Goal: Task Accomplishment & Management: Use online tool/utility

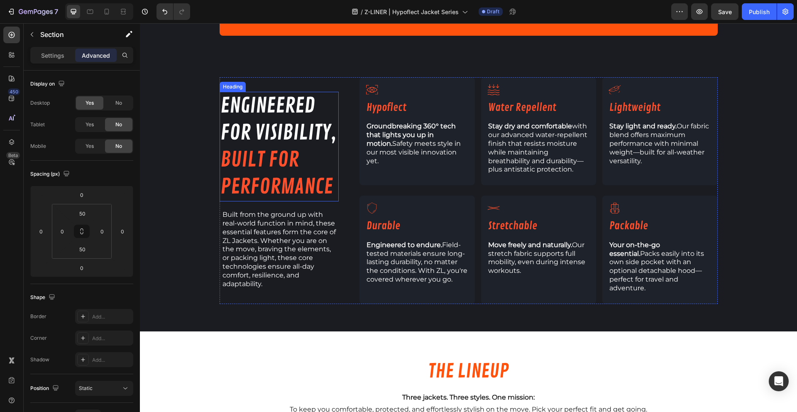
scroll to position [717, 0]
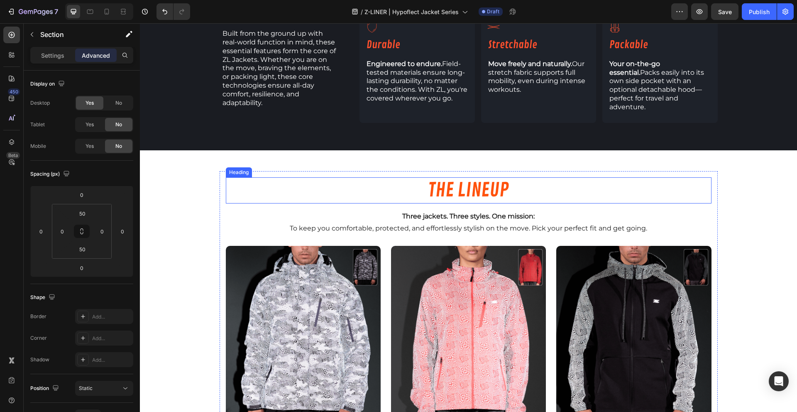
click at [243, 178] on h2 "THE LINEUP" at bounding box center [468, 190] width 485 height 27
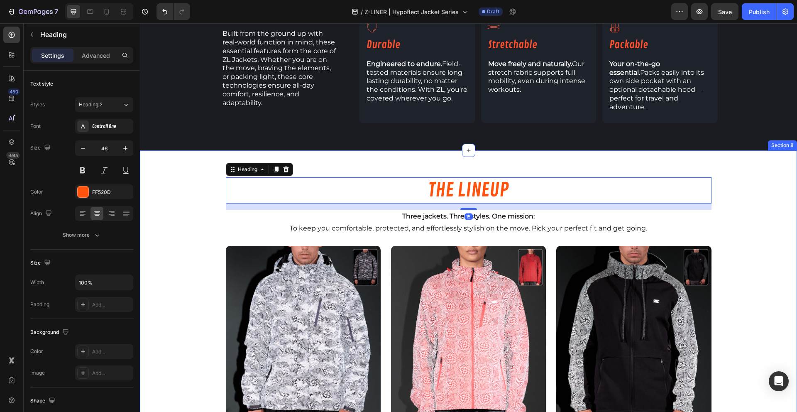
click at [191, 158] on div "THE LINEUP Heading 15 Three jackets. Three styles. One mission: To keep you com…" at bounding box center [468, 357] width 657 height 415
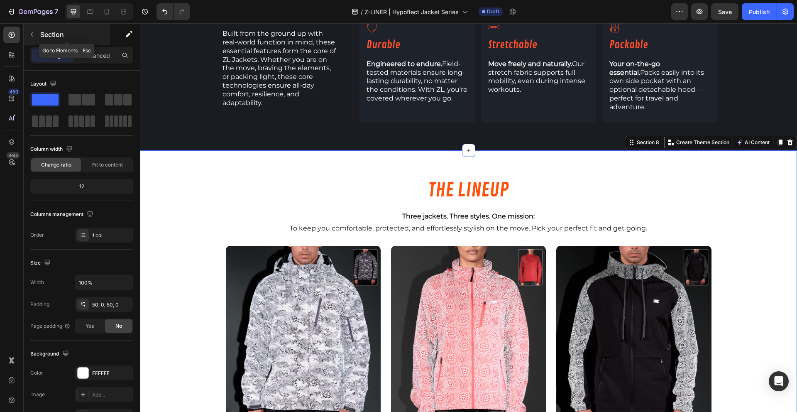
click at [54, 41] on div "Section" at bounding box center [67, 35] width 86 height 22
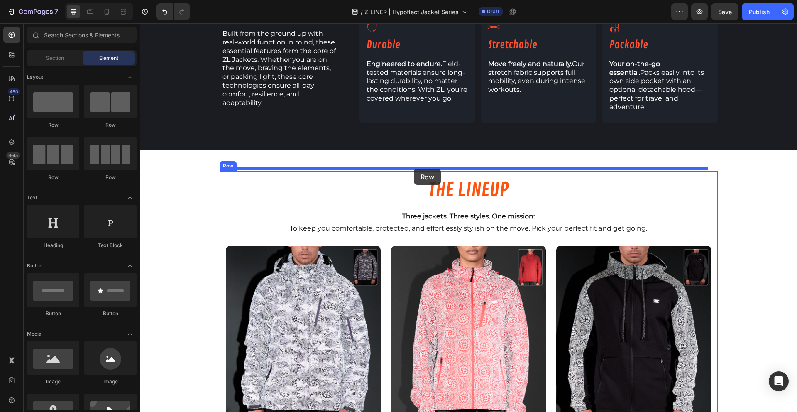
drag, startPoint x: 244, startPoint y: 130, endPoint x: 414, endPoint y: 168, distance: 174.3
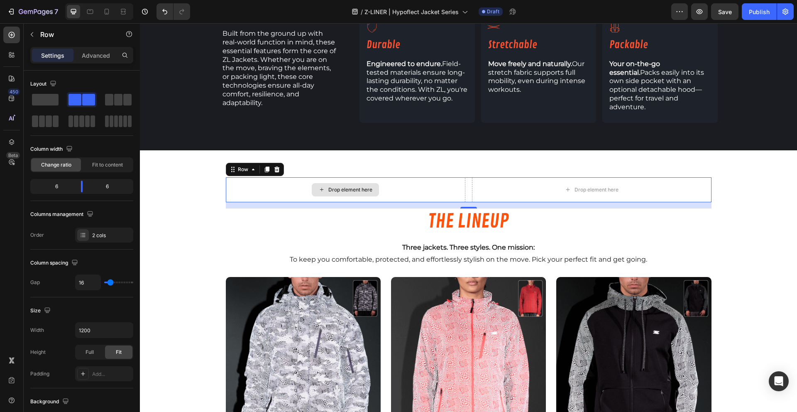
click at [243, 182] on div "Drop element here" at bounding box center [345, 189] width 239 height 25
click at [42, 38] on p "Row" at bounding box center [75, 34] width 71 height 10
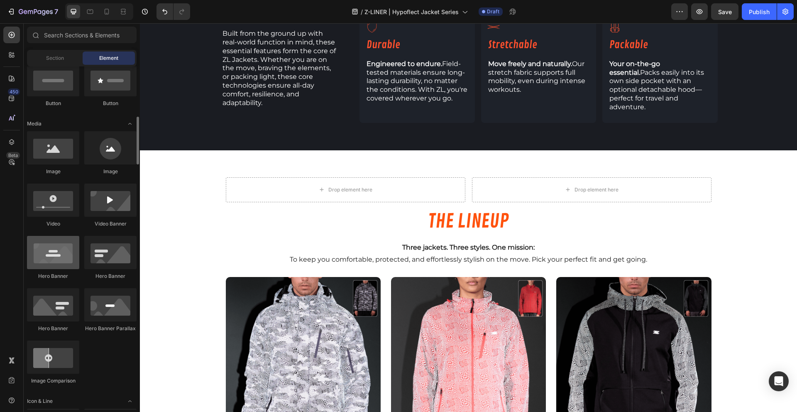
scroll to position [229, 0]
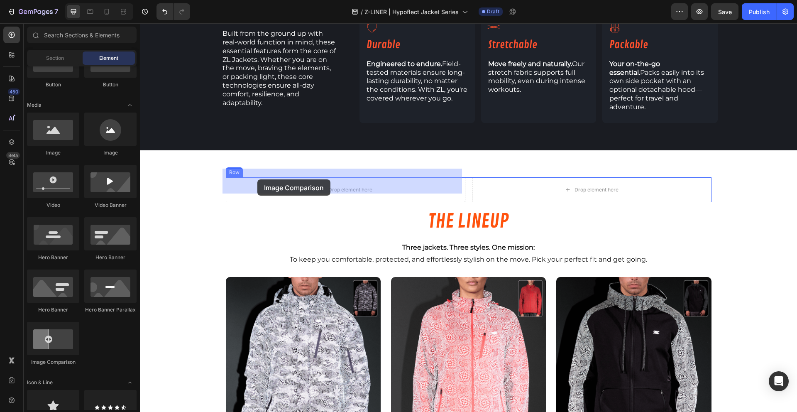
drag, startPoint x: 196, startPoint y: 370, endPoint x: 257, endPoint y: 179, distance: 200.5
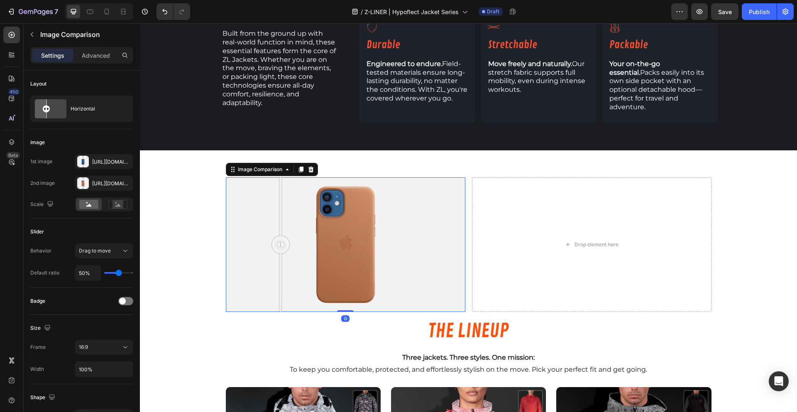
click at [277, 236] on div at bounding box center [345, 244] width 239 height 135
click at [91, 161] on div "Https://cdn.Shopify.Com/s/files/1/2005/9307/files/image_compare_before.Png" at bounding box center [104, 161] width 58 height 15
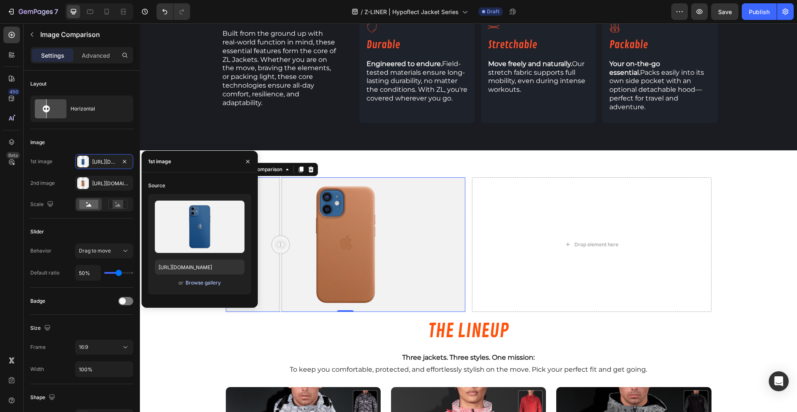
click at [209, 283] on div "Browse gallery" at bounding box center [202, 282] width 35 height 7
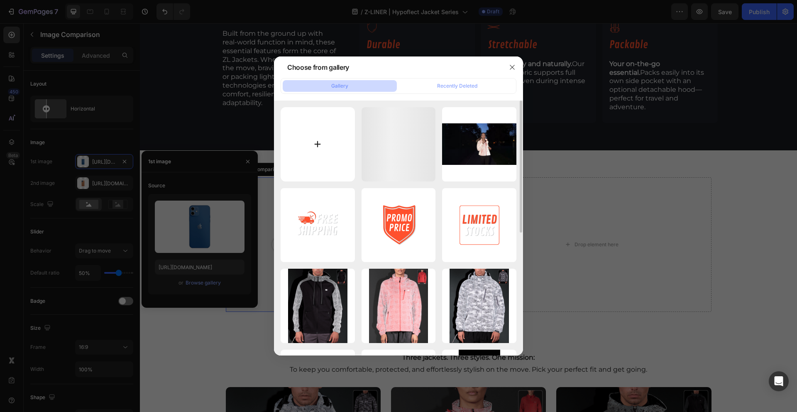
click at [338, 143] on input "file" at bounding box center [317, 144] width 74 height 74
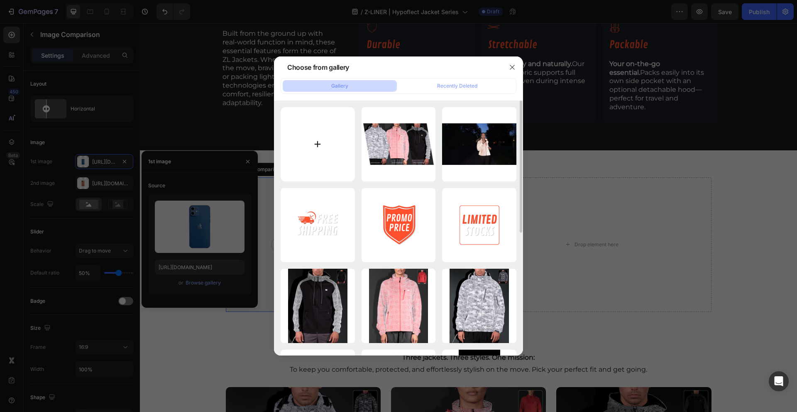
type input "C:\fakepath\W:O Flash.png"
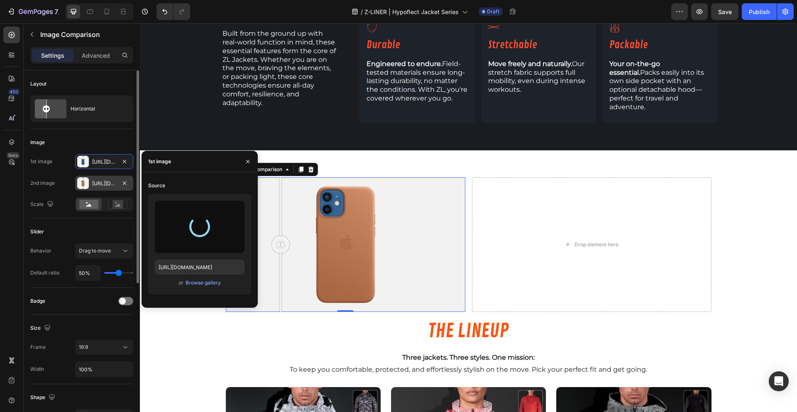
type input "https://cdn.shopify.com/s/files/1/1577/2279/files/gempages_558079350130345040-4…"
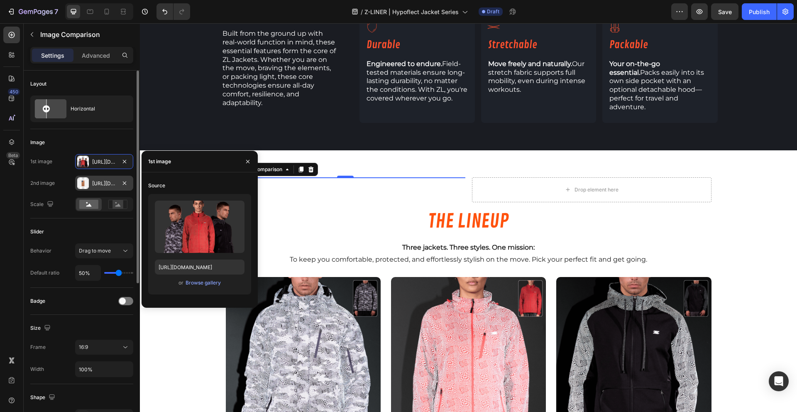
click at [105, 185] on div "Https://cdn.Shopify.Com/s/files/1/2005/9307/files/image_compare_after.Png" at bounding box center [104, 183] width 24 height 7
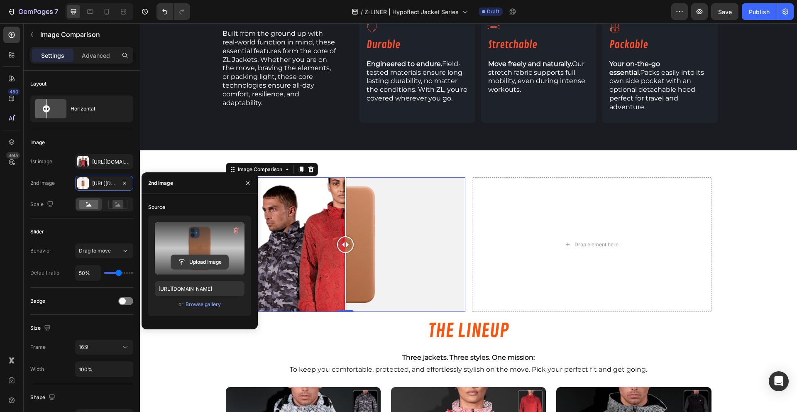
click at [199, 260] on input "file" at bounding box center [199, 262] width 57 height 14
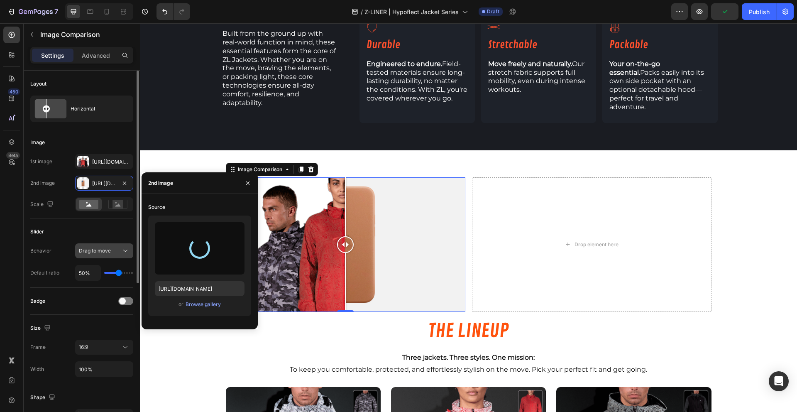
click at [88, 247] on span "Drag to move" at bounding box center [95, 250] width 32 height 6
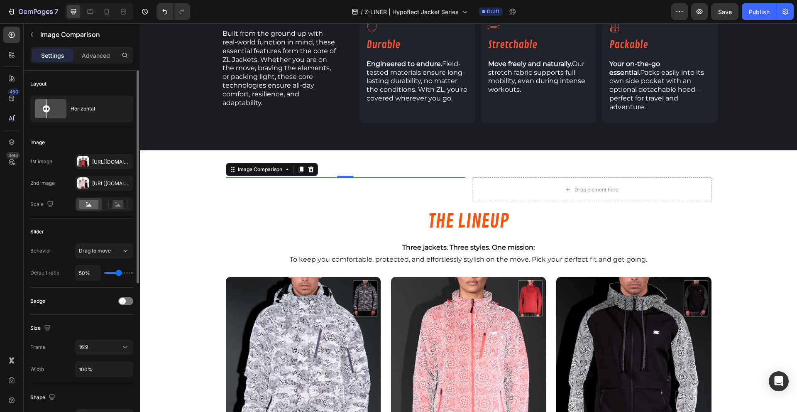
click at [90, 223] on div "Slider Behavior Drag to move Default ratio 50%" at bounding box center [81, 252] width 103 height 69
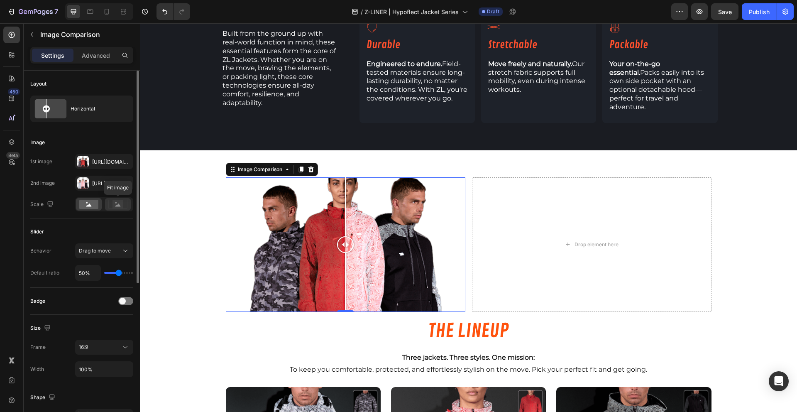
click at [129, 203] on div at bounding box center [118, 204] width 26 height 12
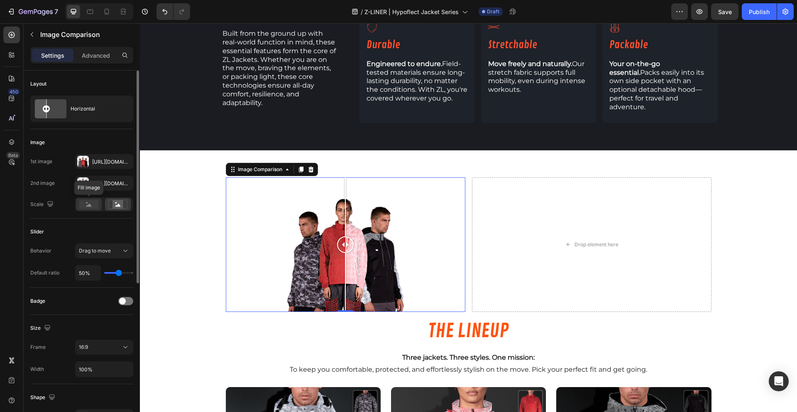
click at [81, 205] on rect at bounding box center [88, 204] width 19 height 9
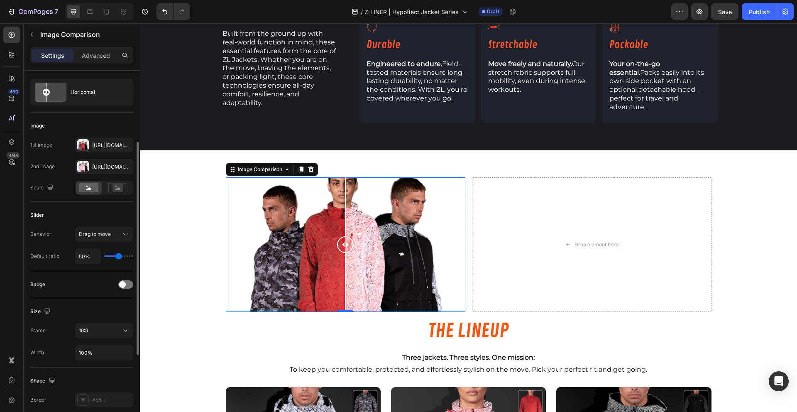
scroll to position [56, 0]
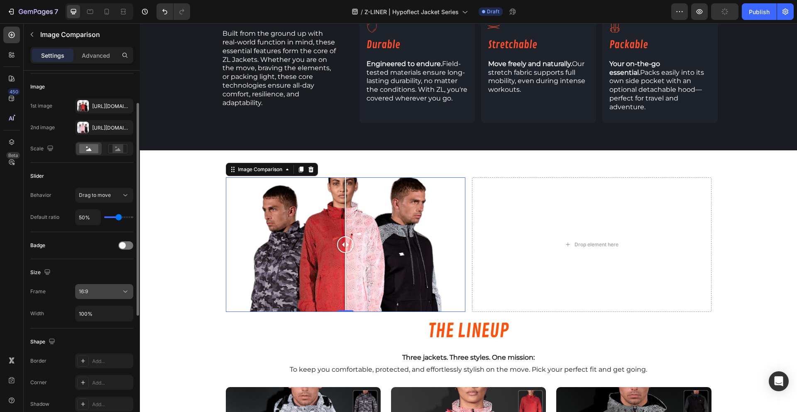
click at [124, 294] on icon at bounding box center [125, 291] width 8 height 8
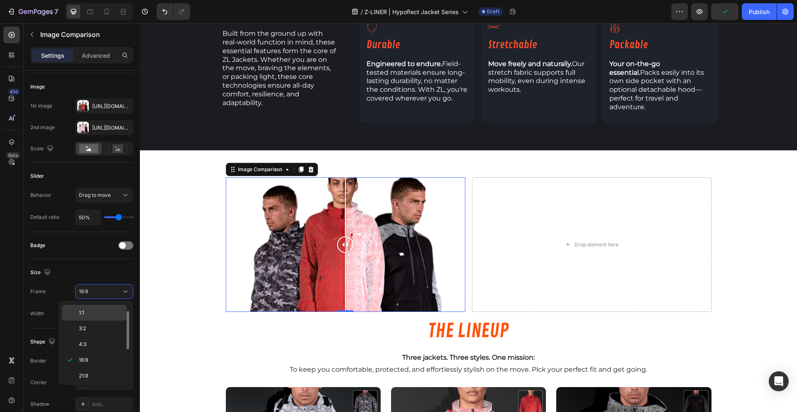
click at [112, 314] on p "1:1" at bounding box center [101, 312] width 44 height 7
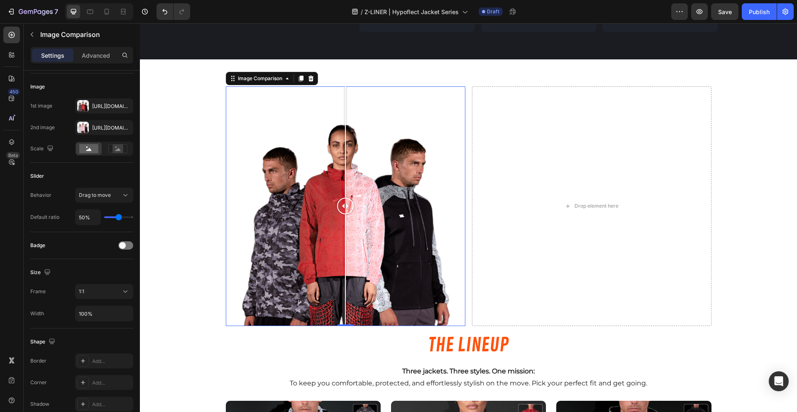
scroll to position [808, 0]
drag, startPoint x: 342, startPoint y: 195, endPoint x: 340, endPoint y: 225, distance: 29.6
click at [340, 225] on div at bounding box center [343, 206] width 17 height 239
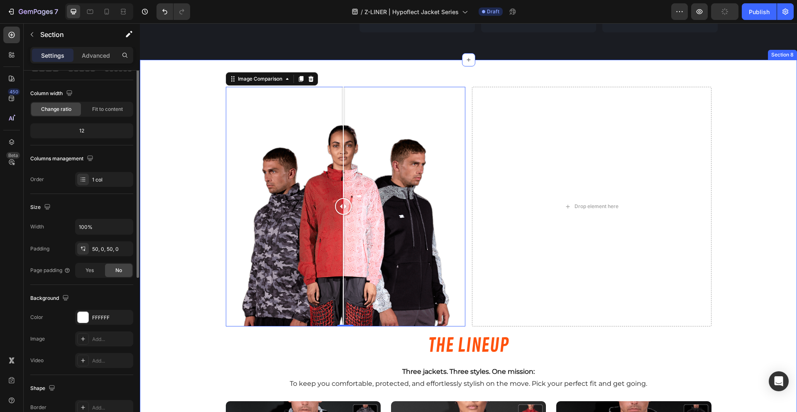
click at [173, 217] on div "Image Comparison 0 Drop element here Row THE LINEUP Heading Three jackets. Thre…" at bounding box center [468, 389] width 657 height 619
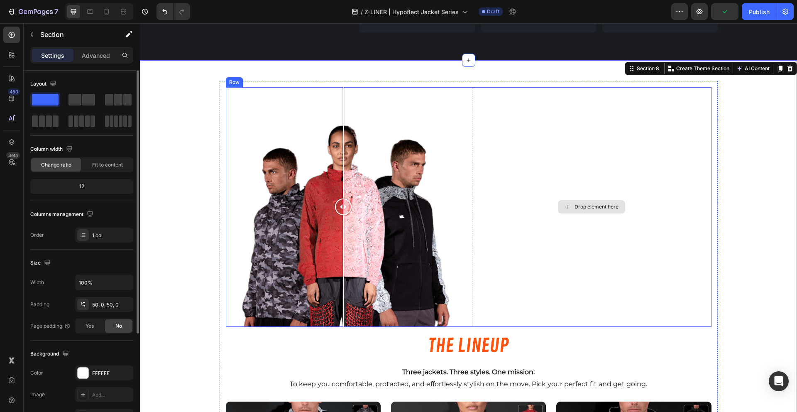
scroll to position [806, 0]
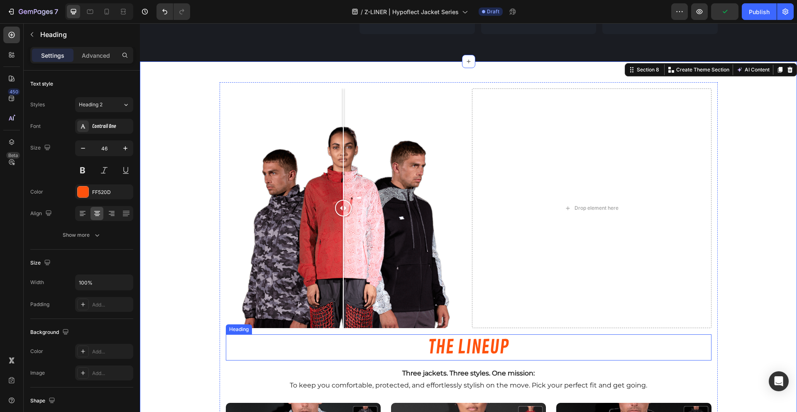
click at [462, 334] on h2 "THE LINEUP" at bounding box center [468, 347] width 485 height 27
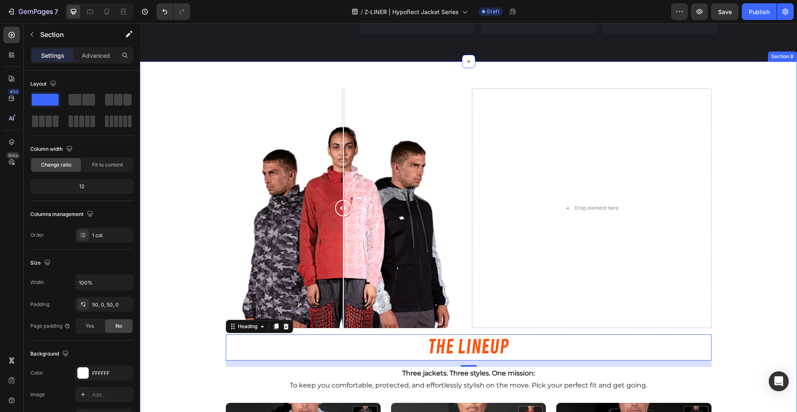
click at [163, 191] on div "Image Comparison Drop element here Row THE LINEUP Heading 15 Three jackets. Thr…" at bounding box center [468, 391] width 657 height 619
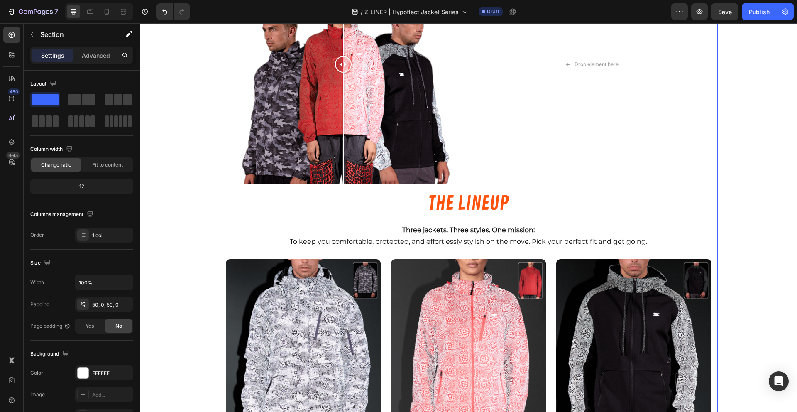
scroll to position [946, 0]
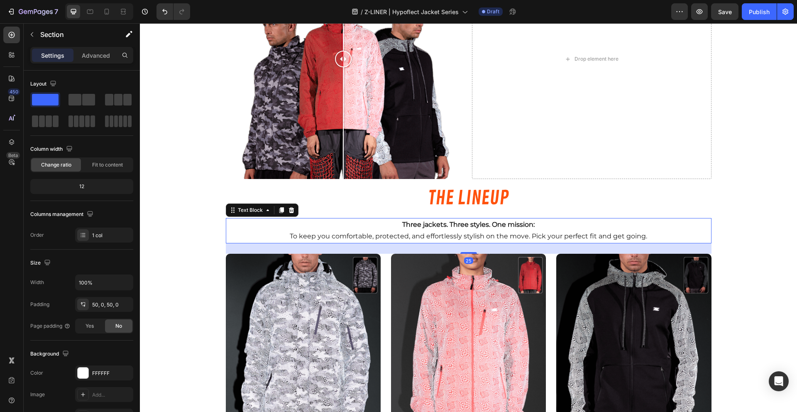
click at [261, 224] on p "Three jackets. Three styles. One mission:" at bounding box center [469, 225] width 484 height 12
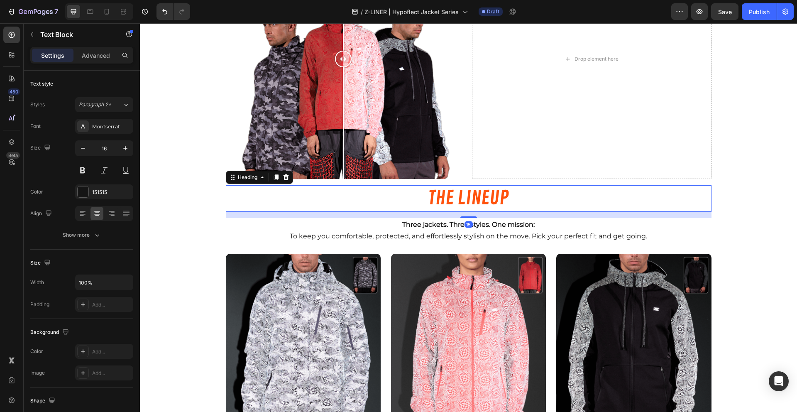
click at [470, 199] on h2 "THE LINEUP" at bounding box center [468, 198] width 485 height 27
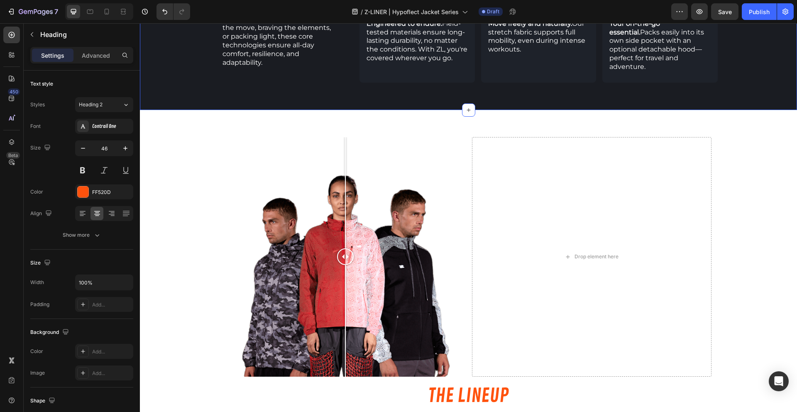
scroll to position [729, 0]
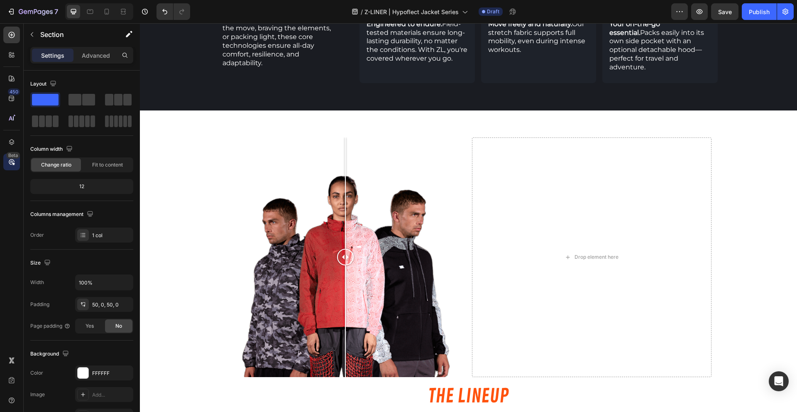
scroll to position [759, 0]
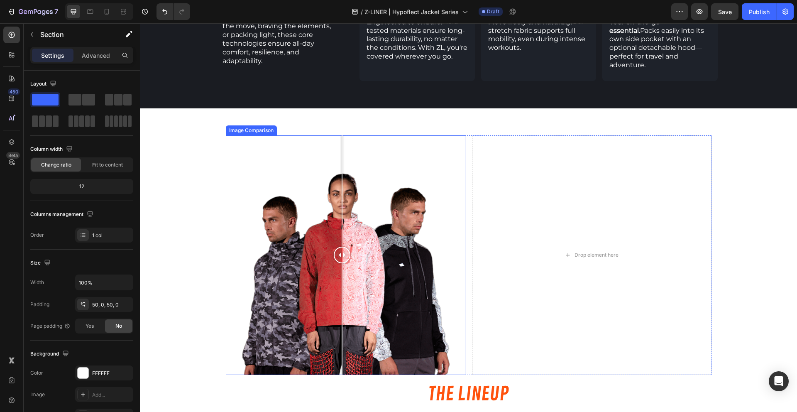
drag, startPoint x: 348, startPoint y: 246, endPoint x: 339, endPoint y: 265, distance: 20.8
click at [339, 265] on div at bounding box center [342, 254] width 17 height 239
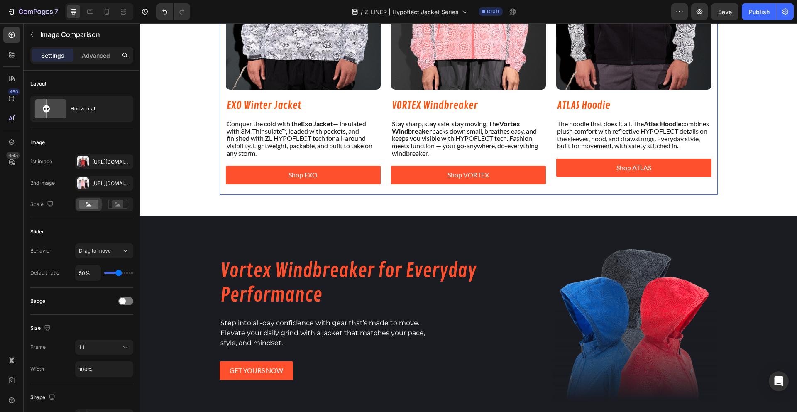
scroll to position [1420, 0]
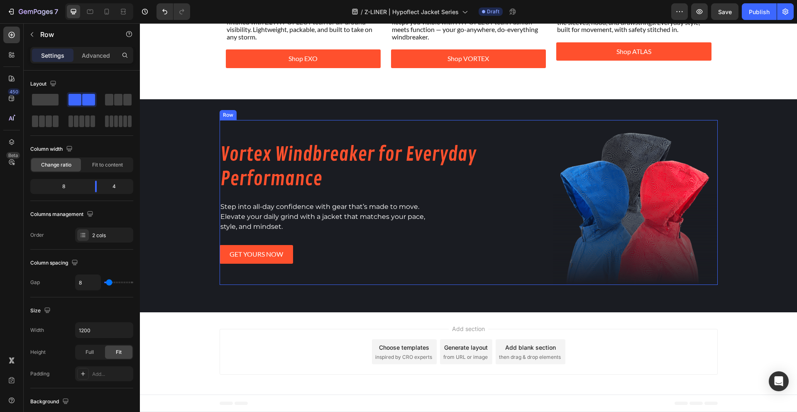
click at [261, 198] on div "Vortex Windbreaker for Everyday Performance Heading Step into all-day confidenc…" at bounding box center [384, 202] width 330 height 165
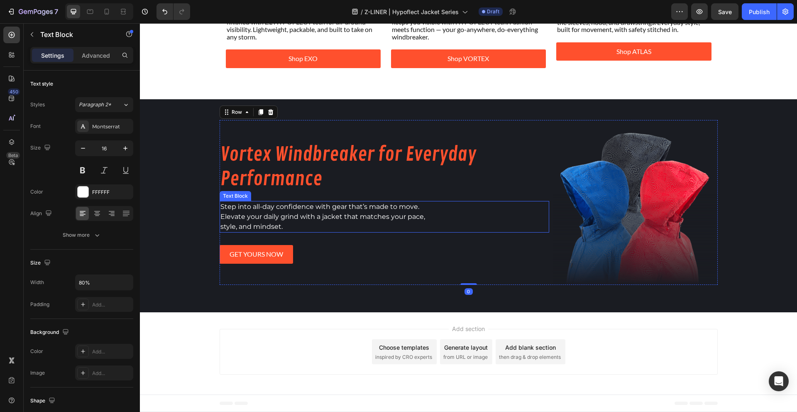
click at [276, 209] on span "Step into all-day confidence with gear that’s made to move." at bounding box center [319, 206] width 199 height 8
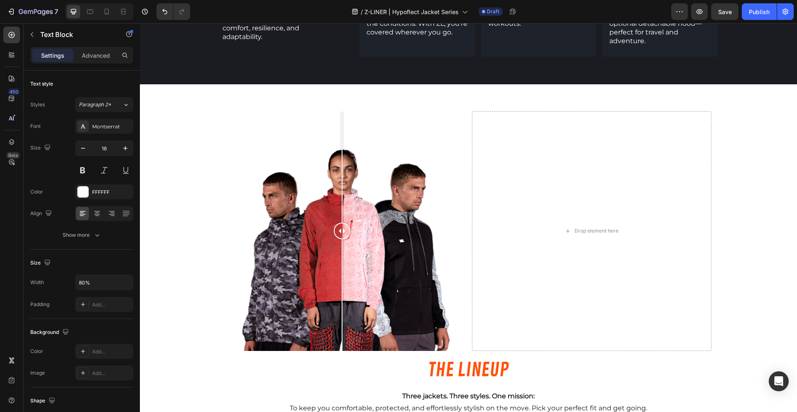
scroll to position [777, 0]
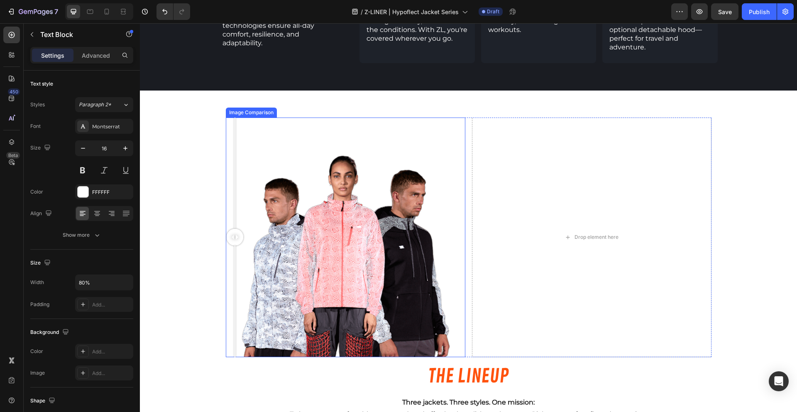
click at [226, 224] on div at bounding box center [345, 236] width 239 height 239
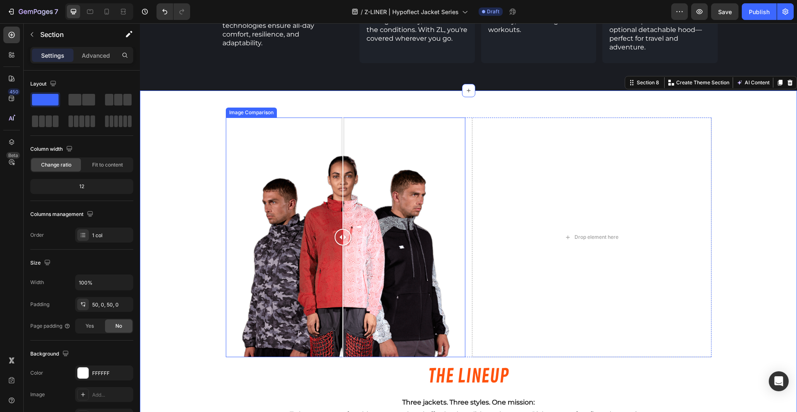
drag, startPoint x: 234, startPoint y: 228, endPoint x: 339, endPoint y: 254, distance: 109.1
click at [339, 254] on div at bounding box center [342, 236] width 17 height 239
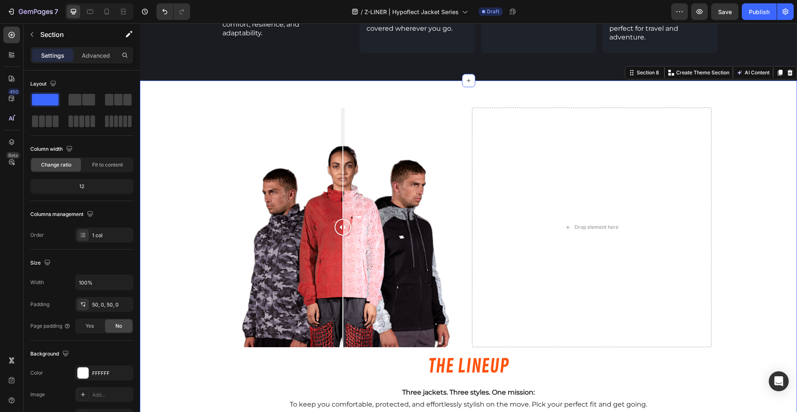
scroll to position [785, 0]
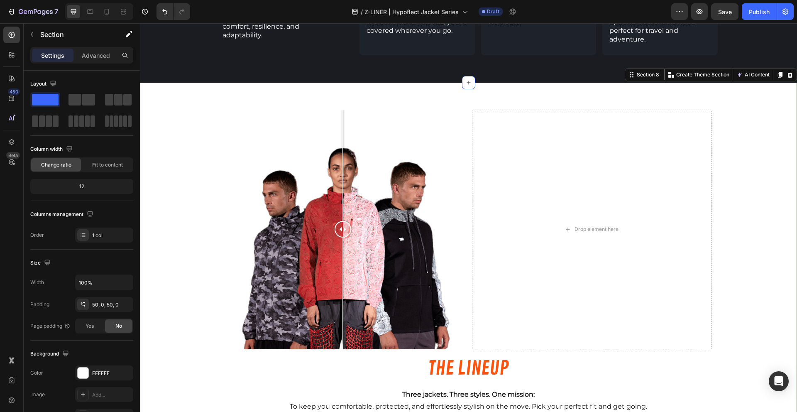
click at [177, 229] on div "Image Comparison Drop element here Row THE LINEUP Heading Three jackets. Three …" at bounding box center [468, 412] width 657 height 619
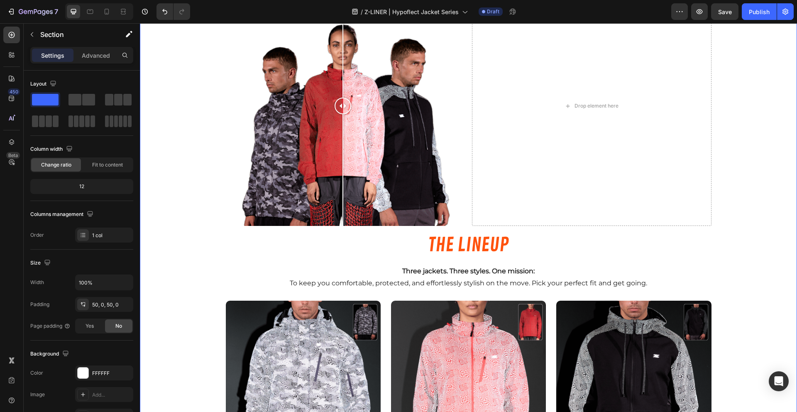
scroll to position [1024, 0]
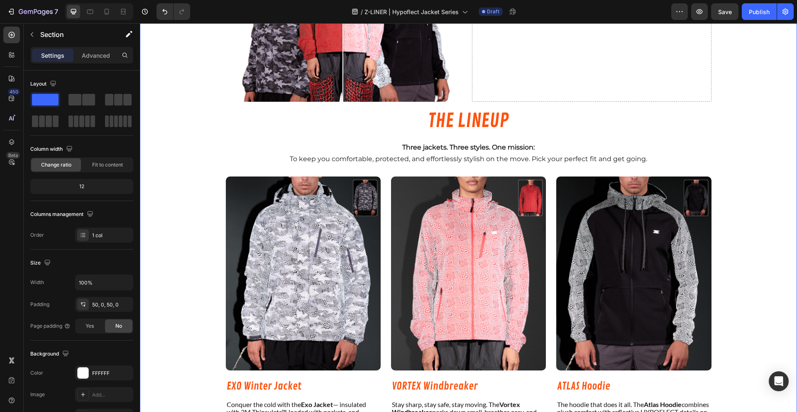
click at [172, 134] on div "Image Comparison Drop element here Row THE LINEUP Heading Three jackets. Three …" at bounding box center [468, 165] width 657 height 619
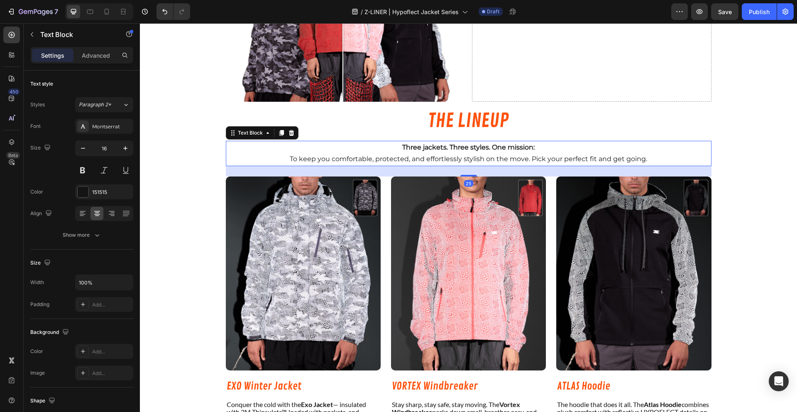
click at [330, 154] on p "To keep you comfortable, protected, and effortlessly stylish on the move. Pick …" at bounding box center [469, 159] width 484 height 12
click at [246, 126] on div "Text Block" at bounding box center [262, 132] width 73 height 13
click at [291, 111] on h2 "THE LINEUP" at bounding box center [468, 121] width 485 height 27
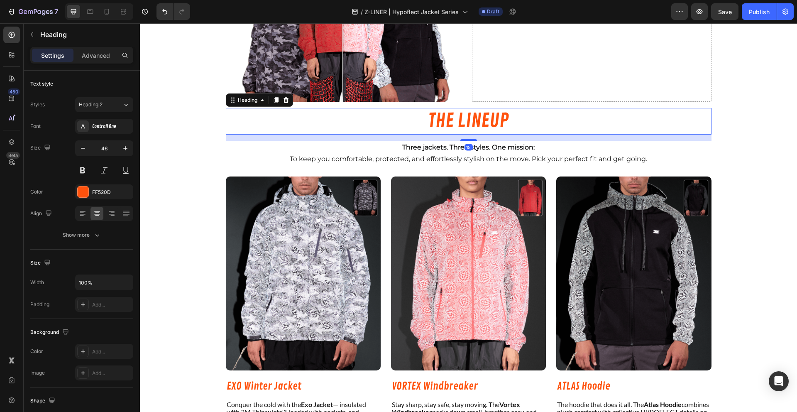
scroll to position [887, 0]
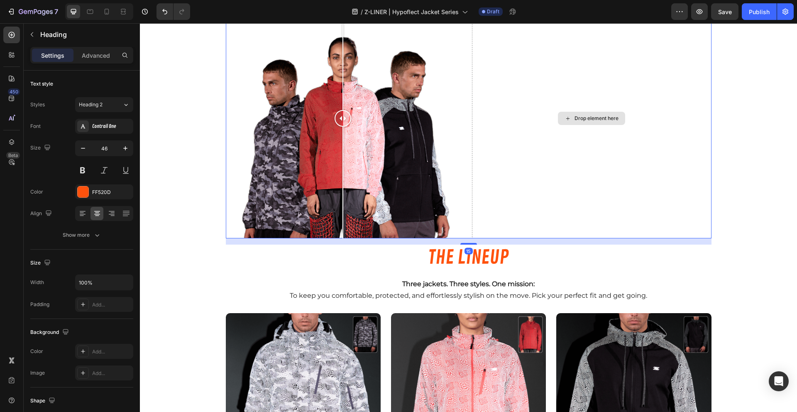
click at [472, 66] on div "Drop element here" at bounding box center [591, 118] width 239 height 239
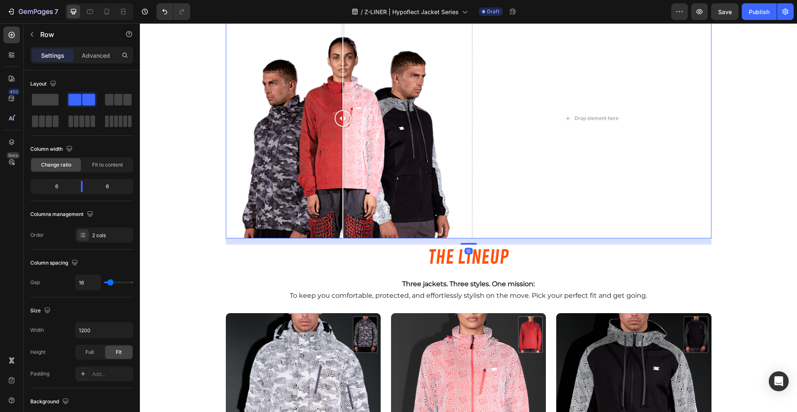
click at [464, 74] on div "Image Comparison Drop element here Row 15" at bounding box center [468, 118] width 485 height 239
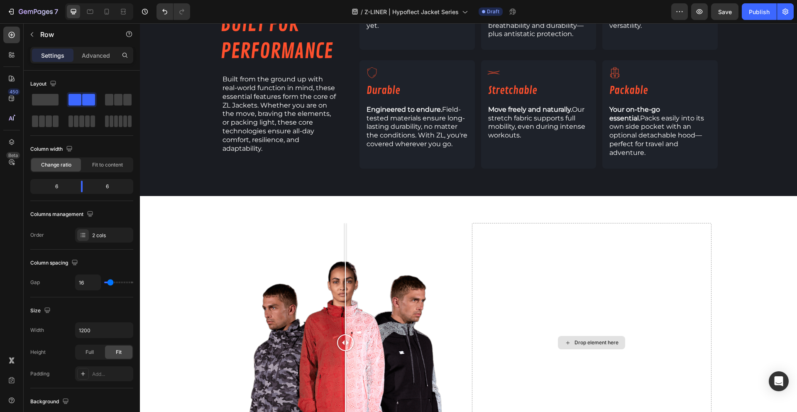
scroll to position [641, 0]
click at [464, 222] on div "Image Comparison Drop element here Row" at bounding box center [468, 341] width 485 height 239
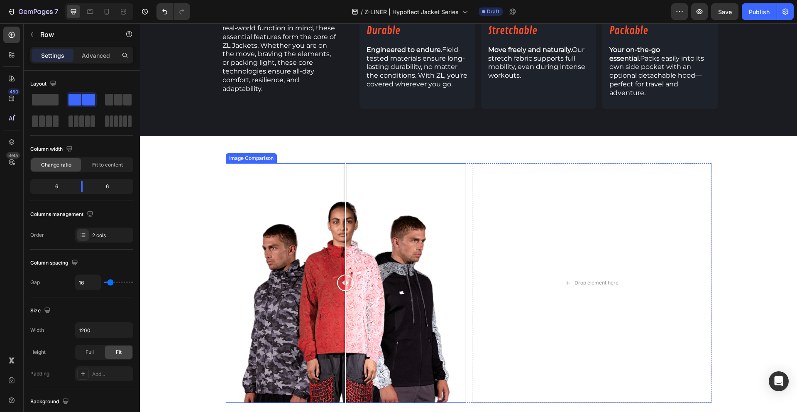
scroll to position [733, 0]
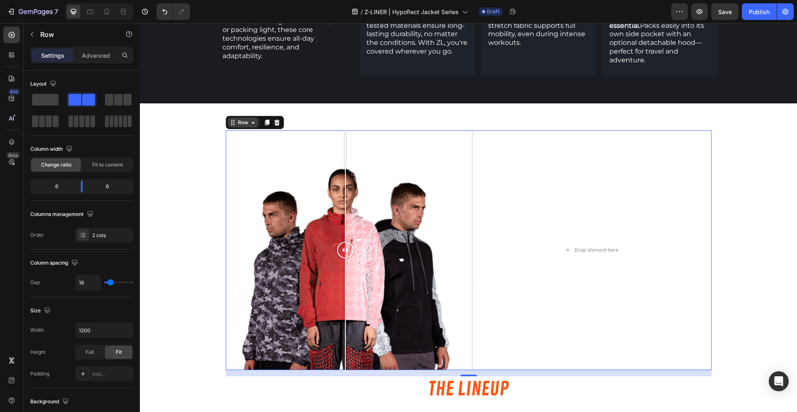
click at [250, 119] on icon at bounding box center [253, 122] width 7 height 7
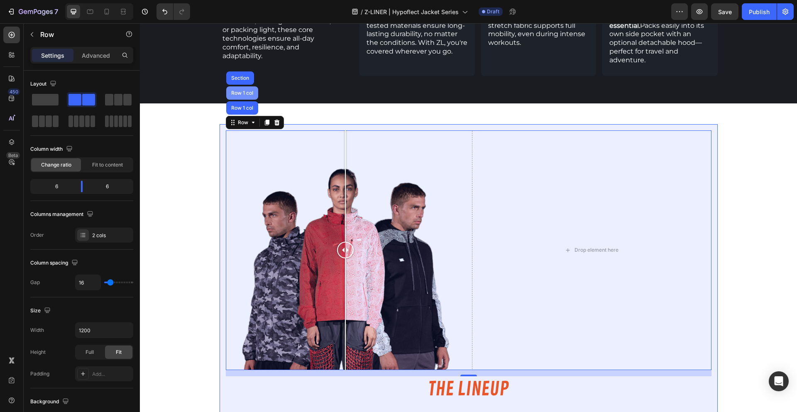
click at [239, 90] on div "Row 1 col" at bounding box center [241, 92] width 25 height 5
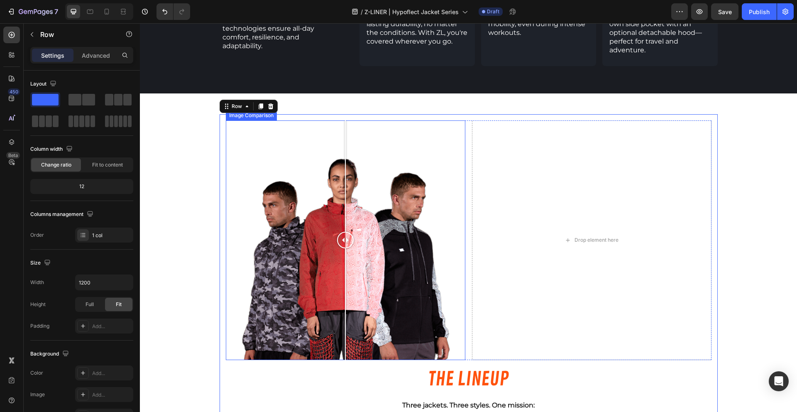
scroll to position [737, 0]
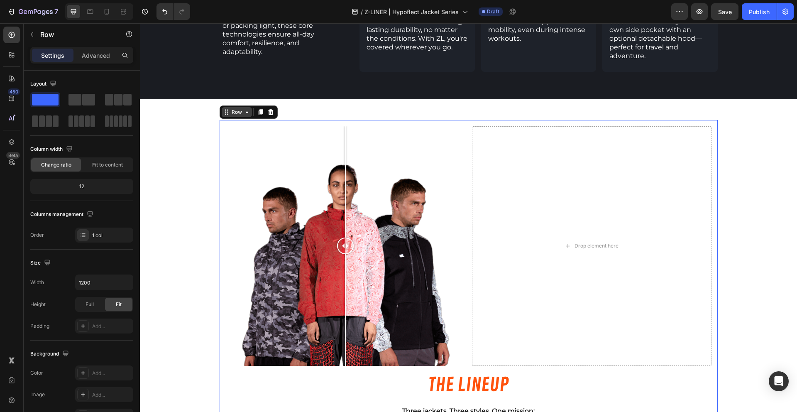
click at [232, 108] on div "Row" at bounding box center [237, 111] width 14 height 7
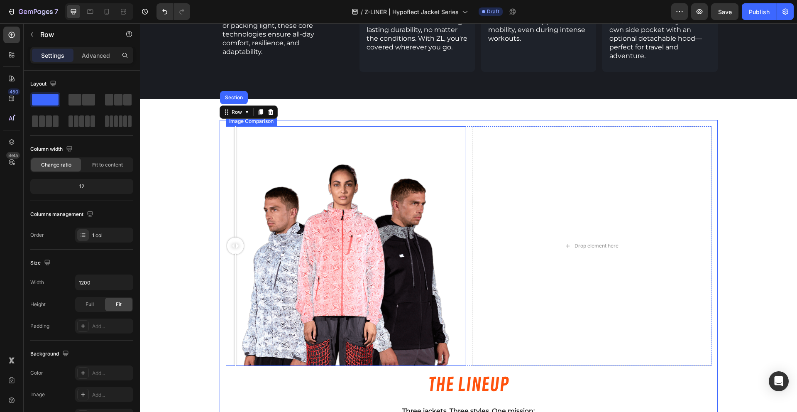
click at [232, 137] on div at bounding box center [345, 245] width 239 height 239
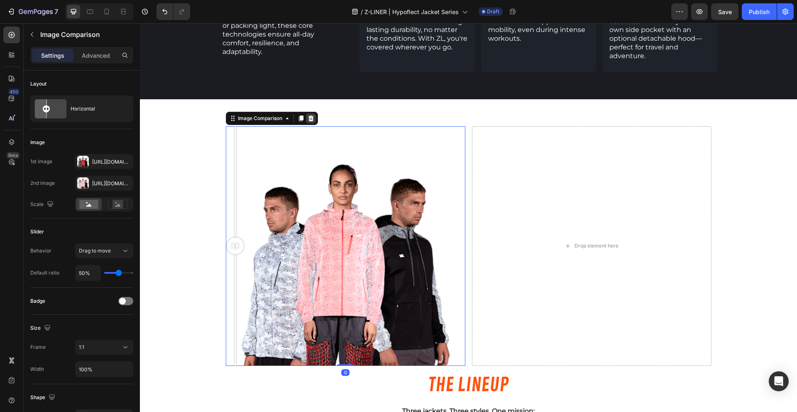
click at [310, 115] on icon at bounding box center [310, 118] width 7 height 7
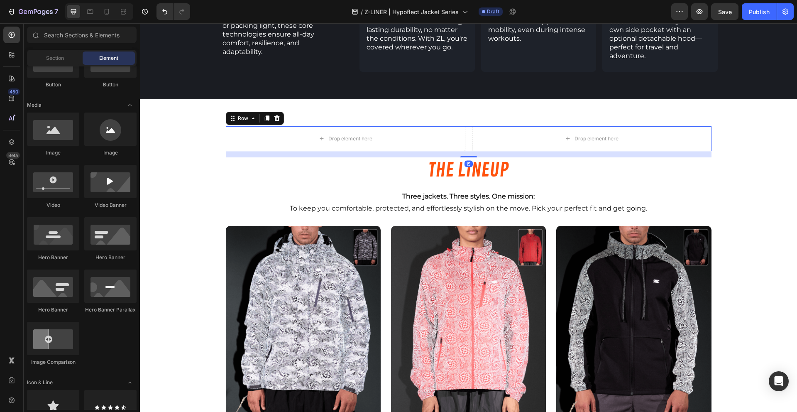
click at [463, 133] on div "Drop element here Drop element here Row 15" at bounding box center [468, 138] width 485 height 25
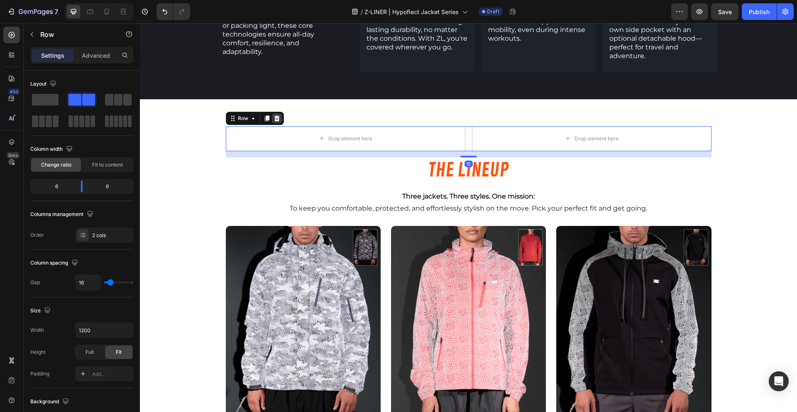
click at [276, 113] on div at bounding box center [277, 118] width 10 height 10
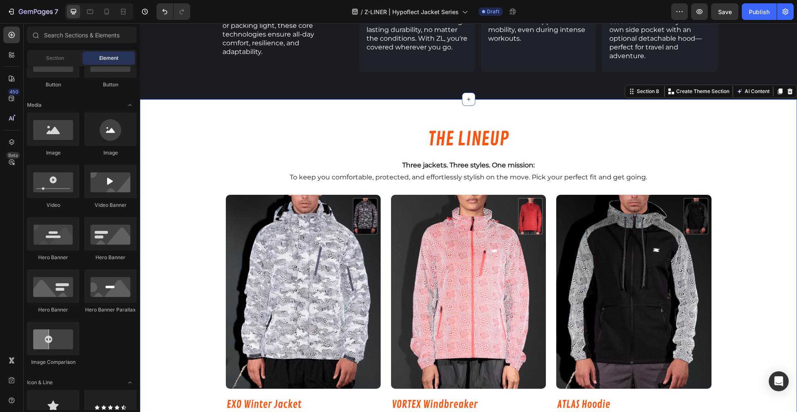
click at [171, 108] on div "THE LINEUP Heading Three jackets. Three styles. One mission: To keep you comfor…" at bounding box center [468, 306] width 657 height 415
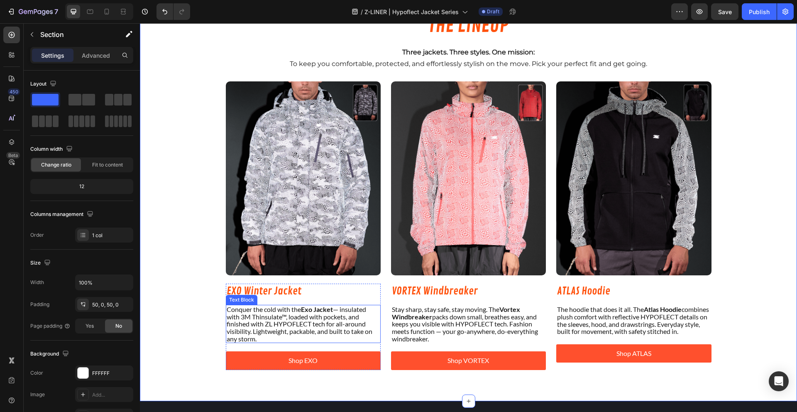
scroll to position [850, 0]
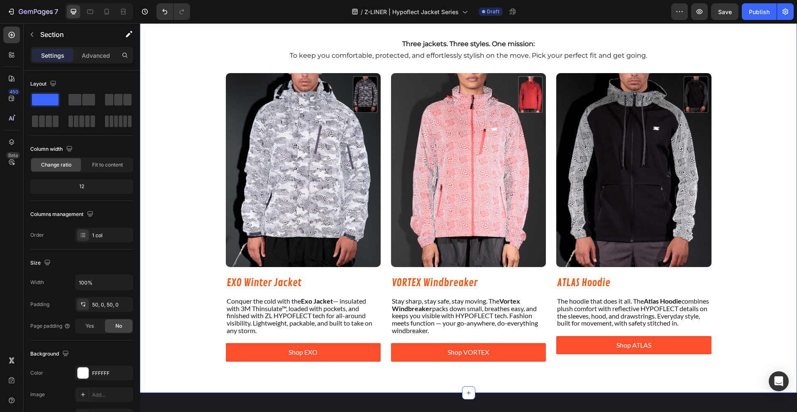
click at [194, 276] on div "THE LINEUP Heading Three jackets. Three styles. One mission: To keep you comfor…" at bounding box center [468, 184] width 657 height 373
click at [307, 320] on p "Conquer the cold with the Exo Jacket — insulated with 3M Thinsulate™, loaded wi…" at bounding box center [303, 315] width 153 height 37
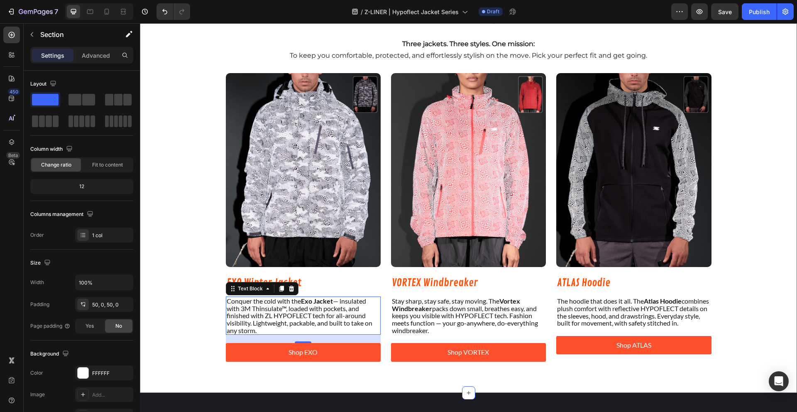
click at [196, 302] on div "THE LINEUP Heading Three jackets. Three styles. One mission: To keep you comfor…" at bounding box center [468, 184] width 657 height 373
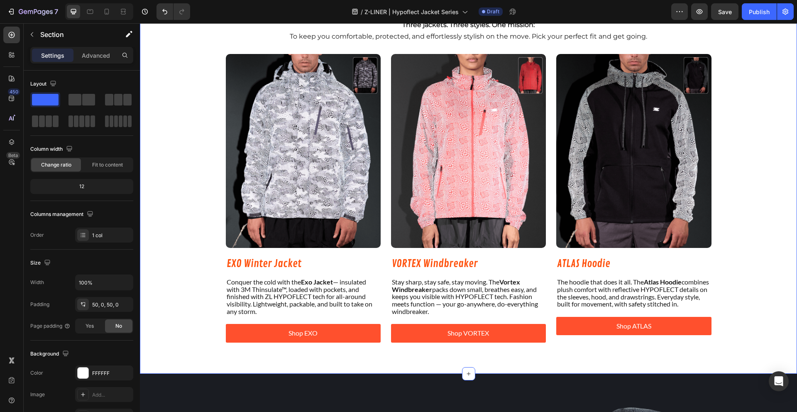
scroll to position [871, 0]
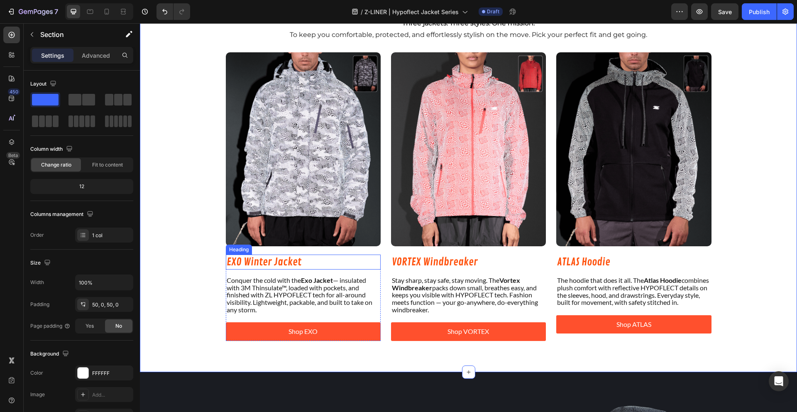
click at [294, 267] on h2 "EXO Winter Jacket" at bounding box center [303, 261] width 155 height 15
click at [190, 306] on div "THE LINEUP Heading Three jackets. Three styles. One mission: To keep you comfor…" at bounding box center [468, 164] width 657 height 373
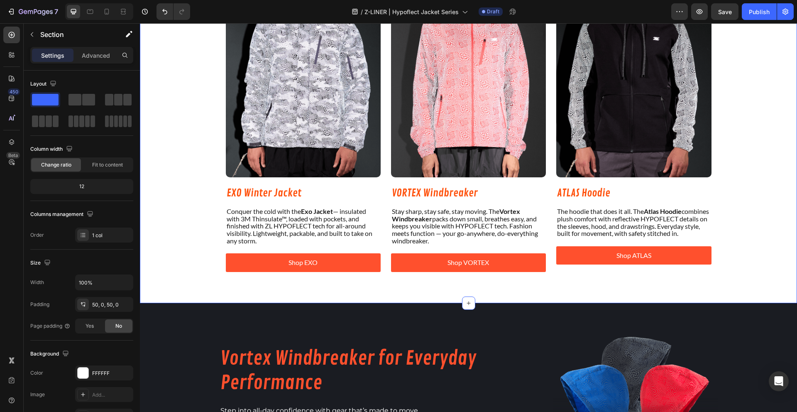
scroll to position [1076, 0]
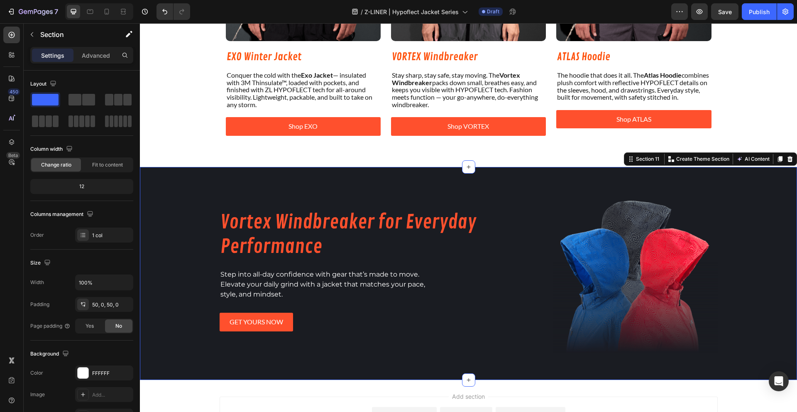
click at [199, 214] on div "Product Images [TEST - KRISTAL] Vortex Windbreaker Product Title $84.99 Product…" at bounding box center [468, 273] width 657 height 213
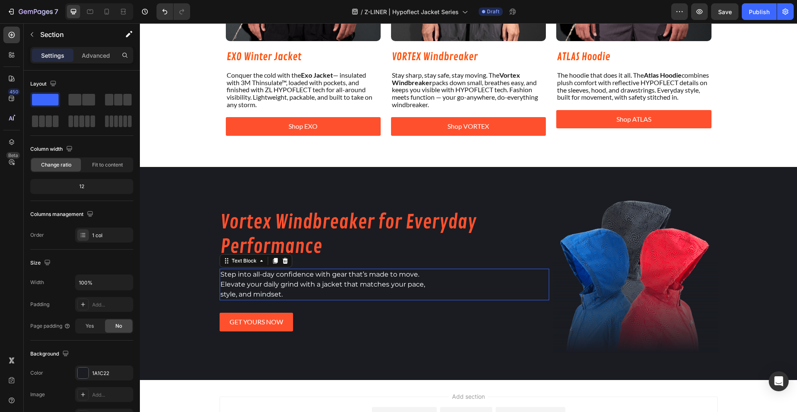
click at [299, 272] on span "Step into all-day confidence with gear that’s made to move." at bounding box center [319, 274] width 199 height 8
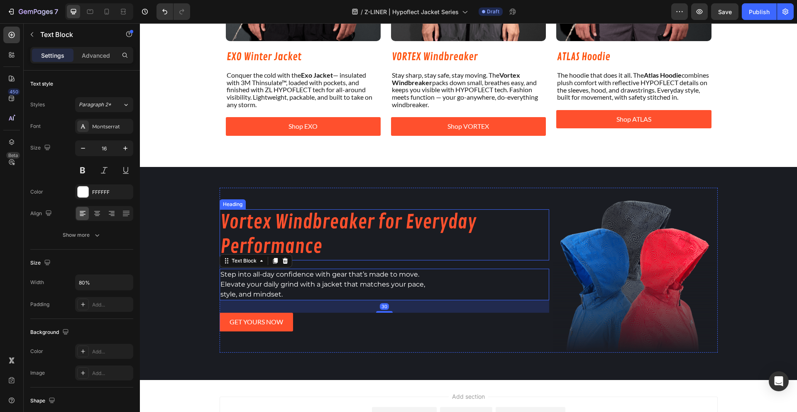
click at [283, 221] on h2 "Vortex Windbreaker for Everyday Performance" at bounding box center [384, 234] width 330 height 51
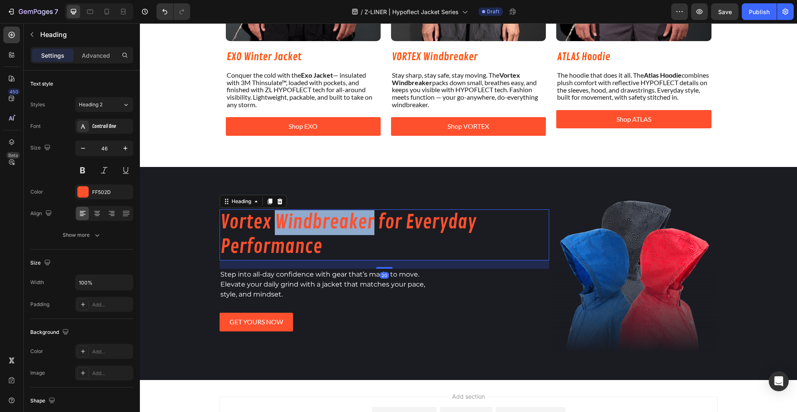
click at [283, 221] on h2 "Vortex Windbreaker for Everyday Performance" at bounding box center [384, 234] width 330 height 51
click at [367, 218] on p "Vortex Windbreaker for Everyday Performance" at bounding box center [384, 235] width 328 height 50
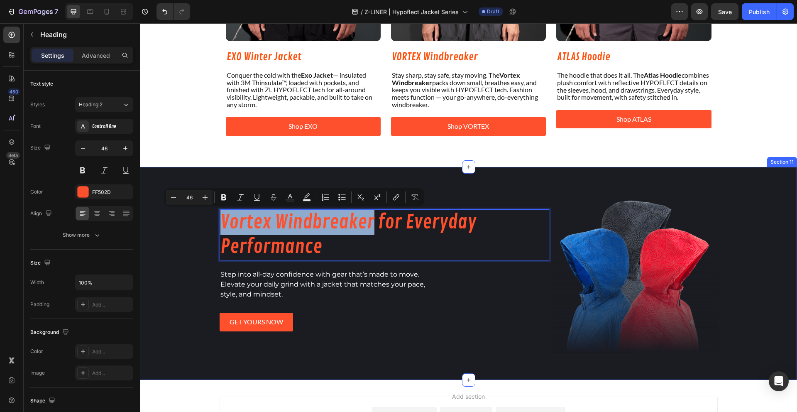
drag, startPoint x: 371, startPoint y: 220, endPoint x: 202, endPoint y: 223, distance: 169.3
click at [202, 223] on div "Product Images [TEST - KRISTAL] Vortex Windbreaker Product Title $84.99 Product…" at bounding box center [468, 273] width 657 height 213
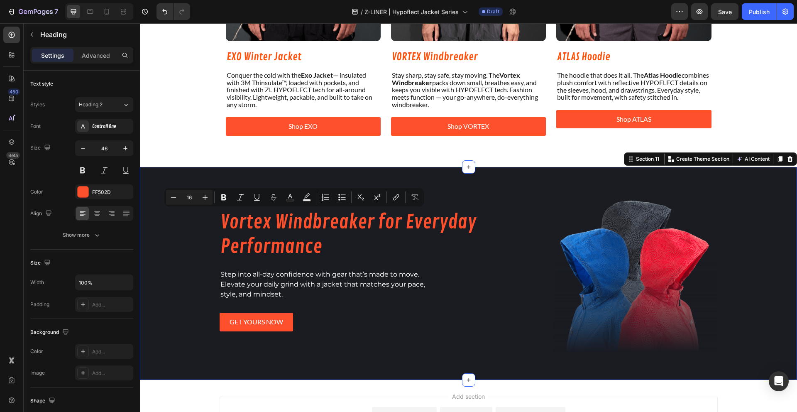
click at [185, 261] on div "Product Images [TEST - KRISTAL] Vortex Windbreaker Product Title $84.99 Product…" at bounding box center [468, 273] width 657 height 213
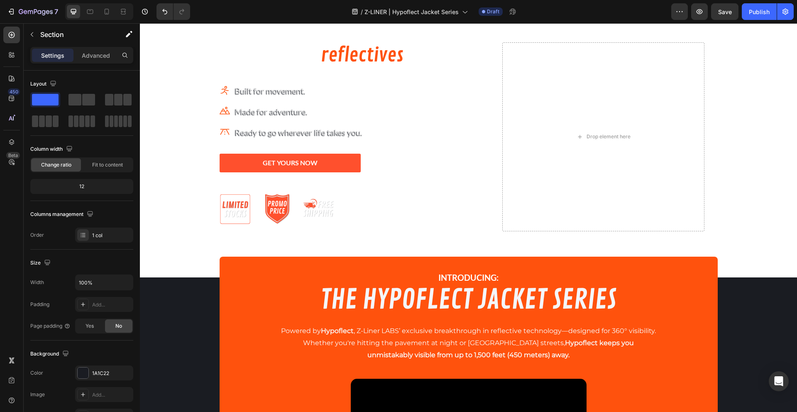
scroll to position [0, 0]
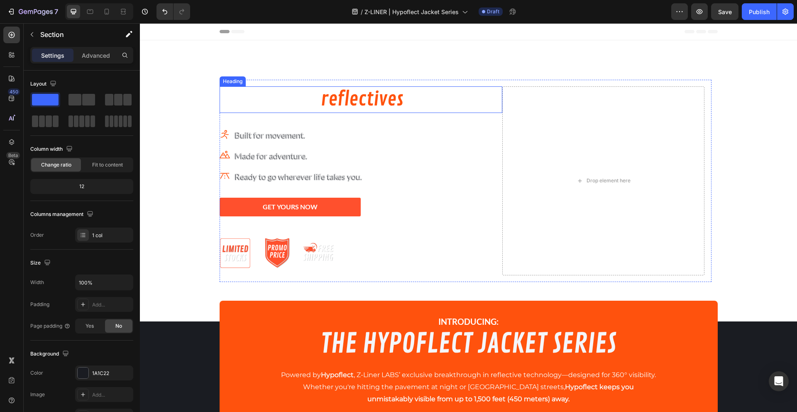
click at [295, 107] on h2 "The future of reflectives is here." at bounding box center [360, 99] width 283 height 27
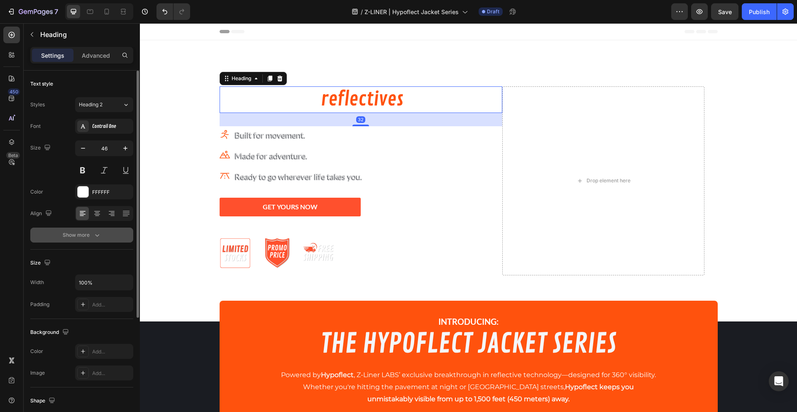
click at [91, 239] on button "Show more" at bounding box center [81, 234] width 103 height 15
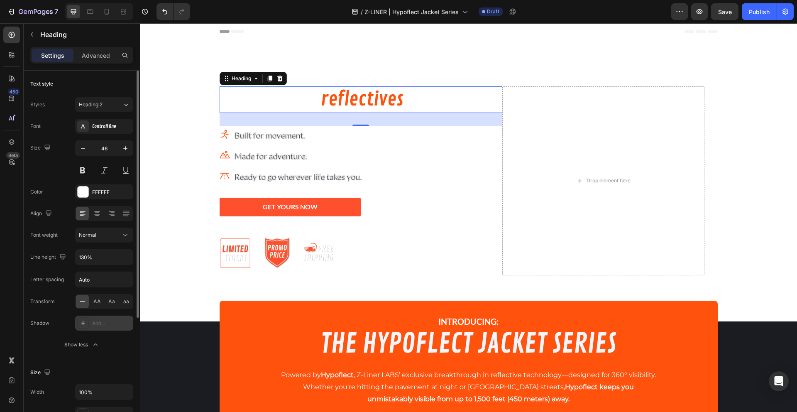
click at [103, 323] on div "Add..." at bounding box center [111, 322] width 39 height 7
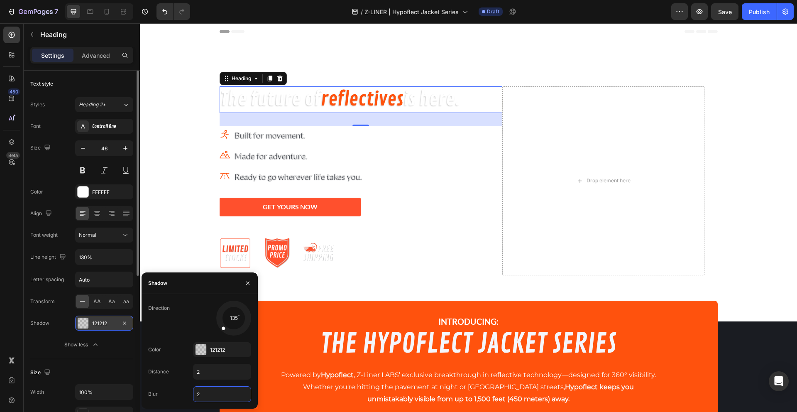
click at [206, 394] on input "2" at bounding box center [221, 393] width 57 height 15
type input "1"
click at [205, 350] on div at bounding box center [200, 349] width 11 height 11
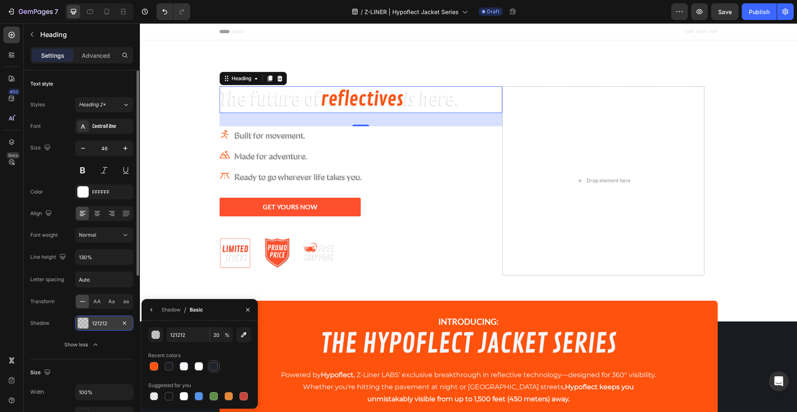
click at [217, 367] on div at bounding box center [214, 366] width 8 height 8
type input "1E222A"
type input "100"
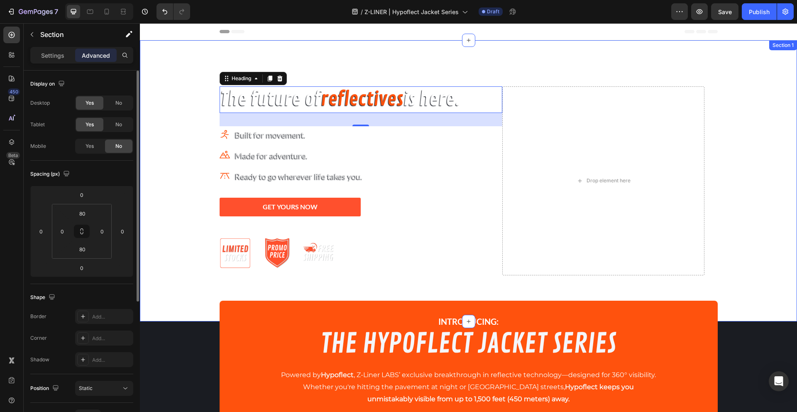
click at [187, 220] on div "The future of reflectives is here. Heading 32 Icon Built for movement. Text blo…" at bounding box center [468, 180] width 657 height 215
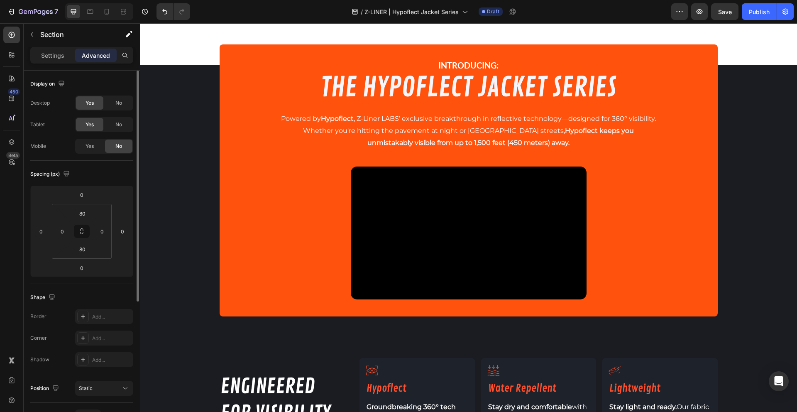
scroll to position [232, 0]
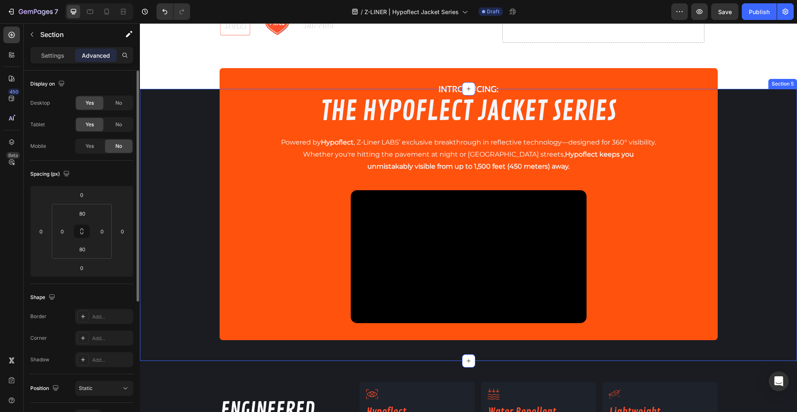
click at [192, 256] on div "INTRODUCING: Text Block THE HYPOFLECT JACKET SERIES Heading Powered by Hypoflec…" at bounding box center [468, 225] width 657 height 230
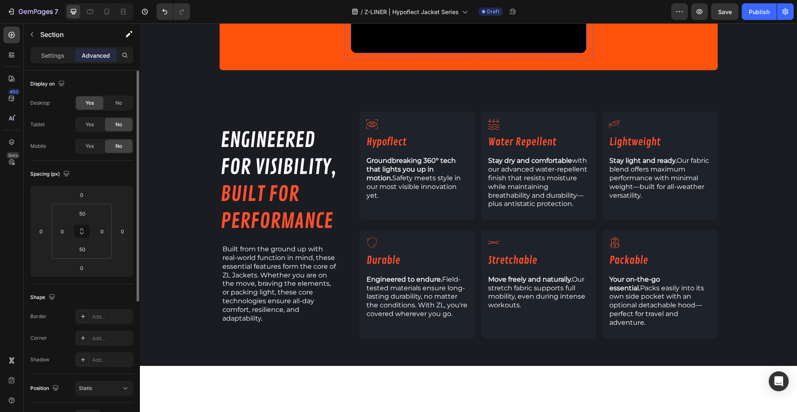
scroll to position [330, 0]
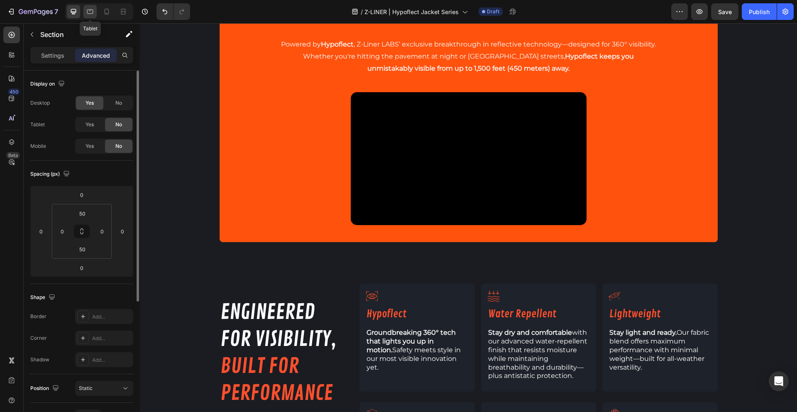
click at [90, 13] on icon at bounding box center [90, 11] width 8 height 8
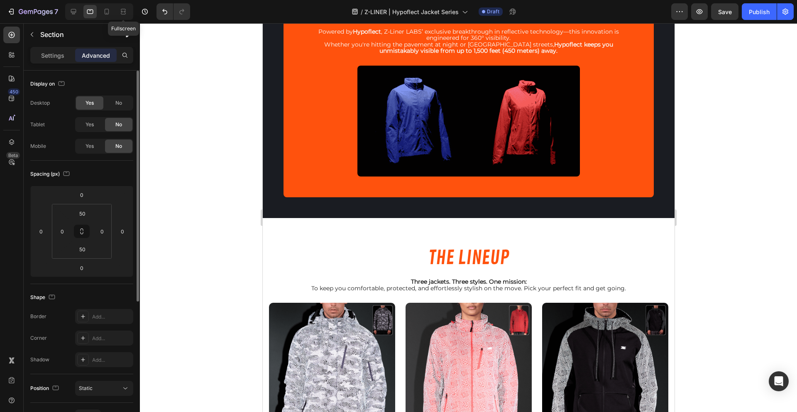
scroll to position [301, 0]
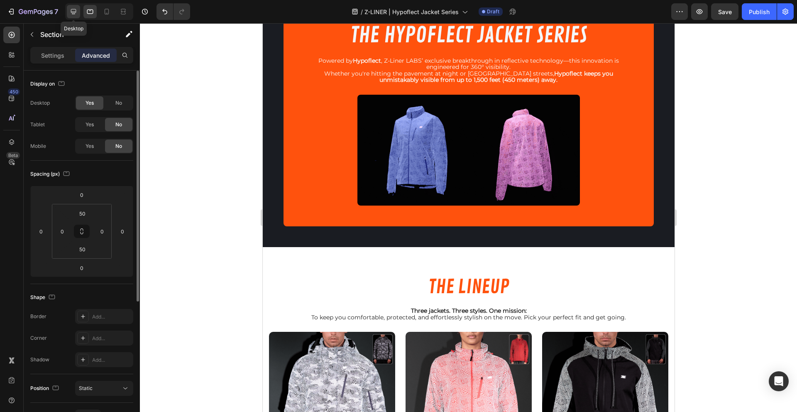
click at [71, 13] on icon at bounding box center [73, 11] width 5 height 5
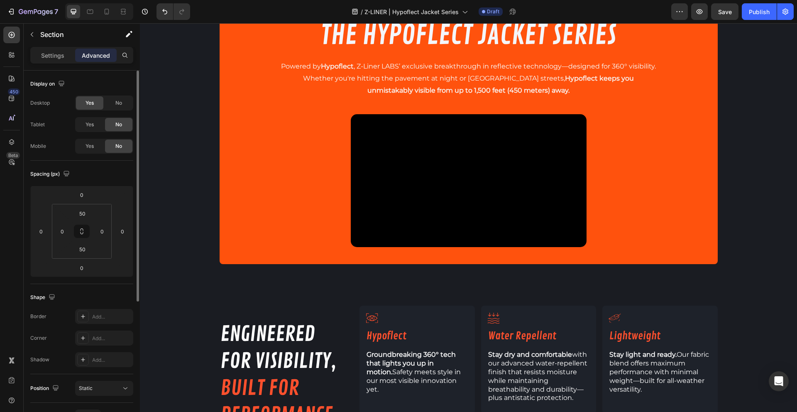
scroll to position [269, 0]
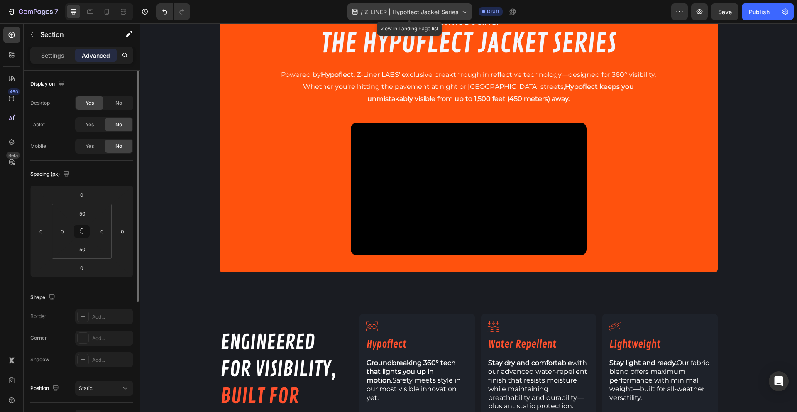
click at [450, 19] on div "/ Z-LINER | Hypoflect Jacket Series" at bounding box center [409, 11] width 124 height 17
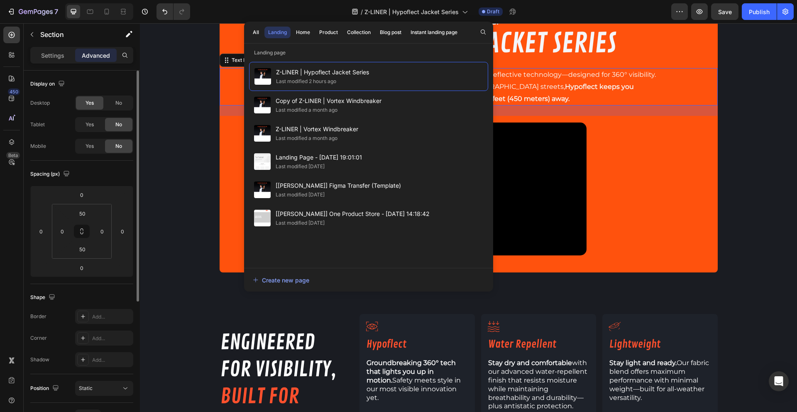
click at [570, 98] on p "unmistakably visible from up to 1,500 feet (450 meters) away." at bounding box center [468, 99] width 496 height 12
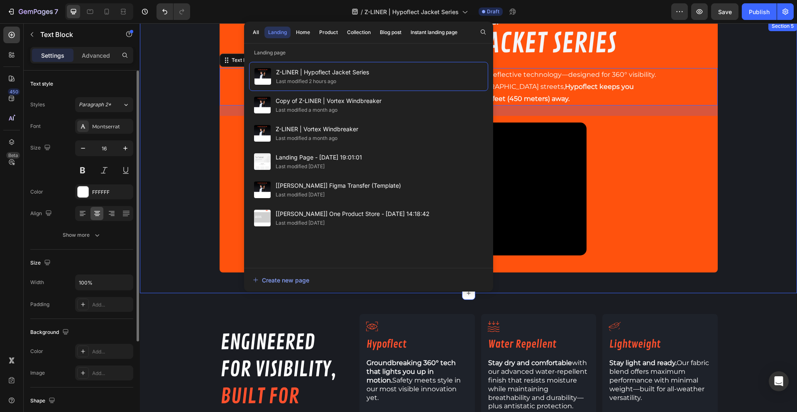
click at [740, 110] on div "INTRODUCING: Text Block THE HYPOFLECT JACKET SERIES Heading Powered by Hypoflec…" at bounding box center [468, 157] width 657 height 230
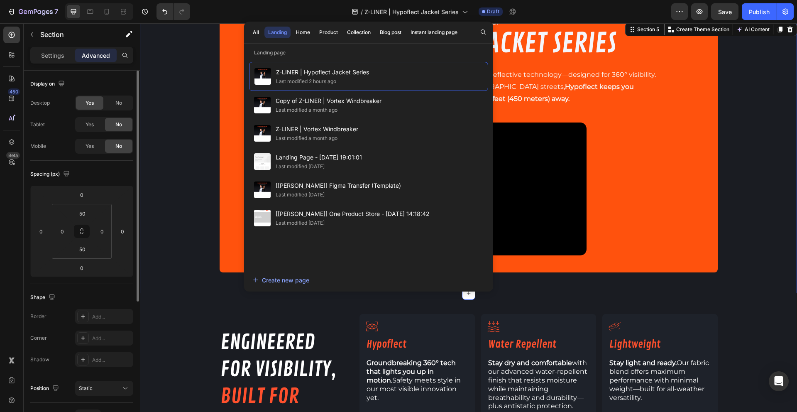
click at [757, 79] on div "INTRODUCING: Text Block THE HYPOFLECT JACKET SERIES Heading Powered by Hypoflec…" at bounding box center [468, 157] width 657 height 230
click at [746, 95] on div "INTRODUCING: Text Block THE HYPOFLECT JACKET SERIES Heading Powered by Hypoflec…" at bounding box center [468, 157] width 657 height 230
click at [394, 12] on span "Z-LINER | Hypoflect Jacket Series" at bounding box center [411, 11] width 94 height 9
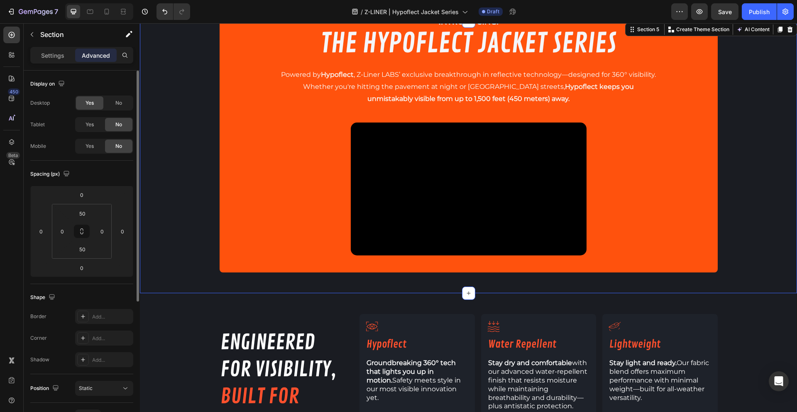
drag, startPoint x: 170, startPoint y: 171, endPoint x: 171, endPoint y: 178, distance: 7.2
click at [170, 173] on div "INTRODUCING: Text Block THE HYPOFLECT JACKET SERIES Heading Powered by Hypoflec…" at bounding box center [468, 157] width 657 height 230
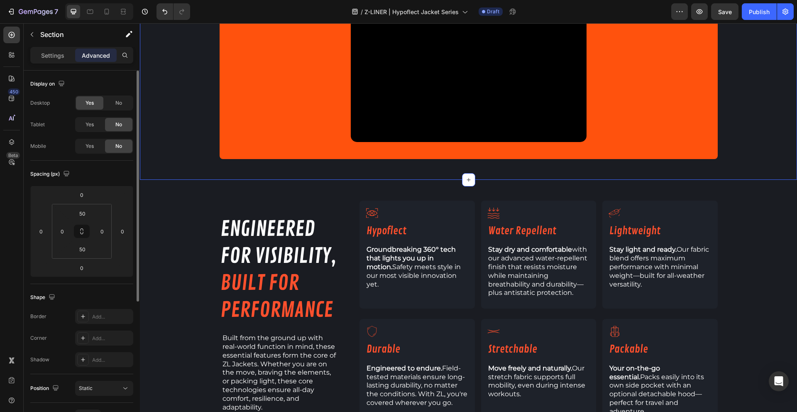
scroll to position [455, 0]
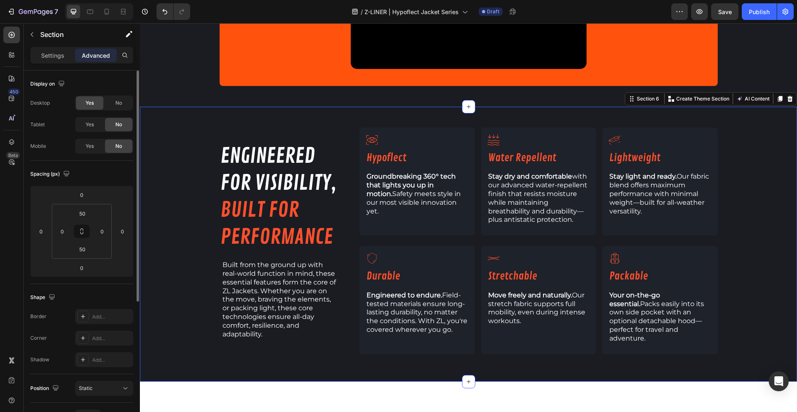
click at [179, 176] on div "engineered for visibility, built for performance Heading Built from the ground …" at bounding box center [468, 243] width 657 height 233
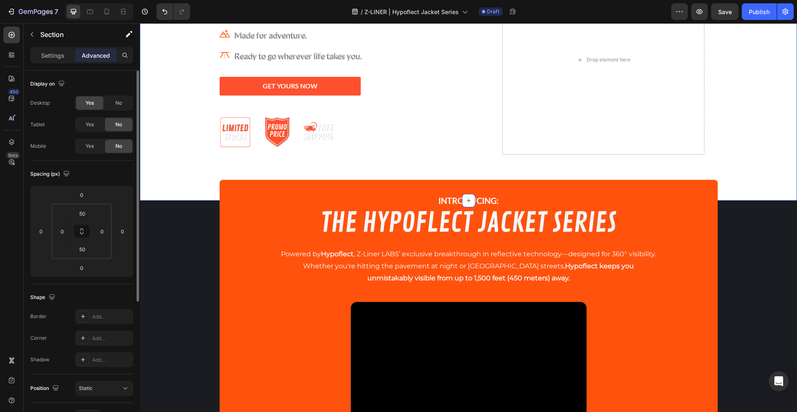
scroll to position [147, 0]
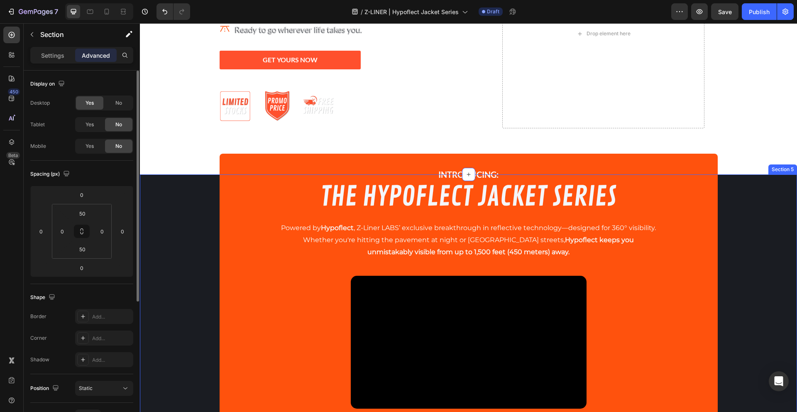
click at [195, 184] on div "INTRODUCING: Text Block THE HYPOFLECT JACKET SERIES Heading Powered by Hypoflec…" at bounding box center [468, 310] width 657 height 272
click at [768, 217] on div "INTRODUCING: Text Block THE HYPOFLECT JACKET SERIES Heading Powered by Hypoflec…" at bounding box center [468, 310] width 657 height 230
click at [764, 240] on div "INTRODUCING: Text Block THE HYPOFLECT JACKET SERIES Heading Powered by Hypoflec…" at bounding box center [468, 310] width 657 height 230
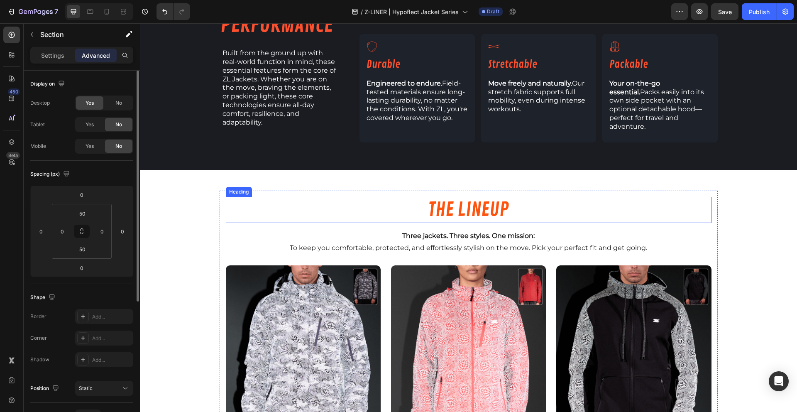
scroll to position [699, 0]
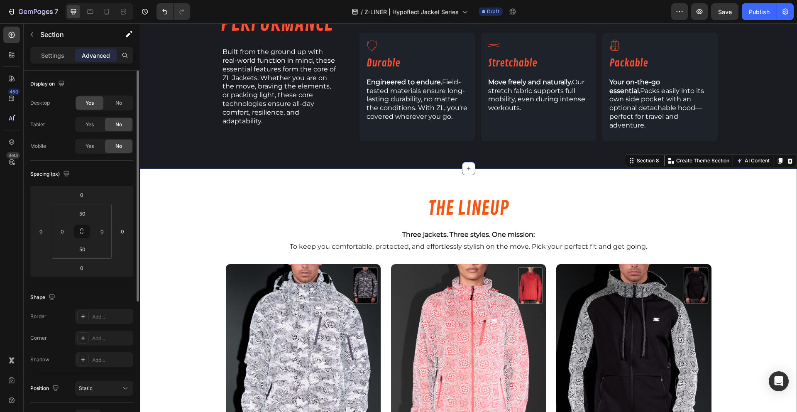
click at [769, 205] on div "THE LINEUP Heading Three jackets. Three styles. One mission: To keep you comfor…" at bounding box center [468, 375] width 657 height 373
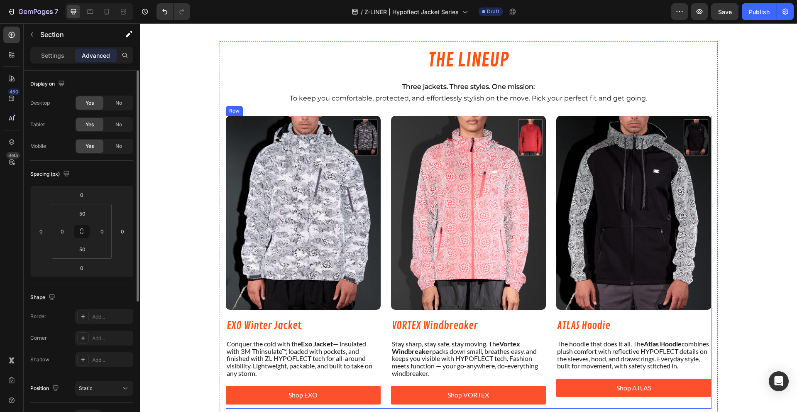
scroll to position [676, 0]
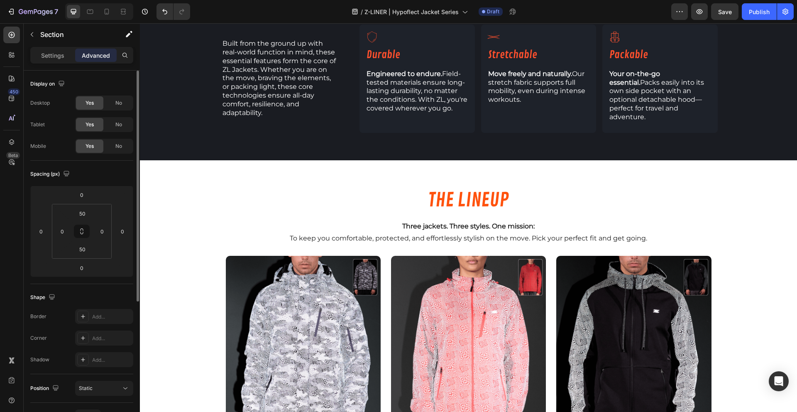
click at [179, 166] on div "THE LINEUP Heading Three jackets. Three styles. One mission: To keep you comfor…" at bounding box center [468, 367] width 657 height 415
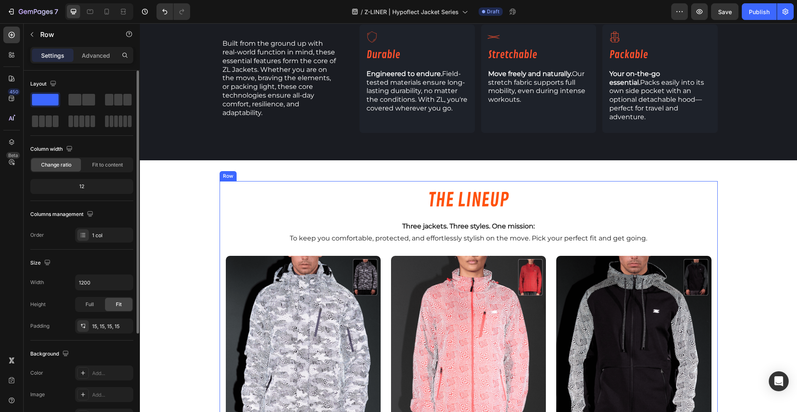
click at [596, 181] on div "THE LINEUP Heading Three jackets. Three styles. One mission: To keep you comfor…" at bounding box center [468, 367] width 498 height 373
click at [603, 168] on div "THE LINEUP Heading Three jackets. Three styles. One mission: To keep you comfor…" at bounding box center [468, 367] width 657 height 415
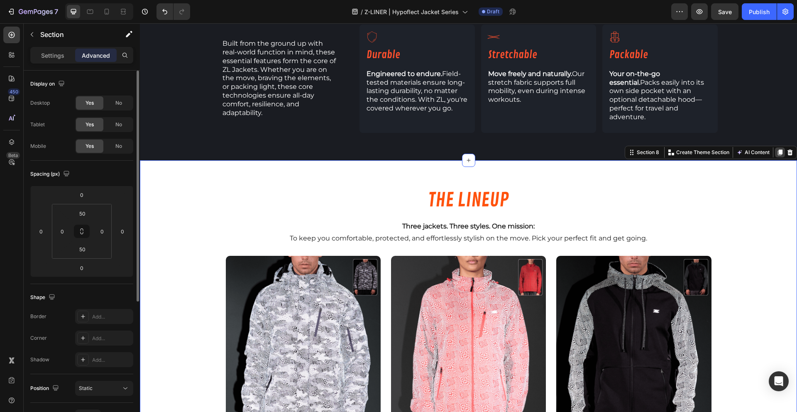
click at [778, 149] on icon at bounding box center [780, 152] width 5 height 6
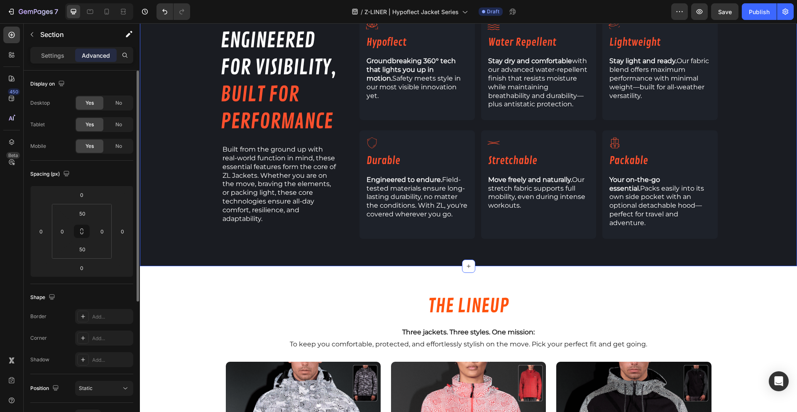
scroll to position [571, 0]
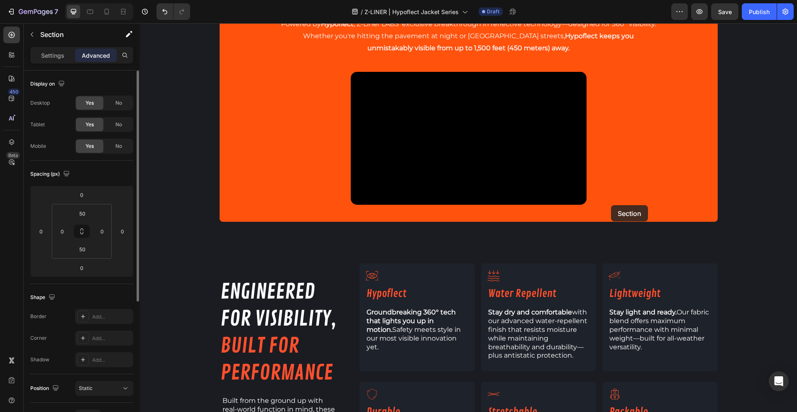
scroll to position [309, 0]
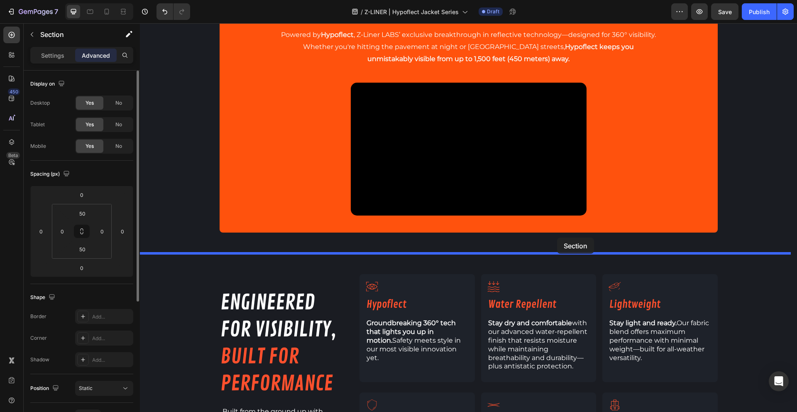
drag, startPoint x: 641, startPoint y: 249, endPoint x: 557, endPoint y: 237, distance: 85.4
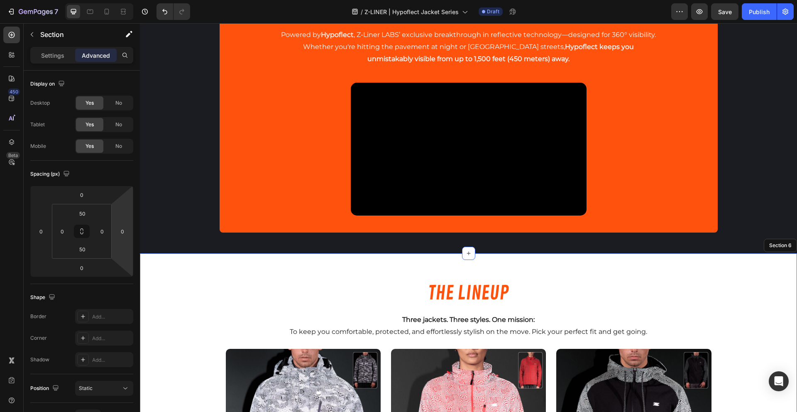
type input "2"
click at [125, 0] on html "7 / Z-LINER | Hypoflect Jacket Series Draft Preview Save Publish 450 Beta Secti…" at bounding box center [398, 0] width 797 height 0
click at [56, 57] on p "Settings" at bounding box center [52, 55] width 23 height 9
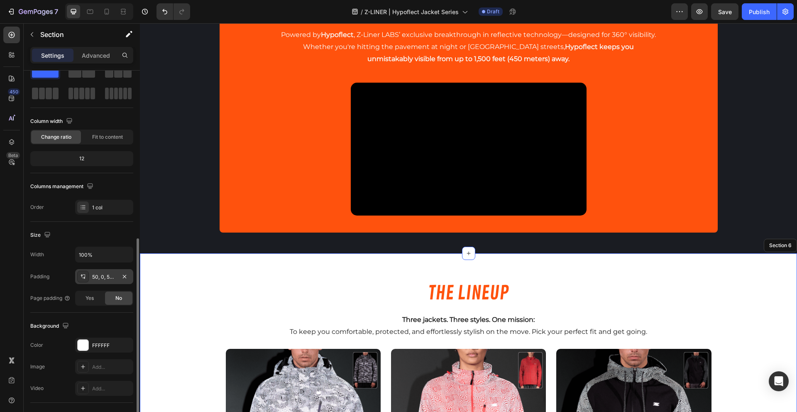
scroll to position [114, 0]
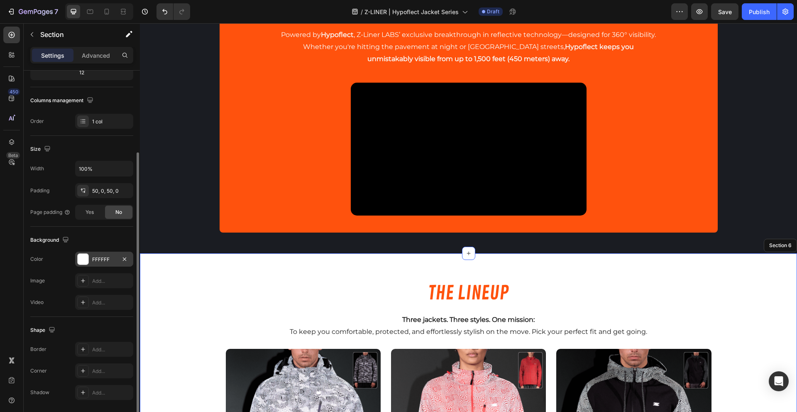
click at [84, 259] on div at bounding box center [83, 259] width 11 height 11
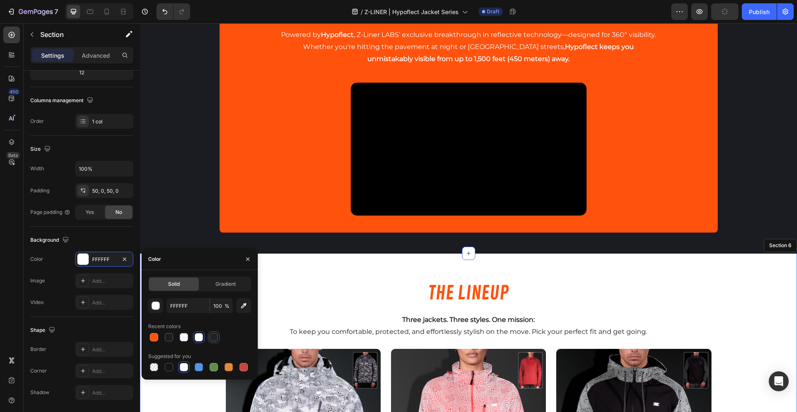
click at [210, 337] on div at bounding box center [214, 337] width 8 height 8
type input "1E222A"
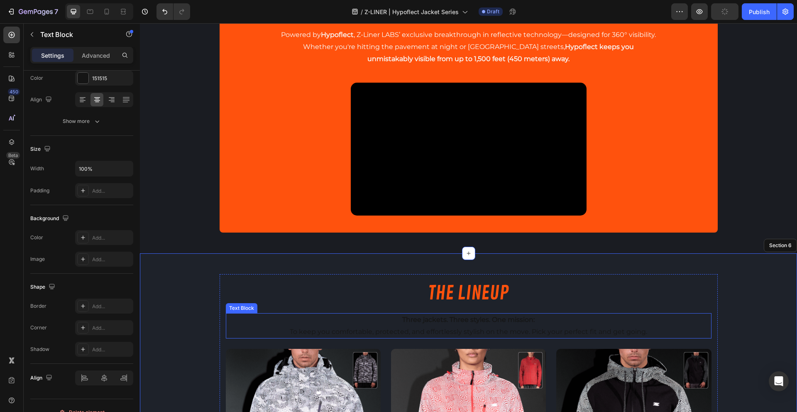
click at [419, 327] on p "To keep you comfortable, protected, and effortlessly stylish on the move. Pick …" at bounding box center [469, 332] width 484 height 12
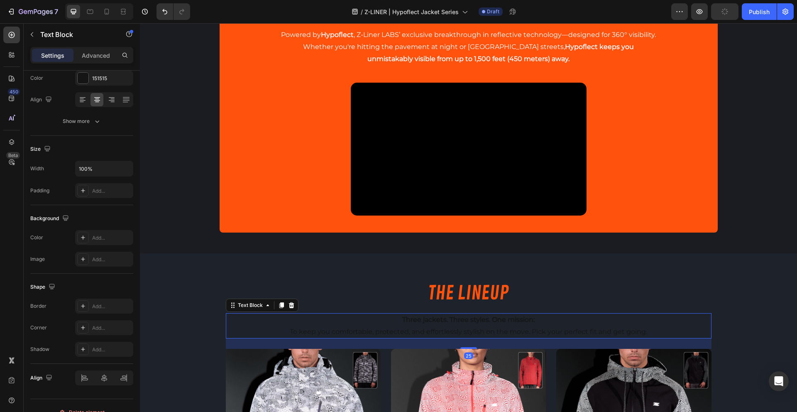
scroll to position [0, 0]
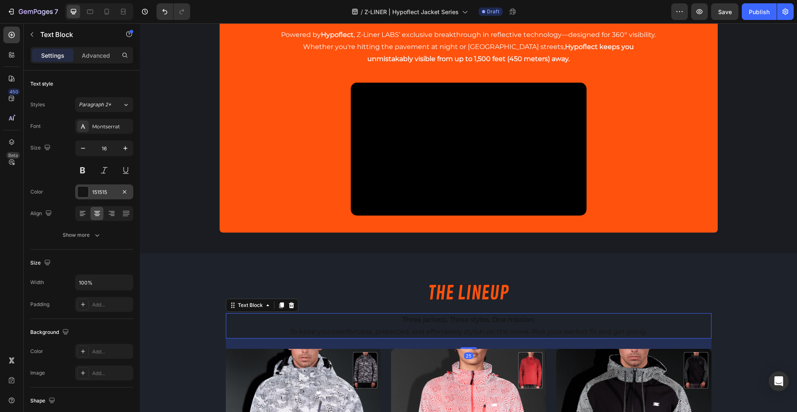
click at [95, 194] on div "151515" at bounding box center [104, 191] width 24 height 7
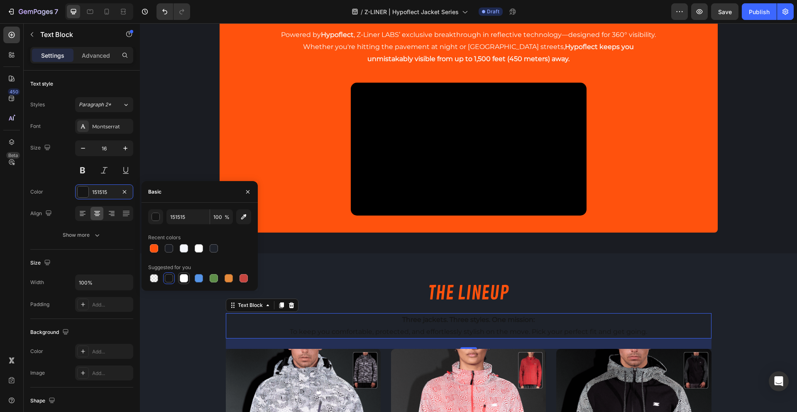
click at [184, 281] on div at bounding box center [184, 278] width 8 height 8
type input "FFFFFF"
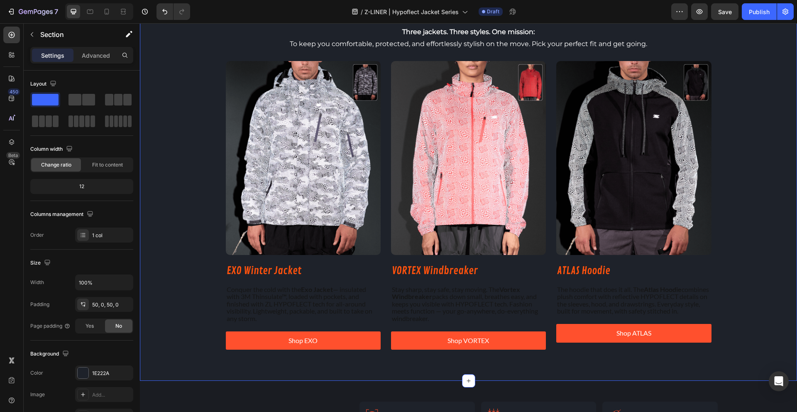
scroll to position [597, 0]
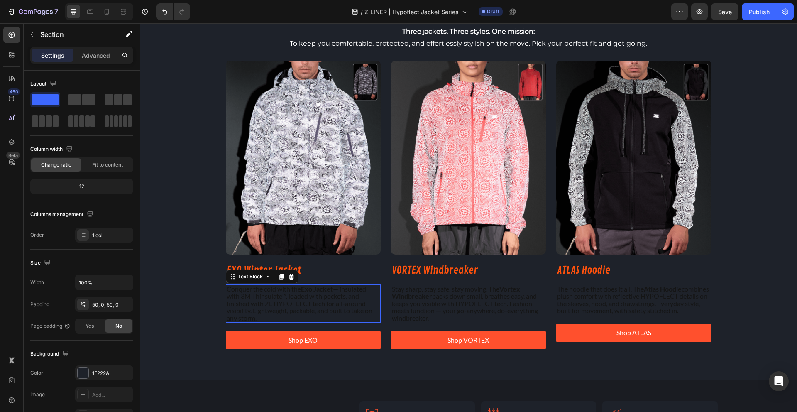
click at [277, 300] on p "Conquer the cold with the Exo Jacket — insulated with 3M Thinsulate™, loaded wi…" at bounding box center [303, 303] width 153 height 37
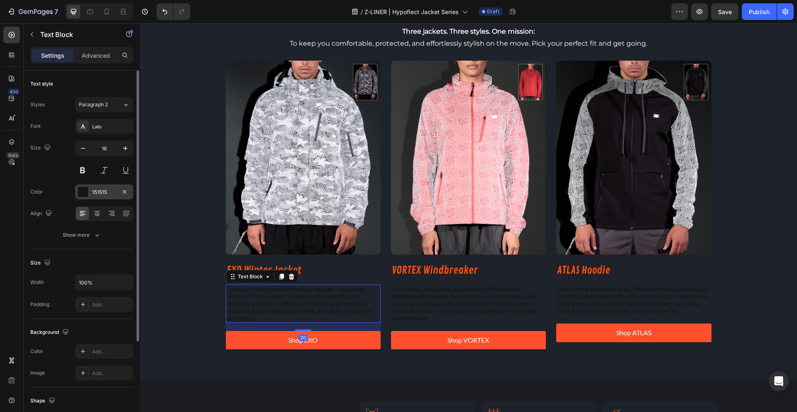
click at [87, 193] on div at bounding box center [83, 191] width 11 height 11
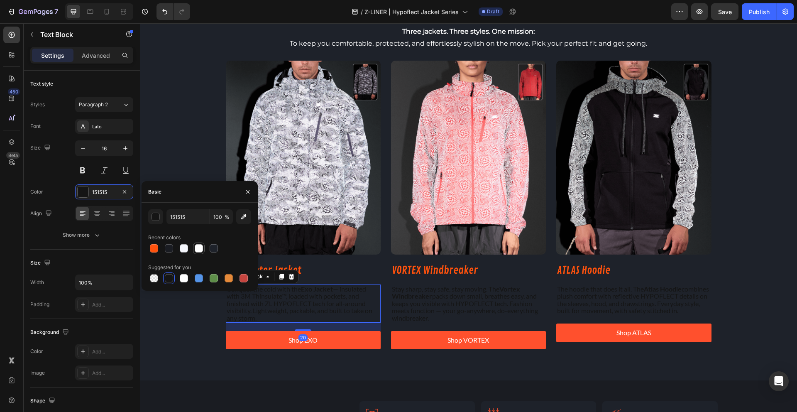
click at [195, 250] on div at bounding box center [199, 248] width 8 height 8
type input "FFFFFF"
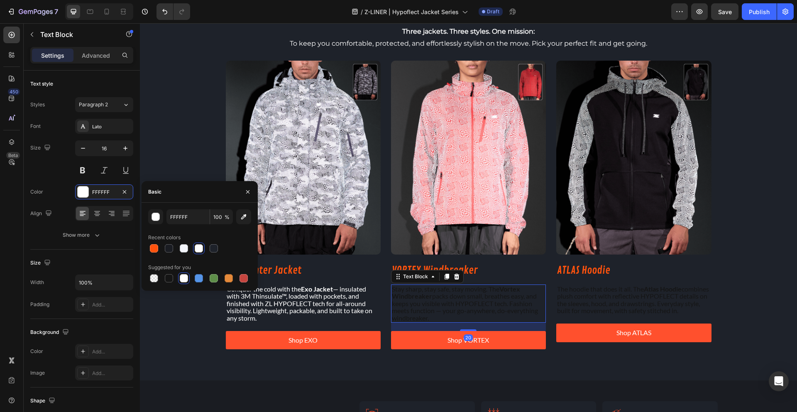
click at [451, 295] on p "Stay sharp, stay safe, stay moving. The Vortex Windbreaker packs down small, br…" at bounding box center [468, 303] width 153 height 37
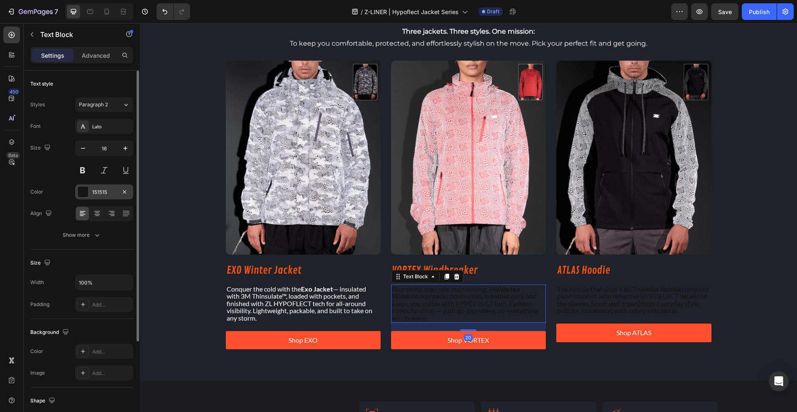
click at [98, 199] on div "151515" at bounding box center [104, 191] width 58 height 15
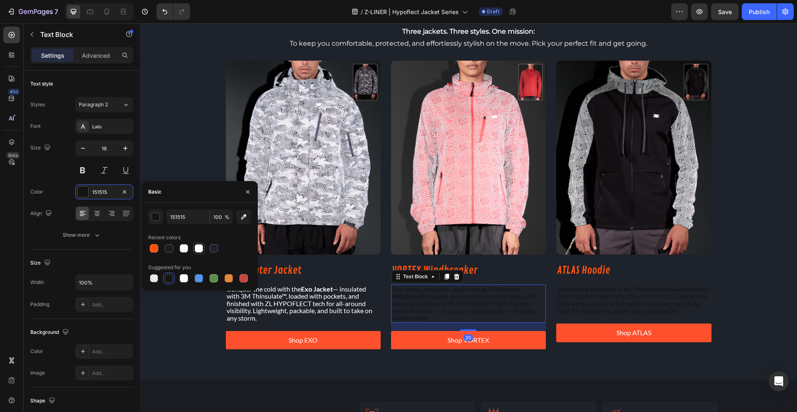
click at [200, 249] on div at bounding box center [199, 248] width 8 height 8
type input "FFFFFF"
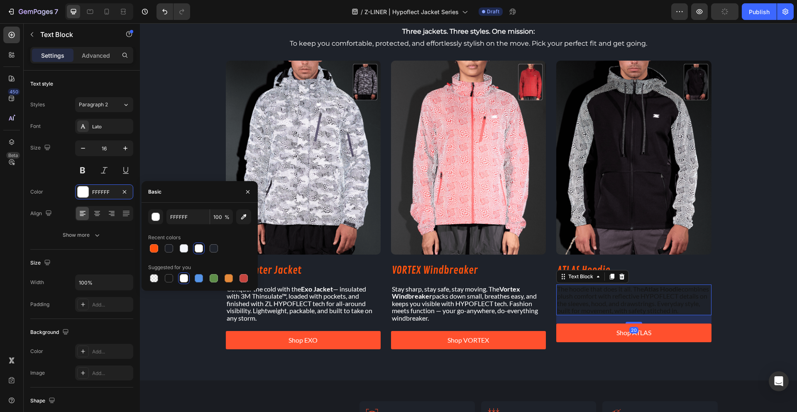
click at [636, 302] on p "The hoodie that does it all. The Atlas Hoodie combines plush comfort with refle…" at bounding box center [633, 299] width 153 height 29
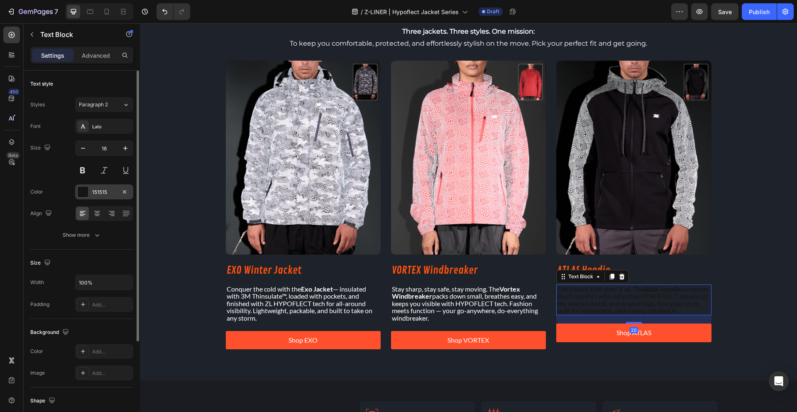
click at [82, 190] on div at bounding box center [83, 191] width 11 height 11
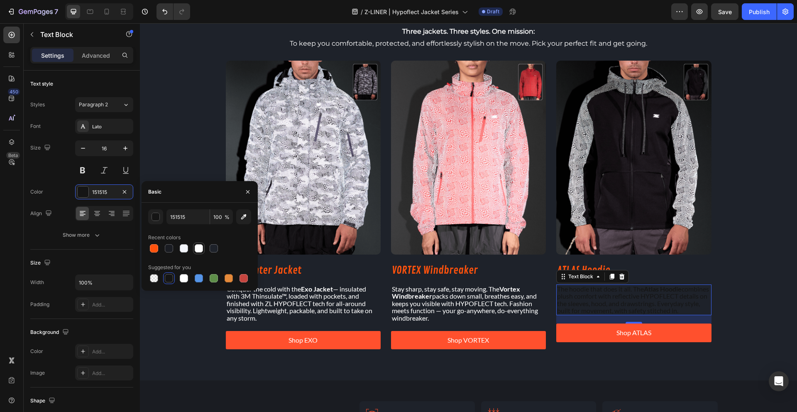
click at [200, 249] on div at bounding box center [199, 248] width 8 height 8
type input "FFFFFF"
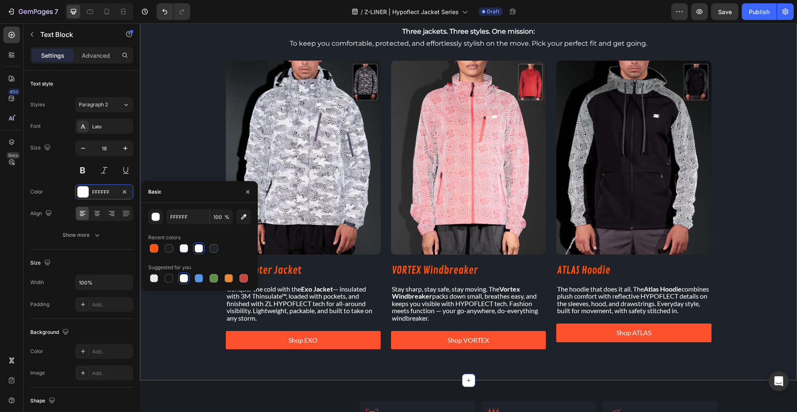
click at [167, 317] on div "THE LINEUP Heading Three jackets. Three styles. One mission: To keep you comfor…" at bounding box center [468, 172] width 657 height 373
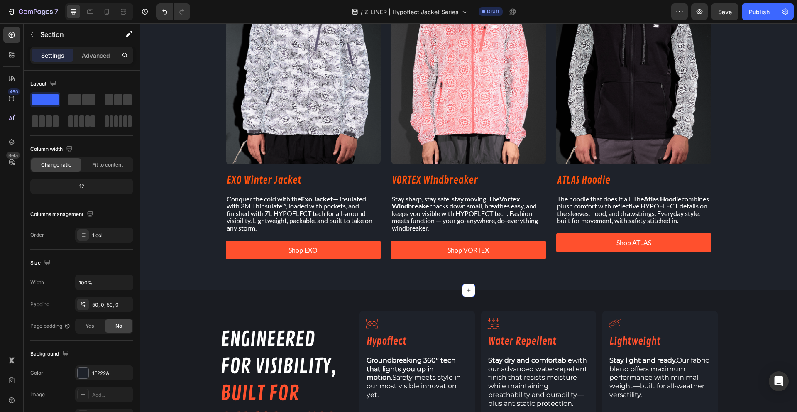
scroll to position [688, 0]
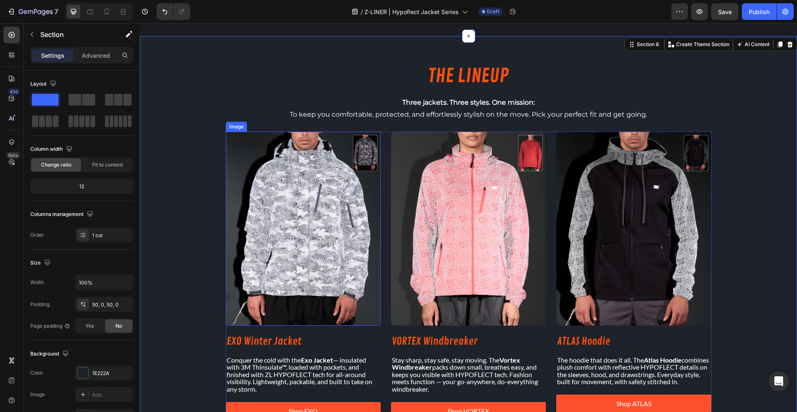
click at [208, 149] on div "THE LINEUP Heading Three jackets. Three styles. One mission: To keep you comfor…" at bounding box center [468, 243] width 657 height 373
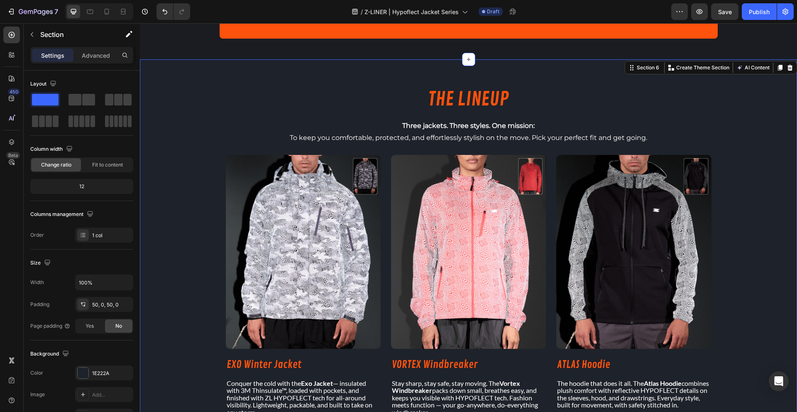
scroll to position [206, 0]
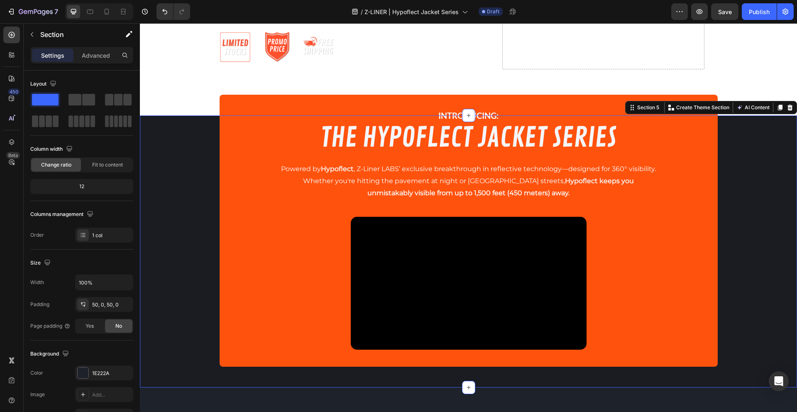
click at [156, 256] on div "INTRODUCING: Text Block THE HYPOFLECT JACKET SERIES Heading Powered by Hypoflec…" at bounding box center [468, 251] width 657 height 230
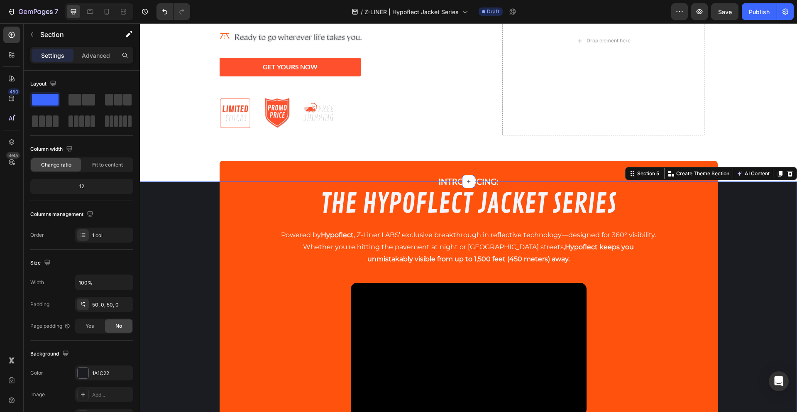
scroll to position [133, 0]
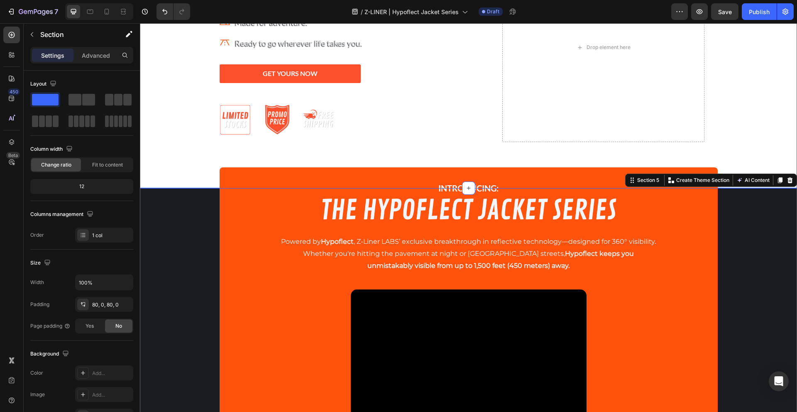
click at [759, 153] on div "The future of reflectives is here. Heading Icon Built for movement. Text block …" at bounding box center [468, 47] width 657 height 215
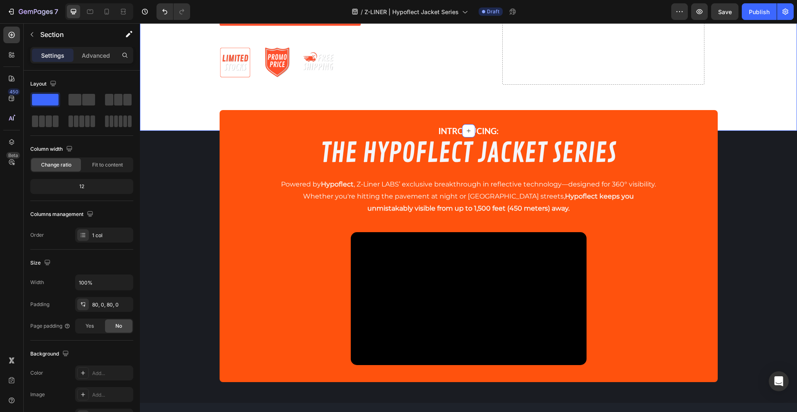
scroll to position [213, 0]
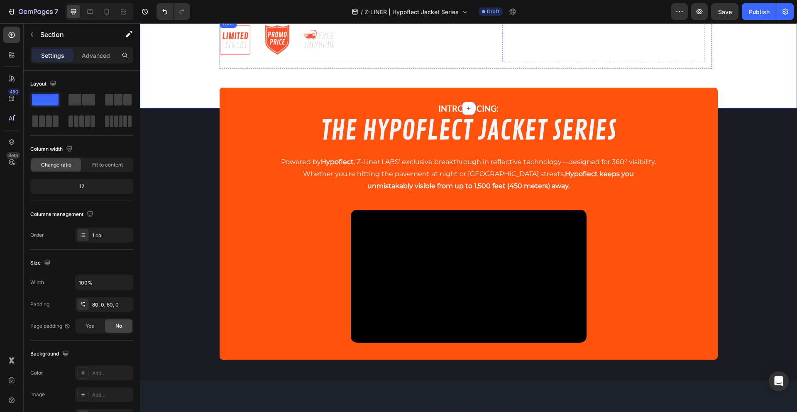
click at [380, 45] on div "Image Image Image Row" at bounding box center [360, 40] width 283 height 44
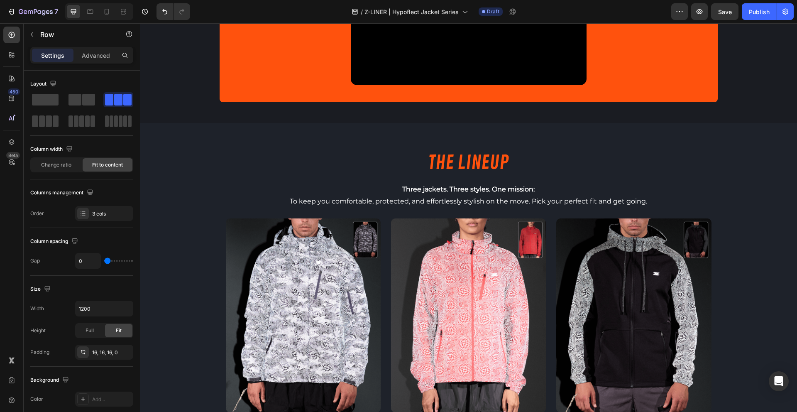
scroll to position [482, 0]
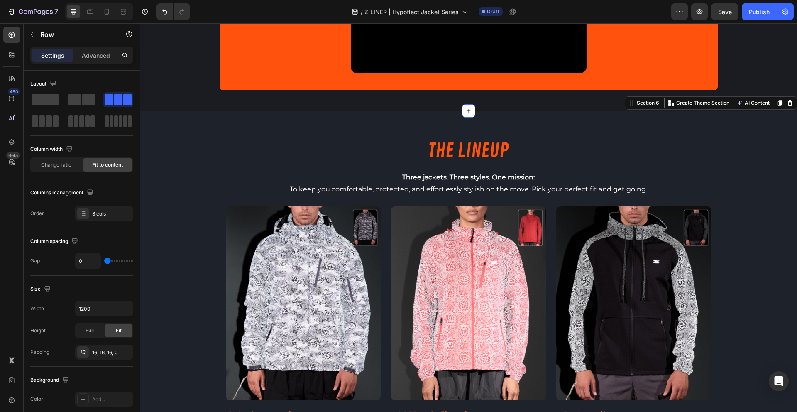
click at [154, 126] on div "THE LINEUP Heading Three jackets. Three styles. One mission: To keep you comfor…" at bounding box center [468, 318] width 657 height 415
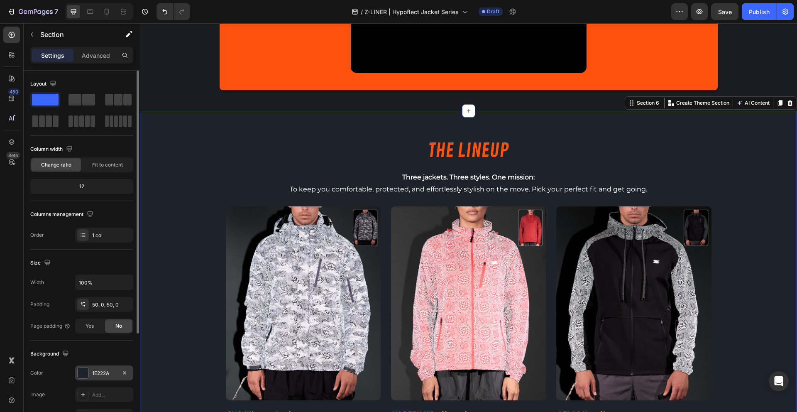
click at [84, 376] on div at bounding box center [83, 372] width 11 height 11
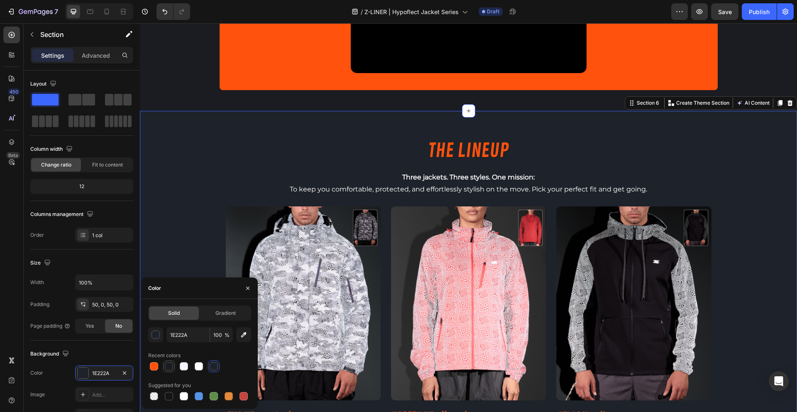
click at [167, 369] on div at bounding box center [169, 366] width 8 height 8
type input "1A1C22"
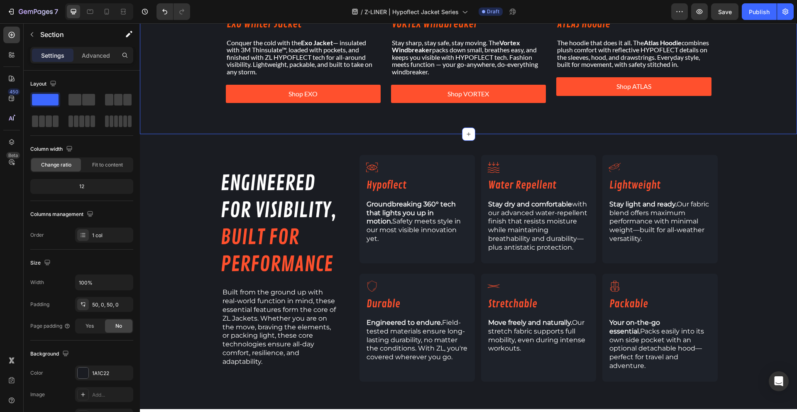
scroll to position [948, 0]
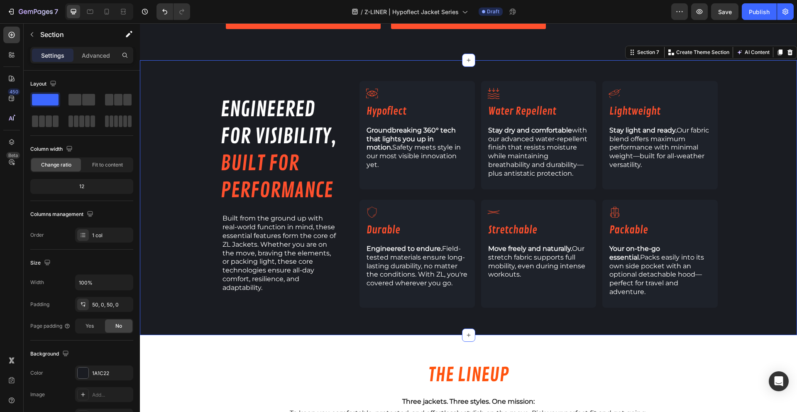
click at [756, 223] on div "engineered for visibility, built for performance Heading Built from the ground …" at bounding box center [468, 197] width 657 height 233
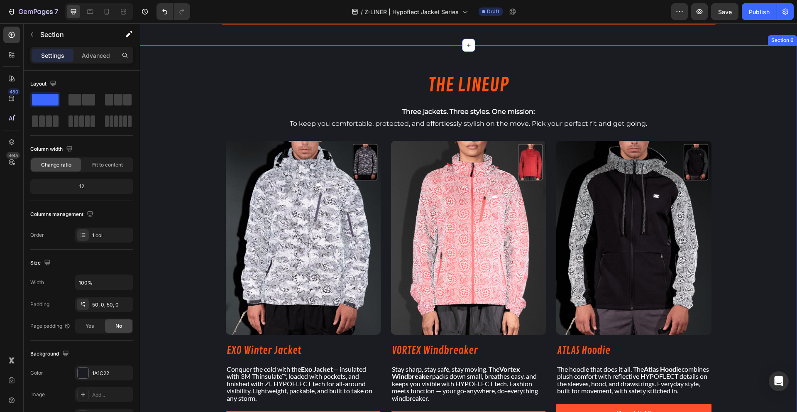
scroll to position [623, 0]
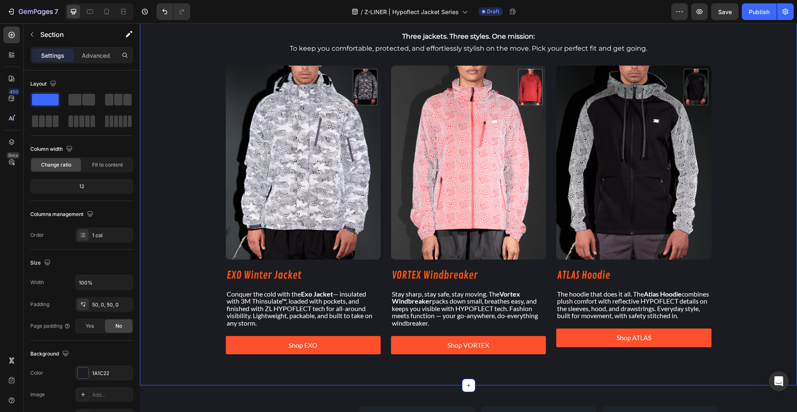
click at [167, 212] on div "THE LINEUP Heading Three jackets. Three styles. One mission: To keep you comfor…" at bounding box center [468, 177] width 657 height 373
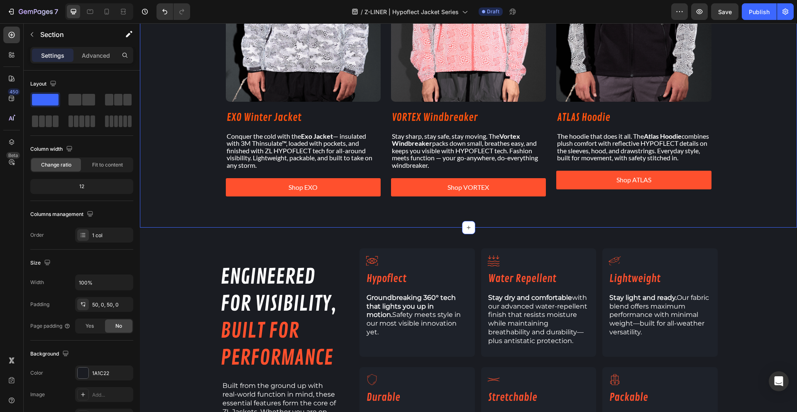
scroll to position [807, 0]
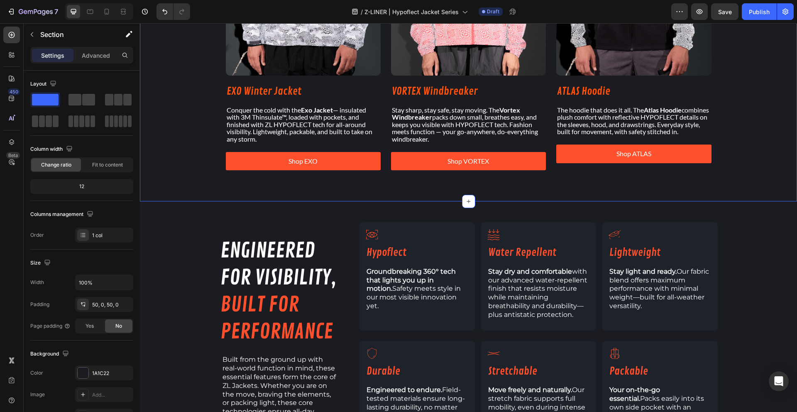
click at [184, 217] on div "engineered for visibility, built for performance Heading Built from the ground …" at bounding box center [468, 338] width 657 height 275
click at [465, 202] on icon at bounding box center [468, 201] width 7 height 7
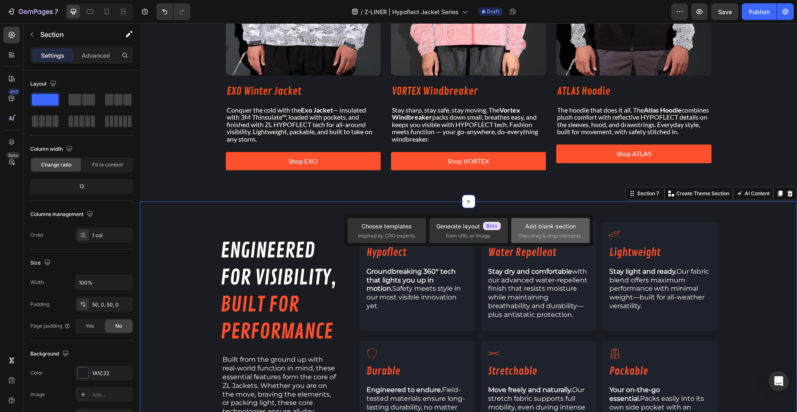
click at [536, 230] on div "Add blank section then drag & drop elements" at bounding box center [550, 231] width 63 height 18
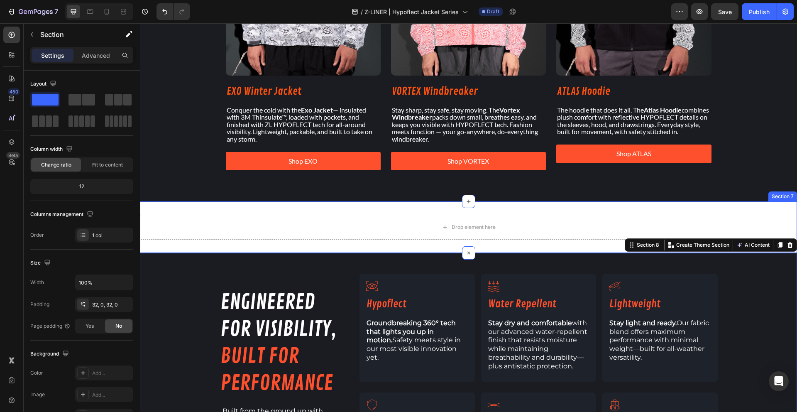
click at [184, 207] on div "Drop element here Section 7" at bounding box center [468, 226] width 657 height 51
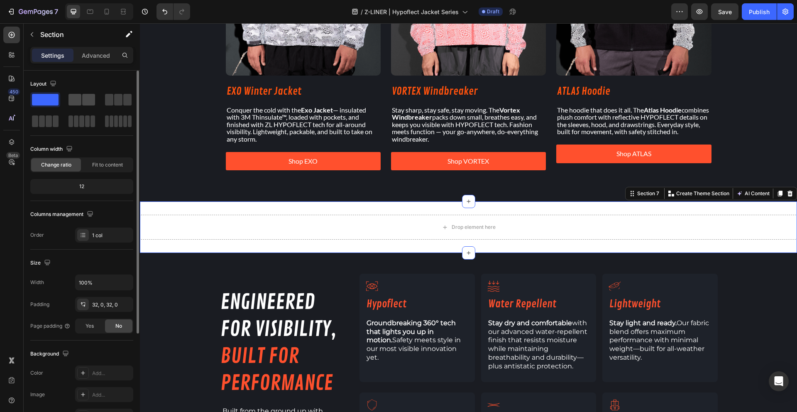
click at [81, 97] on div at bounding box center [81, 100] width 27 height 12
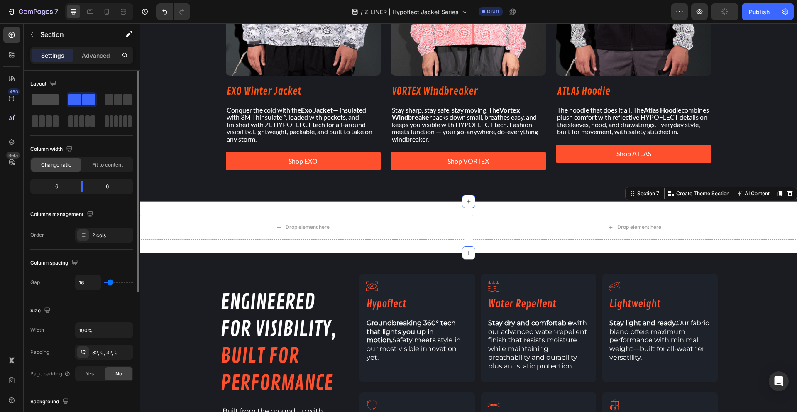
click at [49, 98] on span at bounding box center [45, 100] width 27 height 12
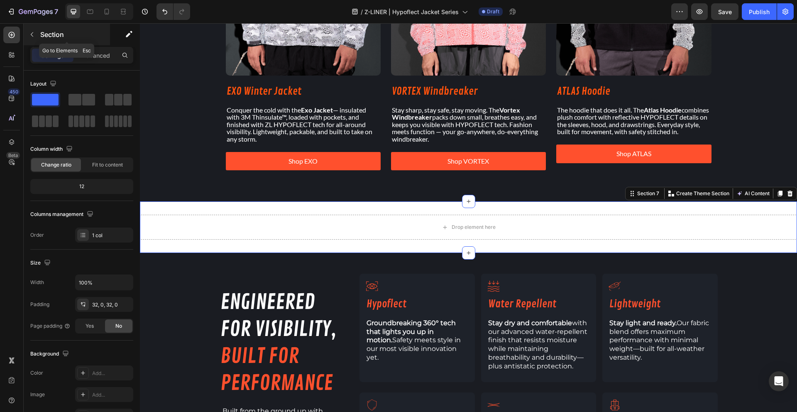
click at [41, 31] on p "Section" at bounding box center [74, 34] width 68 height 10
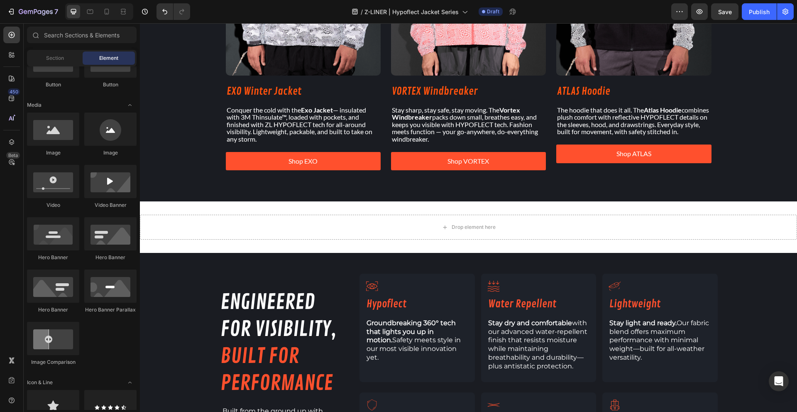
scroll to position [0, 0]
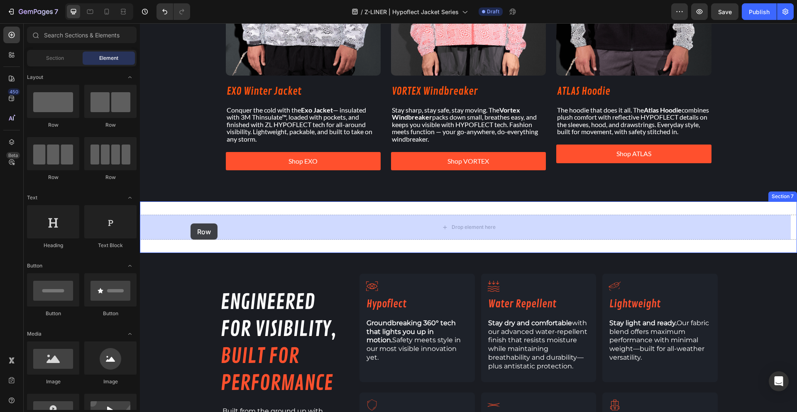
drag, startPoint x: 197, startPoint y: 120, endPoint x: 190, endPoint y: 223, distance: 103.5
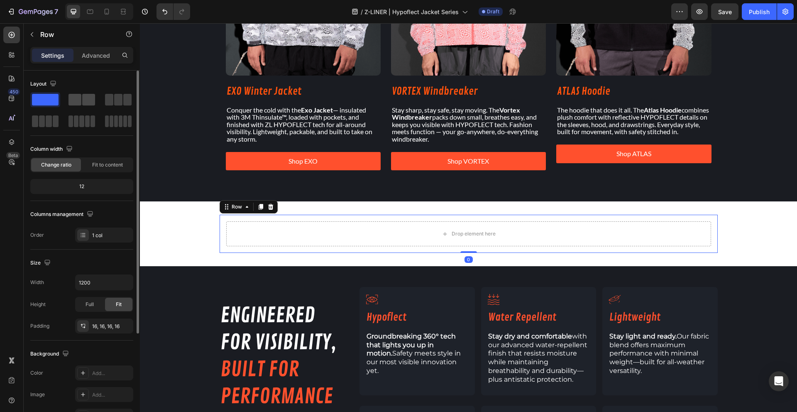
click at [84, 100] on span at bounding box center [88, 100] width 13 height 12
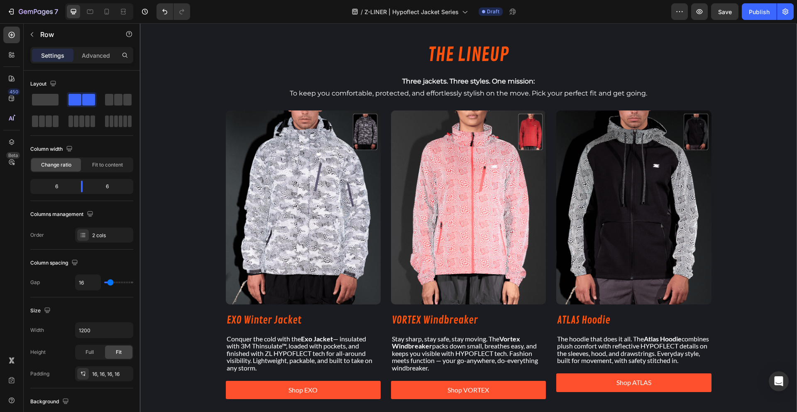
scroll to position [816, 0]
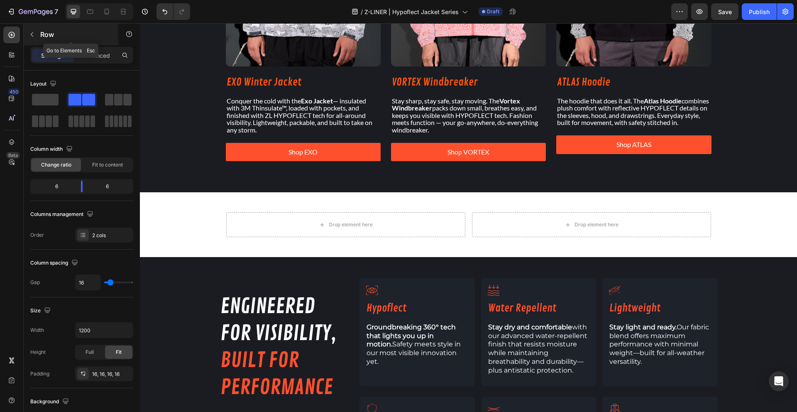
click at [38, 39] on button "button" at bounding box center [31, 34] width 13 height 13
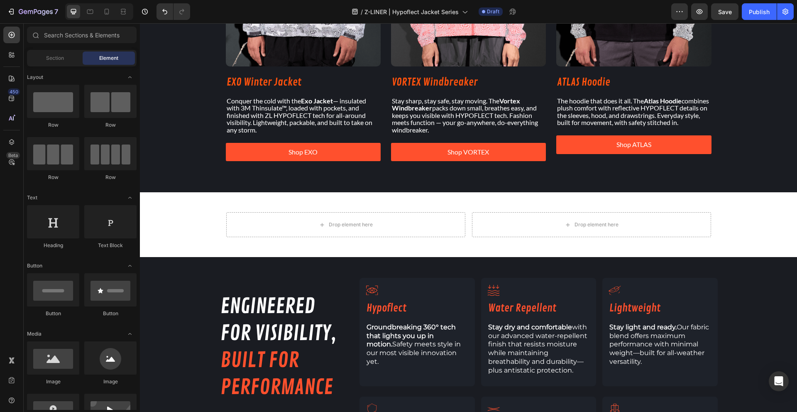
scroll to position [26, 0]
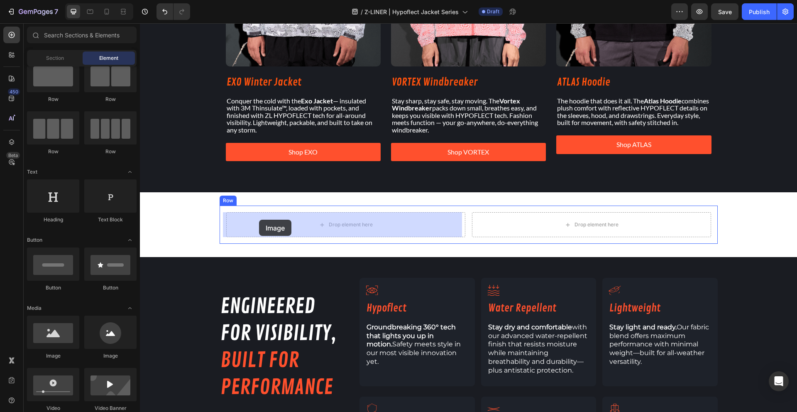
drag, startPoint x: 186, startPoint y: 351, endPoint x: 259, endPoint y: 219, distance: 150.8
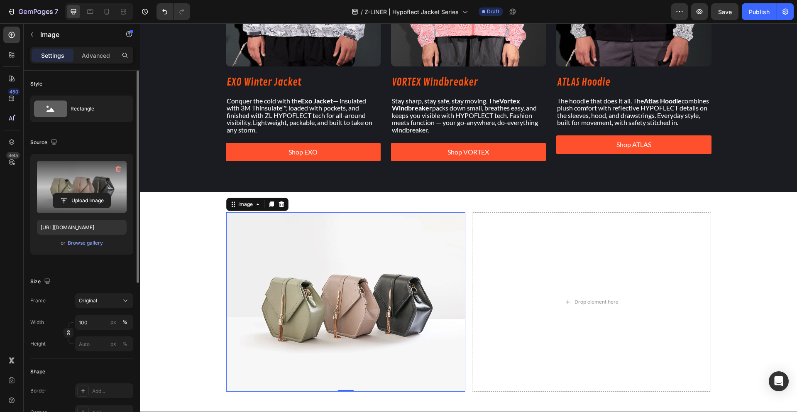
click at [87, 182] on label at bounding box center [82, 187] width 90 height 52
click at [87, 193] on input "file" at bounding box center [81, 200] width 57 height 14
type input "C:\fakepath\ZL Vortex Windbreaker.avif"
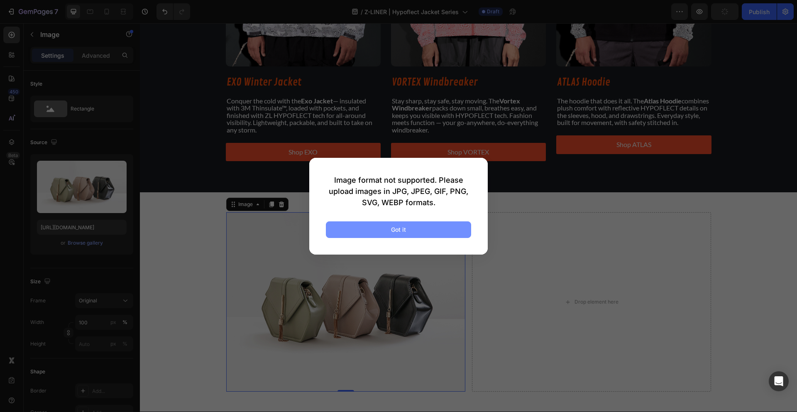
click at [385, 229] on button "Got it" at bounding box center [398, 229] width 145 height 17
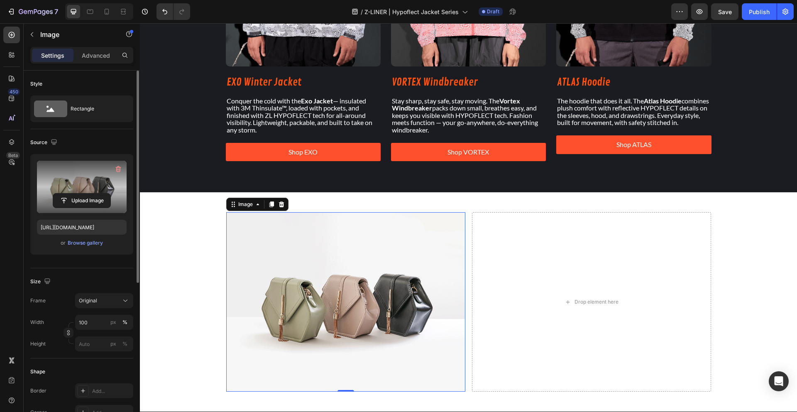
click at [77, 189] on label at bounding box center [82, 187] width 90 height 52
click at [77, 193] on input "file" at bounding box center [81, 200] width 57 height 14
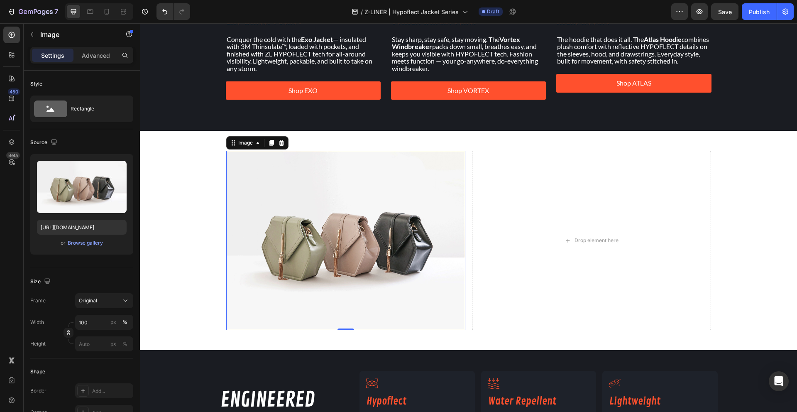
scroll to position [926, 0]
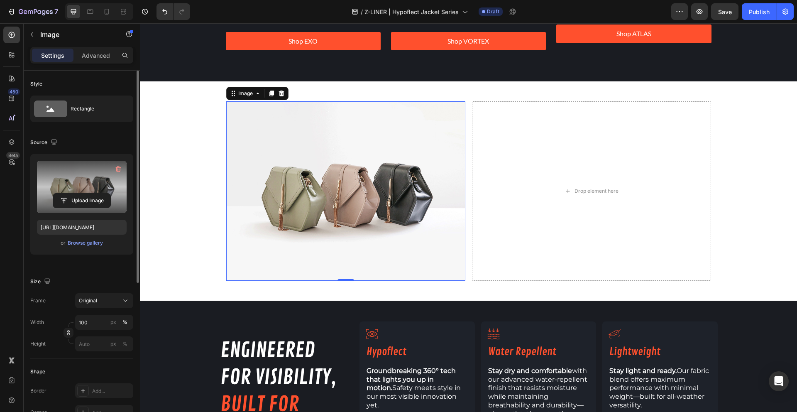
click at [101, 177] on label at bounding box center [82, 187] width 90 height 52
click at [101, 193] on input "file" at bounding box center [81, 200] width 57 height 14
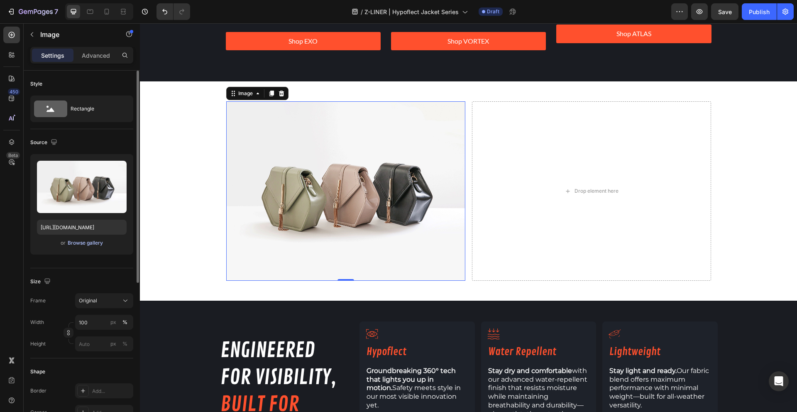
click at [98, 240] on div "Browse gallery" at bounding box center [85, 242] width 35 height 7
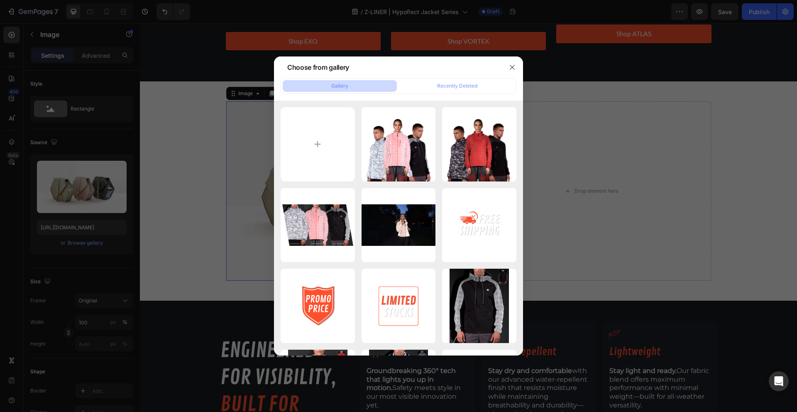
scroll to position [317, 0]
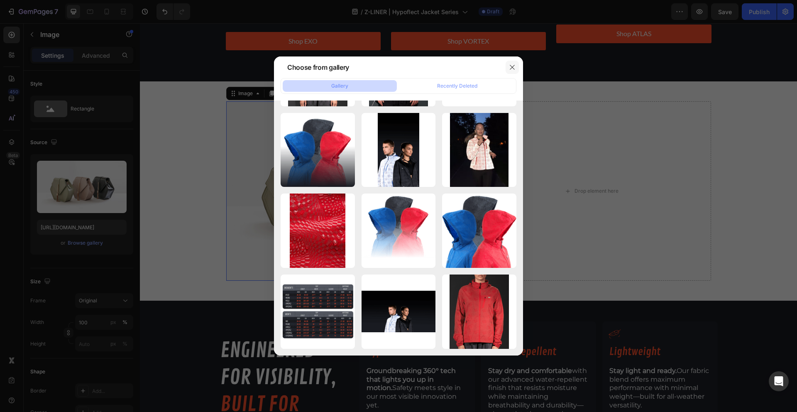
click at [512, 66] on icon "button" at bounding box center [512, 67] width 7 height 7
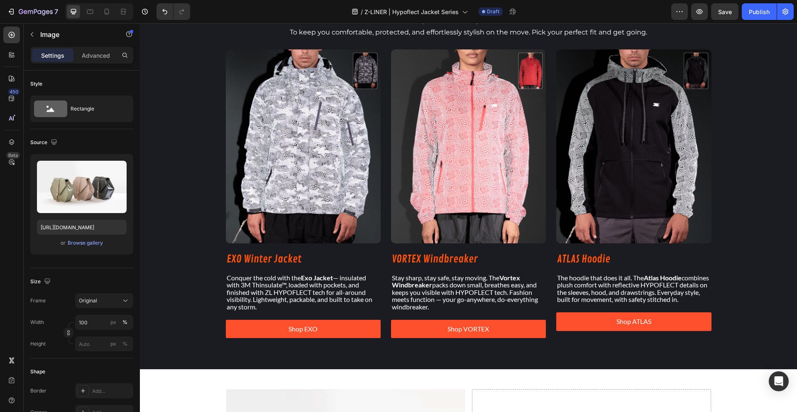
scroll to position [226, 0]
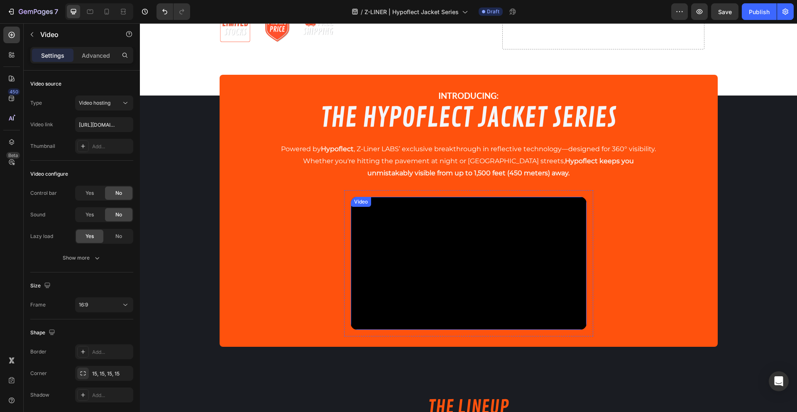
click at [434, 231] on video at bounding box center [469, 263] width 236 height 133
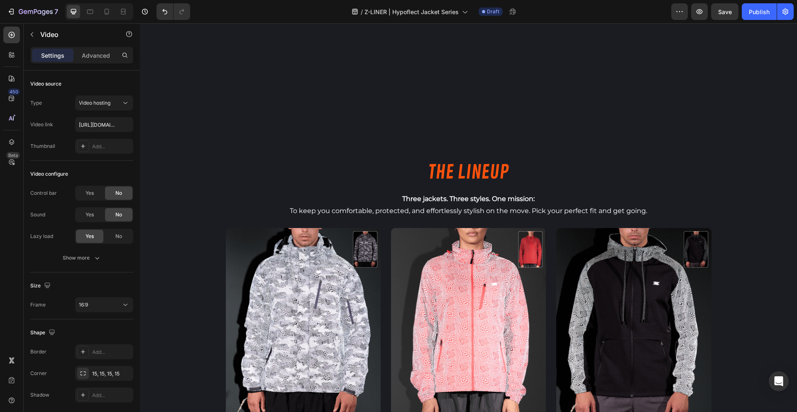
scroll to position [826, 0]
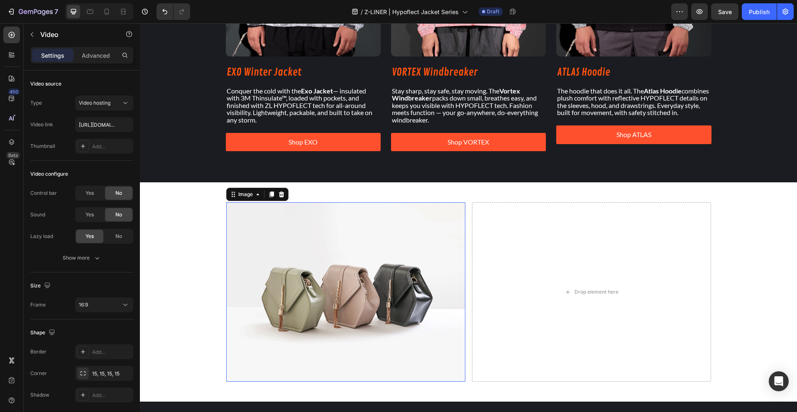
click at [252, 223] on img at bounding box center [345, 291] width 239 height 179
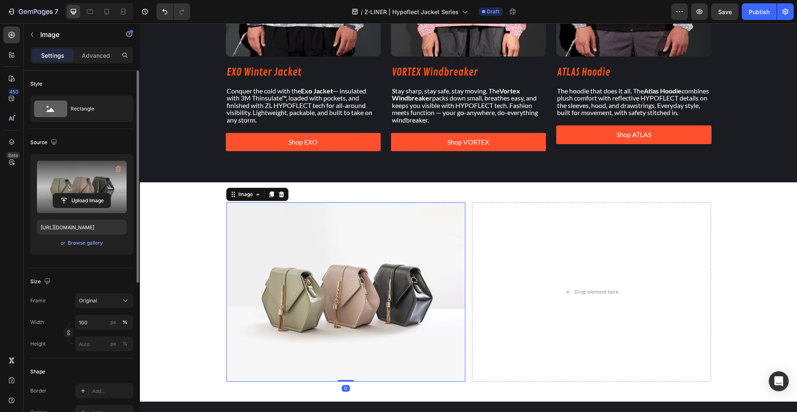
click at [77, 190] on label at bounding box center [82, 187] width 90 height 52
click at [77, 193] on input "file" at bounding box center [81, 200] width 57 height 14
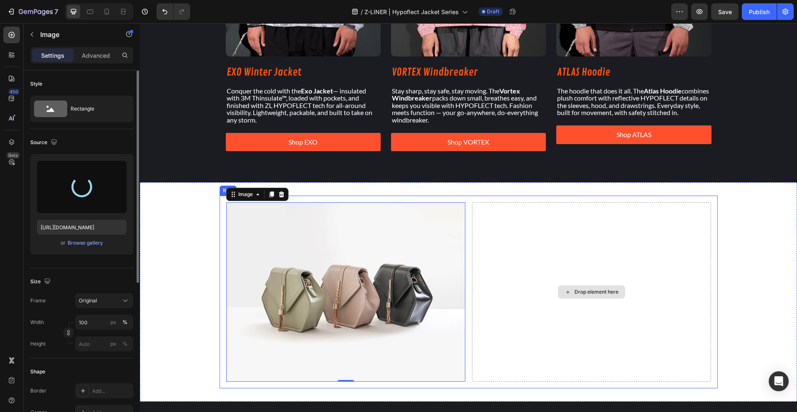
type input "https://cdn.shopify.com/s/files/1/1577/2279/files/gempages_558079350130345040-4…"
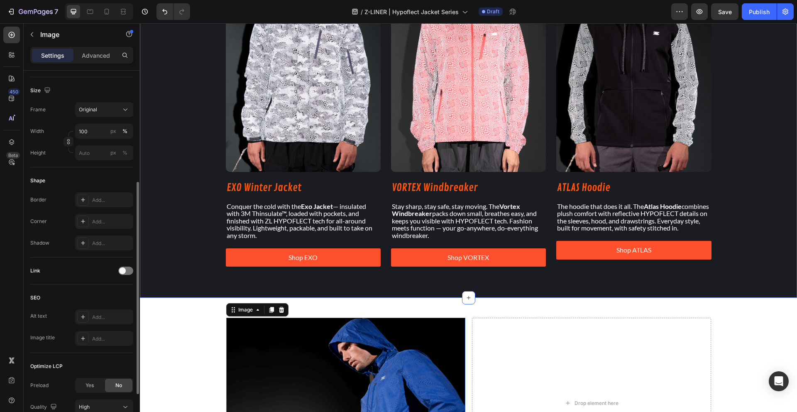
scroll to position [655, 0]
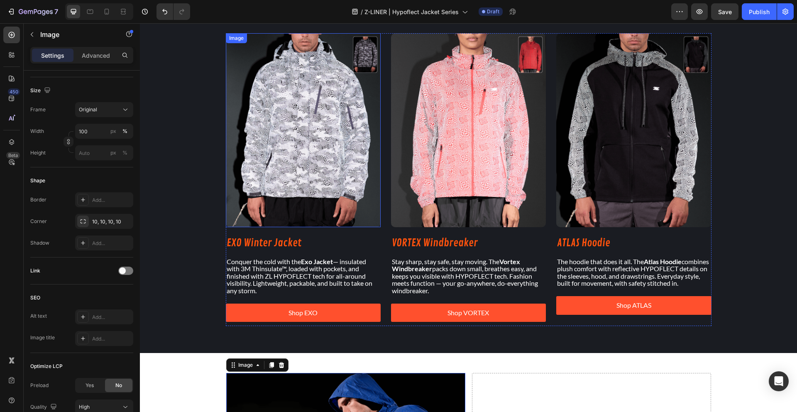
click at [310, 158] on img at bounding box center [303, 130] width 155 height 194
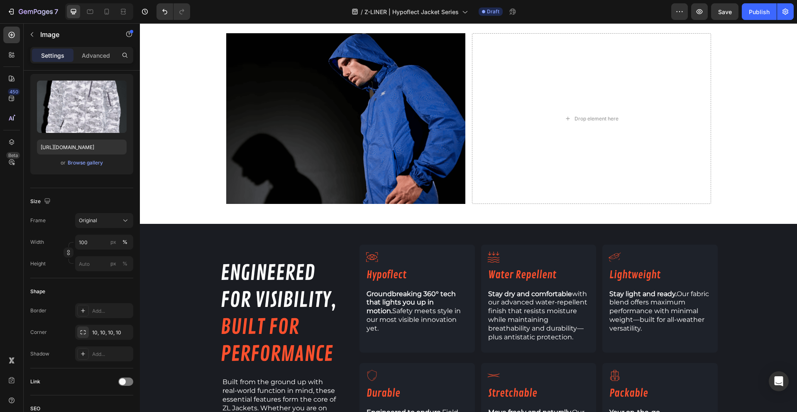
scroll to position [0, 0]
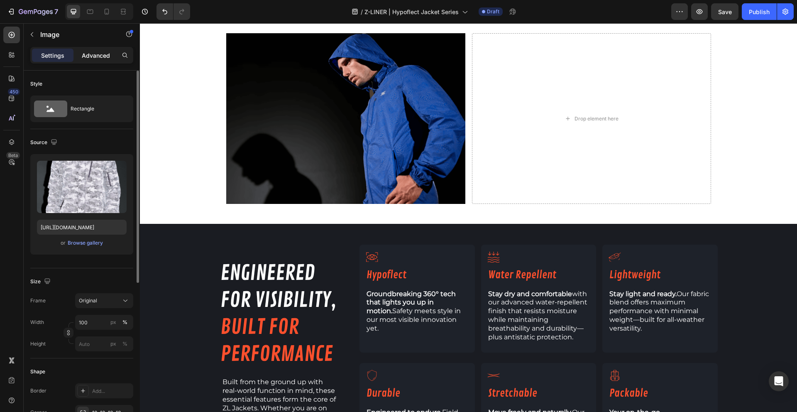
click at [100, 56] on p "Advanced" at bounding box center [96, 55] width 28 height 9
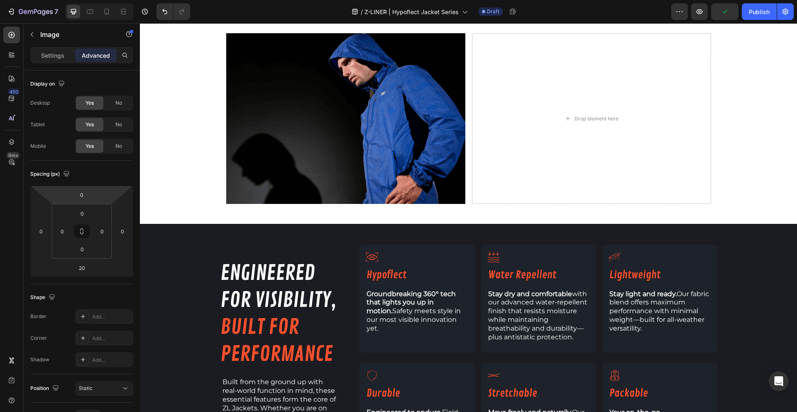
click at [68, 62] on div "Settings Advanced" at bounding box center [81, 55] width 103 height 17
click at [62, 58] on p "Settings" at bounding box center [52, 55] width 23 height 9
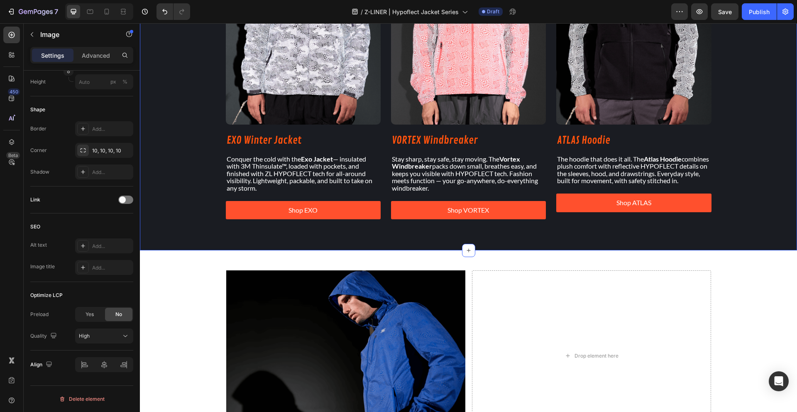
scroll to position [754, 0]
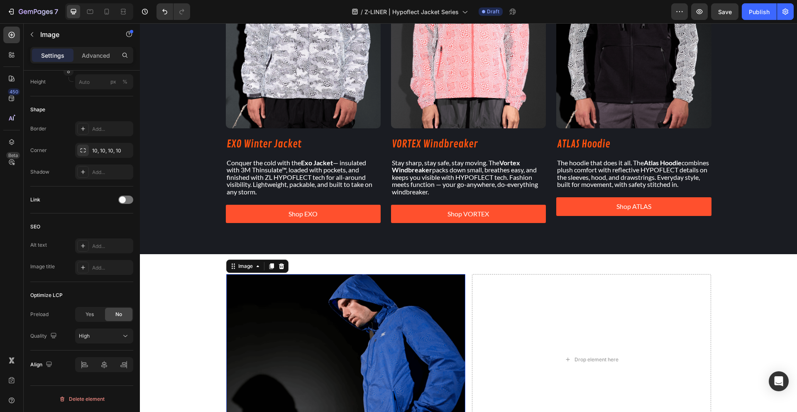
click at [299, 300] on img at bounding box center [345, 359] width 239 height 171
click at [84, 152] on icon at bounding box center [83, 150] width 7 height 7
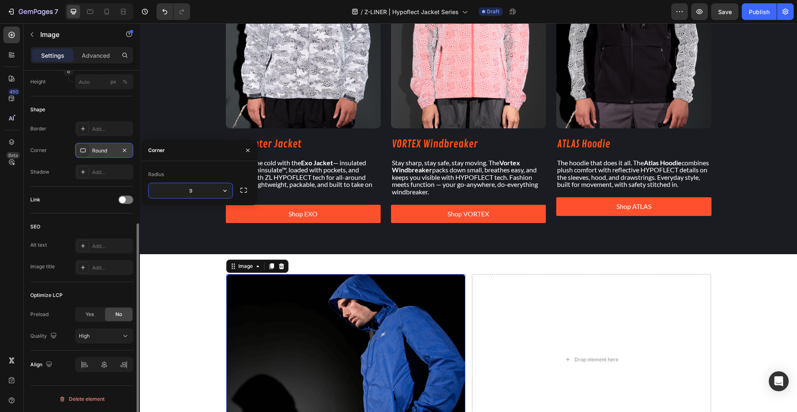
type input "10"
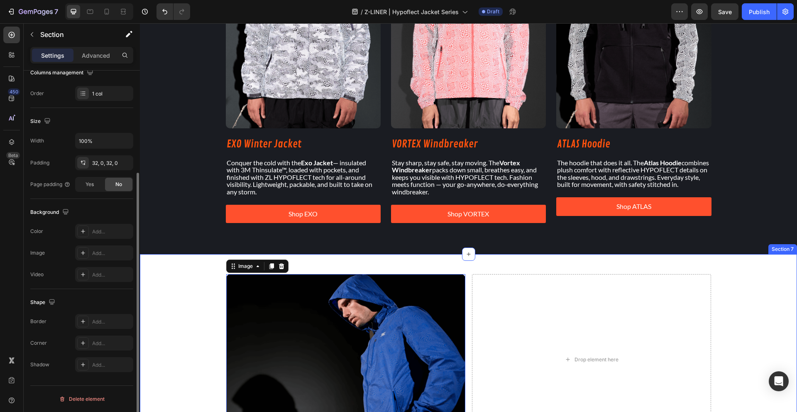
click at [182, 322] on div "Image 0 Drop element here Row" at bounding box center [468, 359] width 657 height 184
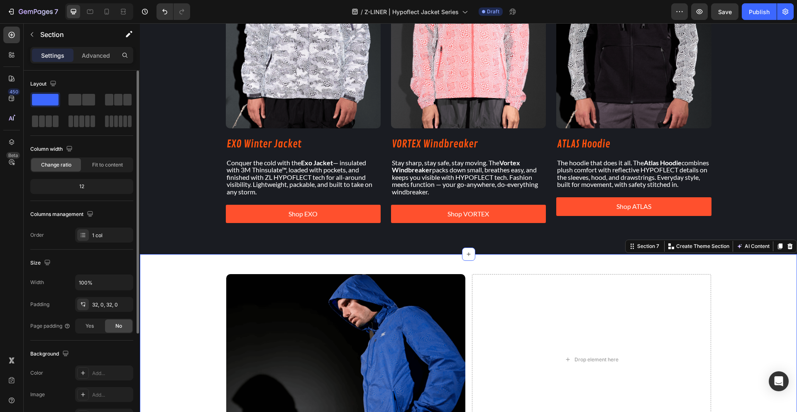
click at [182, 321] on div "Image Drop element here Row" at bounding box center [468, 359] width 657 height 184
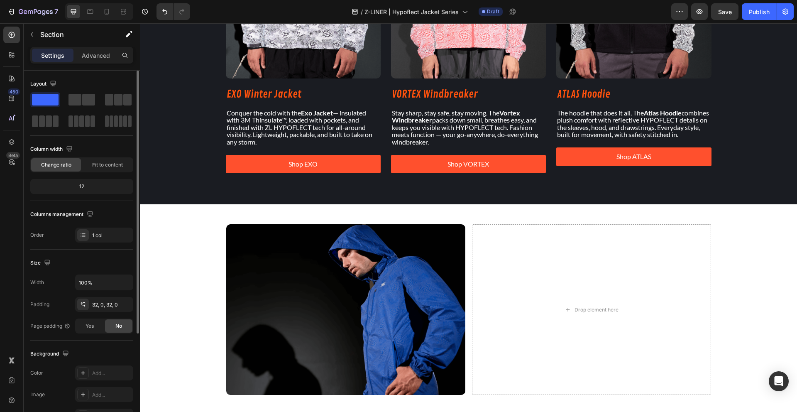
scroll to position [804, 0]
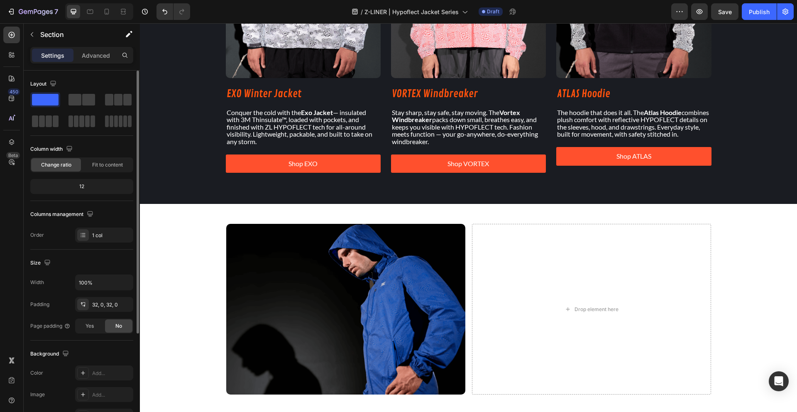
click at [171, 245] on div "Image Drop element here Row" at bounding box center [468, 309] width 657 height 184
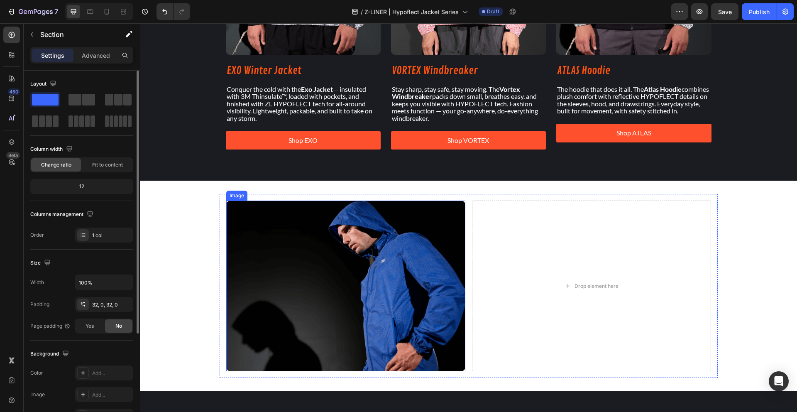
scroll to position [780, 0]
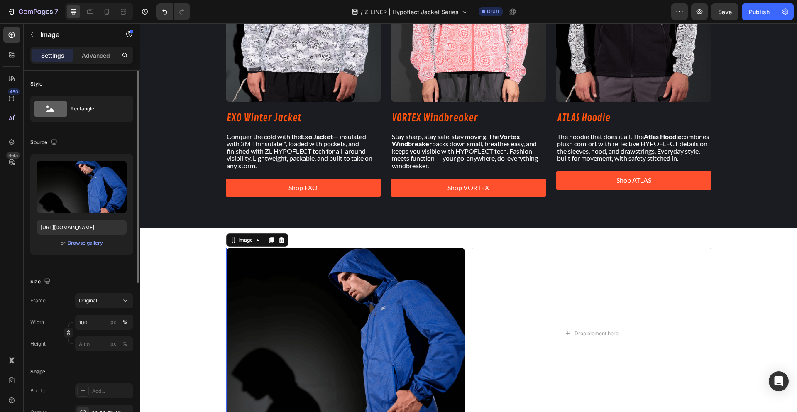
click at [318, 291] on img at bounding box center [345, 333] width 239 height 171
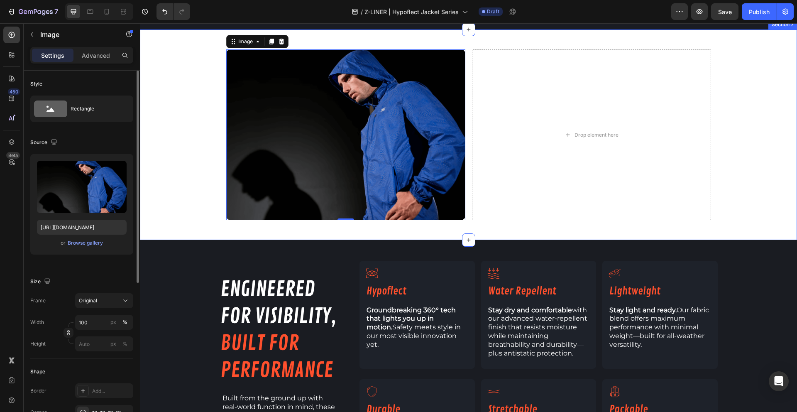
scroll to position [991, 0]
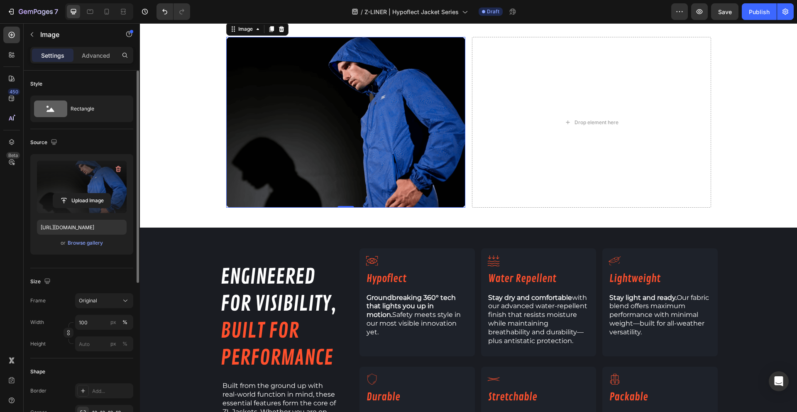
click at [79, 183] on label at bounding box center [82, 187] width 90 height 52
click at [79, 193] on input "file" at bounding box center [81, 200] width 57 height 14
click at [78, 244] on div "Browse gallery" at bounding box center [85, 242] width 35 height 7
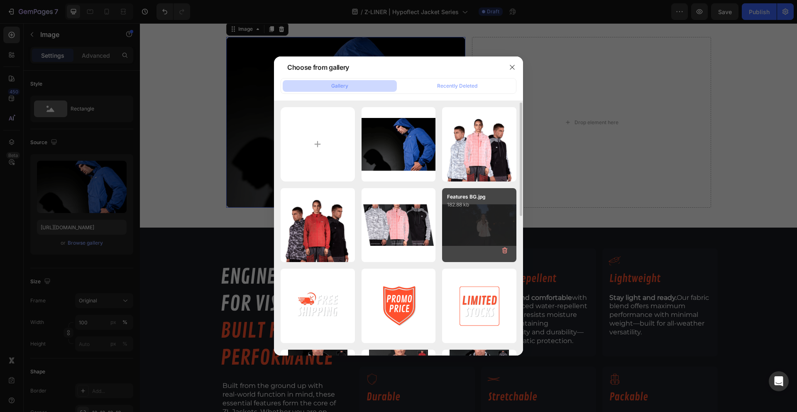
scroll to position [2, 0]
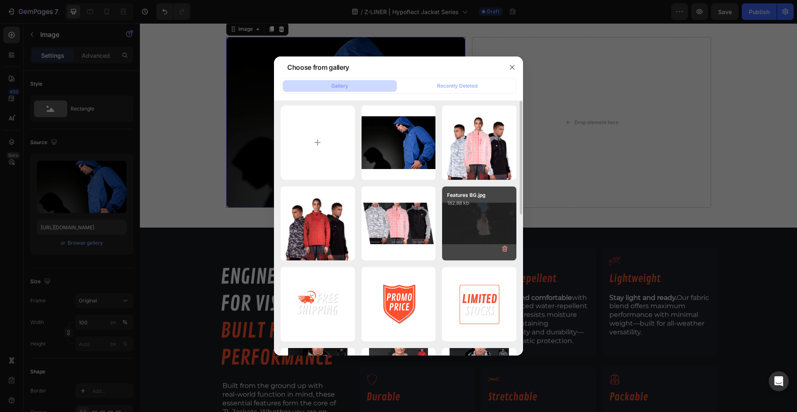
click at [471, 217] on div "Features BG.jpg 182.88 kb" at bounding box center [479, 223] width 74 height 74
type input "[URL][DOMAIN_NAME]"
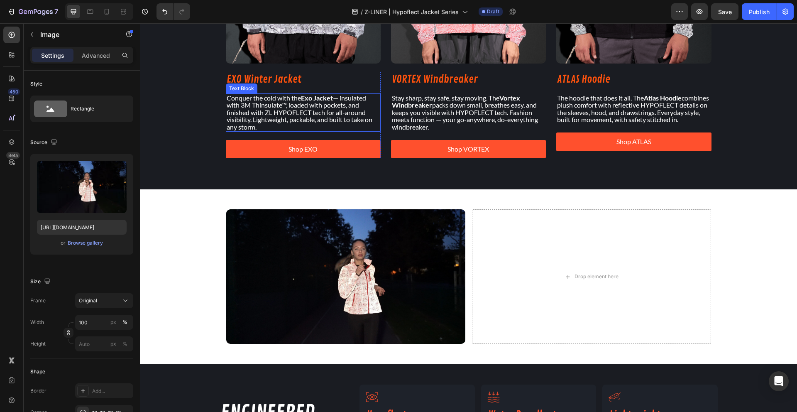
scroll to position [822, 0]
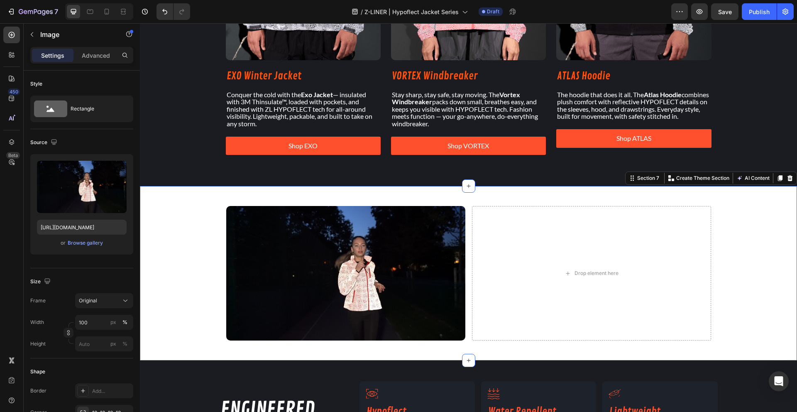
click at [207, 222] on div "Image Drop element here Row" at bounding box center [468, 273] width 657 height 148
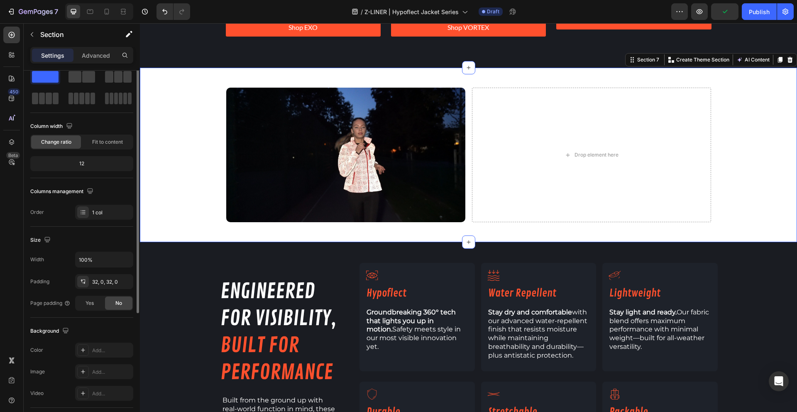
scroll to position [141, 0]
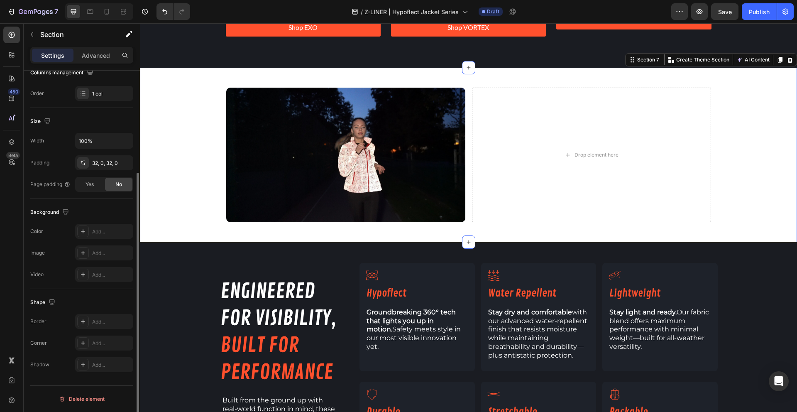
click at [149, 178] on div "Image Drop element here Row" at bounding box center [468, 155] width 657 height 148
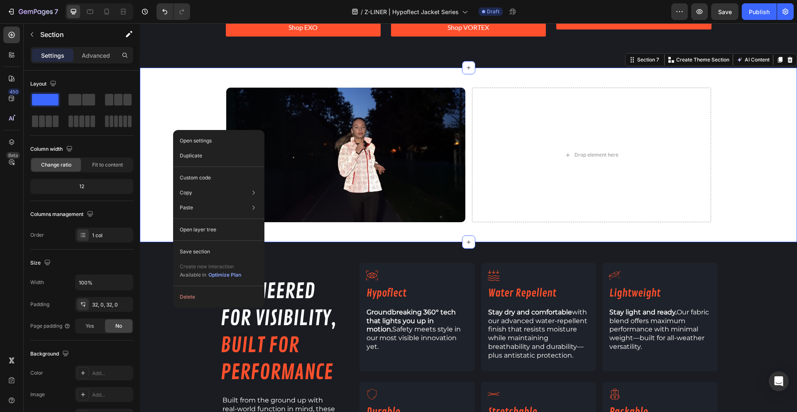
click at [172, 96] on div "Image Drop element here Row" at bounding box center [468, 155] width 657 height 148
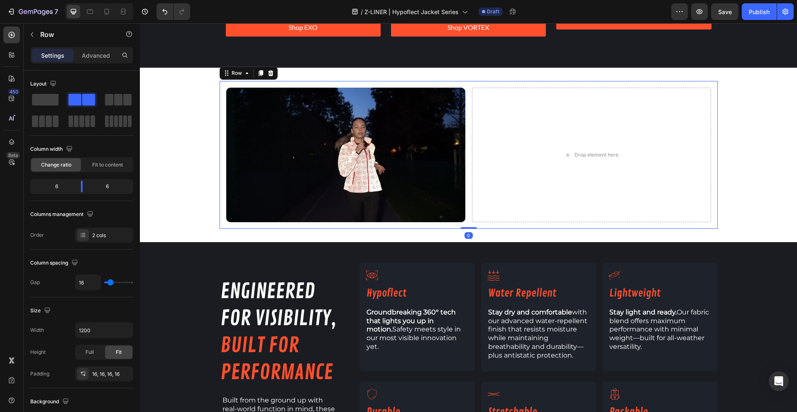
click at [421, 84] on div "Image Drop element here Row 0" at bounding box center [468, 155] width 498 height 148
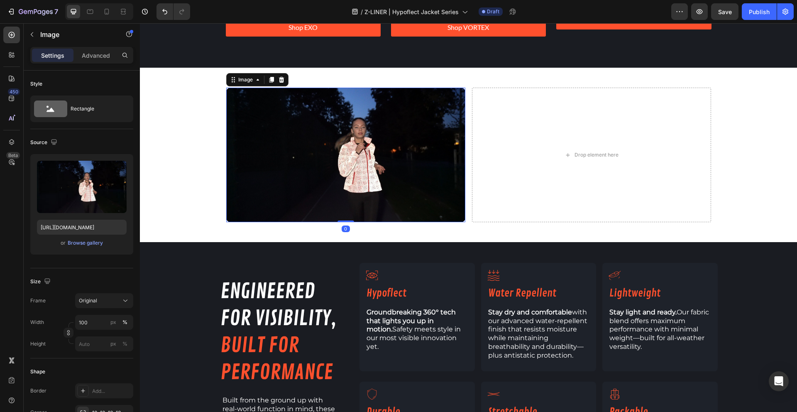
click at [226, 93] on img at bounding box center [345, 155] width 239 height 134
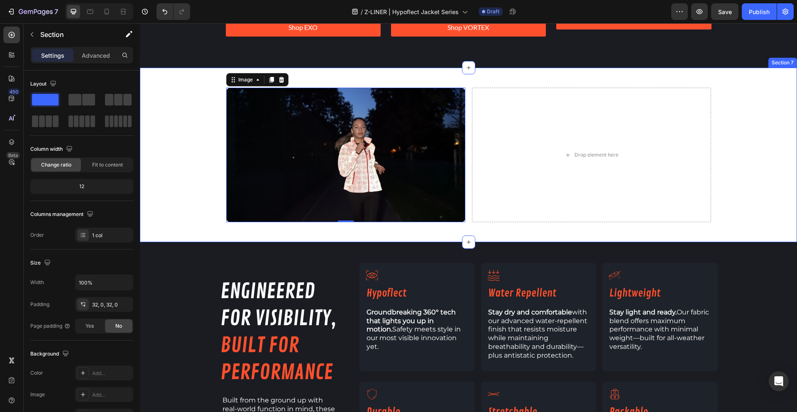
click at [162, 137] on div "Image 0 Drop element here Row" at bounding box center [468, 155] width 657 height 148
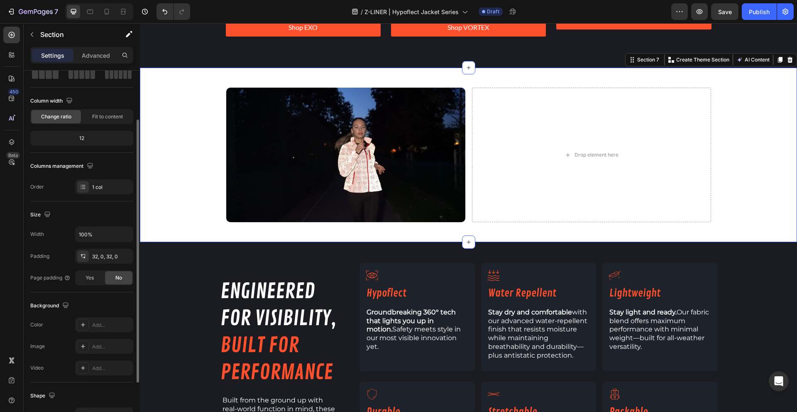
scroll to position [56, 0]
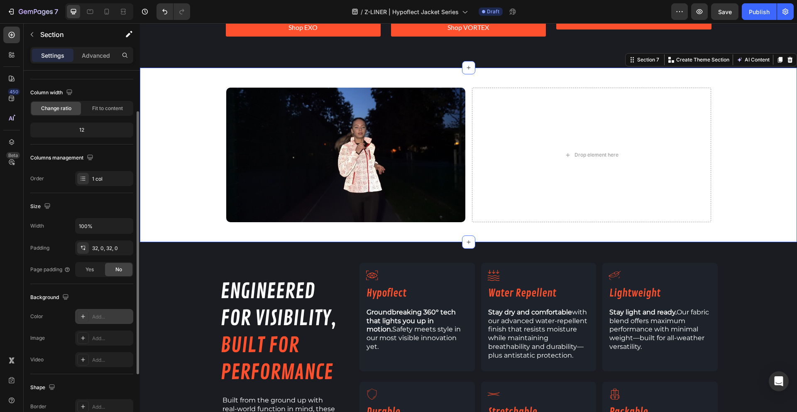
click at [85, 313] on icon at bounding box center [83, 316] width 7 height 7
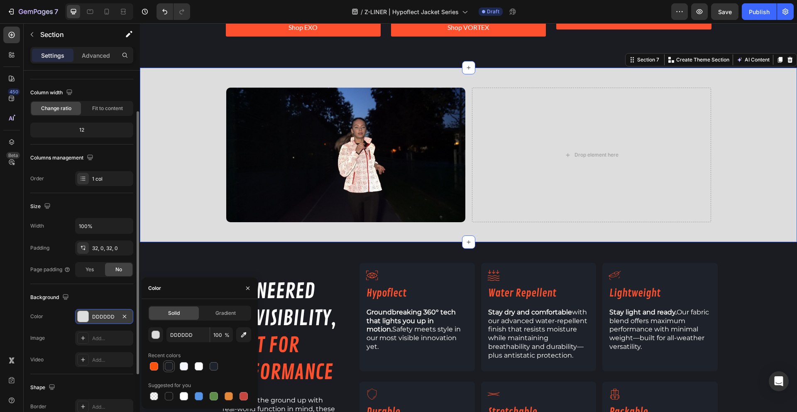
click at [168, 366] on div at bounding box center [169, 366] width 8 height 8
type input "1A1C22"
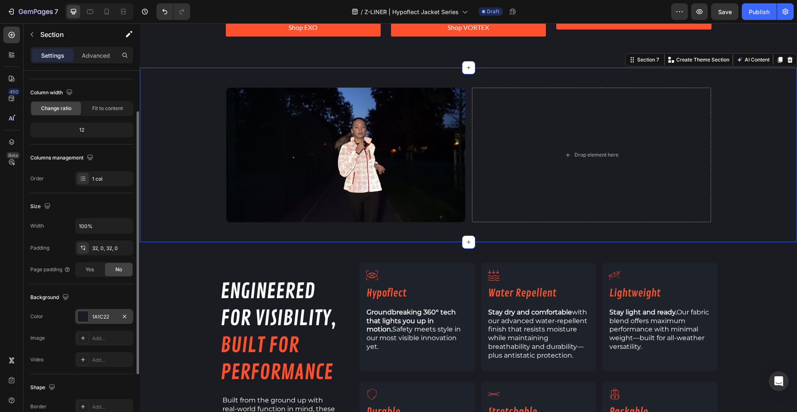
click at [188, 227] on div "Image Drop element here Row" at bounding box center [468, 155] width 657 height 148
click at [188, 265] on div "engineered for visibility, built for performance Heading Built from the ground …" at bounding box center [468, 379] width 657 height 233
click at [171, 215] on div "Image Drop element here Row" at bounding box center [468, 155] width 657 height 148
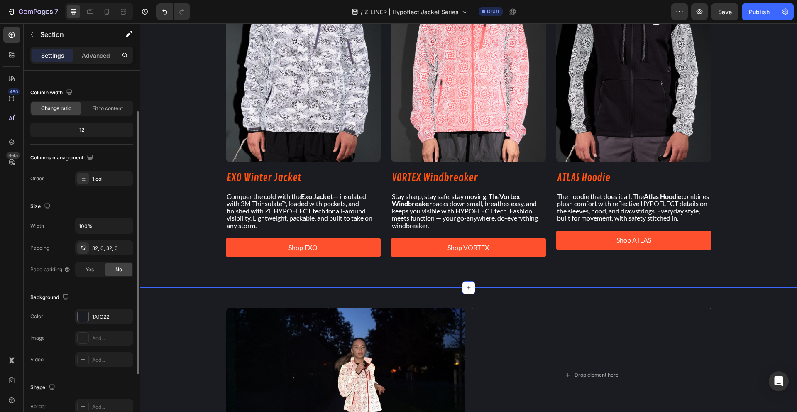
scroll to position [787, 0]
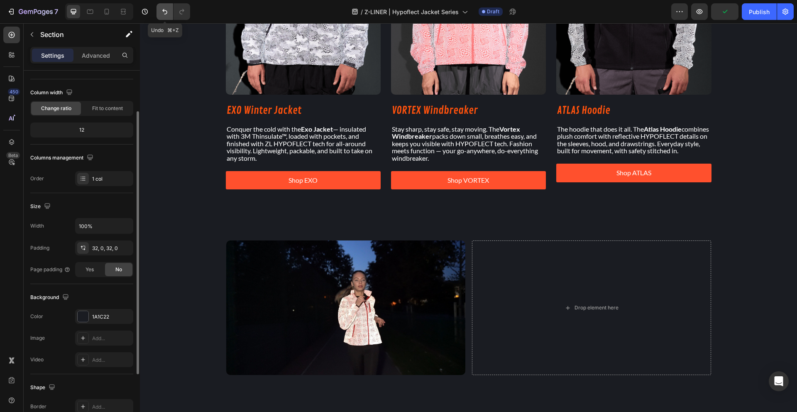
click at [167, 15] on icon "Undo/Redo" at bounding box center [165, 11] width 8 height 8
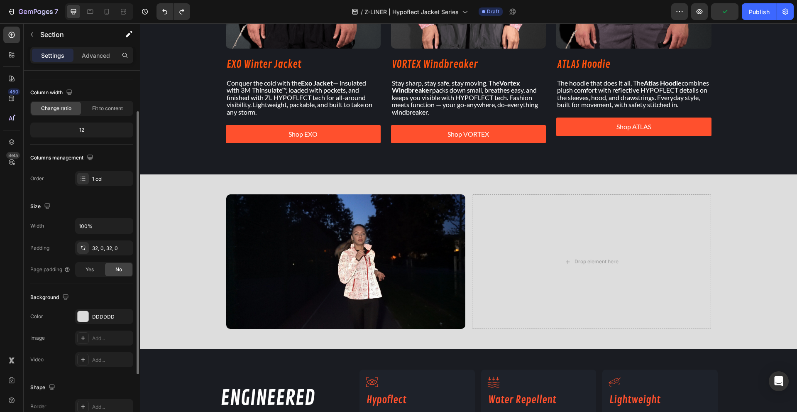
scroll to position [834, 0]
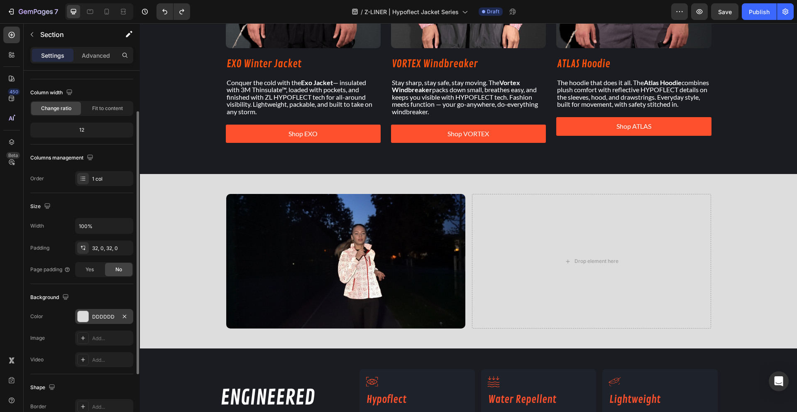
click at [80, 319] on div at bounding box center [83, 316] width 11 height 11
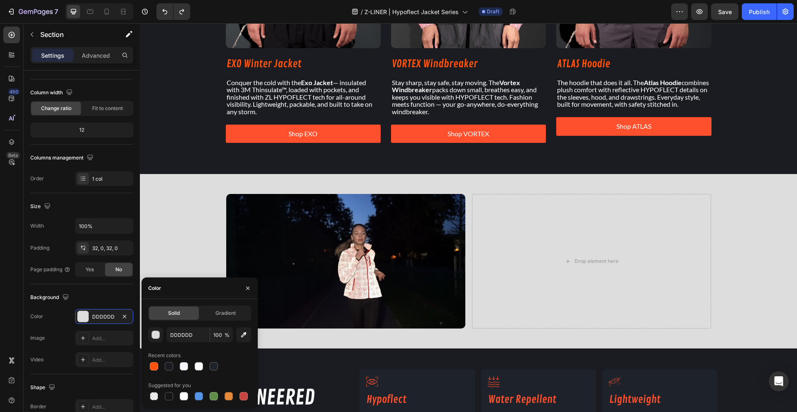
click at [191, 368] on div at bounding box center [199, 366] width 103 height 12
click at [199, 366] on div at bounding box center [199, 366] width 8 height 8
type input "FFFFFF"
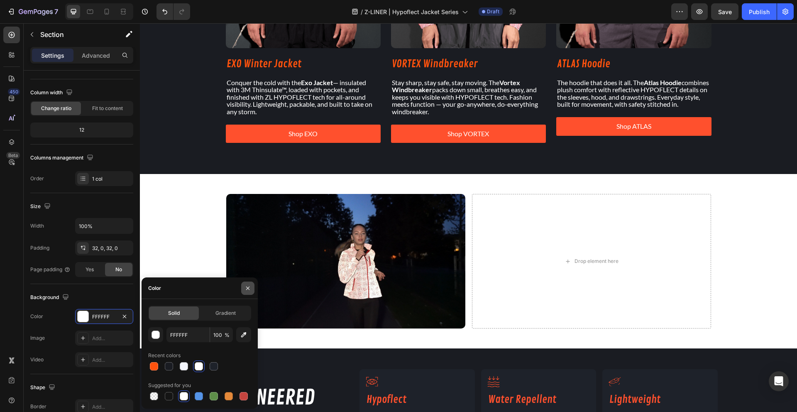
click at [248, 286] on icon "button" at bounding box center [247, 288] width 7 height 7
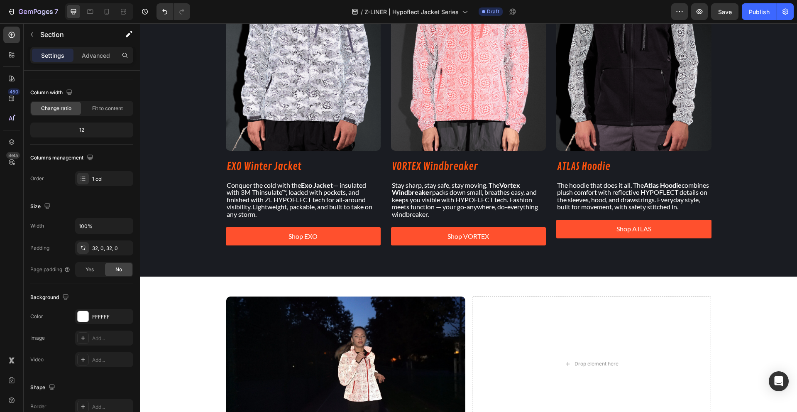
scroll to position [502, 0]
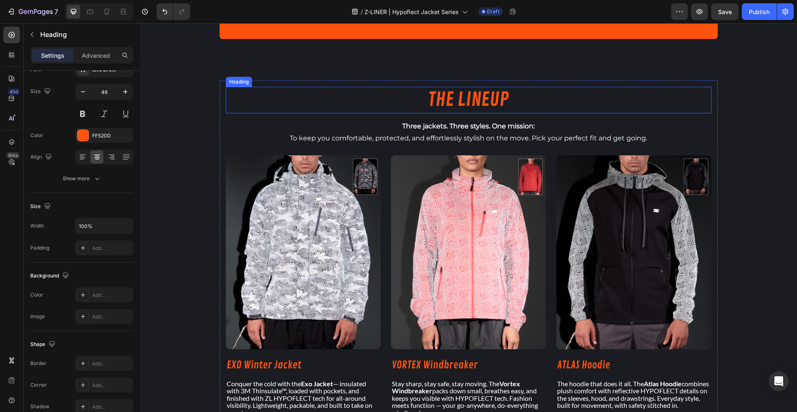
click at [451, 98] on h2 "THE LINEUP" at bounding box center [468, 100] width 485 height 27
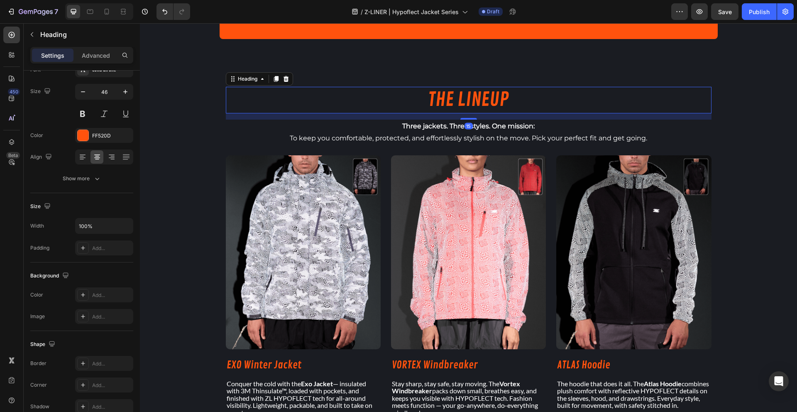
scroll to position [0, 0]
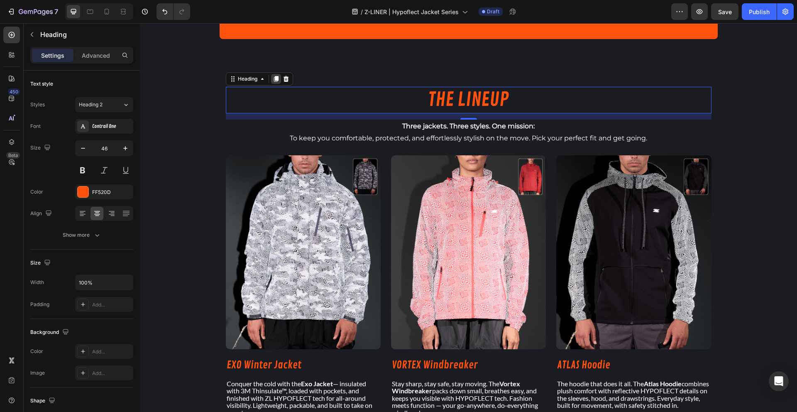
click at [275, 79] on icon at bounding box center [275, 79] width 5 height 6
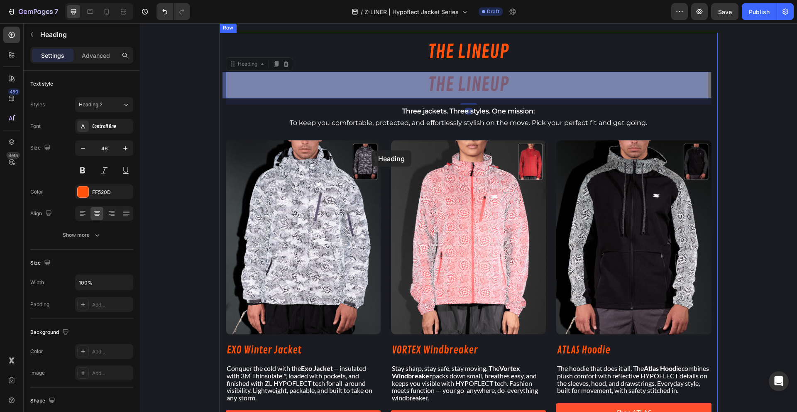
scroll to position [793, 0]
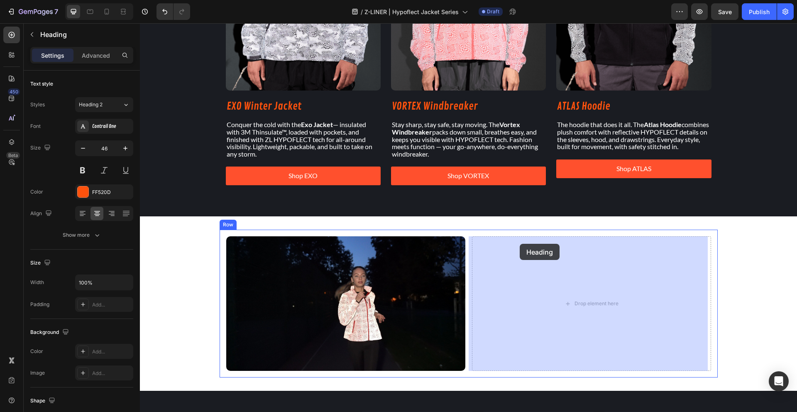
drag, startPoint x: 254, startPoint y: 118, endPoint x: 519, endPoint y: 244, distance: 293.4
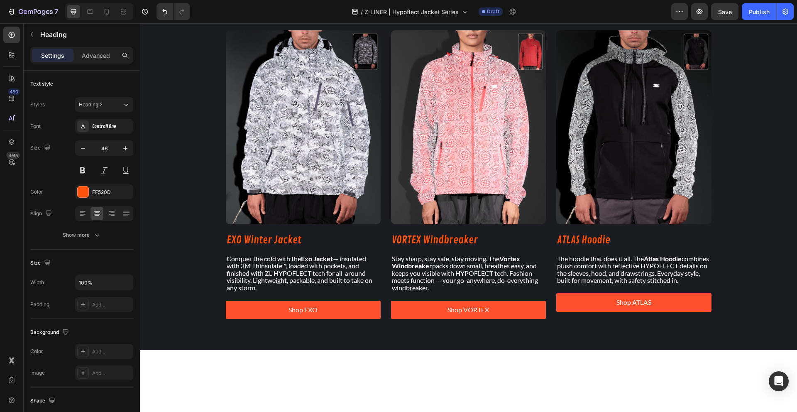
scroll to position [383, 0]
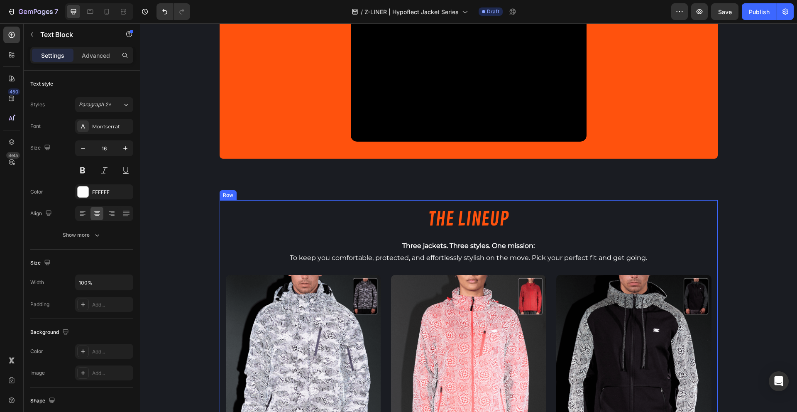
click at [393, 241] on p "Three jackets. Three styles. One mission:" at bounding box center [469, 246] width 484 height 12
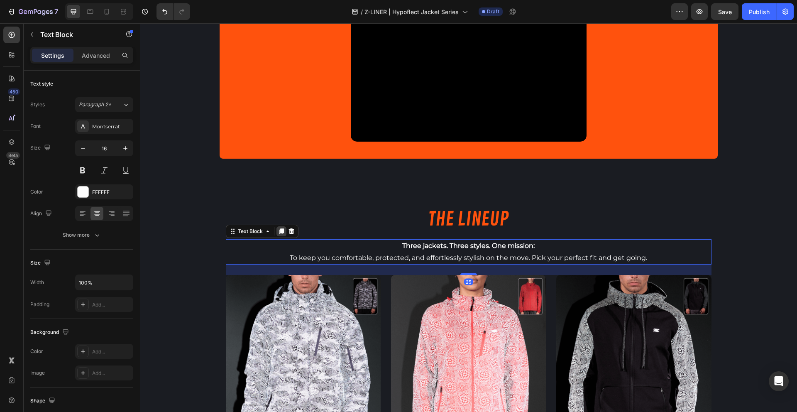
click at [278, 230] on icon at bounding box center [281, 231] width 7 height 7
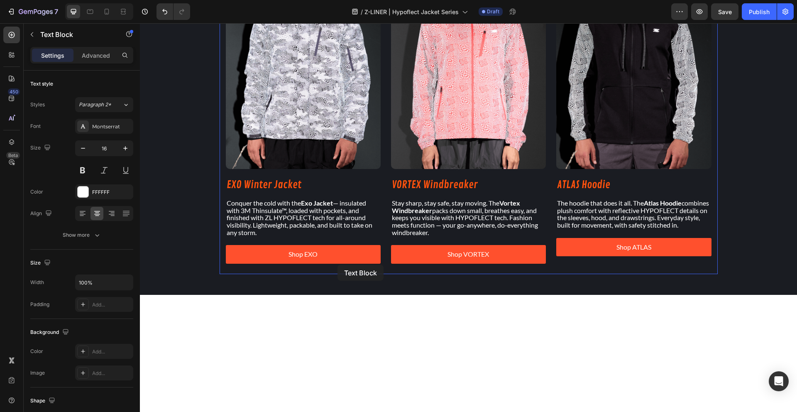
scroll to position [719, 0]
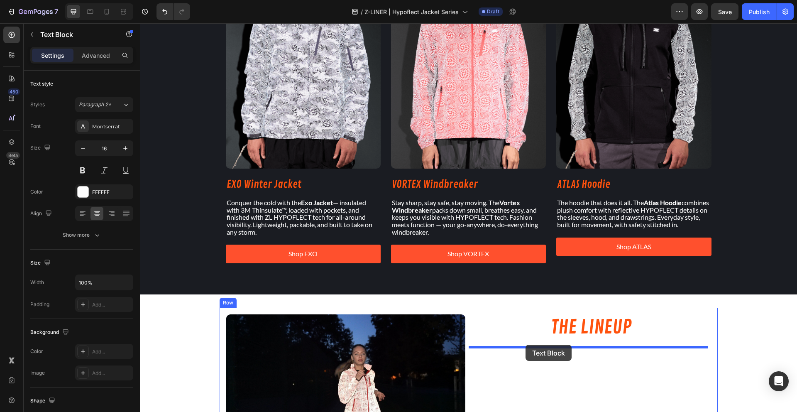
drag, startPoint x: 268, startPoint y: 265, endPoint x: 525, endPoint y: 344, distance: 268.8
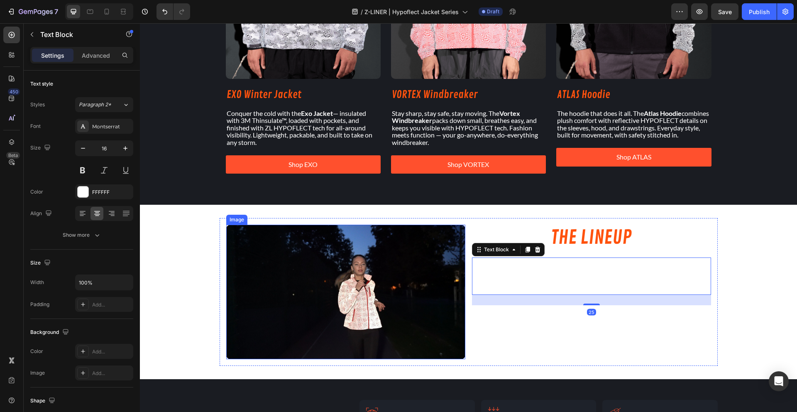
scroll to position [777, 0]
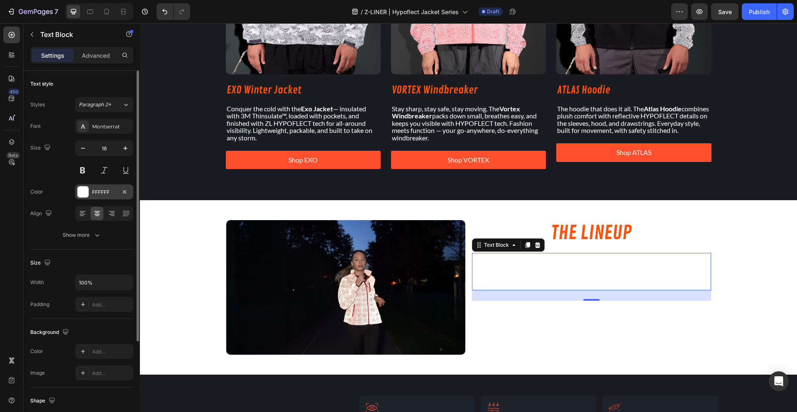
click at [88, 193] on div at bounding box center [83, 191] width 11 height 11
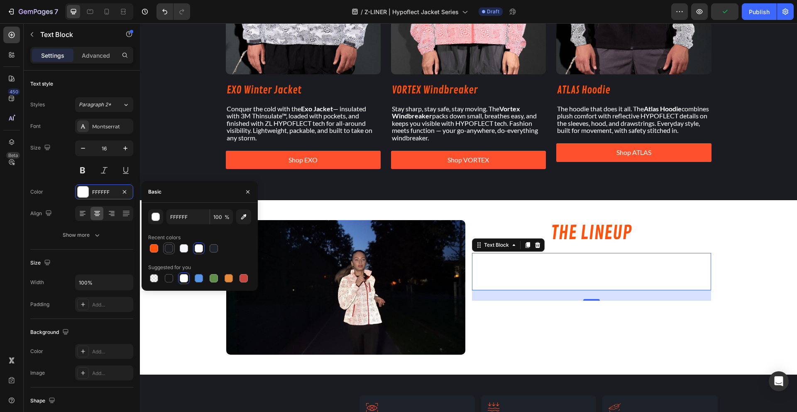
click at [170, 246] on div at bounding box center [169, 248] width 8 height 8
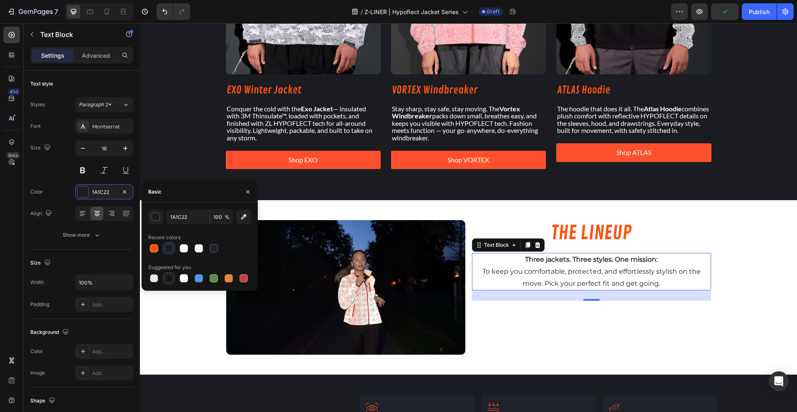
click at [169, 279] on div at bounding box center [169, 278] width 8 height 8
type input "151515"
drag, startPoint x: 250, startPoint y: 194, endPoint x: 108, endPoint y: 171, distance: 143.3
click at [250, 194] on icon "button" at bounding box center [247, 191] width 7 height 7
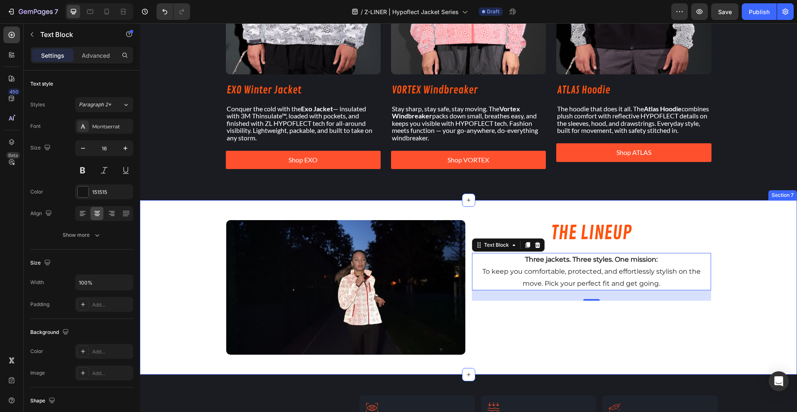
click at [174, 313] on div "Image THE LINEUP Heading Three jackets. Three styles. One mission: To keep you …" at bounding box center [468, 287] width 657 height 148
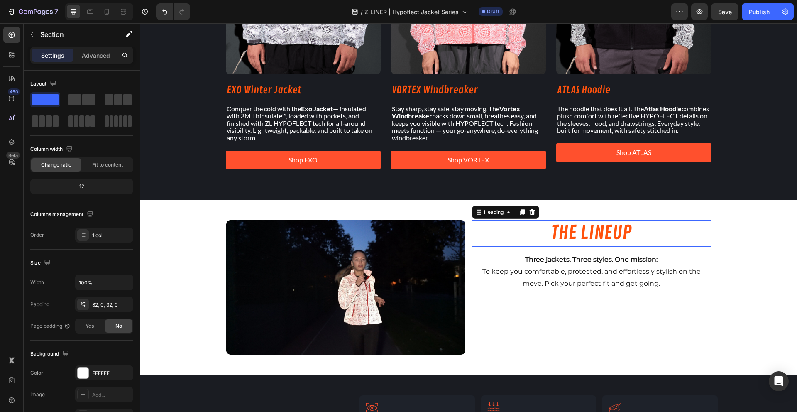
click at [599, 226] on h2 "THE LINEUP" at bounding box center [591, 233] width 239 height 27
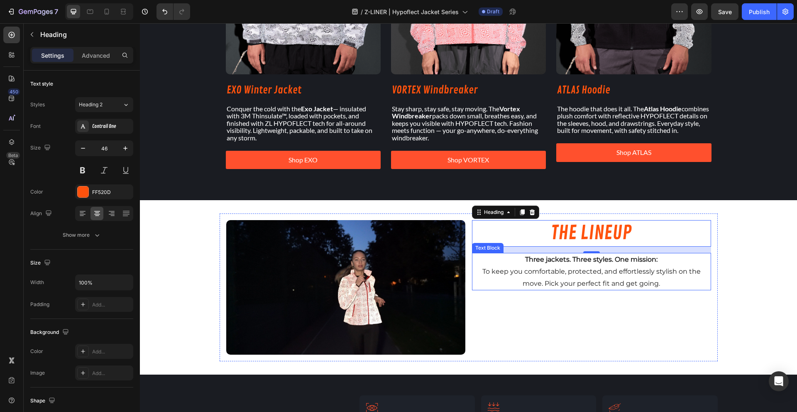
click at [533, 267] on p "To keep you comfortable, protected, and effortlessly stylish on the move. Pick …" at bounding box center [591, 278] width 237 height 24
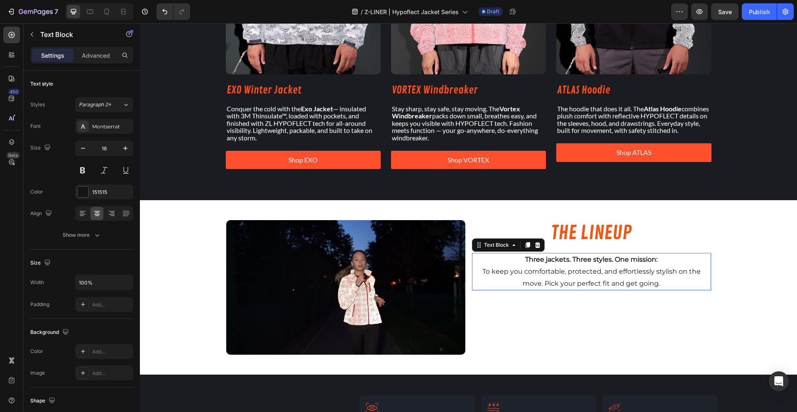
click at [533, 267] on p "To keep you comfortable, protected, and effortlessly stylish on the move. Pick …" at bounding box center [591, 278] width 237 height 24
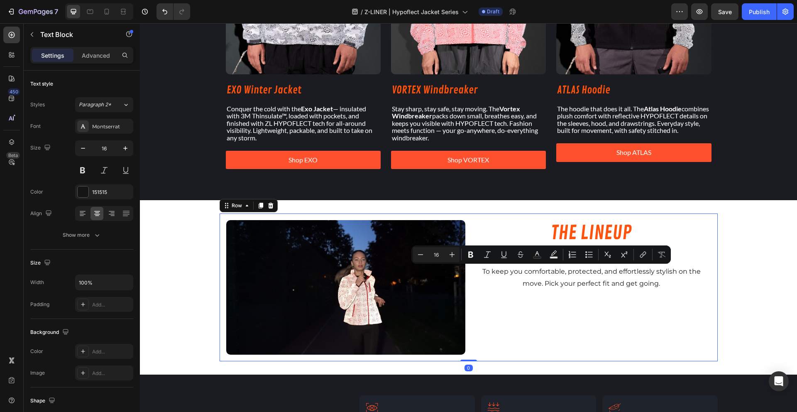
click at [513, 324] on div "THE LINEUP Heading Three jackets. Three styles. One mission: To keep you comfor…" at bounding box center [591, 287] width 239 height 134
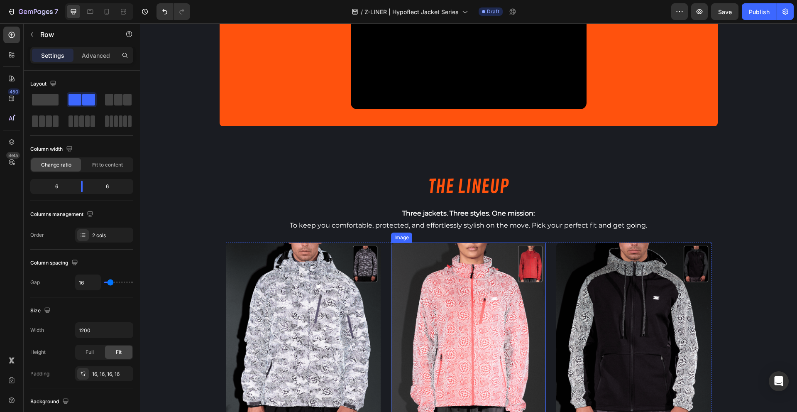
scroll to position [394, 0]
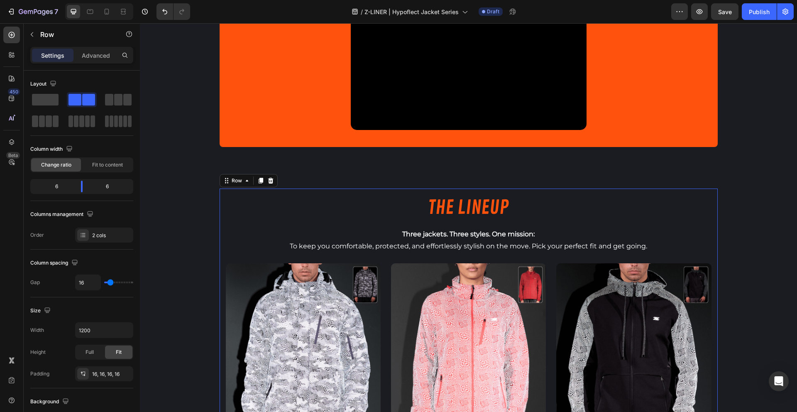
click at [445, 226] on div "THE LINEUP Heading Three jackets. Three styles. One mission: To keep you comfor…" at bounding box center [468, 375] width 485 height 361
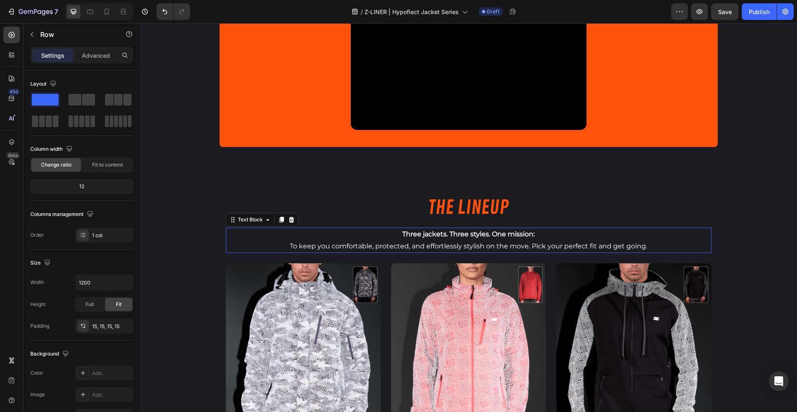
click at [449, 237] on strong "Three jackets. Three styles. One mission:" at bounding box center [468, 234] width 132 height 8
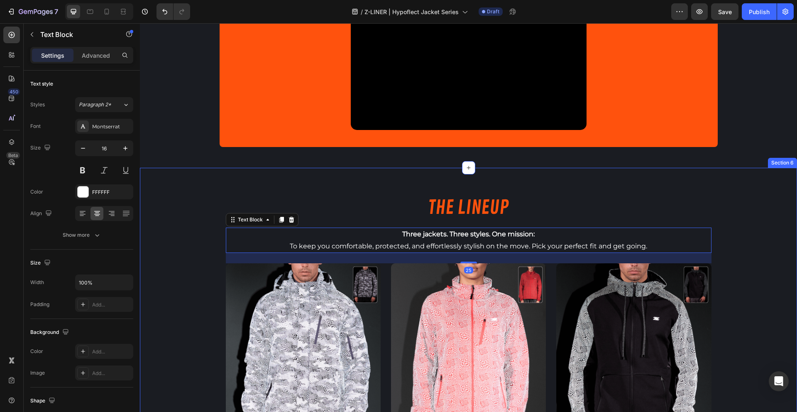
click at [200, 259] on div "THE LINEUP Heading Three jackets. Three styles. One mission: To keep you comfor…" at bounding box center [468, 374] width 657 height 373
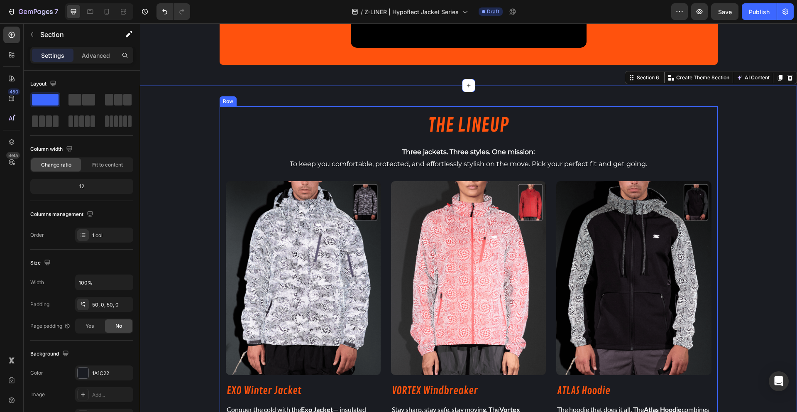
scroll to position [724, 0]
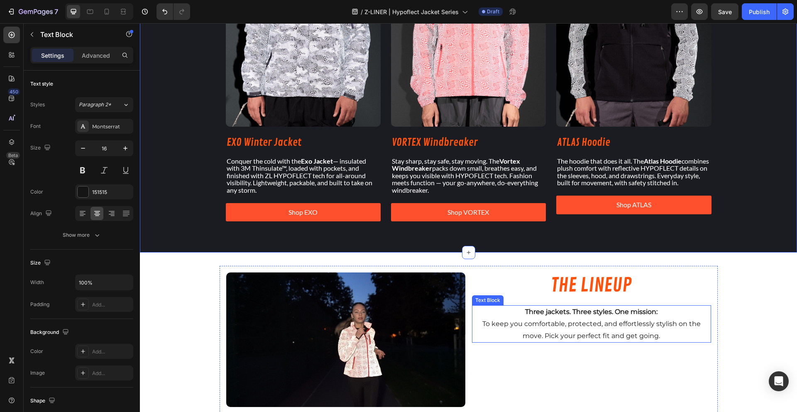
click at [550, 325] on p "To keep you comfortable, protected, and effortlessly stylish on the move. Pick …" at bounding box center [591, 330] width 237 height 24
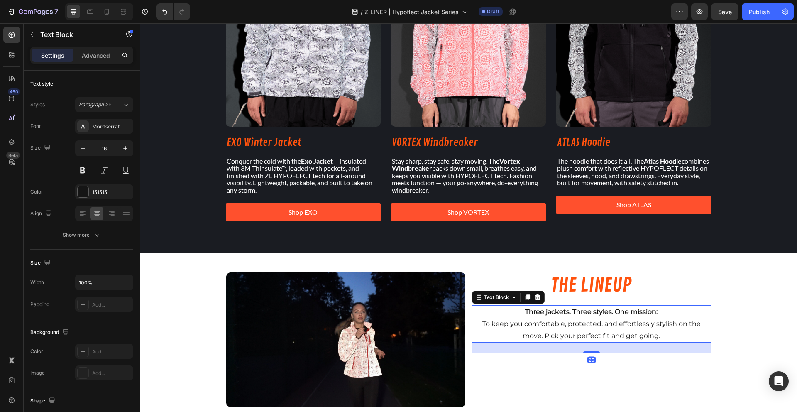
click at [550, 325] on p "To keep you comfortable, protected, and effortlessly stylish on the move. Pick …" at bounding box center [591, 330] width 237 height 24
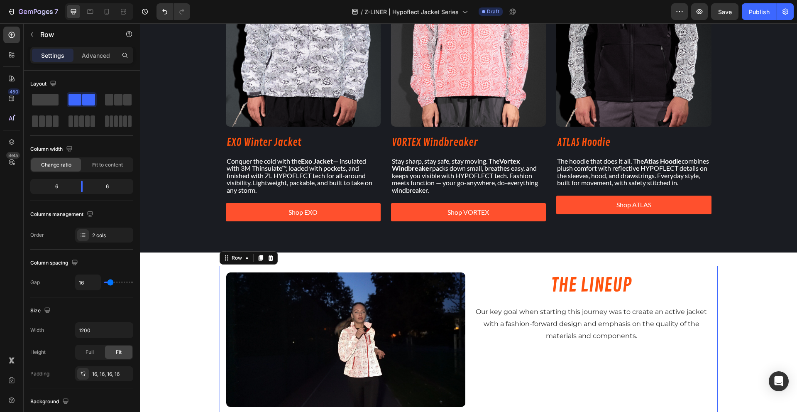
click at [563, 370] on div "THE LINEUP Heading Our key goal when starting this journey was to create an act…" at bounding box center [591, 339] width 239 height 134
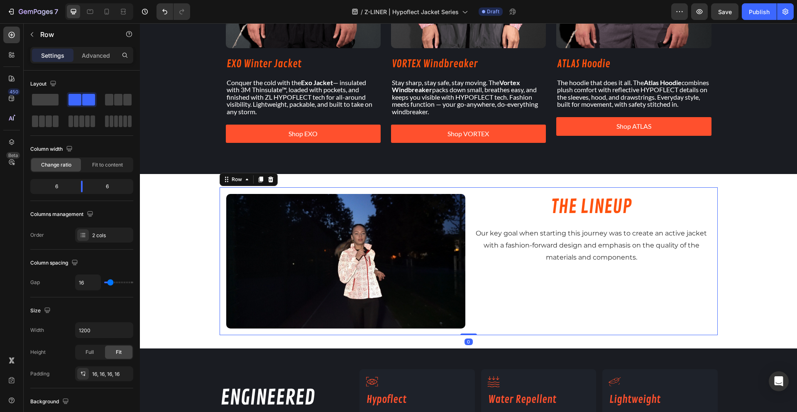
scroll to position [803, 0]
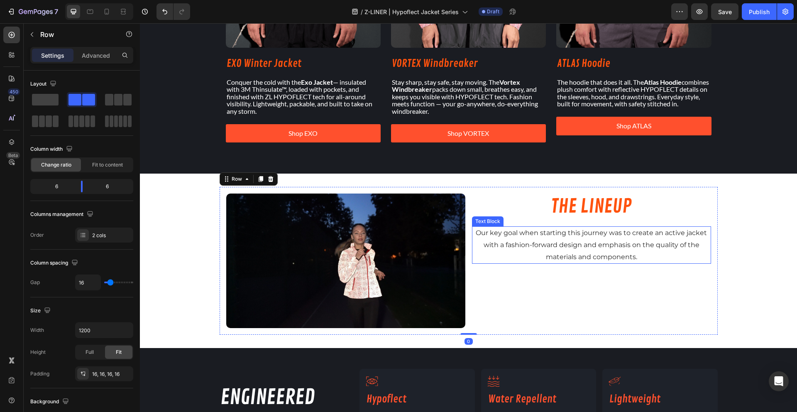
click at [595, 245] on span "Our key goal when starting this journey was to create an active jacket with a f…" at bounding box center [590, 245] width 231 height 32
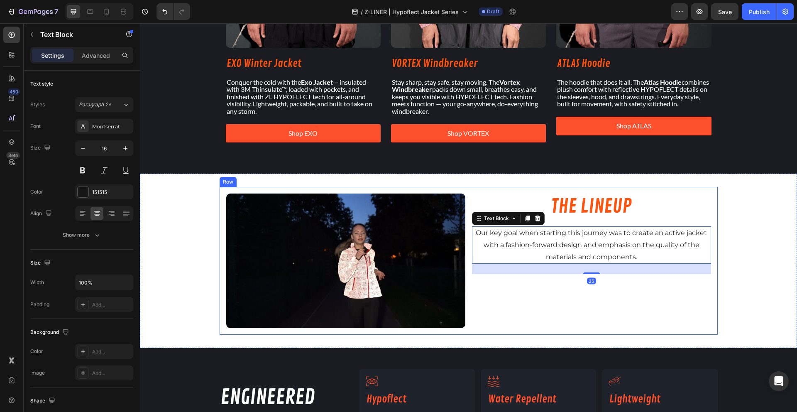
click at [544, 193] on h2 "THE LINEUP" at bounding box center [591, 206] width 239 height 27
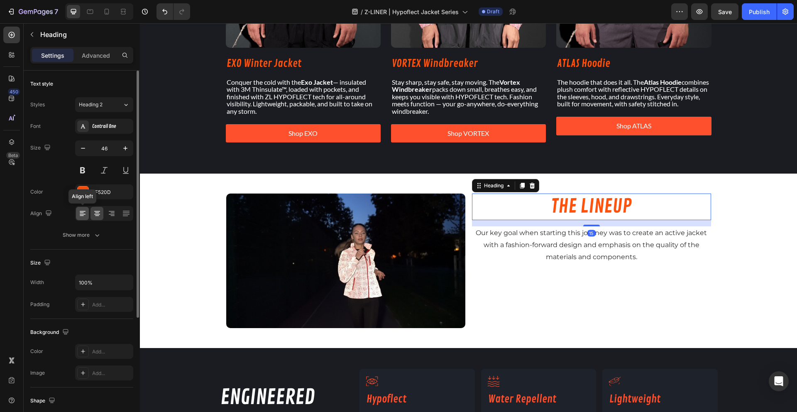
click at [84, 212] on icon at bounding box center [82, 213] width 8 height 8
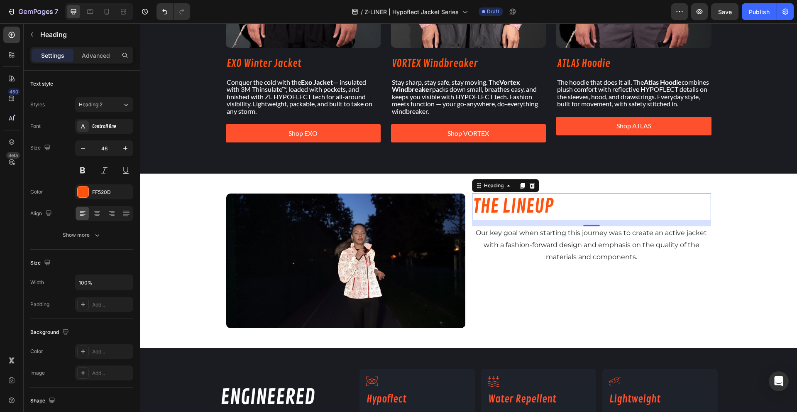
click at [505, 225] on div "15" at bounding box center [591, 223] width 239 height 6
click at [505, 230] on span "Our key goal when starting this journey was to create an active jacket with a f…" at bounding box center [590, 245] width 231 height 32
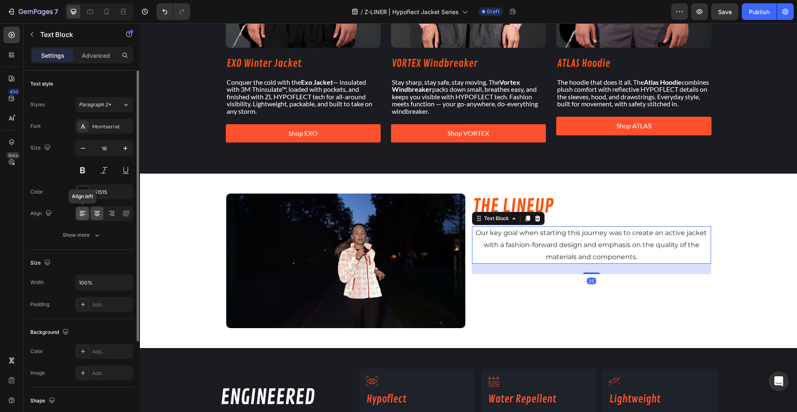
click at [78, 219] on div at bounding box center [82, 213] width 13 height 13
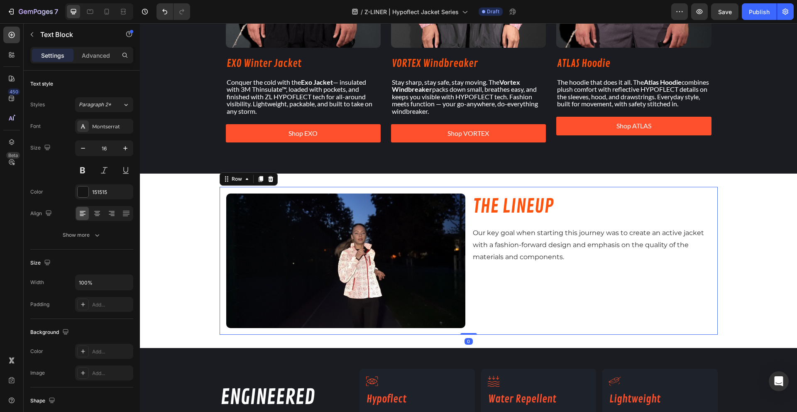
click at [466, 307] on div "Image THE LINEUP Heading Our key goal when starting this journey was to create …" at bounding box center [468, 261] width 498 height 148
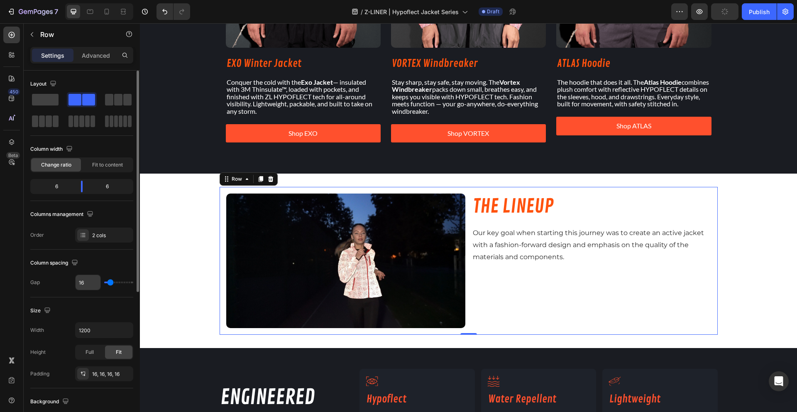
click at [76, 279] on input "16" at bounding box center [88, 282] width 25 height 15
type input "2"
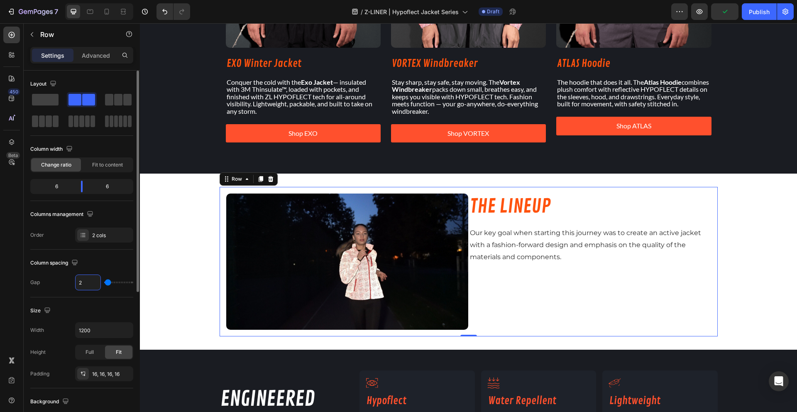
type input "25"
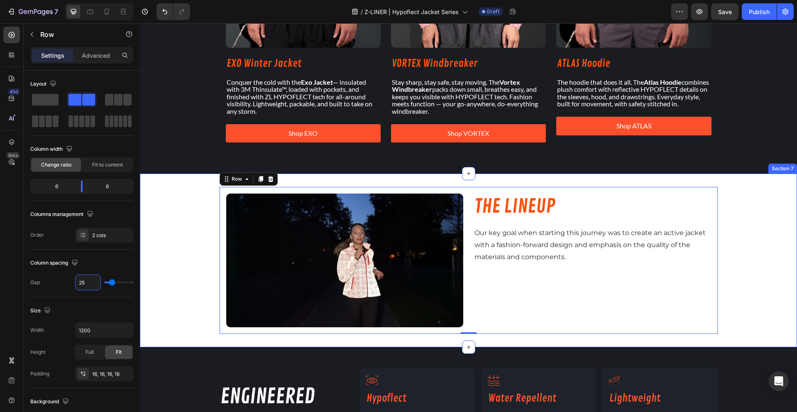
click at [166, 272] on div "Image THE LINEUP Heading Our key goal when starting this journey was to create …" at bounding box center [468, 260] width 657 height 146
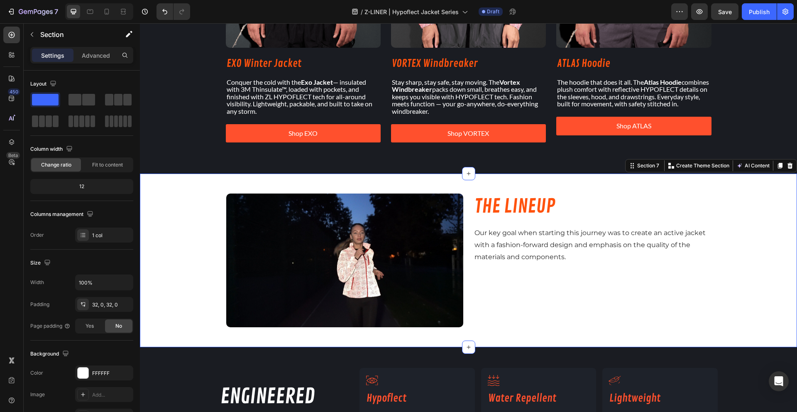
click at [166, 272] on div "Image THE LINEUP Heading Our key goal when starting this journey was to create …" at bounding box center [468, 260] width 657 height 146
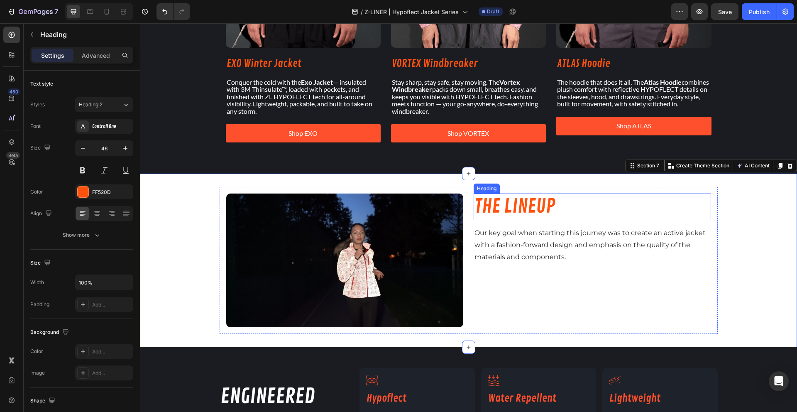
click at [519, 209] on h2 "THE LINEUP" at bounding box center [591, 206] width 237 height 27
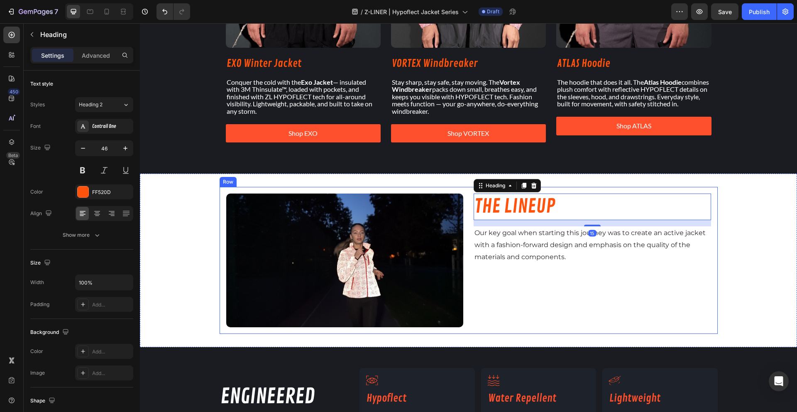
click at [575, 290] on div "THE LINEUP Heading 15 Our key goal when starting this journey was to create an …" at bounding box center [591, 259] width 237 height 133
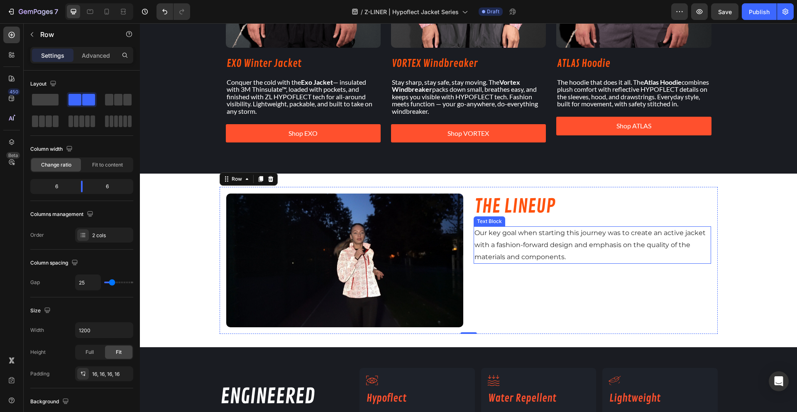
click at [561, 251] on p "Our key goal when starting this journey was to create an active jacket with a f…" at bounding box center [592, 245] width 236 height 36
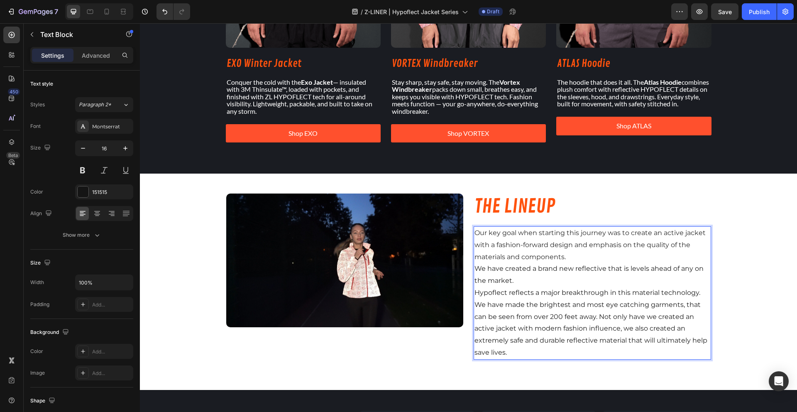
click at [564, 256] on p "Our key goal when starting this journey was to create an active jacket with a f…" at bounding box center [592, 245] width 236 height 36
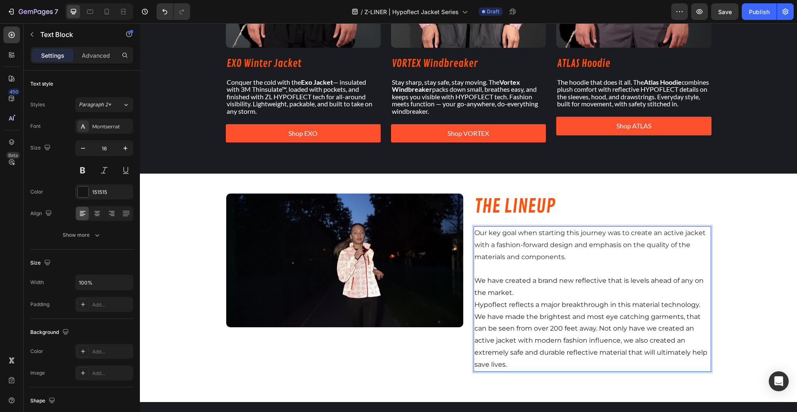
click at [522, 295] on p "We have created a brand new reflective that is levels ahead of any on the marke…" at bounding box center [592, 287] width 236 height 24
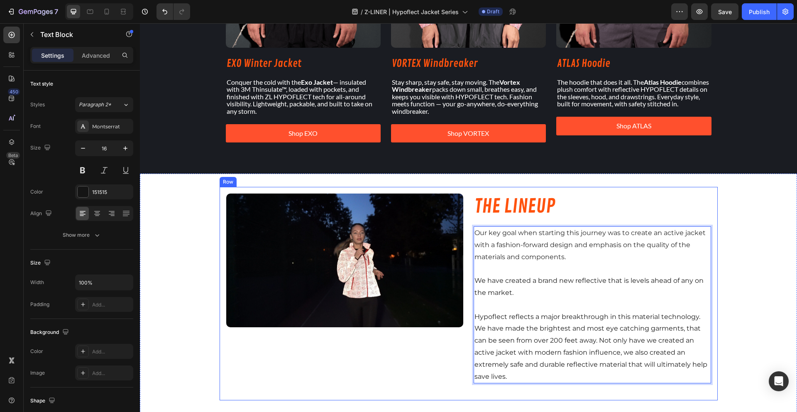
click at [412, 380] on div "Image" at bounding box center [344, 293] width 237 height 200
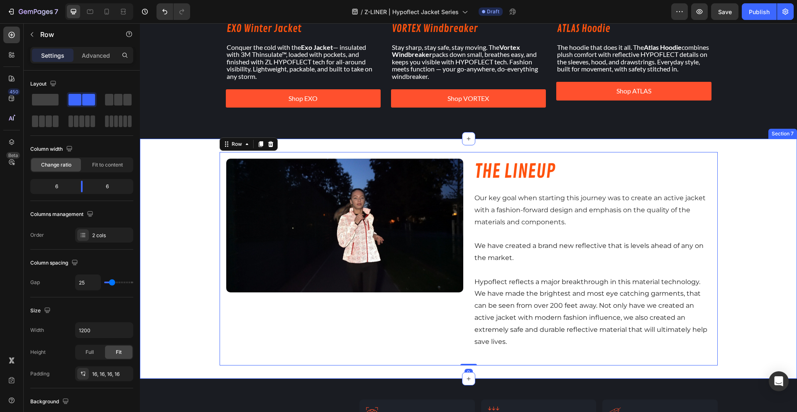
scroll to position [841, 0]
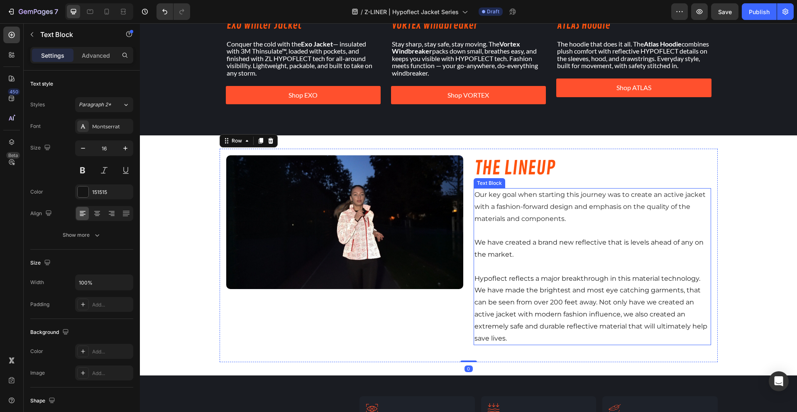
click at [545, 213] on p "Our key goal when starting this journey was to create an active jacket with a f…" at bounding box center [592, 207] width 236 height 36
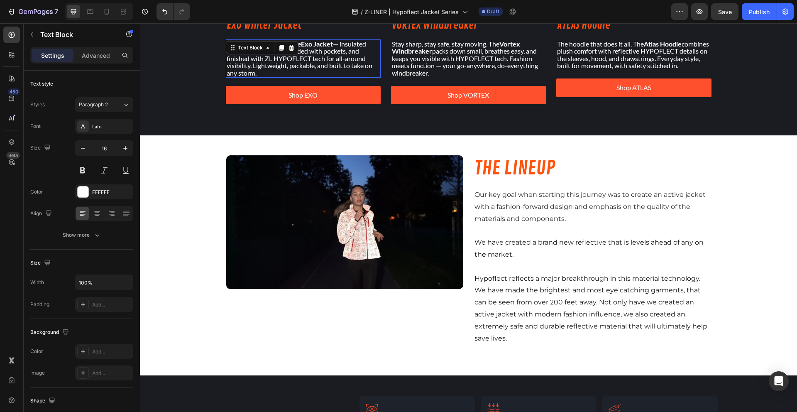
click at [288, 54] on p "Conquer the cold with the Exo Jacket — insulated with 3M Thinsulate™, loaded wi…" at bounding box center [303, 58] width 153 height 37
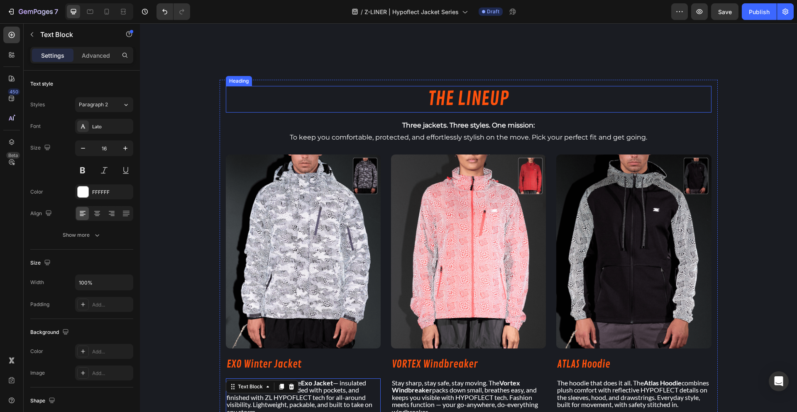
scroll to position [958, 0]
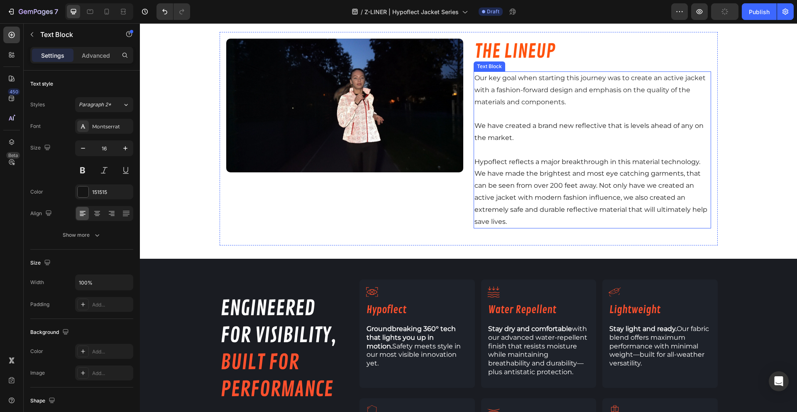
click at [577, 173] on p "Hypoflect reflects a major breakthrough in this material technology. We have ma…" at bounding box center [592, 192] width 236 height 72
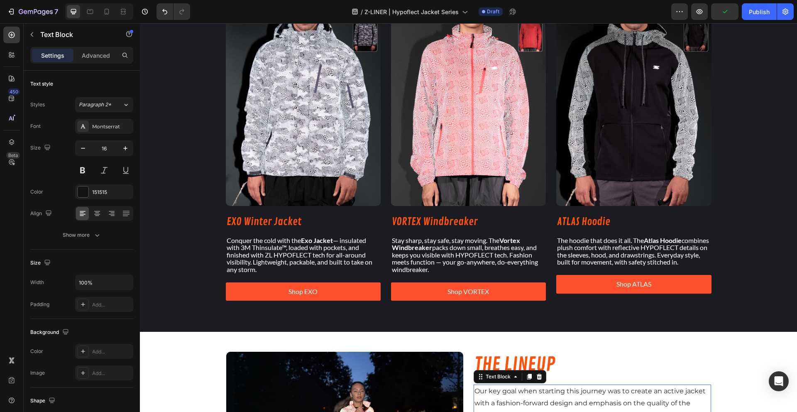
scroll to position [622, 0]
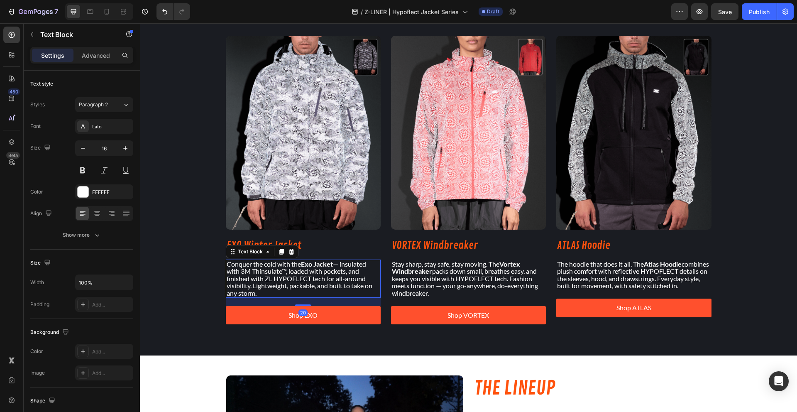
click at [297, 278] on p "Conquer the cold with the Exo Jacket — insulated with 3M Thinsulate™, loaded wi…" at bounding box center [303, 278] width 153 height 37
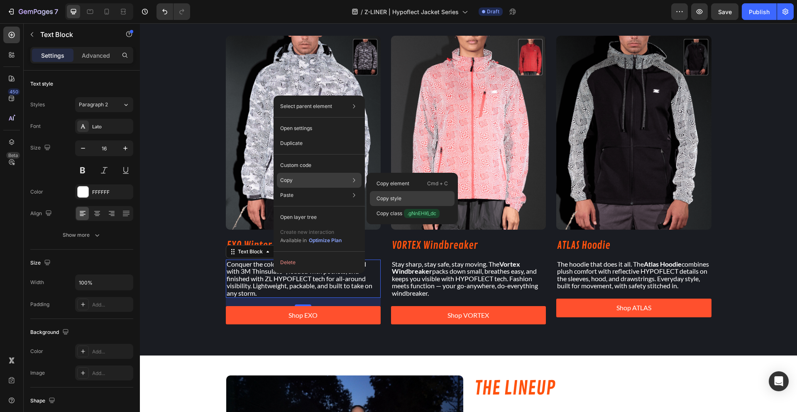
click at [385, 197] on p "Copy style" at bounding box center [388, 198] width 25 height 7
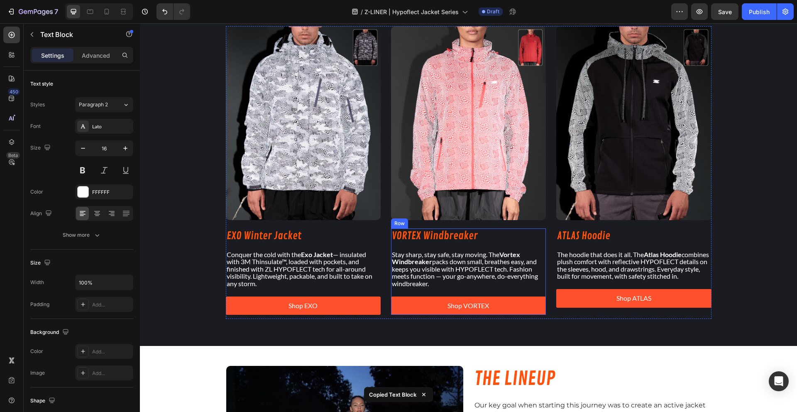
scroll to position [938, 0]
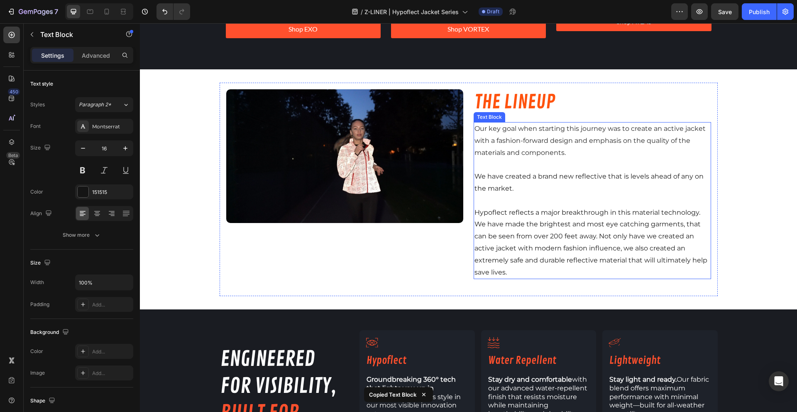
click at [517, 197] on p at bounding box center [592, 201] width 236 height 12
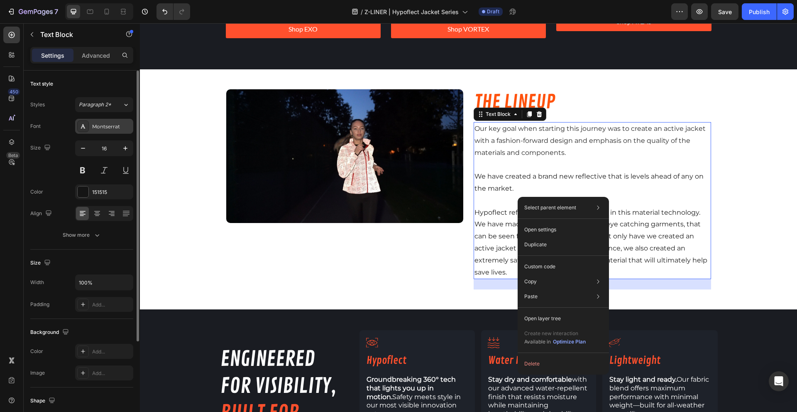
click at [95, 124] on div "Montserrat" at bounding box center [111, 126] width 39 height 7
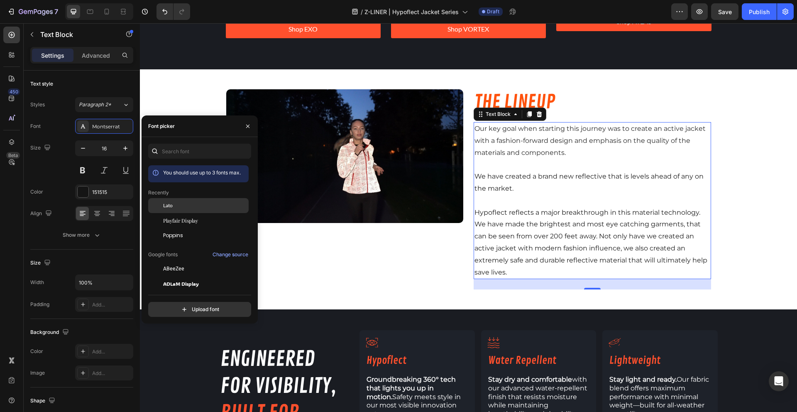
click at [186, 206] on div "Lato" at bounding box center [205, 205] width 84 height 7
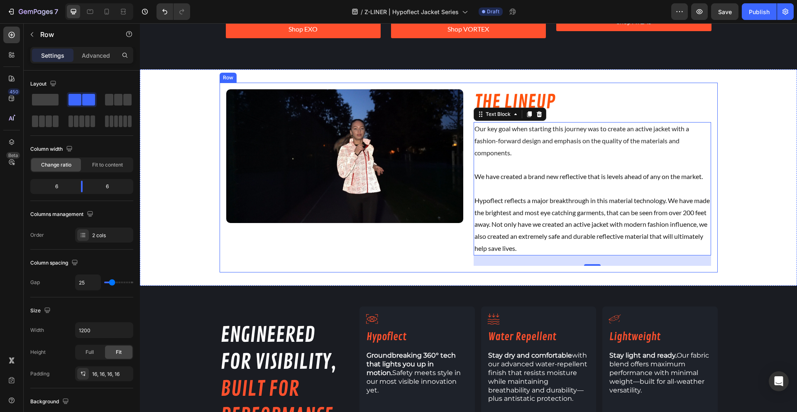
click at [407, 258] on div "Image" at bounding box center [344, 177] width 237 height 176
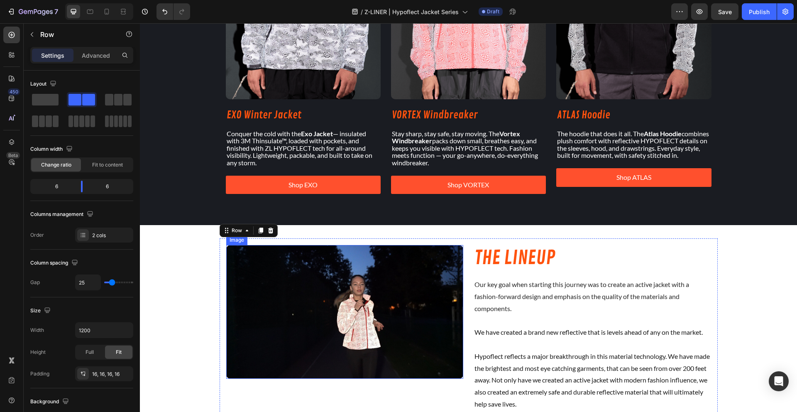
scroll to position [764, 0]
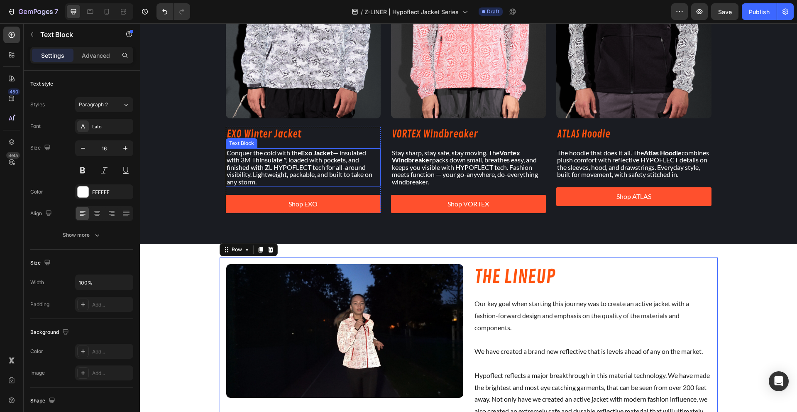
click at [284, 159] on p "Conquer the cold with the Exo Jacket — insulated with 3M Thinsulate™, loaded wi…" at bounding box center [303, 167] width 153 height 37
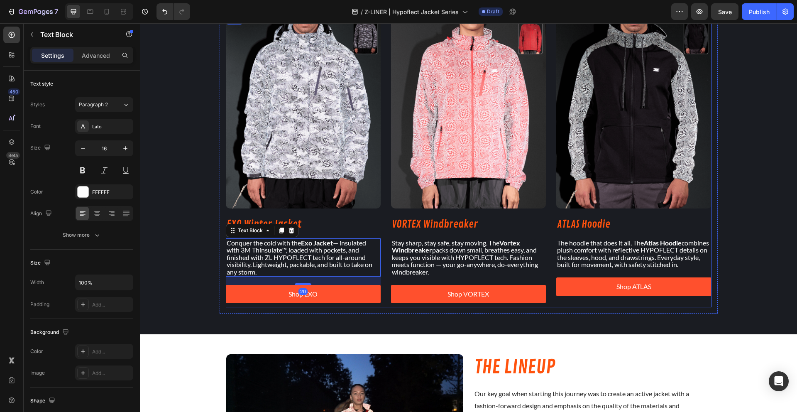
scroll to position [475, 0]
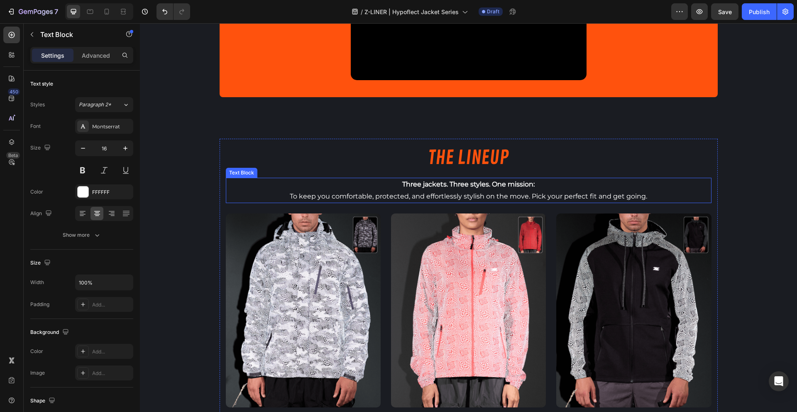
click at [374, 189] on p "Three jackets. Three styles. One mission:" at bounding box center [469, 184] width 484 height 12
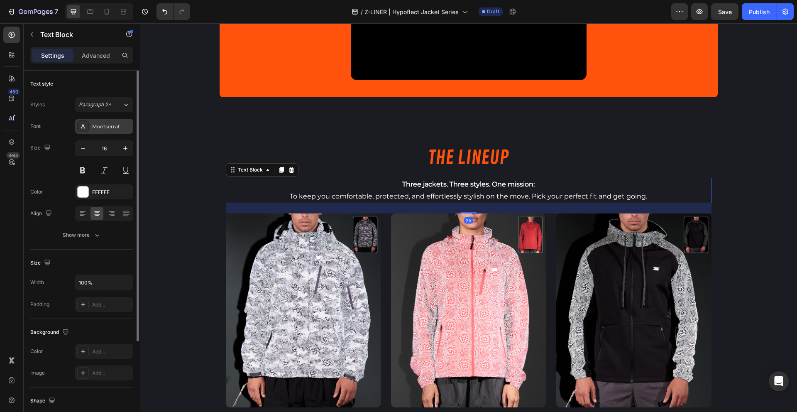
click at [123, 128] on div "Montserrat" at bounding box center [111, 126] width 39 height 7
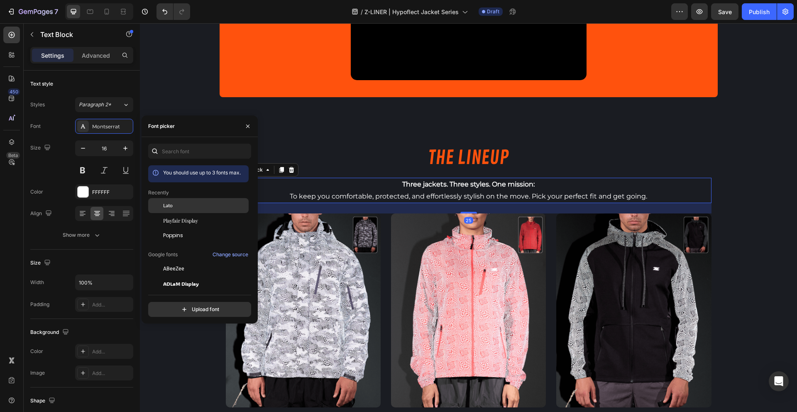
click at [173, 205] on div "Lato" at bounding box center [205, 205] width 84 height 7
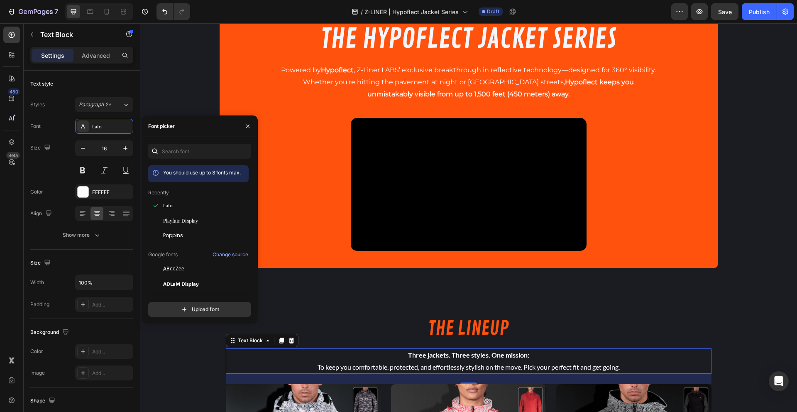
scroll to position [285, 0]
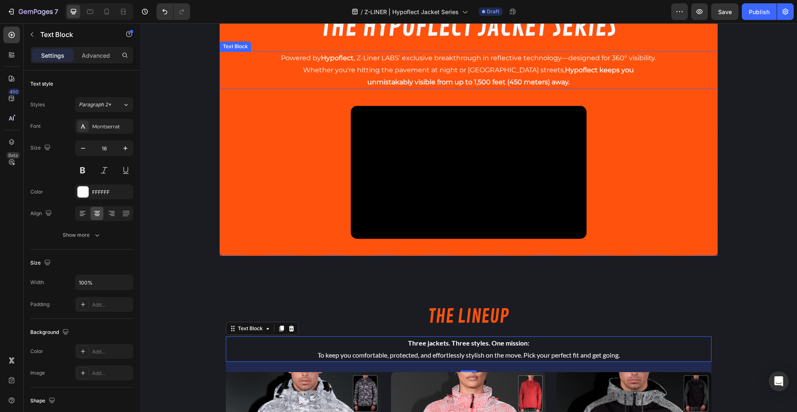
click at [361, 67] on span "Whether you're hitting the pavement at night or navigating city streets, Hypofl…" at bounding box center [468, 70] width 331 height 8
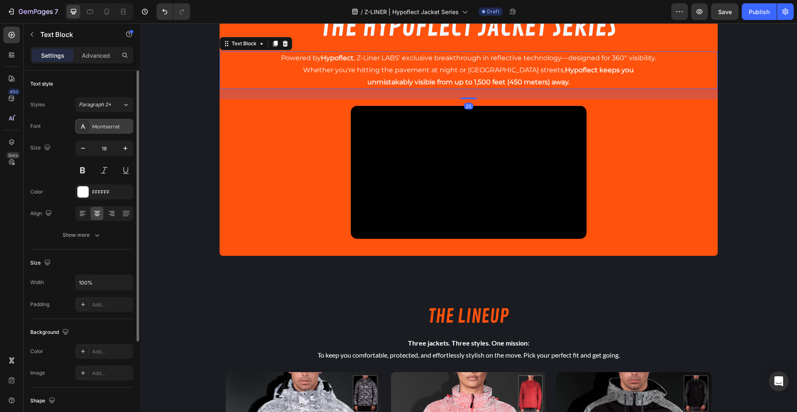
click at [107, 129] on div "Montserrat" at bounding box center [111, 126] width 39 height 7
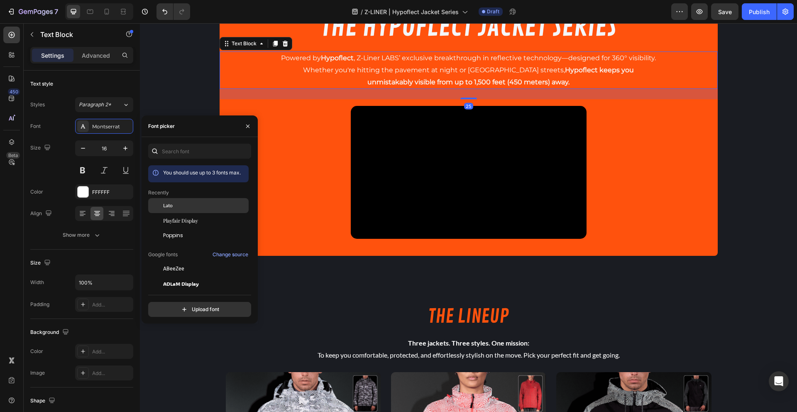
click at [181, 202] on div "Lato" at bounding box center [205, 205] width 84 height 7
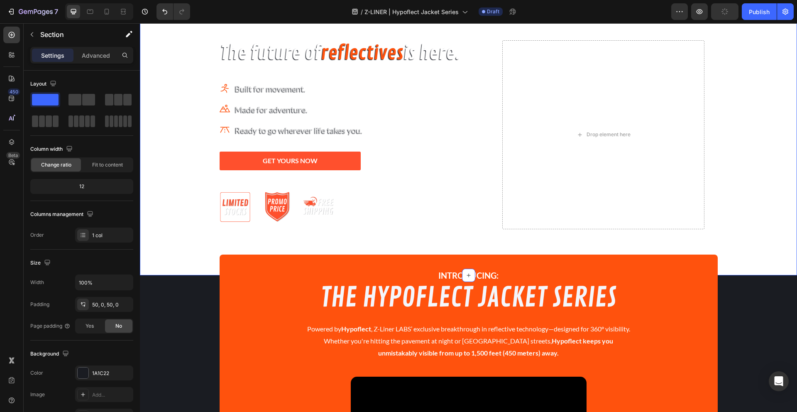
scroll to position [44, 0]
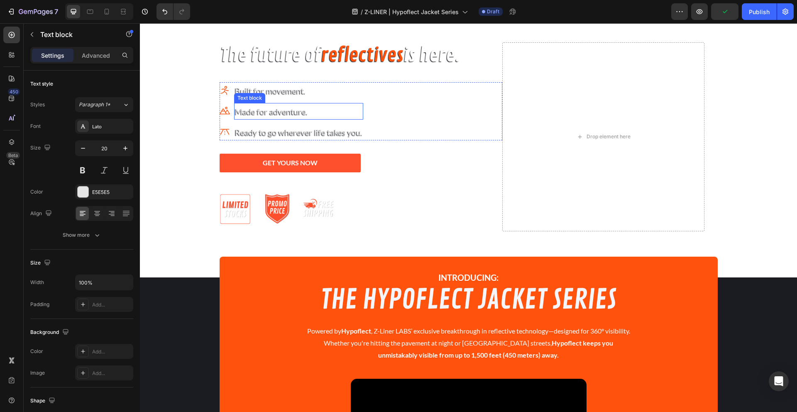
click at [256, 98] on div "Text block" at bounding box center [250, 97] width 28 height 7
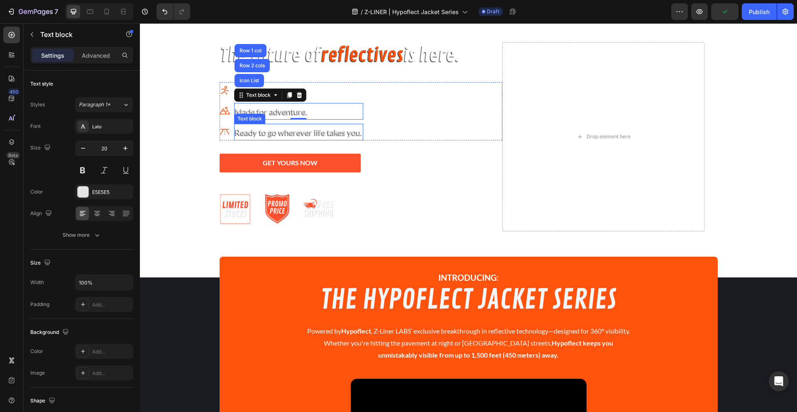
click at [317, 132] on p "Ready to go wherever life takes you." at bounding box center [298, 131] width 127 height 15
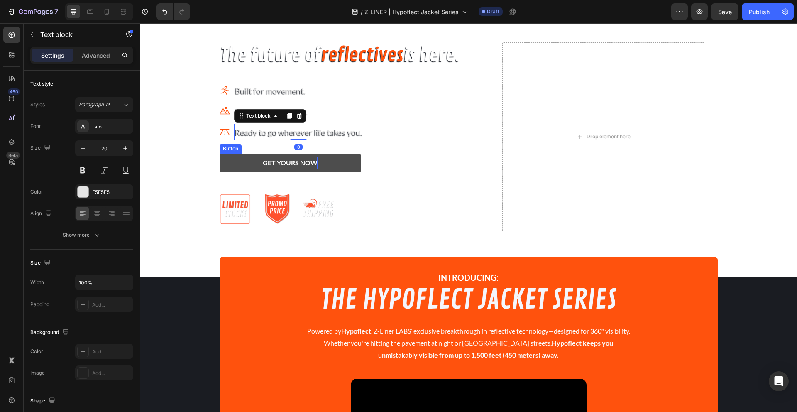
click at [298, 163] on strong "GET YOURS NOW" at bounding box center [290, 162] width 55 height 8
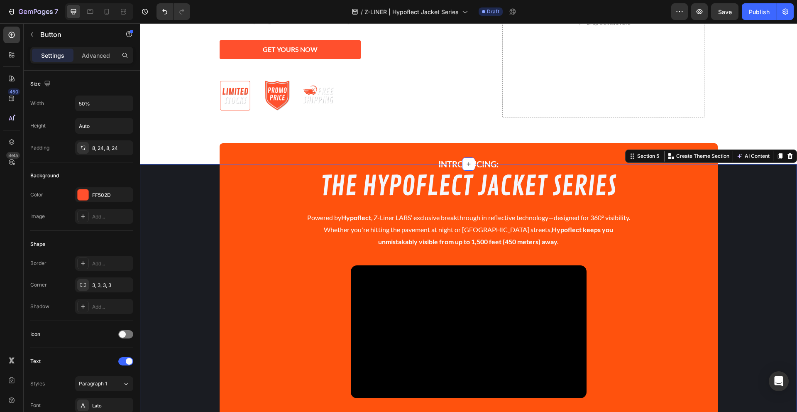
click at [193, 248] on div "INTRODUCING: Text Block THE HYPOFLECT JACKET SERIES Heading Powered by Hypoflec…" at bounding box center [468, 300] width 657 height 230
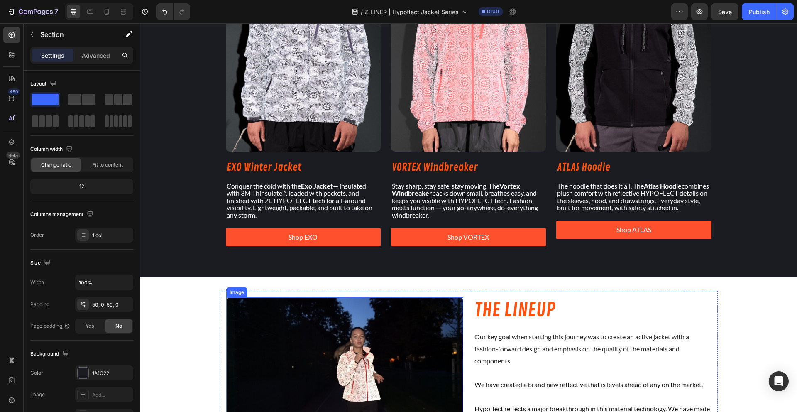
scroll to position [819, 0]
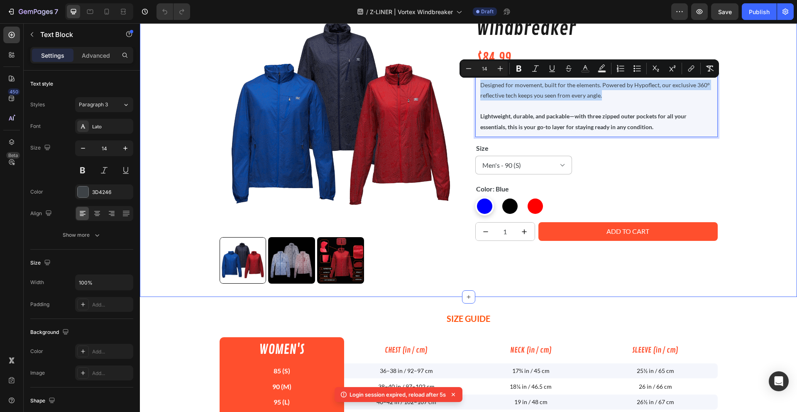
click at [180, 226] on div "Product Images [TEST - KRISTAL] Vortex Windbreaker Product Title $84.99 Product…" at bounding box center [468, 144] width 657 height 306
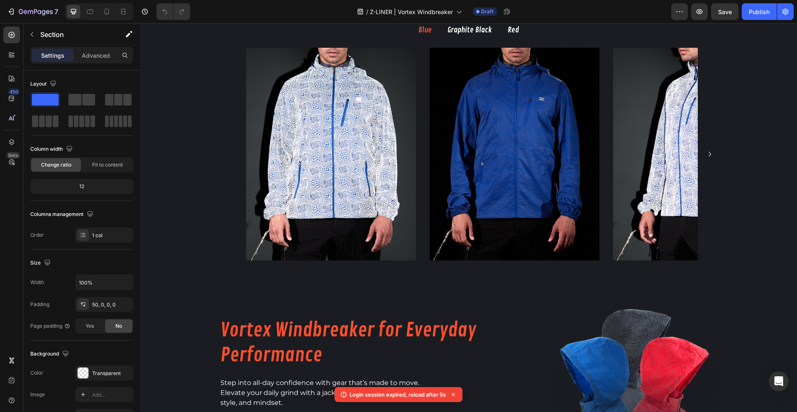
scroll to position [1709, 0]
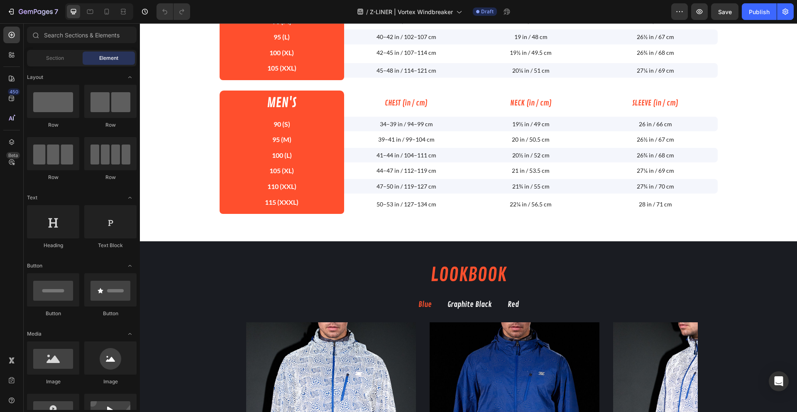
scroll to position [1741, 0]
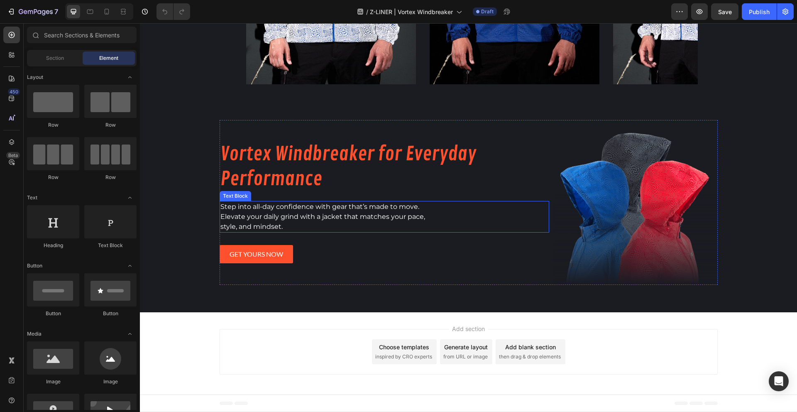
click at [342, 214] on span "Elevate your daily grind with a jacket that matches your pace," at bounding box center [322, 216] width 205 height 8
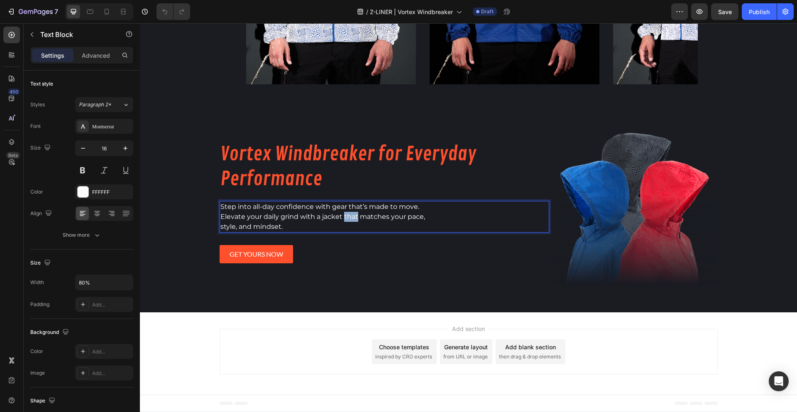
click at [342, 214] on span "Elevate your daily grind with a jacket that matches your pace," at bounding box center [322, 216] width 205 height 8
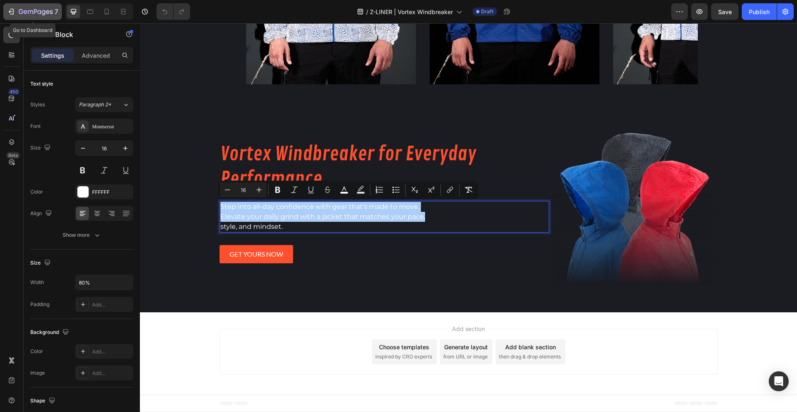
click at [29, 17] on button "7" at bounding box center [32, 11] width 59 height 17
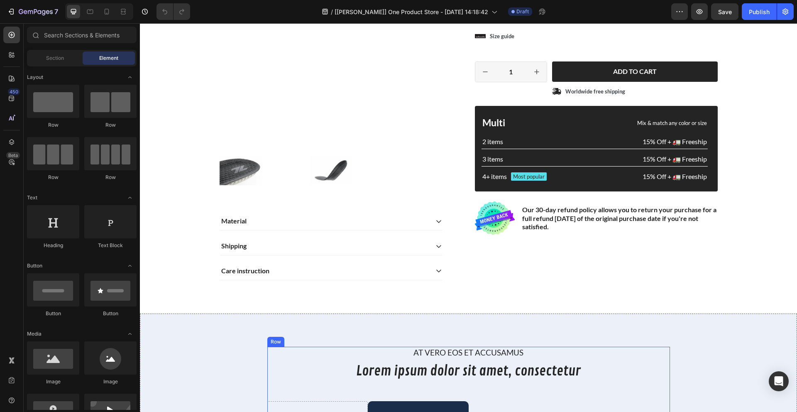
scroll to position [458, 0]
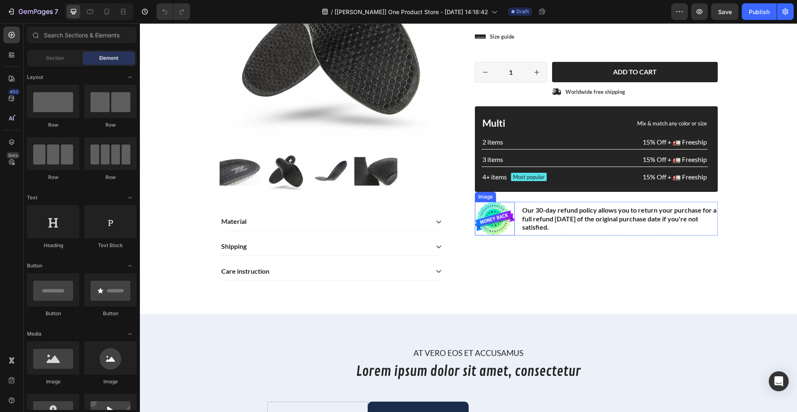
click at [503, 235] on img at bounding box center [495, 219] width 40 height 34
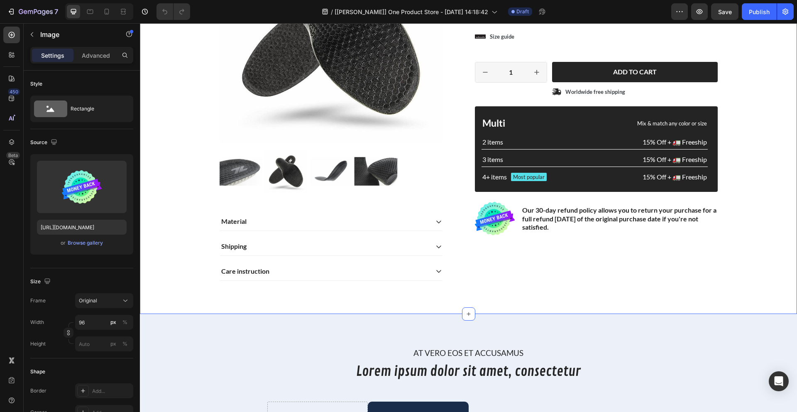
click at [483, 289] on div "Product Images Material Shipping Care instruction Accordion Icon Icon Icon Icon…" at bounding box center [468, 106] width 644 height 373
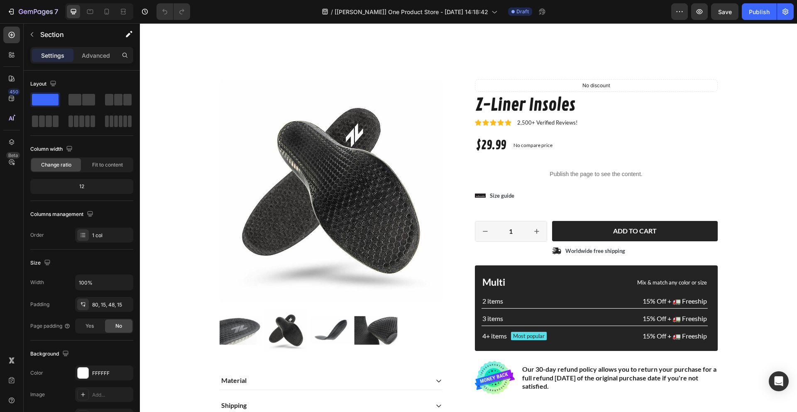
scroll to position [336, 0]
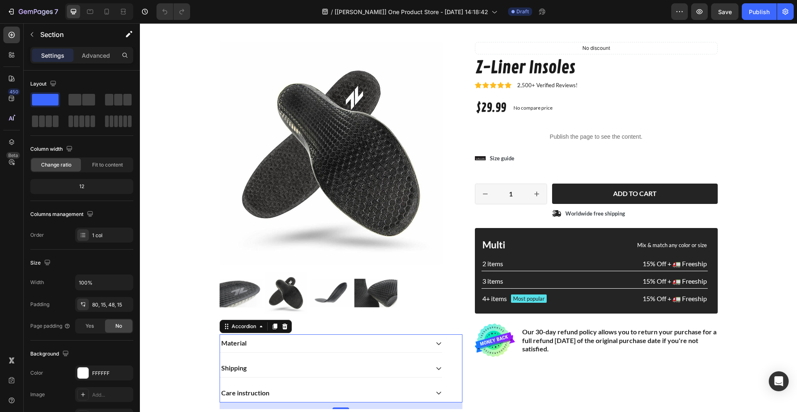
click at [248, 349] on div "Material" at bounding box center [331, 343] width 222 height 18
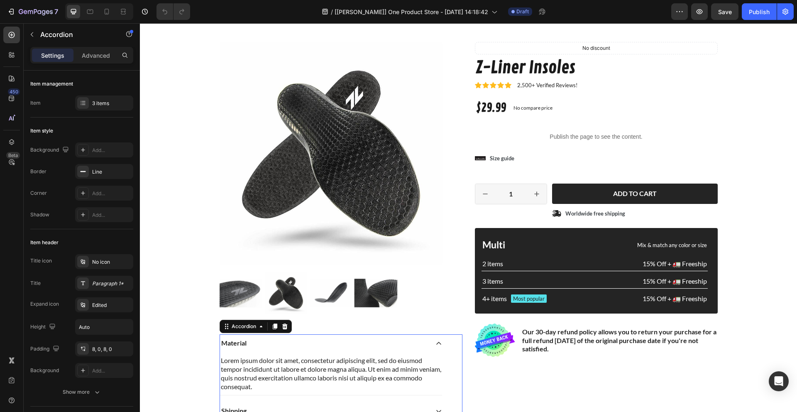
click at [247, 346] on div "Material" at bounding box center [324, 342] width 209 height 11
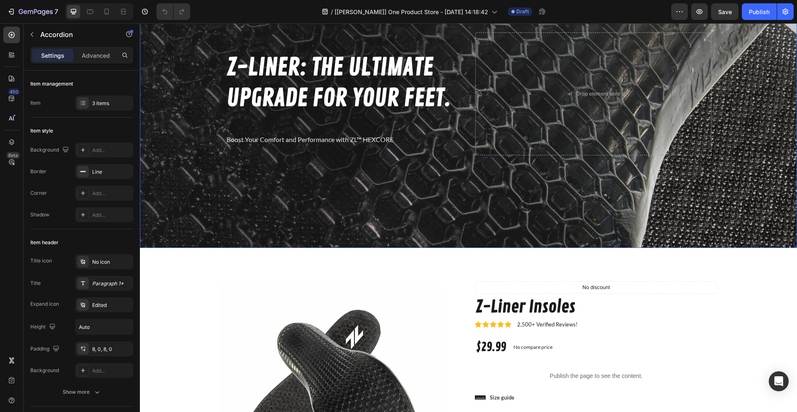
scroll to position [0, 0]
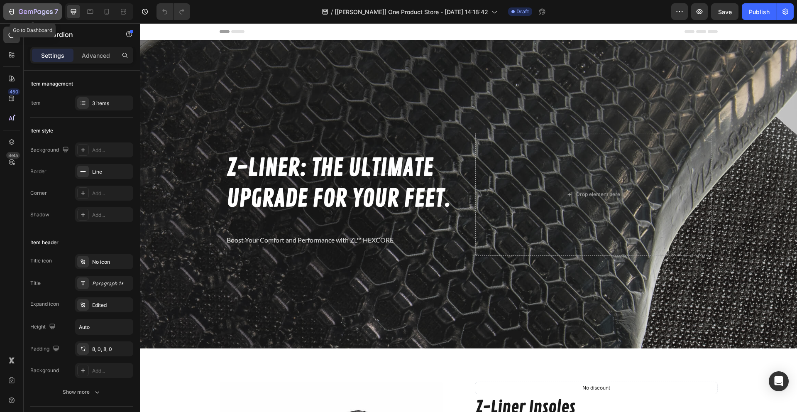
click at [20, 10] on icon "button" at bounding box center [21, 11] width 5 height 5
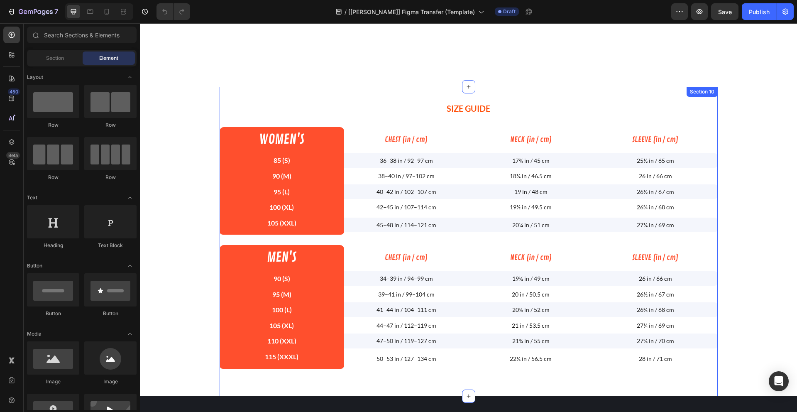
scroll to position [973, 0]
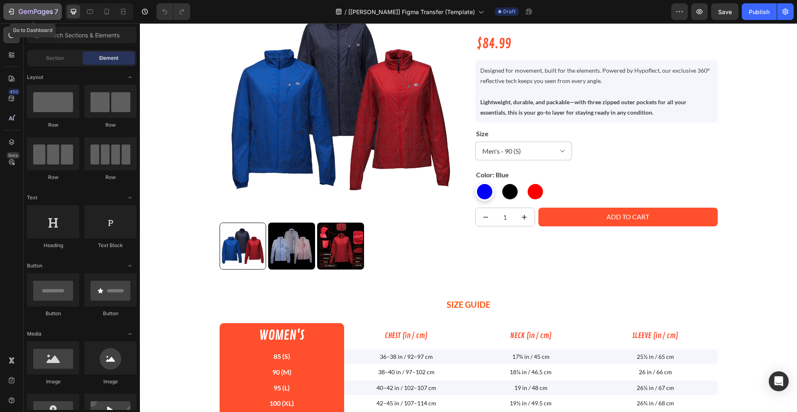
click at [34, 15] on icon "button" at bounding box center [36, 12] width 34 height 7
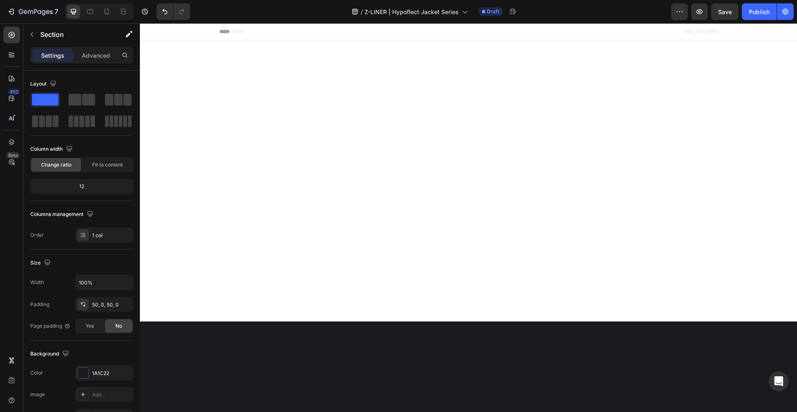
scroll to position [906, 0]
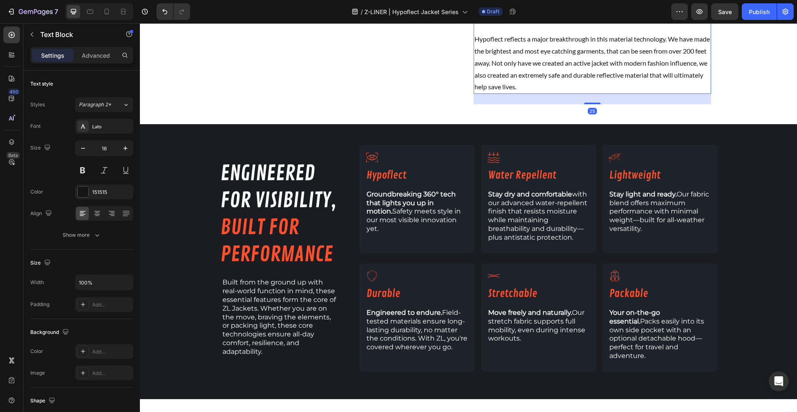
click at [542, 33] on p at bounding box center [592, 27] width 236 height 12
click at [500, 33] on p at bounding box center [592, 27] width 236 height 12
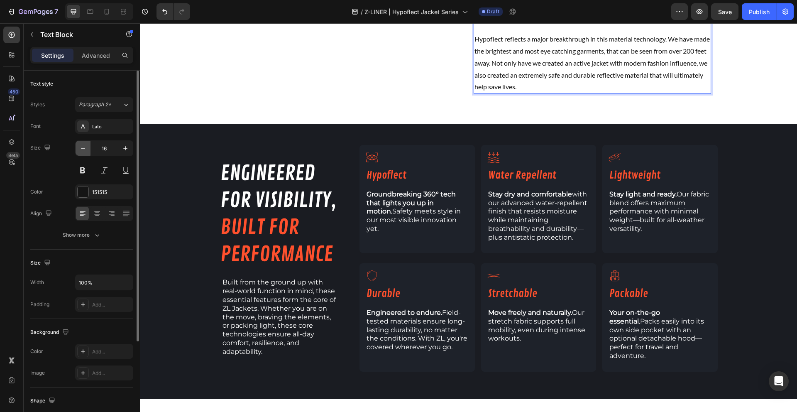
click at [83, 149] on icon "button" at bounding box center [83, 148] width 8 height 8
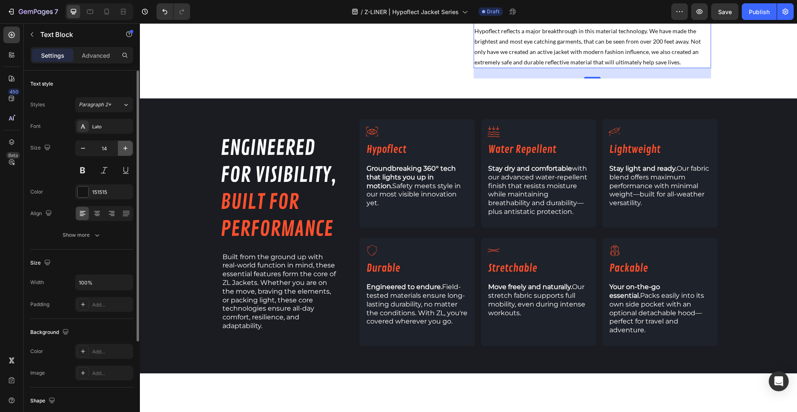
click at [127, 149] on icon "button" at bounding box center [125, 148] width 8 height 8
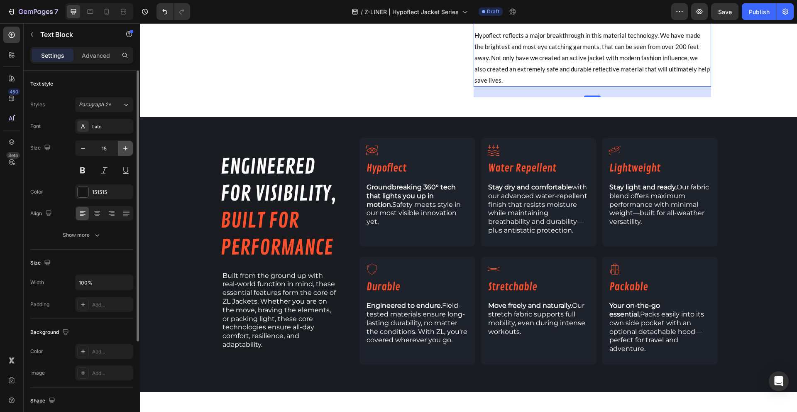
click at [127, 149] on icon "button" at bounding box center [125, 148] width 8 height 8
type input "16"
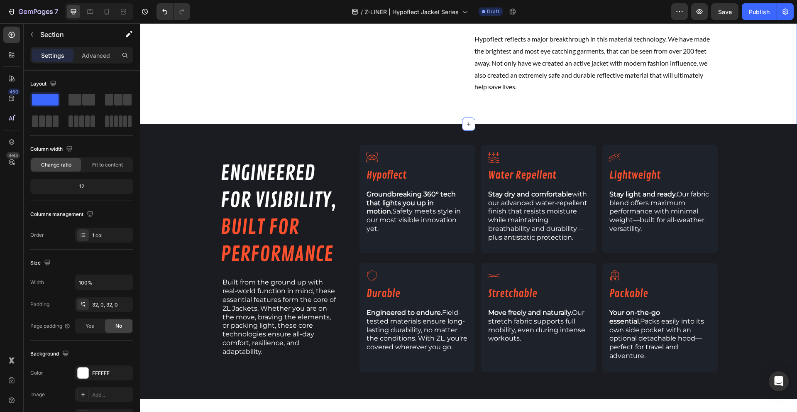
click at [354, 124] on div "Image THE LINEUP Heading Our key goal when starting this journey was to create …" at bounding box center [468, 16] width 657 height 216
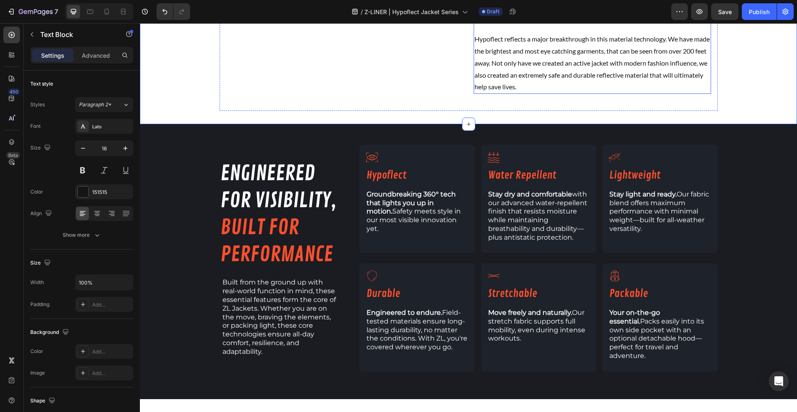
click at [512, 10] on p "Rich Text Editor. Editing area: main" at bounding box center [592, 4] width 236 height 12
click at [537, 10] on p "Rich Text Editor. Editing area: main" at bounding box center [592, 4] width 236 height 12
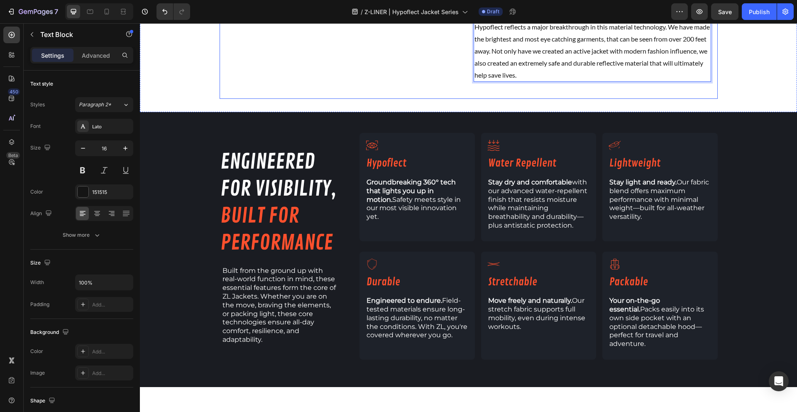
click at [371, 99] on div "Image THE LINEUP Heading Our key goal when starting this journey was to create …" at bounding box center [468, 11] width 498 height 178
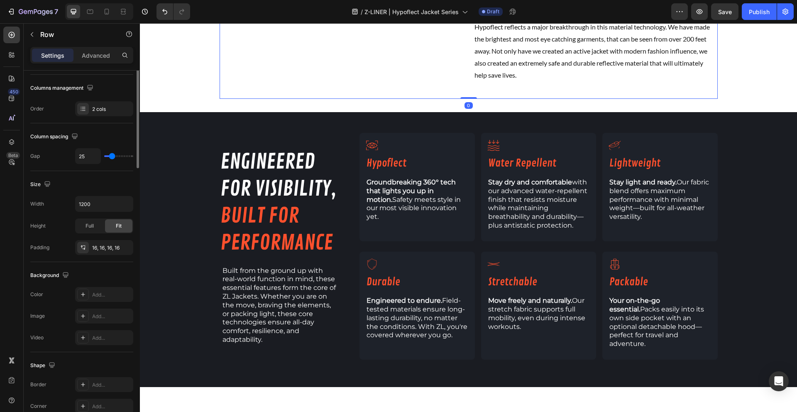
scroll to position [236, 0]
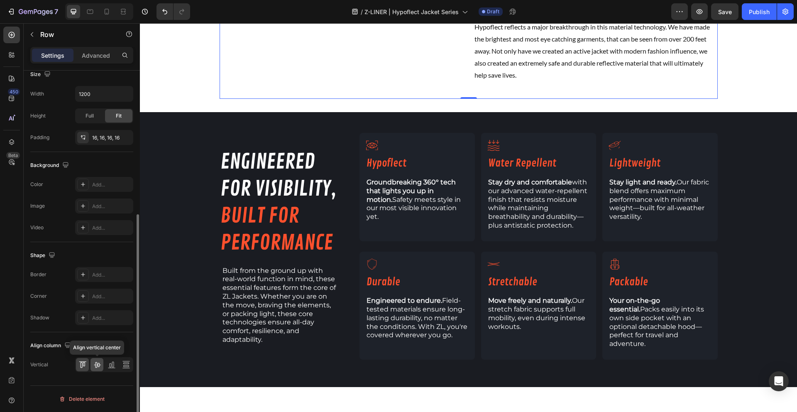
click at [98, 368] on icon at bounding box center [97, 364] width 8 height 8
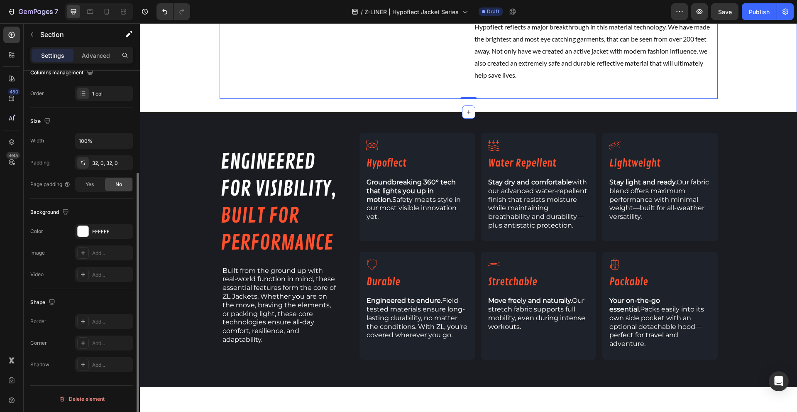
click at [151, 99] on div "Image THE LINEUP Heading Our key goal when starting this journey was to create …" at bounding box center [468, 11] width 657 height 178
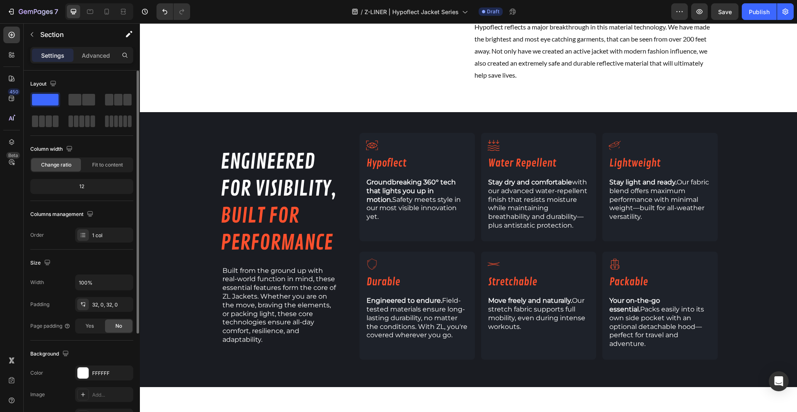
click at [335, 10] on img at bounding box center [344, 10] width 237 height 0
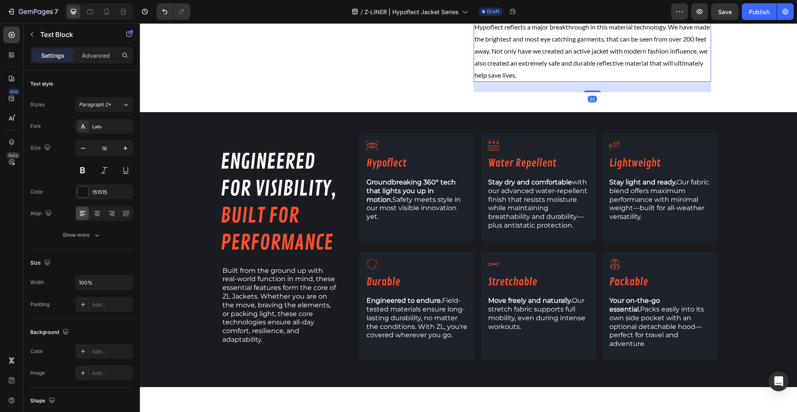
click at [498, 81] on p "Hypoflect reflects a major breakthrough in this material technology. We have ma…" at bounding box center [592, 51] width 236 height 60
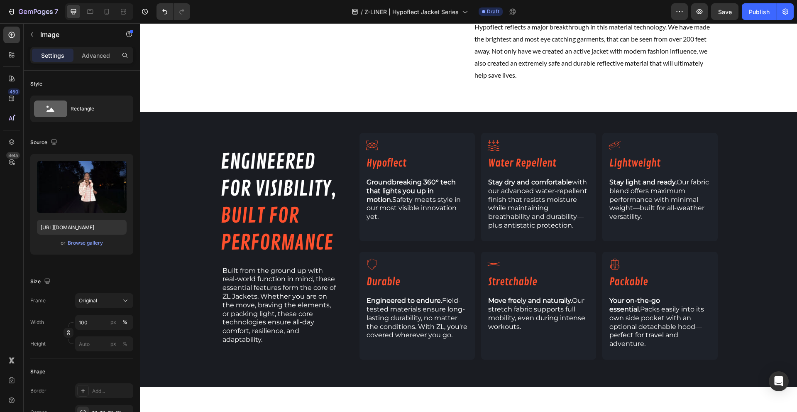
click at [280, 10] on img at bounding box center [344, 10] width 237 height 0
click at [378, 93] on div "Image" at bounding box center [344, 10] width 237 height 164
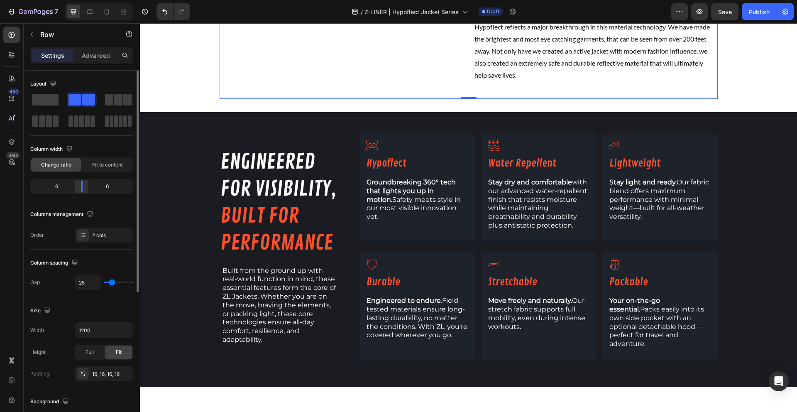
click at [83, 190] on div at bounding box center [81, 186] width 15 height 12
click at [103, 165] on span "Fit to content" at bounding box center [107, 164] width 31 height 7
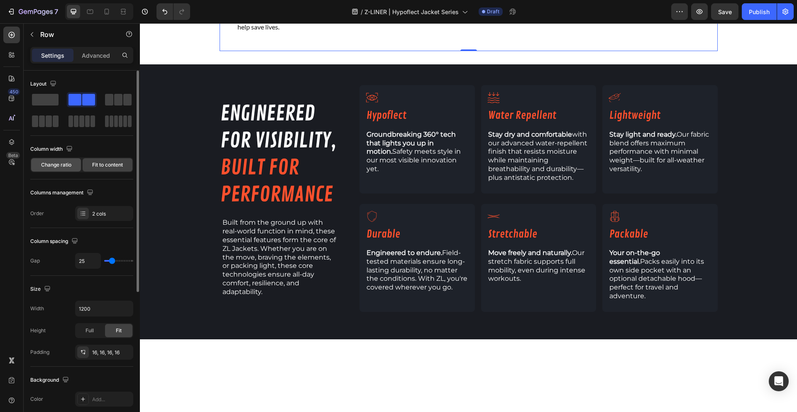
click at [70, 170] on div "Change ratio" at bounding box center [56, 164] width 50 height 13
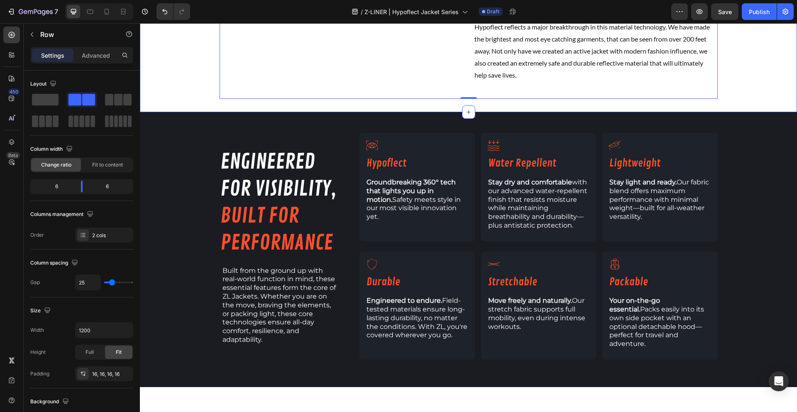
click at [154, 99] on div "Image THE LINEUP Heading Our key goal when starting this journey was to create …" at bounding box center [468, 11] width 657 height 178
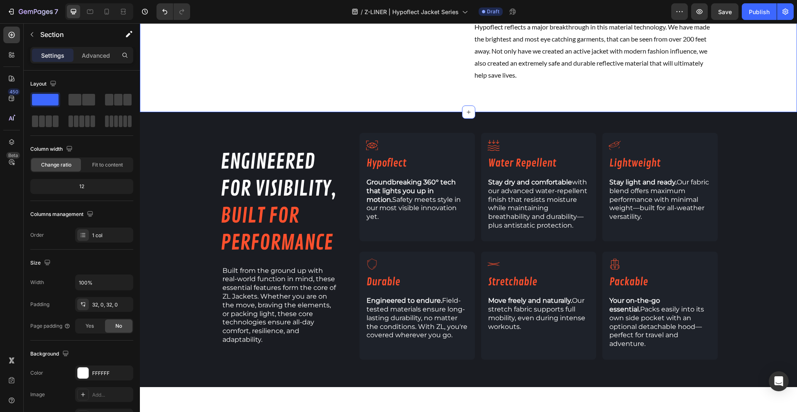
click at [767, 99] on div "Image THE LINEUP Heading Our key goal when starting this journey was to create …" at bounding box center [468, 11] width 657 height 178
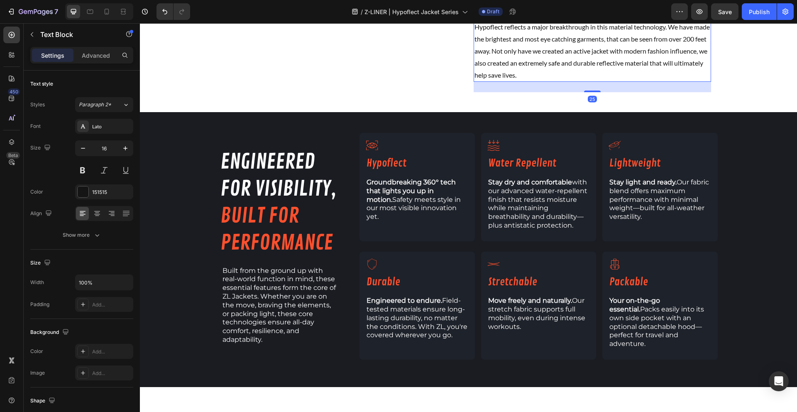
click at [534, 22] on p "Rich Text Editor. Editing area: main" at bounding box center [592, 16] width 236 height 12
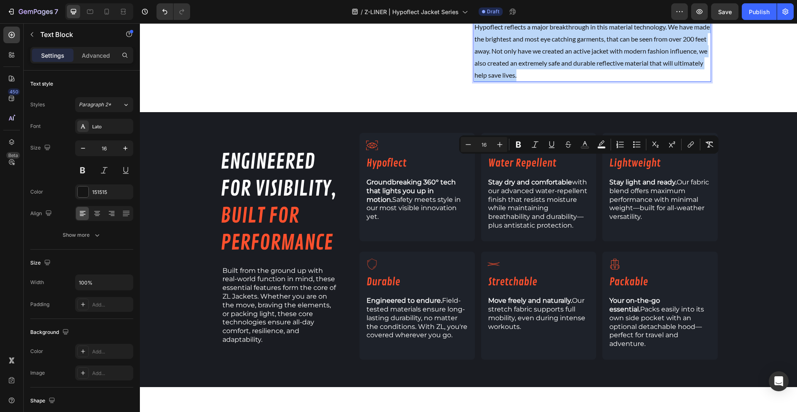
click at [565, 81] on p "Hypoflect reflects a major breakthrough in this material technology. We have ma…" at bounding box center [592, 51] width 236 height 60
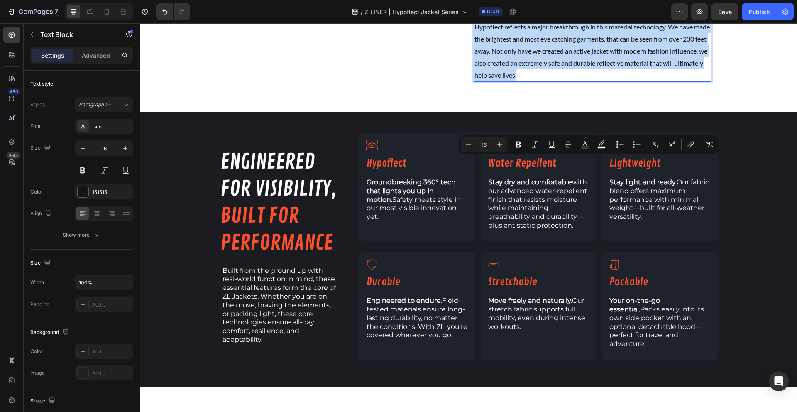
copy div "Our key goal when starting this journey was to create an active jacket with a f…"
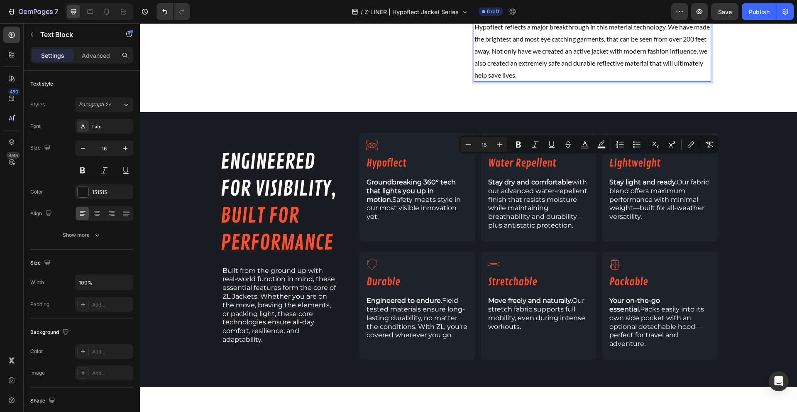
scroll to position [926, 0]
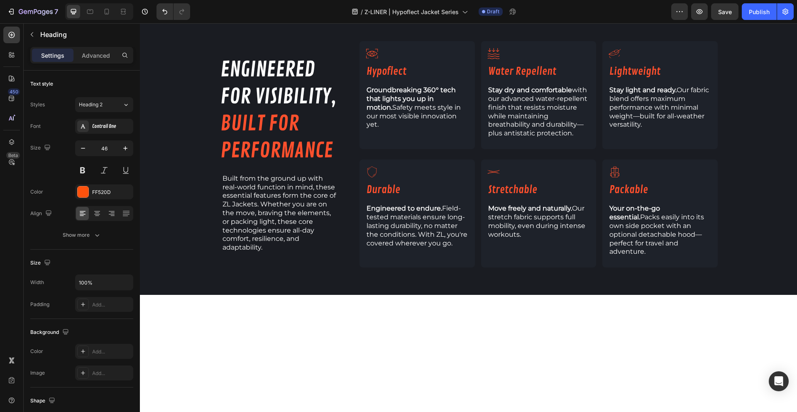
drag, startPoint x: 554, startPoint y: 136, endPoint x: 422, endPoint y: 132, distance: 132.8
drag, startPoint x: 742, startPoint y: 191, endPoint x: 734, endPoint y: 194, distance: 8.6
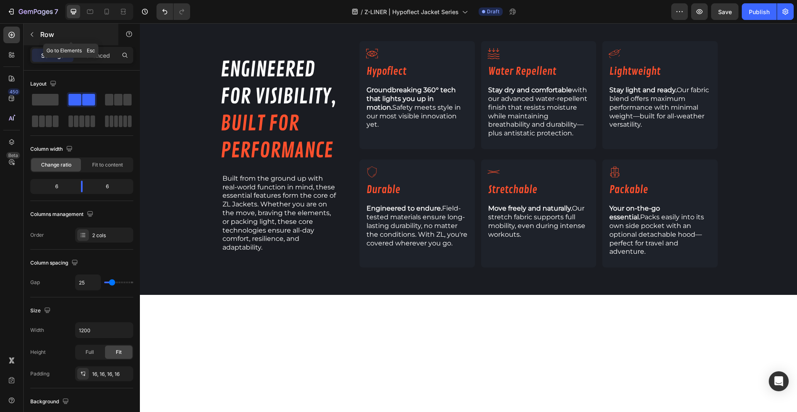
click at [39, 33] on div "Row" at bounding box center [71, 35] width 95 height 22
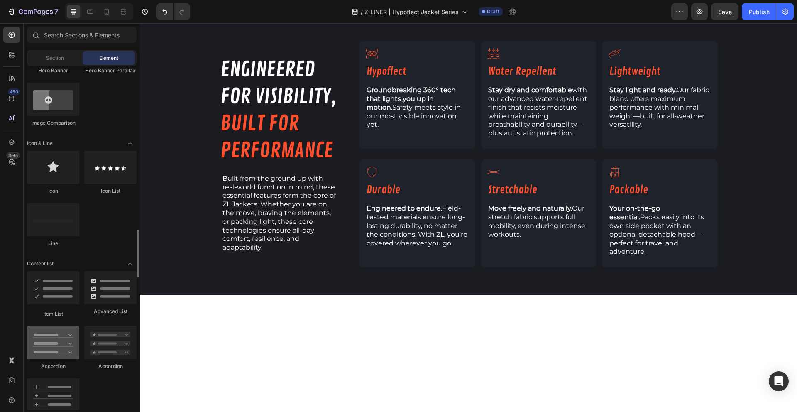
scroll to position [646, 0]
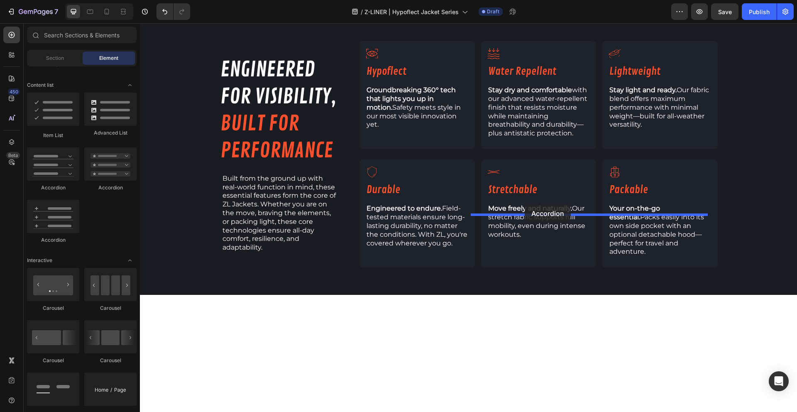
drag, startPoint x: 193, startPoint y: 202, endPoint x: 524, endPoint y: 205, distance: 331.1
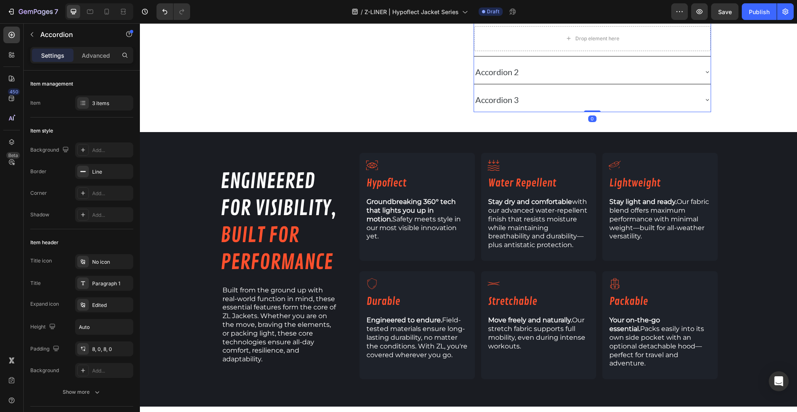
click at [525, 21] on div "Accordion 1" at bounding box center [585, 12] width 223 height 17
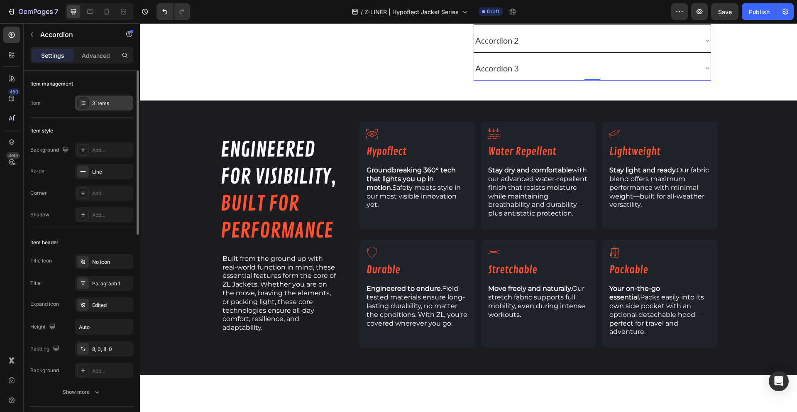
click at [99, 102] on div "3 items" at bounding box center [111, 103] width 39 height 7
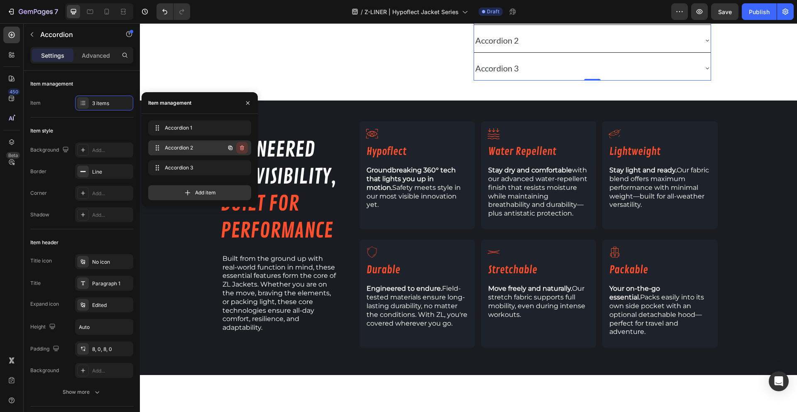
click at [239, 146] on icon "button" at bounding box center [242, 147] width 7 height 7
click at [239, 146] on div "Delete" at bounding box center [236, 147] width 15 height 7
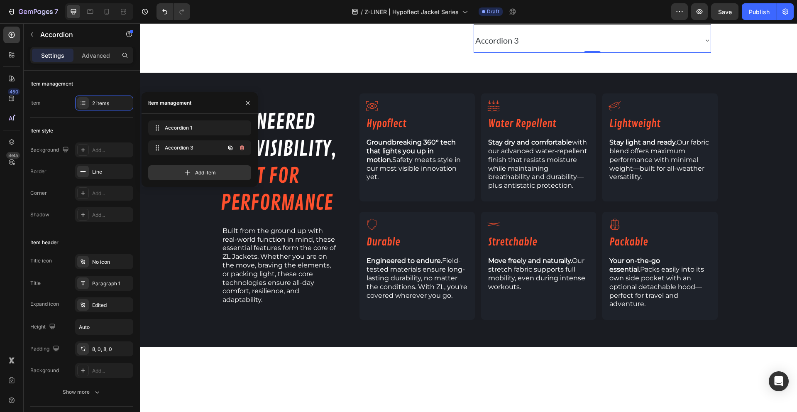
click at [239, 146] on icon "button" at bounding box center [242, 147] width 7 height 7
click at [239, 146] on div "Delete" at bounding box center [236, 147] width 15 height 7
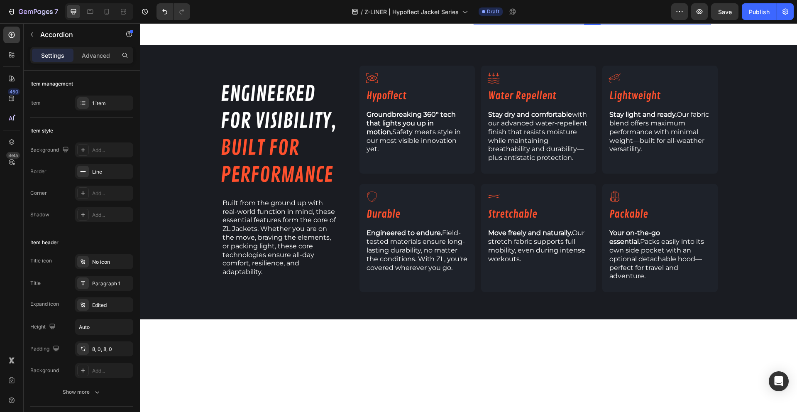
click at [508, 21] on div "Accordion 1" at bounding box center [497, 12] width 46 height 17
click at [81, 285] on icon at bounding box center [83, 283] width 7 height 7
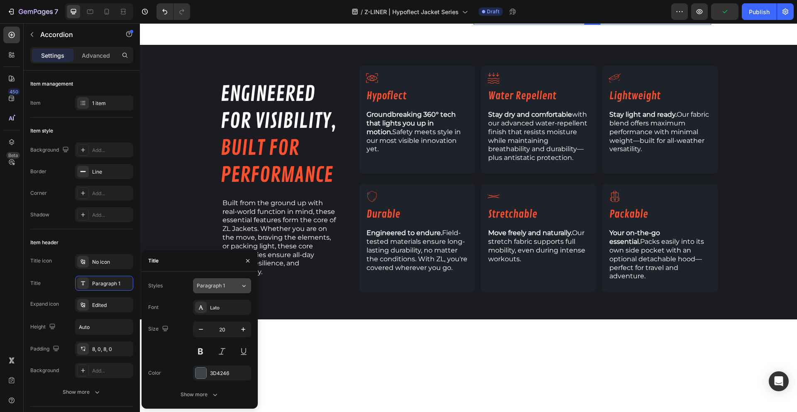
click at [209, 279] on button "Paragraph 1" at bounding box center [222, 285] width 58 height 15
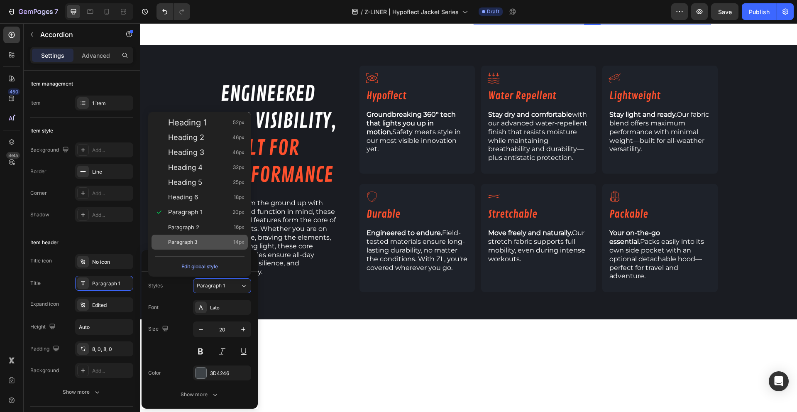
click at [207, 244] on div "Paragraph 3 14px" at bounding box center [206, 242] width 76 height 8
type input "14"
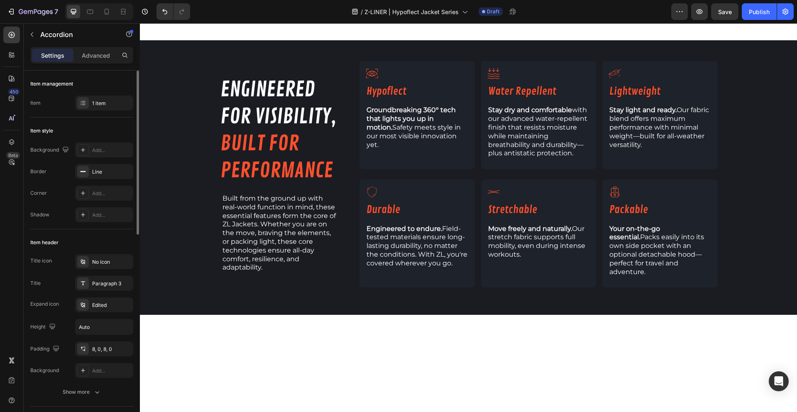
click at [63, 329] on div "Height Auto" at bounding box center [81, 327] width 103 height 16
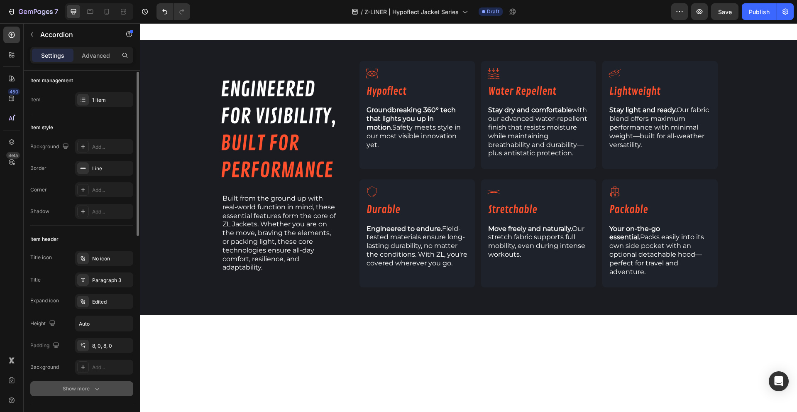
click at [64, 384] on div "Show more" at bounding box center [82, 388] width 39 height 8
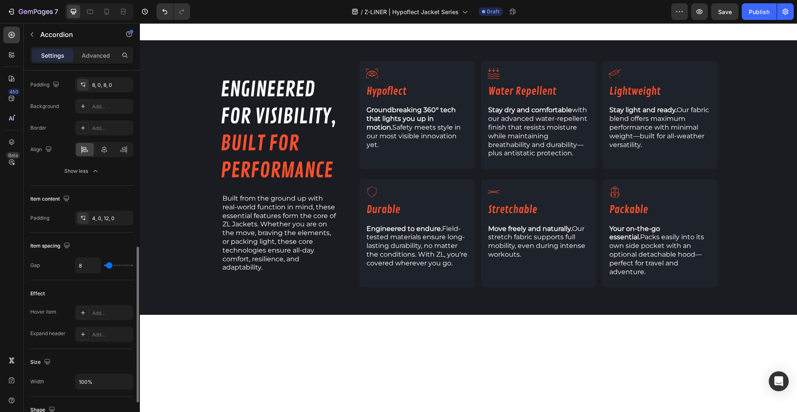
scroll to position [308, 0]
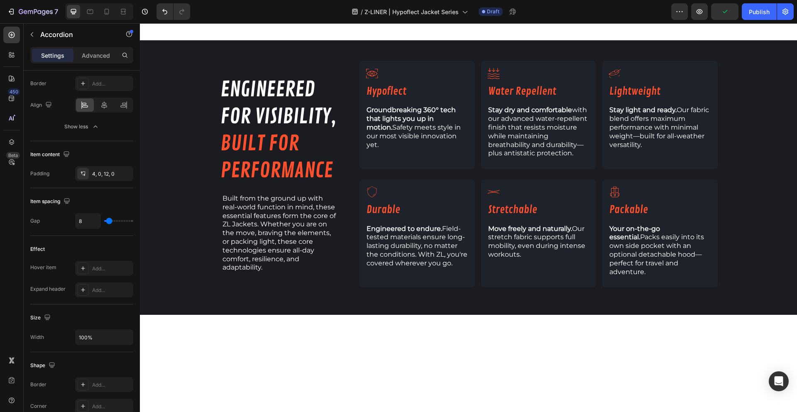
click at [541, 17] on div "Accordion 1" at bounding box center [585, 10] width 223 height 13
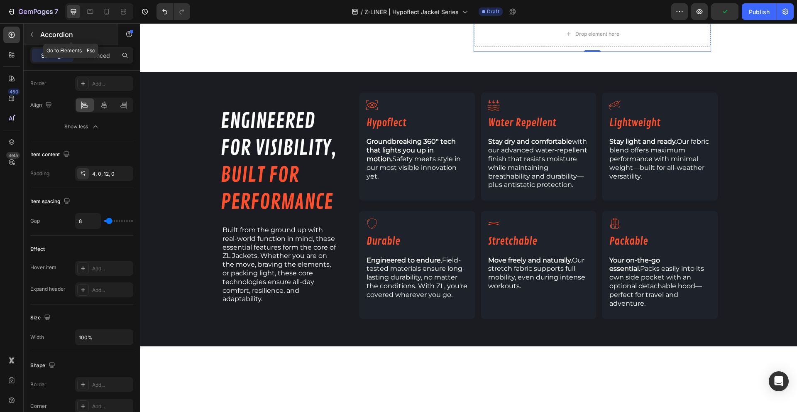
click at [37, 38] on button "button" at bounding box center [31, 34] width 13 height 13
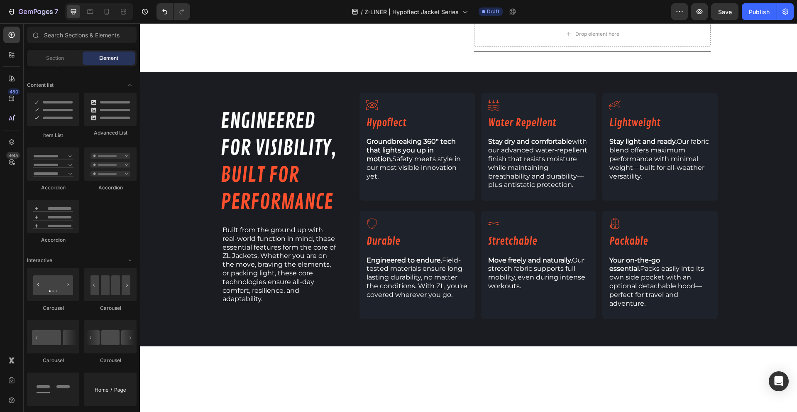
scroll to position [0, 0]
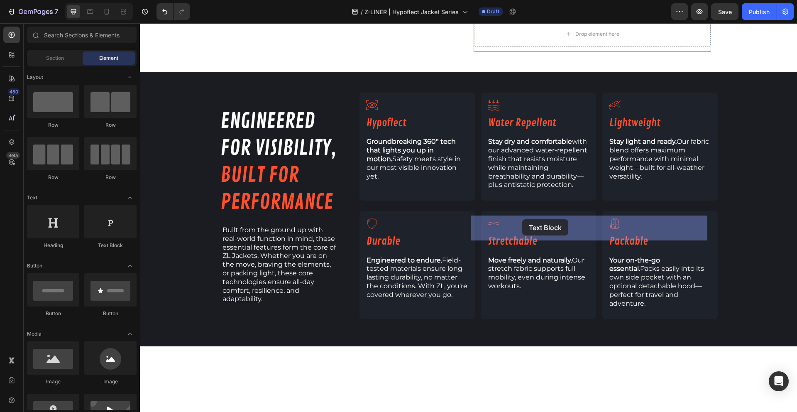
drag, startPoint x: 269, startPoint y: 251, endPoint x: 522, endPoint y: 219, distance: 254.6
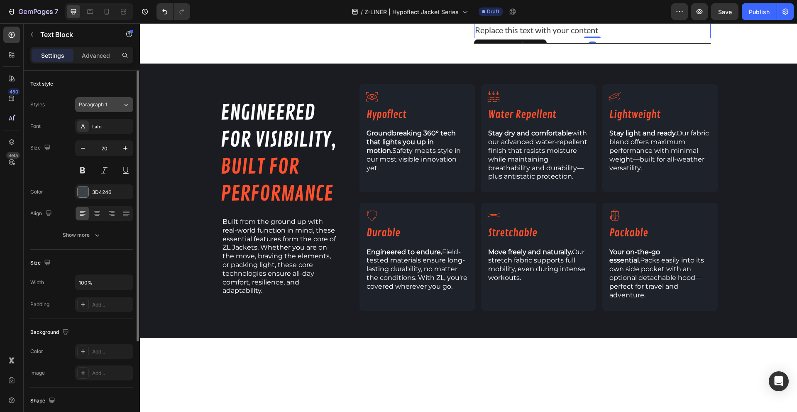
click at [102, 108] on span "Paragraph 1" at bounding box center [93, 104] width 28 height 7
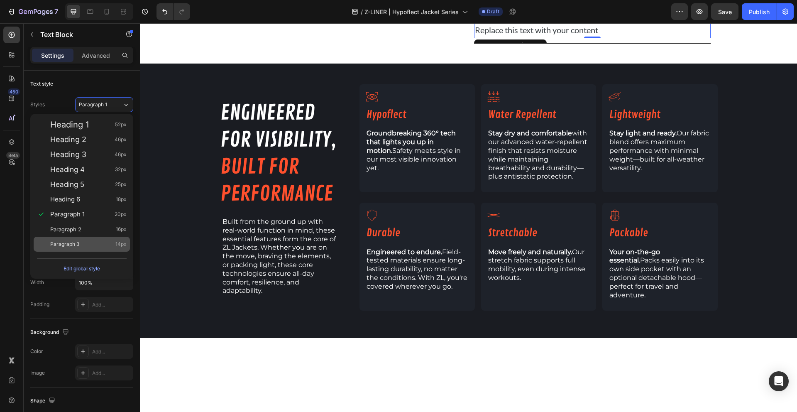
click at [103, 245] on div "Paragraph 3 14px" at bounding box center [88, 244] width 76 height 8
type input "14"
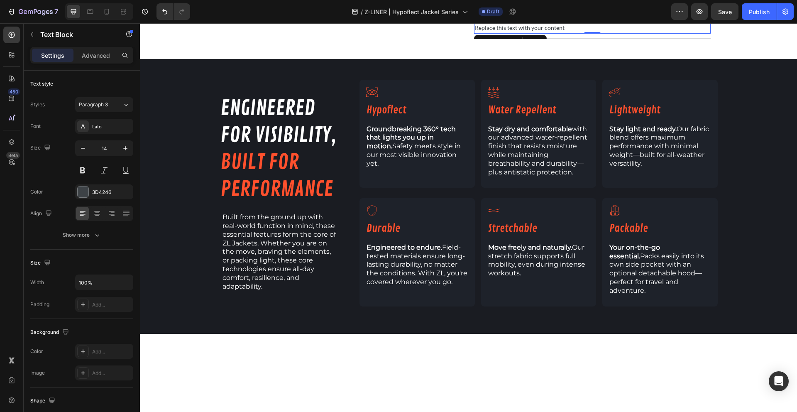
click at [504, 34] on div "Replace this text with your content" at bounding box center [592, 28] width 236 height 12
click at [504, 33] on p "Replace this text with your content" at bounding box center [592, 27] width 235 height 10
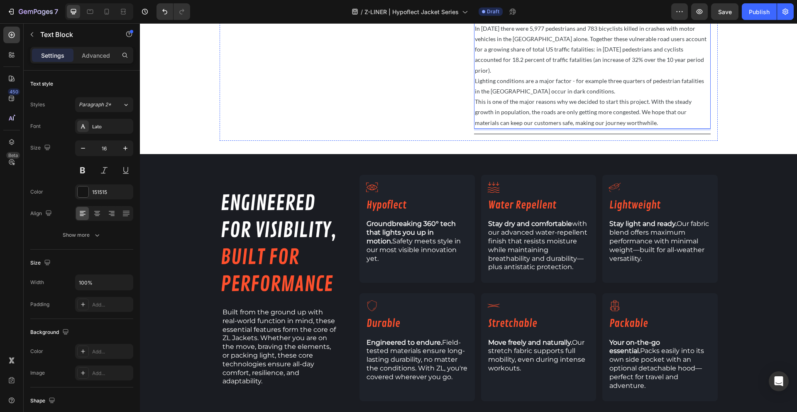
click at [517, 96] on p "Lighting conditions are a major factor - for example three quarters of pedestri…" at bounding box center [592, 86] width 235 height 21
click at [446, 134] on div "Image" at bounding box center [344, 21] width 237 height 225
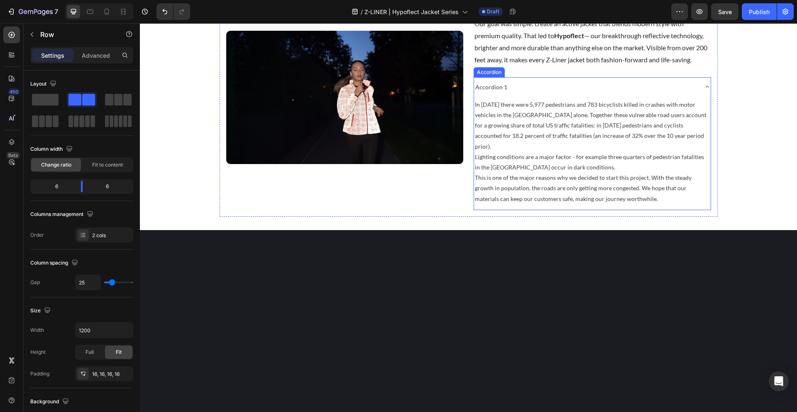
scroll to position [819, 0]
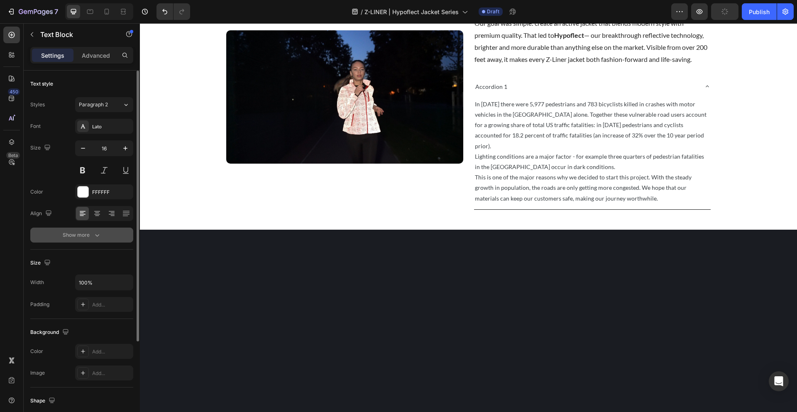
click at [89, 229] on button "Show more" at bounding box center [81, 234] width 103 height 15
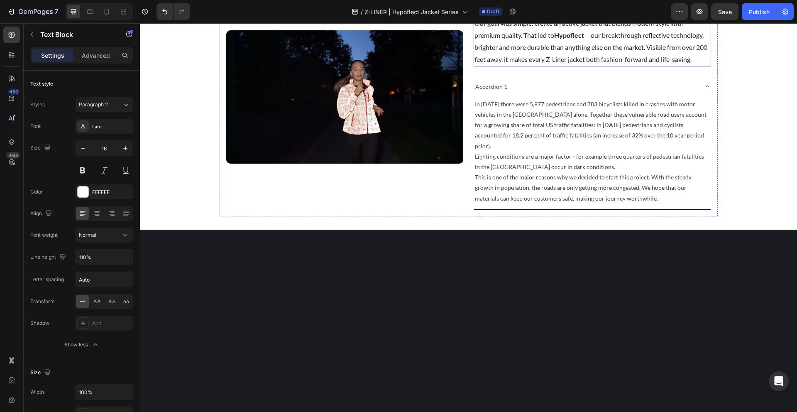
click at [505, 65] on p "Our goal was simple: create an active jacket that blends modern style with prem…" at bounding box center [592, 41] width 236 height 48
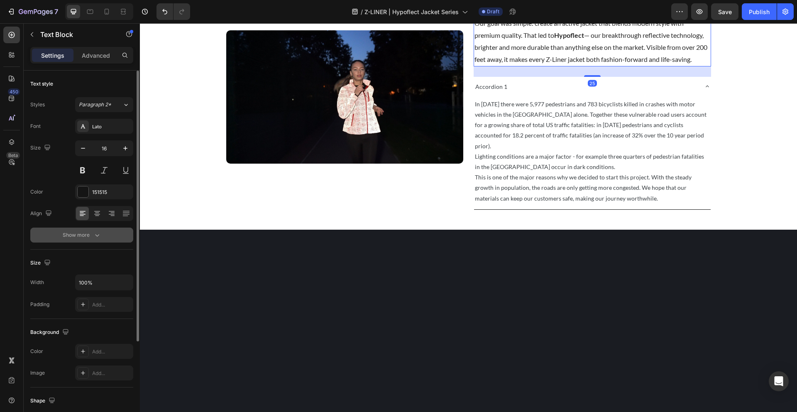
click at [83, 239] on button "Show more" at bounding box center [81, 234] width 103 height 15
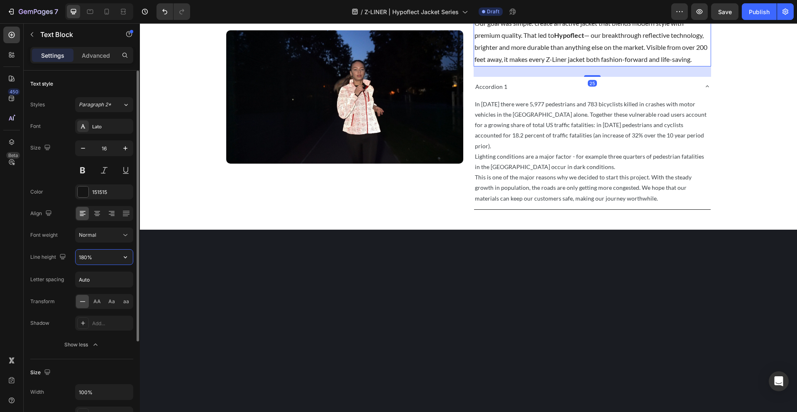
click at [92, 258] on input "180%" at bounding box center [104, 256] width 57 height 15
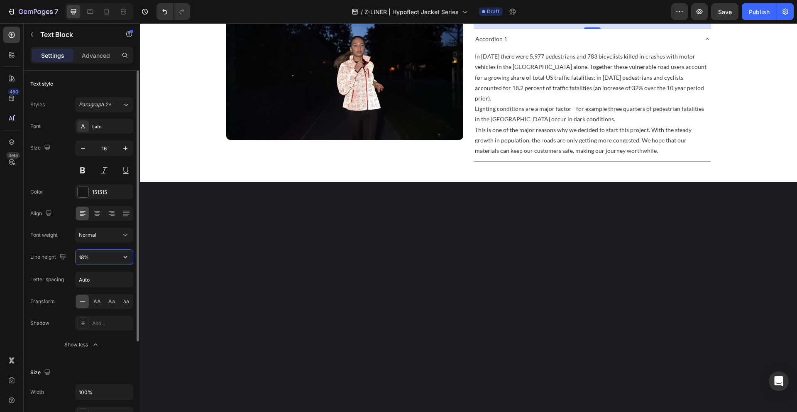
type input "180%"
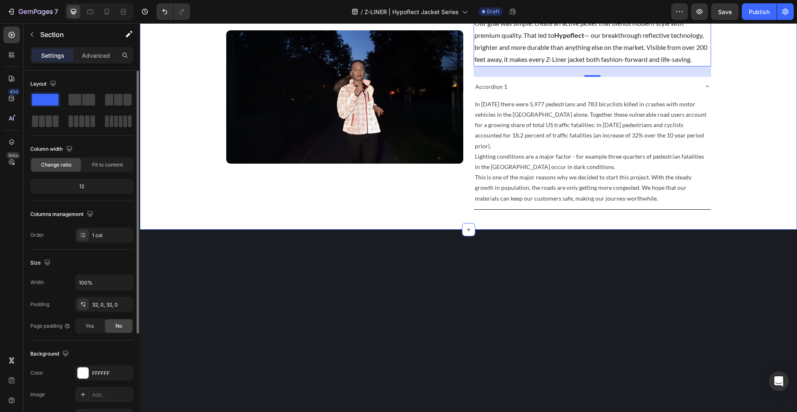
click at [174, 208] on div "Image Our Mission Heading Our goal was simple: create an active jacket that ble…" at bounding box center [468, 97] width 657 height 239
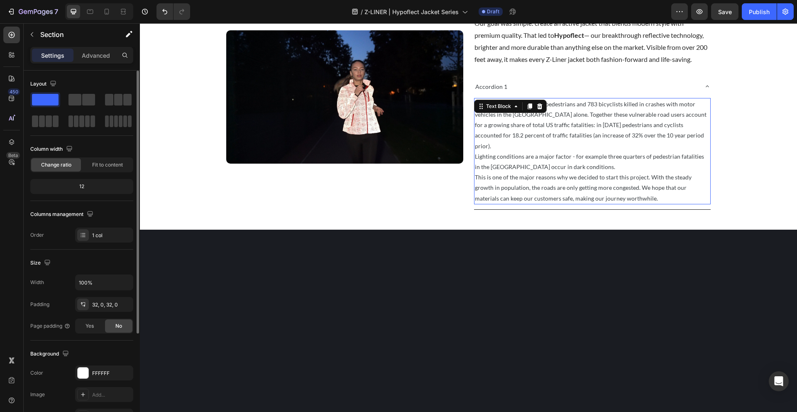
click at [519, 151] on p "In [DATE] there were 5,977 pedestrians and 783 bicyclists killed in crashes wit…" at bounding box center [592, 125] width 235 height 52
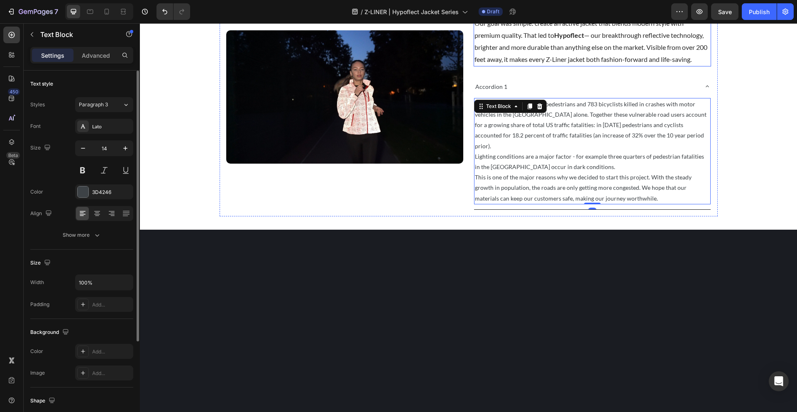
click at [509, 63] on span "Our goal was simple: create an active jacket that blends modern style with prem…" at bounding box center [590, 41] width 233 height 44
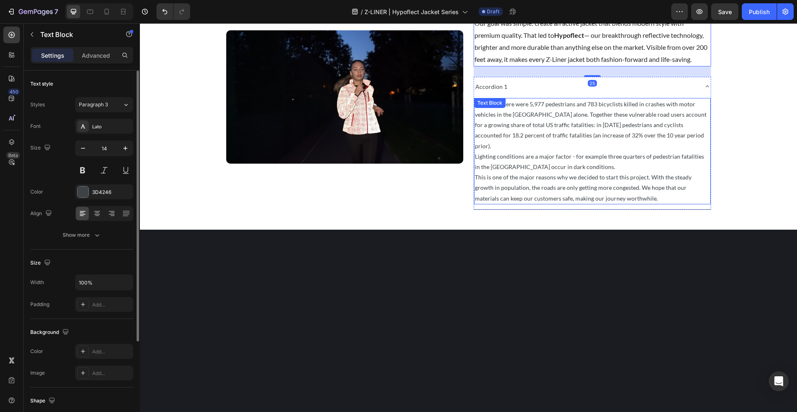
click at [518, 151] on p "In [DATE] there were 5,977 pedestrians and 783 bicyclists killed in crashes wit…" at bounding box center [592, 125] width 235 height 52
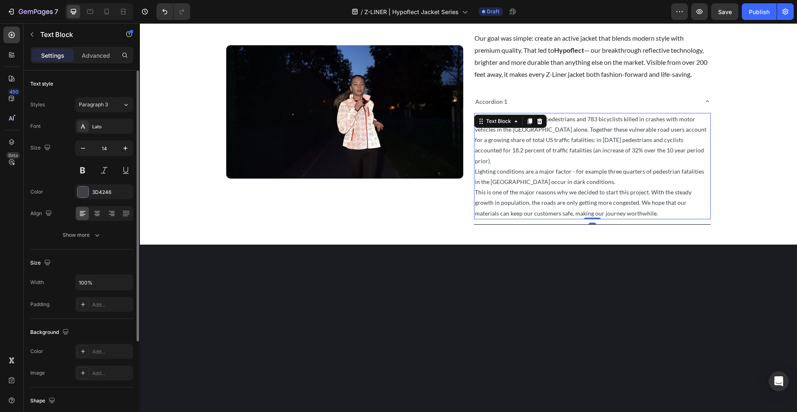
scroll to position [802, 0]
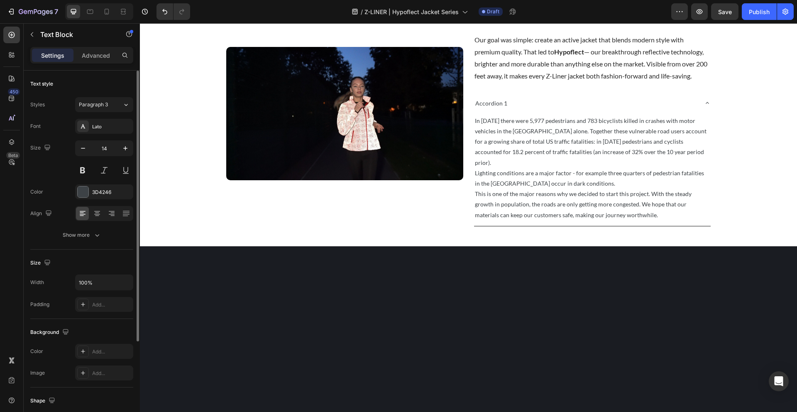
click at [89, 236] on div "Show more" at bounding box center [82, 235] width 39 height 8
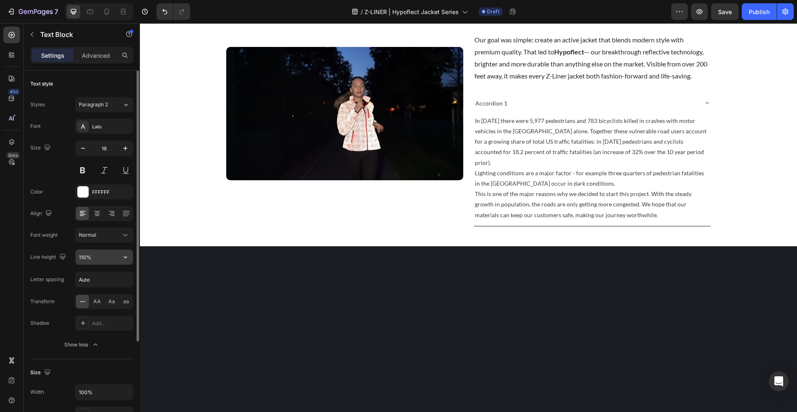
click at [90, 255] on input "110%" at bounding box center [104, 256] width 57 height 15
type input "180%"
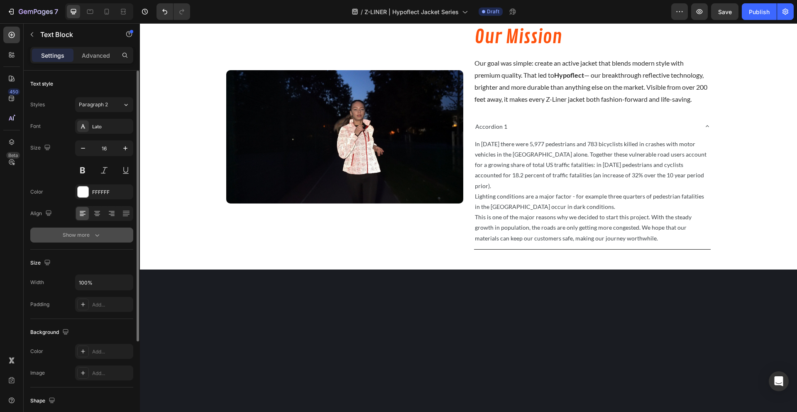
click at [94, 236] on icon "button" at bounding box center [97, 235] width 8 height 8
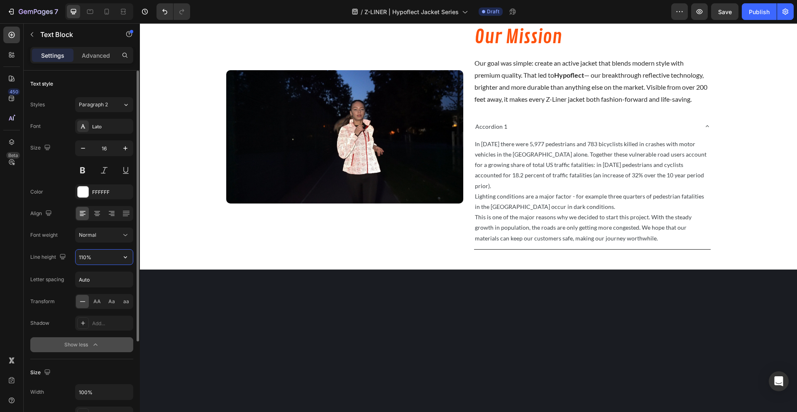
click at [84, 256] on input "110%" at bounding box center [104, 256] width 57 height 15
type input "180%"
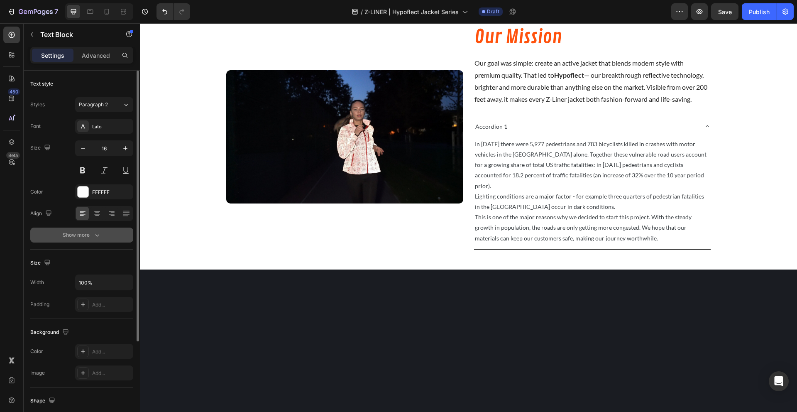
click at [102, 238] on button "Show more" at bounding box center [81, 234] width 103 height 15
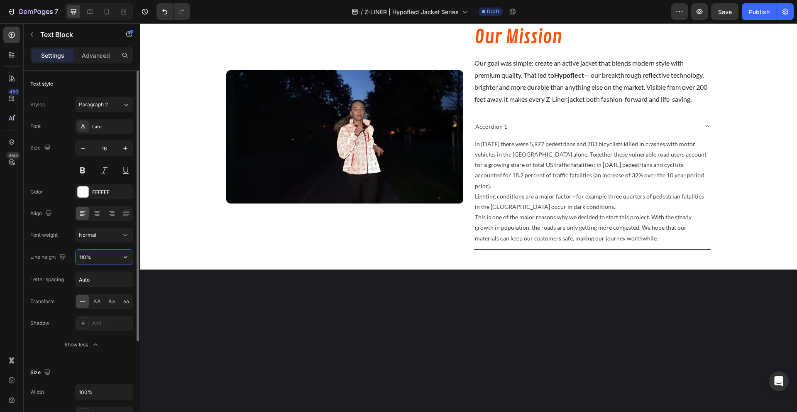
click at [97, 256] on input "110%" at bounding box center [104, 256] width 57 height 15
type input "180%"
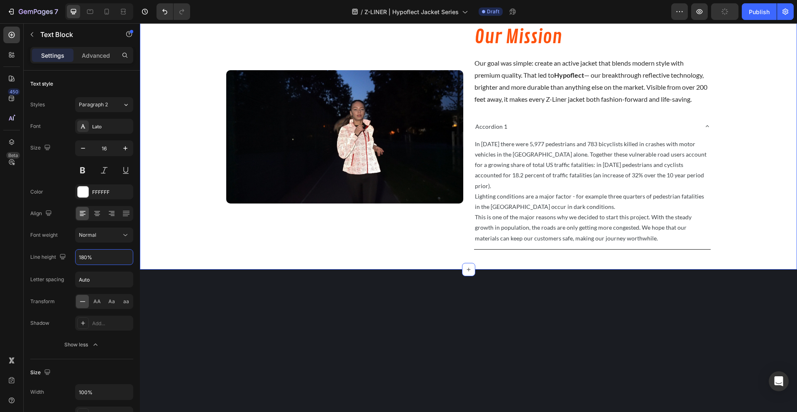
click at [173, 224] on div "Image Our Mission Heading Our goal was simple: create an active jacket that ble…" at bounding box center [468, 136] width 657 height 239
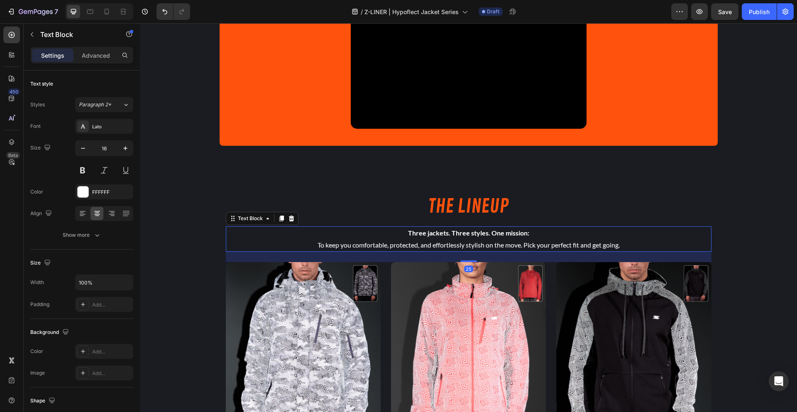
click at [440, 229] on strong "Three jackets. Three styles. One mission:" at bounding box center [468, 233] width 121 height 8
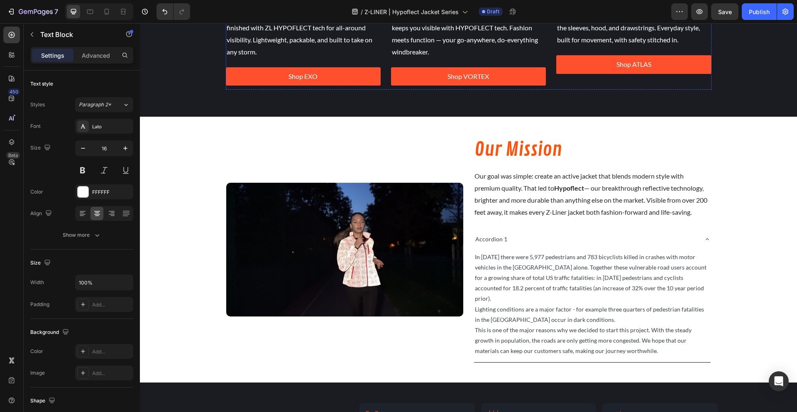
scroll to position [888, 0]
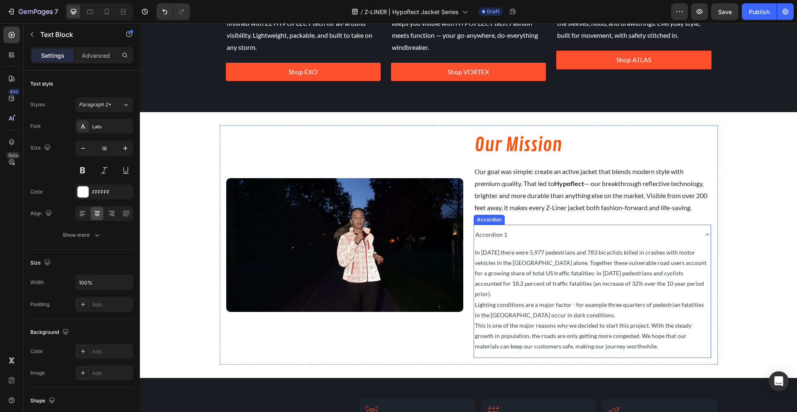
click at [499, 239] on div "Accordion 1" at bounding box center [491, 234] width 34 height 13
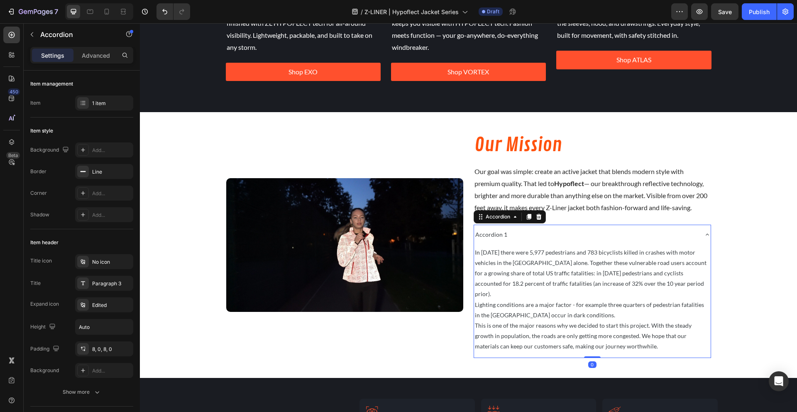
click at [499, 239] on div "Accordion 1" at bounding box center [491, 234] width 34 height 13
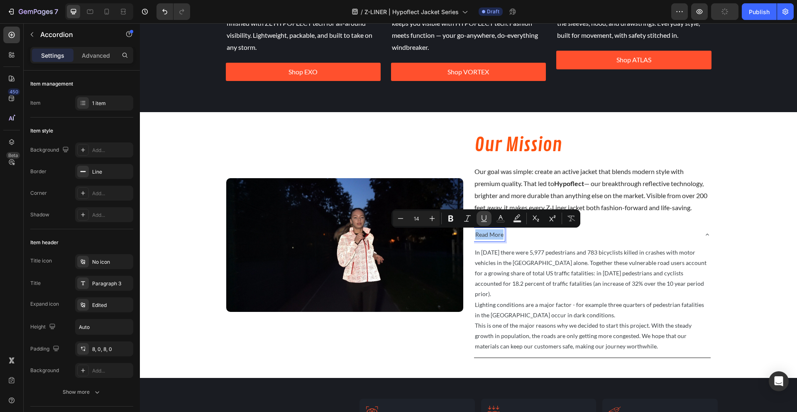
click at [484, 216] on icon "Editor contextual toolbar" at bounding box center [484, 218] width 8 height 8
click at [553, 239] on div "Read More" at bounding box center [585, 234] width 223 height 13
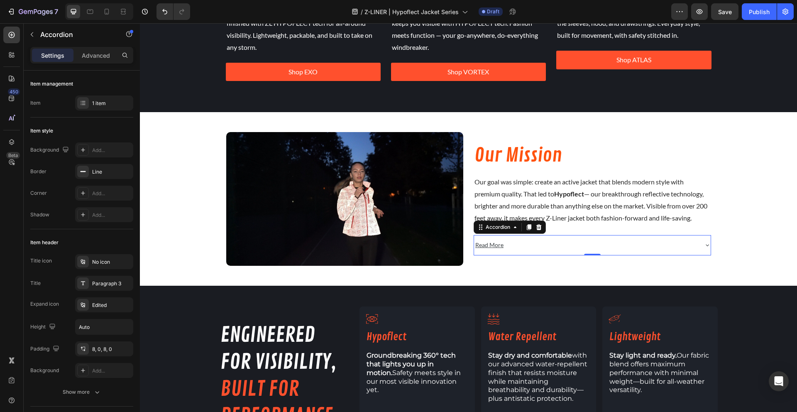
click at [502, 247] on div "Read More" at bounding box center [585, 244] width 223 height 13
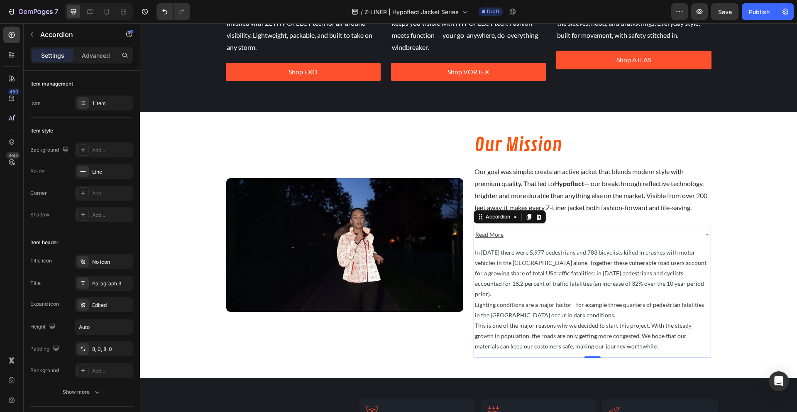
click at [538, 231] on div "Read More" at bounding box center [585, 234] width 223 height 13
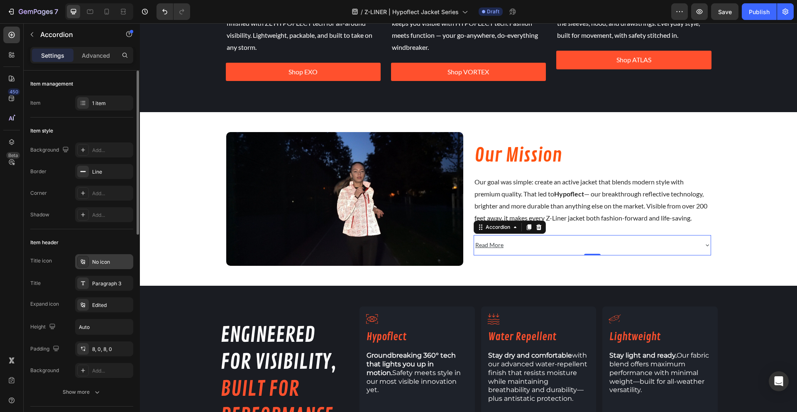
click at [94, 262] on div "No icon" at bounding box center [111, 261] width 39 height 7
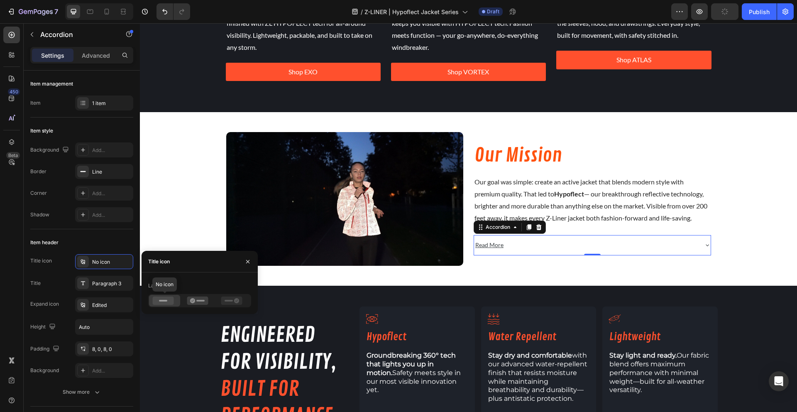
click at [159, 298] on icon at bounding box center [163, 300] width 21 height 8
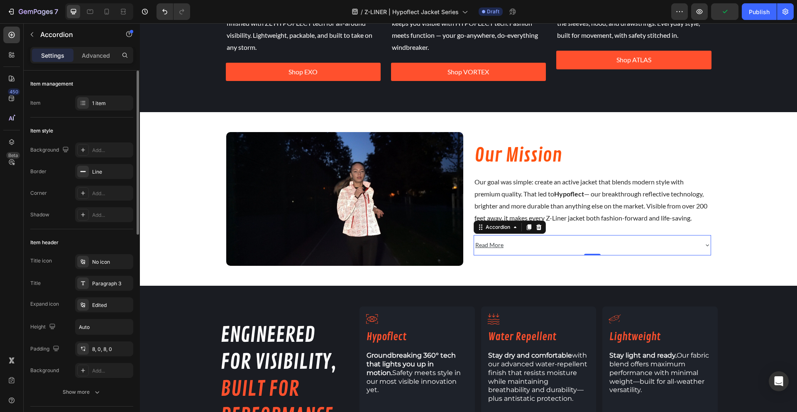
click at [553, 252] on div "Read More" at bounding box center [592, 245] width 236 height 20
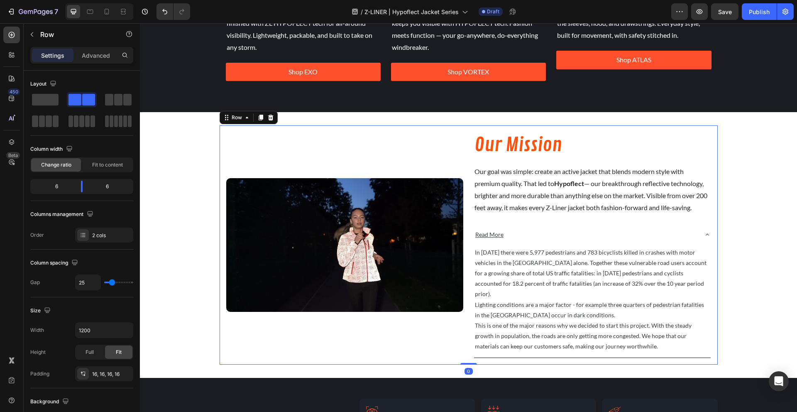
click at [376, 329] on div "Image" at bounding box center [344, 244] width 237 height 225
click at [762, 198] on div "Image Our Mission Heading Our goal was simple: create an active jacket that ble…" at bounding box center [468, 244] width 657 height 239
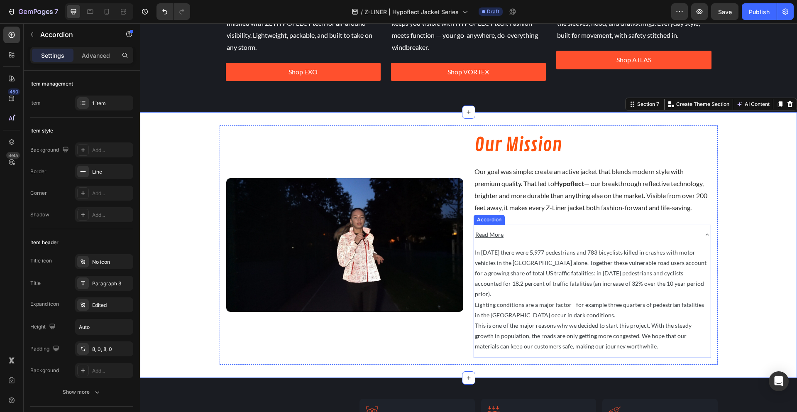
click at [667, 231] on div "Read More" at bounding box center [585, 234] width 223 height 13
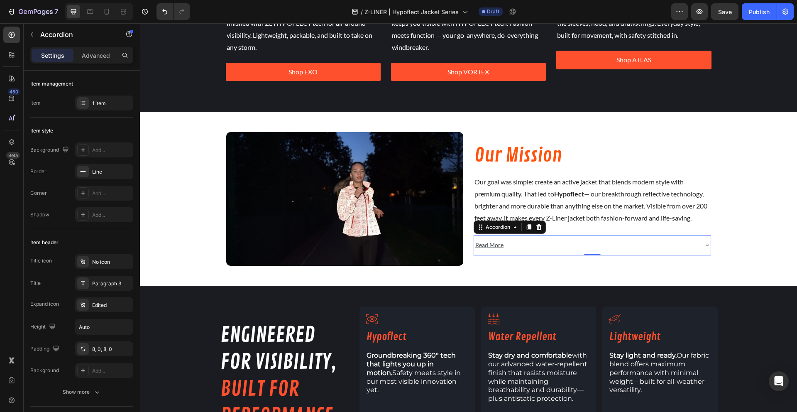
click at [681, 246] on div "Read More" at bounding box center [585, 244] width 223 height 13
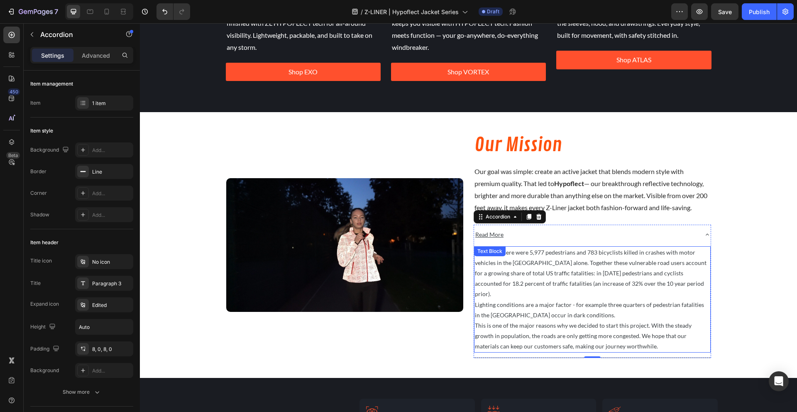
click at [558, 299] on p "Lighting conditions are a major factor - for example three quarters of pedestri…" at bounding box center [592, 309] width 235 height 21
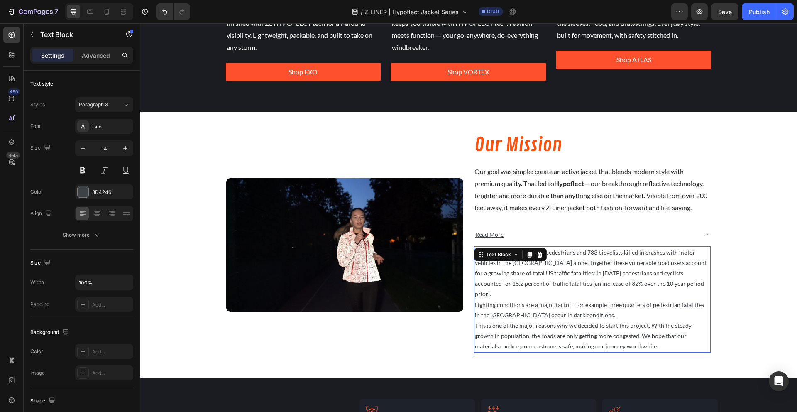
click at [558, 299] on p "Lighting conditions are a major factor - for example three quarters of pedestri…" at bounding box center [592, 309] width 235 height 21
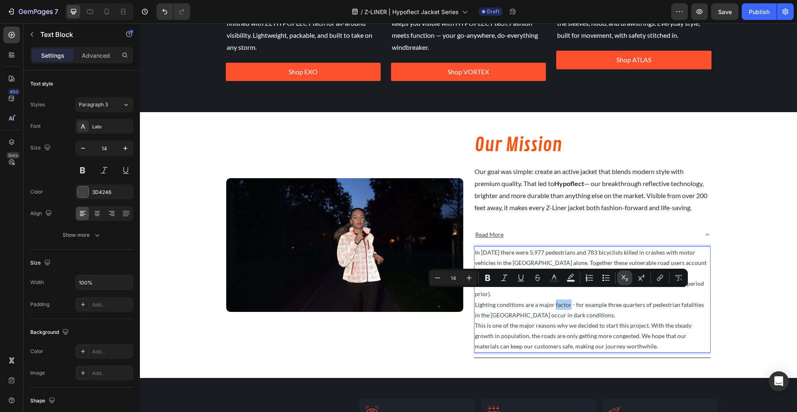
click at [629, 280] on button "Subscript" at bounding box center [624, 277] width 15 height 15
click at [590, 320] on p "This is one of the major reasons why we decided to start this project. With the…" at bounding box center [592, 336] width 235 height 32
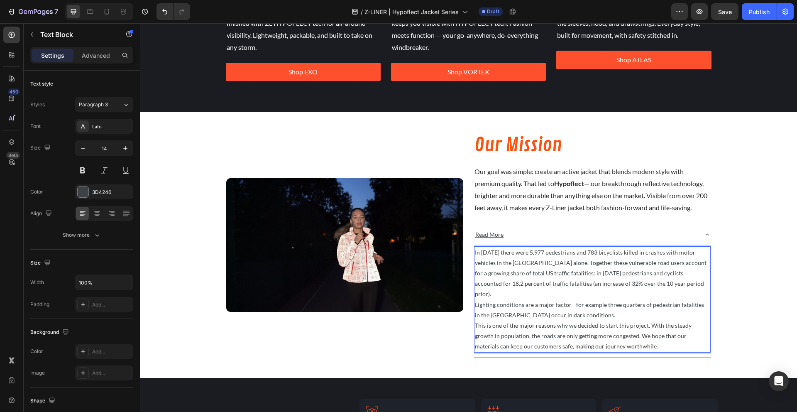
click at [475, 299] on p "Lighting conditions are a major factor - for example three quarters of pedestri…" at bounding box center [592, 309] width 235 height 21
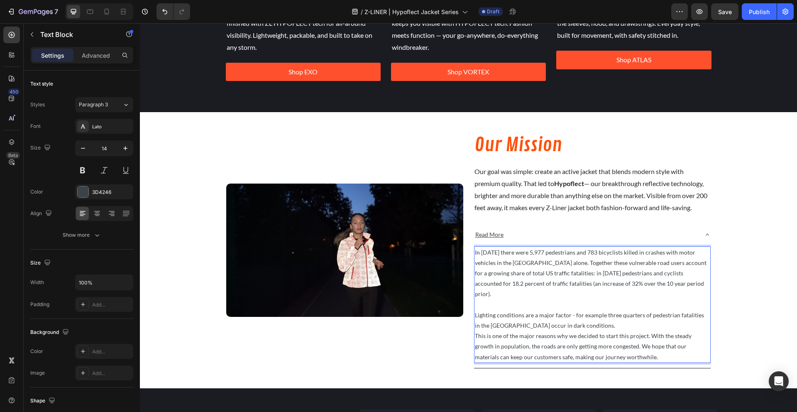
click at [591, 315] on p "Lighting conditions are a major factor - for example three quarters of pedestri…" at bounding box center [592, 320] width 235 height 21
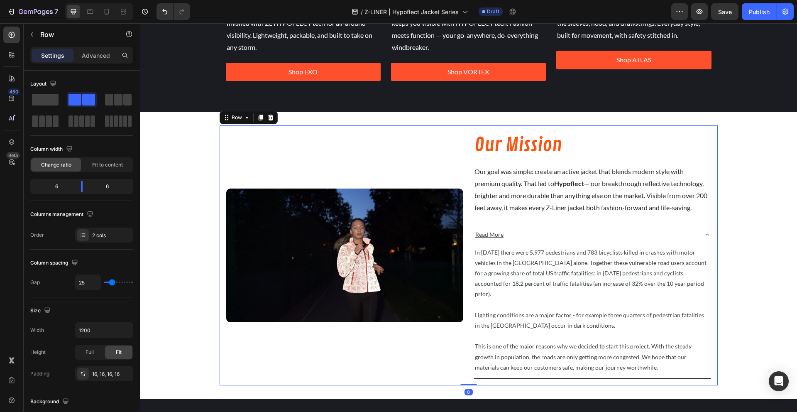
click at [386, 354] on div "Image" at bounding box center [344, 255] width 237 height 246
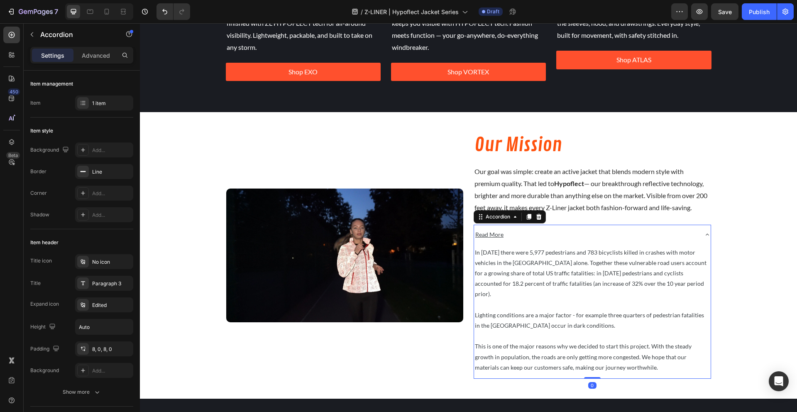
click at [554, 238] on div "Read More" at bounding box center [585, 234] width 223 height 13
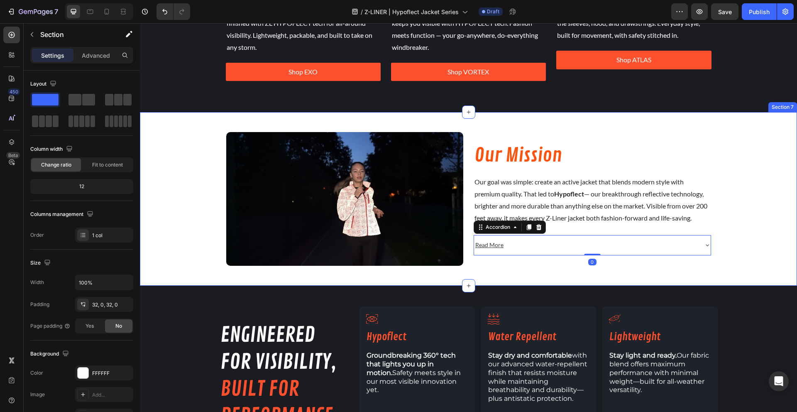
click at [727, 234] on div "Image Our Mission Heading Our goal was simple: create an active jacket that ble…" at bounding box center [468, 198] width 657 height 146
click at [633, 244] on div "Read More" at bounding box center [585, 244] width 223 height 13
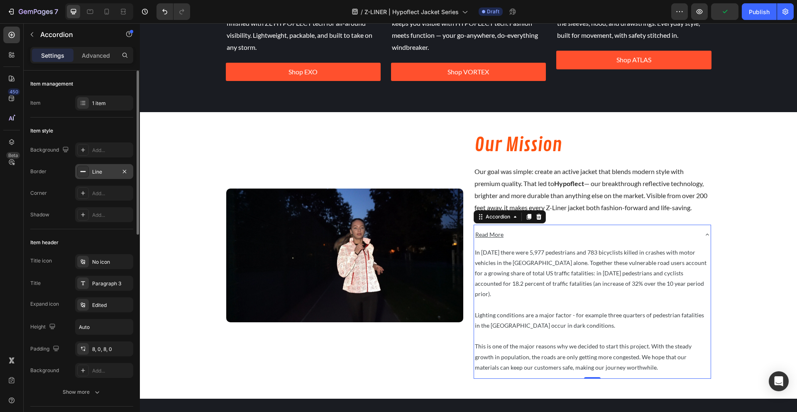
click at [85, 171] on rect at bounding box center [82, 171] width 5 height 1
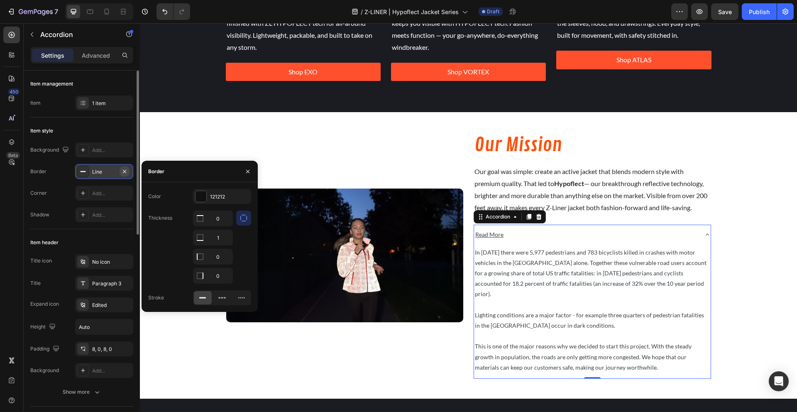
click at [122, 171] on icon "button" at bounding box center [124, 171] width 7 height 7
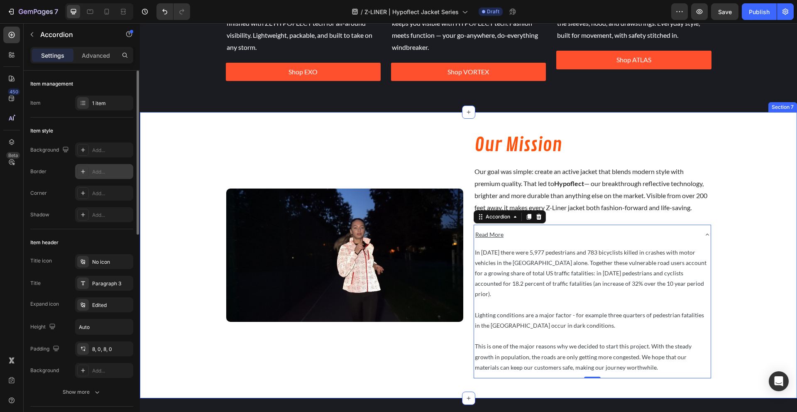
click at [211, 202] on div "Image Our Mission Heading Our goal was simple: create an active jacket that ble…" at bounding box center [468, 254] width 657 height 259
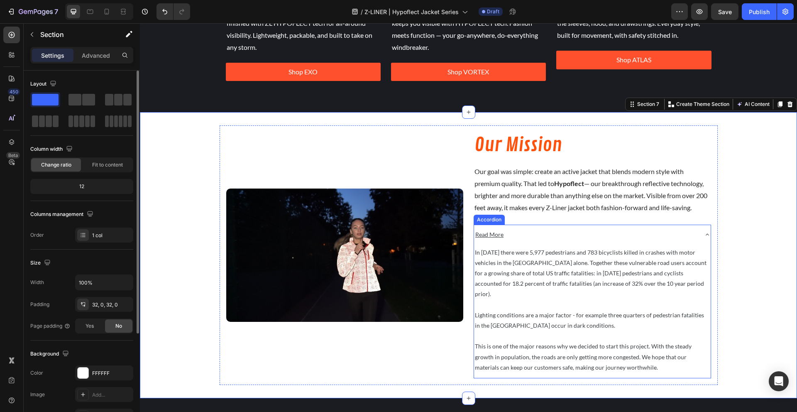
click at [613, 237] on div "Read More" at bounding box center [585, 234] width 223 height 13
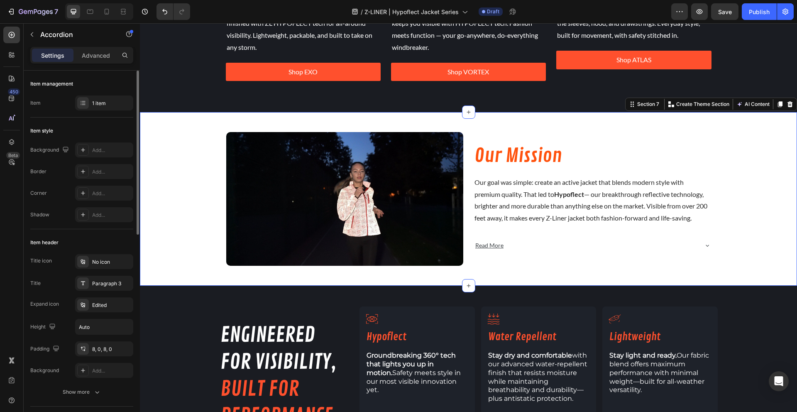
click at [765, 234] on div "Image Our Mission Heading Our goal was simple: create an active jacket that ble…" at bounding box center [468, 198] width 657 height 146
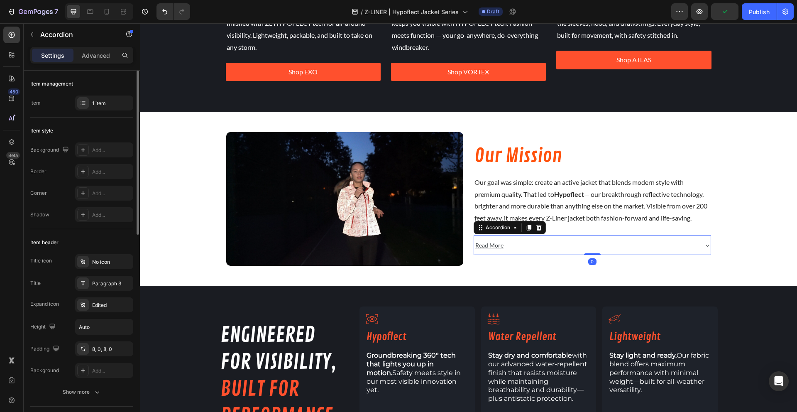
click at [476, 249] on p "Read More" at bounding box center [489, 245] width 28 height 10
click at [480, 250] on p "Read More" at bounding box center [489, 245] width 28 height 10
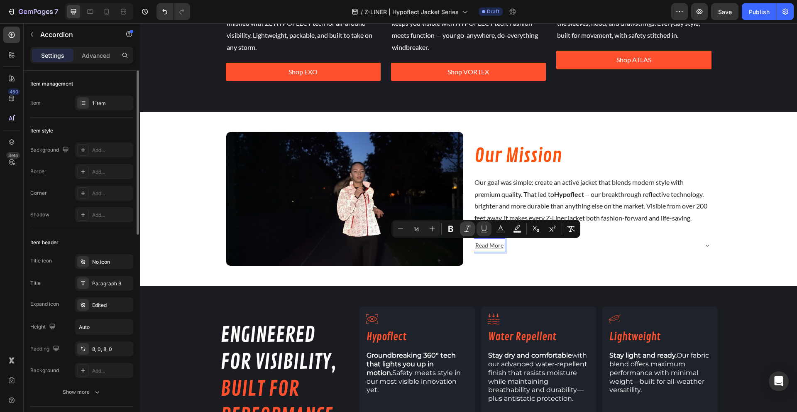
click at [465, 232] on icon "Editor contextual toolbar" at bounding box center [467, 228] width 8 height 8
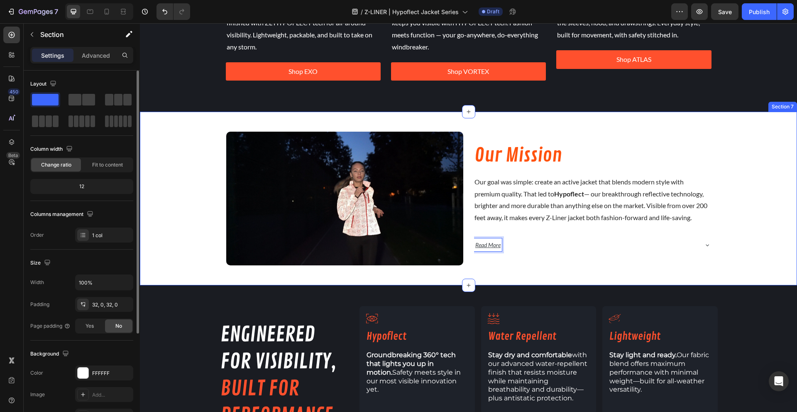
click at [763, 207] on div "Image Our Mission Heading Our goal was simple: create an active jacket that ble…" at bounding box center [468, 198] width 657 height 146
click at [758, 208] on div "Image Our Mission Heading Our goal was simple: create an active jacket that ble…" at bounding box center [468, 198] width 657 height 146
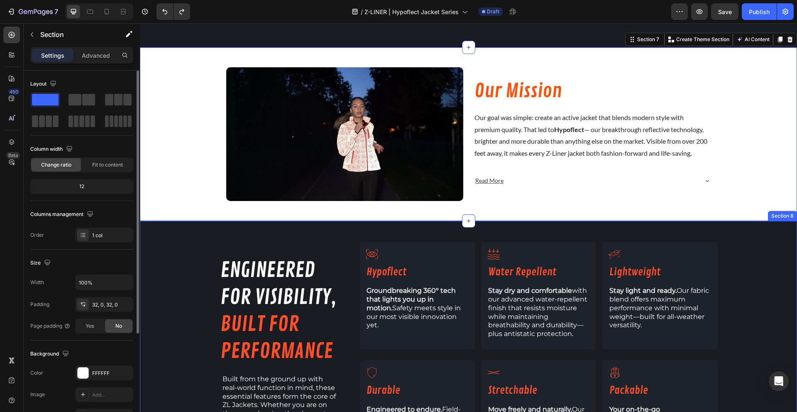
scroll to position [1019, 0]
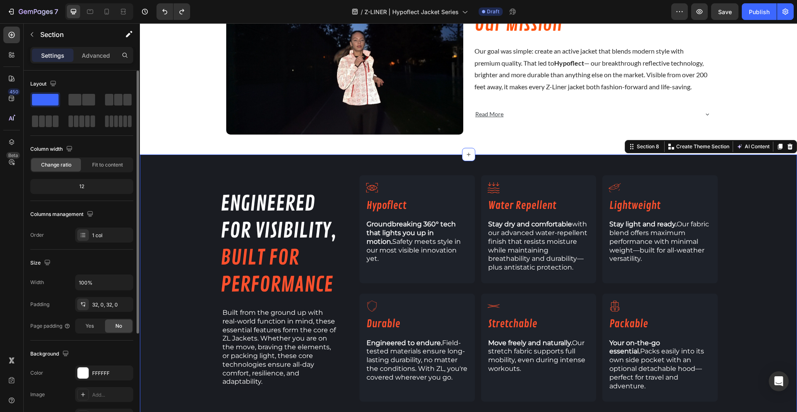
click at [163, 285] on div "engineered for visibility, built for performance Heading Built from the ground …" at bounding box center [468, 291] width 657 height 233
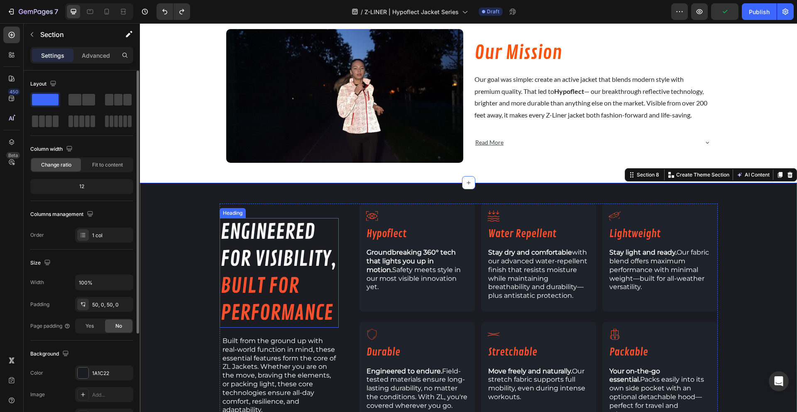
scroll to position [973, 0]
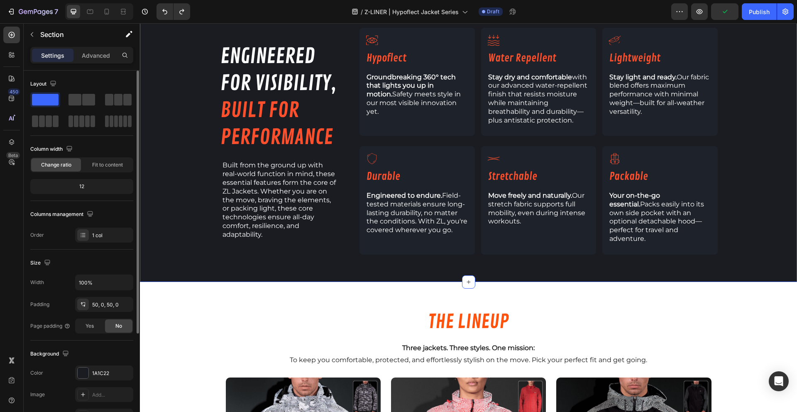
click at [175, 215] on div "engineered for visibility, built for performance Heading Built from the ground …" at bounding box center [468, 144] width 657 height 233
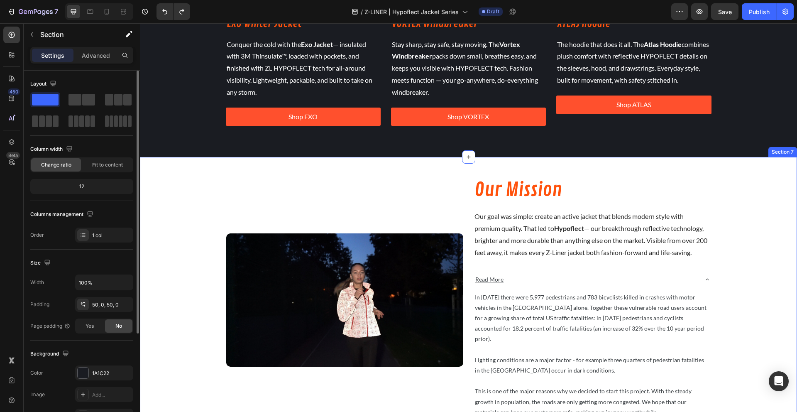
scroll to position [250, 0]
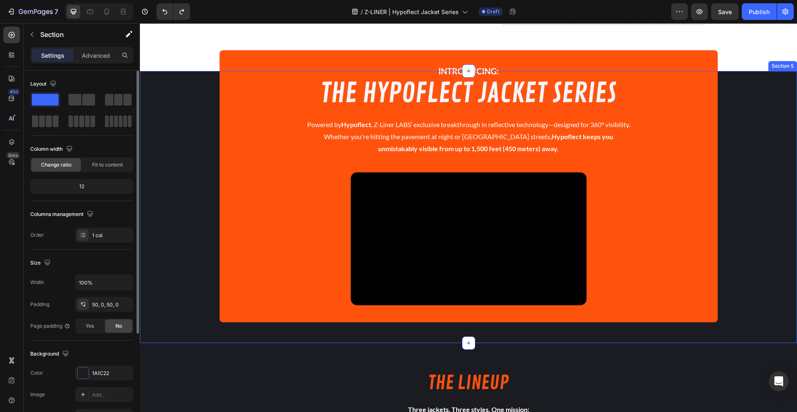
click at [780, 233] on div "INTRODUCING: Text Block THE HYPOFLECT JACKET SERIES Heading Powered by Hypoflec…" at bounding box center [468, 207] width 657 height 230
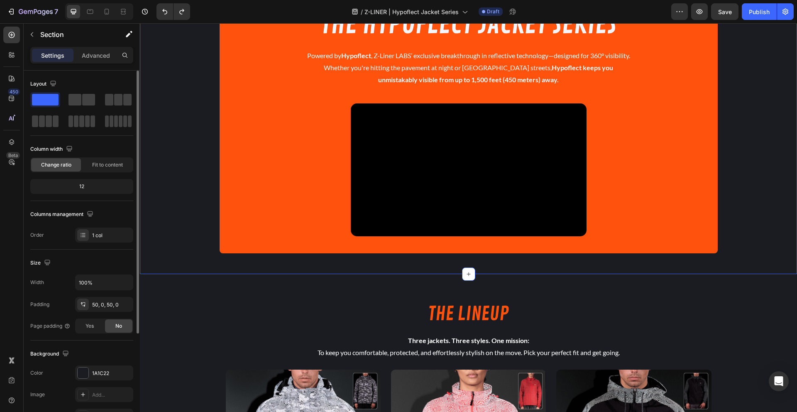
scroll to position [320, 0]
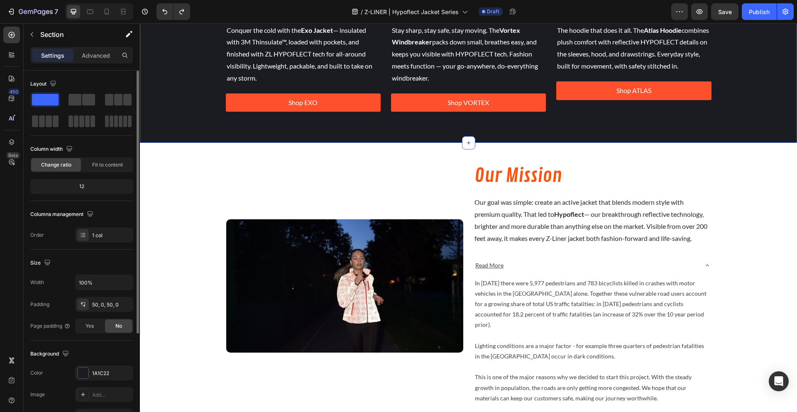
scroll to position [948, 0]
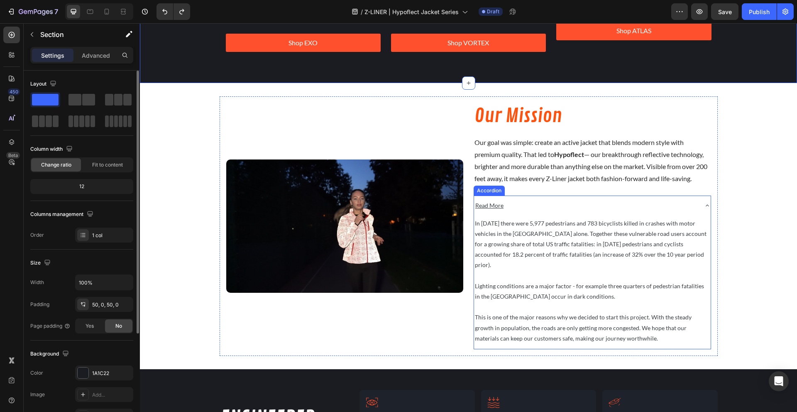
click at [690, 206] on div "Read More" at bounding box center [585, 205] width 223 height 13
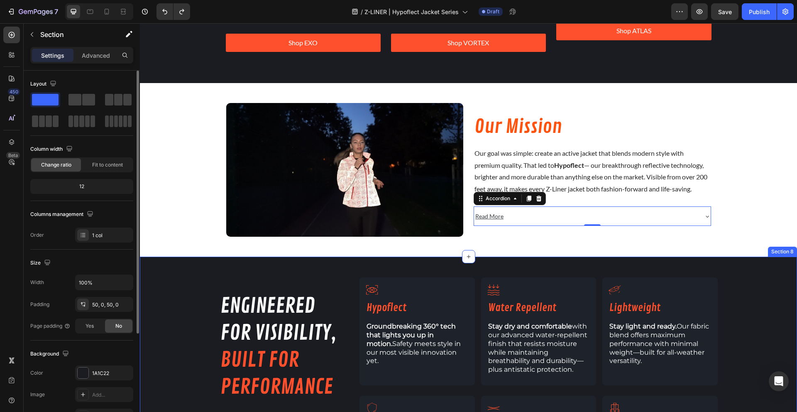
click at [731, 263] on div "engineered for visibility, built for performance Heading Built from the ground …" at bounding box center [468, 393] width 657 height 275
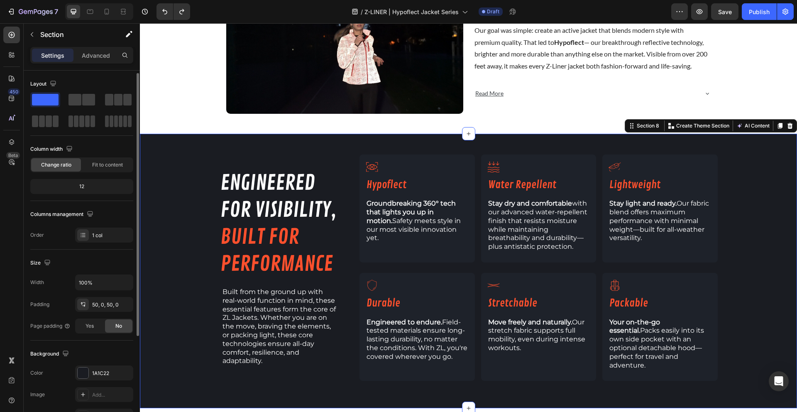
scroll to position [141, 0]
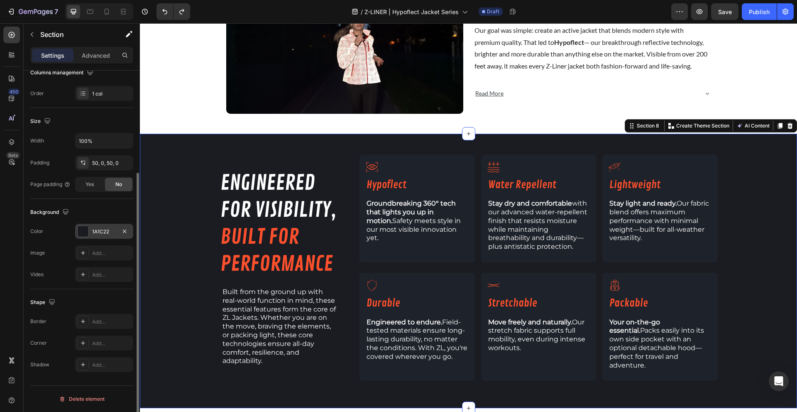
click at [93, 234] on div "1A1C22" at bounding box center [104, 231] width 24 height 7
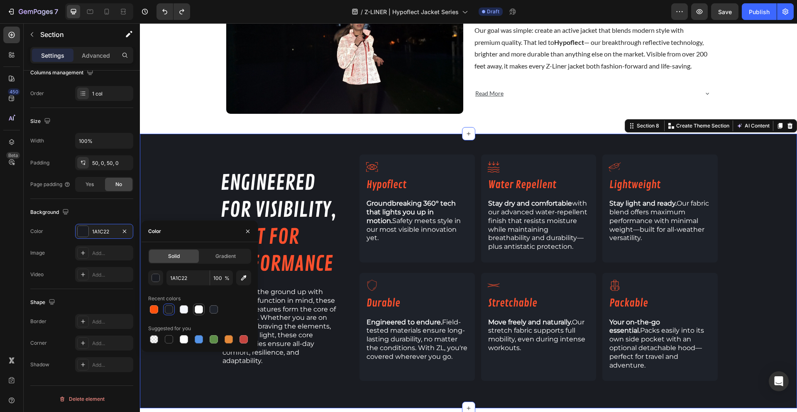
click at [200, 310] on div at bounding box center [199, 309] width 8 height 8
type input "FFFFFF"
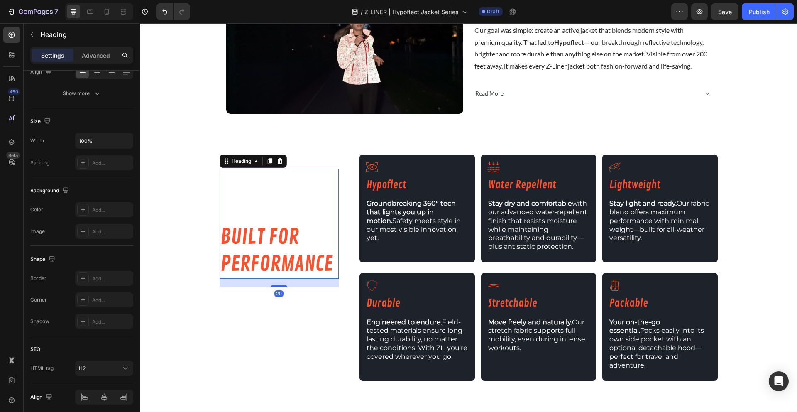
click at [268, 190] on span "engineered" at bounding box center [267, 183] width 95 height 26
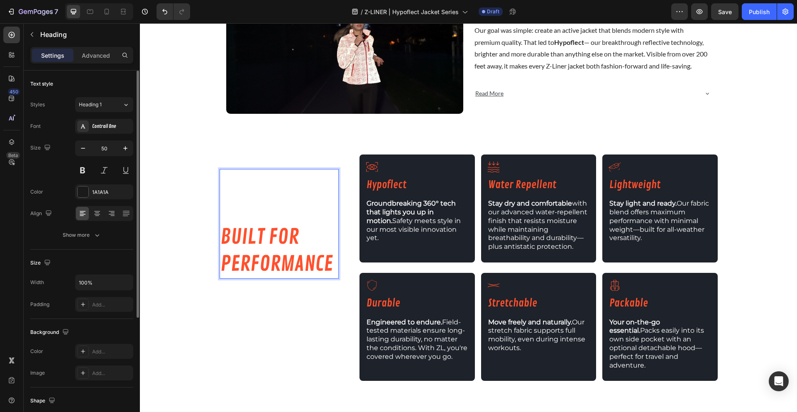
click at [325, 219] on p "engineered for visibility, built for performance" at bounding box center [279, 224] width 118 height 108
click at [319, 208] on span "for visibility," at bounding box center [278, 210] width 116 height 26
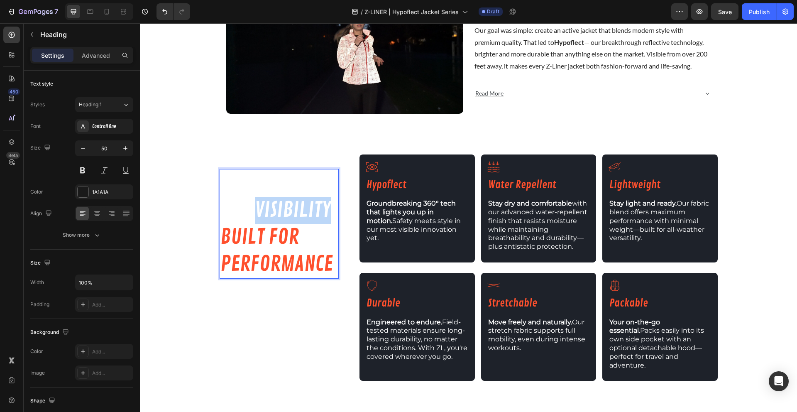
click at [319, 208] on span "for visibility," at bounding box center [278, 210] width 116 height 26
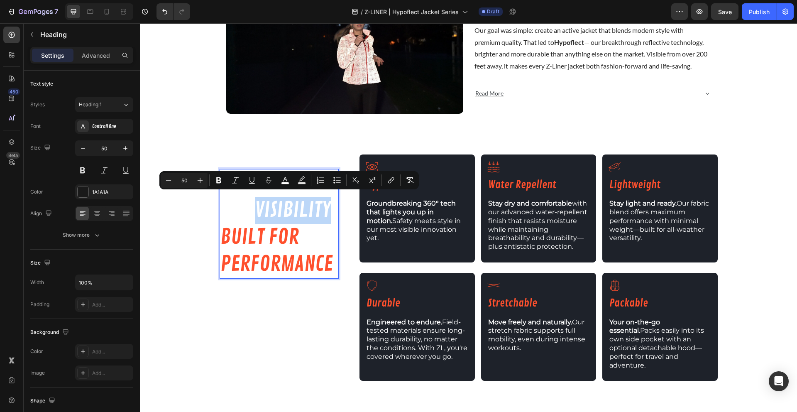
click at [329, 207] on span "for visibility," at bounding box center [278, 210] width 116 height 26
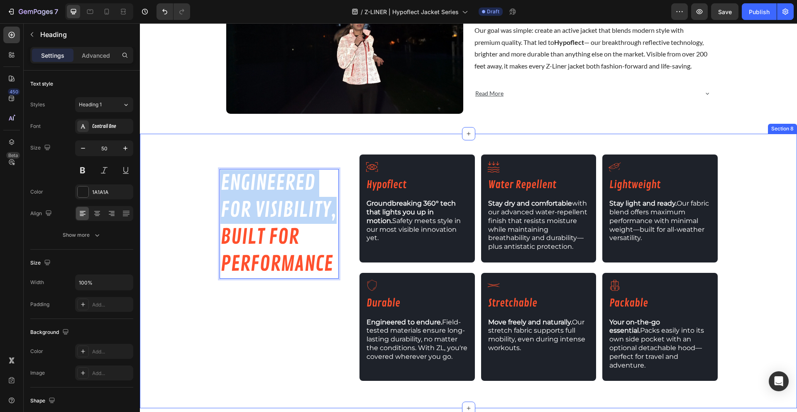
drag, startPoint x: 331, startPoint y: 208, endPoint x: 206, endPoint y: 165, distance: 132.1
click at [206, 165] on div "engineered for visibility, built for performance Heading 20 Built from the grou…" at bounding box center [468, 270] width 657 height 233
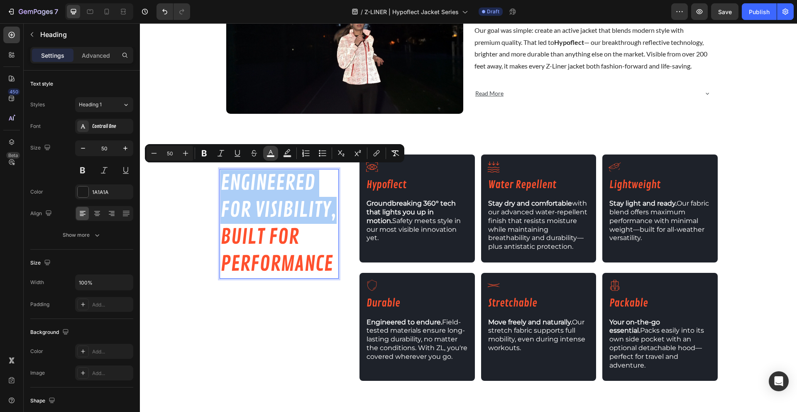
click at [271, 158] on button "color" at bounding box center [270, 153] width 15 height 15
type input "FFFFFF"
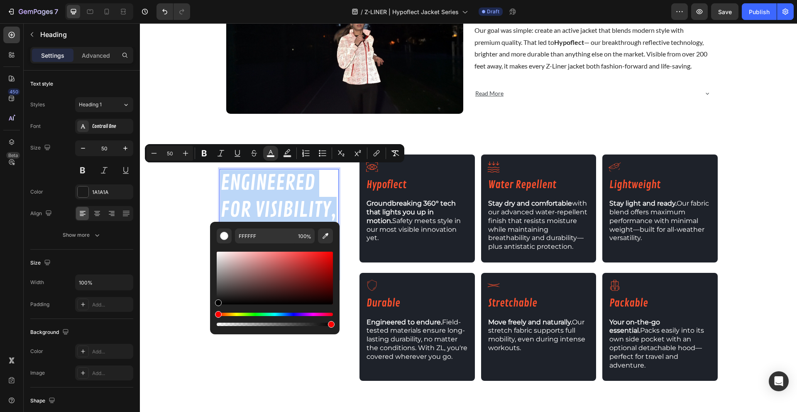
type input "000000"
drag, startPoint x: 219, startPoint y: 275, endPoint x: 214, endPoint y: 309, distance: 34.3
click at [214, 309] on div "000000 100 %" at bounding box center [274, 275] width 129 height 106
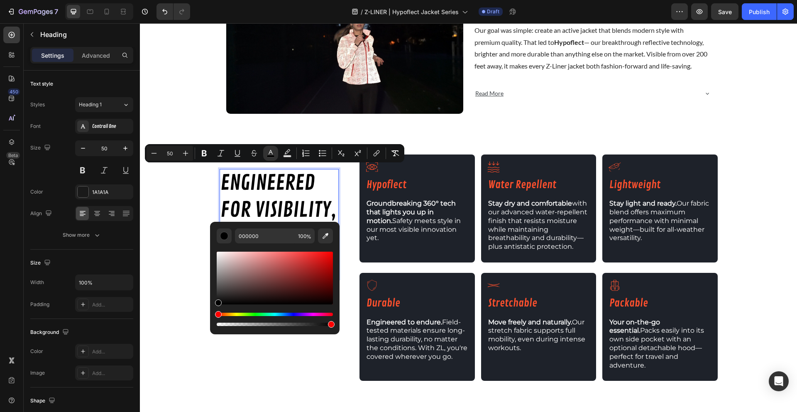
click at [173, 241] on div "engineered for visibility, built for performance Heading 20 Built from the grou…" at bounding box center [468, 270] width 657 height 233
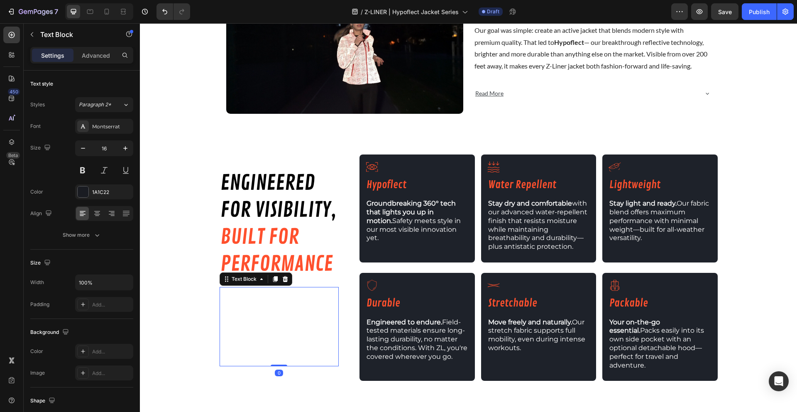
click at [276, 310] on span "Built from the ground up with real-world function in mind, these essential feat…" at bounding box center [278, 326] width 113 height 77
click at [505, 55] on span "Our goal was simple: create an active jacket that blends modern style with prem…" at bounding box center [590, 48] width 233 height 44
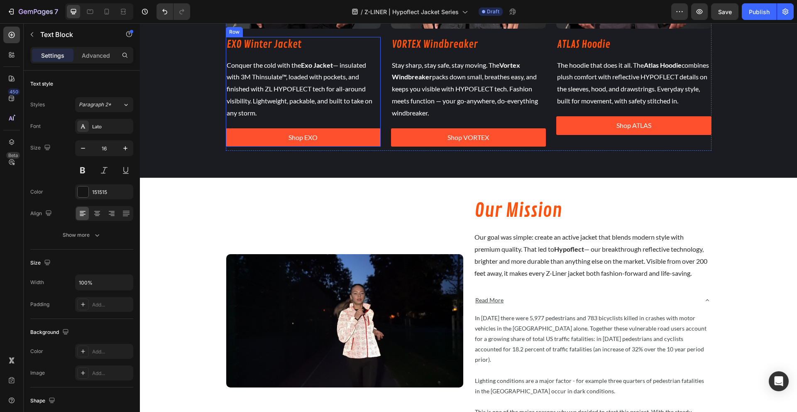
scroll to position [895, 0]
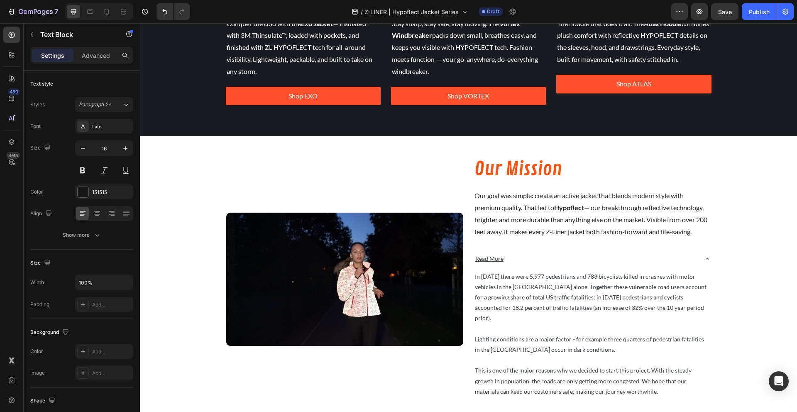
click at [509, 199] on span "Our goal was simple: create an active jacket that blends modern style with prem…" at bounding box center [590, 213] width 233 height 44
click at [519, 294] on p "In [DATE] there were 5,977 pedestrians and 783 bicyclists killed in crashes wit…" at bounding box center [592, 297] width 235 height 52
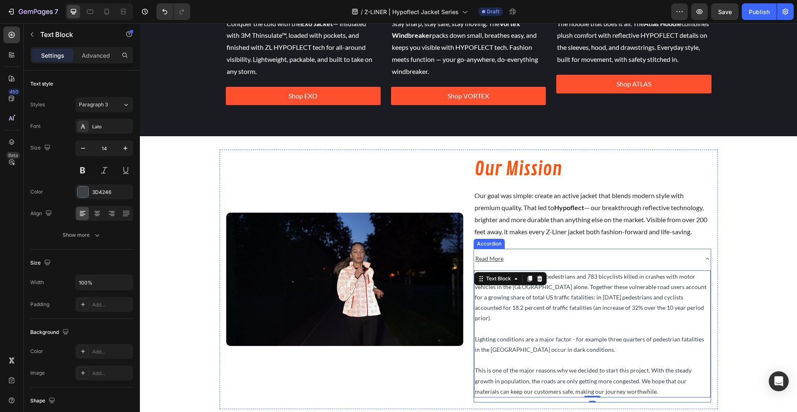
click at [553, 261] on div "Read More" at bounding box center [585, 258] width 223 height 13
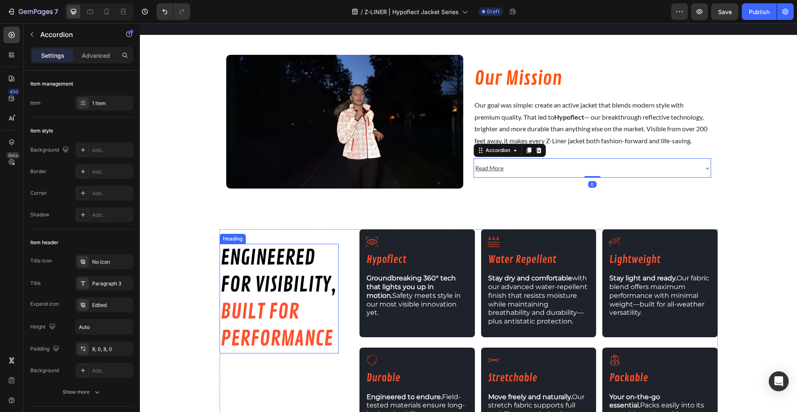
scroll to position [998, 0]
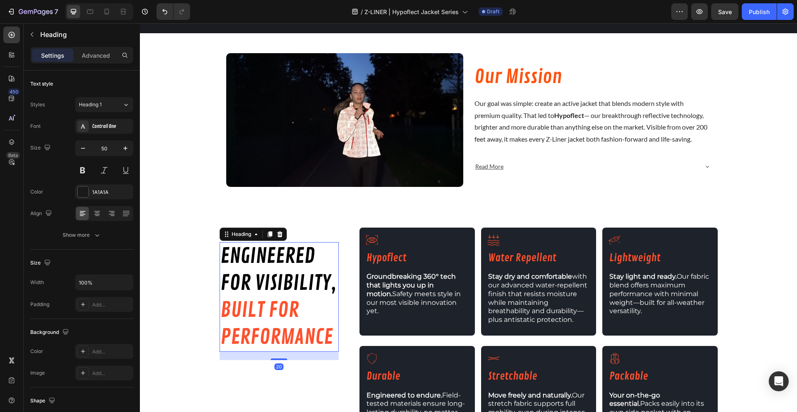
click at [307, 270] on span "for visibility," at bounding box center [278, 283] width 116 height 26
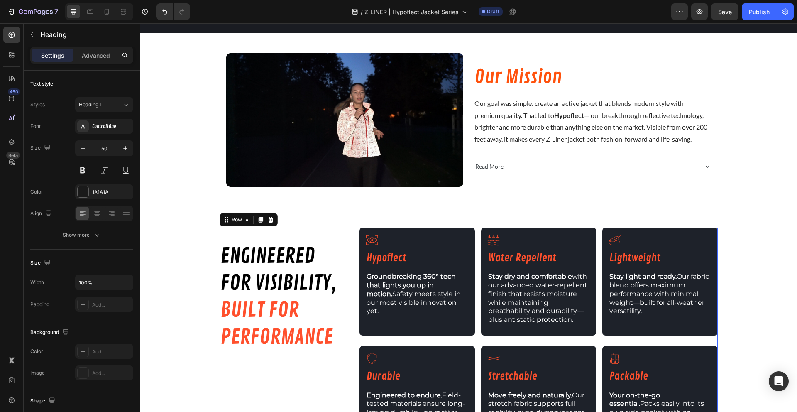
click at [336, 278] on div "engineered for visibility, built for performance Heading Built from the ground …" at bounding box center [468, 340] width 498 height 227
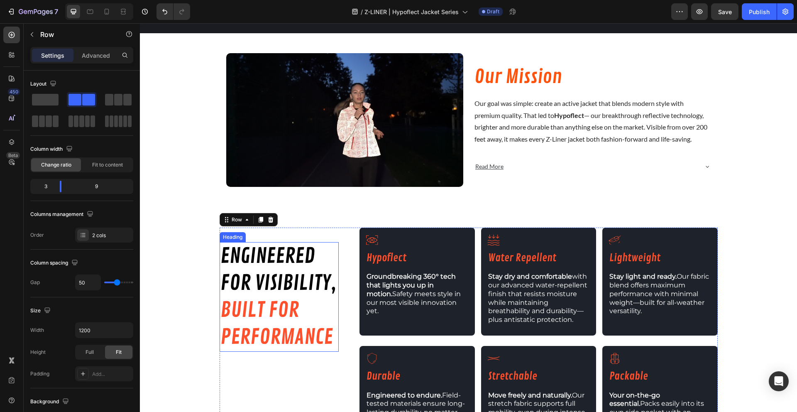
click at [331, 282] on span "for visibility," at bounding box center [278, 283] width 116 height 26
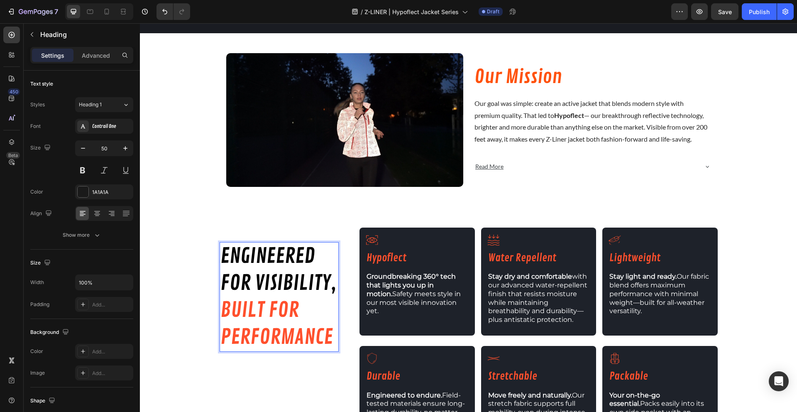
click at [331, 282] on span "for visibility," at bounding box center [278, 283] width 116 height 26
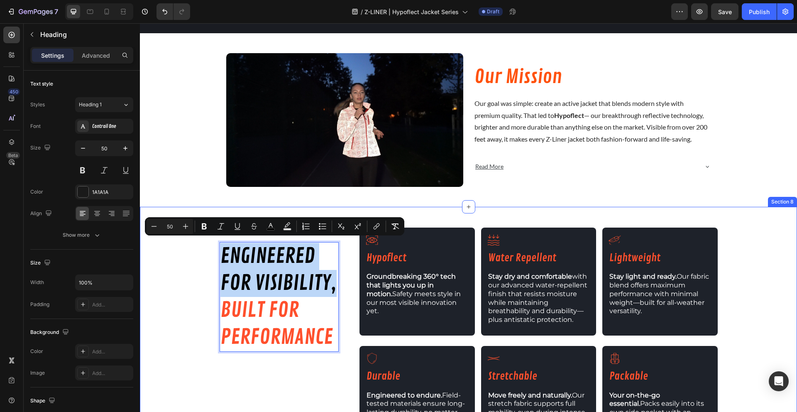
drag, startPoint x: 331, startPoint y: 282, endPoint x: 206, endPoint y: 244, distance: 130.1
click at [206, 244] on div "engineered for visibility, built for performance Heading 20 Built from the grou…" at bounding box center [468, 343] width 657 height 233
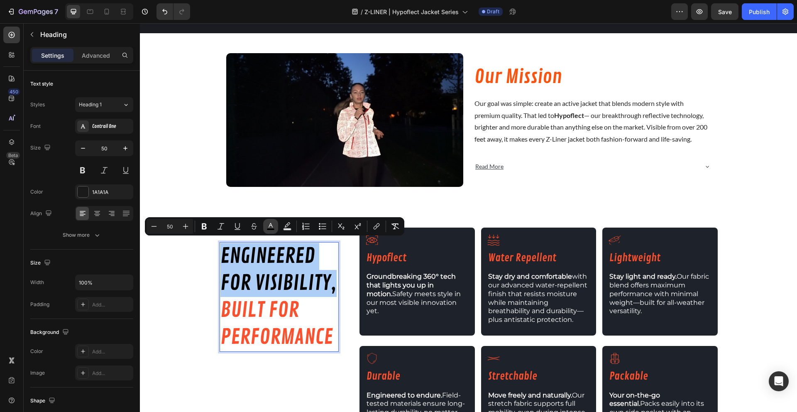
click at [275, 228] on button "color" at bounding box center [270, 226] width 15 height 15
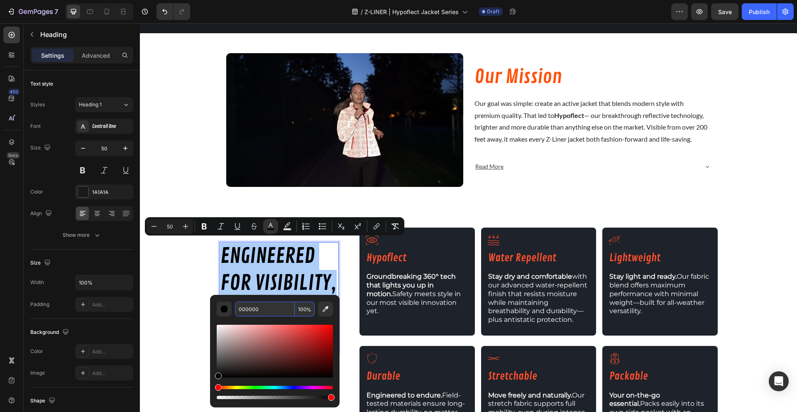
click at [274, 307] on input "000000" at bounding box center [265, 308] width 60 height 15
type input "151515"
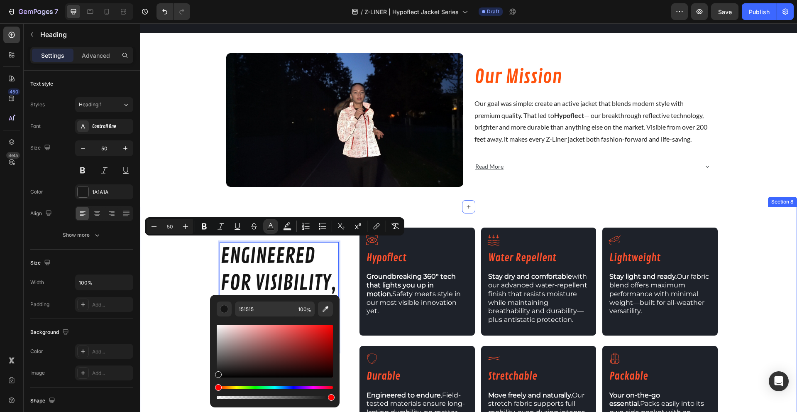
click at [185, 301] on div "engineered for visibility, built for performance Heading 20 Built from the grou…" at bounding box center [468, 343] width 657 height 233
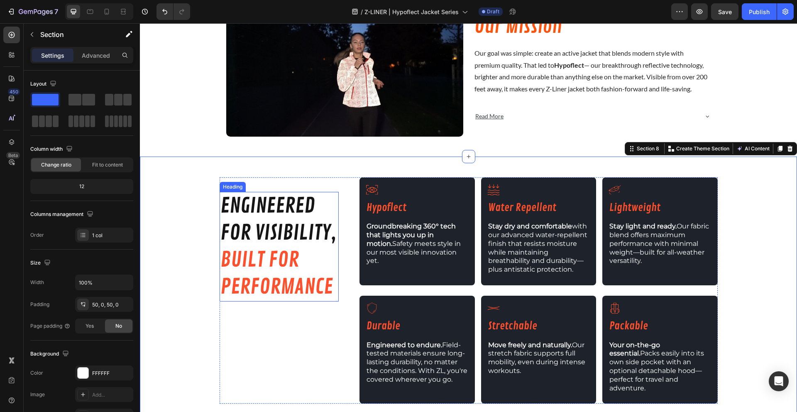
scroll to position [1053, 0]
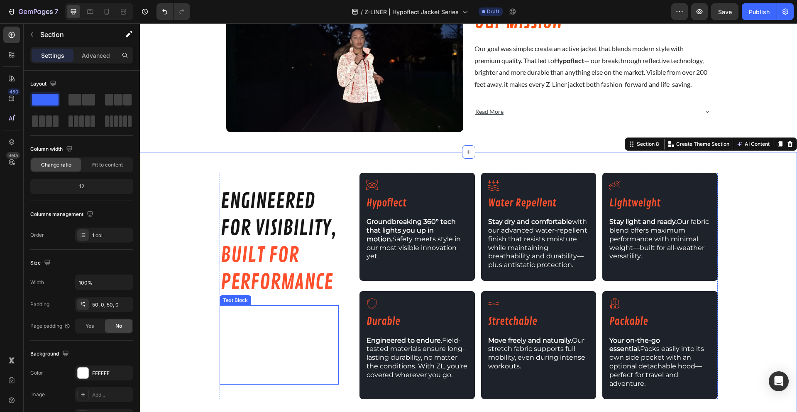
click at [289, 306] on span "Built from the ground up with real-world function in mind, these essential feat…" at bounding box center [278, 344] width 113 height 77
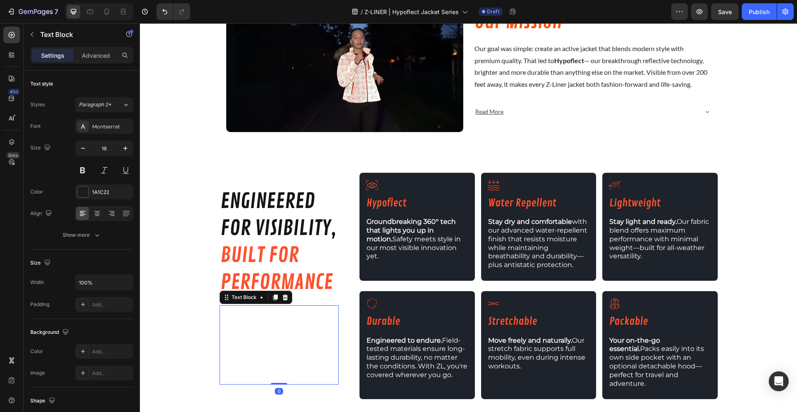
click at [262, 309] on span "Built from the ground up with real-world function in mind, these essential feat…" at bounding box center [278, 344] width 113 height 77
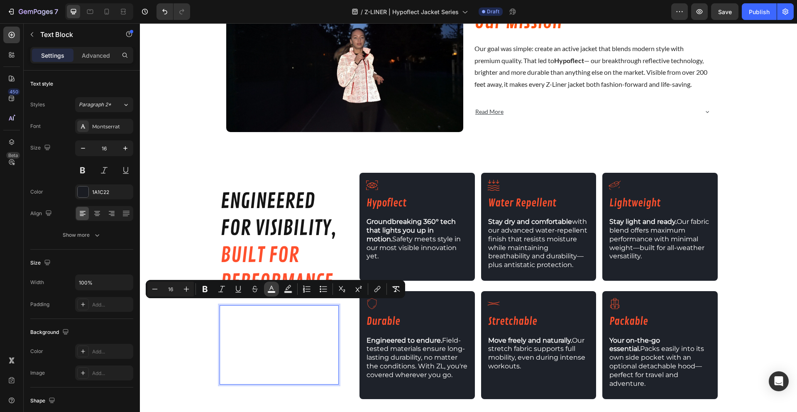
click at [271, 290] on icon "Editor contextual toolbar" at bounding box center [271, 289] width 8 height 8
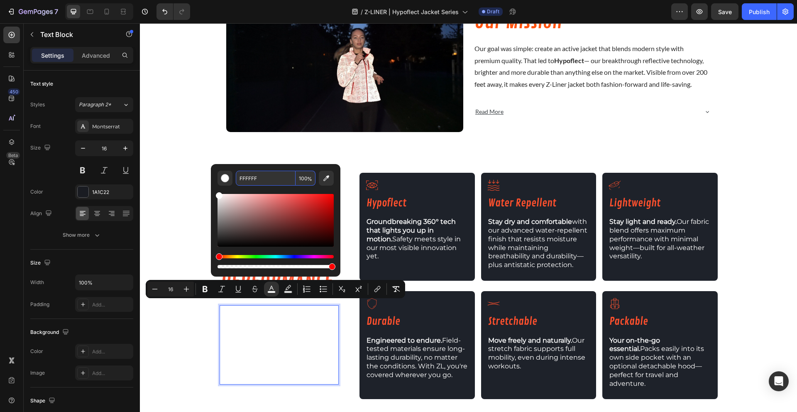
click at [262, 176] on input "FFFFFF" at bounding box center [266, 178] width 60 height 15
type input "151515"
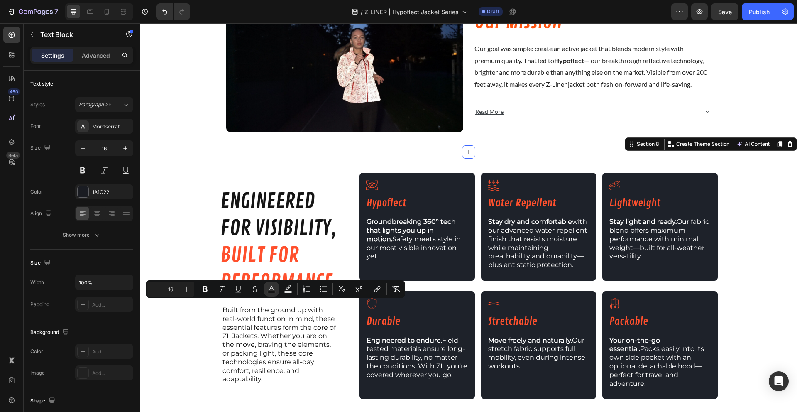
click at [200, 341] on div "⁠⁠⁠⁠⁠⁠⁠ engineered for visibility, built for performance Heading Built from the…" at bounding box center [468, 289] width 657 height 233
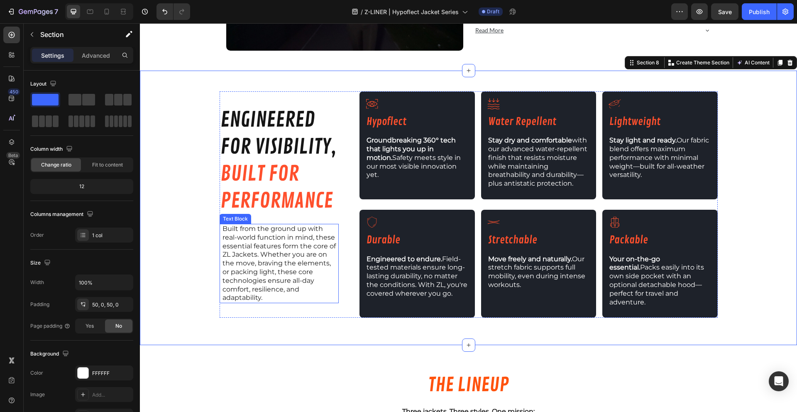
scroll to position [1143, 0]
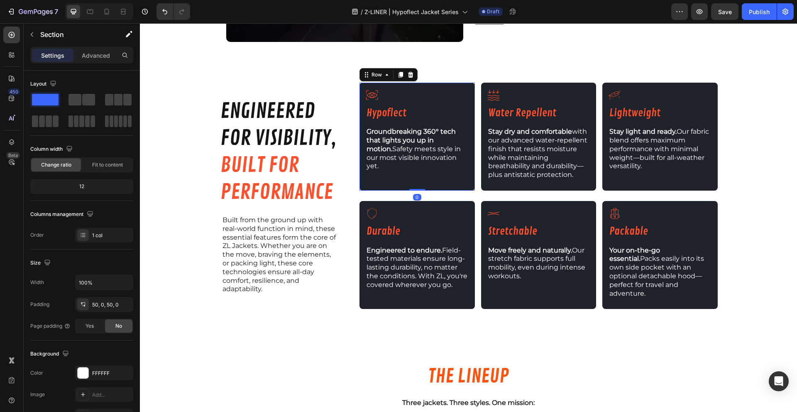
click at [463, 182] on div "Icon Hypoflect Heading Groundbreaking 360° tech that lights you up in motion. S…" at bounding box center [416, 137] width 115 height 108
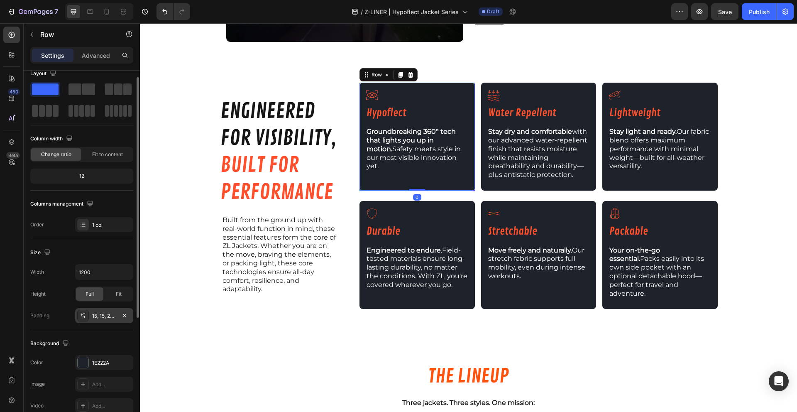
scroll to position [36, 0]
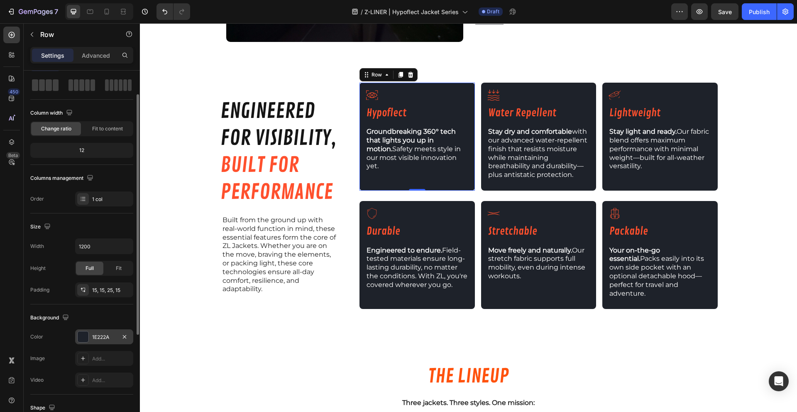
click at [89, 332] on div "1E222A" at bounding box center [104, 336] width 58 height 15
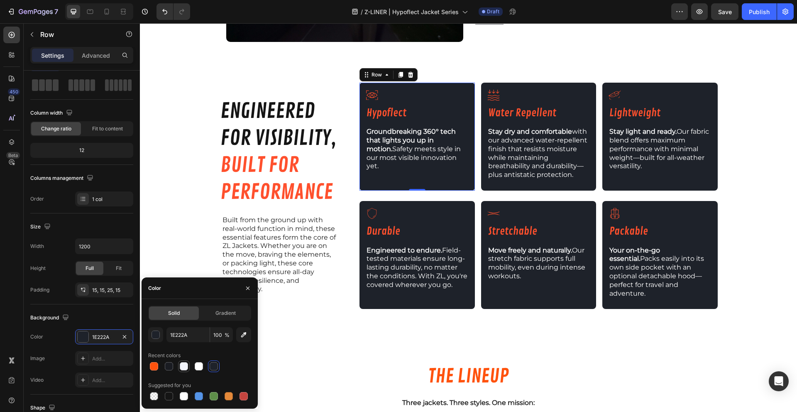
click at [184, 367] on div at bounding box center [184, 366] width 8 height 8
type input "F4F6FC"
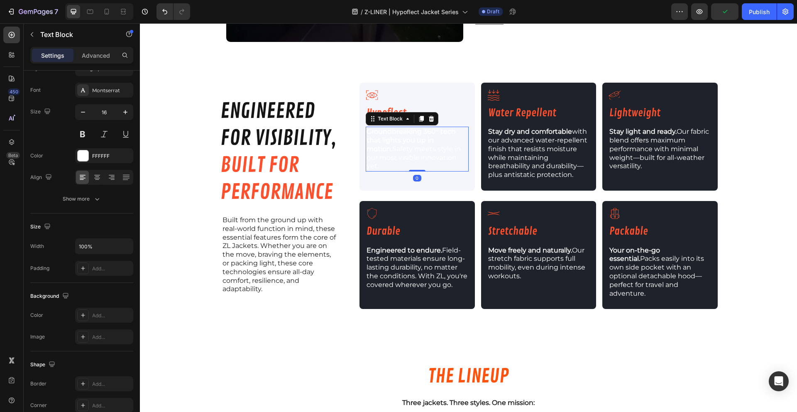
click at [447, 154] on p "Groundbreaking 360° tech that lights you up in motion. Safety meets style in ou…" at bounding box center [416, 148] width 101 height 43
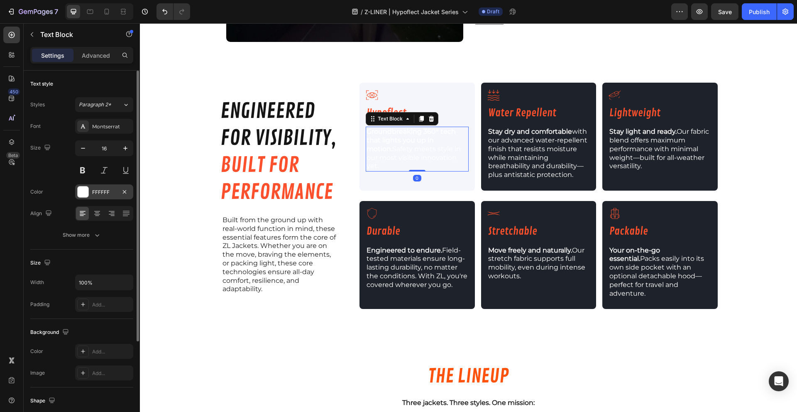
click at [90, 185] on div "FFFFFF" at bounding box center [104, 191] width 58 height 15
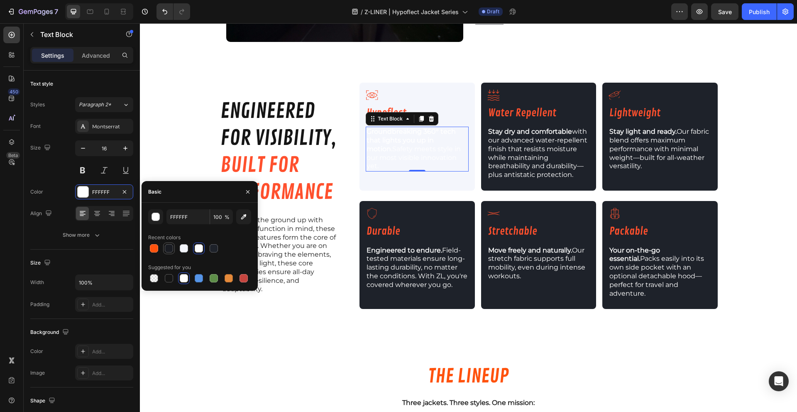
click at [169, 250] on div at bounding box center [169, 248] width 8 height 8
type input "1A1C22"
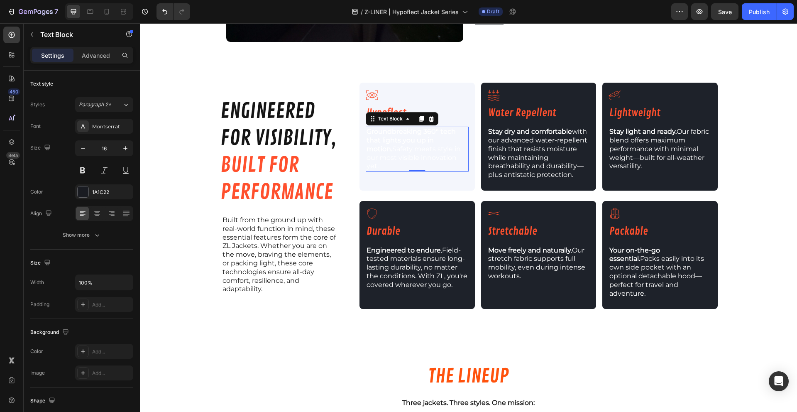
click at [401, 149] on span "Groundbreaking 360° tech that lights you up in motion. Safety meets style in ou…" at bounding box center [413, 148] width 94 height 42
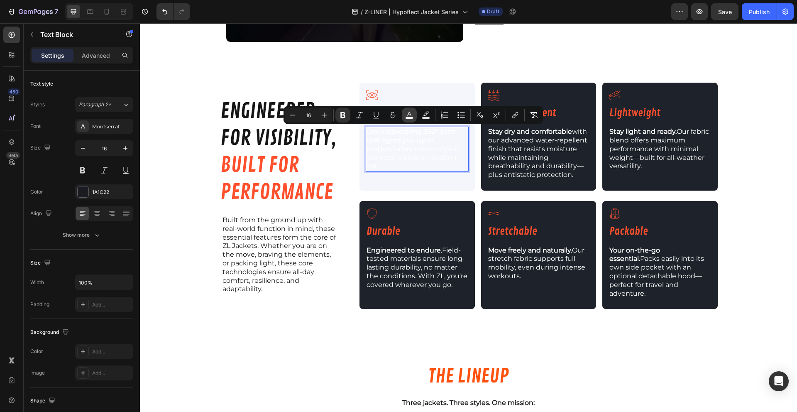
click at [409, 121] on button "color" at bounding box center [409, 114] width 15 height 15
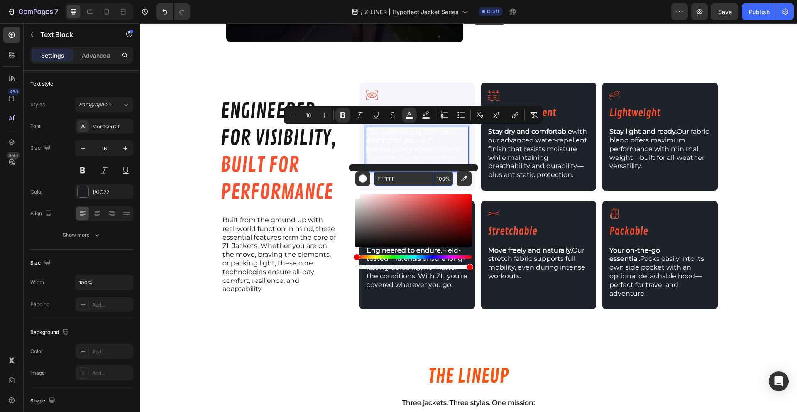
click at [397, 182] on input "FFFFFF" at bounding box center [403, 178] width 60 height 15
type input "1A1A1A"
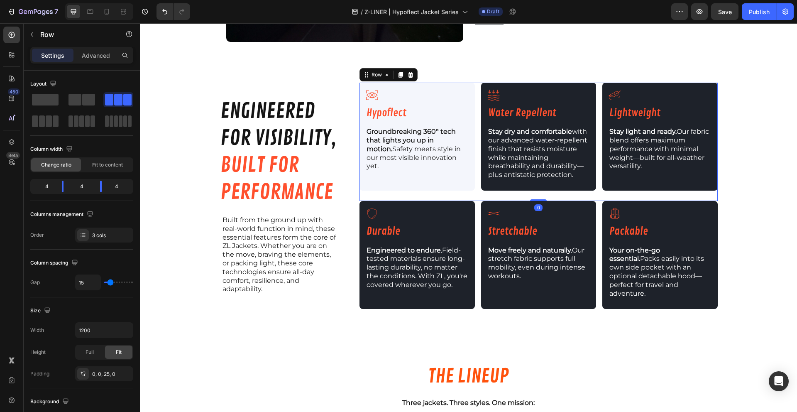
click at [457, 196] on div "Icon Hypoflect Heading Groundbreaking 360° tech that lights you up in motion. S…" at bounding box center [538, 142] width 358 height 118
click at [509, 150] on span "Stay dry and comfortable with our advanced water-repellent finish that resists …" at bounding box center [537, 152] width 99 height 51
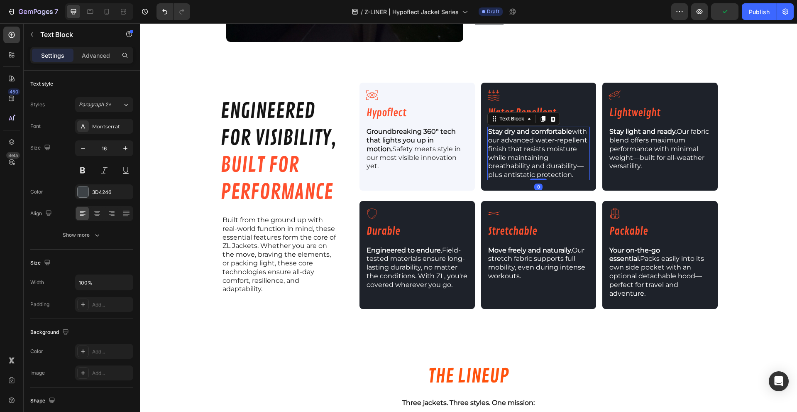
click at [519, 143] on span "Stay dry and comfortable with our advanced water-repellent finish that resists …" at bounding box center [537, 152] width 99 height 51
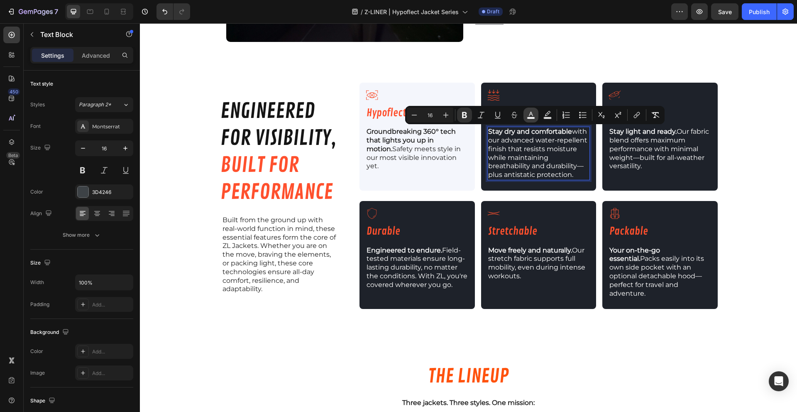
click at [527, 116] on button "color" at bounding box center [530, 114] width 15 height 15
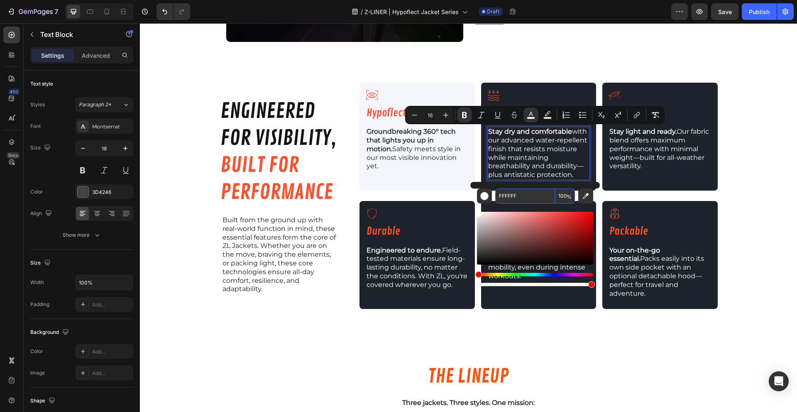
click at [516, 200] on input "FFFFFF" at bounding box center [525, 195] width 60 height 15
type input "1A1A1A"
click at [629, 158] on span "Stay light and ready. Our fabric blend offers maximum performance with minimal …" at bounding box center [659, 148] width 100 height 42
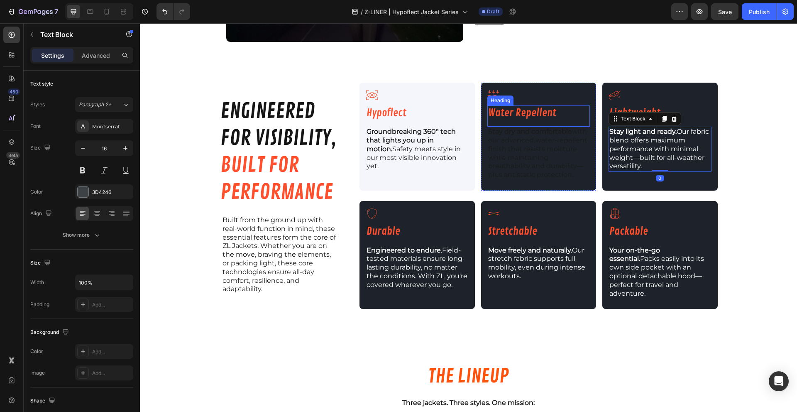
click at [583, 125] on div "Water Repellent Heading" at bounding box center [538, 116] width 103 height 22
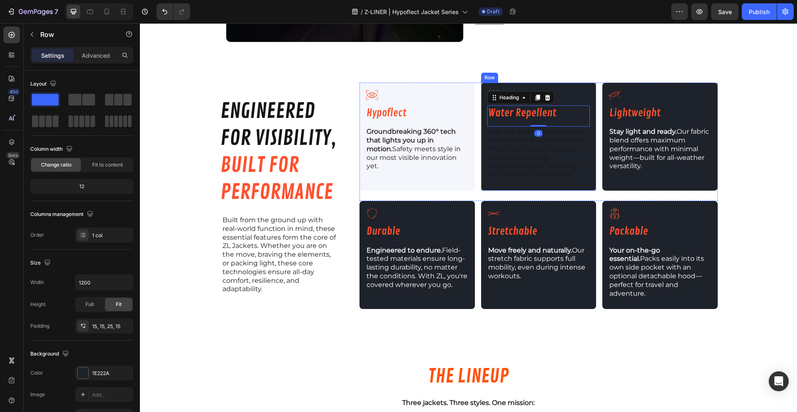
click at [589, 122] on div "Icon Water Repellent Heading 0 Stay dry and comfortable with our advanced water…" at bounding box center [538, 137] width 115 height 108
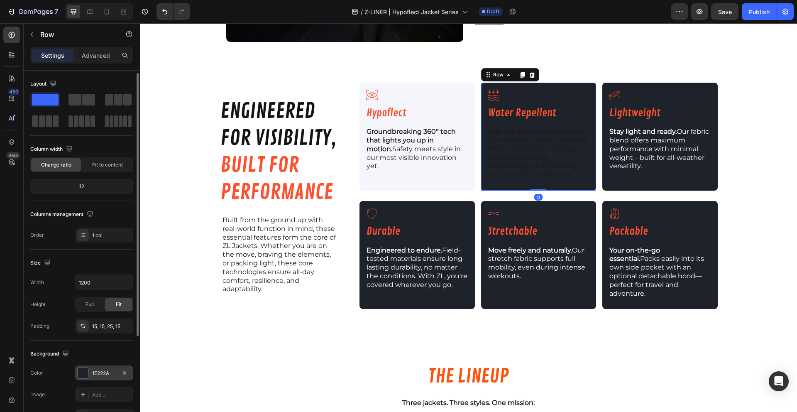
scroll to position [122, 0]
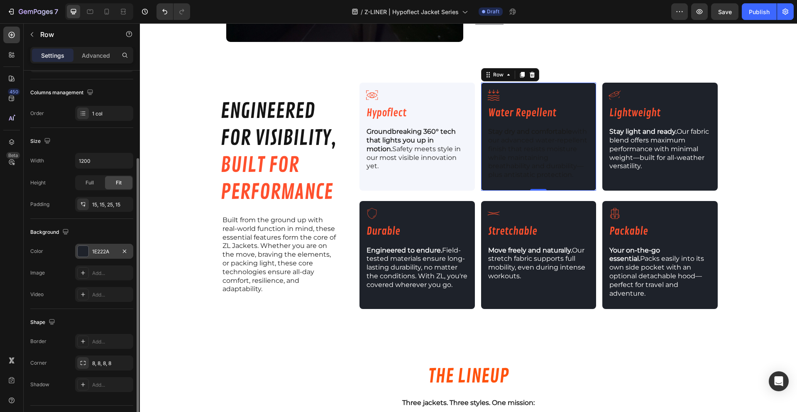
click at [94, 251] on div "1E222A" at bounding box center [104, 251] width 24 height 7
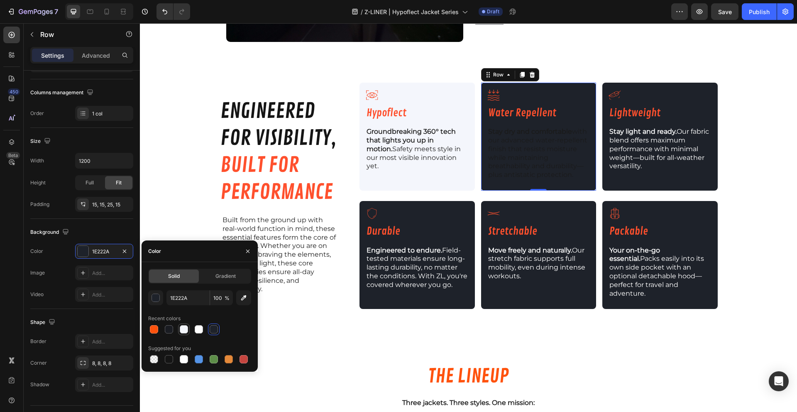
click at [184, 332] on div at bounding box center [184, 329] width 8 height 8
type input "F4F6FC"
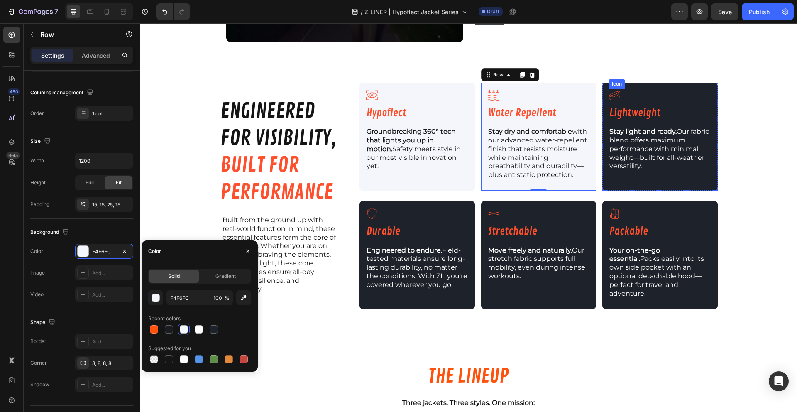
scroll to position [0, 0]
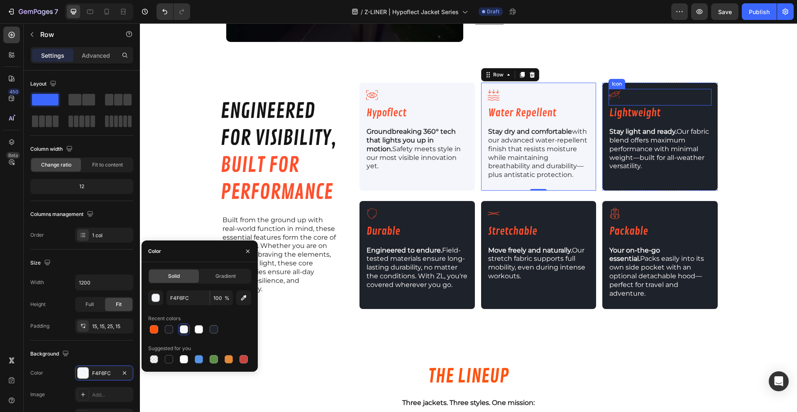
click at [699, 99] on div "Icon" at bounding box center [659, 97] width 103 height 17
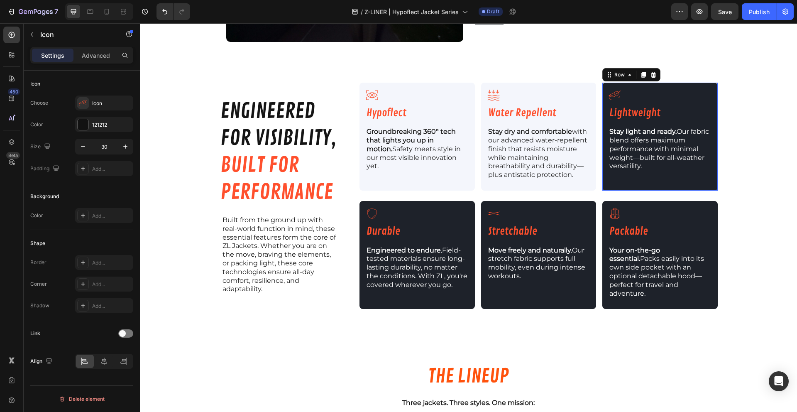
click at [708, 108] on div "Icon Lightweight Heading Stay light and ready. Our fabric blend offers maximum …" at bounding box center [659, 137] width 115 height 108
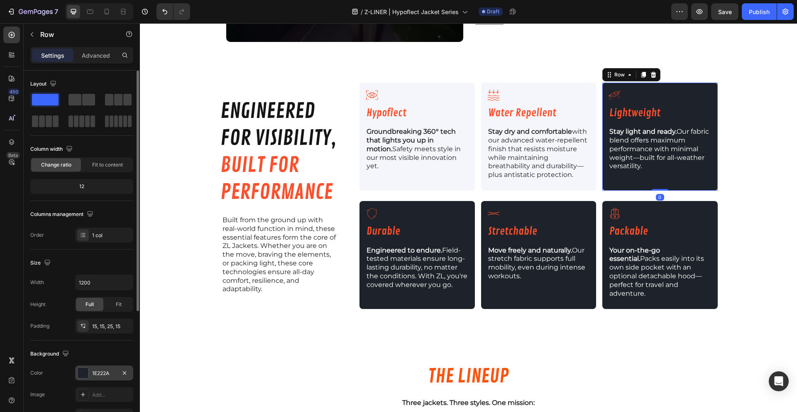
click at [83, 374] on div at bounding box center [83, 372] width 11 height 11
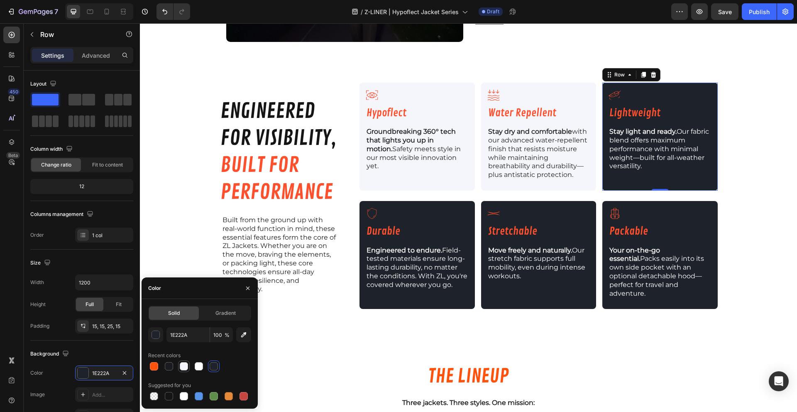
click at [179, 369] on div at bounding box center [184, 366] width 10 height 10
type input "F4F6FC"
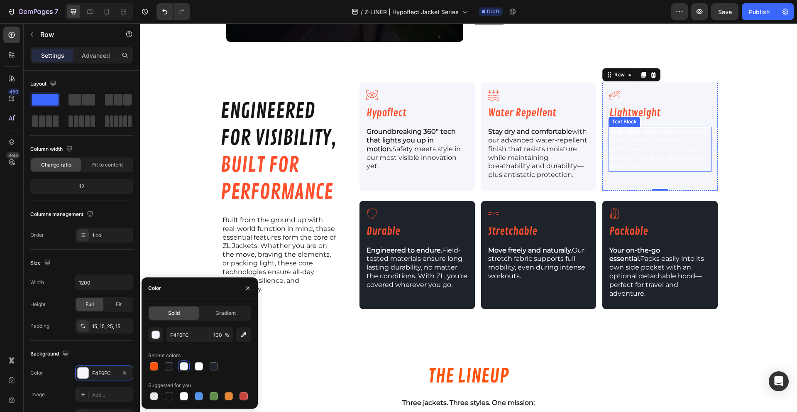
click at [630, 152] on p "Stay light and ready. Our fabric blend offers maximum performance with minimal …" at bounding box center [659, 148] width 101 height 43
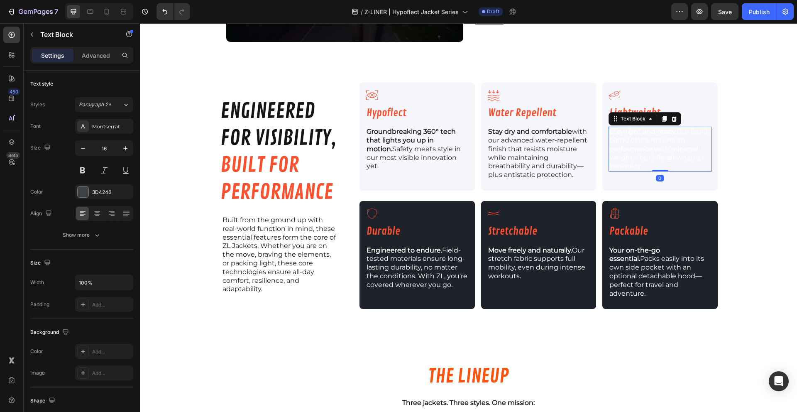
click at [635, 141] on span "Stay light and ready. Our fabric blend offers maximum performance with minimal …" at bounding box center [659, 148] width 100 height 42
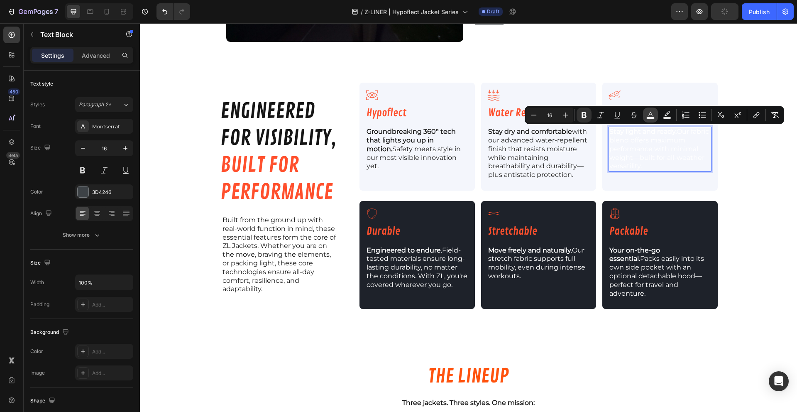
click at [645, 110] on button "color" at bounding box center [650, 114] width 15 height 15
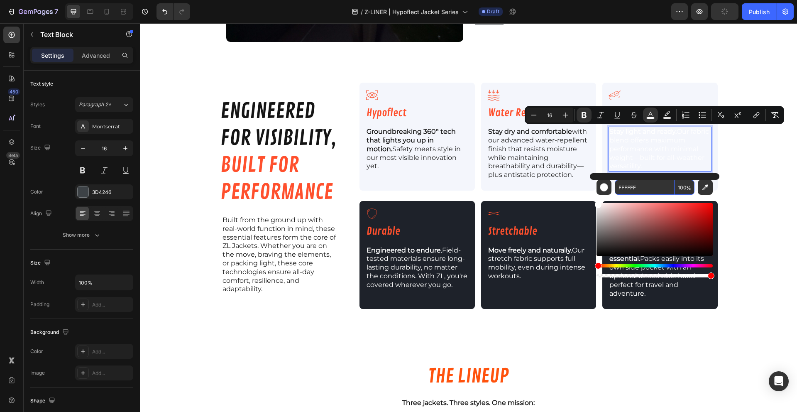
click at [631, 186] on input "FFFFFF" at bounding box center [644, 187] width 60 height 15
type input "1A1A1A"
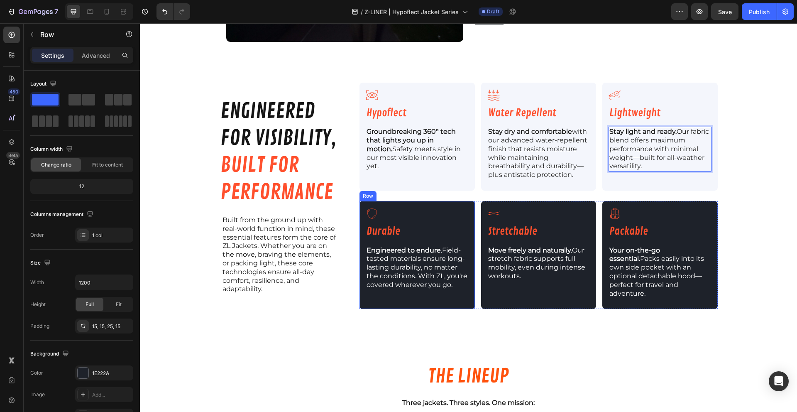
click at [468, 217] on div "Icon Durable Heading Engineered to endure. Field-tested materials ensure long-l…" at bounding box center [416, 255] width 115 height 108
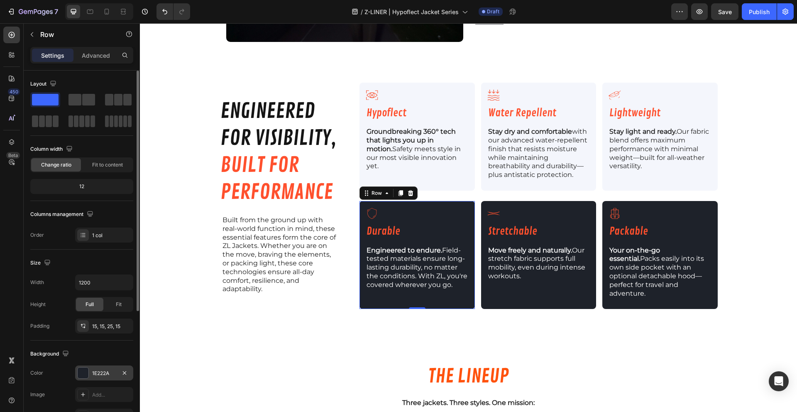
click at [83, 373] on div at bounding box center [83, 372] width 11 height 11
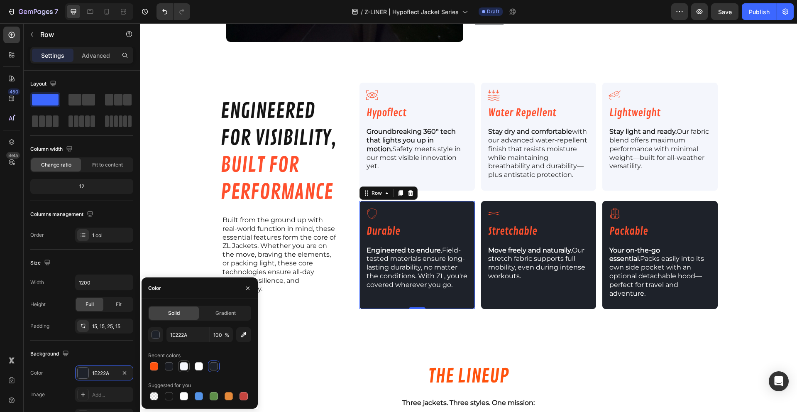
click at [180, 366] on div at bounding box center [184, 366] width 8 height 8
type input "F4F6FC"
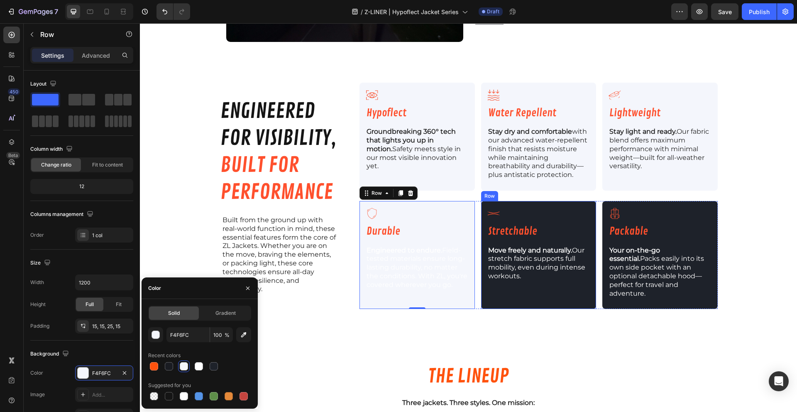
click at [534, 205] on div "Icon Stretchable Heading Move freely and naturally. Our stretch fabric supports…" at bounding box center [538, 255] width 115 height 108
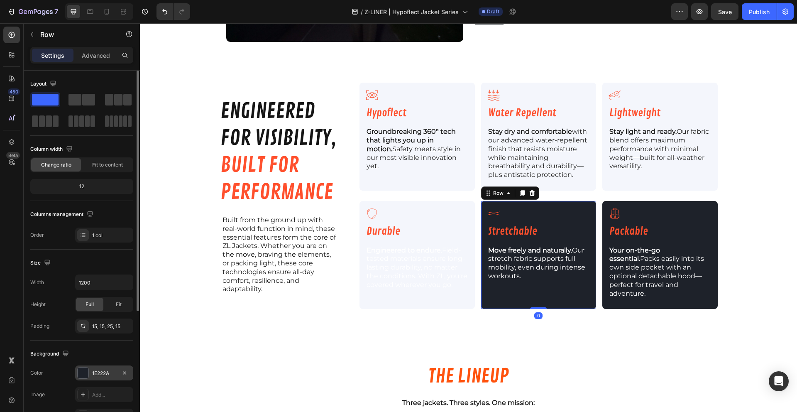
click at [90, 375] on div "1E222A" at bounding box center [104, 372] width 58 height 15
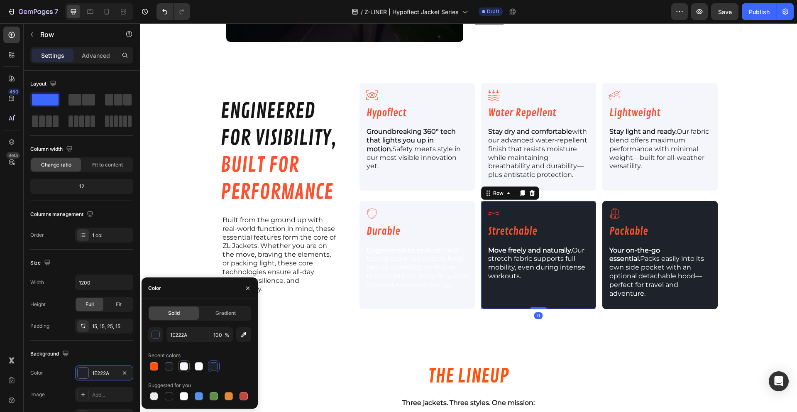
click at [182, 363] on div at bounding box center [184, 366] width 8 height 8
type input "F4F6FC"
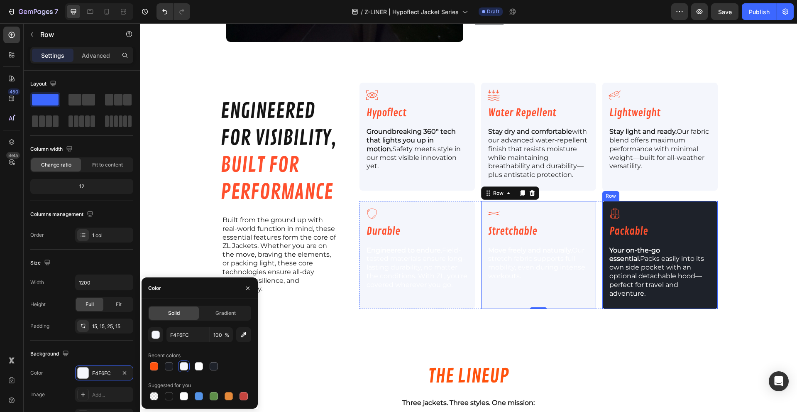
click at [616, 202] on div "Icon Packable Heading Your on-the-go essential. Packs easily into its own side …" at bounding box center [659, 255] width 115 height 108
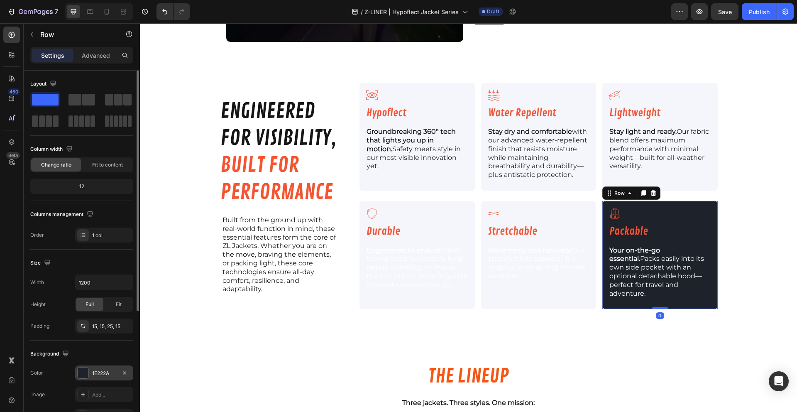
click at [86, 372] on div at bounding box center [83, 372] width 11 height 11
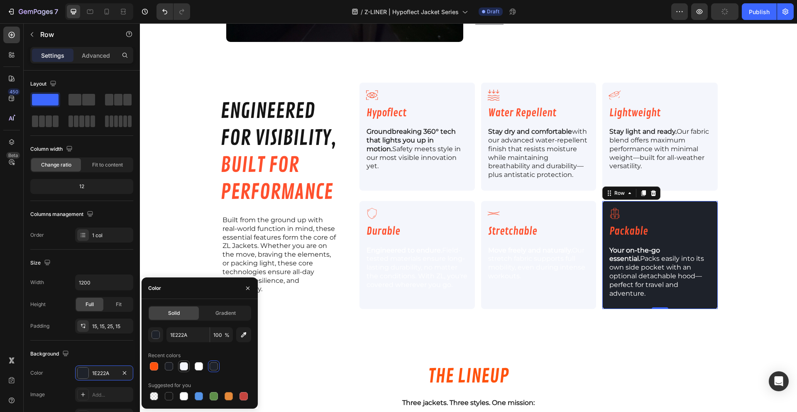
click at [183, 364] on div at bounding box center [184, 366] width 8 height 8
type input "F4F6FC"
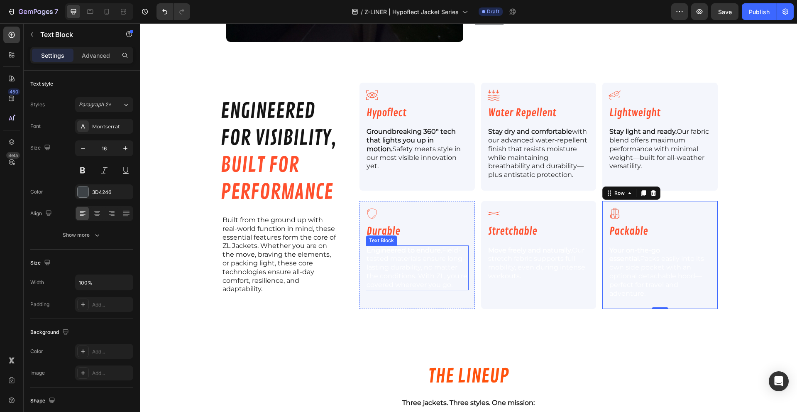
click at [427, 266] on span "Engineered to endure. Field-tested materials ensure long-lasting durability, no…" at bounding box center [416, 267] width 101 height 42
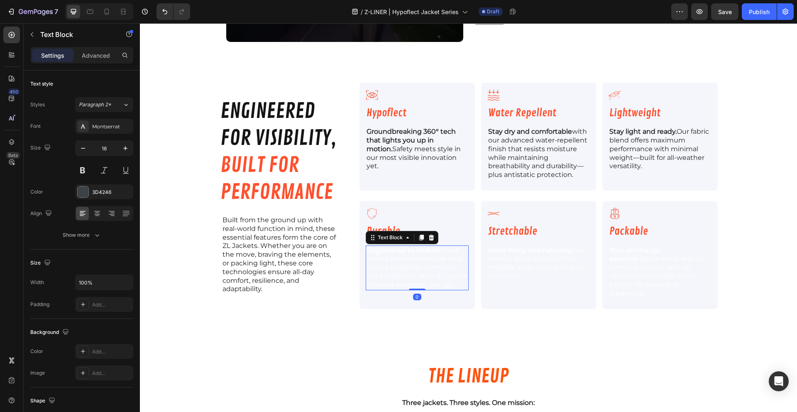
click at [431, 256] on span "Engineered to endure. Field-tested materials ensure long-lasting durability, no…" at bounding box center [416, 267] width 101 height 42
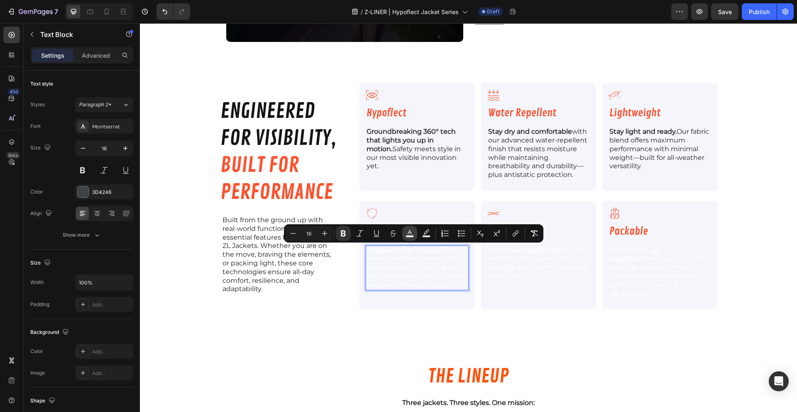
click at [409, 233] on icon "Editor contextual toolbar" at bounding box center [409, 233] width 8 height 8
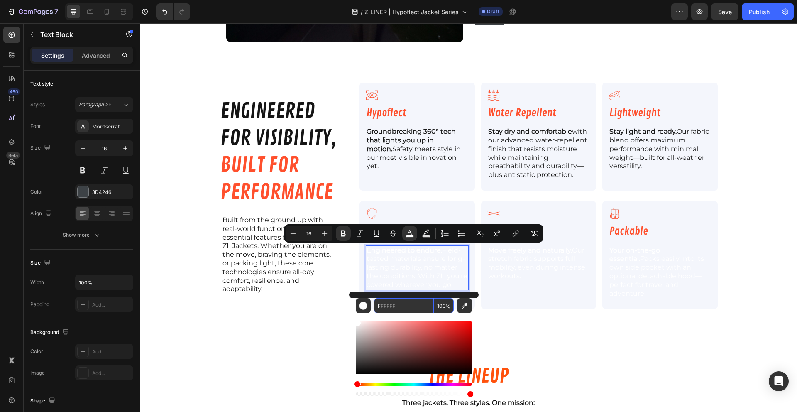
click at [398, 302] on input "FFFFFF" at bounding box center [404, 305] width 60 height 15
type input "1A1A1A"
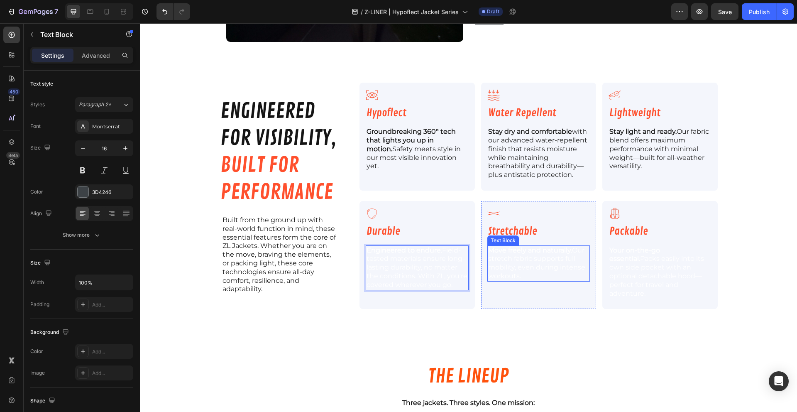
click at [524, 268] on span "Move freely and naturally. Our stretch fabric supports full mobility, even duri…" at bounding box center [536, 263] width 97 height 34
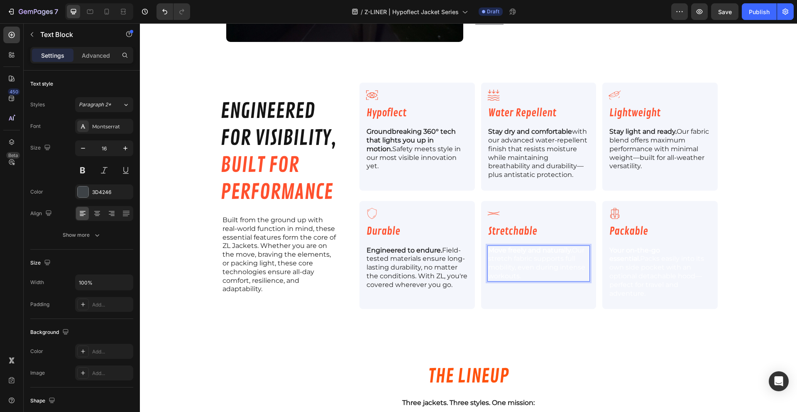
click at [524, 268] on span "Move freely and naturally. Our stretch fabric supports full mobility, even duri…" at bounding box center [536, 263] width 97 height 34
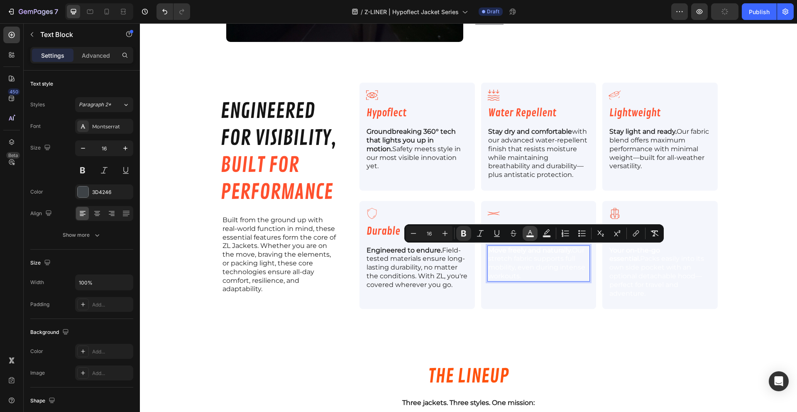
click at [532, 233] on icon "Editor contextual toolbar" at bounding box center [530, 233] width 8 height 8
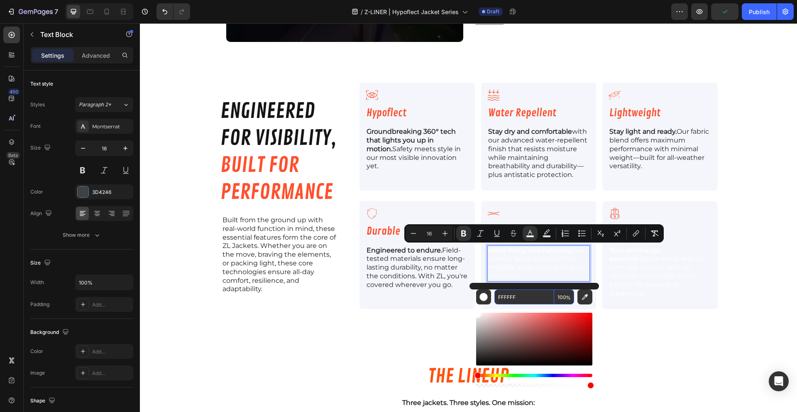
click at [510, 298] on input "FFFFFF" at bounding box center [524, 296] width 60 height 15
type input "1A1A1A"
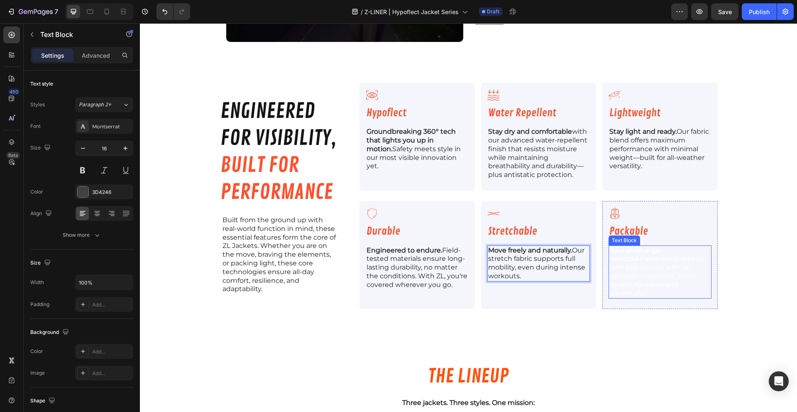
click at [646, 261] on span "Your on-the-go essential. Packs easily into its own side pocket with an optiona…" at bounding box center [656, 271] width 95 height 51
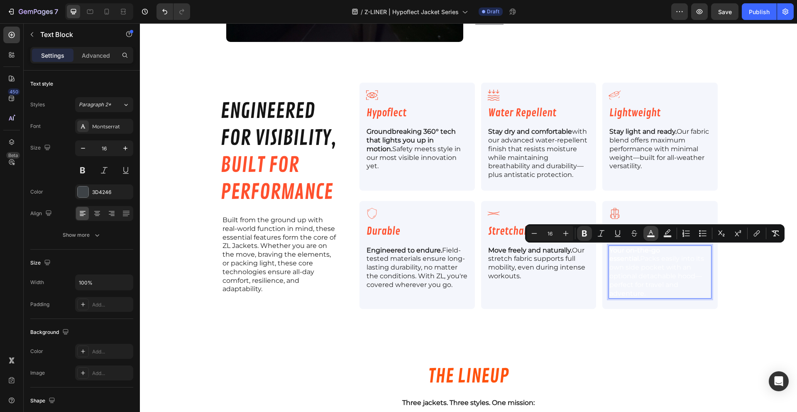
click at [647, 237] on rect "Editor contextual toolbar" at bounding box center [651, 236] width 8 height 2
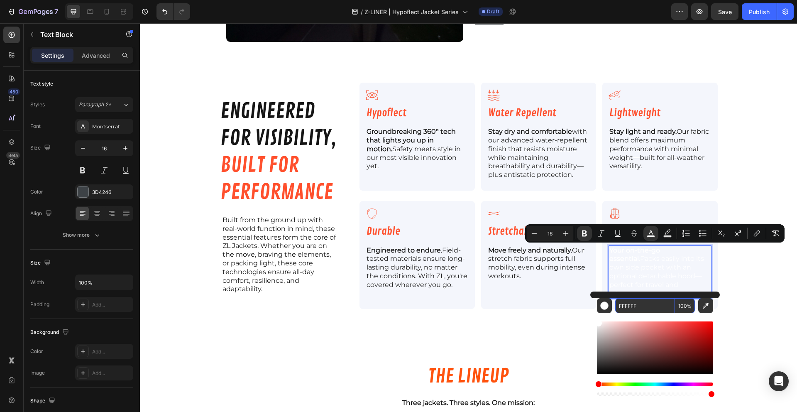
click at [629, 308] on input "FFFFFF" at bounding box center [645, 305] width 60 height 15
type input "1A1A1A"
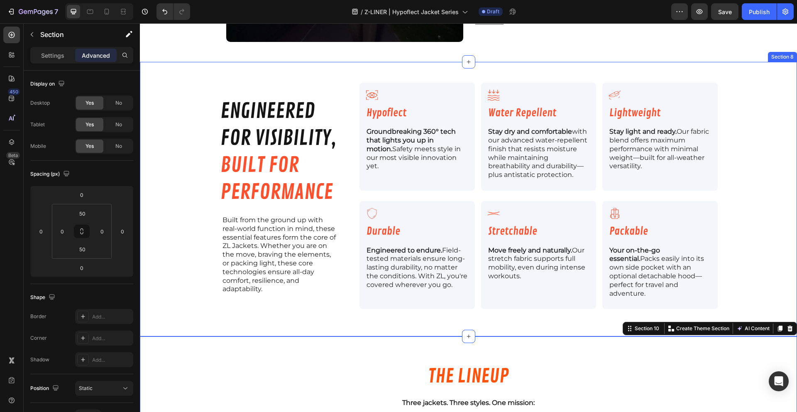
click at [163, 294] on div "⁠⁠⁠⁠⁠⁠⁠ engineered for visibility, built for performance Heading Built from the…" at bounding box center [468, 199] width 657 height 233
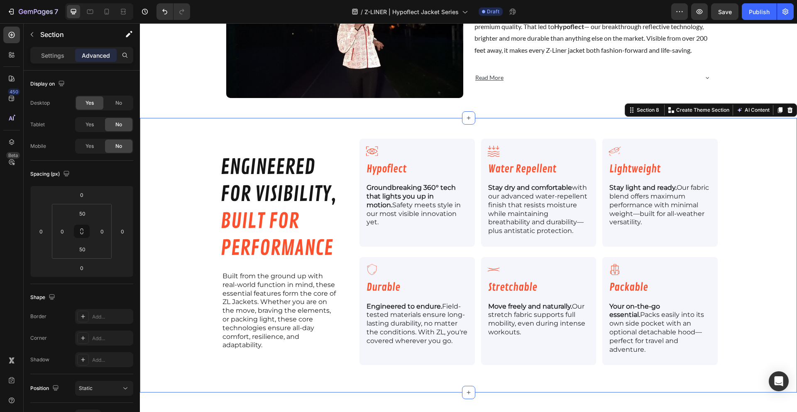
scroll to position [1120, 0]
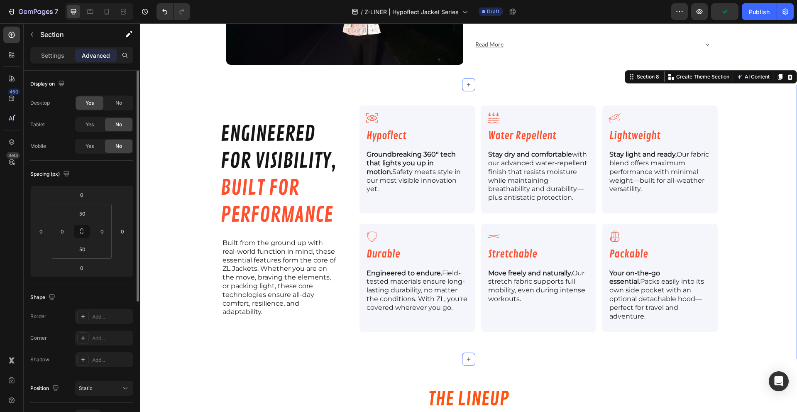
click at [121, 290] on div "Shape" at bounding box center [81, 296] width 103 height 13
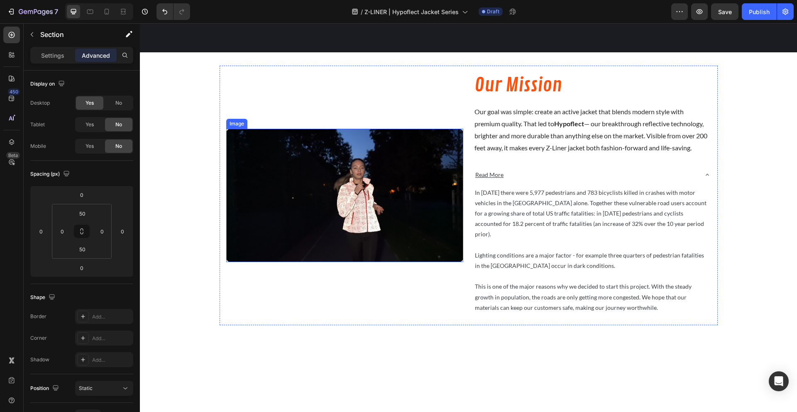
scroll to position [990, 0]
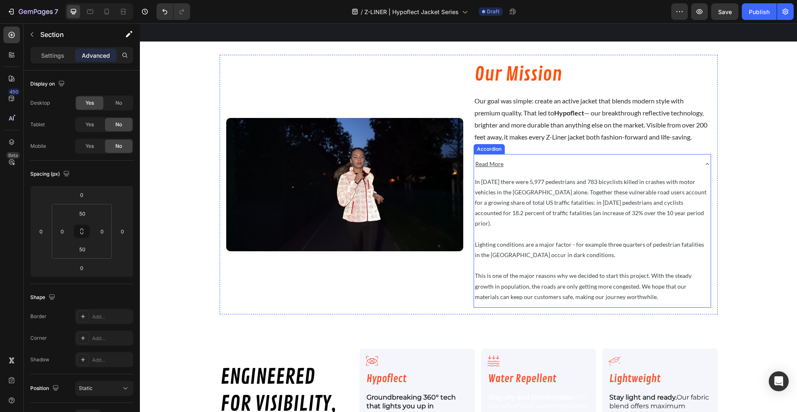
click at [704, 159] on div "Read More" at bounding box center [592, 164] width 236 height 20
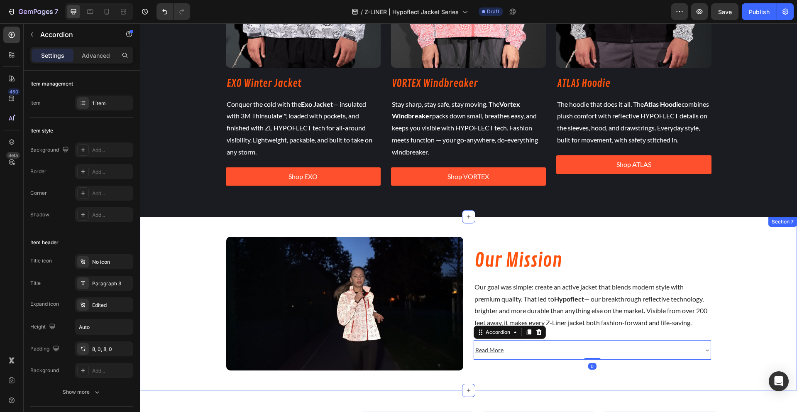
scroll to position [811, 0]
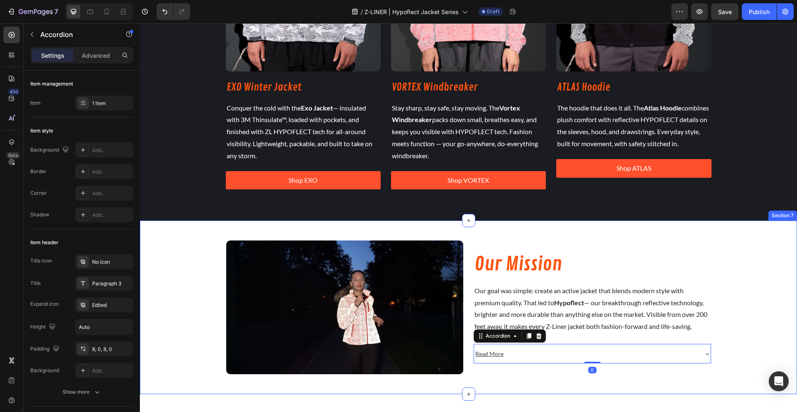
click at [670, 229] on div "Image Our Mission Heading Our goal was simple: create an active jacket that ble…" at bounding box center [468, 306] width 657 height 173
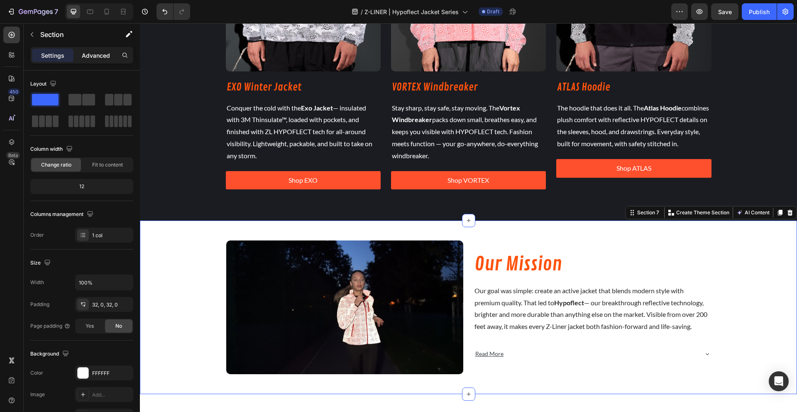
click at [81, 60] on div "Advanced" at bounding box center [95, 55] width 41 height 13
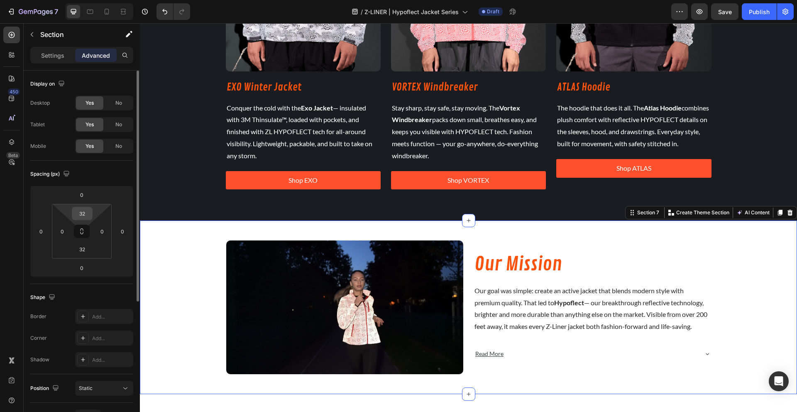
click at [88, 215] on input "32" at bounding box center [82, 213] width 17 height 12
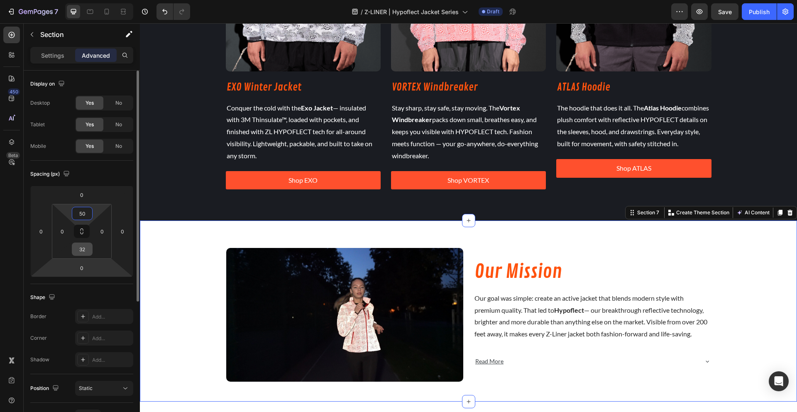
type input "50"
click at [82, 250] on input "32" at bounding box center [82, 249] width 17 height 12
type input "50"
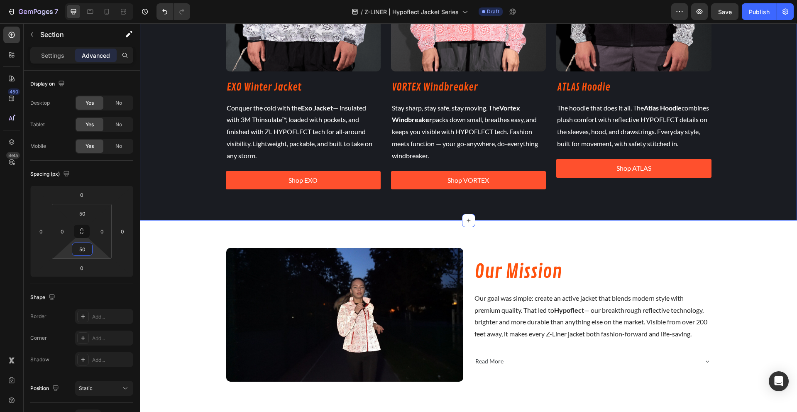
click at [145, 216] on div "THE LINEUP Heading Three jackets. Three styles. One mission: To keep you comfor…" at bounding box center [468, 1] width 657 height 438
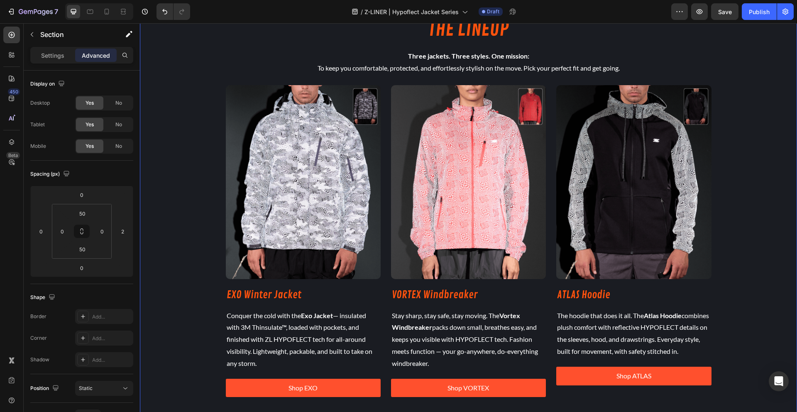
scroll to position [403, 0]
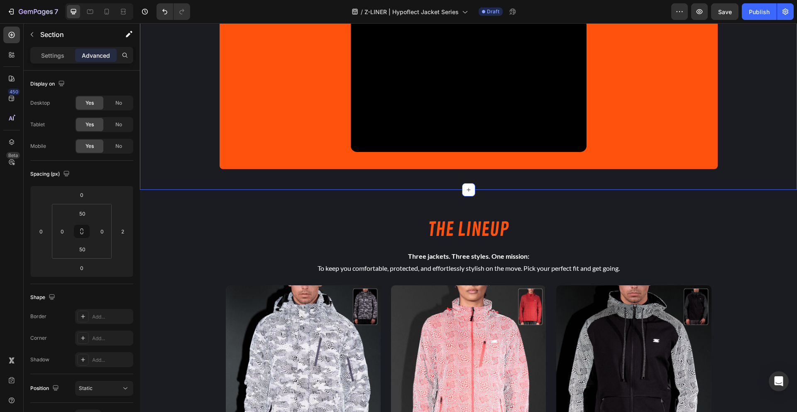
click at [164, 179] on div "INTRODUCING: Text Block THE HYPOFLECT JACKET SERIES Heading Powered by Hypoflec…" at bounding box center [468, 54] width 657 height 272
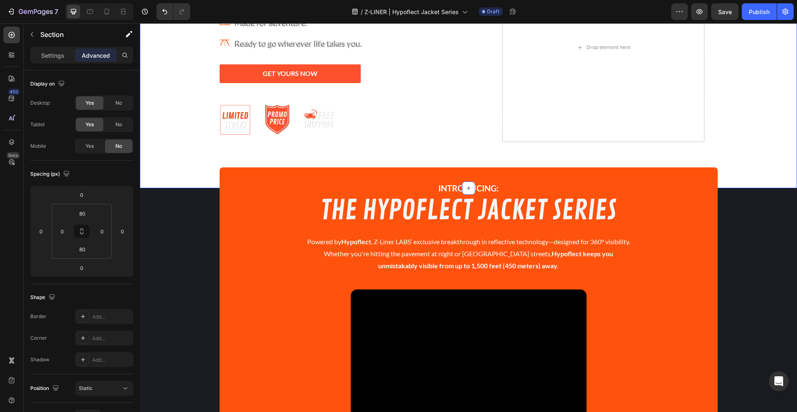
click at [171, 163] on div at bounding box center [468, 47] width 657 height 281
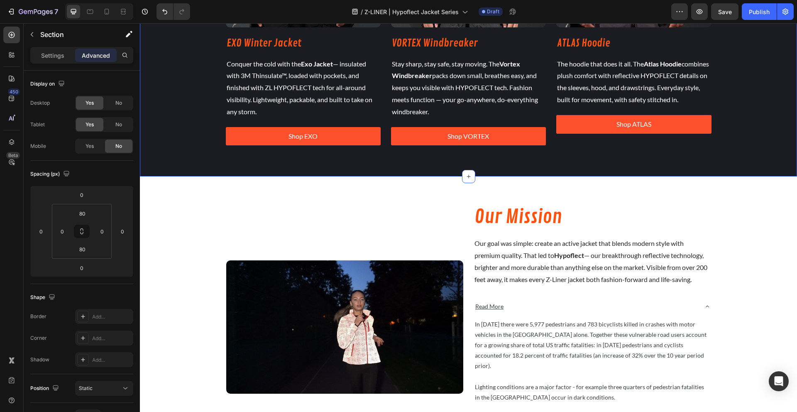
scroll to position [987, 0]
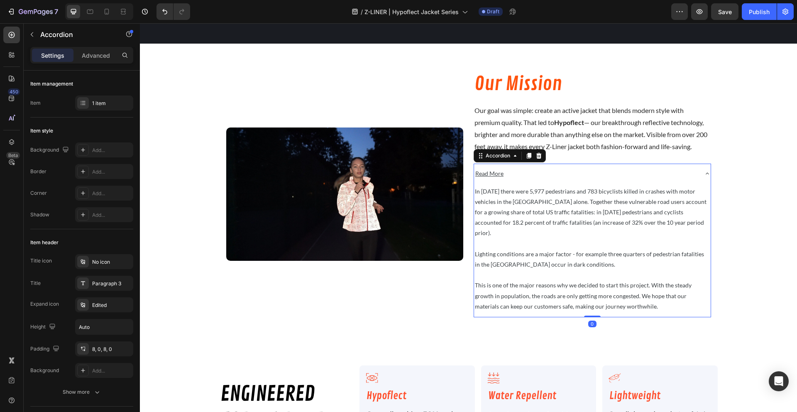
click at [683, 172] on div "Read More" at bounding box center [585, 173] width 223 height 13
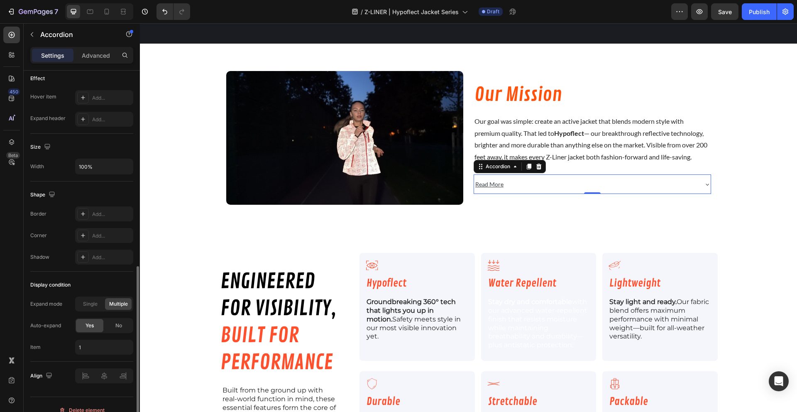
scroll to position [447, 0]
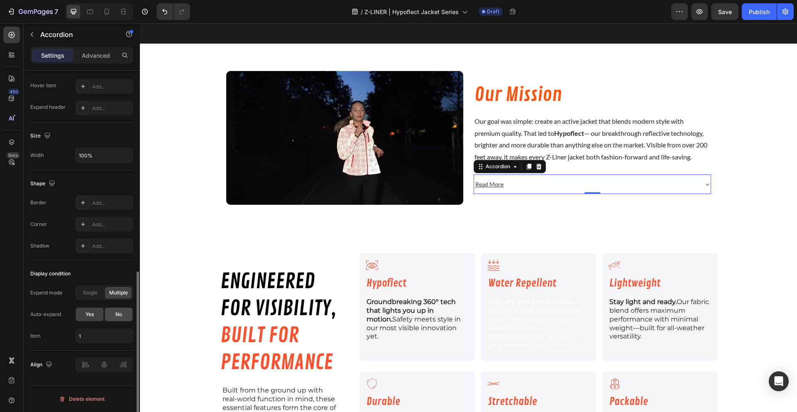
click at [114, 318] on div "No" at bounding box center [118, 313] width 27 height 13
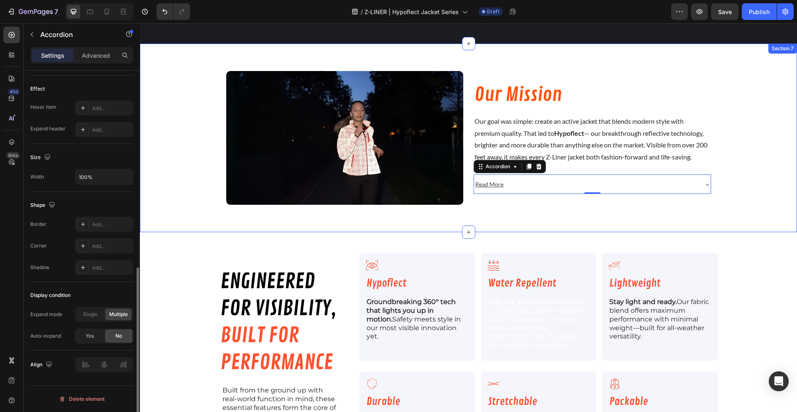
scroll to position [0, 0]
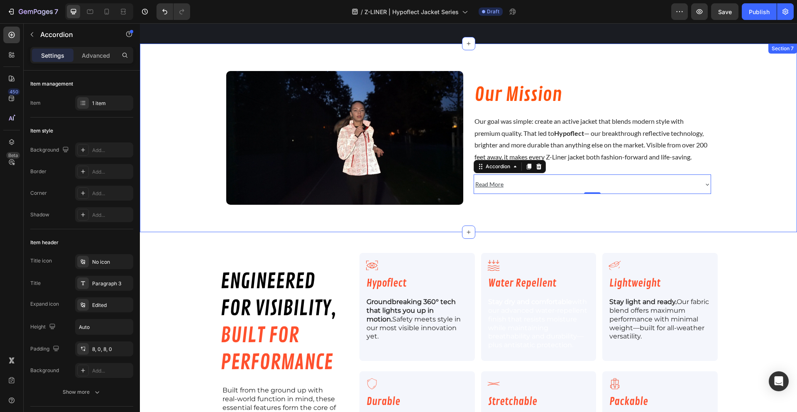
click at [183, 227] on div "Image Our Mission Heading Our goal was simple: create an active jacket that ble…" at bounding box center [468, 138] width 657 height 188
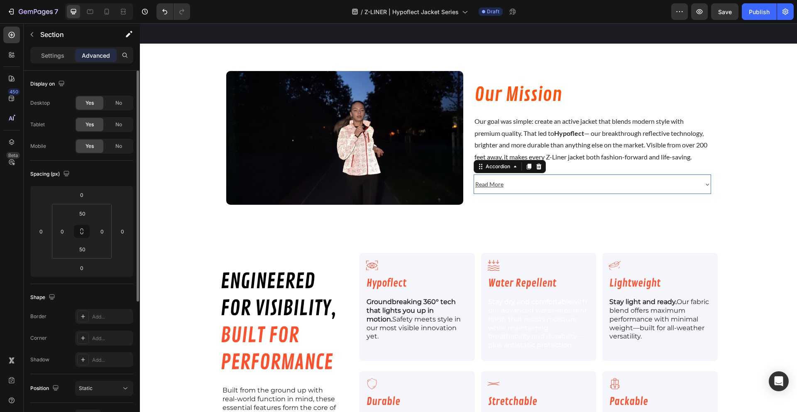
click at [615, 183] on div "Read More" at bounding box center [585, 184] width 223 height 13
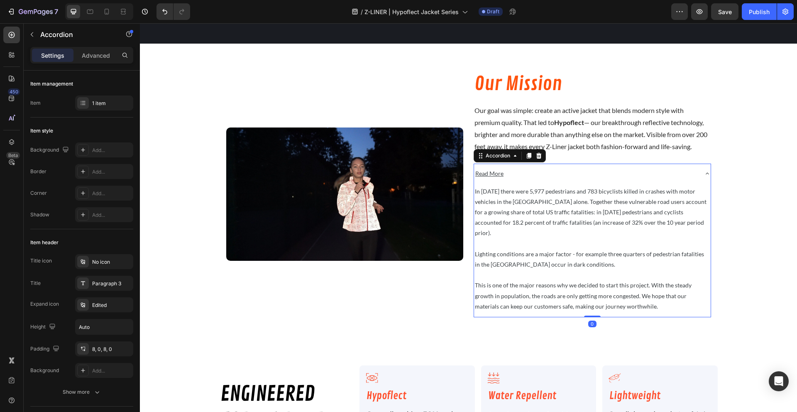
click at [633, 175] on div "Read More" at bounding box center [585, 173] width 223 height 13
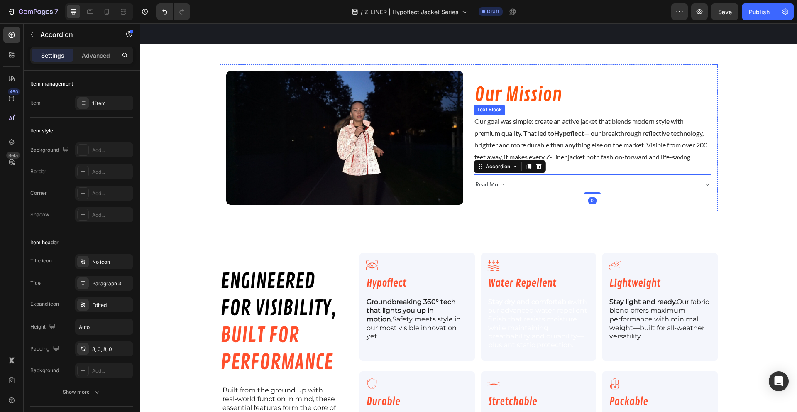
click at [589, 144] on span "Our goal was simple: create an active jacket that blends modern style with prem…" at bounding box center [590, 139] width 233 height 44
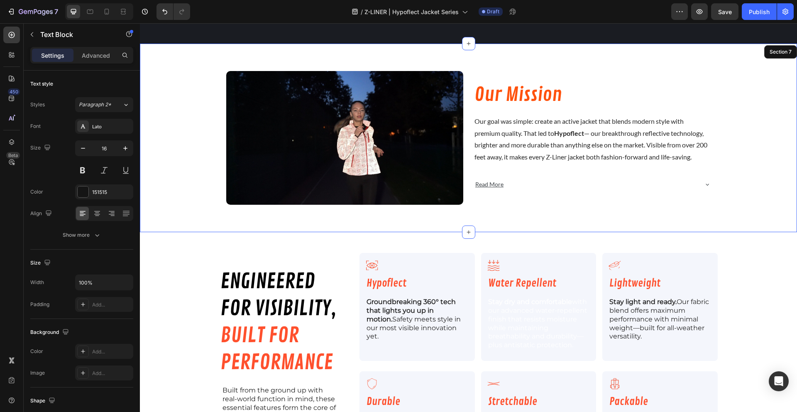
click at [738, 165] on div "Image Our Mission Heading Our goal was simple: create an active jacket that ble…" at bounding box center [468, 137] width 657 height 146
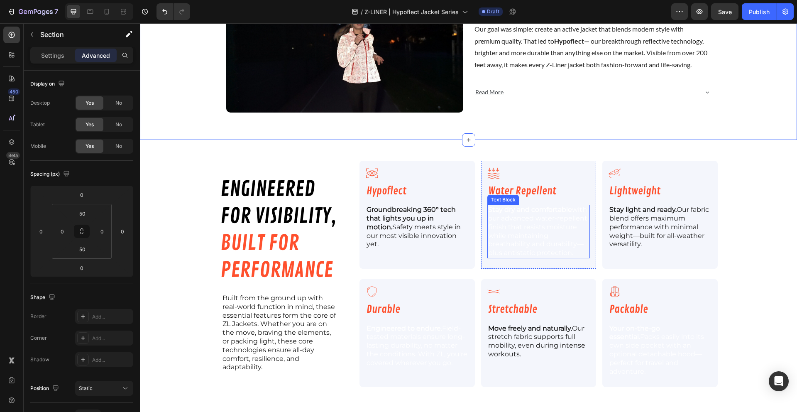
scroll to position [1082, 0]
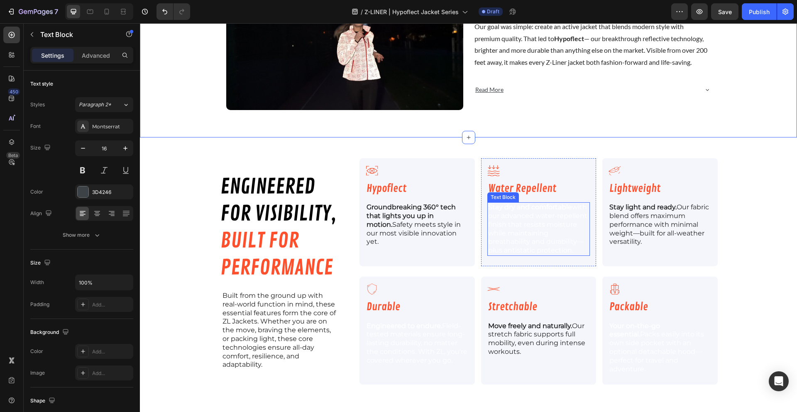
click at [519, 229] on span "Stay dry and comfortable with our advanced water-repellent finish that resists …" at bounding box center [537, 228] width 99 height 51
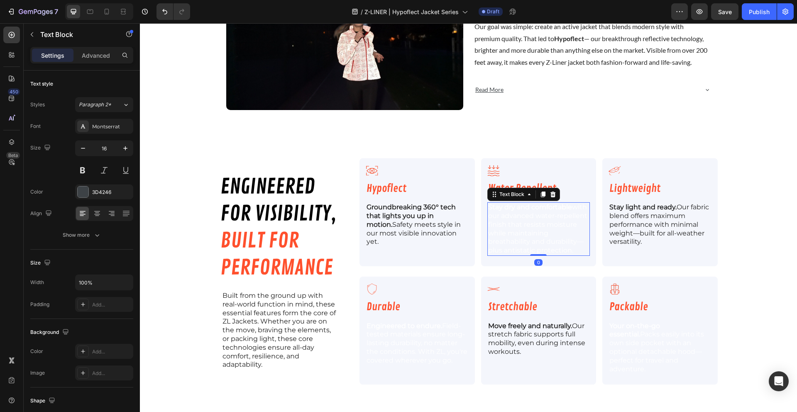
click at [519, 229] on span "Stay dry and comfortable with our advanced water-repellent finish that resists …" at bounding box center [537, 228] width 99 height 51
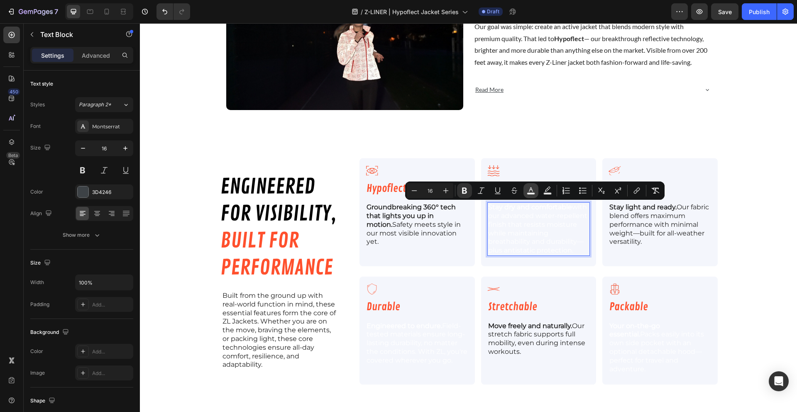
click at [529, 191] on icon "Editor contextual toolbar" at bounding box center [531, 190] width 8 height 8
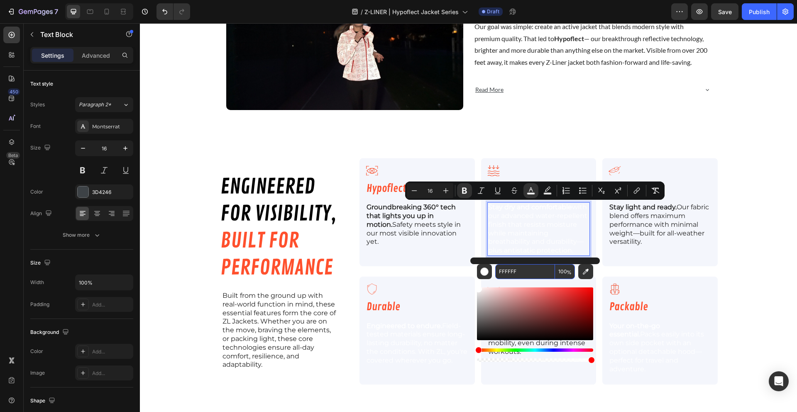
click at [511, 274] on input "FFFFFF" at bounding box center [525, 271] width 60 height 15
type input "1A1A1A"
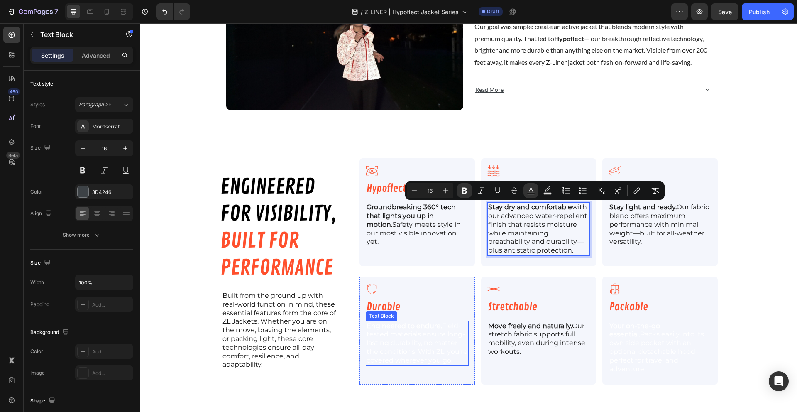
click at [422, 339] on span "Engineered to endure. Field-tested materials ensure long-lasting durability, no…" at bounding box center [416, 343] width 101 height 42
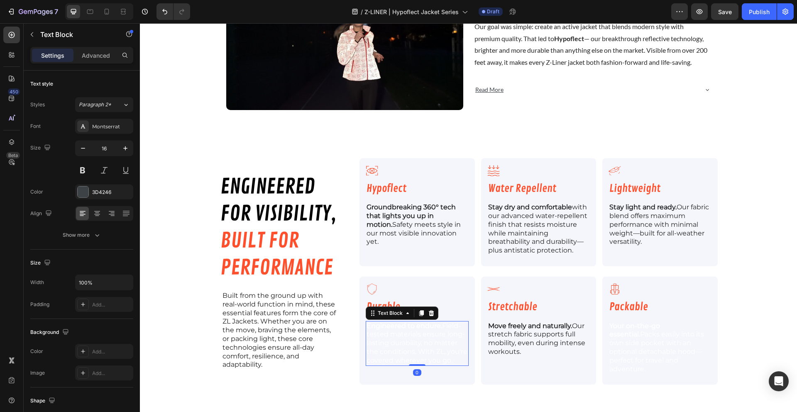
click at [407, 339] on span "Engineered to endure. Field-tested materials ensure long-lasting durability, no…" at bounding box center [416, 343] width 101 height 42
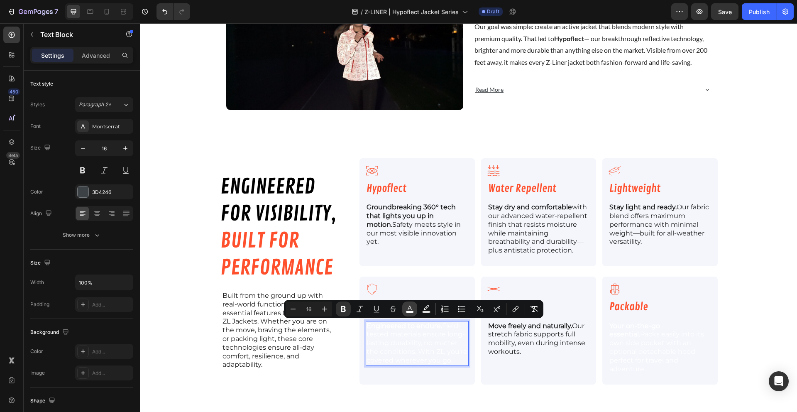
click at [406, 313] on button "color" at bounding box center [409, 308] width 15 height 15
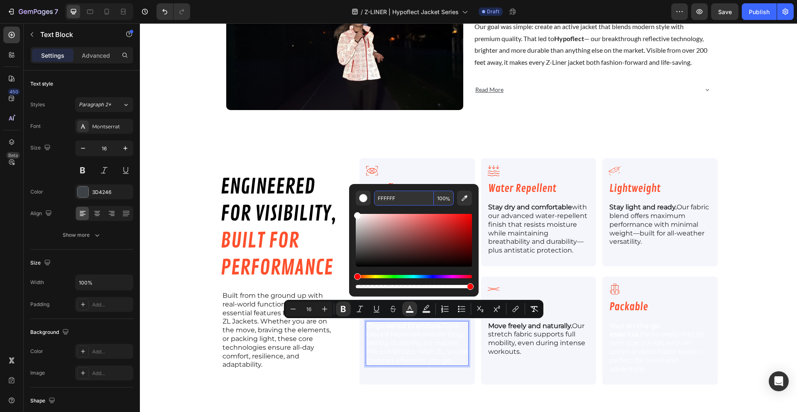
click at [380, 194] on input "FFFFFF" at bounding box center [404, 197] width 60 height 15
type input "1A1A1A"
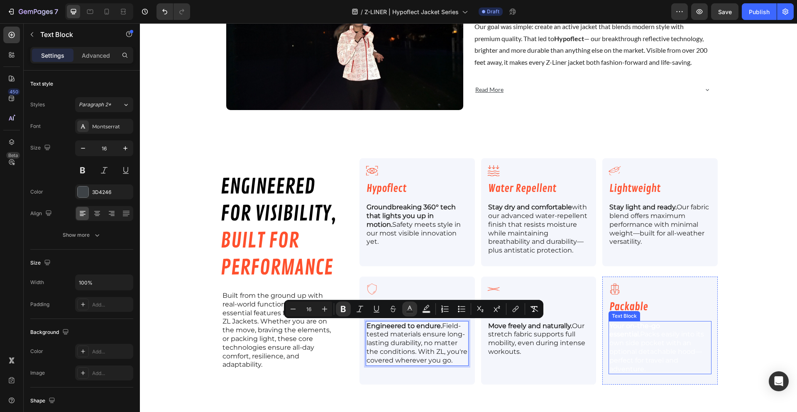
click at [623, 337] on span "Your on-the-go essential. Packs easily into its own side pocket with an optiona…" at bounding box center [656, 347] width 95 height 51
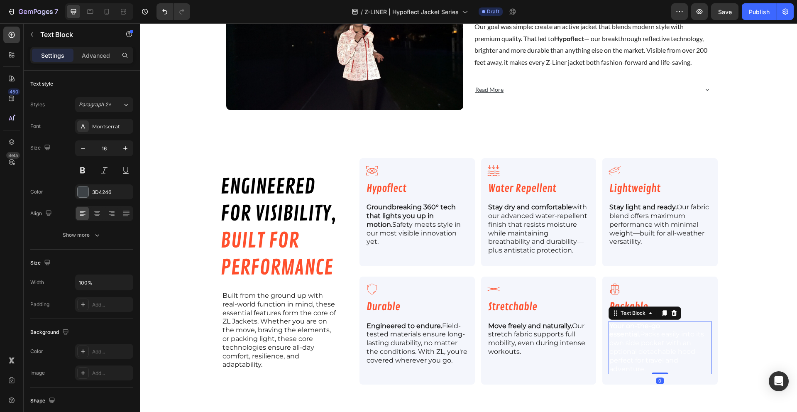
click at [623, 337] on span "Your on-the-go essential. Packs easily into its own side pocket with an optiona…" at bounding box center [656, 347] width 95 height 51
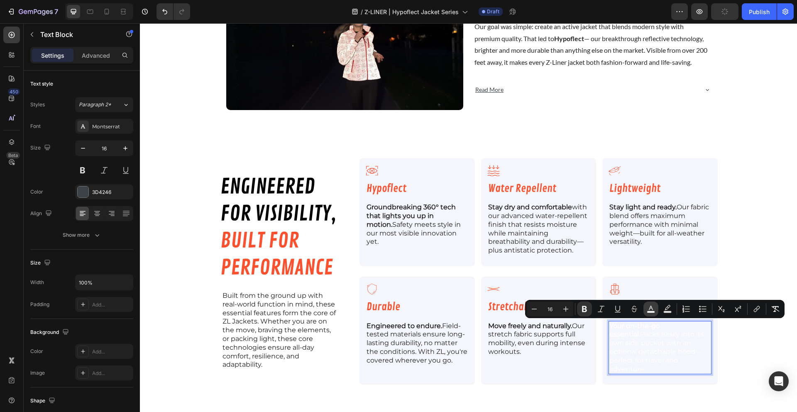
click at [650, 305] on icon "Editor contextual toolbar" at bounding box center [650, 309] width 8 height 8
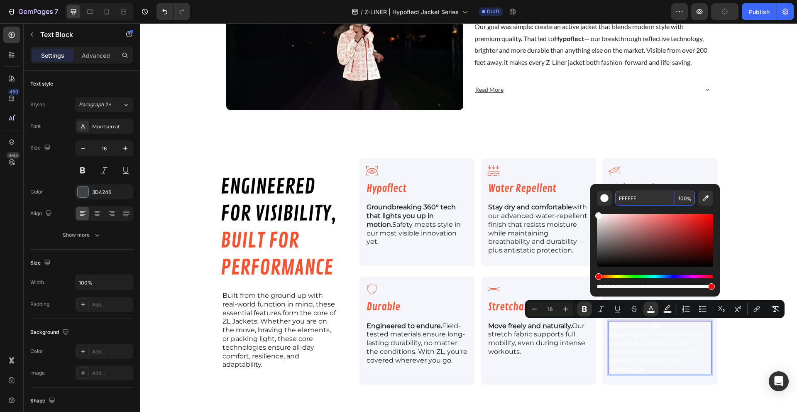
click at [627, 197] on input "FFFFFF" at bounding box center [645, 197] width 60 height 15
type input "1A1A1A"
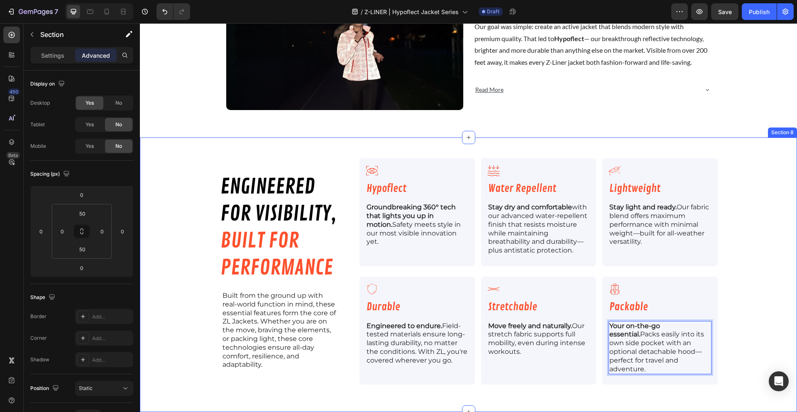
click at [753, 214] on div "engineered for visibility, built for performance Heading Built from the ground …" at bounding box center [468, 274] width 657 height 233
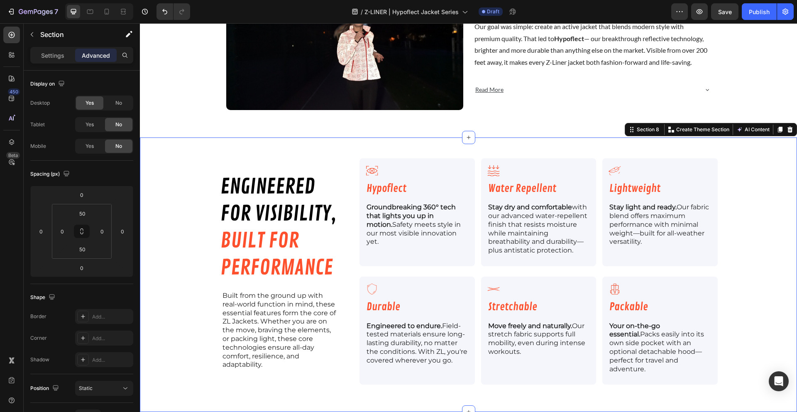
click at [753, 214] on div "engineered for visibility, built for performance Heading Built from the ground …" at bounding box center [468, 274] width 657 height 233
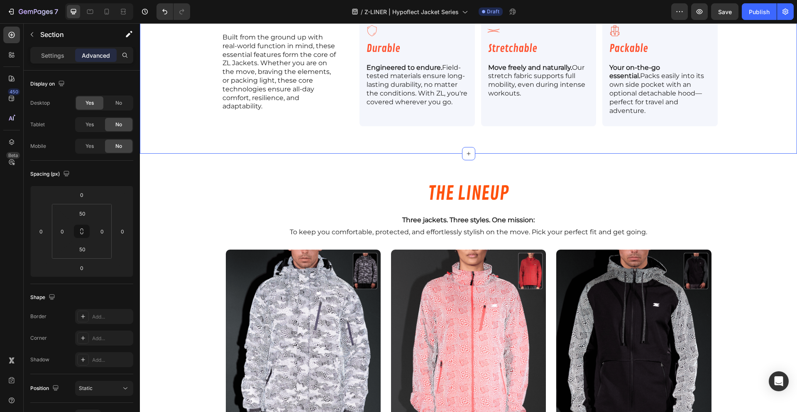
scroll to position [1396, 0]
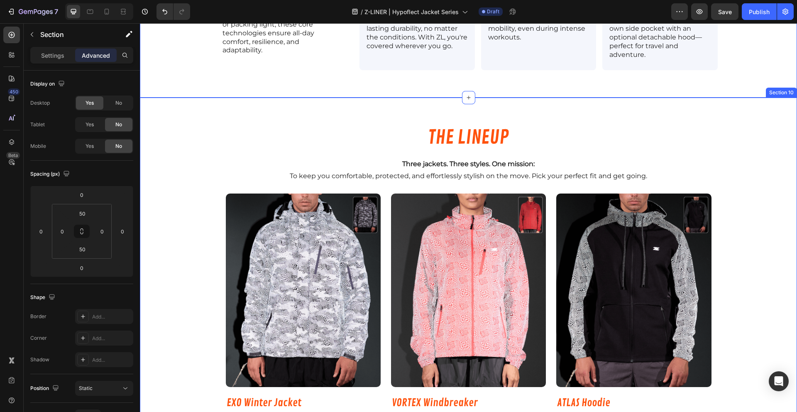
click at [762, 141] on div "THE LINEUP Heading Three jackets. Three styles. One mission: To keep you comfor…" at bounding box center [468, 304] width 657 height 373
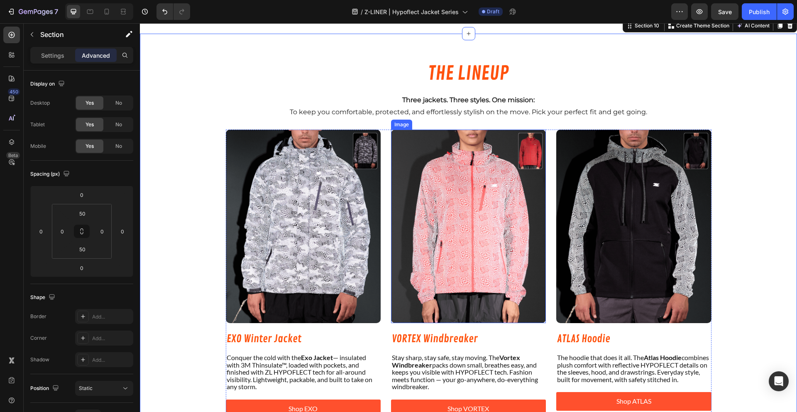
scroll to position [1574, 0]
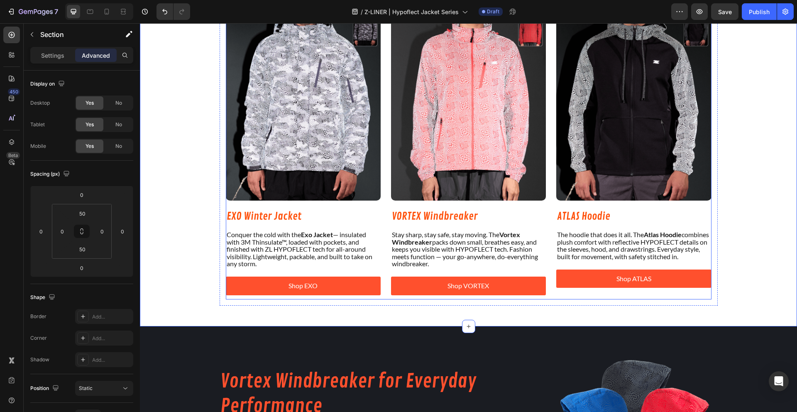
click at [381, 203] on div "Image EXO Winter Jacket Heading Conquer the cold with the Exo Jacket — insulate…" at bounding box center [468, 153] width 485 height 293
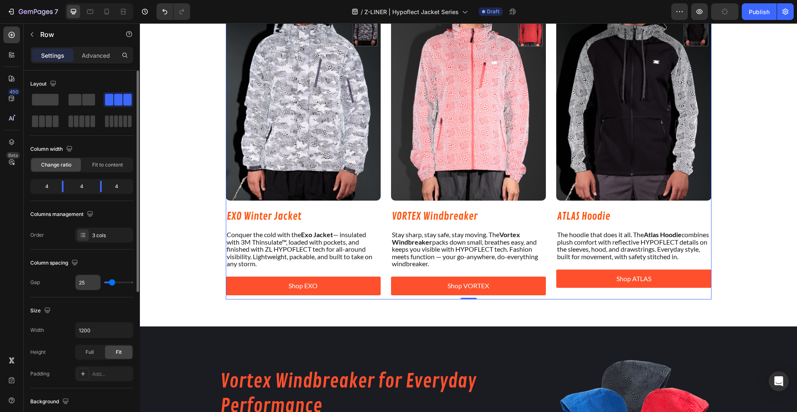
click at [85, 283] on input "25" at bounding box center [88, 282] width 25 height 15
type input "3"
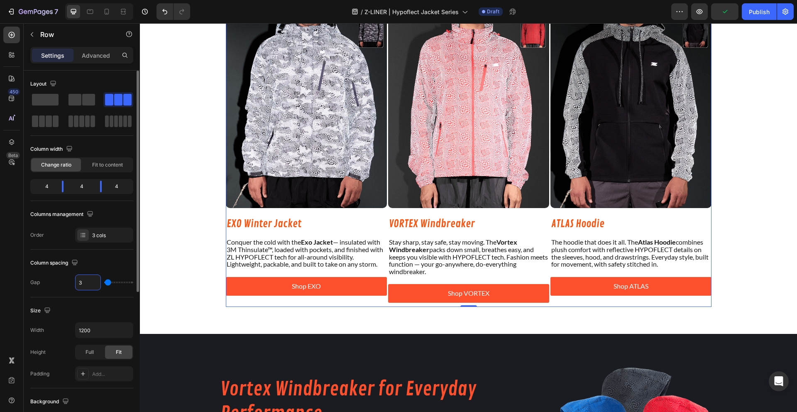
type input "30"
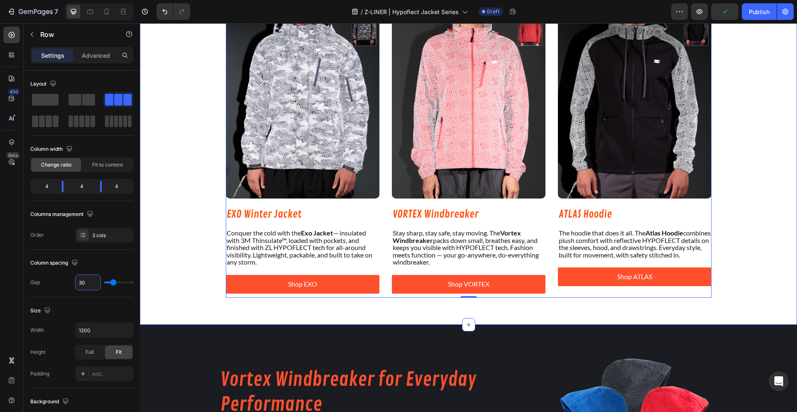
click at [166, 239] on div "THE LINEUP Heading Three jackets. Three styles. One mission: To keep you comfor…" at bounding box center [468, 118] width 657 height 372
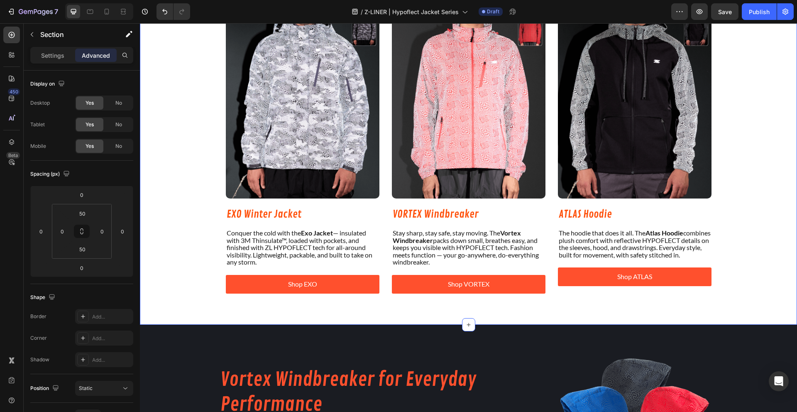
click at [166, 239] on div "THE LINEUP Heading Three jackets. Three styles. One mission: To keep you comfor…" at bounding box center [468, 118] width 657 height 372
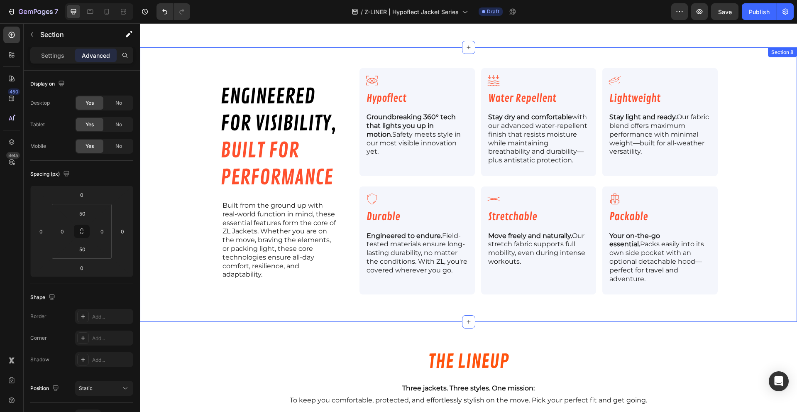
scroll to position [1170, 0]
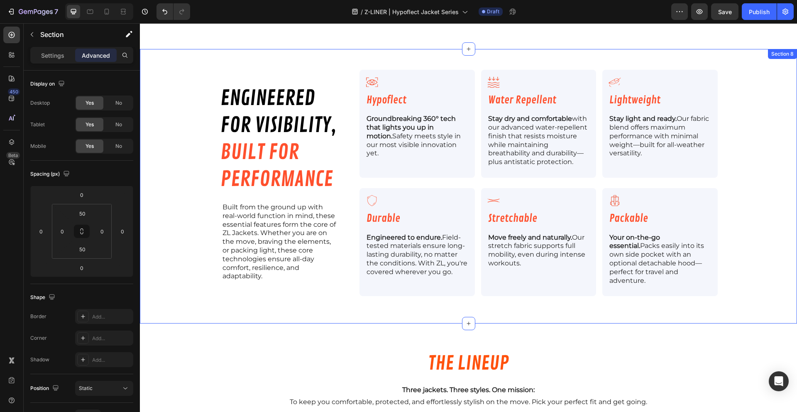
click at [183, 134] on div "engineered for visibility, built for performance Heading Built from the ground …" at bounding box center [468, 186] width 657 height 233
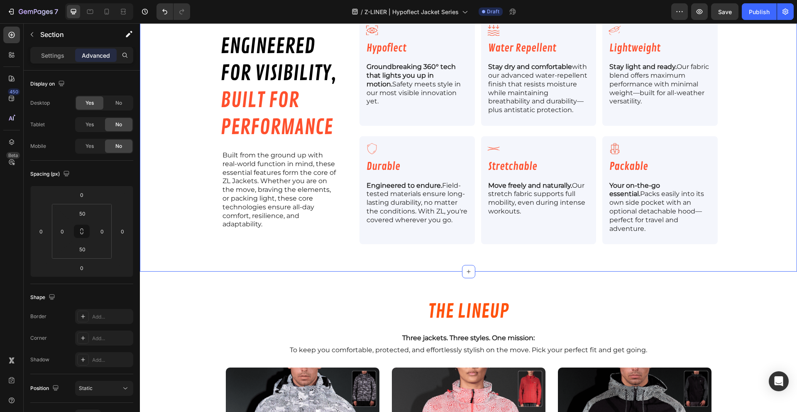
click at [200, 225] on div "engineered for visibility, built for performance Heading Built from the ground …" at bounding box center [468, 134] width 657 height 233
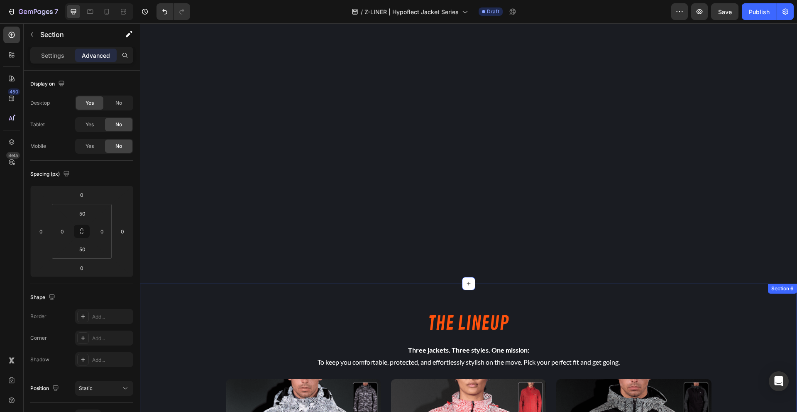
scroll to position [903, 0]
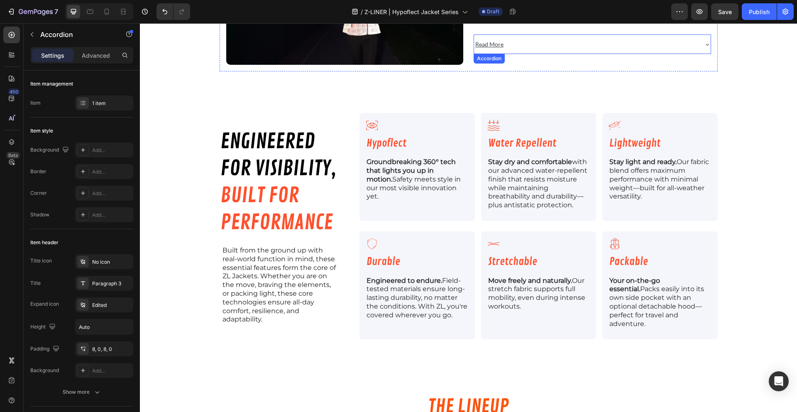
click at [623, 49] on div "Read More" at bounding box center [585, 44] width 223 height 13
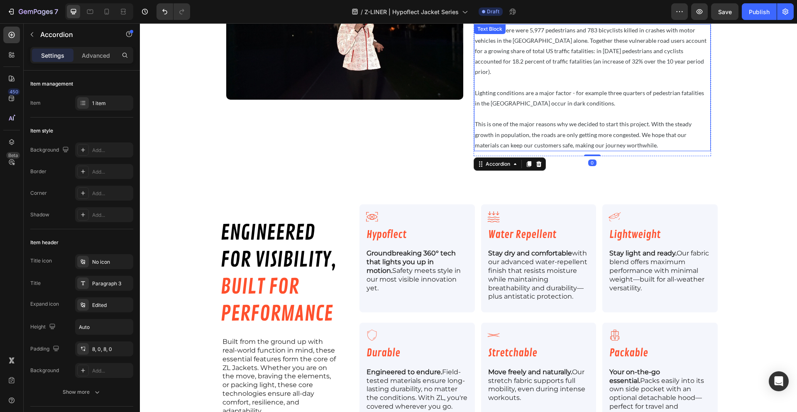
scroll to position [1051, 0]
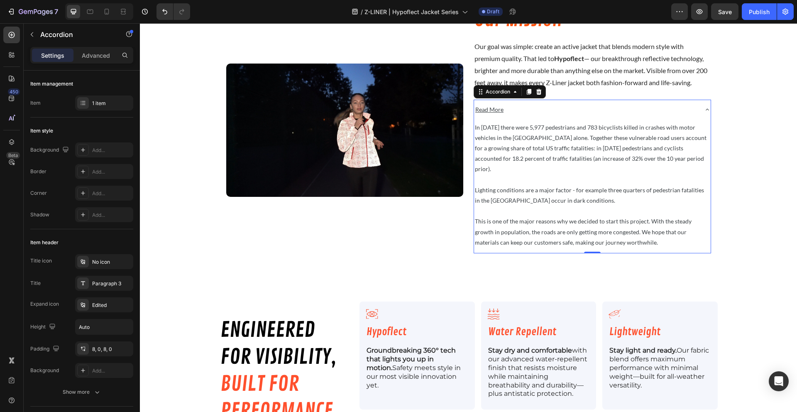
click at [695, 114] on div "Read More" at bounding box center [592, 110] width 236 height 20
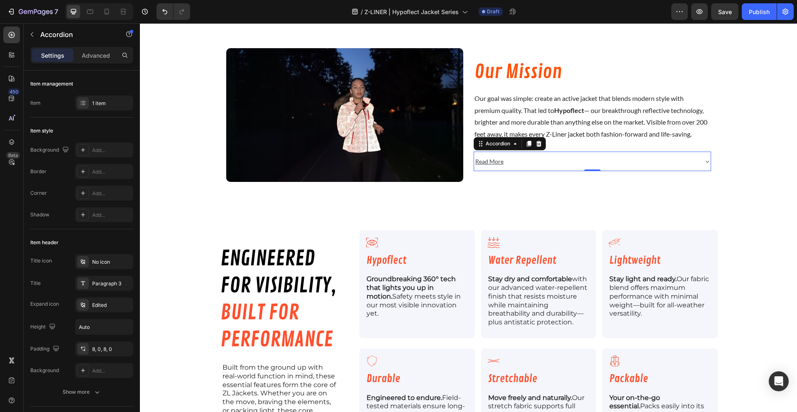
scroll to position [1000, 0]
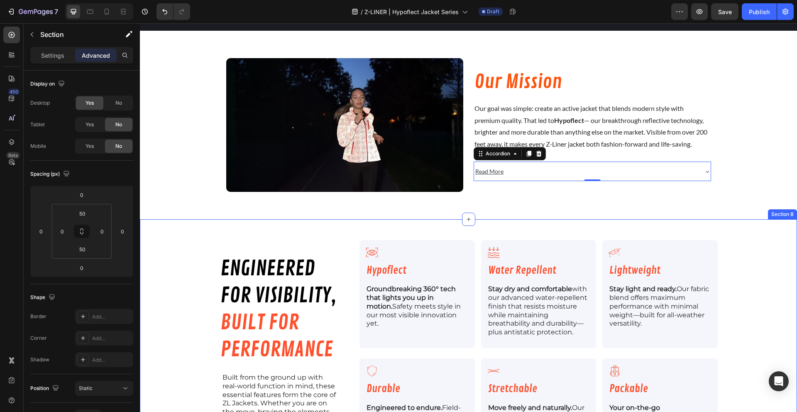
click at [767, 250] on div "engineered for visibility, built for performance Heading Built from the ground …" at bounding box center [468, 356] width 657 height 233
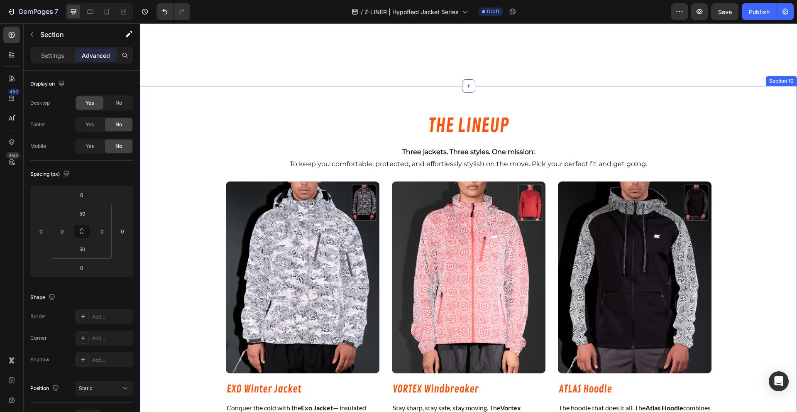
scroll to position [1342, 0]
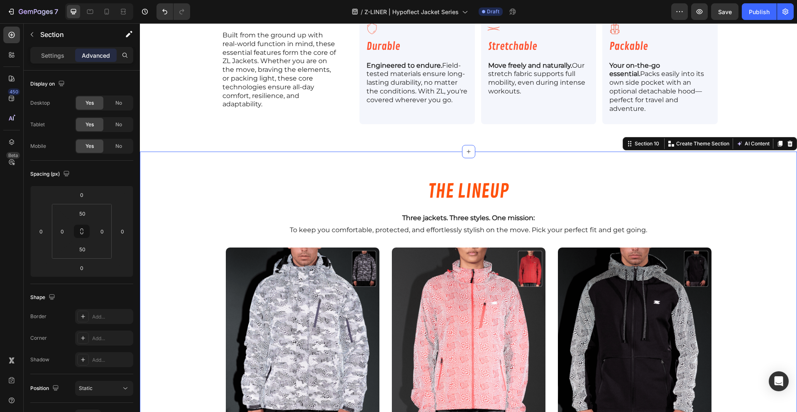
click at [743, 179] on div "THE LINEUP Heading Three jackets. Three styles. One mission: To keep you comfor…" at bounding box center [468, 358] width 657 height 372
click at [787, 141] on icon at bounding box center [789, 144] width 5 height 6
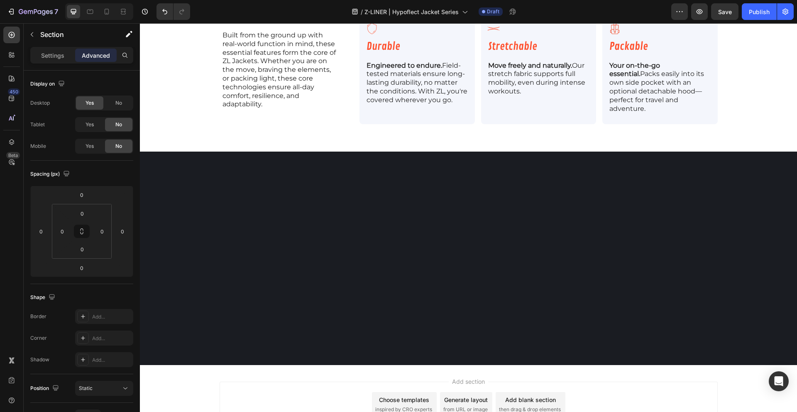
click at [762, 180] on div at bounding box center [468, 257] width 657 height 213
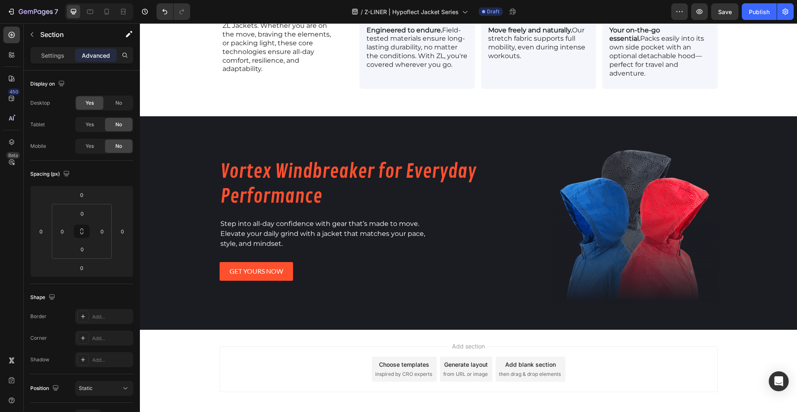
scroll to position [1386, 0]
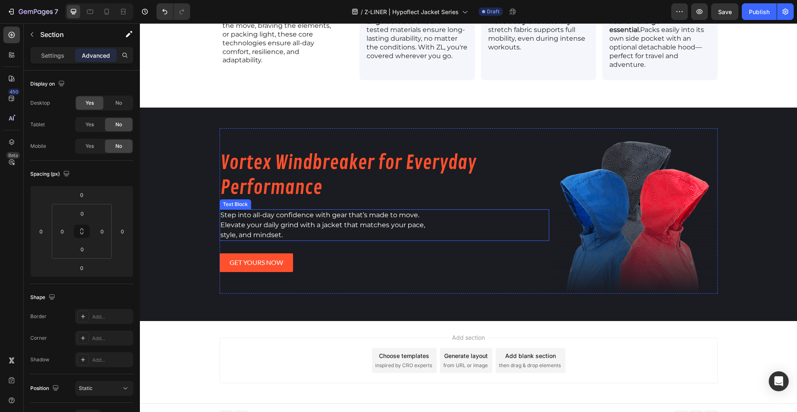
click at [318, 221] on span "Elevate your daily grind with a jacket that matches your pace," at bounding box center [322, 225] width 205 height 8
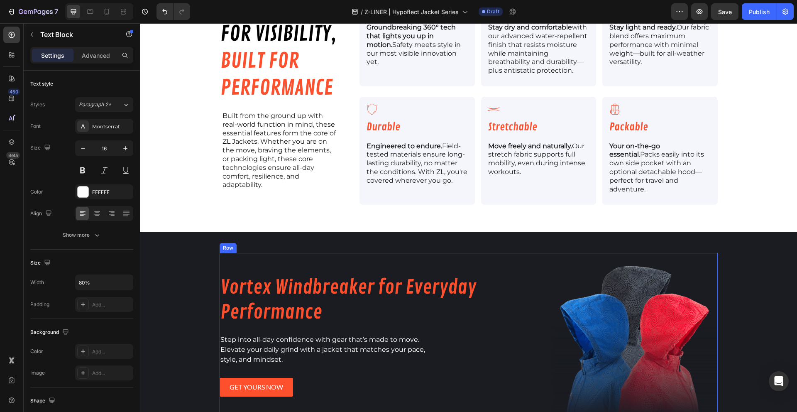
scroll to position [1261, 0]
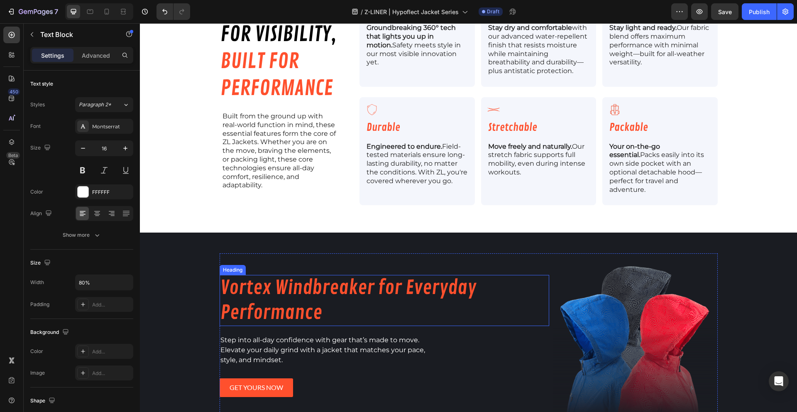
click at [279, 280] on h2 "Vortex Windbreaker for Everyday Performance" at bounding box center [384, 300] width 330 height 51
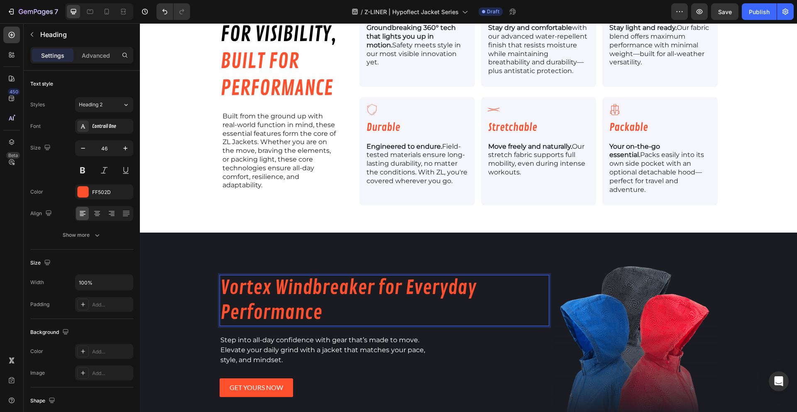
click at [279, 280] on h2 "Vortex Windbreaker for Everyday Performance" at bounding box center [384, 300] width 330 height 51
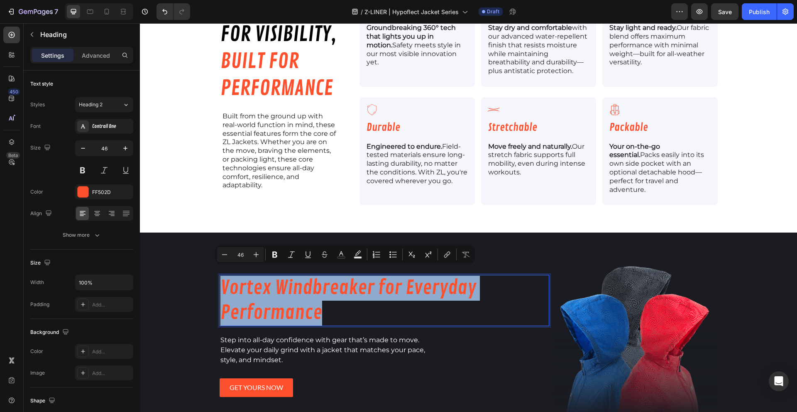
copy p "Vortex Windbreaker for Everyday Performance"
click at [277, 293] on p "Vortex Windbreaker for Everyday Performance" at bounding box center [384, 300] width 328 height 50
click at [278, 292] on p "Vortex Windbreaker for Everyday Performance" at bounding box center [384, 300] width 328 height 50
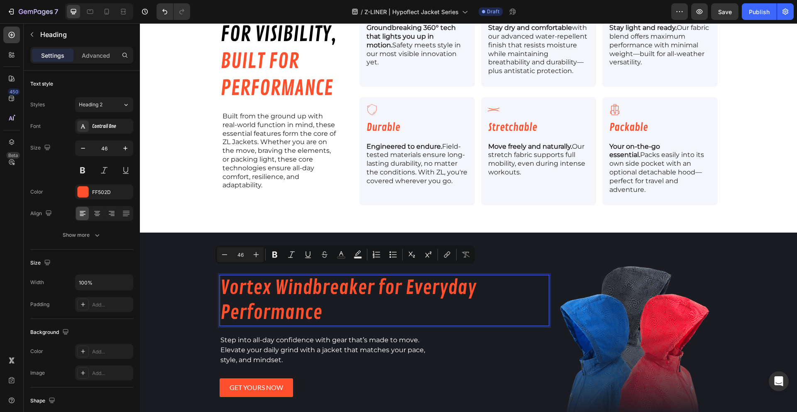
scroll to position [1274, 0]
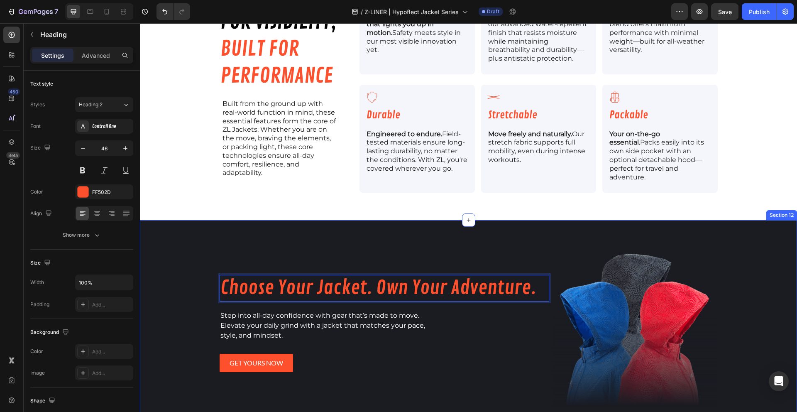
click at [171, 284] on div "Product Images [TEST - KRISTAL] Vortex Windbreaker Product Title $84.99 Product…" at bounding box center [468, 326] width 657 height 213
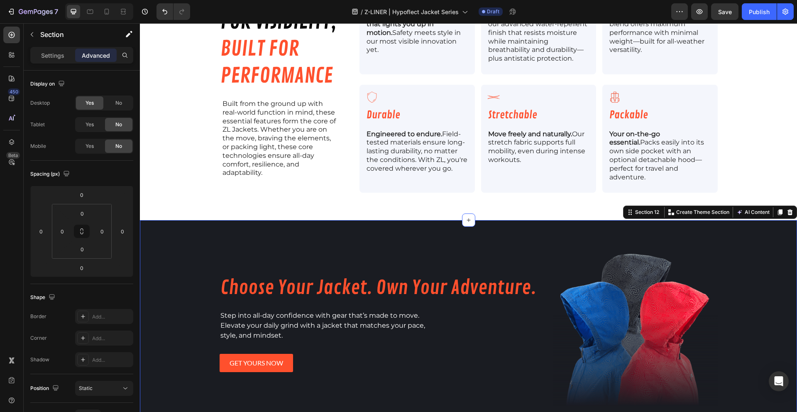
click at [168, 265] on div "Product Images [TEST - KRISTAL] Vortex Windbreaker Product Title $84.99 Product…" at bounding box center [468, 326] width 657 height 213
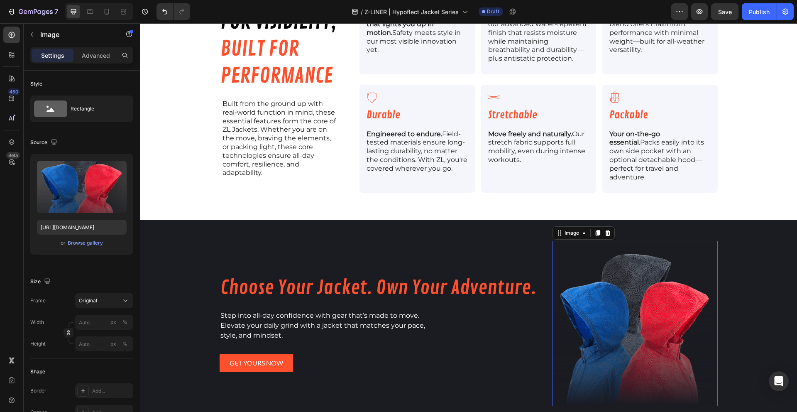
click at [645, 309] on img at bounding box center [634, 323] width 165 height 165
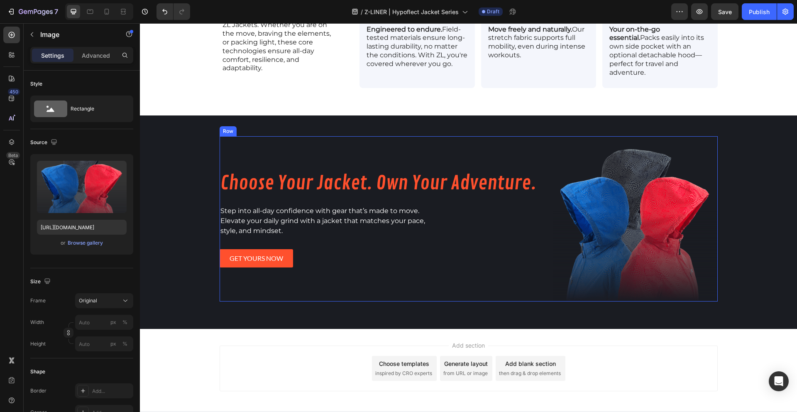
scroll to position [1386, 0]
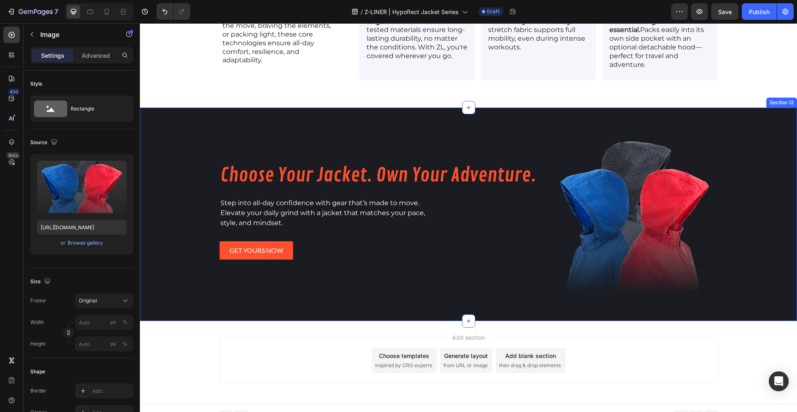
click at [187, 115] on div "Product Images [TEST - KRISTAL] Vortex Windbreaker Product Title $84.99 Product…" at bounding box center [468, 213] width 657 height 213
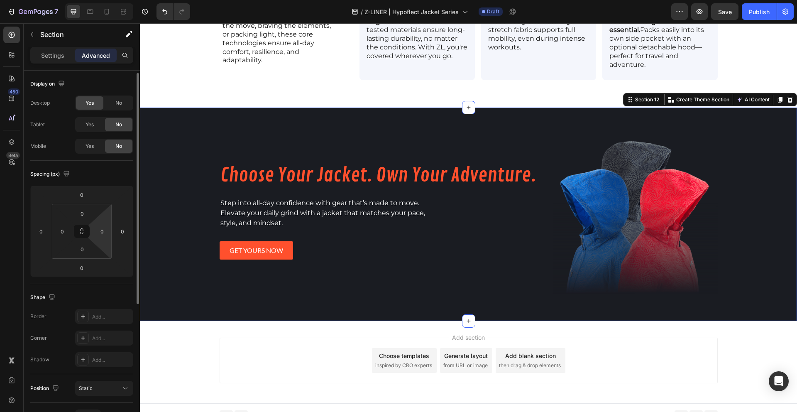
scroll to position [2, 0]
click at [65, 59] on div "Settings" at bounding box center [52, 55] width 41 height 13
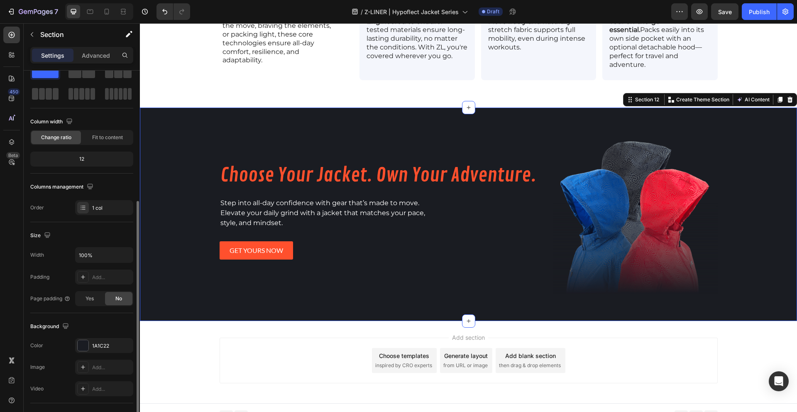
scroll to position [92, 0]
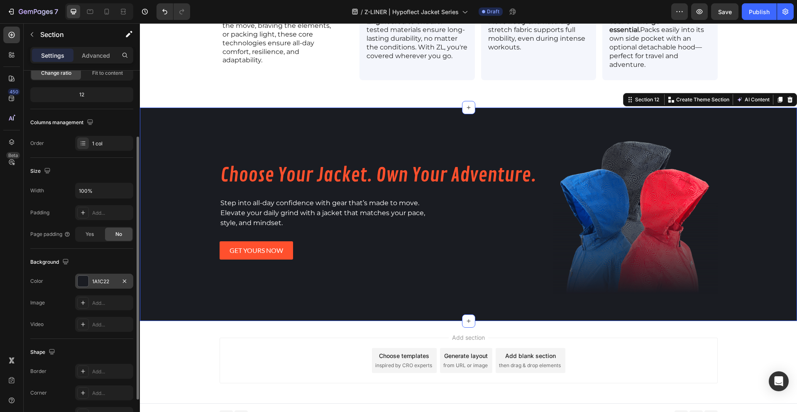
click at [100, 275] on div "1A1C22" at bounding box center [104, 280] width 58 height 15
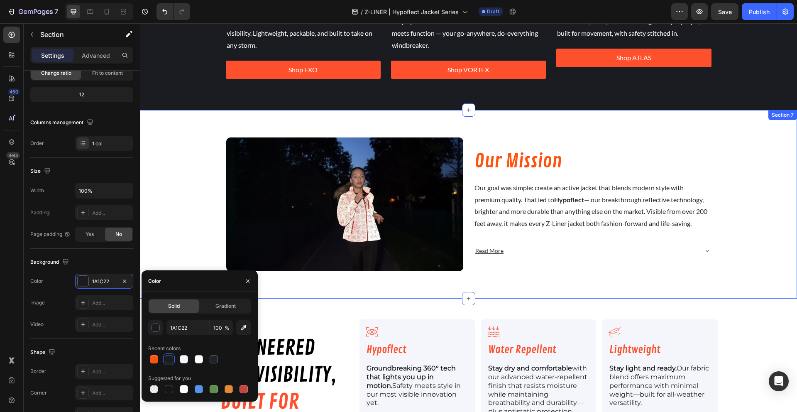
scroll to position [693, 0]
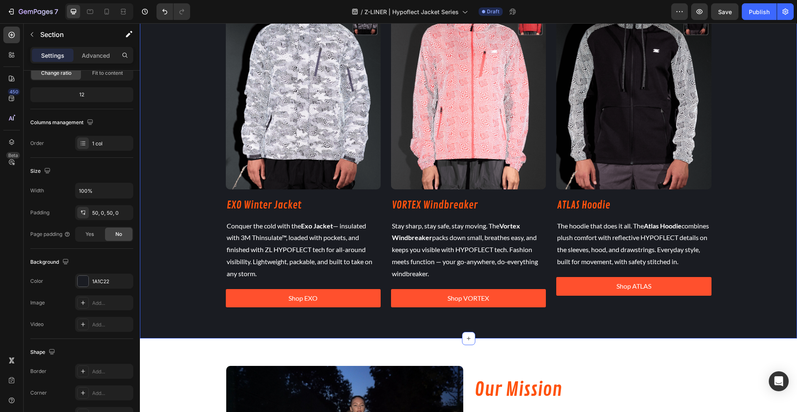
click at [198, 180] on div "THE LINEUP Heading Three jackets. Three styles. One mission: To keep you comfor…" at bounding box center [468, 119] width 657 height 397
click at [196, 189] on div "THE LINEUP Heading Three jackets. Three styles. One mission: To keep you comfor…" at bounding box center [468, 119] width 657 height 397
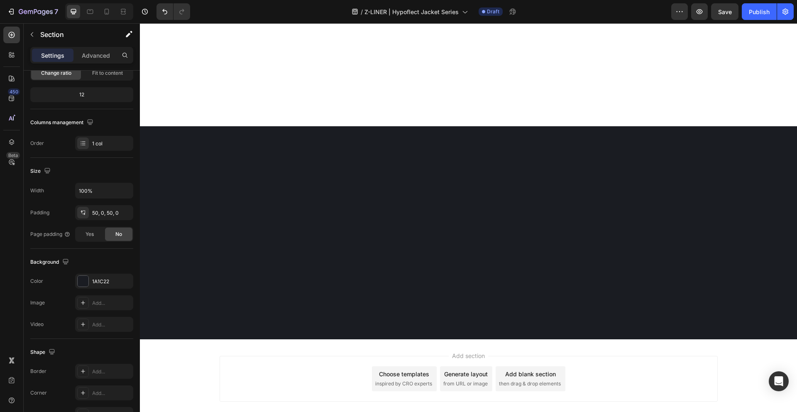
scroll to position [1386, 0]
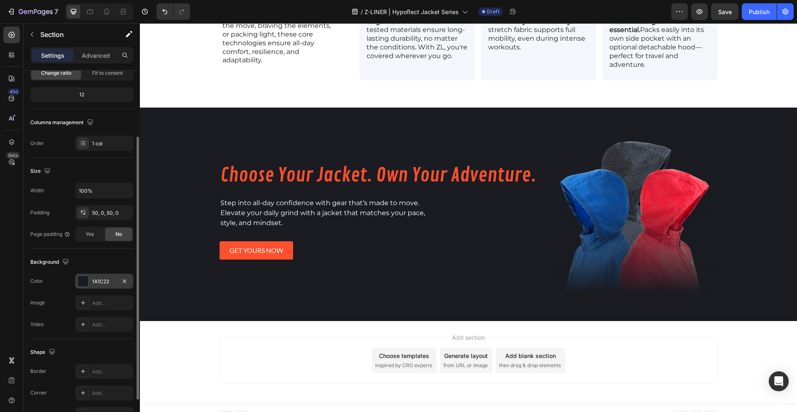
click at [109, 285] on div "1A1C22" at bounding box center [104, 281] width 24 height 7
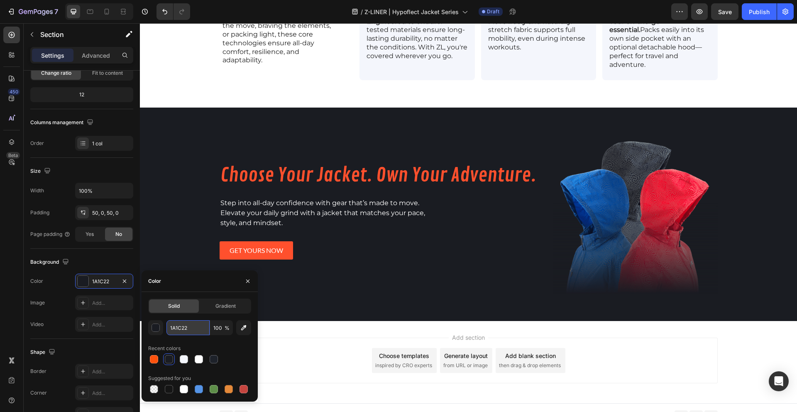
click at [187, 330] on input "1A1C22" at bounding box center [187, 327] width 43 height 15
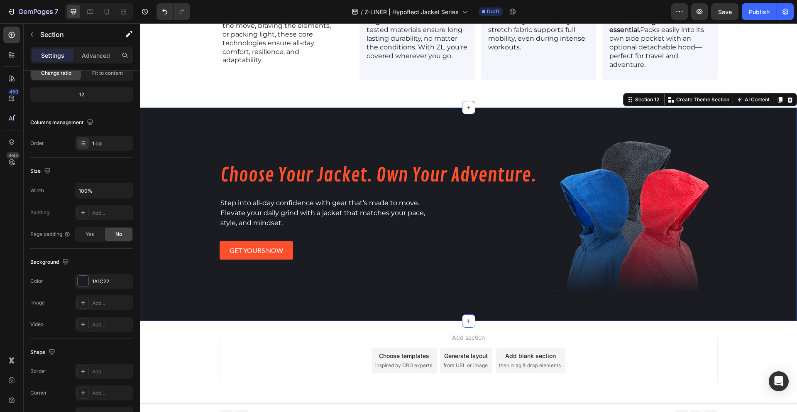
click at [176, 201] on div "Product Images [TEST - KRISTAL] Vortex Windbreaker Product Title $84.99 Product…" at bounding box center [468, 213] width 657 height 213
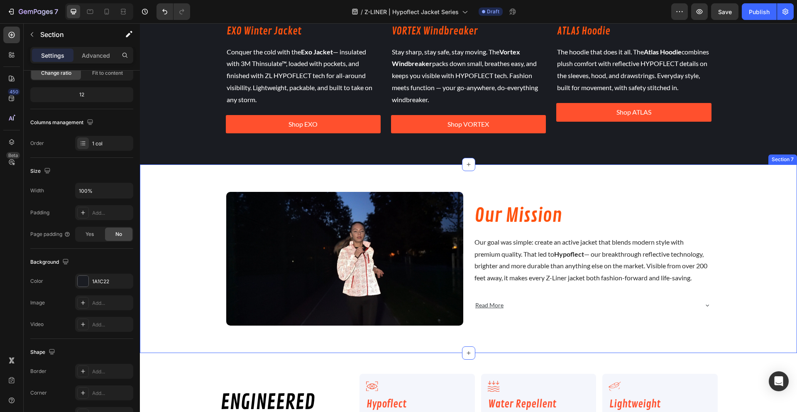
scroll to position [870, 0]
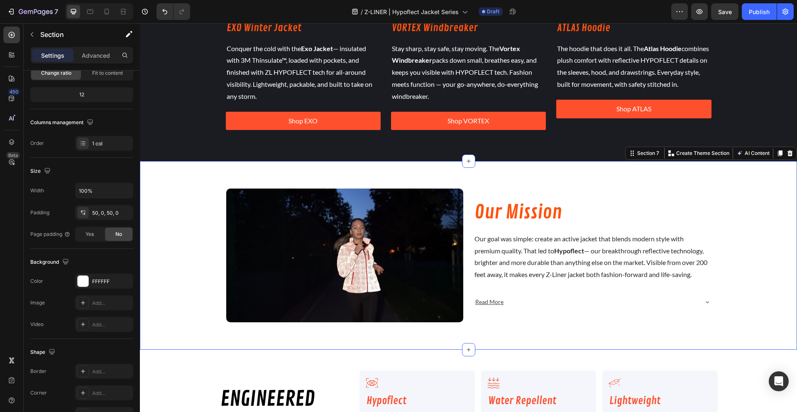
click at [189, 224] on div "Image Our Mission Heading Our goal was simple: create an active jacket that ble…" at bounding box center [468, 255] width 657 height 146
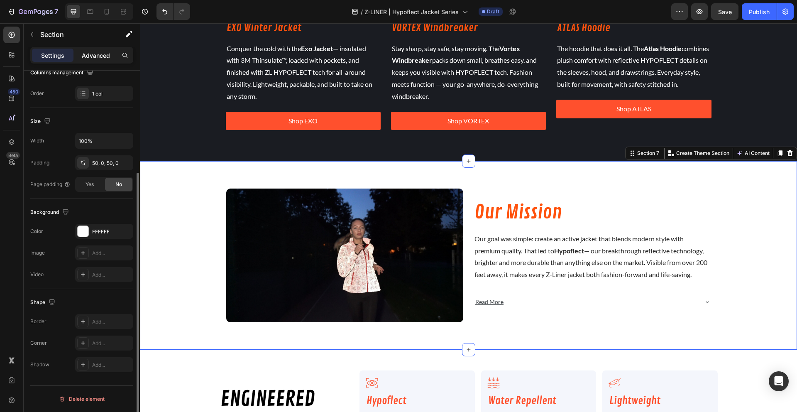
click at [96, 57] on p "Advanced" at bounding box center [96, 55] width 28 height 9
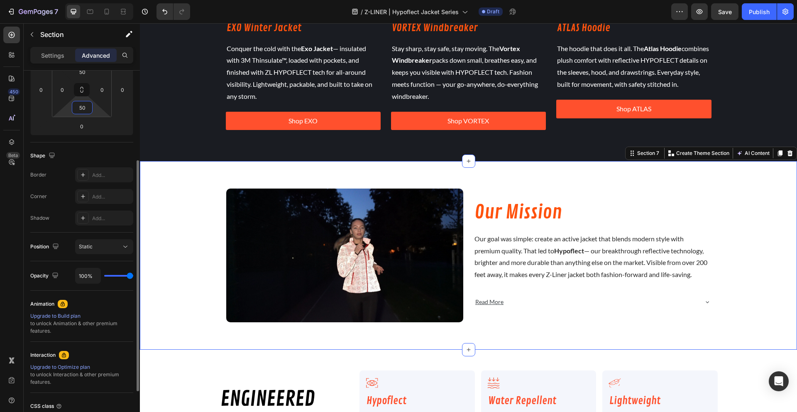
click at [85, 108] on input "50" at bounding box center [82, 107] width 17 height 12
type input "25"
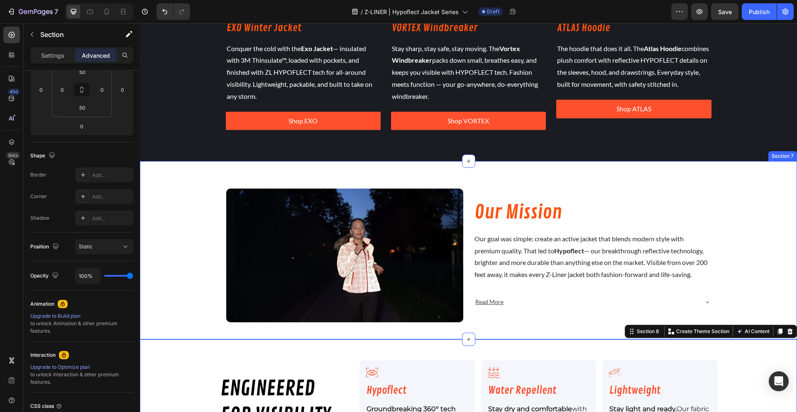
click at [176, 169] on div "Image Our Mission Heading Our goal was simple: create an active jacket that ble…" at bounding box center [468, 250] width 657 height 178
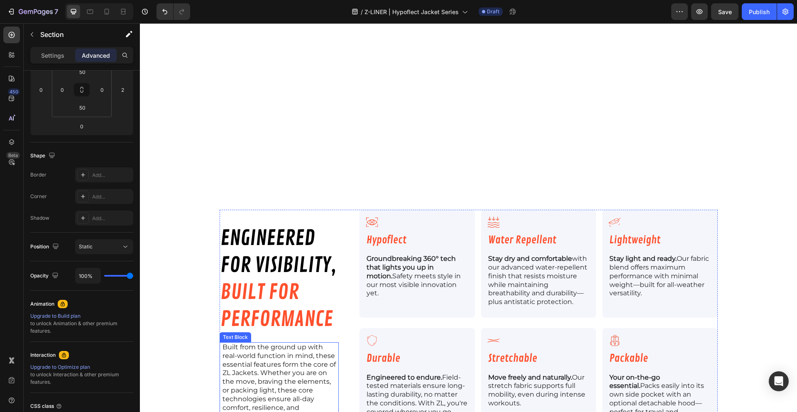
scroll to position [947, 0]
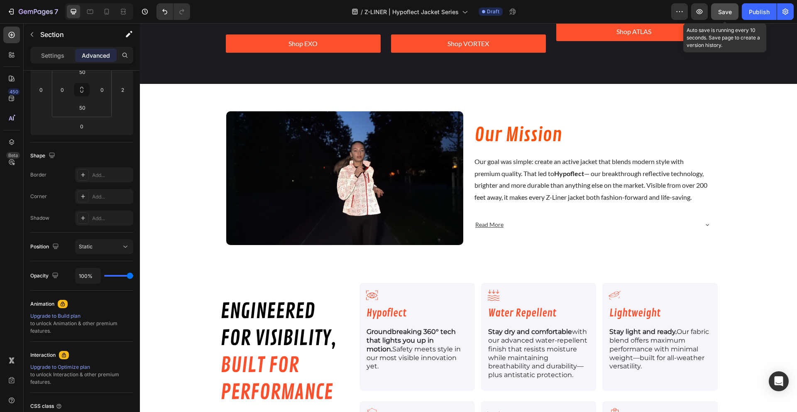
click at [723, 5] on button "Save" at bounding box center [724, 11] width 27 height 17
click at [714, 17] on button "Save" at bounding box center [724, 11] width 27 height 17
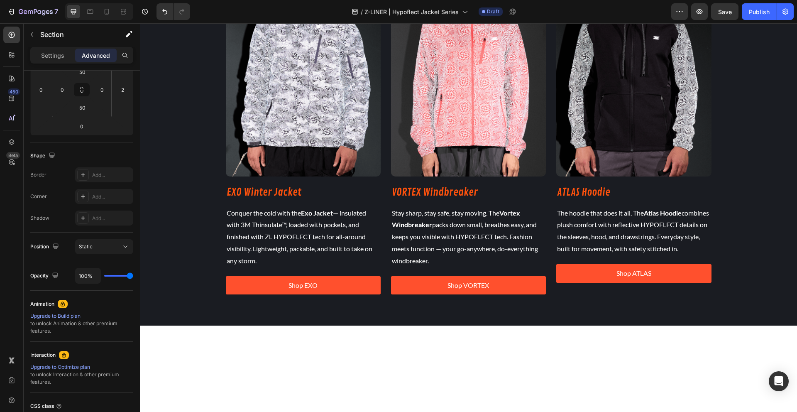
scroll to position [0, 0]
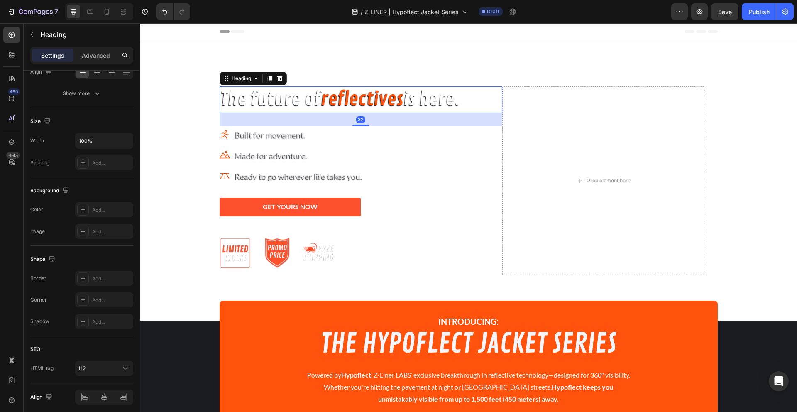
click at [314, 102] on h2 "The future of reflectives is here." at bounding box center [360, 99] width 283 height 27
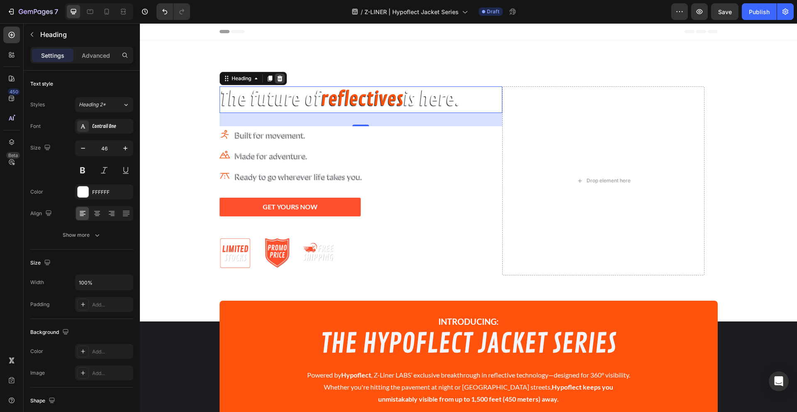
click at [276, 79] on icon at bounding box center [279, 78] width 7 height 7
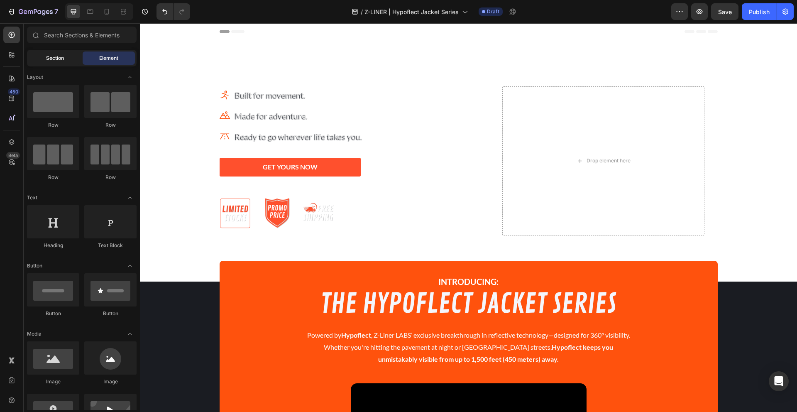
click at [52, 57] on span "Section" at bounding box center [55, 57] width 18 height 7
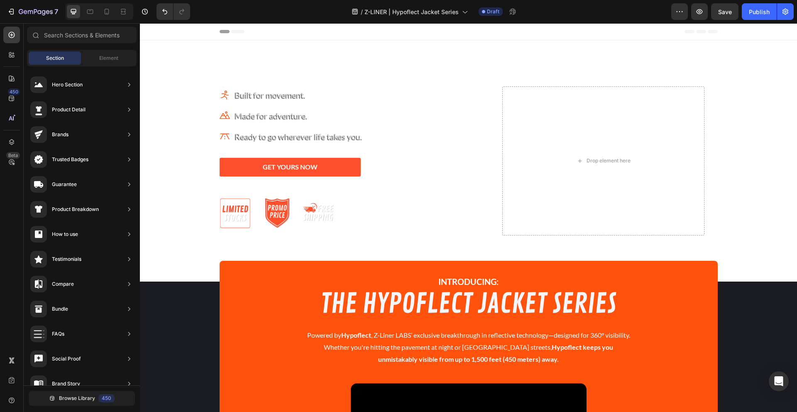
click at [103, 67] on div "Hero Section Product Detail Brands Trusted Badges Guarantee Product Breakdown H…" at bounding box center [82, 306] width 116 height 481
click at [105, 57] on span "Element" at bounding box center [108, 57] width 19 height 7
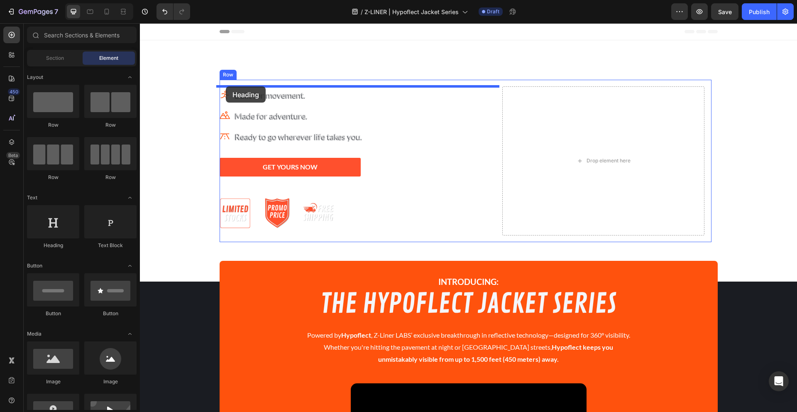
drag, startPoint x: 183, startPoint y: 251, endPoint x: 226, endPoint y: 86, distance: 170.3
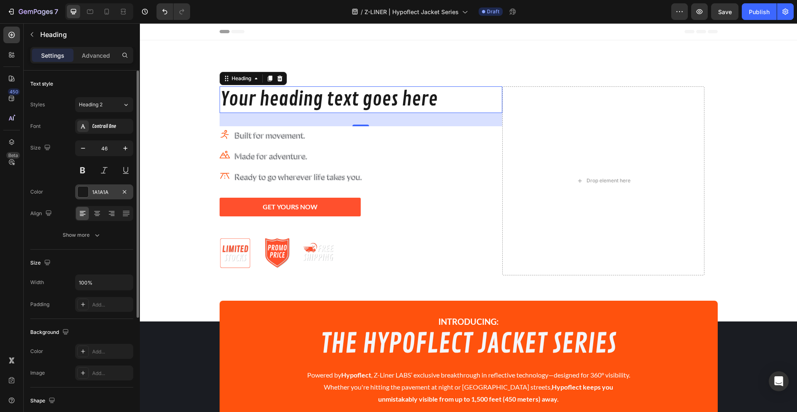
click at [113, 191] on div "1A1A1A" at bounding box center [104, 191] width 24 height 7
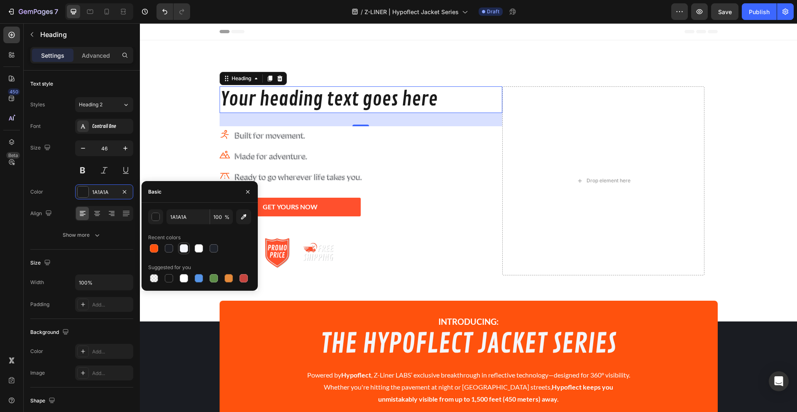
click at [180, 254] on div at bounding box center [184, 248] width 12 height 12
click at [202, 247] on div at bounding box center [199, 248] width 8 height 8
type input "FFFFFF"
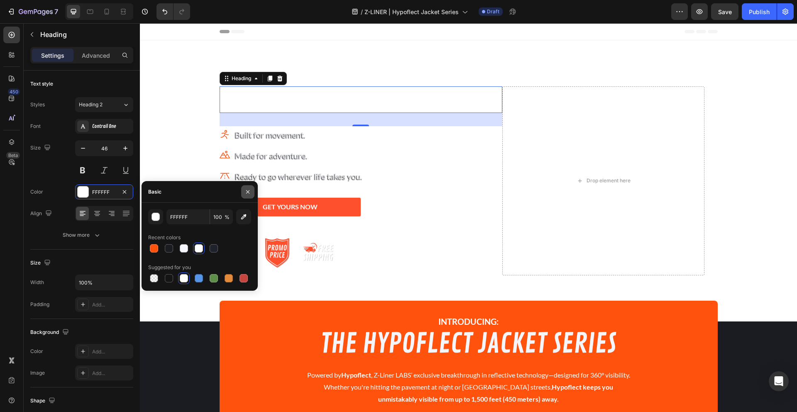
click at [246, 192] on icon "button" at bounding box center [247, 191] width 7 height 7
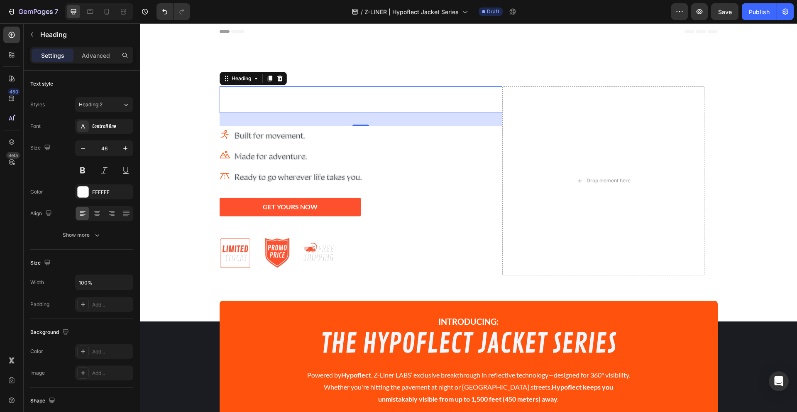
click at [399, 97] on h2 "Your heading text goes here" at bounding box center [360, 99] width 283 height 27
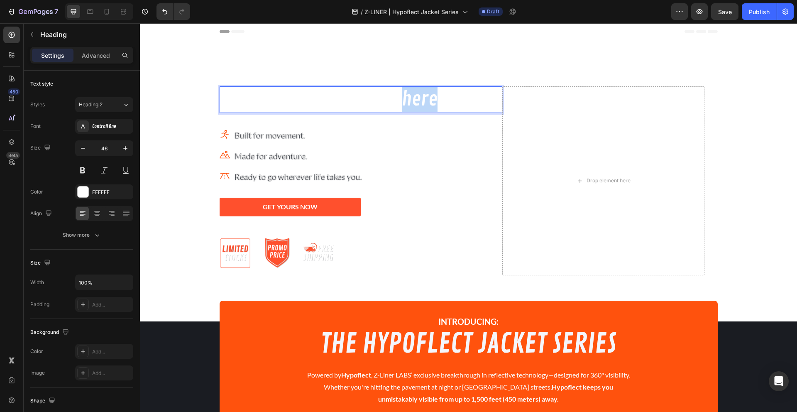
click at [399, 97] on p "Your heading text goes here" at bounding box center [360, 99] width 281 height 25
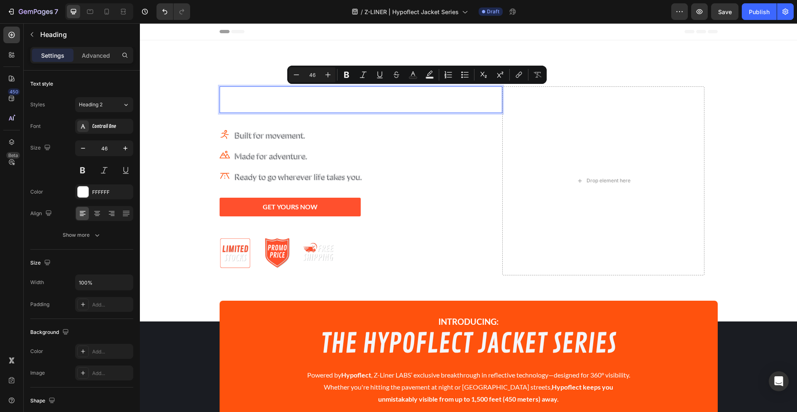
click at [319, 99] on p "Your heading text goes here" at bounding box center [360, 99] width 281 height 25
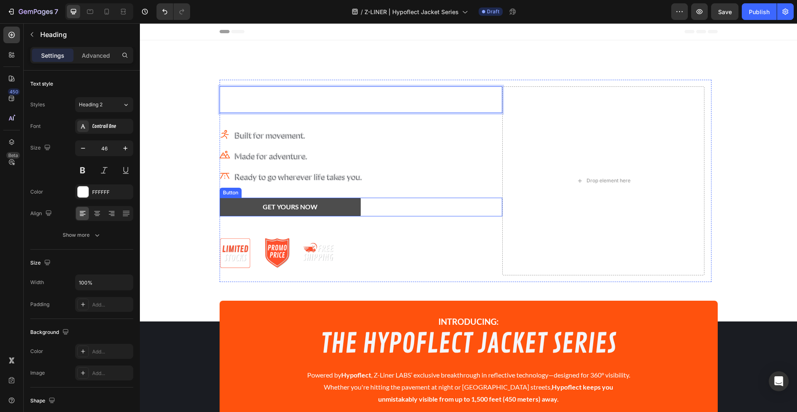
click at [343, 211] on button "GET YOURS NOW" at bounding box center [289, 206] width 141 height 19
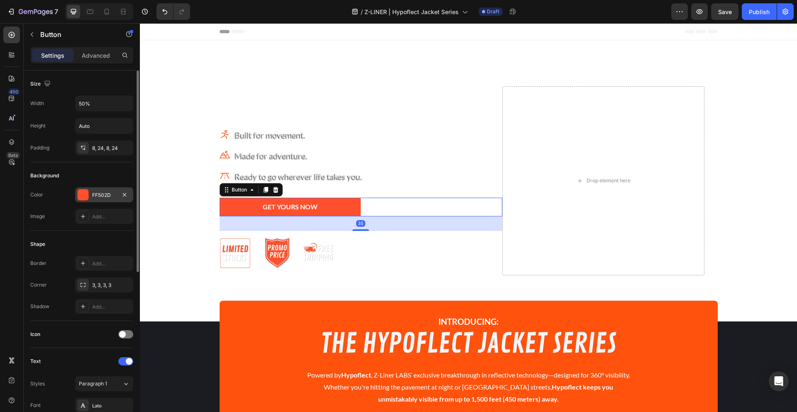
click at [107, 196] on div "FF502D" at bounding box center [104, 194] width 24 height 7
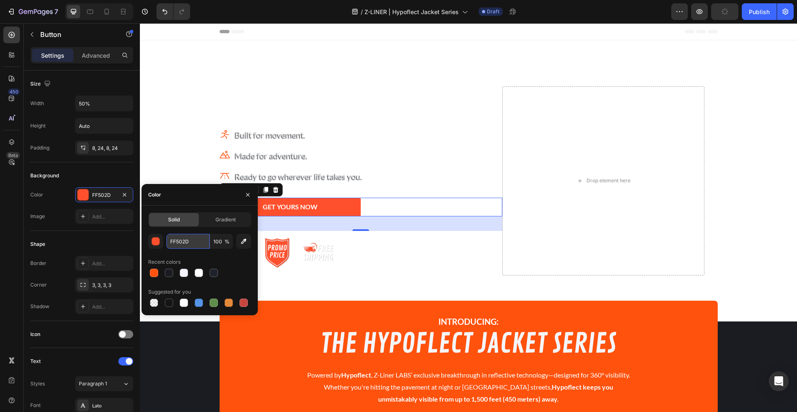
click at [183, 240] on input "FF502D" at bounding box center [187, 241] width 43 height 15
click at [376, 104] on p "The future of reflectives is here." at bounding box center [360, 99] width 281 height 25
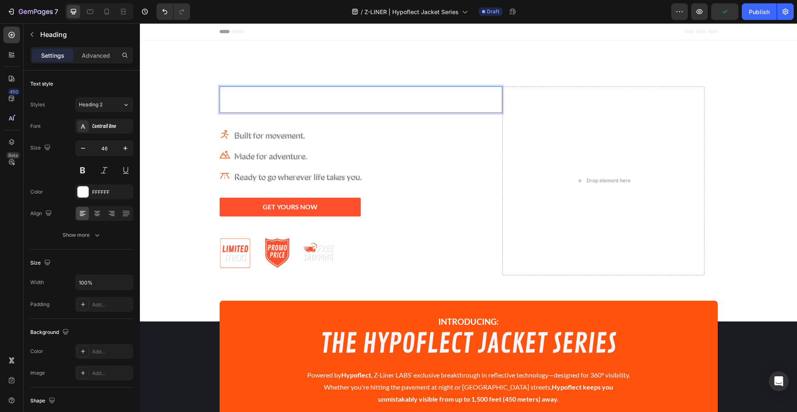
click at [371, 102] on p "The future of reflectives is here." at bounding box center [360, 99] width 281 height 25
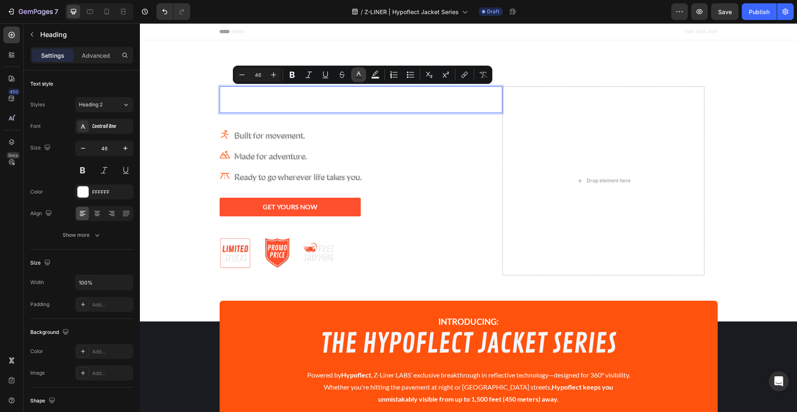
click at [360, 74] on icon "Editor contextual toolbar" at bounding box center [358, 75] width 8 height 8
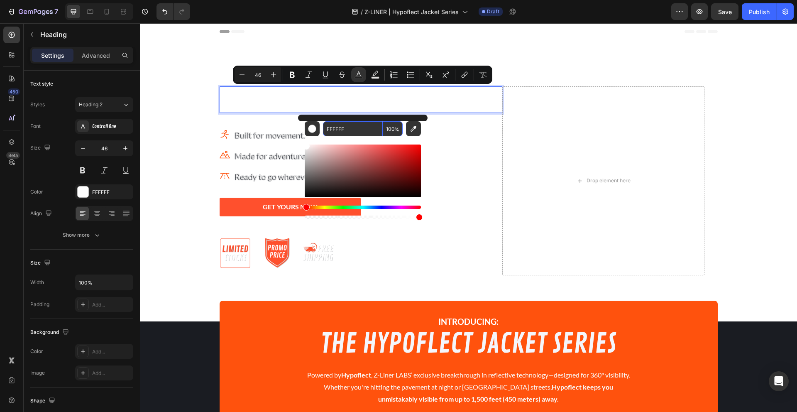
click at [341, 128] on input "FFFFFF" at bounding box center [353, 128] width 60 height 15
paste input "502D"
type input "FF502DF"
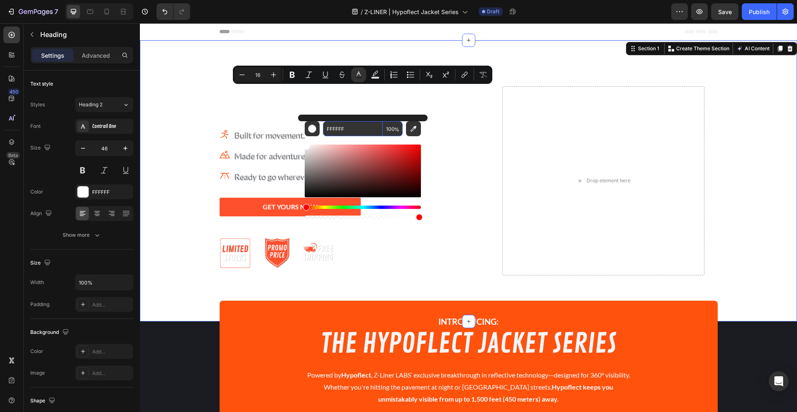
click at [197, 180] on div "The future of reflectives is here. Heading Icon Built for movement. Text block …" at bounding box center [468, 180] width 657 height 215
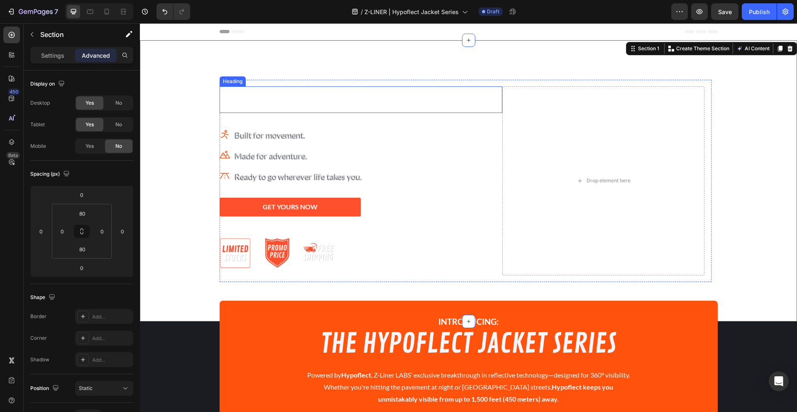
click at [368, 103] on p "The future of reflectives is here." at bounding box center [360, 99] width 281 height 25
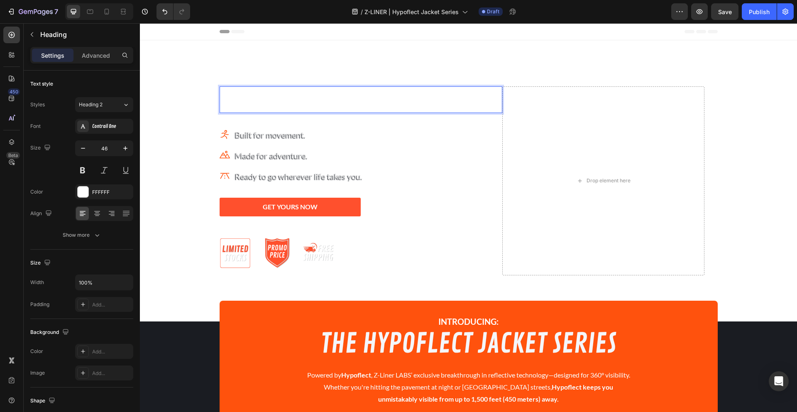
click at [367, 102] on p "The future of reflectives is here." at bounding box center [360, 99] width 281 height 25
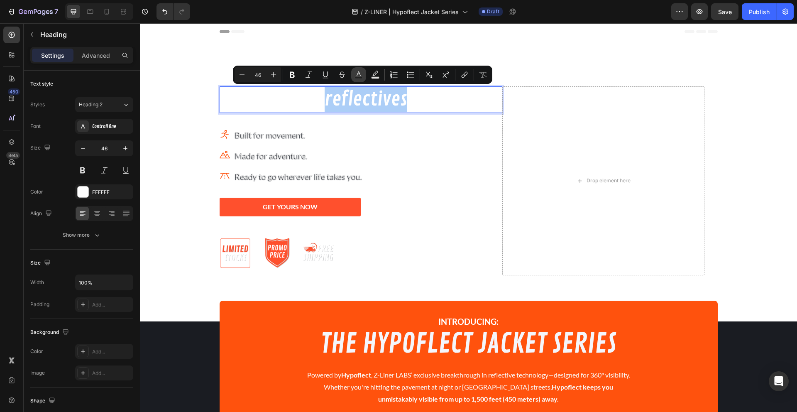
click at [359, 75] on icon "Editor contextual toolbar" at bounding box center [358, 75] width 8 height 8
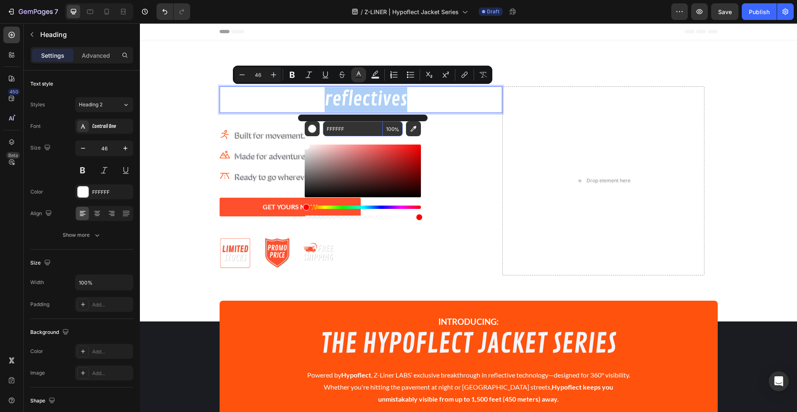
click at [351, 125] on input "FFFFFF" at bounding box center [353, 128] width 60 height 15
paste input "502D"
type input "FF502D"
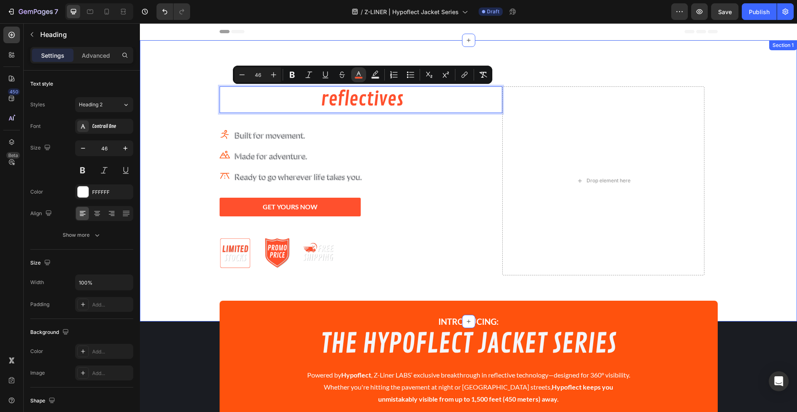
click at [179, 200] on div "The future of reflectives is here. Heading 32 Icon Built for movement. Text blo…" at bounding box center [468, 180] width 657 height 215
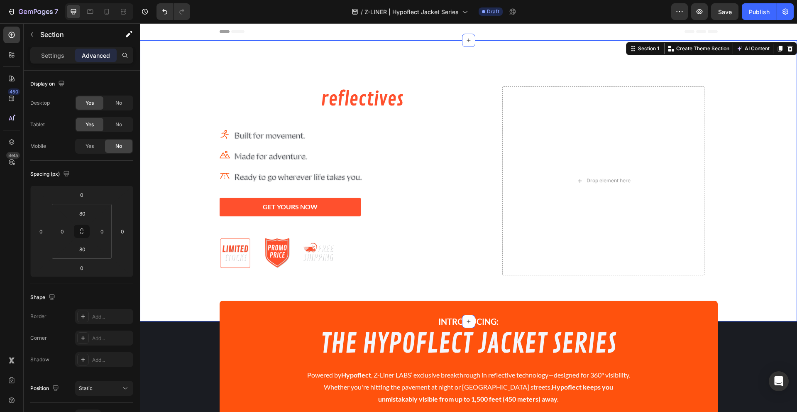
click at [195, 114] on div "The future of reflectives is here. Heading Icon Built for movement. Text block …" at bounding box center [468, 180] width 657 height 215
click at [61, 53] on p "Settings" at bounding box center [52, 55] width 23 height 9
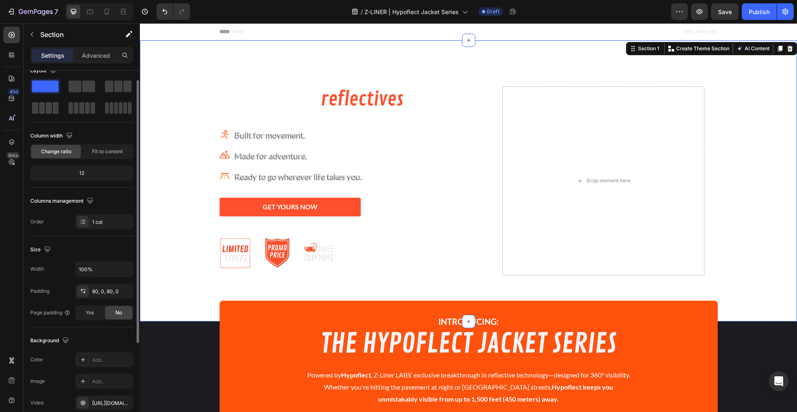
scroll to position [141, 0]
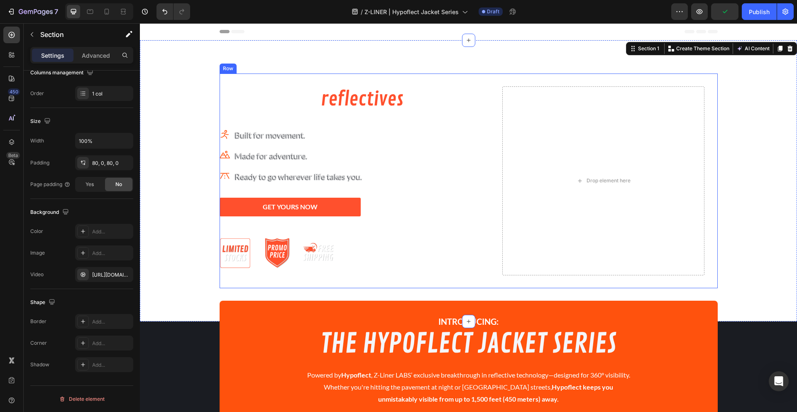
click at [356, 76] on div "The future of reflectives is here. Heading Icon Built for movement. Text block …" at bounding box center [468, 180] width 498 height 215
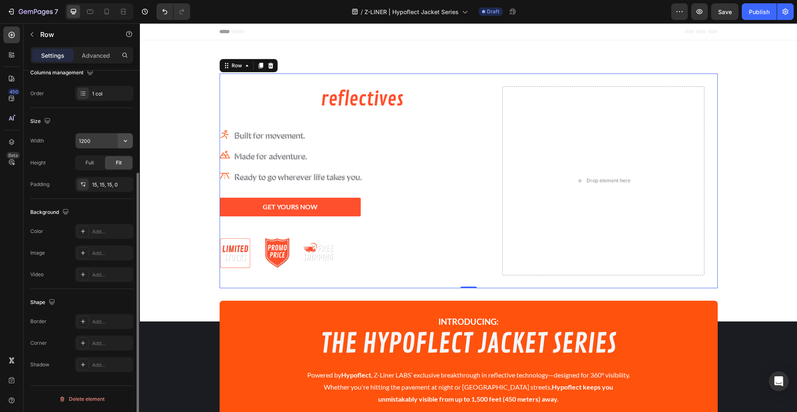
click at [127, 141] on icon "button" at bounding box center [125, 141] width 8 height 8
click at [121, 174] on span "100%" at bounding box center [119, 177] width 14 height 7
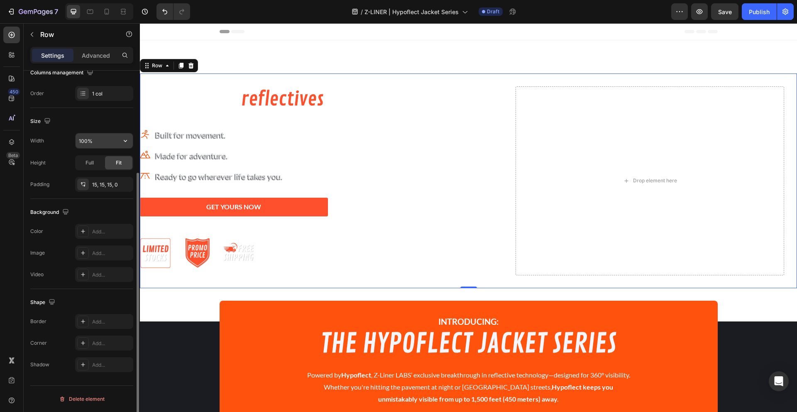
click at [88, 144] on input "100%" at bounding box center [104, 140] width 57 height 15
type input "90%"
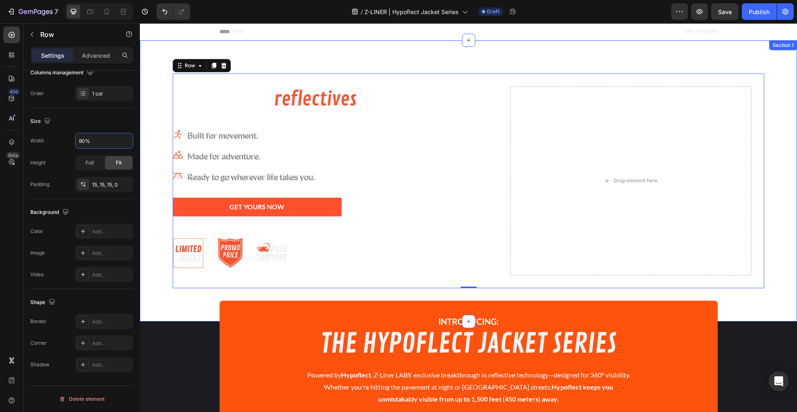
click at [155, 145] on div "The future of reflectives is here. Heading Icon Built for movement. Text block …" at bounding box center [468, 180] width 657 height 215
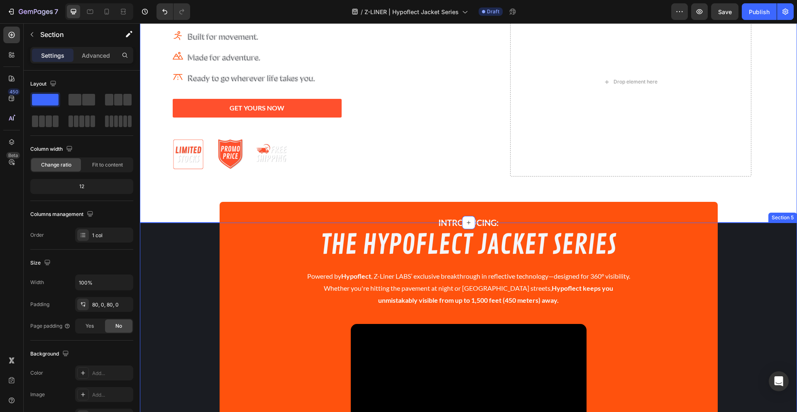
scroll to position [144, 0]
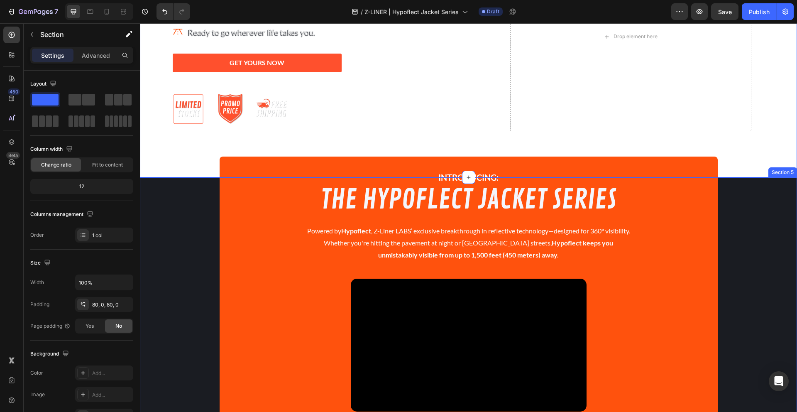
click at [186, 218] on div "INTRODUCING: Text Block THE HYPOFLECT JACKET SERIES Heading Powered by Hypoflec…" at bounding box center [468, 313] width 657 height 230
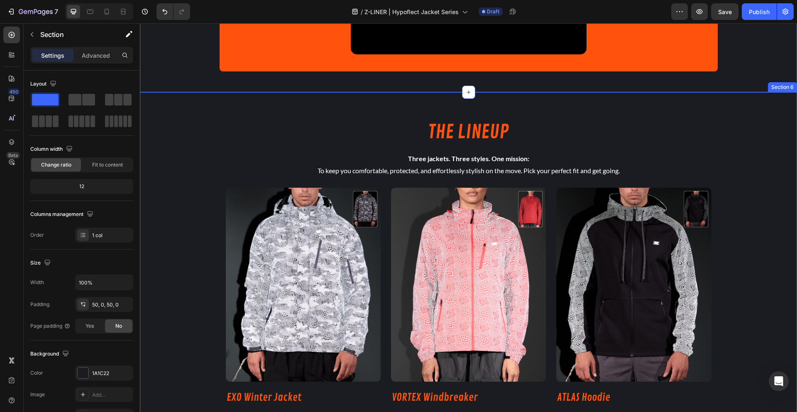
scroll to position [514, 0]
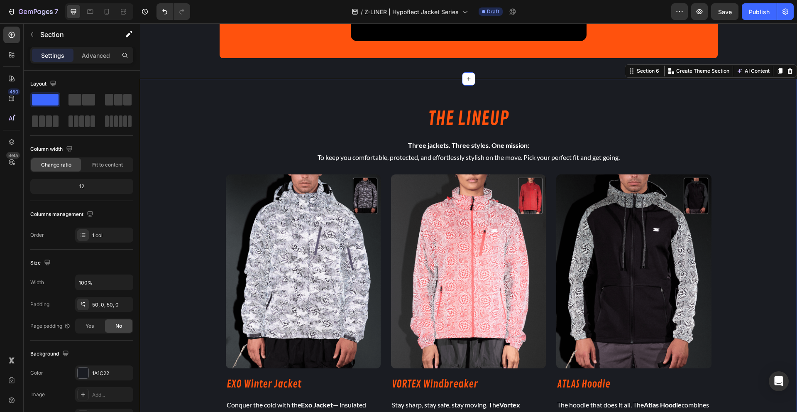
click at [215, 176] on div "THE LINEUP Heading Three jackets. Three styles. One mission: To keep you comfor…" at bounding box center [468, 298] width 657 height 397
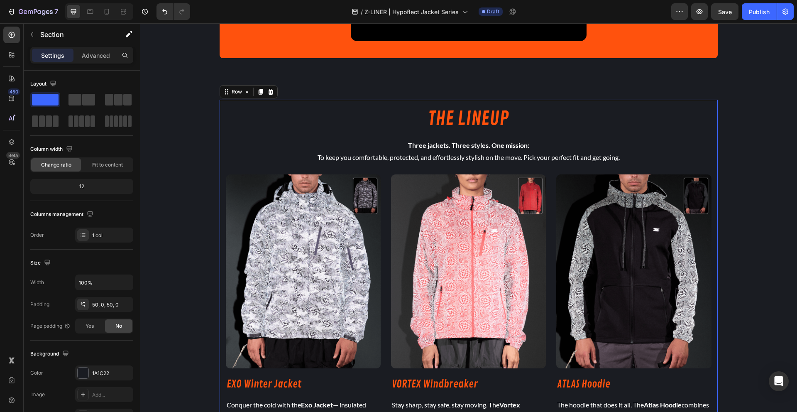
click at [232, 167] on div "THE LINEUP Heading Three jackets. Three styles. One mission: To keep you comfor…" at bounding box center [468, 298] width 485 height 384
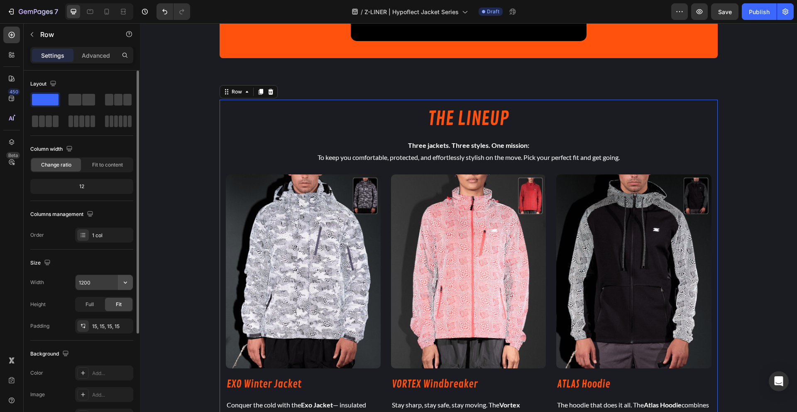
click at [121, 278] on icon "button" at bounding box center [125, 282] width 8 height 8
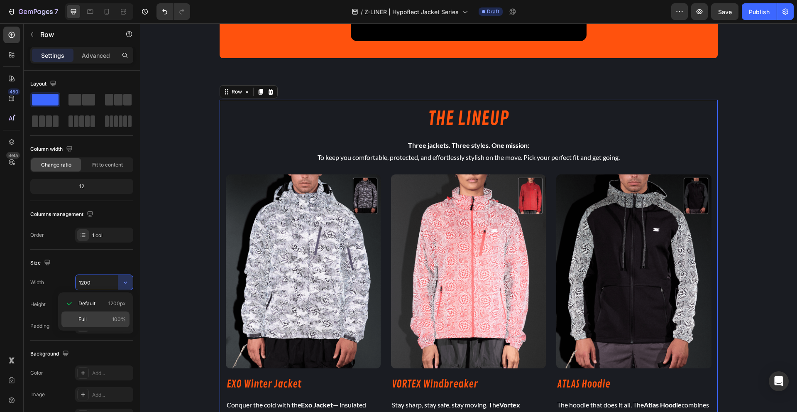
click at [103, 317] on p "Full 100%" at bounding box center [101, 318] width 47 height 7
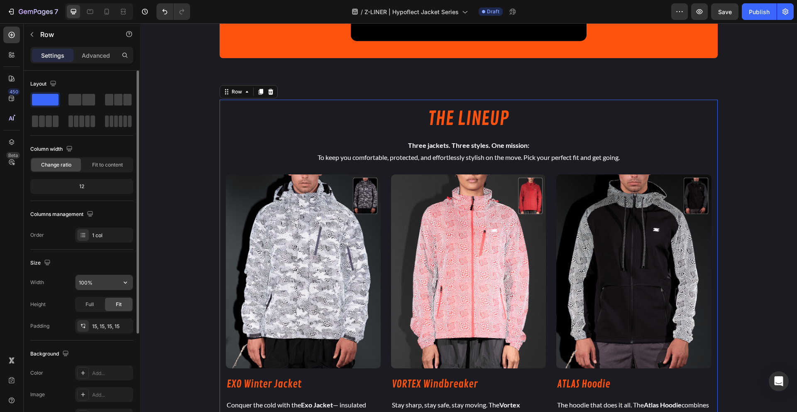
click at [81, 281] on input "100%" at bounding box center [104, 282] width 57 height 15
type input "90%"
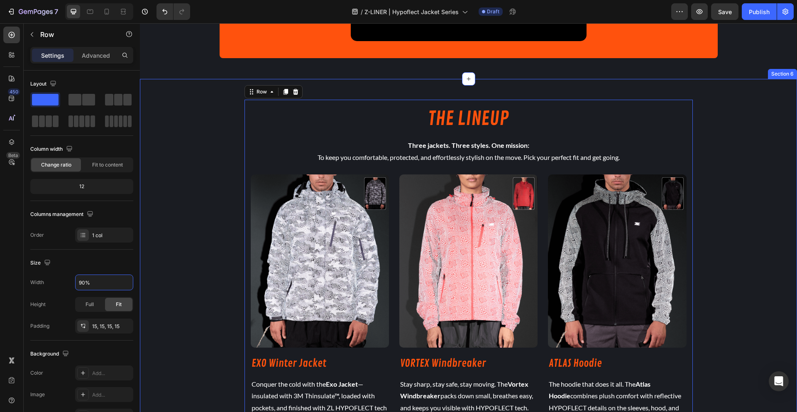
click at [199, 274] on div "THE LINEUP Heading Three jackets. Three styles. One mission: To keep you comfor…" at bounding box center [468, 288] width 657 height 376
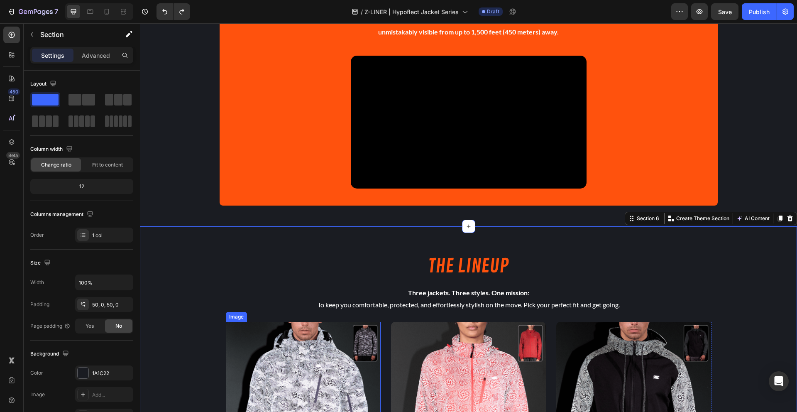
scroll to position [0, 0]
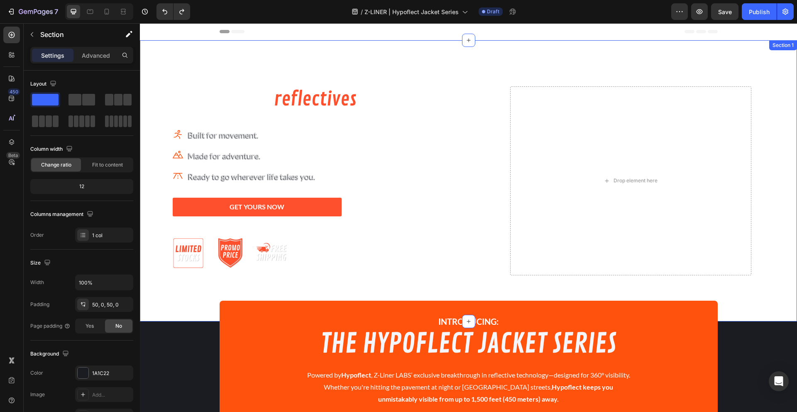
click at [163, 261] on div "The future of reflectives is here. Heading Icon Built for movement. Text block …" at bounding box center [468, 180] width 657 height 215
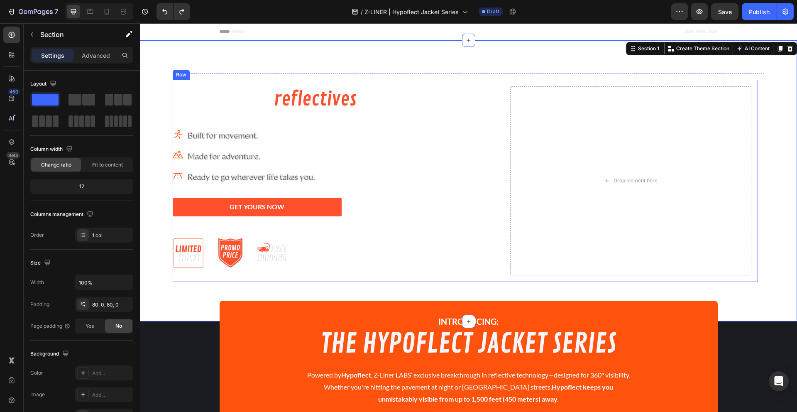
click at [392, 228] on div "GET YOURS NOW Button" at bounding box center [341, 213] width 337 height 33
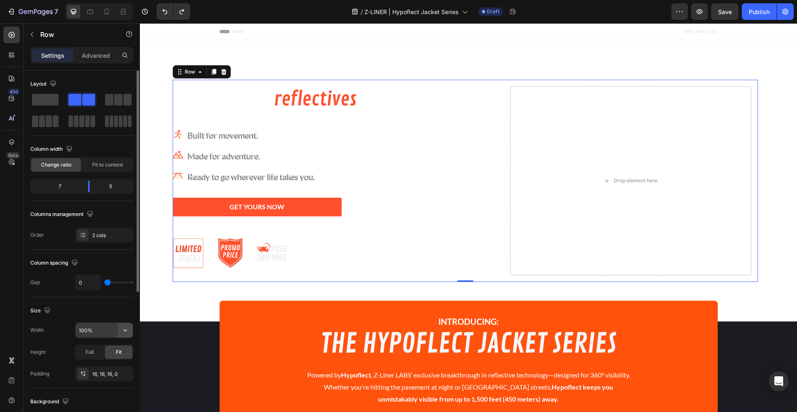
click at [122, 325] on button "button" at bounding box center [125, 329] width 15 height 15
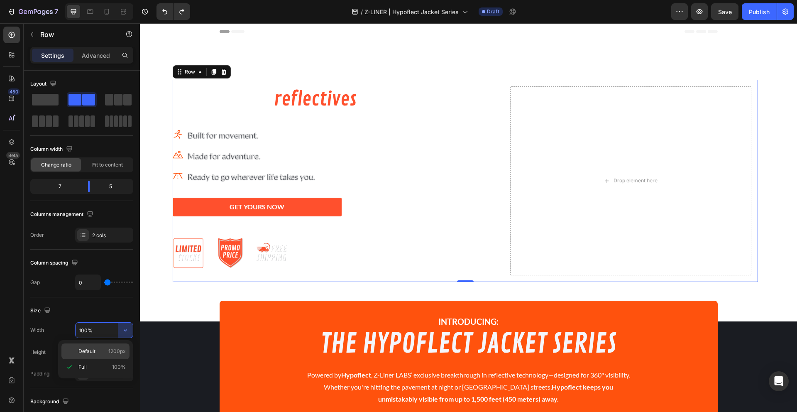
click at [107, 352] on p "Default 1200px" at bounding box center [101, 350] width 47 height 7
type input "1200"
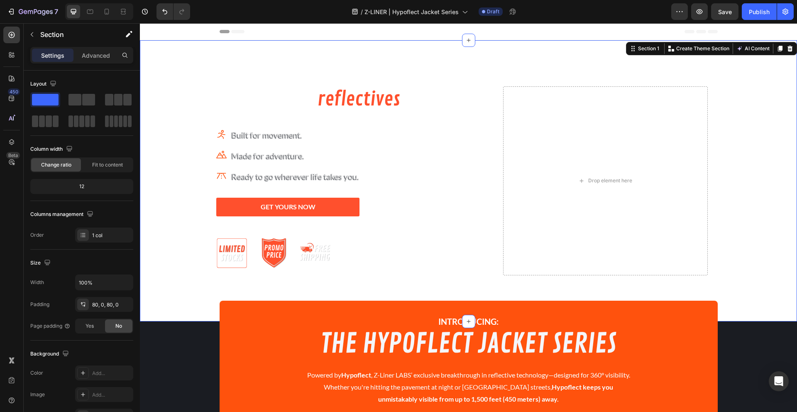
click at [189, 306] on div at bounding box center [468, 180] width 657 height 281
click at [718, 10] on span "Save" at bounding box center [725, 11] width 14 height 7
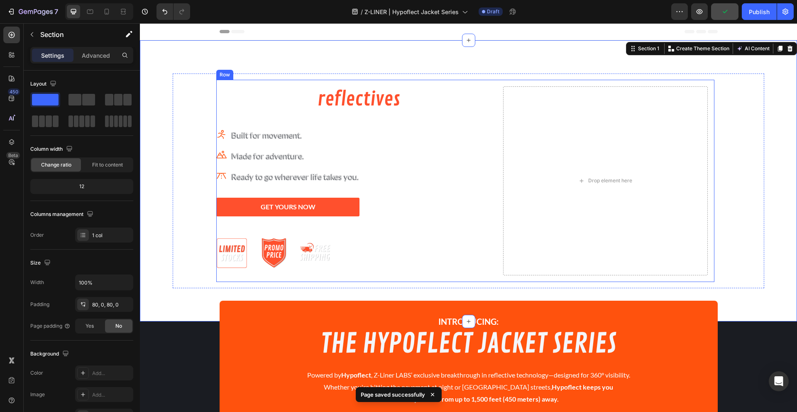
click at [495, 194] on div "The future of reflectives is here. Heading Icon Built for movement. Text block …" at bounding box center [359, 180] width 287 height 189
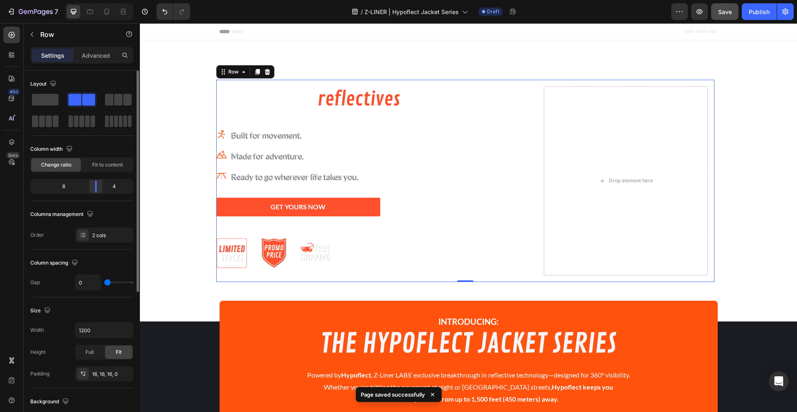
drag, startPoint x: 92, startPoint y: 191, endPoint x: 98, endPoint y: 190, distance: 6.7
click at [98, 190] on div at bounding box center [95, 186] width 15 height 12
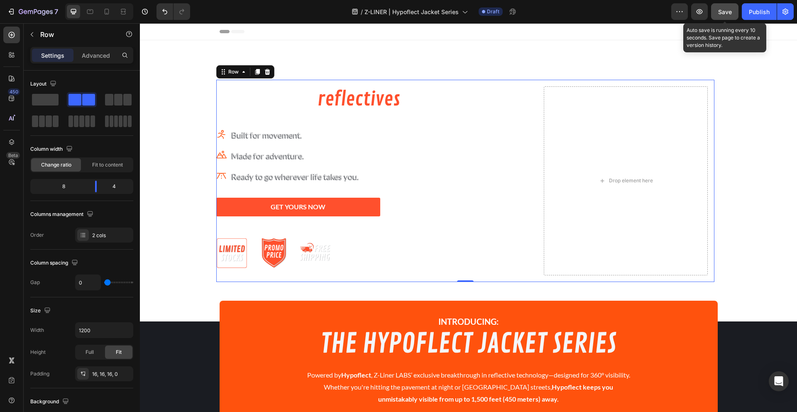
click at [719, 10] on span "Save" at bounding box center [725, 11] width 14 height 7
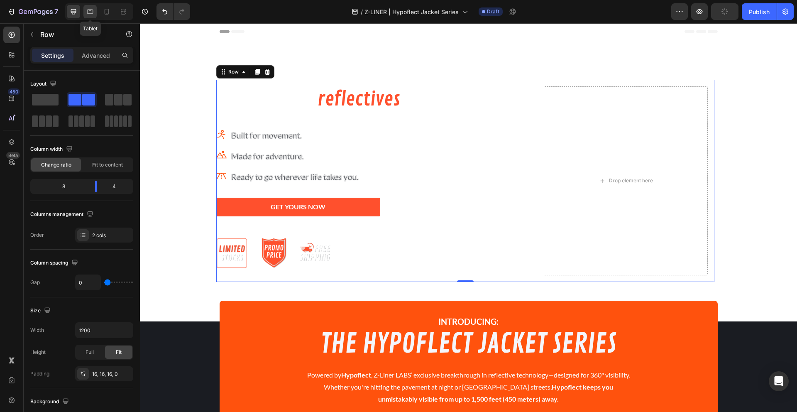
click at [91, 15] on icon at bounding box center [90, 11] width 8 height 8
type input "100%"
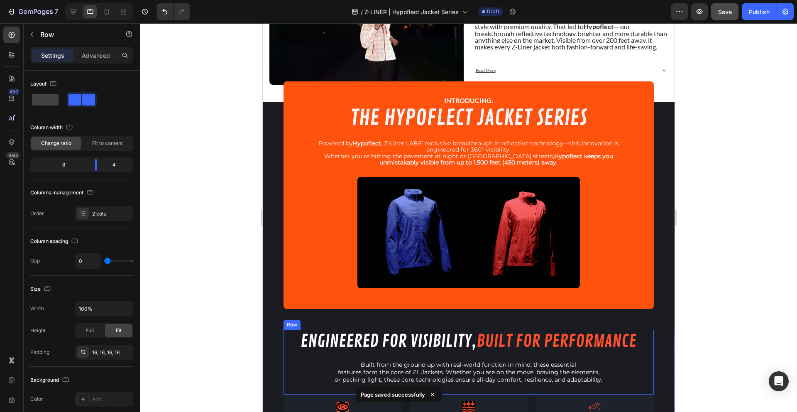
scroll to position [726, 0]
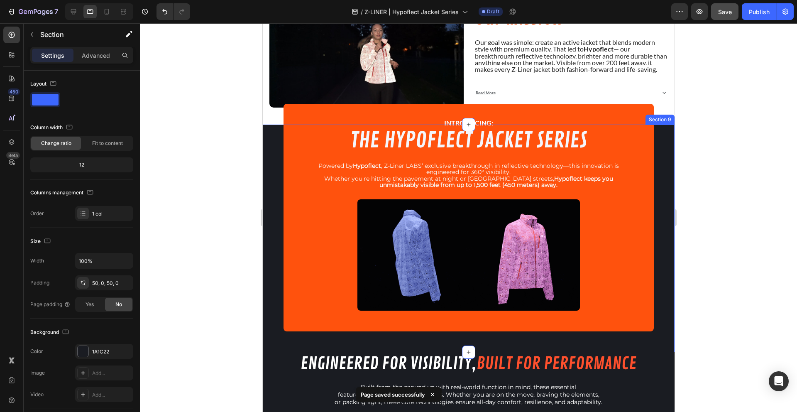
click at [265, 142] on div "INTRODUCING: Text Block THE HYPOFLECT JACKET SERIES Heading Powered by Hypoflec…" at bounding box center [468, 237] width 412 height 227
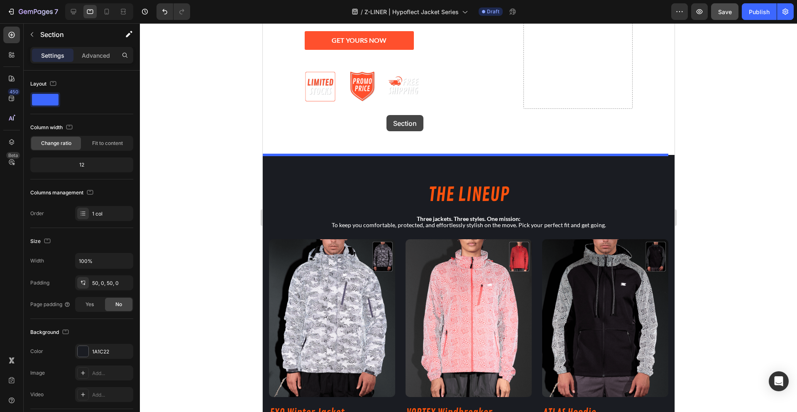
scroll to position [176, 0]
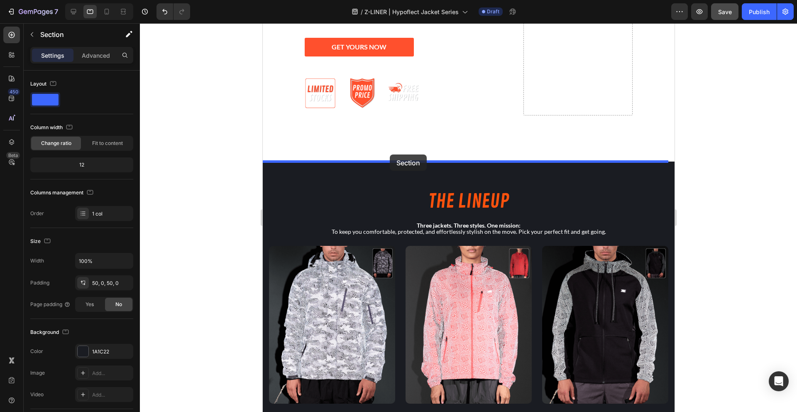
drag, startPoint x: 526, startPoint y: 218, endPoint x: 389, endPoint y: 154, distance: 150.9
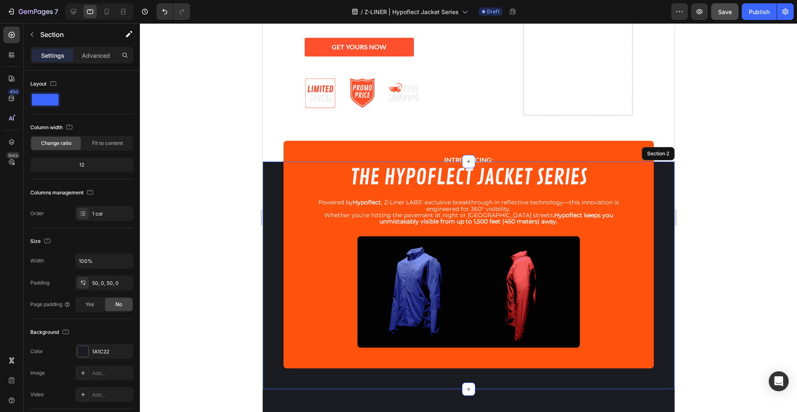
click at [249, 278] on div at bounding box center [468, 217] width 657 height 388
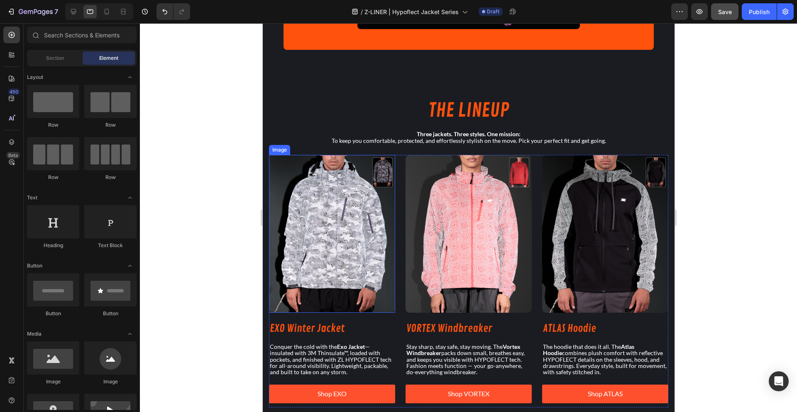
scroll to position [495, 0]
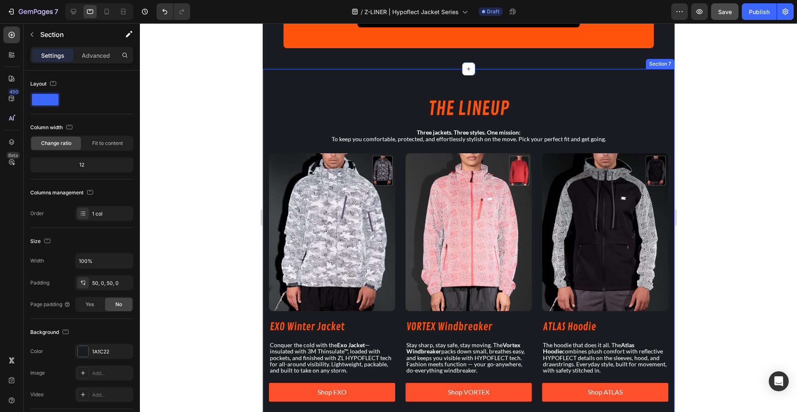
click at [380, 74] on div "THE LINEUP Heading Three jackets. Three styles. One mission: To keep you comfor…" at bounding box center [468, 250] width 412 height 363
click at [368, 73] on div "THE LINEUP Heading Three jackets. Three styles. One mission: To keep you comfor…" at bounding box center [468, 250] width 412 height 363
click at [94, 61] on div "Advanced" at bounding box center [95, 55] width 41 height 13
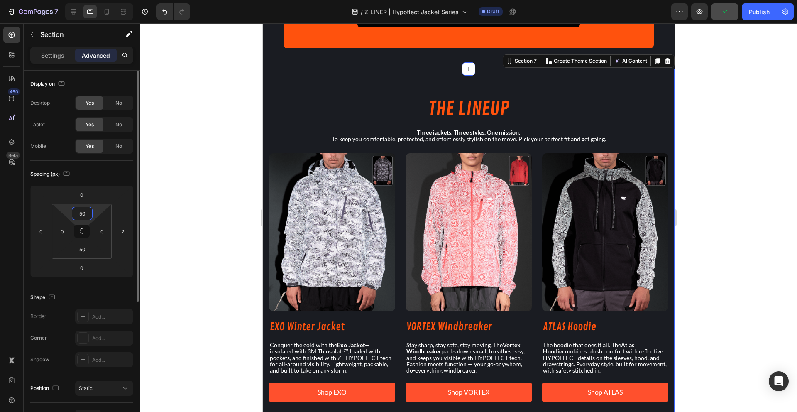
click at [88, 216] on input "50" at bounding box center [82, 213] width 17 height 12
type input "25"
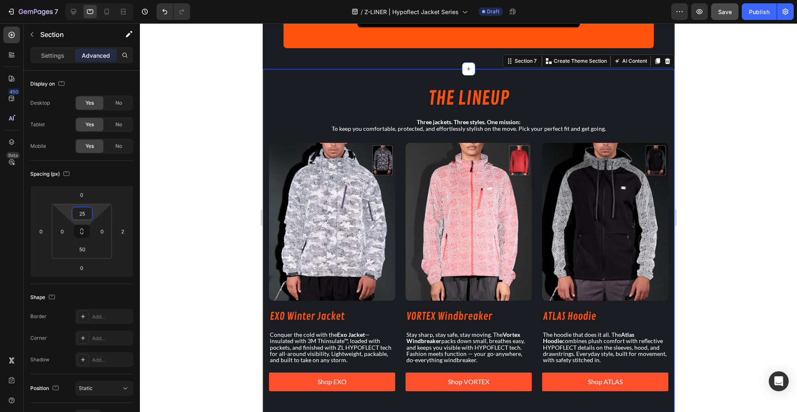
click at [213, 212] on div at bounding box center [468, 217] width 657 height 388
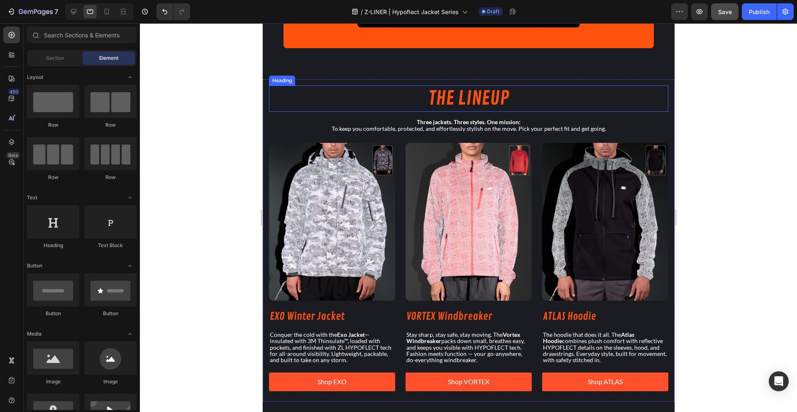
click at [406, 88] on h2 "THE LINEUP" at bounding box center [467, 98] width 399 height 27
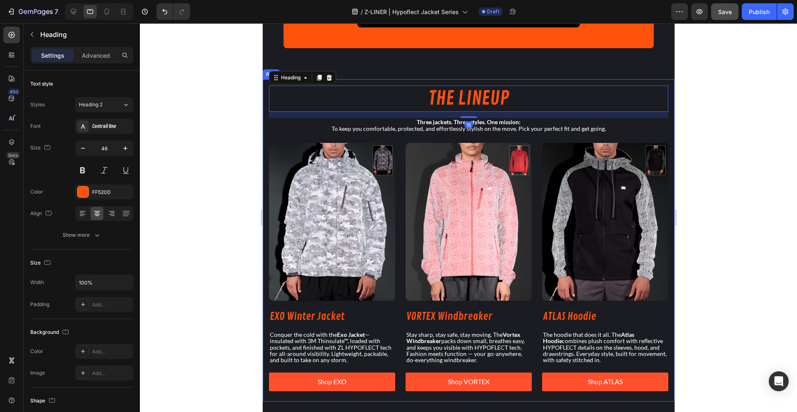
click at [414, 81] on div "THE LINEUP Heading 15 Three jackets. Three styles. One mission: To keep you com…" at bounding box center [468, 240] width 412 height 322
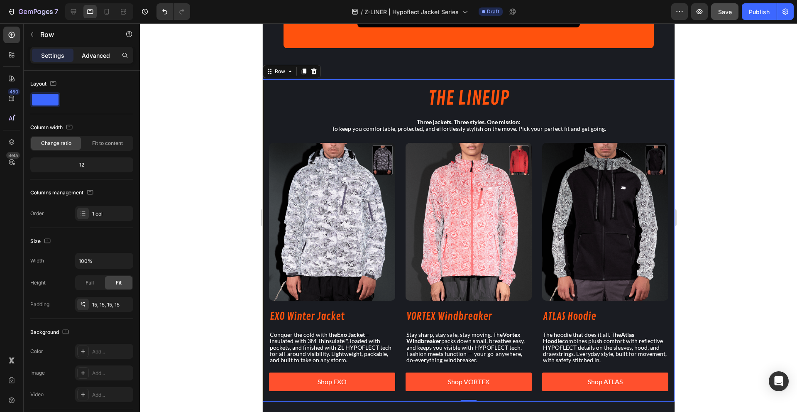
click at [88, 51] on p "Advanced" at bounding box center [96, 55] width 28 height 9
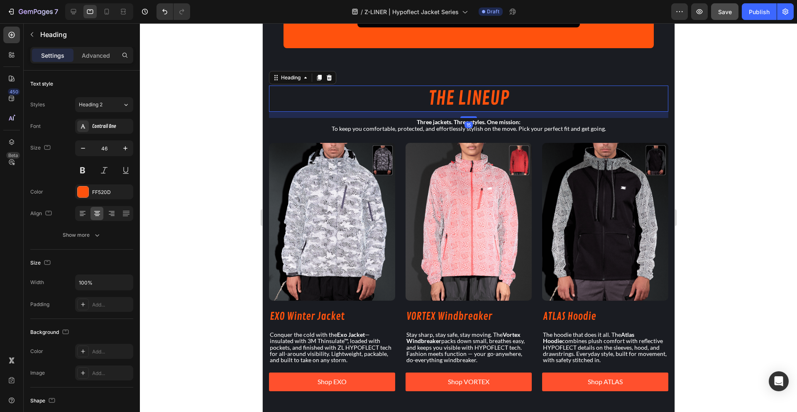
click at [399, 95] on h2 "THE LINEUP" at bounding box center [467, 98] width 399 height 27
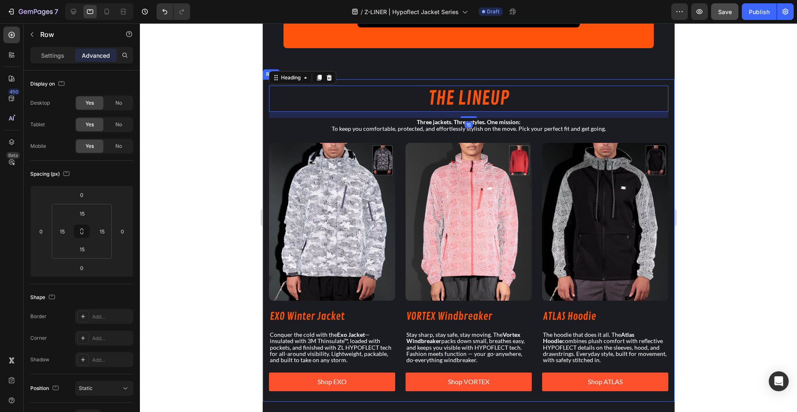
click at [393, 81] on div "THE LINEUP Heading 15 Three jackets. Three styles. One mission: To keep you com…" at bounding box center [468, 240] width 412 height 322
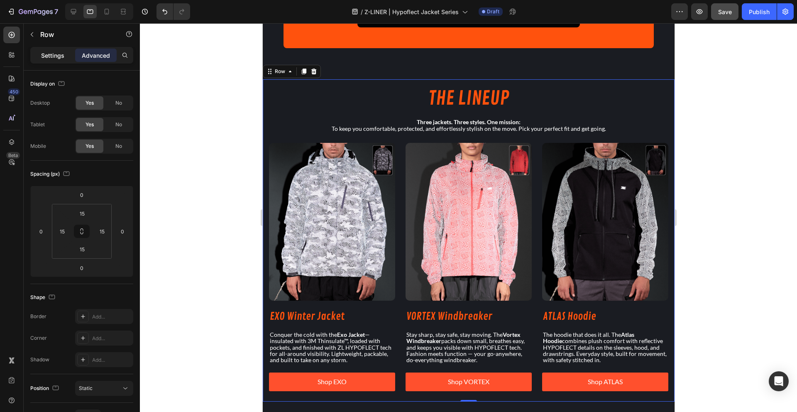
click at [54, 54] on p "Settings" at bounding box center [52, 55] width 23 height 9
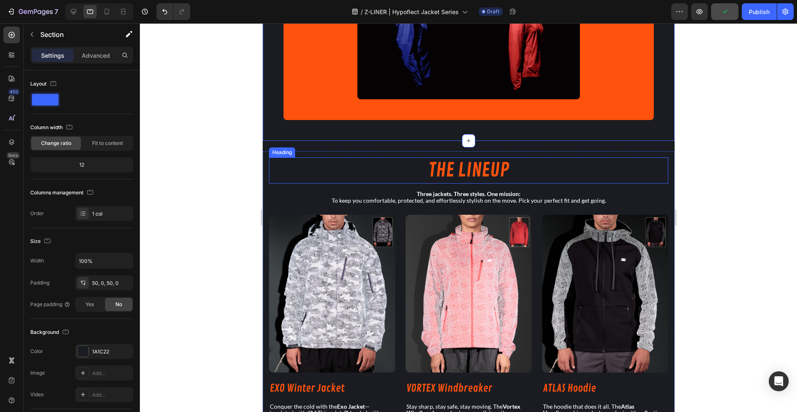
scroll to position [407, 0]
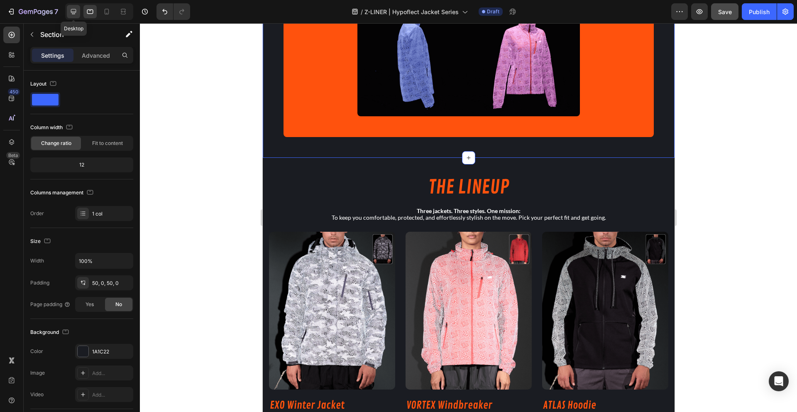
click at [73, 15] on icon at bounding box center [73, 11] width 8 height 8
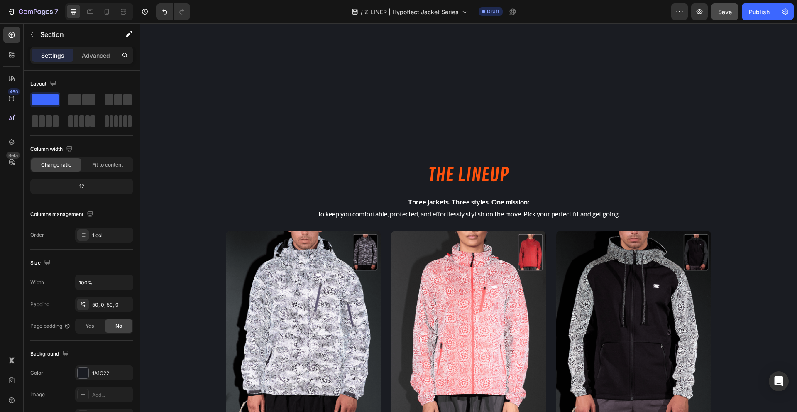
scroll to position [590, 0]
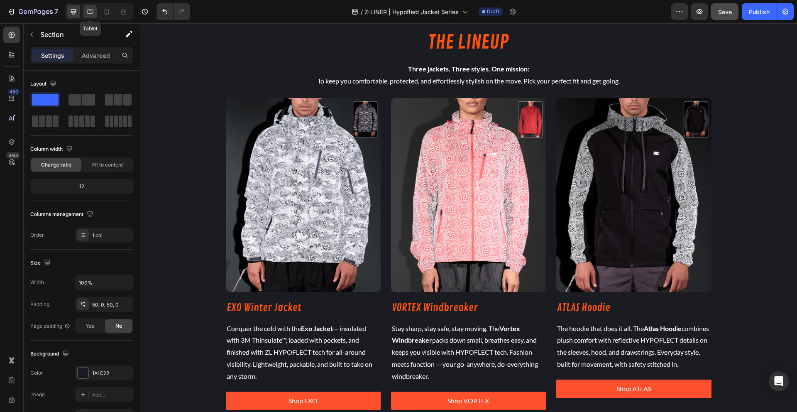
click at [89, 13] on icon at bounding box center [90, 11] width 8 height 8
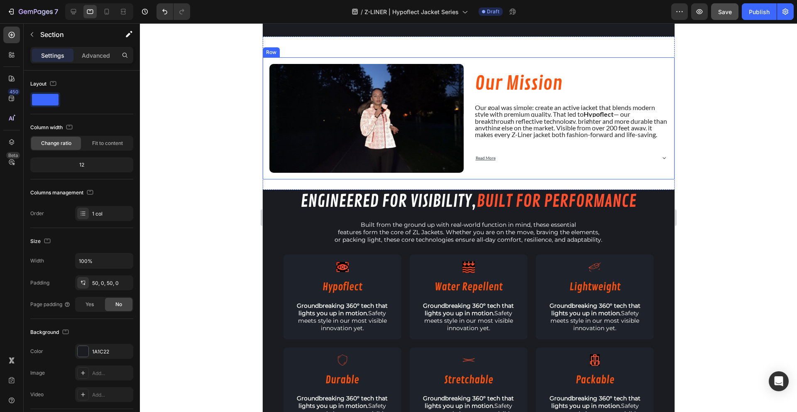
scroll to position [881, 0]
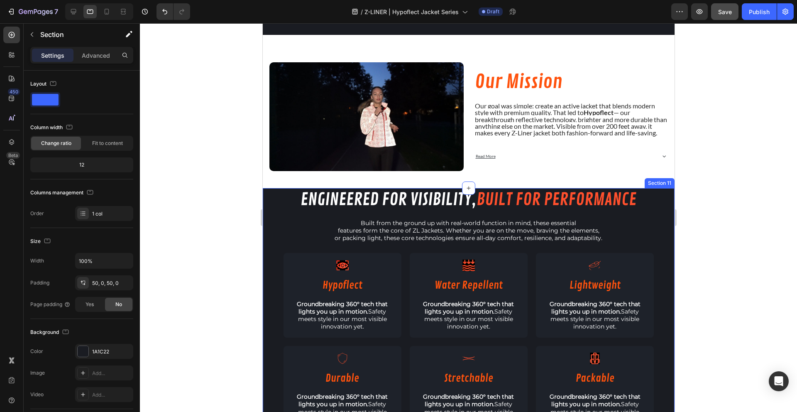
click at [269, 200] on div "engineered for visibility, built for performance Heading Built from the ground …" at bounding box center [468, 313] width 412 height 250
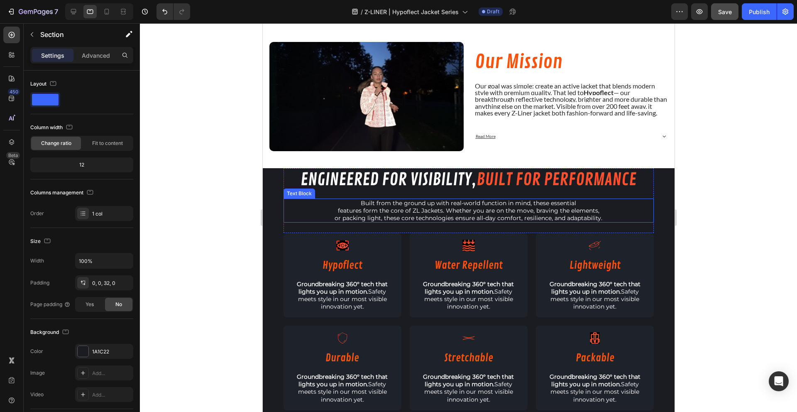
scroll to position [895, 0]
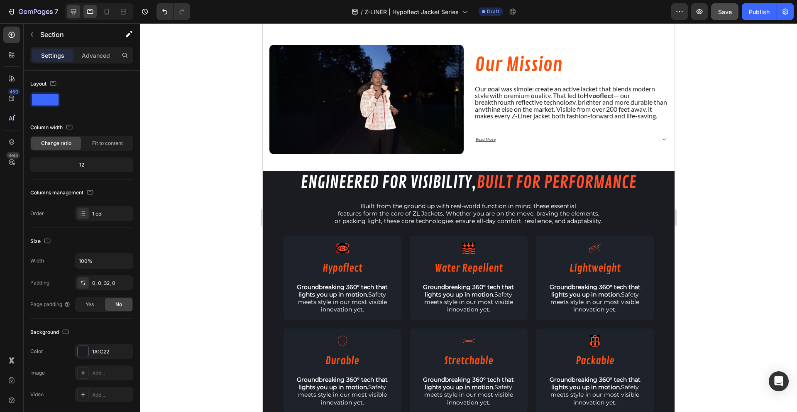
click at [68, 14] on div at bounding box center [73, 11] width 13 height 13
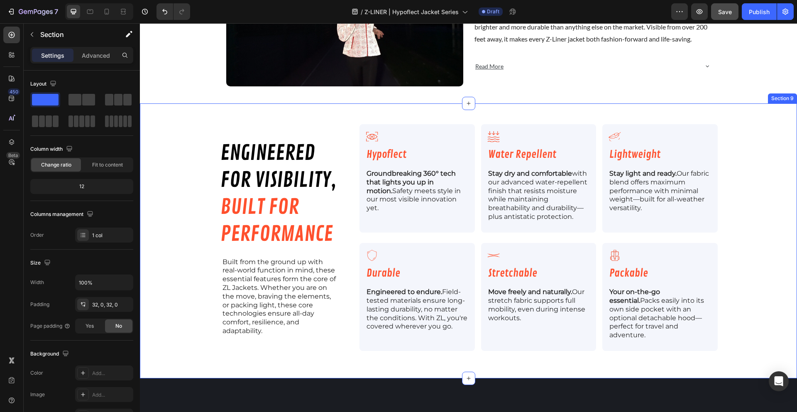
scroll to position [884, 0]
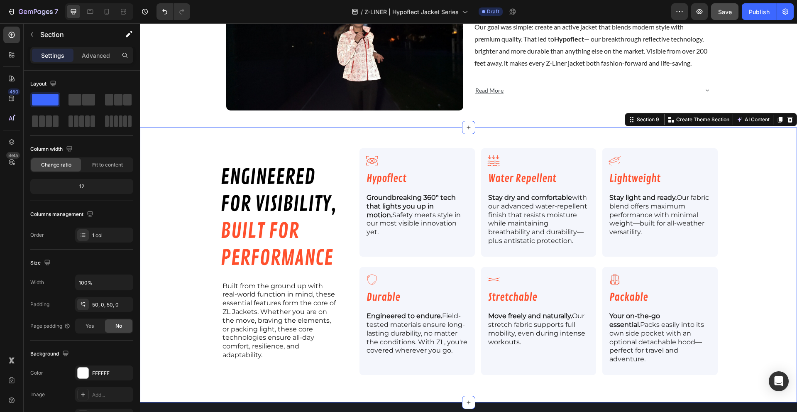
click at [159, 175] on div "engineered for visibility, built for performance Heading Built from the ground …" at bounding box center [468, 264] width 657 height 233
click at [95, 54] on p "Advanced" at bounding box center [96, 55] width 28 height 9
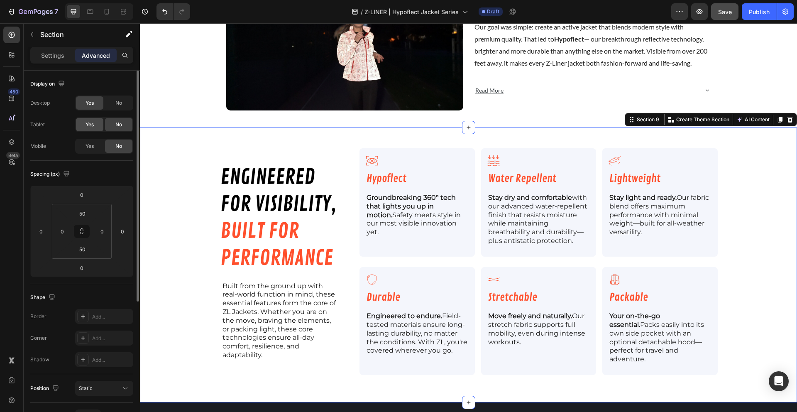
click at [95, 126] on div "Yes" at bounding box center [89, 124] width 27 height 13
click at [92, 14] on icon at bounding box center [90, 12] width 6 height 5
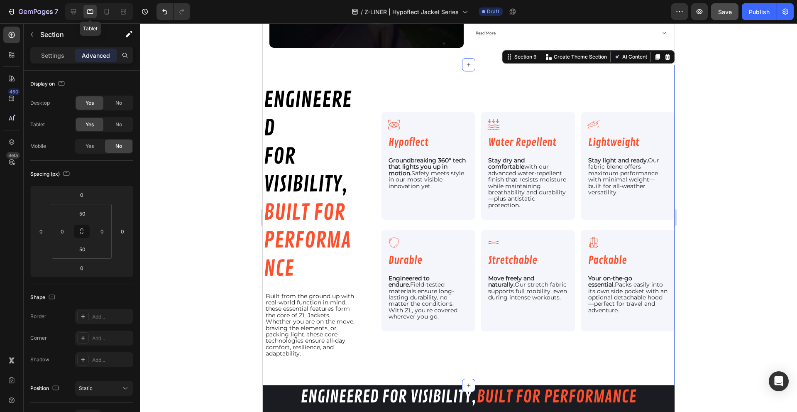
scroll to position [899, 0]
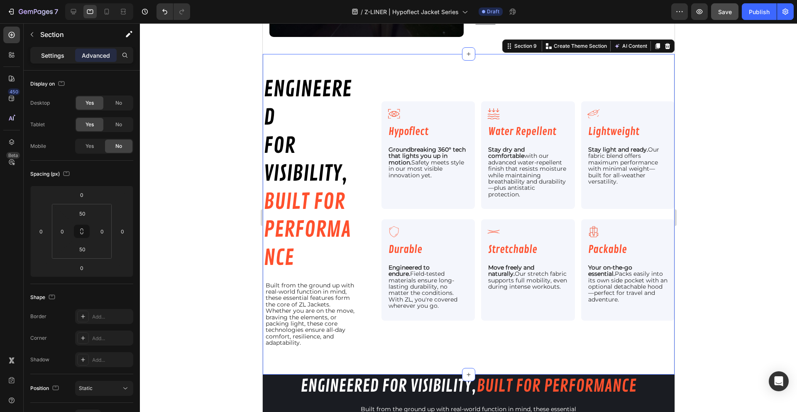
click at [42, 56] on p "Settings" at bounding box center [52, 55] width 23 height 9
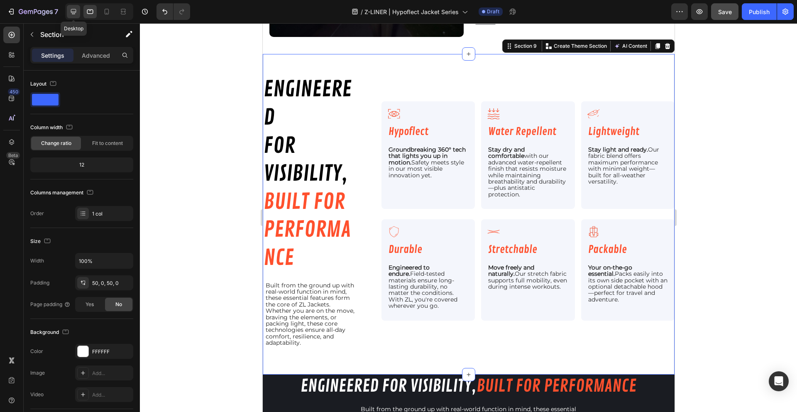
click at [78, 14] on div at bounding box center [73, 11] width 13 height 13
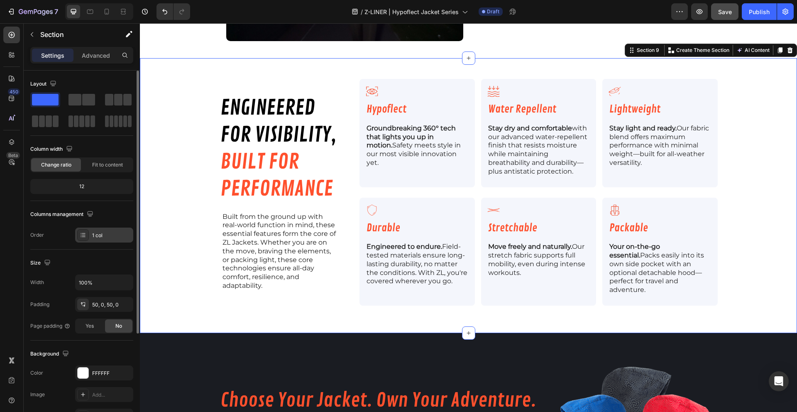
scroll to position [959, 0]
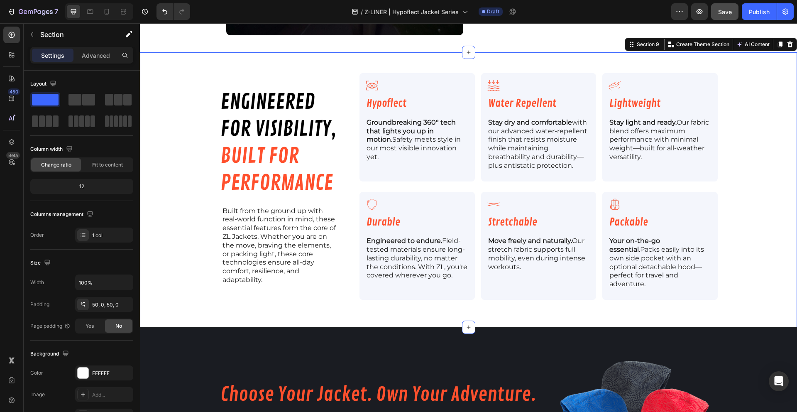
click at [196, 179] on div "engineered for visibility, built for performance Heading Built from the ground …" at bounding box center [468, 189] width 657 height 233
click at [124, 285] on icon "button" at bounding box center [125, 282] width 8 height 8
click at [118, 316] on span "1200px" at bounding box center [116, 318] width 17 height 7
type input "1200"
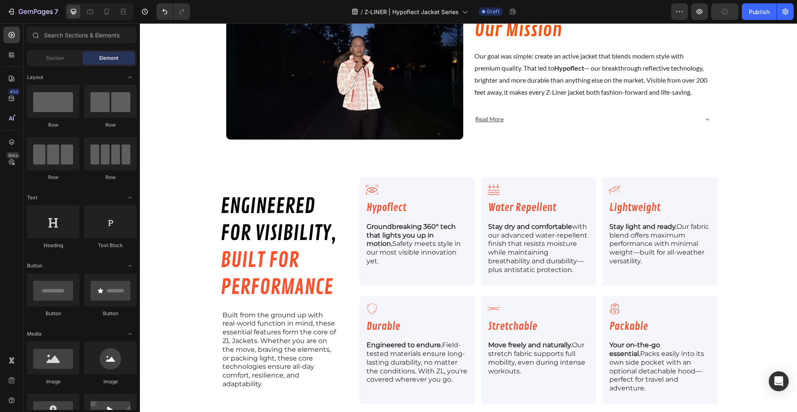
scroll to position [846, 0]
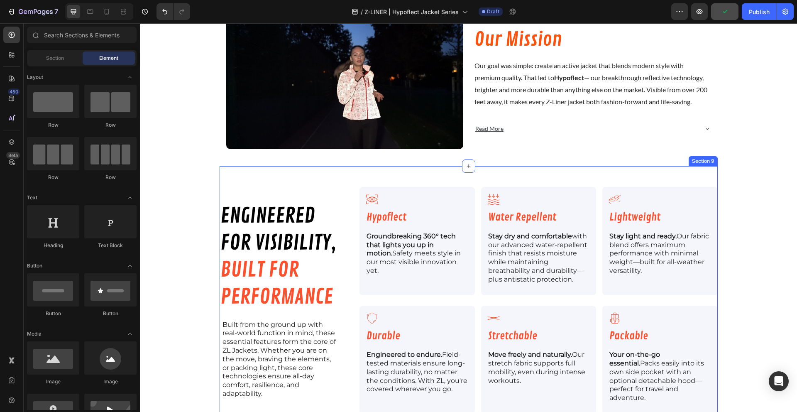
click at [219, 184] on div "engineered for visibility, built for performance Heading Built from the ground …" at bounding box center [468, 303] width 498 height 275
click at [254, 180] on div "engineered for visibility, built for performance Heading Built from the ground …" at bounding box center [468, 303] width 498 height 275
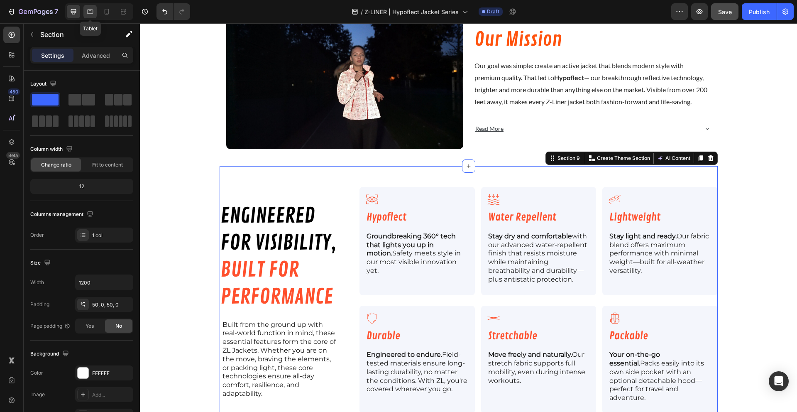
click at [85, 17] on div at bounding box center [89, 11] width 13 height 13
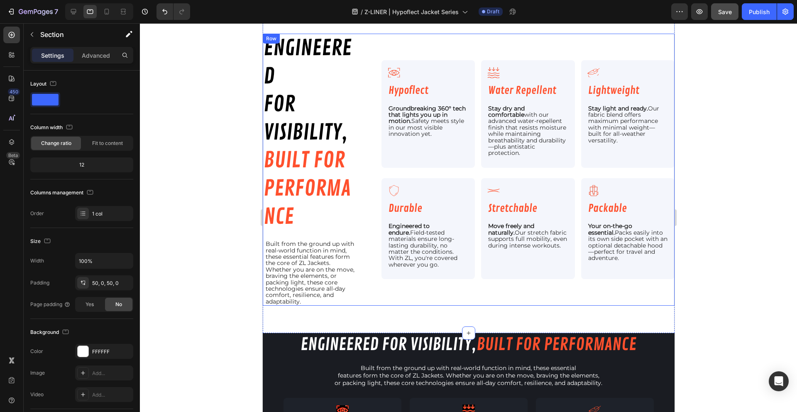
scroll to position [929, 0]
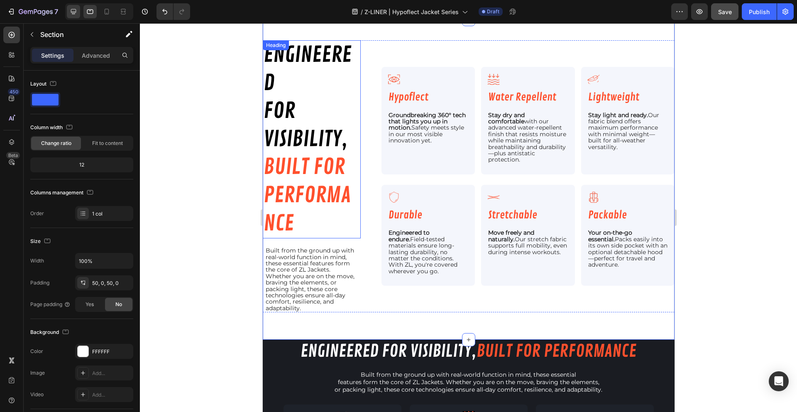
click at [68, 10] on div at bounding box center [73, 11] width 13 height 13
type input "1200"
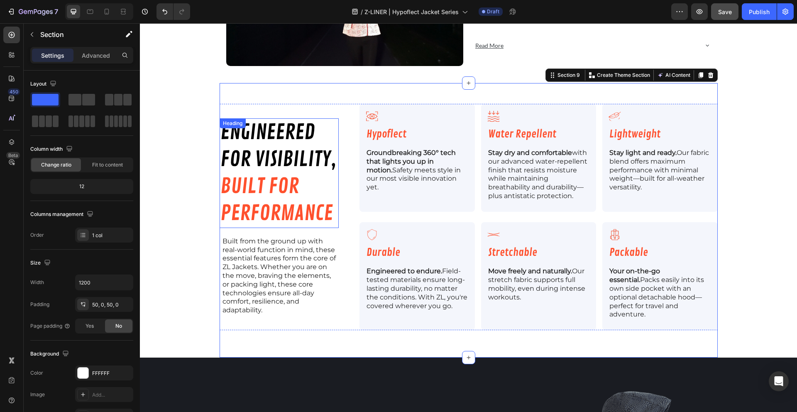
scroll to position [960, 0]
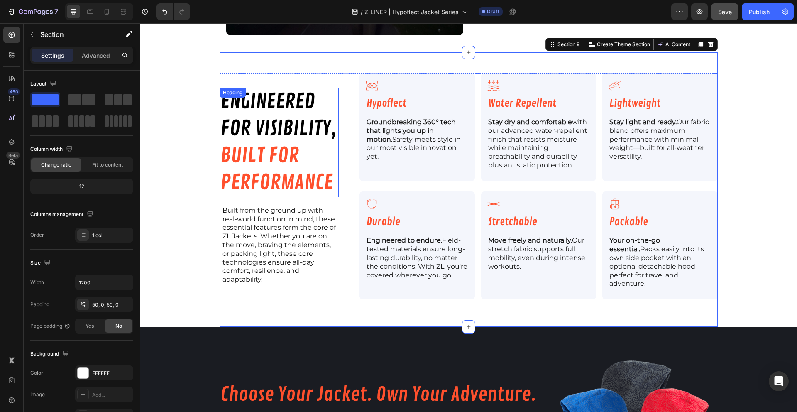
click at [88, 64] on div "Settings Advanced" at bounding box center [82, 59] width 116 height 24
click at [87, 59] on p "Advanced" at bounding box center [96, 55] width 28 height 9
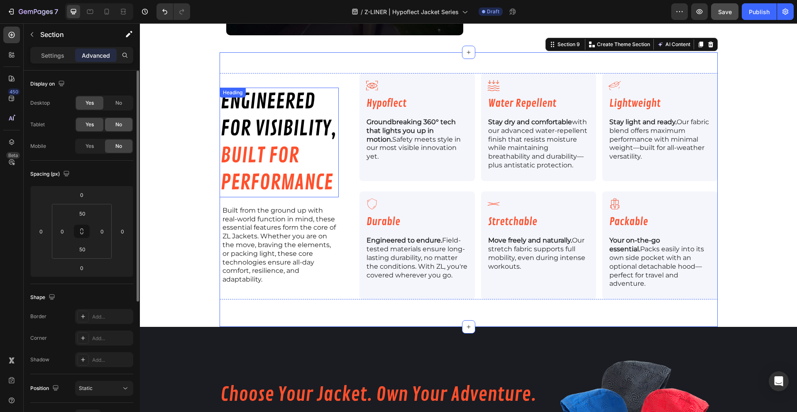
click at [109, 122] on div "No" at bounding box center [118, 124] width 27 height 13
click at [86, 15] on icon at bounding box center [90, 11] width 8 height 8
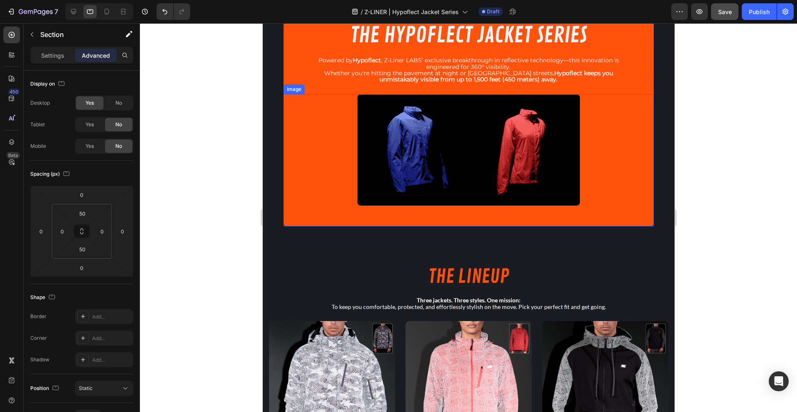
scroll to position [319, 0]
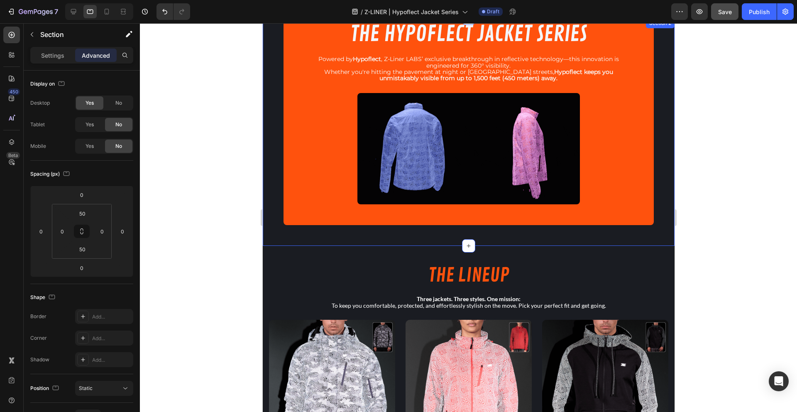
click at [469, 236] on div "INTRODUCING: Text Block THE HYPOFLECT JACKET SERIES Heading Powered by Hypoflec…" at bounding box center [468, 131] width 412 height 227
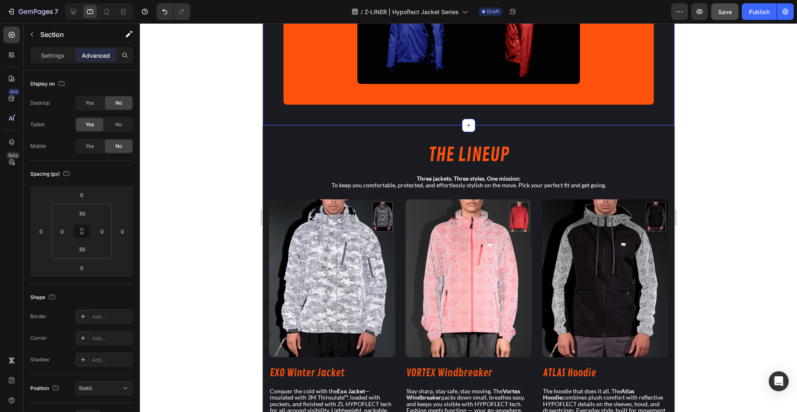
scroll to position [446, 0]
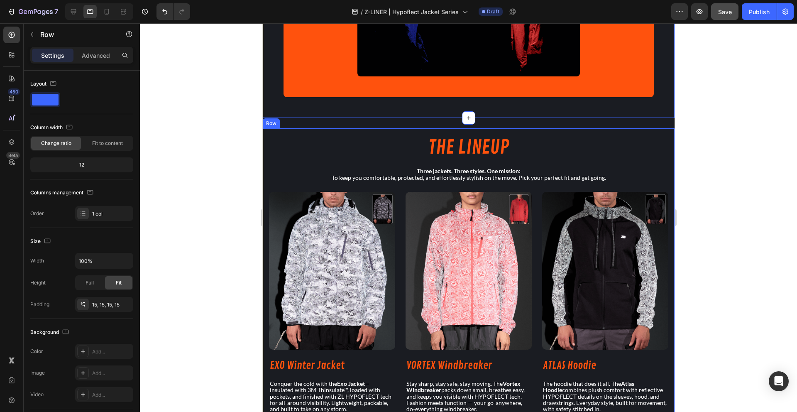
click at [422, 128] on div "THE LINEUP Heading Three jackets. Three styles. One mission: To keep you comfor…" at bounding box center [468, 289] width 412 height 322
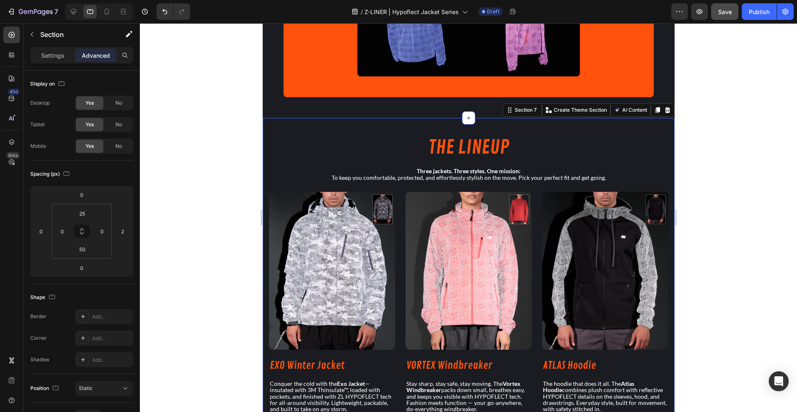
click at [426, 120] on div "THE LINEUP Heading Three jackets. Three styles. One mission: To keep you comfor…" at bounding box center [468, 294] width 412 height 353
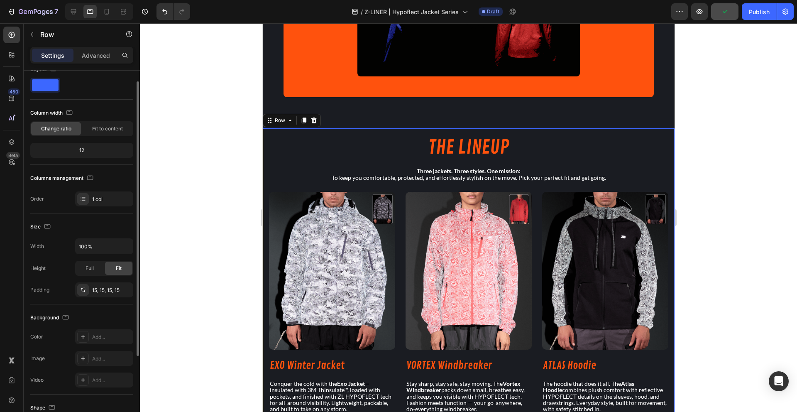
scroll to position [43, 0]
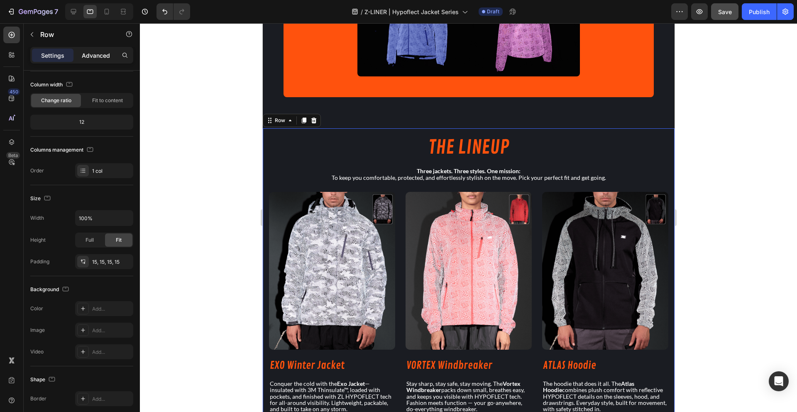
click at [90, 57] on p "Advanced" at bounding box center [96, 55] width 28 height 9
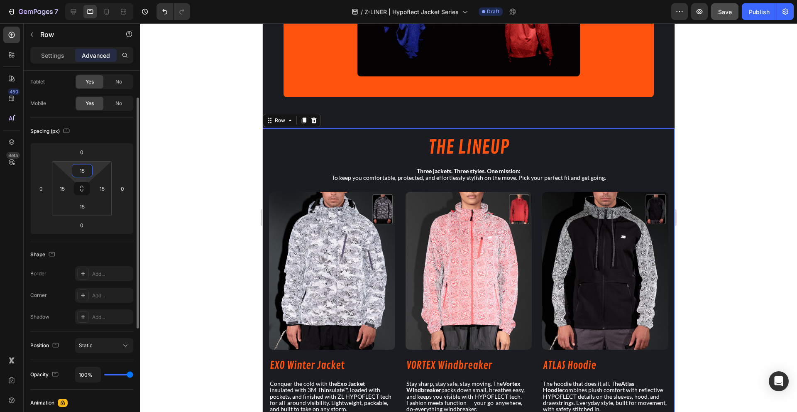
click at [83, 175] on input "15" at bounding box center [82, 170] width 17 height 12
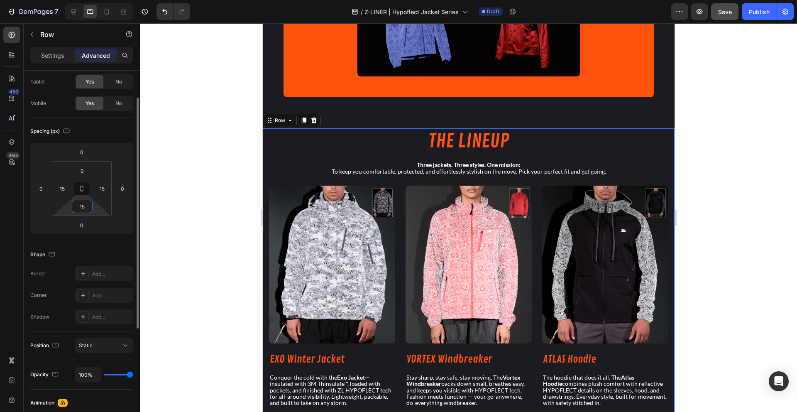
click at [83, 209] on input "15" at bounding box center [82, 206] width 17 height 12
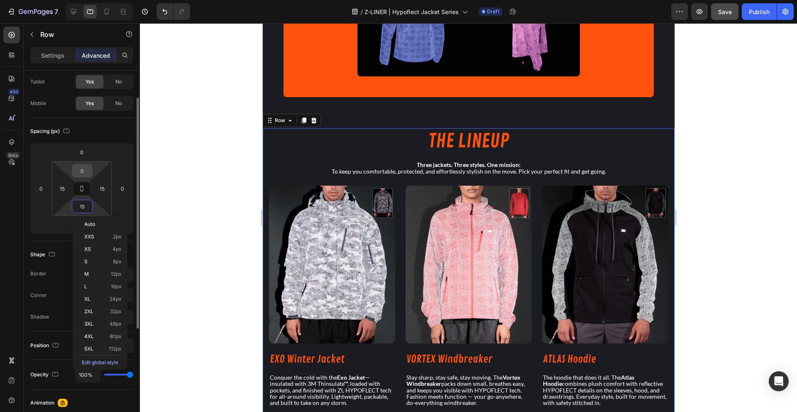
click at [78, 169] on input "0" at bounding box center [82, 170] width 17 height 12
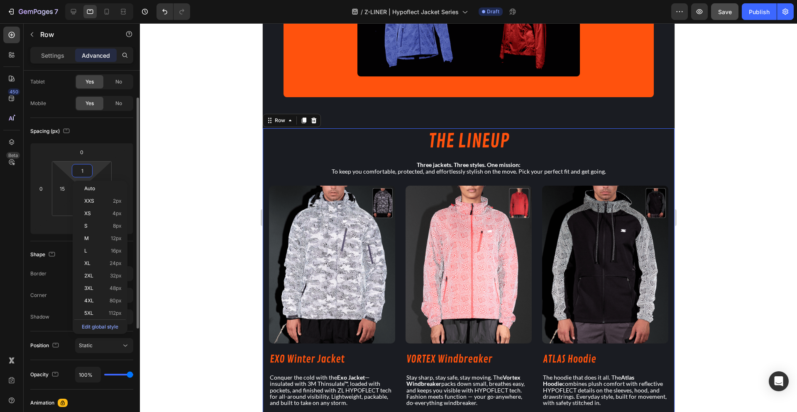
type input "15"
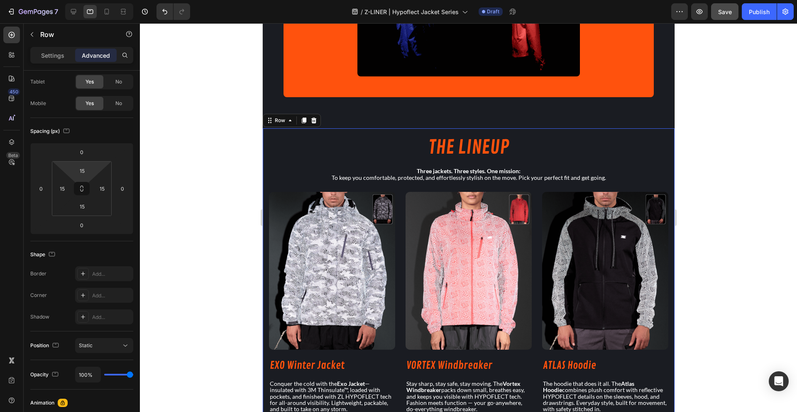
click at [215, 192] on div at bounding box center [468, 217] width 657 height 388
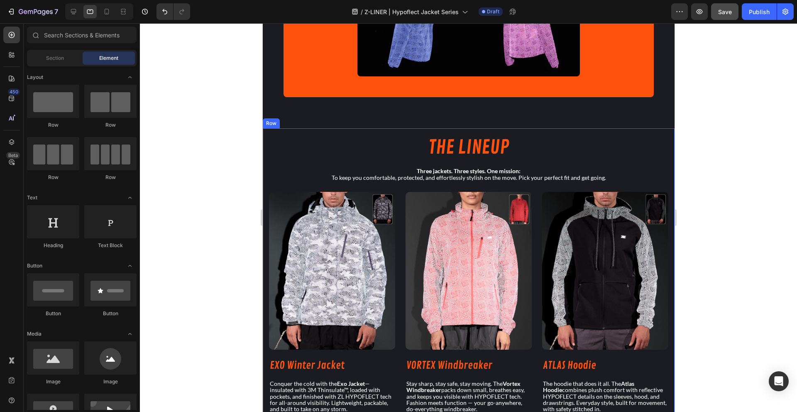
click at [300, 182] on div "THE LINEUP Heading Three jackets. Three styles. One mission: To keep you comfor…" at bounding box center [467, 289] width 399 height 310
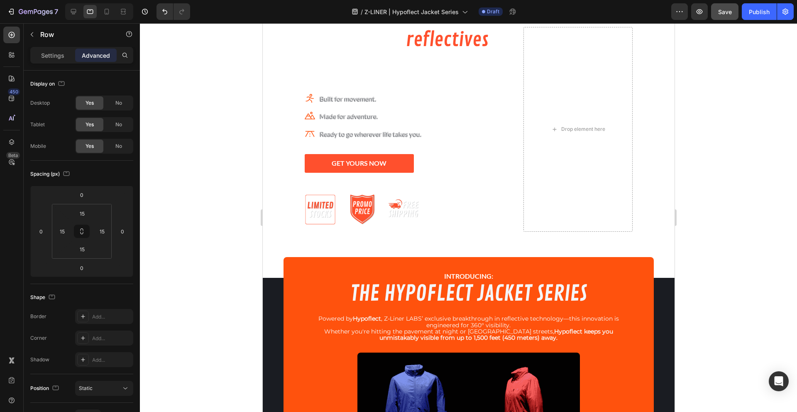
scroll to position [62, 0]
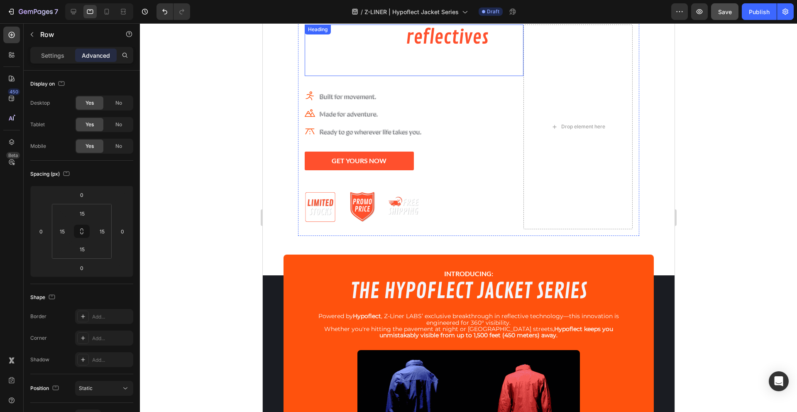
click at [466, 74] on h2 "The future of reflectives is here." at bounding box center [413, 49] width 219 height 51
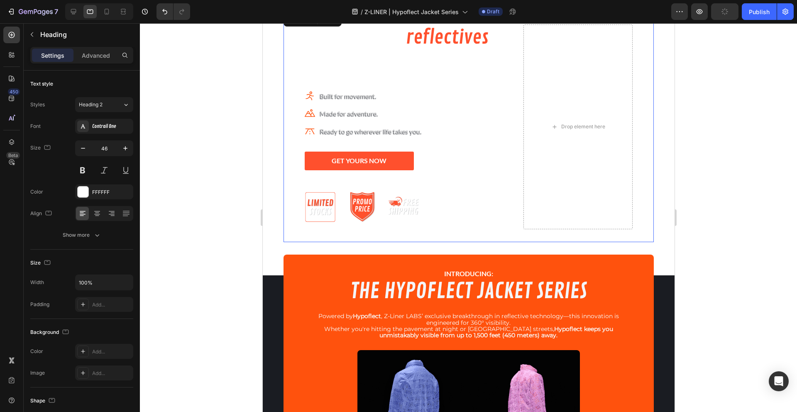
click at [288, 234] on div "The future of reflectives is here. Heading Icon Built for movement. Text block …" at bounding box center [468, 127] width 371 height 230
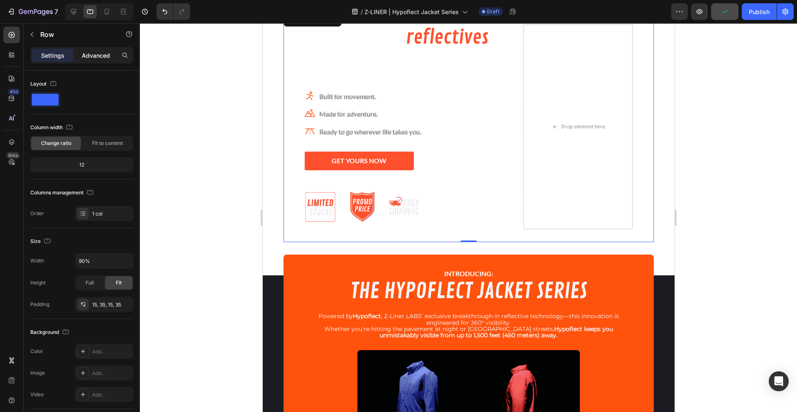
click at [98, 51] on p "Advanced" at bounding box center [96, 55] width 28 height 9
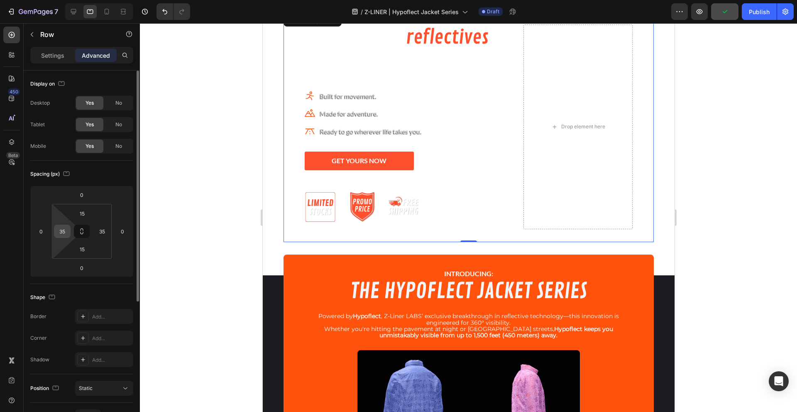
click at [61, 234] on input "35" at bounding box center [62, 231] width 12 height 12
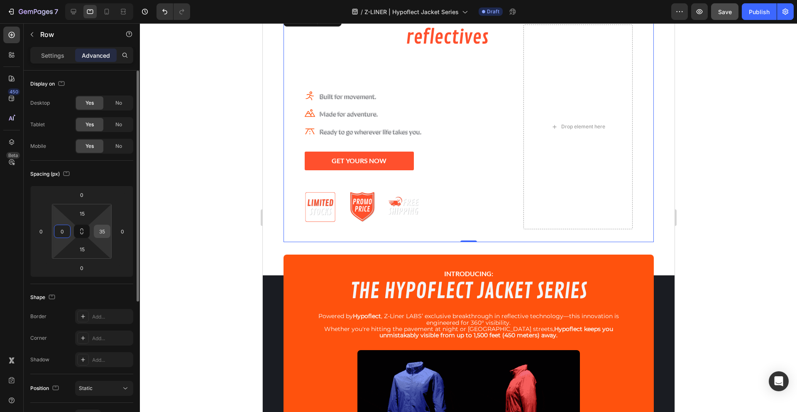
type input "0"
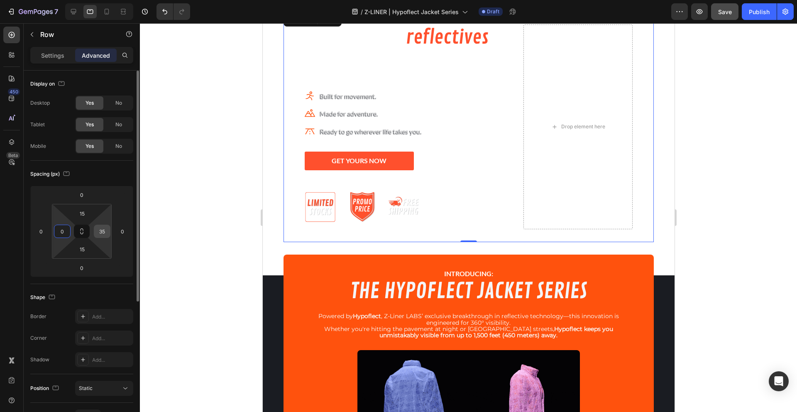
click at [105, 236] on input "35" at bounding box center [102, 231] width 12 height 12
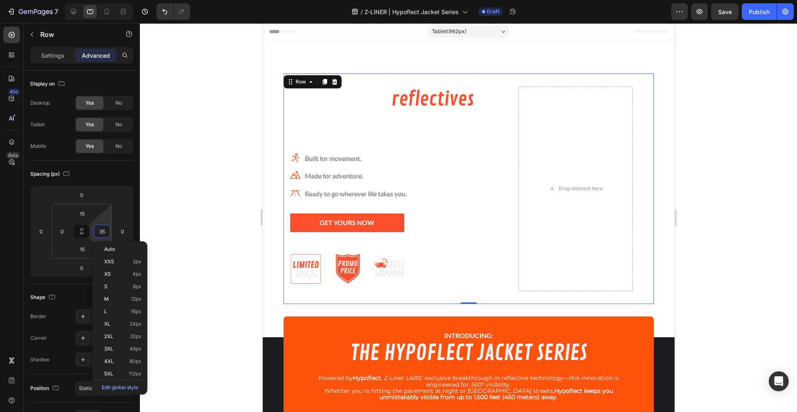
scroll to position [62, 0]
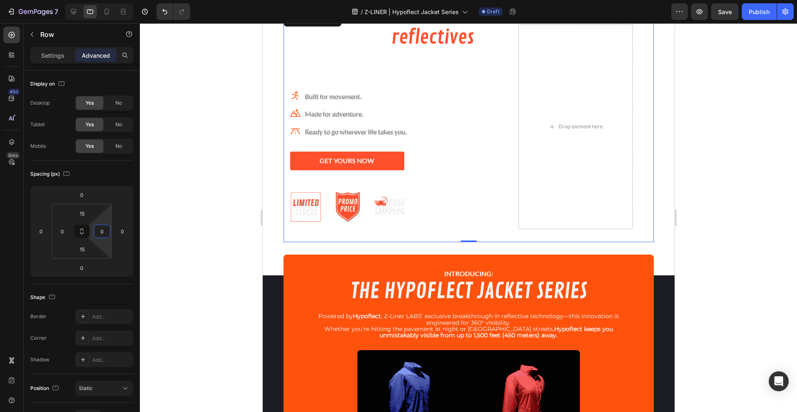
type input "0"
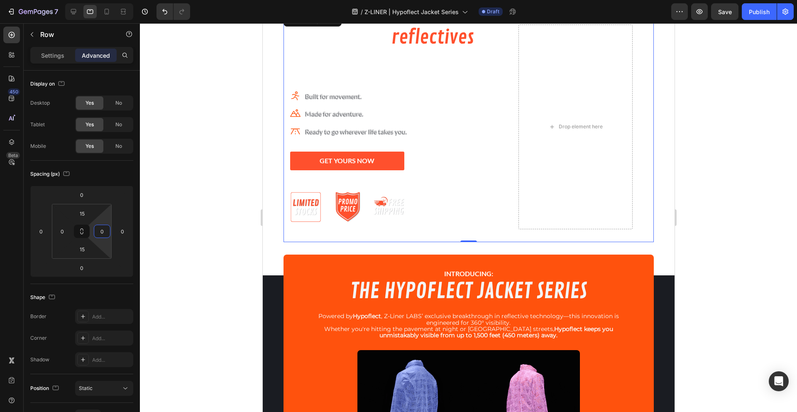
click at [174, 218] on div at bounding box center [468, 217] width 657 height 388
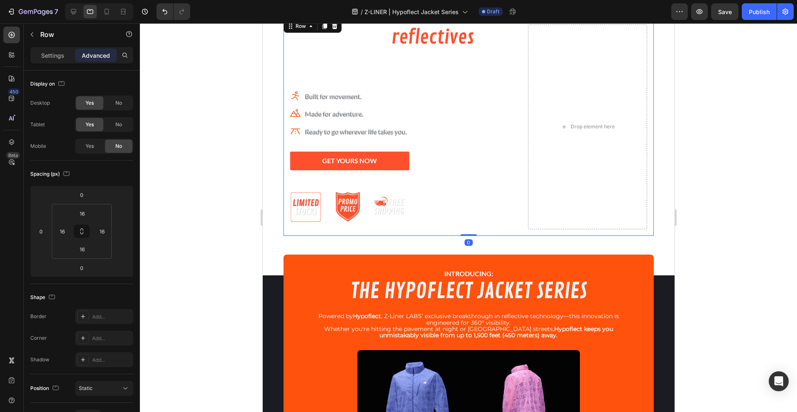
click at [288, 229] on div "The future of reflectives is here. Heading Icon Built for movement. Text block …" at bounding box center [468, 127] width 371 height 218
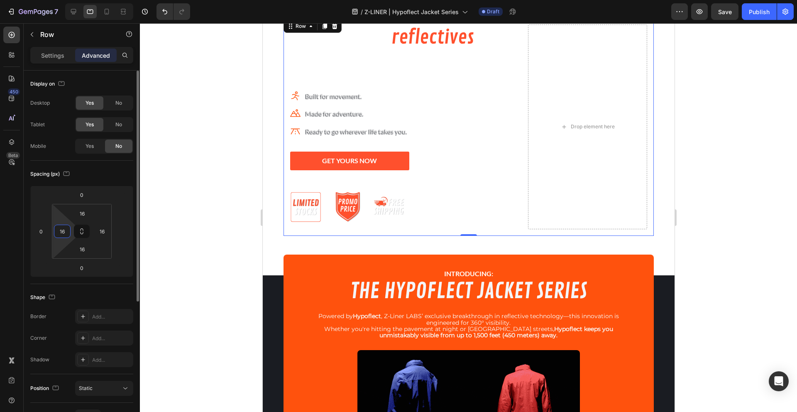
click at [63, 236] on input "16" at bounding box center [62, 231] width 12 height 12
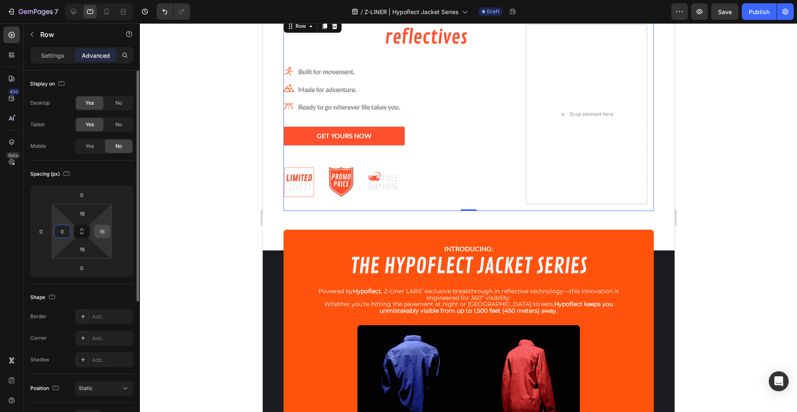
type input "0"
click at [107, 235] on input "16" at bounding box center [102, 231] width 12 height 12
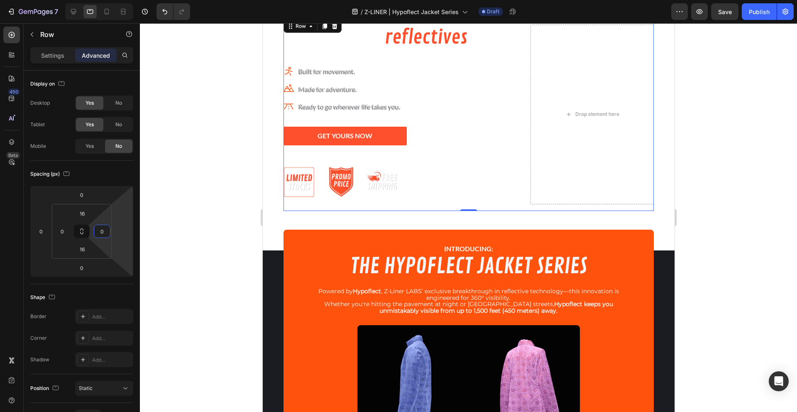
type input "0"
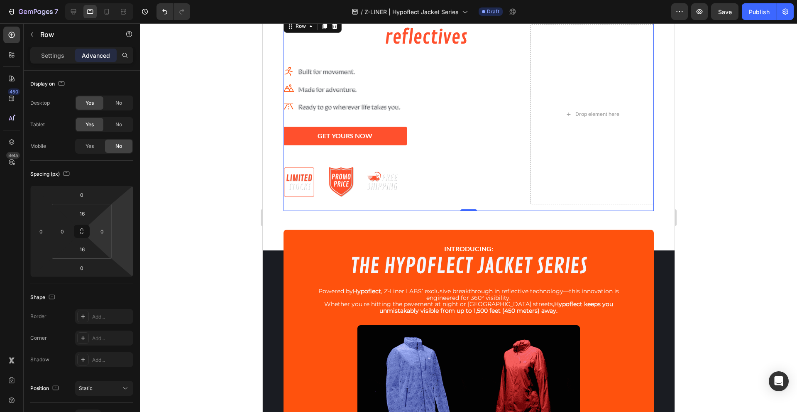
click at [202, 227] on div at bounding box center [468, 217] width 657 height 388
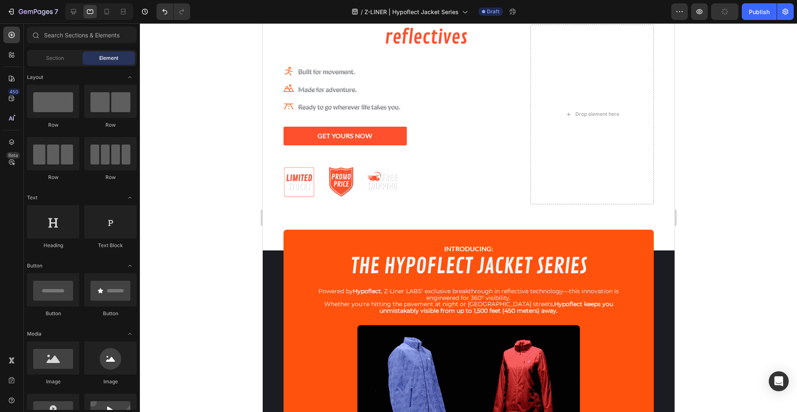
click at [71, 19] on div at bounding box center [99, 11] width 68 height 17
click at [72, 14] on icon at bounding box center [73, 11] width 5 height 5
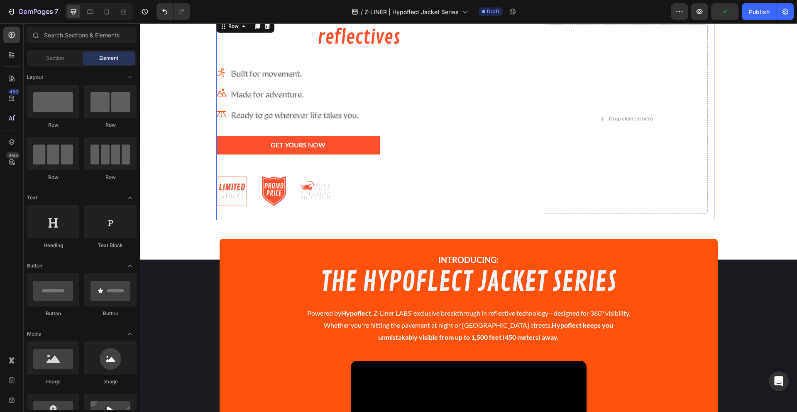
click at [245, 217] on div "The future of reflectives is here. Heading Icon Built for movement. Text block …" at bounding box center [465, 119] width 498 height 202
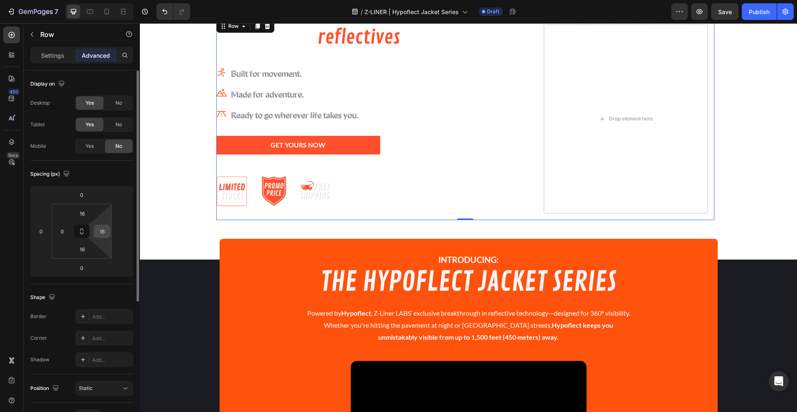
click at [105, 234] on input "16" at bounding box center [102, 231] width 12 height 12
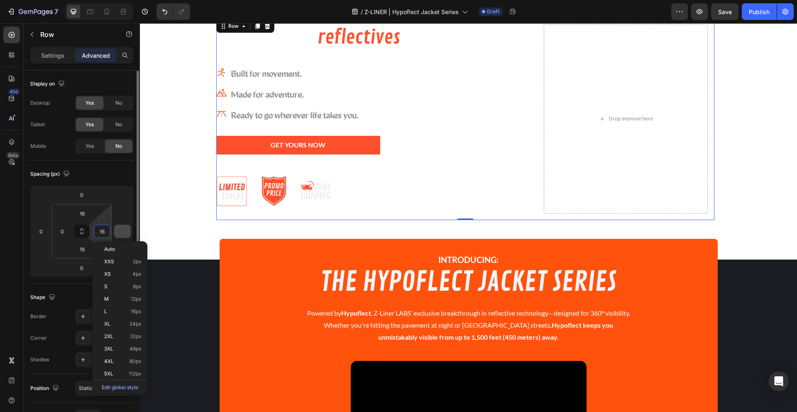
type input "0"
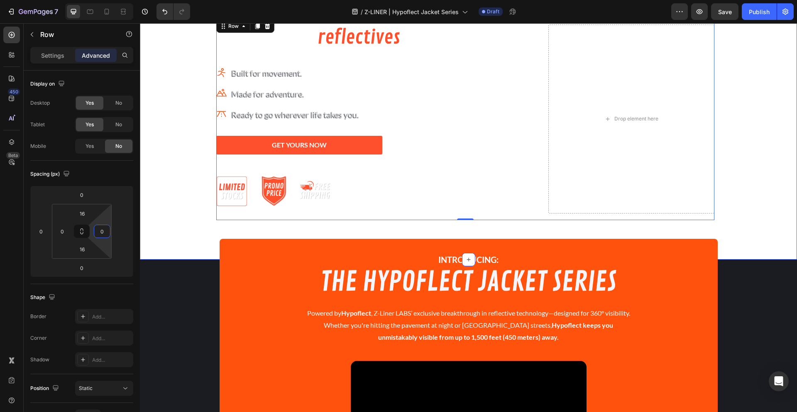
click at [185, 229] on div at bounding box center [468, 118] width 657 height 281
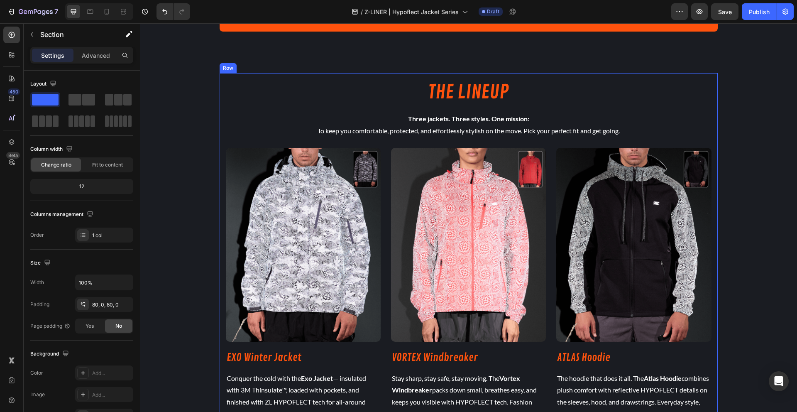
scroll to position [544, 0]
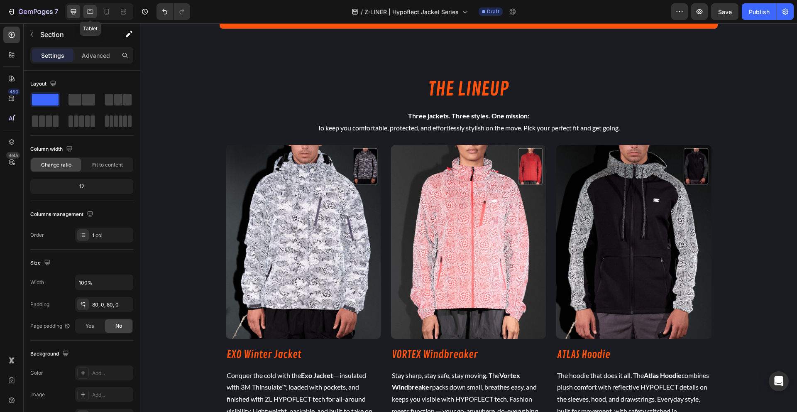
click at [87, 11] on icon at bounding box center [90, 12] width 6 height 5
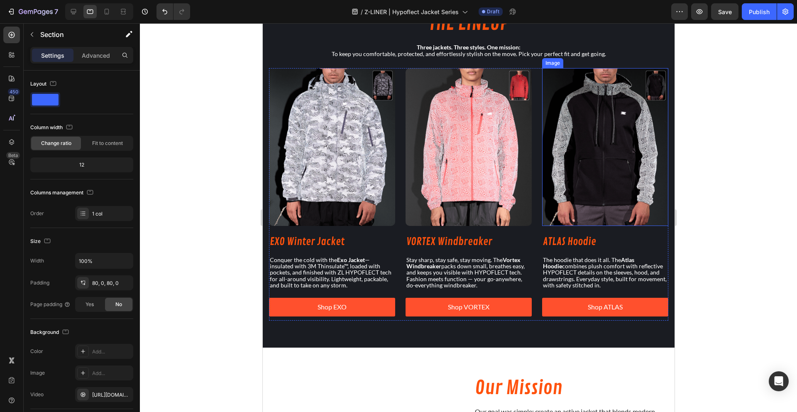
scroll to position [592, 0]
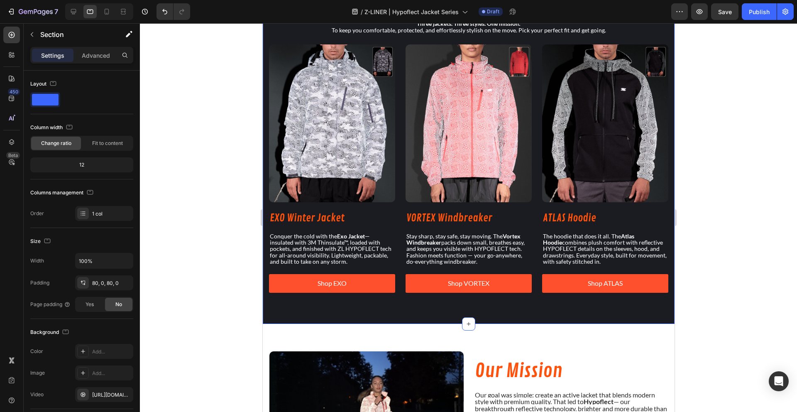
click at [561, 302] on div "THE LINEUP Heading Three jackets. Three styles. One mission: To keep you comfor…" at bounding box center [468, 147] width 412 height 353
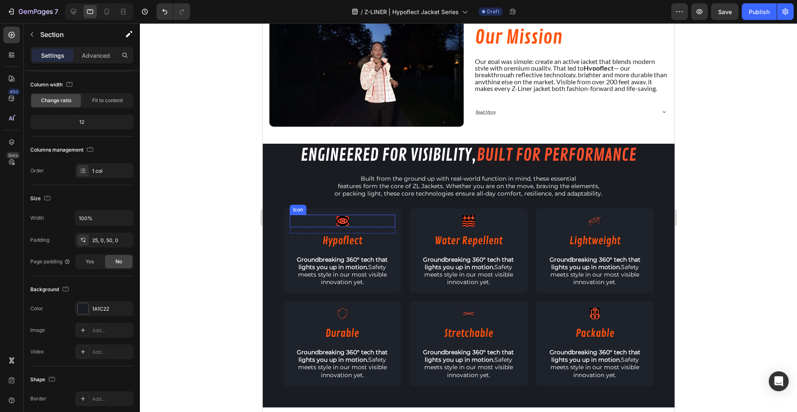
scroll to position [0, 0]
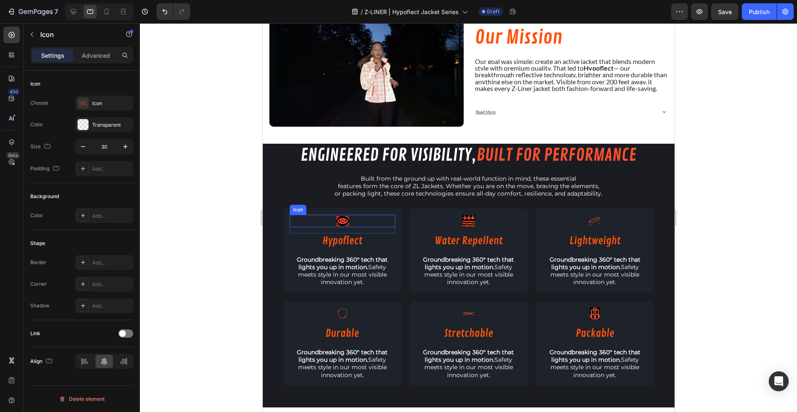
click at [341, 216] on image at bounding box center [342, 221] width 12 height 10
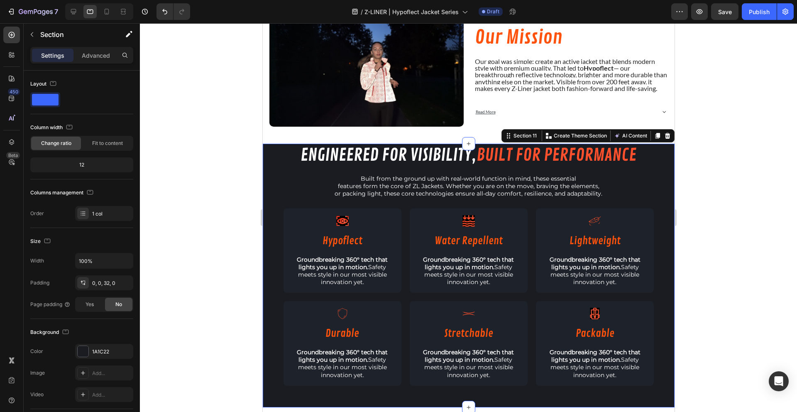
click at [276, 161] on div "engineered for visibility, built for performance Heading Built from the ground …" at bounding box center [468, 269] width 412 height 250
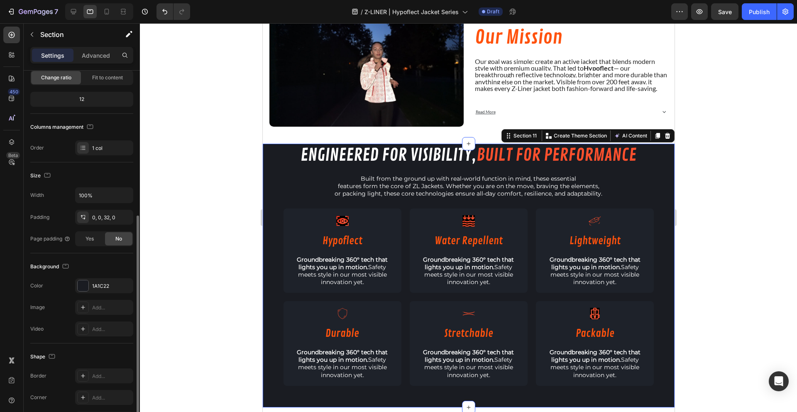
scroll to position [120, 0]
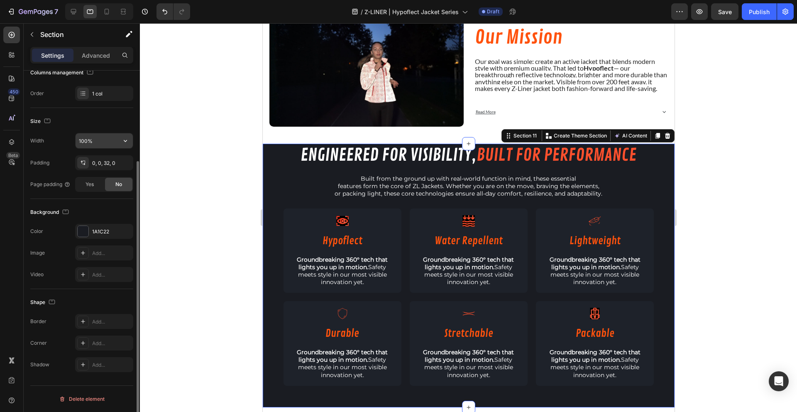
click at [124, 144] on icon "button" at bounding box center [125, 141] width 8 height 8
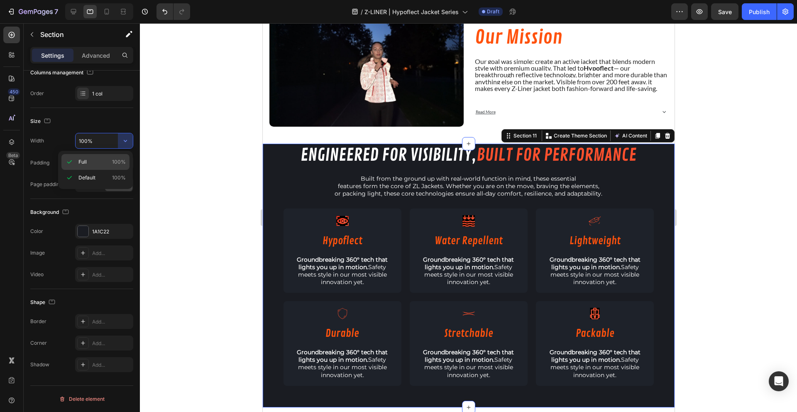
click at [115, 160] on span "100%" at bounding box center [119, 161] width 14 height 7
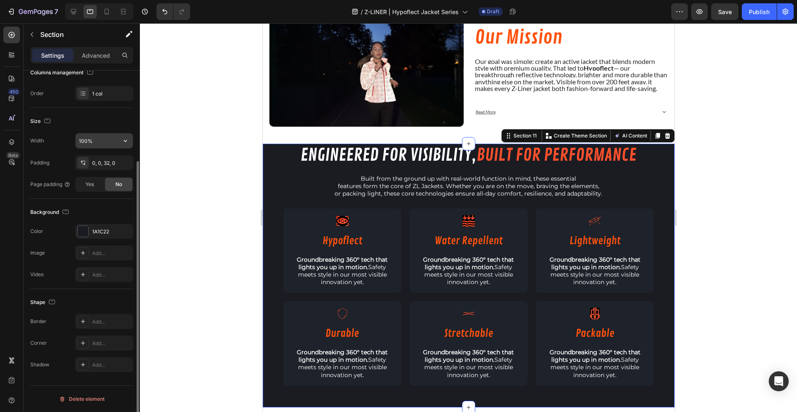
click at [126, 141] on icon "button" at bounding box center [125, 141] width 8 height 8
click at [276, 182] on div "engineered for visibility, built for performance Heading Built from the ground …" at bounding box center [468, 269] width 412 height 250
click at [124, 234] on icon "button" at bounding box center [124, 231] width 7 height 7
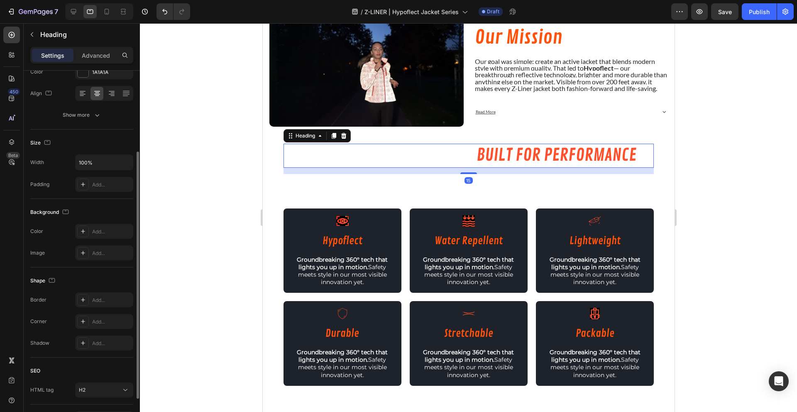
click at [351, 153] on span "engineered for visibility," at bounding box center [388, 155] width 176 height 22
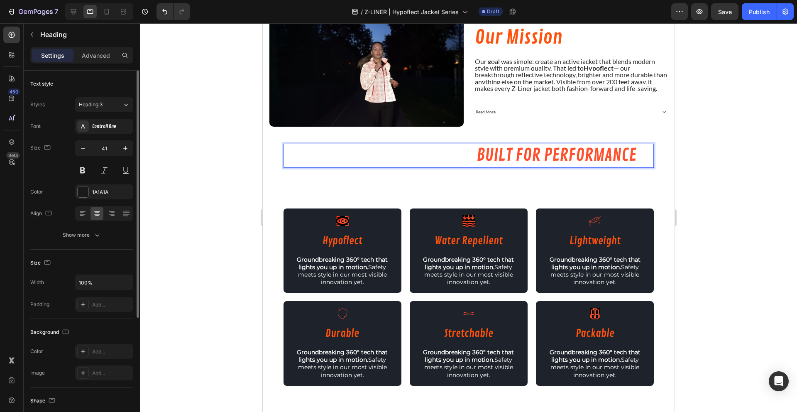
click at [480, 149] on span "built for performance" at bounding box center [556, 155] width 160 height 22
drag, startPoint x: 478, startPoint y: 150, endPoint x: 444, endPoint y: 152, distance: 33.6
click at [444, 152] on p "engineered for visibility, built for performance" at bounding box center [468, 155] width 369 height 22
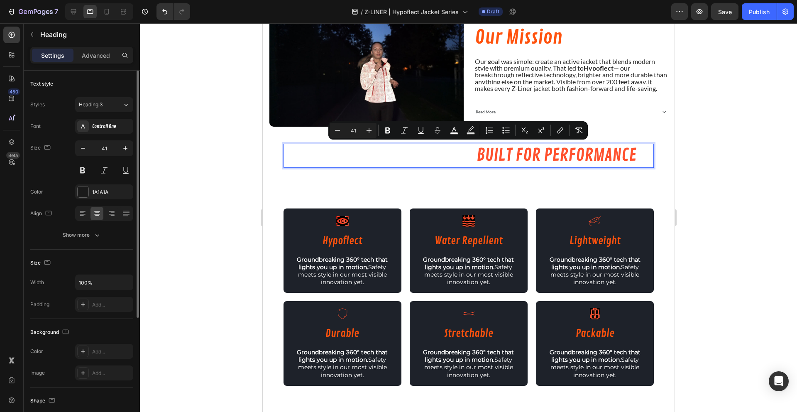
click at [476, 148] on span "built for performance" at bounding box center [556, 155] width 160 height 22
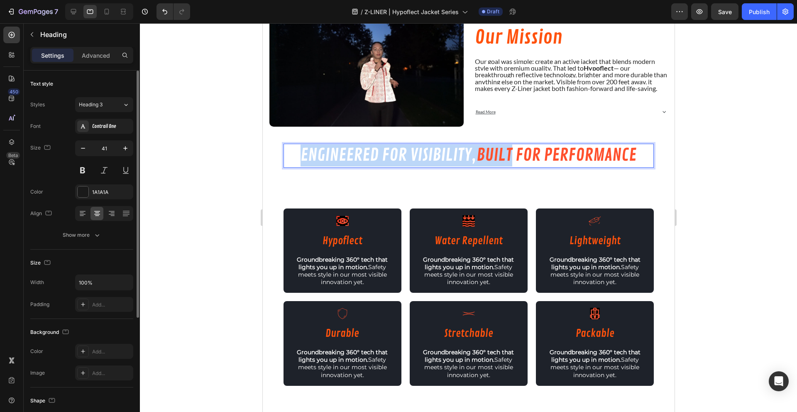
drag, startPoint x: 475, startPoint y: 148, endPoint x: 356, endPoint y: 156, distance: 119.3
click at [356, 156] on p "engineered for visibility, built for performance" at bounding box center [468, 155] width 369 height 22
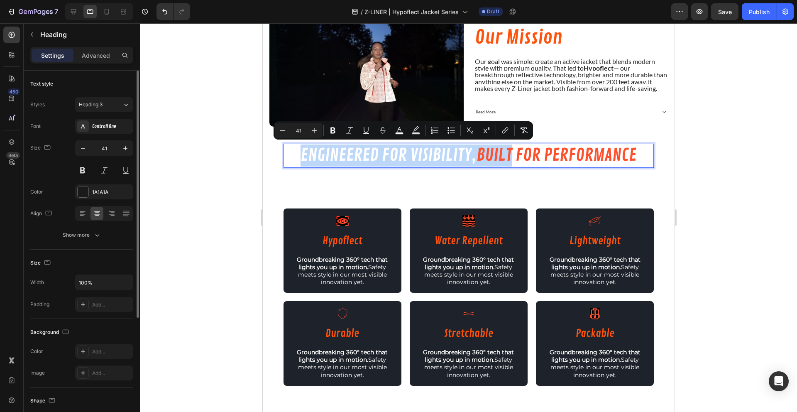
click at [461, 149] on span "engineered for visibility," at bounding box center [388, 155] width 176 height 22
drag, startPoint x: 477, startPoint y: 150, endPoint x: 289, endPoint y: 151, distance: 187.5
click at [289, 151] on p "engineered for visibility, built for performance" at bounding box center [468, 155] width 369 height 22
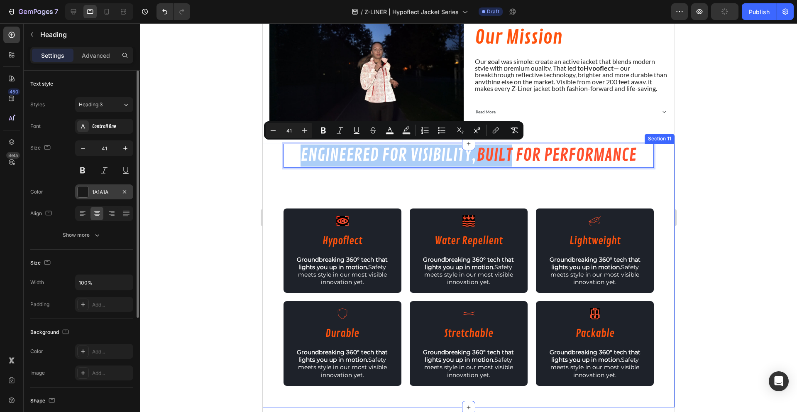
click at [84, 190] on div at bounding box center [83, 191] width 11 height 11
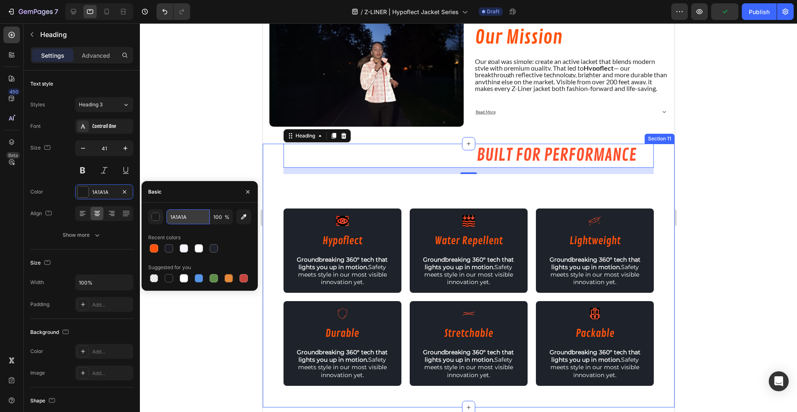
click at [178, 222] on input "1A1A1A" at bounding box center [187, 216] width 43 height 15
type input "1A1A1A"
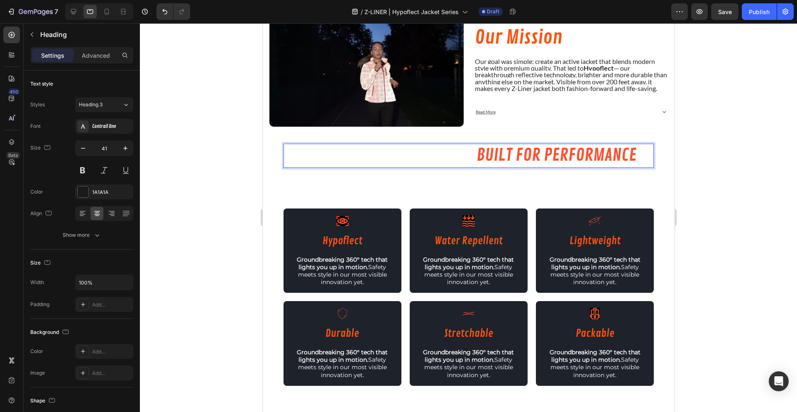
click at [414, 150] on span "engineered for visibility," at bounding box center [388, 155] width 176 height 22
click at [473, 151] on span "engineered for visibility," at bounding box center [388, 155] width 176 height 22
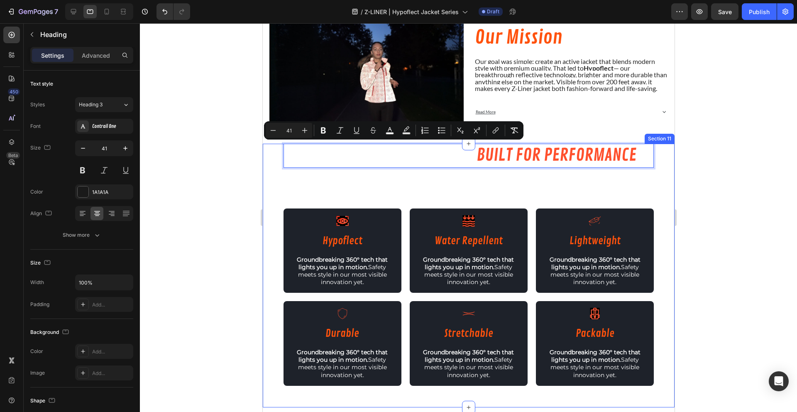
drag, startPoint x: 475, startPoint y: 151, endPoint x: 281, endPoint y: 161, distance: 194.5
click at [281, 161] on div "engineered for visibility, built for performance Heading 15 Built from the grou…" at bounding box center [468, 269] width 412 height 250
click at [394, 134] on button "color" at bounding box center [389, 130] width 15 height 15
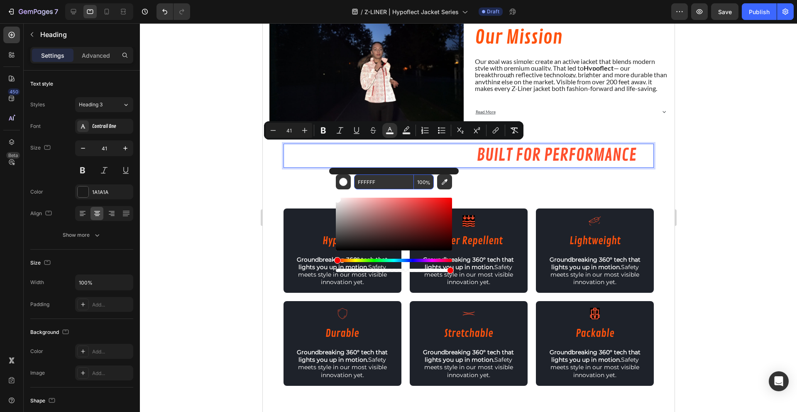
click at [378, 180] on input "FFFFFF" at bounding box center [384, 181] width 60 height 15
type input "1A1A1A"
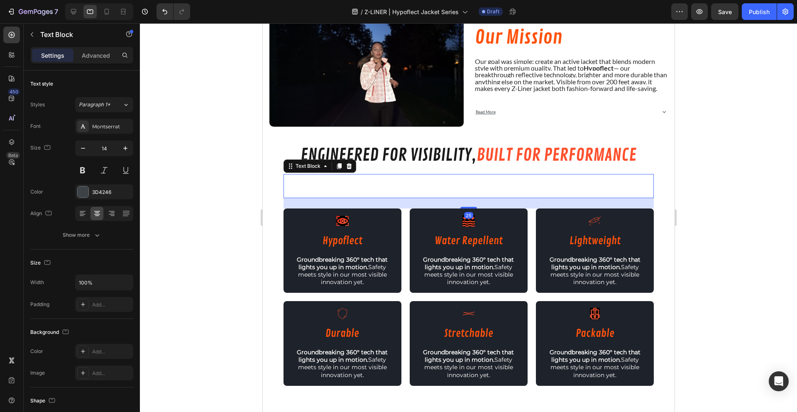
click at [417, 183] on span "features form the core of ZL Jackets. Whether you are on the move, braving the …" at bounding box center [467, 185] width 261 height 7
click at [394, 182] on span "features form the core of ZL Jackets. Whether you are on the move, braving the …" at bounding box center [467, 185] width 261 height 7
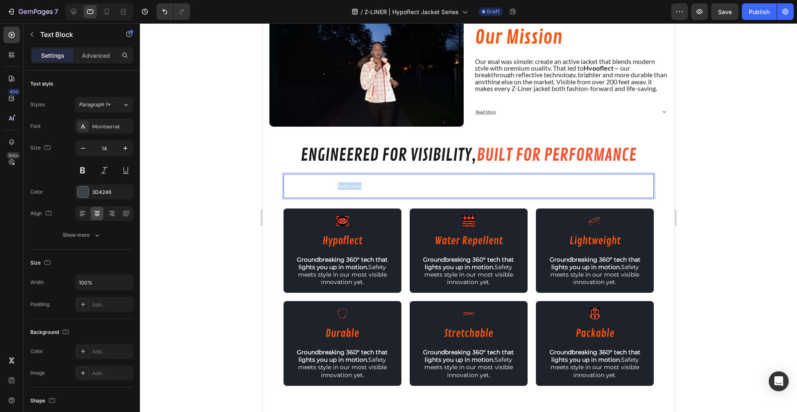
click at [394, 182] on span "features form the core of ZL Jackets. Whether you are on the move, braving the …" at bounding box center [467, 185] width 261 height 7
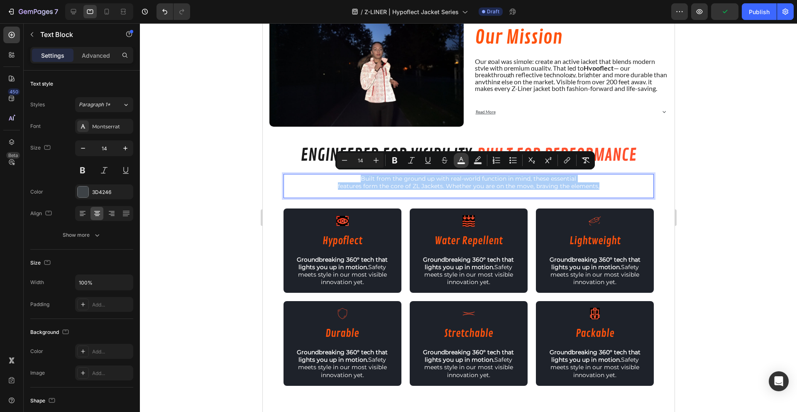
click at [463, 163] on rect "Editor contextual toolbar" at bounding box center [461, 163] width 8 height 2
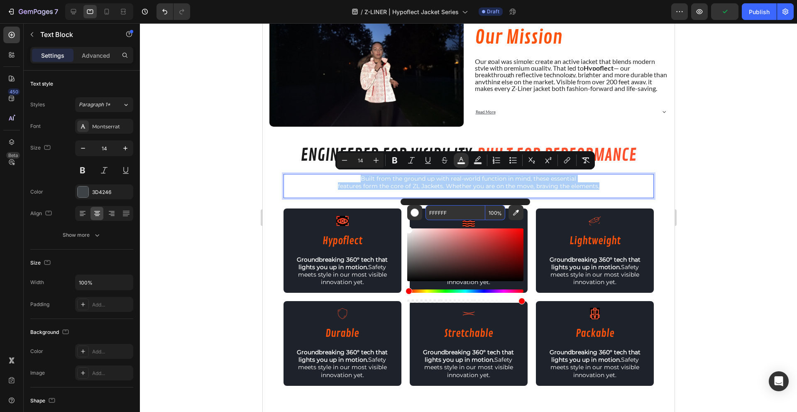
click at [443, 215] on input "FFFFFF" at bounding box center [455, 212] width 60 height 15
type input "1A1A1A"
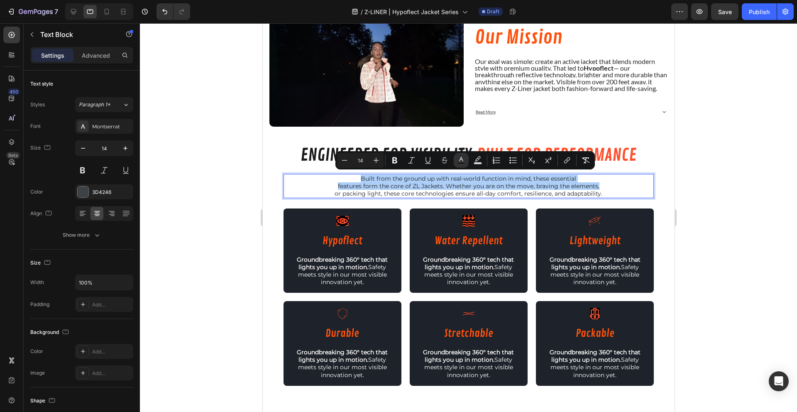
click at [188, 237] on div at bounding box center [468, 217] width 657 height 388
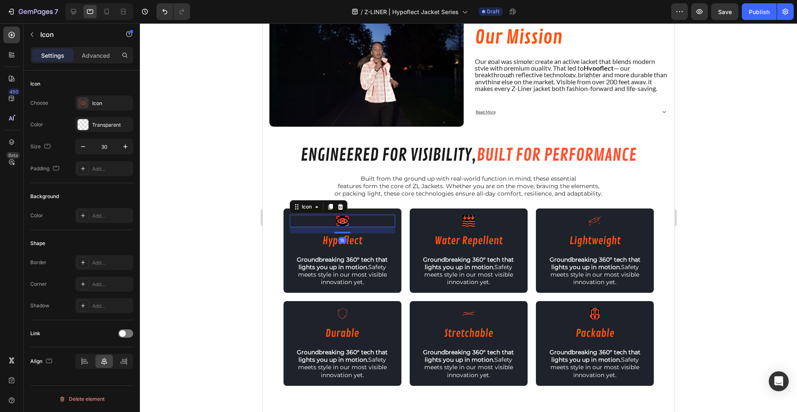
click at [305, 217] on div "Icon 15" at bounding box center [341, 221] width 105 height 12
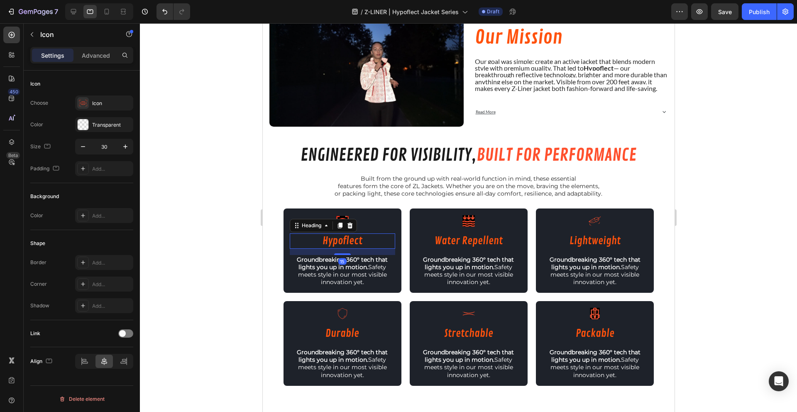
click at [290, 244] on h2 "Hypoflect" at bounding box center [341, 240] width 105 height 15
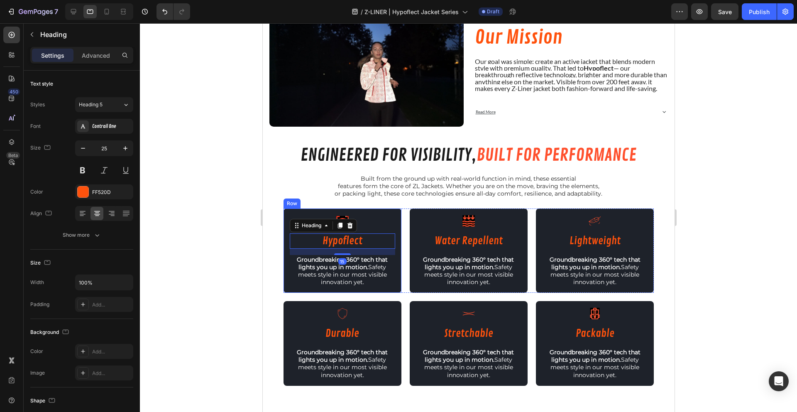
click at [283, 262] on div "Icon Row Hypoflect Heading 15 Groundbreaking 360° tech that lights you up in mo…" at bounding box center [342, 250] width 118 height 84
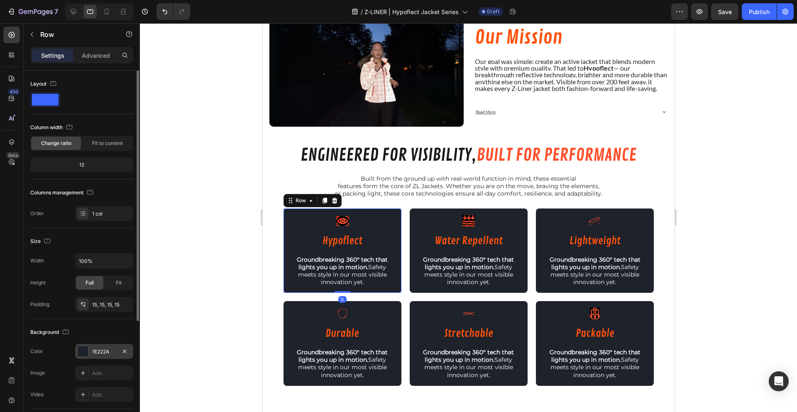
click at [80, 349] on div at bounding box center [83, 351] width 11 height 11
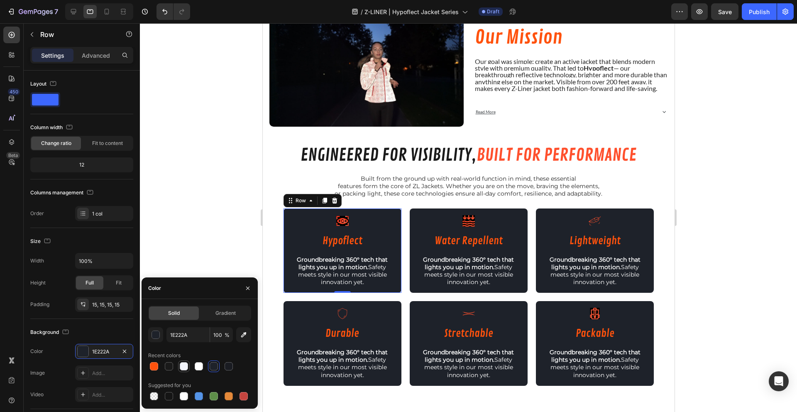
click at [182, 366] on div at bounding box center [184, 366] width 8 height 8
type input "F4F6FC"
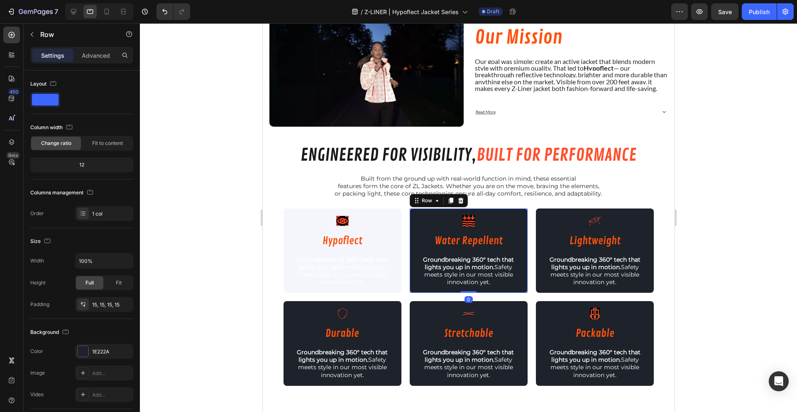
click at [419, 287] on div "Icon Row Water Repellent Heading Groundbreaking 360° tech that lights you up in…" at bounding box center [468, 250] width 118 height 84
click at [83, 349] on div at bounding box center [83, 351] width 11 height 11
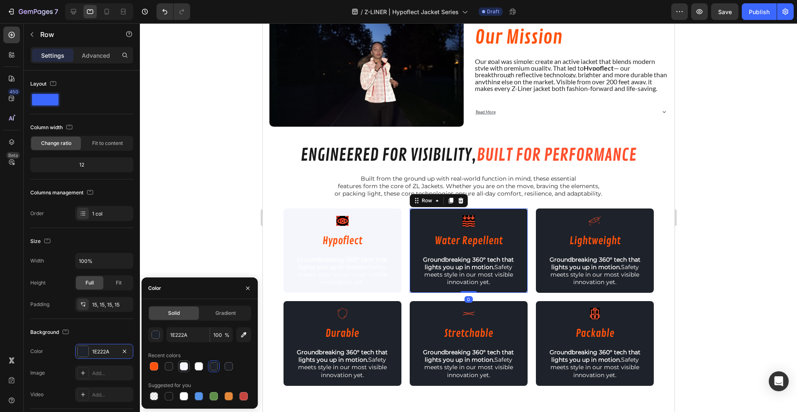
click at [186, 366] on div at bounding box center [184, 366] width 8 height 8
type input "F4F6FC"
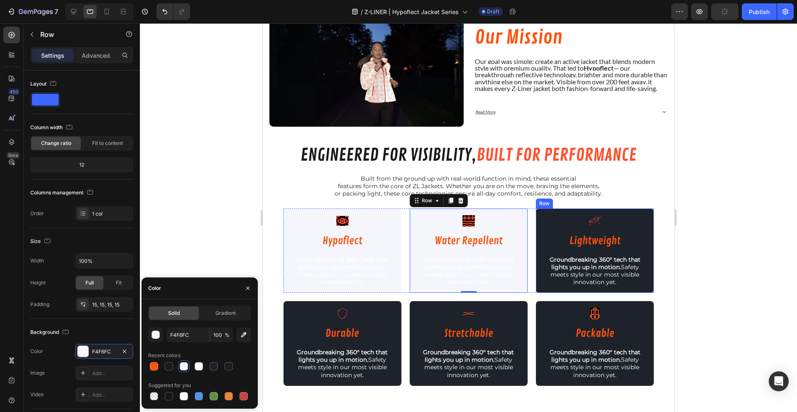
click at [546, 289] on div "Icon Row Lightweight Heading Groundbreaking 360° tech that lights you up in mot…" at bounding box center [594, 250] width 118 height 84
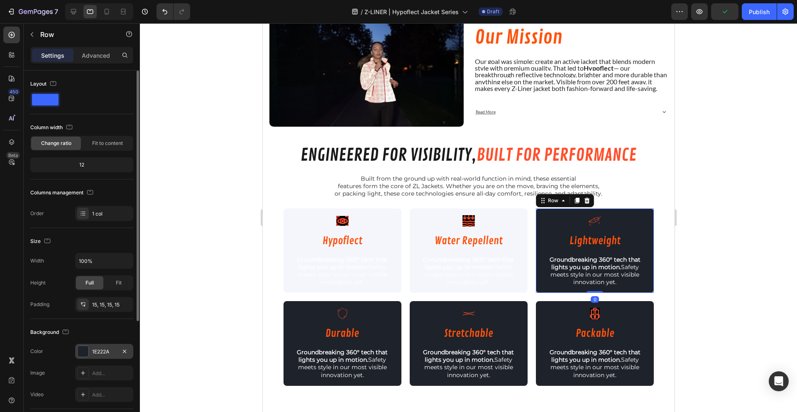
click at [83, 357] on div "1E222A" at bounding box center [104, 351] width 58 height 15
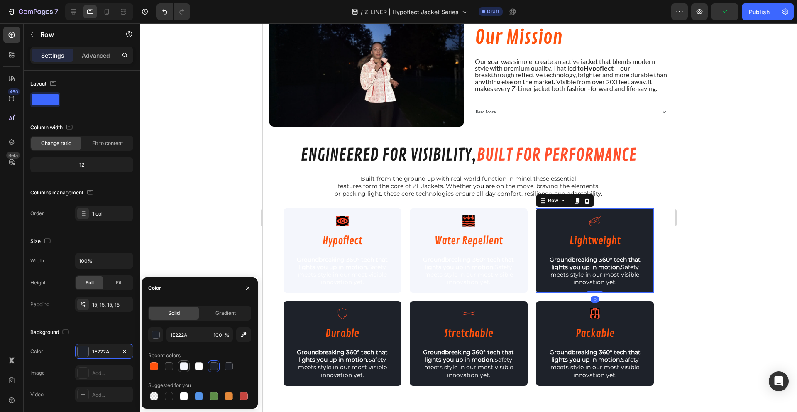
click at [186, 360] on div "Recent colors" at bounding box center [199, 360] width 103 height 23
click at [185, 363] on div at bounding box center [184, 366] width 8 height 8
type input "F4F6FC"
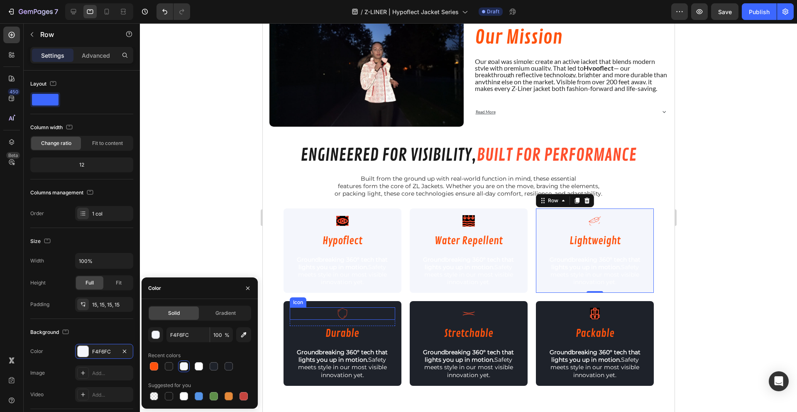
click at [289, 308] on div "Icon" at bounding box center [341, 313] width 105 height 12
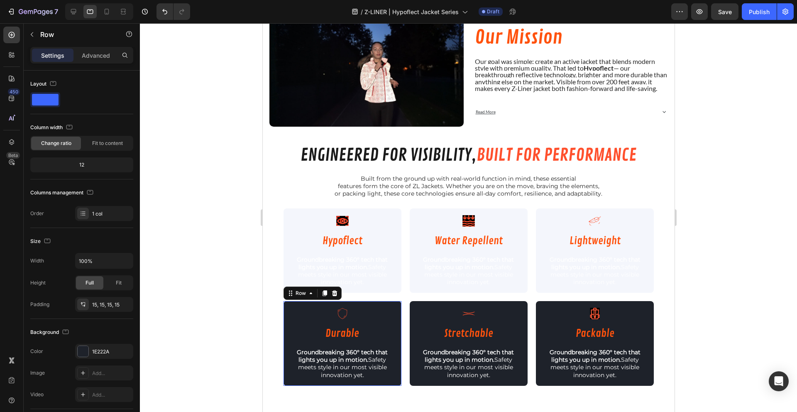
click at [285, 303] on div "Icon Row Durable Heading Groundbreaking 360° tech that lights you up in motion.…" at bounding box center [342, 343] width 118 height 84
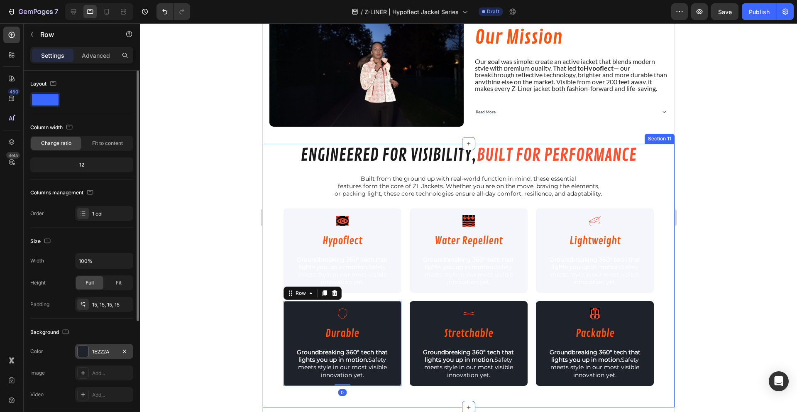
click at [87, 352] on div at bounding box center [83, 351] width 11 height 11
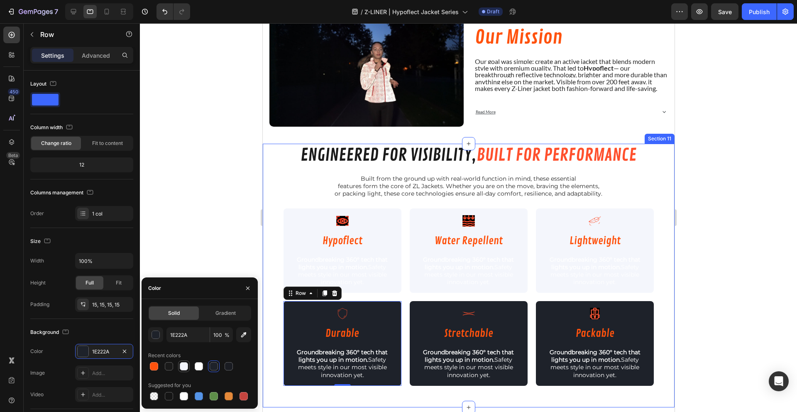
click at [183, 367] on div at bounding box center [184, 366] width 8 height 8
type input "F4F6FC"
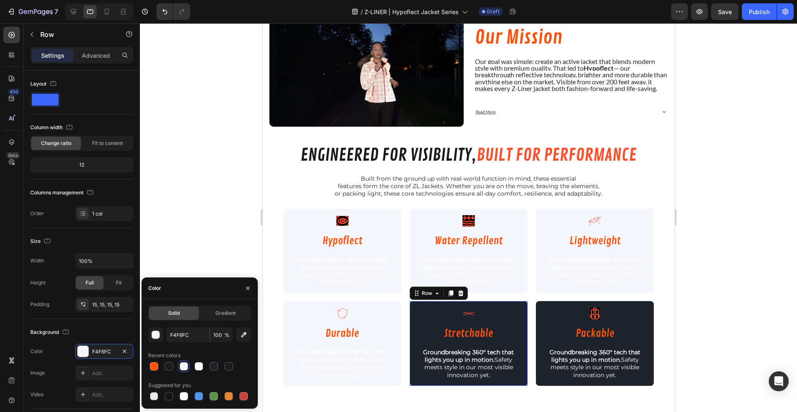
click at [412, 323] on div "Icon Row Stretchable Heading Groundbreaking 360° tech that lights you up in mot…" at bounding box center [468, 343] width 118 height 84
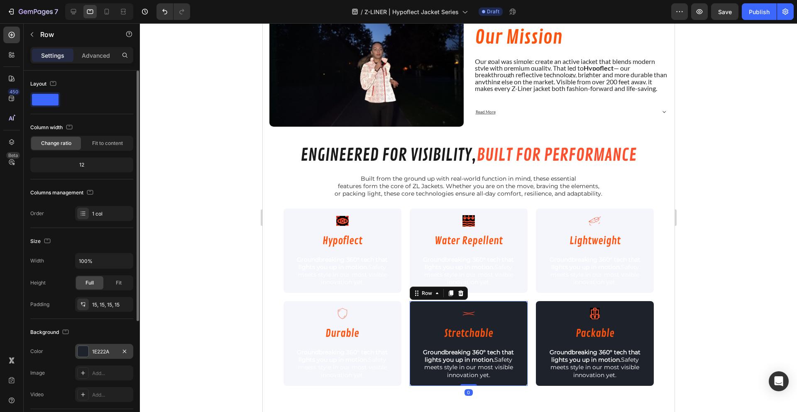
click at [87, 352] on div at bounding box center [83, 351] width 11 height 11
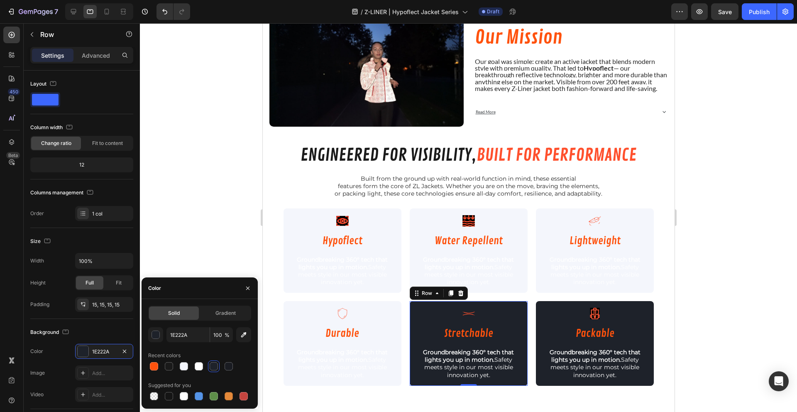
click at [178, 373] on div "1E222A 100 % Recent colors Suggested for you" at bounding box center [199, 364] width 103 height 75
click at [180, 368] on div at bounding box center [184, 366] width 8 height 8
type input "F4F6FC"
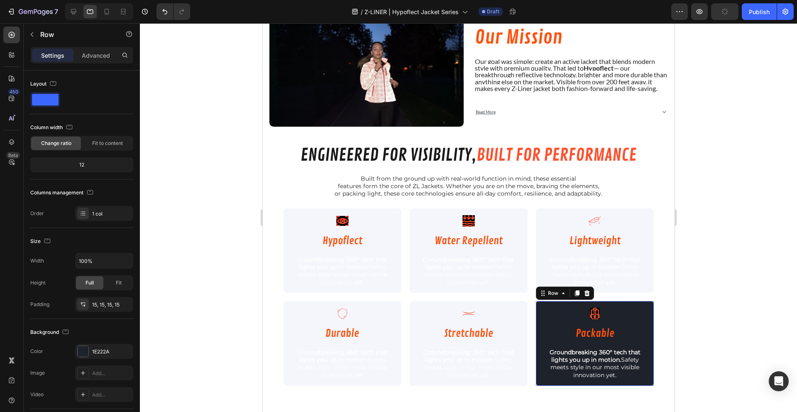
click at [535, 314] on div "Icon Row Packable Heading Groundbreaking 360° tech that lights you up in motion…" at bounding box center [594, 343] width 118 height 84
click at [91, 355] on div "1E222A" at bounding box center [104, 351] width 58 height 15
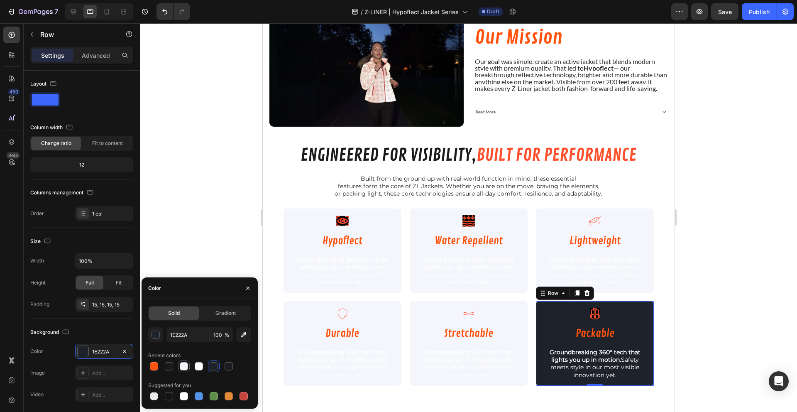
click at [188, 363] on div at bounding box center [184, 366] width 10 height 10
type input "F4F6FC"
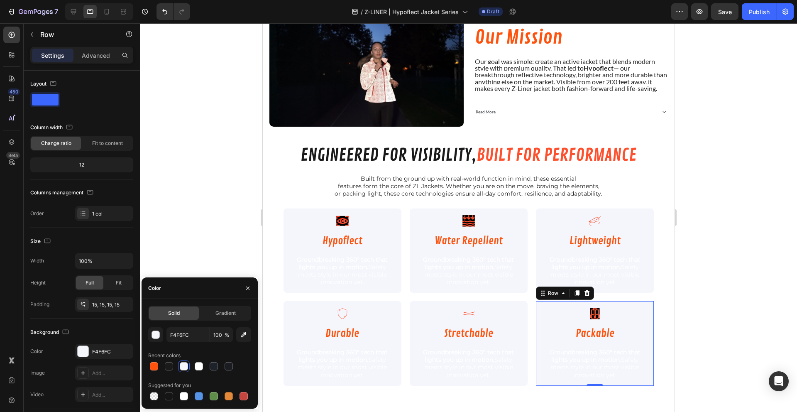
click at [205, 235] on div at bounding box center [468, 217] width 657 height 388
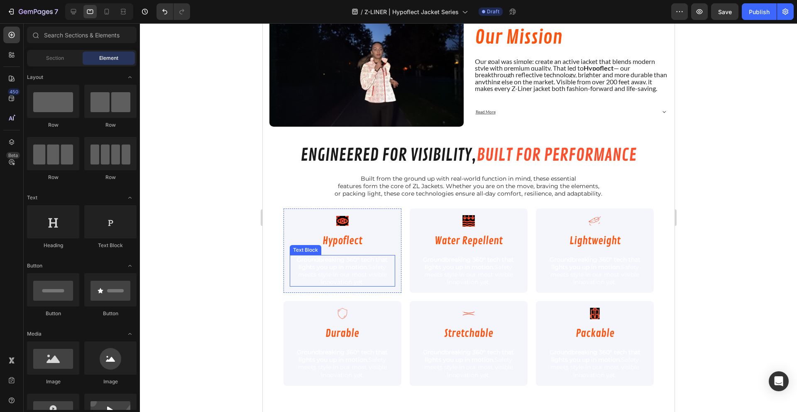
click at [325, 271] on span "Groundbreaking 360° tech that lights you up in motion. Safety meets style in ou…" at bounding box center [341, 271] width 91 height 30
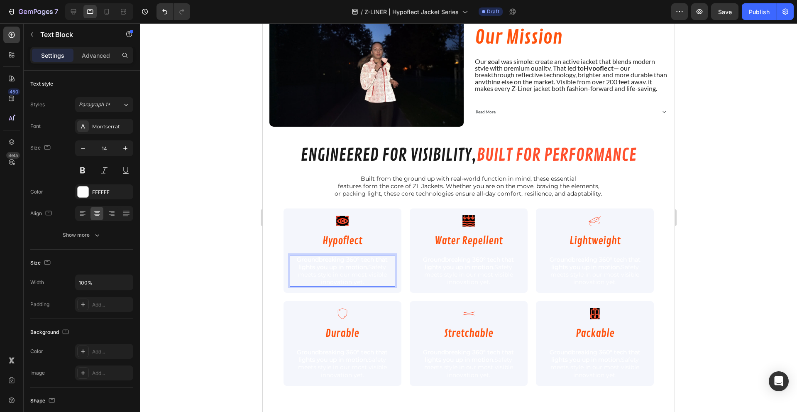
click at [328, 264] on strong "Groundbreaking 360° tech that lights you up in motion." at bounding box center [341, 263] width 91 height 15
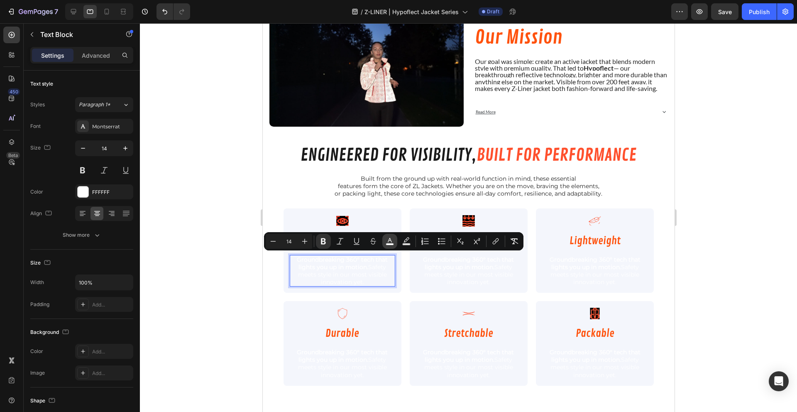
click at [392, 239] on icon "Editor contextual toolbar" at bounding box center [389, 241] width 8 height 8
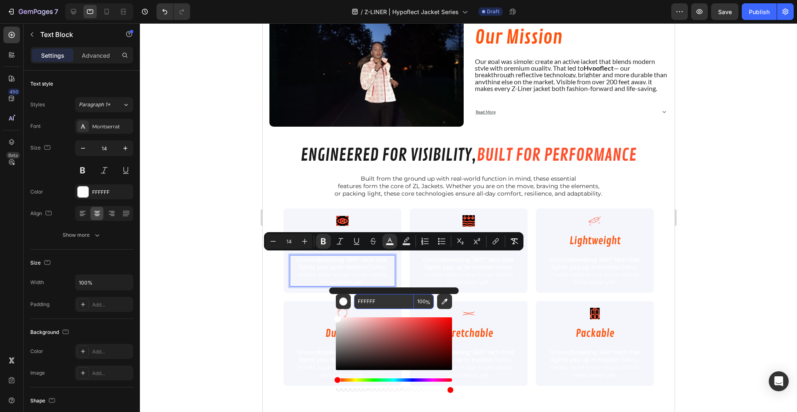
click at [371, 305] on input "FFFFFF" at bounding box center [384, 301] width 60 height 15
type input "1A1A1A"
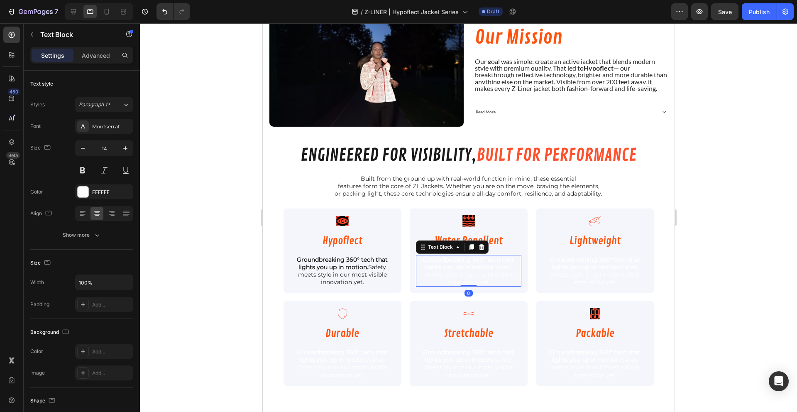
click at [441, 275] on span "Groundbreaking 360° tech that lights you up in motion. Safety meets style in ou…" at bounding box center [467, 271] width 91 height 30
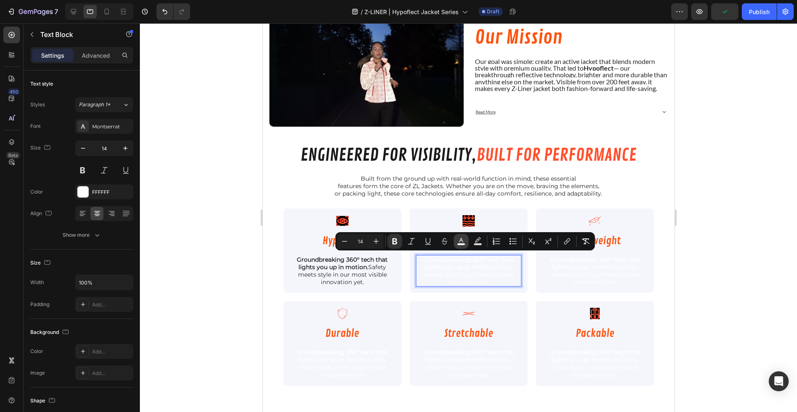
click at [459, 239] on icon "Editor contextual toolbar" at bounding box center [461, 241] width 8 height 8
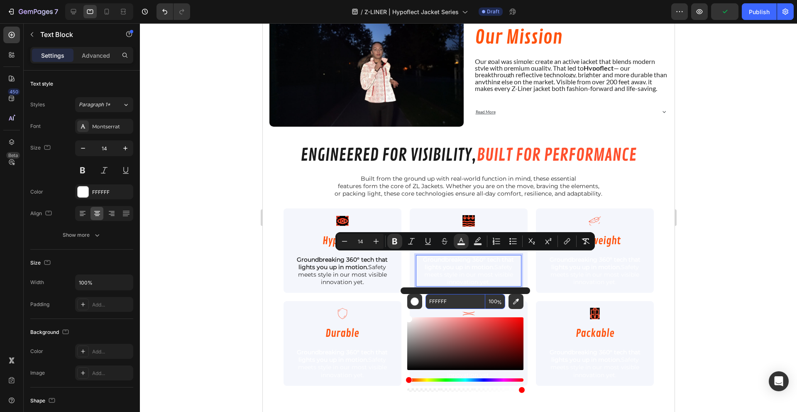
click at [446, 305] on input "FFFFFF" at bounding box center [455, 301] width 60 height 15
type input "1A1A1A"
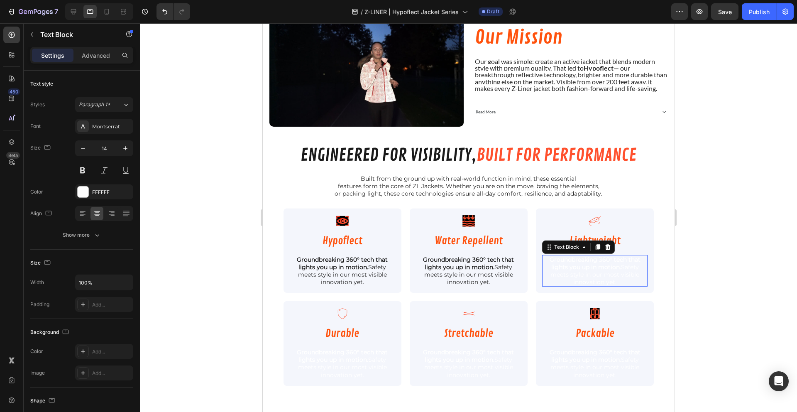
click at [569, 261] on strong "Groundbreaking 360° tech that lights you up in motion." at bounding box center [594, 263] width 91 height 15
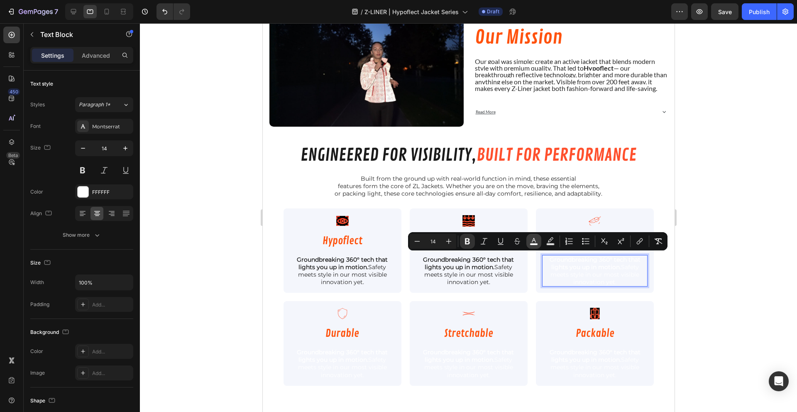
click at [530, 243] on rect "Editor contextual toolbar" at bounding box center [534, 244] width 8 height 2
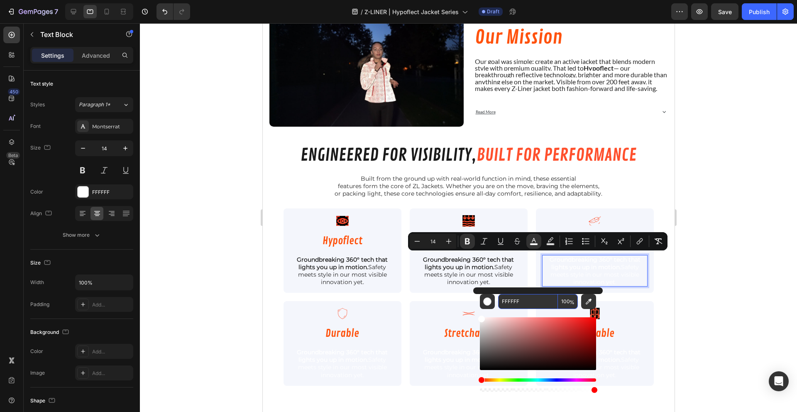
click at [513, 302] on input "FFFFFF" at bounding box center [528, 301] width 60 height 15
type input "1A1A1A"
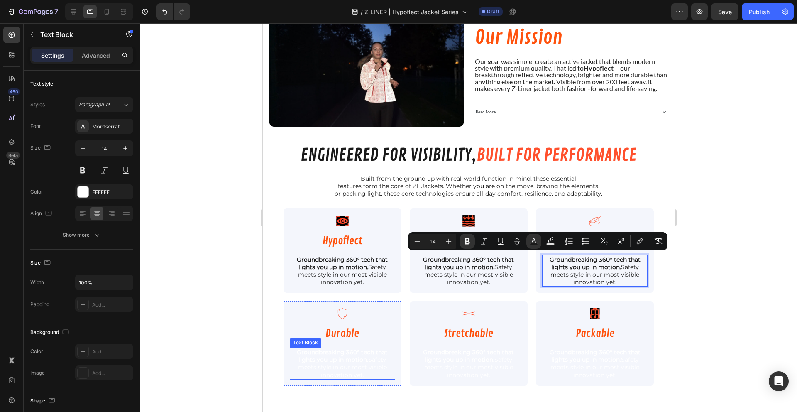
click at [343, 357] on strong "Groundbreaking 360° tech that lights you up in motion." at bounding box center [341, 355] width 91 height 15
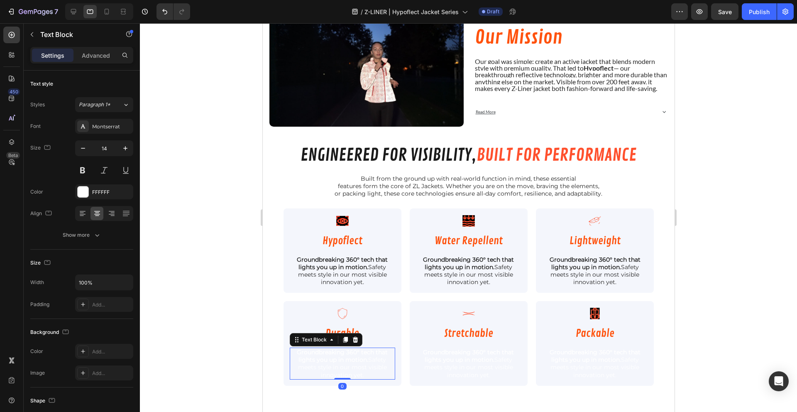
click at [343, 357] on strong "Groundbreaking 360° tech that lights you up in motion." at bounding box center [341, 355] width 91 height 15
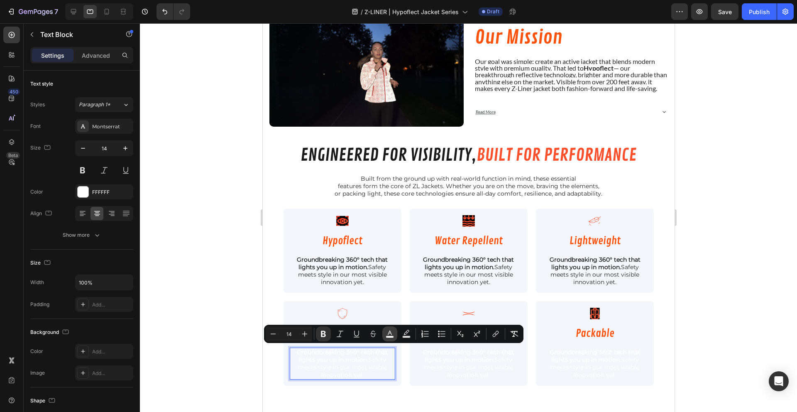
click at [390, 327] on button "color" at bounding box center [389, 333] width 15 height 15
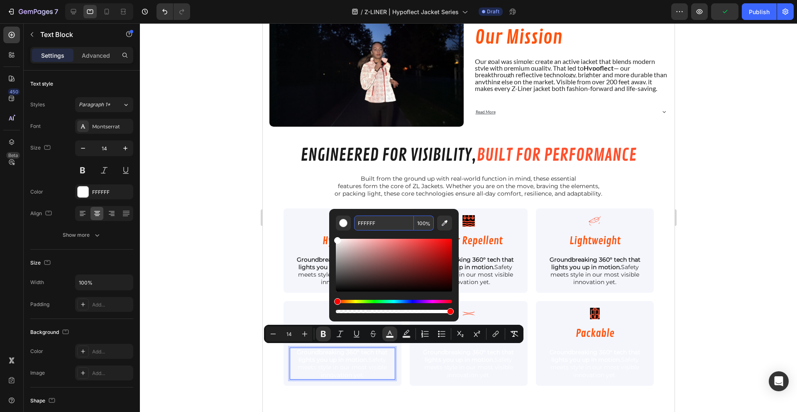
click at [369, 226] on input "FFFFFF" at bounding box center [384, 222] width 60 height 15
type input "1A1A1A"
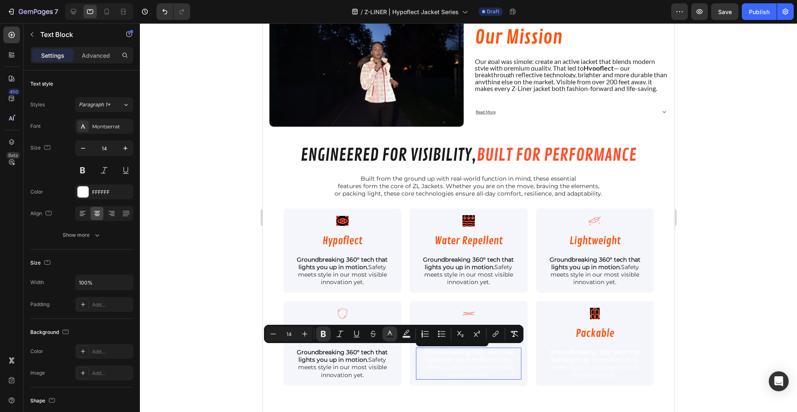
click at [449, 365] on span "Groundbreaking 360° tech that lights you up in motion. Safety meets style in ou…" at bounding box center [467, 363] width 91 height 30
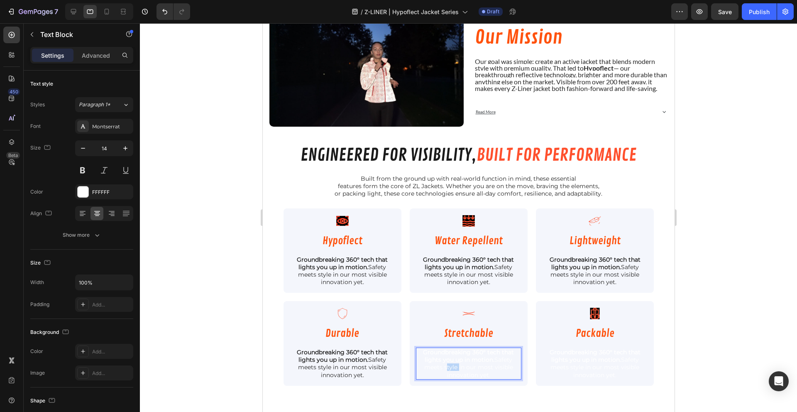
click at [449, 365] on span "Groundbreaking 360° tech that lights you up in motion. Safety meets style in ou…" at bounding box center [467, 363] width 91 height 30
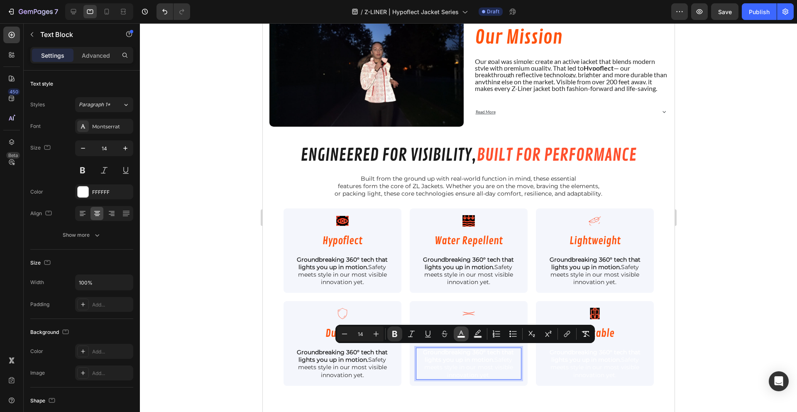
click at [465, 329] on button "color" at bounding box center [460, 333] width 15 height 15
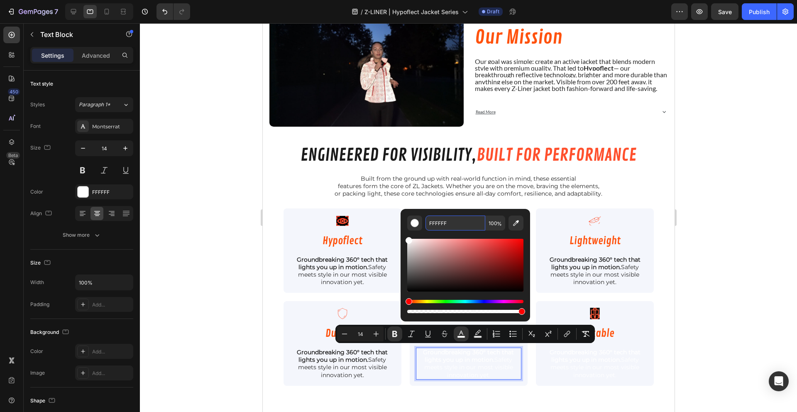
click at [444, 222] on input "FFFFFF" at bounding box center [455, 222] width 60 height 15
type input "1A1A1A"
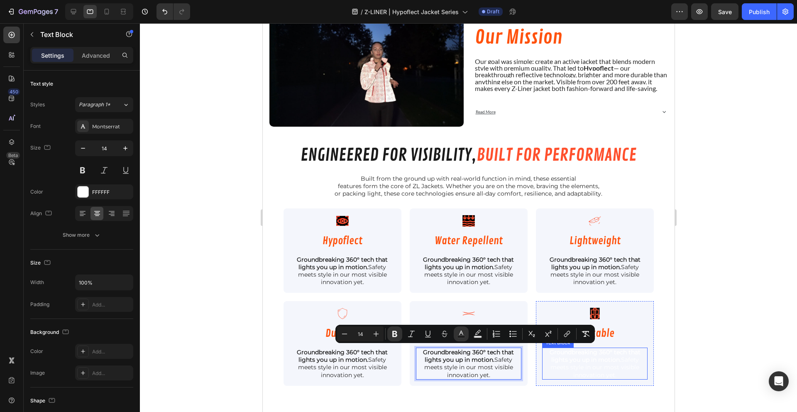
click at [575, 373] on span "Groundbreaking 360° tech that lights you up in motion. Safety meets style in ou…" at bounding box center [594, 363] width 91 height 30
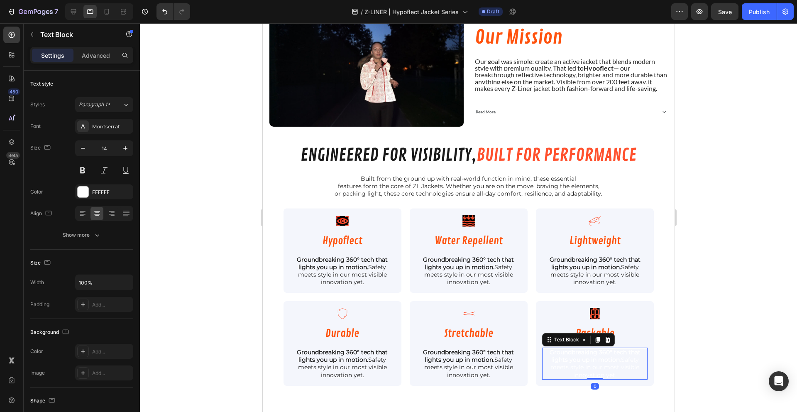
click at [575, 373] on span "Groundbreaking 360° tech that lights you up in motion. Safety meets style in ou…" at bounding box center [594, 363] width 91 height 30
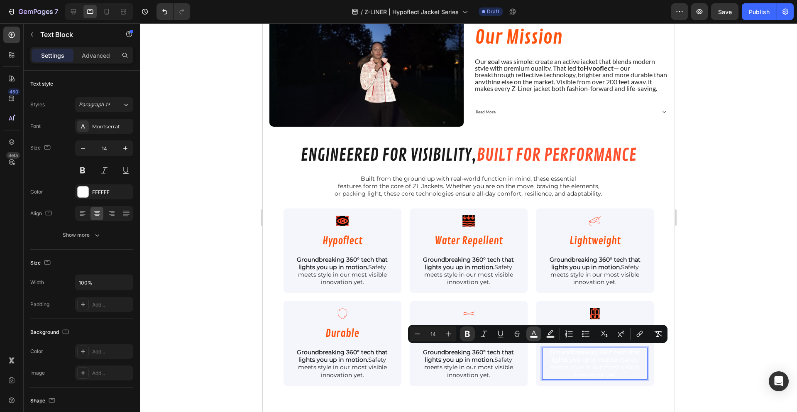
click at [530, 332] on icon "Editor contextual toolbar" at bounding box center [533, 333] width 8 height 8
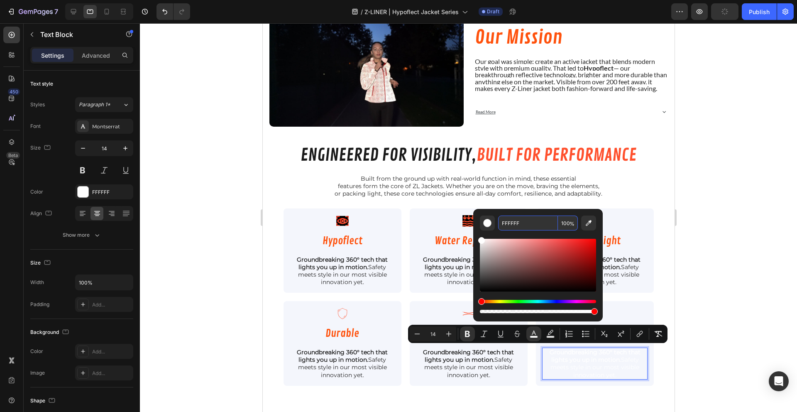
click at [506, 222] on input "FFFFFF" at bounding box center [528, 222] width 60 height 15
type input "1A1A1A"
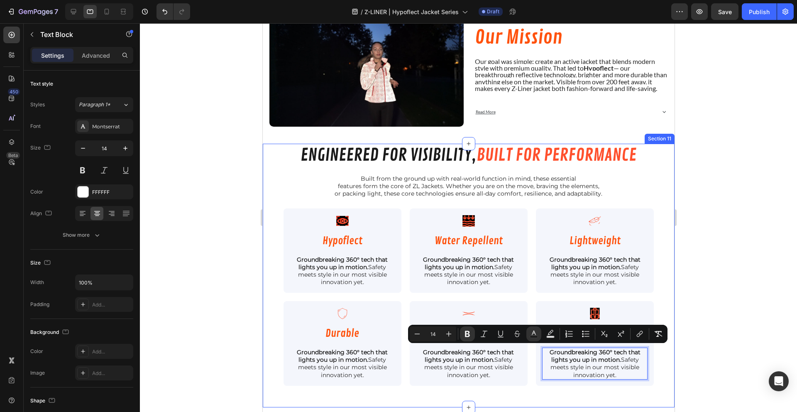
click at [741, 240] on div at bounding box center [468, 217] width 657 height 388
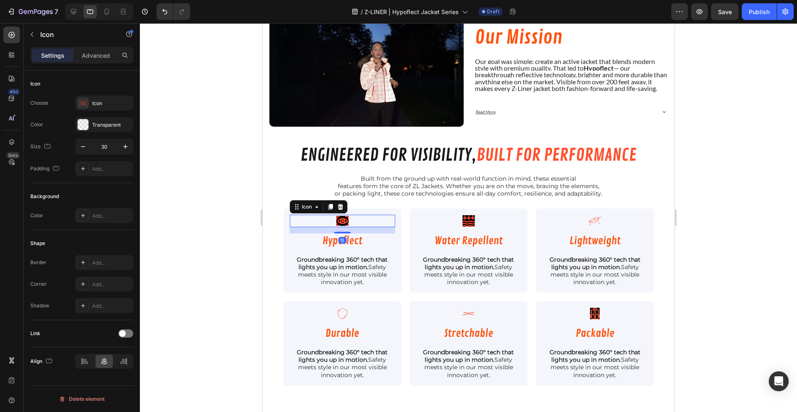
click at [336, 219] on image at bounding box center [342, 221] width 12 height 10
click at [342, 202] on div at bounding box center [340, 207] width 10 height 10
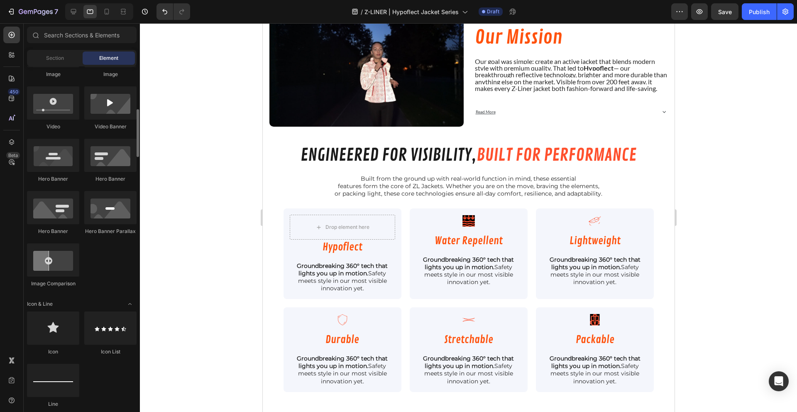
scroll to position [328, 0]
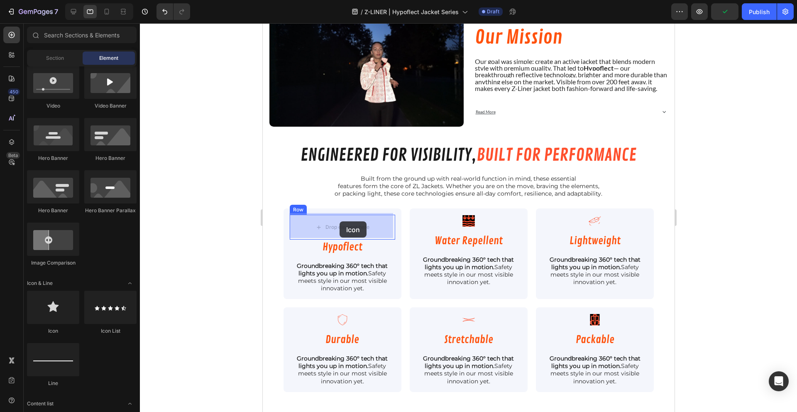
drag, startPoint x: 312, startPoint y: 335, endPoint x: 339, endPoint y: 221, distance: 117.3
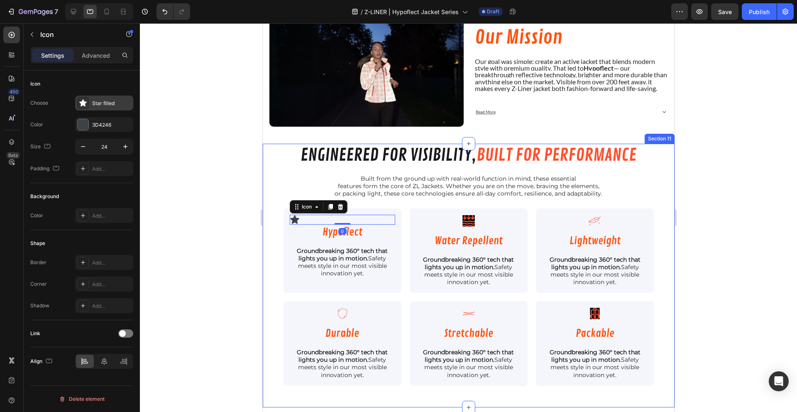
click at [90, 104] on div "Star filled" at bounding box center [104, 102] width 58 height 15
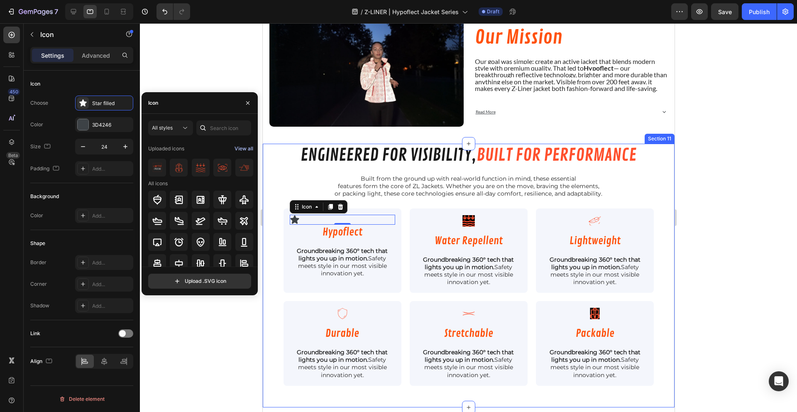
click at [236, 147] on div "View all" at bounding box center [243, 149] width 19 height 10
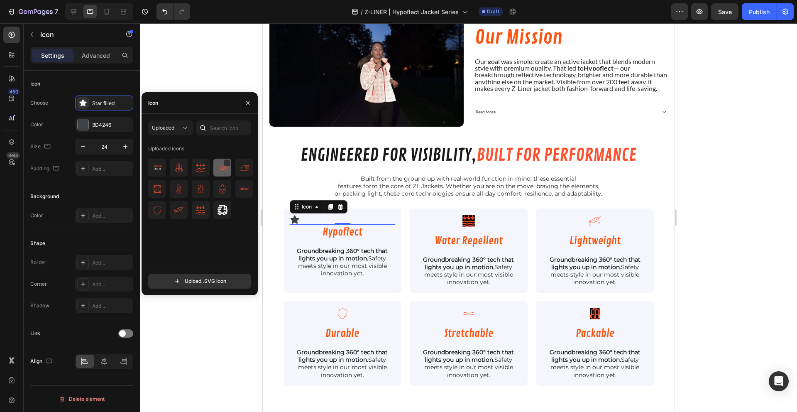
click at [222, 169] on img at bounding box center [222, 168] width 10 height 10
click at [225, 170] on img at bounding box center [222, 168] width 10 height 10
click at [227, 135] on div "Uploaded Uploaded icons" at bounding box center [199, 193] width 103 height 146
click at [249, 100] on icon "button" at bounding box center [247, 103] width 7 height 7
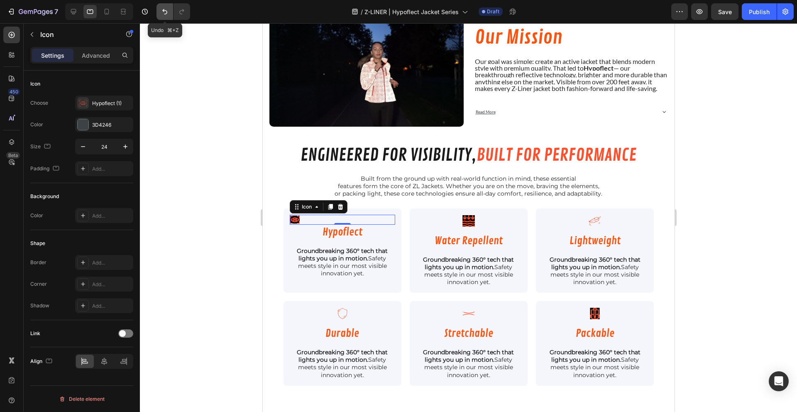
click at [158, 13] on button "Undo/Redo" at bounding box center [164, 11] width 17 height 17
click at [161, 13] on icon "Undo/Redo" at bounding box center [165, 11] width 8 height 8
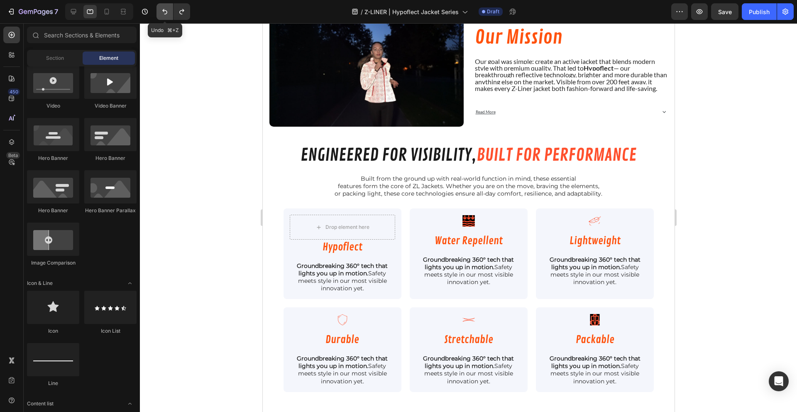
click at [161, 13] on icon "Undo/Redo" at bounding box center [165, 11] width 8 height 8
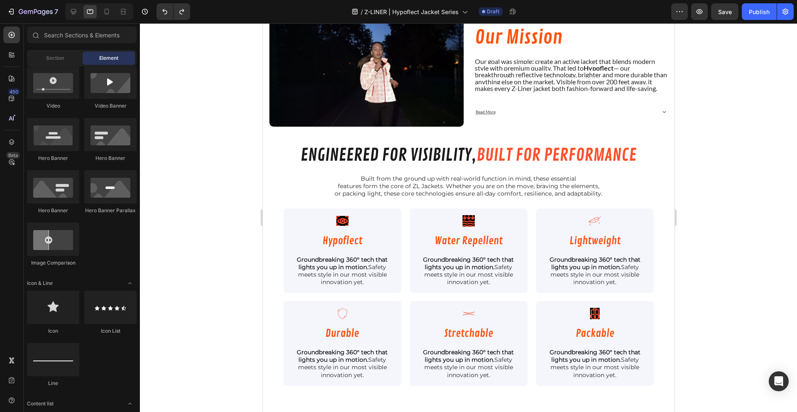
click at [222, 239] on div at bounding box center [468, 217] width 657 height 388
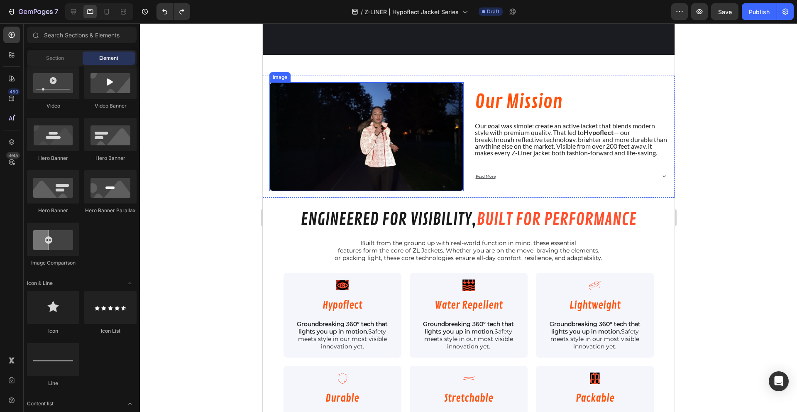
scroll to position [871, 0]
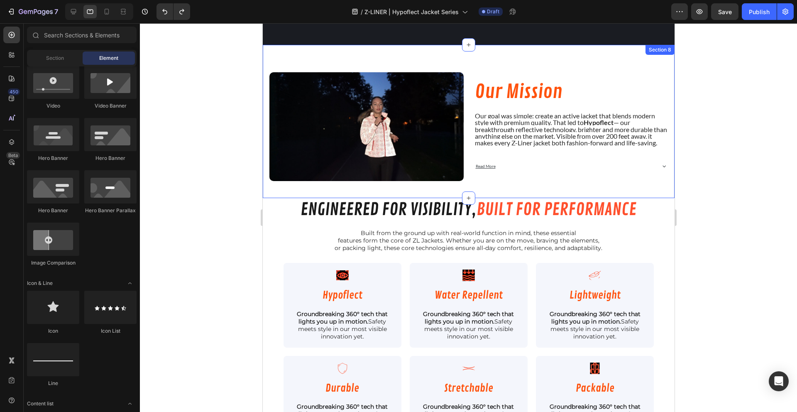
click at [290, 184] on div "Image Our Mission Heading Our goal was simple: create an active jacket that ble…" at bounding box center [468, 122] width 412 height 154
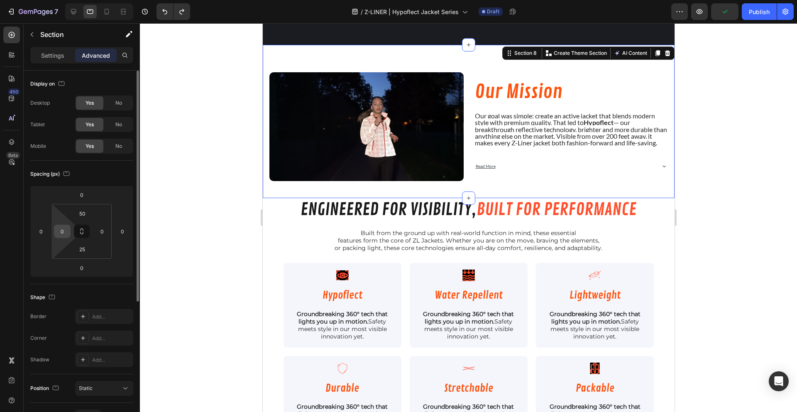
click at [64, 236] on input "0" at bounding box center [62, 231] width 12 height 12
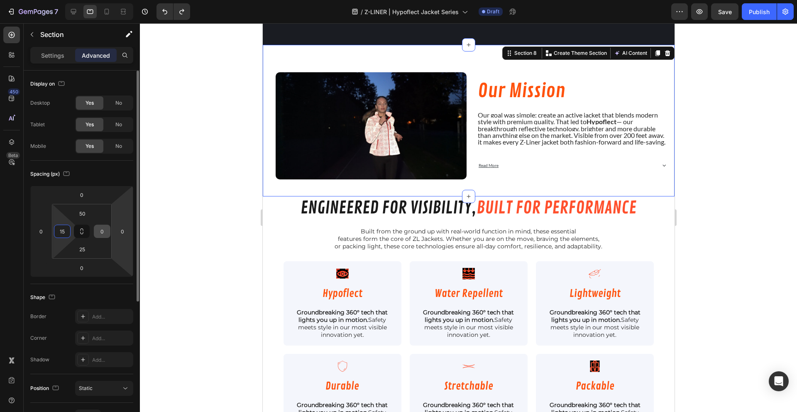
type input "15"
click at [98, 233] on input "0" at bounding box center [102, 231] width 12 height 12
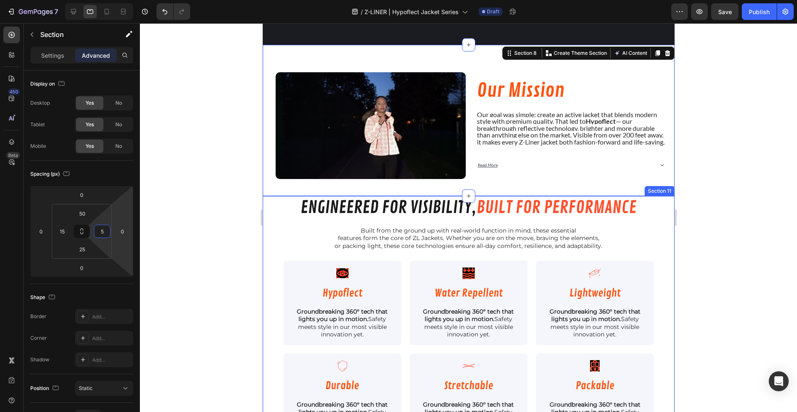
type input "15"
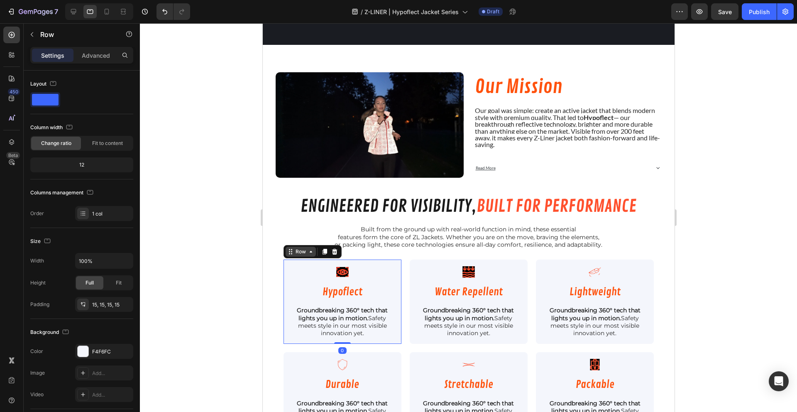
click at [286, 248] on div "Row" at bounding box center [300, 251] width 30 height 10
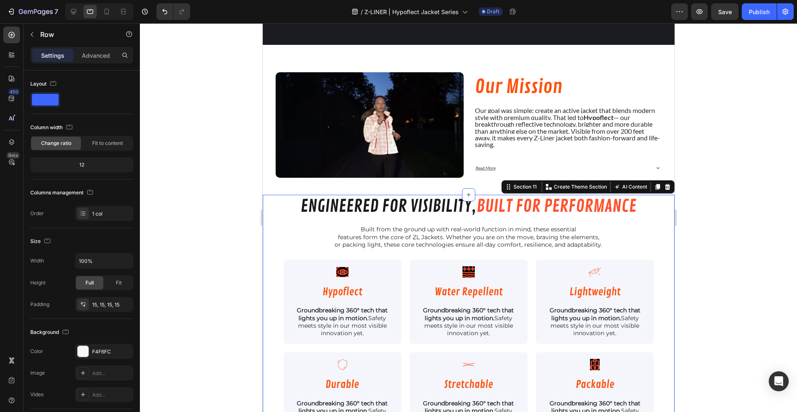
click at [281, 236] on div "engineered for visibility, built for performance Heading Built from the ground …" at bounding box center [468, 320] width 412 height 250
click at [88, 55] on p "Advanced" at bounding box center [96, 55] width 28 height 9
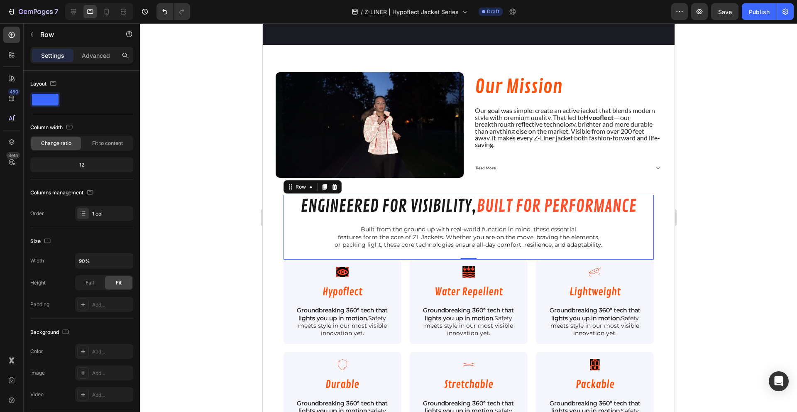
click at [323, 248] on div "engineered for visibility, built for performance Heading Built from the ground …" at bounding box center [468, 227] width 371 height 65
click at [302, 180] on div "Row" at bounding box center [312, 186] width 58 height 13
click at [301, 195] on span "engineered for visibility," at bounding box center [388, 206] width 176 height 22
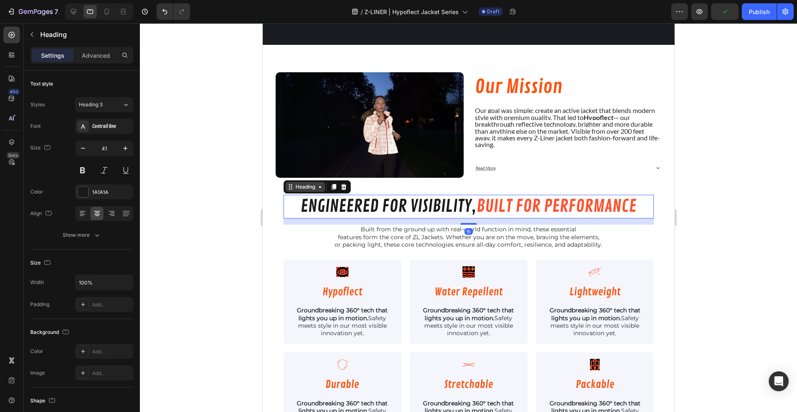
click at [302, 186] on div "Heading" at bounding box center [304, 186] width 23 height 7
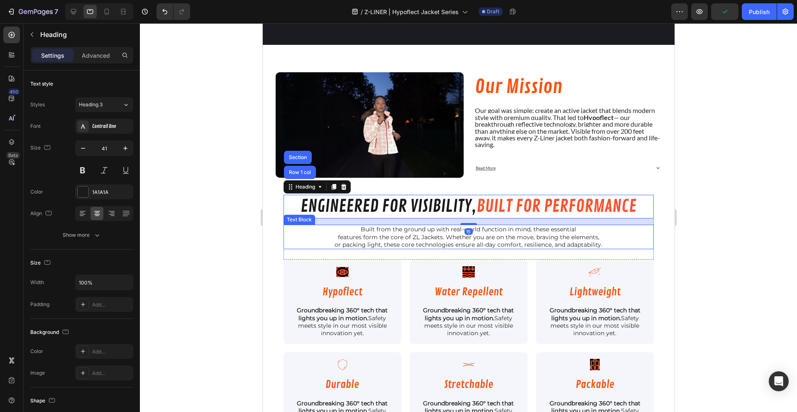
click at [308, 234] on p "features form the core of ZL Jackets. Whether you are on the move, braving the …" at bounding box center [468, 236] width 369 height 7
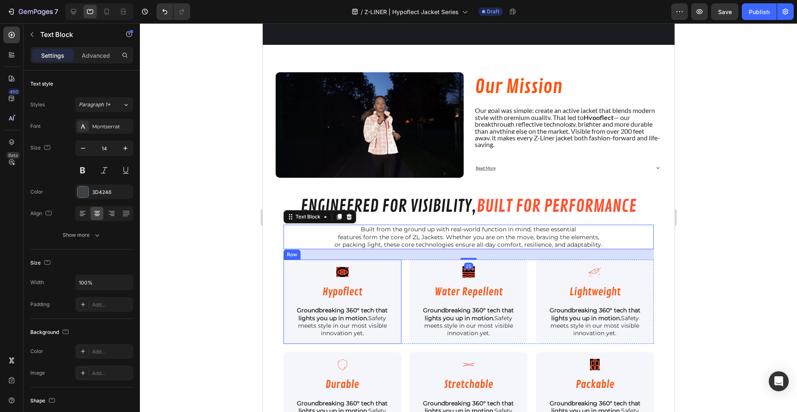
click at [290, 259] on div "Icon Row Hypoflect Heading Groundbreaking 360° tech that lights you up in motio…" at bounding box center [342, 301] width 118 height 84
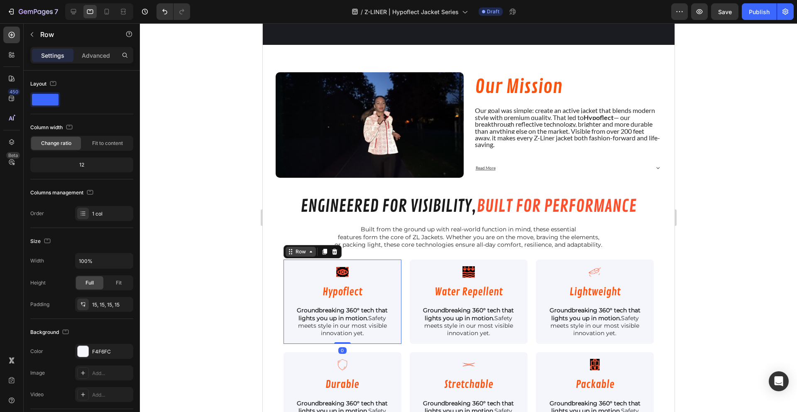
click at [288, 251] on icon at bounding box center [288, 251] width 1 height 1
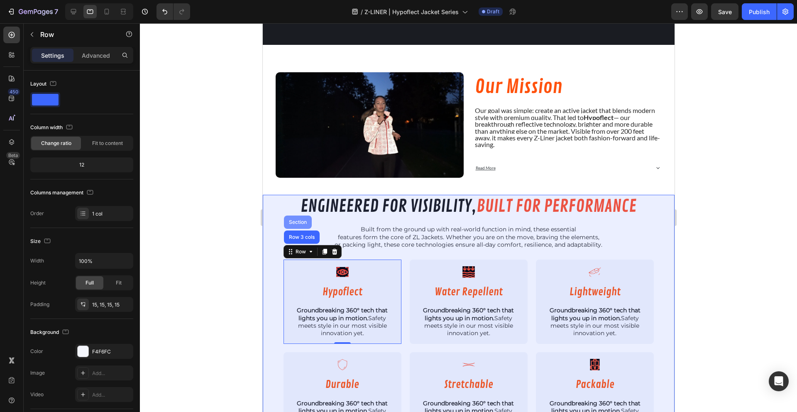
click at [291, 219] on div "Section" at bounding box center [297, 221] width 21 height 5
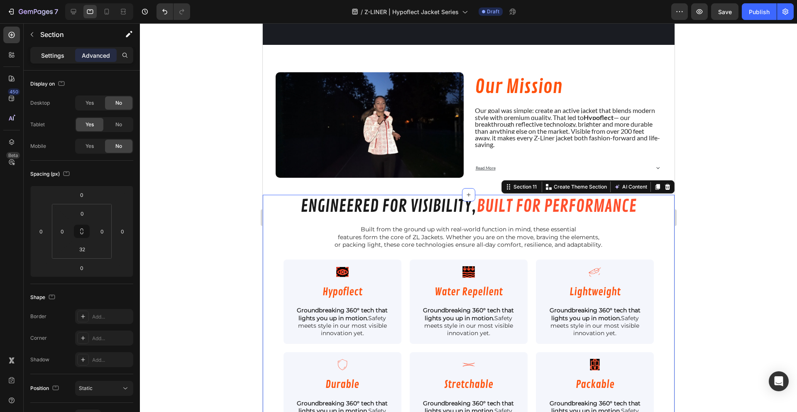
click at [53, 53] on p "Settings" at bounding box center [52, 55] width 23 height 9
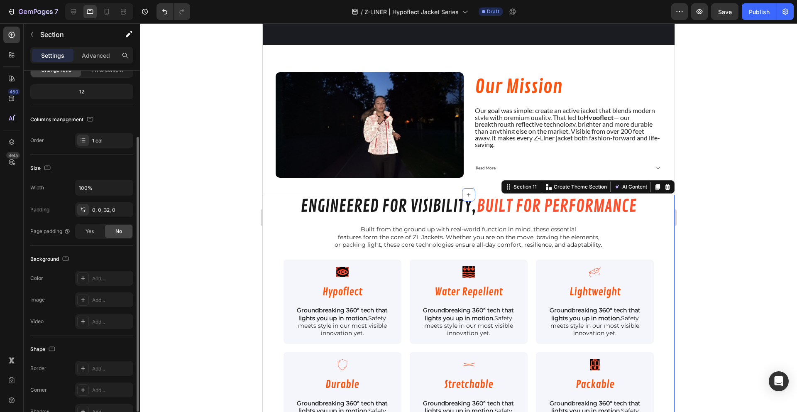
scroll to position [80, 0]
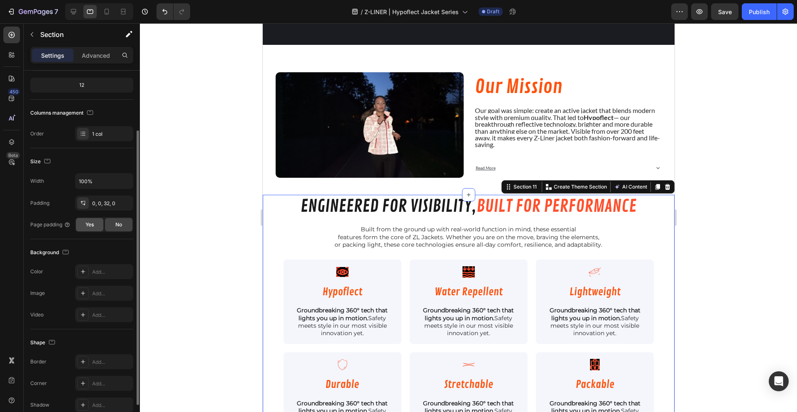
click at [91, 223] on span "Yes" at bounding box center [89, 224] width 8 height 7
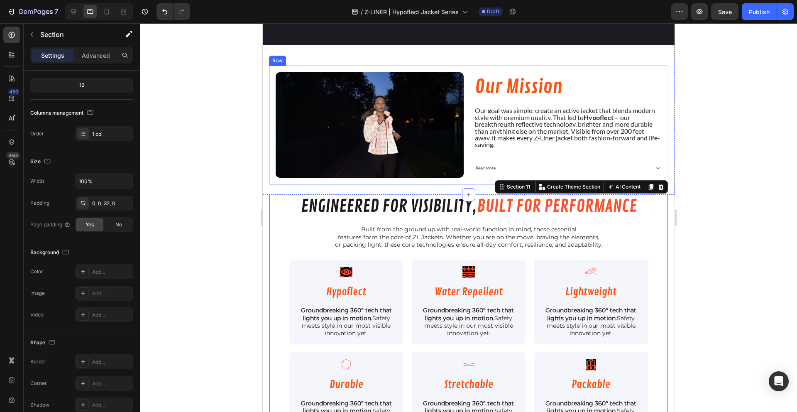
click at [273, 176] on div "Image Our Mission Heading Our goal was simple: create an active jacket that ble…" at bounding box center [467, 125] width 399 height 119
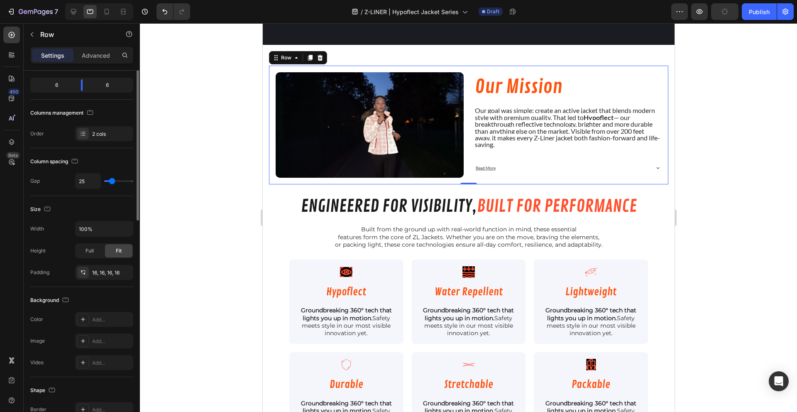
scroll to position [0, 0]
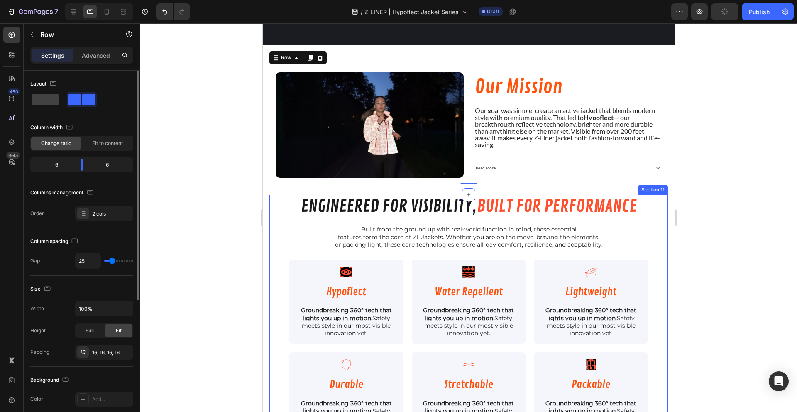
click at [273, 212] on div "engineered for visibility, built for performance Heading Built from the ground …" at bounding box center [468, 320] width 398 height 250
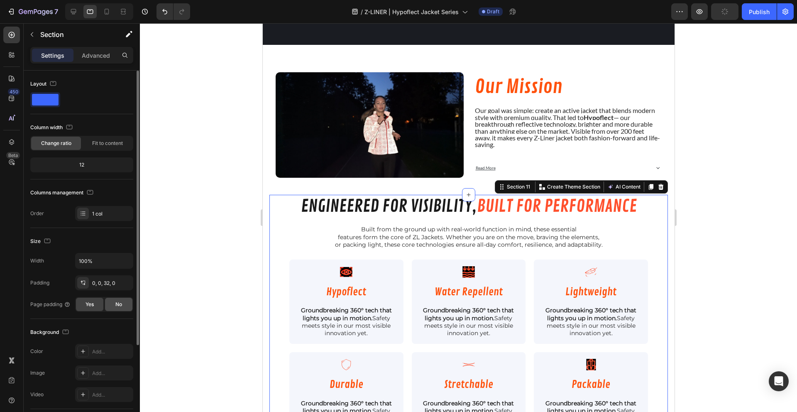
click at [111, 308] on div "No" at bounding box center [118, 303] width 27 height 13
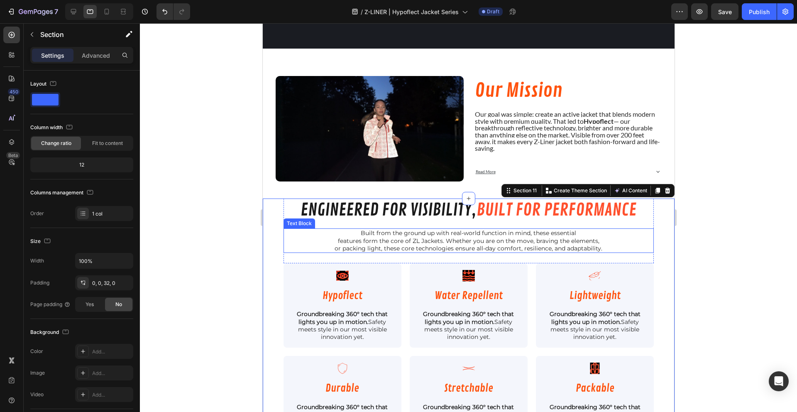
scroll to position [866, 0]
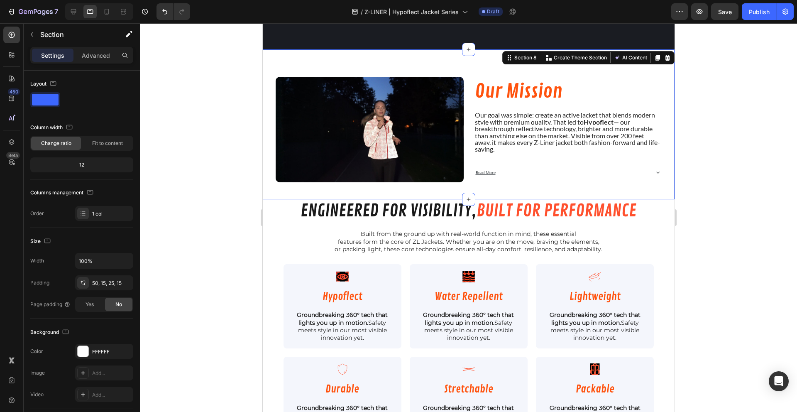
click at [270, 185] on div "Image Our Mission Heading Our goal was simple: create an active jacket that ble…" at bounding box center [468, 124] width 412 height 150
click at [90, 60] on div "Advanced" at bounding box center [95, 55] width 41 height 13
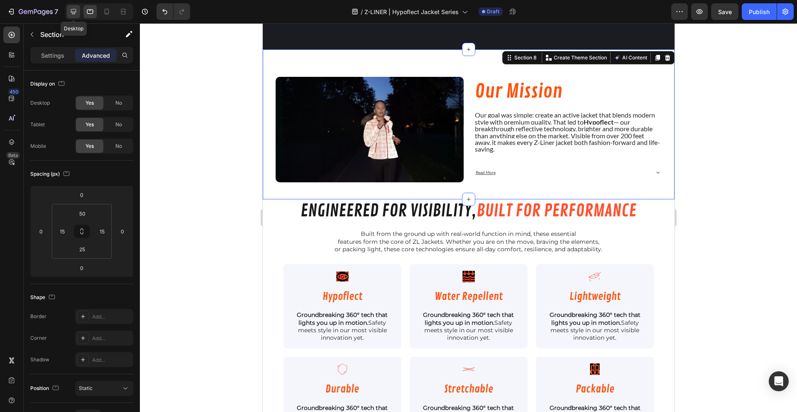
click at [71, 11] on icon at bounding box center [73, 11] width 5 height 5
type input "0"
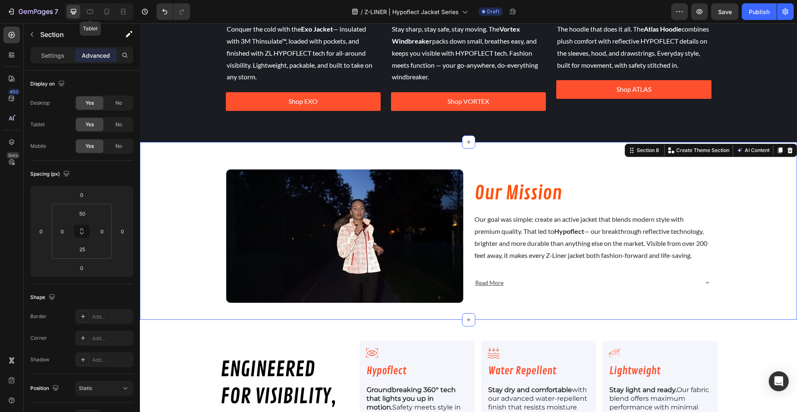
scroll to position [981, 0]
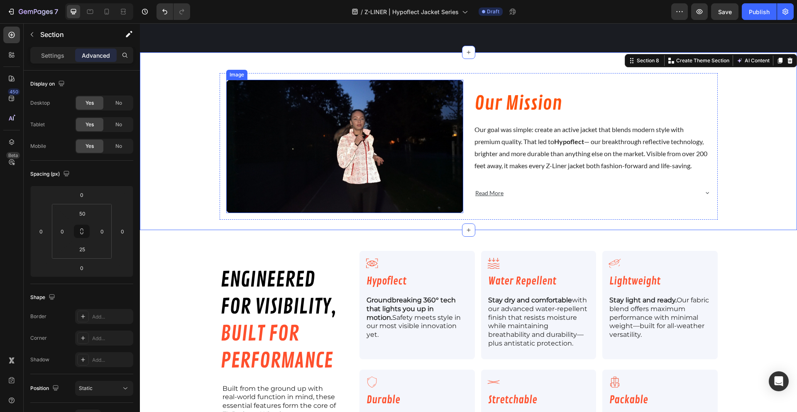
click at [240, 131] on img at bounding box center [344, 146] width 237 height 133
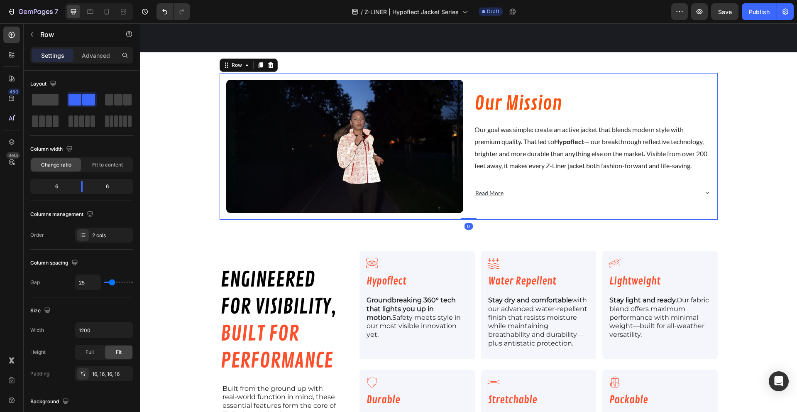
click at [220, 189] on div "Image Our Mission Heading Our goal was simple: create an active jacket that ble…" at bounding box center [468, 146] width 498 height 146
click at [102, 372] on div "16, 16, 16, 16" at bounding box center [104, 373] width 24 height 7
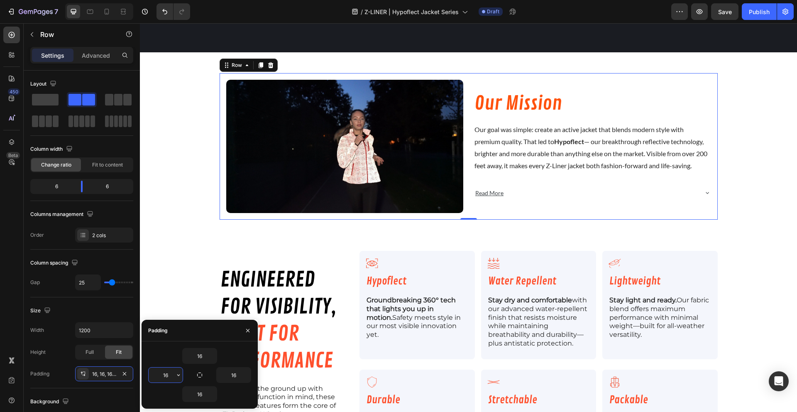
click at [163, 370] on input "16" at bounding box center [166, 374] width 34 height 15
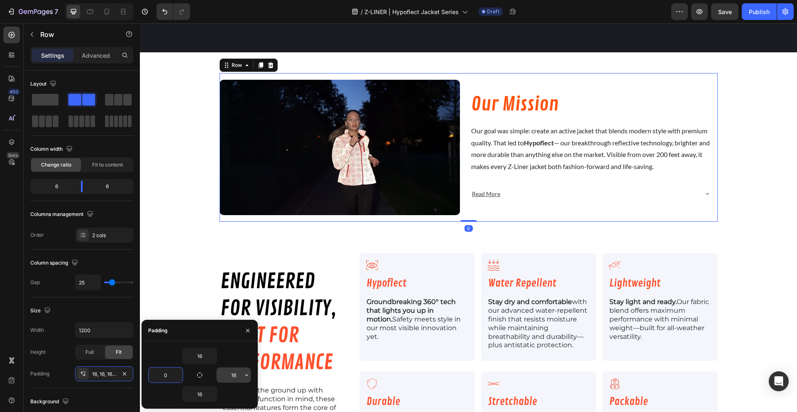
type input "0"
click at [233, 374] on input "16" at bounding box center [234, 374] width 34 height 15
type input "0"
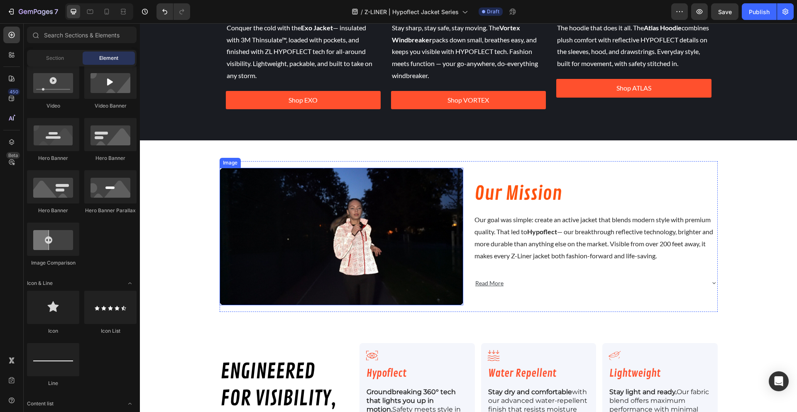
scroll to position [906, 0]
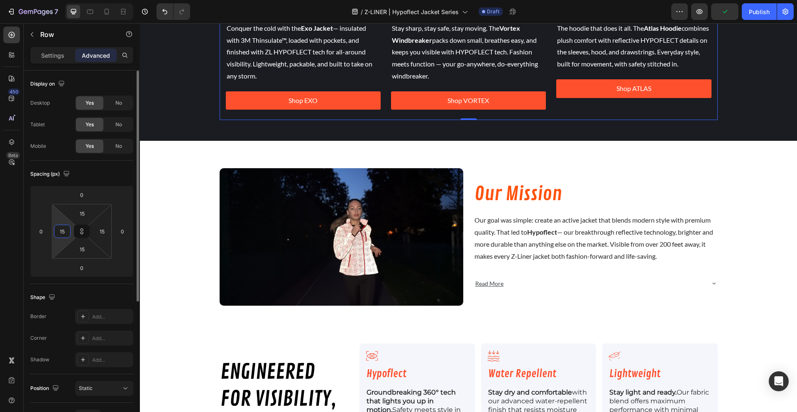
click at [64, 234] on input "15" at bounding box center [62, 231] width 12 height 12
type input "0"
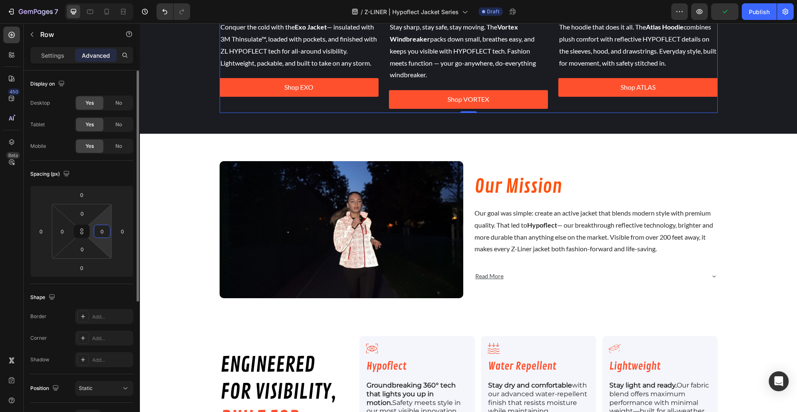
click at [100, 231] on input "0" at bounding box center [102, 231] width 12 height 12
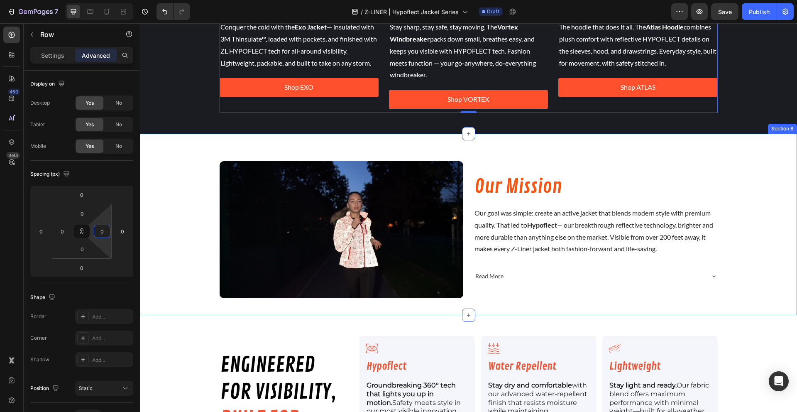
click at [156, 219] on div "Image Our Mission Heading Our goal was simple: create an active jacket that ble…" at bounding box center [468, 229] width 657 height 150
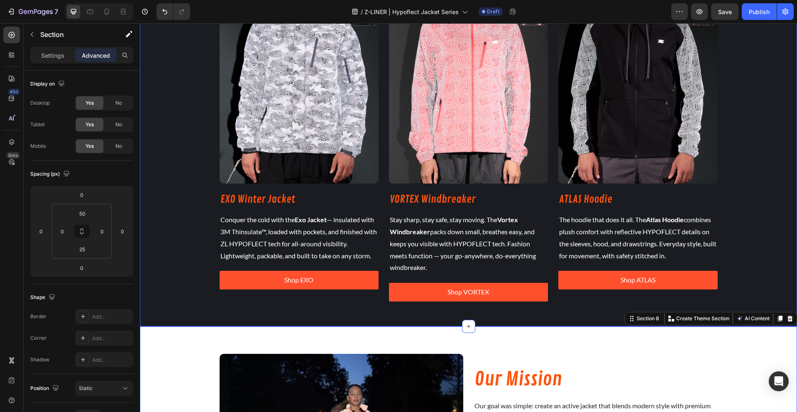
scroll to position [709, 0]
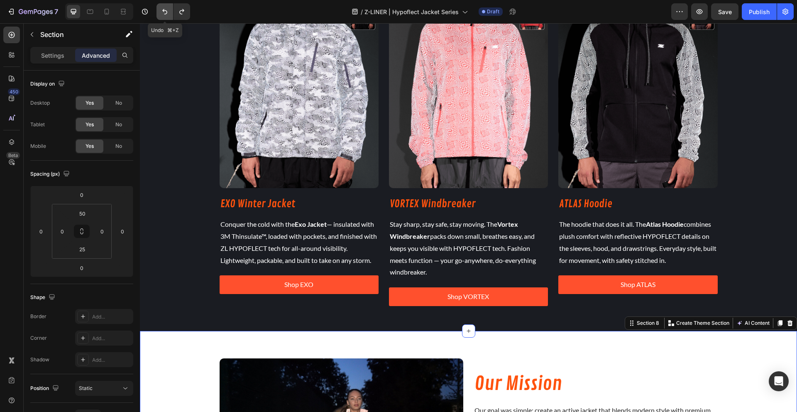
click at [161, 15] on icon "Undo/Redo" at bounding box center [165, 11] width 8 height 8
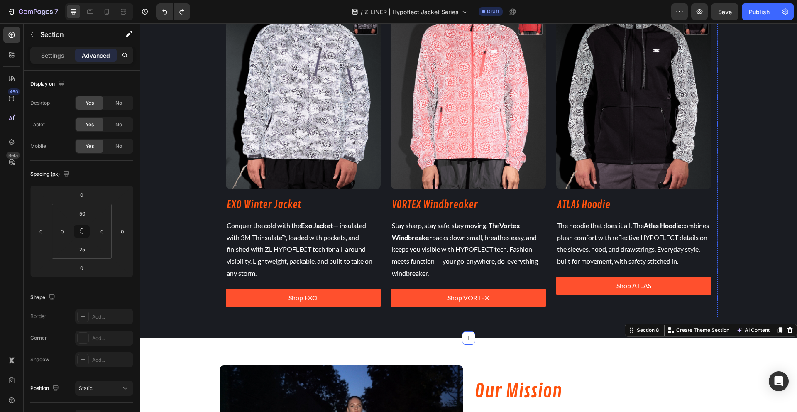
click at [380, 288] on div "Image EXO Winter Jacket Heading Conquer the cold with the Exo Jacket — insulate…" at bounding box center [468, 153] width 485 height 316
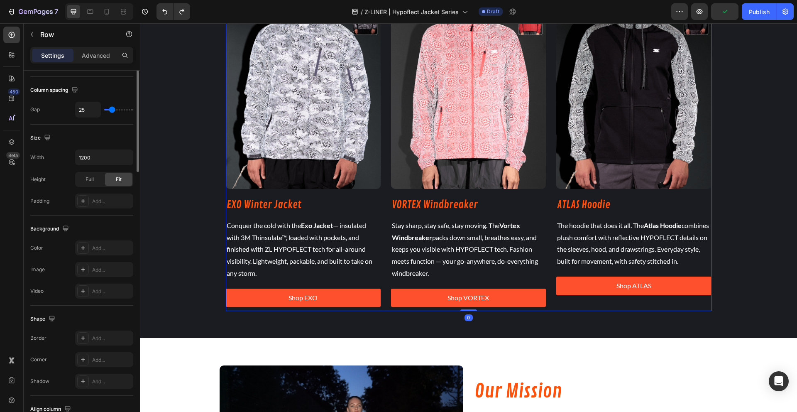
scroll to position [236, 0]
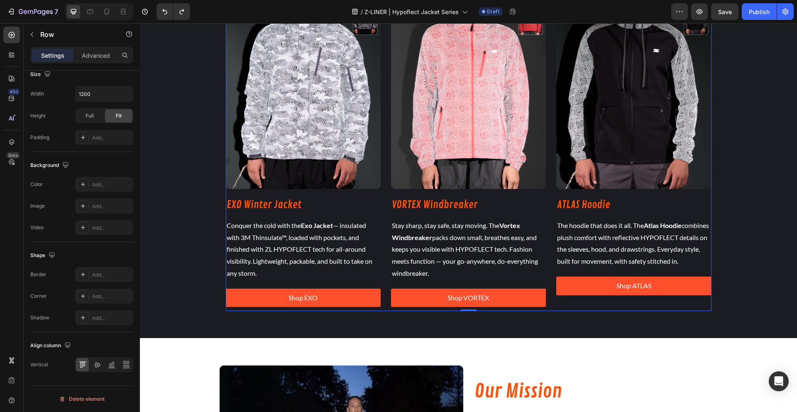
click at [101, 47] on div "Settings Advanced" at bounding box center [81, 55] width 103 height 17
click at [100, 52] on p "Advanced" at bounding box center [96, 55] width 28 height 9
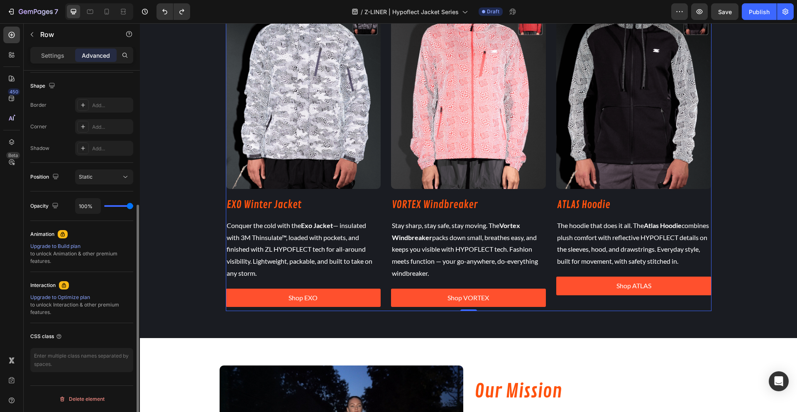
click at [100, 52] on p "Advanced" at bounding box center [96, 55] width 28 height 9
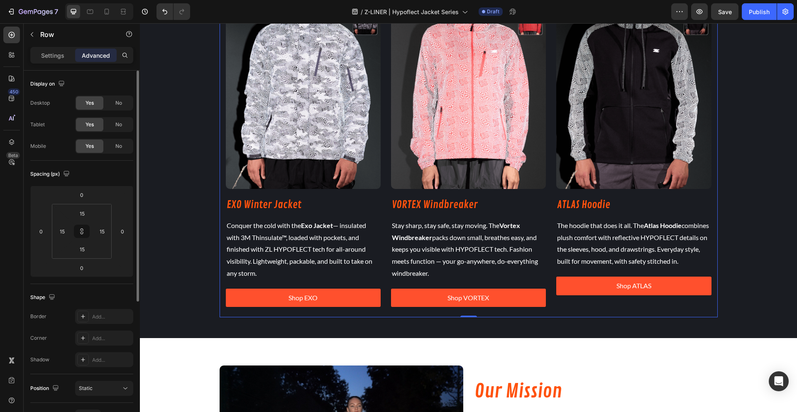
click at [219, 240] on div "THE LINEUP Heading Three jackets. Three styles. One mission: To keep you comfor…" at bounding box center [468, 118] width 498 height 397
click at [58, 236] on input "15" at bounding box center [62, 231] width 12 height 12
type input "0"
click at [104, 234] on input "15" at bounding box center [102, 231] width 12 height 12
type input "0"
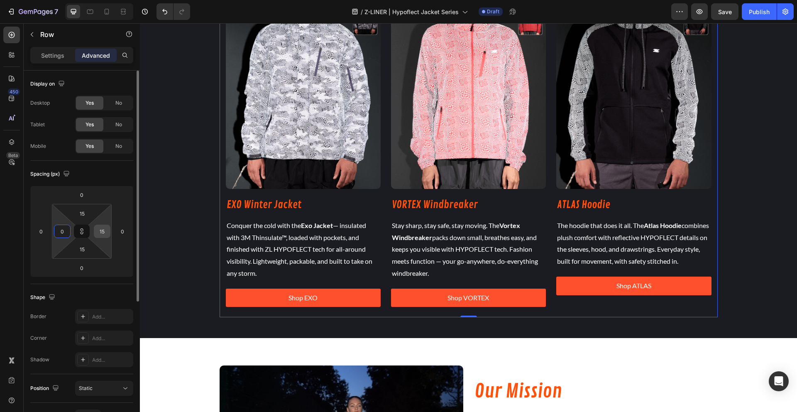
type input "0"
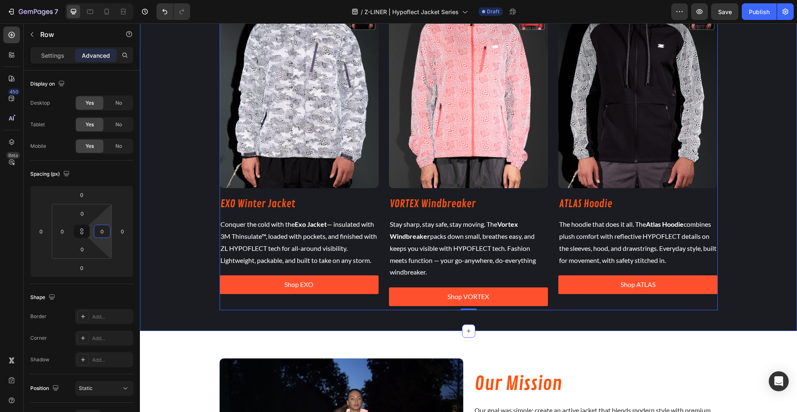
click at [179, 233] on div "THE LINEUP Heading Three jackets. Three styles. One mission: To keep you comfor…" at bounding box center [468, 115] width 657 height 390
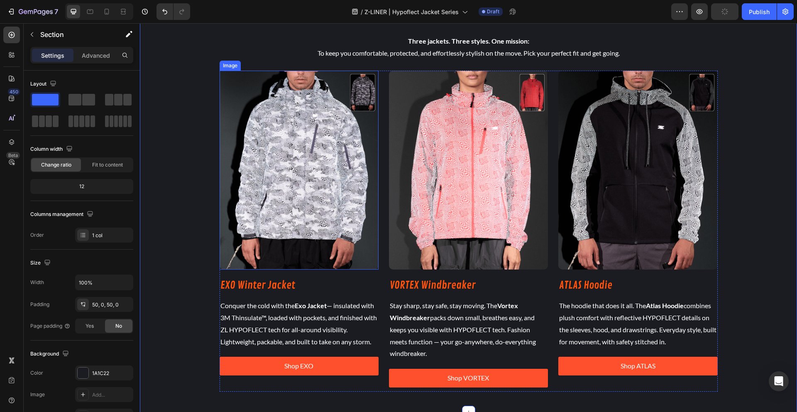
scroll to position [739, 0]
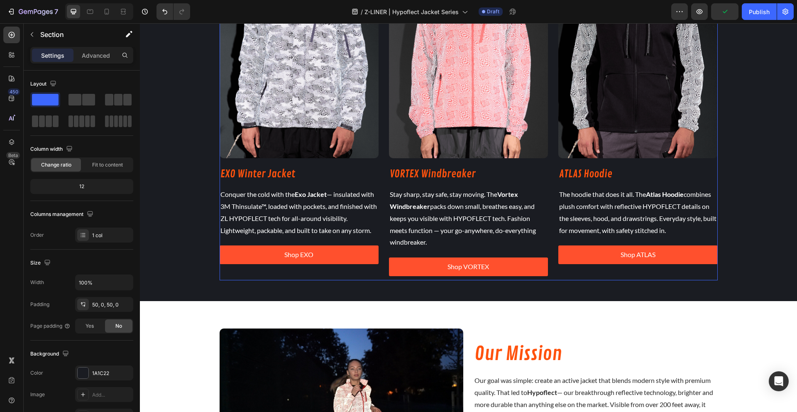
click at [547, 233] on div "Image EXO Winter Jacket Heading Conquer the cold with the Exo Jacket — insulate…" at bounding box center [468, 119] width 498 height 321
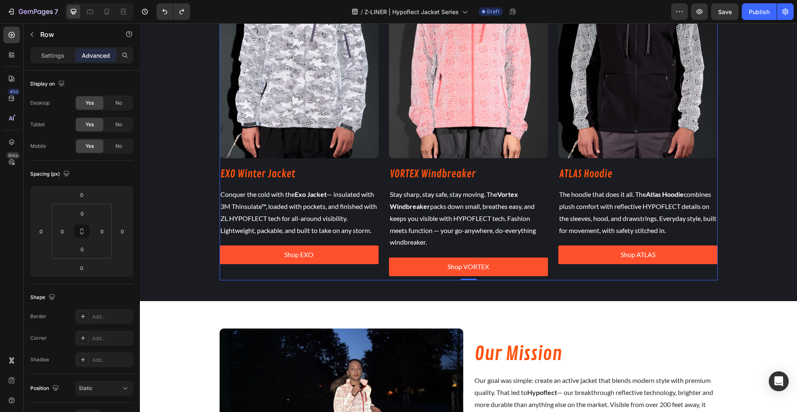
click at [155, 12] on div at bounding box center [171, 11] width 37 height 17
click at [161, 12] on icon "Undo/Redo" at bounding box center [165, 11] width 8 height 8
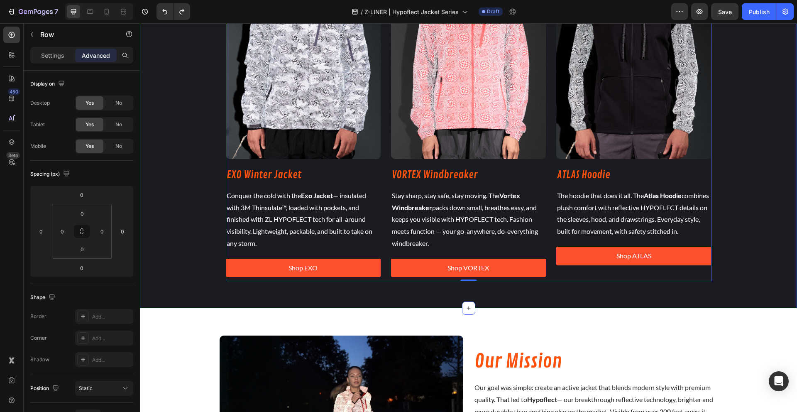
click at [186, 215] on div "THE LINEUP Heading Three jackets. Three styles. One mission: To keep you comfor…" at bounding box center [468, 88] width 657 height 397
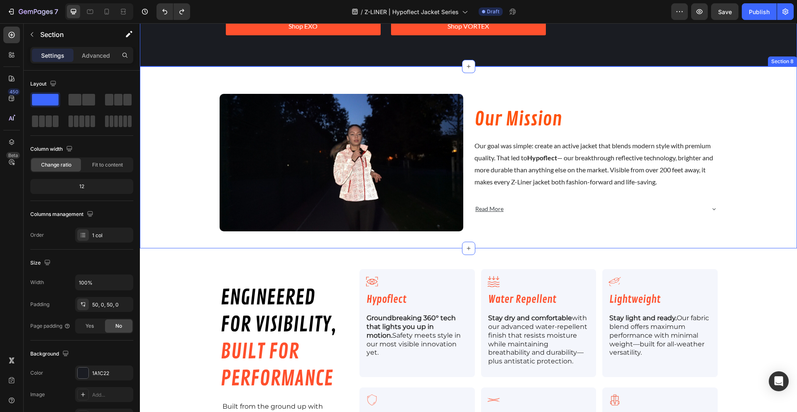
scroll to position [998, 0]
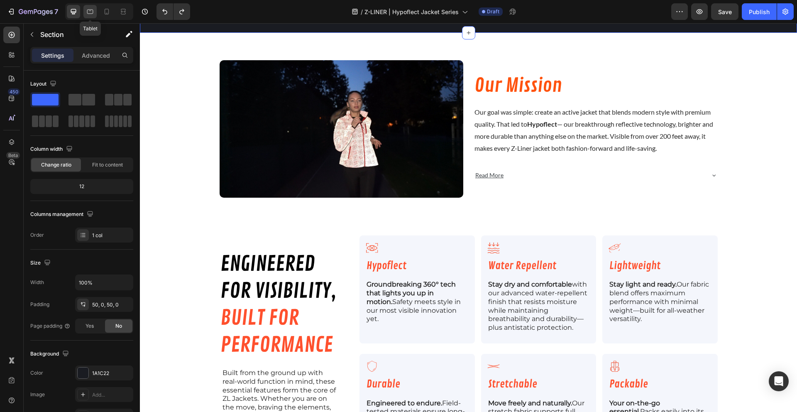
click at [84, 10] on div at bounding box center [89, 11] width 13 height 13
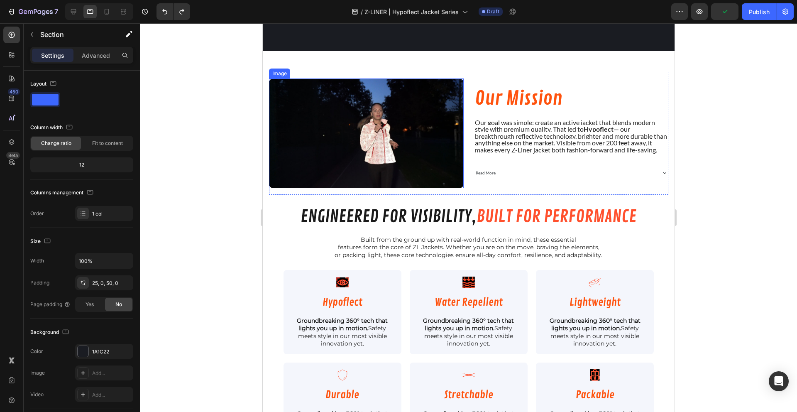
scroll to position [977, 0]
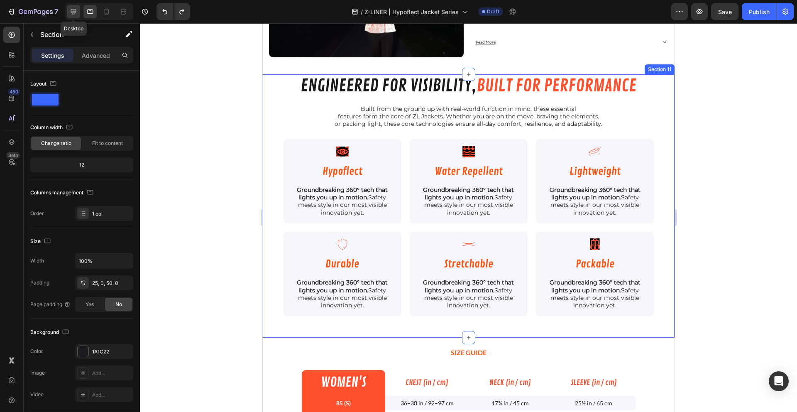
click at [70, 17] on div at bounding box center [73, 11] width 13 height 13
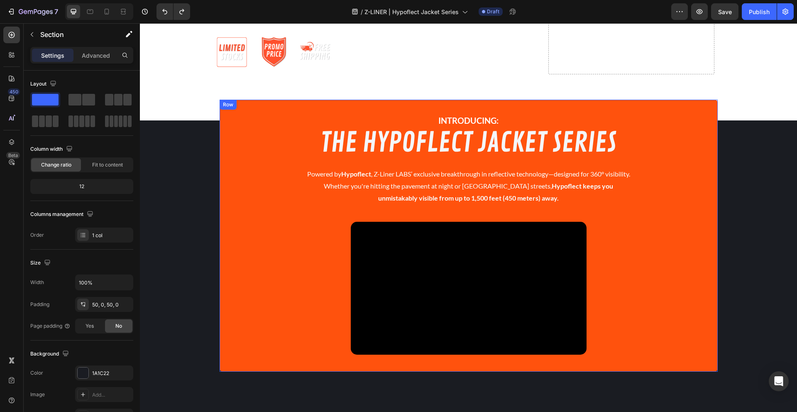
scroll to position [203, 0]
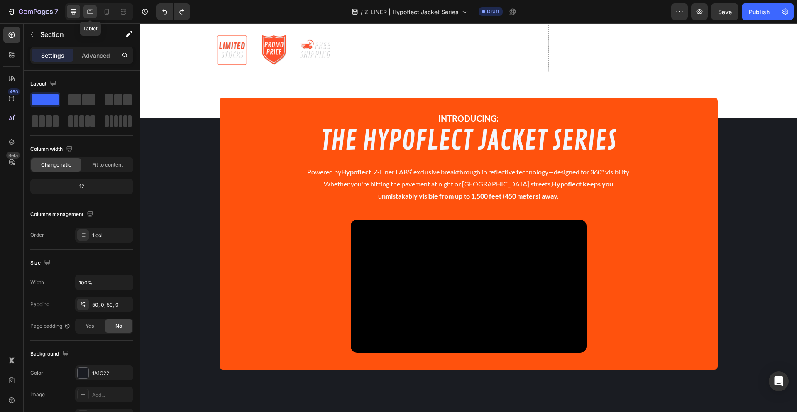
click at [86, 12] on icon at bounding box center [90, 11] width 8 height 8
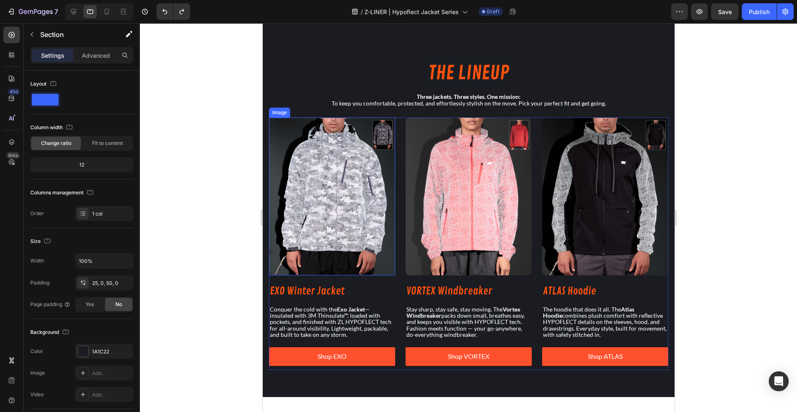
scroll to position [904, 0]
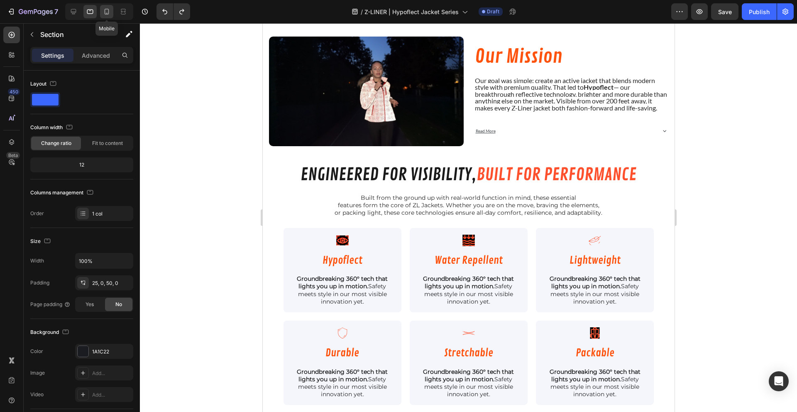
click at [105, 11] on icon at bounding box center [106, 11] width 8 height 8
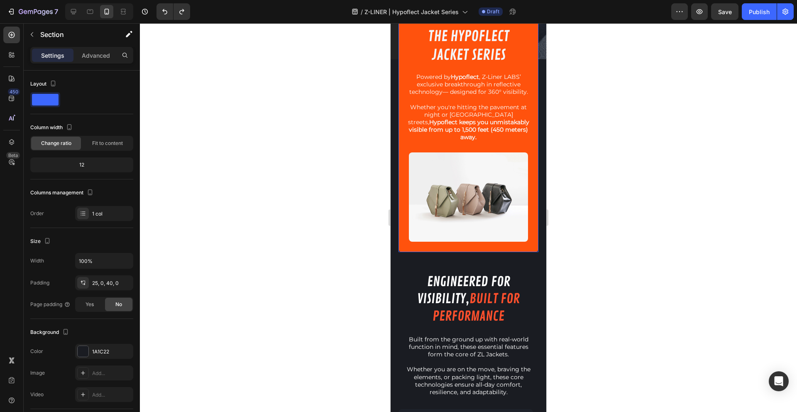
scroll to position [236, 0]
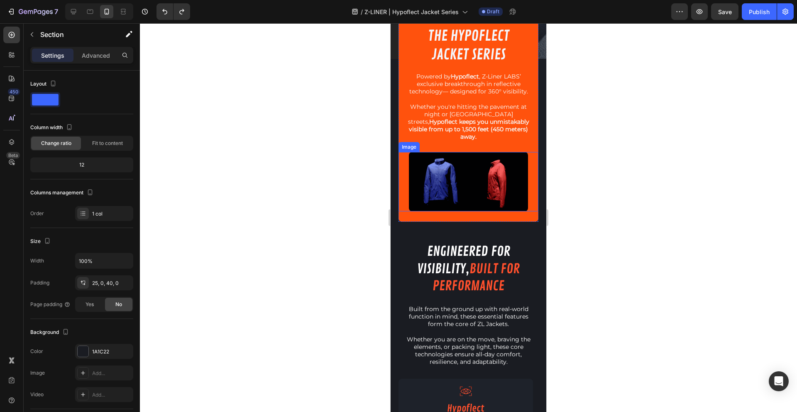
click at [463, 179] on img at bounding box center [468, 181] width 119 height 59
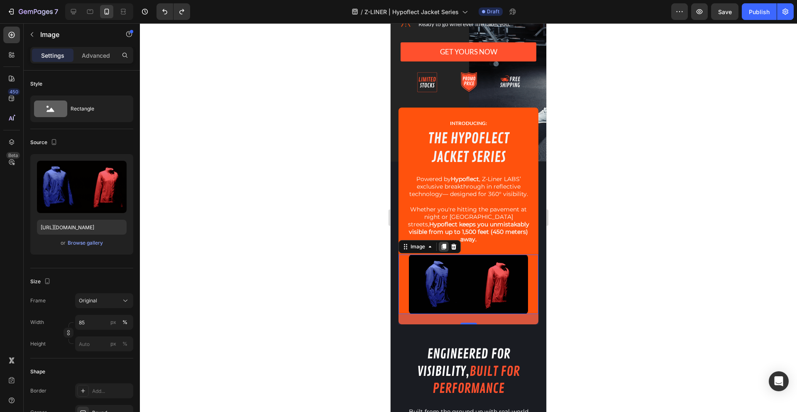
scroll to position [100, 0]
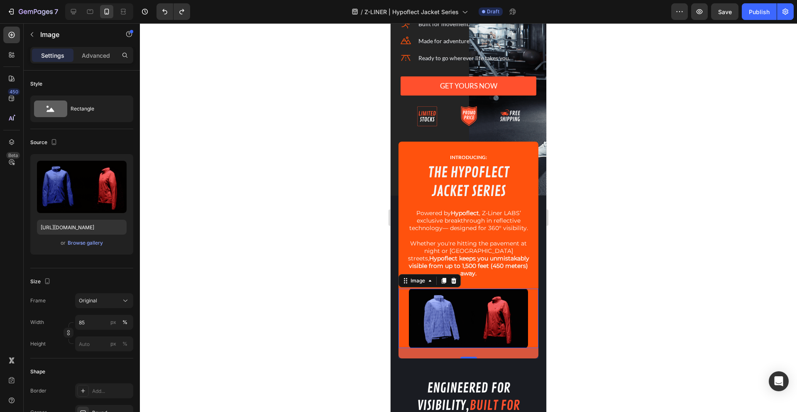
click at [466, 305] on img at bounding box center [468, 317] width 119 height 59
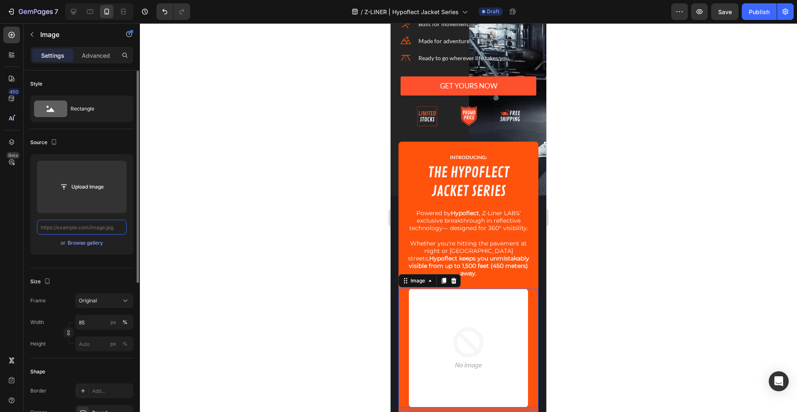
scroll to position [0, 0]
click at [97, 225] on input "text" at bounding box center [82, 226] width 90 height 15
paste input "https://cdn.shopify.com/videos/c/o/v/884d7871de0a4298abfe86a83f935d17.mp4"
type input "https://cdn.shopify.com/videos/c/o/v/884d7871de0a4298abfe86a83f935d17.mp4"
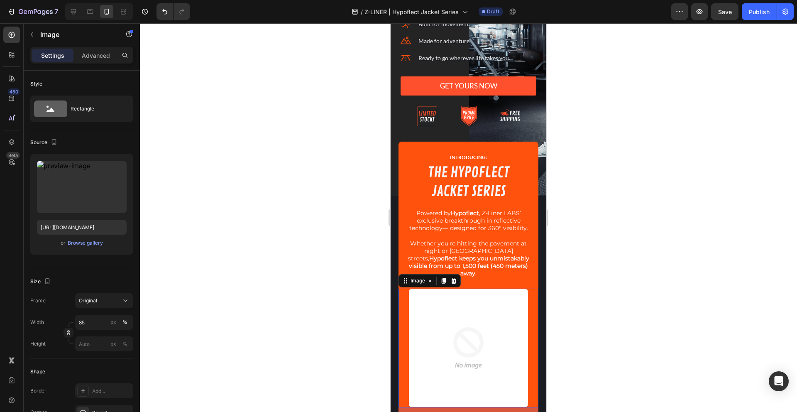
click at [231, 216] on div at bounding box center [468, 217] width 657 height 388
click at [481, 335] on img at bounding box center [468, 347] width 119 height 119
click at [456, 277] on icon at bounding box center [453, 280] width 7 height 7
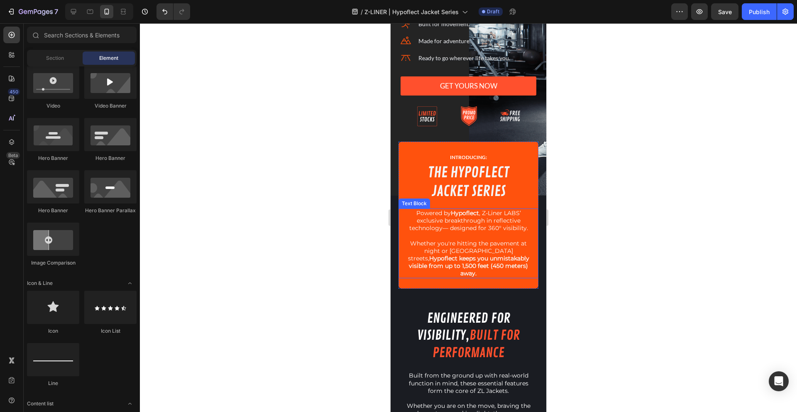
scroll to position [321, 0]
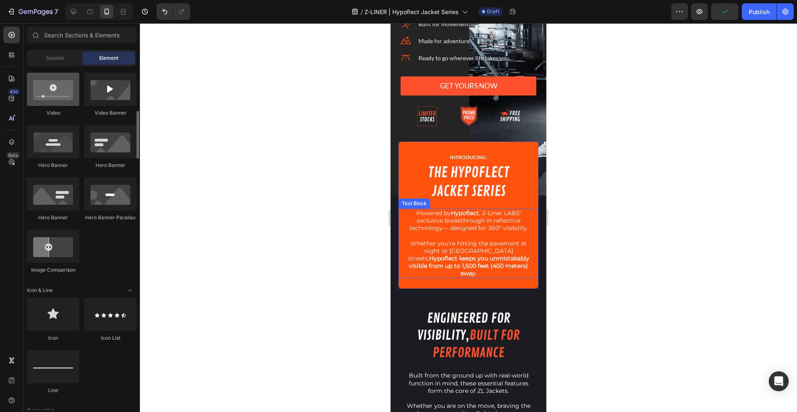
click at [44, 91] on div at bounding box center [53, 89] width 52 height 33
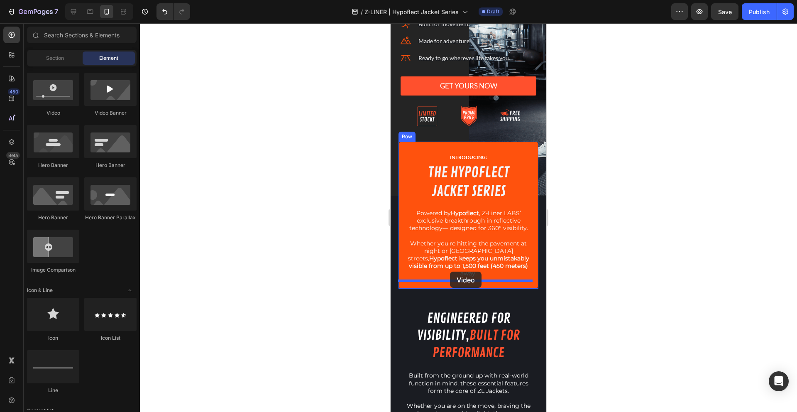
drag, startPoint x: 435, startPoint y: 114, endPoint x: 450, endPoint y: 271, distance: 158.3
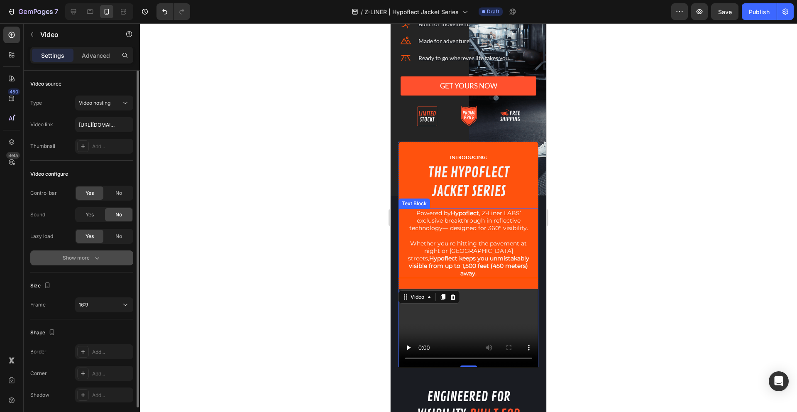
click at [93, 256] on icon "button" at bounding box center [97, 258] width 8 height 8
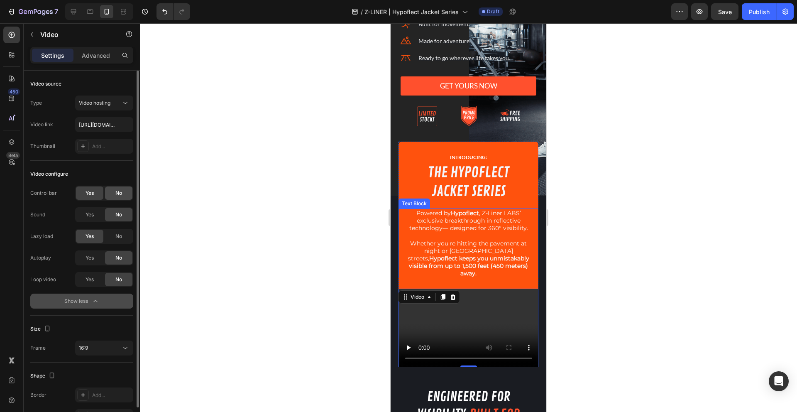
click at [113, 194] on div "No" at bounding box center [118, 192] width 27 height 13
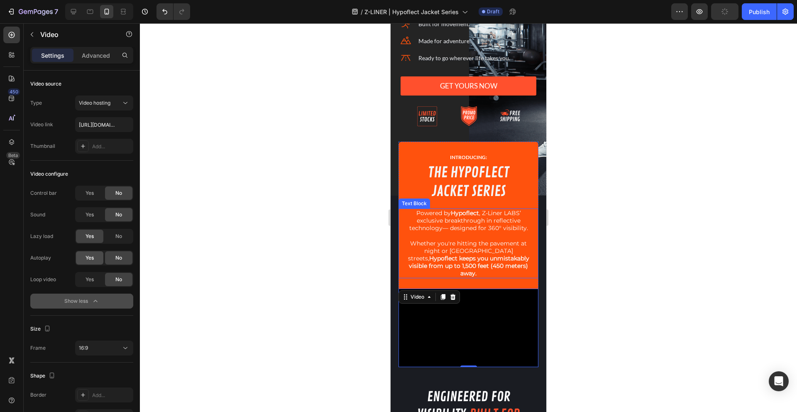
click at [92, 255] on span "Yes" at bounding box center [89, 257] width 8 height 7
click at [86, 278] on span "Yes" at bounding box center [89, 278] width 8 height 7
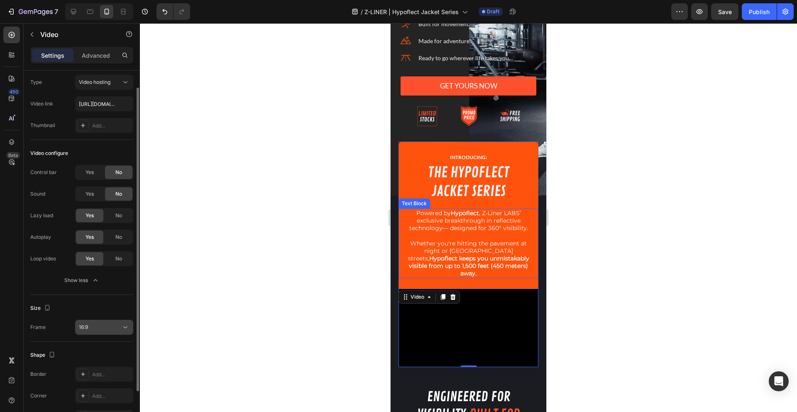
click at [113, 324] on div "16:9" at bounding box center [100, 326] width 42 height 7
click at [95, 346] on div "Shape Border Add... Corner Add... Shadow Add..." at bounding box center [81, 386] width 103 height 90
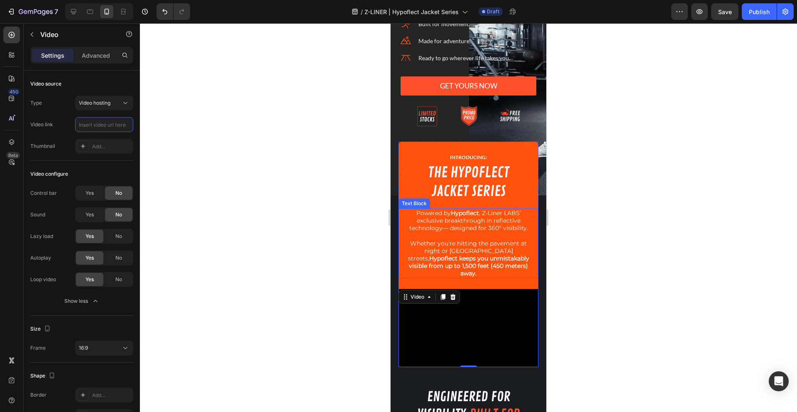
scroll to position [0, 0]
paste input "https://cdn.shopify.com/videos/c/o/v/884d7871de0a4298abfe86a83f935d17.mp4"
type input "https://cdn.shopify.com/videos/c/o/v/884d7871de0a4298abfe86a83f935d17.mp4"
click at [95, 65] on div "Settings Advanced" at bounding box center [82, 59] width 116 height 24
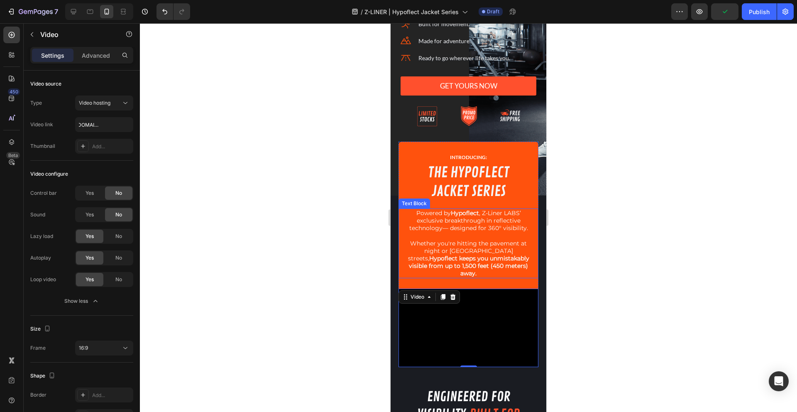
scroll to position [0, 0]
click at [96, 60] on div "Advanced" at bounding box center [95, 55] width 41 height 13
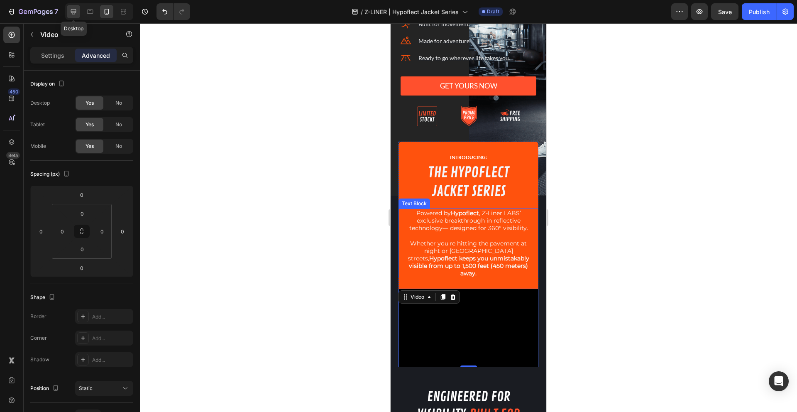
click at [76, 17] on div at bounding box center [73, 11] width 13 height 13
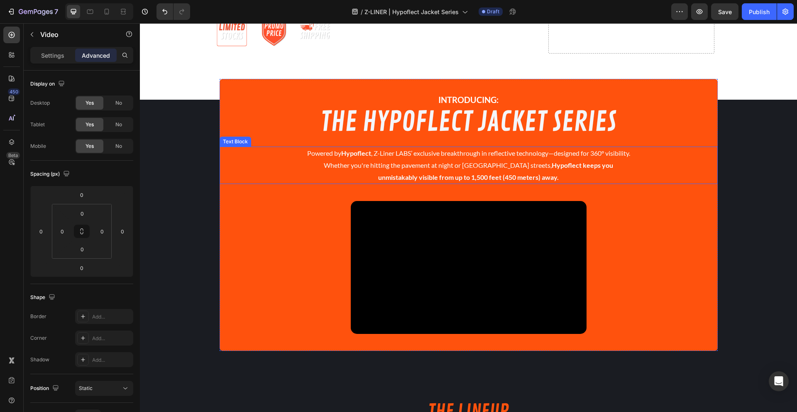
scroll to position [430, 0]
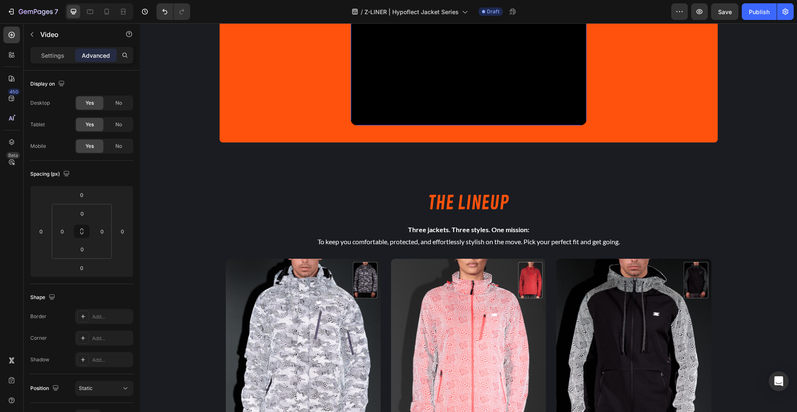
click at [381, 107] on video at bounding box center [469, 59] width 236 height 133
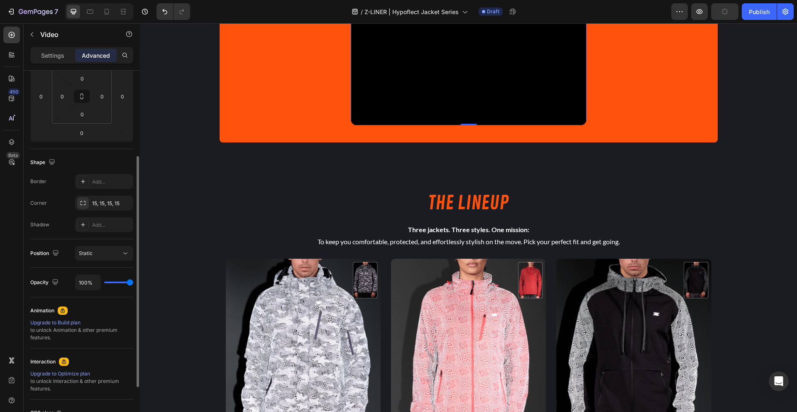
scroll to position [0, 0]
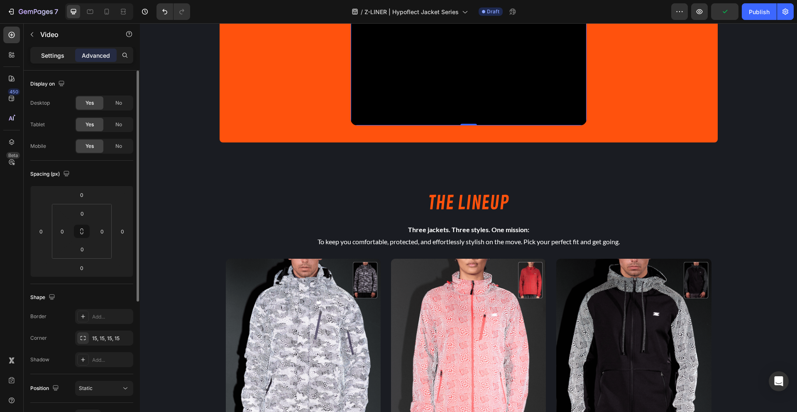
click at [54, 59] on p "Settings" at bounding box center [52, 55] width 23 height 9
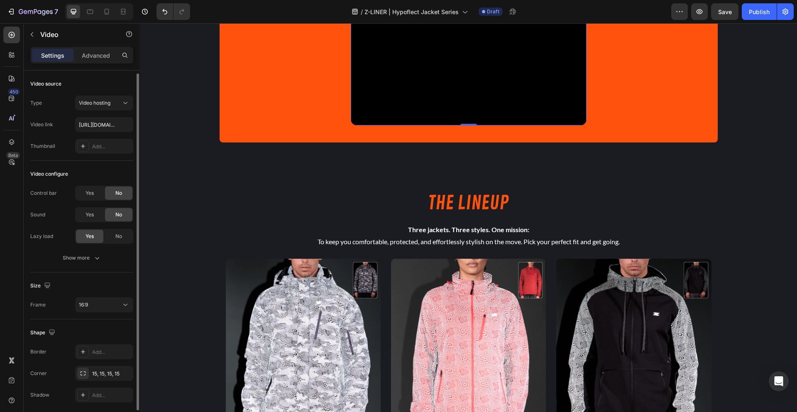
scroll to position [30, 0]
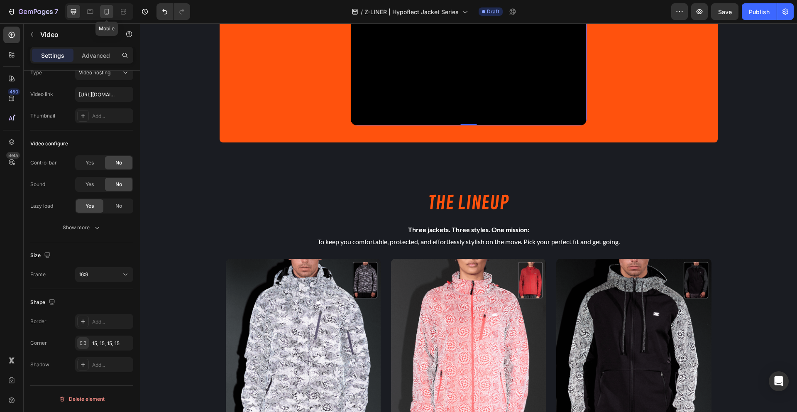
click at [107, 11] on icon at bounding box center [106, 11] width 8 height 8
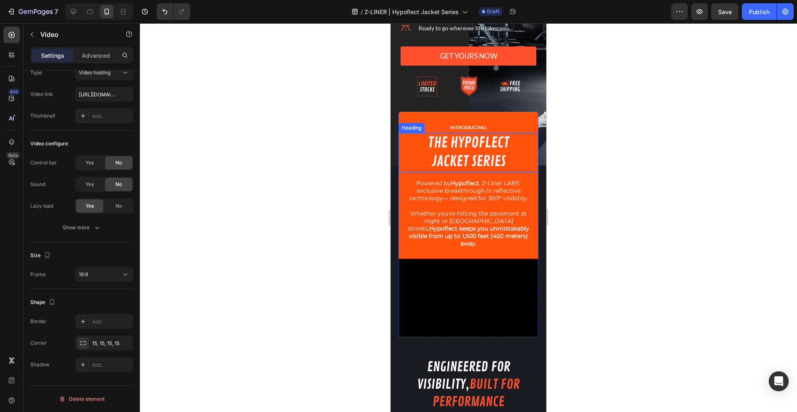
scroll to position [130, 0]
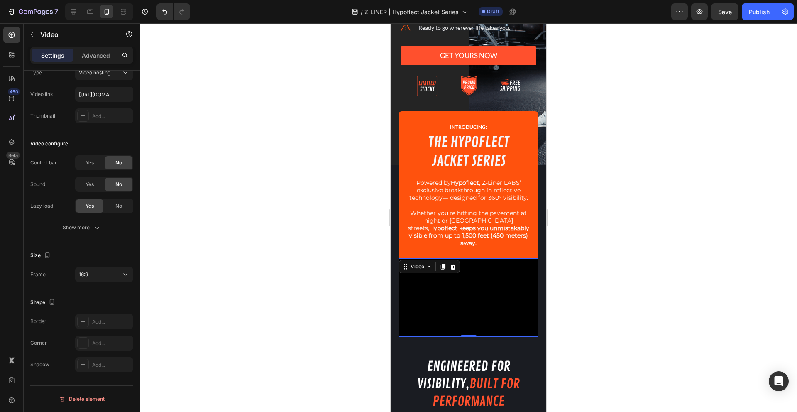
click at [434, 283] on video at bounding box center [468, 297] width 140 height 79
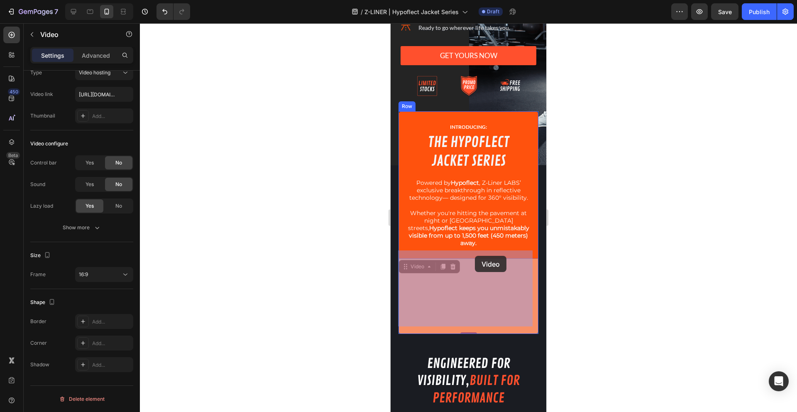
drag, startPoint x: 449, startPoint y: 284, endPoint x: 475, endPoint y: 256, distance: 37.9
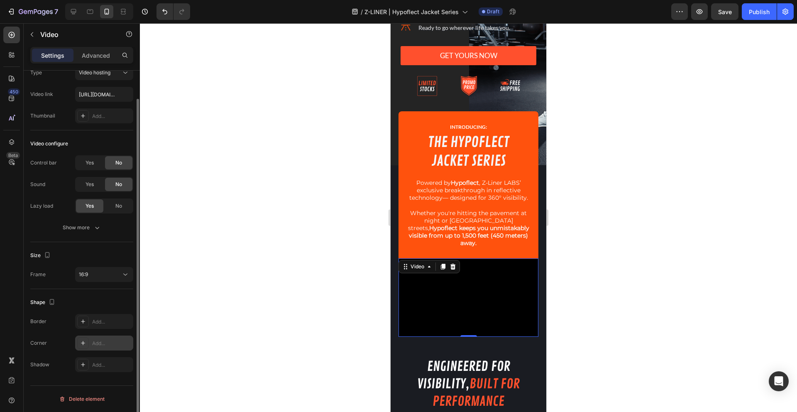
click at [108, 341] on div "Add..." at bounding box center [111, 342] width 39 height 7
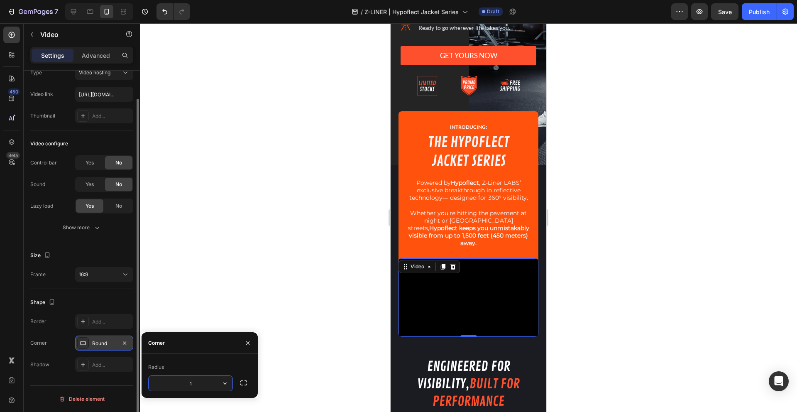
type input "15"
click at [189, 288] on div at bounding box center [468, 217] width 657 height 388
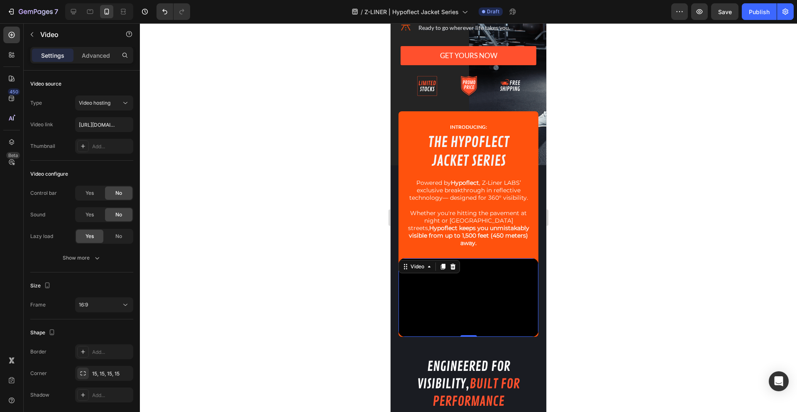
click at [449, 280] on video at bounding box center [468, 297] width 140 height 79
click at [102, 307] on div "16:9" at bounding box center [100, 304] width 42 height 7
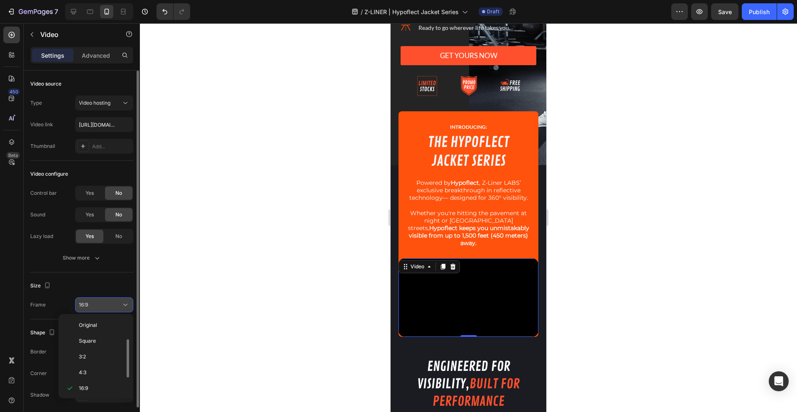
scroll to position [15, 0]
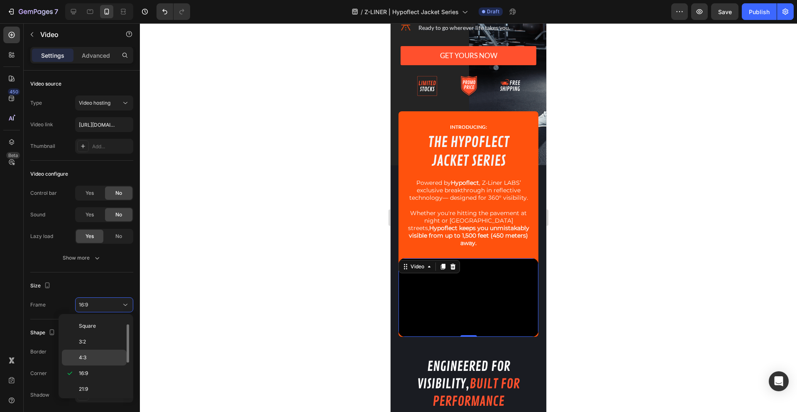
click at [99, 355] on p "4:3" at bounding box center [101, 356] width 44 height 7
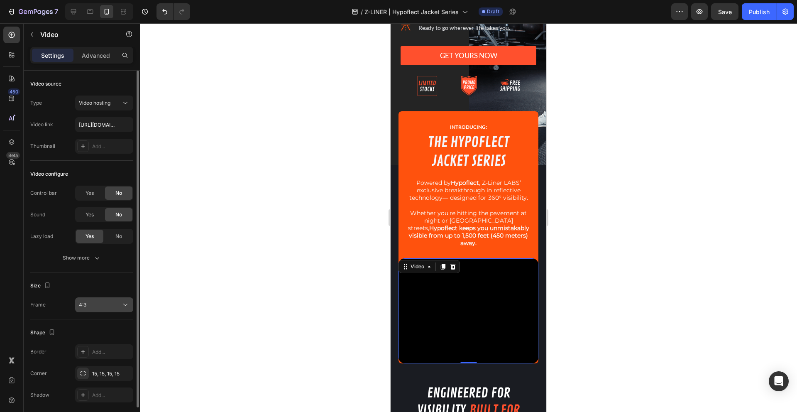
click at [106, 303] on div "4:3" at bounding box center [100, 304] width 42 height 7
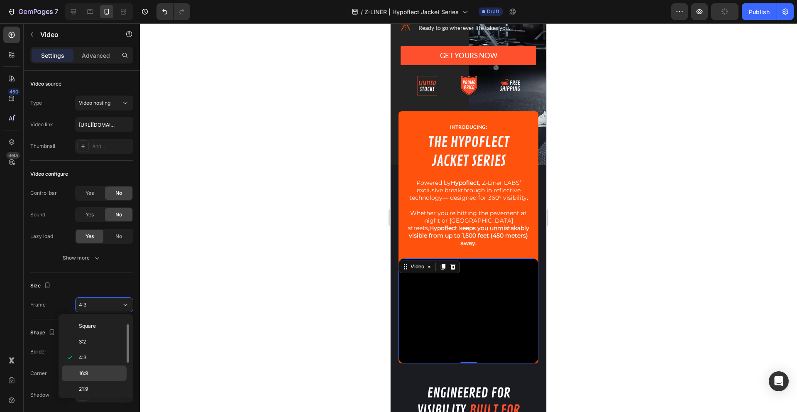
click at [105, 381] on div "16:9" at bounding box center [94, 389] width 65 height 16
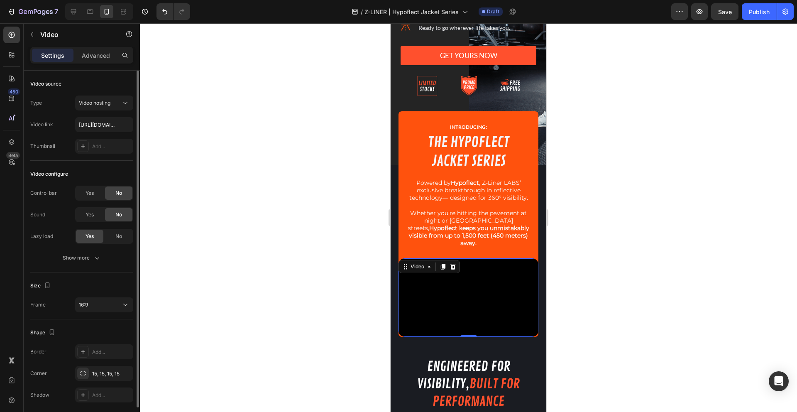
click at [114, 332] on div "Shape" at bounding box center [81, 332] width 103 height 13
click at [73, 14] on icon at bounding box center [73, 11] width 5 height 5
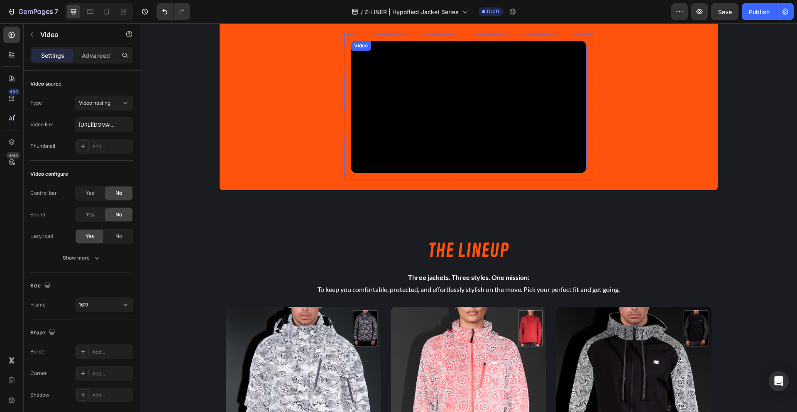
scroll to position [30, 0]
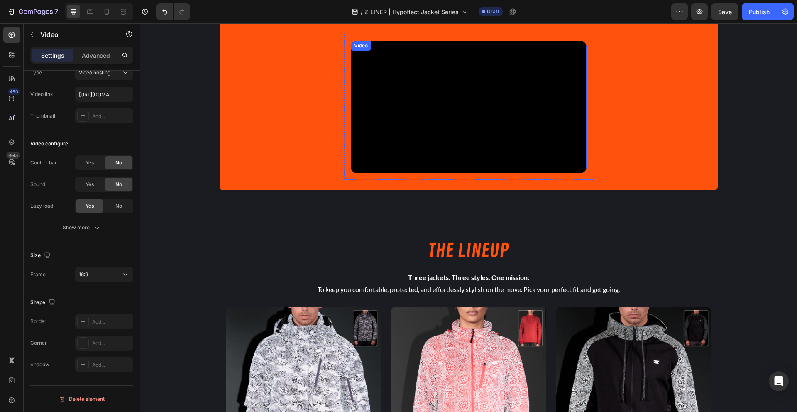
click at [384, 93] on video at bounding box center [469, 107] width 236 height 133
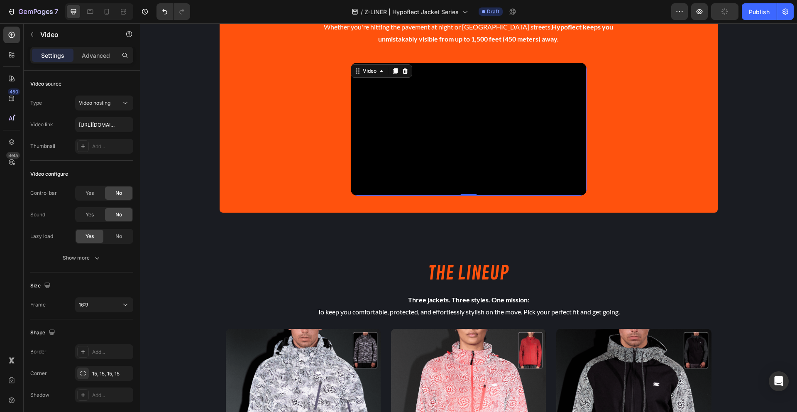
scroll to position [363, 0]
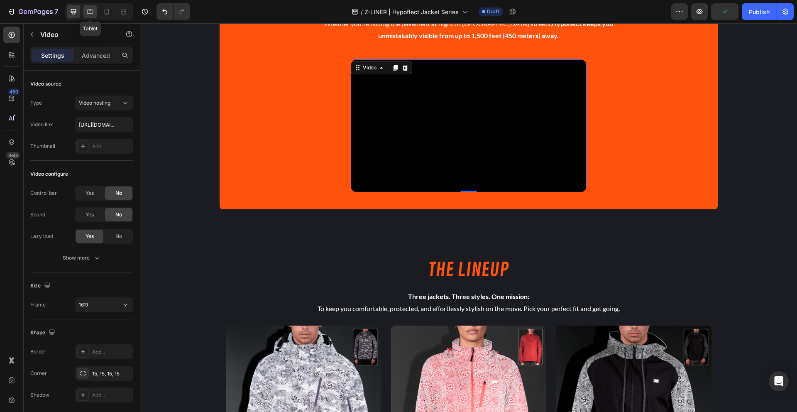
click at [91, 17] on div at bounding box center [89, 11] width 13 height 13
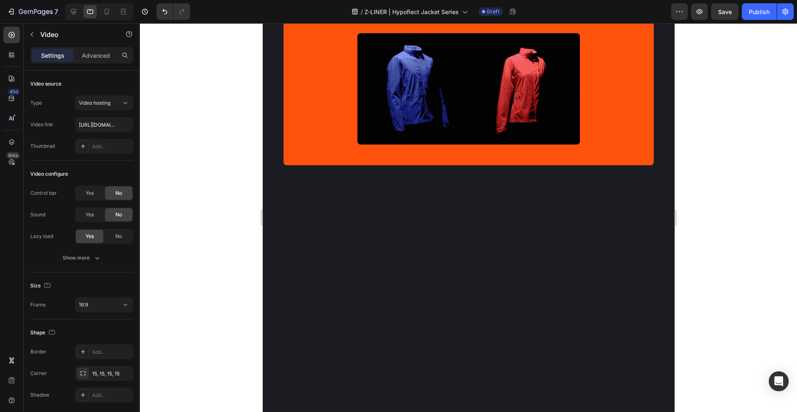
scroll to position [118, 0]
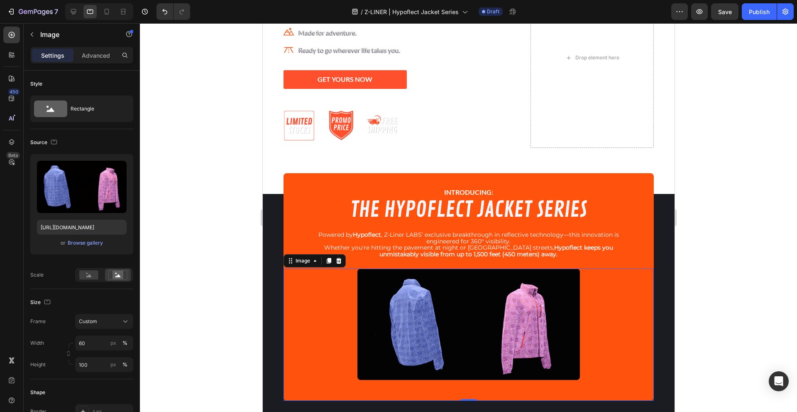
click at [412, 321] on img at bounding box center [468, 323] width 222 height 111
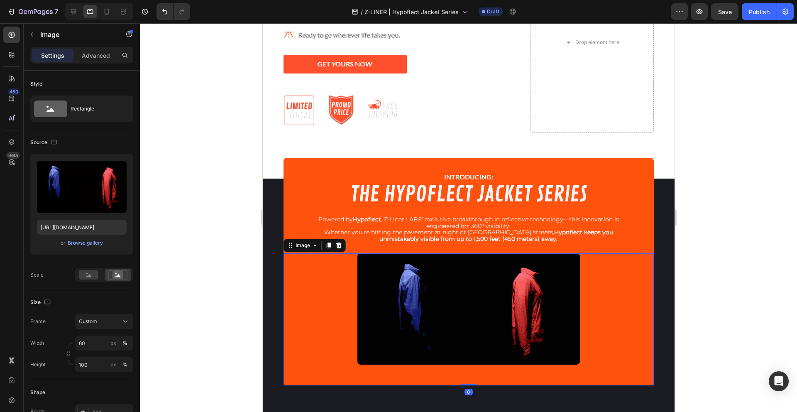
scroll to position [336, 0]
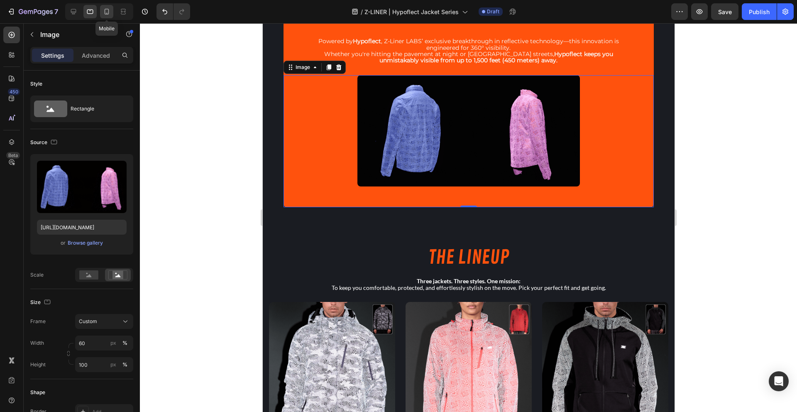
click at [105, 14] on icon at bounding box center [106, 11] width 8 height 8
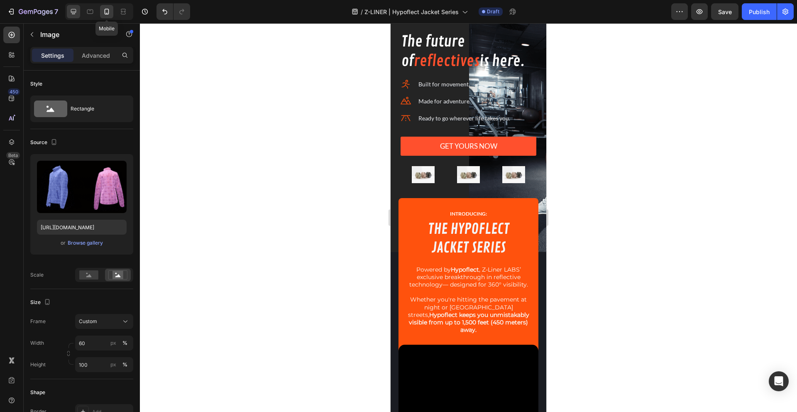
scroll to position [11, 0]
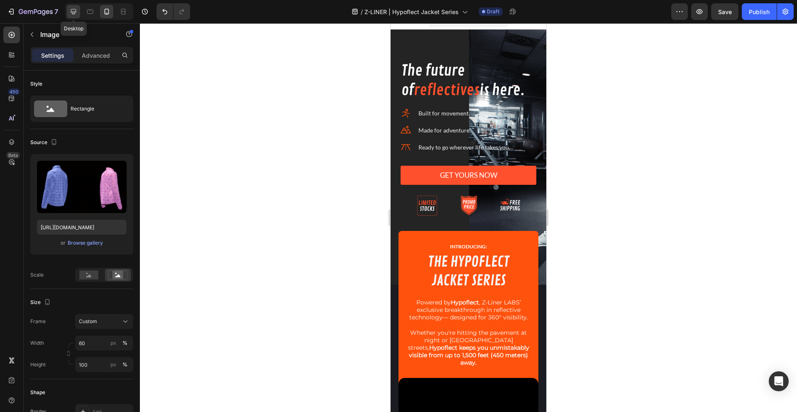
click at [71, 11] on icon at bounding box center [73, 11] width 5 height 5
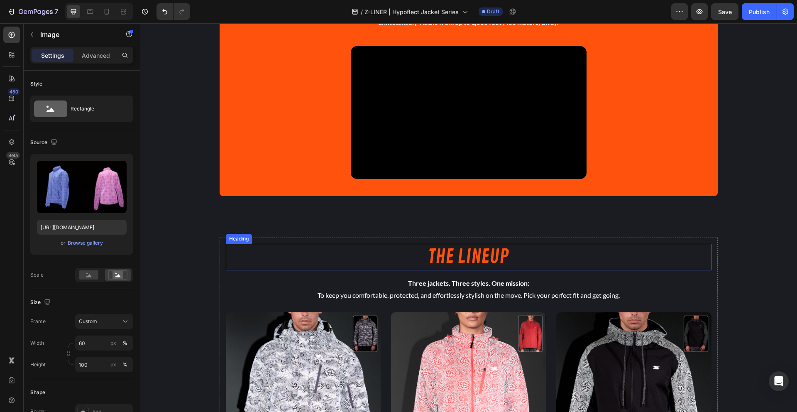
scroll to position [385, 0]
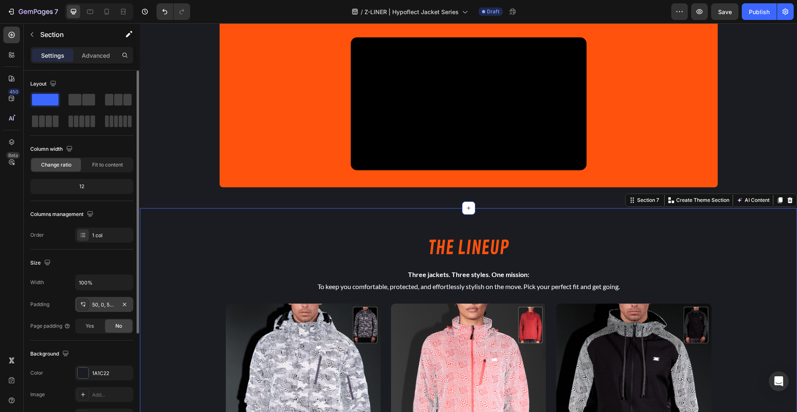
click at [108, 308] on div "50, 0, 50, 0" at bounding box center [104, 304] width 58 height 15
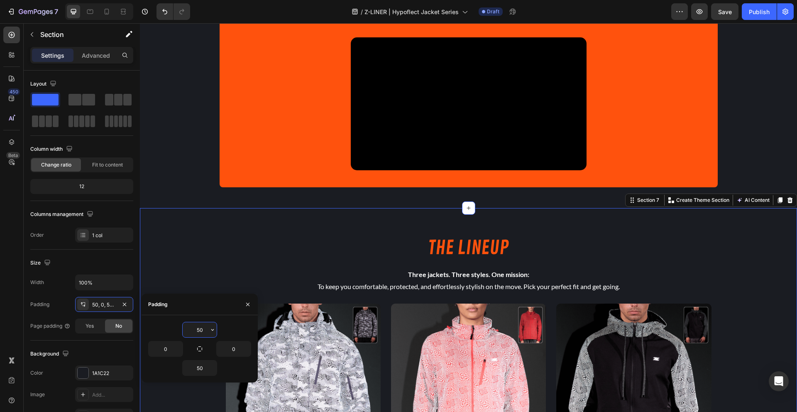
click at [203, 332] on input "50" at bounding box center [200, 329] width 34 height 15
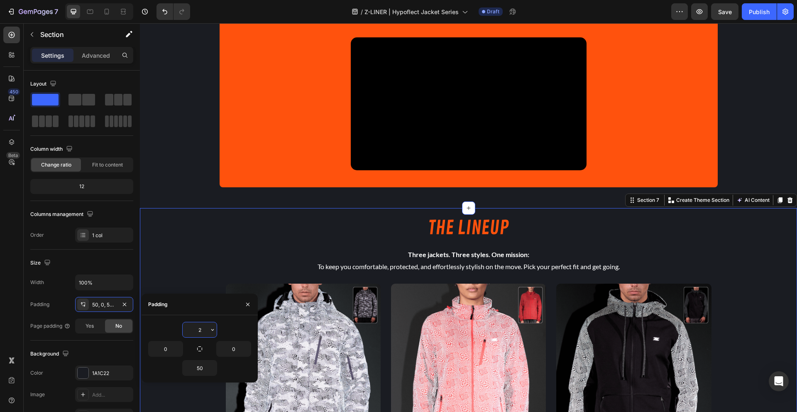
type input "25"
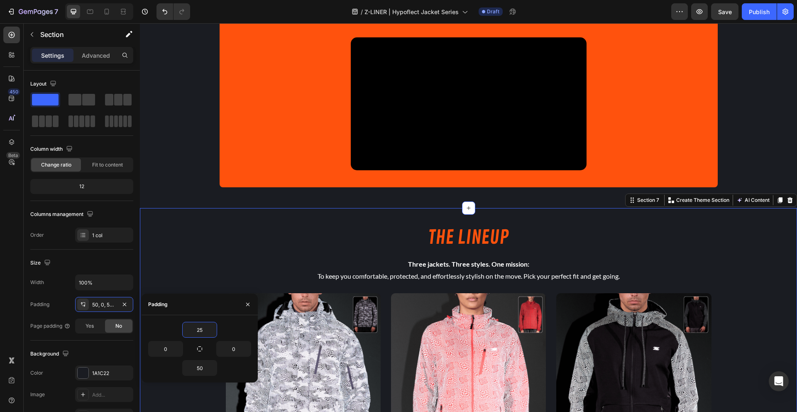
click at [215, 287] on div "THE LINEUP Heading Three jackets. Three styles. One mission: To keep you comfor…" at bounding box center [468, 416] width 657 height 397
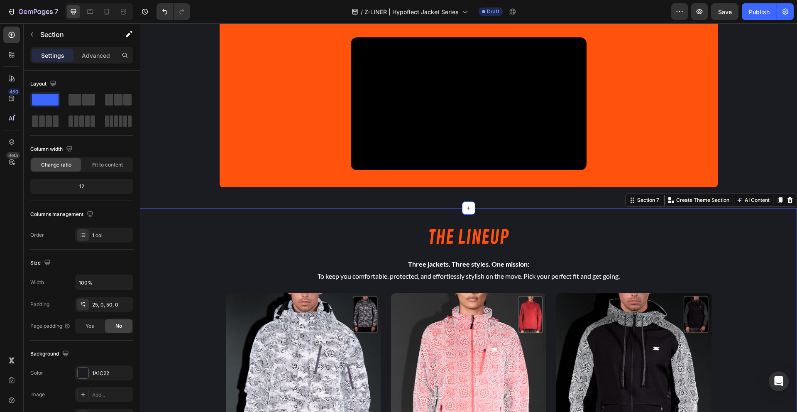
click at [83, 11] on div at bounding box center [99, 11] width 68 height 17
click at [88, 11] on icon at bounding box center [90, 11] width 8 height 8
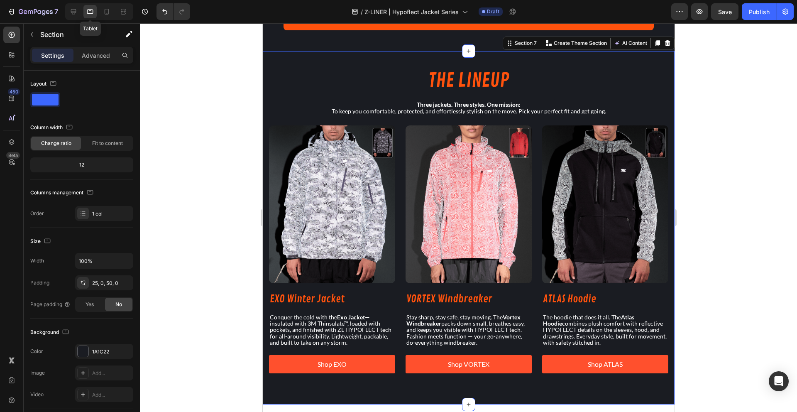
scroll to position [494, 0]
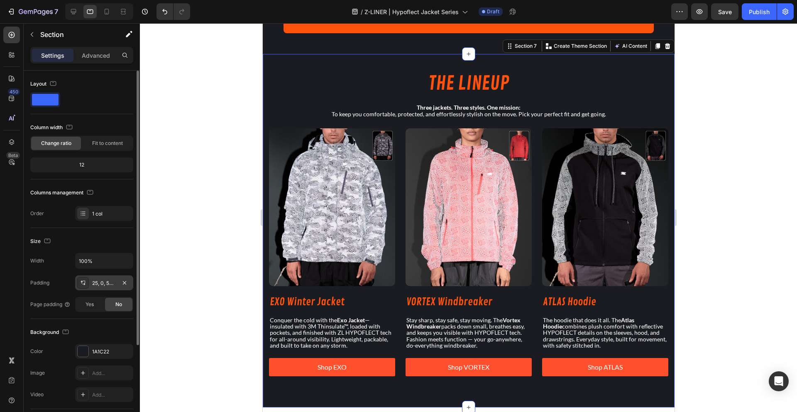
click at [89, 286] on div "25, 0, 50, 0" at bounding box center [104, 282] width 58 height 15
click at [217, 160] on div at bounding box center [468, 217] width 657 height 388
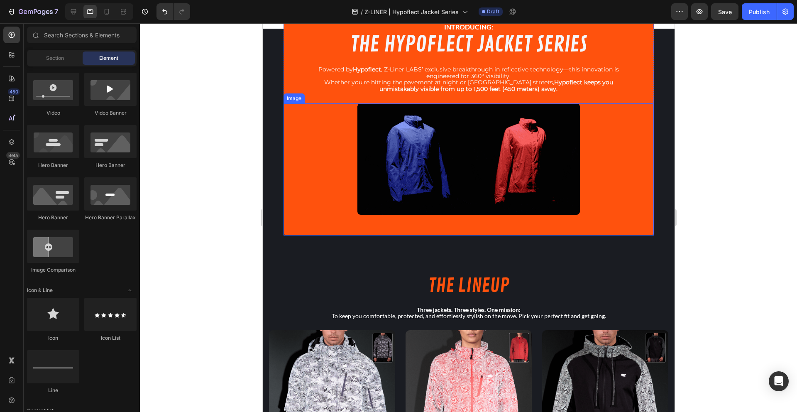
scroll to position [236, 0]
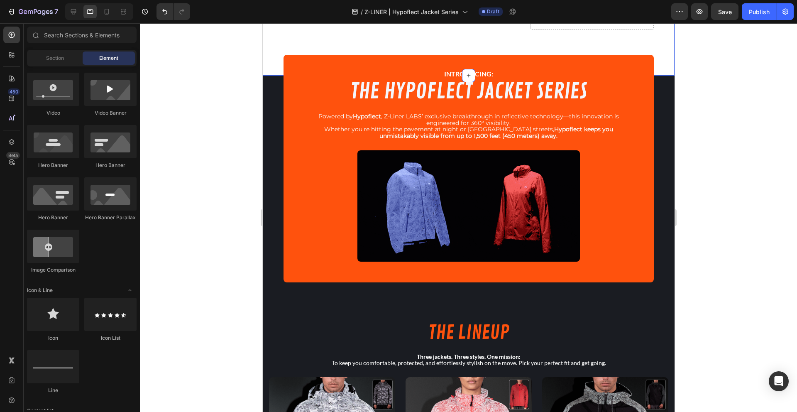
click at [100, 16] on div at bounding box center [106, 11] width 13 height 13
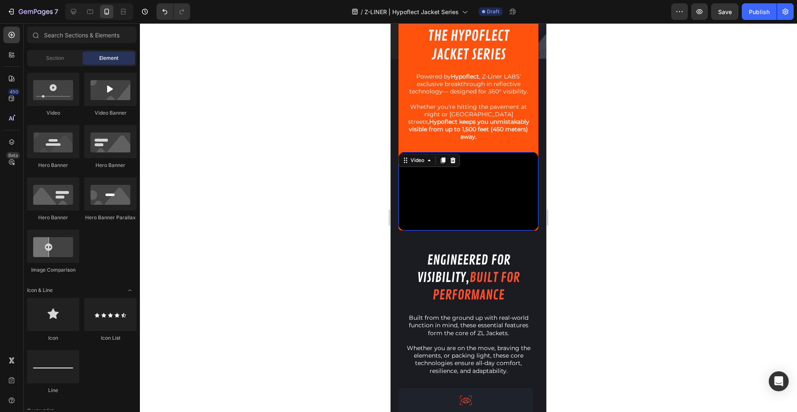
click at [445, 183] on video at bounding box center [468, 191] width 140 height 79
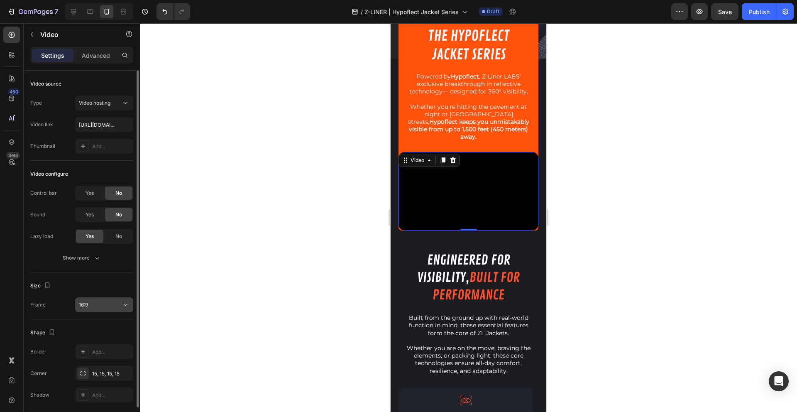
click at [107, 305] on div "16:9" at bounding box center [100, 304] width 42 height 7
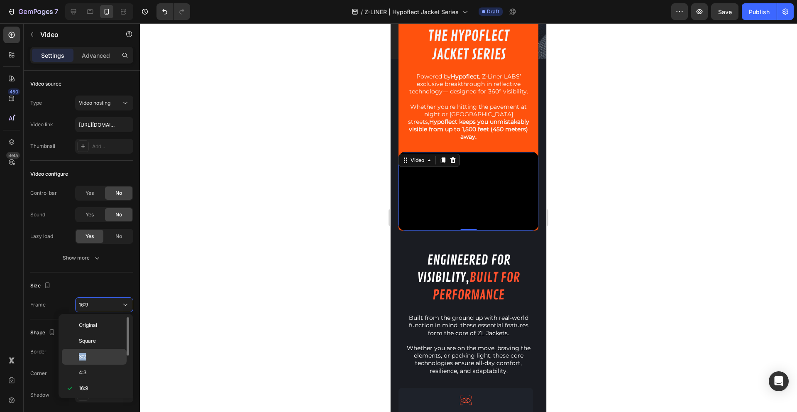
drag, startPoint x: 99, startPoint y: 341, endPoint x: 95, endPoint y: 356, distance: 16.1
click at [95, 356] on div "Original Square 3:2 4:3 16:9 21:9 2:3 3:4 9:16 Custom" at bounding box center [96, 356] width 68 height 78
click at [95, 356] on p "3:2" at bounding box center [101, 356] width 44 height 7
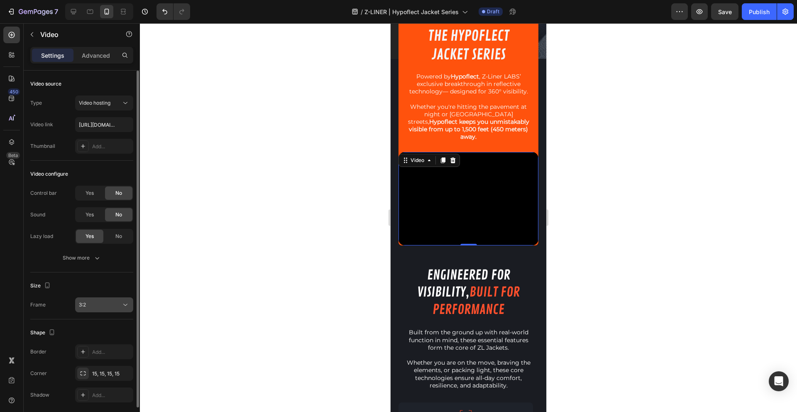
click at [98, 309] on button "3:2" at bounding box center [104, 304] width 58 height 15
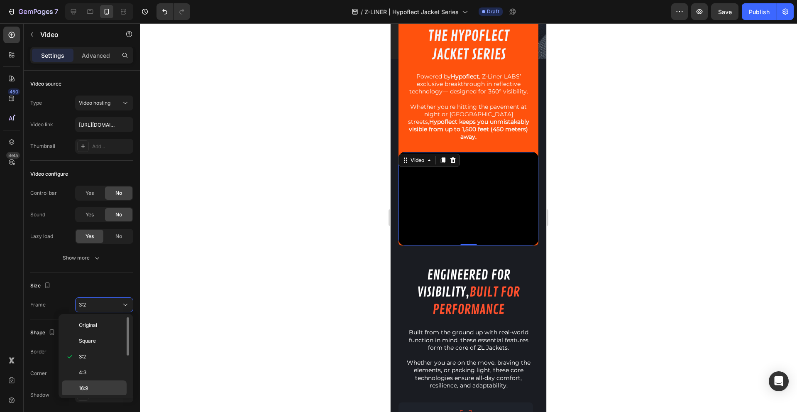
click at [97, 385] on p "16:9" at bounding box center [101, 387] width 44 height 7
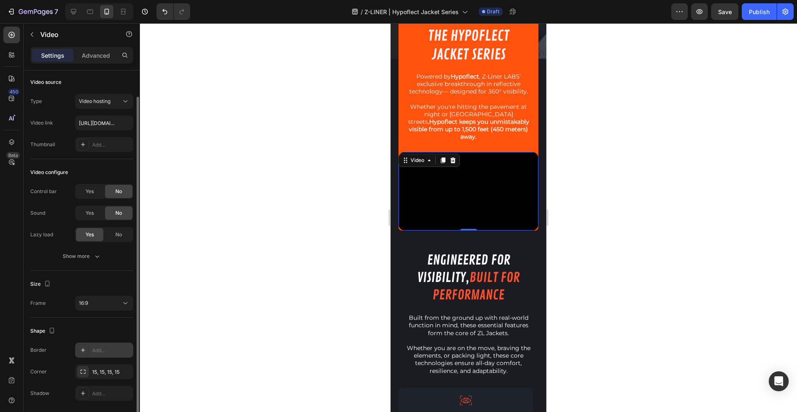
scroll to position [30, 0]
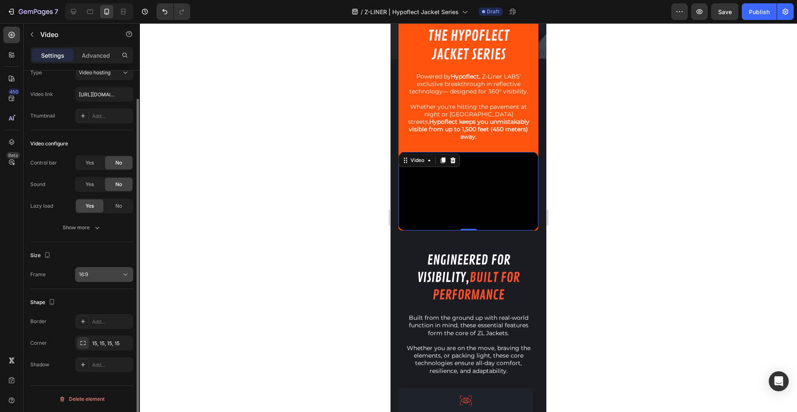
click at [107, 275] on div "16:9" at bounding box center [100, 274] width 42 height 7
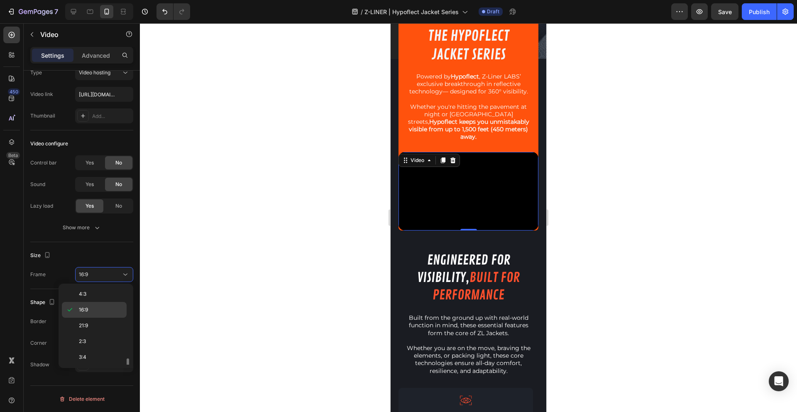
scroll to position [80, 0]
click at [102, 358] on p "Custom" at bounding box center [101, 356] width 44 height 7
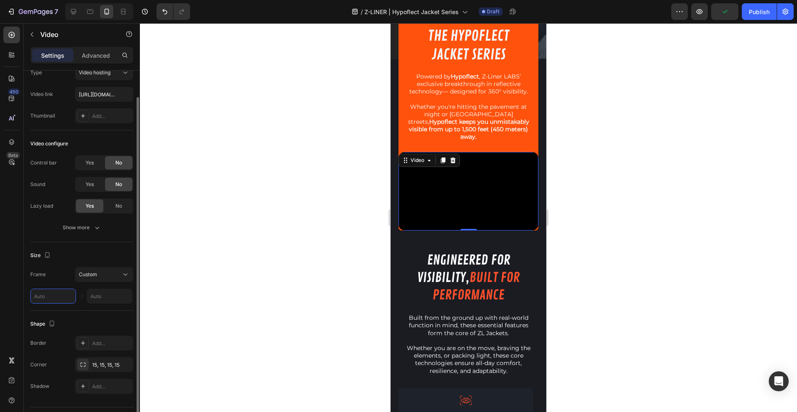
click at [54, 291] on input "text" at bounding box center [53, 295] width 46 height 15
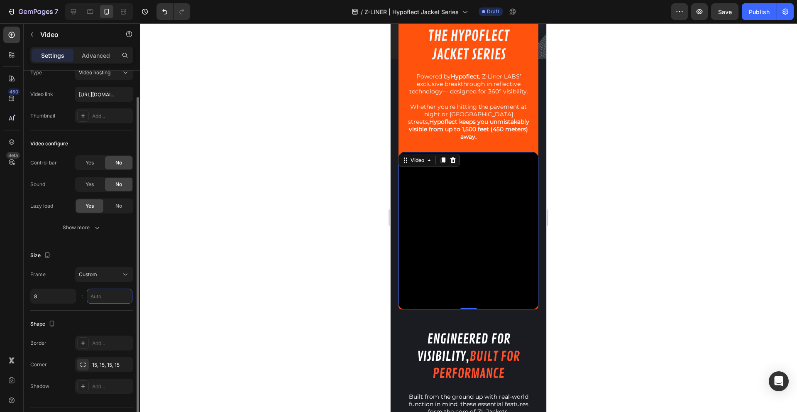
type input "8"
click at [112, 295] on input "9" at bounding box center [110, 295] width 46 height 15
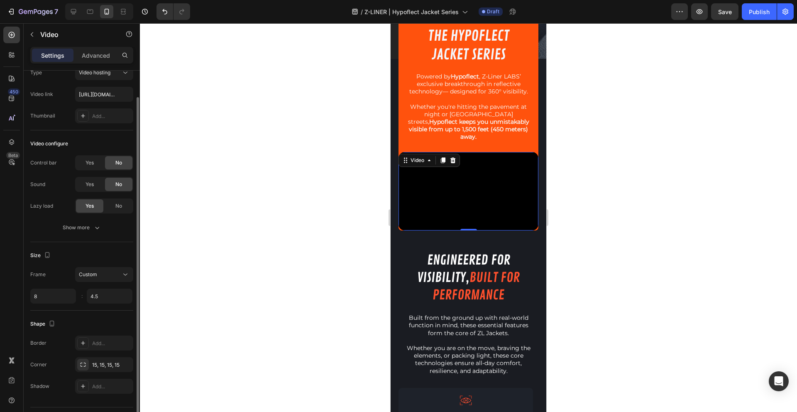
type input "4.5"
click at [103, 323] on div "Shape" at bounding box center [81, 323] width 103 height 13
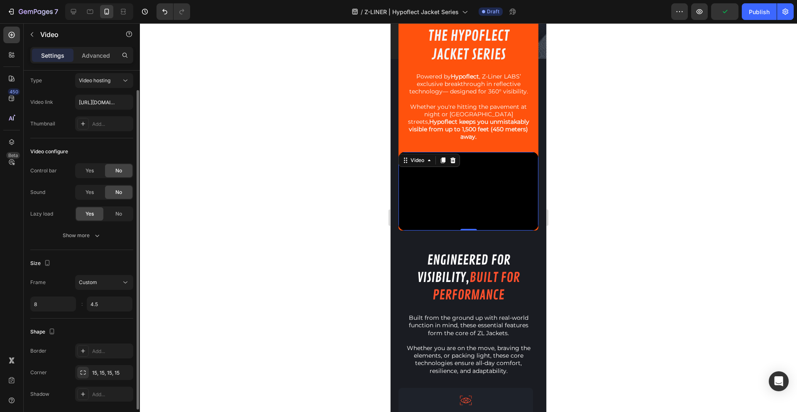
scroll to position [52, 0]
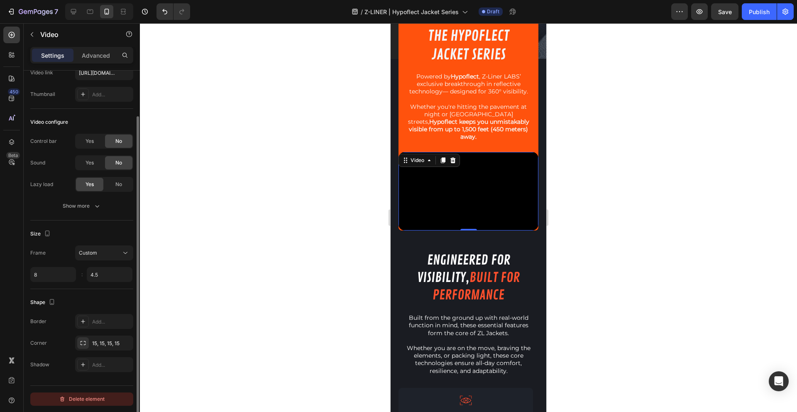
click at [91, 399] on div "Delete element" at bounding box center [82, 399] width 46 height 10
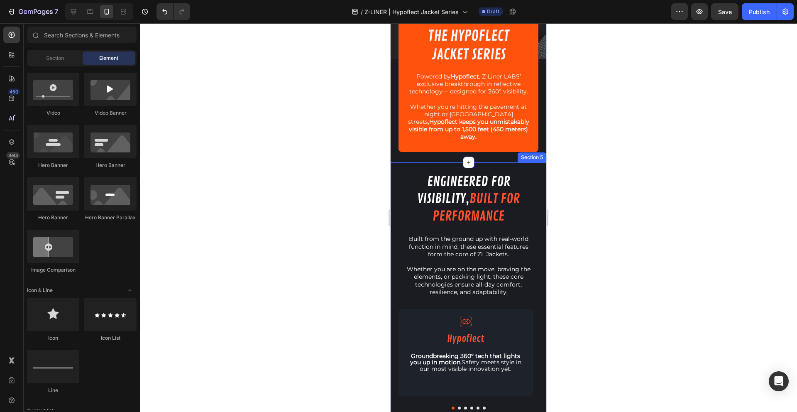
scroll to position [0, 0]
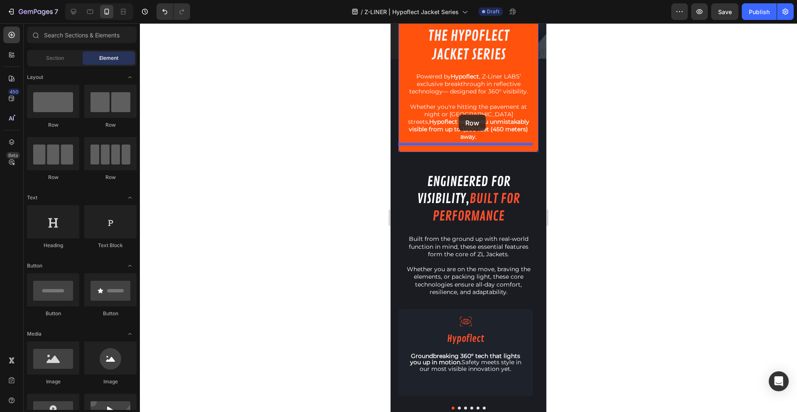
drag, startPoint x: 450, startPoint y: 133, endPoint x: 458, endPoint y: 115, distance: 20.6
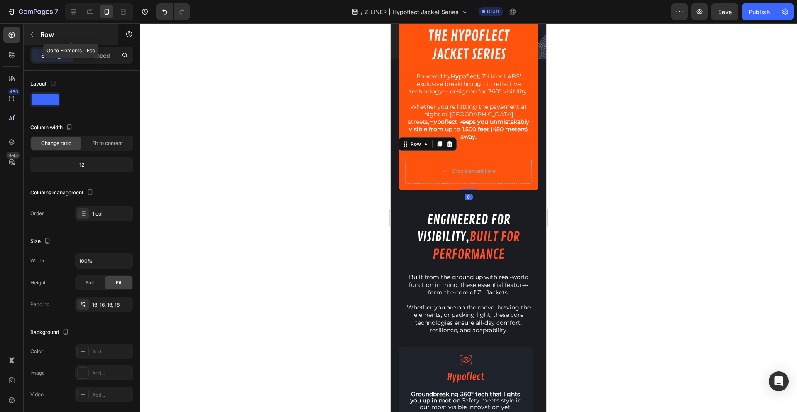
click at [49, 41] on div "Row" at bounding box center [71, 35] width 95 height 22
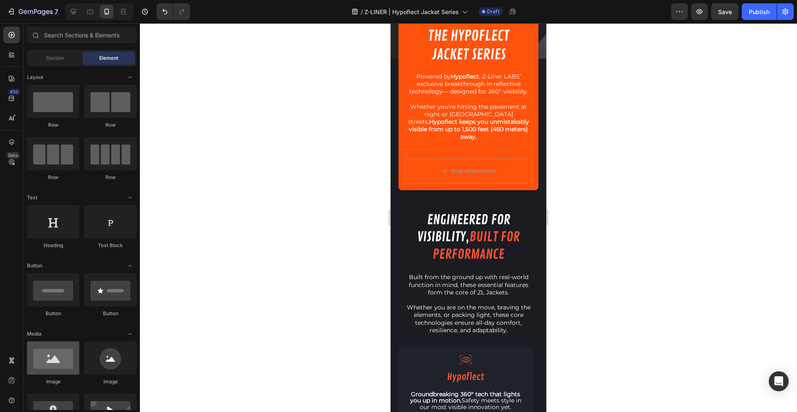
scroll to position [173, 0]
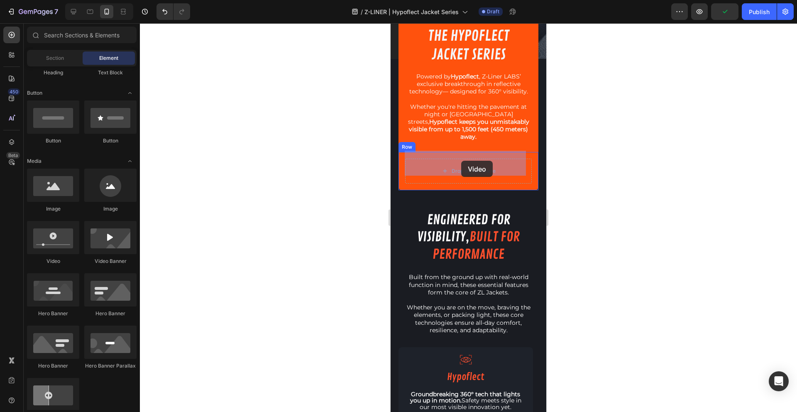
drag, startPoint x: 444, startPoint y: 257, endPoint x: 461, endPoint y: 162, distance: 96.4
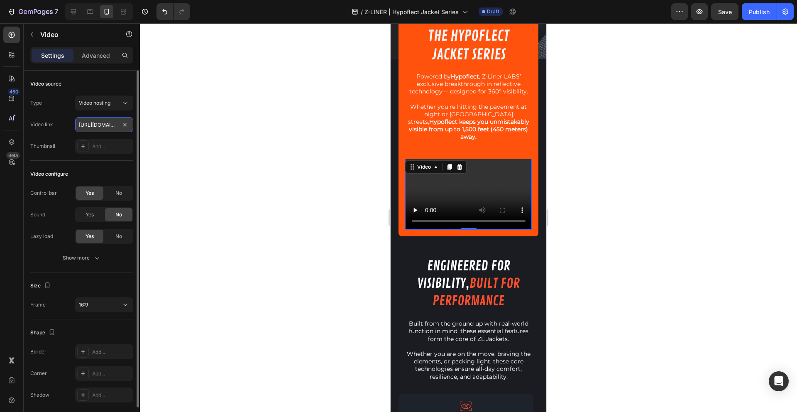
click at [98, 120] on input "https://cdn.shopify.com/videos/c/o/v/2cd3deb506b54b009063f7270ab5cf2e.mp4" at bounding box center [104, 124] width 58 height 15
paste input "884d7871de0a4298abfe86a83f935d17"
type input "https://cdn.shopify.com/videos/c/o/v/884d7871de0a4298abfe86a83f935d17.mp4"
click at [117, 194] on span "No" at bounding box center [118, 192] width 7 height 7
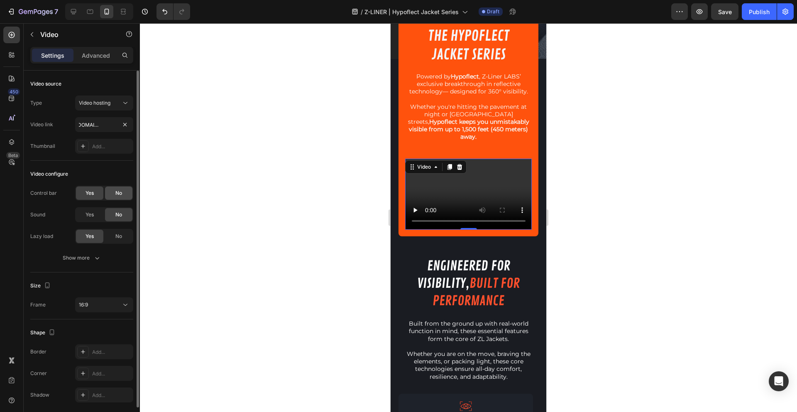
scroll to position [0, 0]
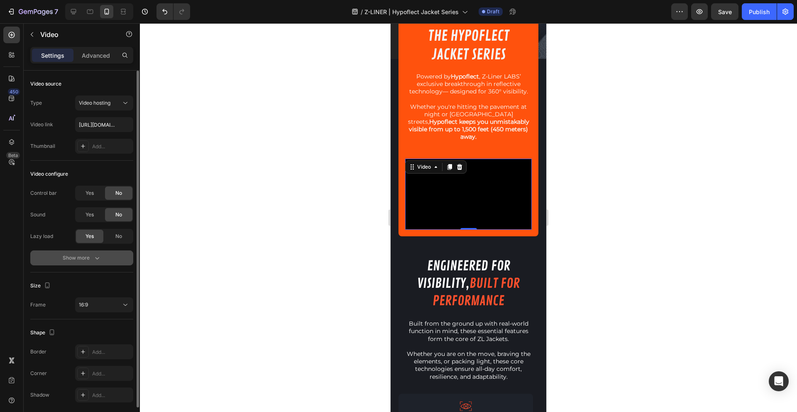
click at [86, 261] on div "Show more" at bounding box center [82, 258] width 39 height 8
click at [87, 258] on span "Yes" at bounding box center [89, 257] width 8 height 7
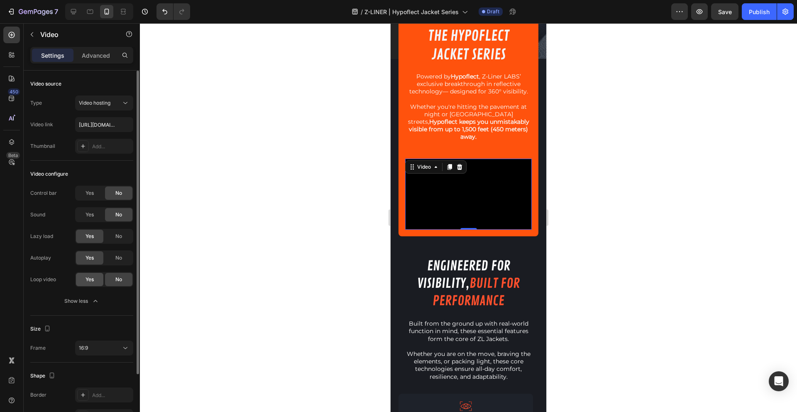
click at [88, 281] on span "Yes" at bounding box center [89, 278] width 8 height 7
click at [231, 306] on div at bounding box center [468, 217] width 657 height 388
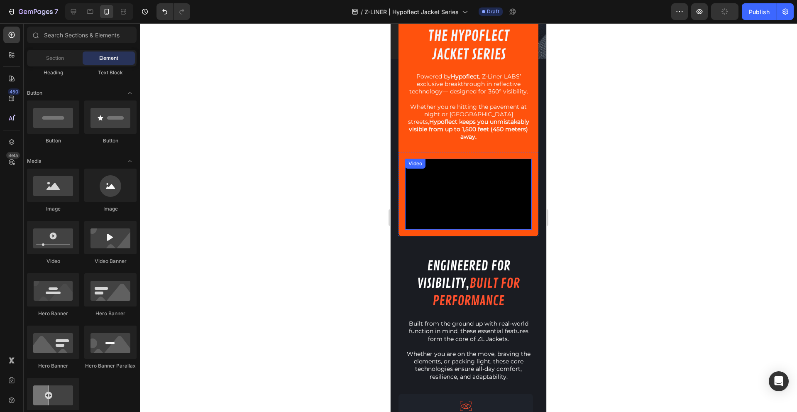
click at [498, 180] on video at bounding box center [468, 193] width 127 height 71
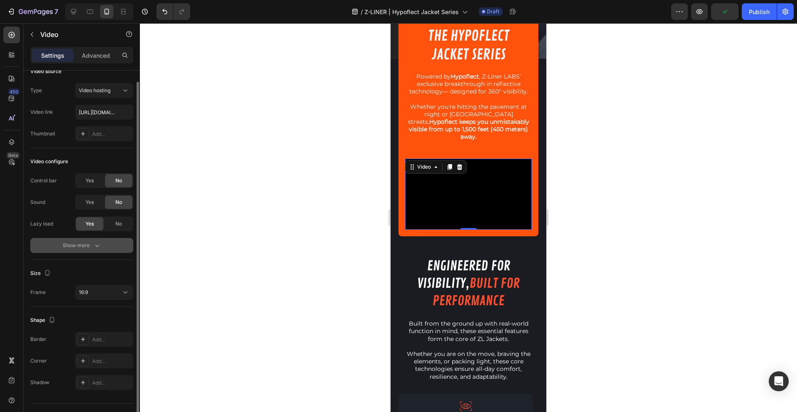
scroll to position [30, 0]
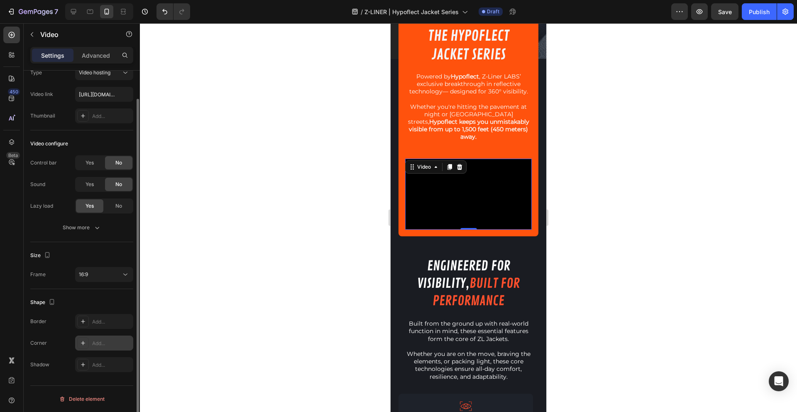
click at [97, 344] on div "Add..." at bounding box center [111, 342] width 39 height 7
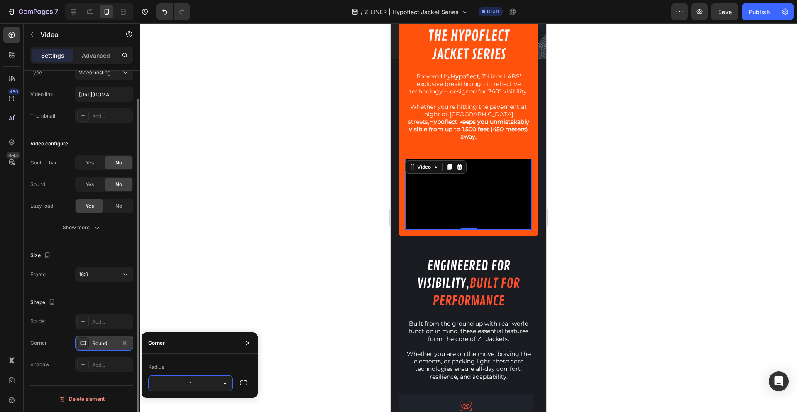
type input "10"
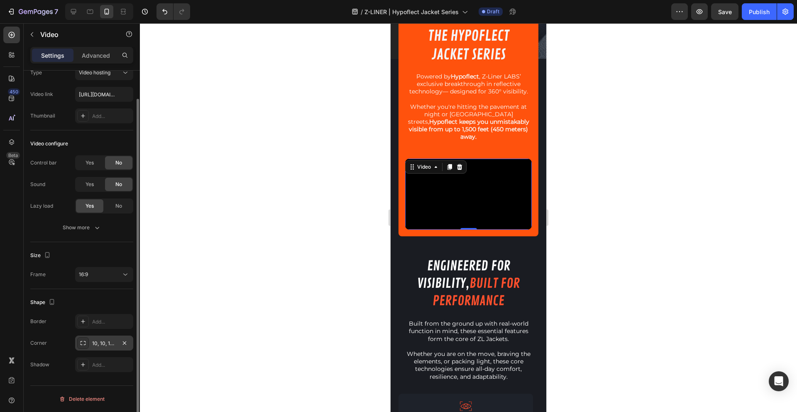
click at [266, 277] on div at bounding box center [468, 217] width 657 height 388
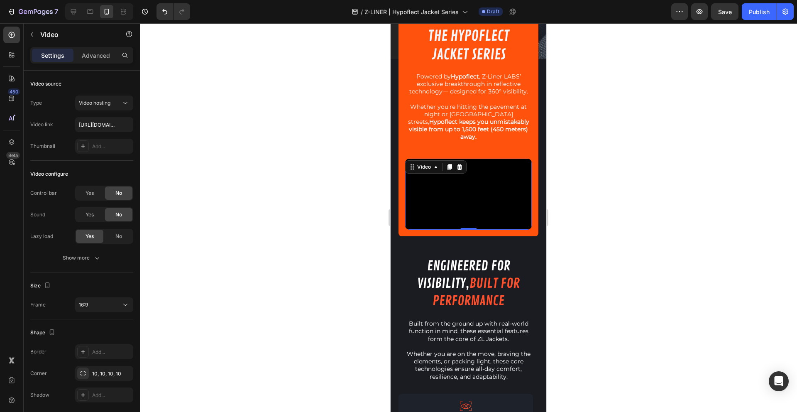
click at [457, 186] on video at bounding box center [468, 193] width 127 height 71
click at [101, 126] on input "https://cdn.shopify.com/videos/c/o/v/884d7871de0a4298abfe86a83f935d17.mp4" at bounding box center [104, 124] width 58 height 15
click at [82, 173] on div "Video configure" at bounding box center [81, 173] width 103 height 13
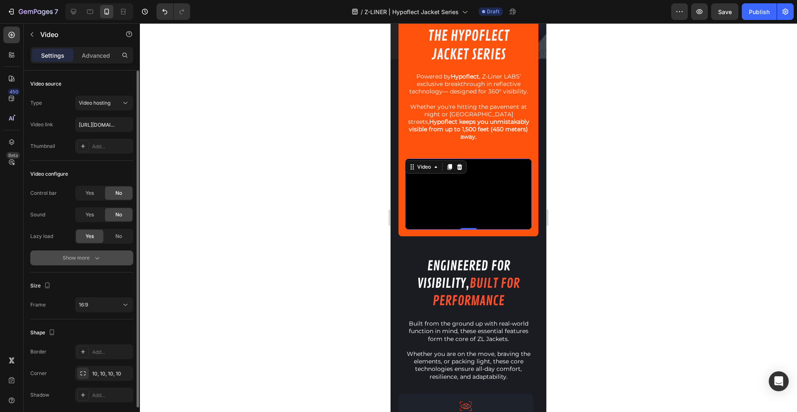
click at [90, 258] on div "Show more" at bounding box center [82, 258] width 39 height 8
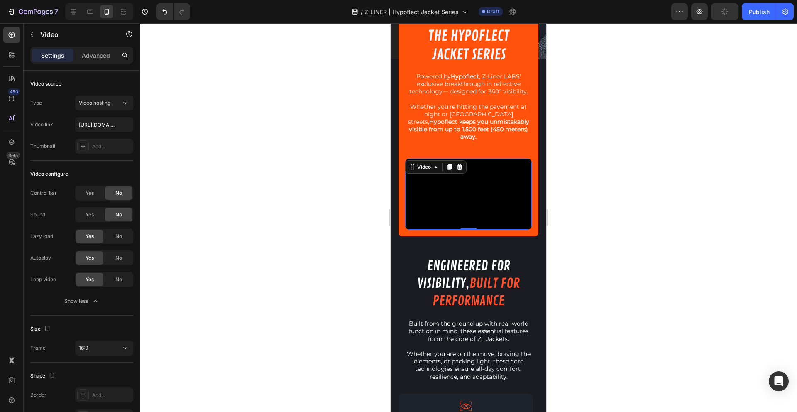
click at [248, 232] on div at bounding box center [468, 217] width 657 height 388
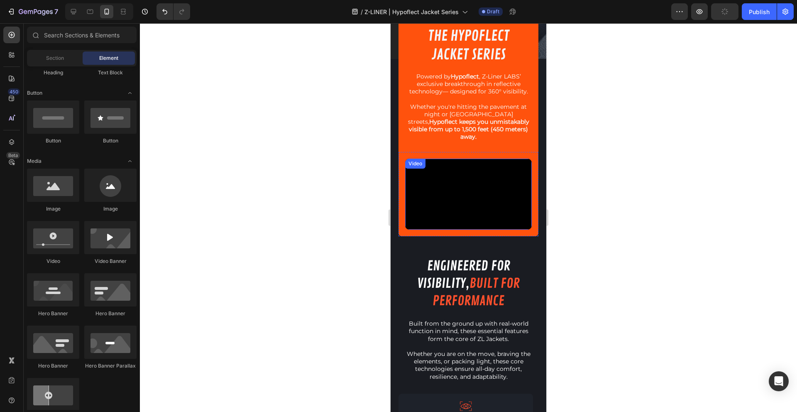
scroll to position [235, 0]
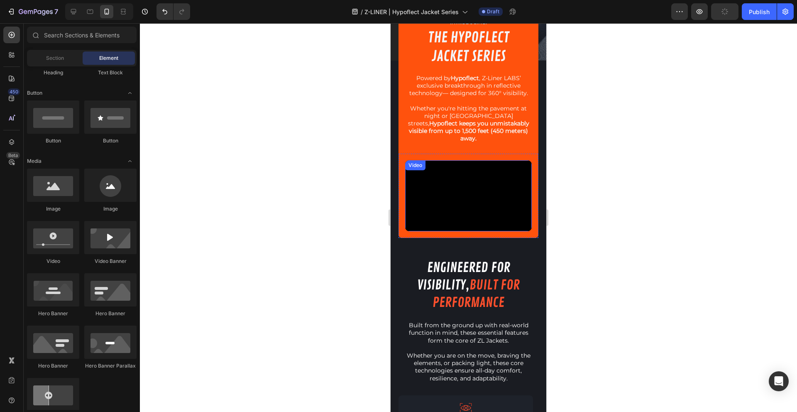
click at [499, 188] on video at bounding box center [468, 195] width 127 height 71
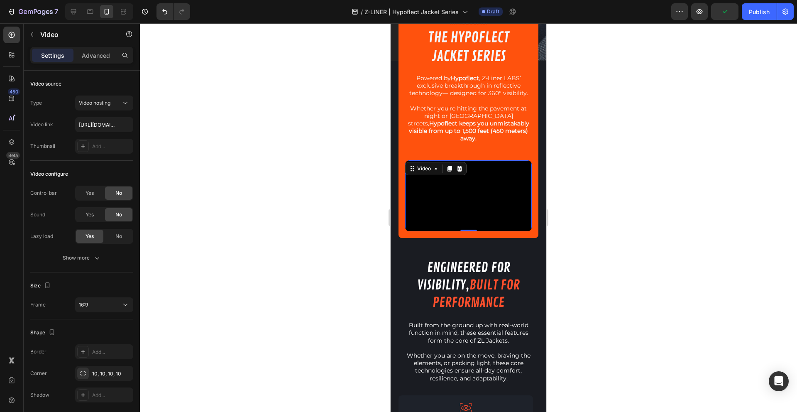
click at [366, 207] on div at bounding box center [468, 217] width 657 height 388
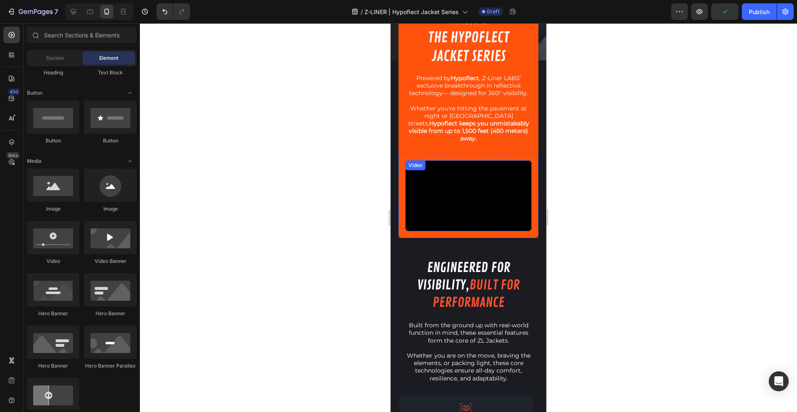
click at [462, 178] on video at bounding box center [468, 195] width 127 height 71
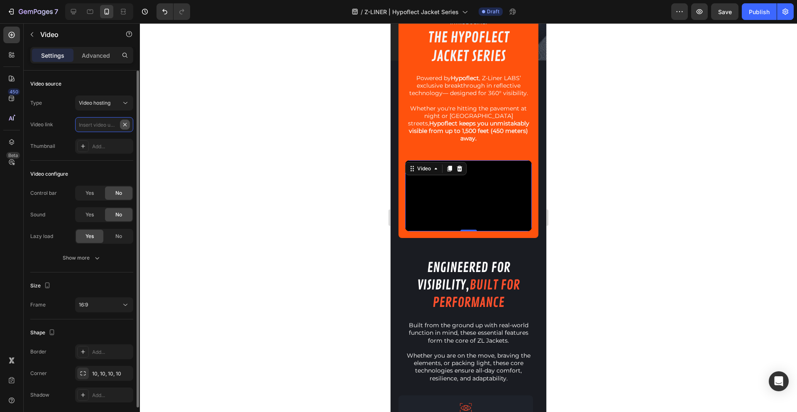
scroll to position [0, 0]
click at [112, 124] on input "text" at bounding box center [104, 124] width 58 height 15
paste input "https://cdn.shopify.com/videos/c/o/v/884d7871de0a4298abfe86a83f935d17.mp4"
type input "https://cdn.shopify.com/videos/c/o/v/884d7871de0a4298abfe86a83f935d17.mp4"
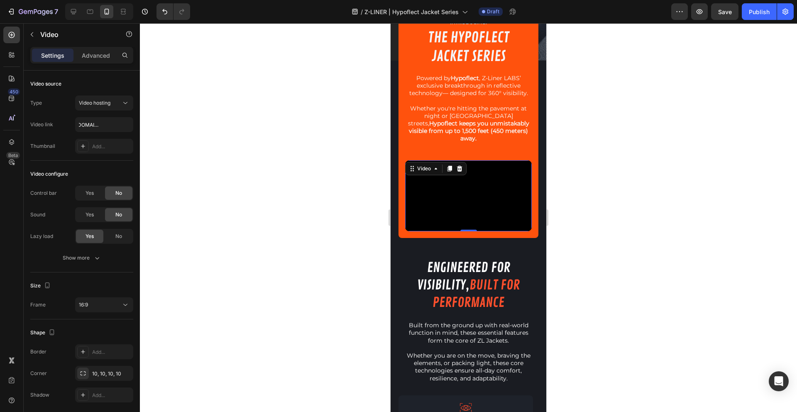
scroll to position [0, 0]
click at [221, 130] on div at bounding box center [468, 217] width 657 height 388
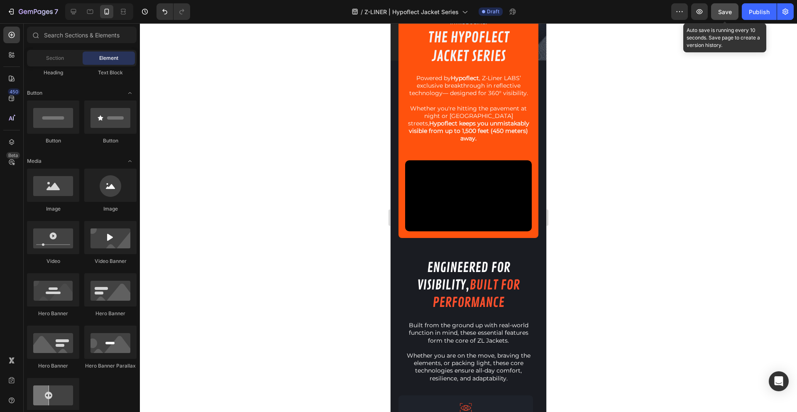
click at [729, 15] on div "Save" at bounding box center [725, 11] width 14 height 9
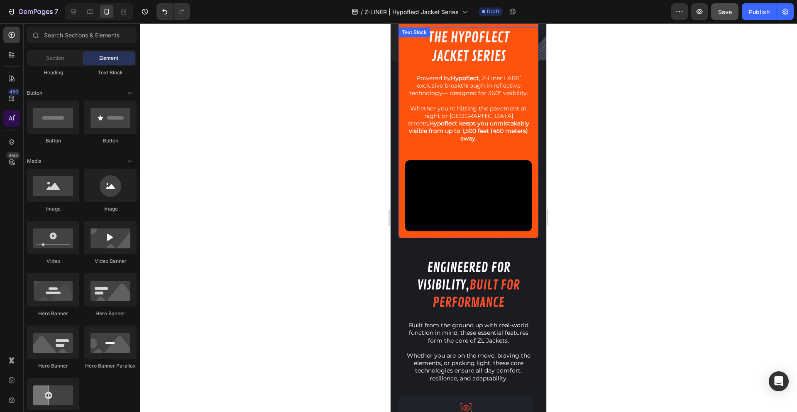
scroll to position [233, 0]
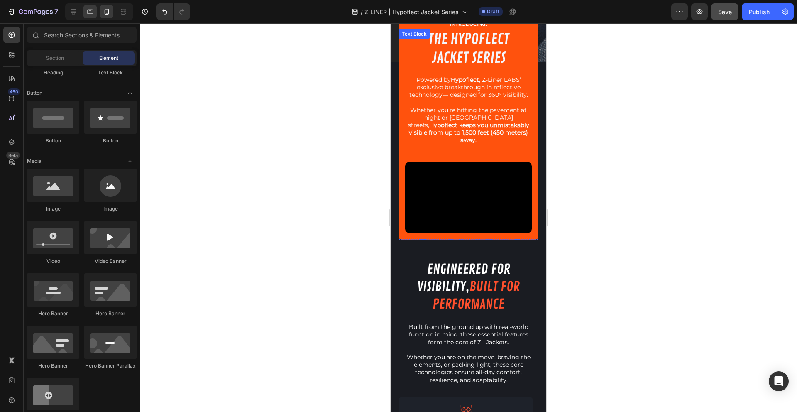
click at [90, 8] on icon at bounding box center [90, 11] width 8 height 8
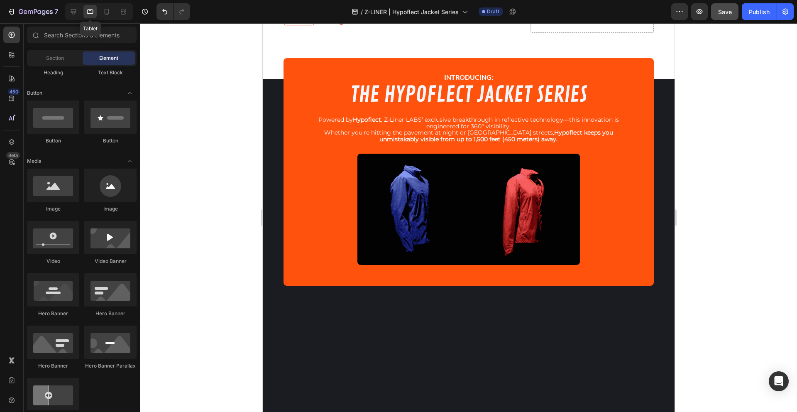
click at [90, 8] on icon at bounding box center [90, 11] width 8 height 8
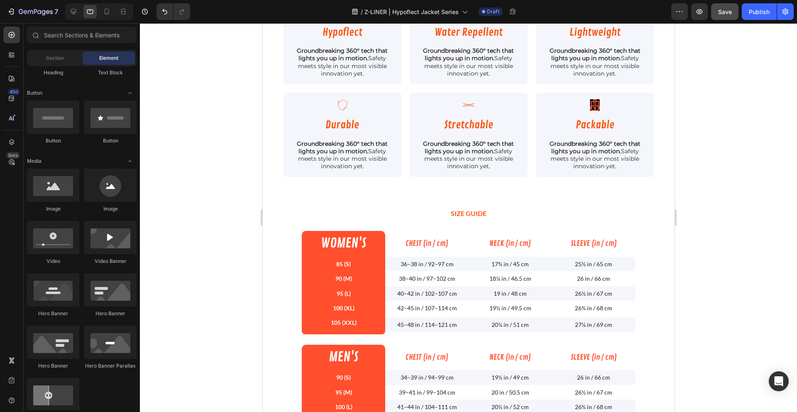
scroll to position [975, 0]
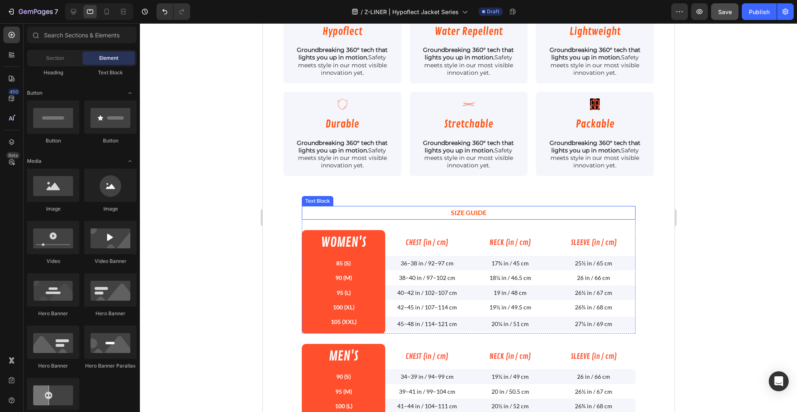
click at [310, 200] on div "Text Block" at bounding box center [317, 200] width 28 height 7
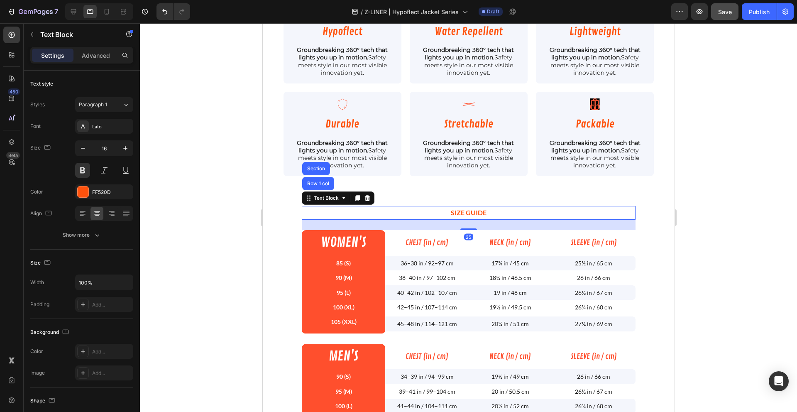
click at [286, 214] on section "SIZE GUIDE Text Block Row 1 col Section 25 WOMEN'S Text Block CHEST (in / cm) H…" at bounding box center [468, 336] width 384 height 278
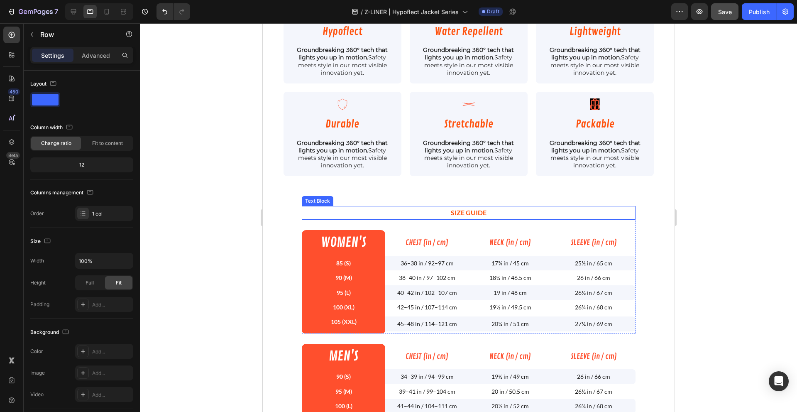
click at [351, 221] on div "SIZE GUIDE Text Block WOMEN'S Text Block CHEST (in / cm) Heading NECK (in / cm)…" at bounding box center [468, 269] width 334 height 127
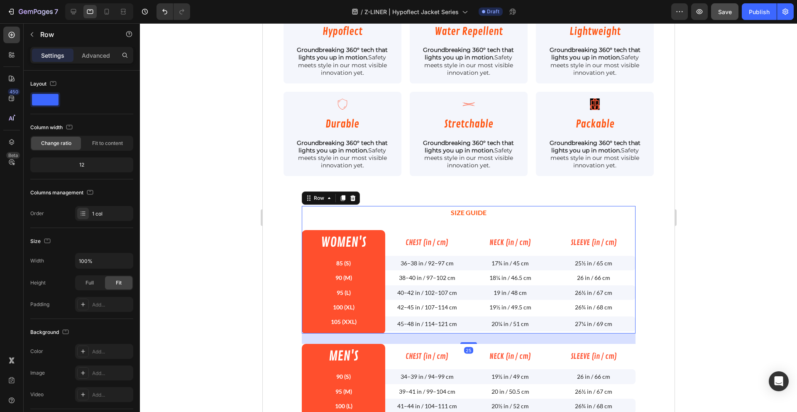
click at [306, 224] on div "SIZE GUIDE Text Block WOMEN'S Text Block CHEST (in / cm) Heading NECK (in / cm)…" at bounding box center [468, 269] width 334 height 127
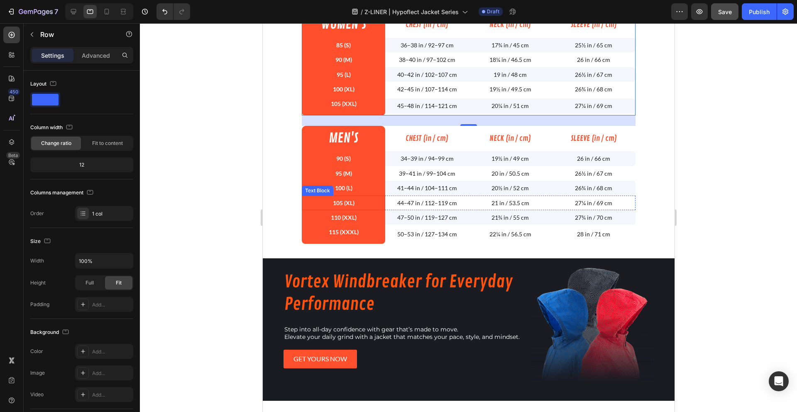
scroll to position [1193, 0]
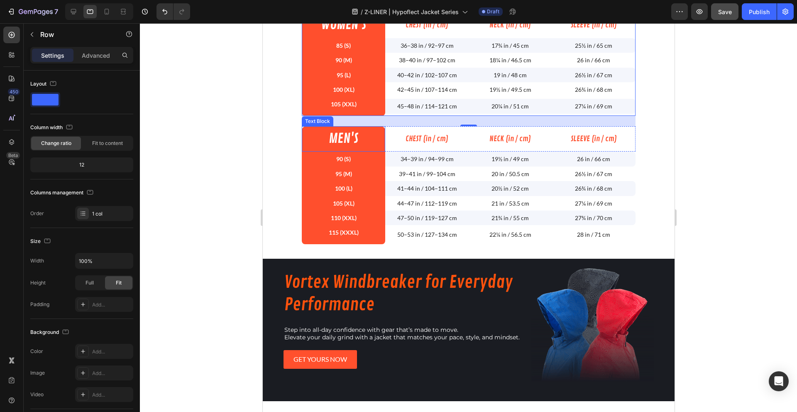
click at [311, 120] on div "Text Block" at bounding box center [317, 120] width 28 height 7
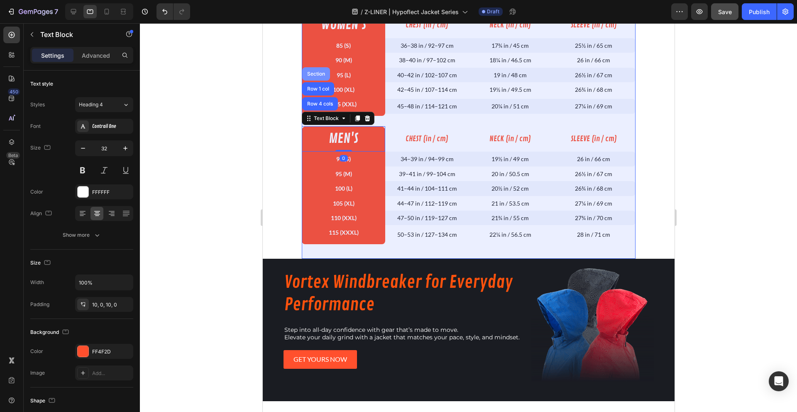
click at [312, 73] on div "Section" at bounding box center [315, 73] width 21 height 5
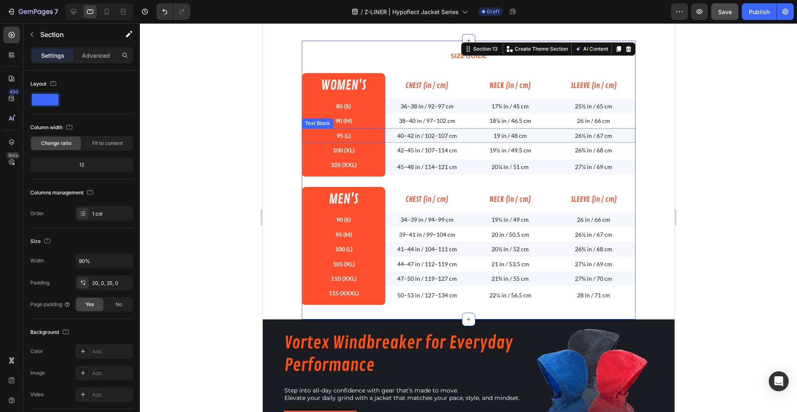
scroll to position [1128, 0]
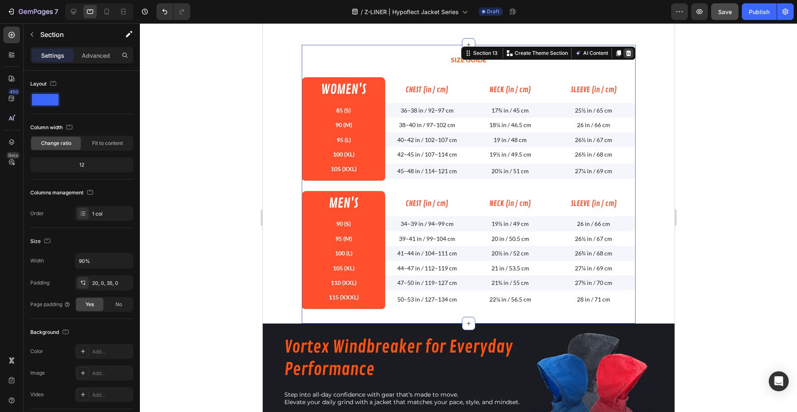
click at [625, 54] on icon at bounding box center [627, 53] width 5 height 6
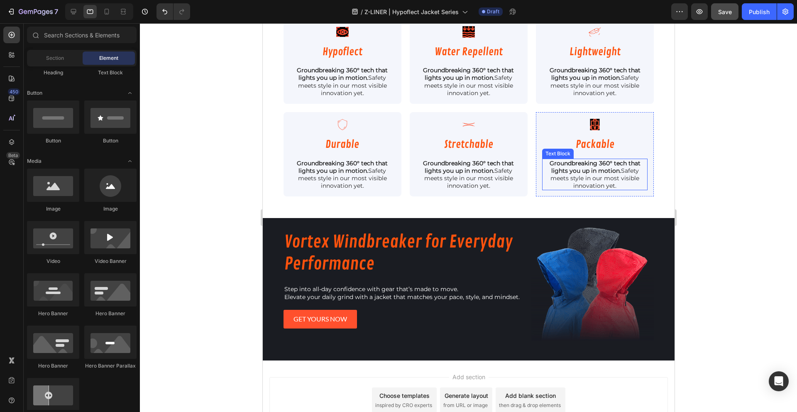
scroll to position [950, 0]
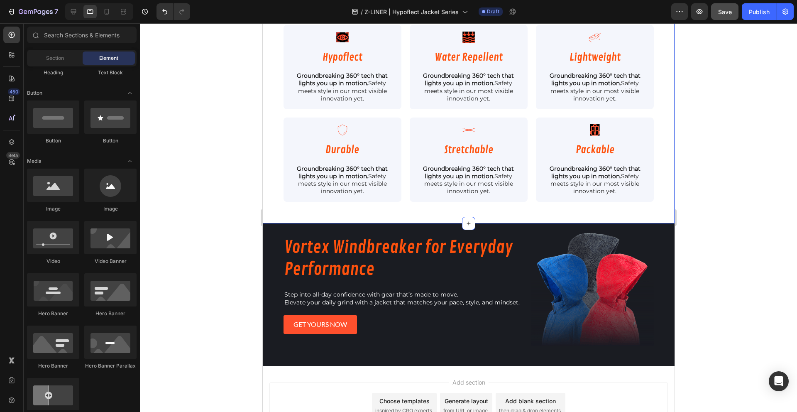
click at [416, 212] on div "engineered for visibility, built for performance Heading Built from the ground …" at bounding box center [468, 91] width 412 height 263
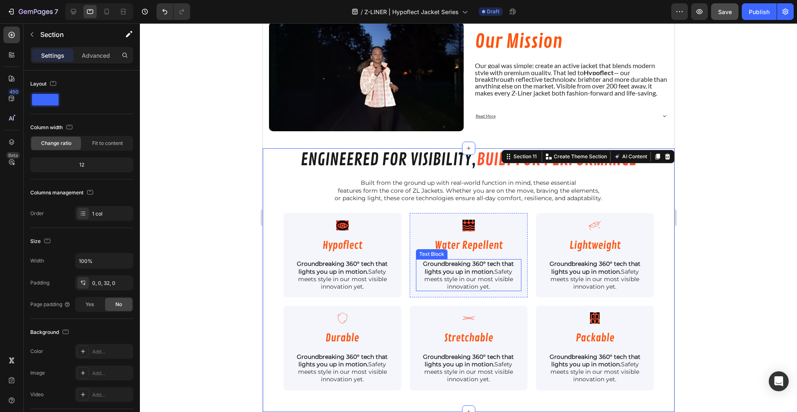
scroll to position [931, 0]
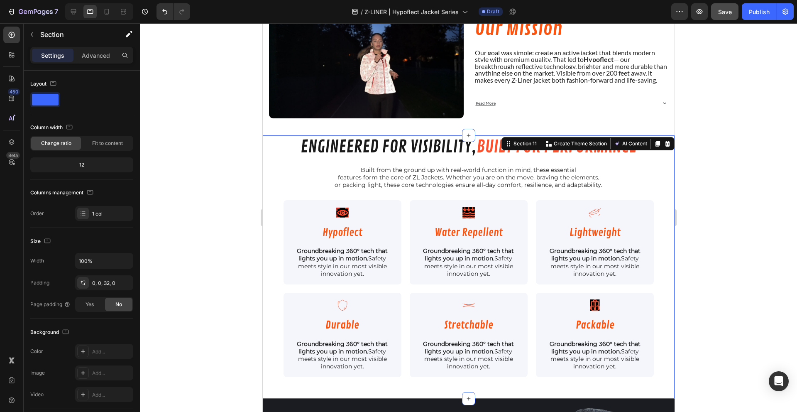
click at [194, 195] on div at bounding box center [468, 217] width 657 height 388
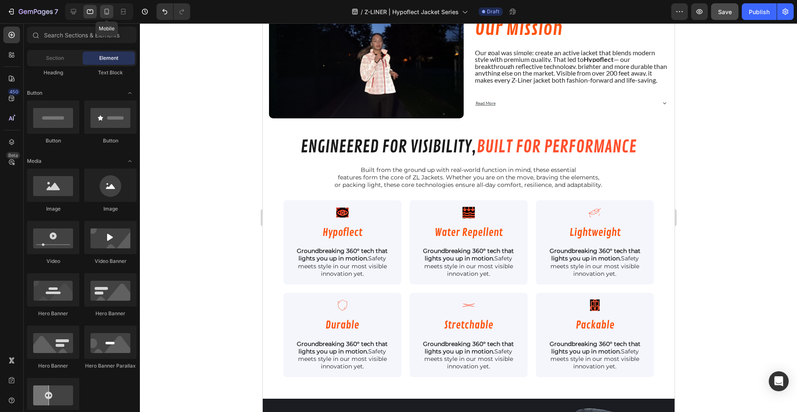
click at [104, 8] on icon at bounding box center [106, 11] width 8 height 8
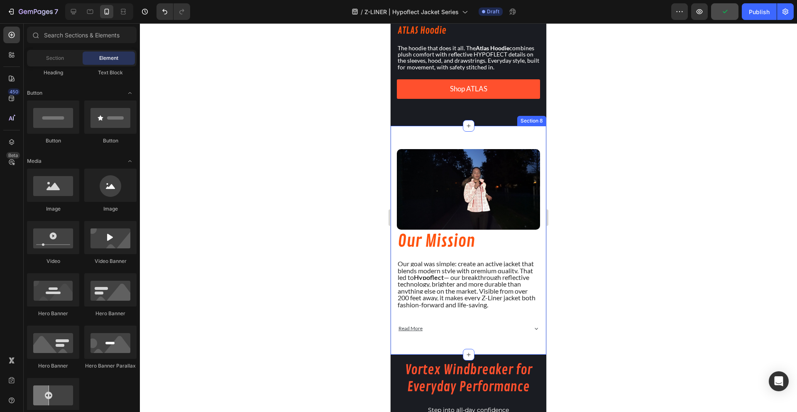
scroll to position [1551, 0]
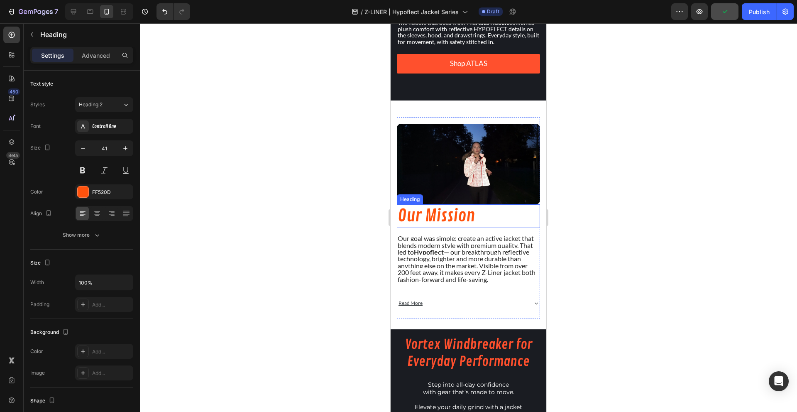
click at [454, 208] on h2 "Our Mission" at bounding box center [468, 216] width 143 height 24
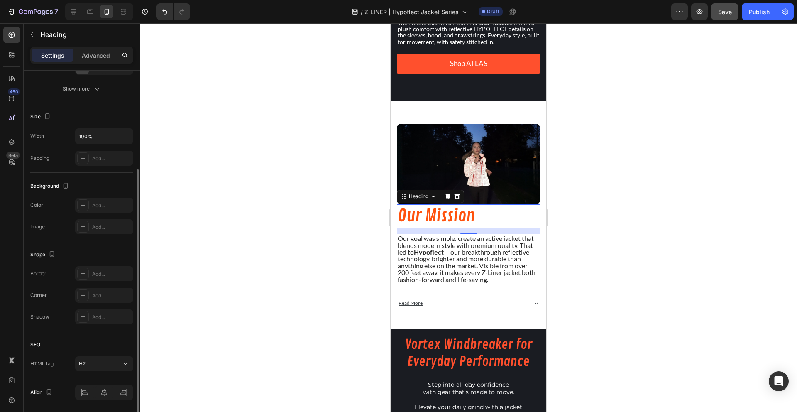
scroll to position [174, 0]
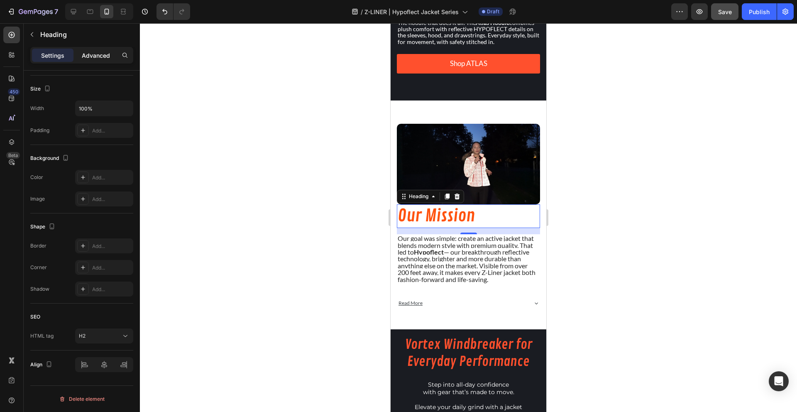
click at [91, 58] on p "Advanced" at bounding box center [96, 55] width 28 height 9
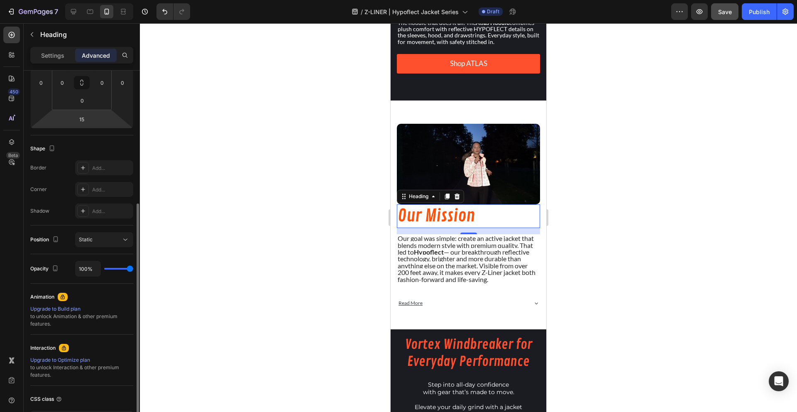
scroll to position [0, 0]
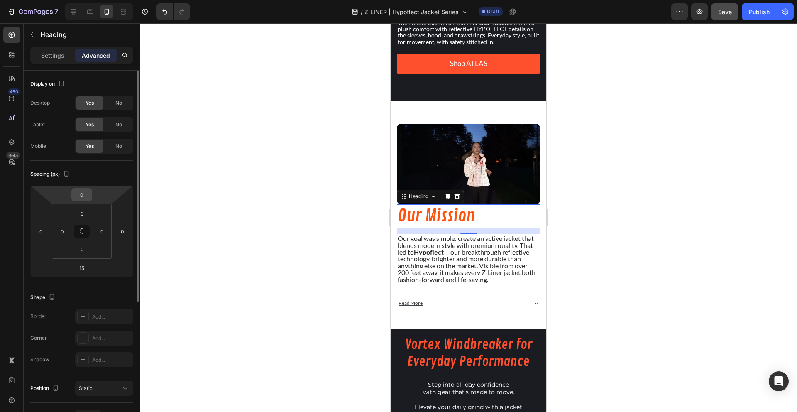
click at [83, 201] on div "0" at bounding box center [81, 194] width 21 height 13
click at [80, 193] on input "0" at bounding box center [81, 194] width 17 height 12
type input "15"
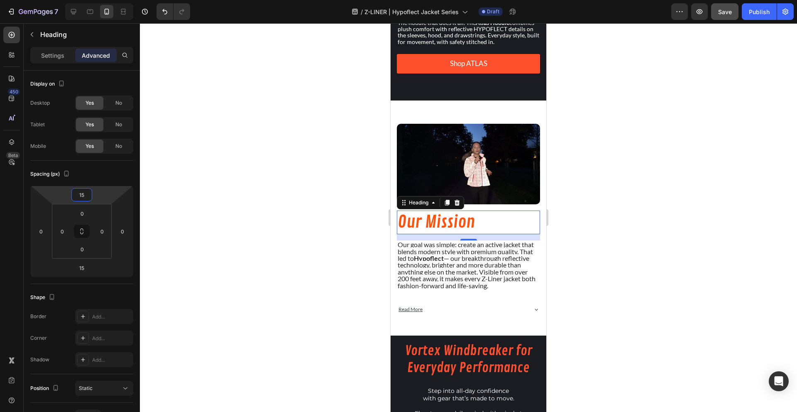
click at [238, 245] on div at bounding box center [468, 217] width 657 height 388
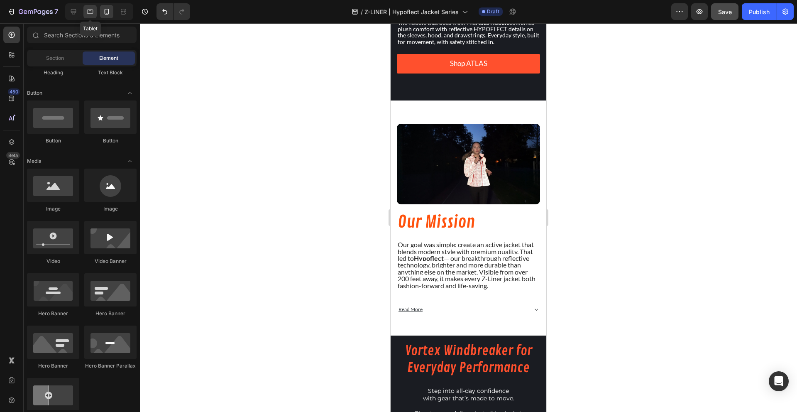
click at [87, 13] on icon at bounding box center [90, 12] width 6 height 5
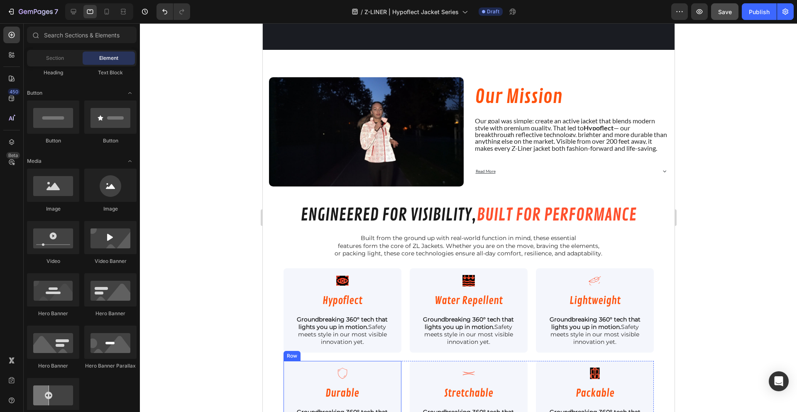
scroll to position [791, 0]
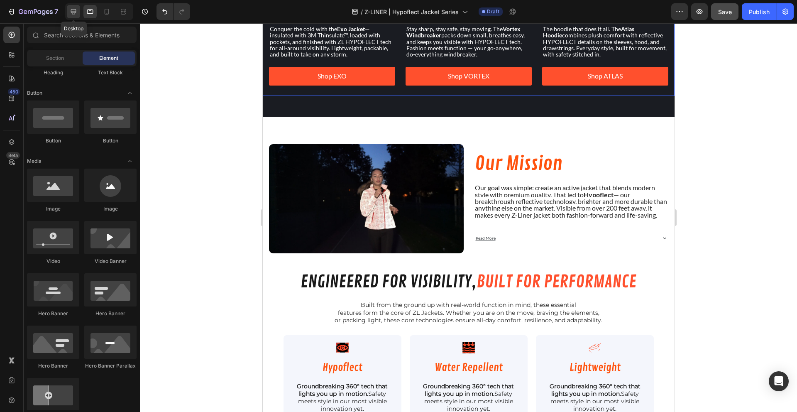
click at [72, 10] on icon at bounding box center [73, 11] width 5 height 5
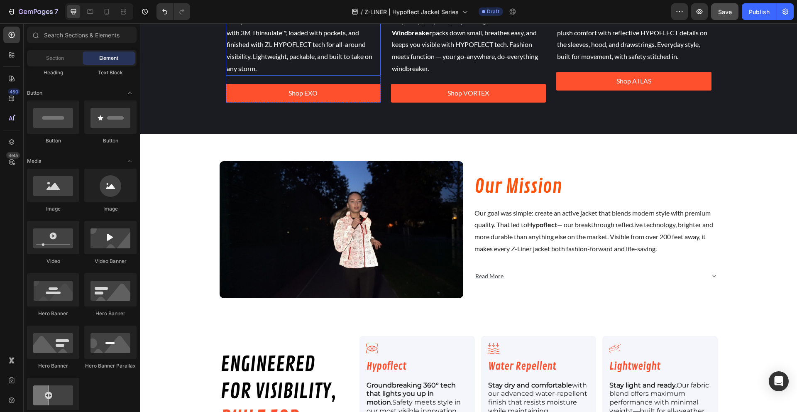
scroll to position [887, 0]
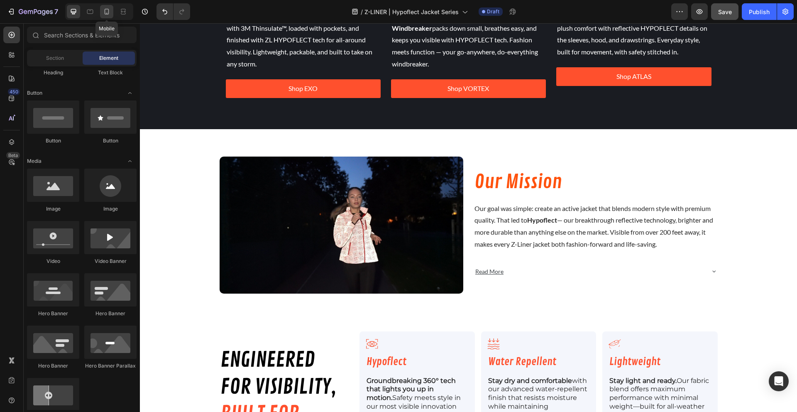
click at [105, 5] on div at bounding box center [106, 11] width 13 height 13
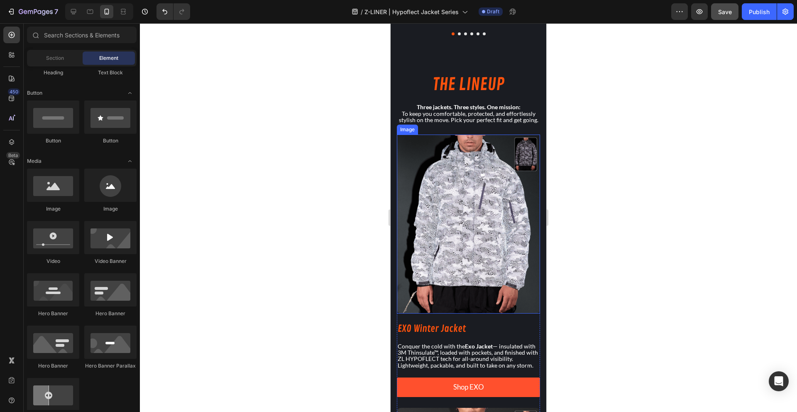
scroll to position [566, 0]
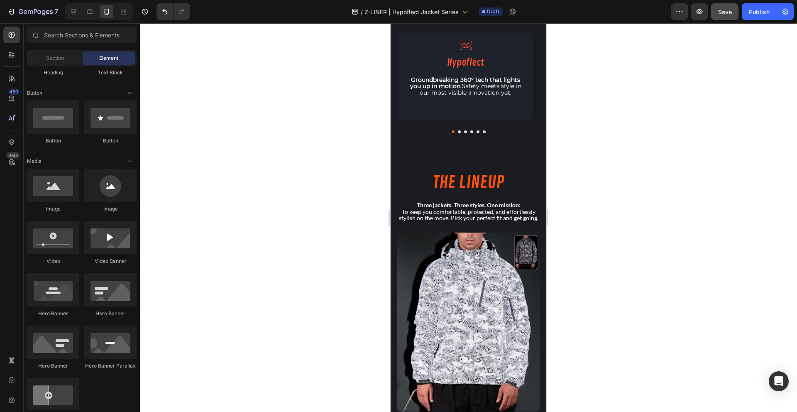
click at [294, 155] on div at bounding box center [468, 217] width 657 height 388
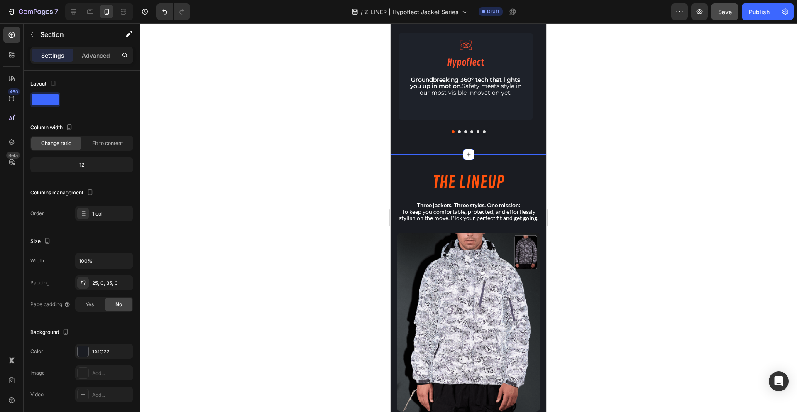
click at [421, 153] on div "engineered for visibility, built for performance Heading Built from the ground …" at bounding box center [468, 20] width 156 height 268
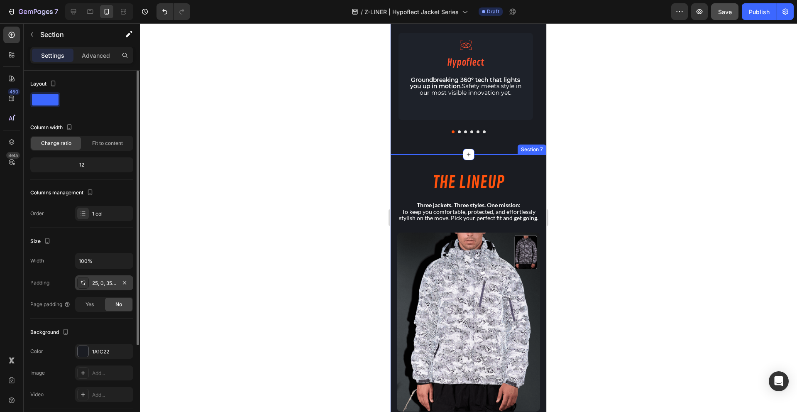
click at [100, 285] on div "25, 0, 35, 0" at bounding box center [104, 282] width 24 height 7
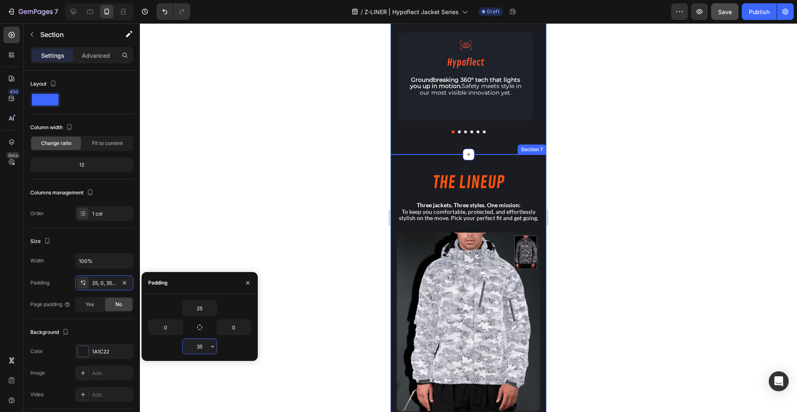
click at [198, 345] on input "35" at bounding box center [200, 346] width 34 height 15
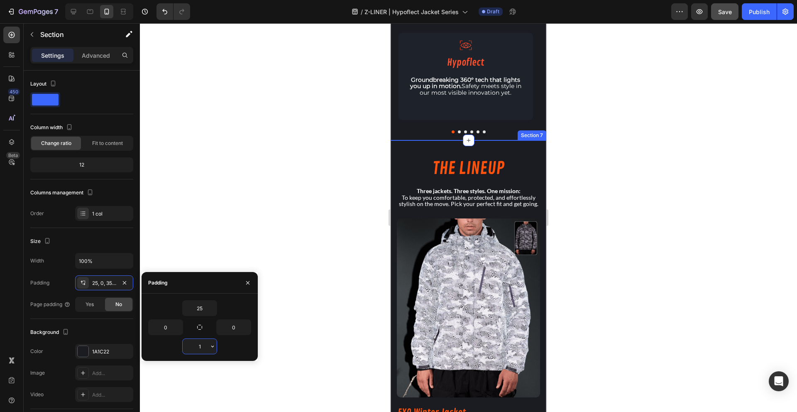
type input "15"
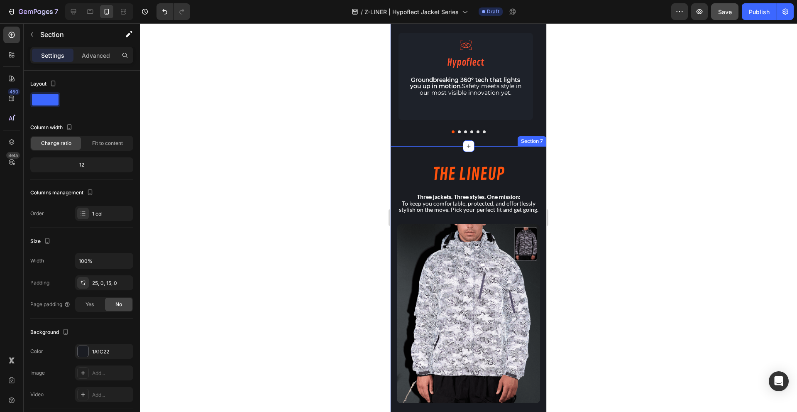
click at [303, 243] on div at bounding box center [468, 217] width 657 height 388
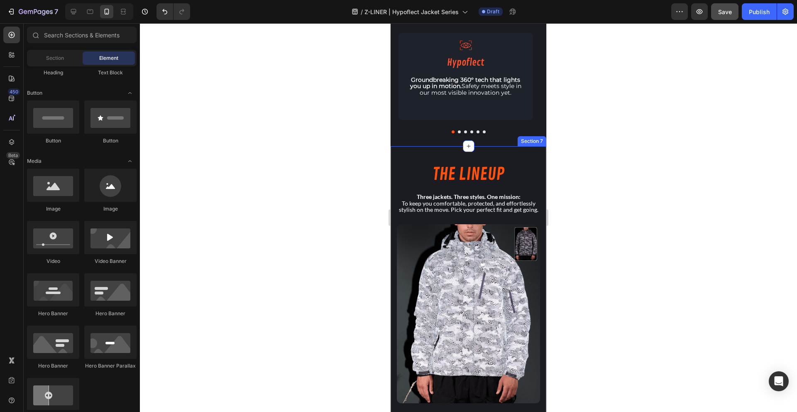
click at [303, 243] on div at bounding box center [468, 217] width 657 height 388
click at [623, 206] on div at bounding box center [468, 217] width 657 height 388
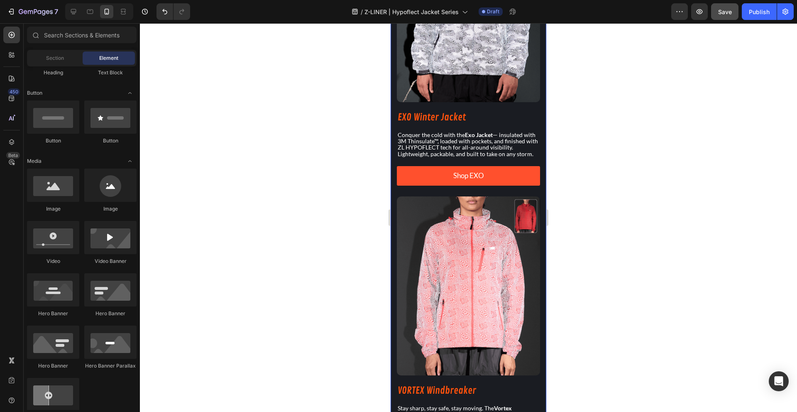
scroll to position [790, 0]
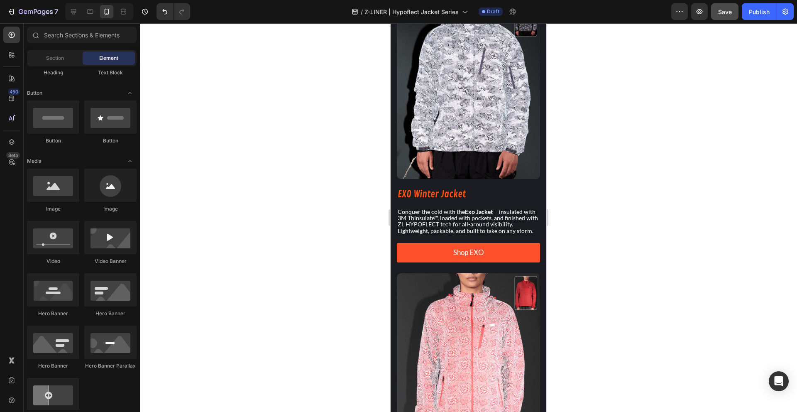
drag, startPoint x: 73, startPoint y: 8, endPoint x: 366, endPoint y: 158, distance: 329.4
click at [357, 0] on div "7 / Z-LINER | Hypoflect Jacket Series Draft Preview Save Publish 450 Beta Secti…" at bounding box center [398, 0] width 797 height 0
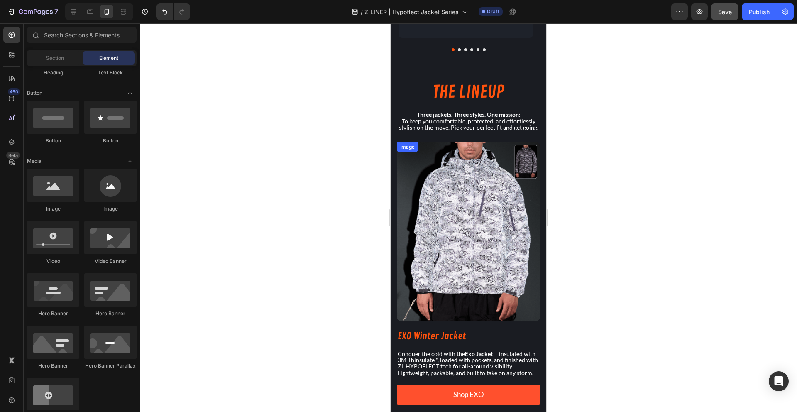
scroll to position [603, 0]
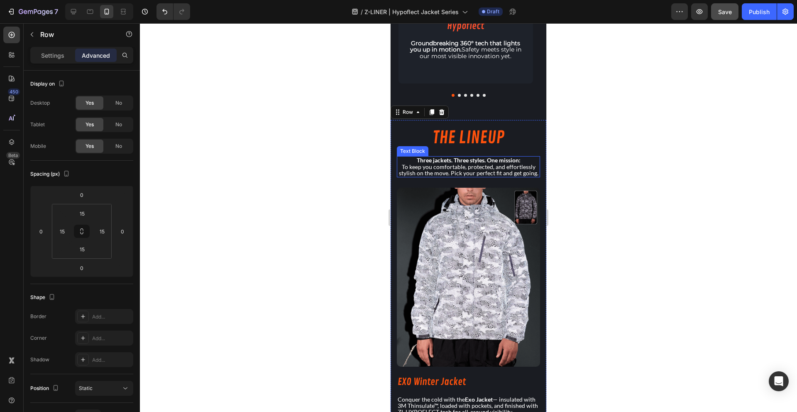
scroll to position [602, 0]
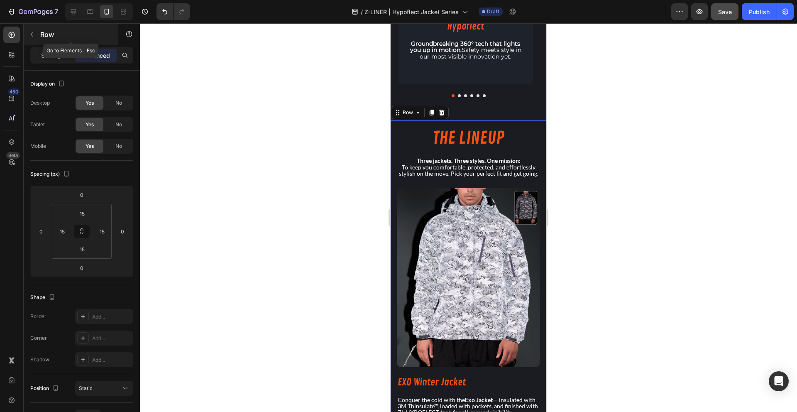
click at [33, 33] on icon "button" at bounding box center [32, 34] width 7 height 7
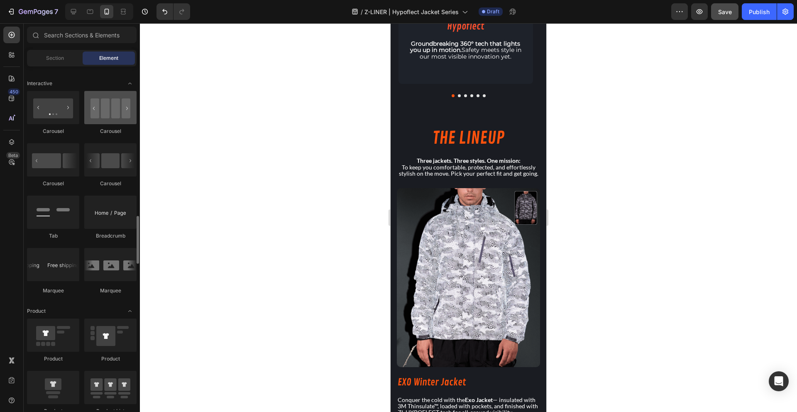
scroll to position [746, 0]
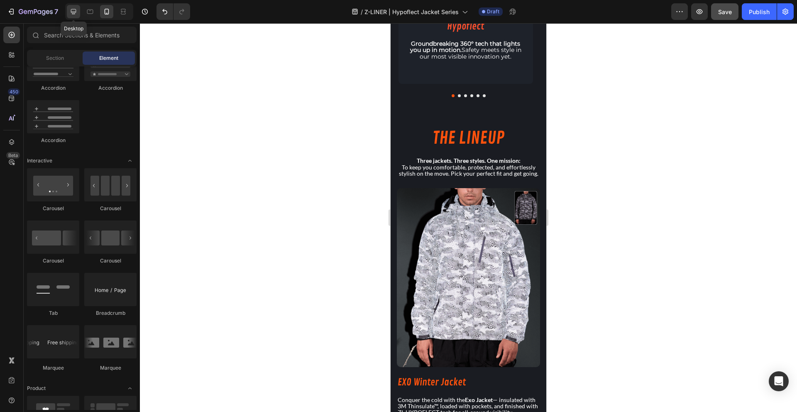
click at [75, 9] on icon at bounding box center [73, 11] width 5 height 5
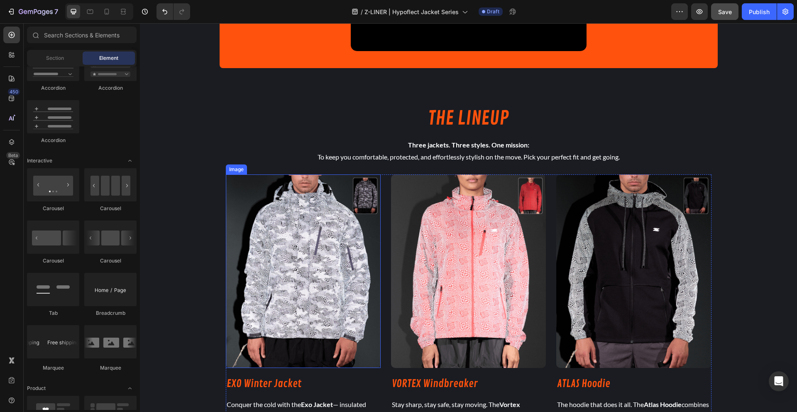
scroll to position [521, 0]
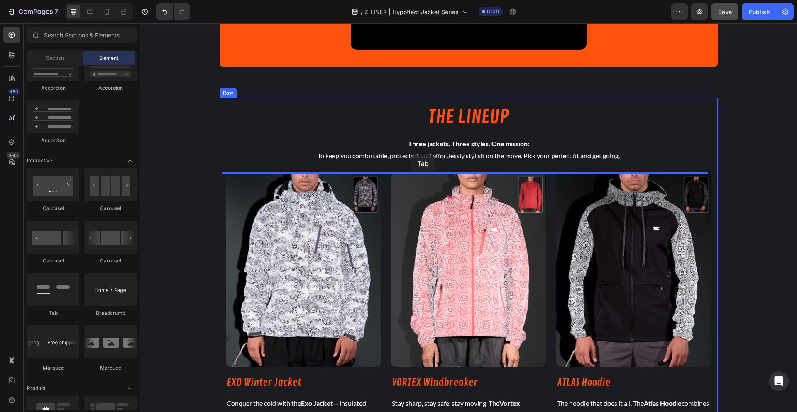
drag, startPoint x: 193, startPoint y: 314, endPoint x: 410, endPoint y: 155, distance: 268.7
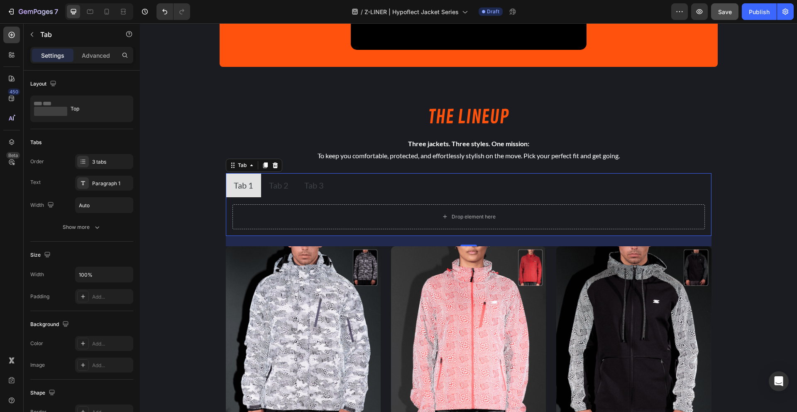
click at [275, 191] on div "Tab 2" at bounding box center [279, 184] width 22 height 17
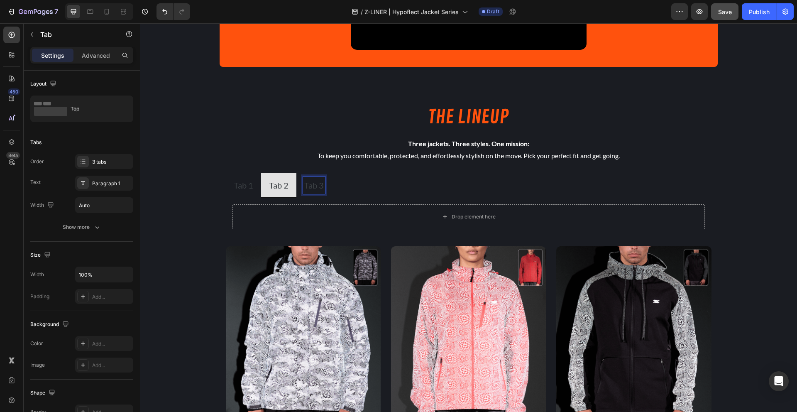
click at [311, 186] on p "Tab 3" at bounding box center [314, 185] width 20 height 15
click at [363, 186] on ul "Tab 1 Tab 2 Tab 3" at bounding box center [468, 185] width 485 height 24
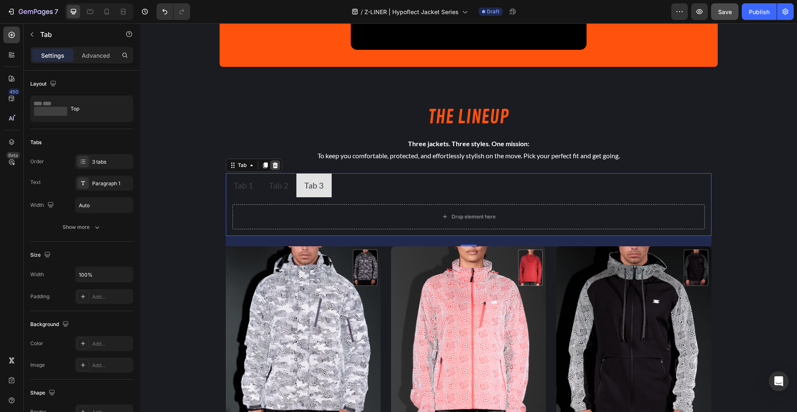
click at [272, 166] on icon at bounding box center [275, 165] width 7 height 7
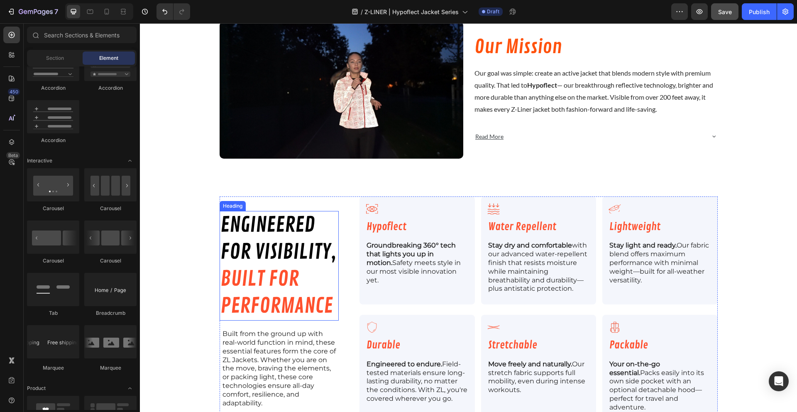
scroll to position [1141, 0]
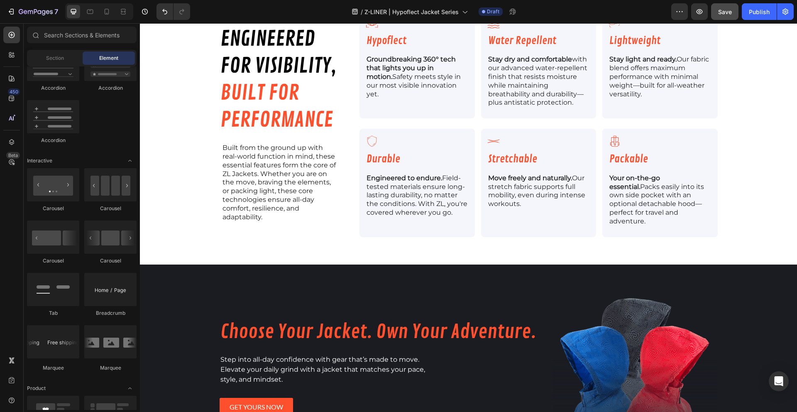
scroll to position [1258, 0]
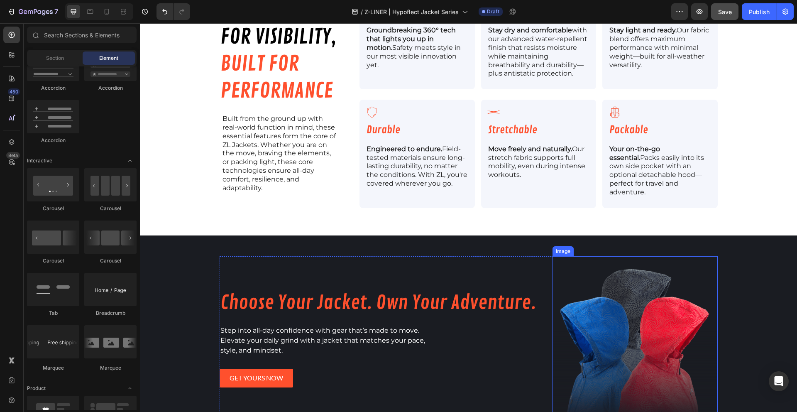
click at [594, 307] on img at bounding box center [634, 338] width 165 height 165
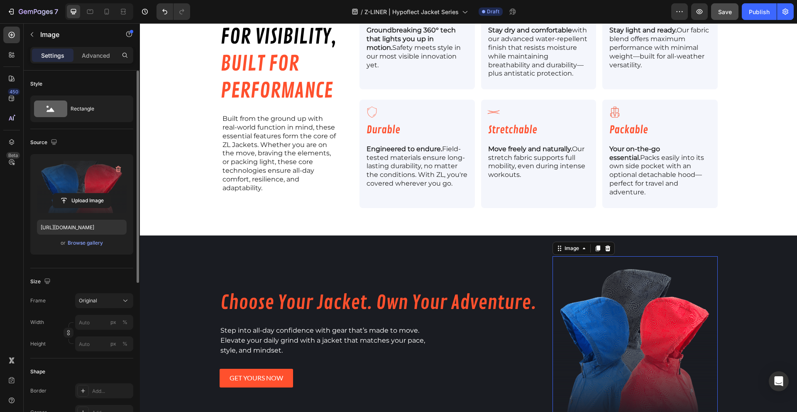
click at [83, 184] on label at bounding box center [82, 187] width 90 height 52
click at [83, 193] on input "file" at bounding box center [81, 200] width 57 height 14
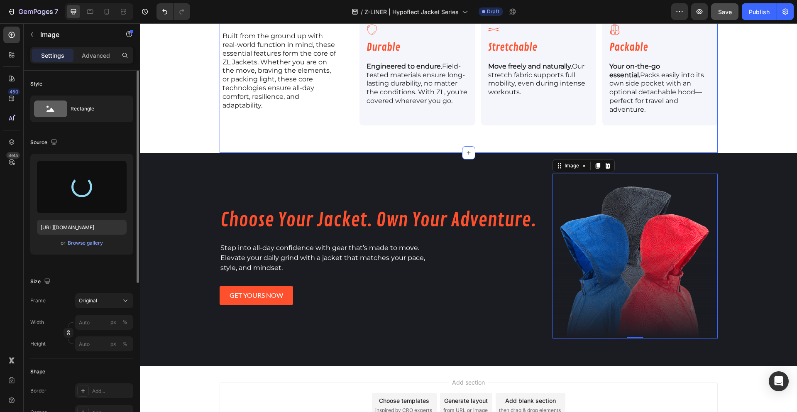
scroll to position [1385, 0]
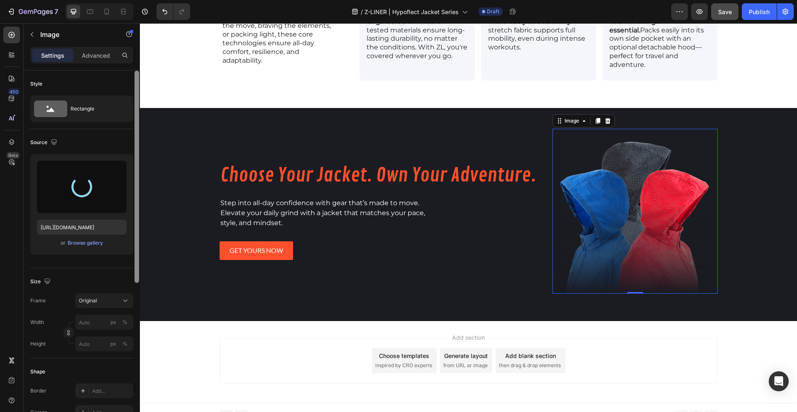
type input "https://cdn.shopify.com/s/files/1/1577/2279/files/gempages_558079350130345040-9…"
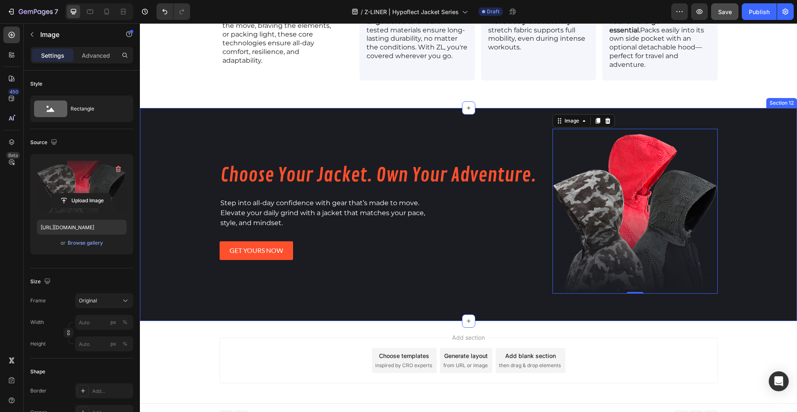
click at [179, 155] on div "Product Images [TEST - KRISTAL] Vortex Windbreaker Product Title $84.99 Product…" at bounding box center [468, 214] width 657 height 213
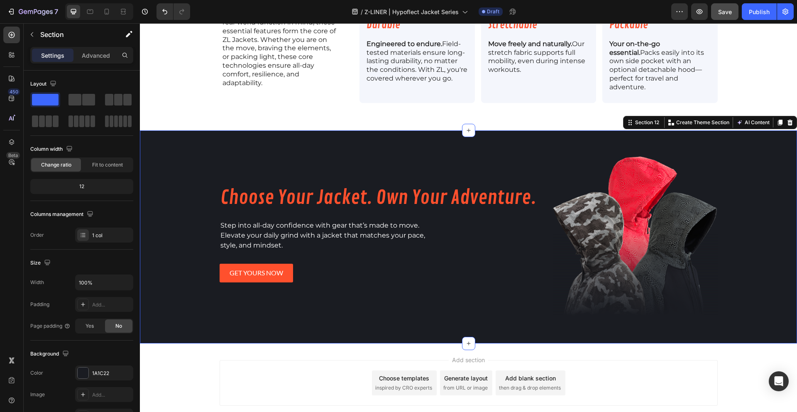
scroll to position [1353, 0]
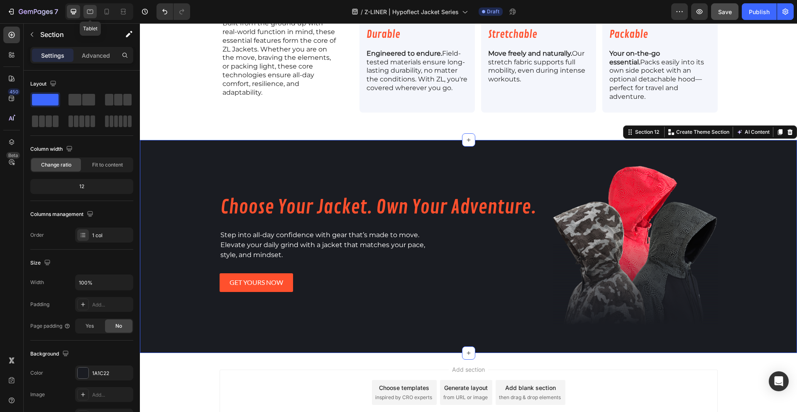
click at [88, 9] on icon at bounding box center [90, 11] width 8 height 8
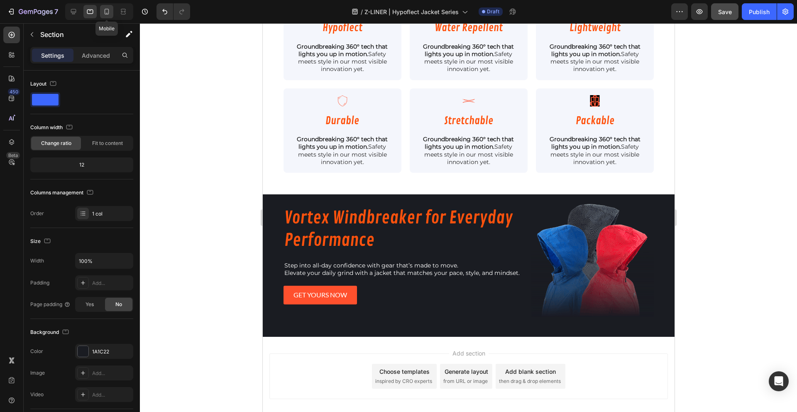
scroll to position [1212, 0]
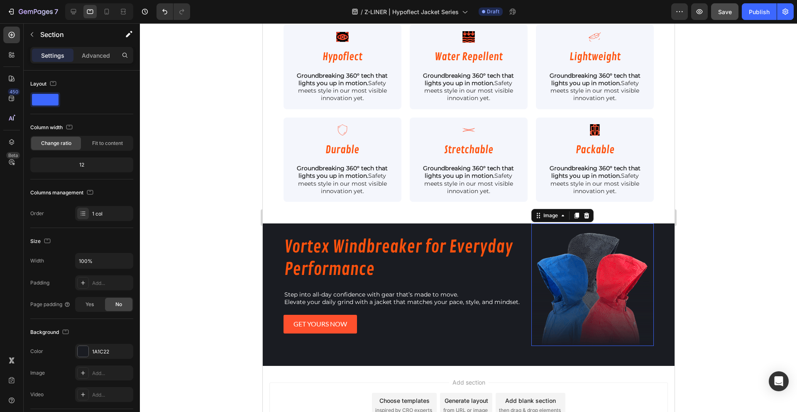
click at [602, 312] on img at bounding box center [592, 284] width 122 height 122
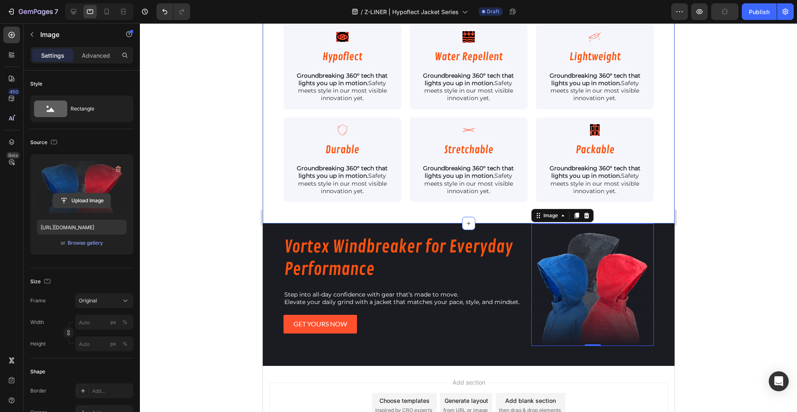
click at [82, 201] on input "file" at bounding box center [81, 200] width 57 height 14
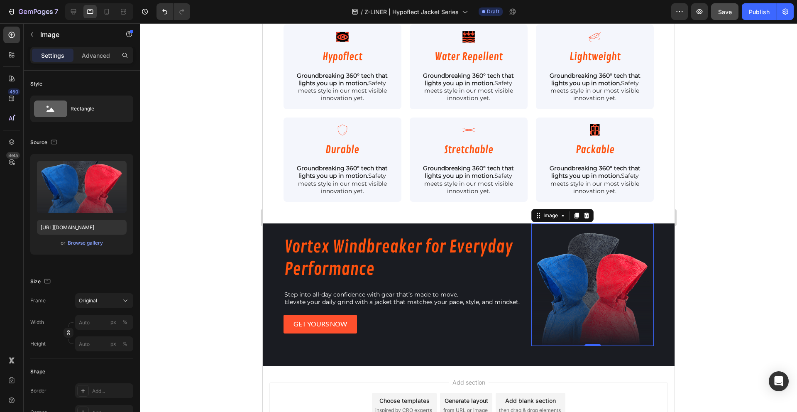
click at [77, 248] on div "Upload Image https://cdn.shopify.com/s/files/1/1577/2279/files/gempages_5580793…" at bounding box center [81, 204] width 103 height 100
click at [77, 242] on div "Browse gallery" at bounding box center [85, 242] width 35 height 7
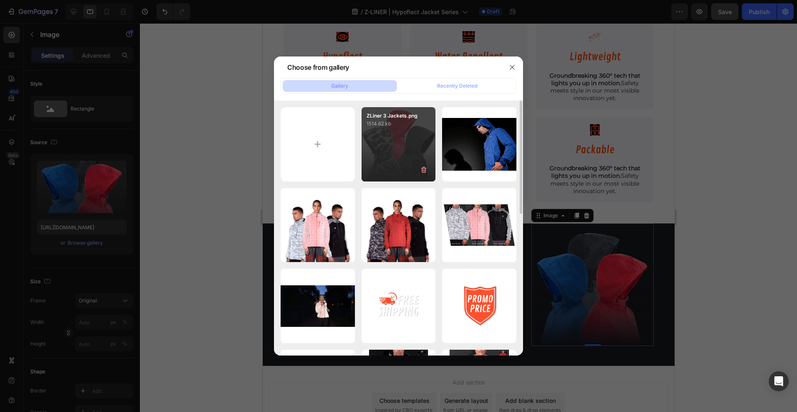
click at [394, 158] on div "ZLiner 3 Jackets.png 1514.62 kb" at bounding box center [398, 144] width 74 height 74
type input "https://cdn.shopify.com/s/files/1/1577/2279/files/gempages_558079350130345040-9…"
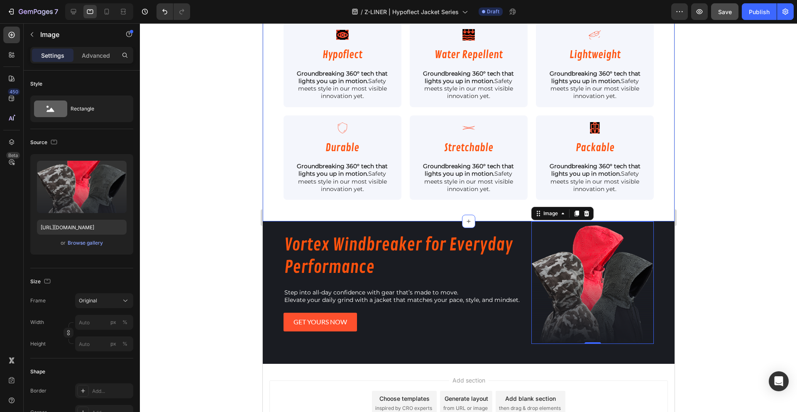
scroll to position [1215, 0]
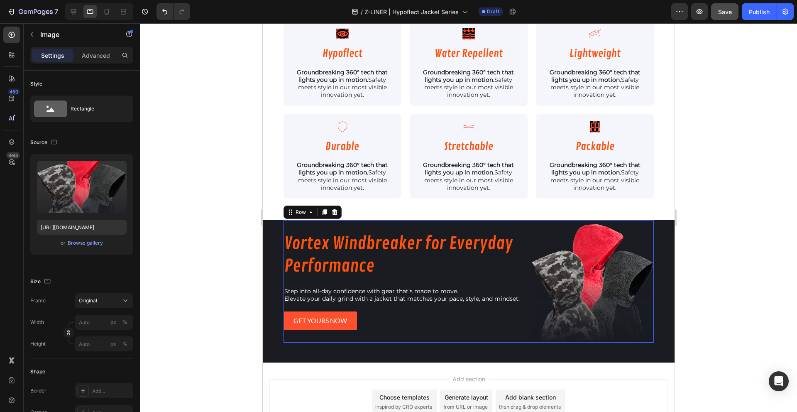
click at [435, 331] on div "Vortex Windbreaker for Everyday Performance Heading Step into all-day confidenc…" at bounding box center [405, 281] width 245 height 122
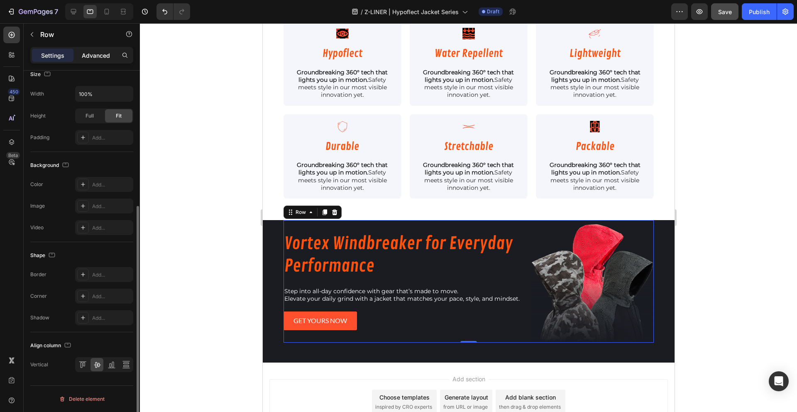
click at [92, 56] on p "Advanced" at bounding box center [96, 55] width 28 height 9
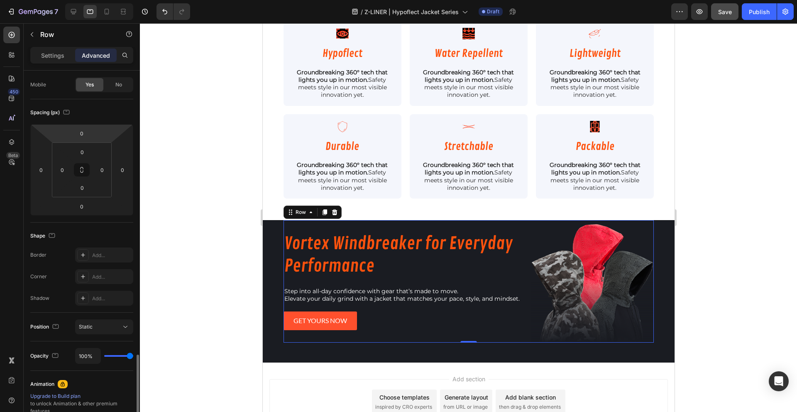
scroll to position [0, 0]
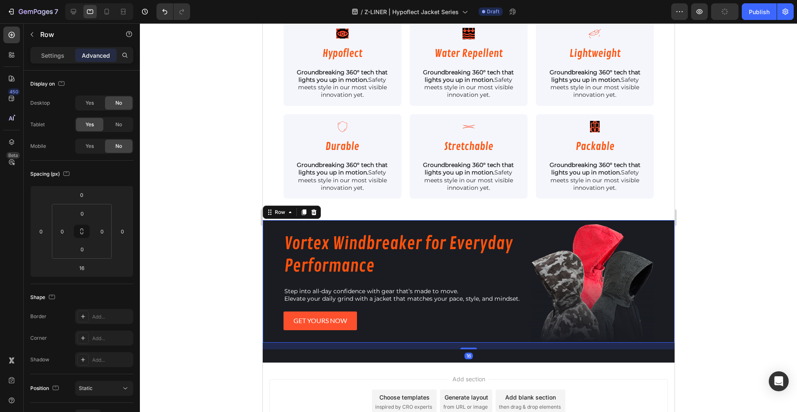
click at [263, 277] on div "Vortex Windbreaker for Everyday Performance Heading Step into all-day confidenc…" at bounding box center [468, 281] width 412 height 122
click at [82, 266] on input "16" at bounding box center [81, 267] width 17 height 12
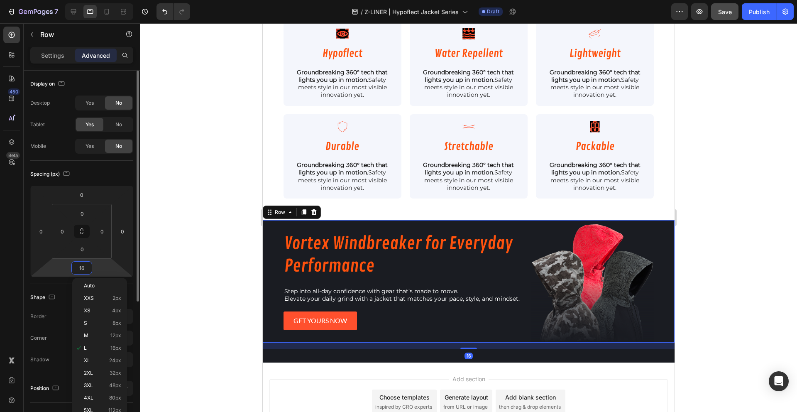
type input "0"
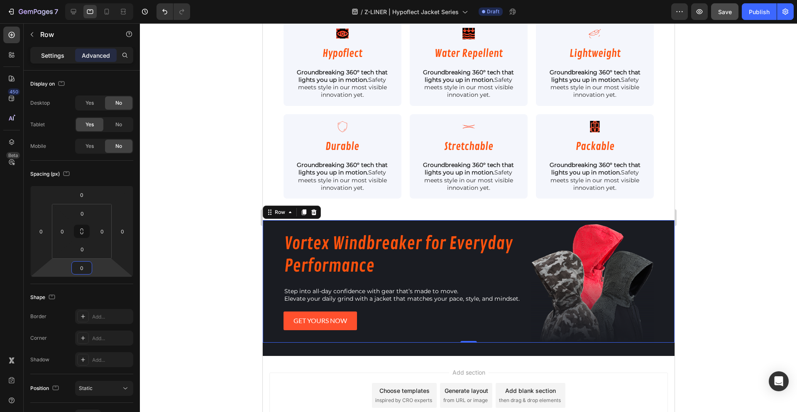
click at [64, 56] on div "Settings" at bounding box center [52, 55] width 41 height 13
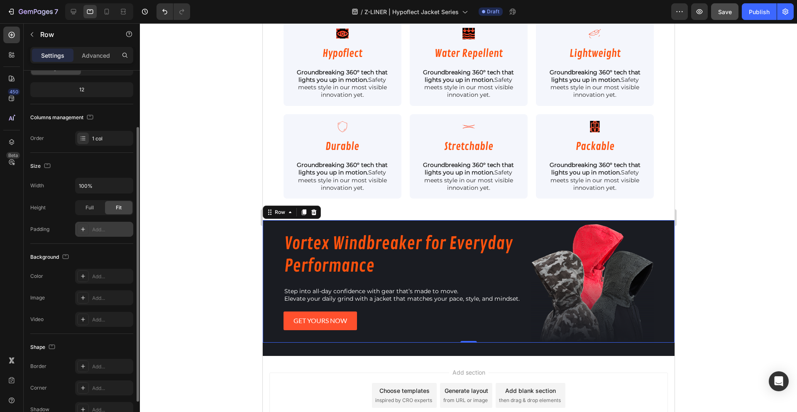
scroll to position [57, 0]
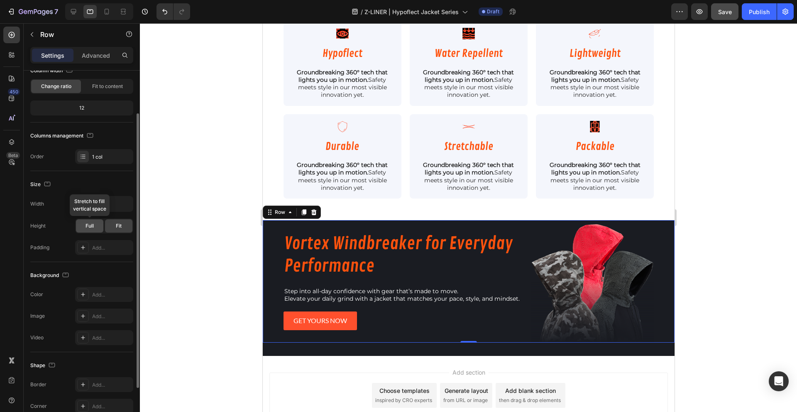
click at [91, 225] on span "Full" at bounding box center [89, 225] width 8 height 7
click at [118, 224] on span "Fit" at bounding box center [119, 225] width 6 height 7
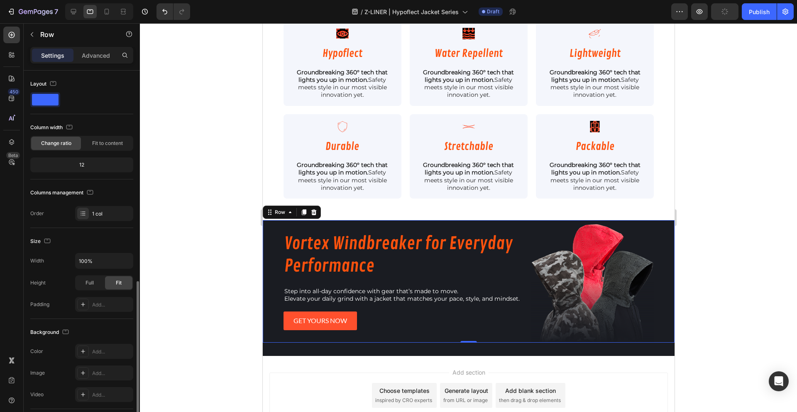
scroll to position [120, 0]
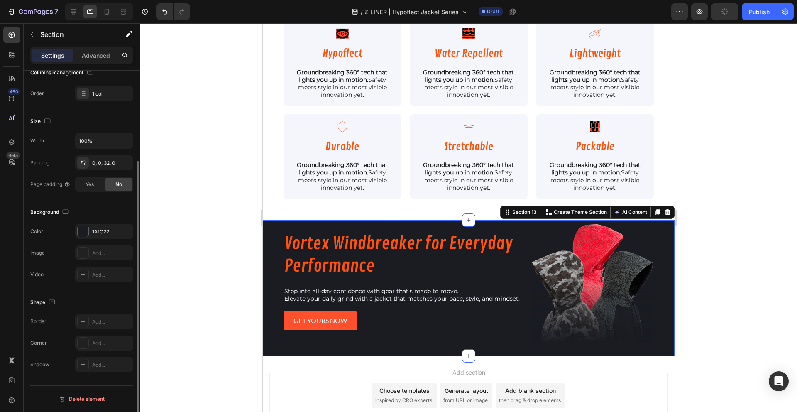
click at [296, 344] on div "Vortex Windbreaker for Everyday Performance Heading Step into all-day confidenc…" at bounding box center [468, 288] width 412 height 136
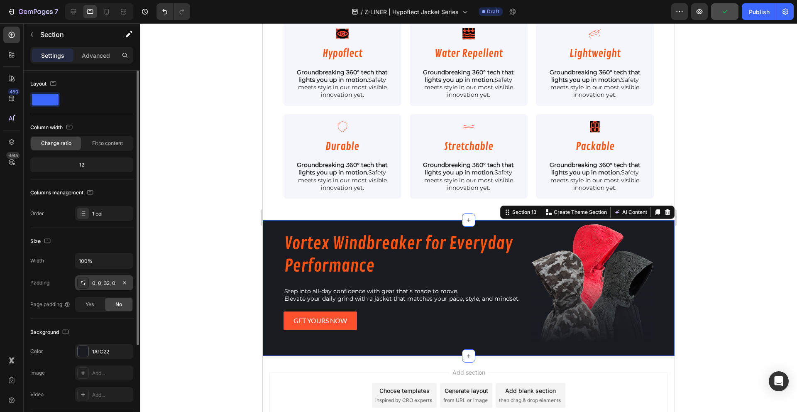
click at [105, 287] on div "0, 0, 32, 0" at bounding box center [104, 282] width 58 height 15
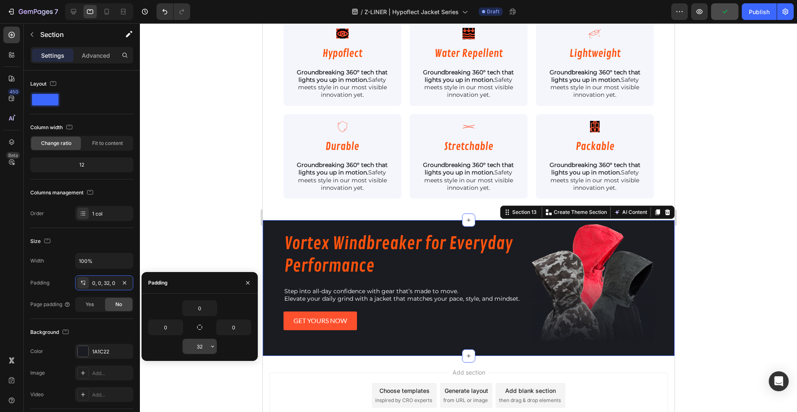
click at [200, 343] on input "32" at bounding box center [200, 346] width 34 height 15
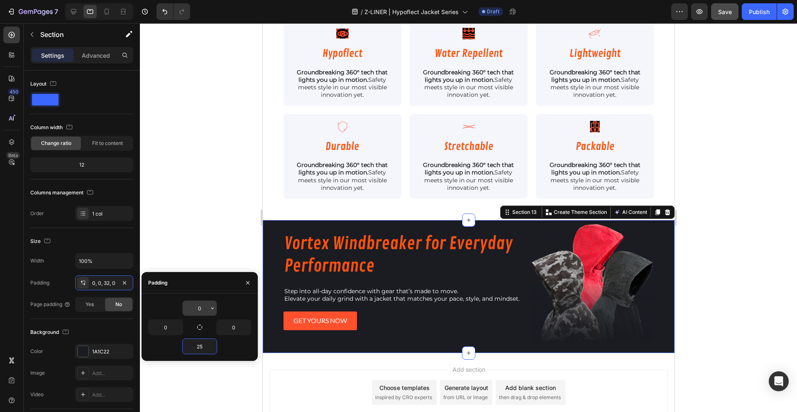
type input "25"
click at [199, 304] on input "0" at bounding box center [200, 307] width 34 height 15
type input "25"
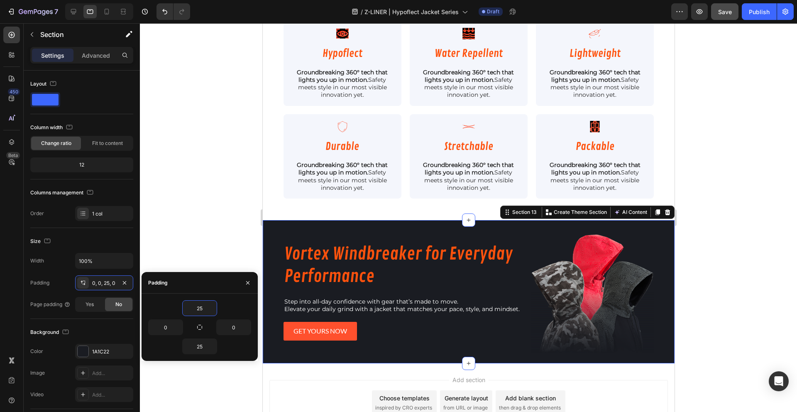
click at [191, 267] on div at bounding box center [468, 217] width 657 height 388
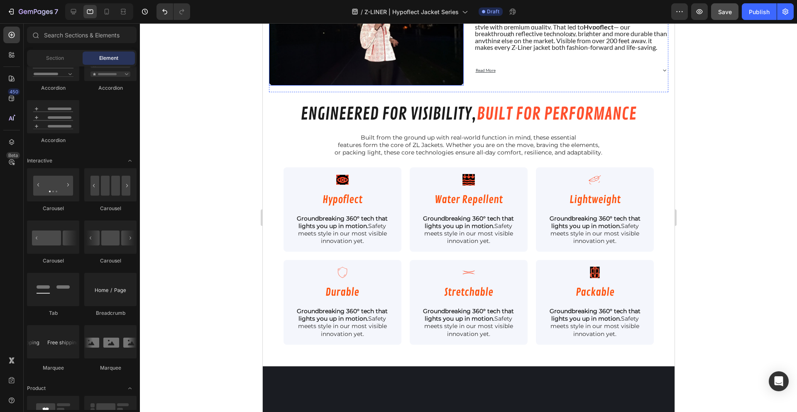
scroll to position [1048, 0]
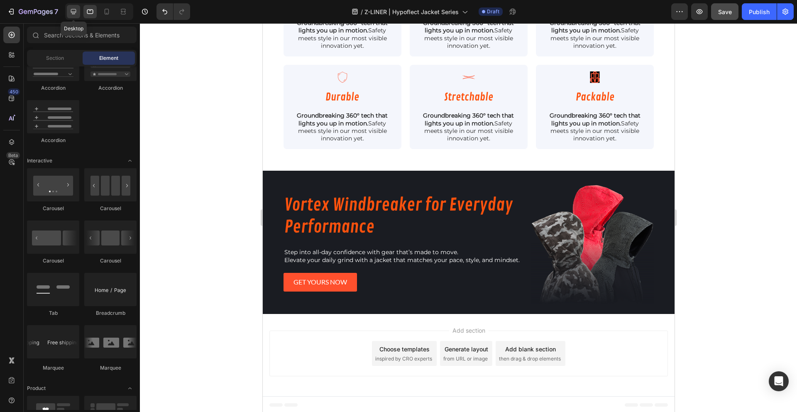
click at [68, 13] on div at bounding box center [73, 11] width 13 height 13
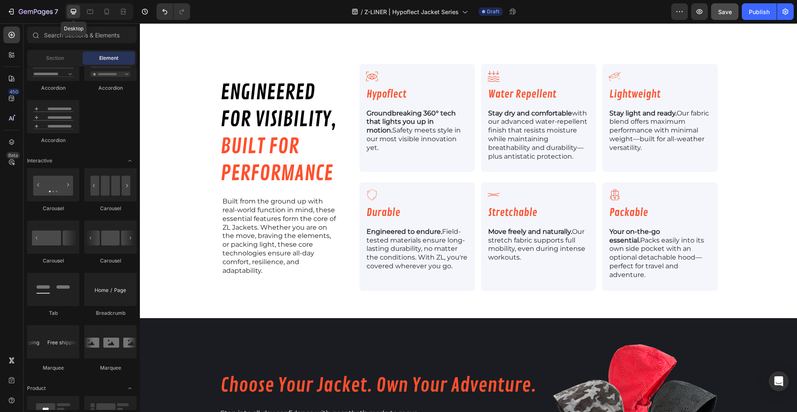
scroll to position [1258, 0]
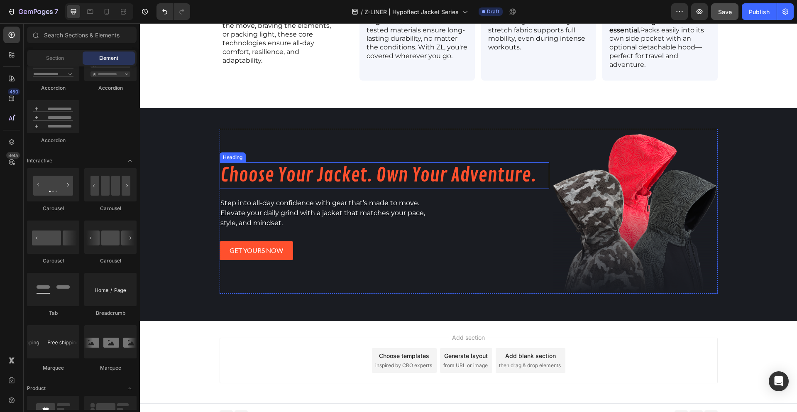
click at [325, 164] on h2 "Choose Your Jacket. Own Your Adventure." at bounding box center [384, 175] width 330 height 27
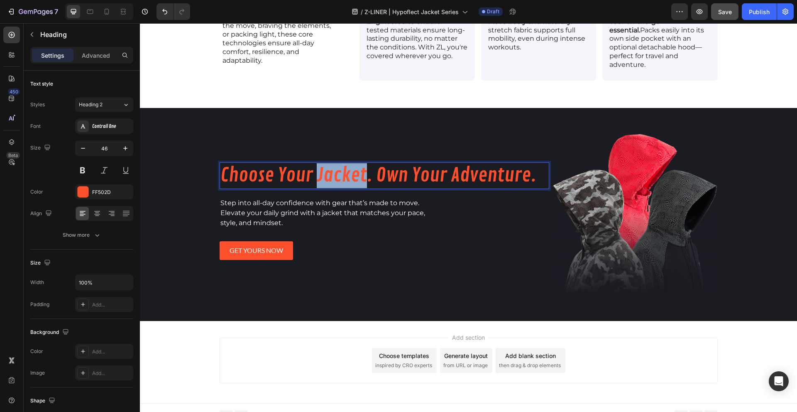
click at [325, 164] on h2 "Choose Your Jacket. Own Your Adventure." at bounding box center [384, 175] width 330 height 27
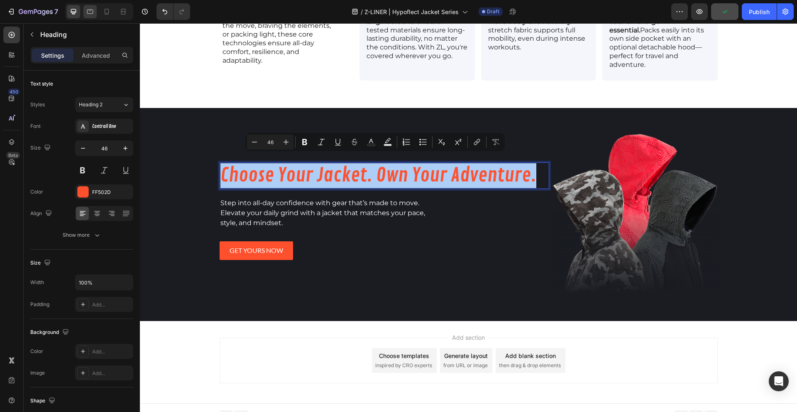
click at [96, 10] on div at bounding box center [89, 11] width 13 height 13
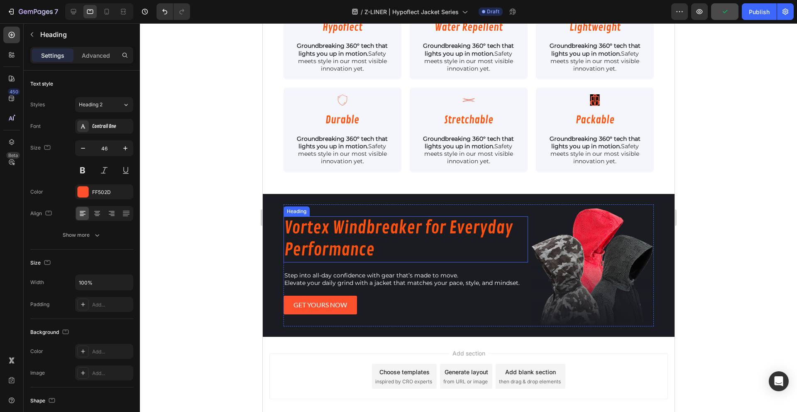
scroll to position [1108, 0]
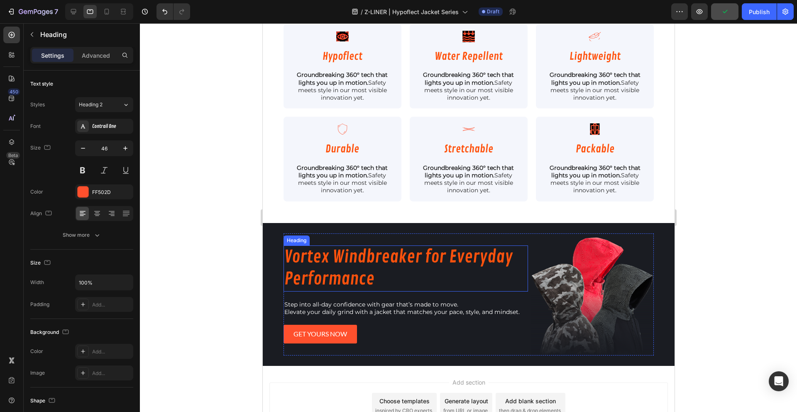
click at [391, 255] on h2 "Vortex Windbreaker for Everyday Performance" at bounding box center [405, 268] width 245 height 46
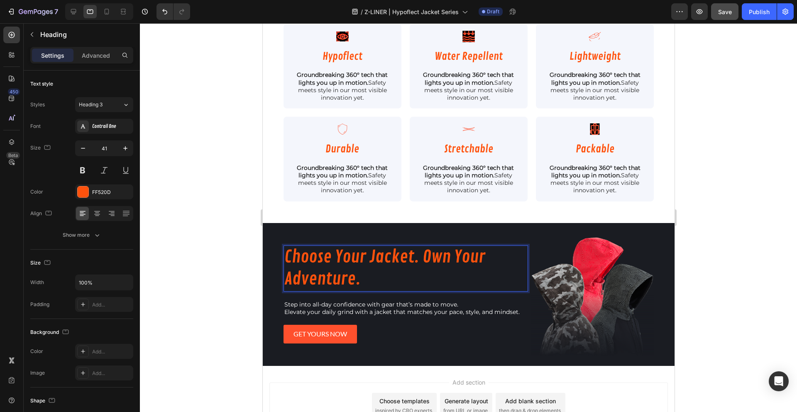
click at [222, 250] on div at bounding box center [468, 217] width 657 height 388
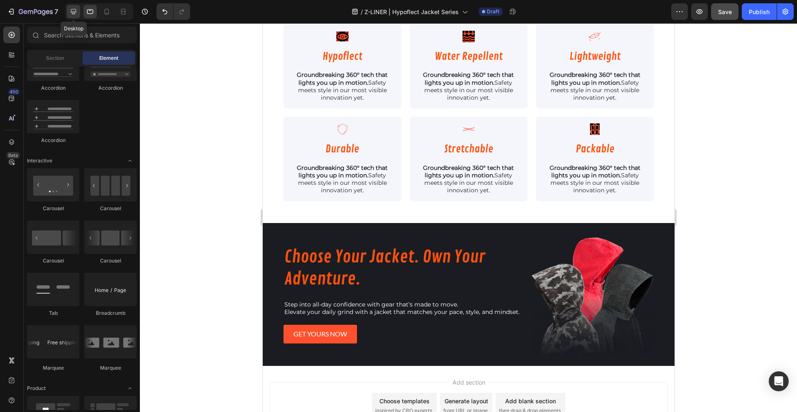
click at [73, 12] on icon at bounding box center [73, 11] width 5 height 5
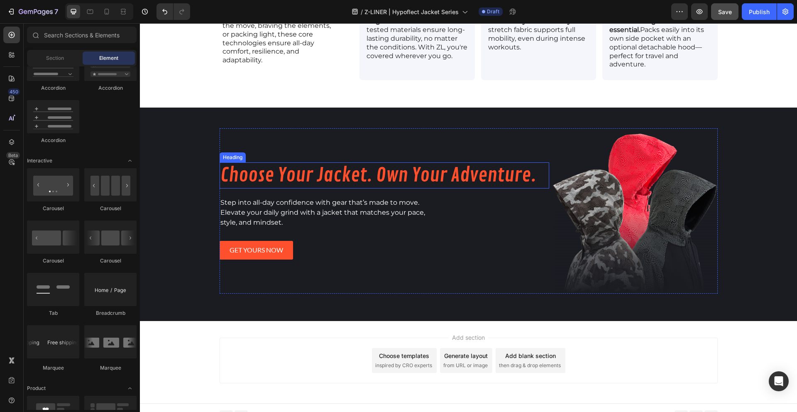
click at [415, 166] on p "Choose Your Jacket. Own Your Adventure." at bounding box center [384, 175] width 328 height 25
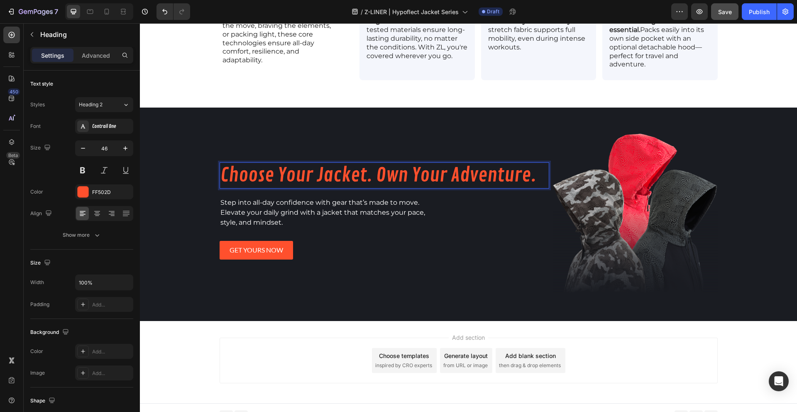
click at [373, 163] on p "Choose Your Jacket. Own Your Adventure." at bounding box center [384, 175] width 328 height 25
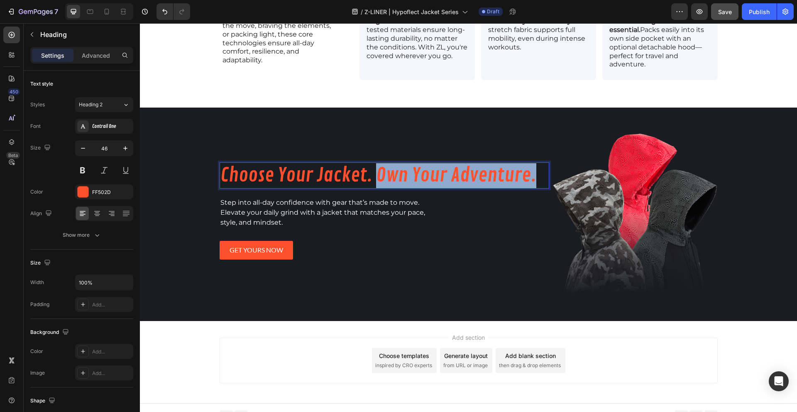
drag, startPoint x: 373, startPoint y: 163, endPoint x: 536, endPoint y: 174, distance: 163.4
click at [536, 174] on p "Choose Your Jacket. Own Your Adventure." at bounding box center [384, 175] width 328 height 25
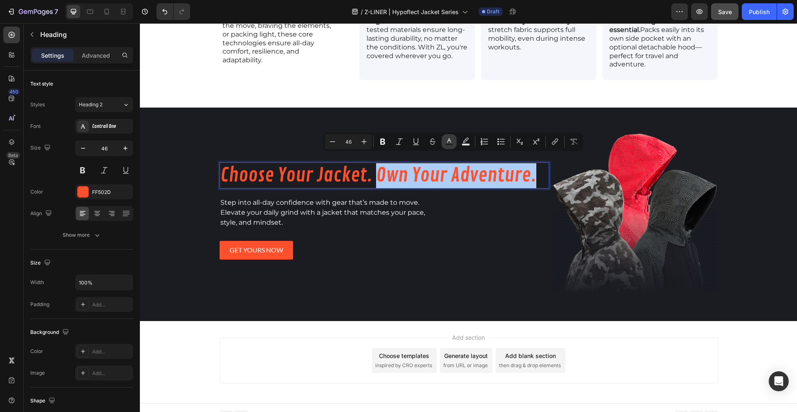
click at [451, 142] on icon "Editor contextual toolbar" at bounding box center [449, 141] width 8 height 8
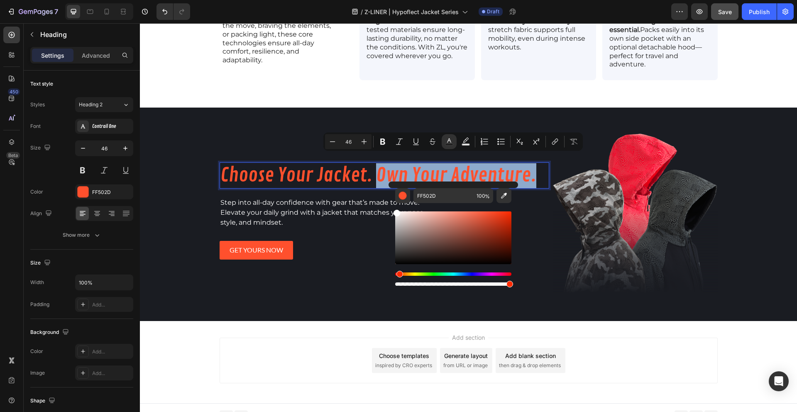
type input "FFFFFF"
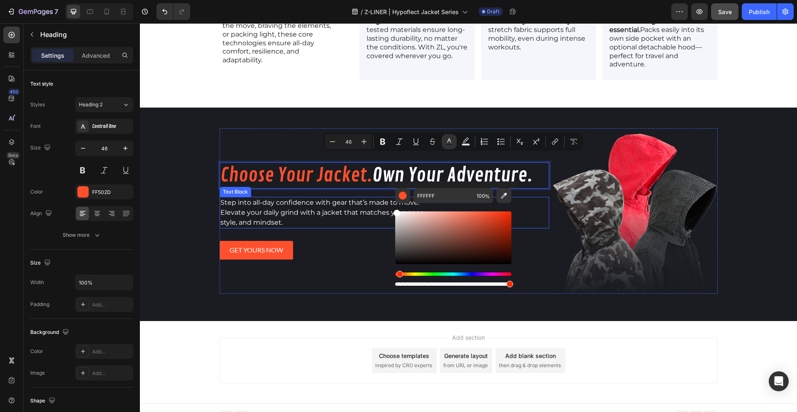
drag, startPoint x: 547, startPoint y: 232, endPoint x: 373, endPoint y: 205, distance: 176.3
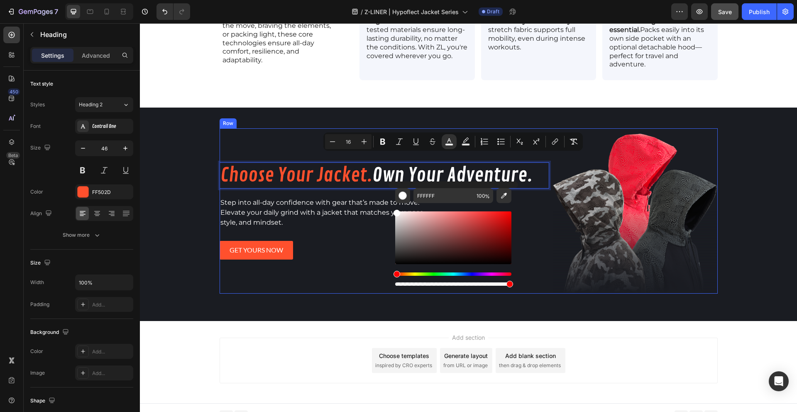
click at [353, 271] on div "Choose Your Jacket. Own Your Adventure. Heading 20 Step into all-day confidence…" at bounding box center [384, 210] width 330 height 165
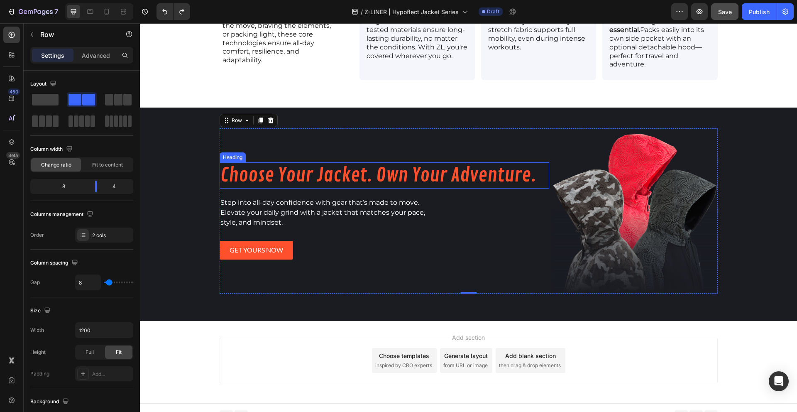
click at [366, 168] on h2 "Choose Your Jacket. Own Your Adventure." at bounding box center [384, 175] width 330 height 27
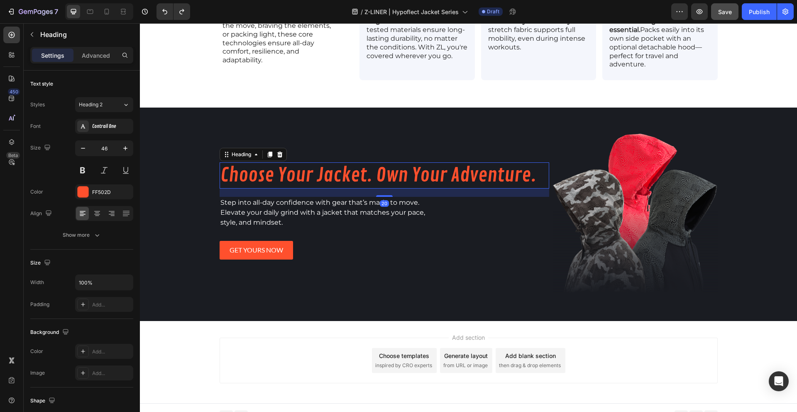
click at [373, 166] on h2 "Choose Your Jacket. Own Your Adventure." at bounding box center [384, 175] width 330 height 27
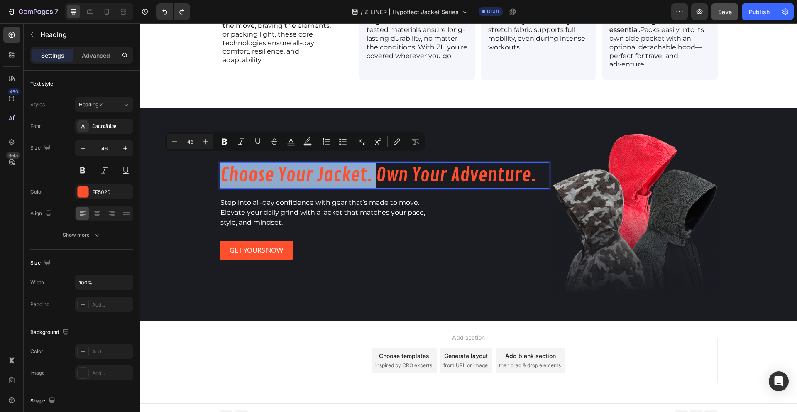
drag, startPoint x: 371, startPoint y: 166, endPoint x: 218, endPoint y: 159, distance: 153.3
click at [220, 163] on p "Choose Your Jacket. Own Your Adventure." at bounding box center [384, 175] width 328 height 25
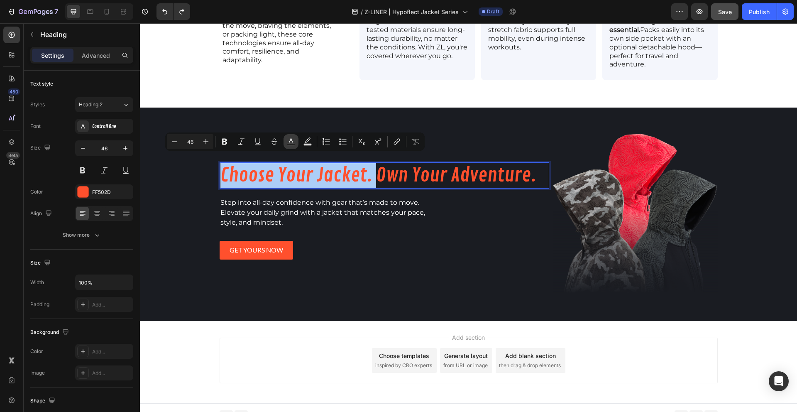
click at [295, 142] on icon "Editor contextual toolbar" at bounding box center [291, 141] width 8 height 8
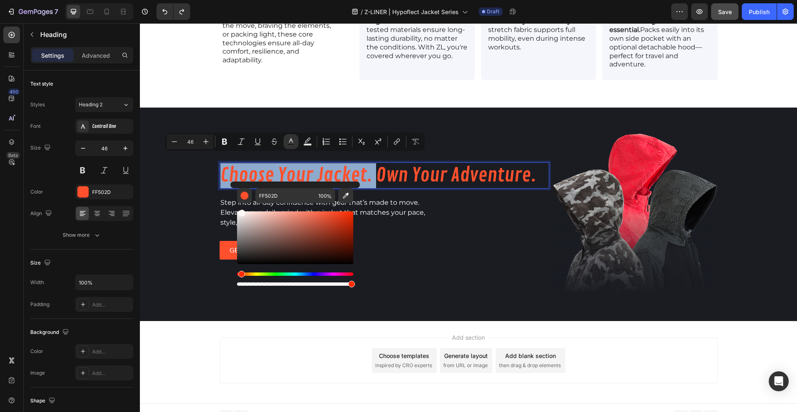
type input "FFFFFF"
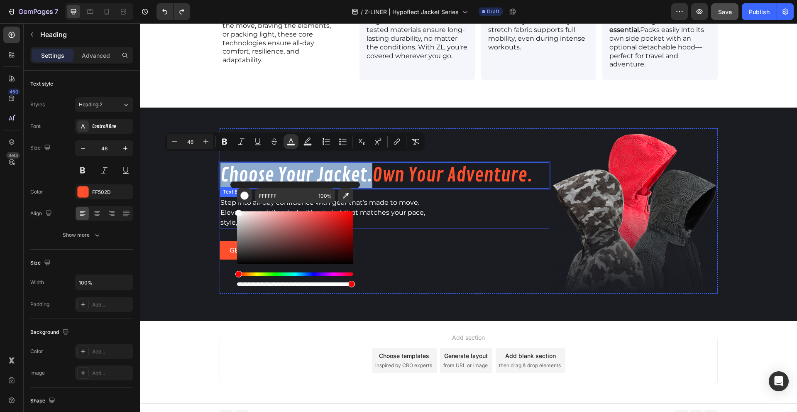
drag, startPoint x: 394, startPoint y: 236, endPoint x: 216, endPoint y: 206, distance: 180.5
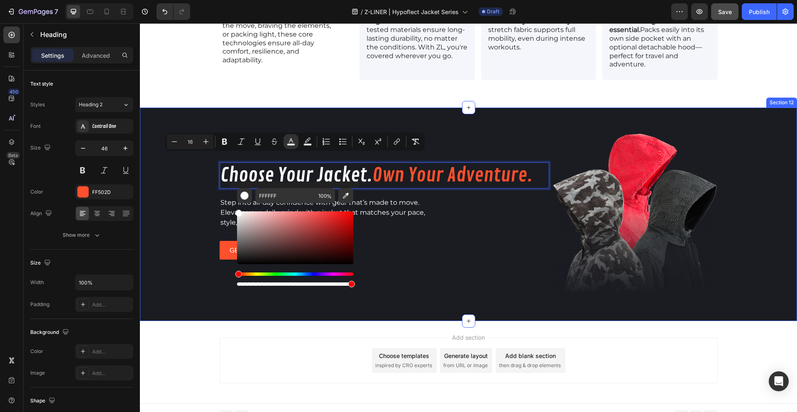
click at [202, 200] on div "Product Images [TEST - KRISTAL] Vortex Windbreaker Product Title $84.99 Product…" at bounding box center [468, 213] width 657 height 213
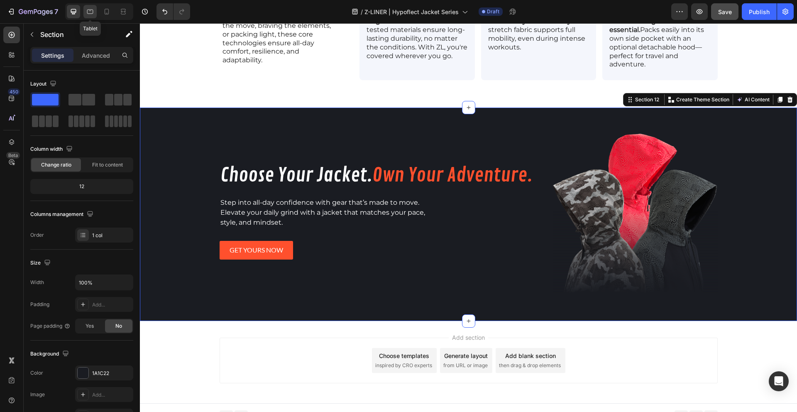
click at [95, 14] on div at bounding box center [89, 11] width 13 height 13
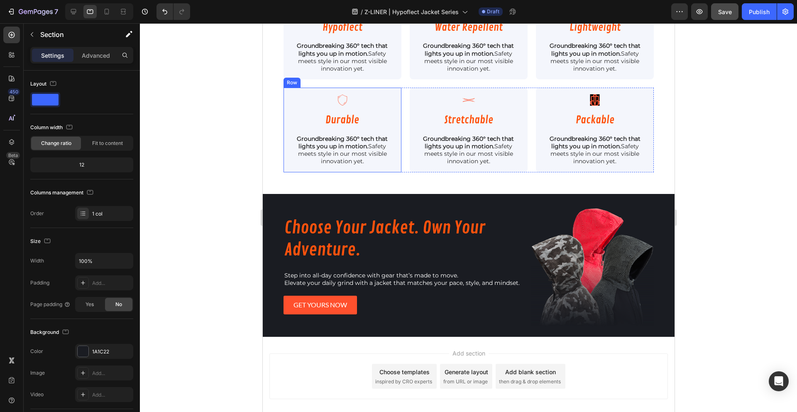
scroll to position [1108, 0]
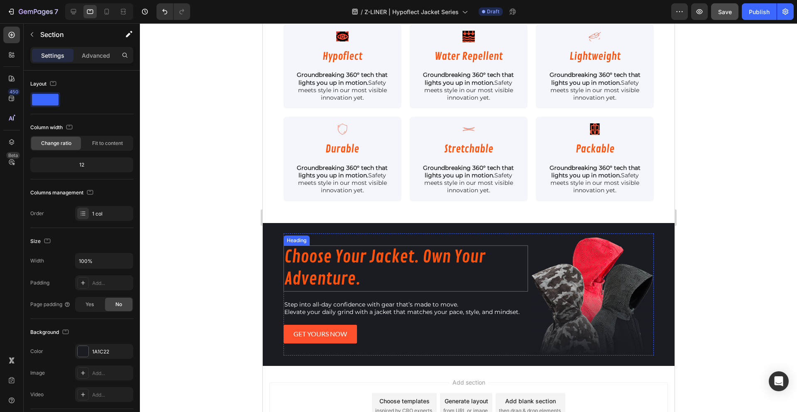
click at [375, 252] on p "Choose Your Jacket. Own Your Adventure." at bounding box center [405, 268] width 243 height 44
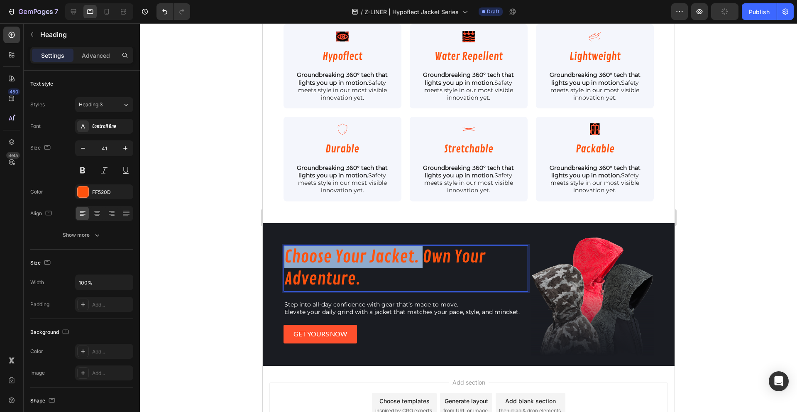
drag, startPoint x: 422, startPoint y: 257, endPoint x: 285, endPoint y: 254, distance: 136.6
click at [285, 254] on p "Choose Your Jacket. Own Your Adventure." at bounding box center [405, 268] width 243 height 44
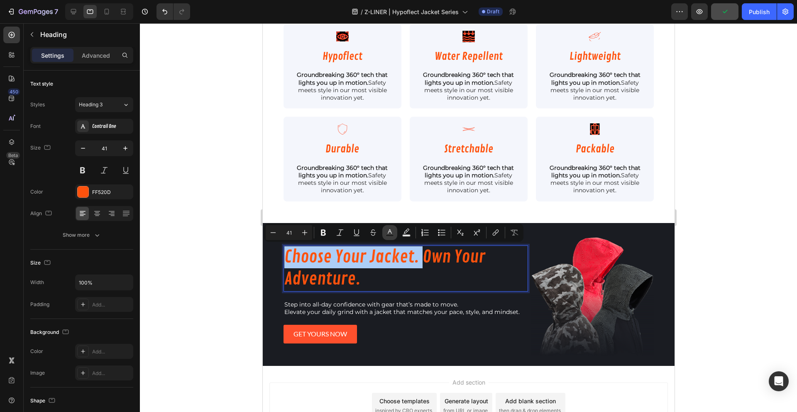
click at [393, 233] on button "Text Color" at bounding box center [389, 232] width 15 height 15
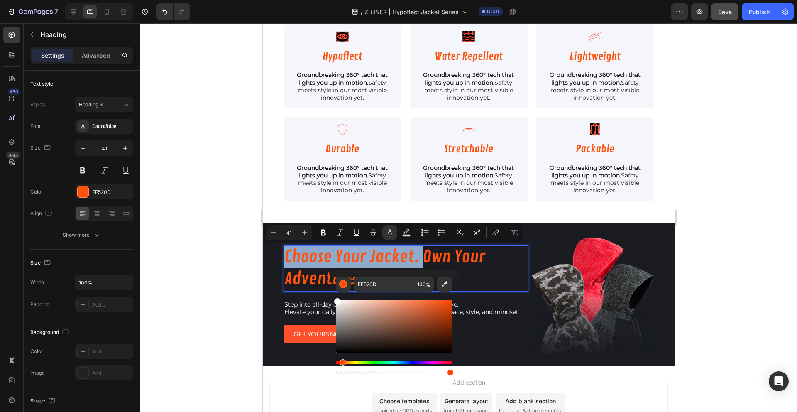
type input "FFFFFF"
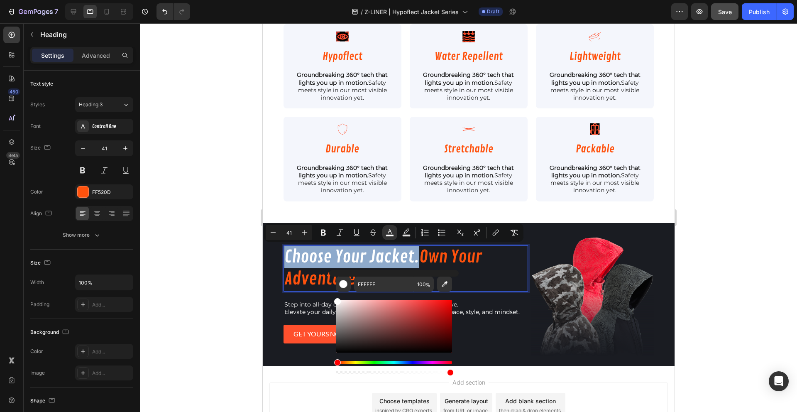
drag, startPoint x: 591, startPoint y: 321, endPoint x: 316, endPoint y: 287, distance: 277.5
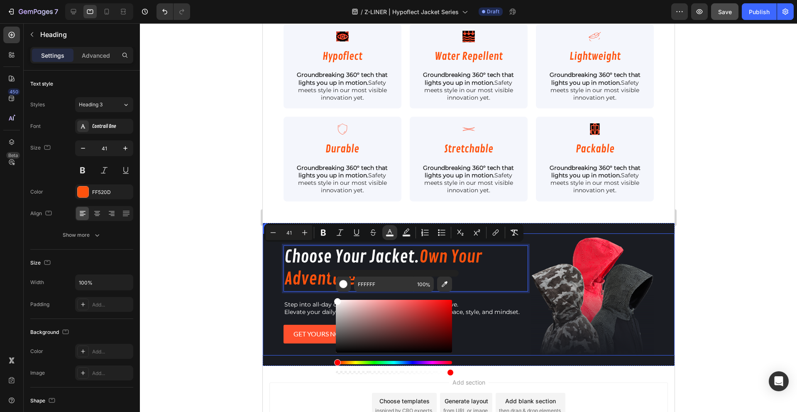
click at [193, 244] on div at bounding box center [468, 217] width 657 height 388
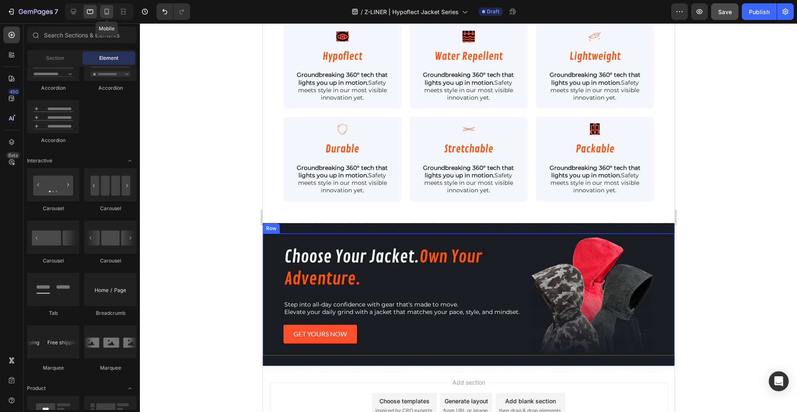
click at [107, 13] on icon at bounding box center [106, 11] width 8 height 8
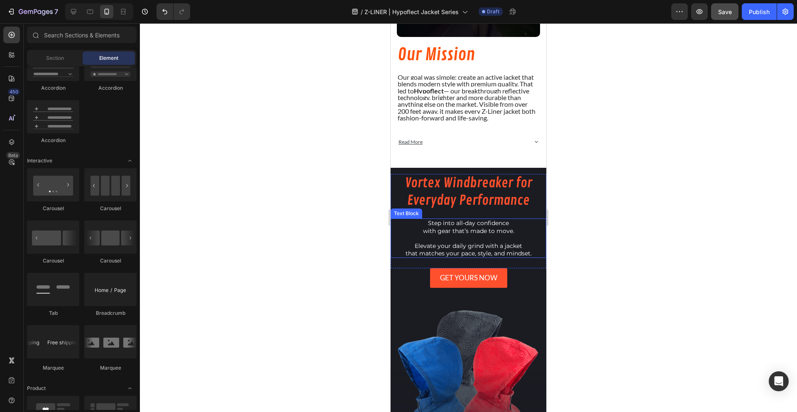
scroll to position [1107, 0]
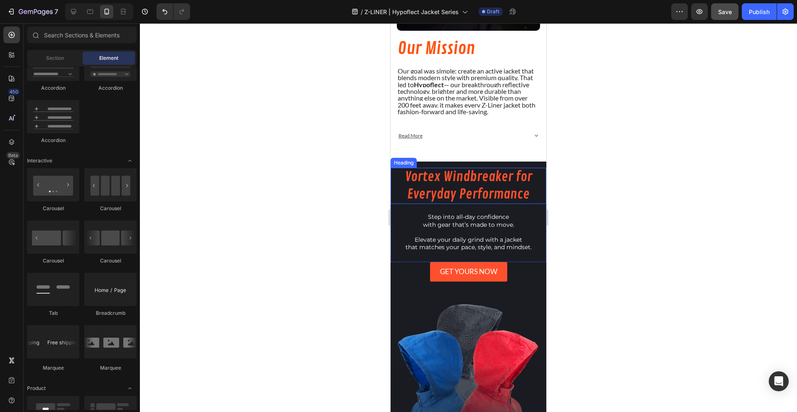
click at [453, 185] on h2 "Vortex Windbreaker for Everyday Performance" at bounding box center [468, 186] width 156 height 36
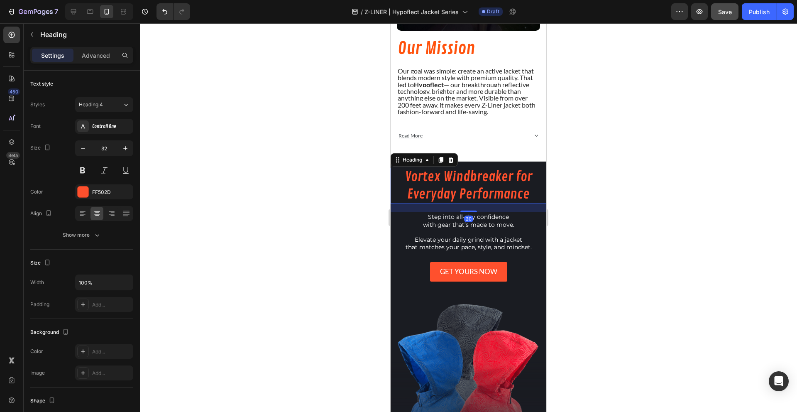
click at [480, 187] on h2 "Vortex Windbreaker for Everyday Performance" at bounding box center [468, 186] width 156 height 36
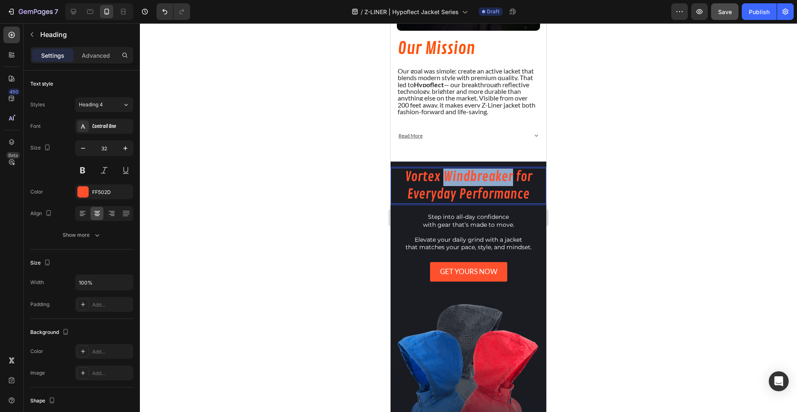
click at [480, 187] on p "Vortex Windbreaker for Everyday Performance" at bounding box center [468, 185] width 154 height 34
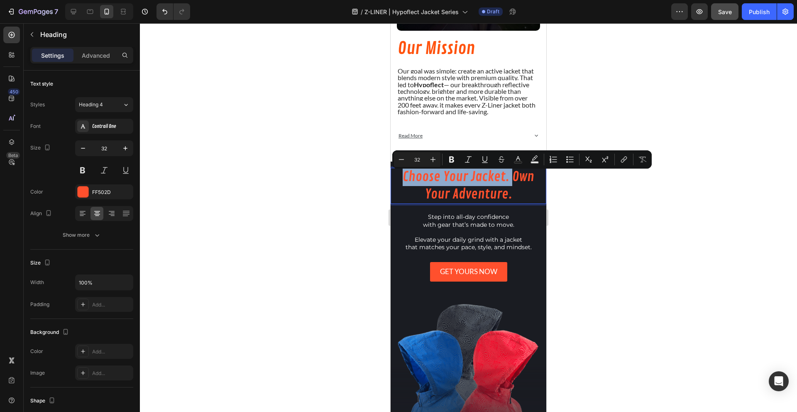
drag, startPoint x: 508, startPoint y: 177, endPoint x: 388, endPoint y: 176, distance: 120.3
click at [520, 160] on icon "Editor contextual toolbar" at bounding box center [518, 159] width 8 height 8
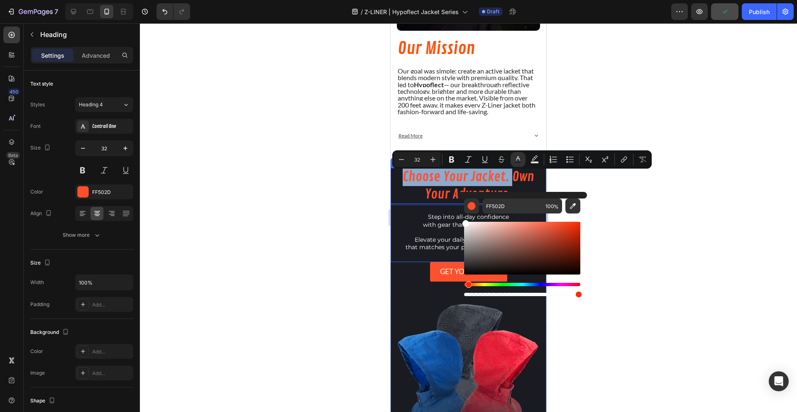
type input "FFFFFF"
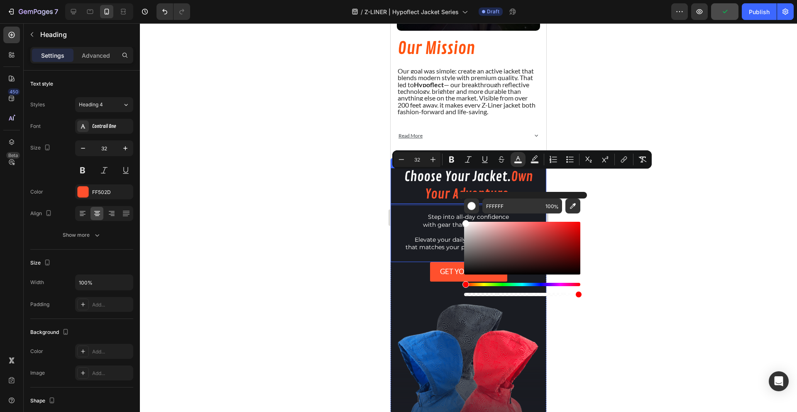
drag, startPoint x: 869, startPoint y: 246, endPoint x: 440, endPoint y: 207, distance: 431.2
click at [264, 191] on div at bounding box center [468, 217] width 657 height 388
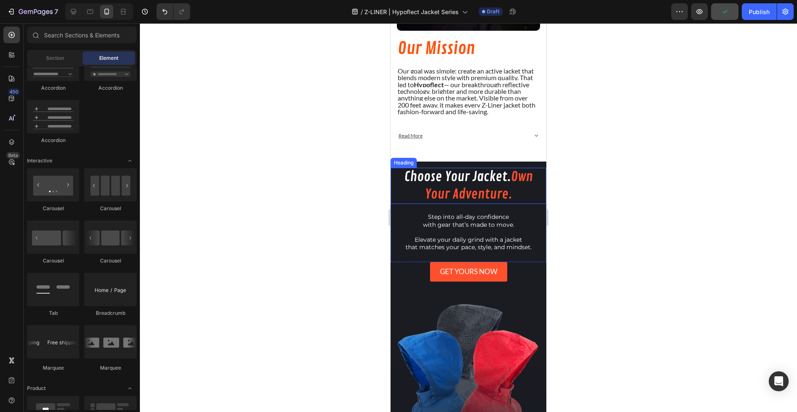
click at [508, 185] on p "⁠⁠⁠⁠⁠⁠⁠ Choose Your Jacket. Own Your Adventure." at bounding box center [468, 185] width 154 height 34
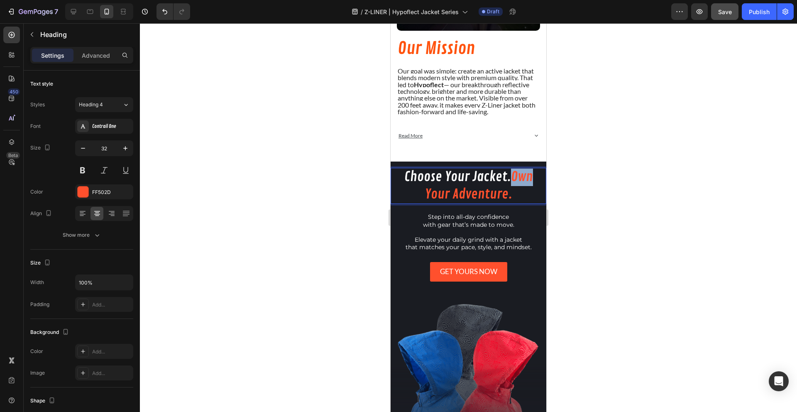
click at [509, 180] on p "Choose Your Jacket. Own Your Adventure." at bounding box center [468, 185] width 154 height 34
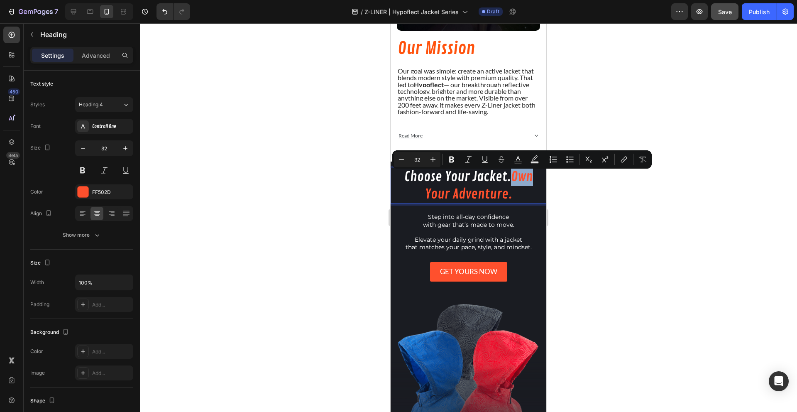
click at [509, 180] on p "Choose Your Jacket. Own Your Adventure." at bounding box center [468, 185] width 154 height 34
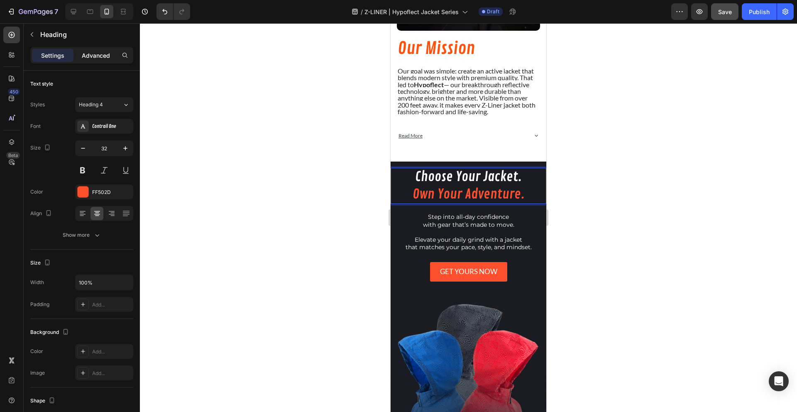
click at [93, 55] on p "Advanced" at bounding box center [96, 55] width 28 height 9
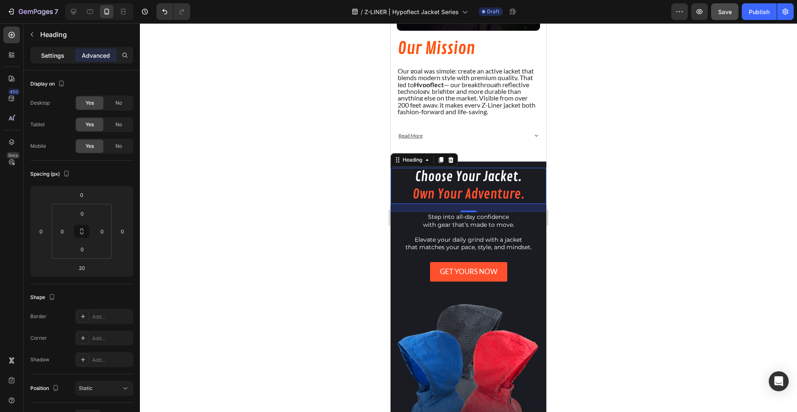
click at [63, 57] on p "Settings" at bounding box center [52, 55] width 23 height 9
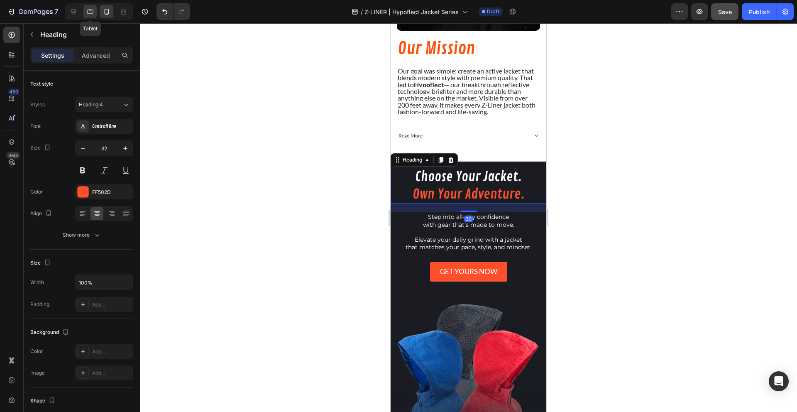
click at [91, 17] on div at bounding box center [89, 11] width 13 height 13
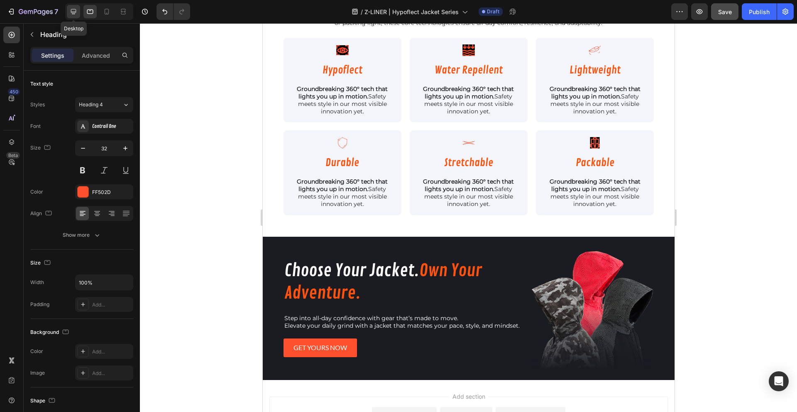
click at [70, 16] on div at bounding box center [73, 11] width 13 height 13
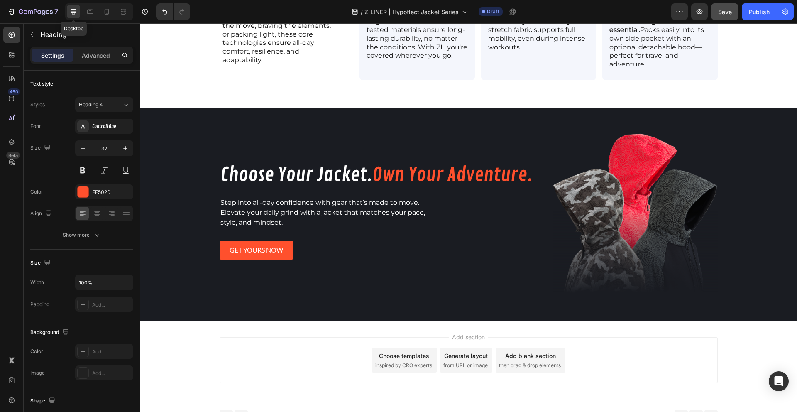
scroll to position [1237, 0]
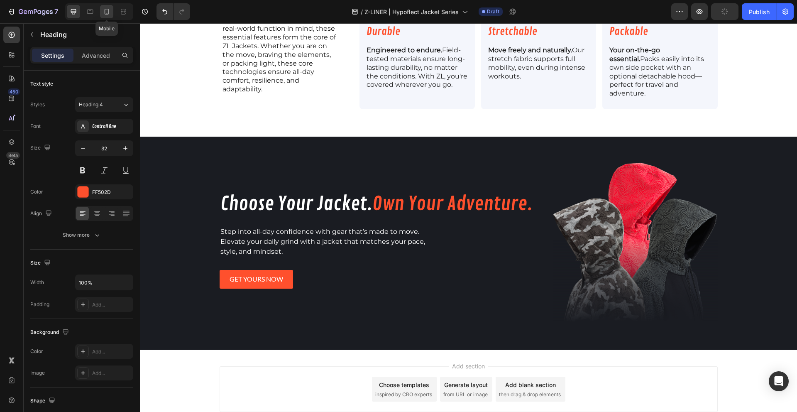
click at [104, 17] on div at bounding box center [106, 11] width 13 height 13
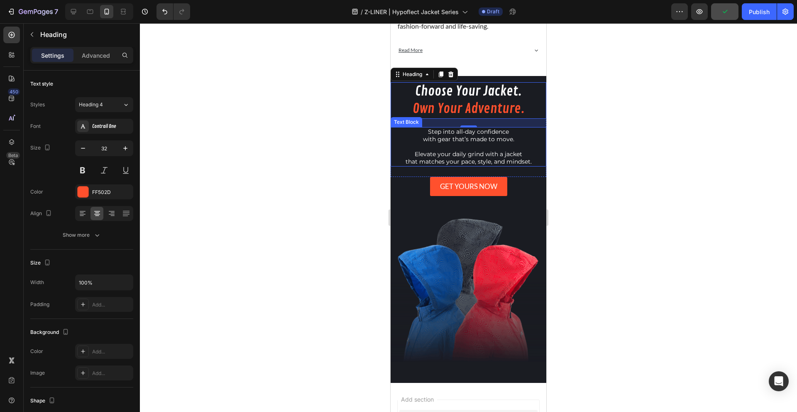
scroll to position [1161, 0]
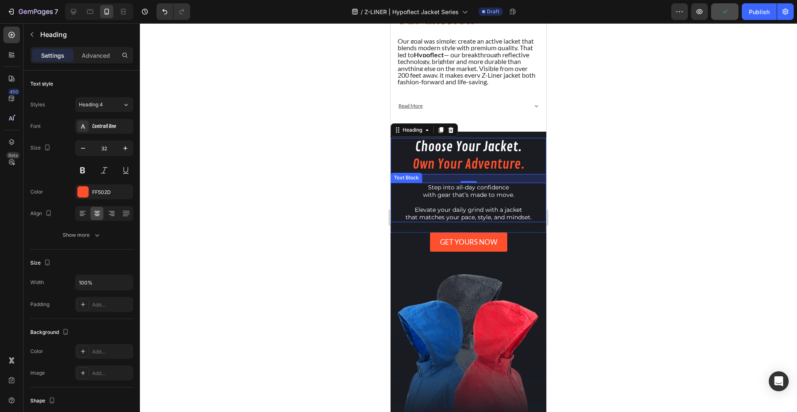
click at [481, 225] on div "⁠⁠⁠⁠⁠⁠⁠ Choose Your Jacket. Own Your Adventure. Heading 20 Step into all-day co…" at bounding box center [468, 185] width 156 height 94
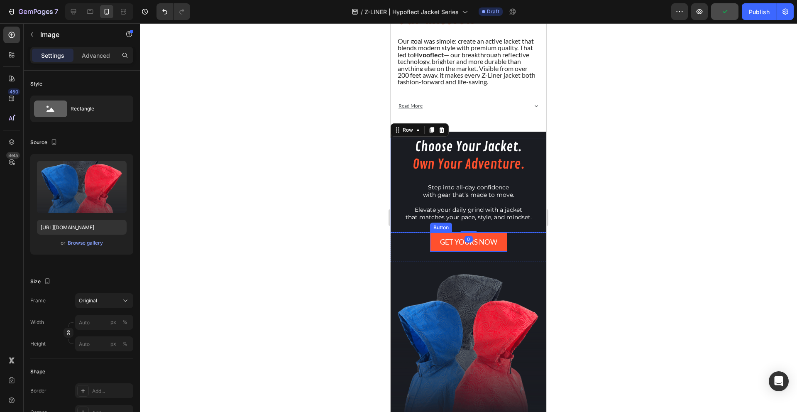
click at [483, 292] on img at bounding box center [468, 340] width 156 height 156
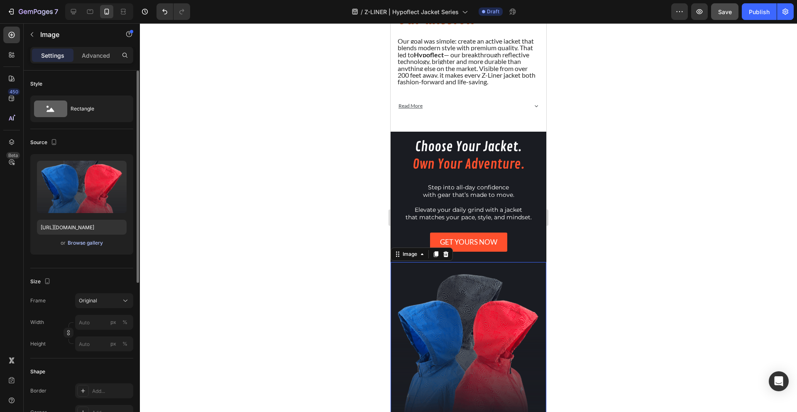
click at [82, 239] on div "Browse gallery" at bounding box center [85, 242] width 35 height 7
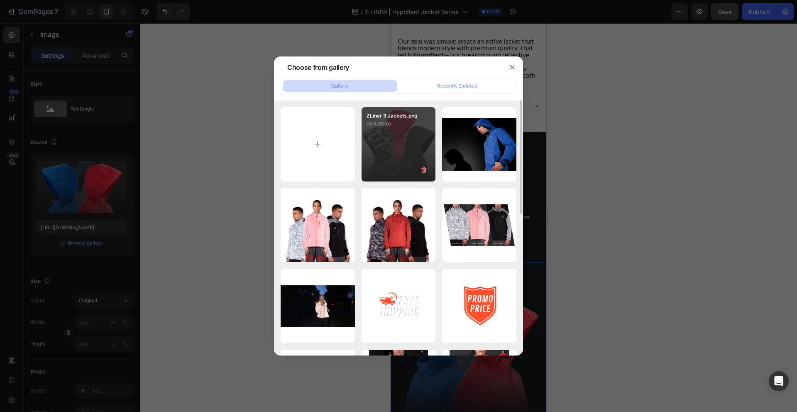
click at [404, 171] on div "ZLiner 3 Jackets.png 1514.62 kb" at bounding box center [398, 144] width 74 height 74
type input "https://cdn.shopify.com/s/files/1/1577/2279/files/gempages_558079350130345040-9…"
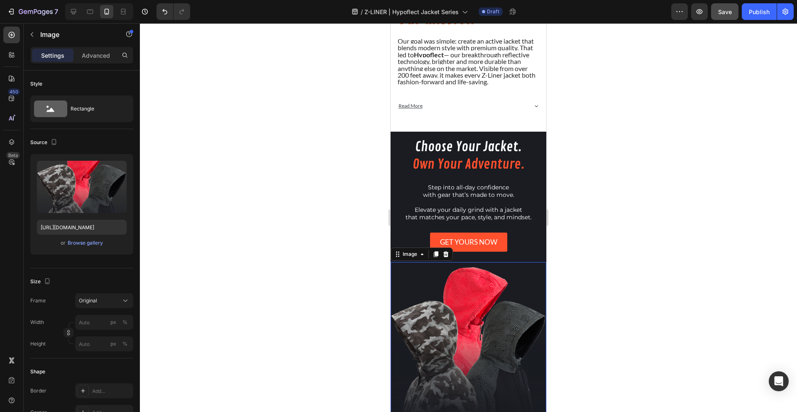
click at [373, 268] on div at bounding box center [468, 217] width 657 height 388
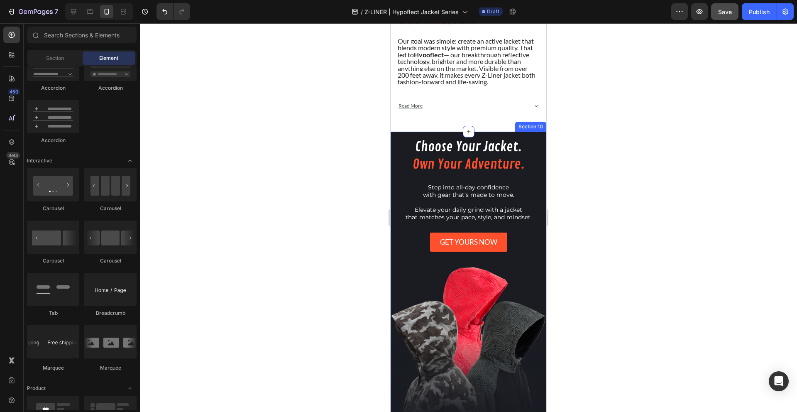
click at [510, 138] on div "⁠⁠⁠⁠⁠⁠⁠ Choose Your Jacket. Own Your Adventure. Heading Step into all-day confi…" at bounding box center [468, 285] width 156 height 307
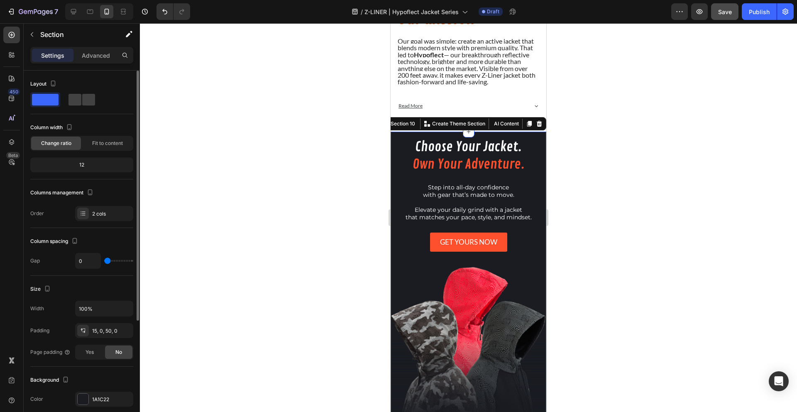
scroll to position [2, 0]
click at [104, 332] on div "15, 0, 50, 0" at bounding box center [104, 328] width 24 height 7
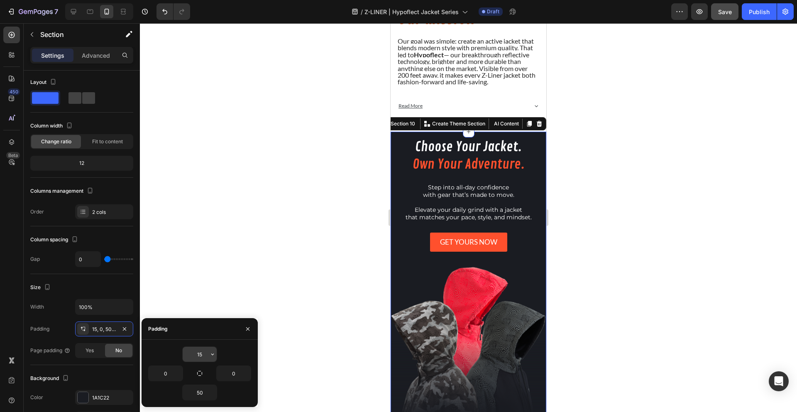
click at [206, 351] on input "15" at bounding box center [200, 353] width 34 height 15
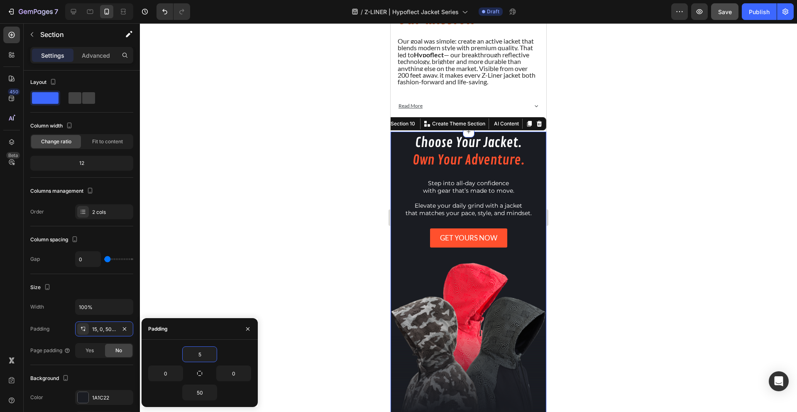
type input "50"
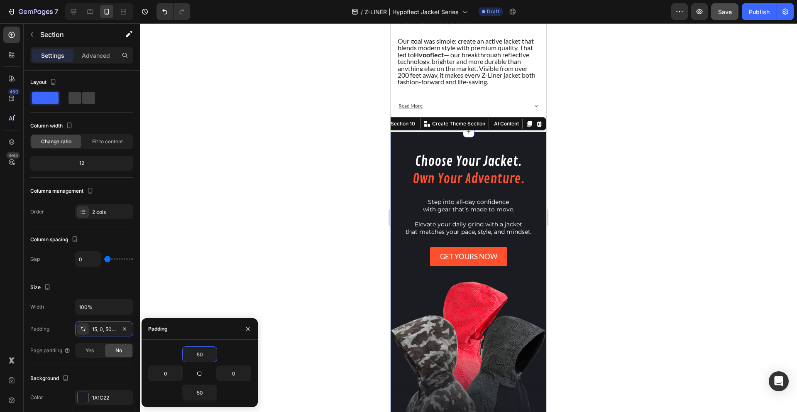
click at [282, 248] on div at bounding box center [468, 217] width 657 height 388
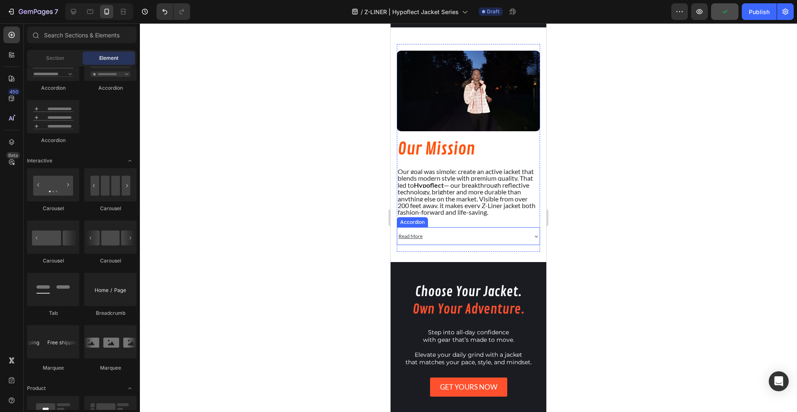
scroll to position [1499, 0]
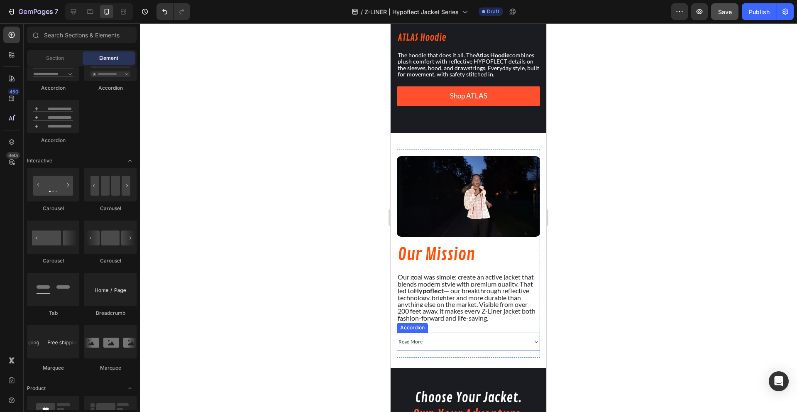
click at [507, 344] on div "Read More" at bounding box center [461, 342] width 129 height 12
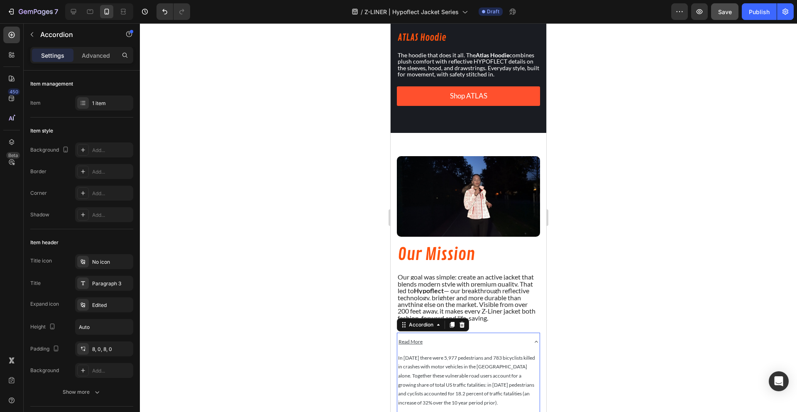
click at [507, 344] on div "Read More" at bounding box center [461, 342] width 129 height 12
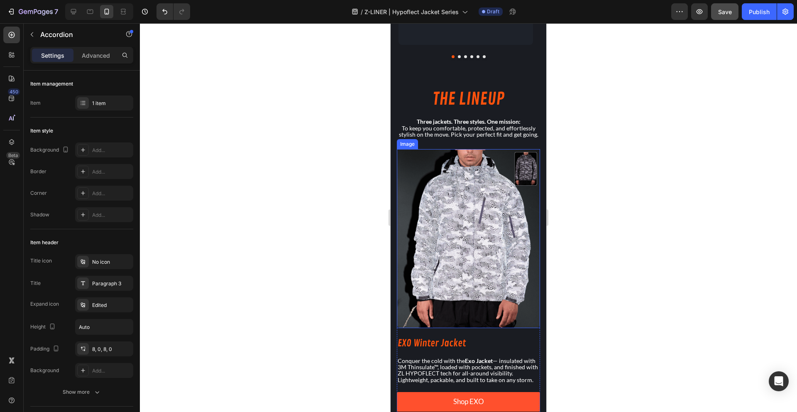
scroll to position [612, 0]
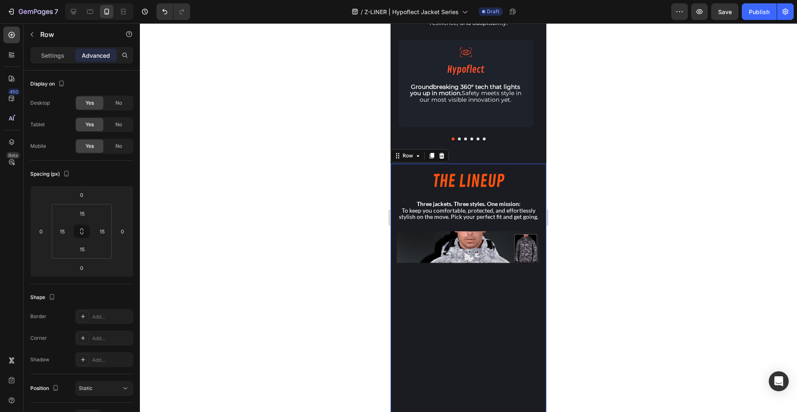
scroll to position [557, 0]
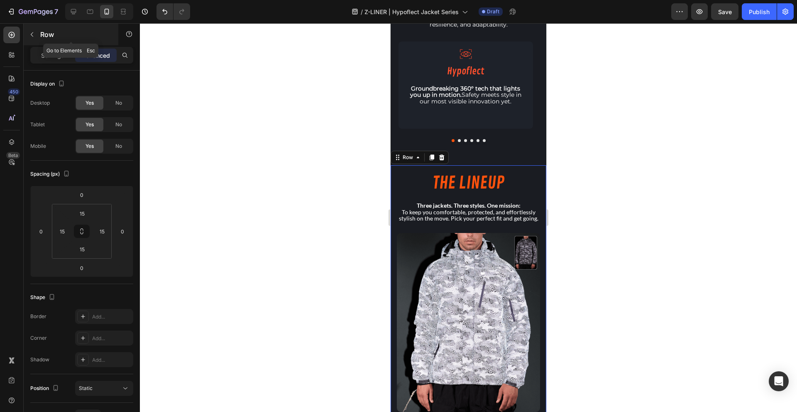
click at [41, 33] on p "Row" at bounding box center [75, 34] width 71 height 10
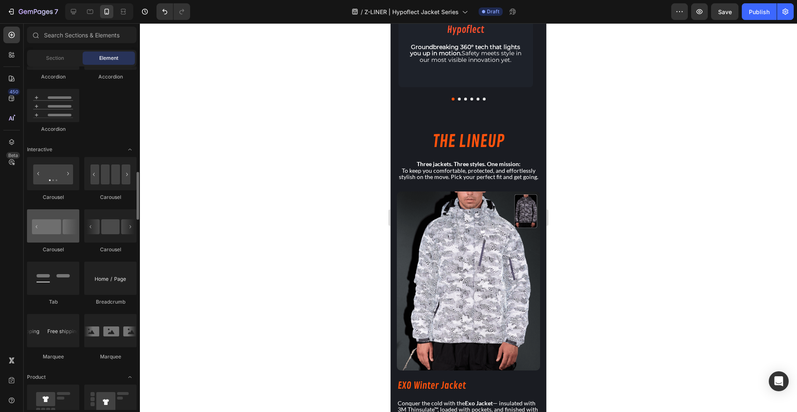
scroll to position [760, 0]
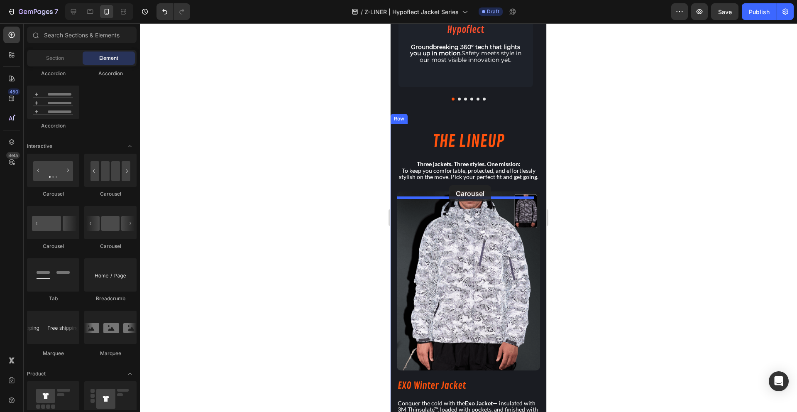
drag, startPoint x: 446, startPoint y: 195, endPoint x: 449, endPoint y: 185, distance: 9.9
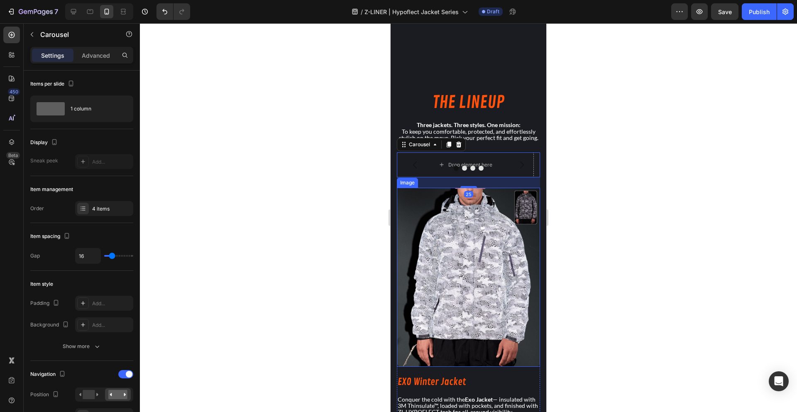
scroll to position [693, 0]
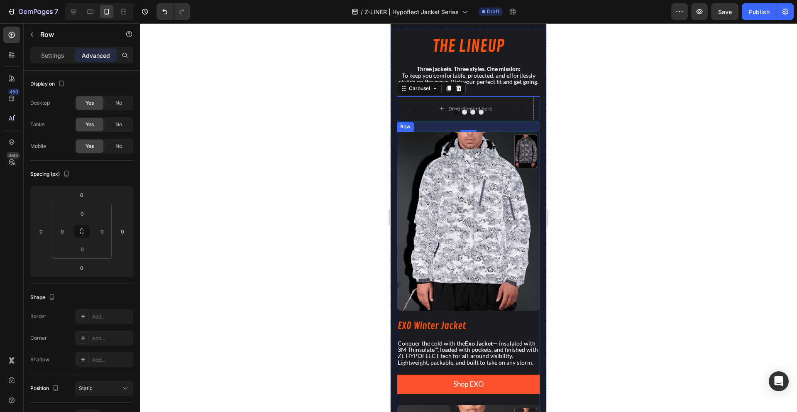
click at [419, 317] on div "Image EXO Winter Jacket Heading Conquer the cold with the Exo Jacket — insulate…" at bounding box center [468, 265] width 143 height 266
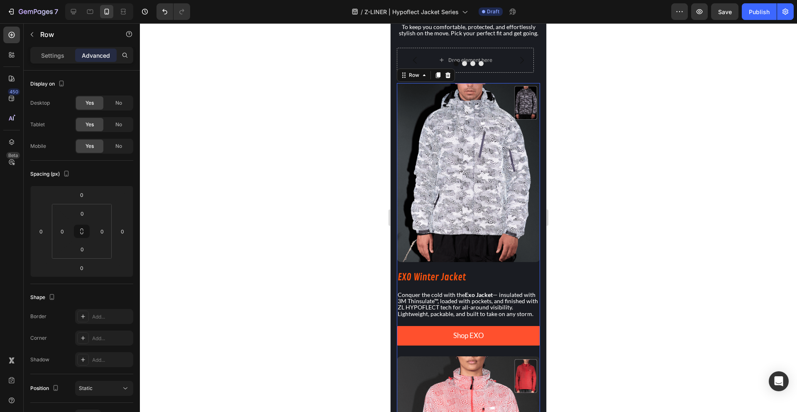
scroll to position [668, 0]
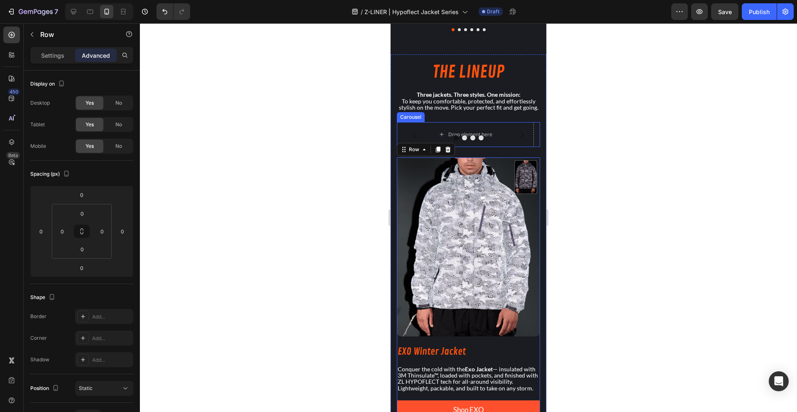
click at [410, 139] on icon "Carousel Back Arrow" at bounding box center [415, 134] width 10 height 10
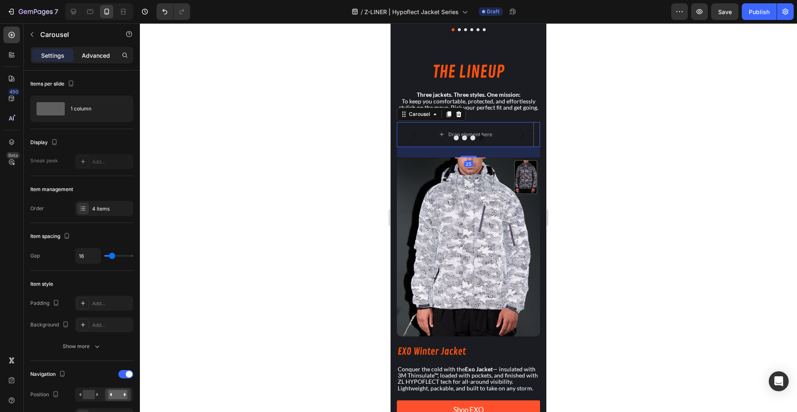
click at [79, 51] on div "Advanced" at bounding box center [95, 55] width 41 height 13
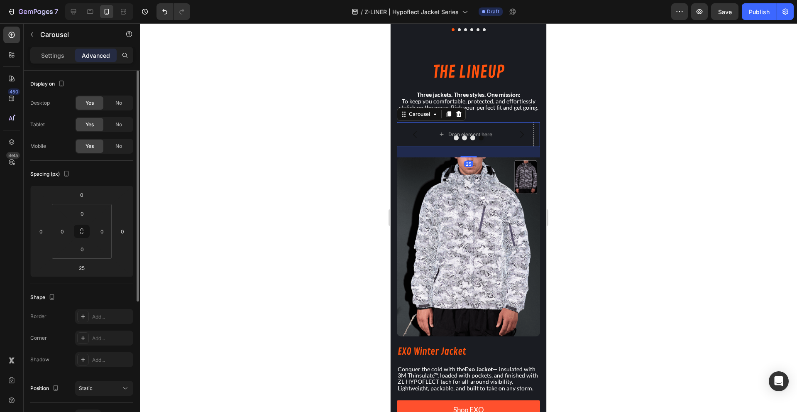
click at [88, 102] on span "Yes" at bounding box center [89, 102] width 8 height 7
click at [116, 99] on div "No" at bounding box center [118, 102] width 27 height 13
click at [116, 131] on div "No" at bounding box center [118, 124] width 27 height 13
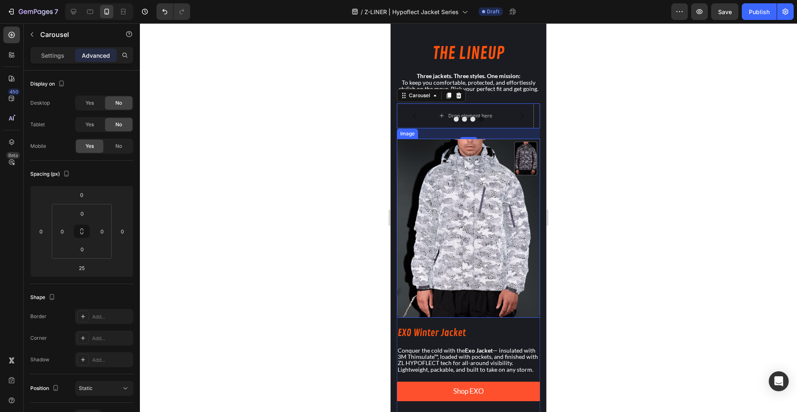
scroll to position [691, 0]
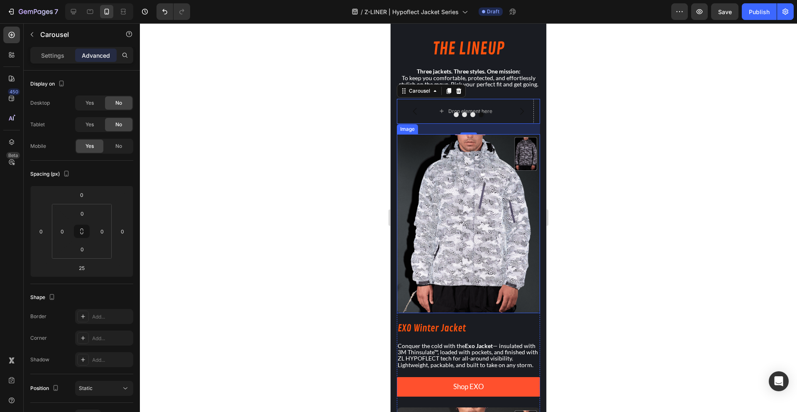
click at [472, 261] on img at bounding box center [468, 223] width 143 height 179
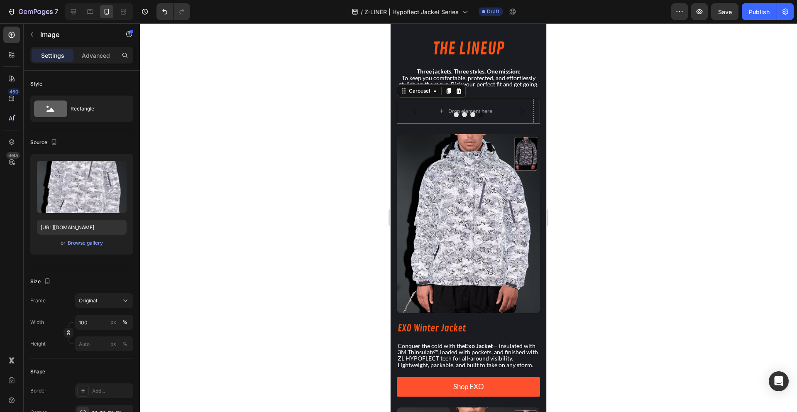
click at [425, 115] on button "Carousel Back Arrow" at bounding box center [414, 111] width 23 height 23
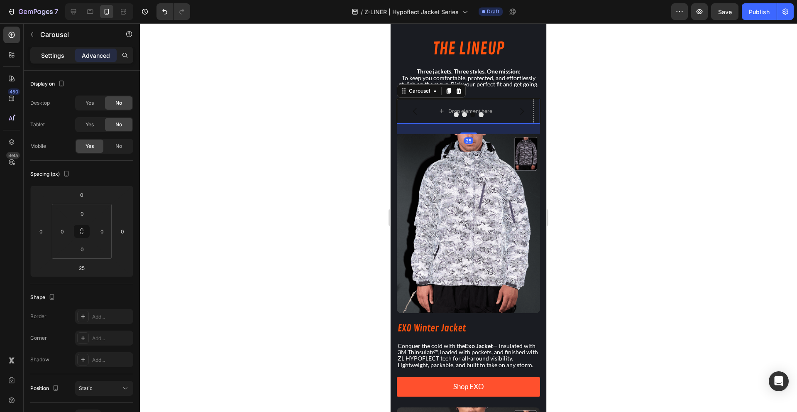
click at [50, 58] on p "Settings" at bounding box center [52, 55] width 23 height 9
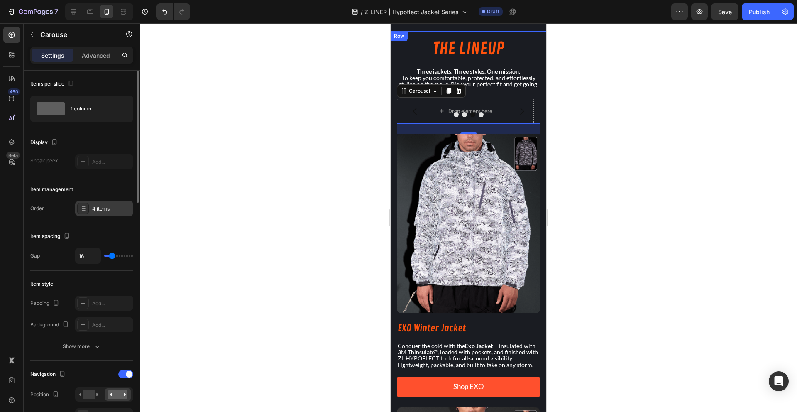
click at [86, 210] on icon at bounding box center [83, 208] width 7 height 7
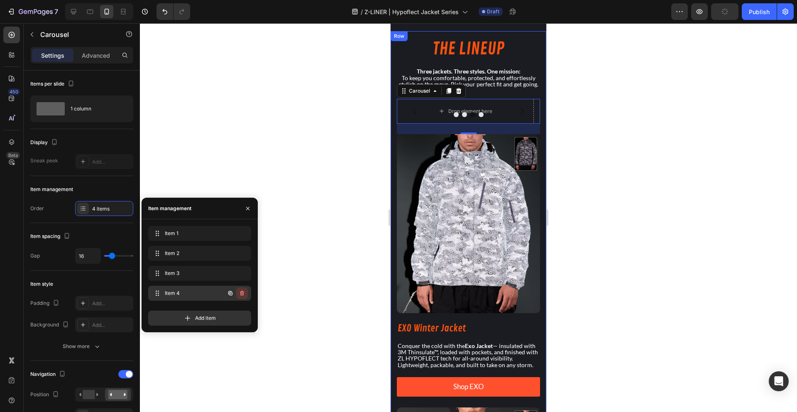
click at [240, 293] on icon "button" at bounding box center [242, 292] width 4 height 5
click at [240, 293] on div "Delete" at bounding box center [236, 292] width 15 height 7
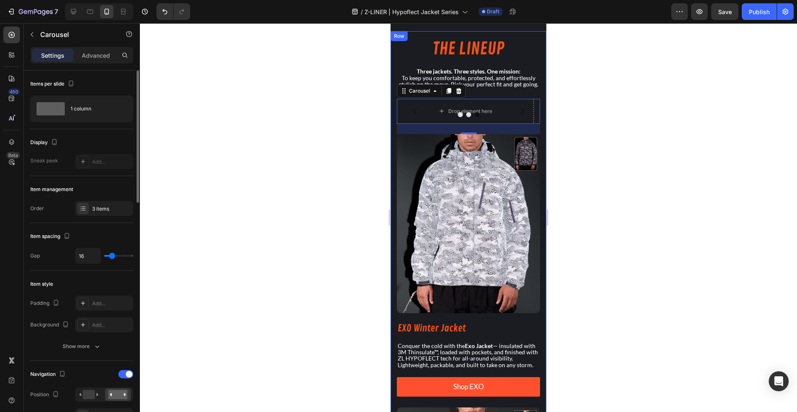
click at [84, 232] on div "Item spacing" at bounding box center [81, 235] width 103 height 13
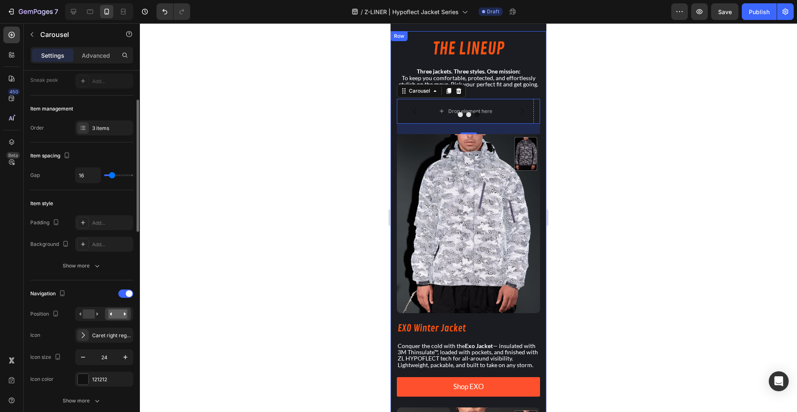
scroll to position [538, 0]
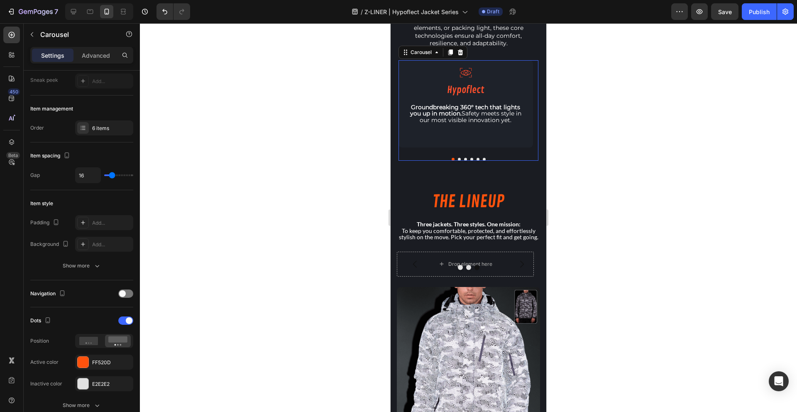
click at [405, 151] on div "Icon Hypoflect Heading Groundbreaking 360° tech that lights you up in motion. S…" at bounding box center [468, 110] width 140 height 100
click at [72, 263] on div "Show more" at bounding box center [82, 265] width 39 height 8
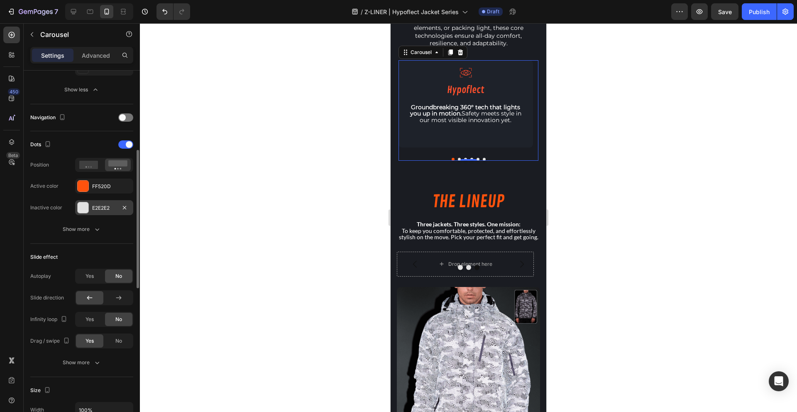
scroll to position [323, 0]
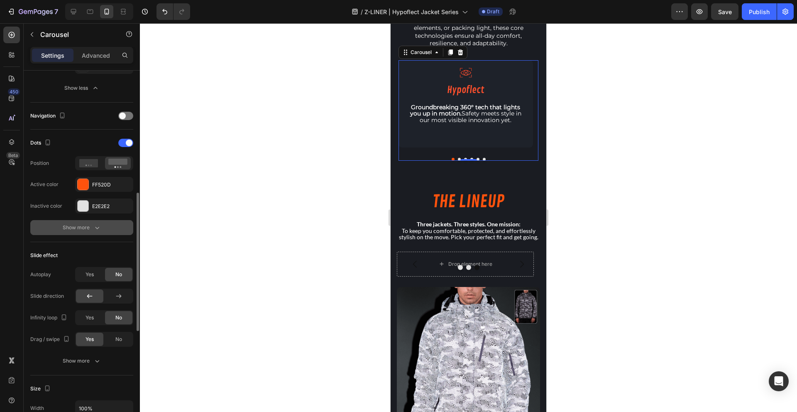
click at [92, 231] on div "Show more" at bounding box center [82, 227] width 39 height 8
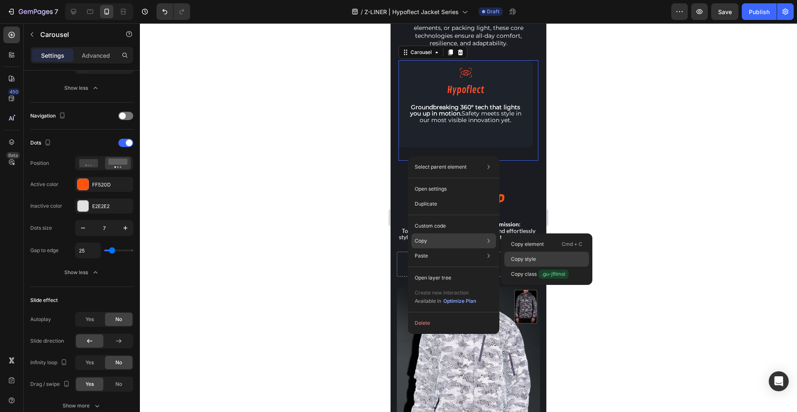
click at [523, 256] on p "Copy style" at bounding box center [523, 258] width 25 height 7
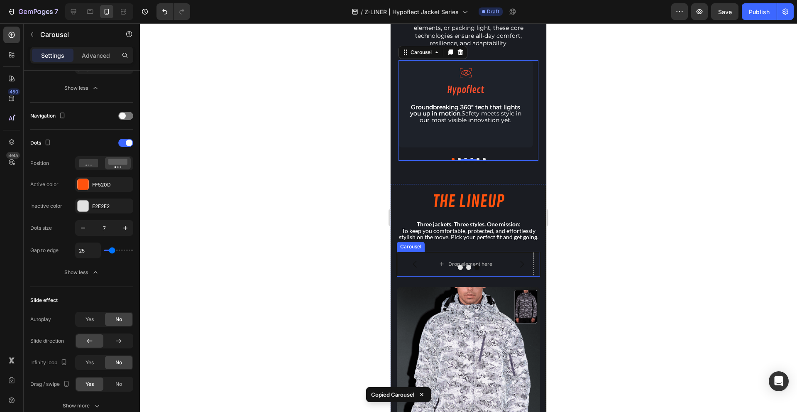
click at [408, 270] on div at bounding box center [468, 267] width 143 height 5
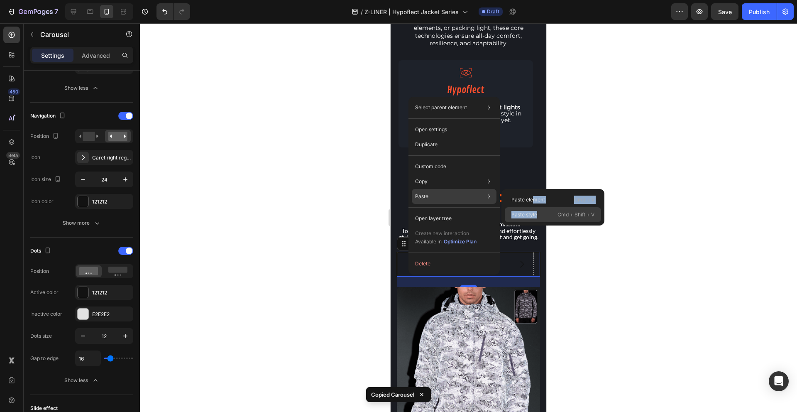
drag, startPoint x: 533, startPoint y: 200, endPoint x: 538, endPoint y: 216, distance: 17.2
click at [538, 216] on div "Paste element Cmd + V Paste style Cmd + Shift + V" at bounding box center [552, 207] width 103 height 37
click at [538, 216] on div "Paste style Cmd + Shift + V" at bounding box center [553, 214] width 96 height 15
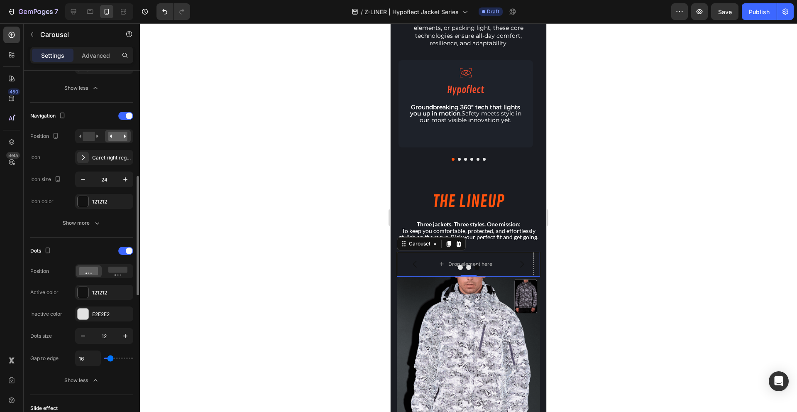
scroll to position [324, 0]
click at [119, 270] on rect at bounding box center [117, 268] width 19 height 6
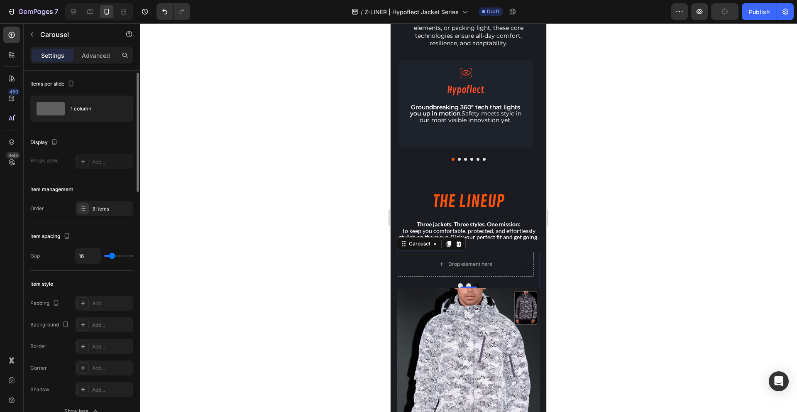
scroll to position [98, 0]
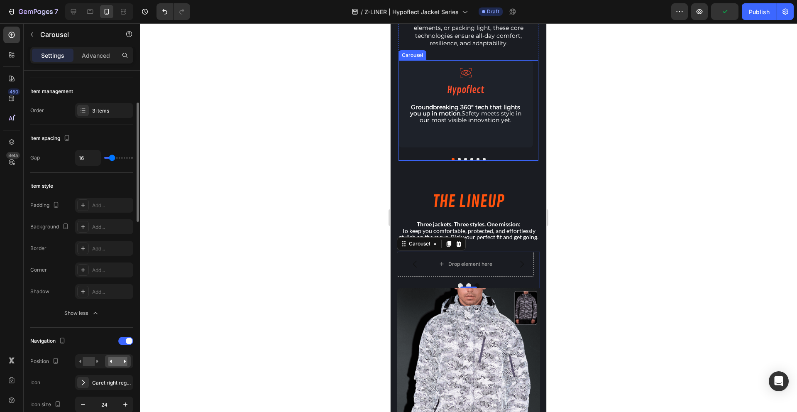
click at [407, 152] on div "Icon Hypoflect Heading Groundbreaking 360° tech that lights you up in motion. S…" at bounding box center [468, 110] width 140 height 100
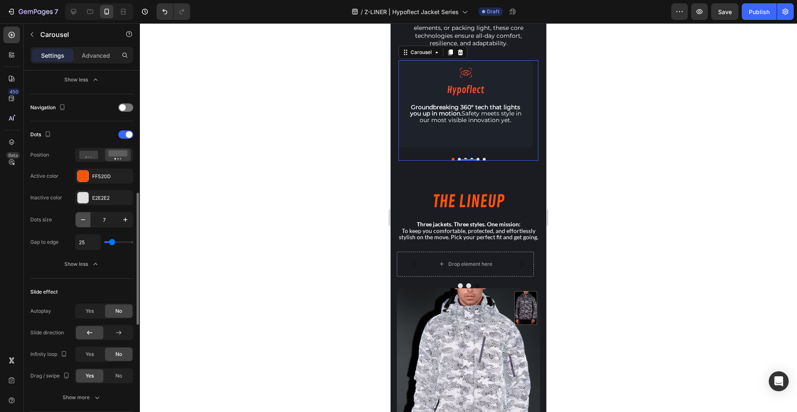
scroll to position [333, 0]
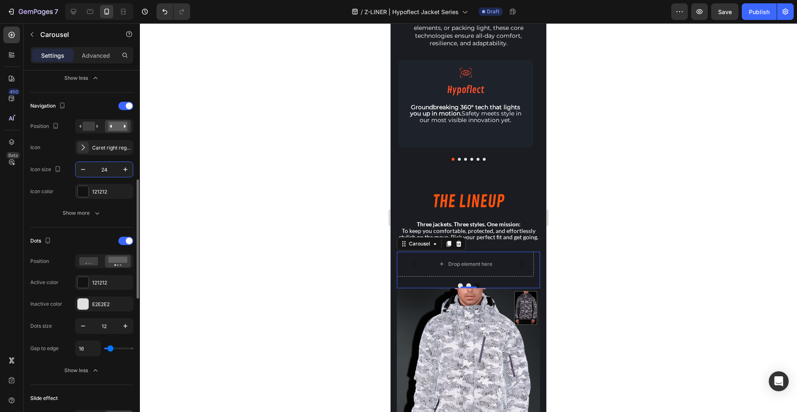
click at [110, 170] on input "24" at bounding box center [103, 169] width 27 height 15
click at [100, 324] on input "12" at bounding box center [103, 325] width 27 height 15
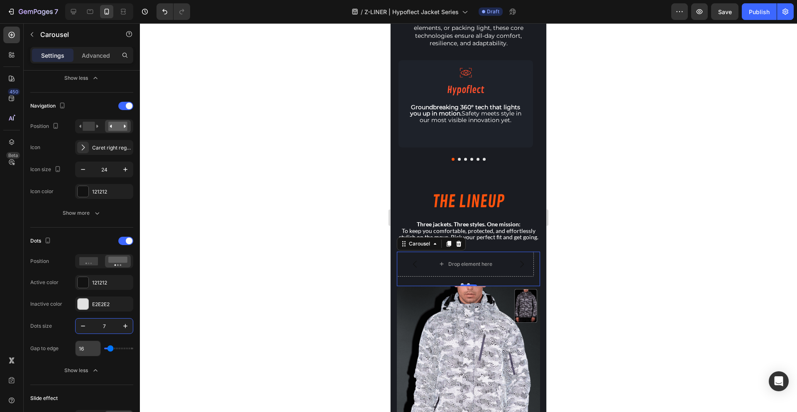
type input "7"
click at [83, 346] on input "16" at bounding box center [88, 348] width 25 height 15
type input "2"
type input "25"
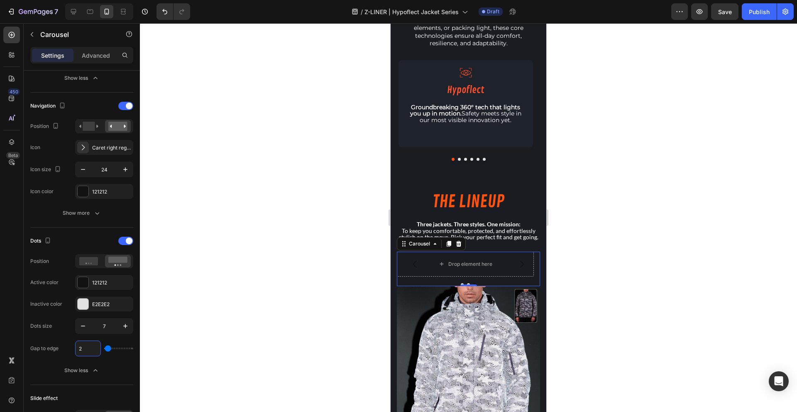
type input "25"
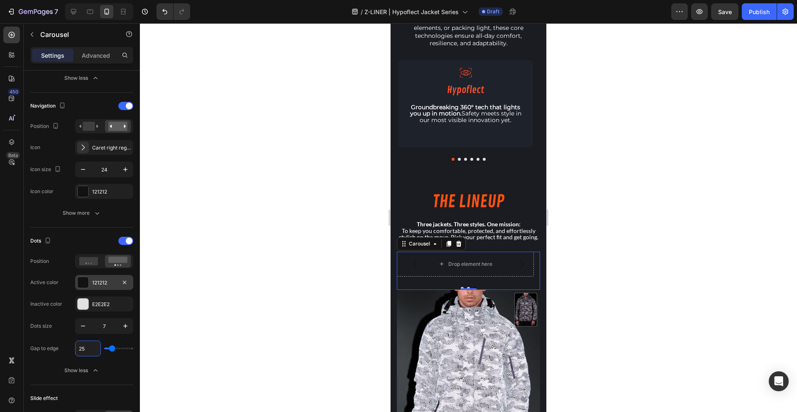
type input "25"
click at [99, 280] on div "121212" at bounding box center [104, 282] width 24 height 7
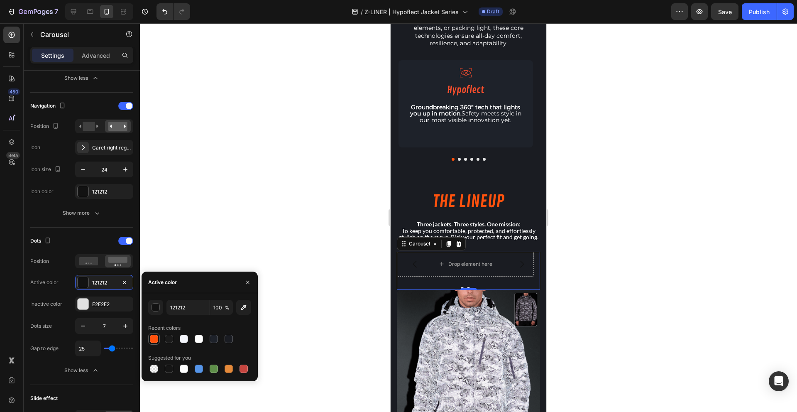
click at [156, 336] on div at bounding box center [154, 338] width 8 height 8
type input "FF520D"
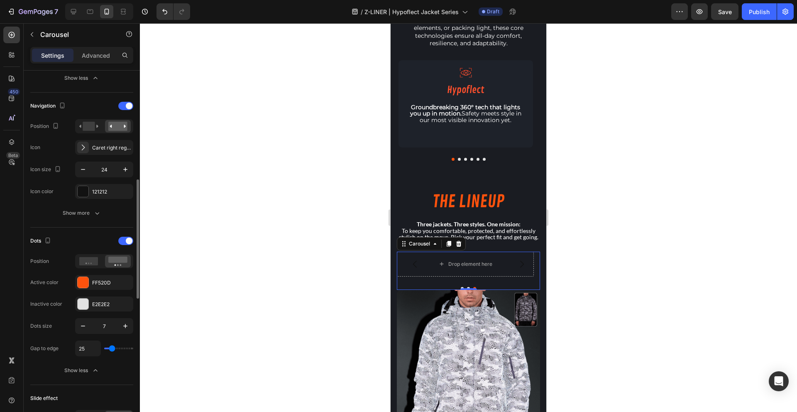
click at [80, 236] on div "Dots" at bounding box center [81, 240] width 103 height 13
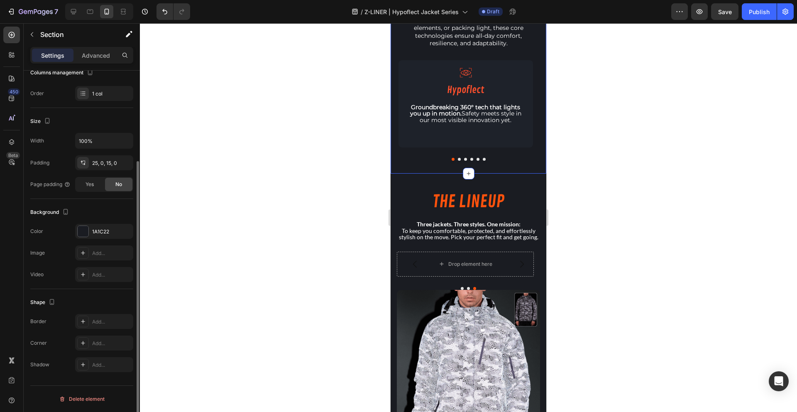
scroll to position [0, 0]
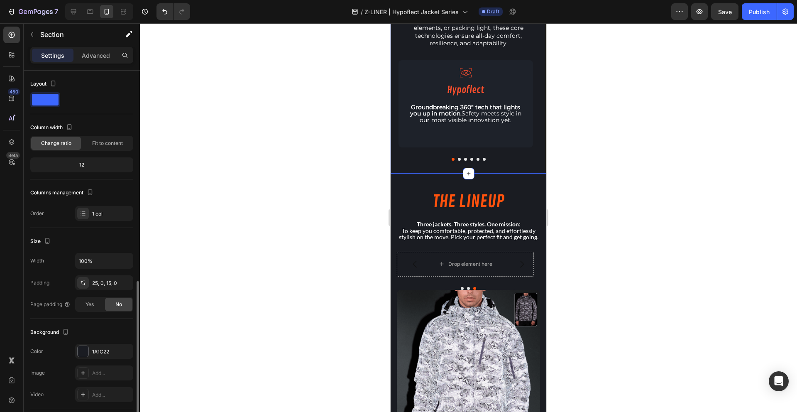
click at [416, 168] on div "engineered for visibility, built for performance Heading Built from the ground …" at bounding box center [468, 44] width 156 height 260
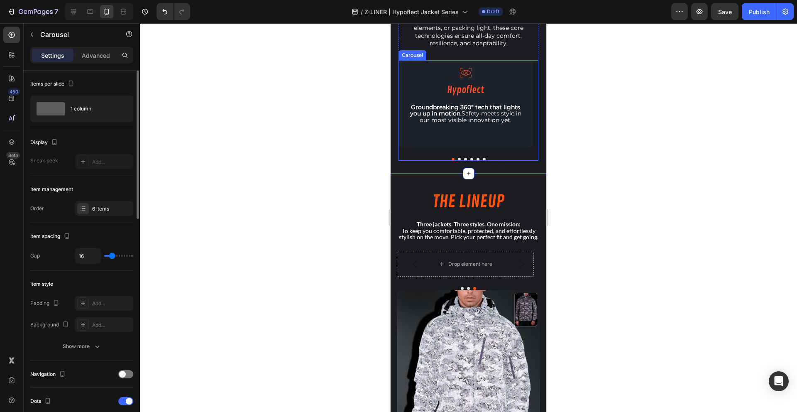
click at [429, 159] on div at bounding box center [468, 159] width 140 height 3
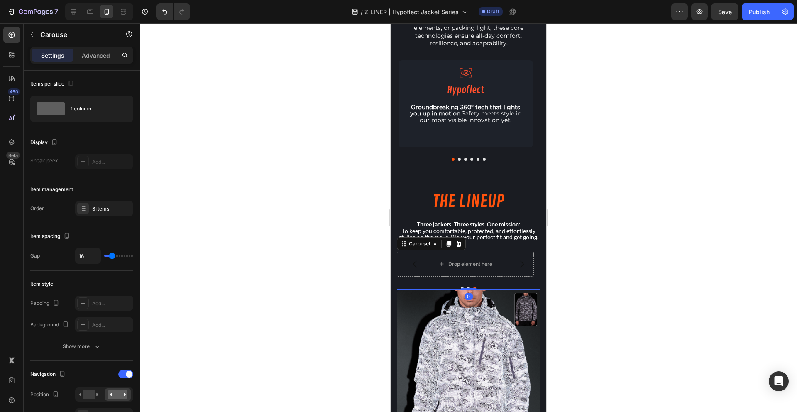
click at [419, 287] on div "Drop element here Drop element here Drop element here Carousel 0" at bounding box center [468, 270] width 143 height 38
click at [441, 171] on div "engineered for visibility, built for performance Heading Built from the ground …" at bounding box center [468, 44] width 156 height 260
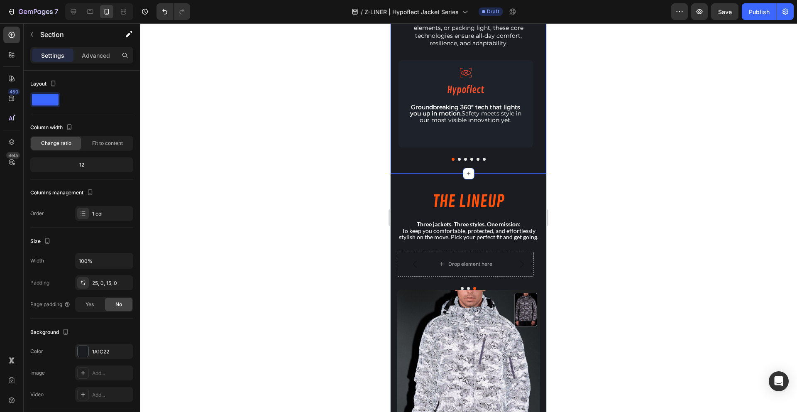
click at [421, 161] on div "engineered for visibility, built for performance Heading Built from the ground …" at bounding box center [468, 45] width 156 height 243
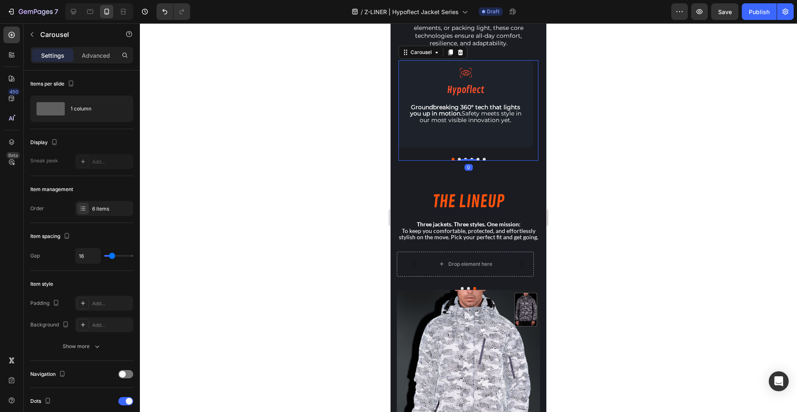
click at [434, 155] on div "Icon Hypoflect Heading Groundbreaking 360° tech that lights you up in motion. S…" at bounding box center [468, 110] width 140 height 100
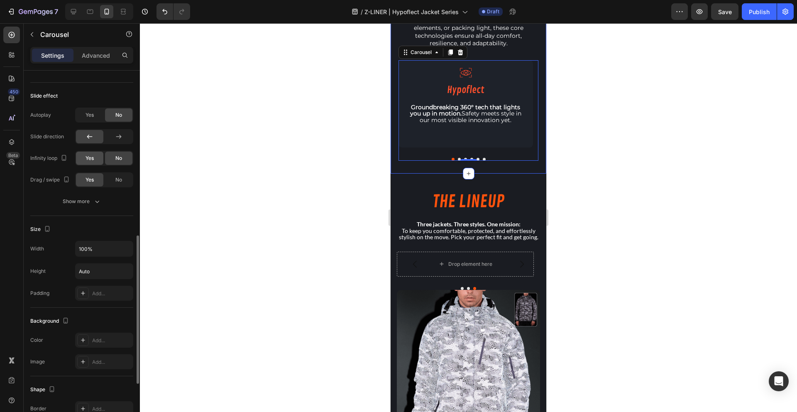
scroll to position [414, 0]
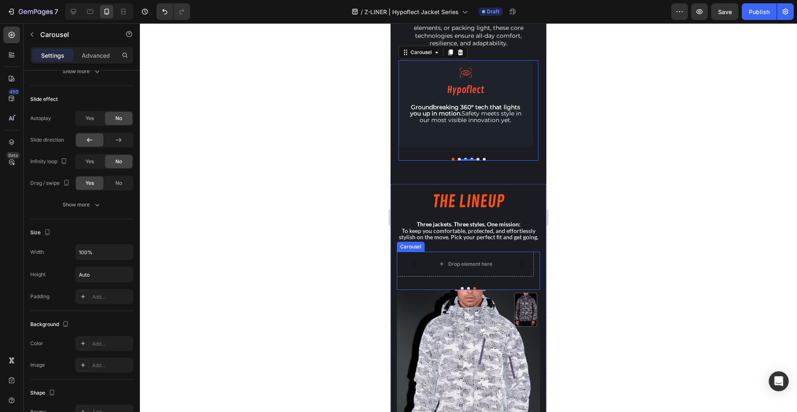
click at [411, 289] on div "Drop element here Drop element here Drop element here Carousel" at bounding box center [468, 270] width 143 height 38
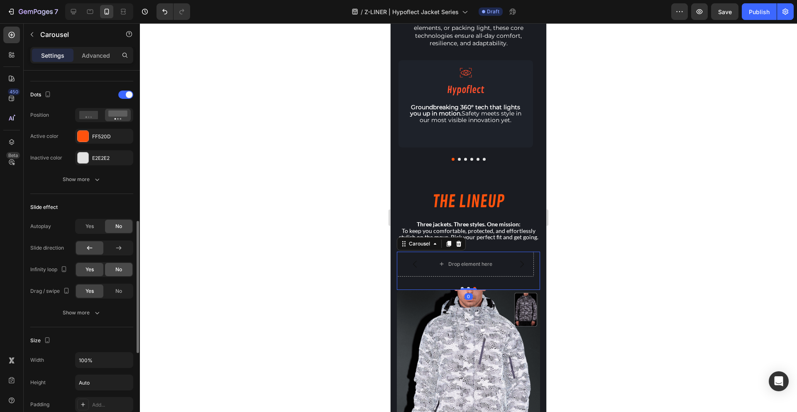
click at [113, 272] on div "No" at bounding box center [118, 269] width 27 height 13
click at [86, 274] on div "Yes" at bounding box center [89, 269] width 27 height 13
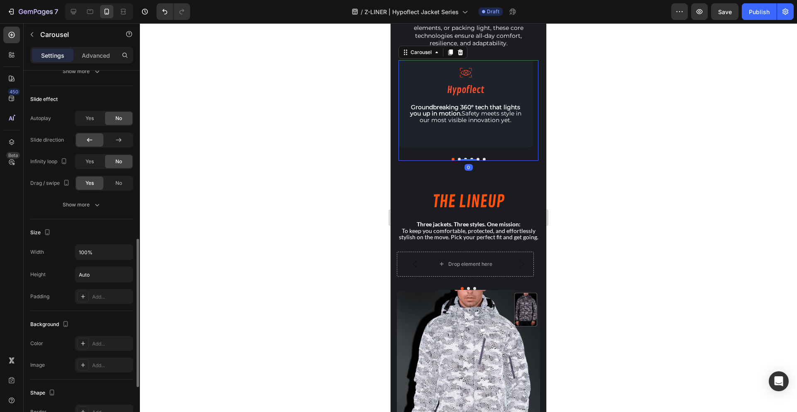
drag, startPoint x: 422, startPoint y: 158, endPoint x: 750, endPoint y: 186, distance: 329.8
click at [422, 158] on div at bounding box center [468, 159] width 140 height 3
click at [73, 156] on div "Infinity loop Yes No" at bounding box center [81, 161] width 103 height 15
click at [87, 159] on span "Yes" at bounding box center [89, 161] width 8 height 7
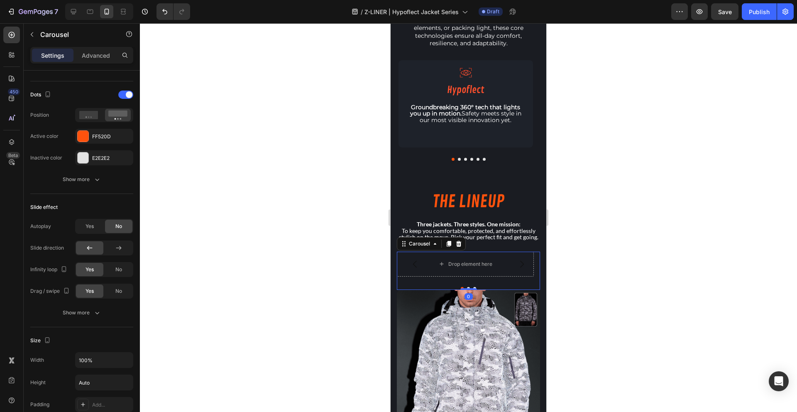
click at [419, 290] on div "Drop element here Drop element here Drop element here Carousel 0" at bounding box center [468, 270] width 143 height 38
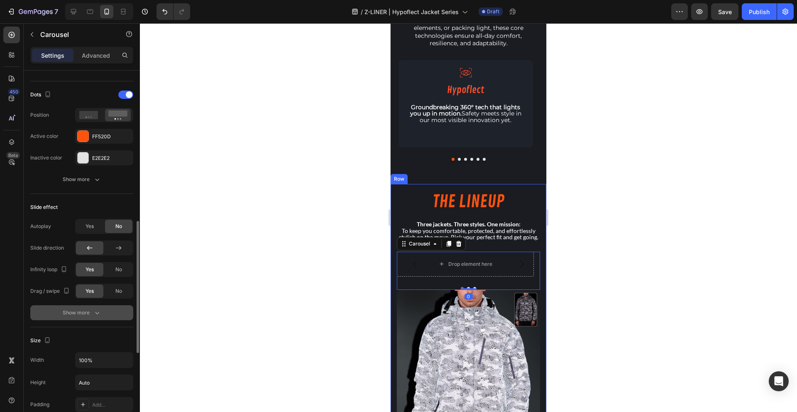
click at [76, 314] on div "Show more" at bounding box center [82, 312] width 39 height 8
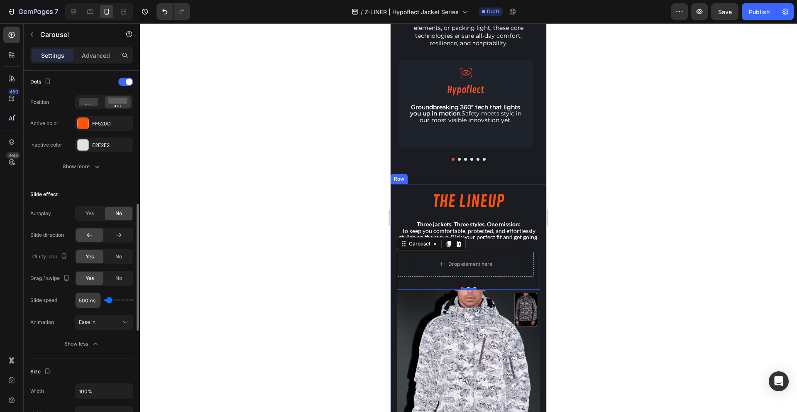
scroll to position [461, 0]
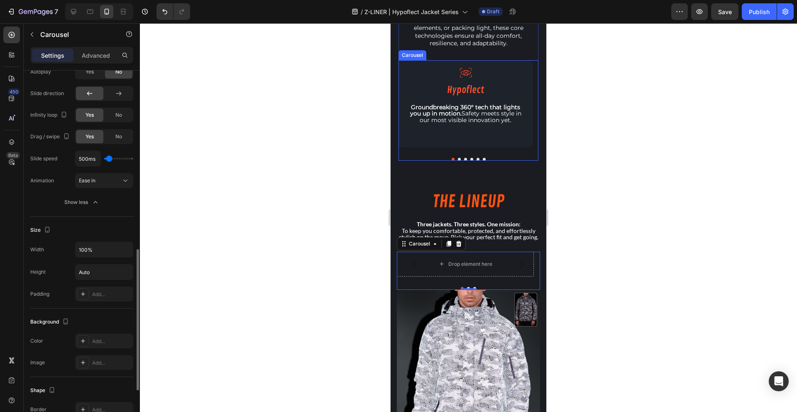
click at [423, 154] on div "Icon Hypoflect Heading Groundbreaking 360° tech that lights you up in motion. S…" at bounding box center [468, 110] width 140 height 100
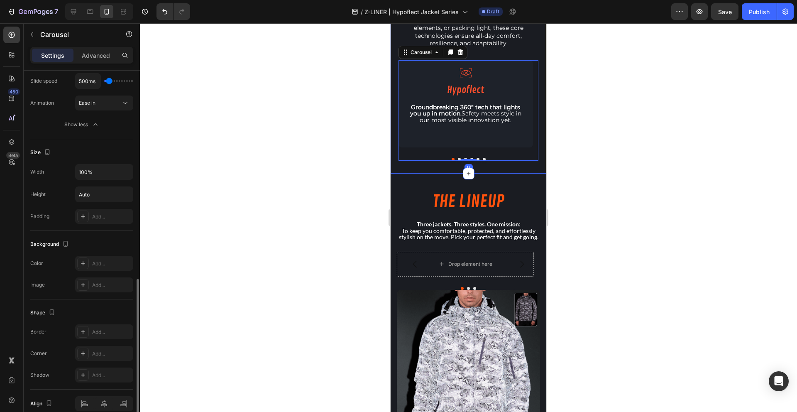
scroll to position [577, 0]
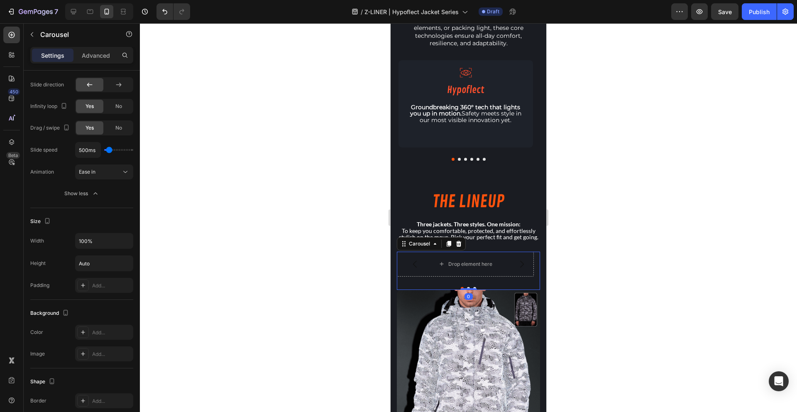
click at [416, 286] on div "Drop element here Drop element here Drop element here Carousel 0" at bounding box center [468, 270] width 143 height 38
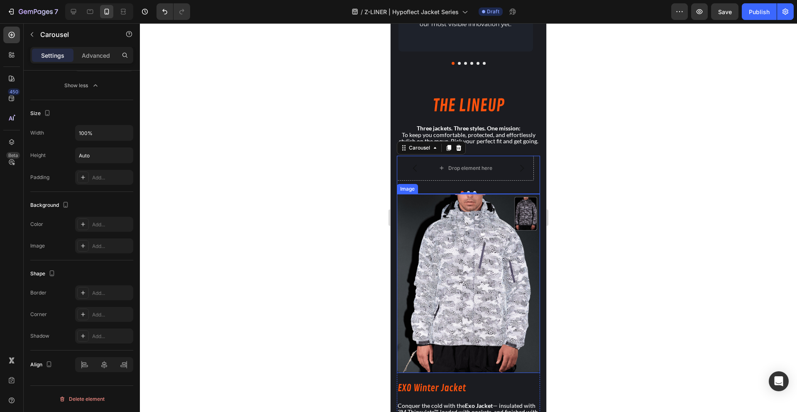
scroll to position [673, 0]
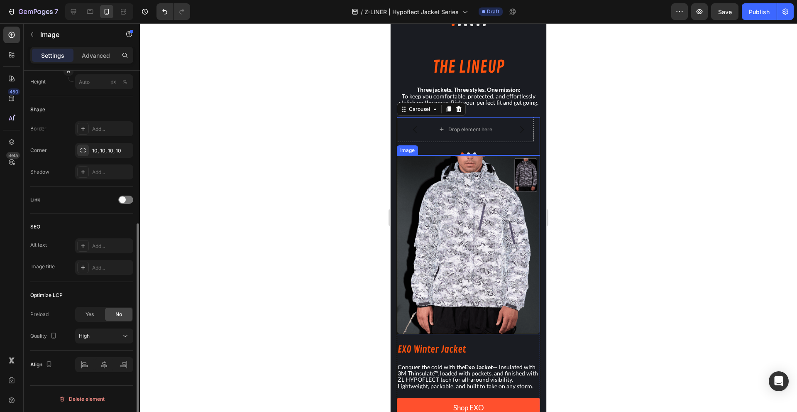
click at [429, 211] on img at bounding box center [468, 244] width 143 height 179
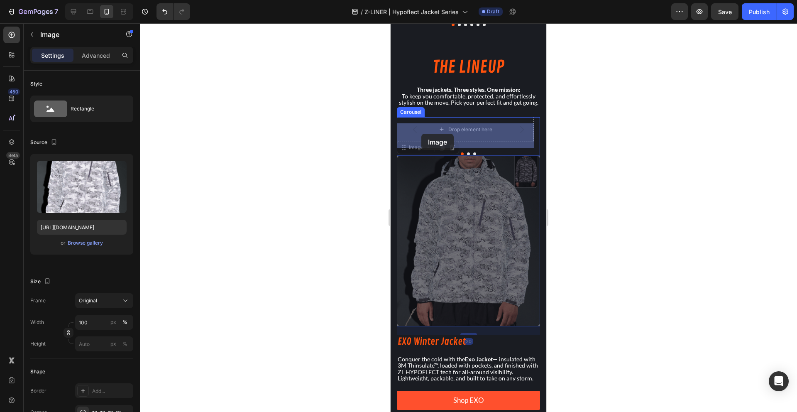
drag, startPoint x: 415, startPoint y: 154, endPoint x: 420, endPoint y: 138, distance: 16.9
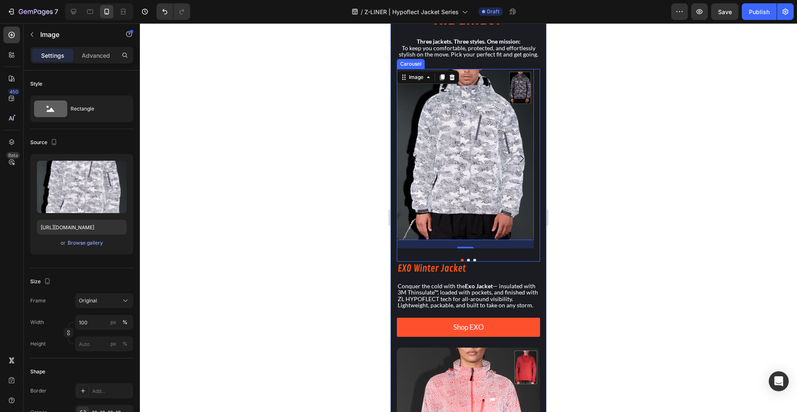
scroll to position [757, 0]
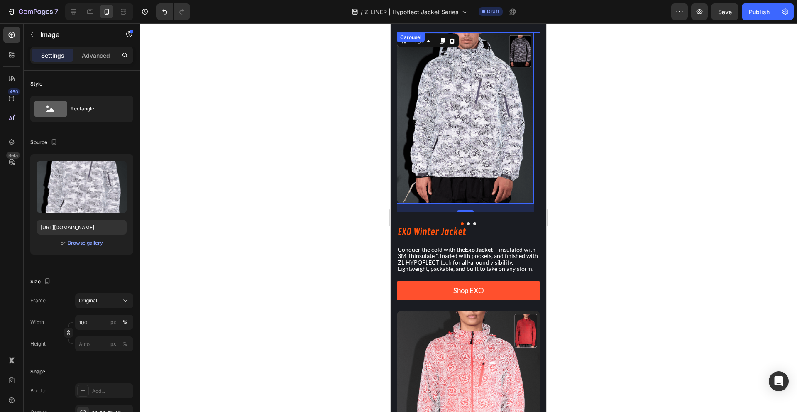
click at [424, 225] on div at bounding box center [468, 223] width 143 height 3
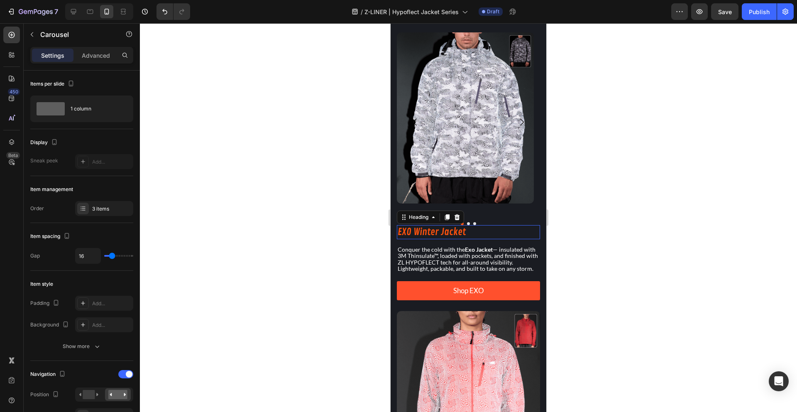
click at [423, 235] on h2 "EXO Winter Jacket" at bounding box center [468, 232] width 143 height 14
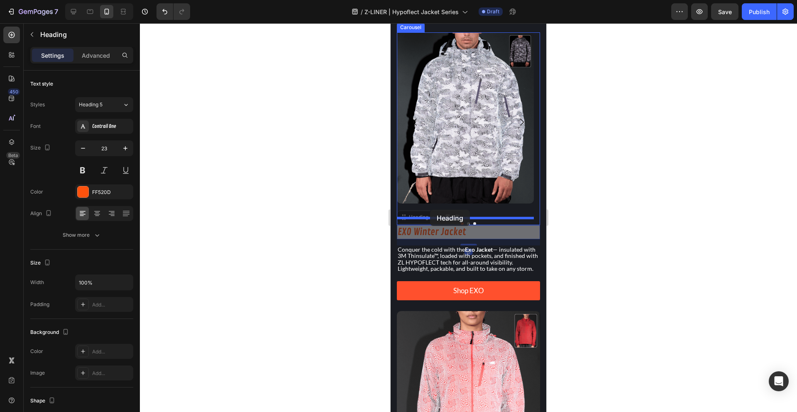
drag, startPoint x: 411, startPoint y: 222, endPoint x: 430, endPoint y: 210, distance: 23.0
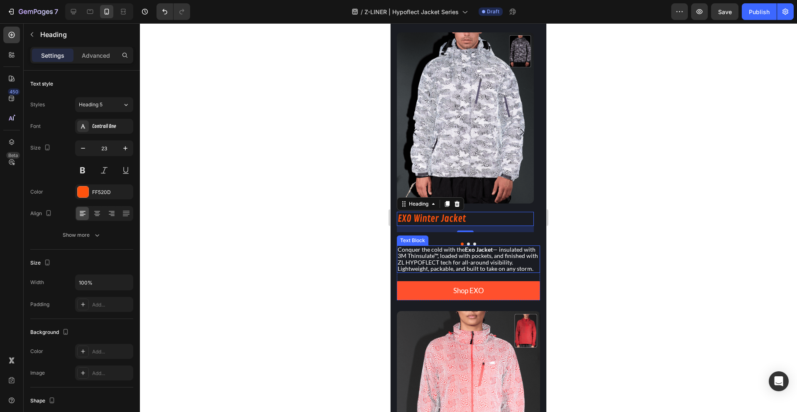
click at [430, 271] on p "Conquer the cold with the Exo Jacket — insulated with 3M Thinsulate™, loaded wi…" at bounding box center [467, 259] width 141 height 26
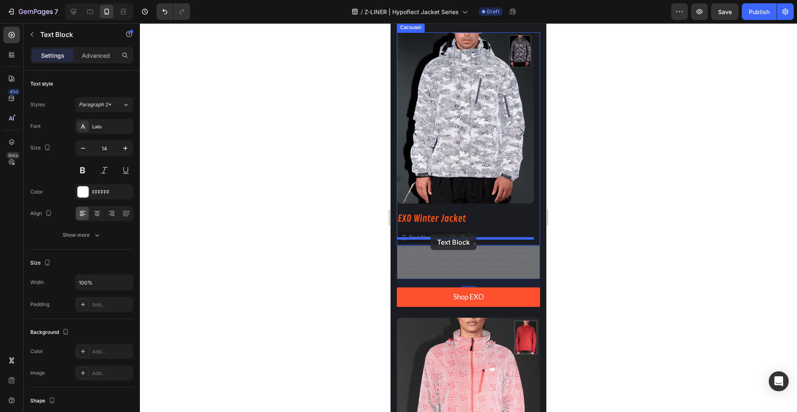
drag, startPoint x: 425, startPoint y: 244, endPoint x: 430, endPoint y: 234, distance: 11.1
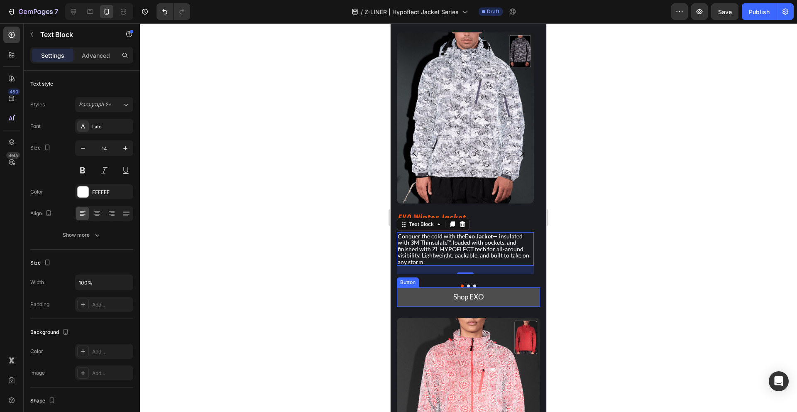
click at [436, 307] on button "Shop EXO" at bounding box center [468, 297] width 143 height 20
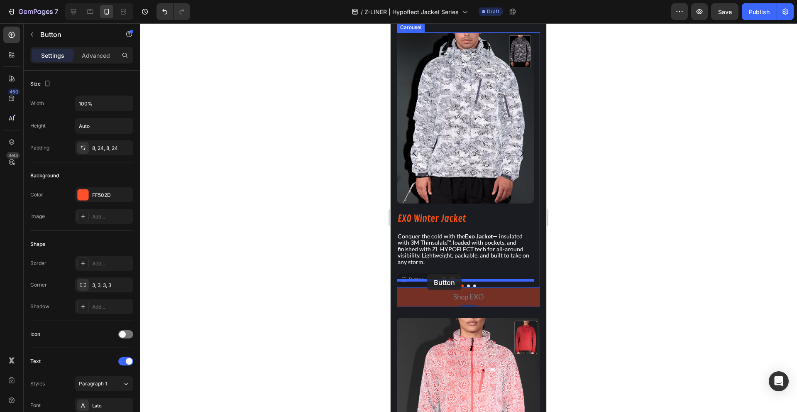
drag, startPoint x: 422, startPoint y: 287, endPoint x: 427, endPoint y: 274, distance: 14.0
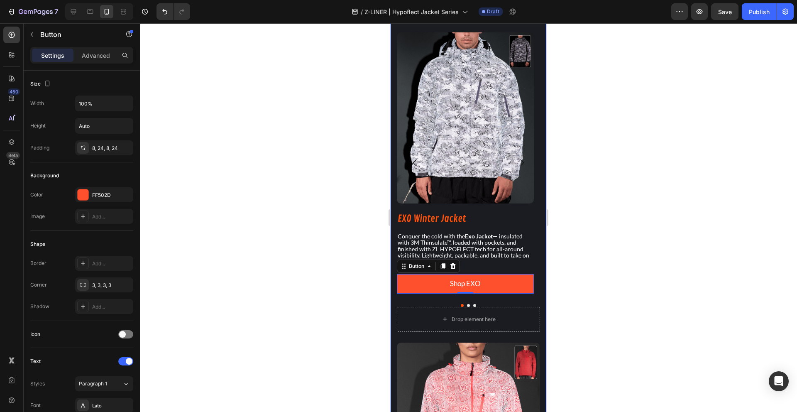
click at [356, 280] on div at bounding box center [468, 217] width 657 height 388
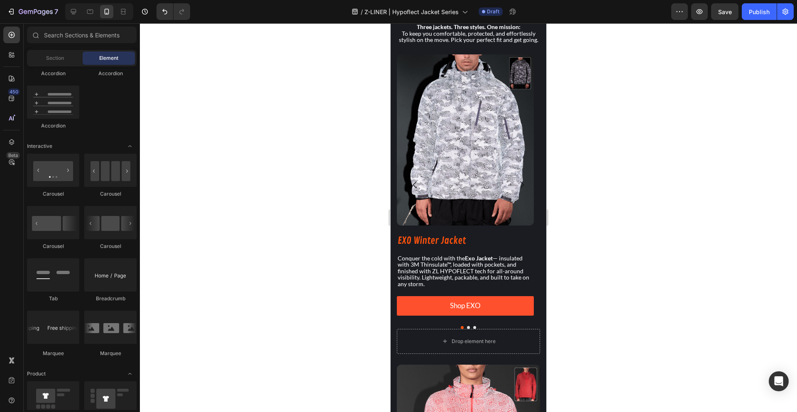
scroll to position [102, 0]
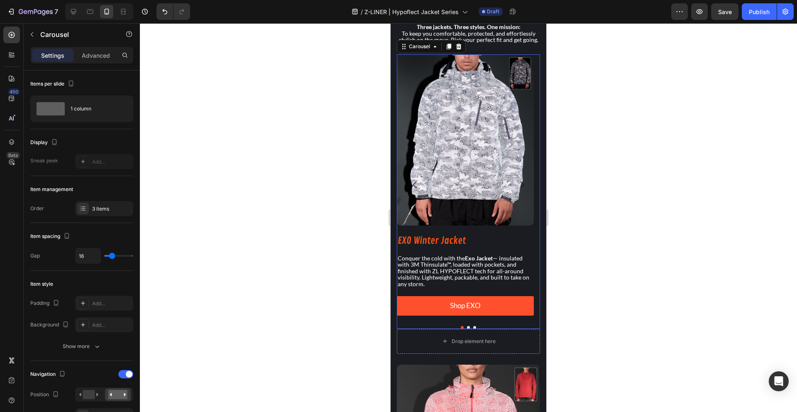
click at [480, 256] on div "Image EXO Winter Jacket Heading Conquer the cold with the Exo Jacket — insulate…" at bounding box center [465, 184] width 137 height 261
click at [110, 208] on div "3 items" at bounding box center [111, 208] width 39 height 7
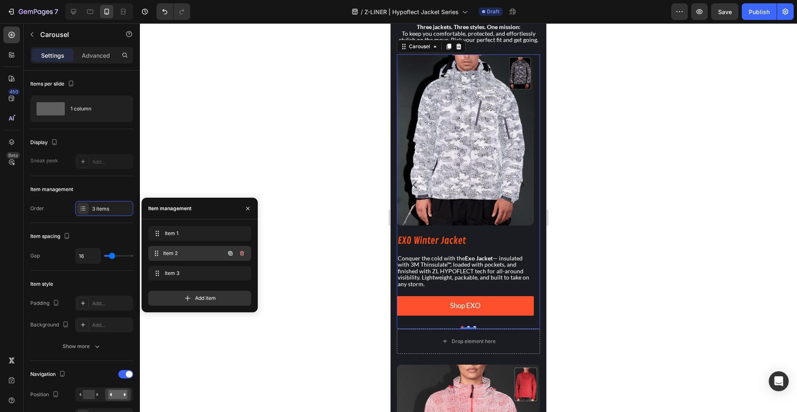
click at [190, 254] on span "Item 2" at bounding box center [193, 252] width 61 height 7
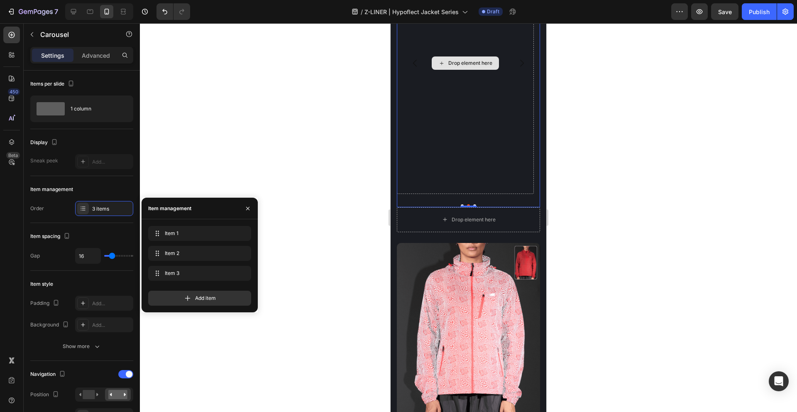
scroll to position [865, 0]
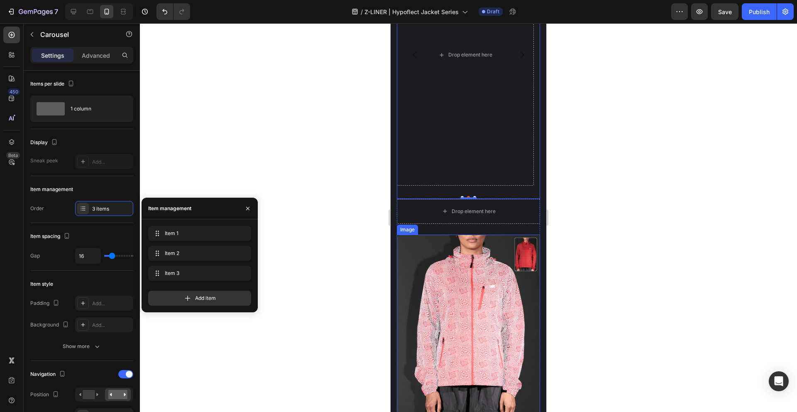
click at [458, 298] on img at bounding box center [468, 323] width 143 height 179
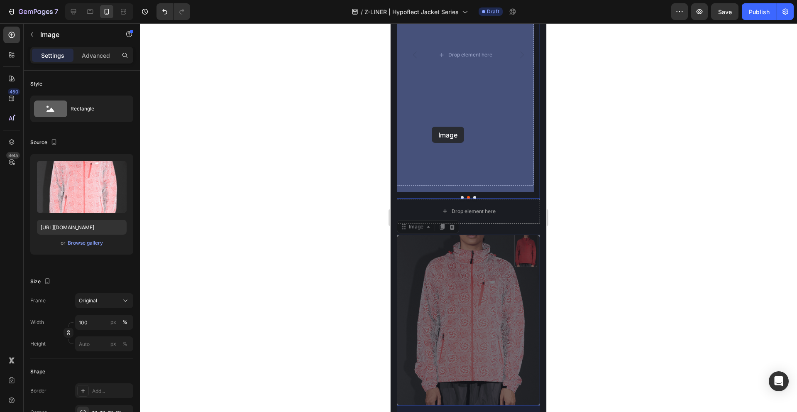
drag, startPoint x: 419, startPoint y: 234, endPoint x: 431, endPoint y: 127, distance: 108.2
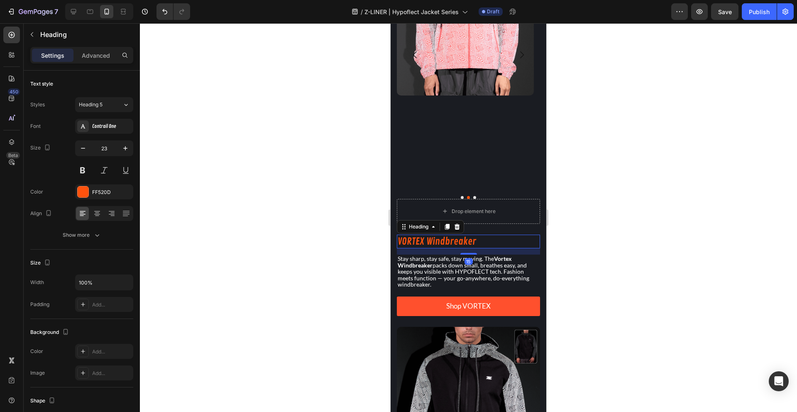
click at [431, 247] on h2 "VORTEX Windbreaker" at bounding box center [468, 241] width 143 height 14
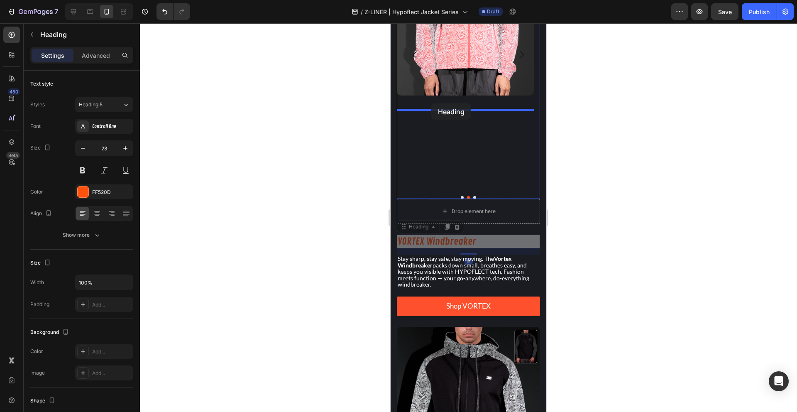
drag, startPoint x: 419, startPoint y: 234, endPoint x: 431, endPoint y: 103, distance: 130.9
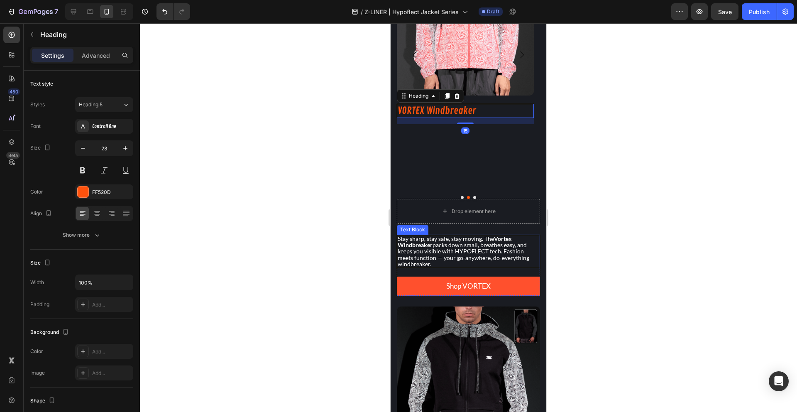
click at [426, 256] on p "Stay sharp, stay safe, stay moving. The Vortex Windbreaker packs down small, br…" at bounding box center [467, 251] width 141 height 32
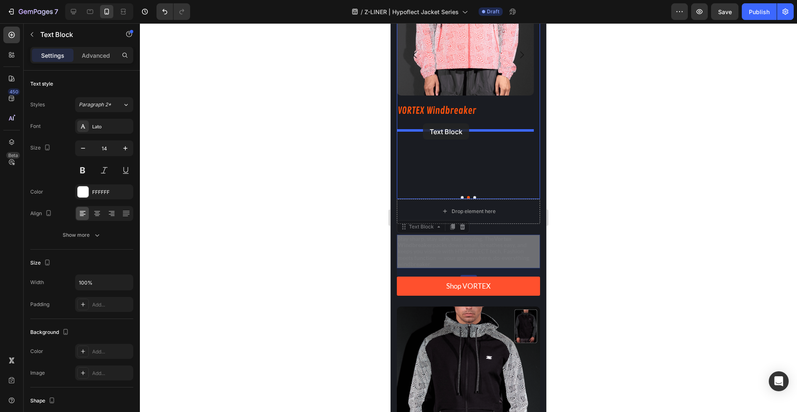
drag, startPoint x: 419, startPoint y: 234, endPoint x: 423, endPoint y: 123, distance: 110.4
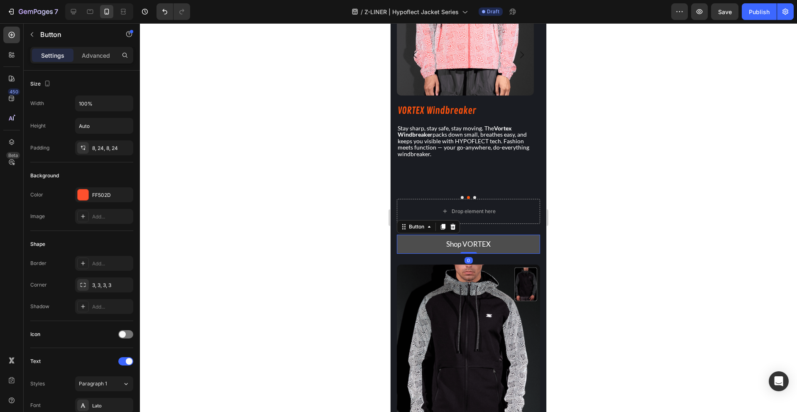
click at [425, 251] on button "Shop VORTEX" at bounding box center [468, 244] width 143 height 20
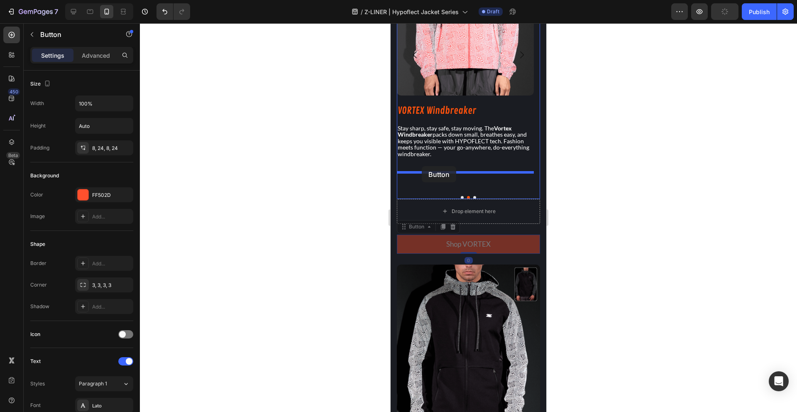
drag, startPoint x: 415, startPoint y: 233, endPoint x: 422, endPoint y: 166, distance: 67.5
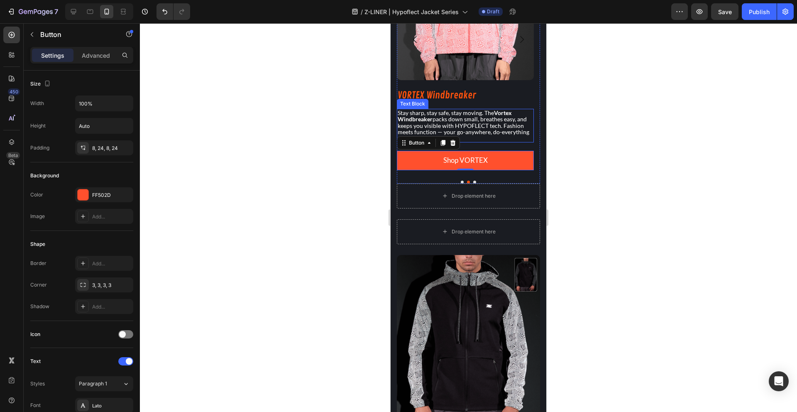
scroll to position [880, 0]
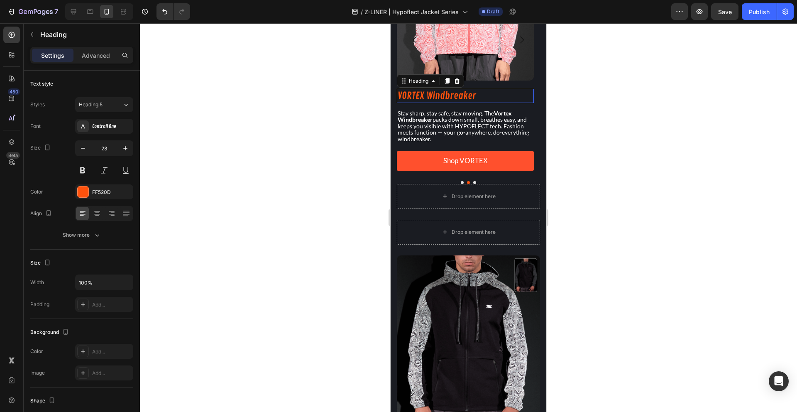
click at [504, 103] on h2 "VORTEX Windbreaker" at bounding box center [465, 96] width 137 height 14
click at [503, 109] on div "15" at bounding box center [465, 106] width 137 height 6
click at [529, 109] on div "15" at bounding box center [465, 106] width 137 height 6
click at [341, 132] on div at bounding box center [468, 217] width 657 height 388
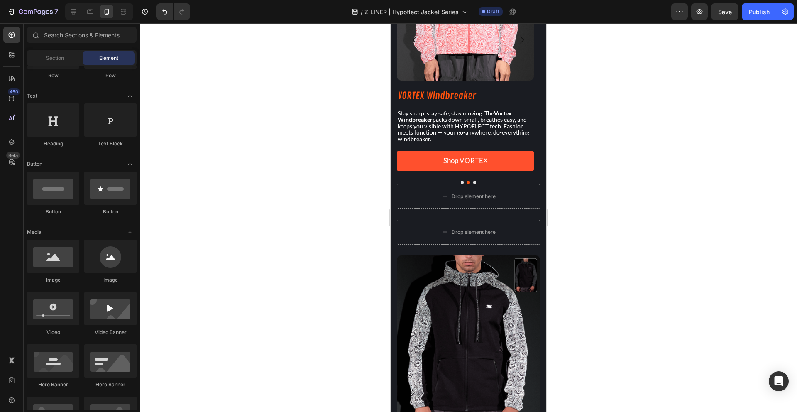
click at [440, 112] on div "Image VORTEX Windbreaker Heading Stay sharp, stay safe, stay moving. The Vortex…" at bounding box center [465, 40] width 137 height 261
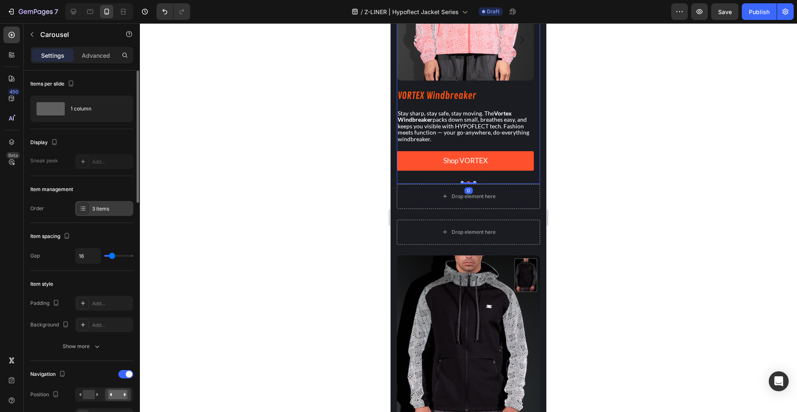
click at [110, 215] on div "3 items" at bounding box center [104, 208] width 58 height 15
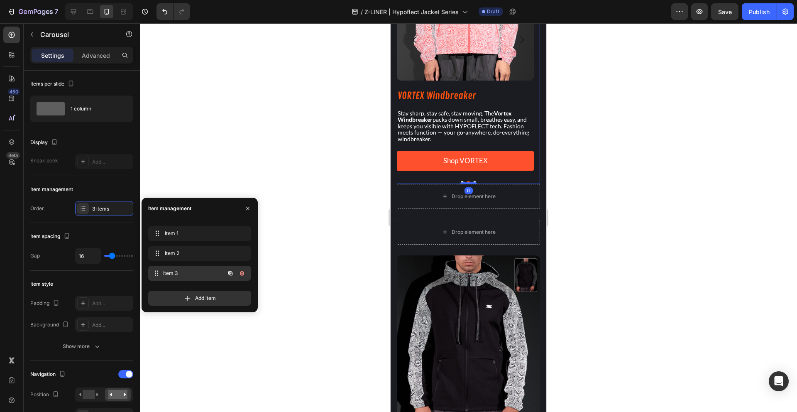
click at [184, 270] on span "Item 3" at bounding box center [193, 272] width 61 height 7
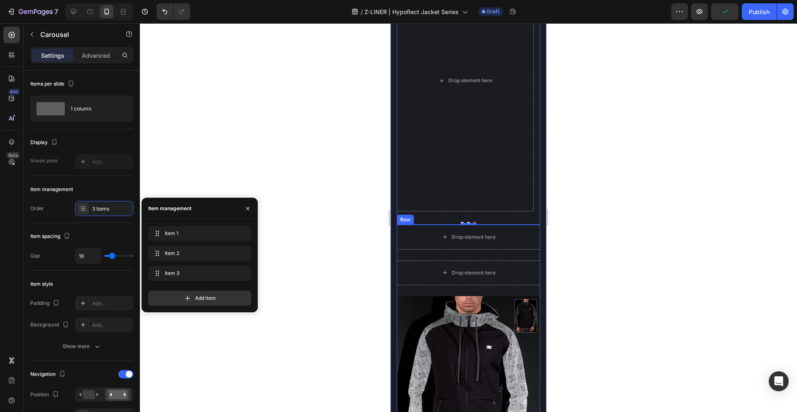
scroll to position [839, 0]
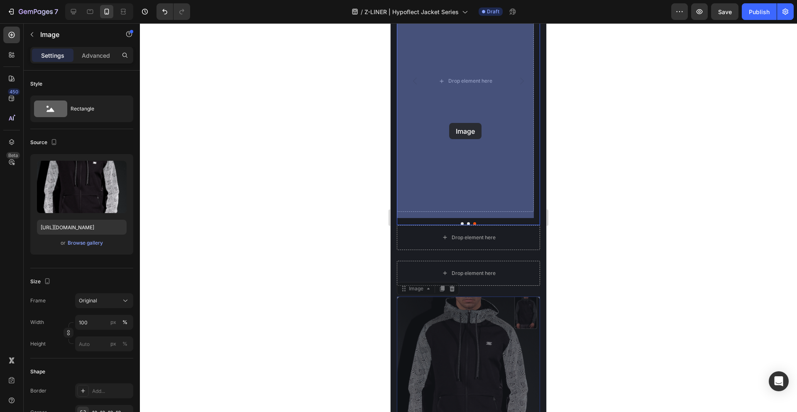
drag, startPoint x: 440, startPoint y: 337, endPoint x: 449, endPoint y: 123, distance: 214.3
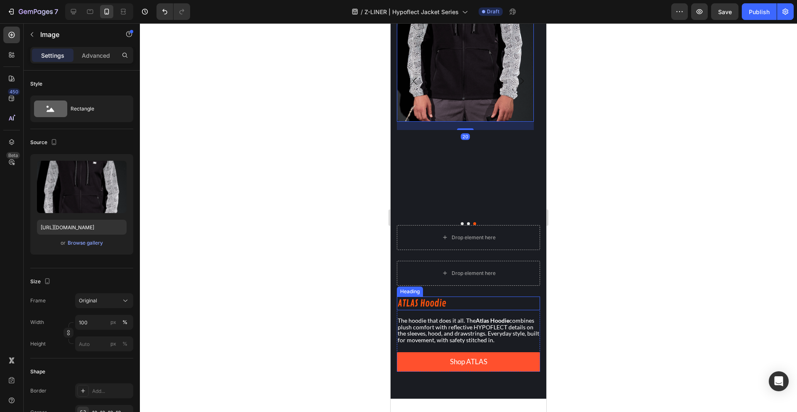
click at [419, 309] on h2 "ATLAS Hoodie" at bounding box center [468, 303] width 143 height 14
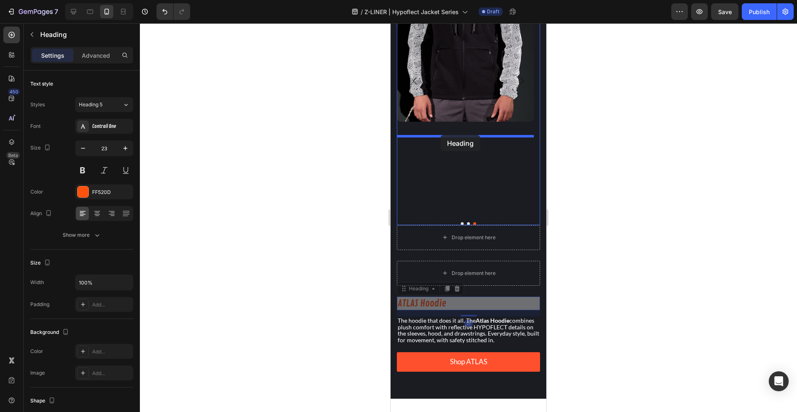
drag, startPoint x: 418, startPoint y: 297, endPoint x: 440, endPoint y: 135, distance: 164.1
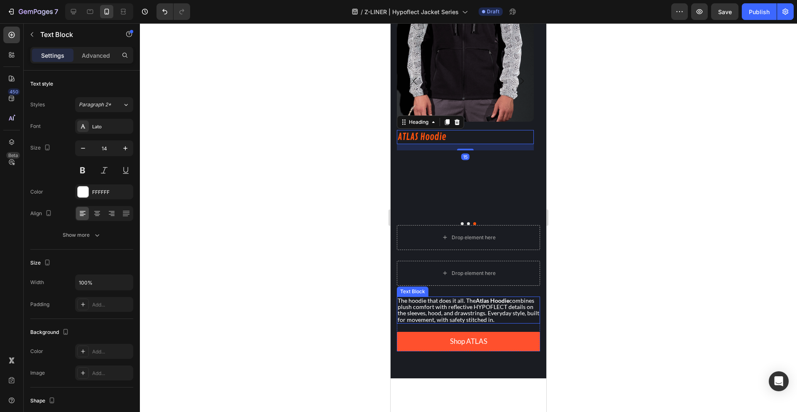
click at [436, 309] on p "The hoodie that does it all. The Atlas Hoodie combines plush comfort with refle…" at bounding box center [467, 310] width 141 height 26
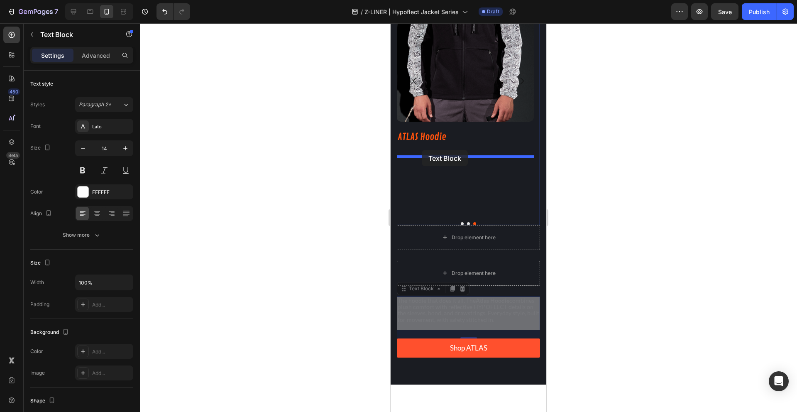
drag, startPoint x: 417, startPoint y: 295, endPoint x: 422, endPoint y: 150, distance: 144.9
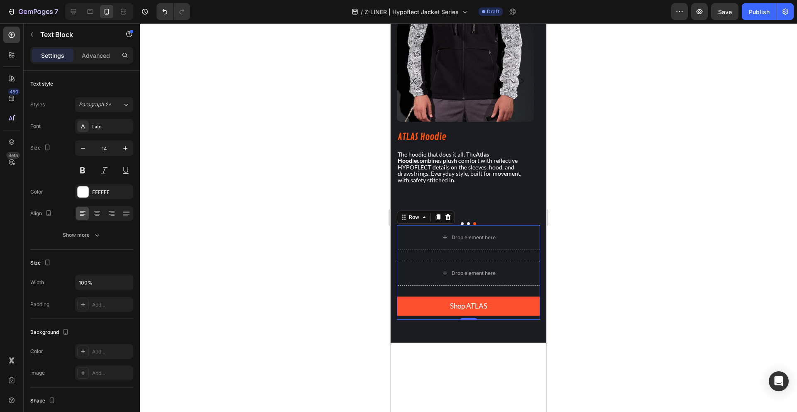
click at [414, 320] on div "Shop ATLAS Button Row" at bounding box center [468, 308] width 143 height 24
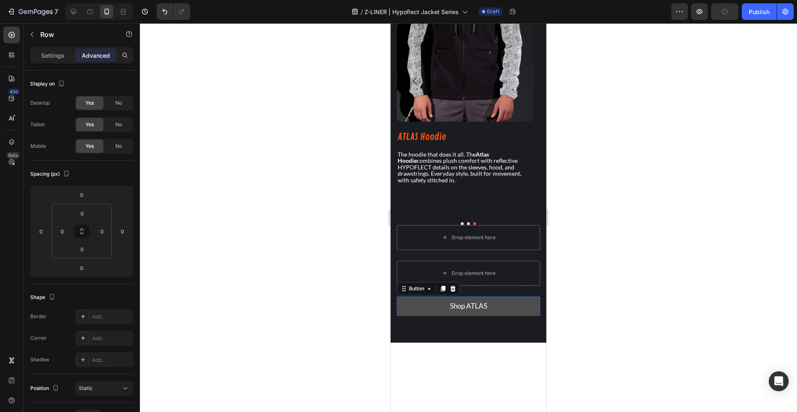
click at [415, 306] on button "Shop ATLAS" at bounding box center [468, 306] width 143 height 20
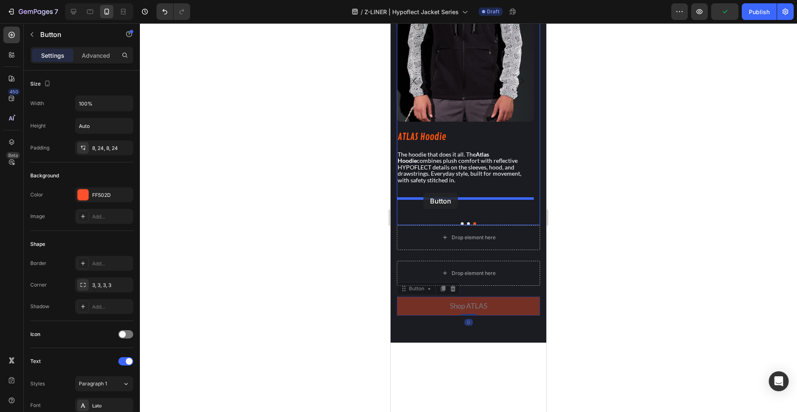
drag, startPoint x: 415, startPoint y: 294, endPoint x: 423, endPoint y: 193, distance: 102.0
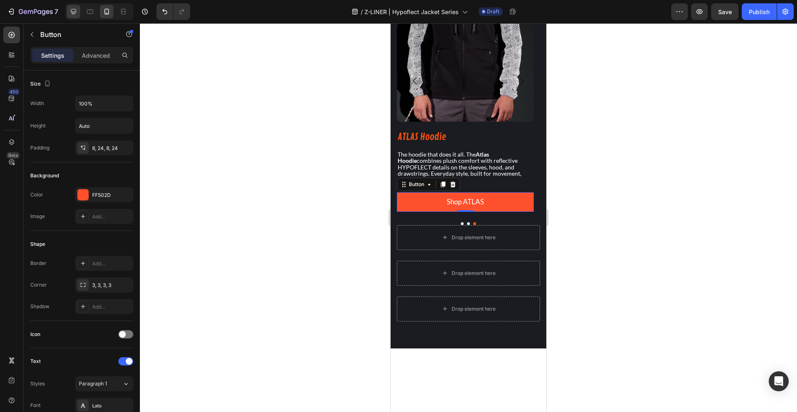
click at [71, 13] on icon at bounding box center [73, 11] width 8 height 8
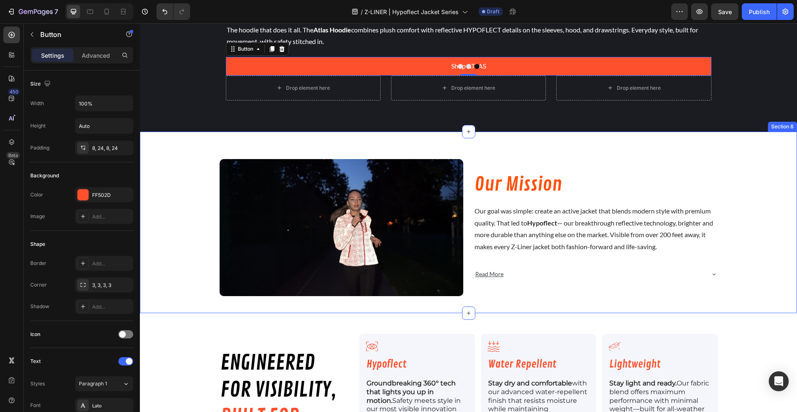
scroll to position [1312, 0]
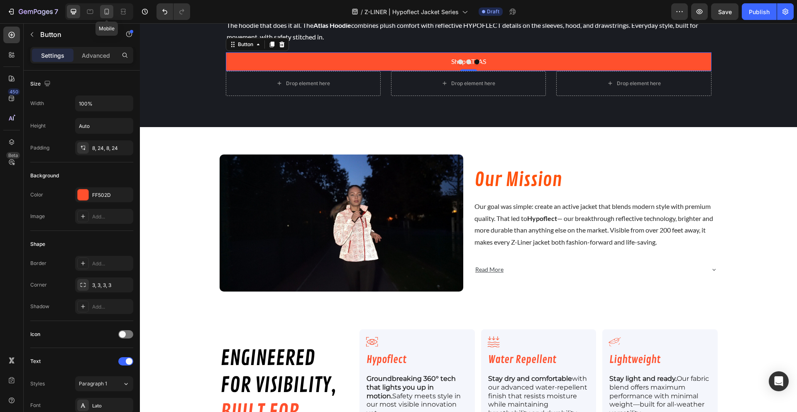
click at [102, 10] on icon at bounding box center [106, 11] width 8 height 8
type input "17"
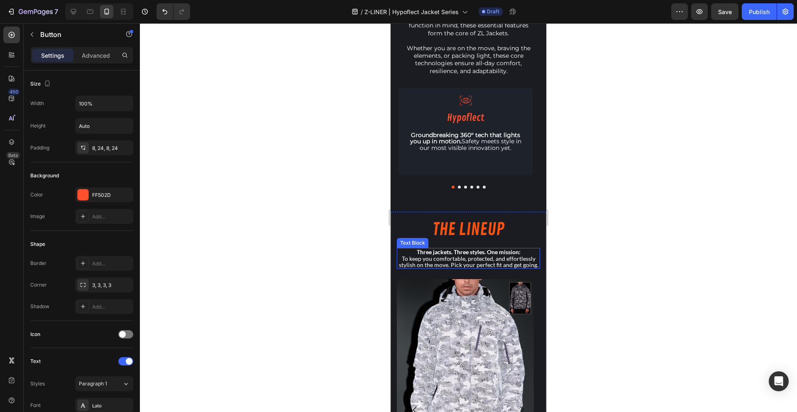
scroll to position [427, 0]
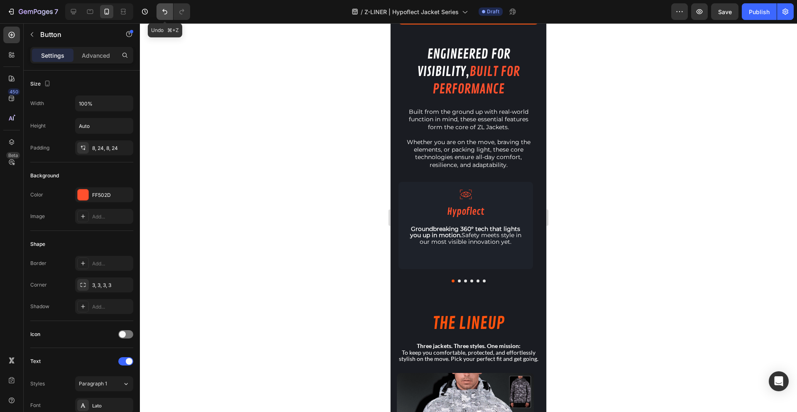
click at [164, 14] on icon "Undo/Redo" at bounding box center [164, 11] width 5 height 5
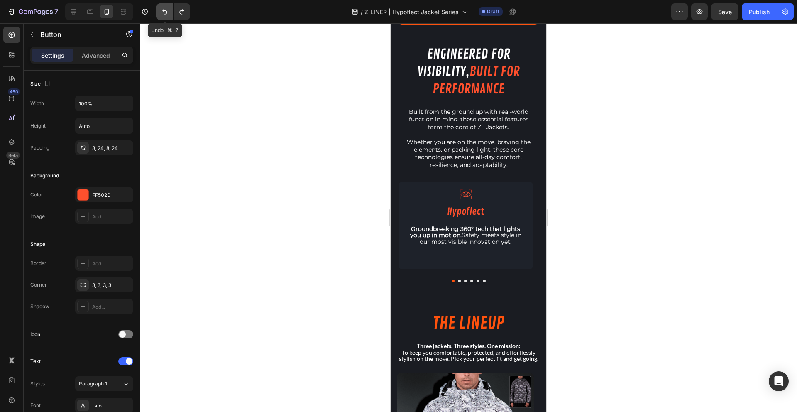
click at [164, 14] on icon "Undo/Redo" at bounding box center [164, 11] width 5 height 5
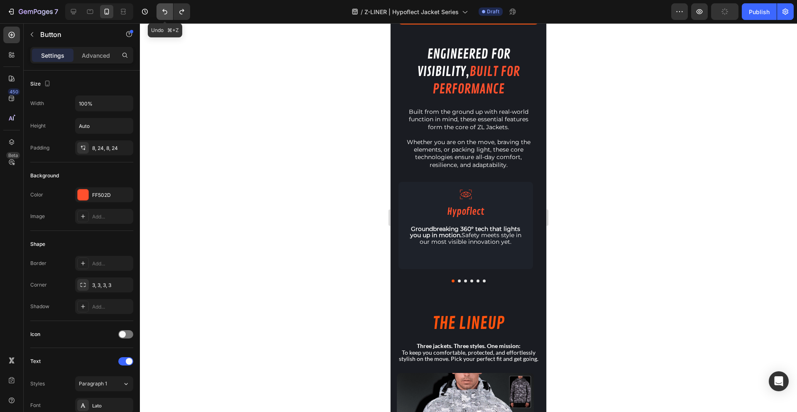
click at [164, 14] on icon "Undo/Redo" at bounding box center [164, 11] width 5 height 5
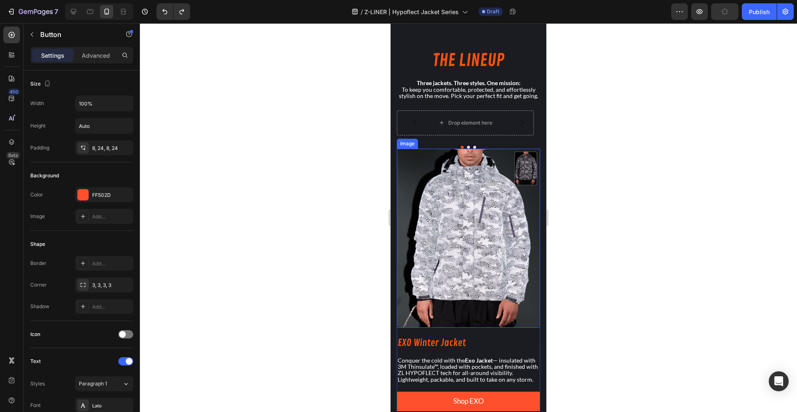
scroll to position [691, 0]
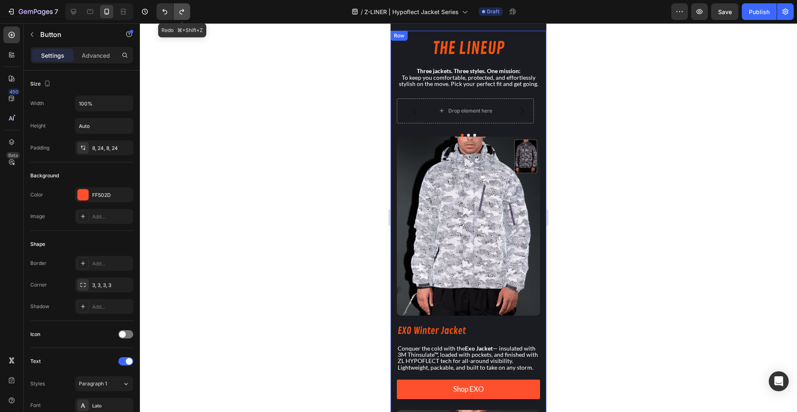
click at [179, 11] on icon "Undo/Redo" at bounding box center [182, 11] width 8 height 8
click at [179, 12] on icon "Undo/Redo" at bounding box center [181, 11] width 5 height 5
click at [179, 12] on icon "Undo/Redo" at bounding box center [182, 11] width 8 height 8
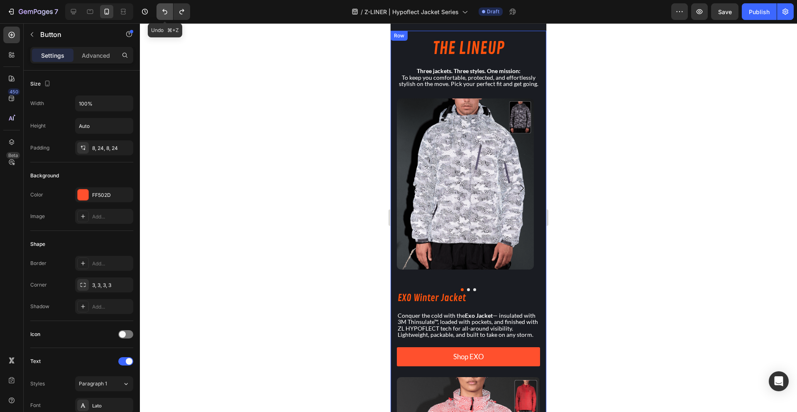
click at [164, 10] on icon "Undo/Redo" at bounding box center [164, 11] width 5 height 5
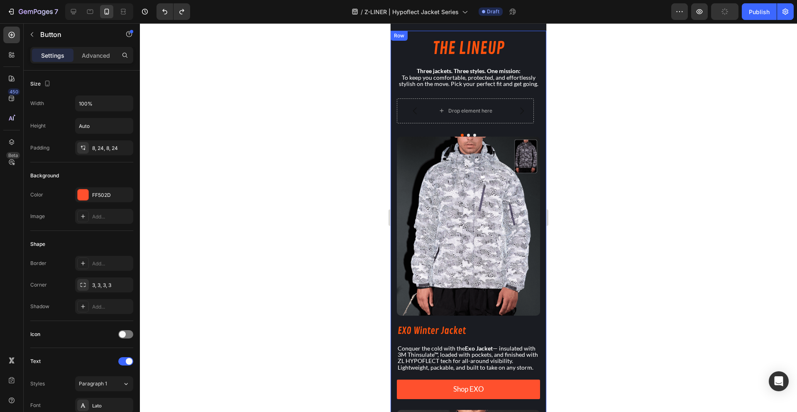
click at [313, 184] on div at bounding box center [468, 217] width 657 height 388
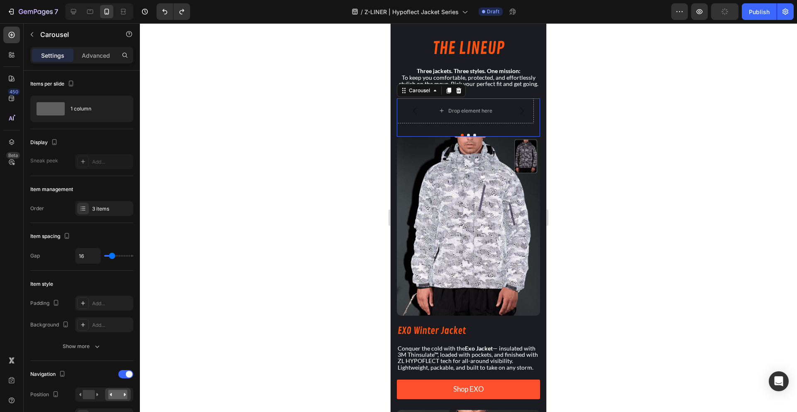
click at [426, 135] on div "Drop element here Drop element here Drop element here Carousel 0" at bounding box center [468, 117] width 143 height 38
click at [90, 57] on p "Advanced" at bounding box center [96, 55] width 28 height 9
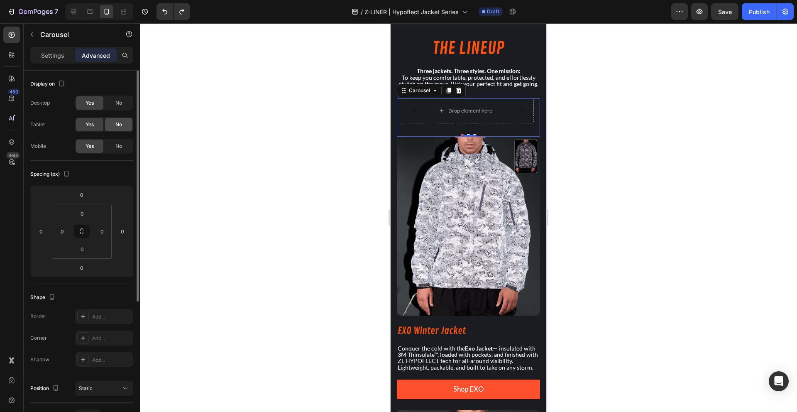
click at [117, 122] on span "No" at bounding box center [118, 124] width 7 height 7
click at [116, 284] on div "Display on Desktop Yes No Tablet Yes No Mobile Yes No" at bounding box center [81, 329] width 103 height 90
click at [118, 100] on span "No" at bounding box center [118, 102] width 7 height 7
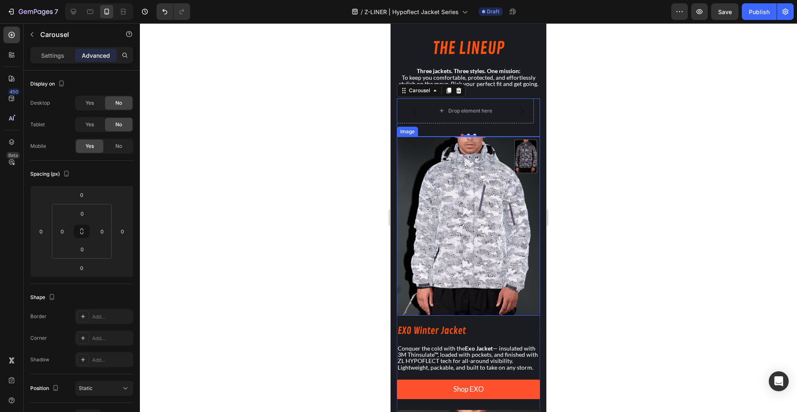
click at [449, 162] on img at bounding box center [468, 226] width 143 height 179
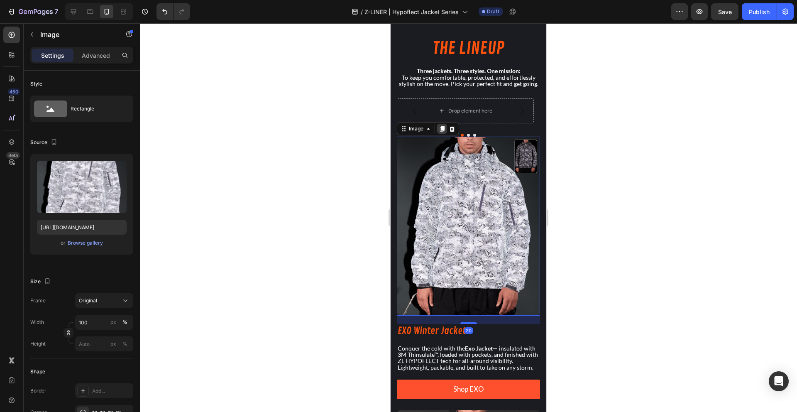
click at [440, 132] on icon at bounding box center [442, 128] width 7 height 7
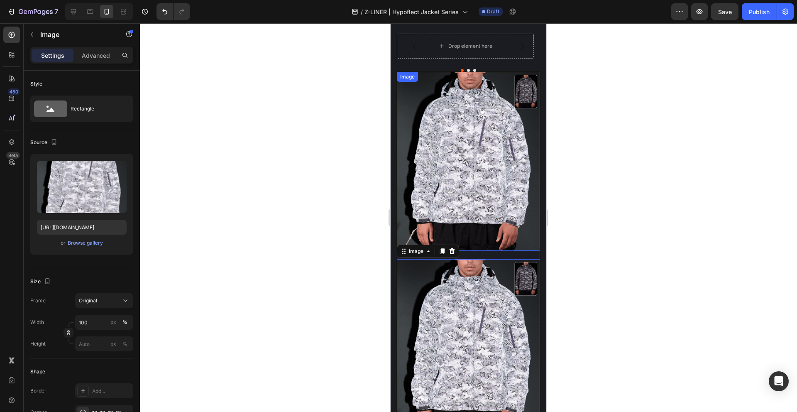
scroll to position [756, 0]
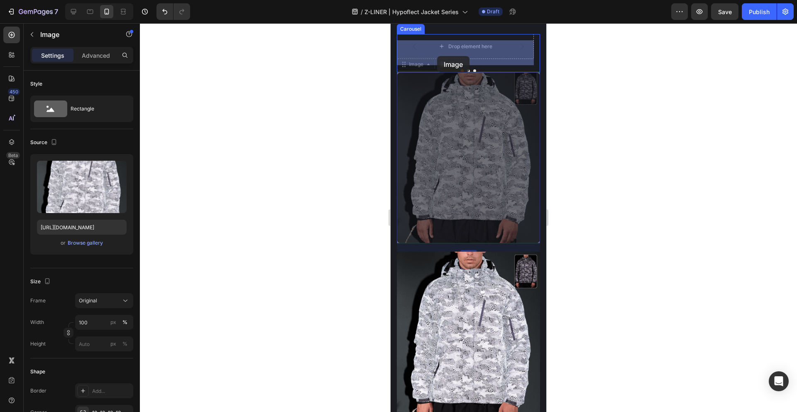
drag, startPoint x: 438, startPoint y: 132, endPoint x: 437, endPoint y: 56, distance: 75.9
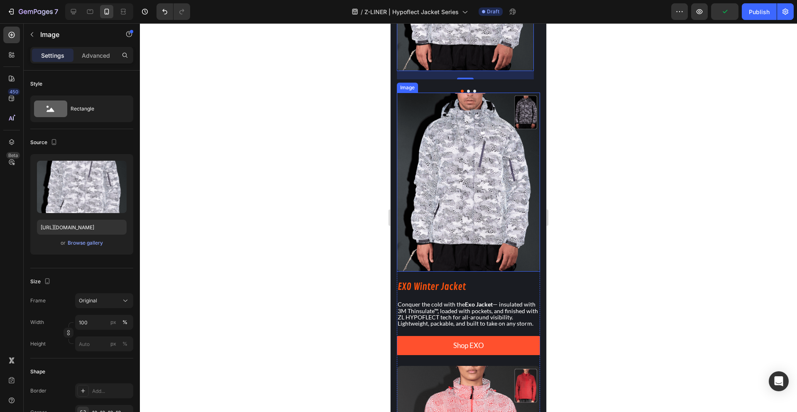
scroll to position [895, 0]
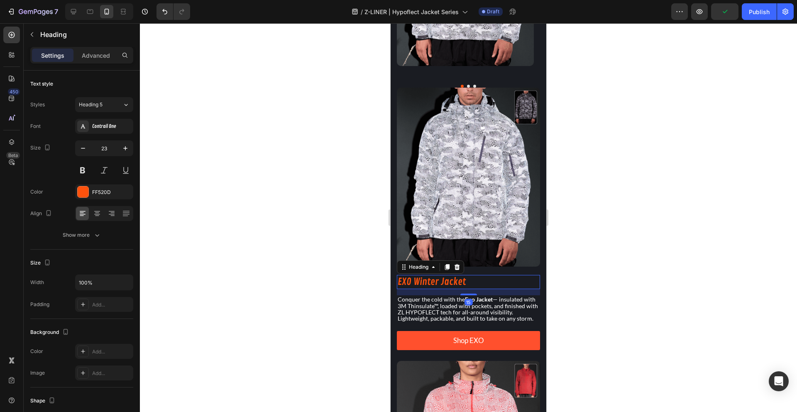
click at [424, 281] on h2 "EXO Winter Jacket" at bounding box center [468, 282] width 143 height 14
click at [451, 267] on div at bounding box center [447, 267] width 10 height 10
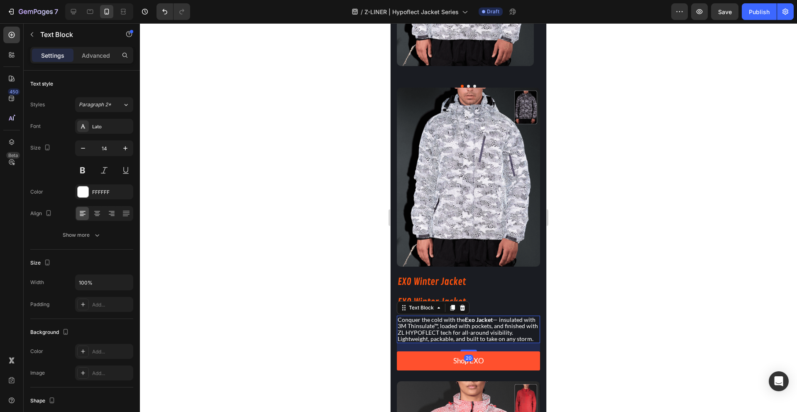
click at [449, 326] on p "Conquer the cold with the Exo Jacket — insulated with 3M Thinsulate™, loaded wi…" at bounding box center [467, 329] width 141 height 26
click at [456, 309] on div at bounding box center [452, 307] width 10 height 10
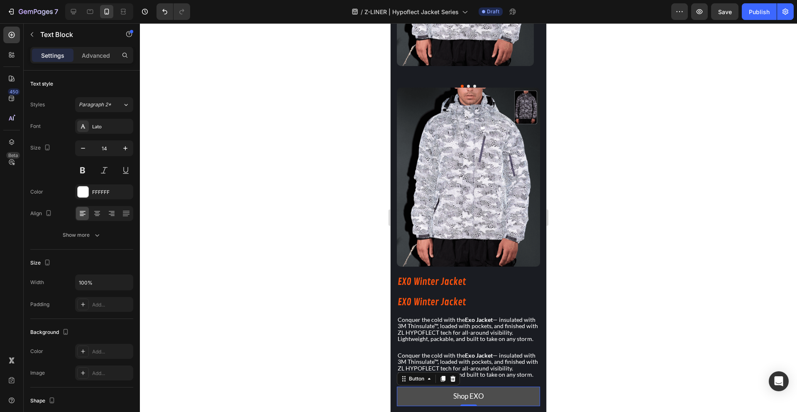
click at [436, 398] on button "Shop EXO" at bounding box center [468, 396] width 143 height 20
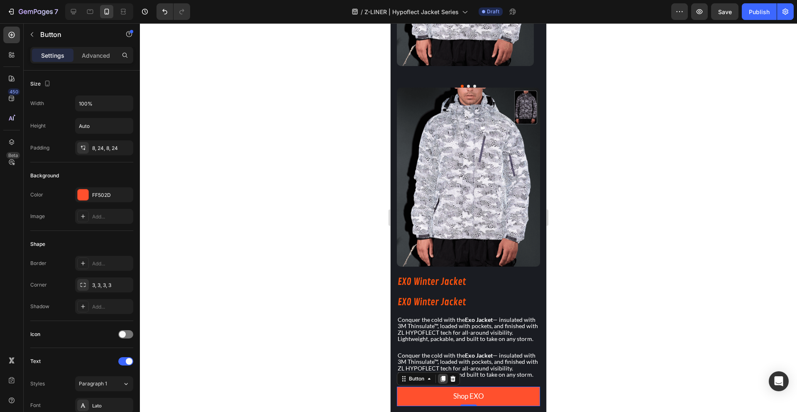
click at [447, 383] on div at bounding box center [443, 378] width 10 height 10
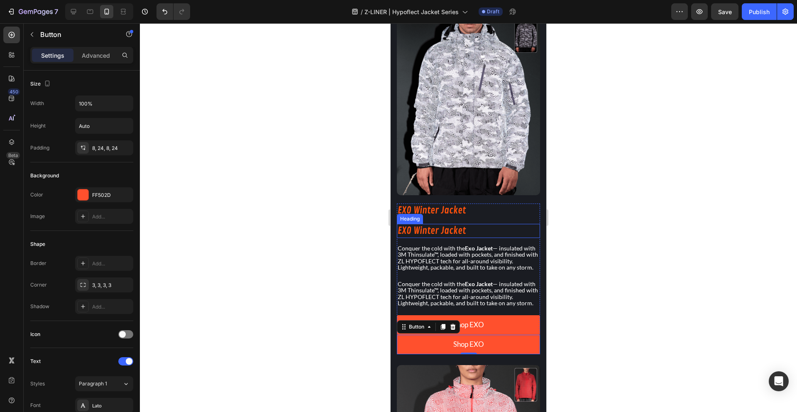
scroll to position [961, 0]
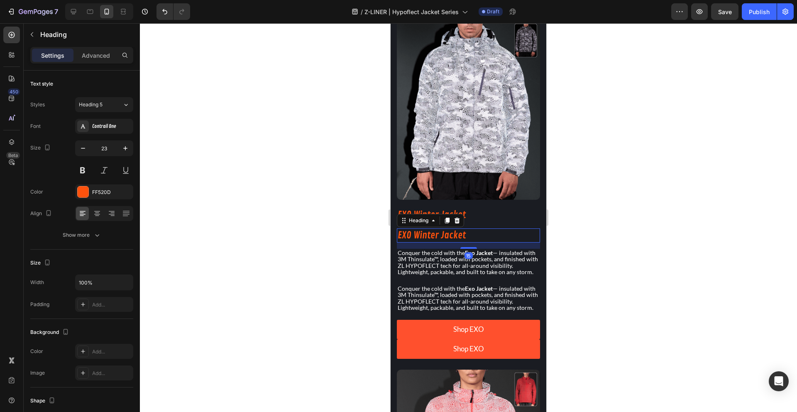
click at [444, 235] on h2 "EXO Winter Jacket" at bounding box center [468, 235] width 143 height 14
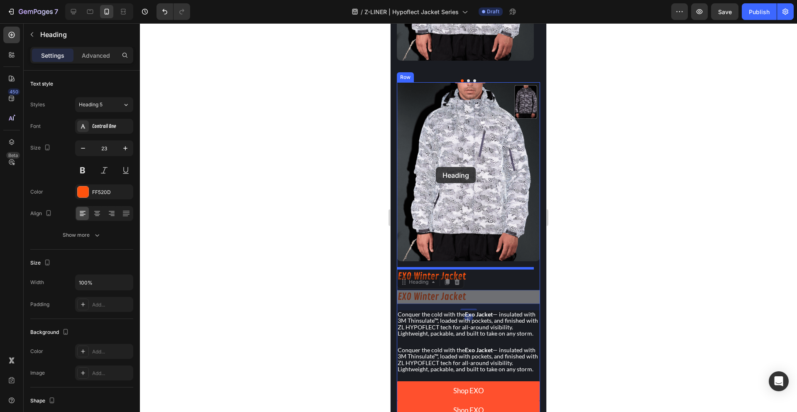
scroll to position [627, 0]
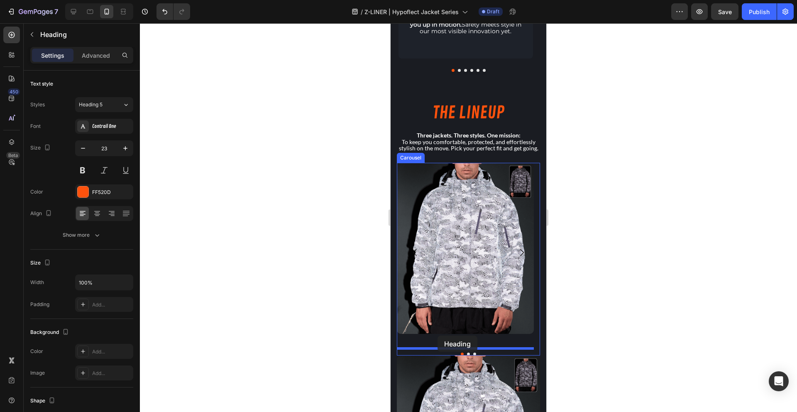
drag, startPoint x: 417, startPoint y: 216, endPoint x: 437, endPoint y: 335, distance: 121.3
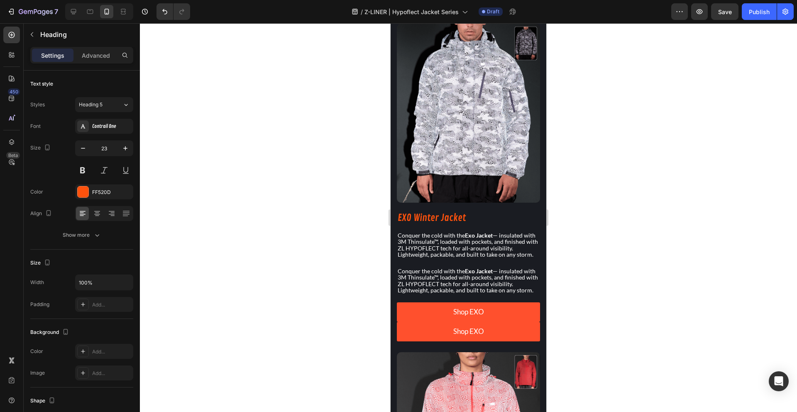
scroll to position [993, 0]
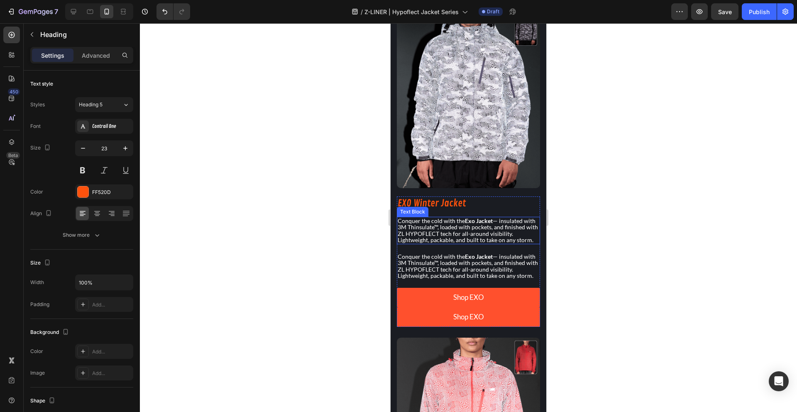
click at [444, 227] on p "Conquer the cold with the Exo Jacket — insulated with 3M Thinsulate™, loaded wi…" at bounding box center [467, 230] width 141 height 26
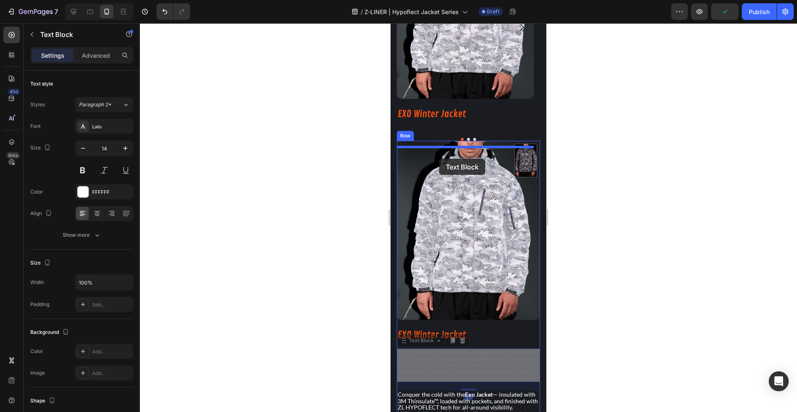
scroll to position [861, 0]
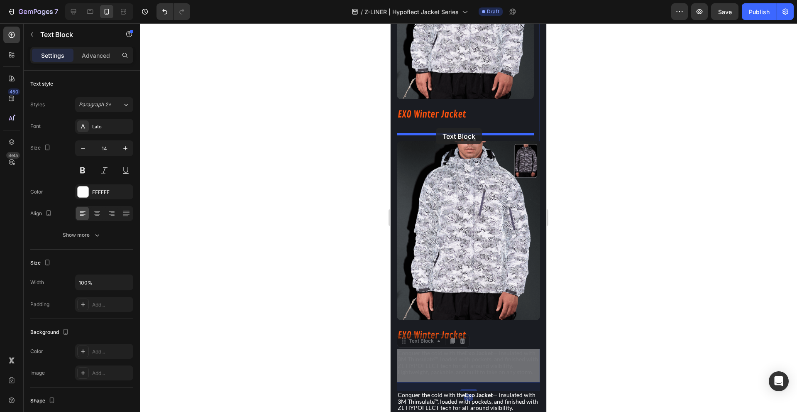
drag, startPoint x: 431, startPoint y: 207, endPoint x: 436, endPoint y: 128, distance: 79.0
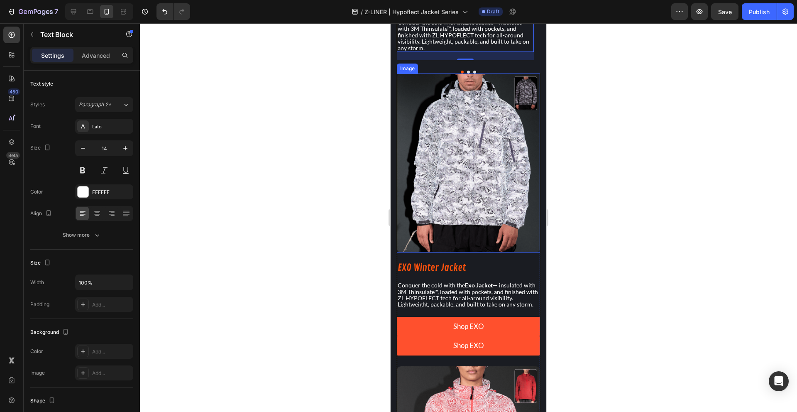
scroll to position [982, 0]
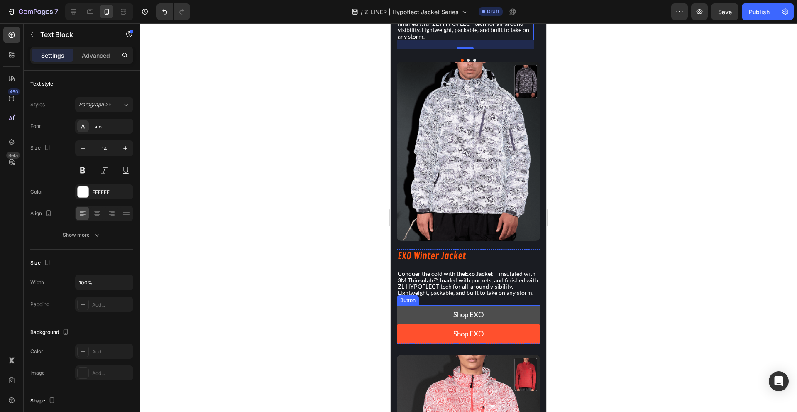
click at [440, 316] on button "Shop EXO" at bounding box center [468, 315] width 143 height 20
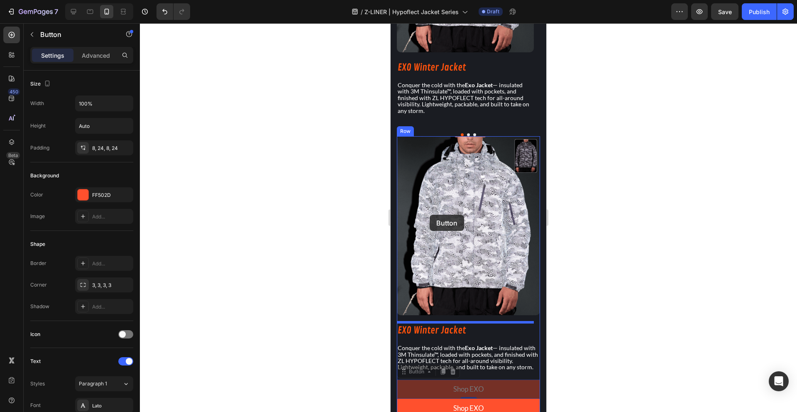
scroll to position [904, 0]
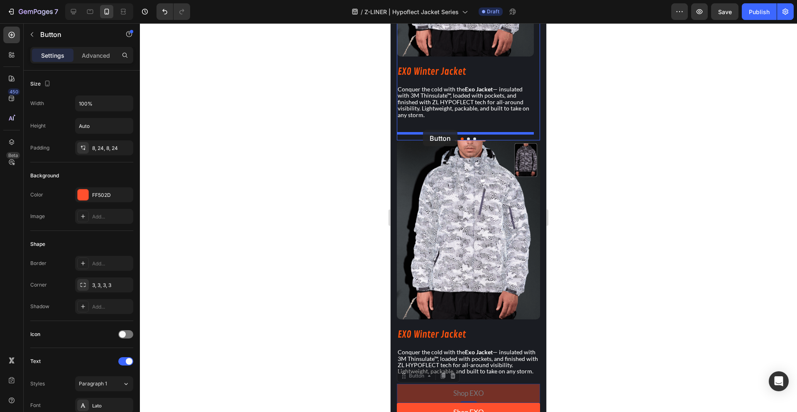
drag, startPoint x: 425, startPoint y: 304, endPoint x: 423, endPoint y: 130, distance: 174.3
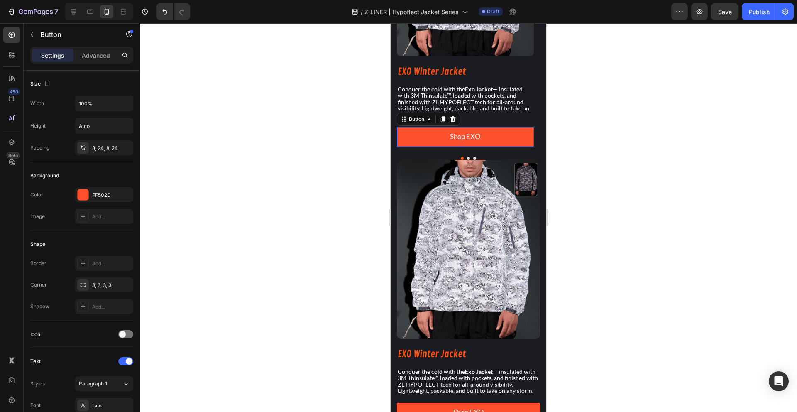
scroll to position [914, 0]
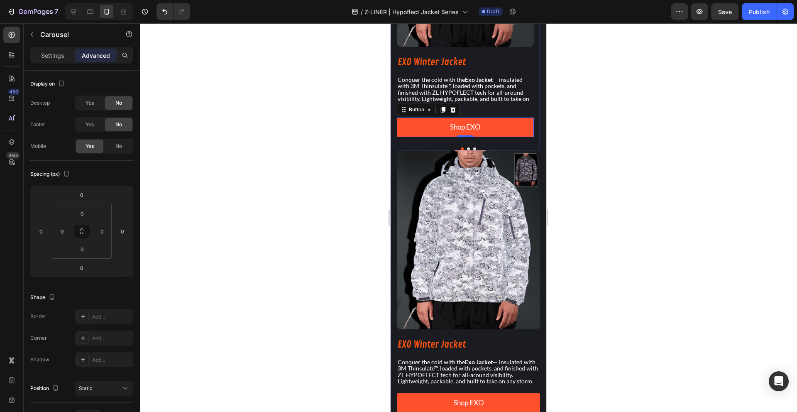
click at [512, 116] on div "Image EXO Winter Jacket Heading Conquer the cold with the Exo Jacket — insulate…" at bounding box center [465, 6] width 137 height 261
click at [54, 60] on div "Settings" at bounding box center [52, 55] width 41 height 13
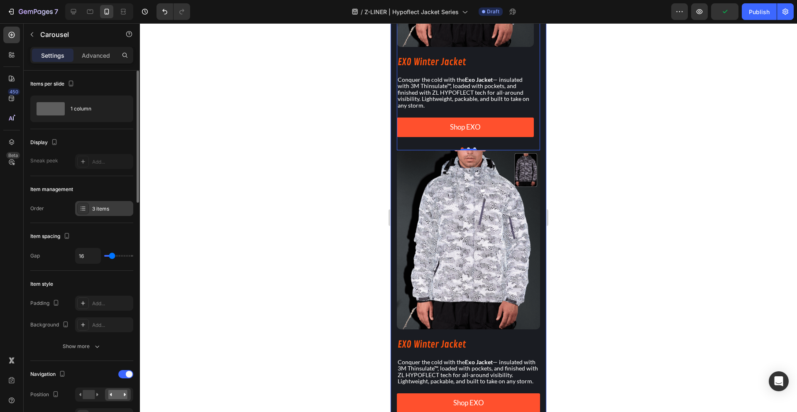
click at [110, 205] on div "3 items" at bounding box center [111, 208] width 39 height 7
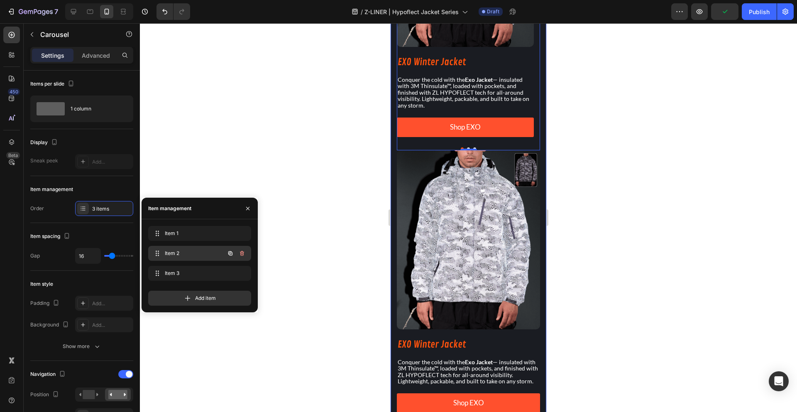
click at [201, 251] on span "Item 2" at bounding box center [188, 252] width 47 height 7
click at [207, 249] on div "Item 2 Item 2" at bounding box center [187, 253] width 73 height 12
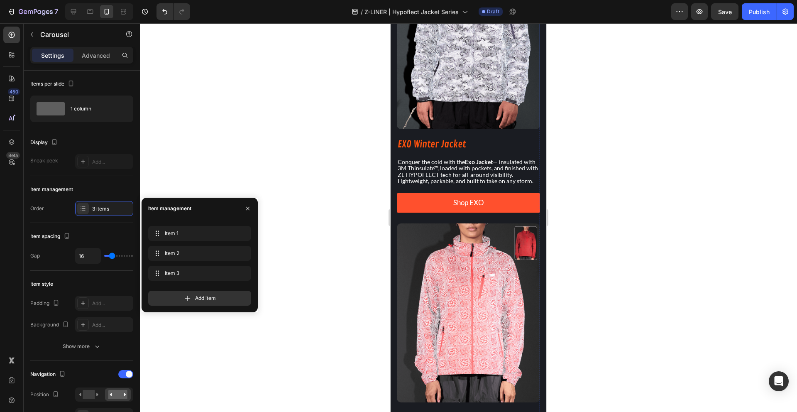
scroll to position [1114, 0]
click at [456, 251] on img at bounding box center [468, 312] width 143 height 179
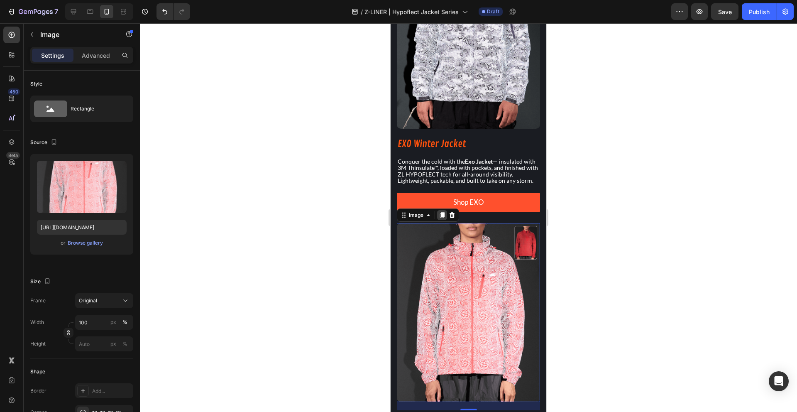
click at [444, 218] on icon at bounding box center [442, 215] width 7 height 7
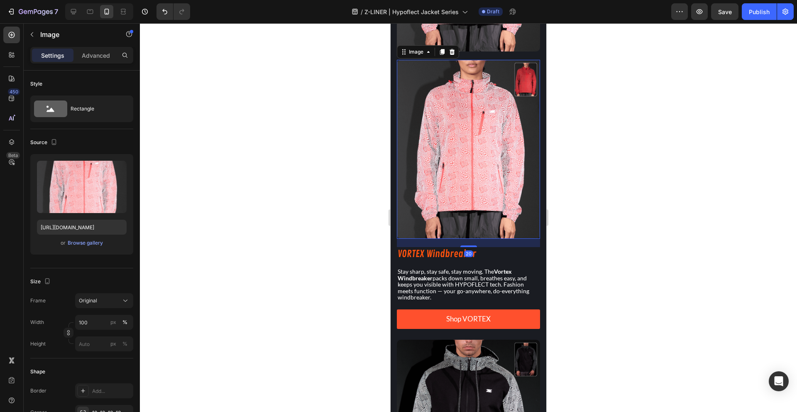
scroll to position [1469, 0]
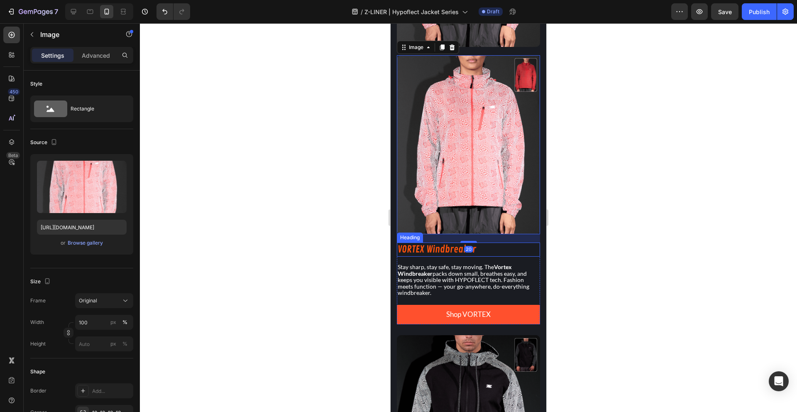
click at [437, 242] on h2 "VORTEX Windbreaker" at bounding box center [468, 249] width 143 height 14
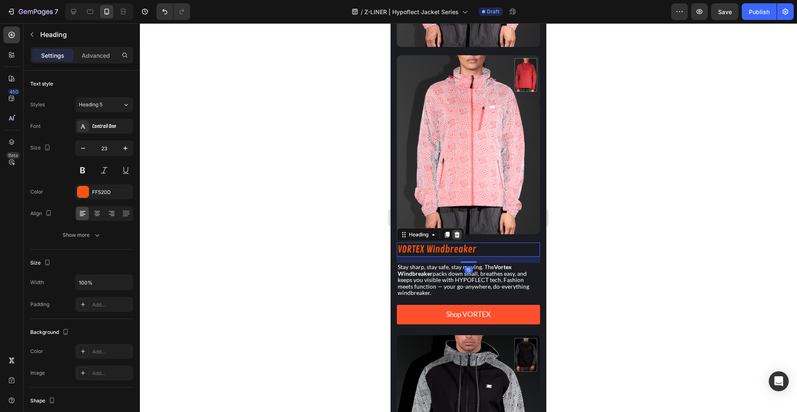
click at [452, 229] on div at bounding box center [457, 234] width 10 height 10
click at [453, 242] on h2 "VORTEX Windbreaker" at bounding box center [468, 249] width 143 height 14
click at [449, 232] on icon at bounding box center [447, 235] width 5 height 6
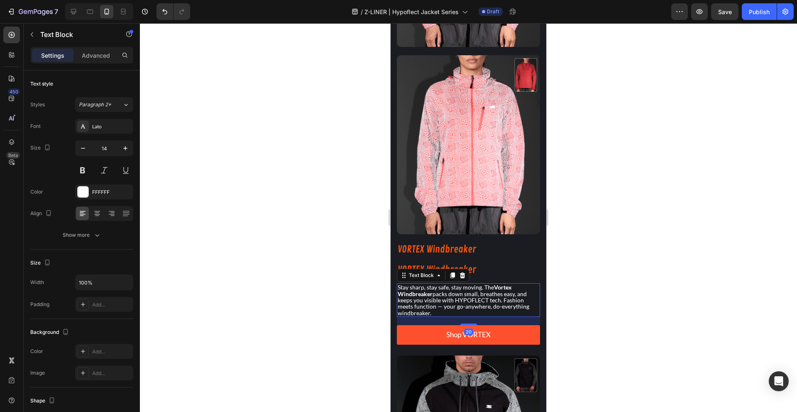
click at [435, 287] on p "Stay sharp, stay safe, stay moving. The Vortex Windbreaker packs down small, br…" at bounding box center [467, 300] width 141 height 32
drag, startPoint x: 455, startPoint y: 263, endPoint x: 439, endPoint y: 303, distance: 42.7
click at [455, 270] on div at bounding box center [452, 275] width 10 height 10
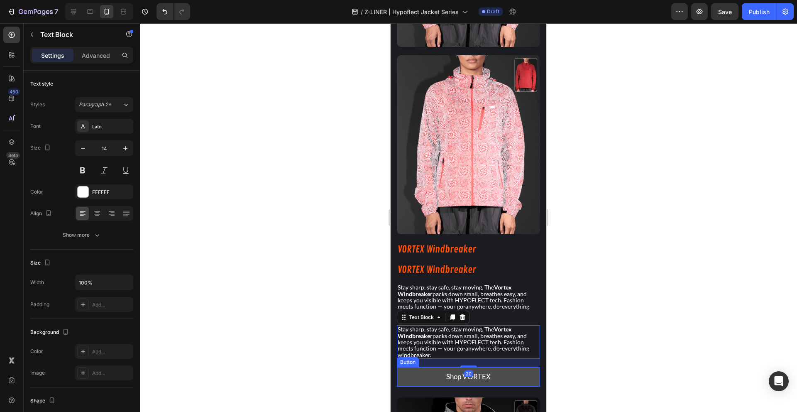
click at [420, 367] on button "Shop VORTEX" at bounding box center [468, 377] width 143 height 20
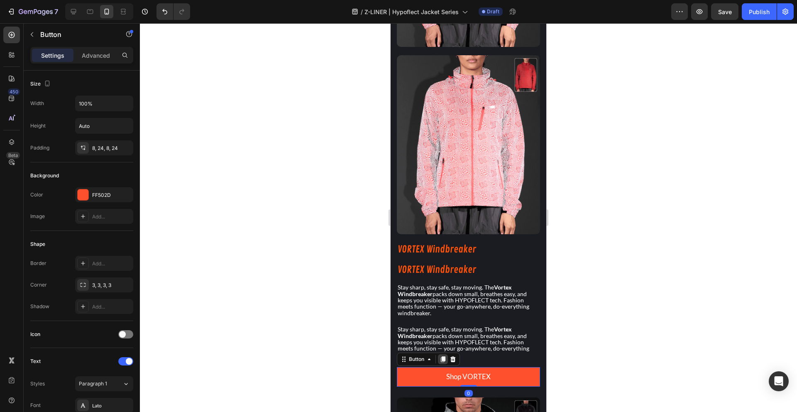
click at [440, 356] on icon at bounding box center [442, 359] width 7 height 7
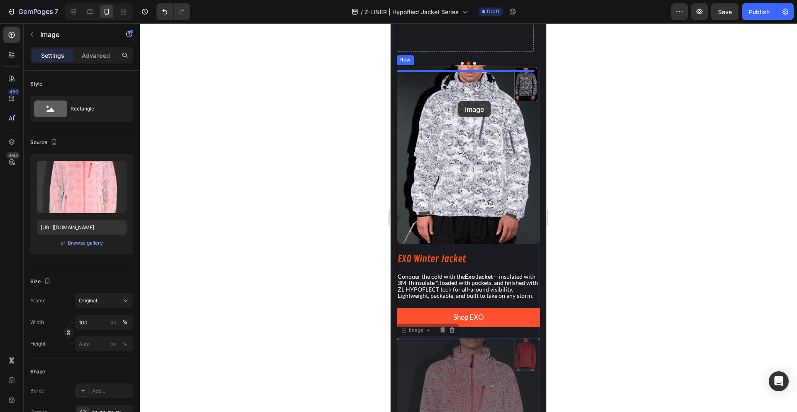
scroll to position [916, 0]
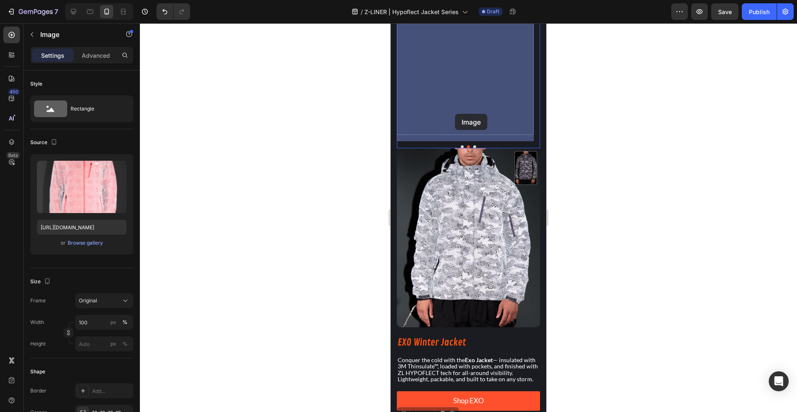
drag, startPoint x: 464, startPoint y: 254, endPoint x: 455, endPoint y: 114, distance: 141.0
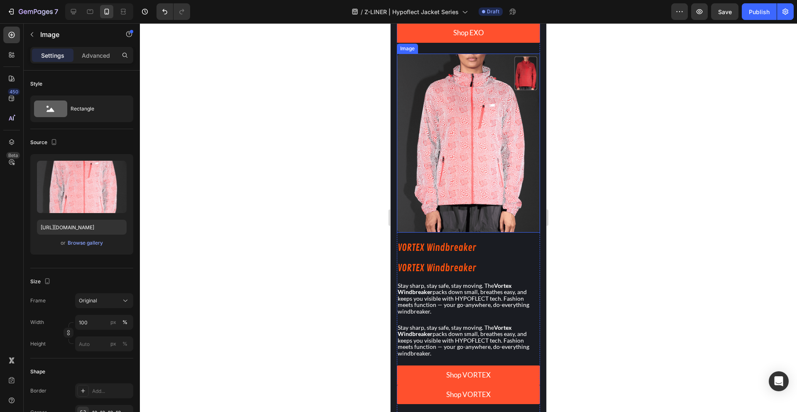
scroll to position [1286, 0]
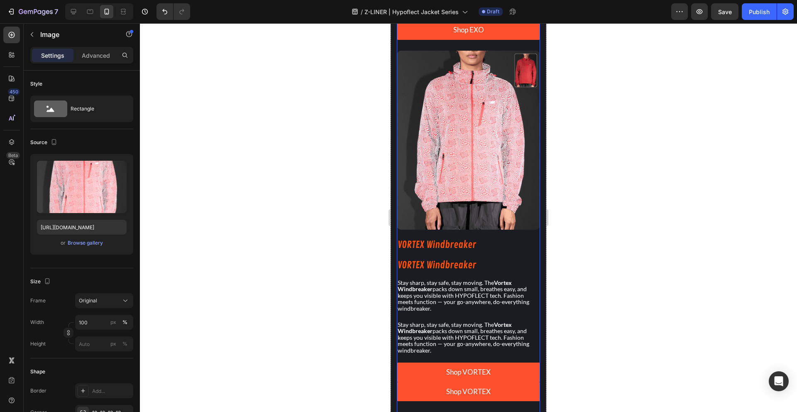
click at [445, 233] on div "Image VORTEX Windbreaker Heading VORTEX Windbreaker Heading Stay sharp, stay sa…" at bounding box center [468, 228] width 143 height 354
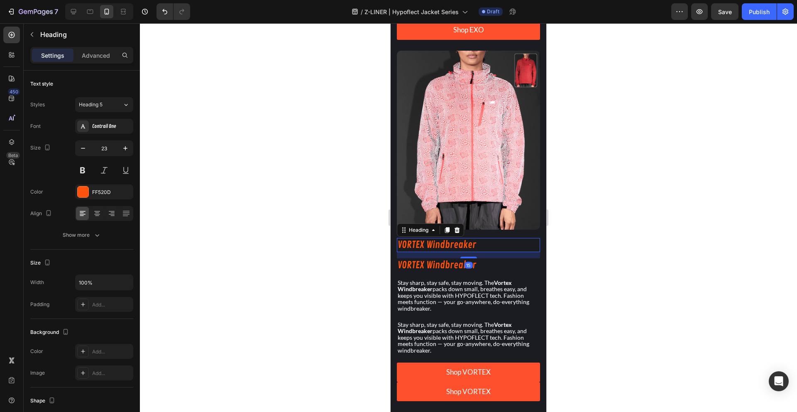
click at [447, 238] on h2 "VORTEX Windbreaker" at bounding box center [468, 245] width 143 height 14
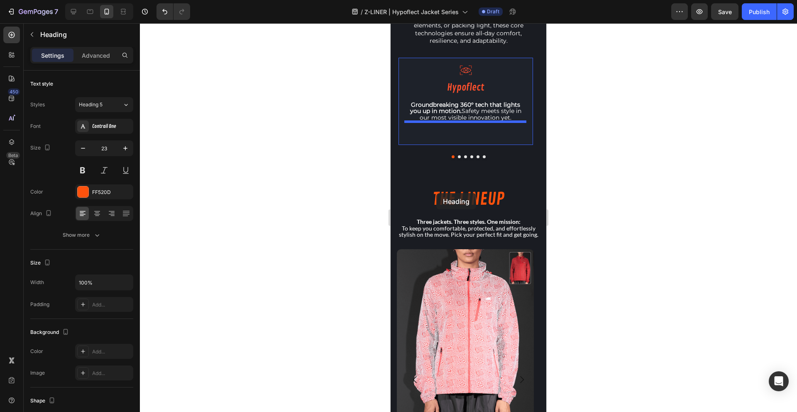
scroll to position [775, 0]
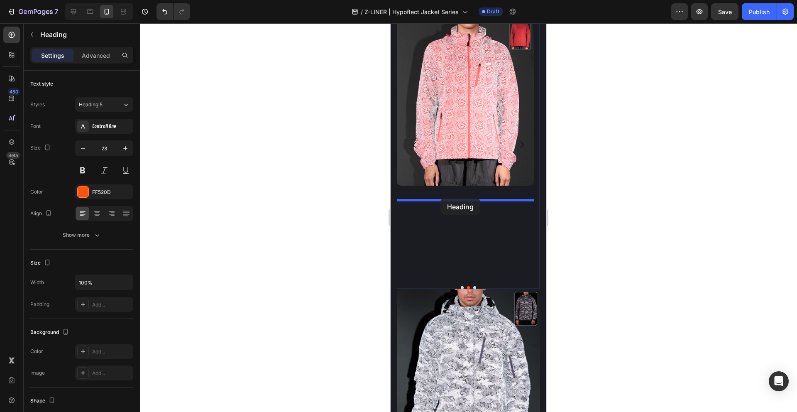
drag, startPoint x: 412, startPoint y: 225, endPoint x: 440, endPoint y: 198, distance: 38.7
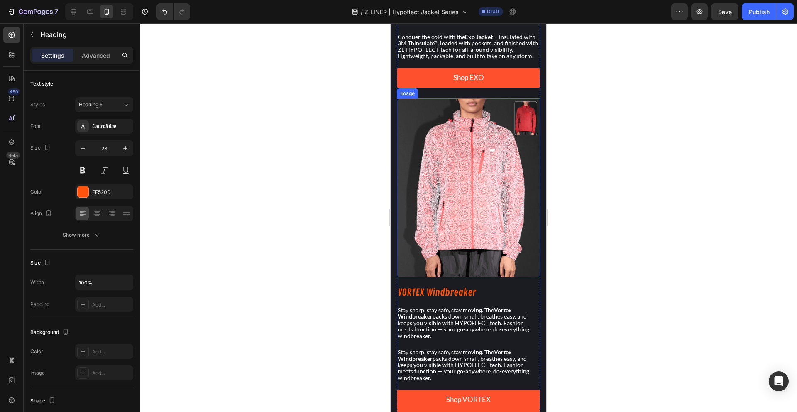
scroll to position [1270, 0]
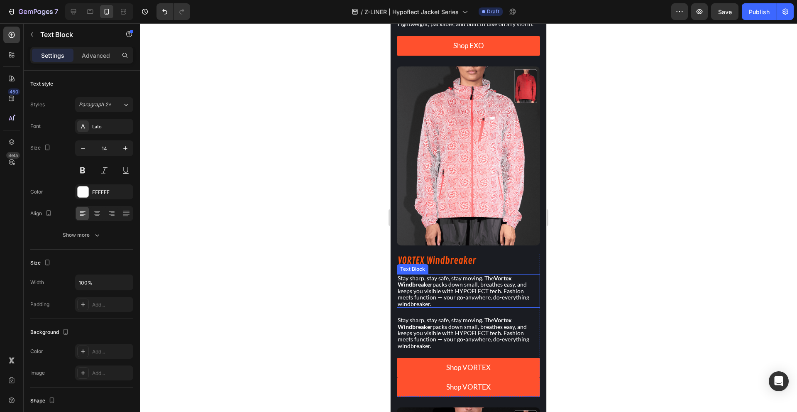
click at [436, 297] on p "Stay sharp, stay safe, stay moving. The Vortex Windbreaker packs down small, br…" at bounding box center [467, 291] width 141 height 32
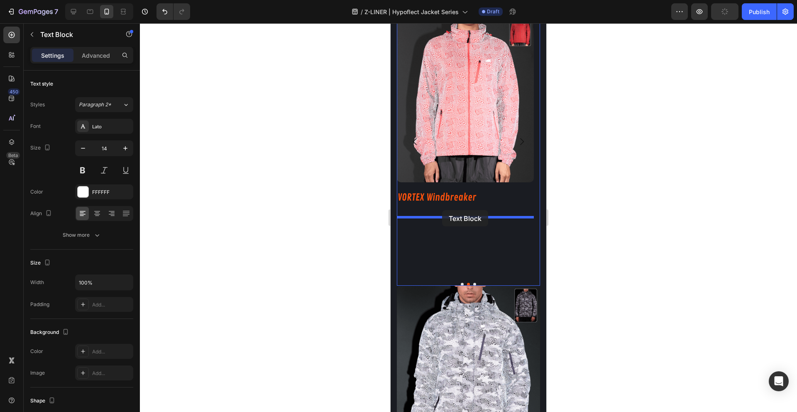
drag, startPoint x: 431, startPoint y: 261, endPoint x: 442, endPoint y: 210, distance: 52.2
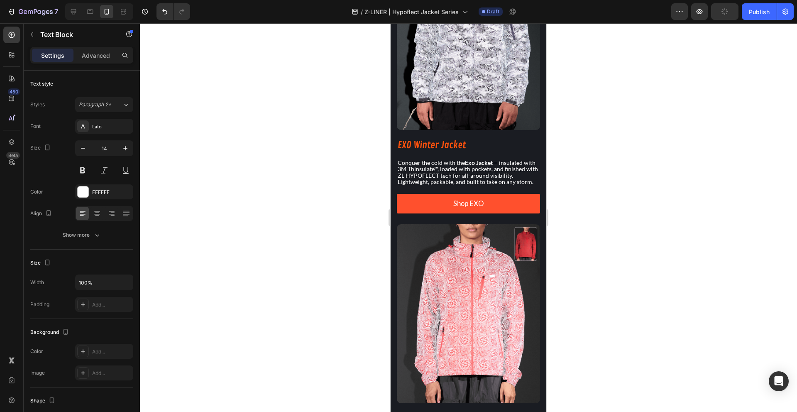
scroll to position [1324, 0]
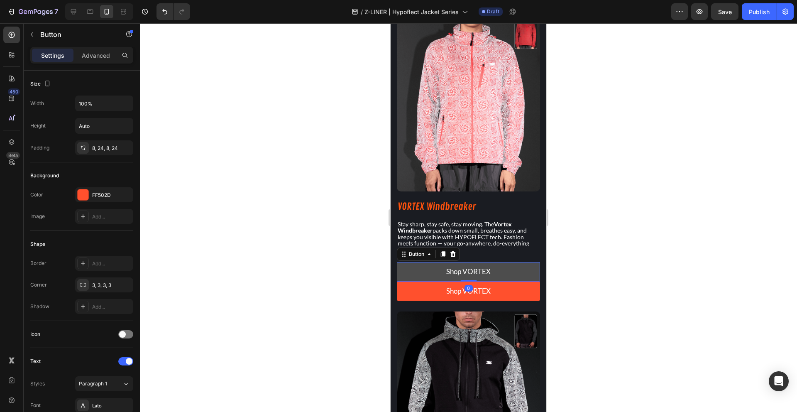
click at [420, 268] on button "Shop VORTEX" at bounding box center [468, 272] width 143 height 20
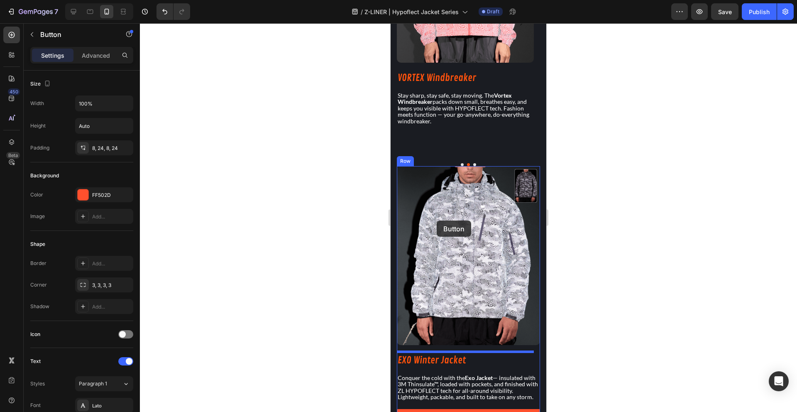
scroll to position [871, 0]
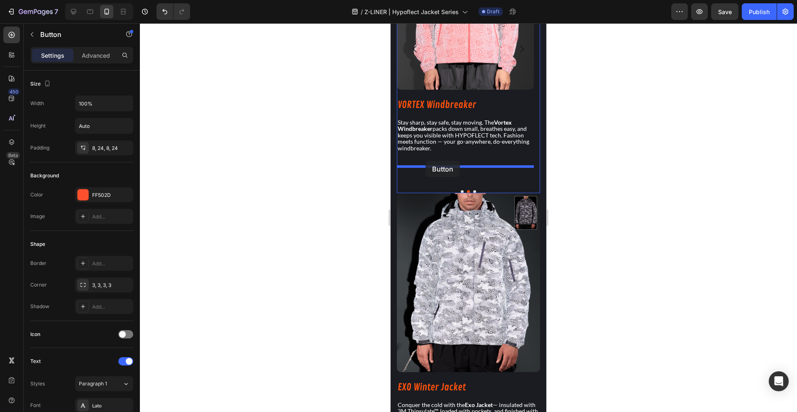
drag, startPoint x: 425, startPoint y: 251, endPoint x: 425, endPoint y: 161, distance: 90.4
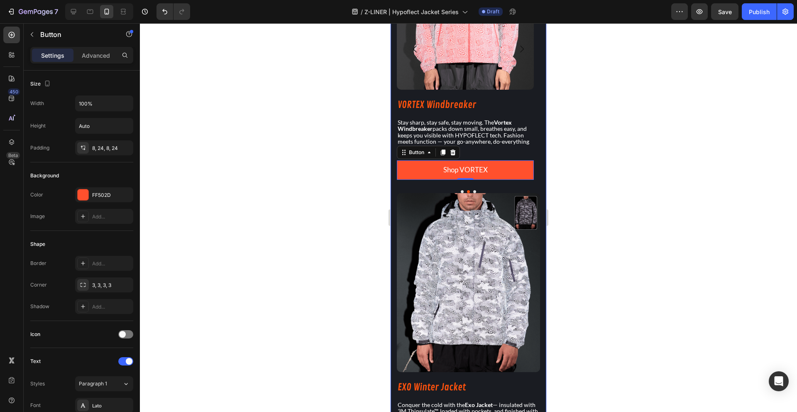
click at [368, 241] on div at bounding box center [468, 217] width 657 height 388
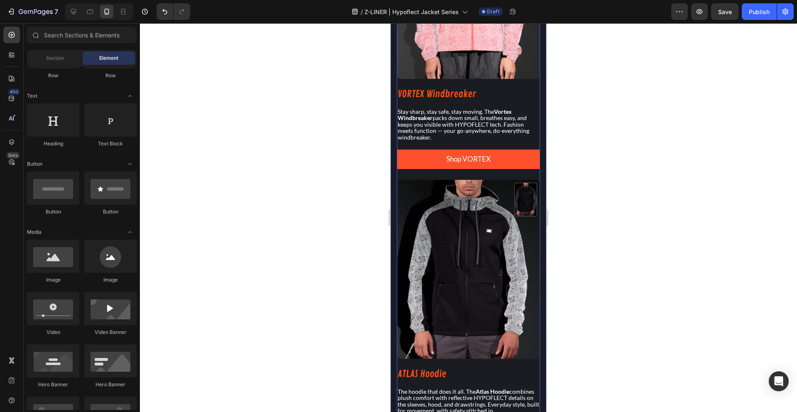
scroll to position [1474, 0]
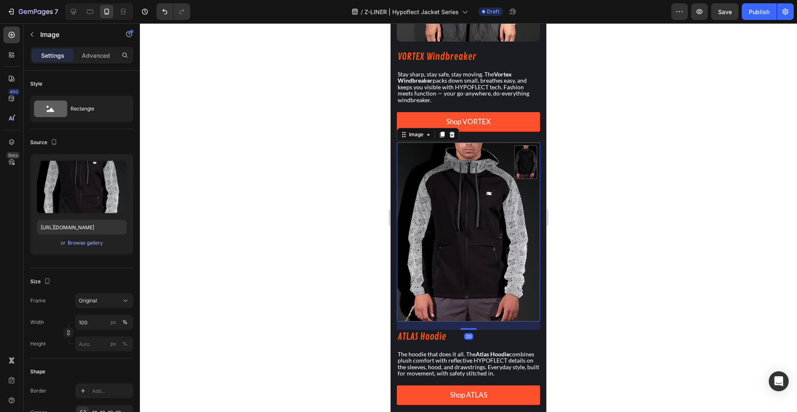
click at [439, 182] on img at bounding box center [468, 231] width 143 height 179
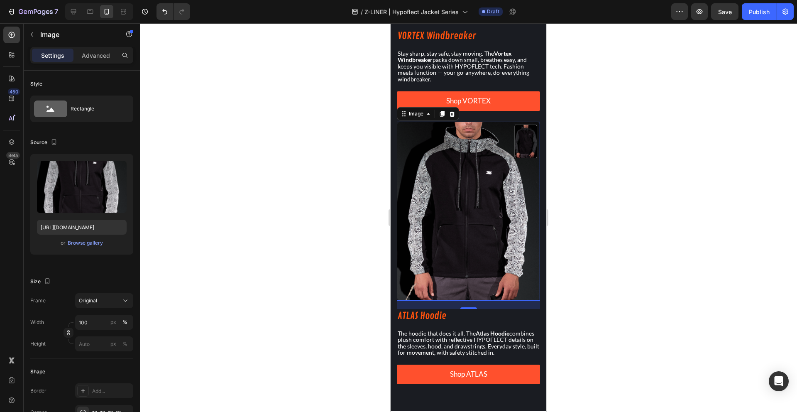
scroll to position [1497, 0]
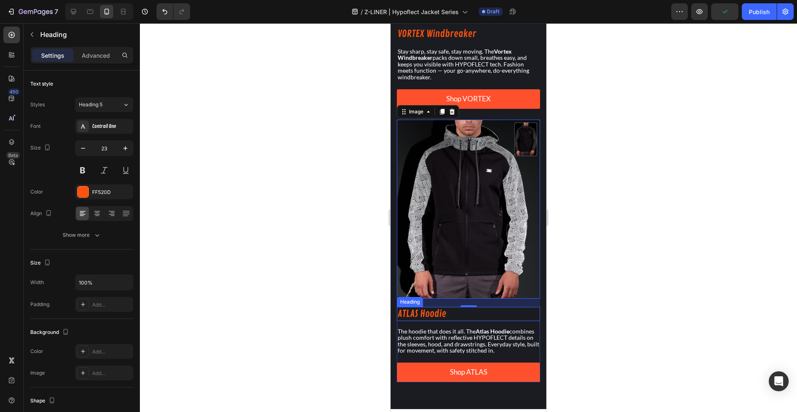
click at [448, 307] on h2 "ATLAS Hoodie" at bounding box center [468, 314] width 143 height 14
click at [482, 274] on img at bounding box center [468, 208] width 143 height 179
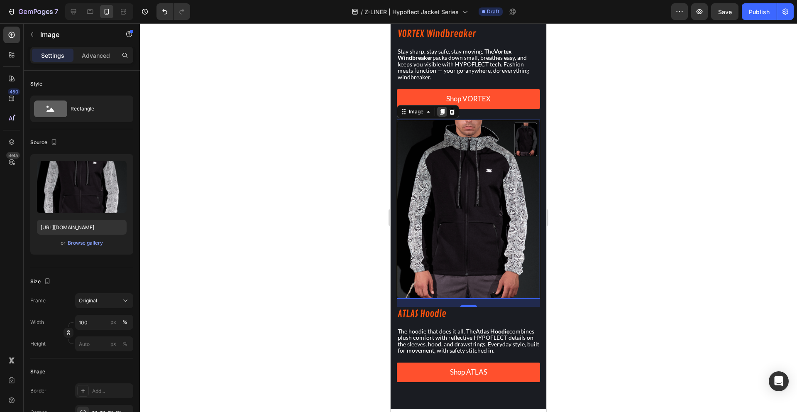
click at [439, 108] on icon at bounding box center [442, 111] width 7 height 7
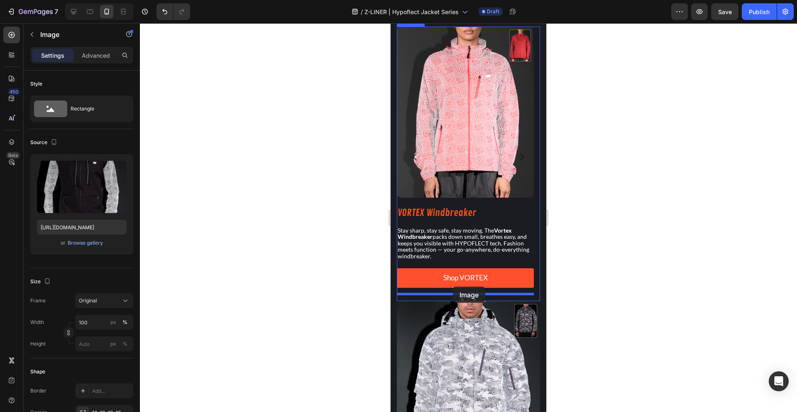
scroll to position [774, 0]
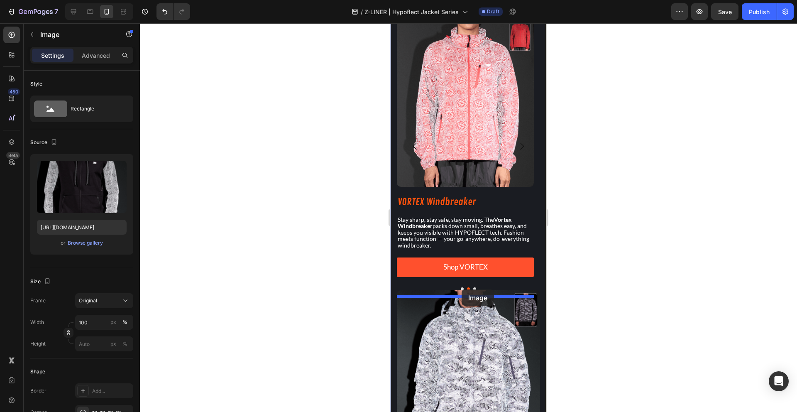
drag, startPoint x: 441, startPoint y: 154, endPoint x: 461, endPoint y: 289, distance: 137.1
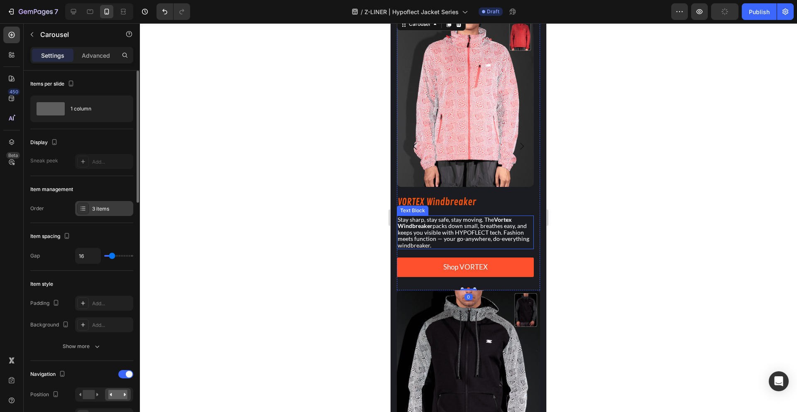
click at [104, 213] on div "3 items" at bounding box center [104, 208] width 58 height 15
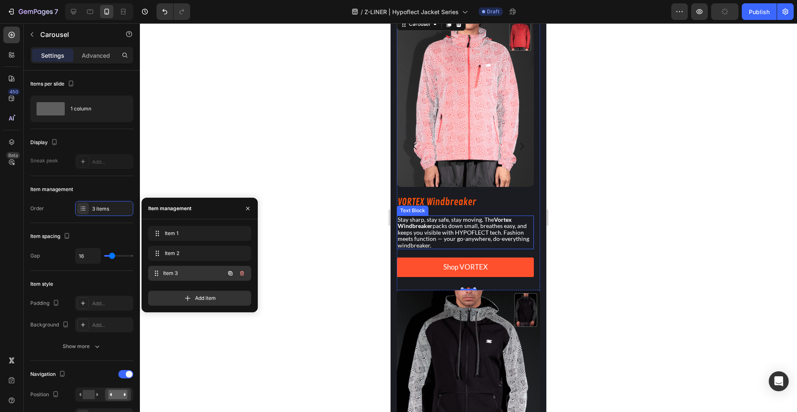
click at [168, 268] on div "Item 3 Item 3" at bounding box center [187, 273] width 73 height 12
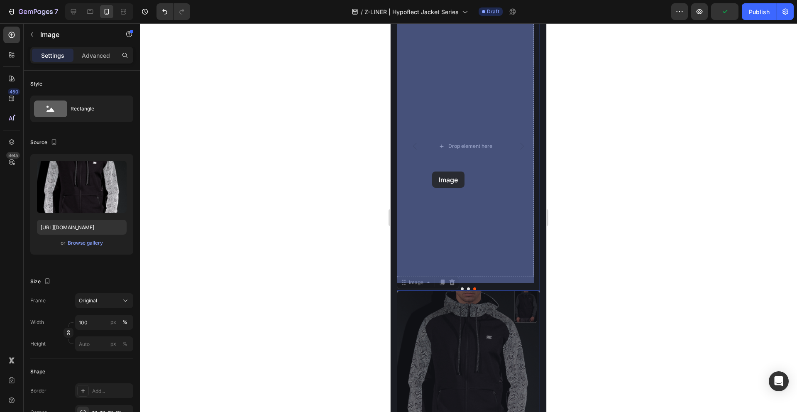
drag, startPoint x: 435, startPoint y: 329, endPoint x: 432, endPoint y: 171, distance: 157.7
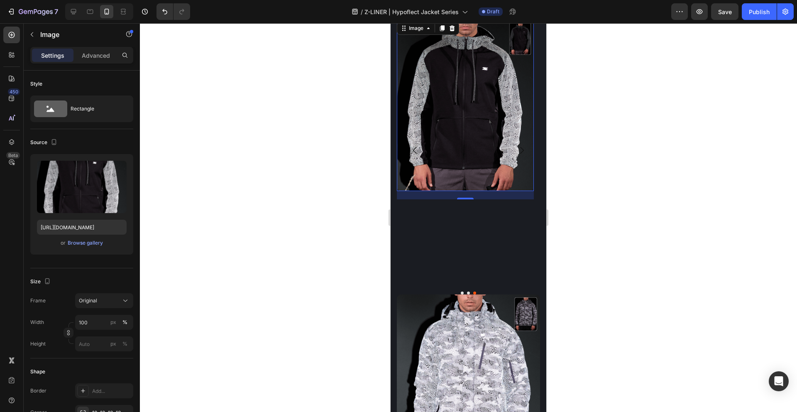
scroll to position [773, 0]
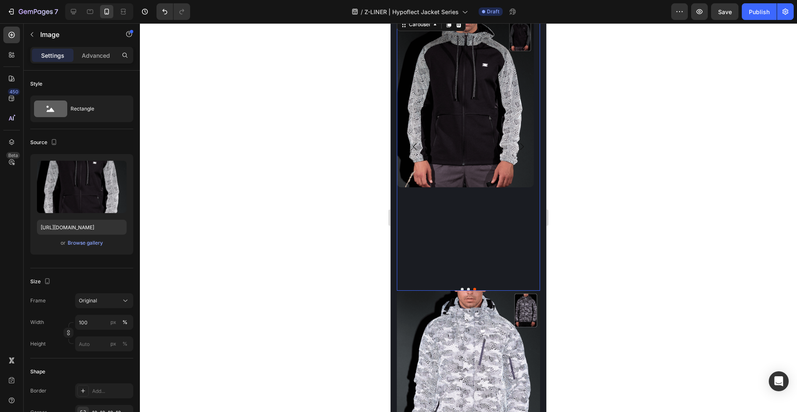
click at [462, 233] on div "Image" at bounding box center [465, 146] width 137 height 261
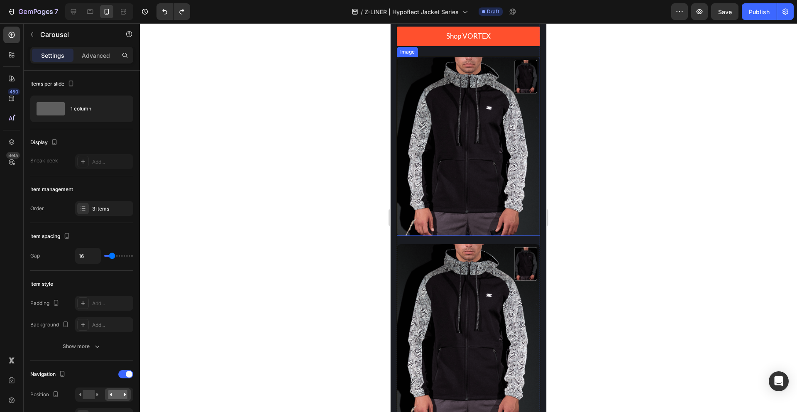
scroll to position [1571, 0]
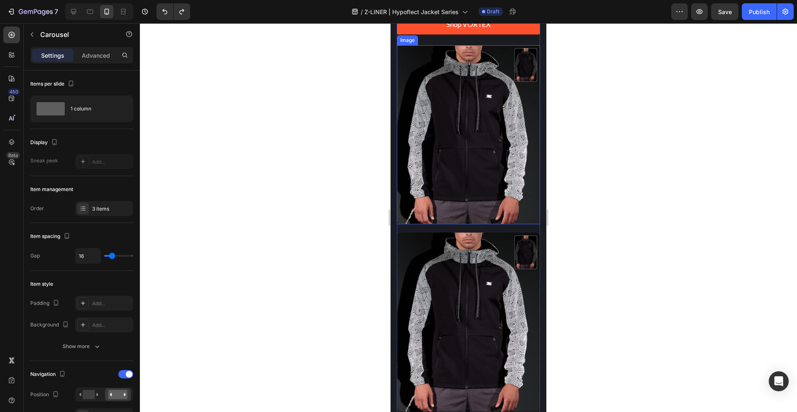
click at [471, 266] on img at bounding box center [468, 321] width 143 height 179
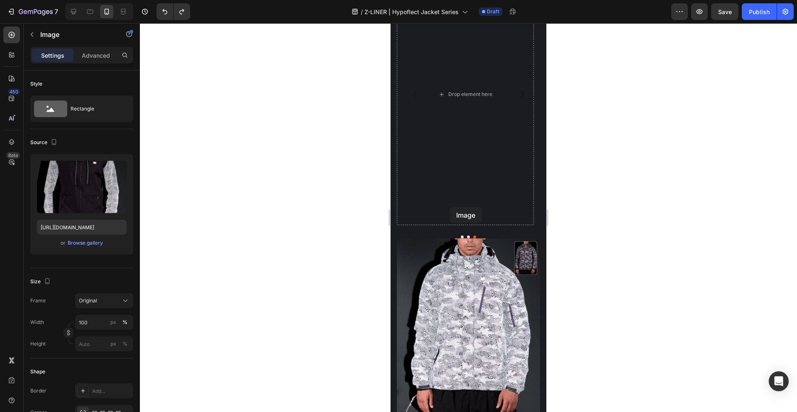
scroll to position [730, 0]
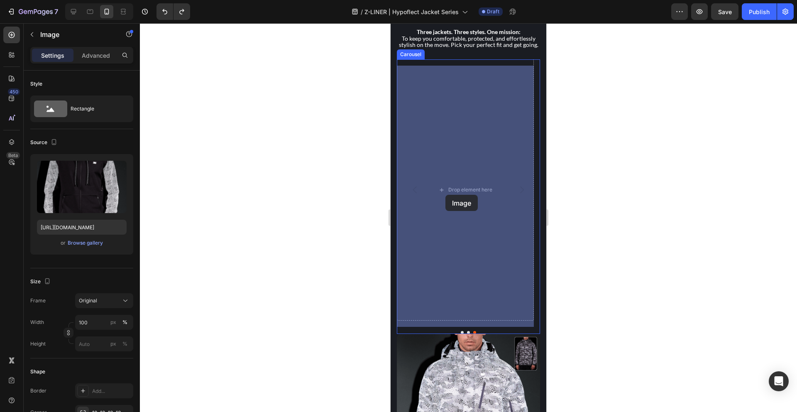
drag, startPoint x: 460, startPoint y: 321, endPoint x: 445, endPoint y: 195, distance: 127.0
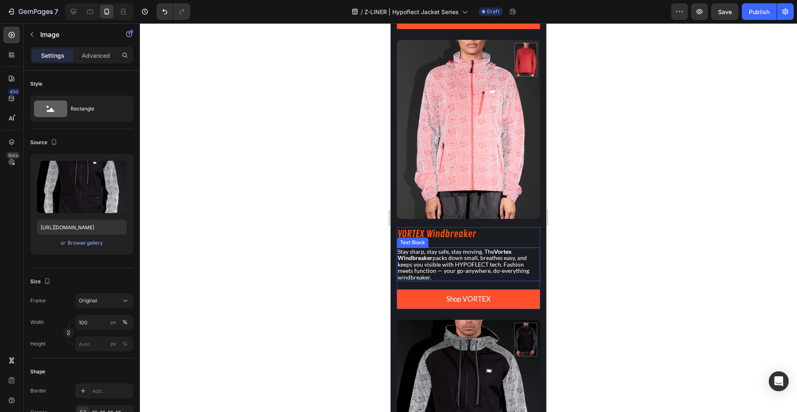
scroll to position [1587, 0]
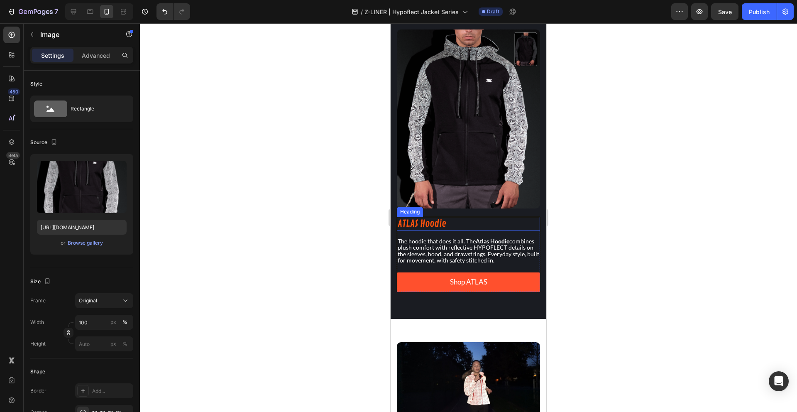
click at [423, 217] on h2 "ATLAS Hoodie" at bounding box center [468, 224] width 143 height 14
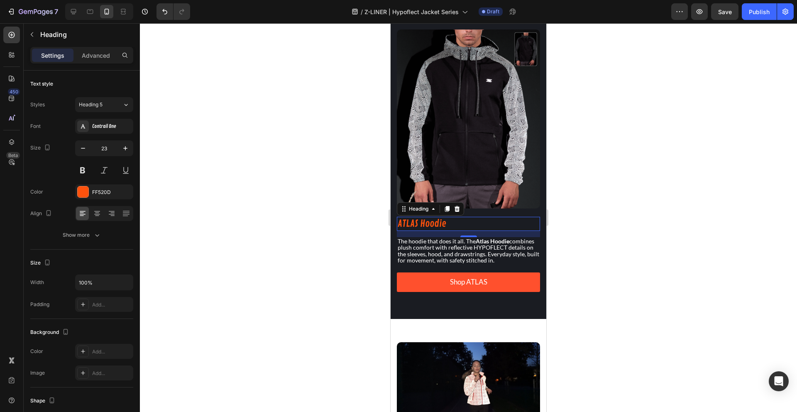
click at [524, 231] on div "15" at bounding box center [468, 234] width 143 height 6
click at [605, 251] on div at bounding box center [468, 217] width 657 height 388
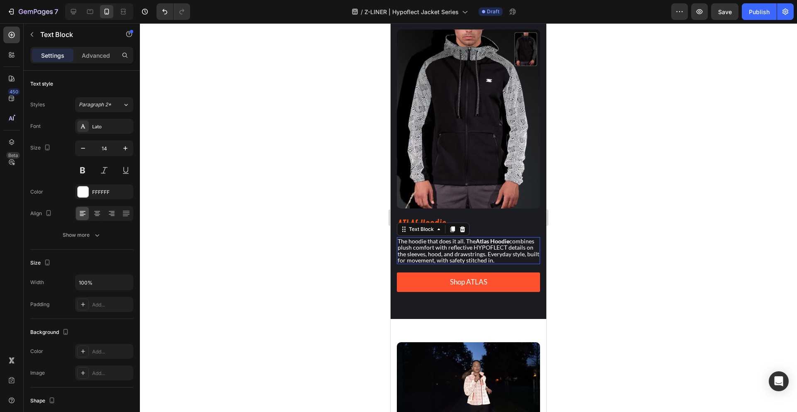
click at [522, 256] on p "The hoodie that does it all. The Atlas Hoodie combines plush comfort with refle…" at bounding box center [467, 251] width 141 height 26
click at [417, 225] on div "Text Block" at bounding box center [421, 228] width 28 height 7
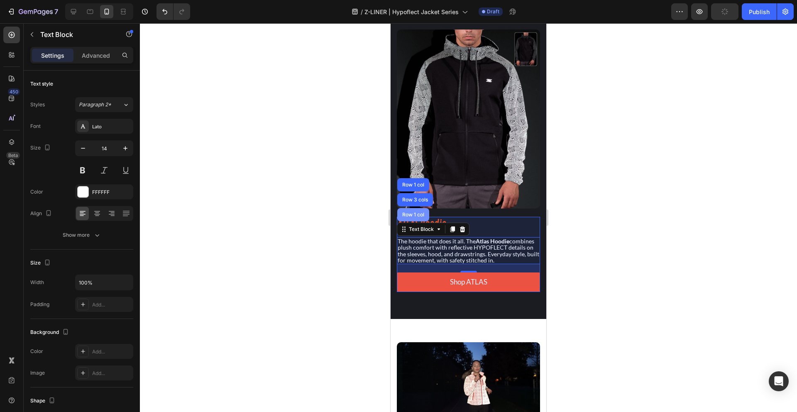
click at [410, 212] on div "Row 1 col" at bounding box center [412, 214] width 25 height 5
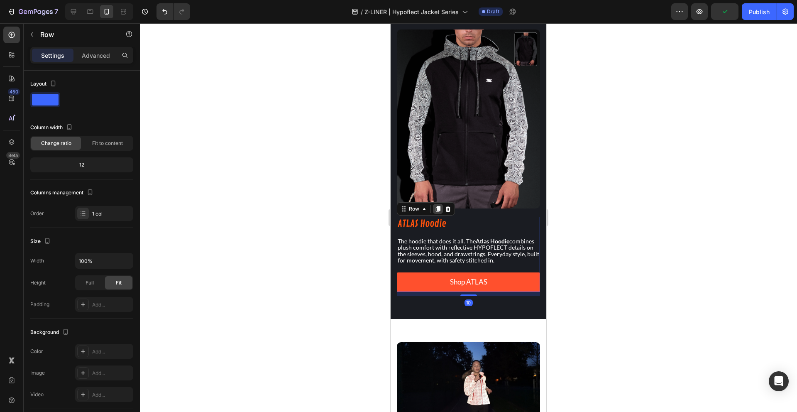
click at [442, 204] on div at bounding box center [438, 209] width 10 height 10
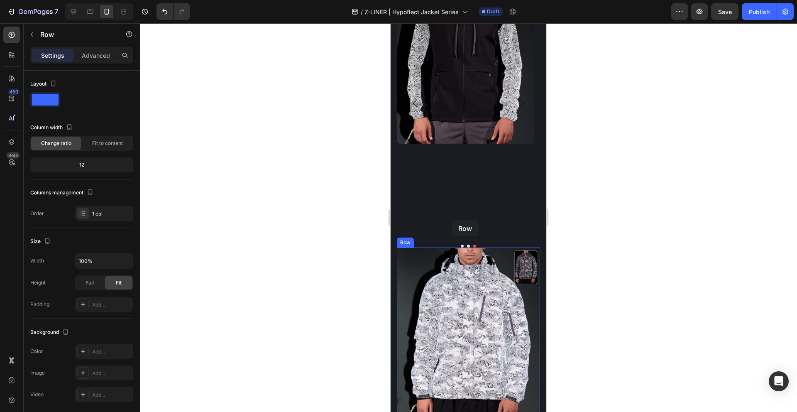
scroll to position [816, 0]
drag, startPoint x: 414, startPoint y: 288, endPoint x: 443, endPoint y: 150, distance: 140.3
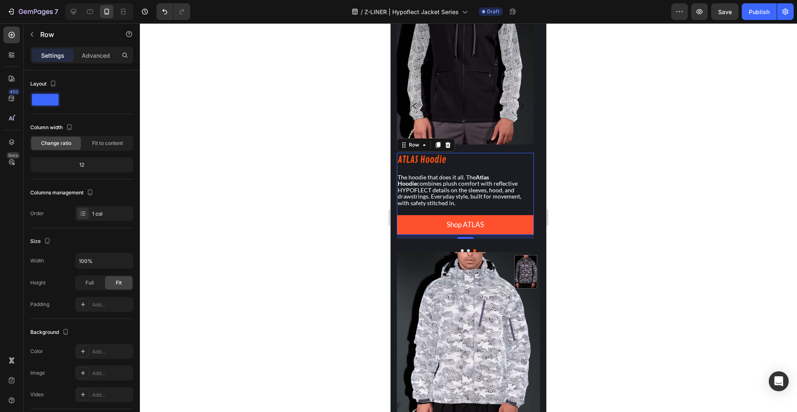
scroll to position [818, 0]
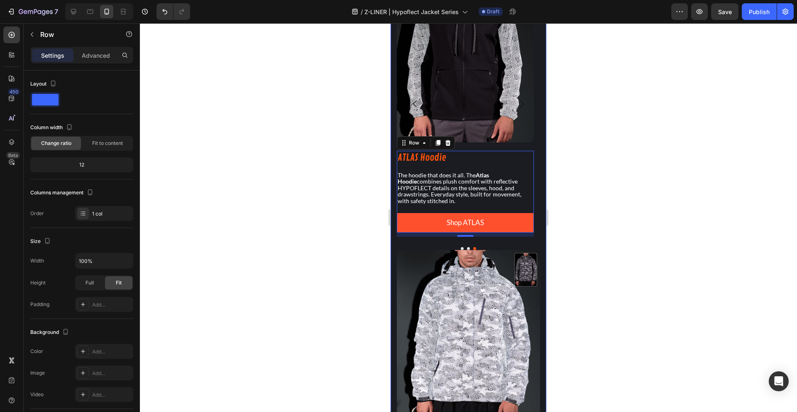
click at [344, 239] on div at bounding box center [468, 217] width 657 height 388
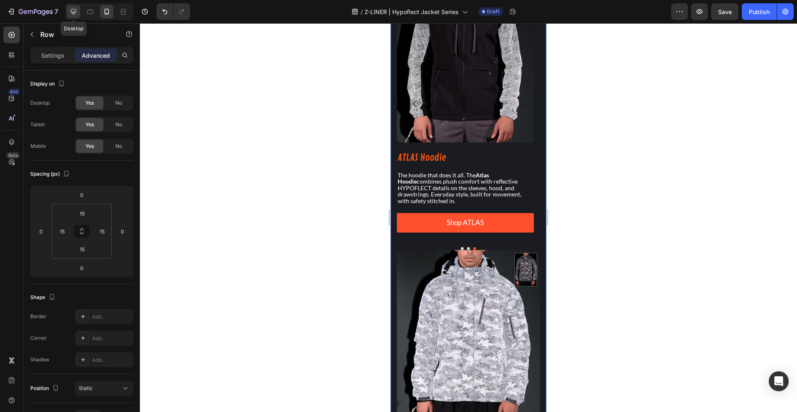
click at [73, 14] on icon at bounding box center [73, 11] width 5 height 5
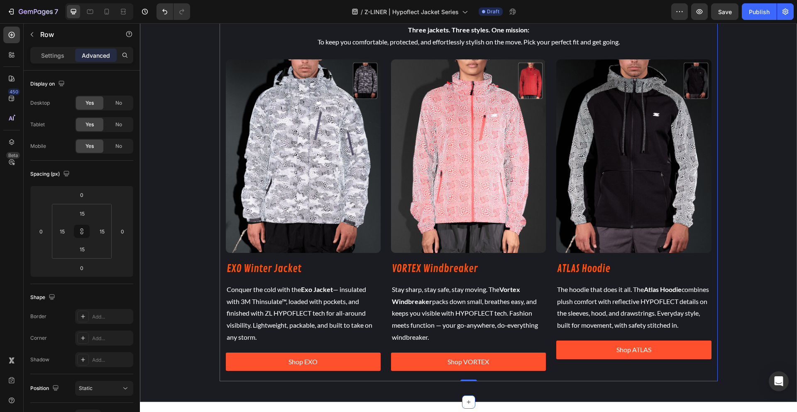
scroll to position [637, 0]
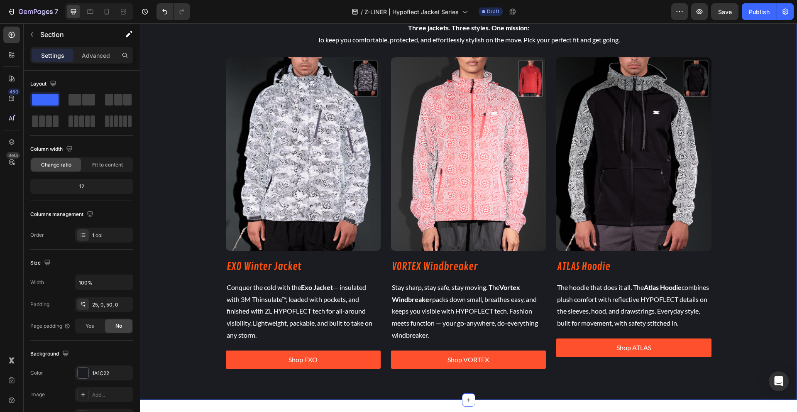
click at [194, 208] on div "THE LINEUP Heading Three jackets. Three styles. One mission: To keep you comfor…" at bounding box center [468, 180] width 657 height 397
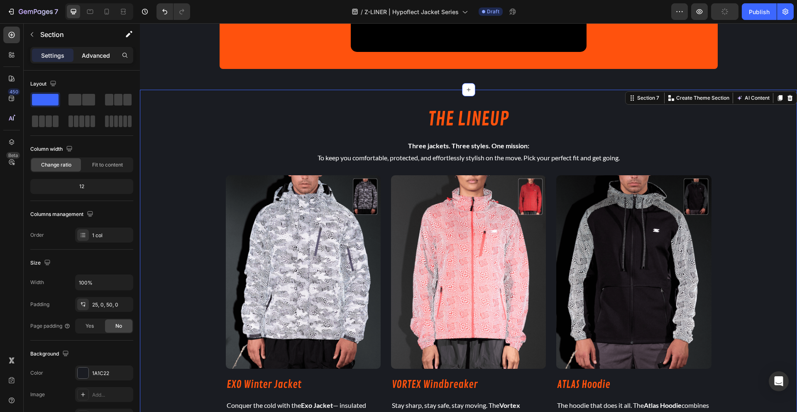
scroll to position [510, 0]
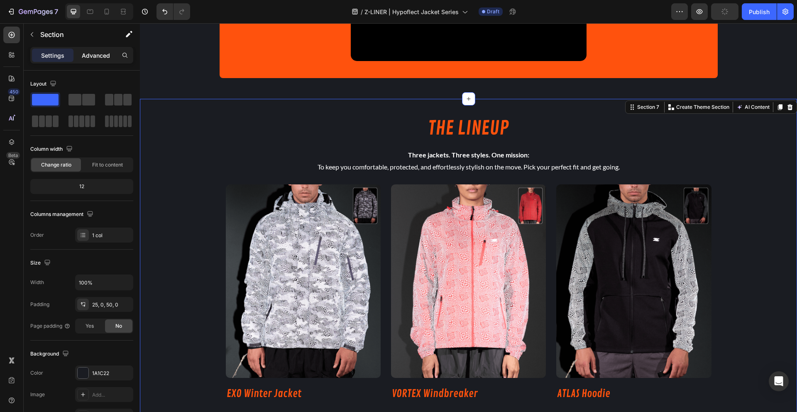
click at [94, 56] on p "Advanced" at bounding box center [96, 55] width 28 height 9
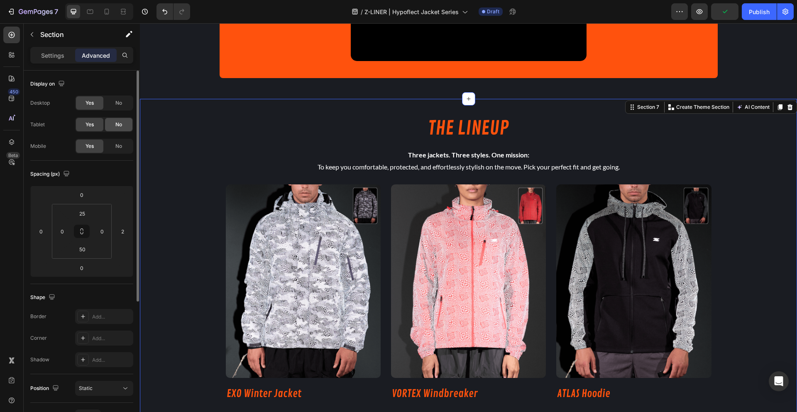
click at [118, 123] on span "No" at bounding box center [118, 124] width 7 height 7
click at [94, 120] on div "Yes" at bounding box center [89, 124] width 27 height 13
click at [120, 146] on span "No" at bounding box center [118, 145] width 7 height 7
click at [111, 12] on div at bounding box center [106, 11] width 13 height 13
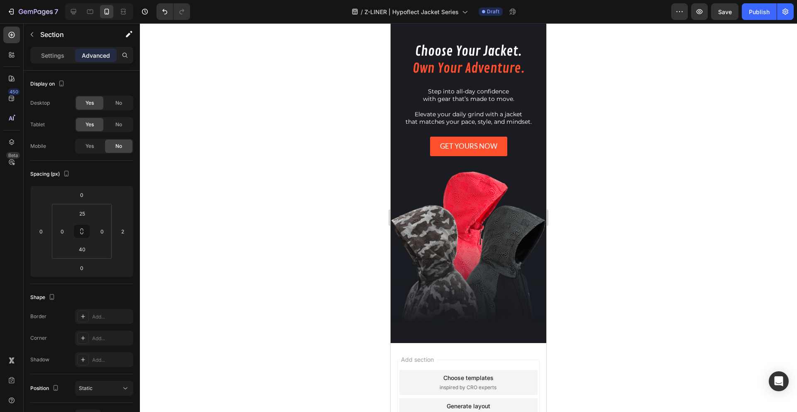
scroll to position [686, 0]
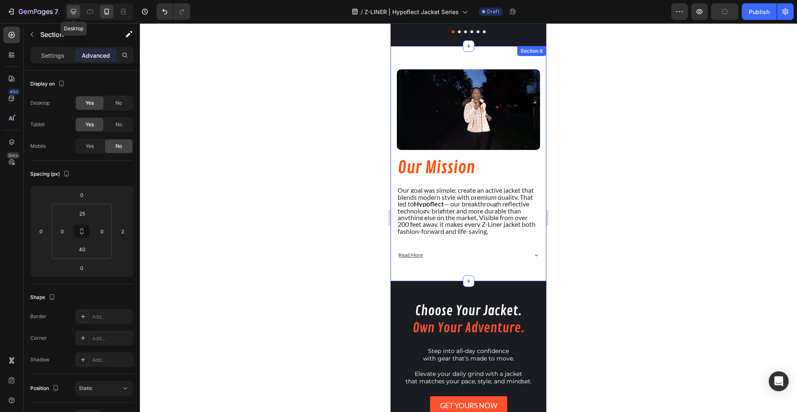
click at [76, 16] on div at bounding box center [73, 11] width 13 height 13
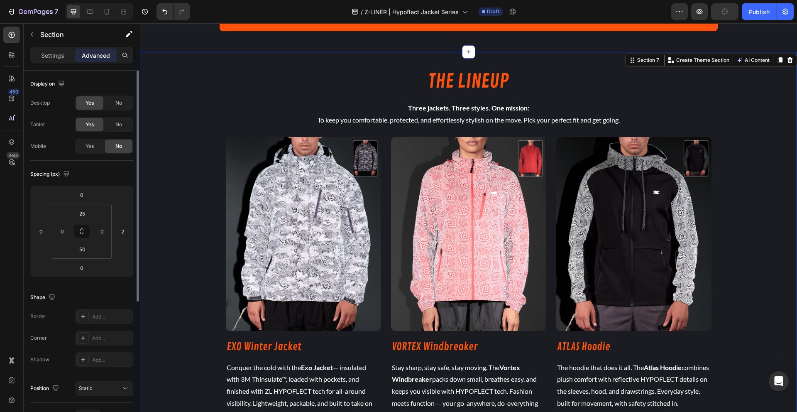
scroll to position [541, 0]
click at [99, 147] on div "Yes" at bounding box center [89, 145] width 27 height 13
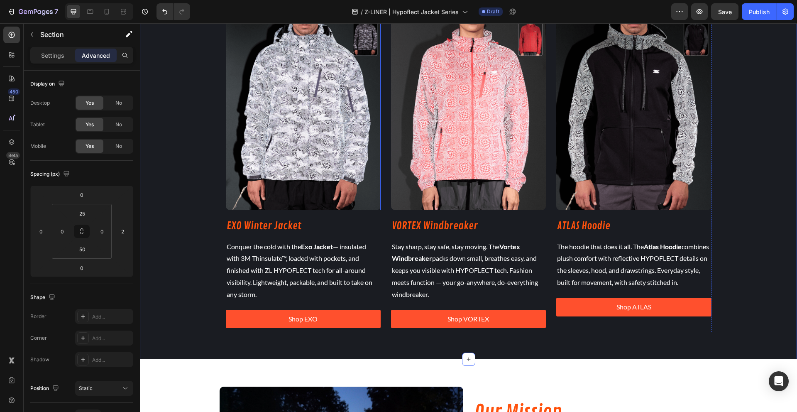
scroll to position [578, 0]
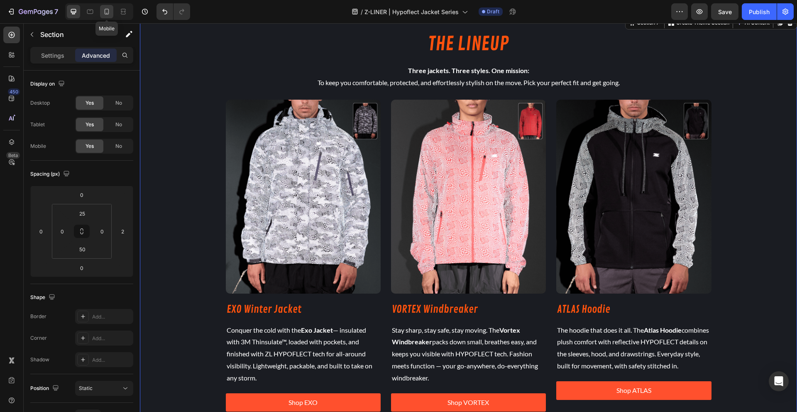
click at [110, 14] on icon at bounding box center [106, 11] width 8 height 8
type input "40"
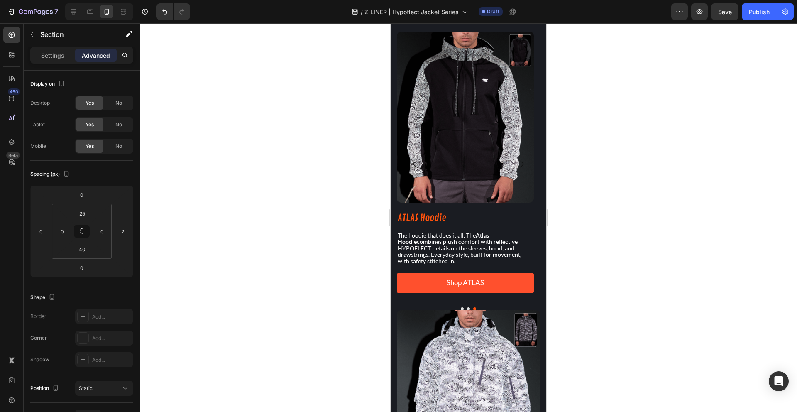
scroll to position [564, 0]
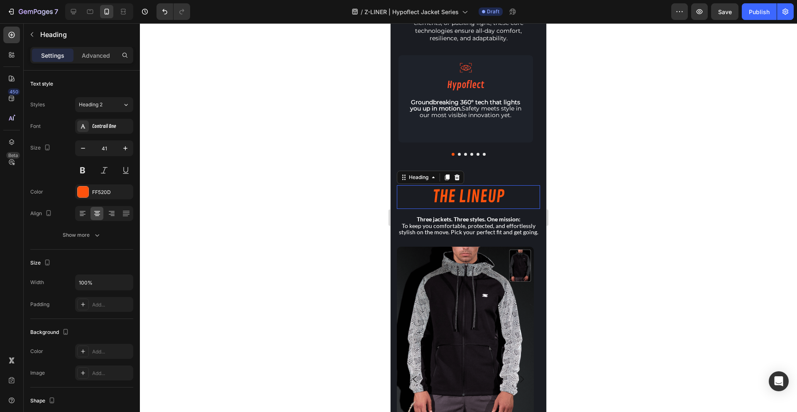
click at [405, 197] on h2 "THE LINEUP" at bounding box center [468, 197] width 143 height 24
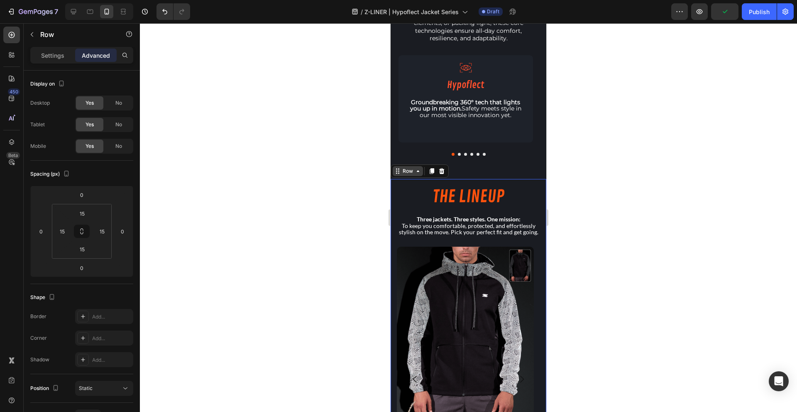
click at [409, 173] on div "Row" at bounding box center [408, 170] width 14 height 7
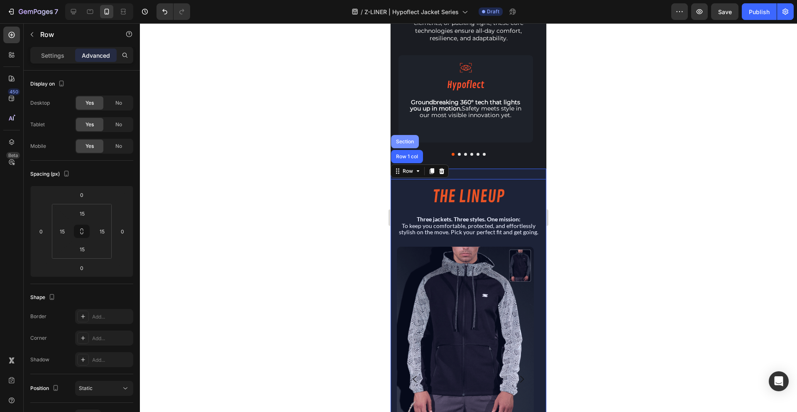
click at [409, 141] on div "Section" at bounding box center [404, 141] width 21 height 5
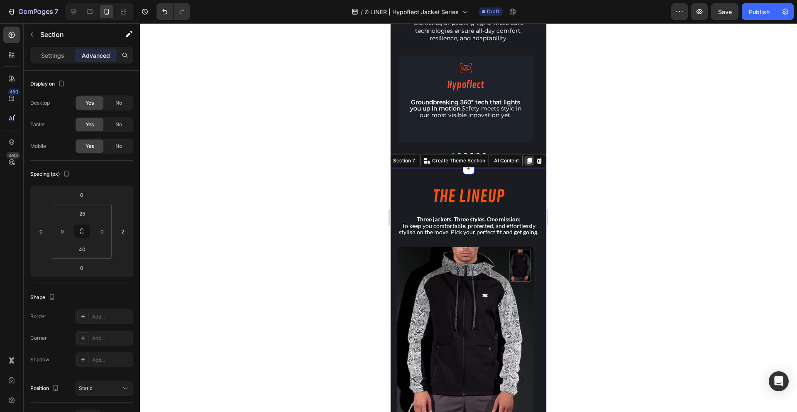
click at [527, 161] on icon at bounding box center [529, 161] width 5 height 6
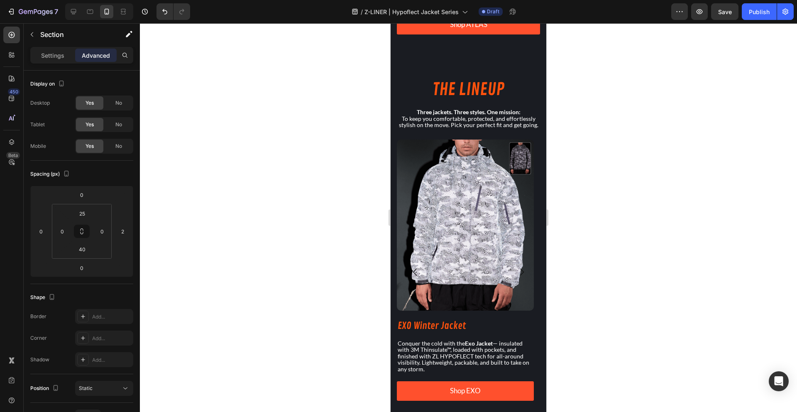
scroll to position [1874, 0]
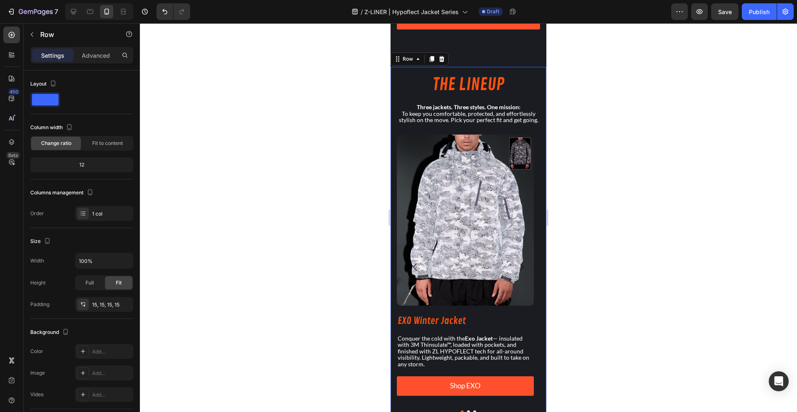
click at [404, 58] on div "Row" at bounding box center [408, 58] width 14 height 7
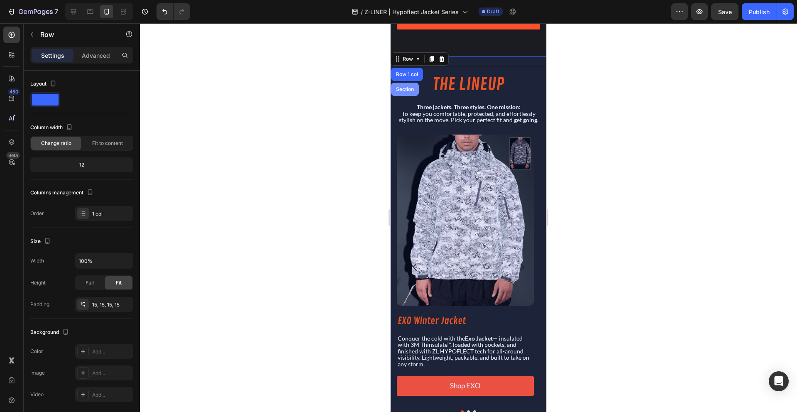
click at [404, 88] on div "Section" at bounding box center [405, 89] width 28 height 13
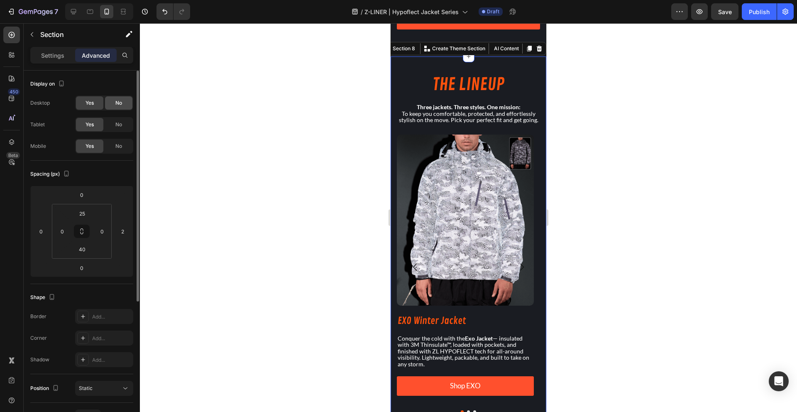
click at [125, 106] on div "No" at bounding box center [118, 102] width 27 height 13
click at [123, 131] on div "No" at bounding box center [118, 124] width 27 height 13
click at [49, 58] on p "Settings" at bounding box center [52, 55] width 23 height 9
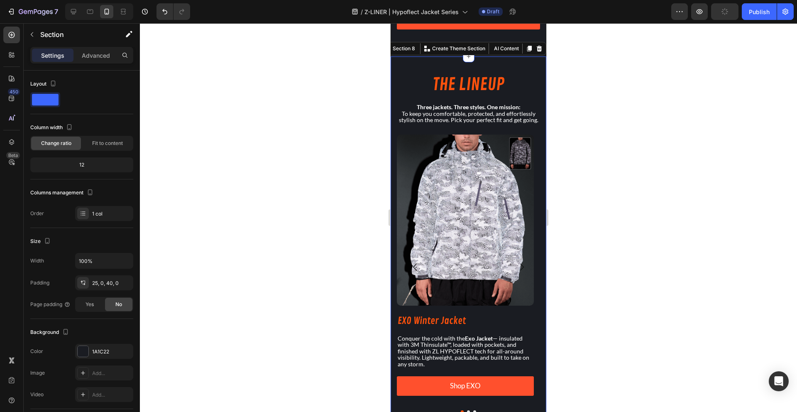
click at [80, 15] on div at bounding box center [99, 11] width 68 height 17
click at [67, 13] on div at bounding box center [73, 11] width 13 height 13
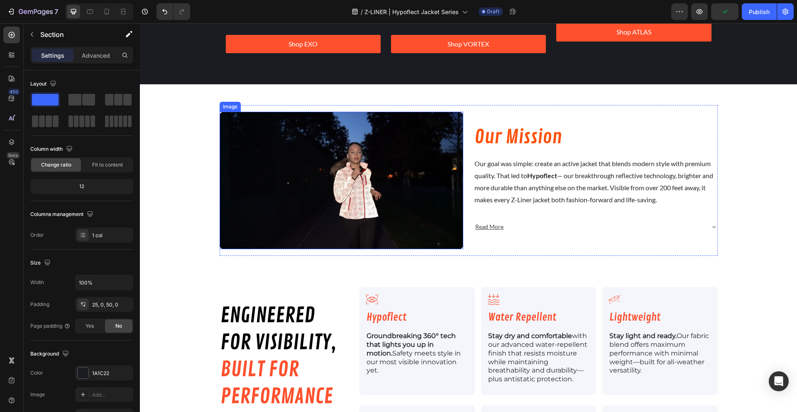
scroll to position [695, 0]
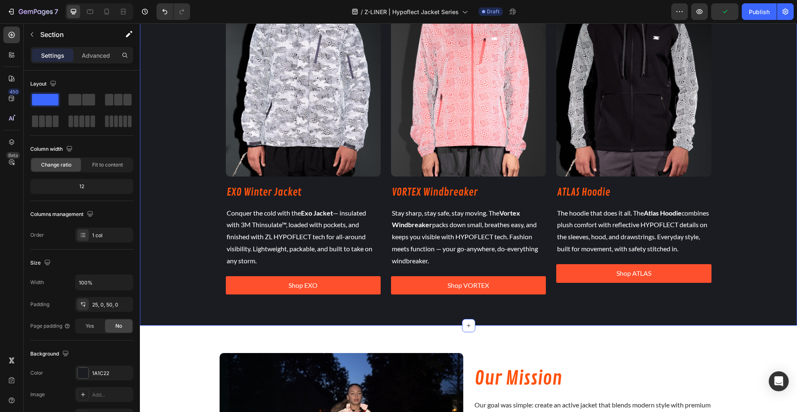
click at [186, 177] on div "THE LINEUP Heading Three jackets. Three styles. One mission: To keep you comfor…" at bounding box center [468, 106] width 657 height 397
click at [98, 61] on div "Advanced" at bounding box center [95, 55] width 41 height 13
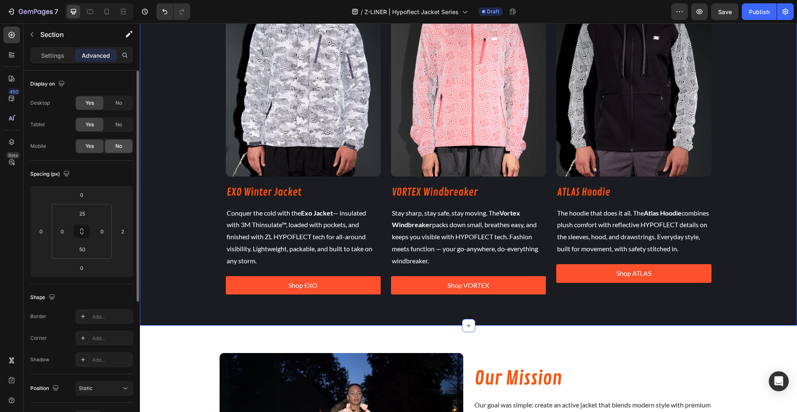
click at [116, 147] on span "No" at bounding box center [118, 145] width 7 height 7
click at [105, 13] on icon at bounding box center [106, 11] width 8 height 8
type input "40"
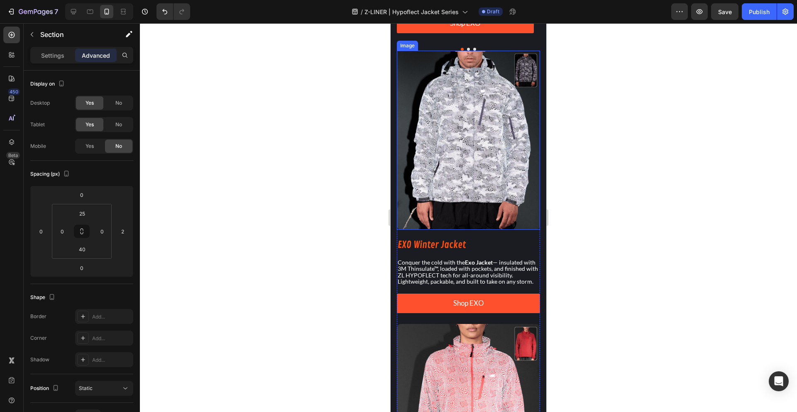
scroll to position [1002, 0]
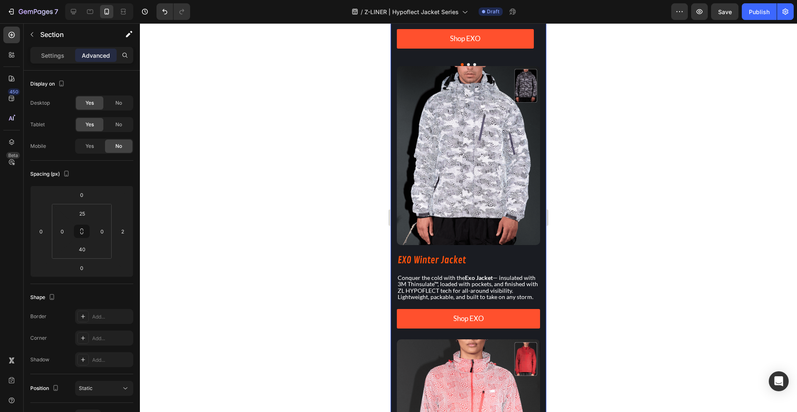
click at [392, 140] on div "THE LINEUP Heading Three jackets. Three styles. One mission: To keep you comfor…" at bounding box center [468, 305] width 156 height 1171
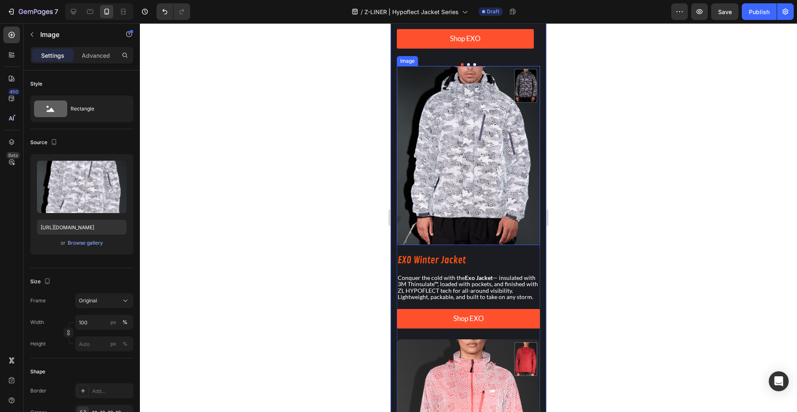
click at [400, 129] on img at bounding box center [468, 155] width 143 height 179
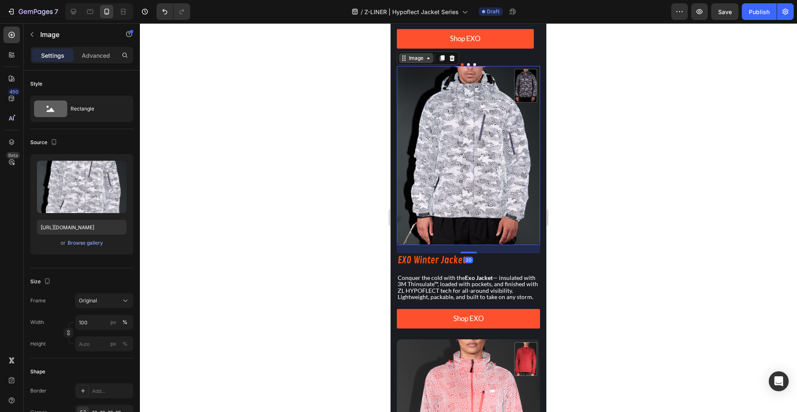
click at [427, 61] on icon at bounding box center [428, 58] width 7 height 7
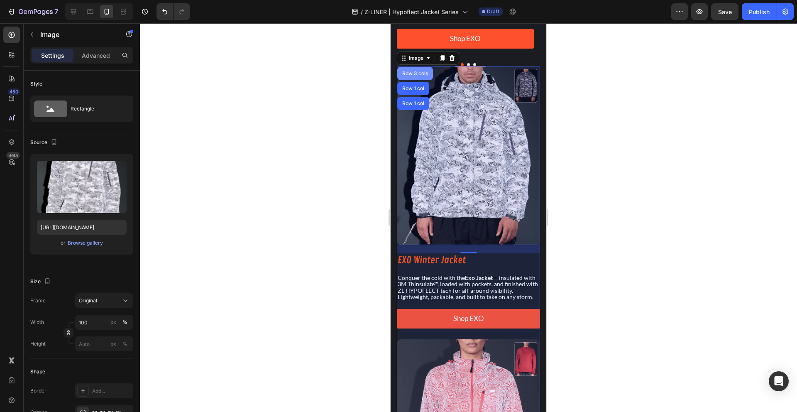
click at [418, 76] on div "Row 3 cols" at bounding box center [414, 73] width 29 height 5
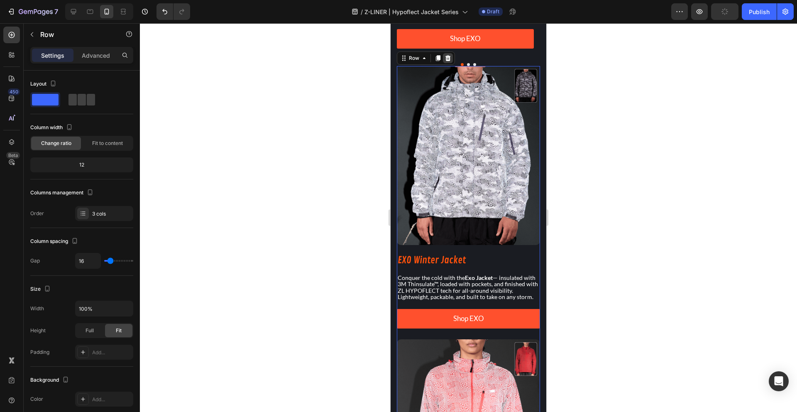
click at [448, 61] on icon at bounding box center [447, 58] width 5 height 6
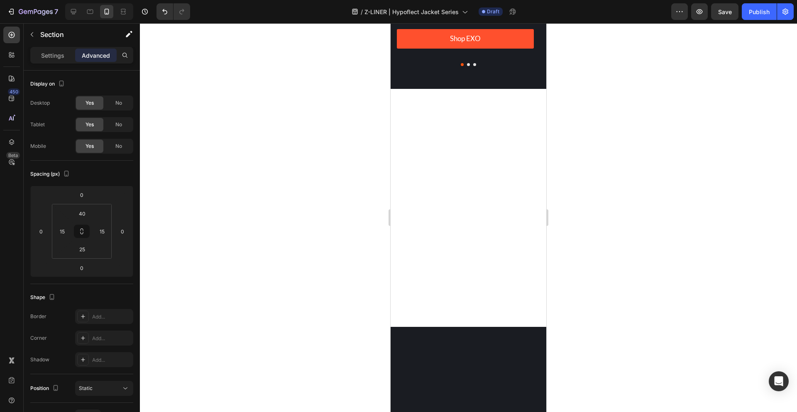
click at [441, 136] on div at bounding box center [468, 210] width 143 height 211
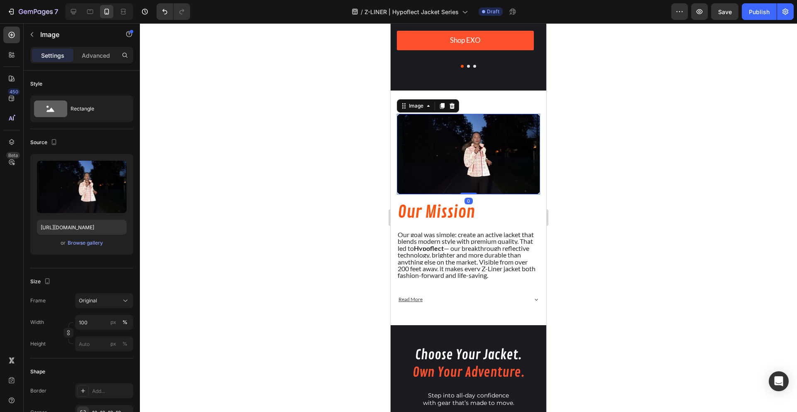
click at [452, 155] on img at bounding box center [468, 154] width 143 height 80
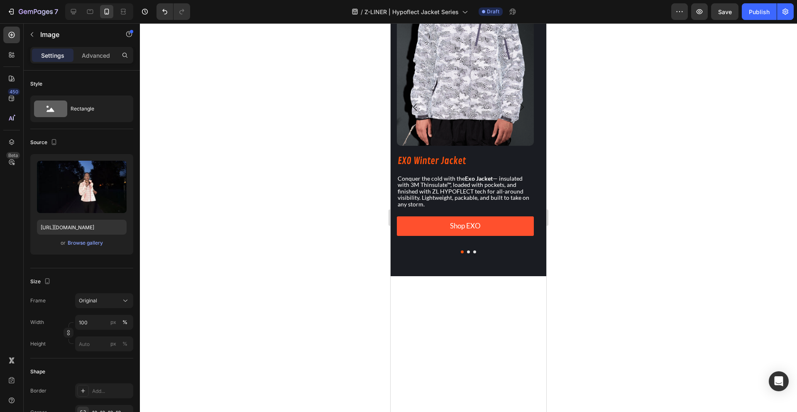
scroll to position [530, 0]
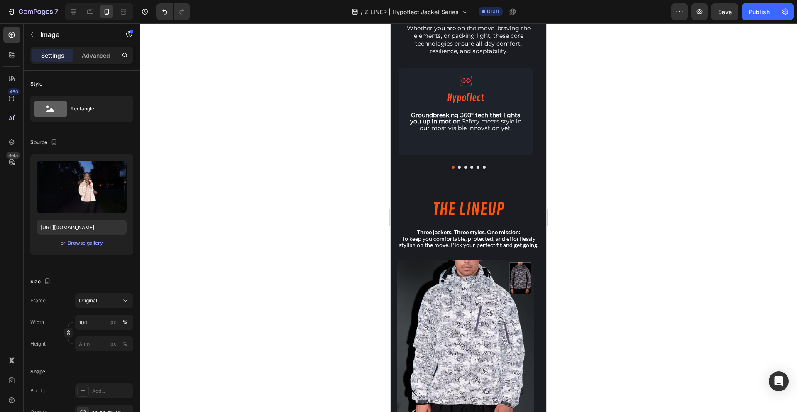
click at [347, 156] on div at bounding box center [468, 217] width 657 height 388
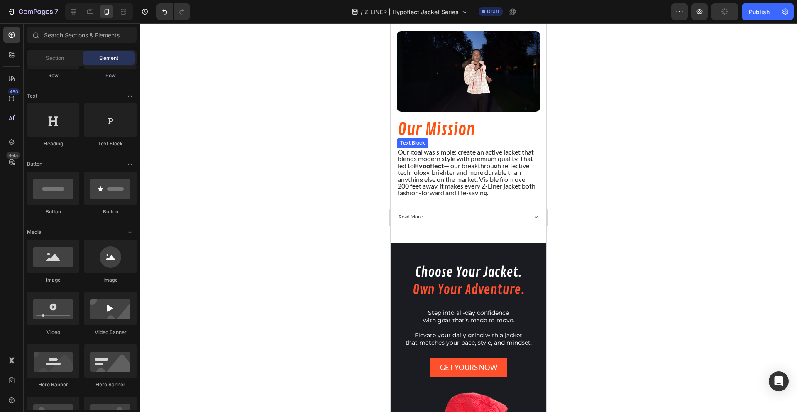
scroll to position [1088, 0]
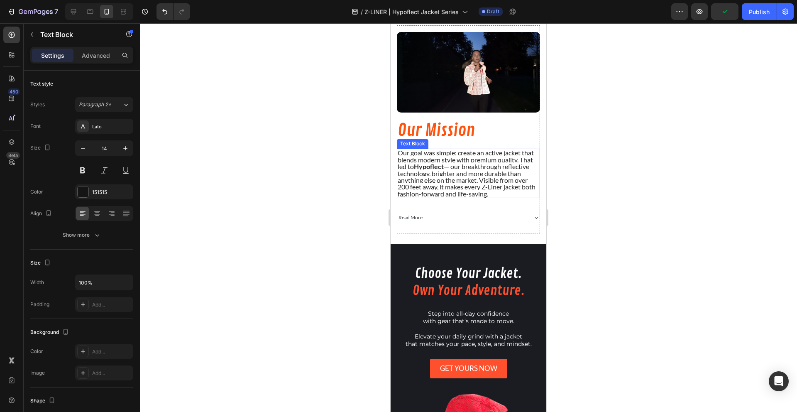
click at [468, 195] on p "Our goal was simple: create an active jacket that blends modern style with prem…" at bounding box center [467, 173] width 141 height 48
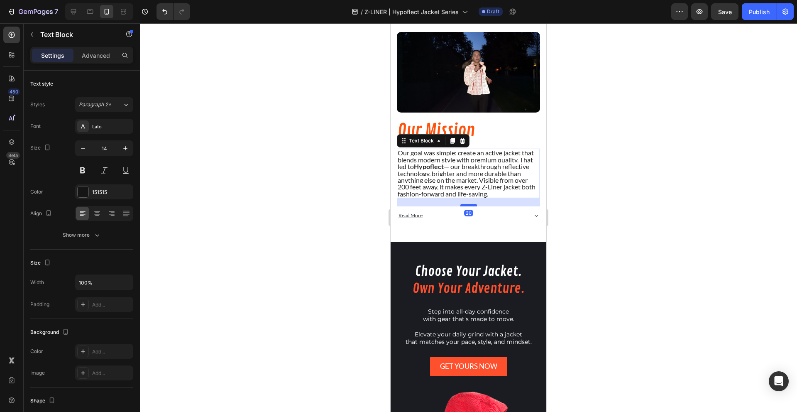
click at [469, 206] on div at bounding box center [468, 205] width 17 height 2
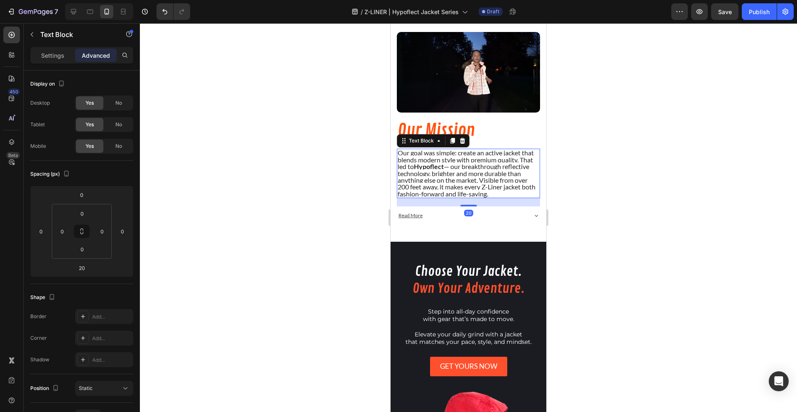
click at [324, 227] on div at bounding box center [468, 217] width 657 height 388
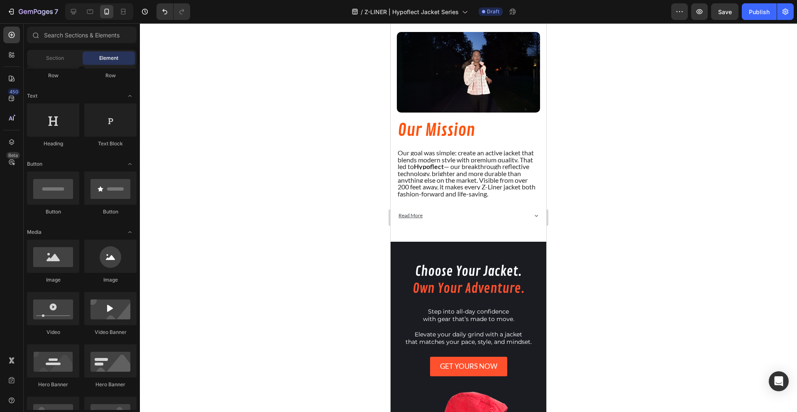
click at [81, 10] on div at bounding box center [99, 11] width 68 height 17
click at [79, 11] on div at bounding box center [73, 11] width 13 height 13
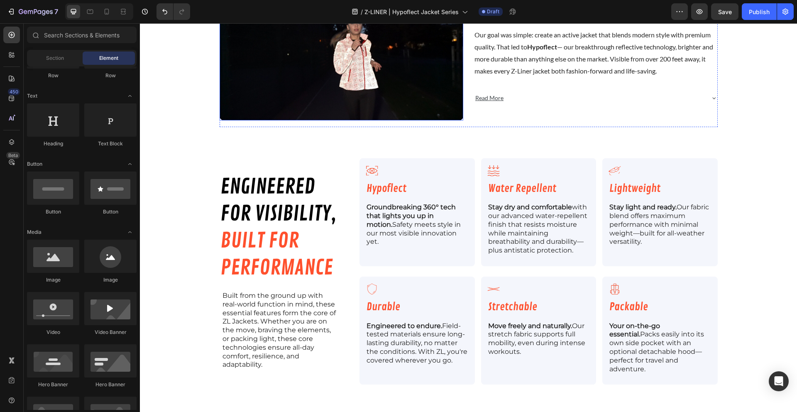
scroll to position [1071, 0]
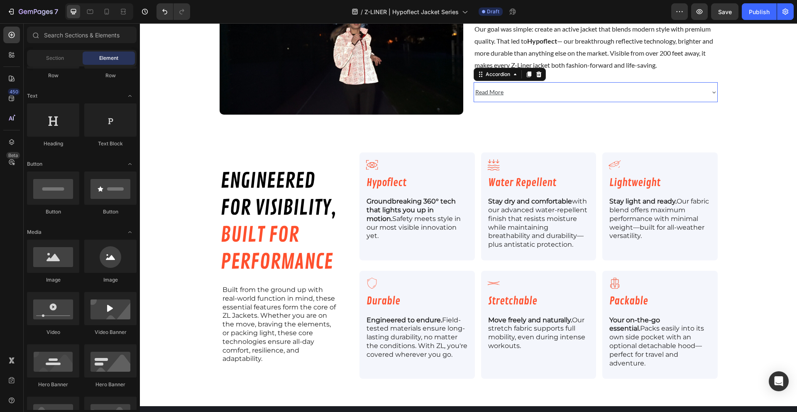
click at [498, 97] on p "Read More" at bounding box center [489, 92] width 28 height 10
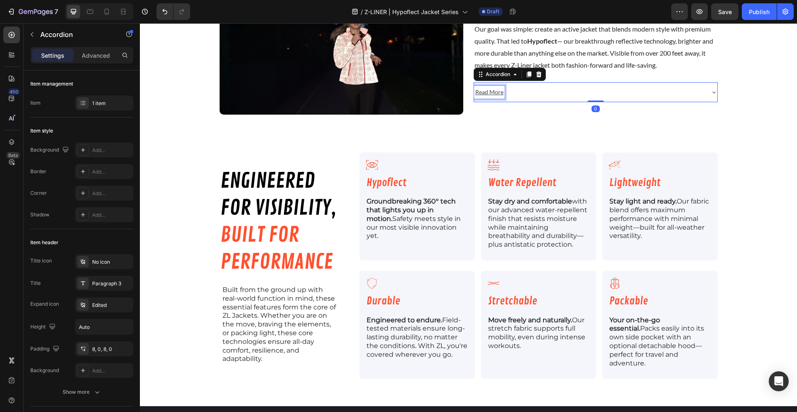
click at [490, 93] on u "Read More" at bounding box center [489, 91] width 28 height 7
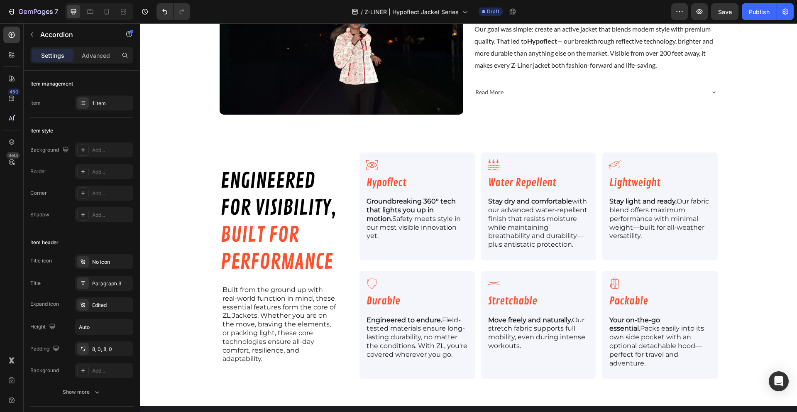
click at [624, 92] on div "Read More" at bounding box center [589, 91] width 230 height 13
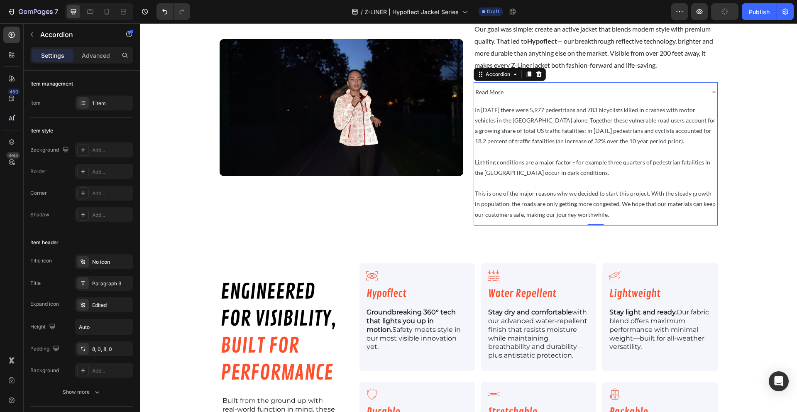
click at [578, 91] on div "Read More" at bounding box center [589, 91] width 230 height 13
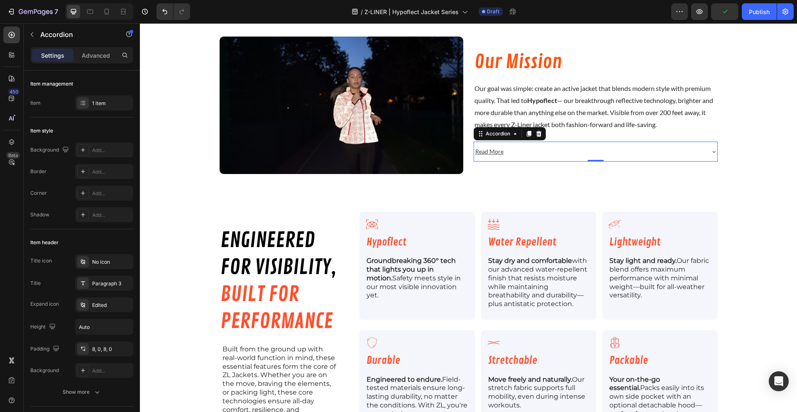
scroll to position [1009, 0]
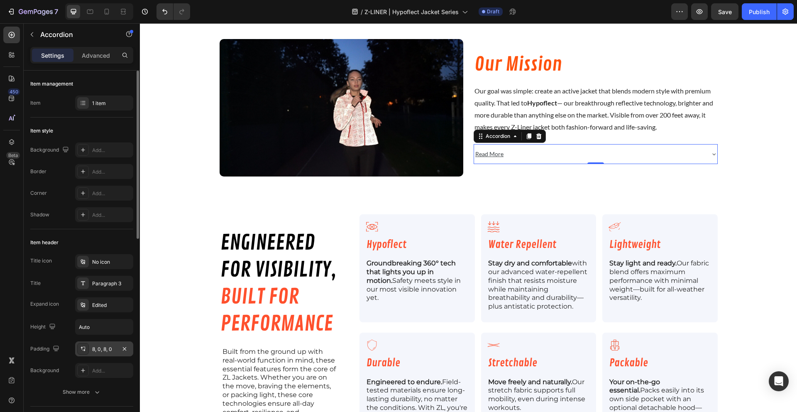
click at [105, 351] on div "8, 0, 8, 0" at bounding box center [104, 348] width 24 height 7
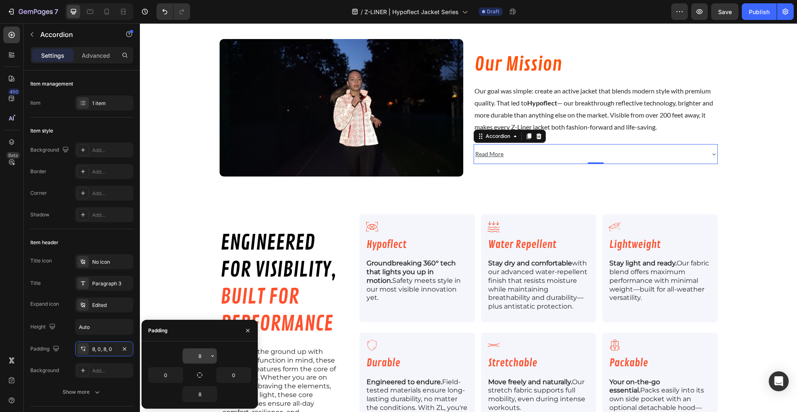
click at [198, 353] on input "8" at bounding box center [200, 355] width 34 height 15
type input "0"
click at [197, 391] on input "8" at bounding box center [200, 393] width 34 height 15
type input "0"
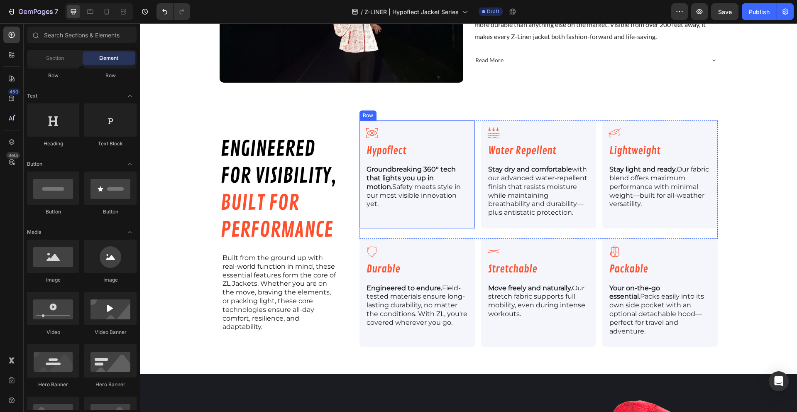
scroll to position [1193, 0]
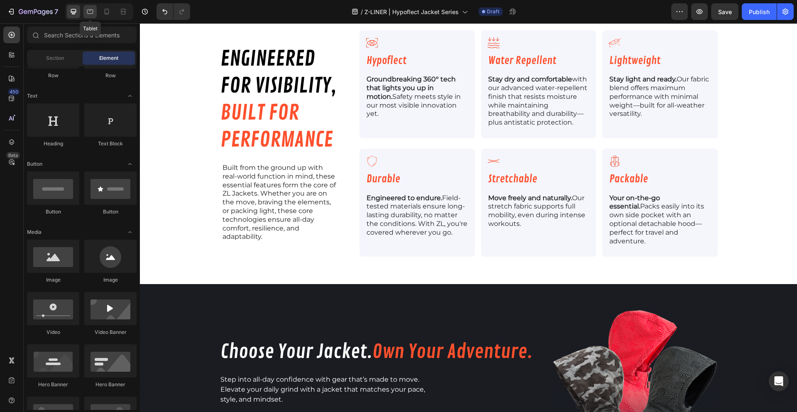
click at [88, 14] on icon at bounding box center [90, 11] width 8 height 8
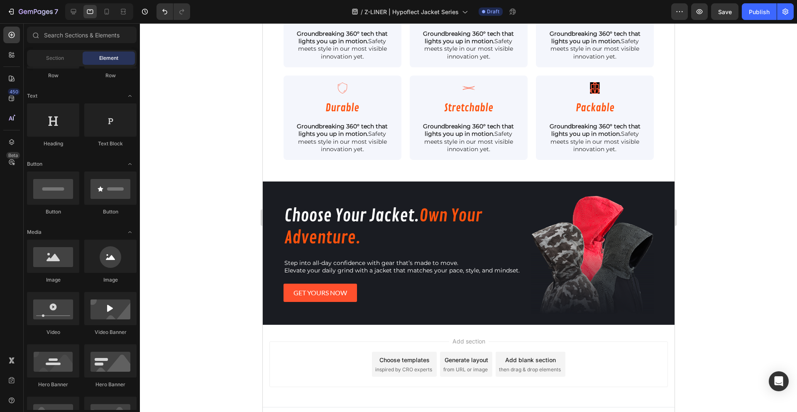
scroll to position [1158, 0]
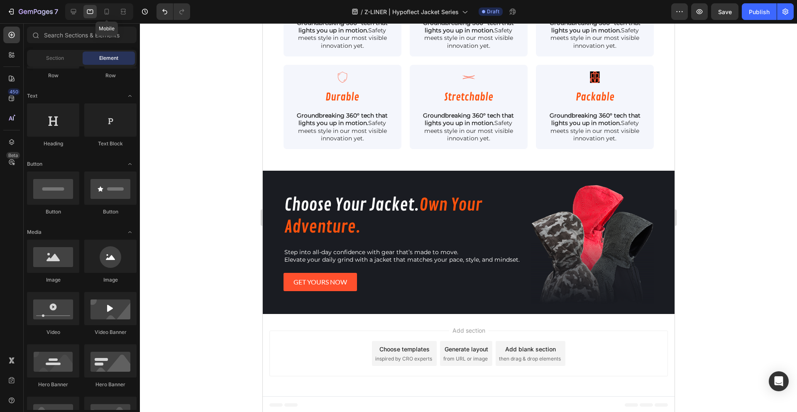
drag, startPoint x: 107, startPoint y: 16, endPoint x: 222, endPoint y: 83, distance: 132.4
click at [107, 16] on div at bounding box center [106, 11] width 13 height 13
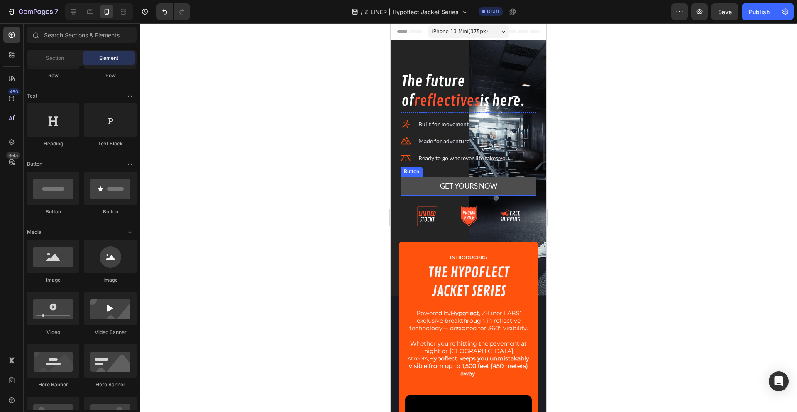
click at [423, 179] on link "GET YOURS NOW" at bounding box center [468, 186] width 136 height 20
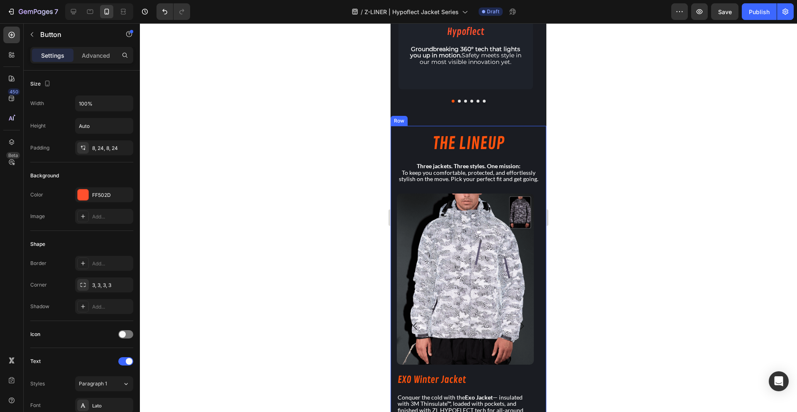
scroll to position [652, 0]
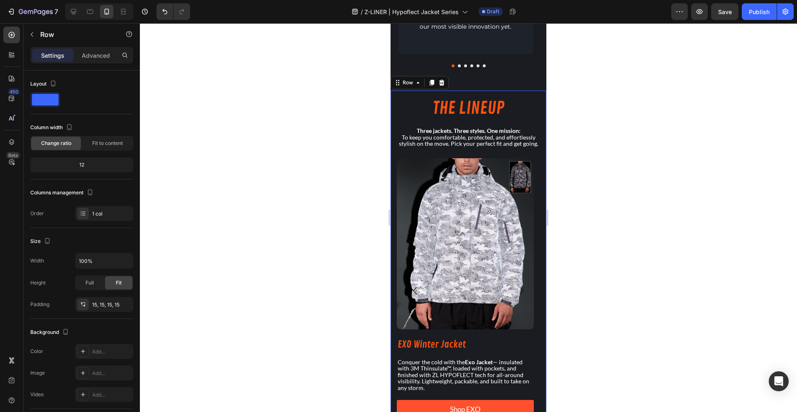
click at [392, 172] on div "THE LINEUP Heading Three jackets. Three styles. One mission: To keep you comfor…" at bounding box center [468, 266] width 156 height 352
click at [405, 82] on div "Row" at bounding box center [408, 82] width 14 height 7
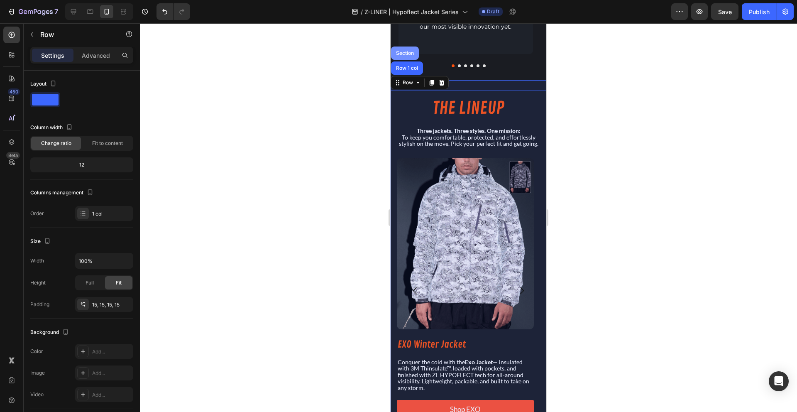
click at [405, 53] on div "Section" at bounding box center [404, 53] width 21 height 5
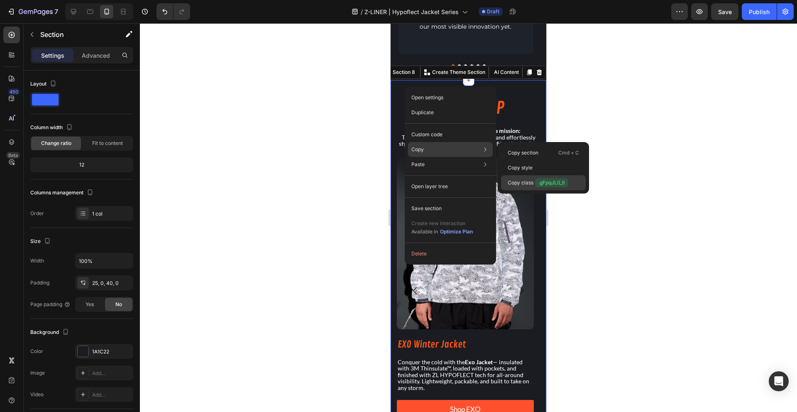
click at [524, 185] on p "Copy class .gFpqJL0_lt" at bounding box center [537, 182] width 61 height 9
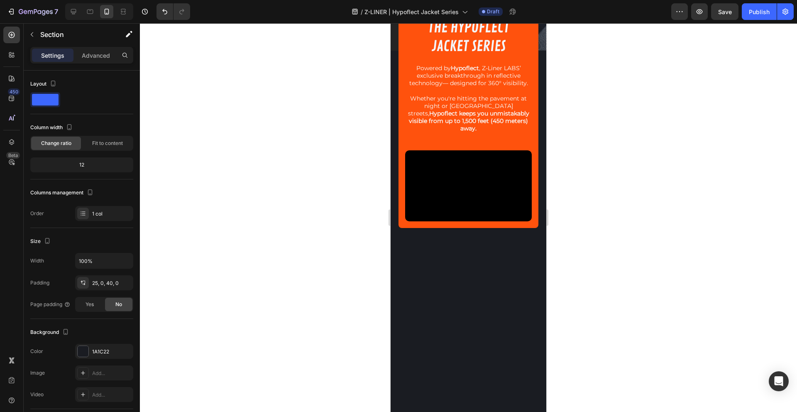
scroll to position [3, 0]
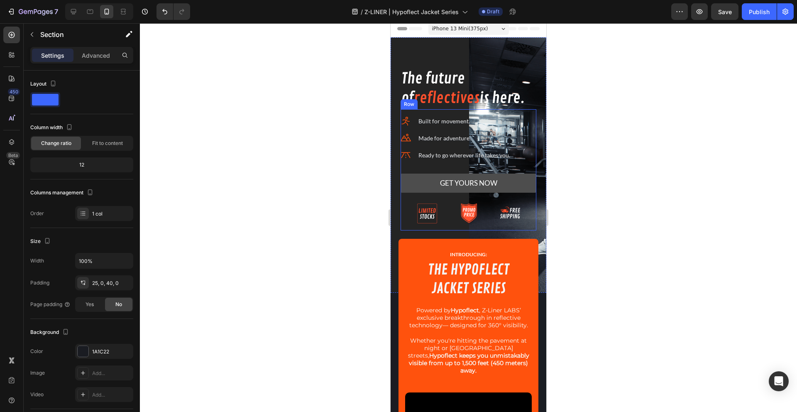
click at [405, 183] on link "GET YOURS NOW" at bounding box center [468, 183] width 136 height 20
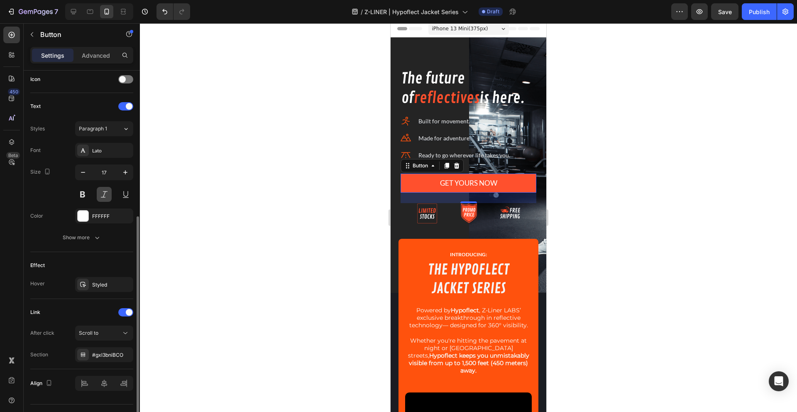
scroll to position [273, 0]
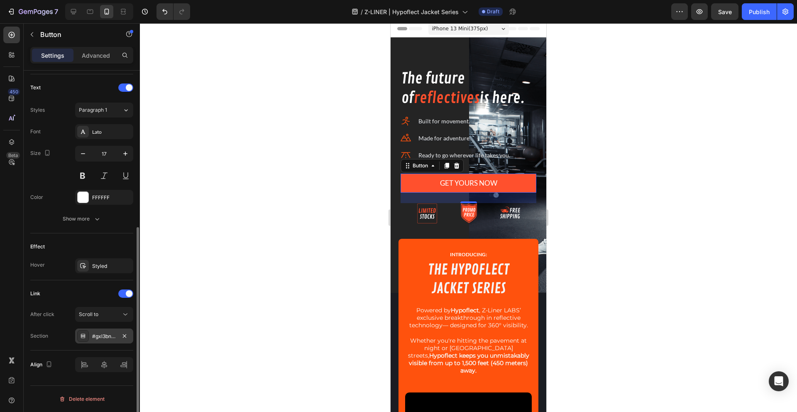
click at [104, 334] on div "#gxl3bniBCO" at bounding box center [104, 335] width 24 height 7
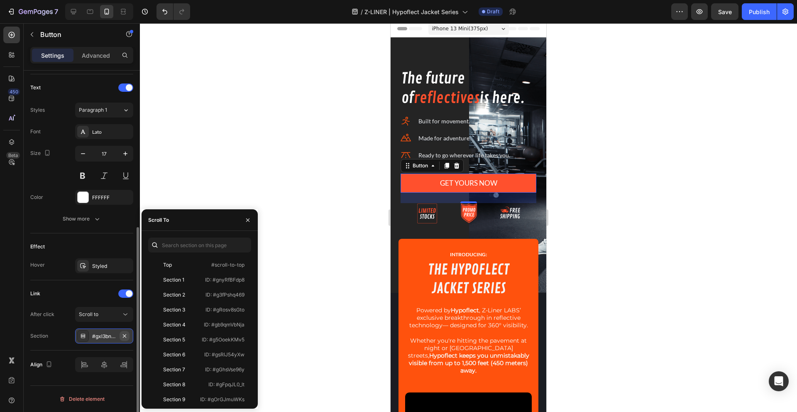
click at [126, 332] on icon "button" at bounding box center [124, 335] width 7 height 7
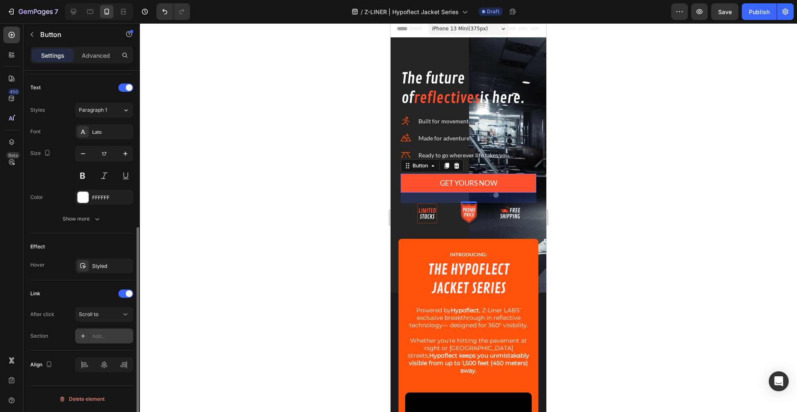
click at [115, 335] on div "Add..." at bounding box center [111, 335] width 39 height 7
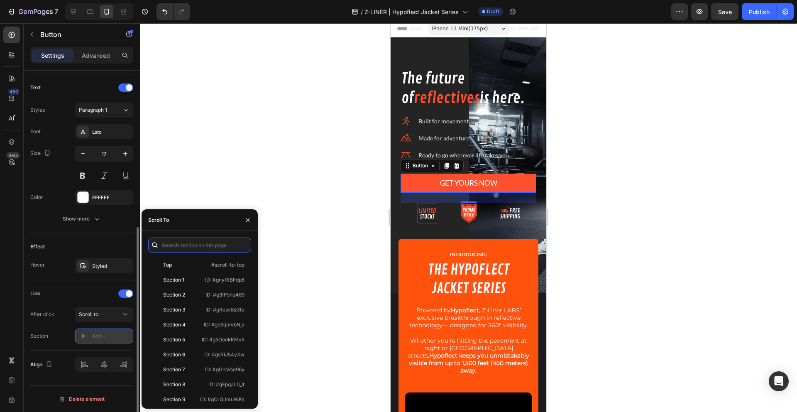
paste input ".gFpqJL0_lt"
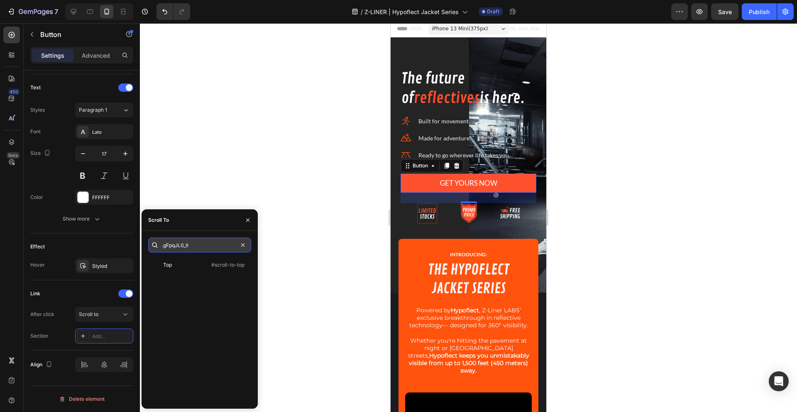
type input ".gFpqJL0_lt"
click at [188, 266] on div "Top" at bounding box center [175, 264] width 48 height 7
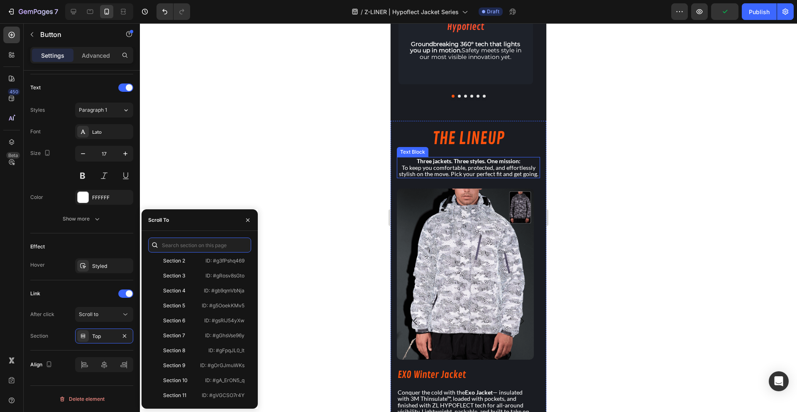
scroll to position [639, 0]
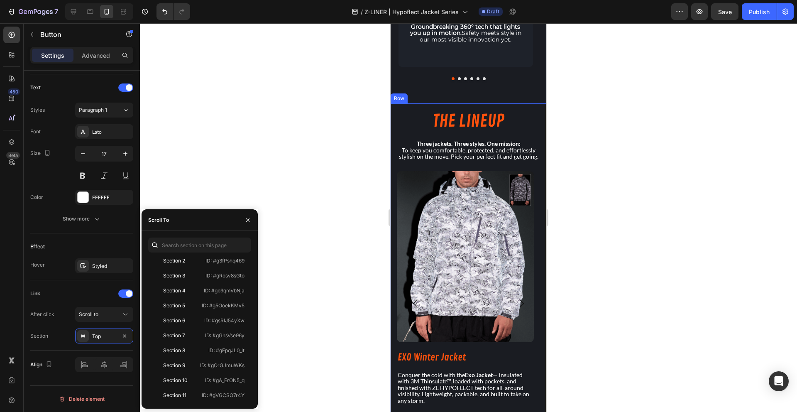
click at [394, 144] on div "THE LINEUP Heading Three jackets. Three styles. One mission: To keep you comfor…" at bounding box center [468, 279] width 156 height 352
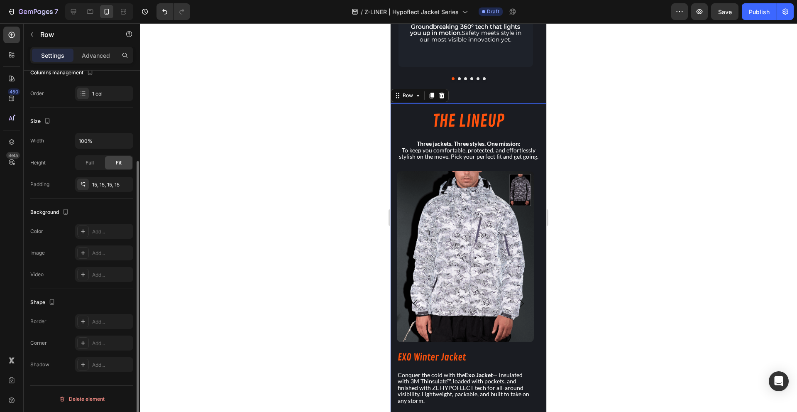
scroll to position [0, 0]
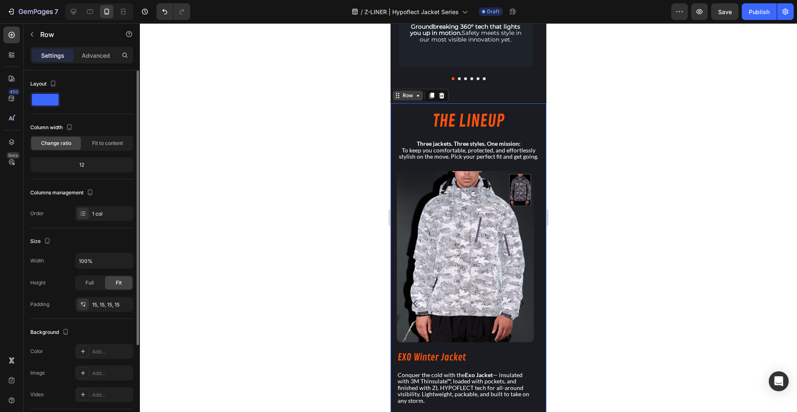
click at [402, 95] on div "Row" at bounding box center [408, 95] width 14 height 7
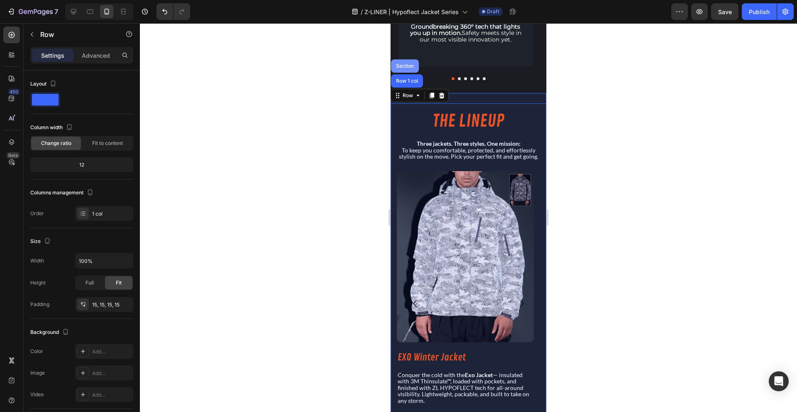
click at [407, 64] on div "Section" at bounding box center [404, 65] width 21 height 5
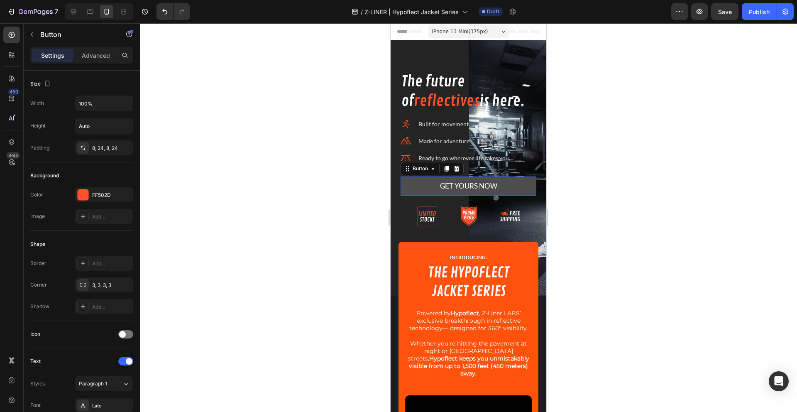
click at [424, 186] on button "GET YOURS NOW" at bounding box center [468, 186] width 136 height 20
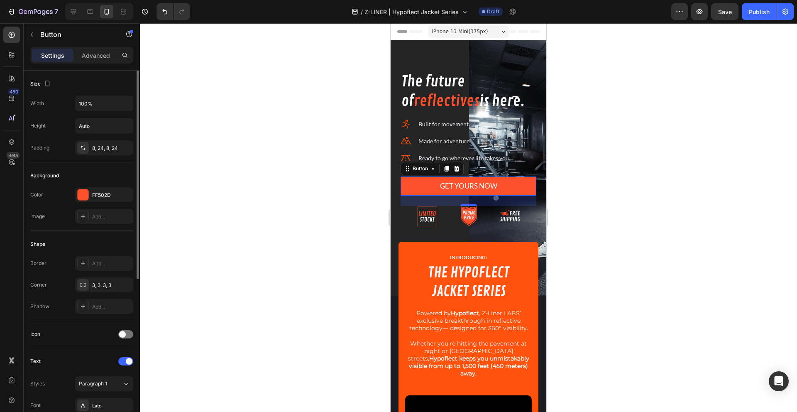
scroll to position [273, 0]
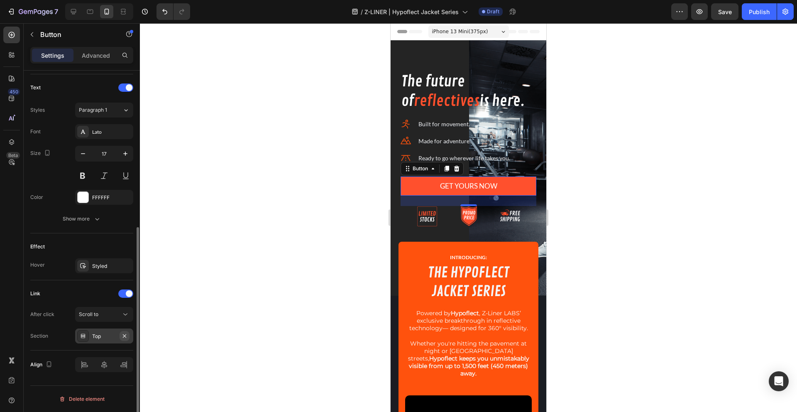
click at [125, 335] on icon "button" at bounding box center [124, 335] width 3 height 3
click at [105, 334] on div "Add..." at bounding box center [111, 335] width 39 height 7
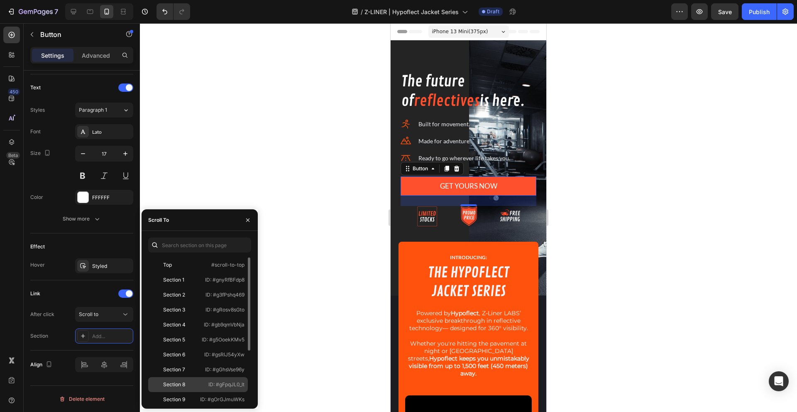
click at [179, 392] on div "Section 8 ID: #gFpqJL0_lt" at bounding box center [198, 399] width 100 height 15
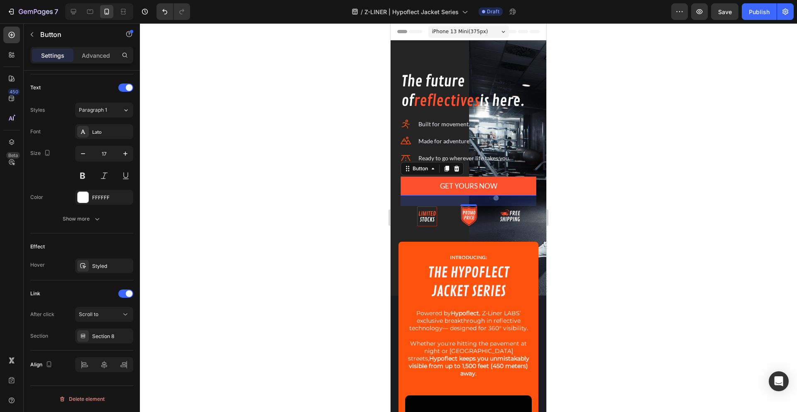
click at [337, 272] on div at bounding box center [468, 217] width 657 height 388
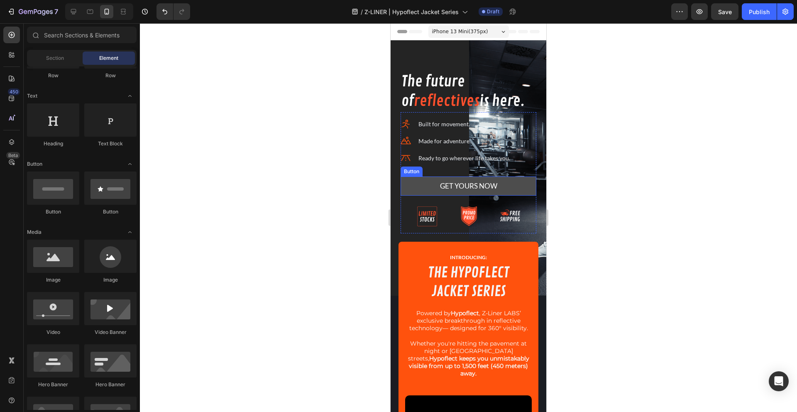
click at [422, 188] on link "GET YOURS NOW" at bounding box center [468, 186] width 136 height 20
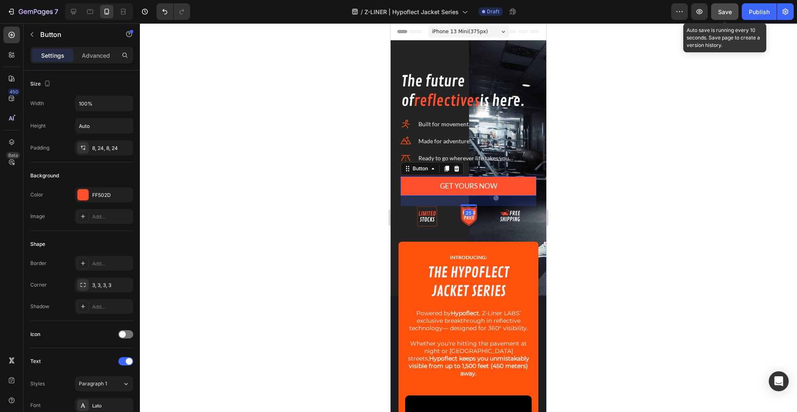
click at [726, 9] on span "Save" at bounding box center [725, 11] width 14 height 7
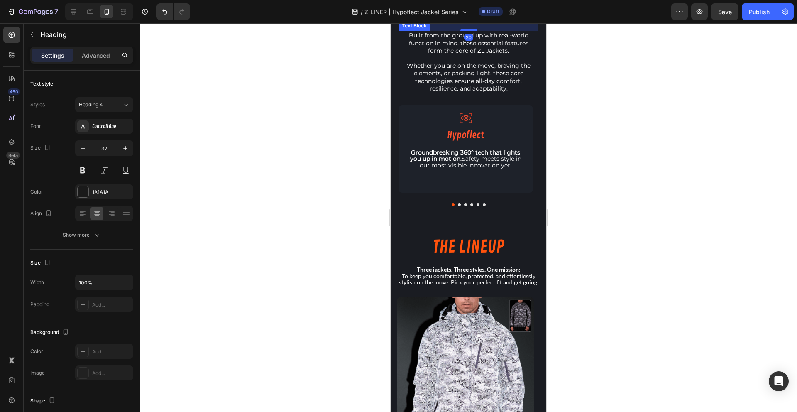
scroll to position [515, 0]
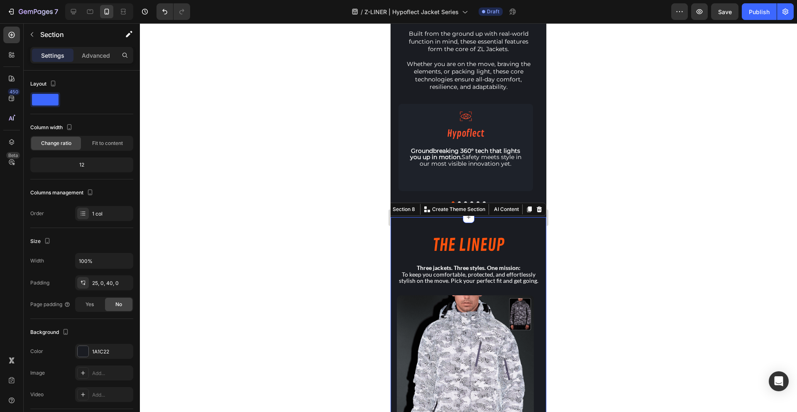
click at [396, 227] on div "THE LINEUP Heading Three jackets. Three styles. One mission: To keep you comfor…" at bounding box center [468, 406] width 156 height 379
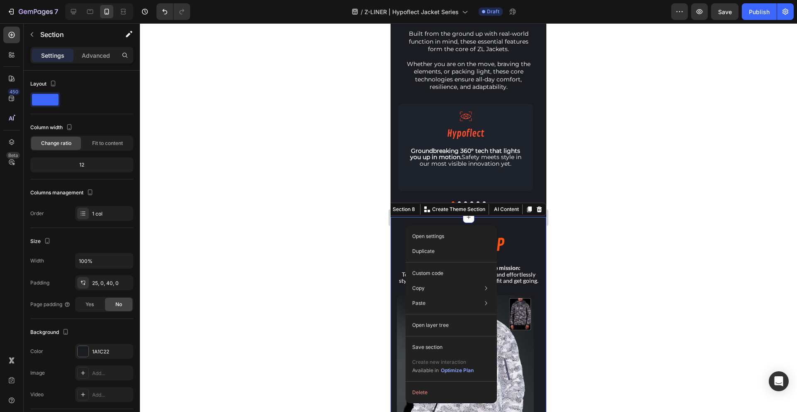
click at [254, 301] on div at bounding box center [468, 217] width 657 height 388
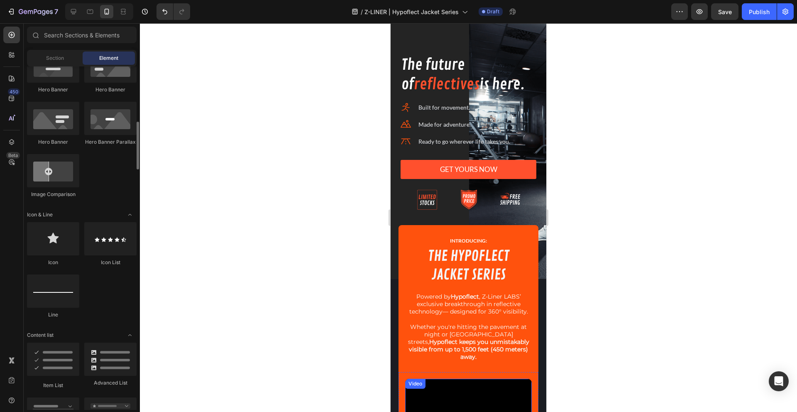
scroll to position [0, 0]
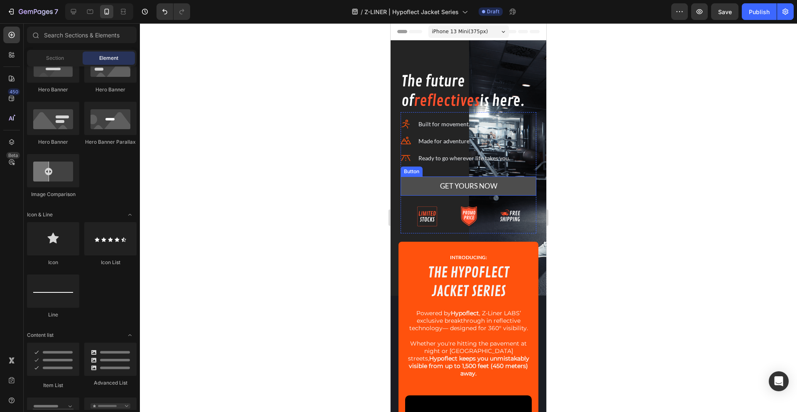
click at [415, 186] on link "GET YOURS NOW" at bounding box center [468, 186] width 136 height 20
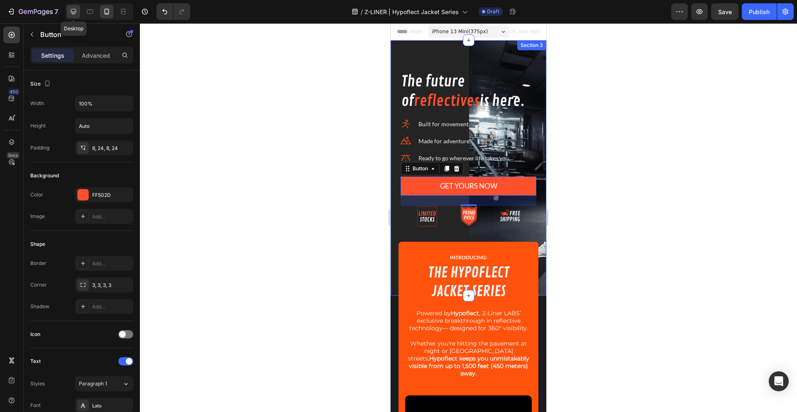
click at [67, 11] on div at bounding box center [73, 11] width 13 height 13
type input "Auto"
type input "16"
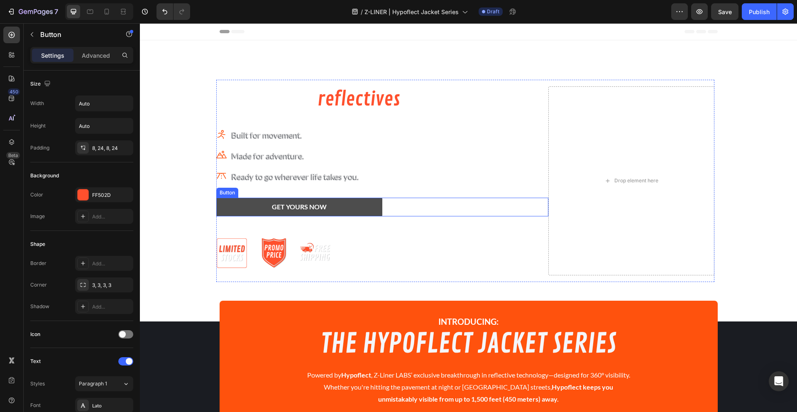
click at [237, 204] on button "GET YOURS NOW" at bounding box center [299, 206] width 166 height 19
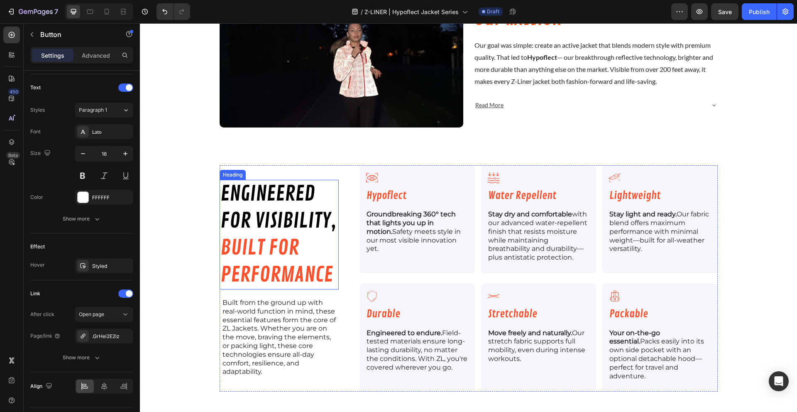
scroll to position [727, 0]
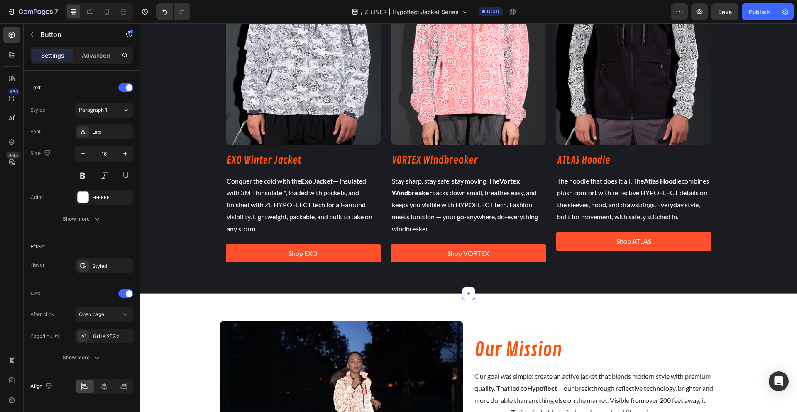
click at [173, 195] on div "THE LINEUP Heading Three jackets. Three styles. One mission: To keep you comfor…" at bounding box center [468, 74] width 657 height 397
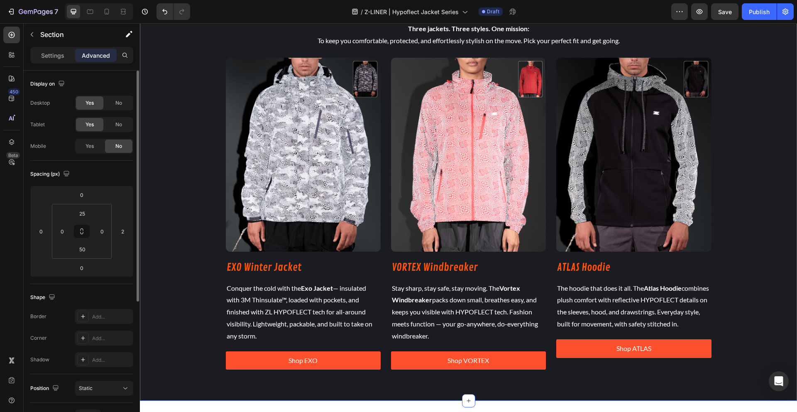
scroll to position [513, 0]
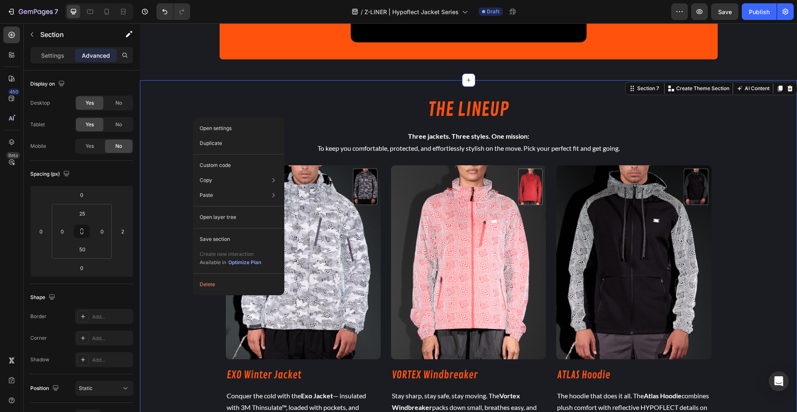
click at [180, 188] on div "THE LINEUP Heading Three jackets. Three styles. One mission: To keep you comfor…" at bounding box center [468, 288] width 657 height 397
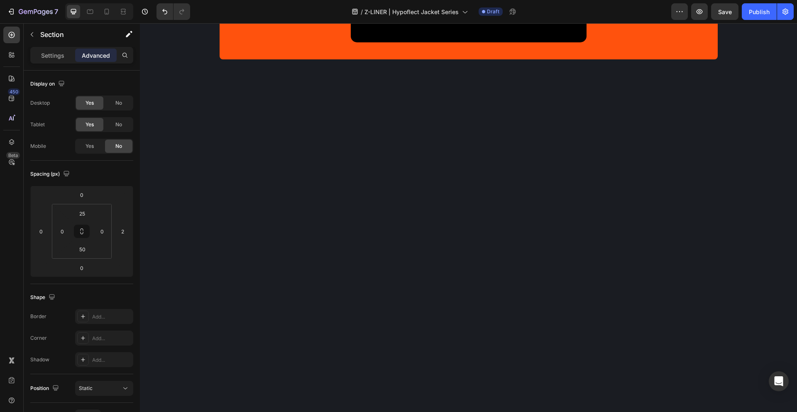
scroll to position [0, 0]
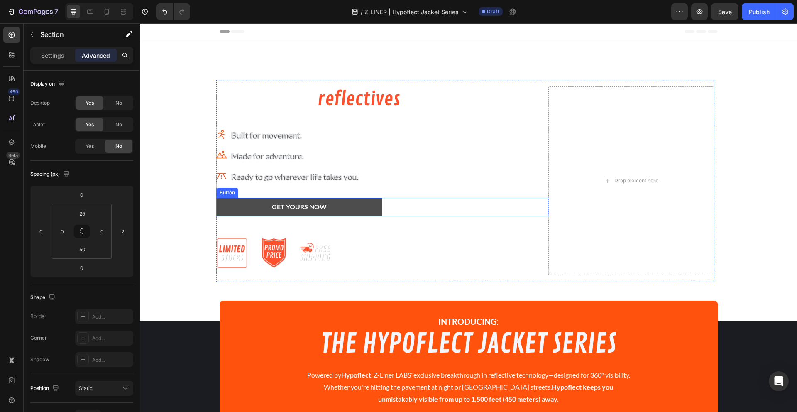
click at [230, 204] on button "GET YOURS NOW" at bounding box center [299, 206] width 166 height 19
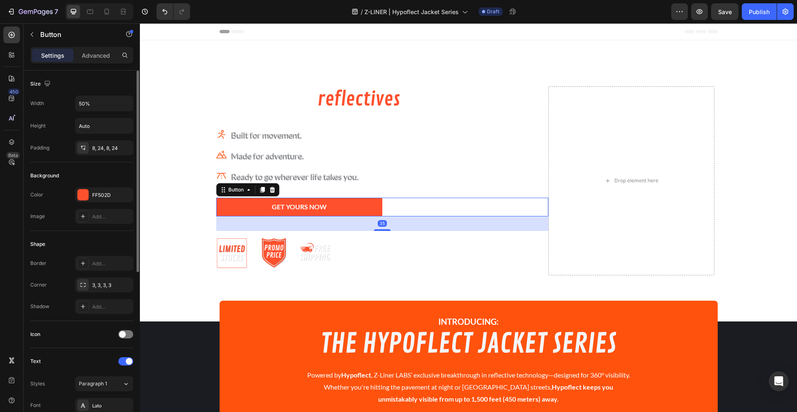
scroll to position [295, 0]
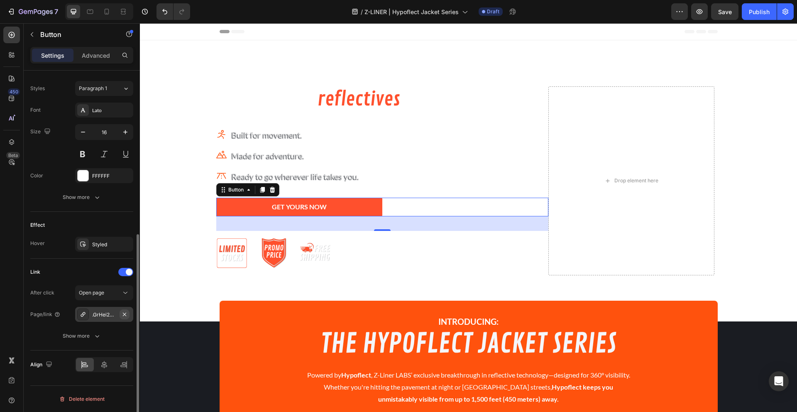
click at [123, 312] on icon "button" at bounding box center [124, 314] width 7 height 7
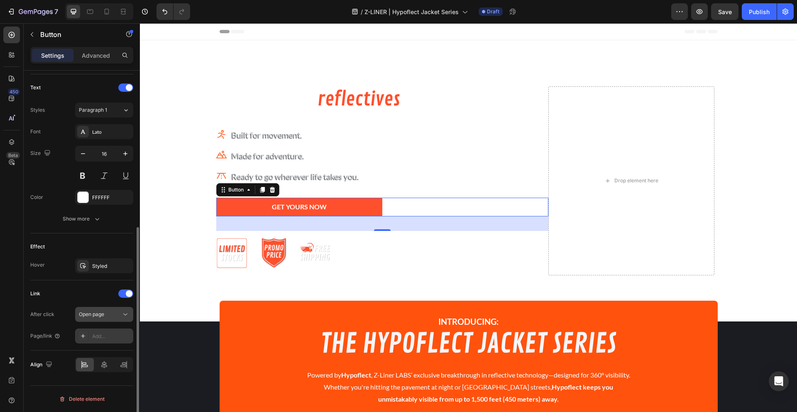
scroll to position [273, 0]
click at [105, 336] on div "Add..." at bounding box center [111, 335] width 39 height 7
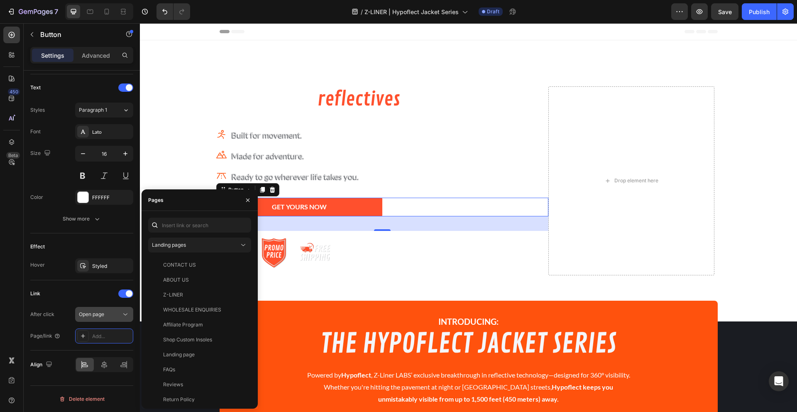
click at [105, 310] on button "Open page" at bounding box center [104, 314] width 58 height 15
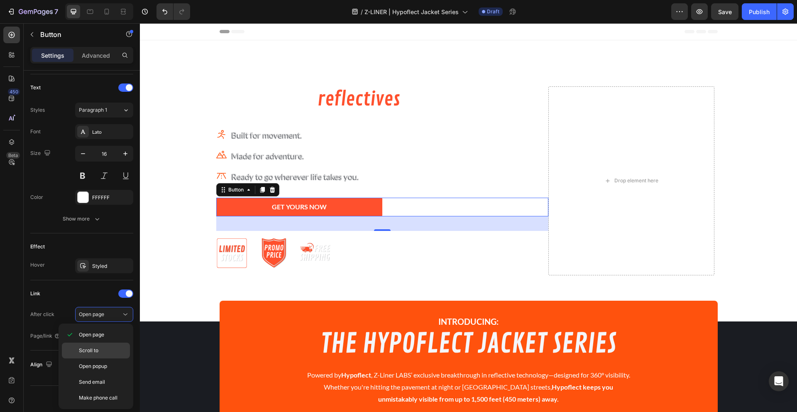
click at [98, 352] on p "Scroll to" at bounding box center [102, 349] width 47 height 7
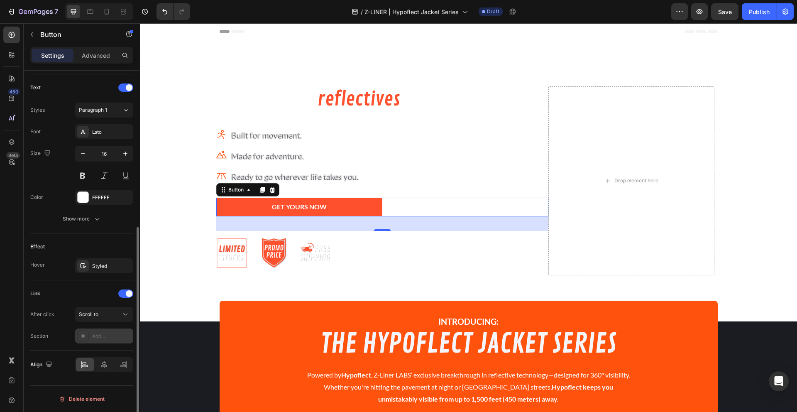
click at [98, 336] on div "Add..." at bounding box center [111, 335] width 39 height 7
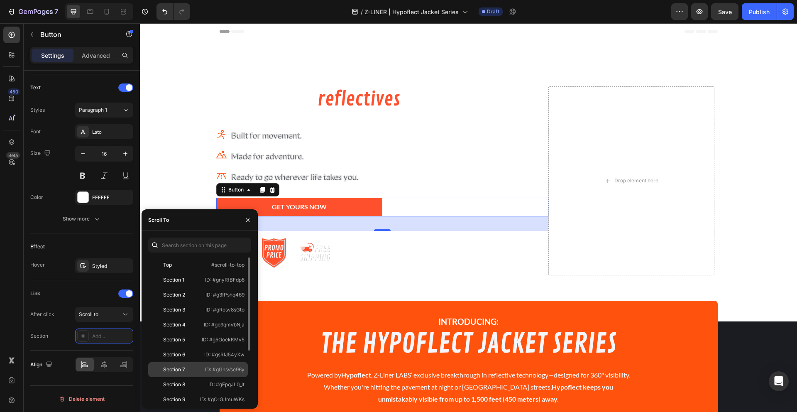
click at [188, 370] on div "Section 7" at bounding box center [175, 369] width 48 height 7
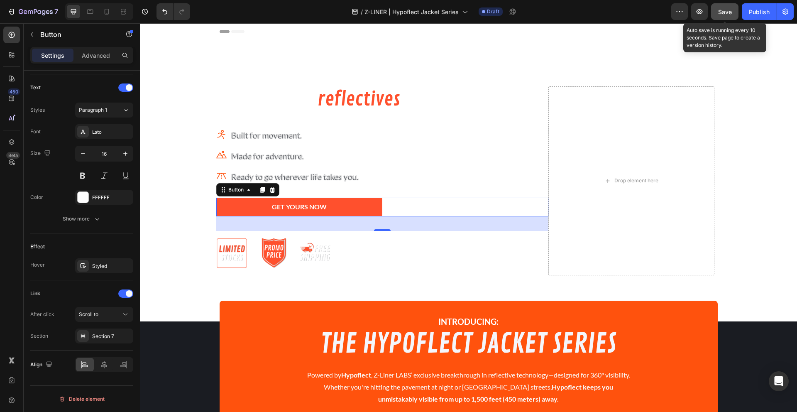
click at [720, 15] on span "Save" at bounding box center [725, 11] width 14 height 7
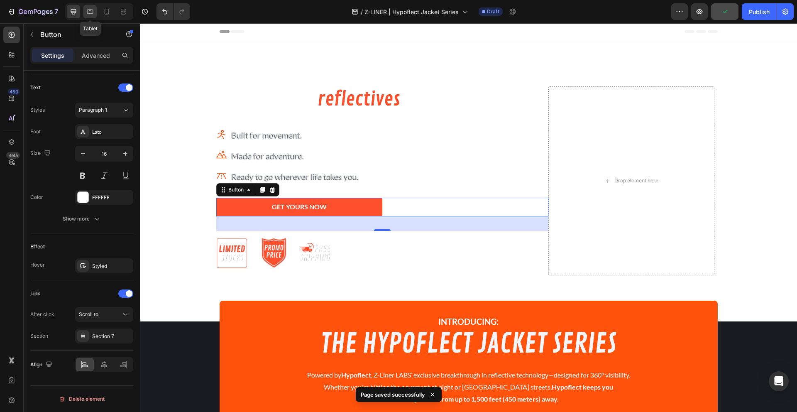
click at [88, 9] on icon at bounding box center [90, 11] width 8 height 8
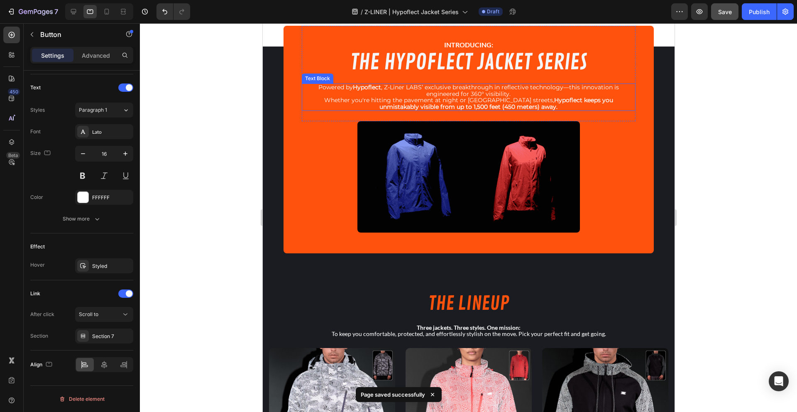
scroll to position [277, 0]
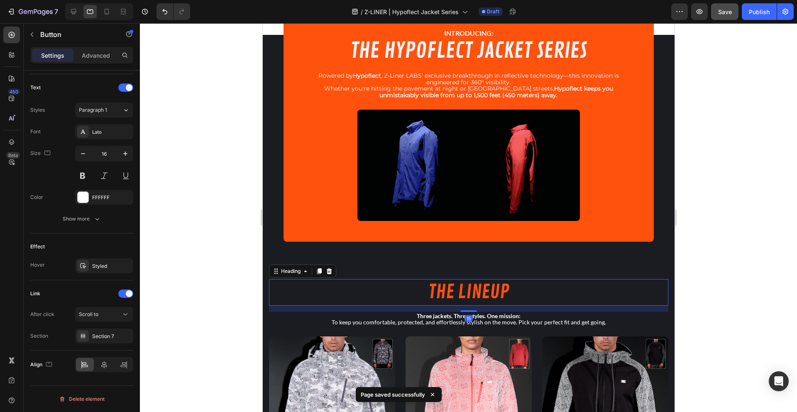
click at [286, 305] on h2 "THE LINEUP" at bounding box center [467, 292] width 399 height 27
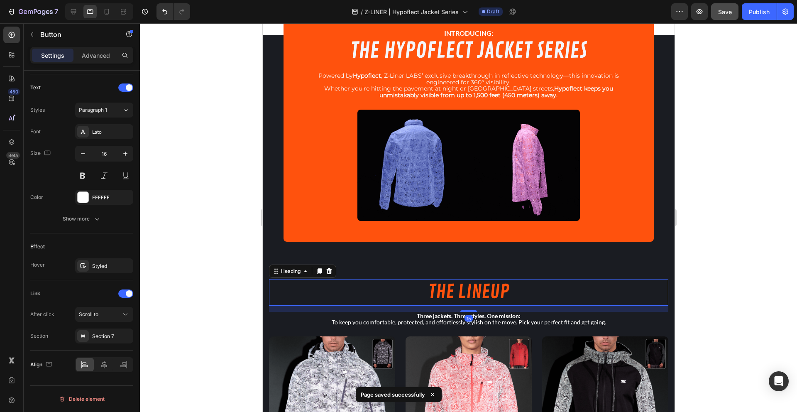
scroll to position [0, 0]
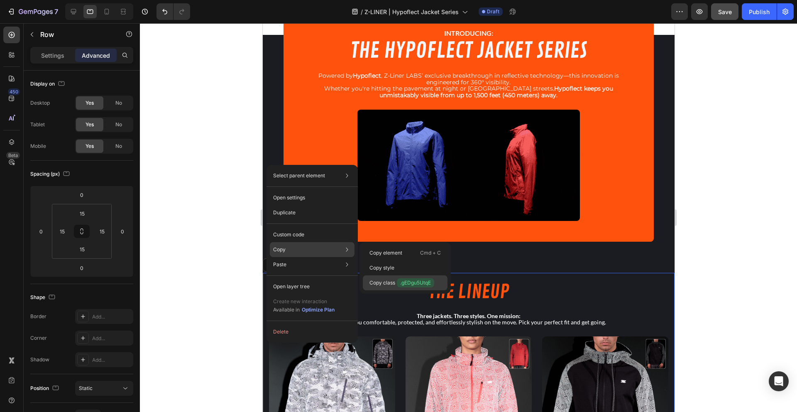
click at [382, 285] on p "Copy class .gEDgu5UtqE" at bounding box center [401, 282] width 65 height 9
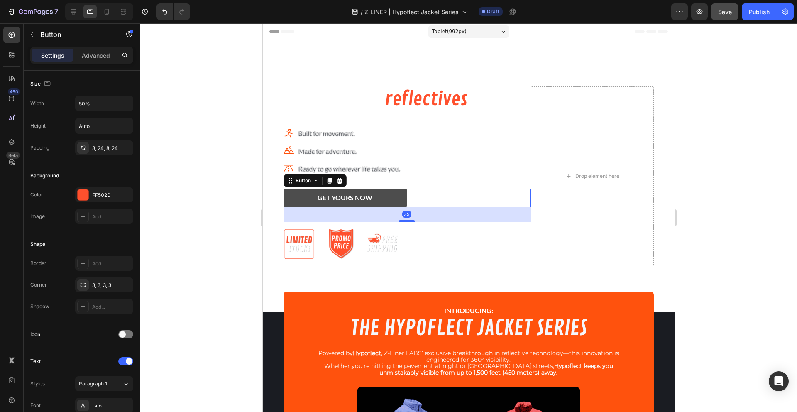
click at [295, 207] on link "GET YOURS NOW" at bounding box center [345, 197] width 124 height 19
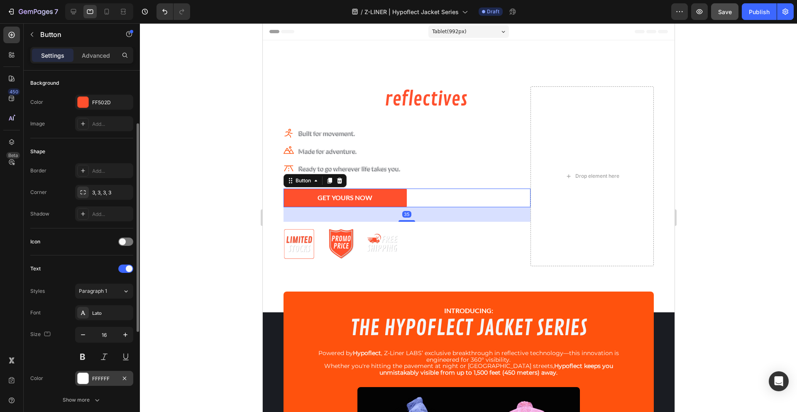
scroll to position [273, 0]
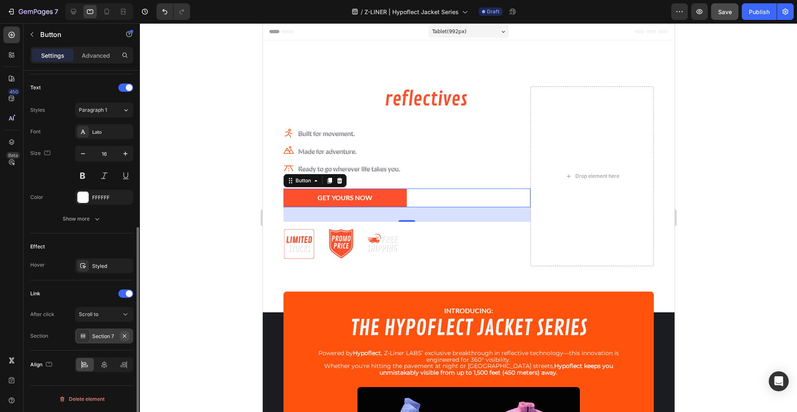
click at [129, 334] on button "button" at bounding box center [124, 336] width 10 height 10
click at [115, 336] on div "Add..." at bounding box center [111, 335] width 39 height 7
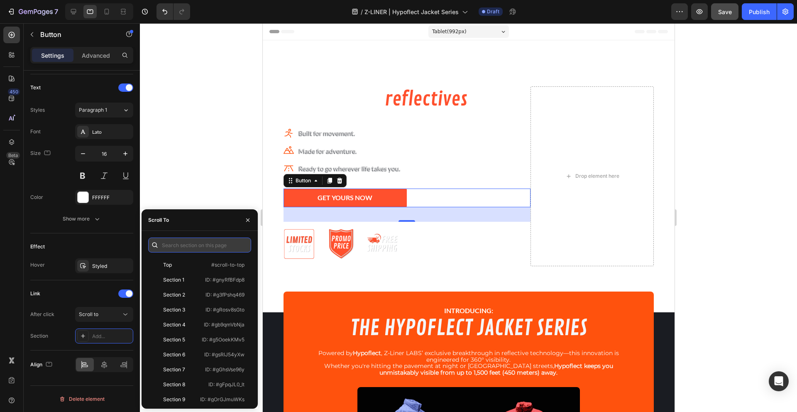
click at [193, 242] on input "text" at bounding box center [199, 244] width 103 height 15
paste input ".gEDgu5UtqE"
type input ".gEDgu5UtqE"
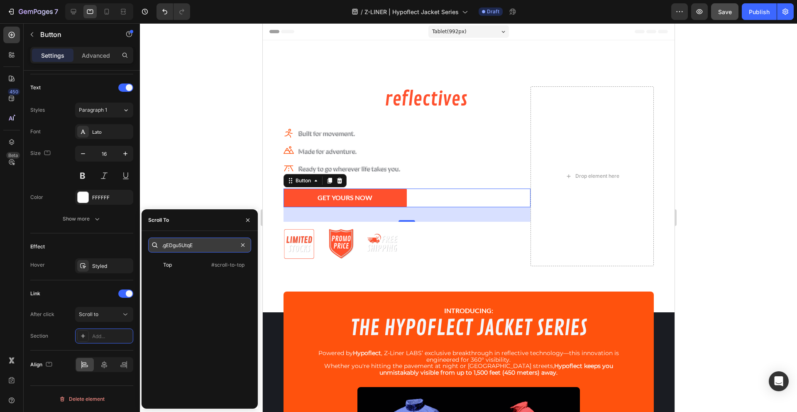
click at [245, 251] on input ".gEDgu5UtqE" at bounding box center [199, 244] width 103 height 15
click at [245, 250] on input ".gEDgu5UtqE" at bounding box center [199, 244] width 103 height 15
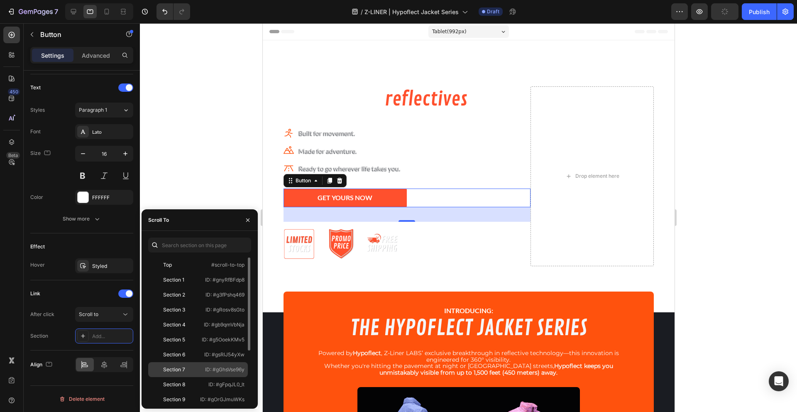
click at [189, 368] on div "Section 7" at bounding box center [175, 369] width 48 height 7
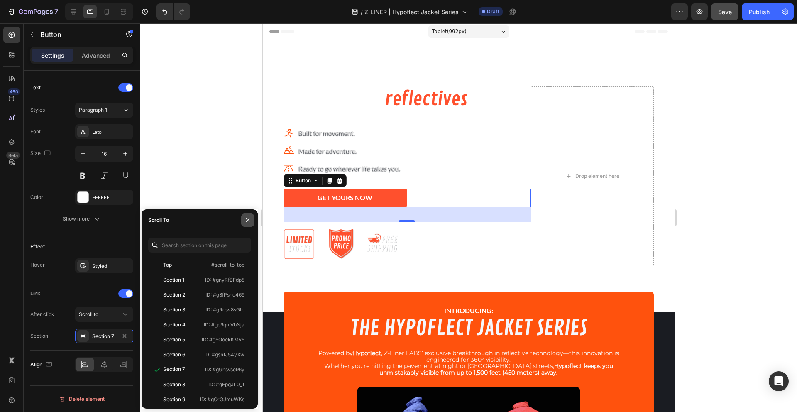
click at [247, 217] on icon "button" at bounding box center [247, 220] width 7 height 7
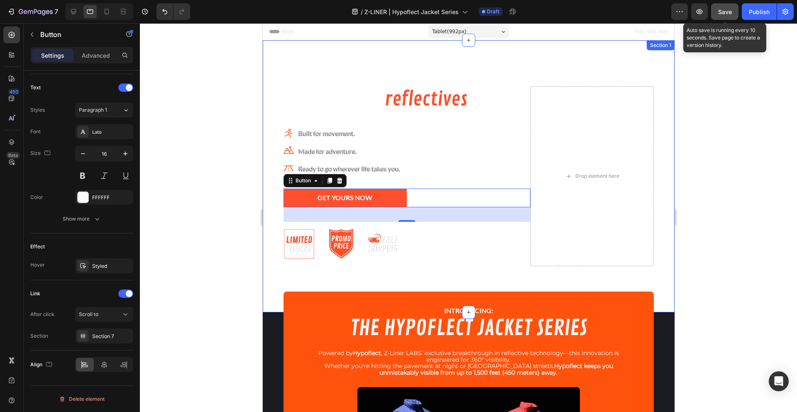
click at [726, 8] on span "Save" at bounding box center [725, 11] width 14 height 7
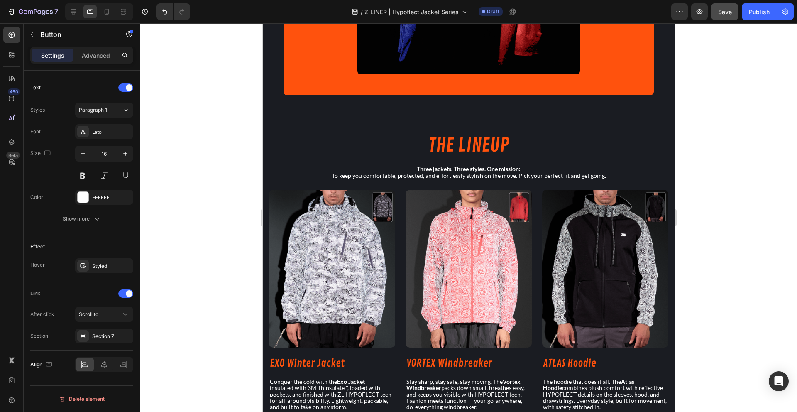
scroll to position [456, 0]
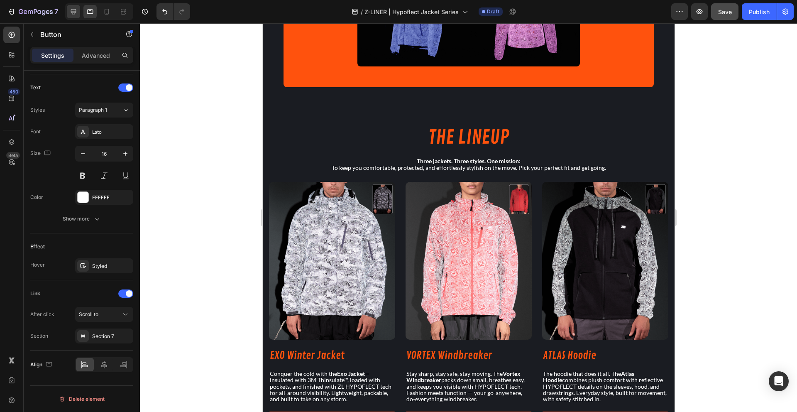
click at [68, 13] on div at bounding box center [73, 11] width 13 height 13
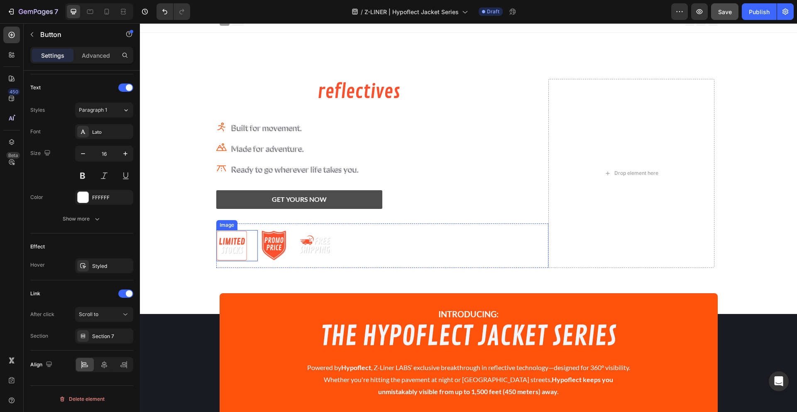
scroll to position [10, 0]
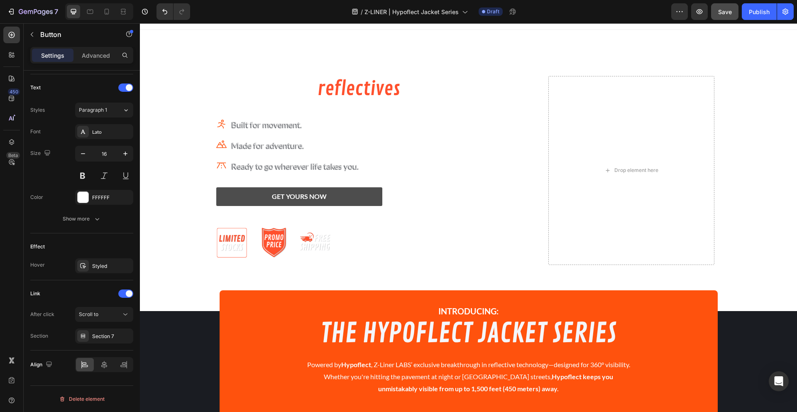
click at [231, 192] on link "GET YOURS NOW" at bounding box center [299, 196] width 166 height 19
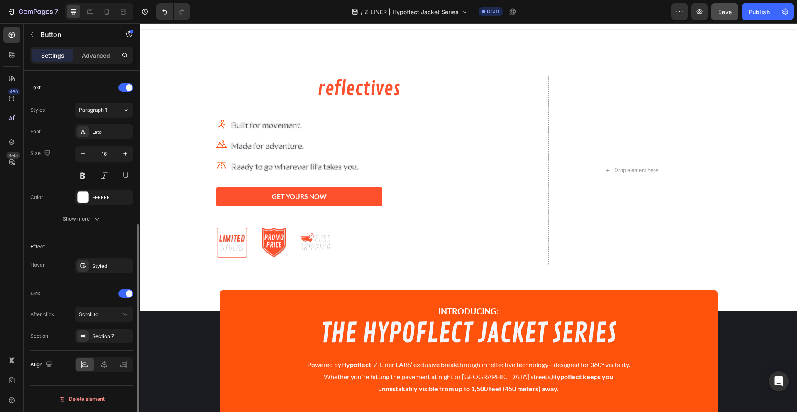
scroll to position [167, 0]
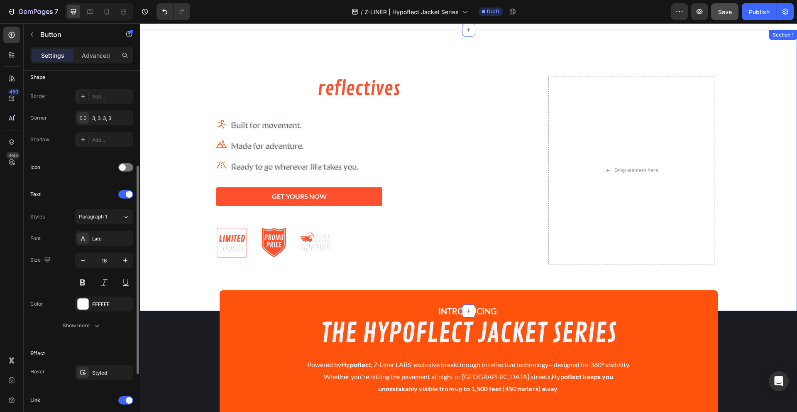
click at [158, 212] on div "The future of reflectives is here. Heading Icon Built for movement. Text block …" at bounding box center [468, 170] width 657 height 215
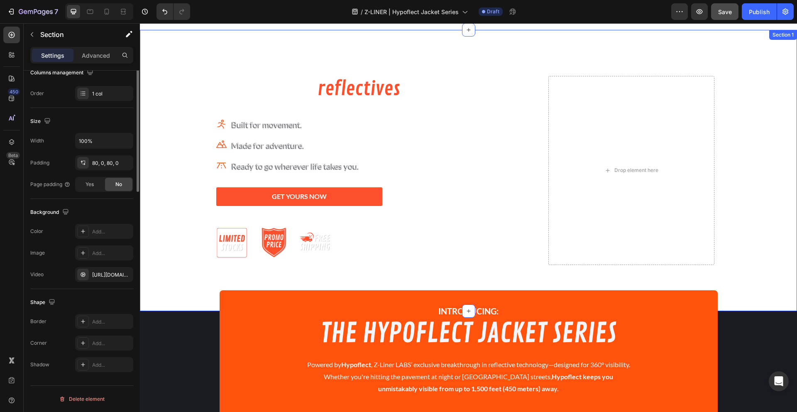
scroll to position [0, 0]
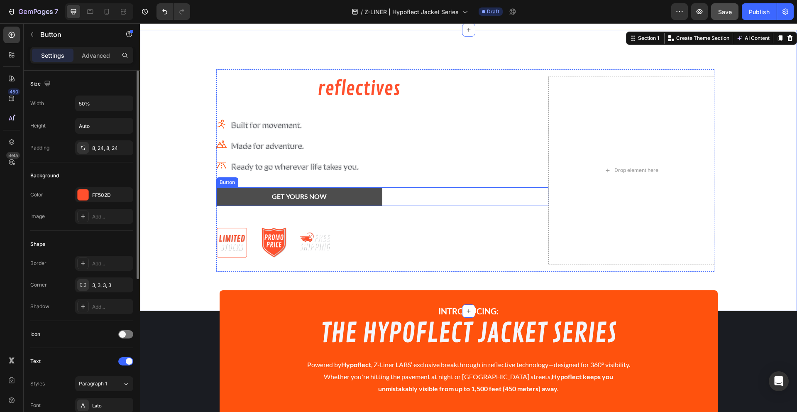
click at [220, 198] on link "GET YOURS NOW" at bounding box center [299, 196] width 166 height 19
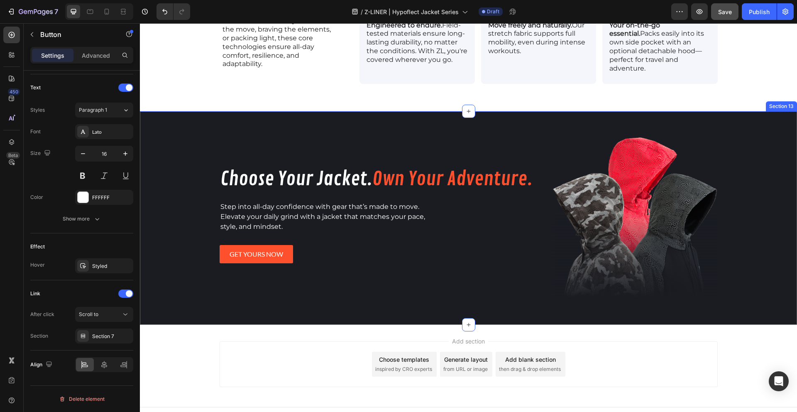
scroll to position [1369, 0]
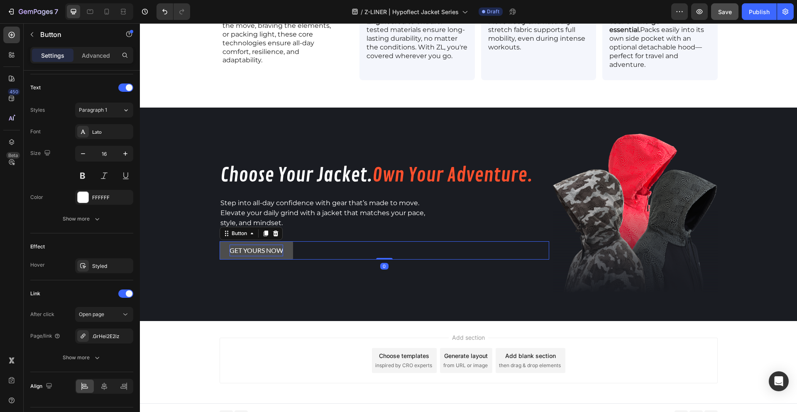
click at [229, 245] on p "GET YOURS NOW" at bounding box center [256, 250] width 54 height 12
click at [125, 313] on icon at bounding box center [125, 314] width 8 height 8
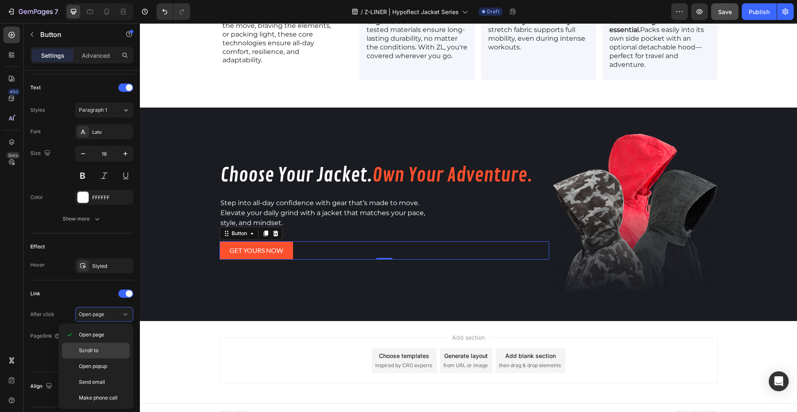
click at [104, 358] on div "Scroll to" at bounding box center [96, 366] width 68 height 16
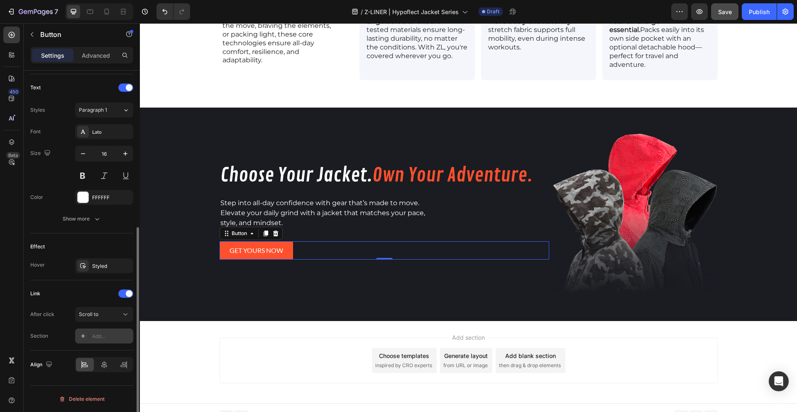
click at [119, 337] on div "Add..." at bounding box center [111, 335] width 39 height 7
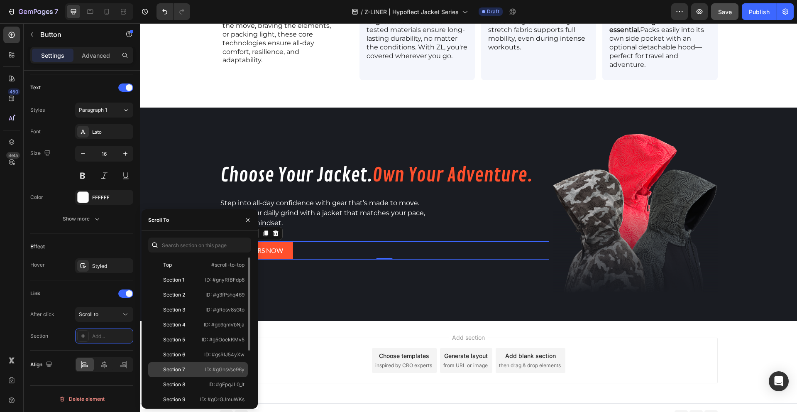
click at [166, 369] on div "Section 7" at bounding box center [174, 369] width 22 height 7
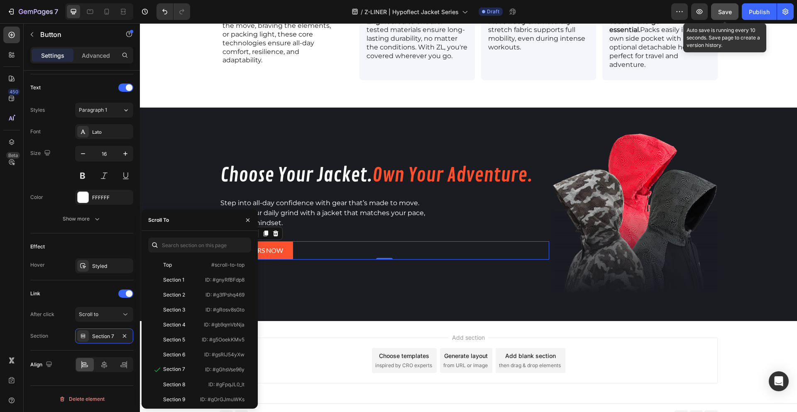
click at [714, 12] on button "Save" at bounding box center [724, 11] width 27 height 17
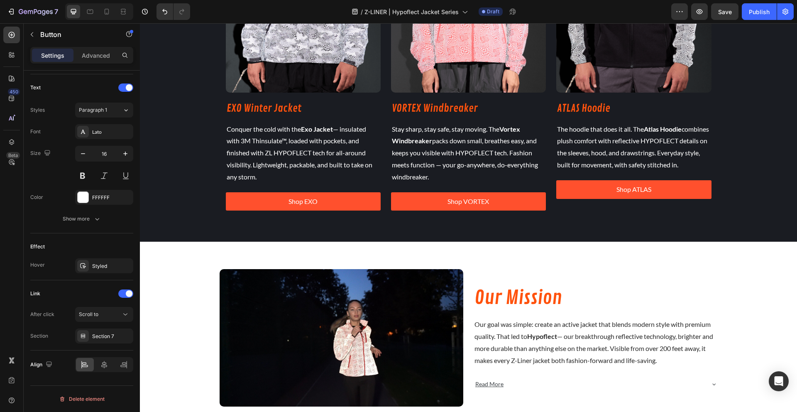
scroll to position [273, 0]
click at [112, 16] on div at bounding box center [106, 11] width 13 height 13
type input "17"
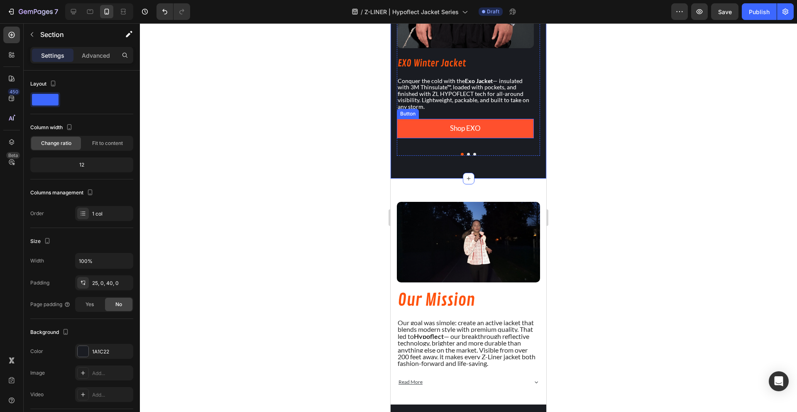
scroll to position [928, 0]
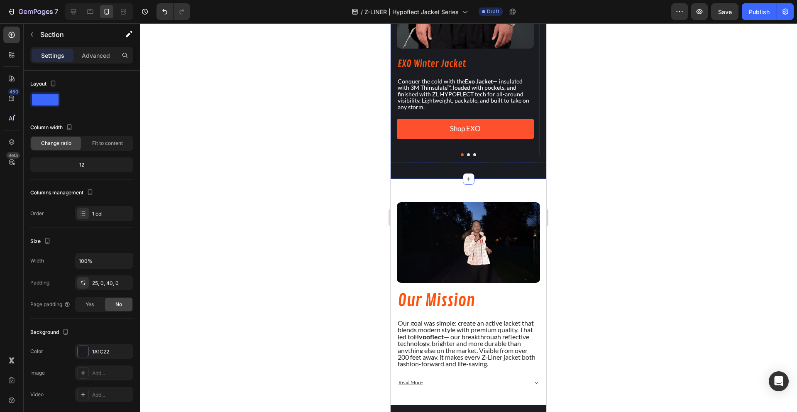
click at [428, 155] on div "Image EXO Winter Jacket Heading Conquer the cold with the Exo Jacket — insulate…" at bounding box center [468, 17] width 143 height 278
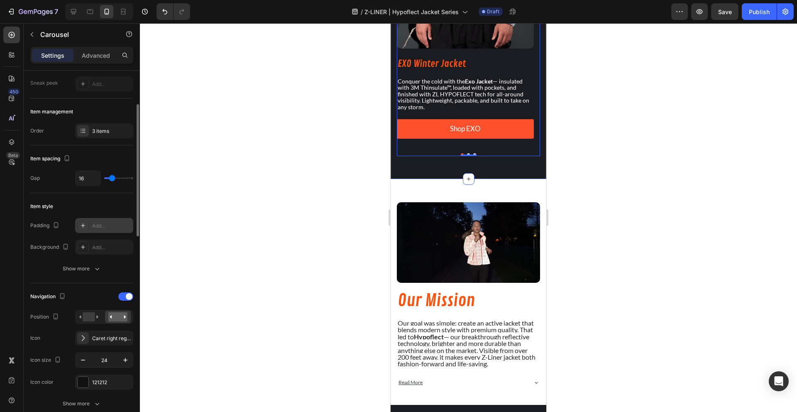
scroll to position [82, 0]
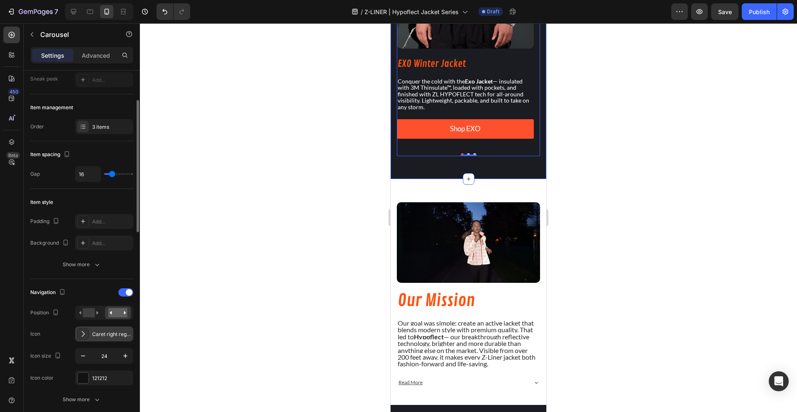
click at [81, 333] on icon at bounding box center [83, 333] width 8 height 8
click at [93, 292] on div "Navigation" at bounding box center [81, 291] width 103 height 13
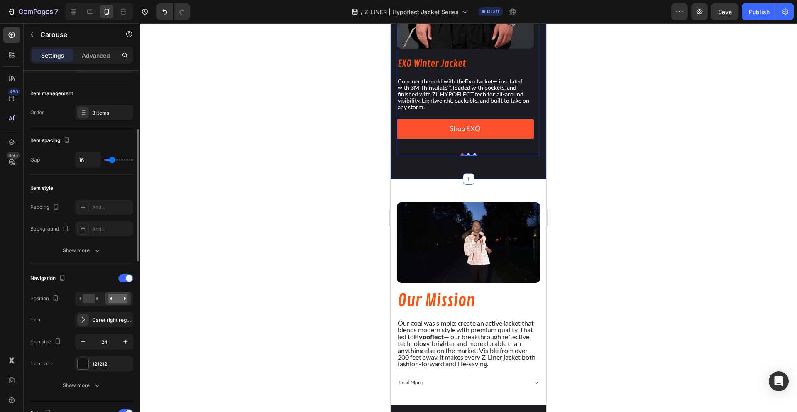
scroll to position [113, 0]
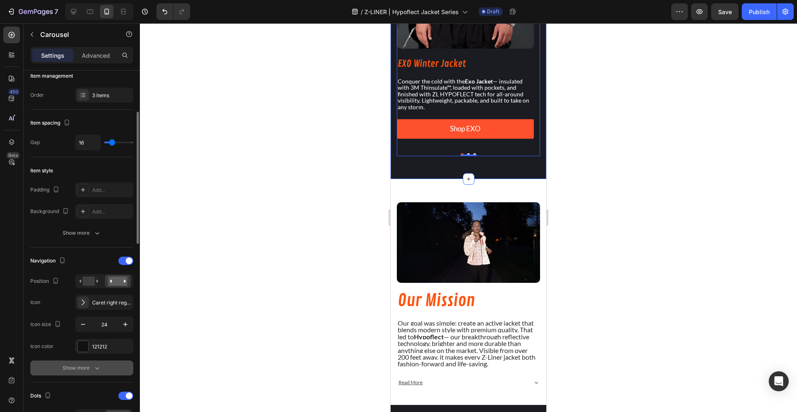
click at [81, 370] on div "Show more" at bounding box center [82, 367] width 39 height 8
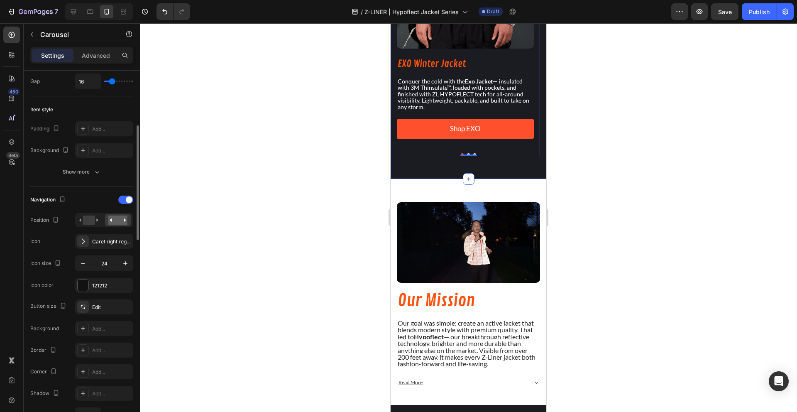
scroll to position [199, 0]
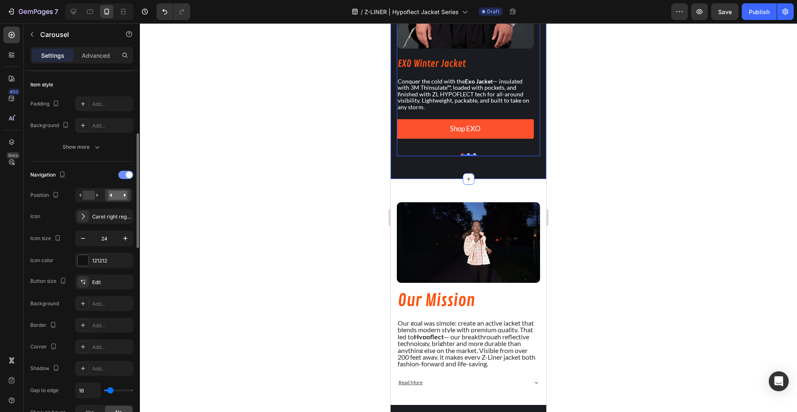
click at [125, 176] on div at bounding box center [125, 175] width 15 height 8
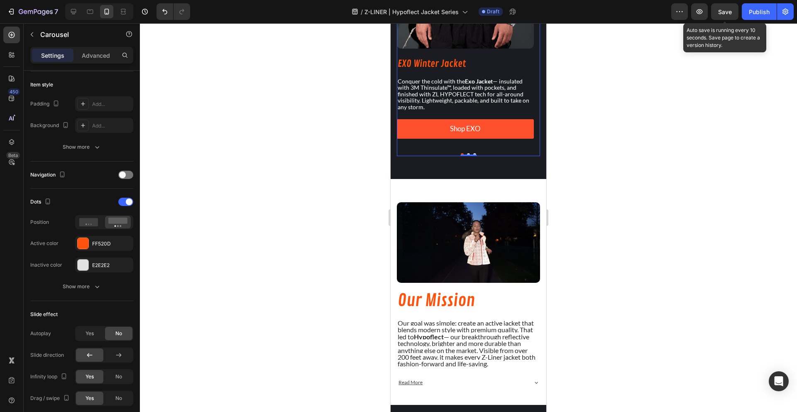
click at [727, 10] on span "Save" at bounding box center [725, 11] width 14 height 7
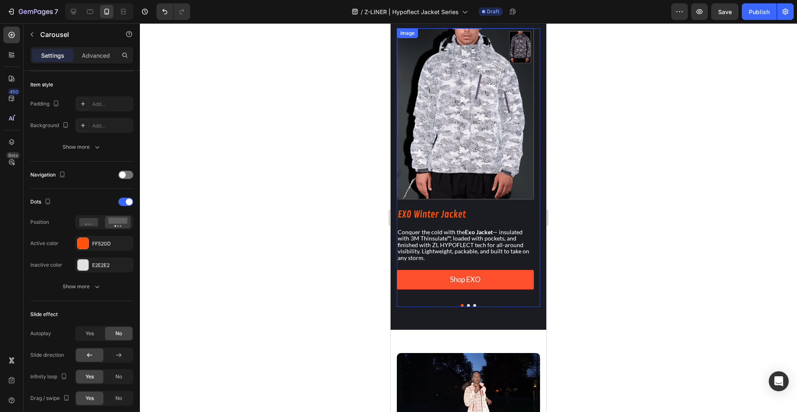
scroll to position [782, 0]
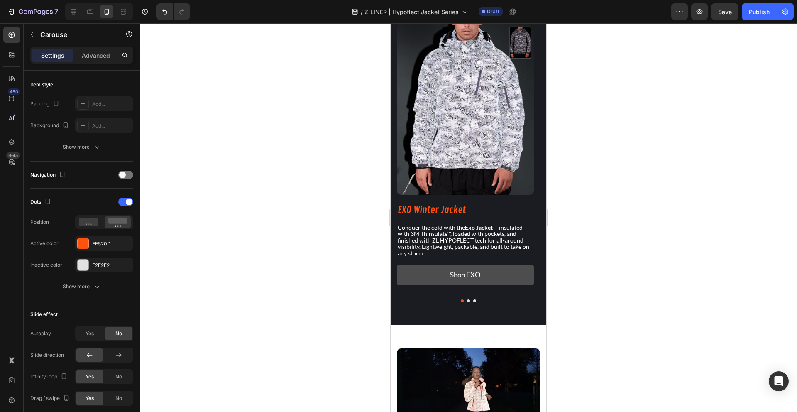
click at [498, 280] on button "Shop EXO" at bounding box center [465, 275] width 137 height 20
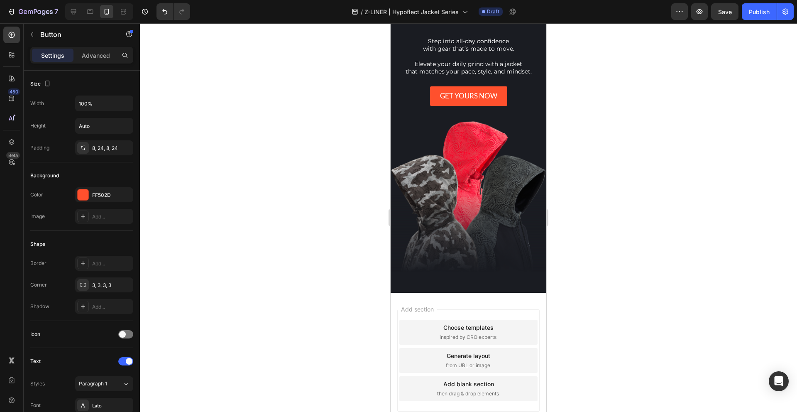
scroll to position [1385, 0]
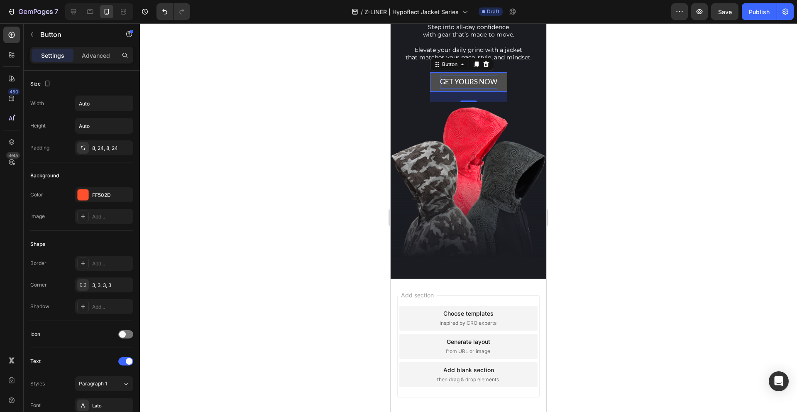
click at [480, 81] on p "GET YOURS NOW" at bounding box center [468, 82] width 57 height 13
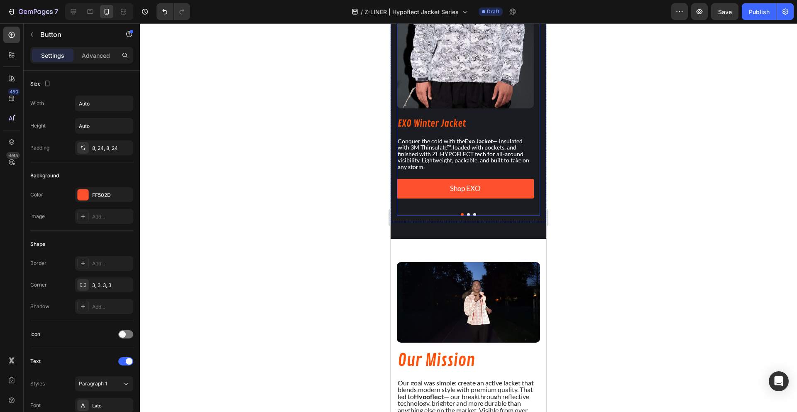
scroll to position [856, 0]
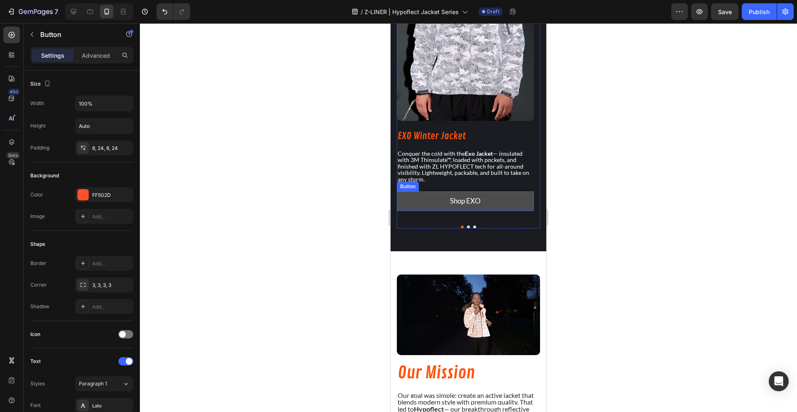
click at [410, 210] on button "Shop EXO" at bounding box center [465, 201] width 137 height 20
click at [451, 207] on p "Shop EXO" at bounding box center [465, 201] width 31 height 13
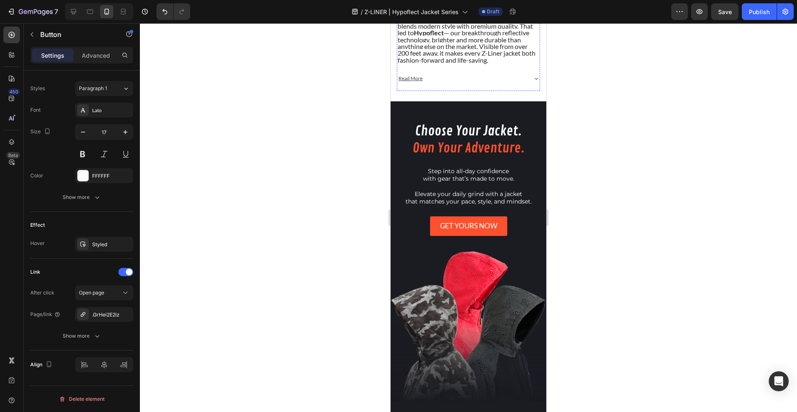
scroll to position [1251, 0]
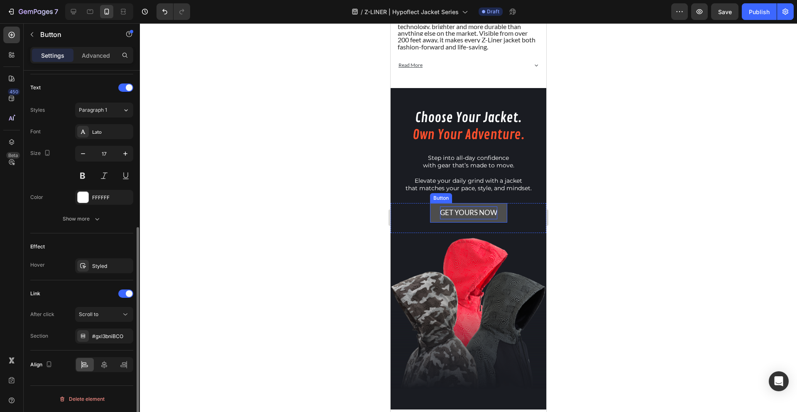
click at [448, 213] on p "GET YOURS NOW" at bounding box center [468, 212] width 57 height 13
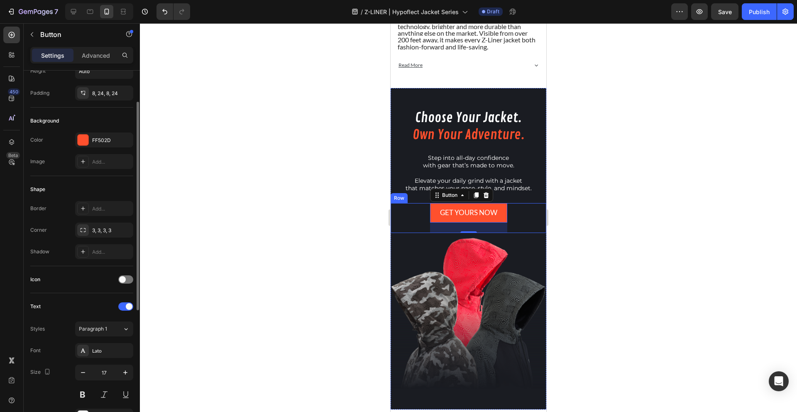
scroll to position [0, 0]
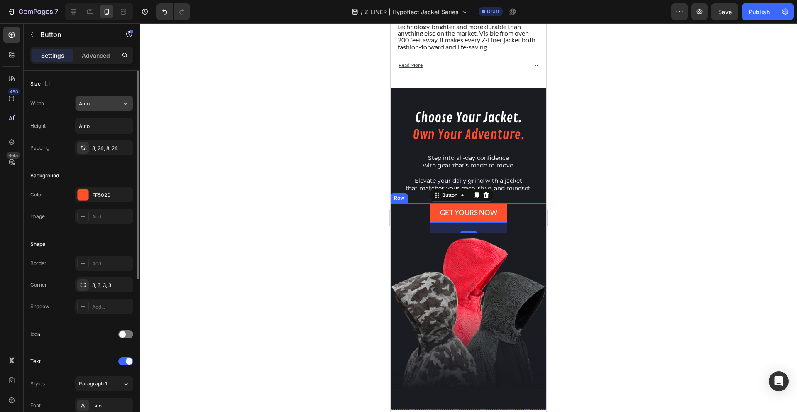
click at [127, 101] on icon "button" at bounding box center [125, 103] width 8 height 8
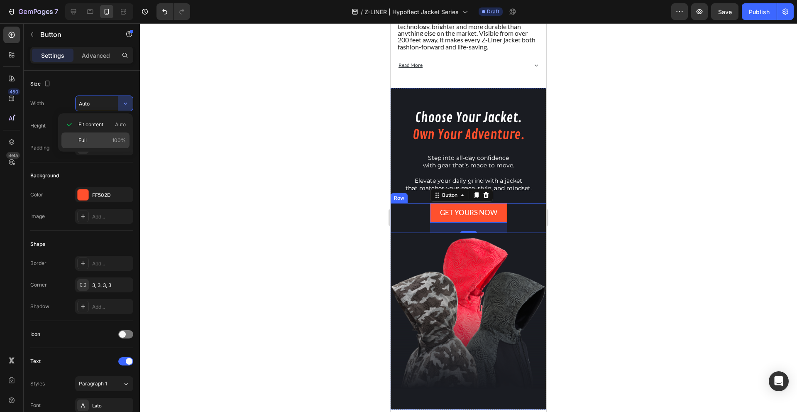
click at [108, 136] on div "Full 100%" at bounding box center [95, 140] width 68 height 16
type input "100%"
click at [277, 149] on div at bounding box center [468, 217] width 657 height 388
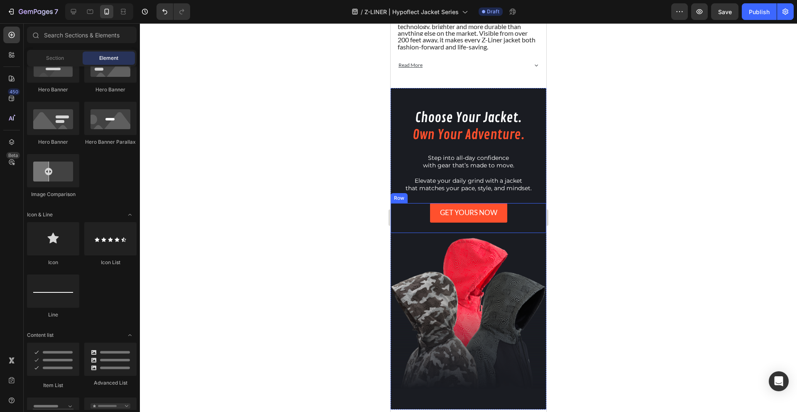
click at [528, 227] on div "GET YOURS NOW Button Row" at bounding box center [468, 218] width 156 height 30
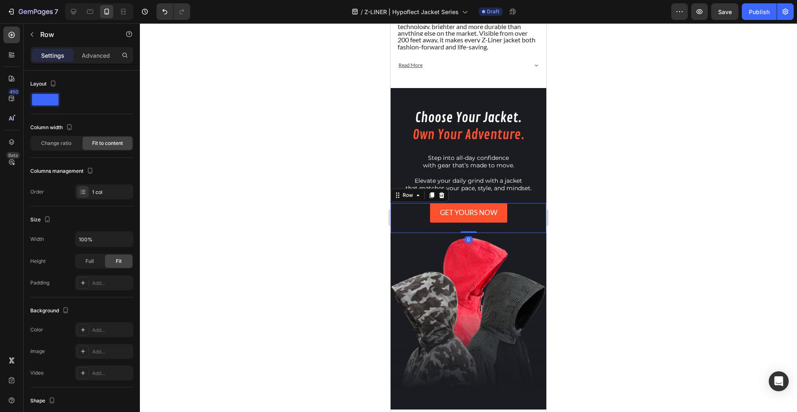
click at [612, 212] on div at bounding box center [468, 217] width 657 height 388
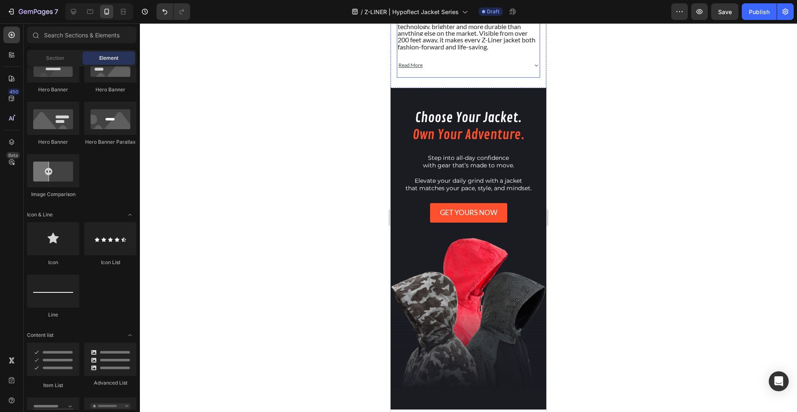
scroll to position [587, 0]
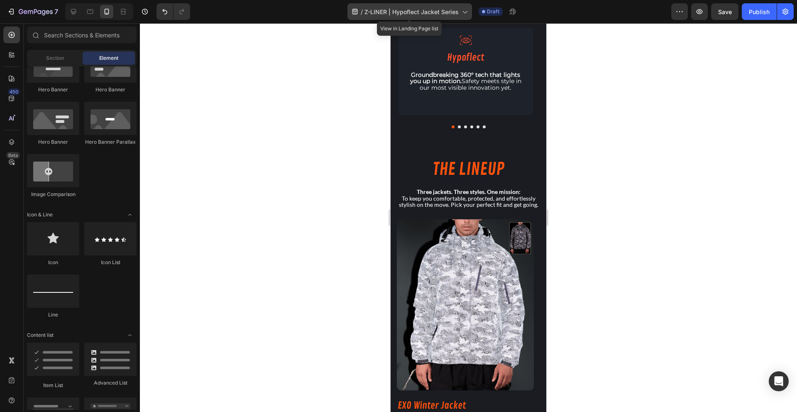
click at [461, 13] on icon at bounding box center [464, 11] width 8 height 8
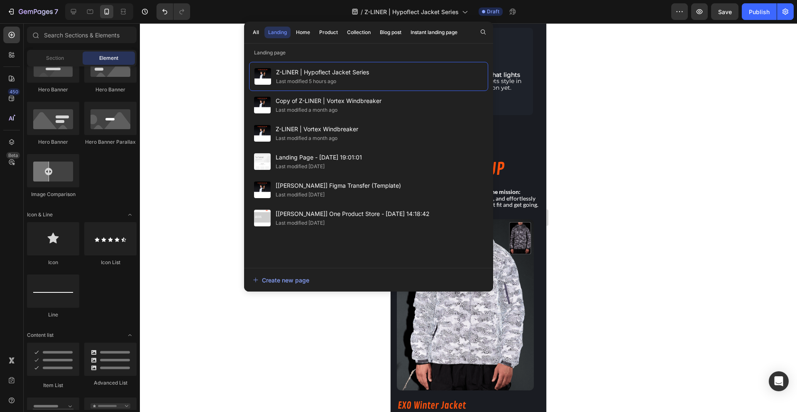
click at [609, 47] on div at bounding box center [468, 217] width 657 height 388
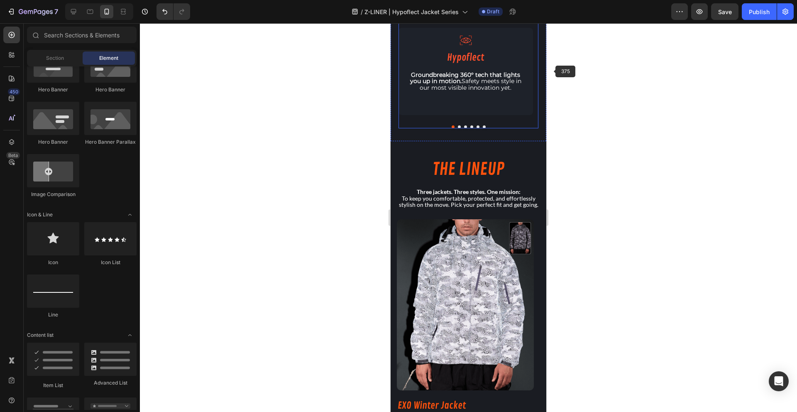
scroll to position [0, 0]
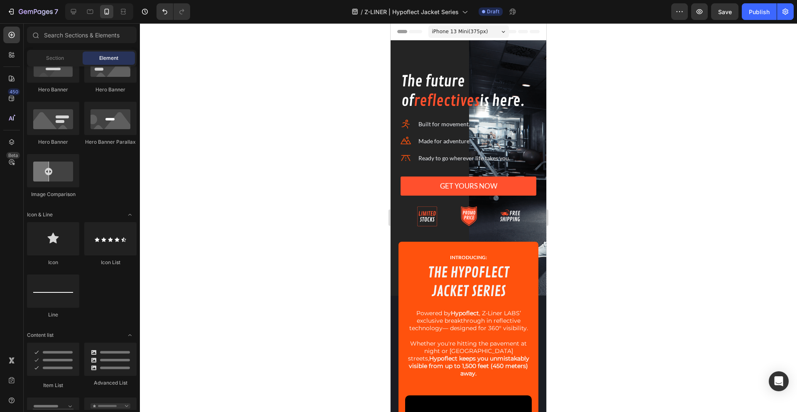
click at [462, 29] on span "iPhone 13 Mini ( 375 px)" at bounding box center [460, 31] width 56 height 8
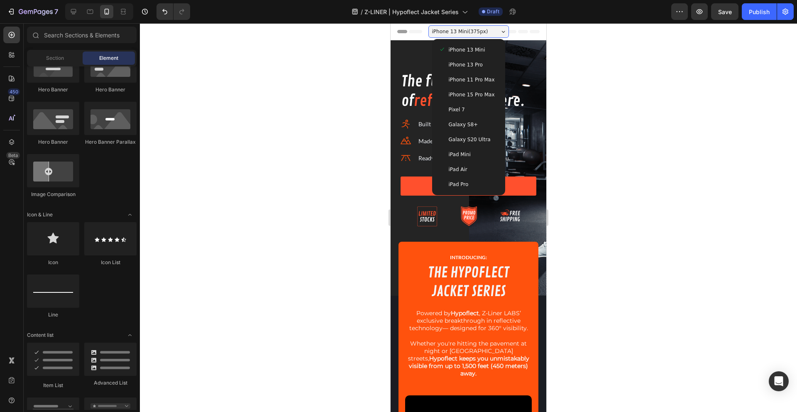
click at [466, 152] on div "iPad Mini" at bounding box center [469, 154] width 60 height 8
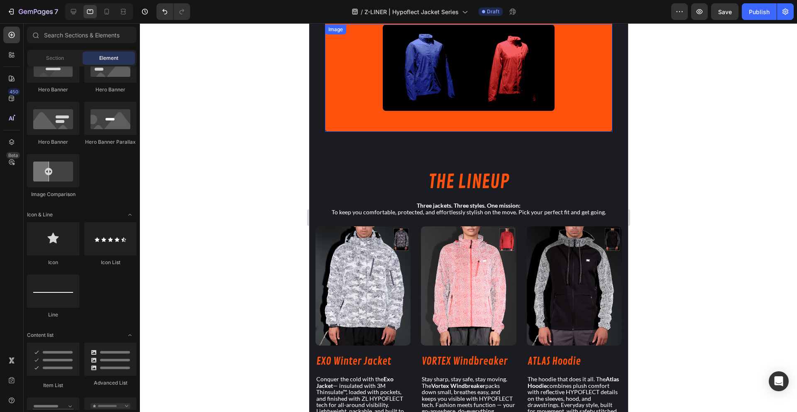
scroll to position [394, 0]
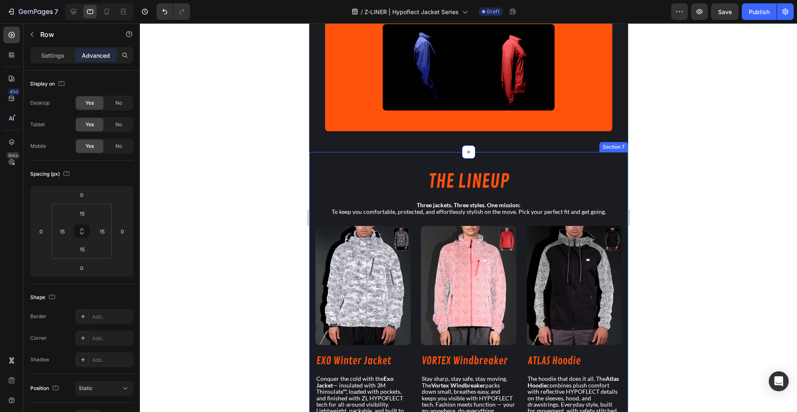
click at [423, 162] on div "THE LINEUP Heading Three jackets. Three styles. One mission: To keep you comfor…" at bounding box center [468, 310] width 319 height 296
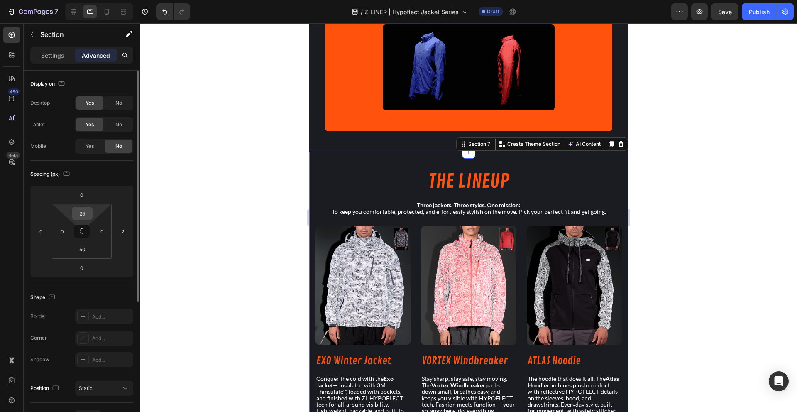
click at [72, 215] on div "25" at bounding box center [82, 213] width 21 height 13
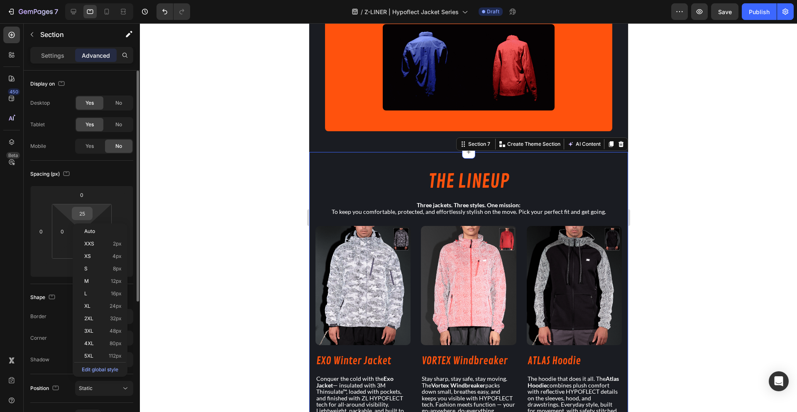
click at [83, 211] on input "25" at bounding box center [82, 213] width 17 height 12
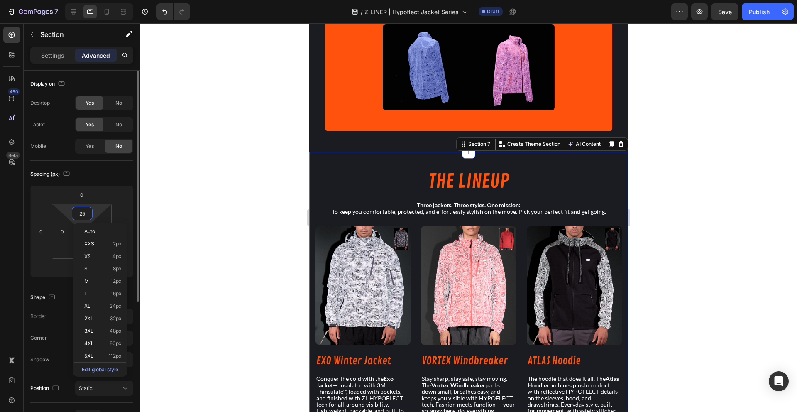
type input "0"
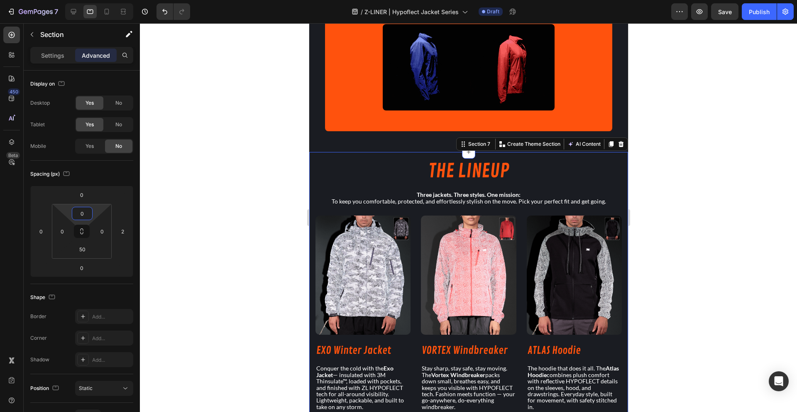
click at [239, 196] on div at bounding box center [468, 217] width 657 height 388
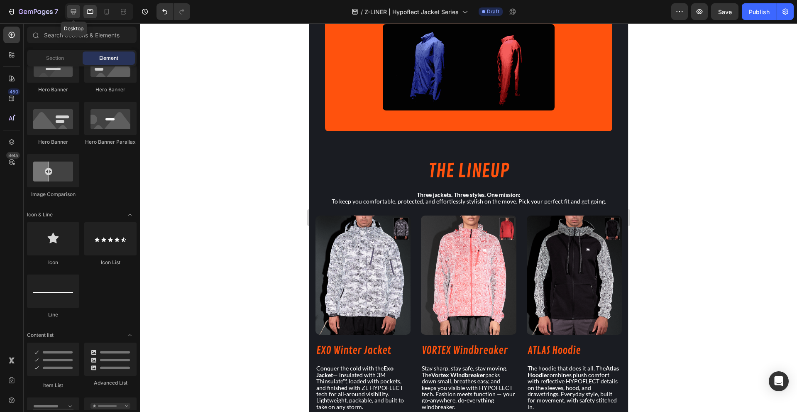
click at [76, 12] on icon at bounding box center [73, 11] width 5 height 5
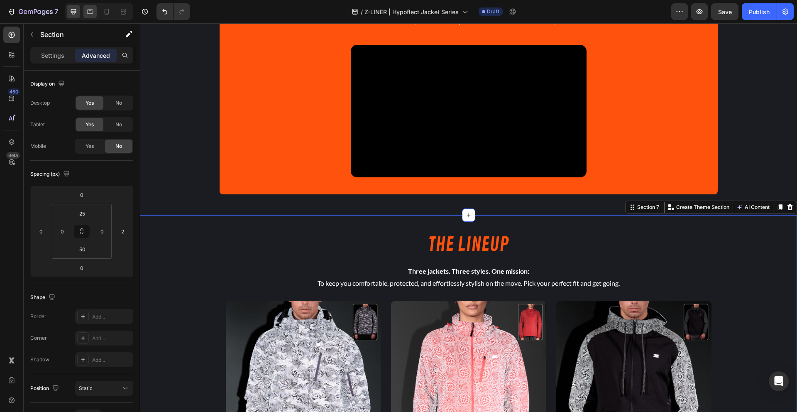
click at [96, 12] on div at bounding box center [89, 11] width 13 height 13
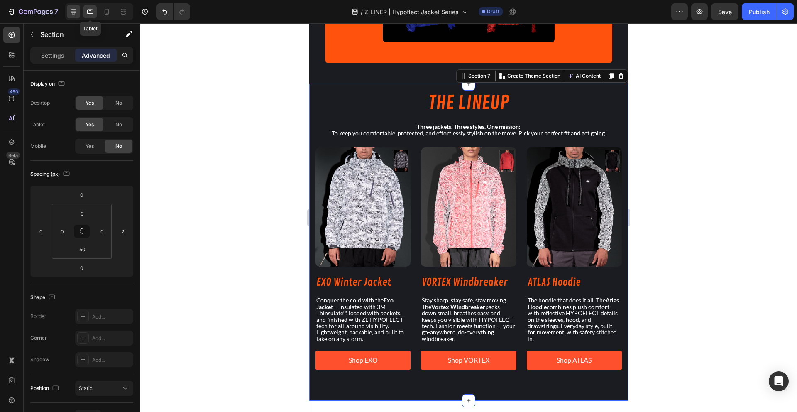
scroll to position [492, 0]
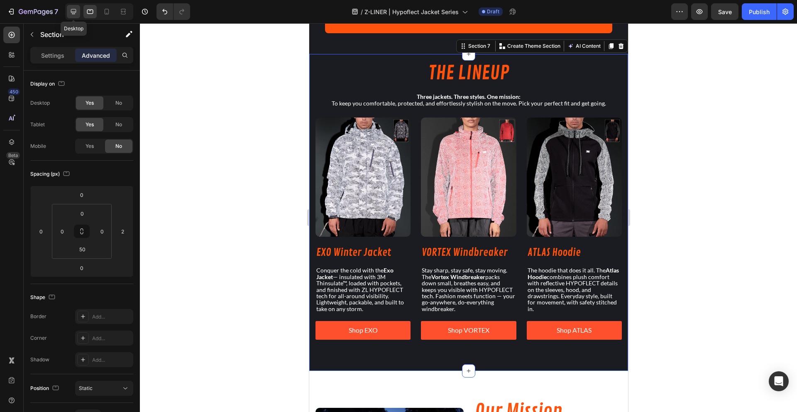
click at [74, 9] on icon at bounding box center [73, 11] width 8 height 8
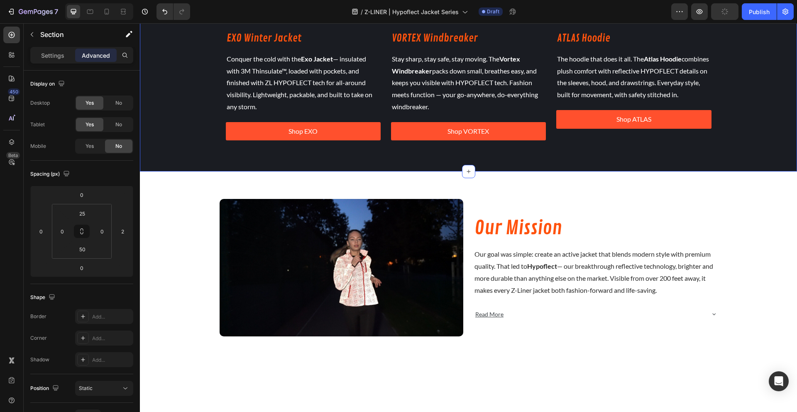
scroll to position [893, 0]
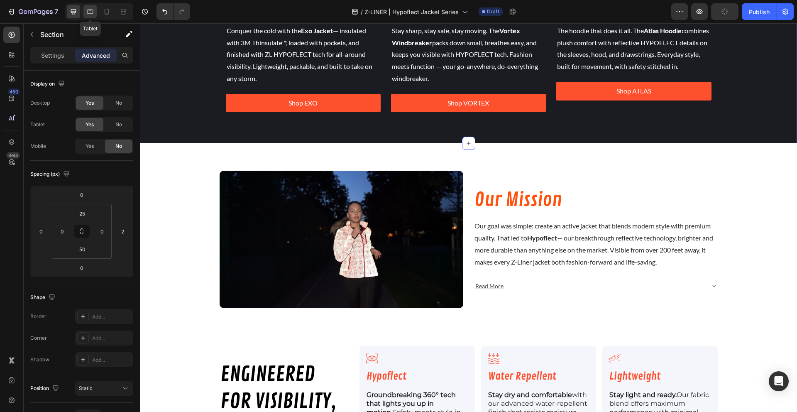
click at [87, 6] on div at bounding box center [89, 11] width 13 height 13
type input "0"
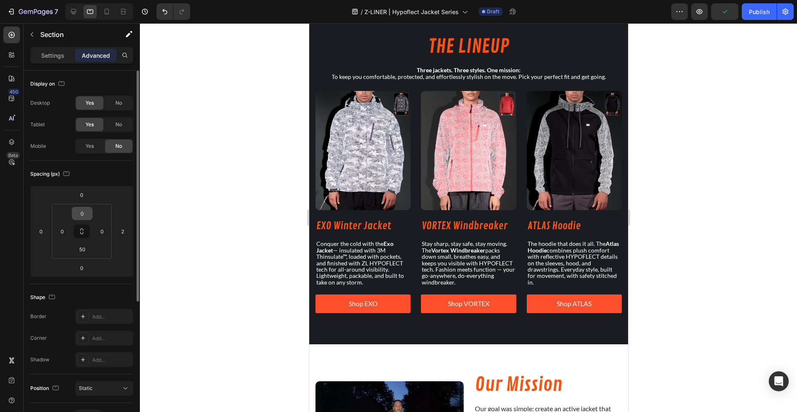
scroll to position [512, 0]
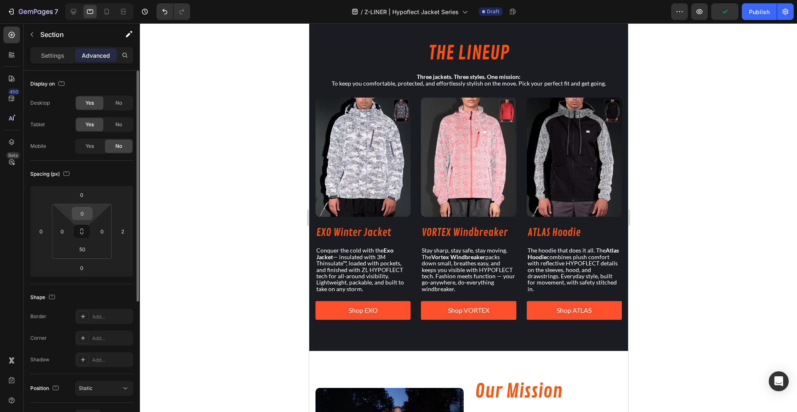
click at [80, 216] on input "0" at bounding box center [82, 213] width 17 height 12
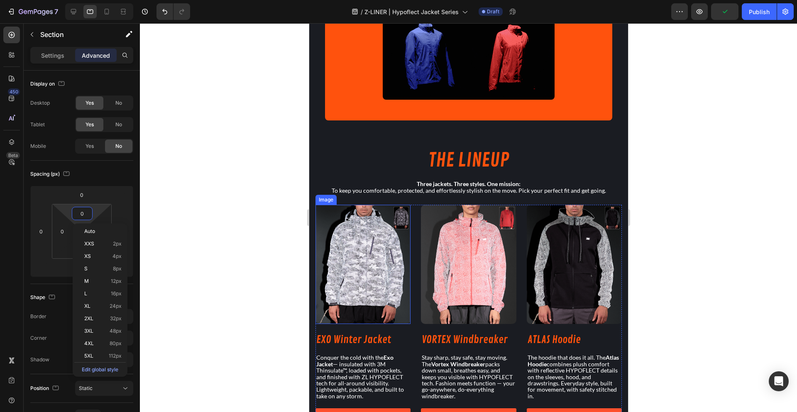
scroll to position [381, 0]
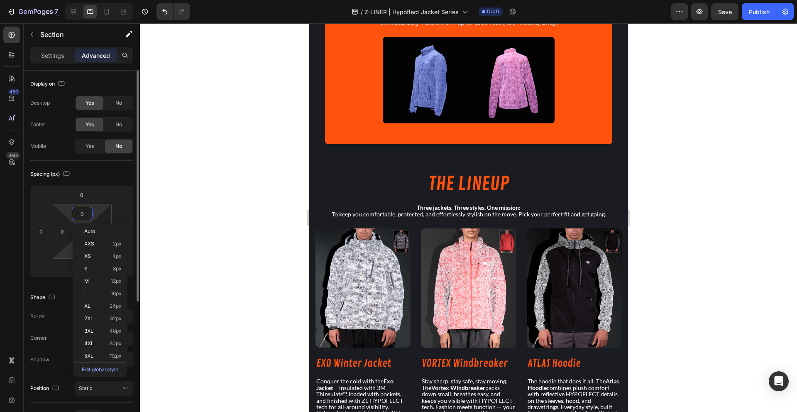
click at [63, 0] on html "7 / Z-LINER | Hypoflect Jacket Series Draft Preview Save Publish 450 Beta Secti…" at bounding box center [398, 0] width 797 height 0
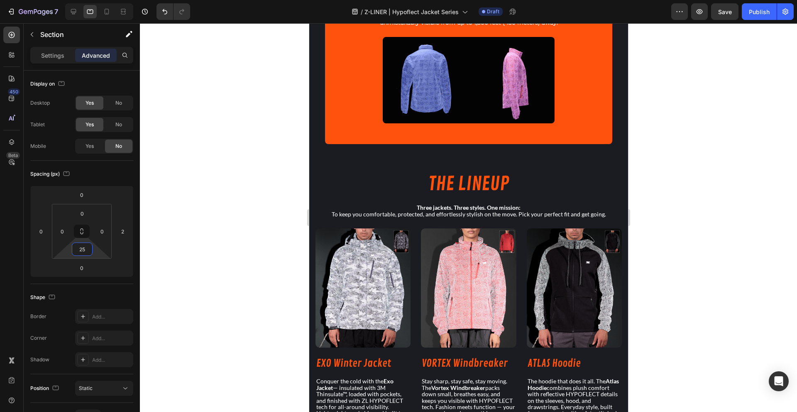
type input "25"
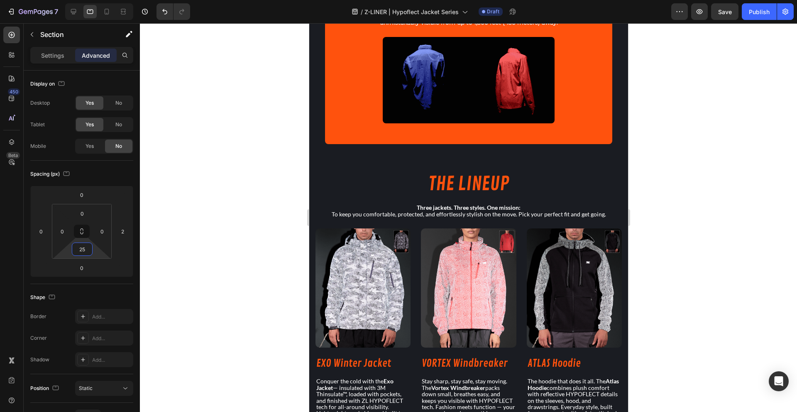
click at [221, 219] on div at bounding box center [468, 217] width 657 height 388
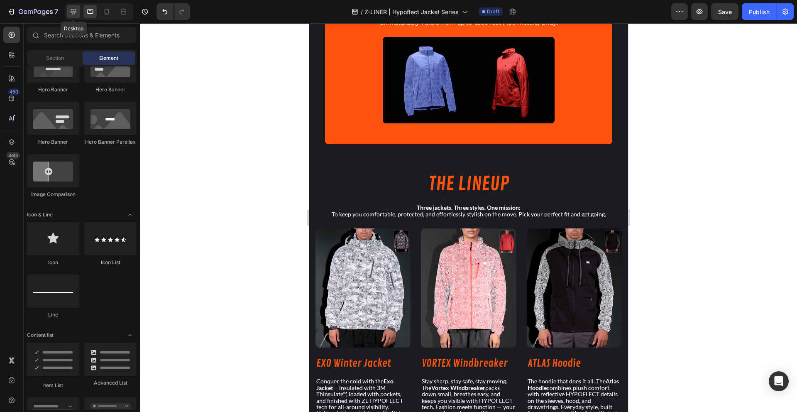
click at [73, 11] on icon at bounding box center [73, 11] width 8 height 8
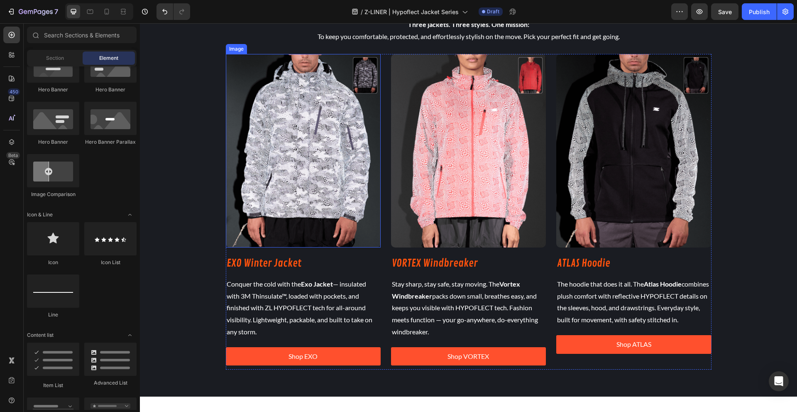
scroll to position [641, 0]
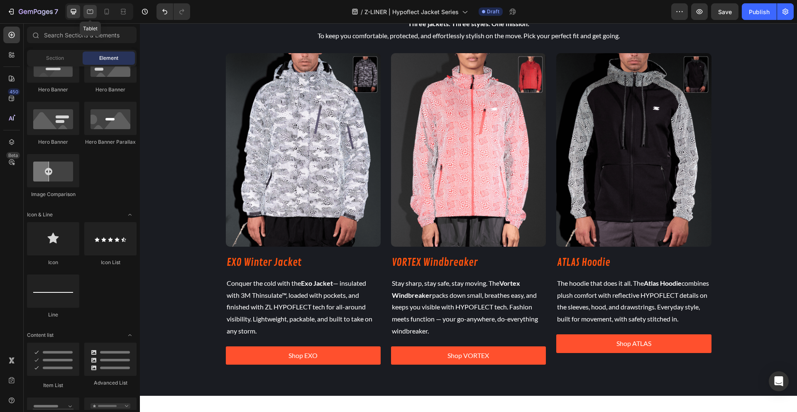
click at [94, 17] on div at bounding box center [89, 11] width 13 height 13
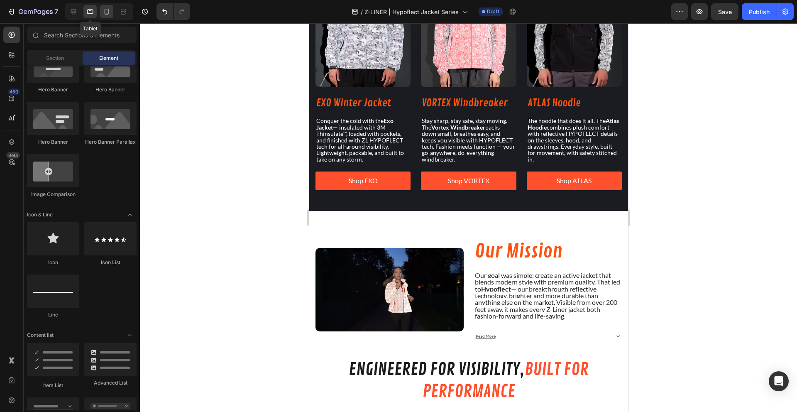
scroll to position [624, 0]
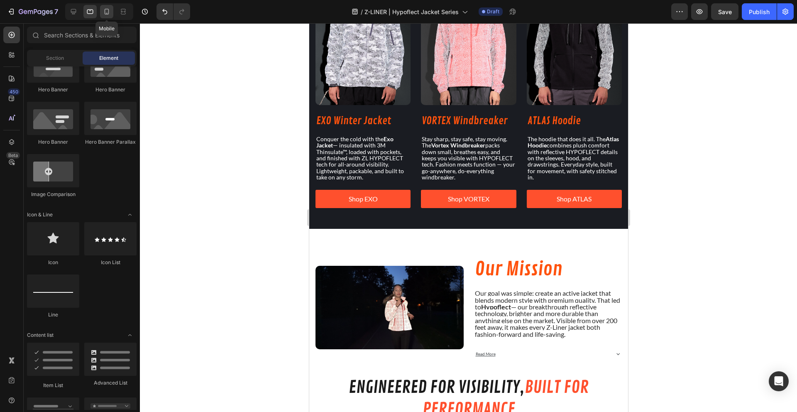
click at [108, 12] on icon at bounding box center [107, 12] width 5 height 6
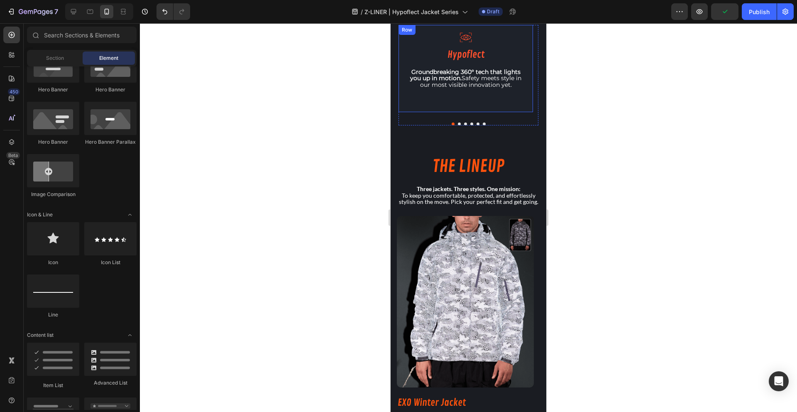
scroll to position [506, 0]
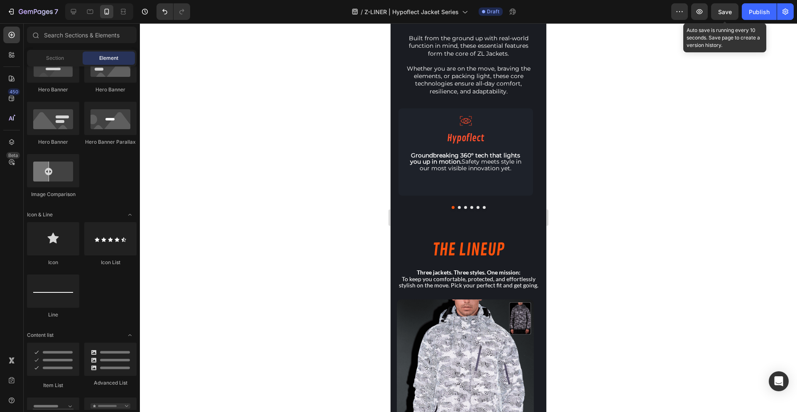
click at [724, 13] on span "Save" at bounding box center [725, 11] width 14 height 7
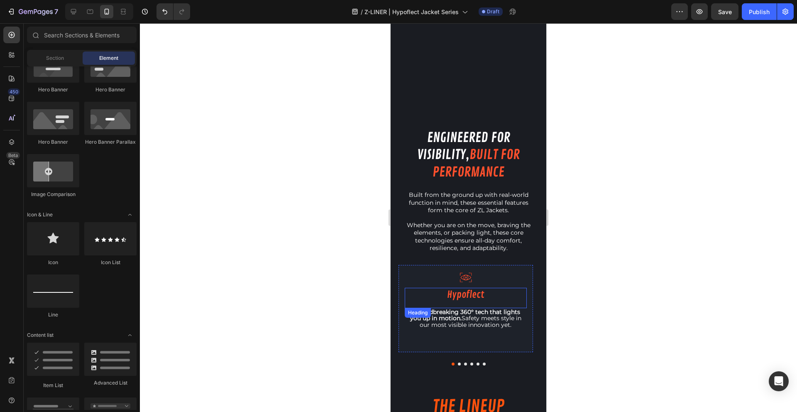
scroll to position [353, 0]
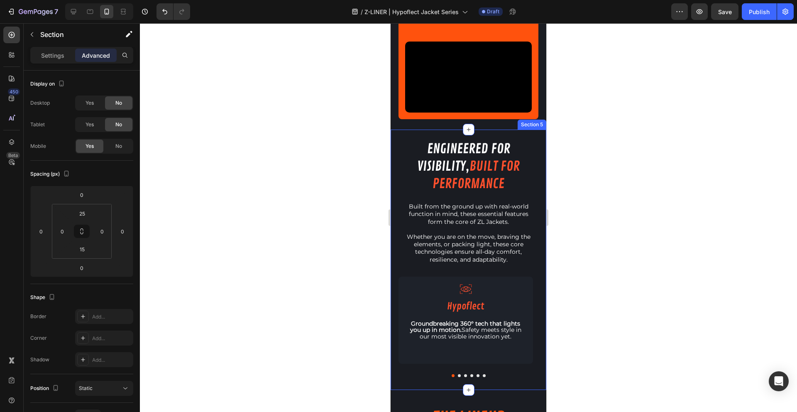
click at [397, 145] on div "engineered for visibility, built for performance Heading Built from the ground …" at bounding box center [468, 261] width 156 height 243
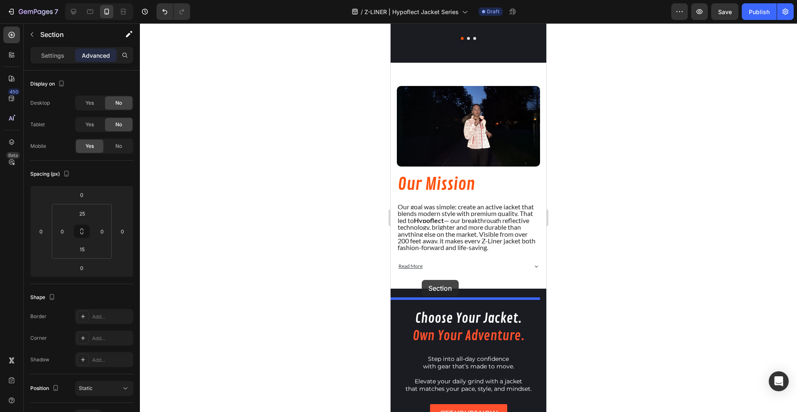
drag, startPoint x: 397, startPoint y: 113, endPoint x: 421, endPoint y: 282, distance: 170.6
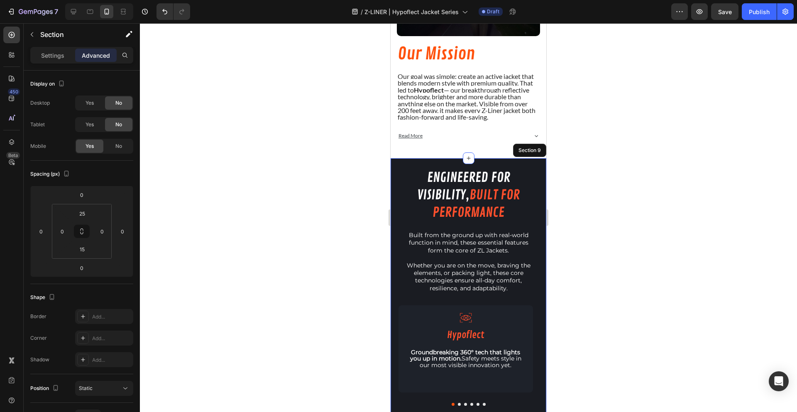
scroll to position [924, 0]
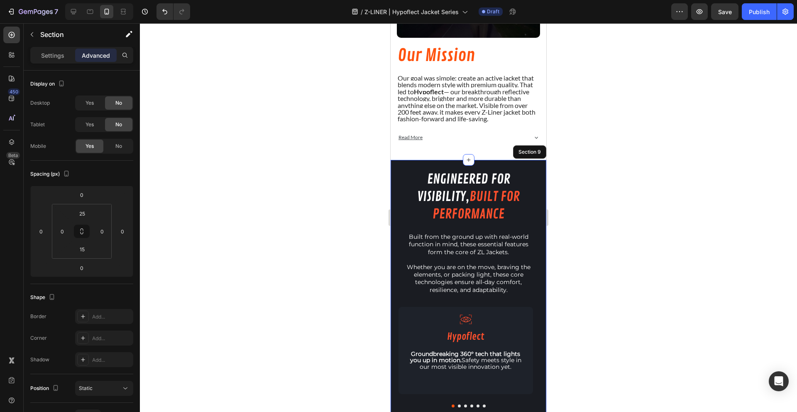
click at [397, 198] on div "engineered for visibility, built for performance Heading Built from the ground …" at bounding box center [468, 291] width 156 height 243
click at [48, 57] on p "Settings" at bounding box center [52, 55] width 23 height 9
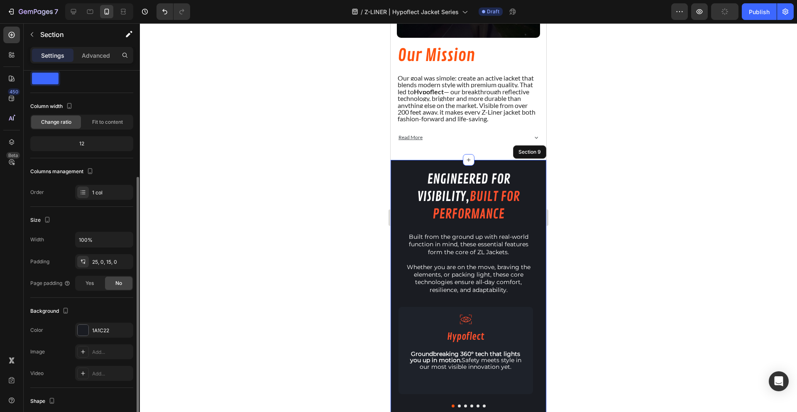
scroll to position [73, 0]
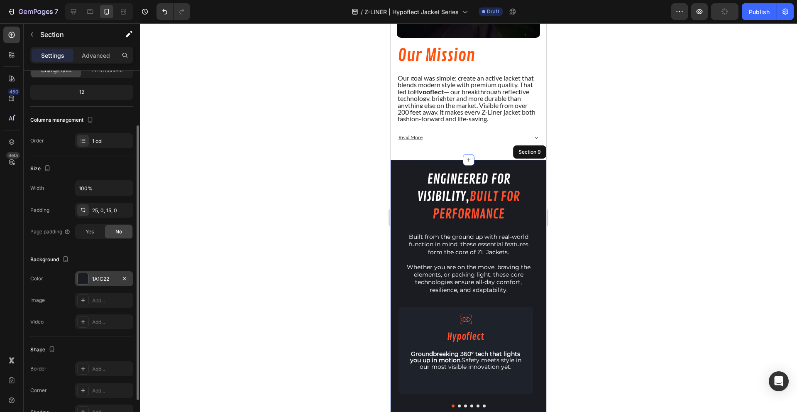
click at [98, 280] on div "1A1C22" at bounding box center [104, 278] width 24 height 7
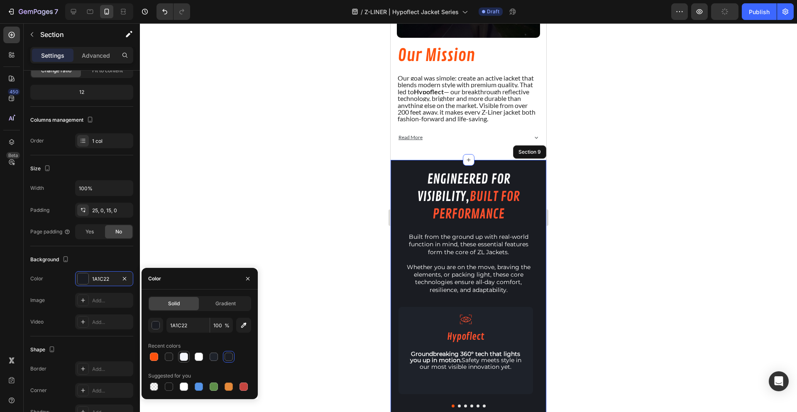
click at [185, 358] on div at bounding box center [184, 356] width 8 height 8
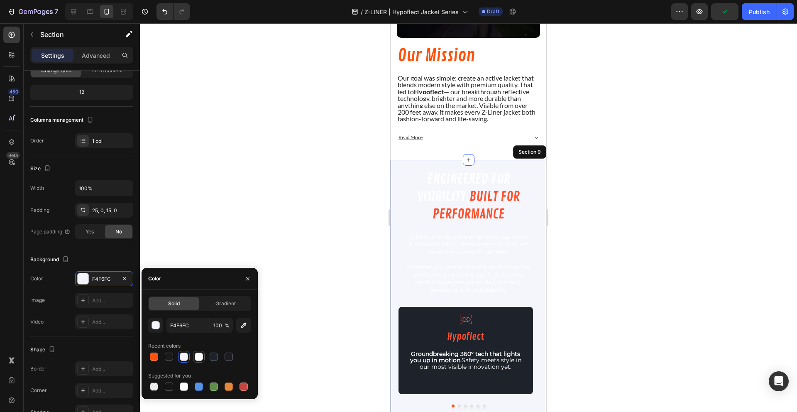
click at [195, 356] on div at bounding box center [199, 356] width 8 height 8
type input "FFFFFF"
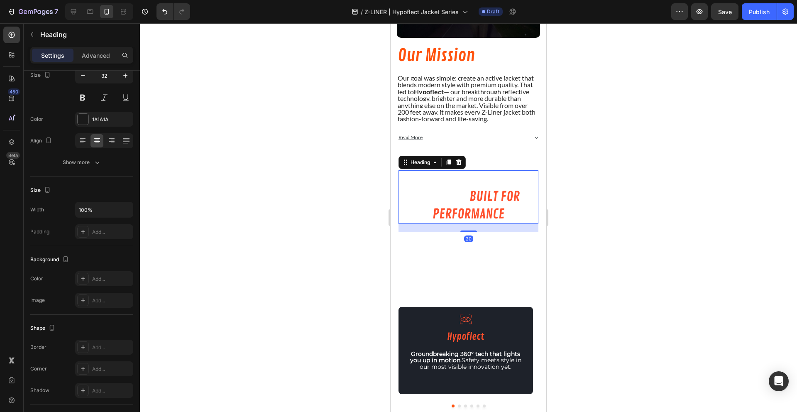
click at [450, 175] on span "engineered for visibility," at bounding box center [463, 188] width 93 height 34
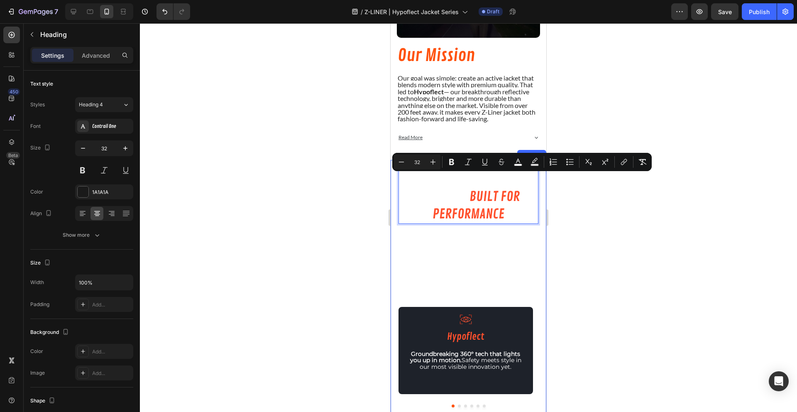
drag, startPoint x: 468, startPoint y: 199, endPoint x: 395, endPoint y: 178, distance: 76.4
click at [395, 178] on div "engineered for visibility, built for performance Heading 20 Built from the grou…" at bounding box center [468, 291] width 156 height 243
click at [514, 161] on icon "Editor contextual toolbar" at bounding box center [518, 162] width 8 height 8
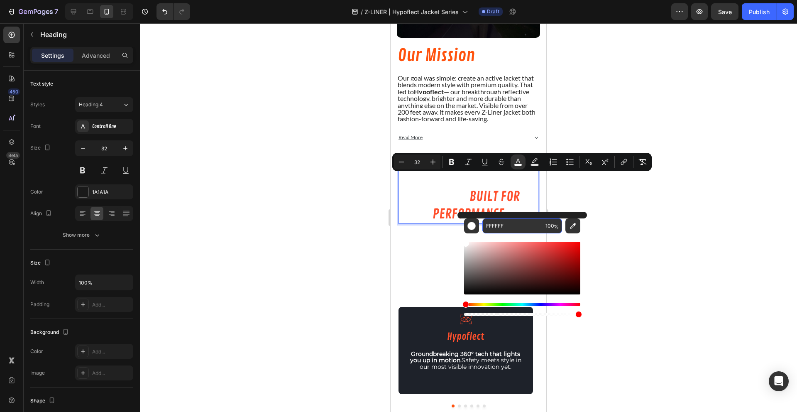
click at [492, 226] on input "FFFFFF" at bounding box center [512, 225] width 60 height 15
type input "1A1A1A"
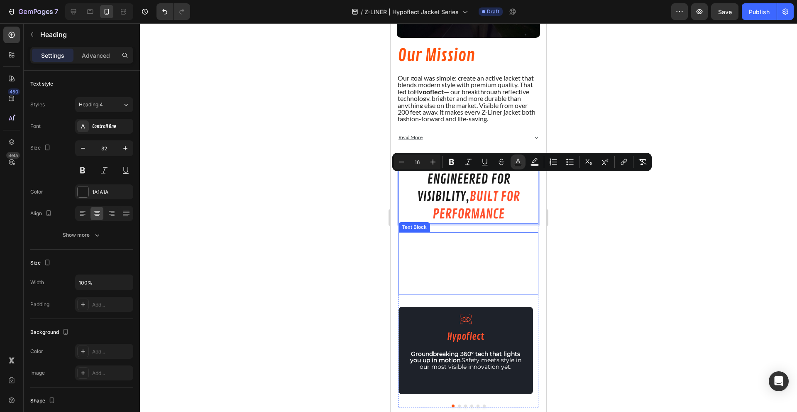
click at [443, 250] on span "Built from the ground up with real-world function in mind, these essential feat…" at bounding box center [468, 244] width 119 height 22
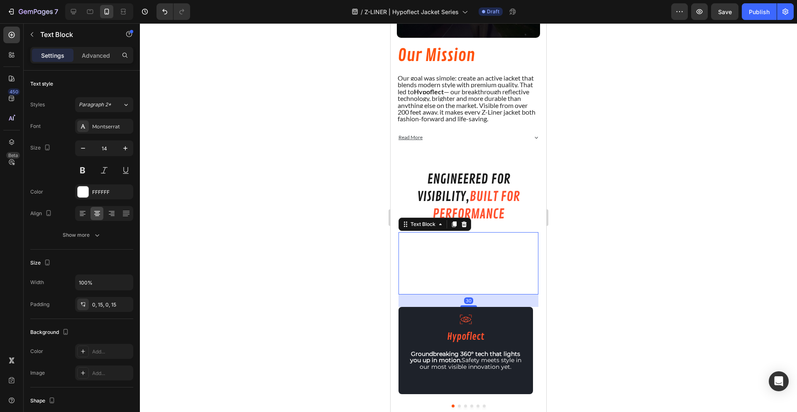
click at [443, 250] on span "Built from the ground up with real-world function in mind, these essential feat…" at bounding box center [468, 244] width 119 height 22
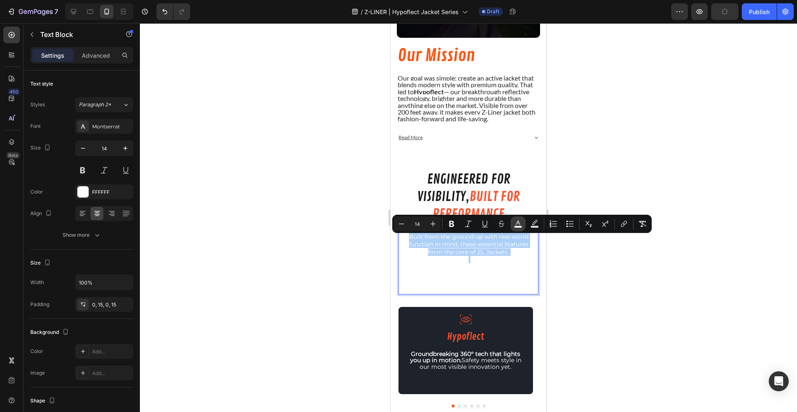
click at [514, 222] on icon "Editor contextual toolbar" at bounding box center [518, 223] width 8 height 8
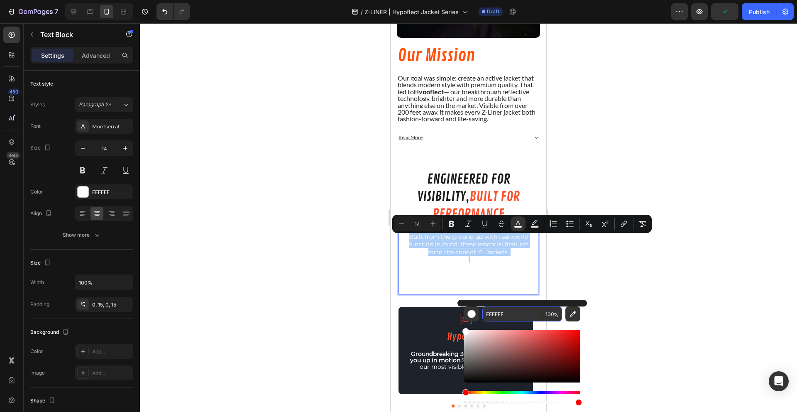
click at [490, 313] on input "FFFFFF" at bounding box center [512, 313] width 60 height 15
type input "1A1A1A"
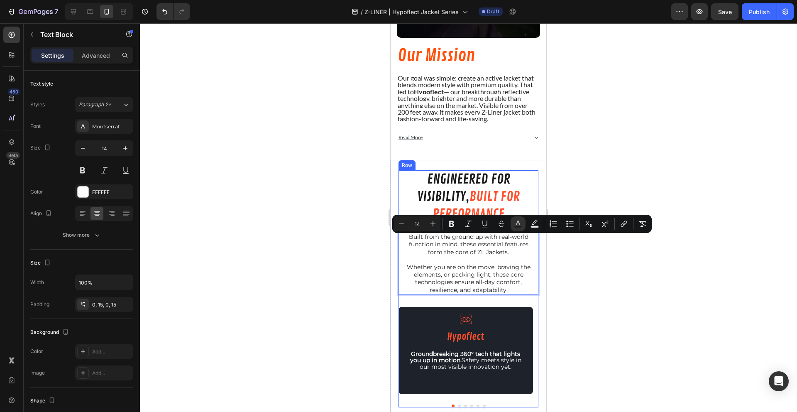
click at [313, 285] on div at bounding box center [468, 217] width 657 height 388
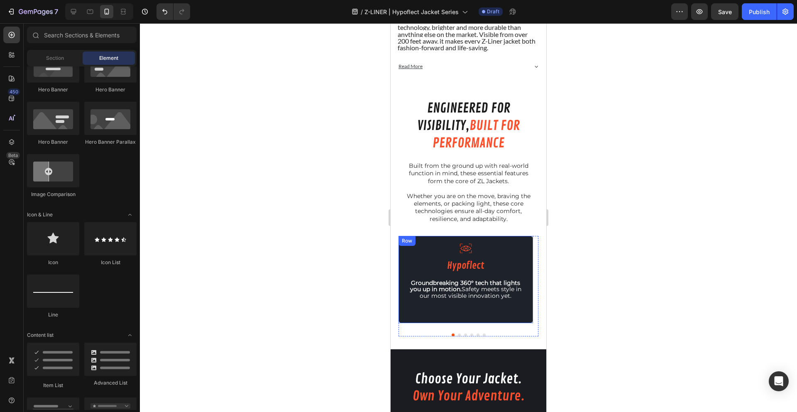
scroll to position [996, 0]
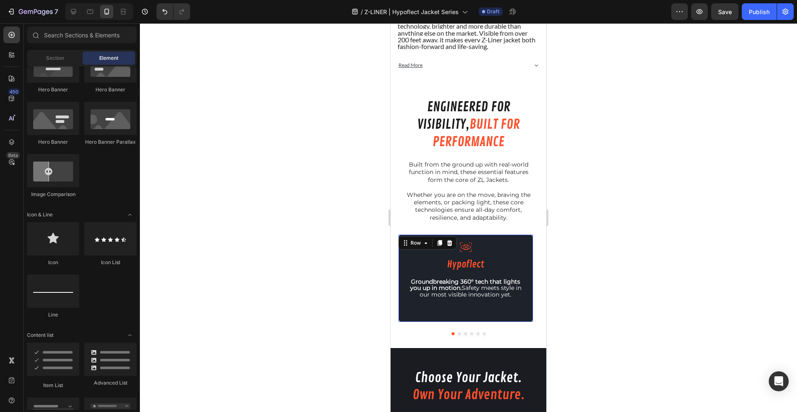
click at [425, 239] on div "Icon Hypoflect Heading Groundbreaking 360° tech that lights you up in motion. S…" at bounding box center [465, 277] width 134 height 87
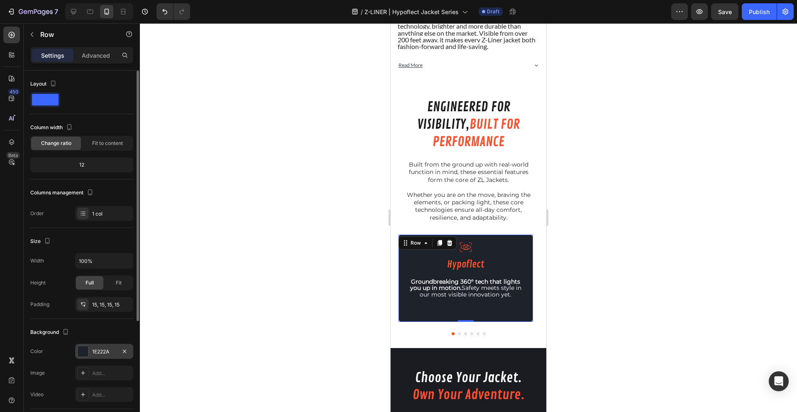
click at [85, 353] on div at bounding box center [83, 351] width 11 height 11
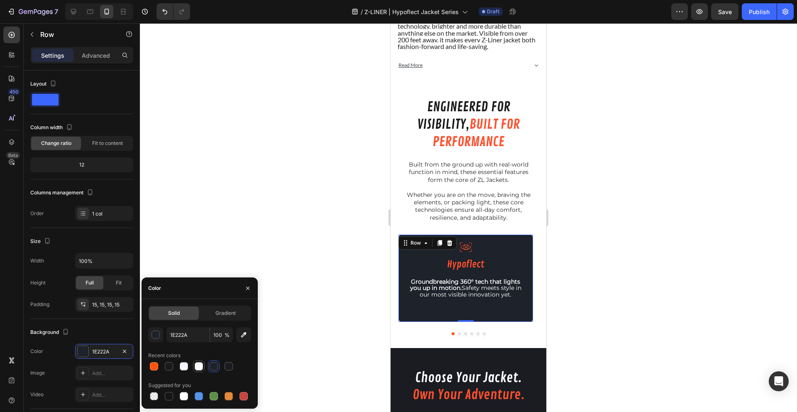
click at [197, 369] on div at bounding box center [199, 366] width 8 height 8
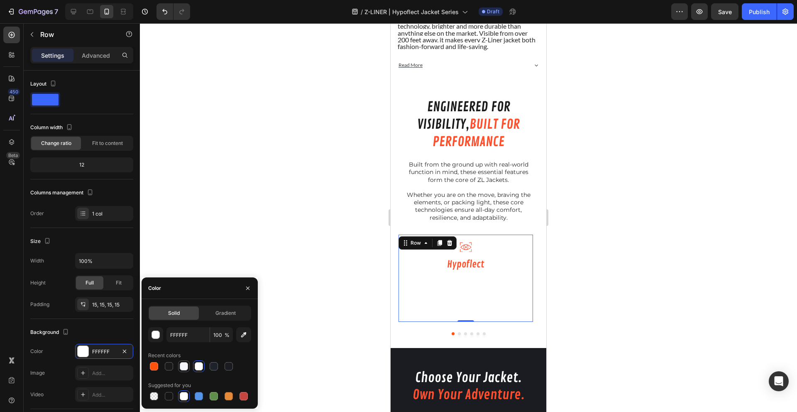
click at [185, 363] on div at bounding box center [184, 366] width 8 height 8
type input "F4F6FC"
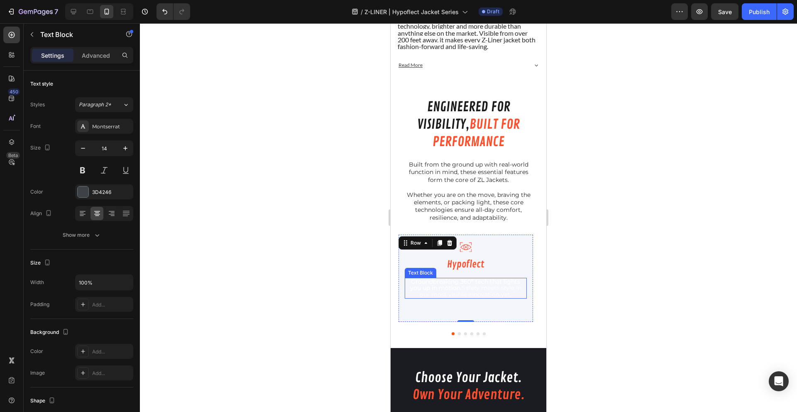
click at [461, 294] on span "Groundbreaking 360° tech that lights you up in motion. Safety meets style in ou…" at bounding box center [465, 288] width 111 height 20
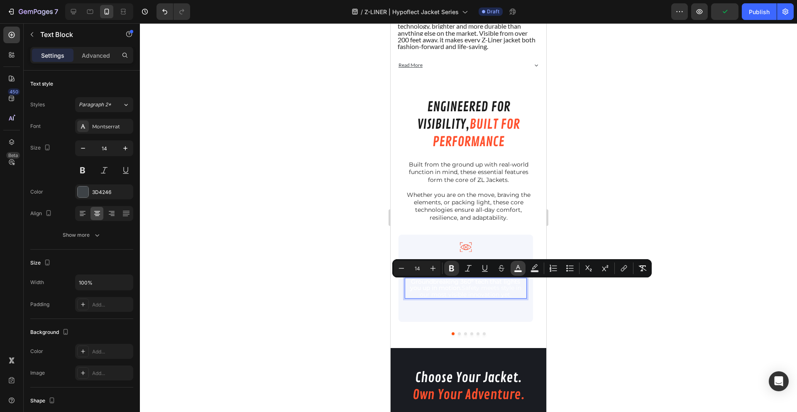
click at [519, 271] on rect "Editor contextual toolbar" at bounding box center [518, 271] width 8 height 2
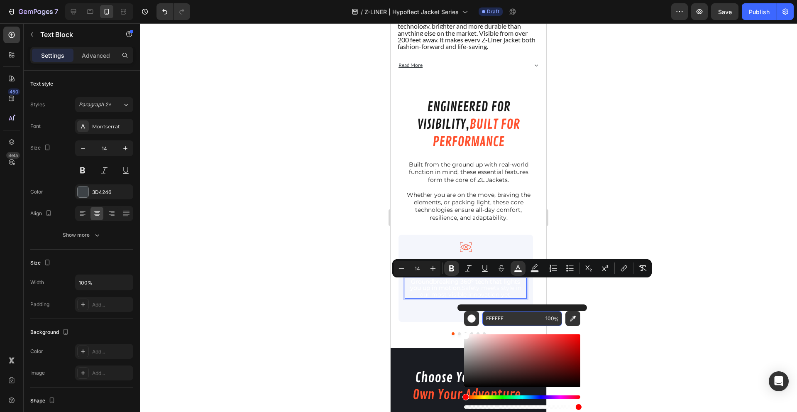
click at [494, 316] on input "FFFFFF" at bounding box center [512, 318] width 60 height 15
type input "1A1A1A"
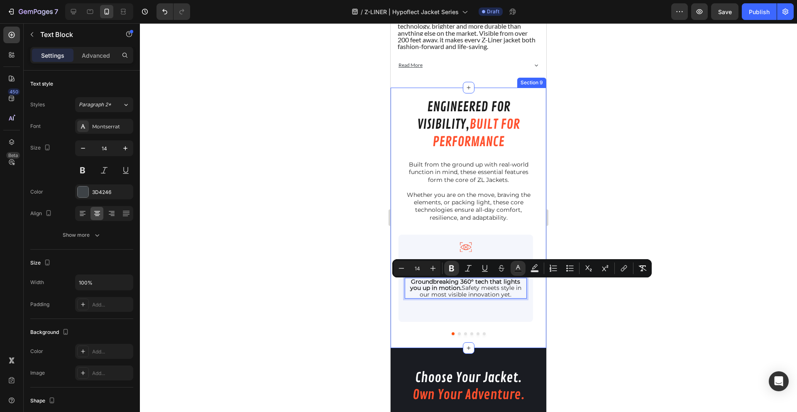
click at [312, 308] on div at bounding box center [468, 217] width 657 height 388
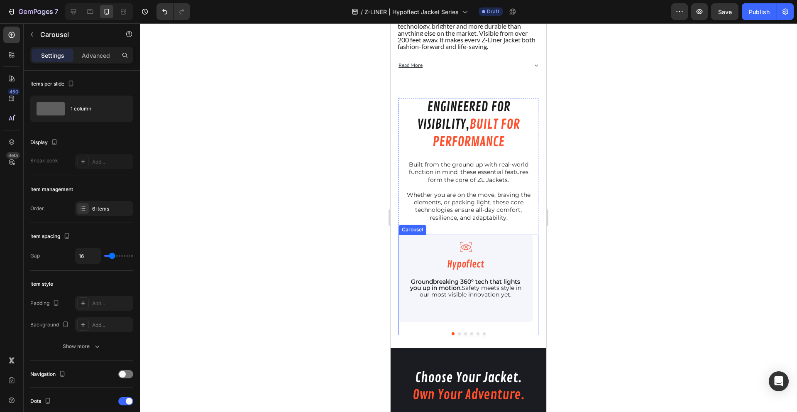
click at [458, 335] on button "Dot" at bounding box center [459, 333] width 3 height 3
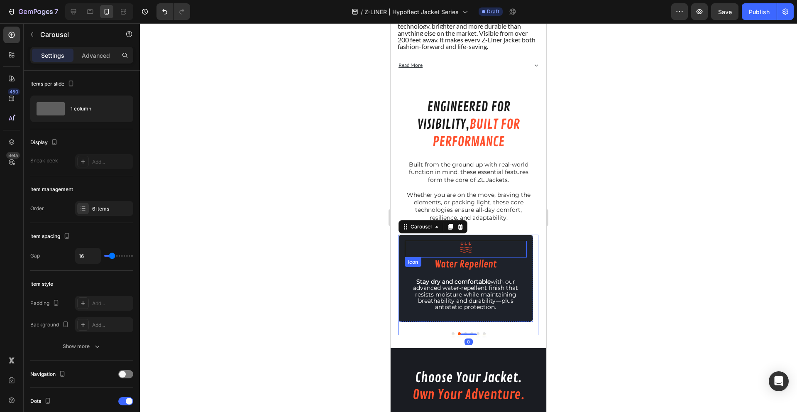
click at [406, 250] on div "Icon" at bounding box center [466, 249] width 122 height 17
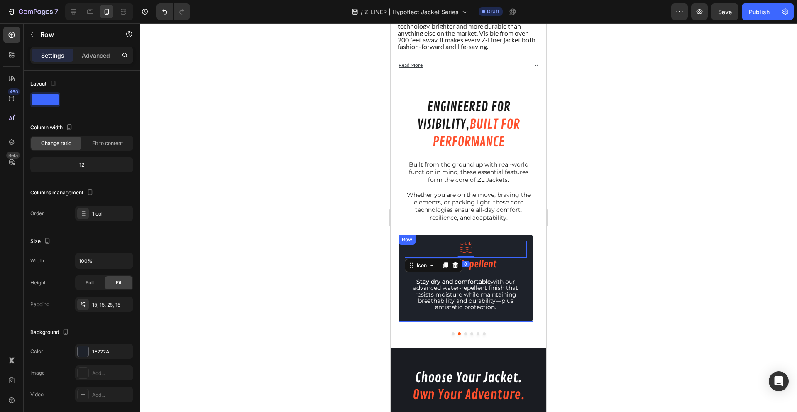
click at [401, 256] on div "Icon 0 Water Repellent Heading Stay dry and comfortable with our advanced water…" at bounding box center [465, 277] width 134 height 87
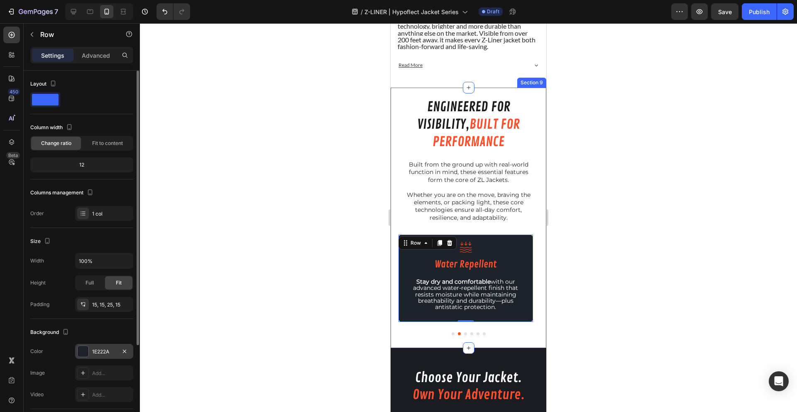
click at [109, 347] on div "1E222A" at bounding box center [104, 351] width 58 height 15
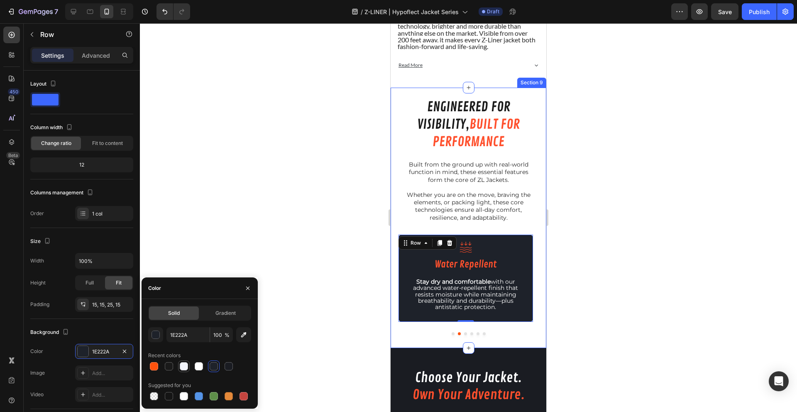
click at [180, 367] on div at bounding box center [184, 366] width 8 height 8
type input "F4F6FC"
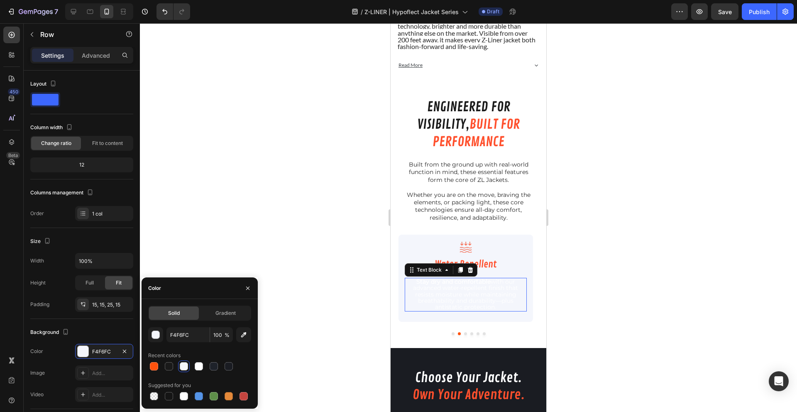
click at [461, 295] on span "Stay dry and comfortable with our advanced water-repellent finish that resists …" at bounding box center [465, 294] width 105 height 33
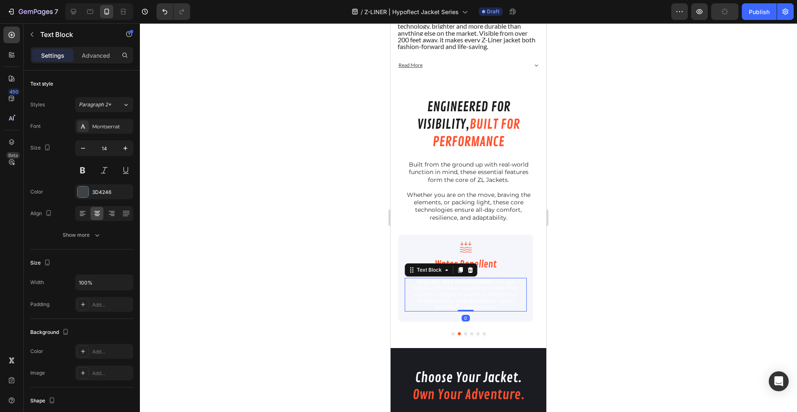
click at [461, 295] on span "Stay dry and comfortable with our advanced water-repellent finish that resists …" at bounding box center [465, 294] width 105 height 33
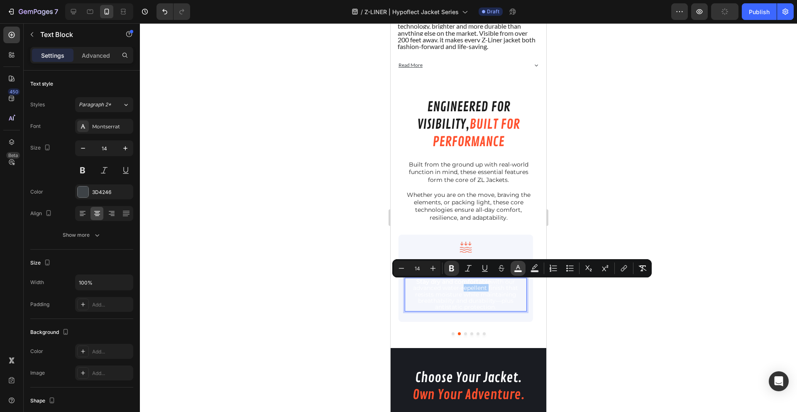
click at [522, 271] on button "color" at bounding box center [517, 268] width 15 height 15
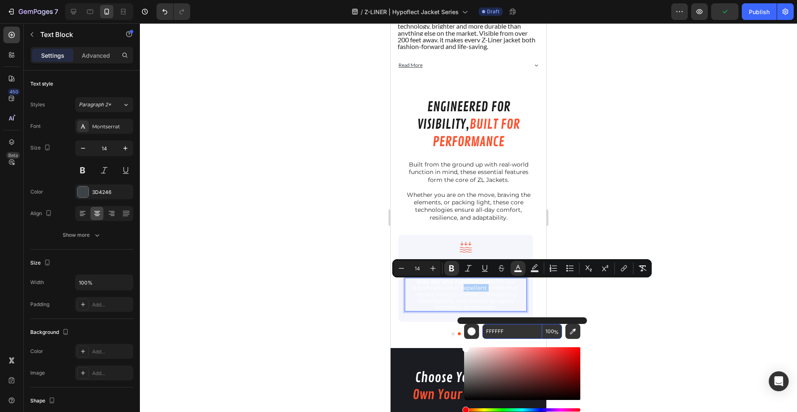
click at [494, 332] on input "FFFFFF" at bounding box center [512, 331] width 60 height 15
type input "1A1A1A"
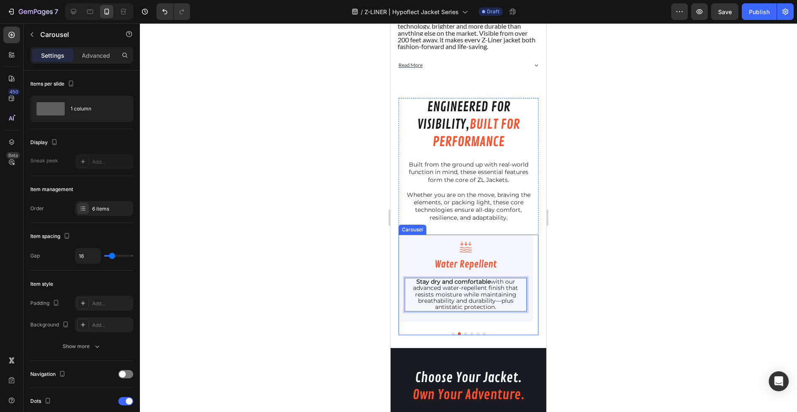
click at [461, 335] on div "Icon Hypoflect Heading Groundbreaking 360° tech that lights you up in motion. S…" at bounding box center [468, 284] width 140 height 100
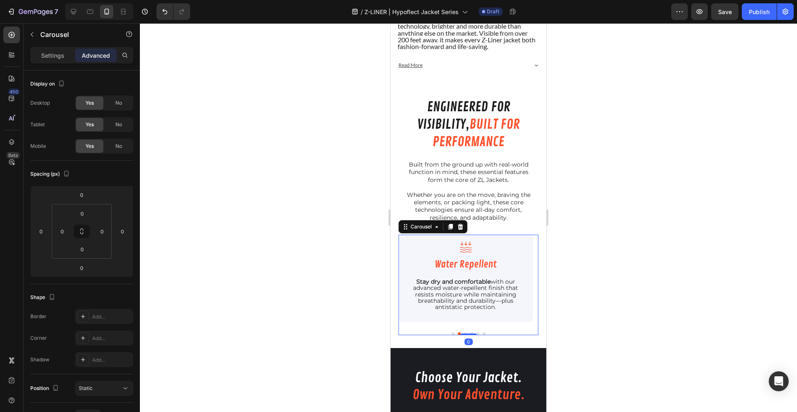
click at [357, 324] on div at bounding box center [468, 217] width 657 height 388
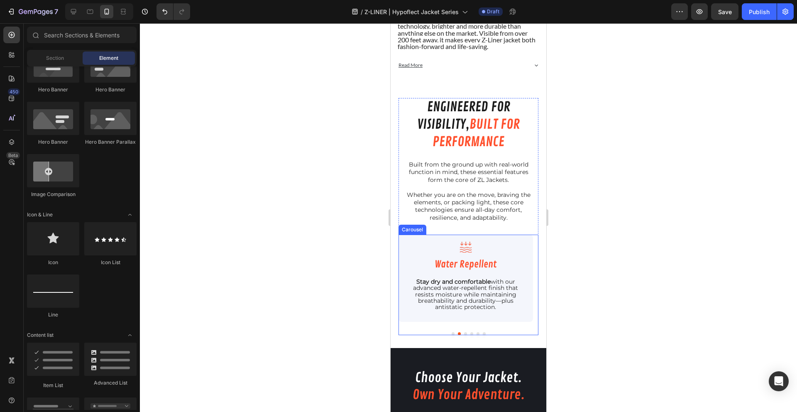
click at [464, 335] on button "Dot" at bounding box center [465, 333] width 3 height 3
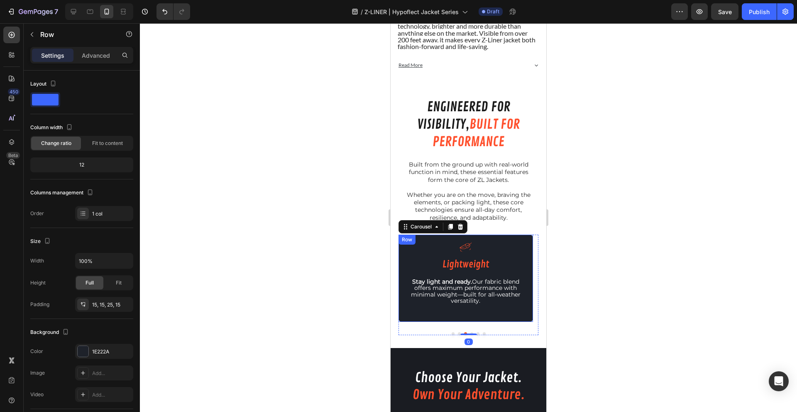
click at [414, 315] on div "Icon Lightweight Heading Stay light and ready. Our fabric blend offers maximum …" at bounding box center [465, 277] width 134 height 87
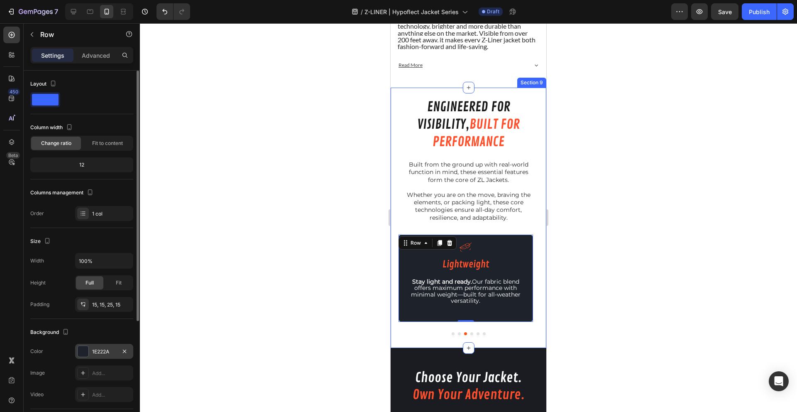
click at [95, 347] on div "1E222A" at bounding box center [104, 351] width 58 height 15
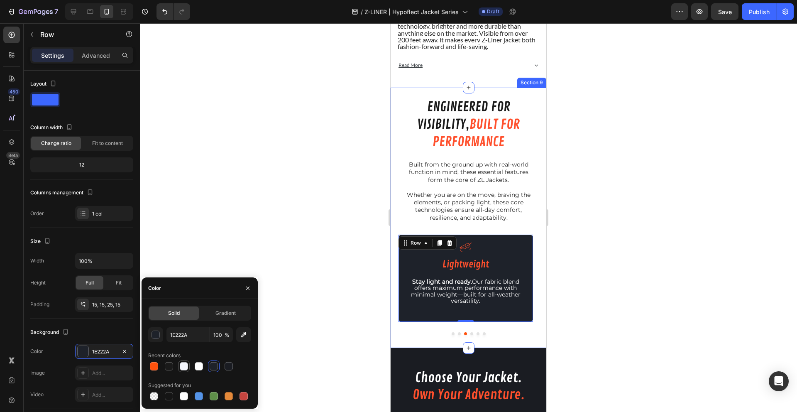
click at [183, 363] on div at bounding box center [184, 366] width 8 height 8
type input "F4F6FC"
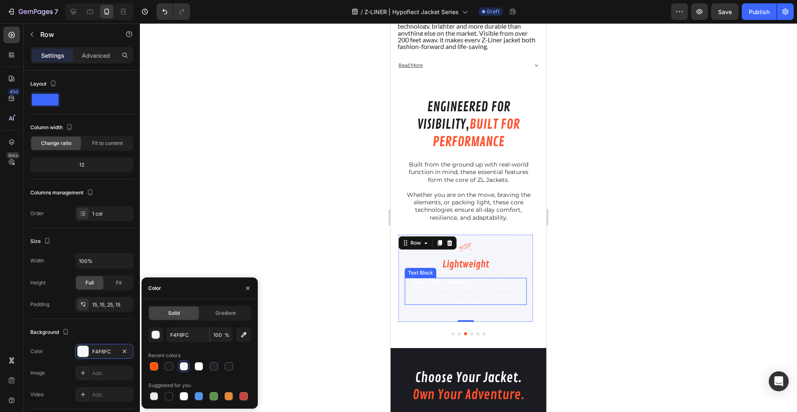
click at [441, 304] on p "Stay light and ready. Our fabric blend offers maximum performance with minimal …" at bounding box center [465, 291] width 120 height 26
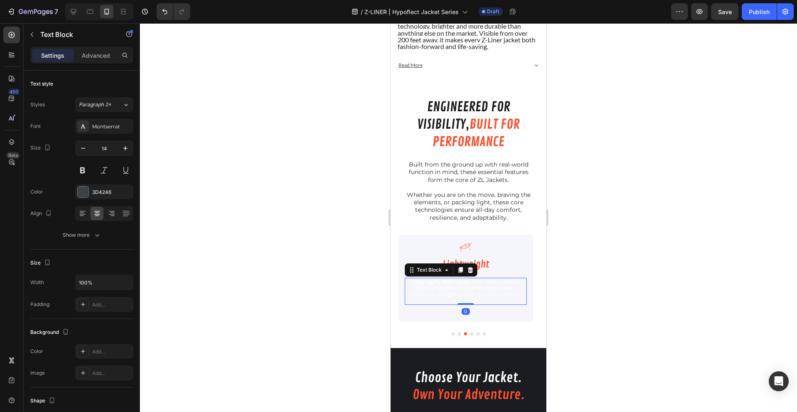
click at [441, 304] on p "Stay light and ready. Our fabric blend offers maximum performance with minimal …" at bounding box center [465, 291] width 120 height 26
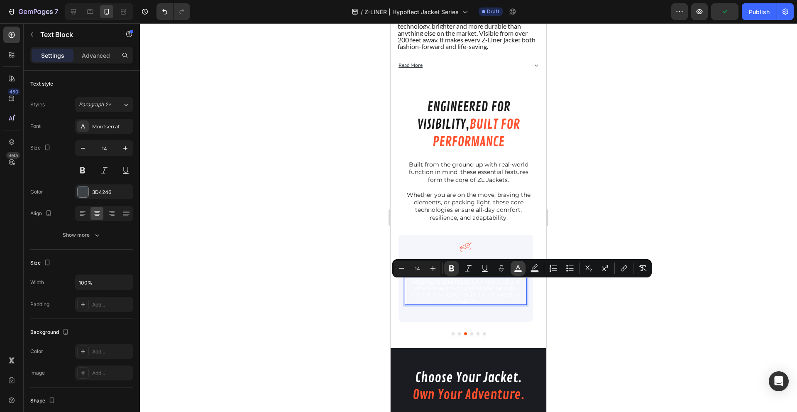
click at [516, 268] on icon "Editor contextual toolbar" at bounding box center [518, 267] width 4 height 5
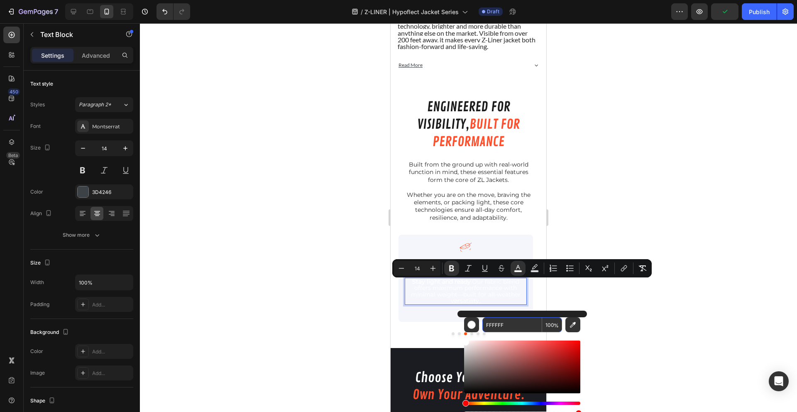
click at [501, 332] on input "FFFFFF" at bounding box center [512, 324] width 60 height 15
type input "1A1A1A"
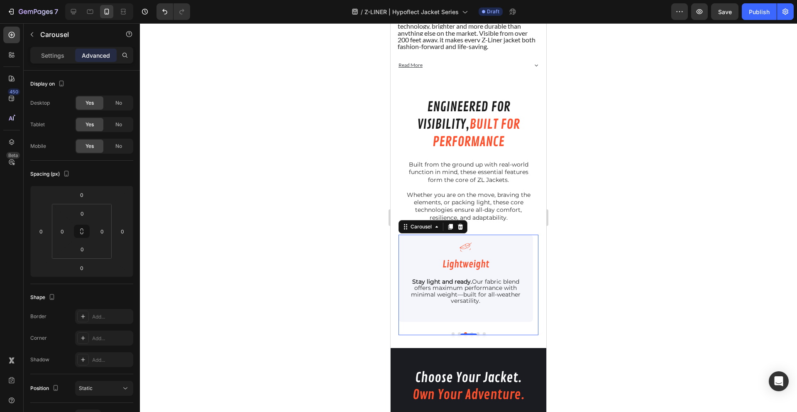
click at [468, 335] on div "Icon Hypoflect Heading Groundbreaking 360° tech that lights you up in motion. S…" at bounding box center [468, 284] width 140 height 100
drag, startPoint x: 559, startPoint y: 332, endPoint x: 148, endPoint y: 309, distance: 411.4
click at [559, 332] on div at bounding box center [468, 217] width 657 height 388
click at [470, 335] on button "Dot" at bounding box center [471, 333] width 3 height 3
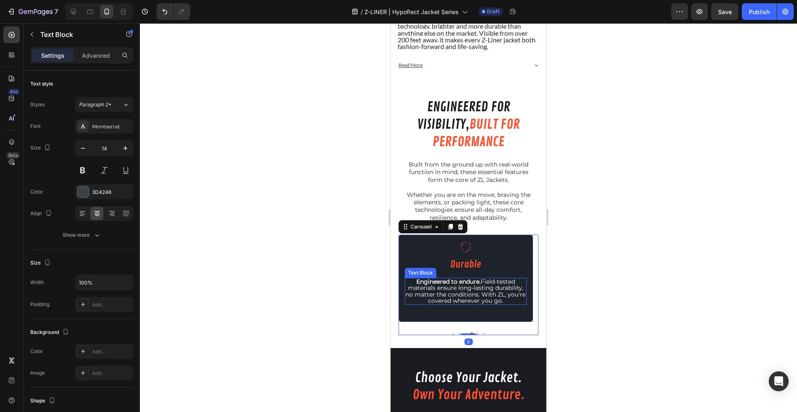
click at [451, 285] on strong "Engineered to endure." at bounding box center [448, 281] width 64 height 7
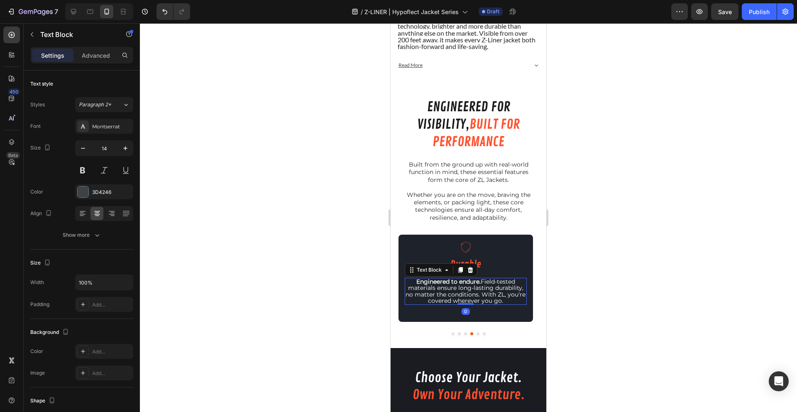
click at [451, 285] on strong "Engineered to endure." at bounding box center [448, 281] width 64 height 7
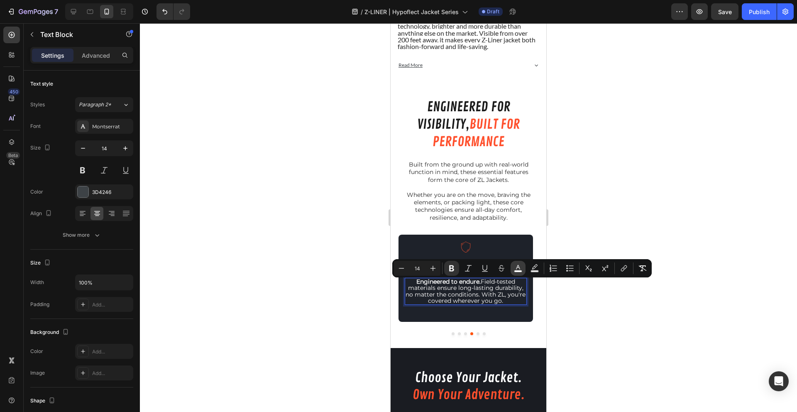
click at [514, 269] on icon "Editor contextual toolbar" at bounding box center [518, 268] width 8 height 8
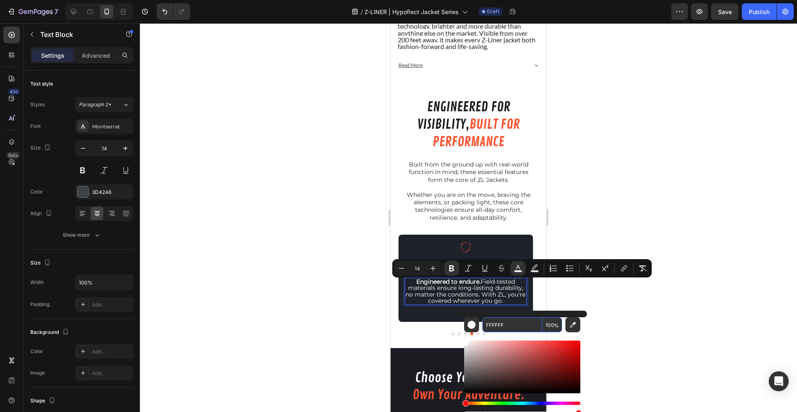
click at [492, 323] on input "FFFFFF" at bounding box center [512, 324] width 60 height 15
type input "1A1A1A"
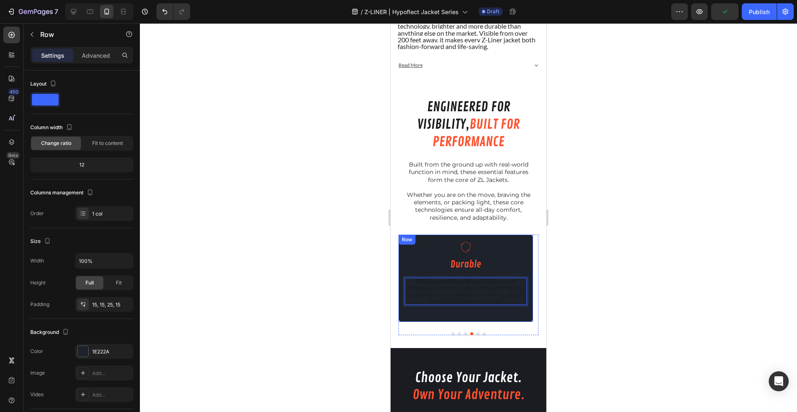
click at [517, 310] on div "Icon Durable Heading Engineered to endure. Field-tested materials ensure long-l…" at bounding box center [466, 276] width 122 height 71
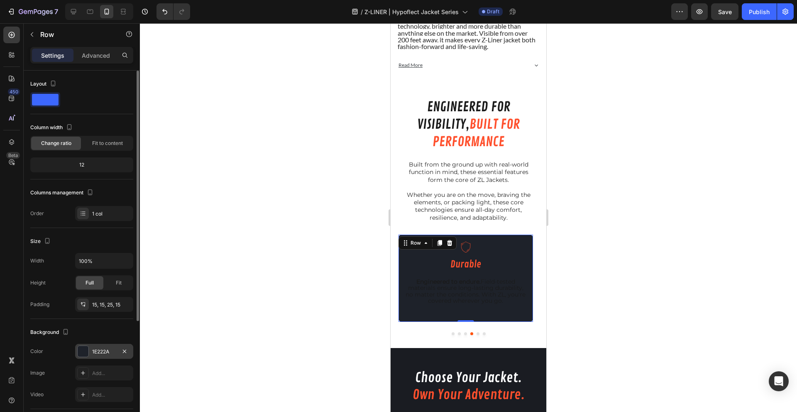
click at [98, 352] on div "1E222A" at bounding box center [104, 351] width 24 height 7
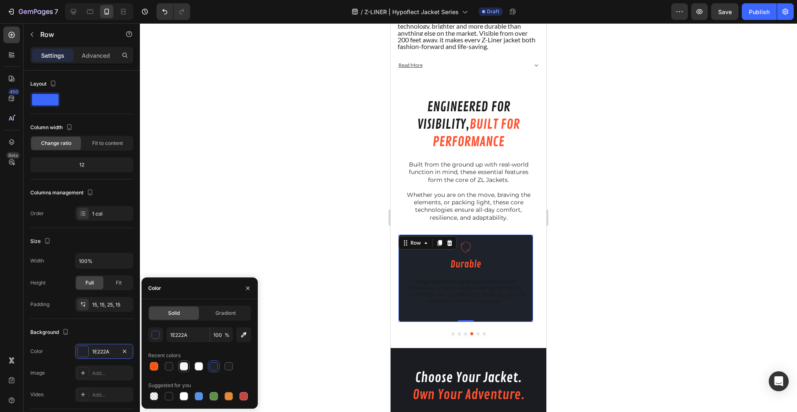
click at [186, 366] on div at bounding box center [184, 366] width 8 height 8
type input "F4F6FC"
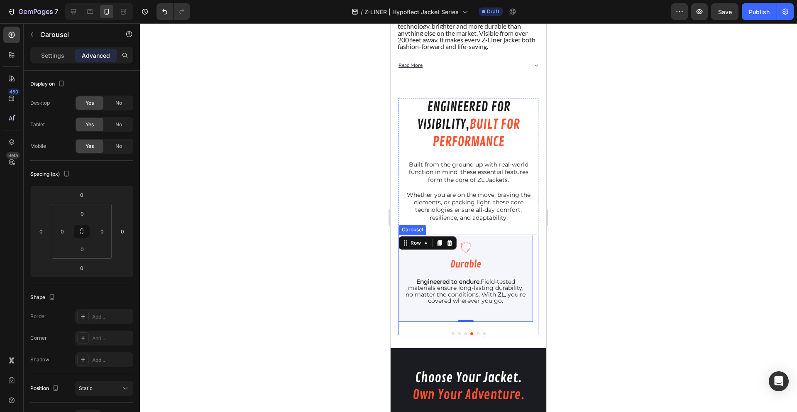
click at [476, 335] on button "Dot" at bounding box center [477, 333] width 3 height 3
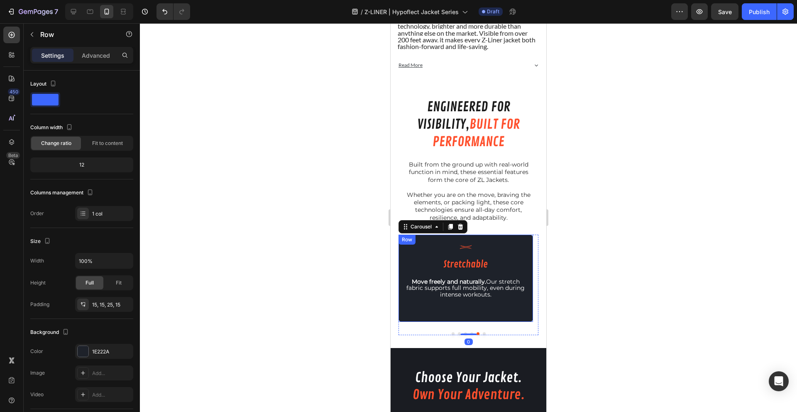
click at [473, 316] on div "Icon Stretchable Heading Move freely and naturally. Our stretch fabric supports…" at bounding box center [465, 277] width 134 height 87
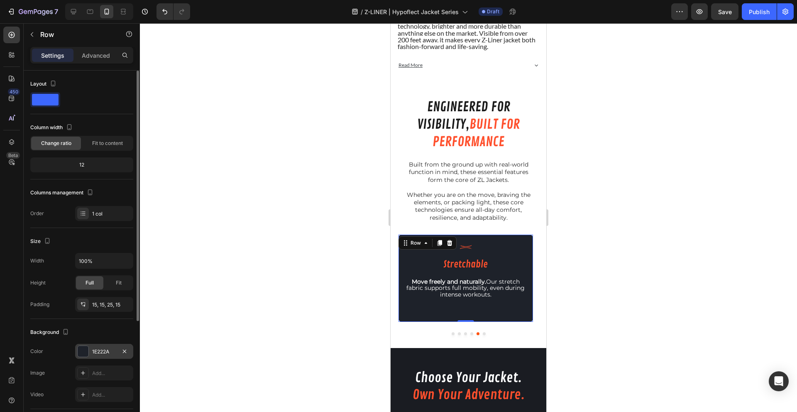
click at [102, 352] on div "1E222A" at bounding box center [104, 351] width 24 height 7
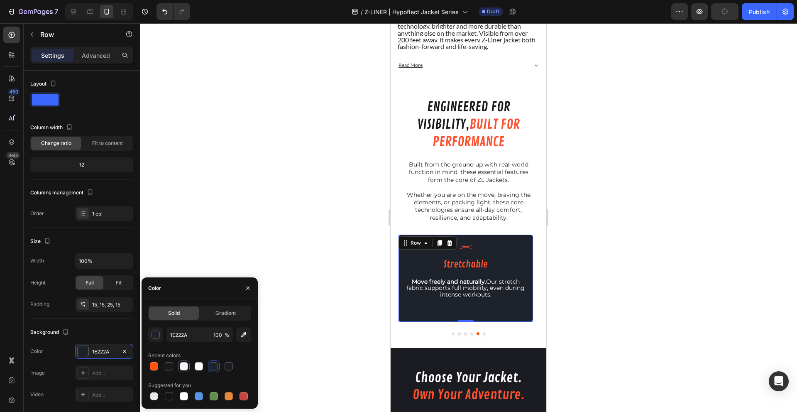
click at [185, 364] on div at bounding box center [184, 366] width 8 height 8
type input "F4F6FC"
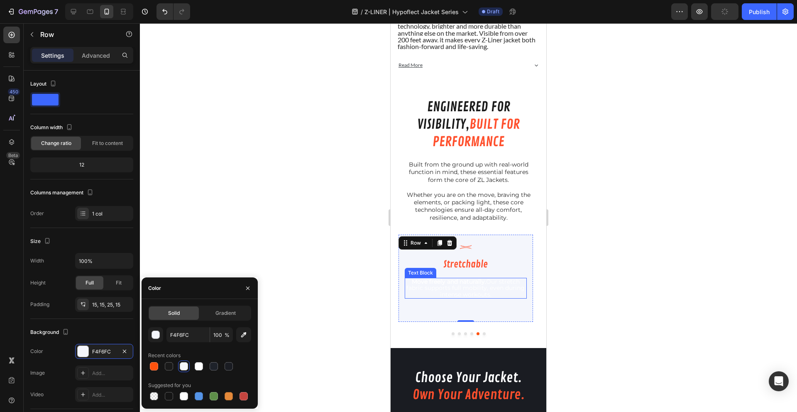
click at [442, 291] on span "Move freely and naturally. Our stretch fabric supports full mobility, even duri…" at bounding box center [465, 288] width 118 height 20
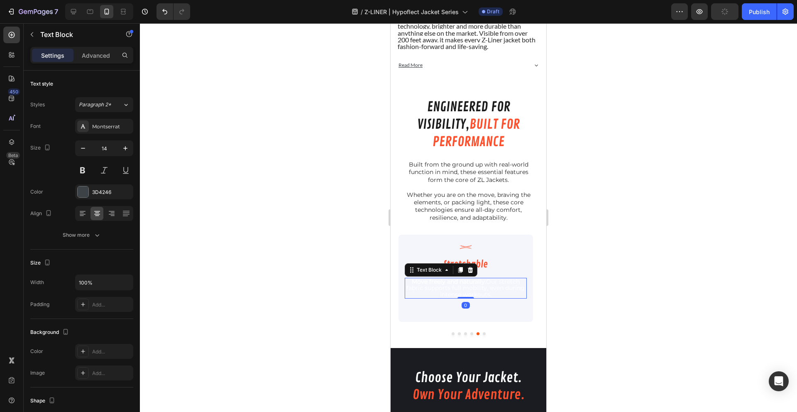
click at [442, 291] on span "Move freely and naturally. Our stretch fabric supports full mobility, even duri…" at bounding box center [465, 288] width 118 height 20
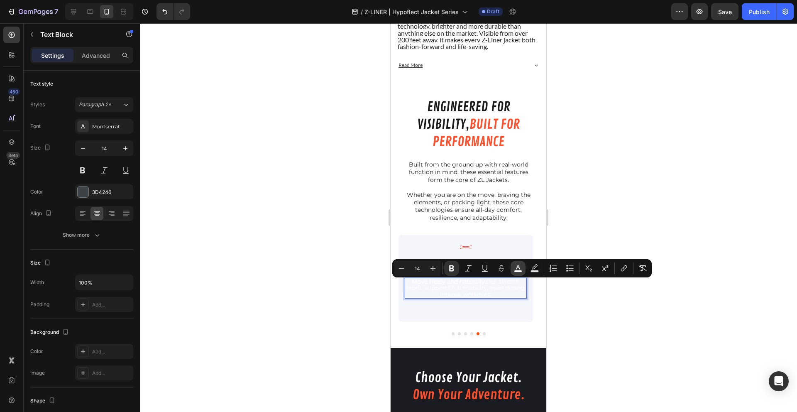
click at [515, 264] on icon "Editor contextual toolbar" at bounding box center [518, 268] width 8 height 8
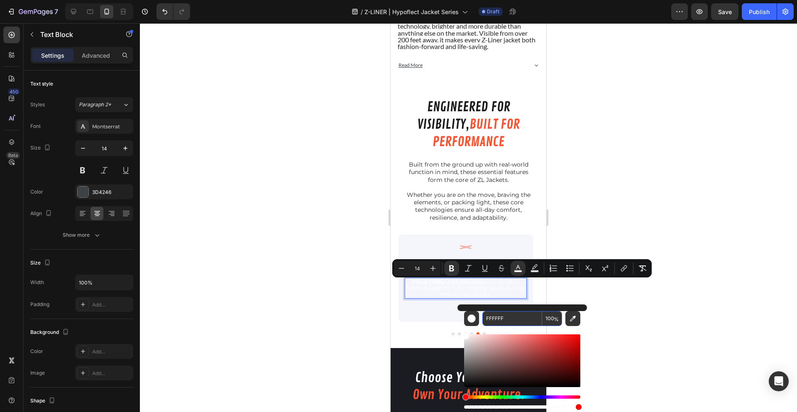
click at [500, 321] on input "FFFFFF" at bounding box center [512, 318] width 60 height 15
type input "1A1A1A"
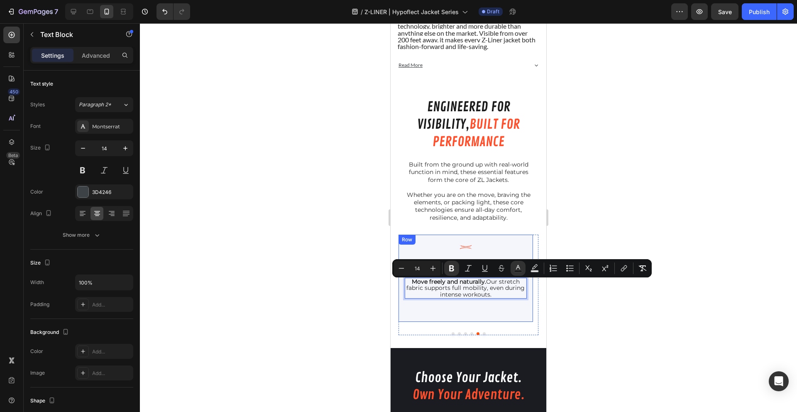
click at [318, 304] on div at bounding box center [468, 217] width 657 height 388
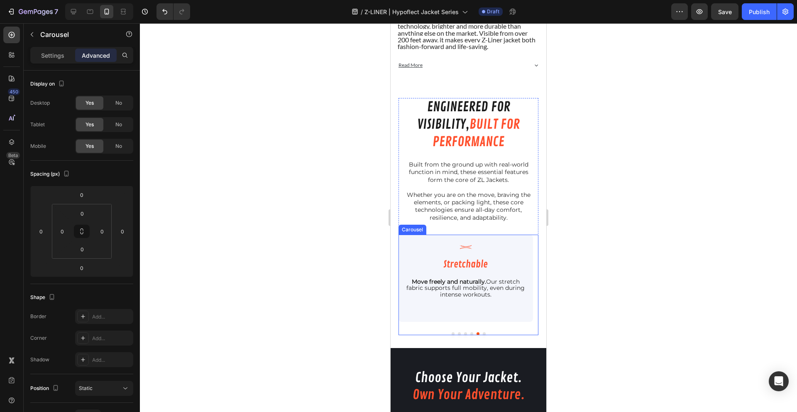
click at [483, 335] on button "Dot" at bounding box center [484, 333] width 3 height 3
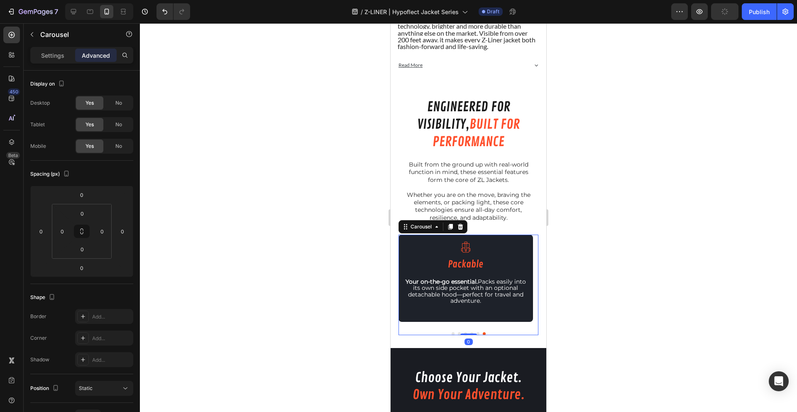
click at [469, 316] on div "Icon Packable Heading Your on-the-go essential. Packs easily into its own side …" at bounding box center [465, 277] width 134 height 87
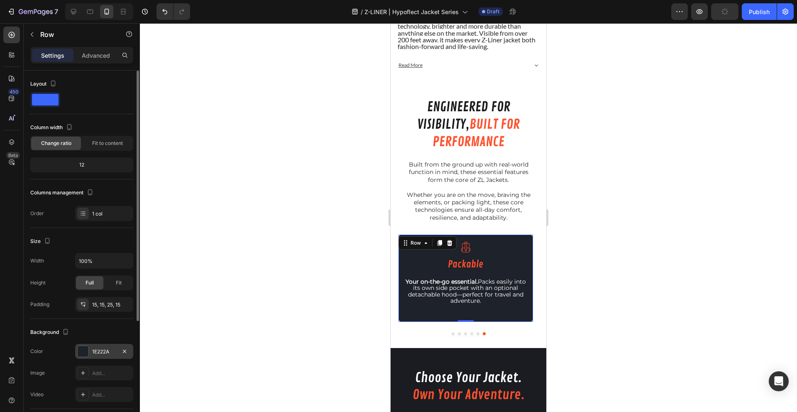
click at [103, 350] on div "1E222A" at bounding box center [104, 351] width 24 height 7
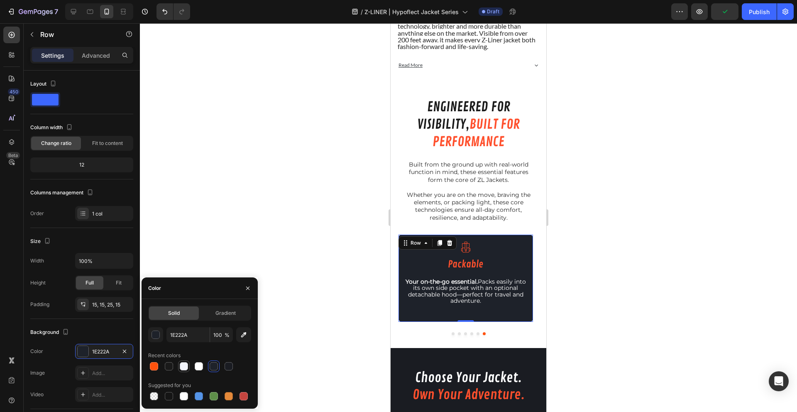
click at [180, 363] on div at bounding box center [184, 366] width 8 height 8
type input "F4F6FC"
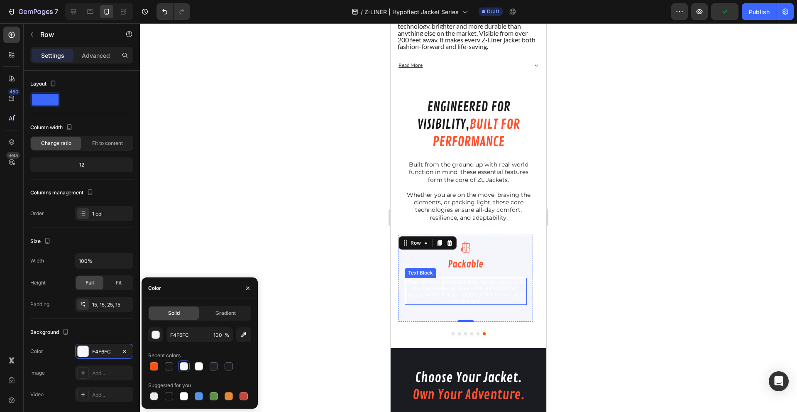
click at [447, 300] on span "Your on-the-go essential. Packs easily into its own side pocket with an optiona…" at bounding box center [465, 291] width 120 height 27
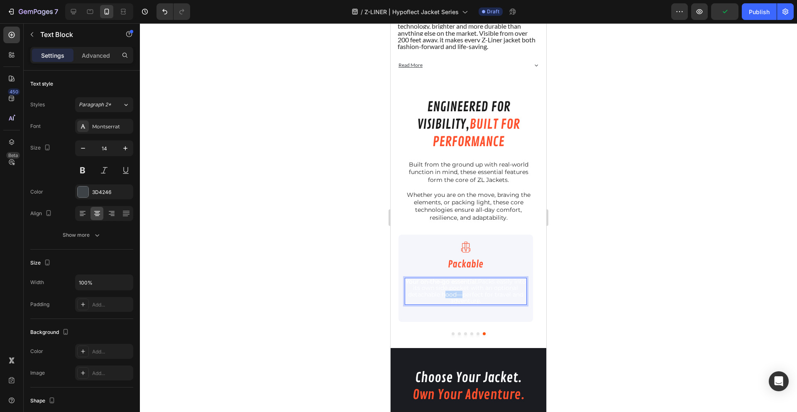
click at [447, 300] on span "Your on-the-go essential. Packs easily into its own side pocket with an optiona…" at bounding box center [465, 291] width 120 height 27
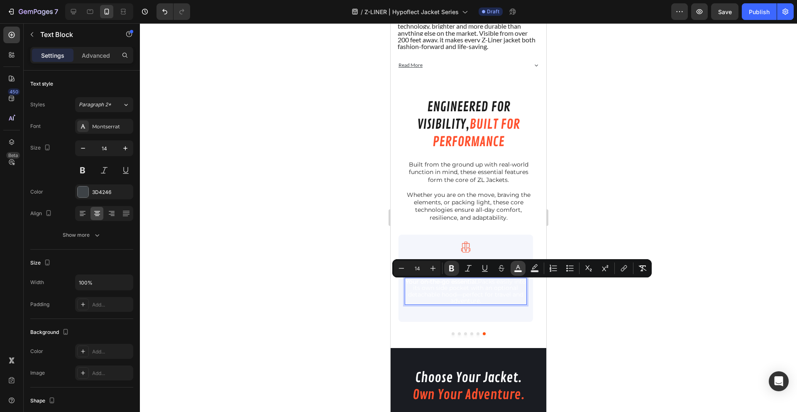
click at [512, 262] on button "color" at bounding box center [517, 268] width 15 height 15
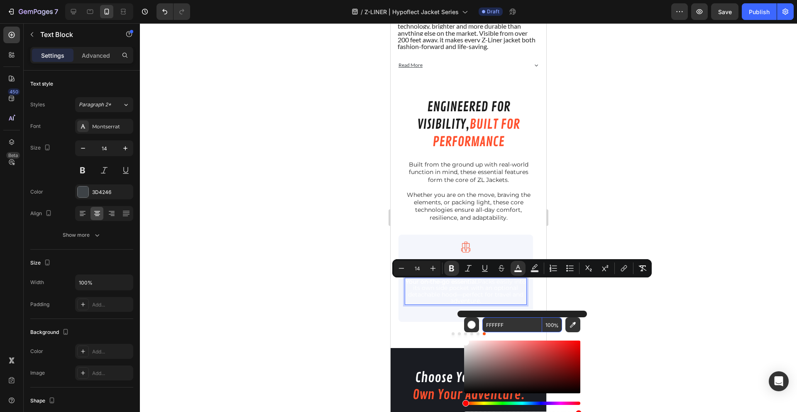
click at [510, 324] on input "FFFFFF" at bounding box center [512, 324] width 60 height 15
type input "11AAAA"
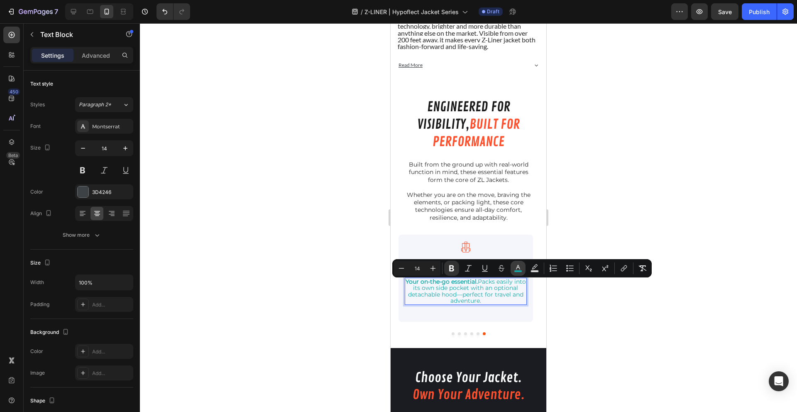
click at [523, 267] on button "color" at bounding box center [517, 268] width 15 height 15
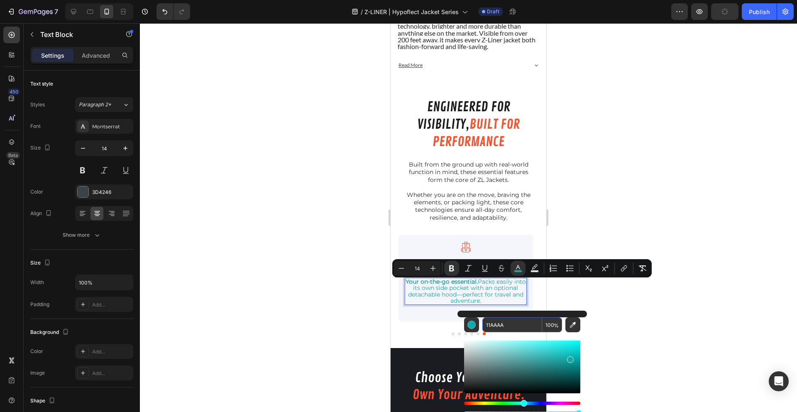
click at [507, 323] on input "11AAAA" at bounding box center [512, 324] width 60 height 15
type input "1A1A1A"
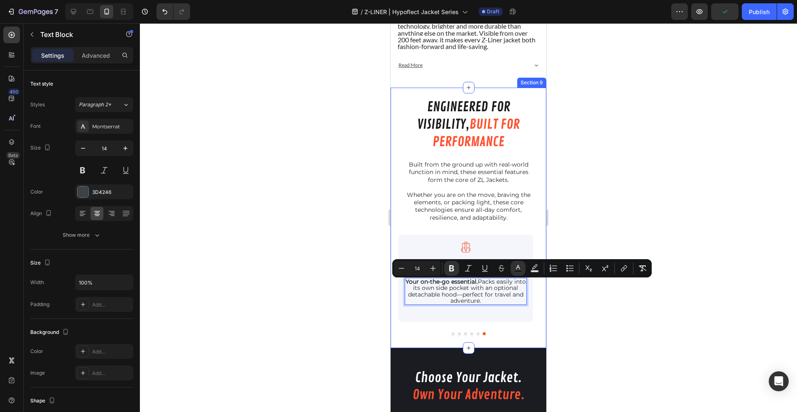
click at [604, 346] on div at bounding box center [468, 217] width 657 height 388
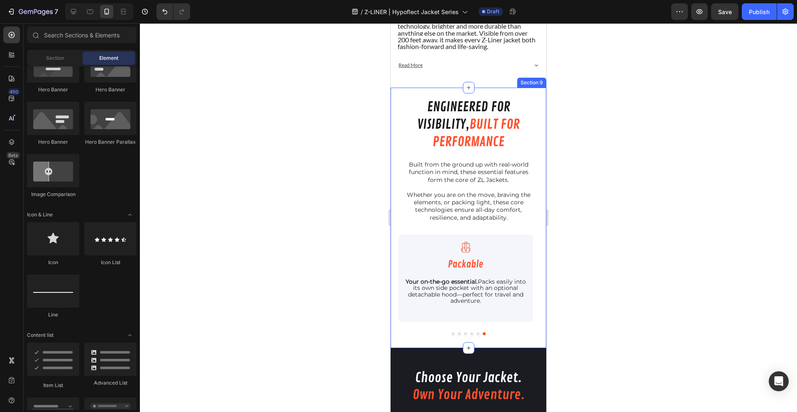
click at [599, 312] on div at bounding box center [468, 217] width 657 height 388
click at [724, 19] on button "Save" at bounding box center [724, 11] width 27 height 17
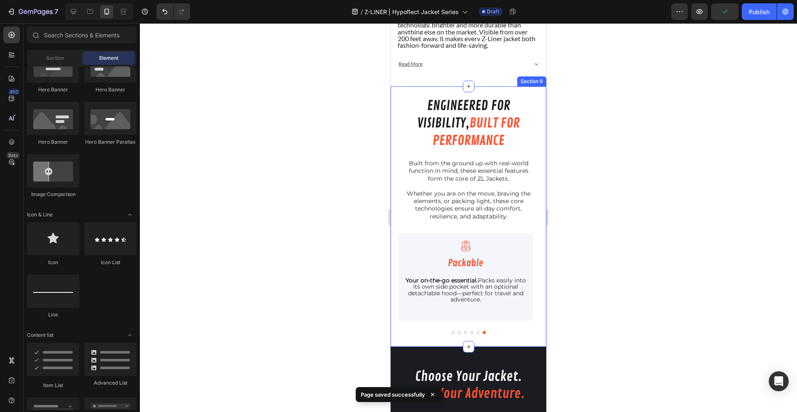
scroll to position [998, 0]
click at [309, 167] on div at bounding box center [468, 217] width 657 height 388
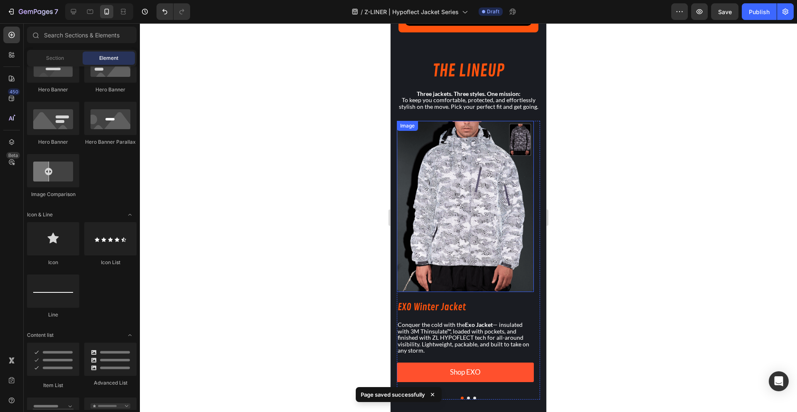
scroll to position [437, 0]
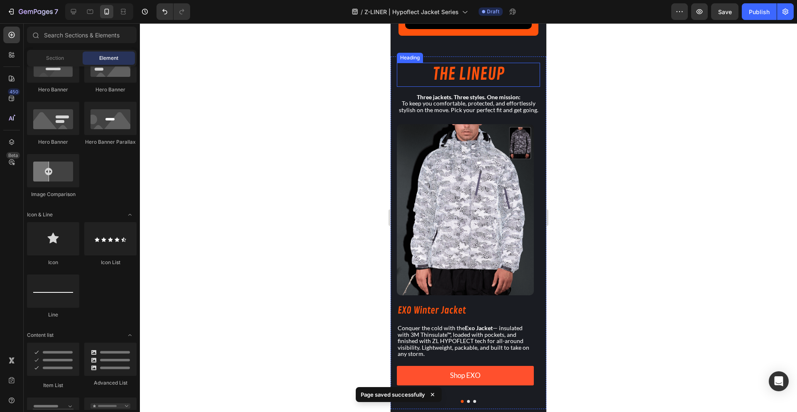
click at [412, 63] on h2 "THE LINEUP" at bounding box center [468, 75] width 143 height 24
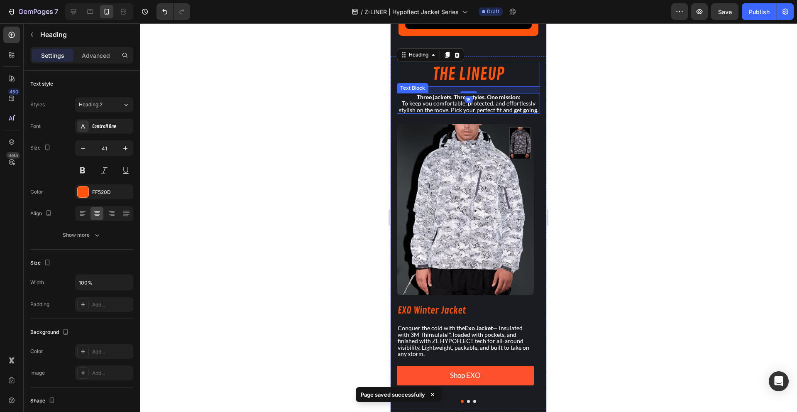
click at [397, 100] on p "To keep you comfortable, protected, and effortlessly stylish on the move. Pick …" at bounding box center [467, 106] width 141 height 13
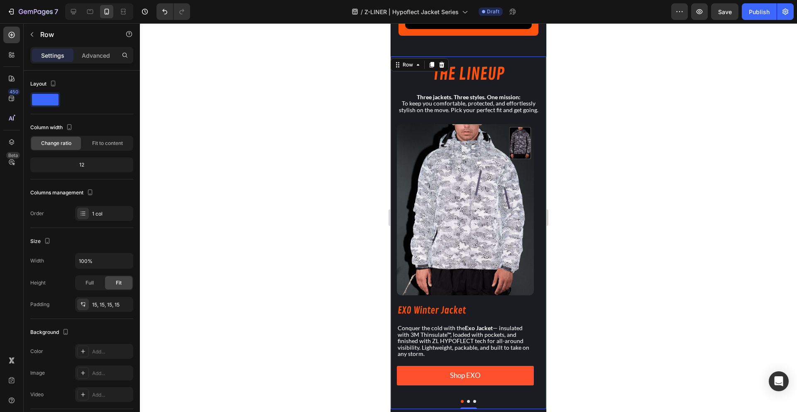
click at [392, 102] on div "THE LINEUP Heading Three jackets. Three styles. One mission: To keep you comfor…" at bounding box center [468, 232] width 156 height 352
click at [407, 61] on div "Row" at bounding box center [408, 64] width 14 height 7
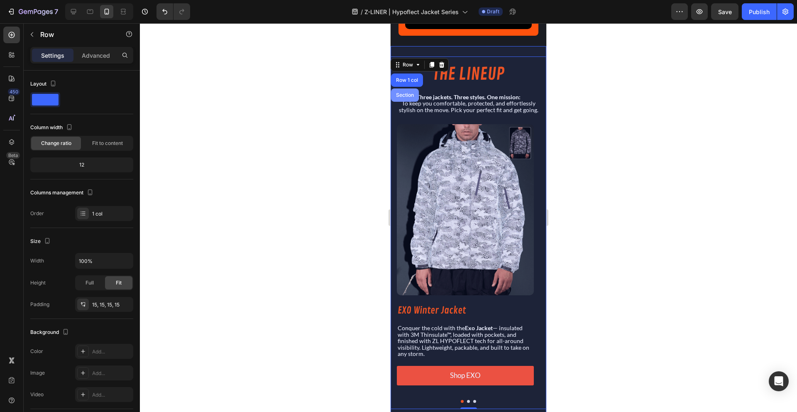
click at [410, 93] on div "Section" at bounding box center [404, 95] width 21 height 5
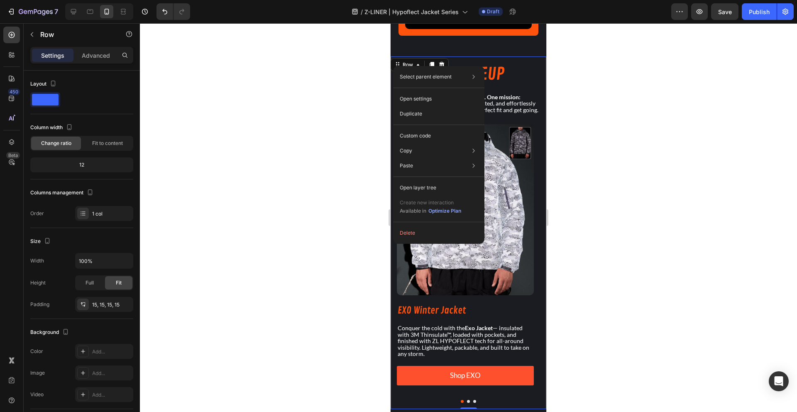
click at [281, 189] on div at bounding box center [468, 217] width 657 height 388
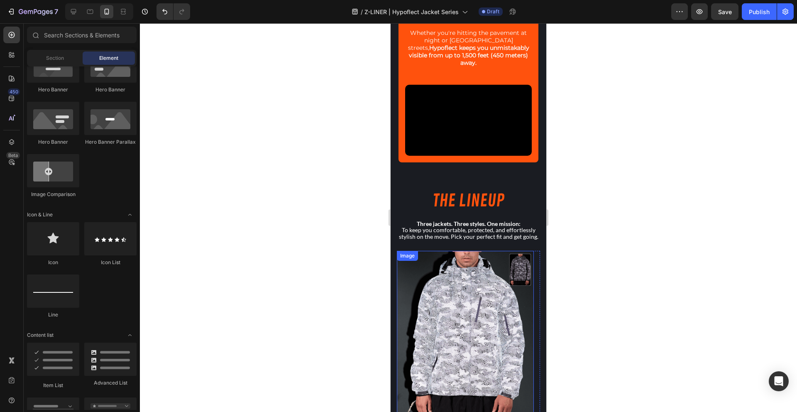
scroll to position [0, 0]
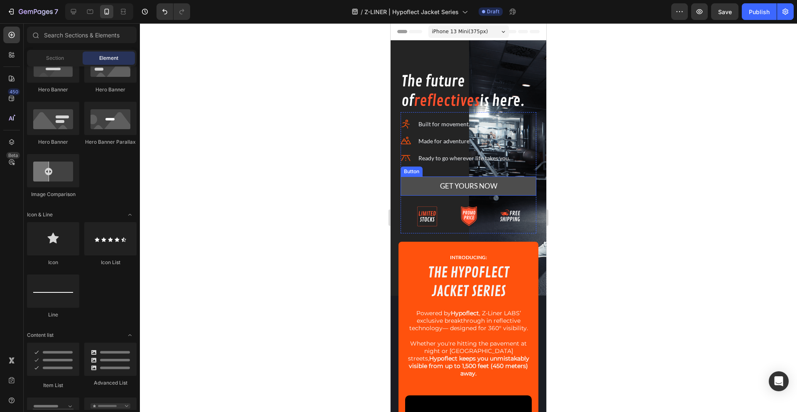
click at [418, 190] on link "GET YOURS NOW" at bounding box center [468, 186] width 136 height 20
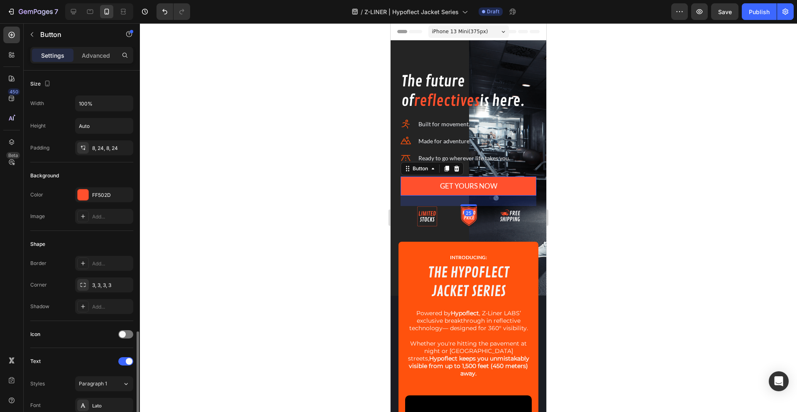
scroll to position [166, 0]
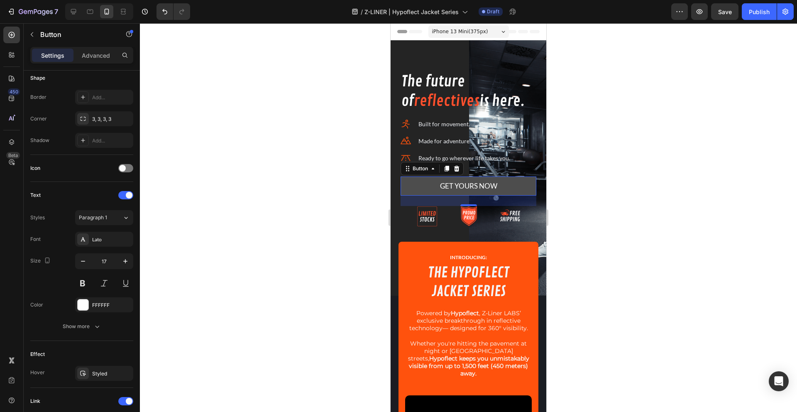
click at [415, 188] on link "GET YOURS NOW" at bounding box center [468, 186] width 136 height 20
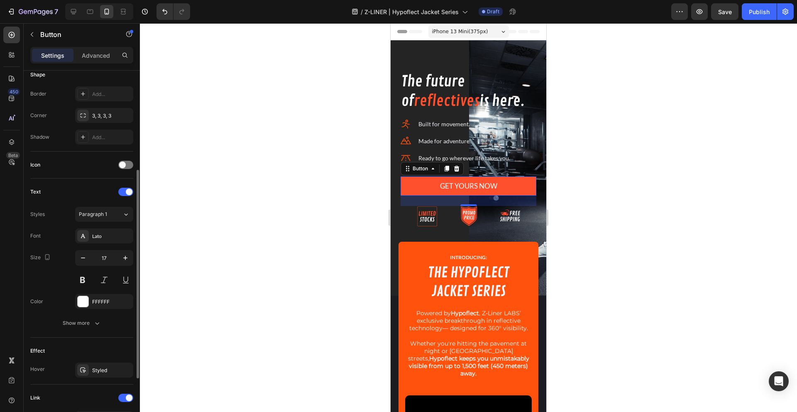
scroll to position [273, 0]
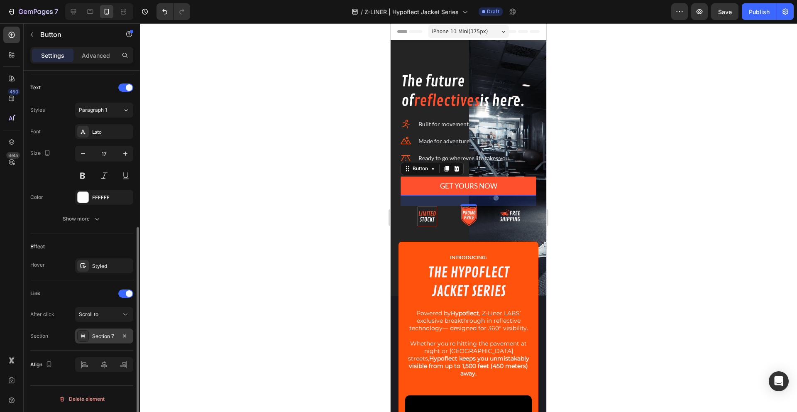
click at [101, 336] on div "Section 7" at bounding box center [104, 335] width 24 height 7
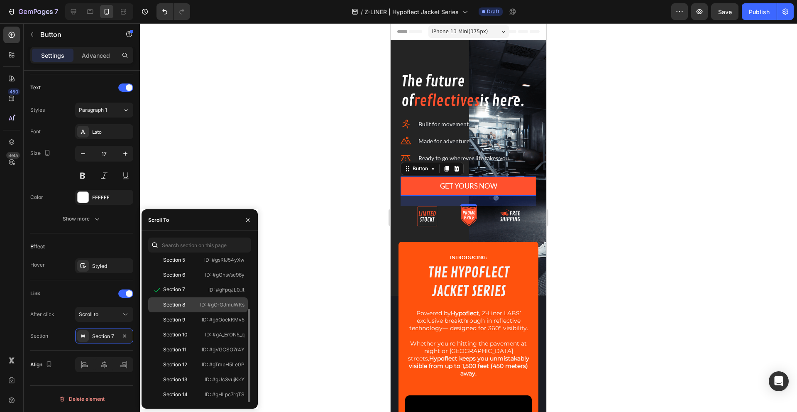
scroll to position [0, 0]
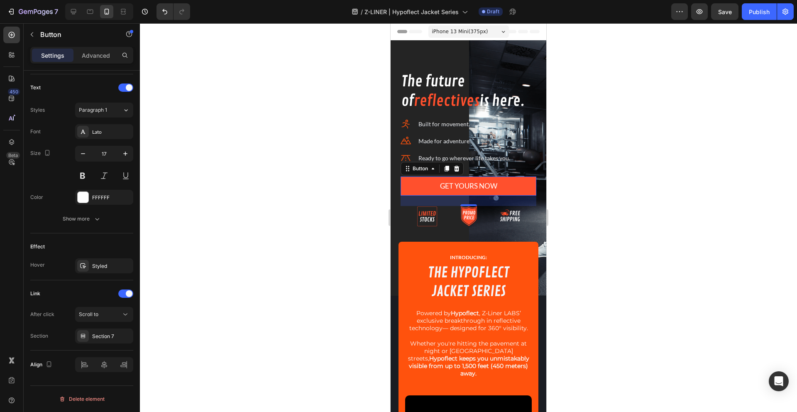
click at [305, 242] on div at bounding box center [468, 217] width 657 height 388
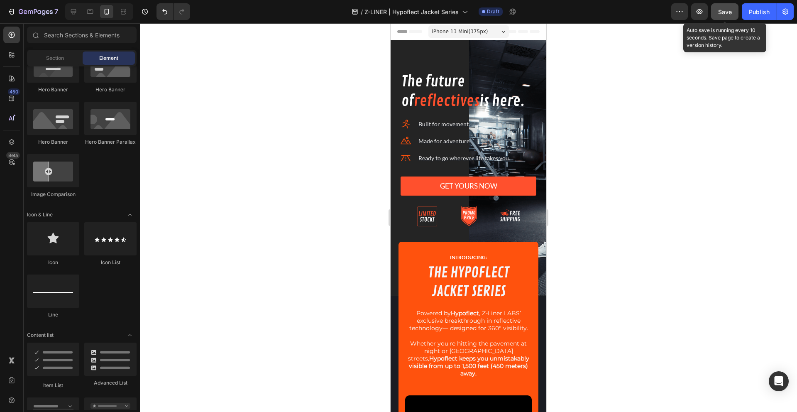
click at [727, 19] on button "Save" at bounding box center [724, 11] width 27 height 17
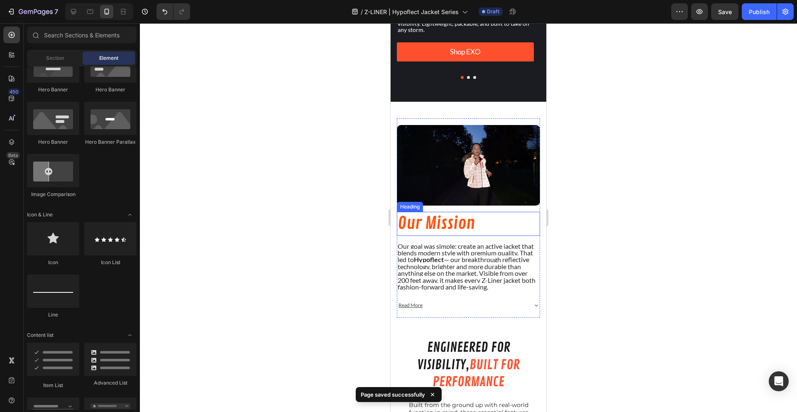
scroll to position [580, 0]
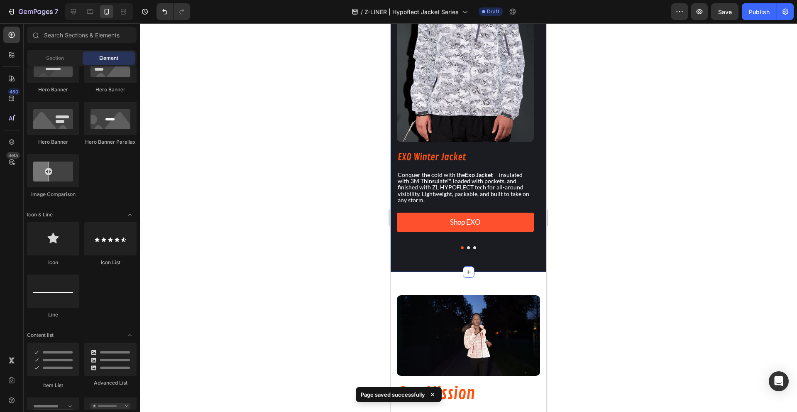
click at [410, 263] on div "THE LINEUP Heading Three jackets. Three styles. One mission: To keep you comfor…" at bounding box center [468, 82] width 156 height 379
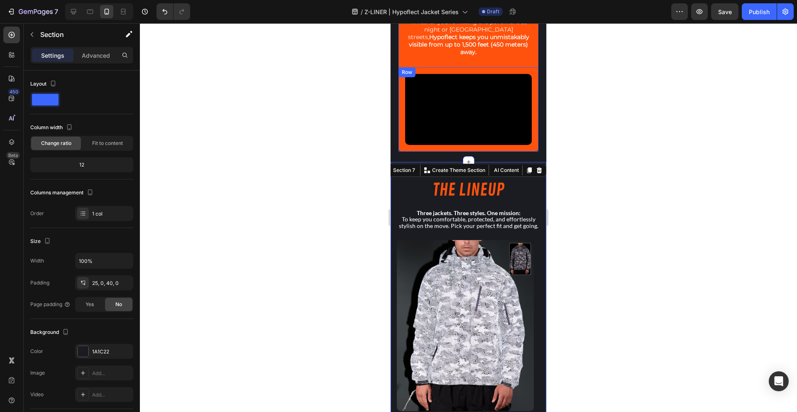
scroll to position [0, 0]
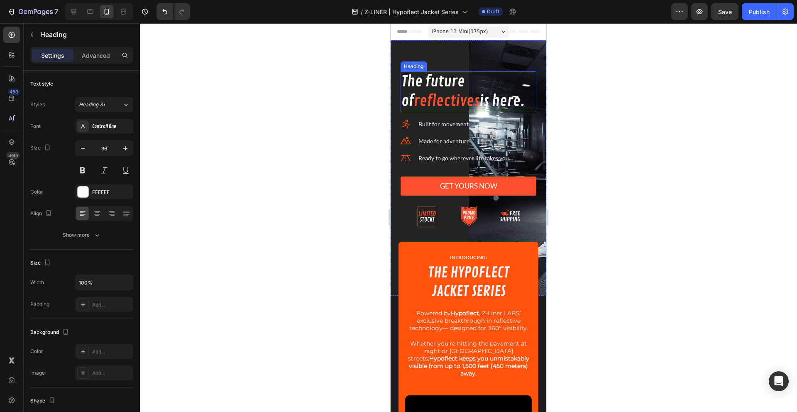
click at [434, 90] on h2 "The future of reflectives is here." at bounding box center [468, 91] width 136 height 41
click at [90, 99] on button "Heading 3*" at bounding box center [104, 104] width 58 height 15
click at [205, 145] on div at bounding box center [468, 217] width 657 height 388
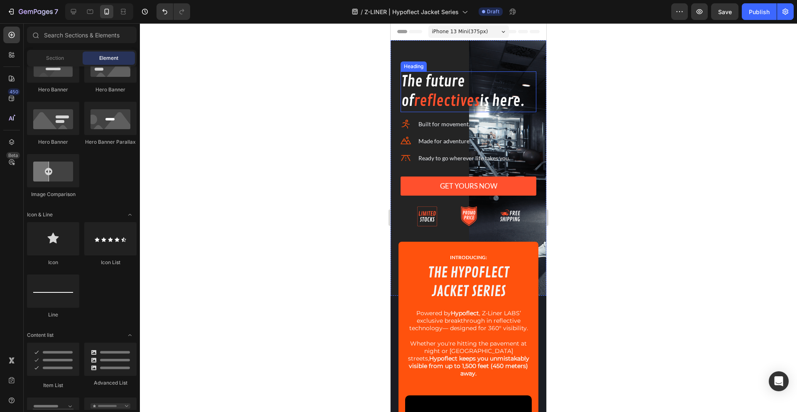
click at [442, 100] on span "reflectives" at bounding box center [447, 101] width 66 height 19
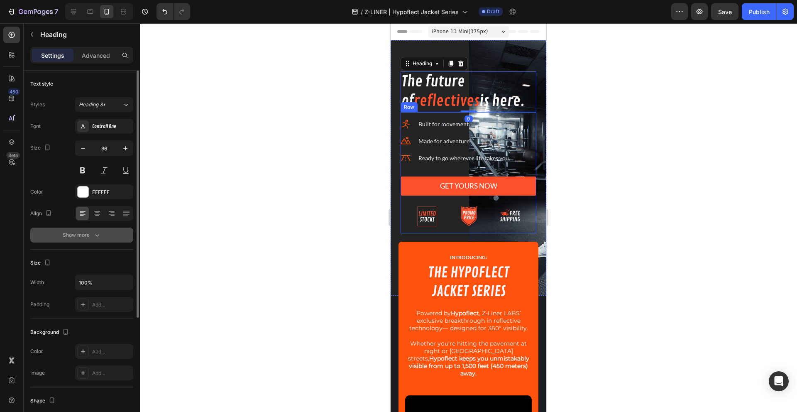
click at [91, 239] on button "Show more" at bounding box center [81, 234] width 103 height 15
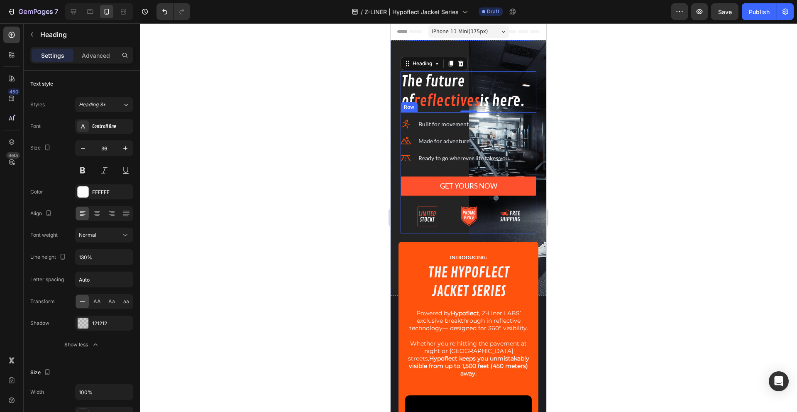
click at [246, 281] on div at bounding box center [468, 217] width 657 height 388
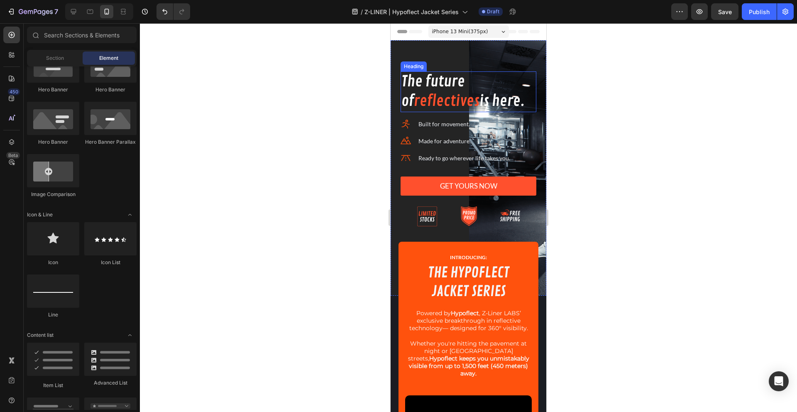
click at [457, 89] on h2 "The future of reflectives is here." at bounding box center [468, 91] width 136 height 41
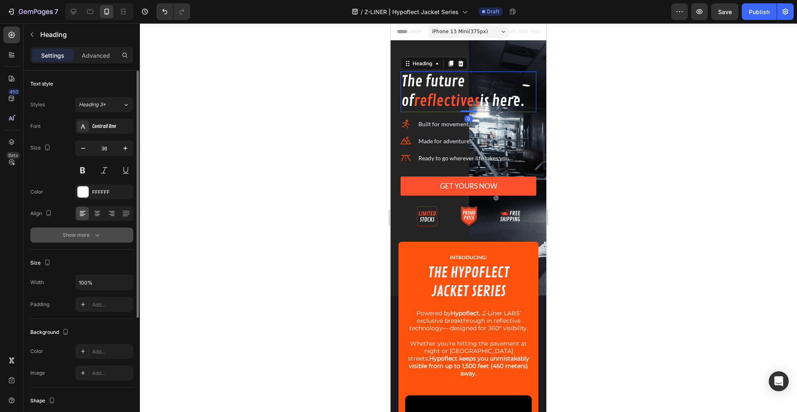
click at [57, 234] on button "Show more" at bounding box center [81, 234] width 103 height 15
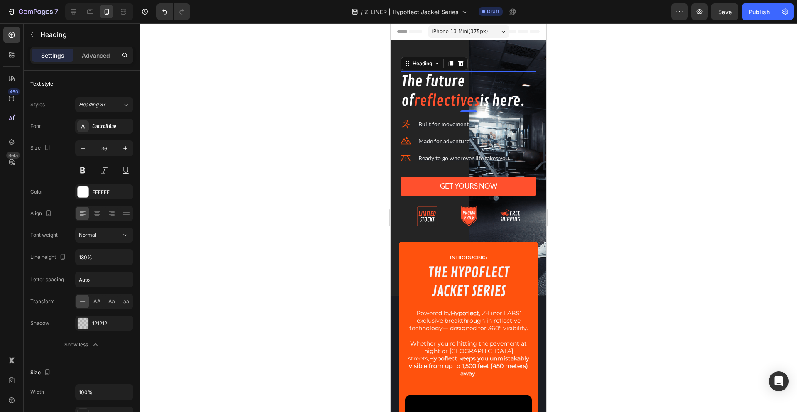
click at [271, 254] on div at bounding box center [468, 217] width 657 height 388
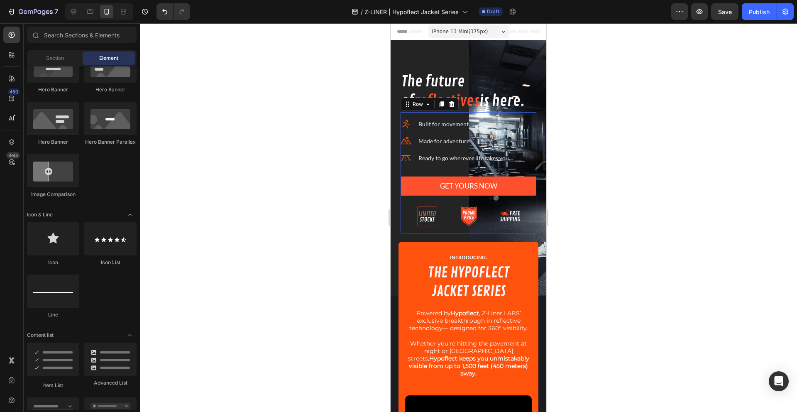
click at [446, 228] on div "Icon Built for movement. Text block Icon Made for adventure. Text block Icon Re…" at bounding box center [468, 173] width 136 height 122
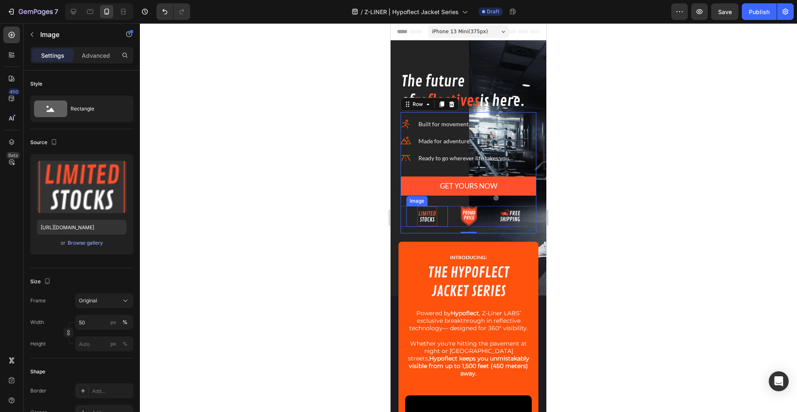
click at [406, 222] on div at bounding box center [426, 216] width 41 height 21
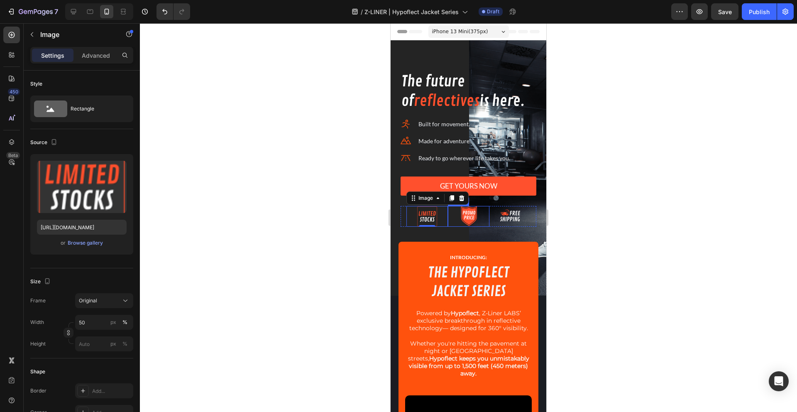
scroll to position [204, 0]
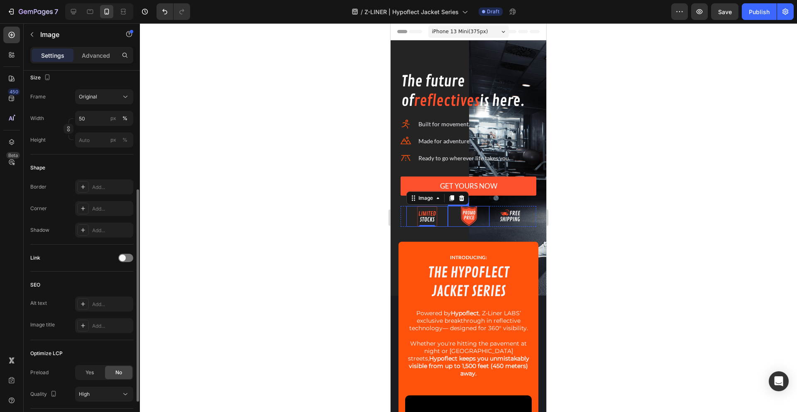
click at [448, 221] on div at bounding box center [468, 216] width 41 height 21
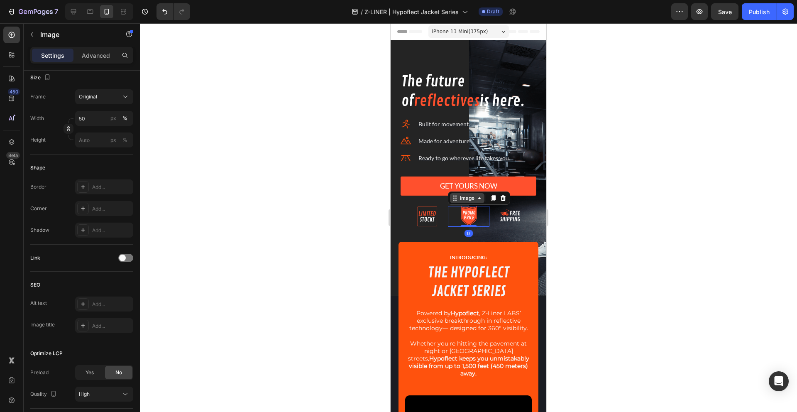
click at [463, 197] on div "Image" at bounding box center [467, 197] width 18 height 7
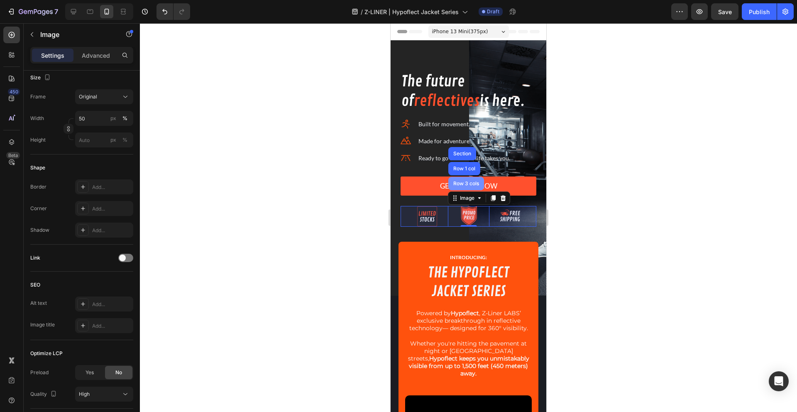
click at [462, 183] on div "Row 3 cols" at bounding box center [465, 183] width 29 height 5
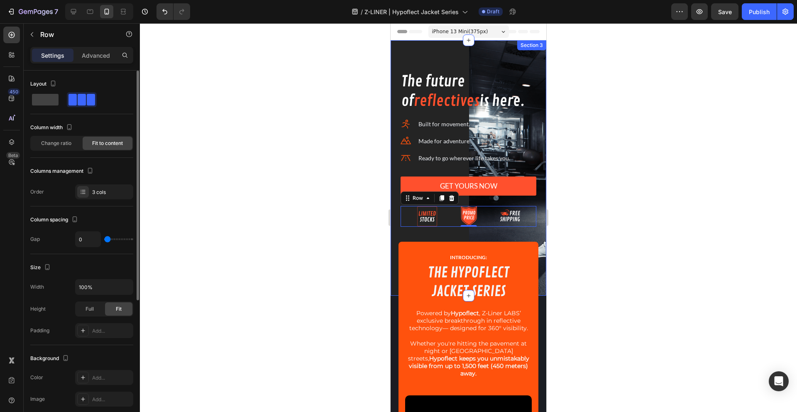
scroll to position [14, 0]
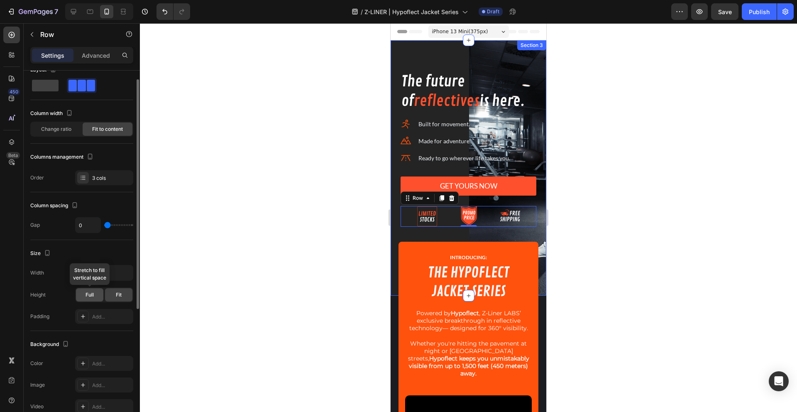
click at [93, 294] on div "Full" at bounding box center [89, 294] width 27 height 13
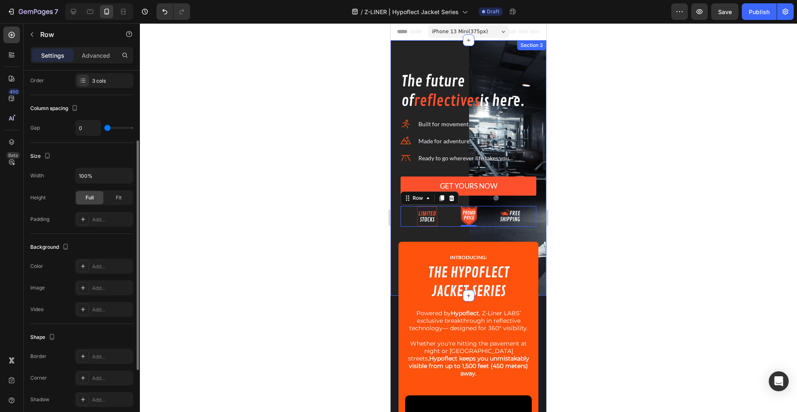
scroll to position [215, 0]
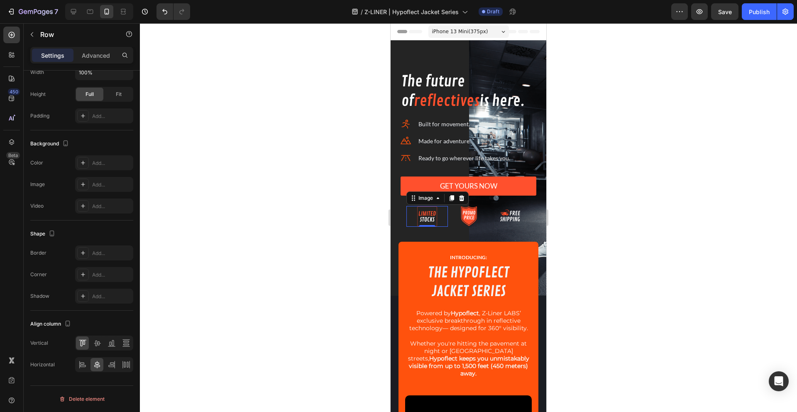
click at [407, 219] on div at bounding box center [426, 216] width 41 height 21
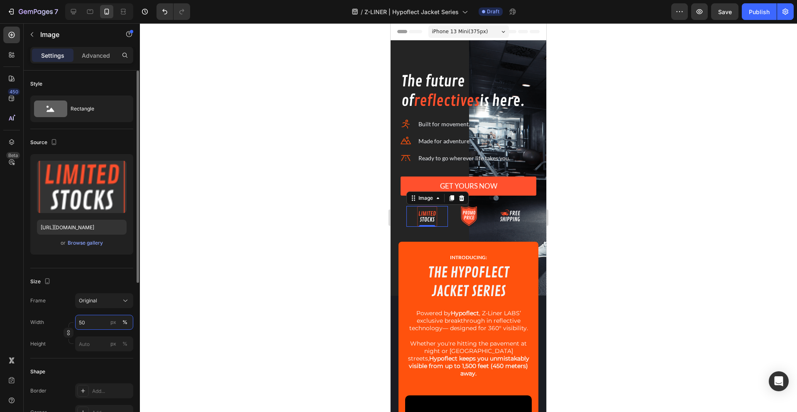
click at [83, 321] on input "50" at bounding box center [104, 321] width 58 height 15
click at [98, 56] on p "Advanced" at bounding box center [96, 55] width 28 height 9
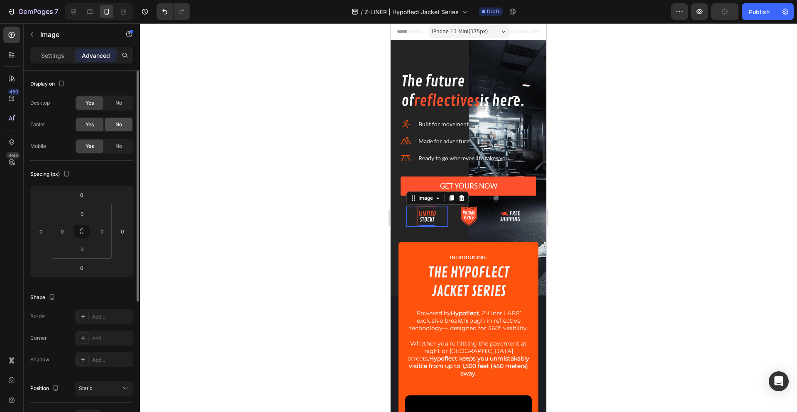
click at [123, 123] on div "No" at bounding box center [118, 124] width 27 height 13
click at [116, 103] on span "No" at bounding box center [118, 102] width 7 height 7
click at [71, 15] on icon at bounding box center [73, 11] width 8 height 8
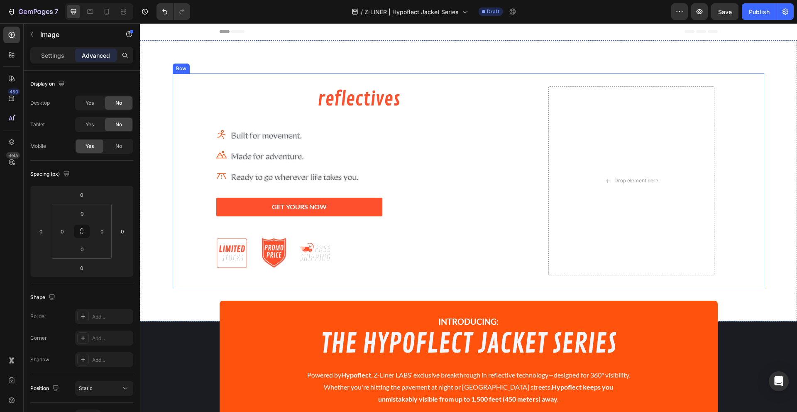
click at [179, 271] on div "The future of reflectives is here. Heading Icon Built for movement. Text block …" at bounding box center [465, 181] width 585 height 202
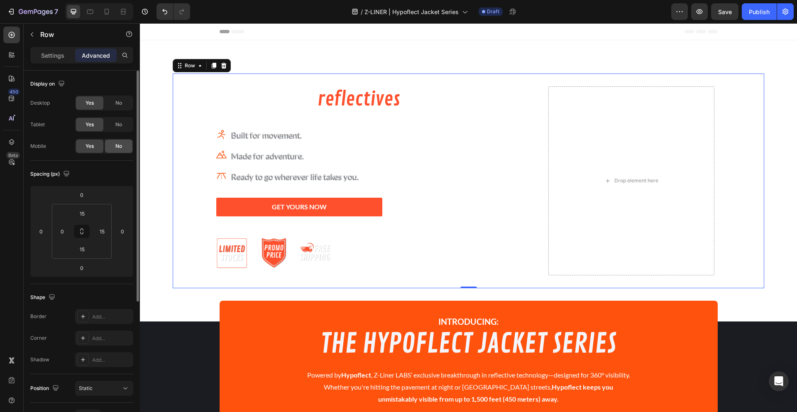
click at [117, 151] on div "No" at bounding box center [118, 145] width 27 height 13
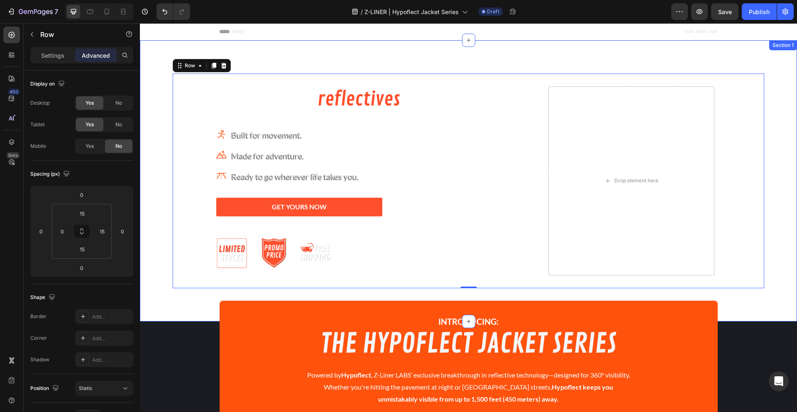
click at [167, 197] on div "The future of reflectives is here. Heading Icon Built for movement. Text block …" at bounding box center [468, 180] width 657 height 215
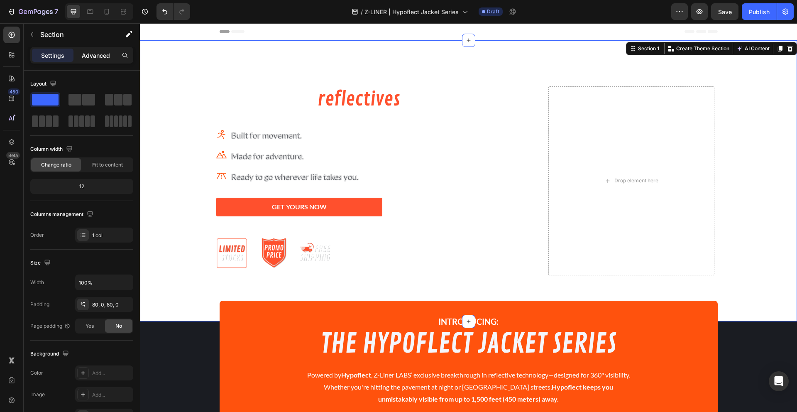
click at [90, 58] on p "Advanced" at bounding box center [96, 55] width 28 height 9
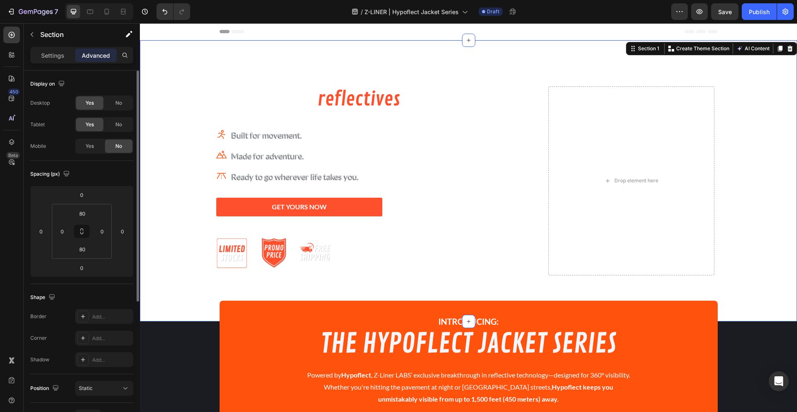
click at [112, 147] on div "No" at bounding box center [118, 145] width 27 height 13
click at [110, 14] on icon at bounding box center [106, 11] width 8 height 8
type input "63"
type input "13"
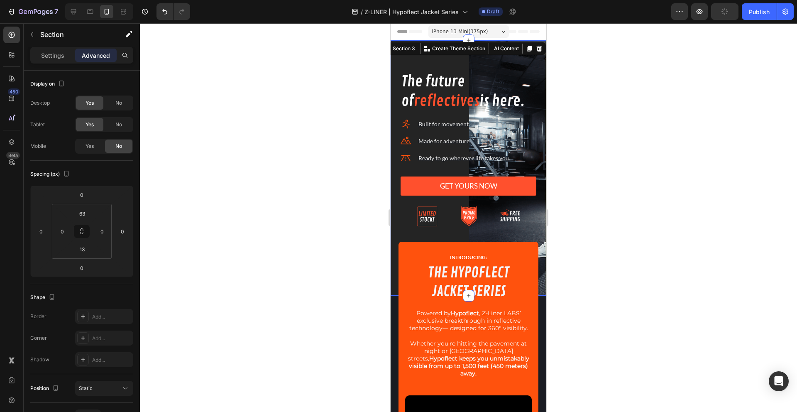
click at [424, 42] on div "The future of reflectives is here. Heading Icon Built for movement. Text block …" at bounding box center [468, 167] width 156 height 255
click at [92, 13] on icon at bounding box center [90, 12] width 6 height 5
type input "0"
type input "75"
type input "0"
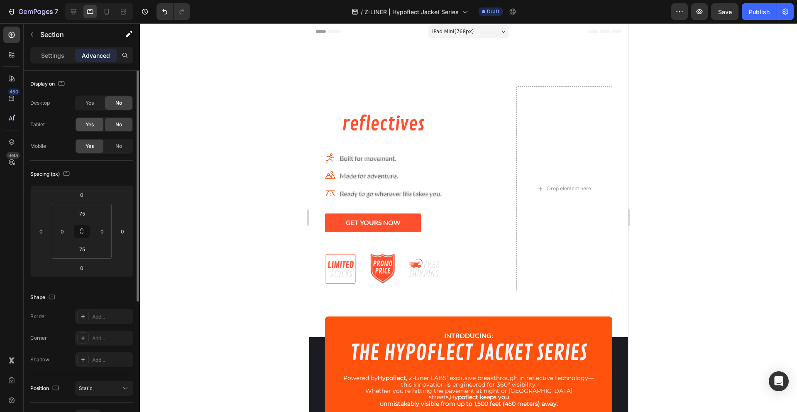
click at [90, 125] on span "Yes" at bounding box center [89, 124] width 8 height 7
click at [117, 142] on div "No" at bounding box center [118, 145] width 27 height 13
click at [93, 98] on div "Yes" at bounding box center [89, 102] width 27 height 13
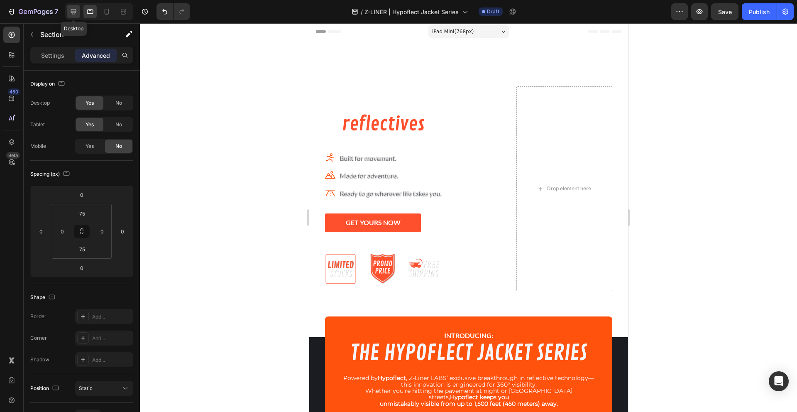
click at [74, 11] on icon at bounding box center [73, 11] width 8 height 8
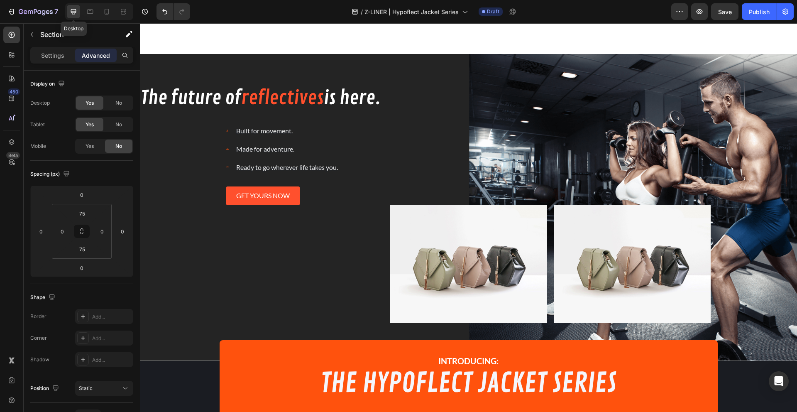
scroll to position [269, 0]
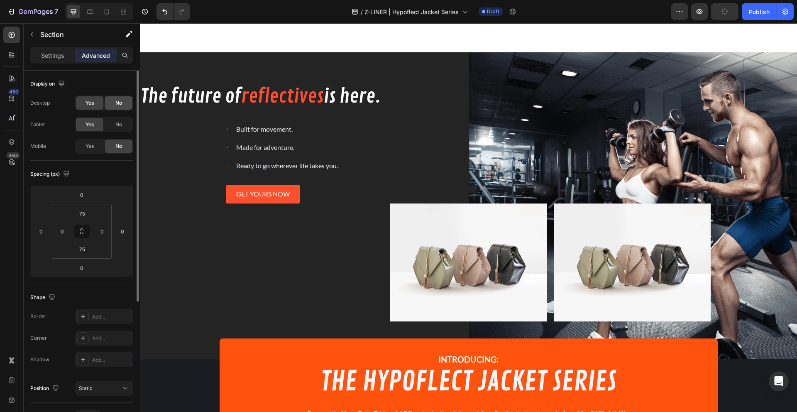
click at [119, 102] on span "No" at bounding box center [118, 102] width 7 height 7
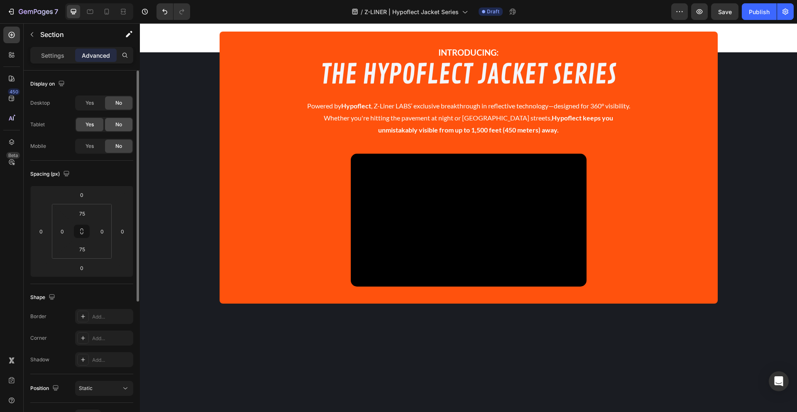
click at [119, 127] on span "No" at bounding box center [118, 124] width 7 height 7
click at [93, 11] on icon at bounding box center [90, 12] width 6 height 5
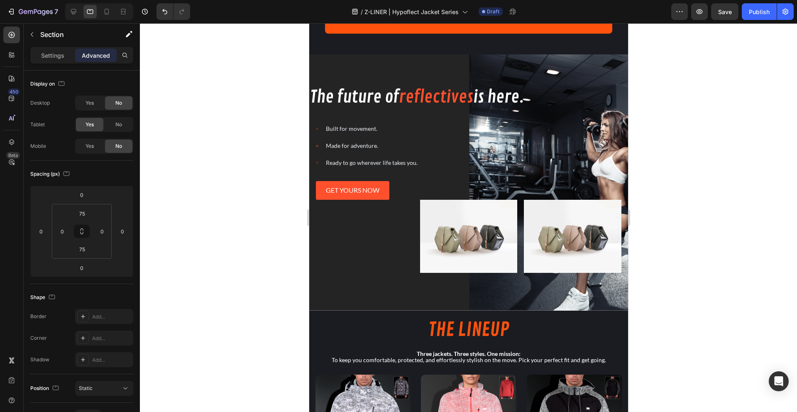
scroll to position [492, 0]
click at [366, 63] on div "The future of reflectives is here. Heading Icon Built for movement. Text block …" at bounding box center [468, 182] width 319 height 256
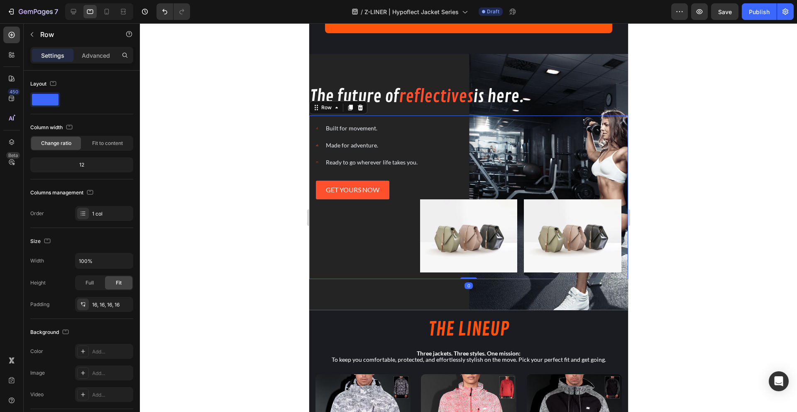
click at [341, 273] on div "Icon Built for movement. Text block Icon Made for adventure. Text block Icon Re…" at bounding box center [468, 196] width 319 height 163
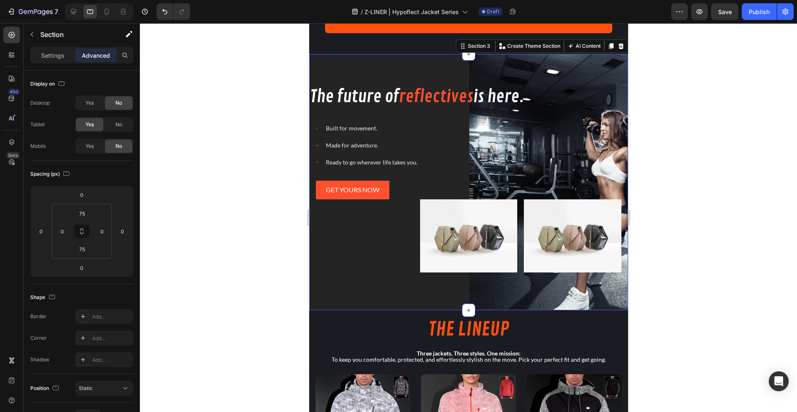
click at [350, 294] on div "The future of reflectives is here. Heading Icon Built for movement. Text block …" at bounding box center [468, 182] width 319 height 256
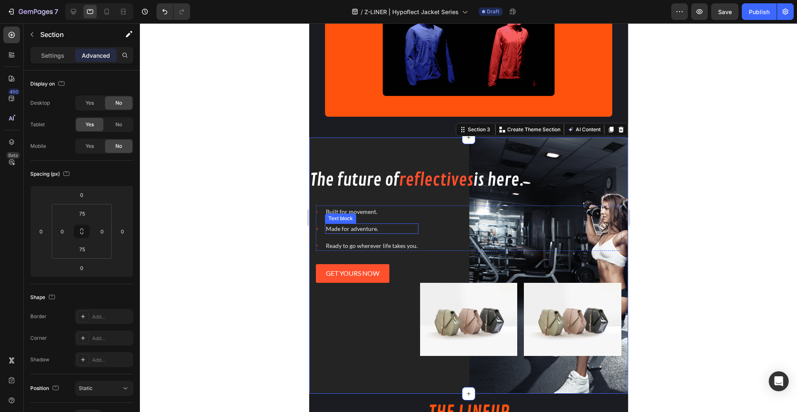
scroll to position [170, 0]
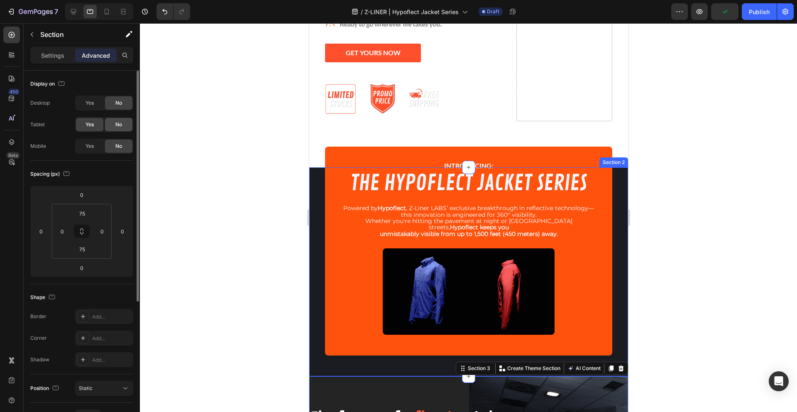
click at [113, 123] on div "No" at bounding box center [118, 124] width 27 height 13
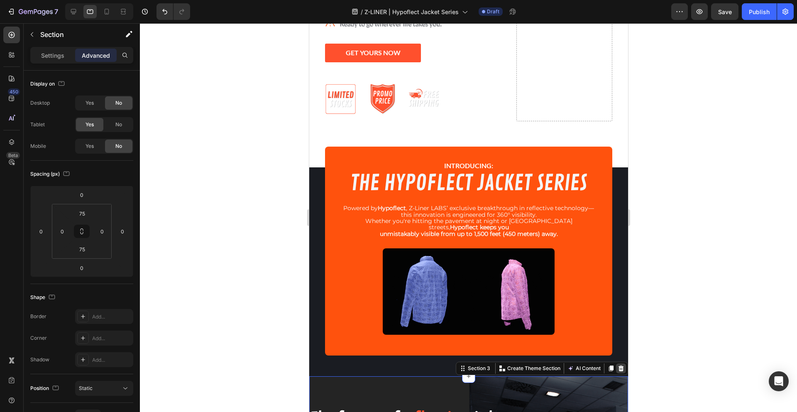
click at [617, 365] on icon at bounding box center [620, 368] width 7 height 7
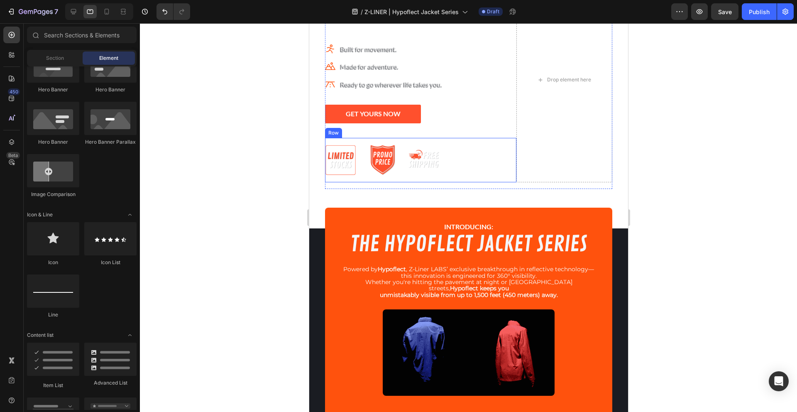
scroll to position [0, 0]
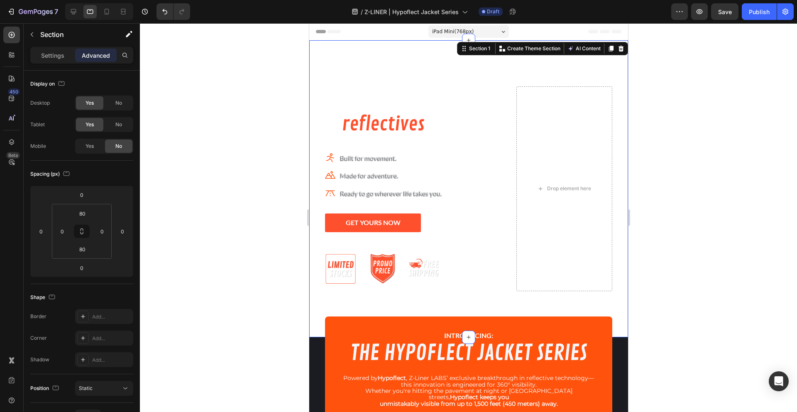
click at [318, 76] on div "The future of reflectives is here. Heading Icon Built for movement. Text block …" at bounding box center [468, 188] width 319 height 230
click at [118, 124] on span "No" at bounding box center [118, 124] width 7 height 7
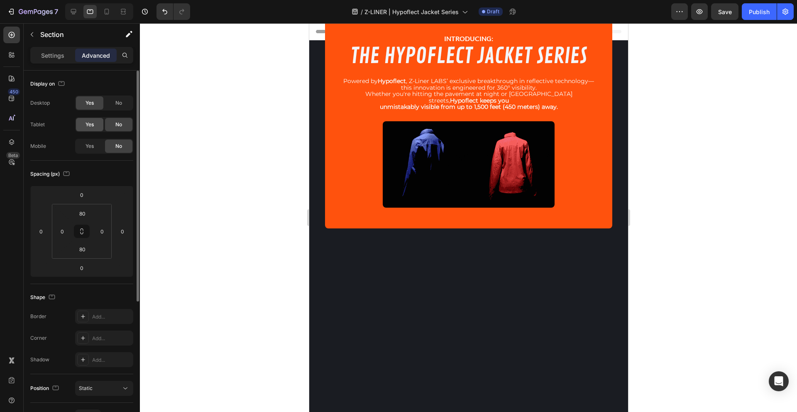
click at [89, 129] on div "Yes" at bounding box center [89, 124] width 27 height 13
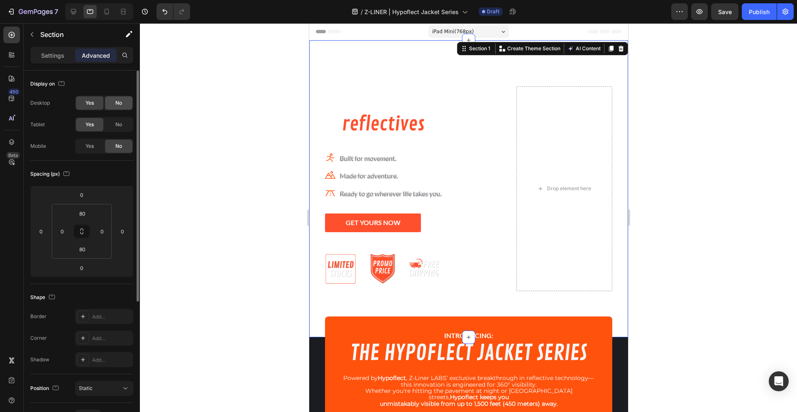
click at [118, 102] on span "No" at bounding box center [118, 102] width 7 height 7
click at [72, 14] on icon at bounding box center [73, 11] width 5 height 5
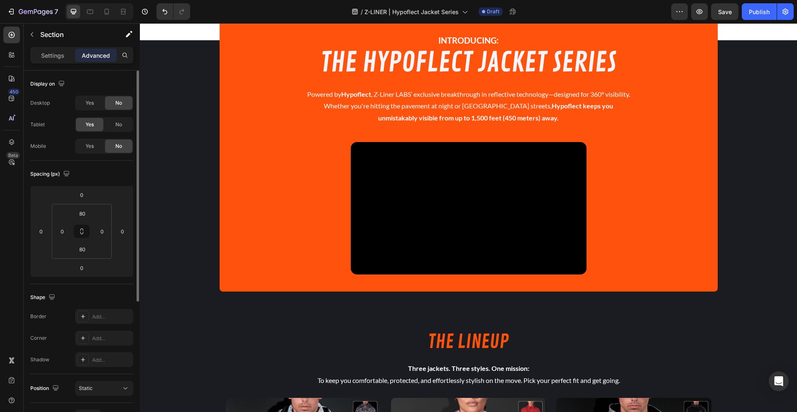
drag, startPoint x: 118, startPoint y: 122, endPoint x: 93, endPoint y: 95, distance: 37.3
click at [93, 284] on div "Display on Desktop Yes No Tablet Yes No Mobile Yes No" at bounding box center [81, 329] width 103 height 90
click at [89, 103] on span "Yes" at bounding box center [89, 102] width 8 height 7
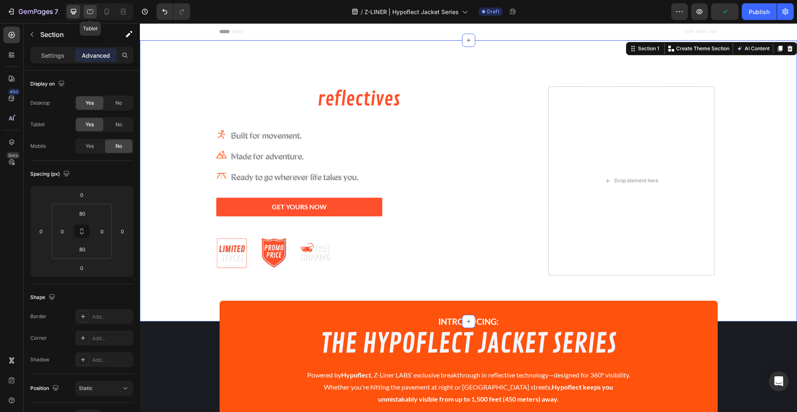
click at [84, 10] on div at bounding box center [89, 11] width 13 height 13
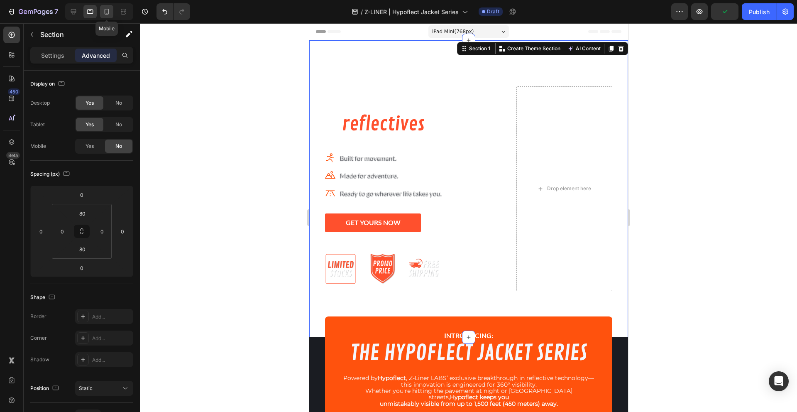
click at [110, 12] on icon at bounding box center [106, 11] width 8 height 8
type input "63"
type input "13"
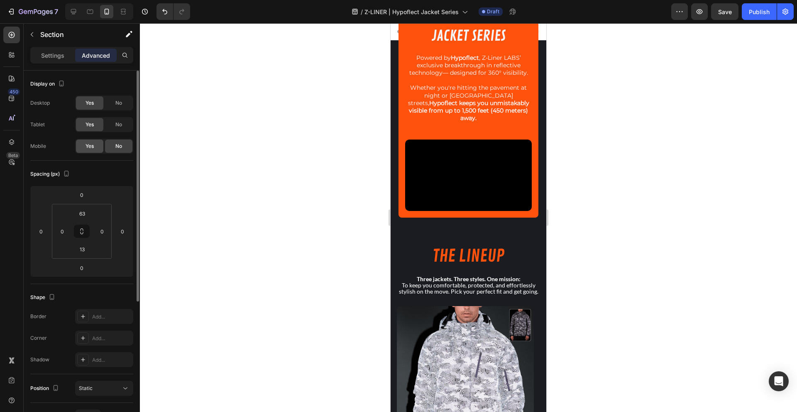
click at [84, 148] on div "Yes" at bounding box center [89, 145] width 27 height 13
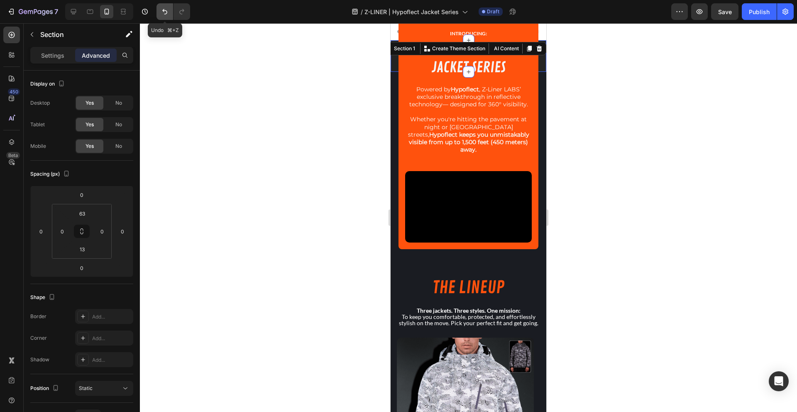
click at [162, 9] on icon "Undo/Redo" at bounding box center [165, 11] width 8 height 8
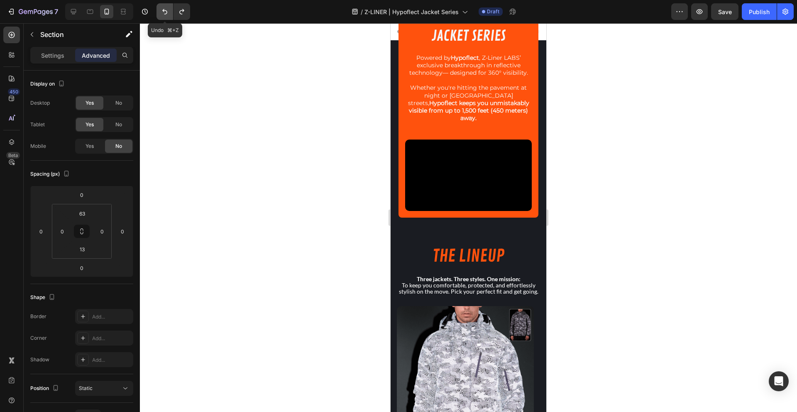
click at [162, 9] on icon "Undo/Redo" at bounding box center [165, 11] width 8 height 8
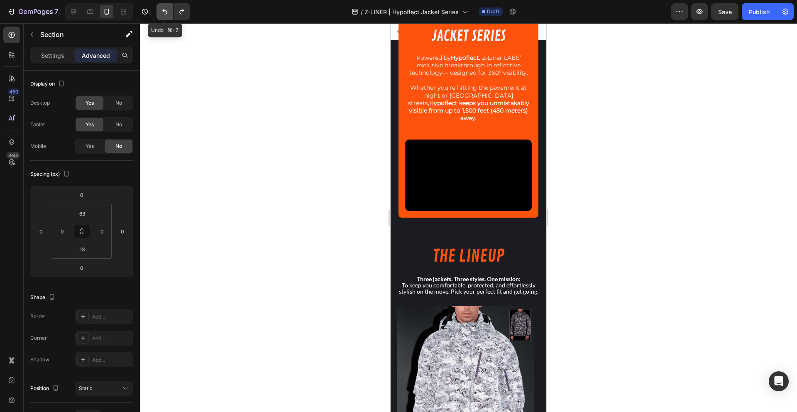
click at [162, 9] on icon "Undo/Redo" at bounding box center [165, 11] width 8 height 8
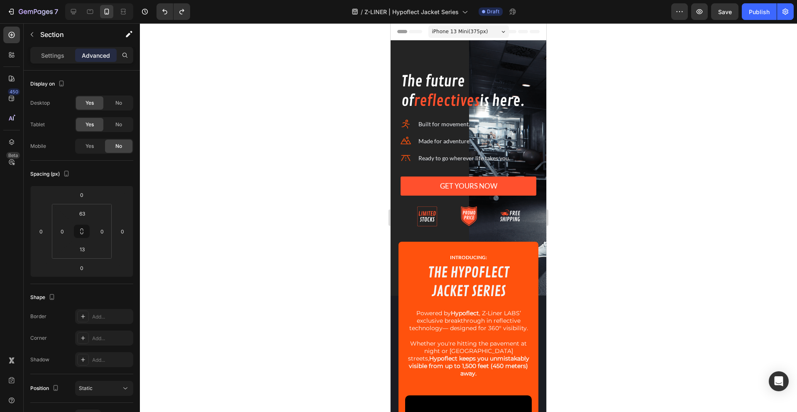
click at [327, 83] on div at bounding box center [468, 217] width 657 height 388
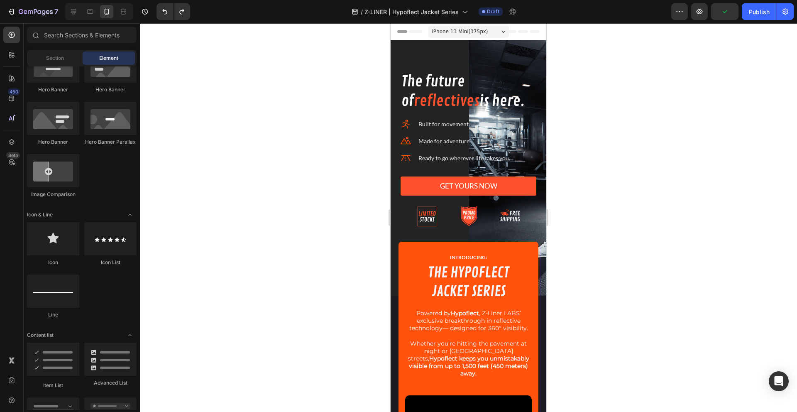
click at [451, 37] on div "iPhone 13 Mini ( 375 px)" at bounding box center [468, 31] width 80 height 12
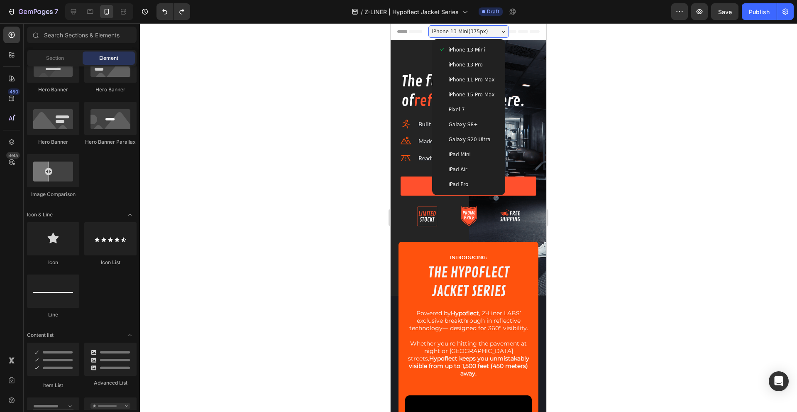
click at [462, 68] on span "iPhone 13 Pro" at bounding box center [466, 65] width 34 height 8
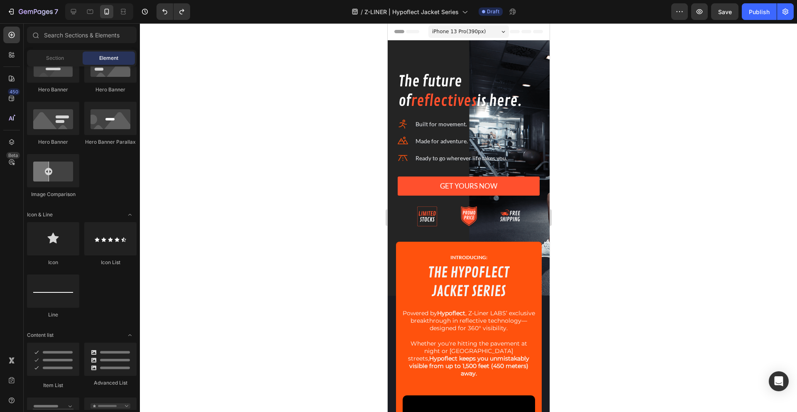
click at [456, 29] on span "iPhone 13 Pro ( 390 px)" at bounding box center [458, 31] width 54 height 8
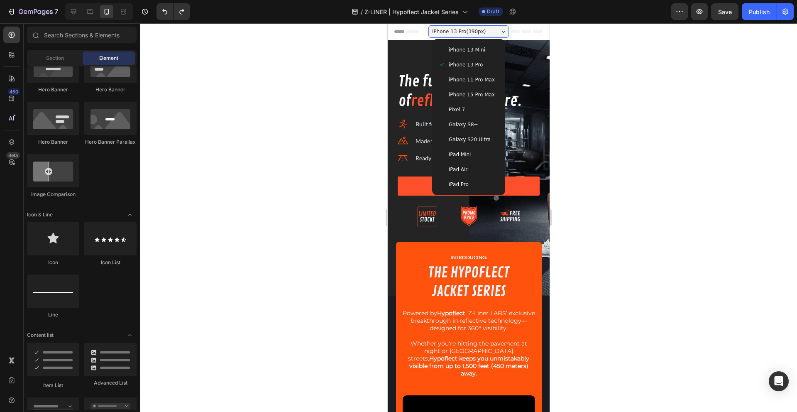
click at [463, 102] on div "Pixel 7" at bounding box center [468, 109] width 66 height 15
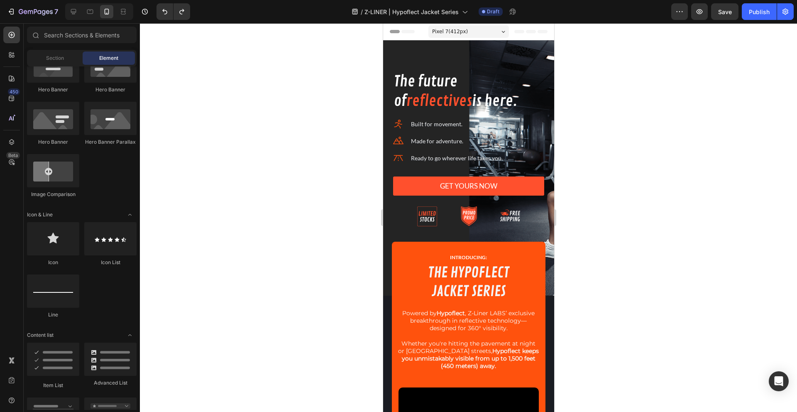
click at [453, 29] on span "Pixel 7 ( 412 px)" at bounding box center [449, 31] width 36 height 8
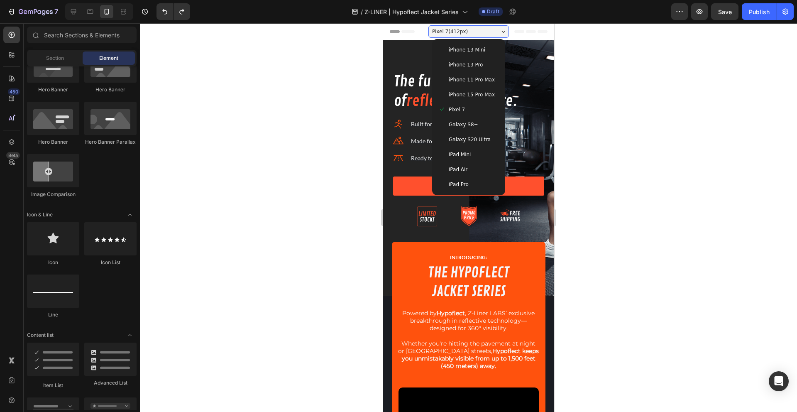
click at [458, 125] on span "Galaxy S8+" at bounding box center [462, 124] width 29 height 8
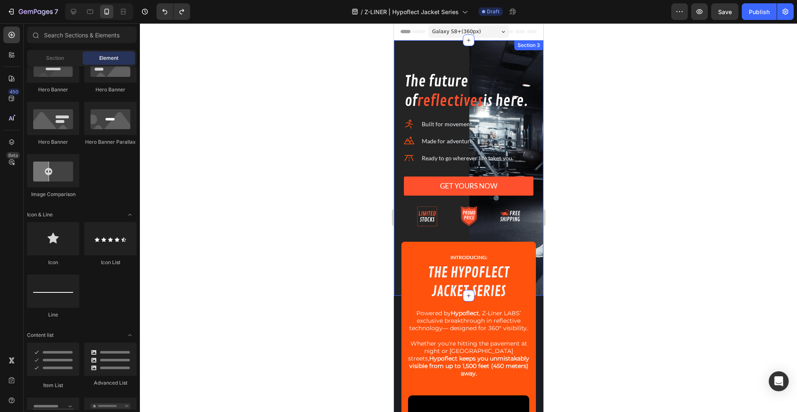
click at [456, 34] on span "Galaxy S8+ ( 360 px)" at bounding box center [455, 31] width 49 height 8
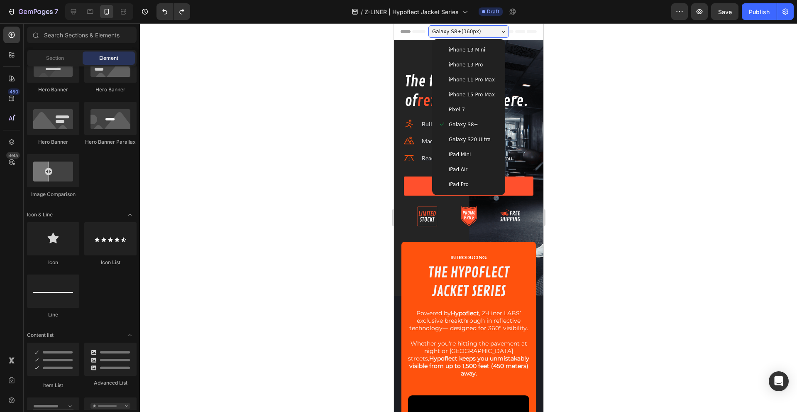
click at [468, 92] on span "iPhone 15 Pro Max" at bounding box center [471, 94] width 46 height 8
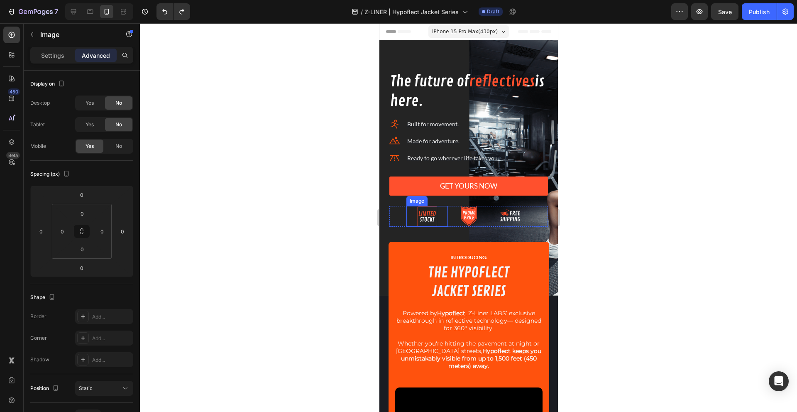
click at [443, 220] on div at bounding box center [426, 216] width 41 height 21
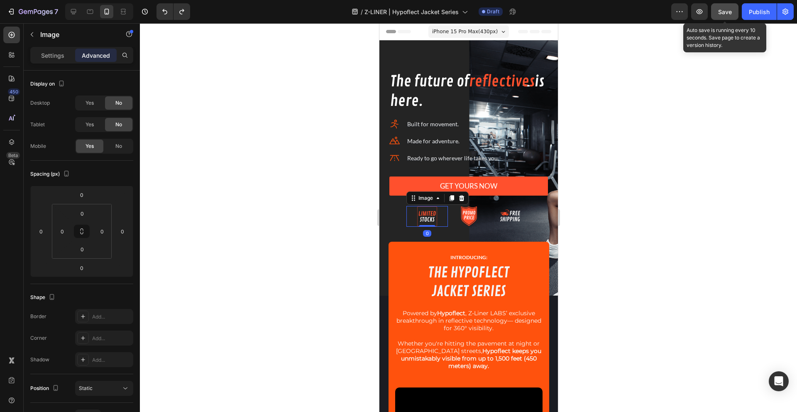
click at [725, 18] on button "Save" at bounding box center [724, 11] width 27 height 17
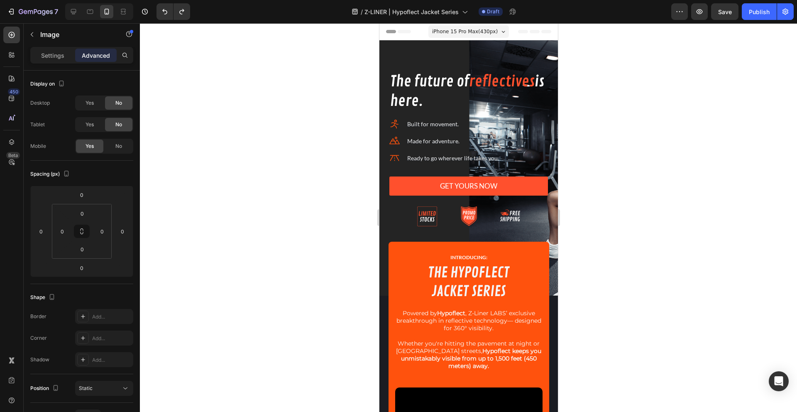
click at [395, 40] on div "Header" at bounding box center [468, 31] width 178 height 17
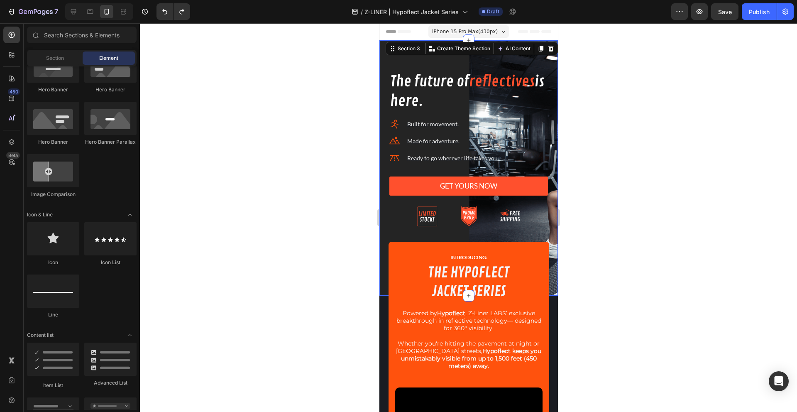
click at [397, 49] on div "The future of reflectives is here. Heading Icon Built for movement. Text block …" at bounding box center [468, 167] width 178 height 255
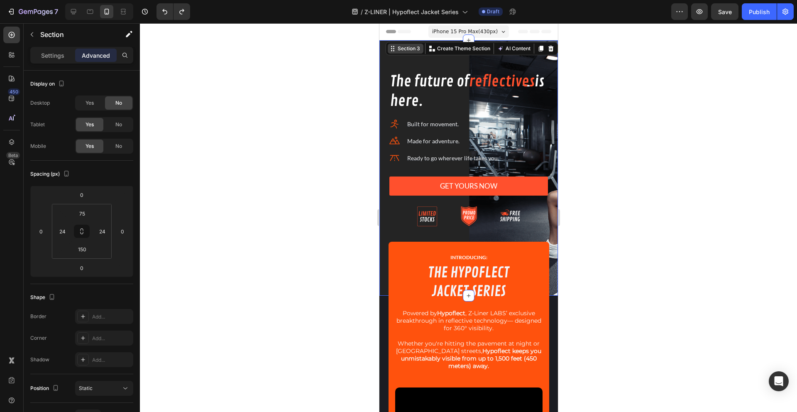
click at [400, 49] on div "Section 3" at bounding box center [408, 48] width 26 height 7
click at [401, 51] on div "Section 3" at bounding box center [408, 48] width 26 height 7
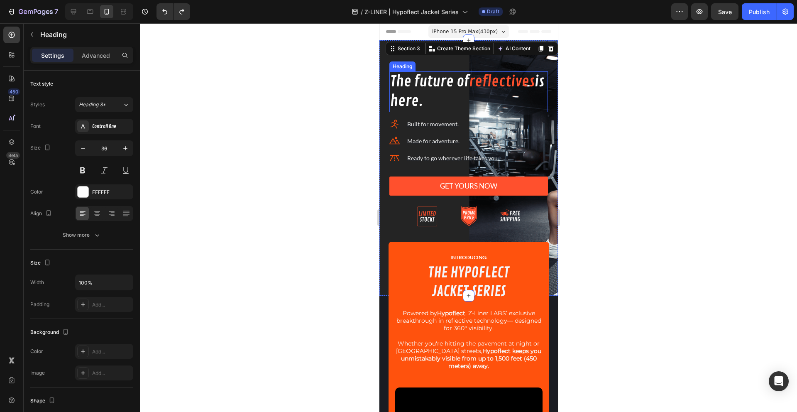
click at [412, 73] on h2 "The future of reflectives is here." at bounding box center [468, 91] width 158 height 41
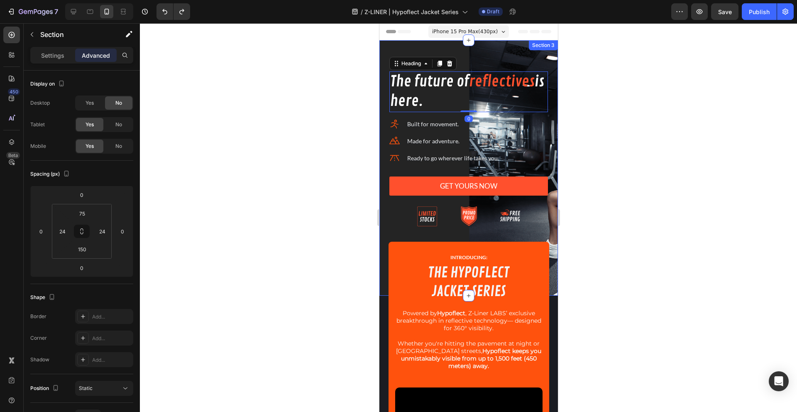
click at [471, 67] on div at bounding box center [468, 167] width 178 height 255
click at [400, 71] on div at bounding box center [468, 167] width 178 height 255
click at [400, 74] on h2 "The future of reflectives is here." at bounding box center [468, 91] width 158 height 41
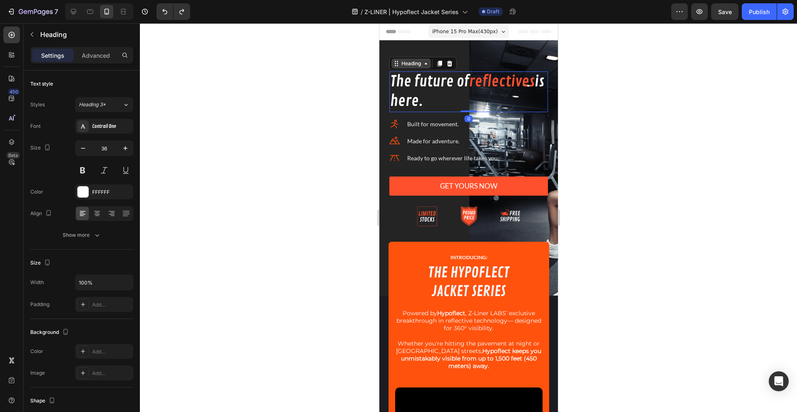
click at [402, 68] on div "Heading" at bounding box center [410, 64] width 39 height 10
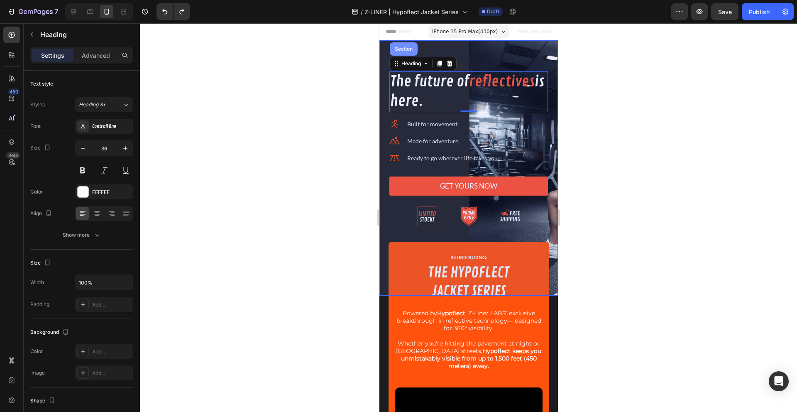
click at [401, 53] on div "Section" at bounding box center [403, 48] width 28 height 13
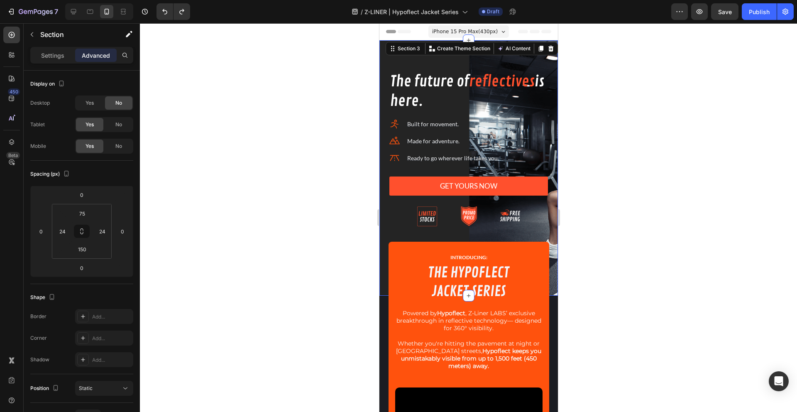
click at [330, 137] on div at bounding box center [468, 217] width 657 height 388
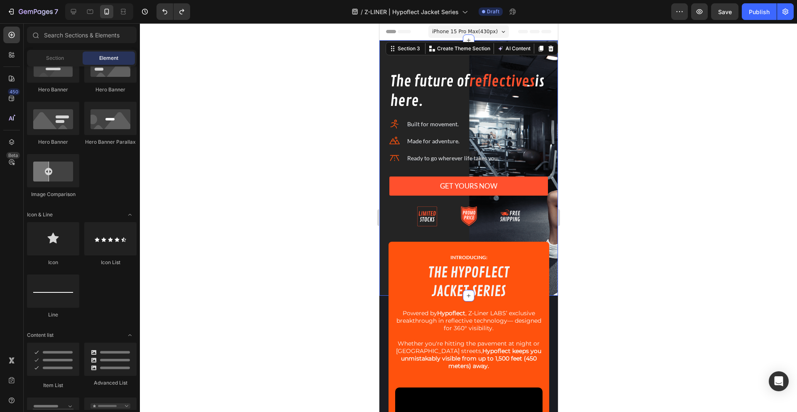
click at [424, 59] on div at bounding box center [468, 167] width 178 height 255
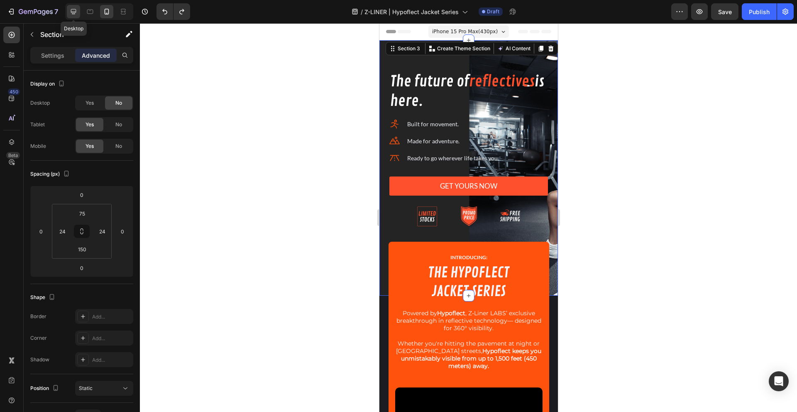
click at [74, 12] on icon at bounding box center [73, 11] width 5 height 5
type input "0"
type input "75"
type input "0"
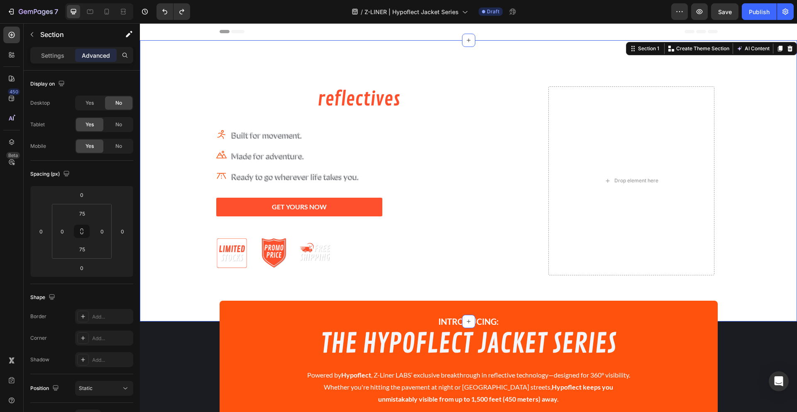
click at [163, 71] on div at bounding box center [468, 180] width 657 height 281
click at [103, 10] on icon at bounding box center [106, 11] width 8 height 8
type input "63"
type input "13"
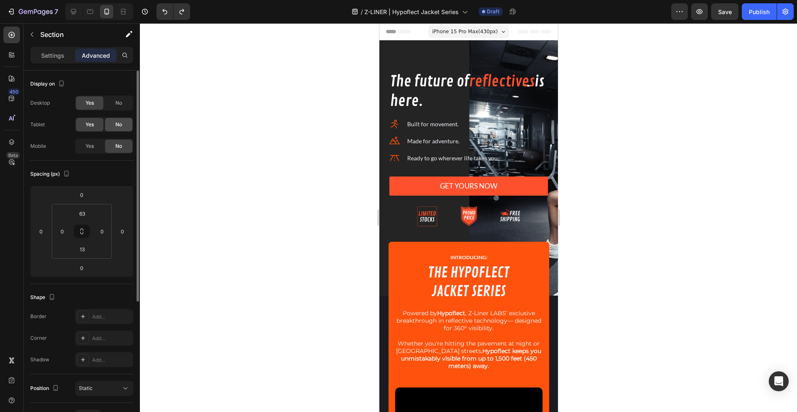
click at [111, 123] on div "No" at bounding box center [118, 124] width 27 height 13
click at [92, 11] on icon at bounding box center [90, 11] width 8 height 8
type input "80"
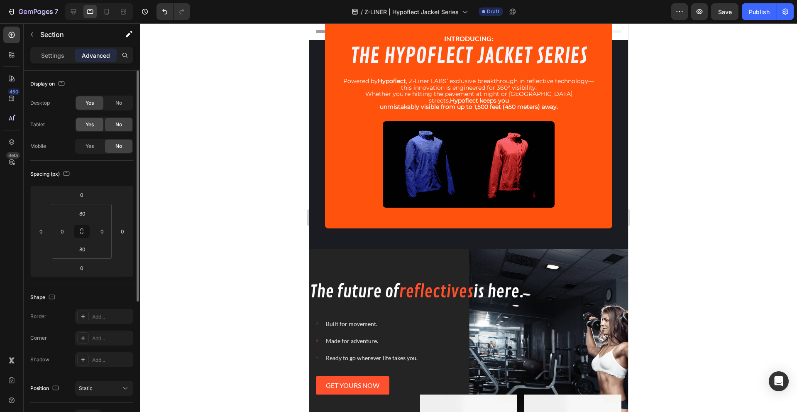
click at [95, 123] on div "Yes" at bounding box center [89, 124] width 27 height 13
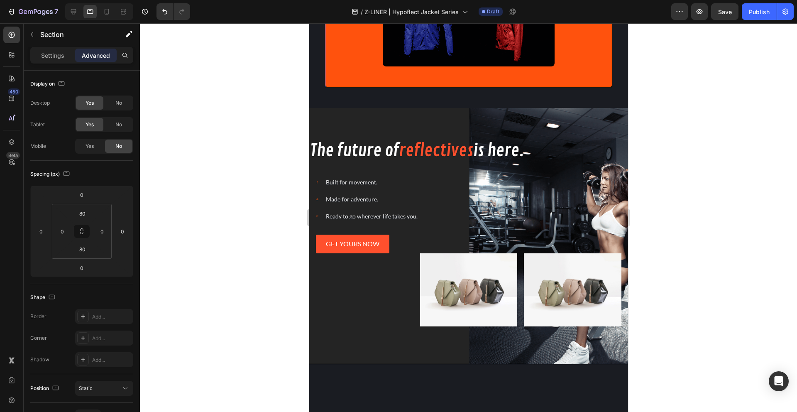
scroll to position [445, 0]
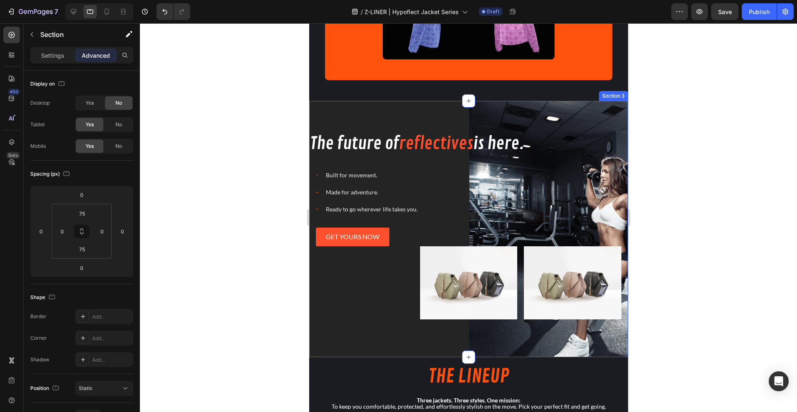
click at [353, 107] on div "The future of reflectives is here. Heading Icon Built for movement. Text block …" at bounding box center [468, 229] width 319 height 256
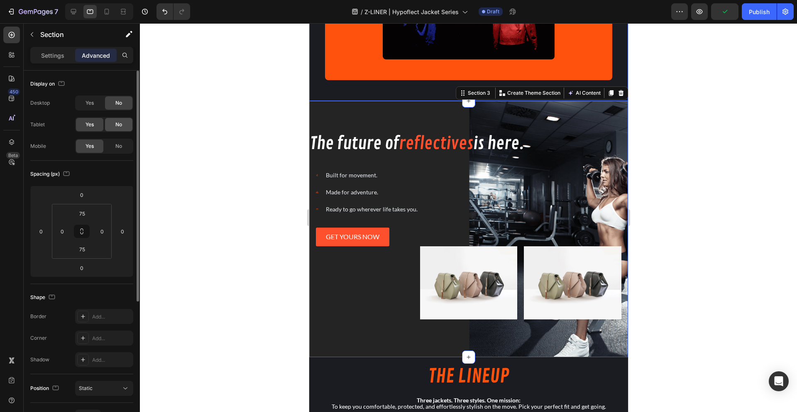
click at [112, 124] on div "No" at bounding box center [118, 124] width 27 height 13
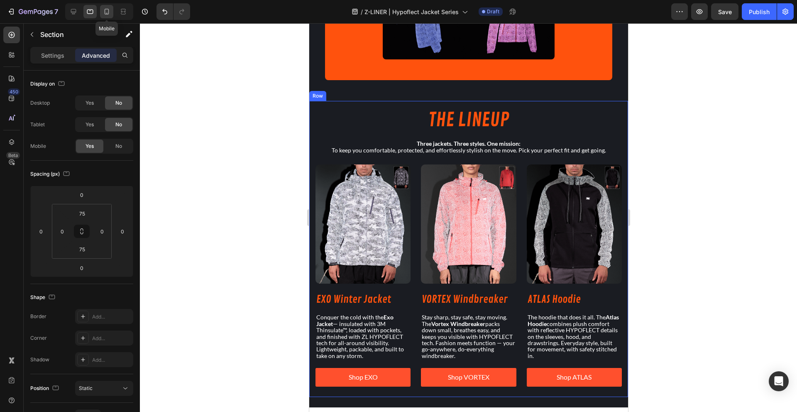
click at [104, 7] on div at bounding box center [106, 11] width 13 height 13
type input "24"
type input "150"
type input "24"
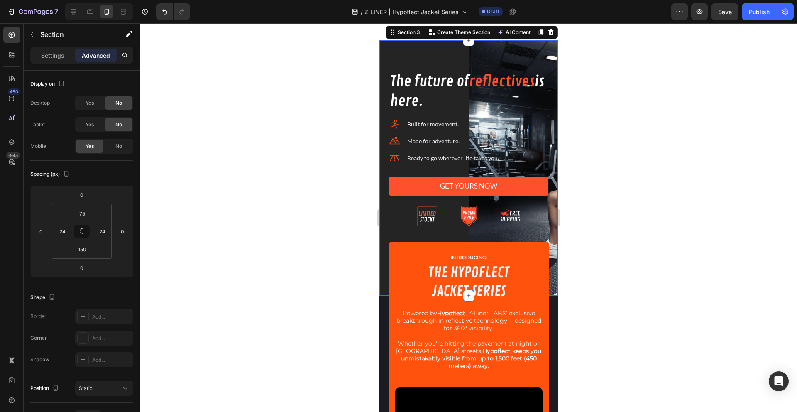
click at [395, 54] on div at bounding box center [468, 167] width 178 height 255
click at [61, 52] on p "Settings" at bounding box center [52, 55] width 23 height 9
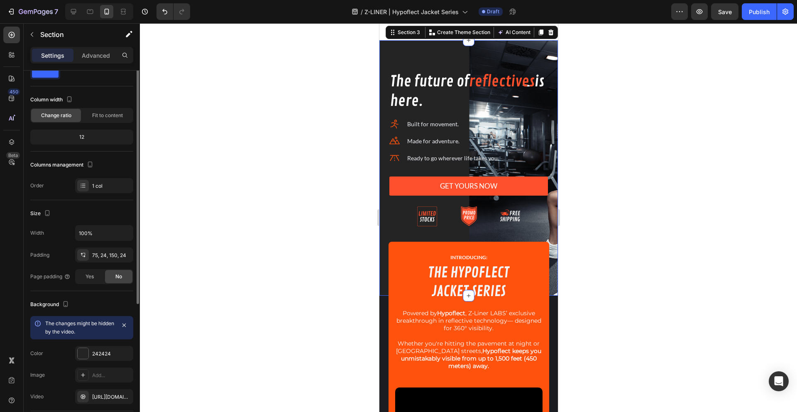
scroll to position [115, 0]
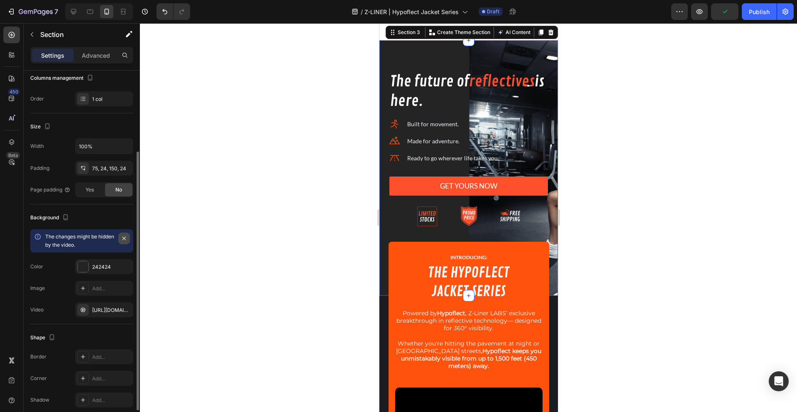
click at [122, 239] on icon "button" at bounding box center [124, 238] width 7 height 7
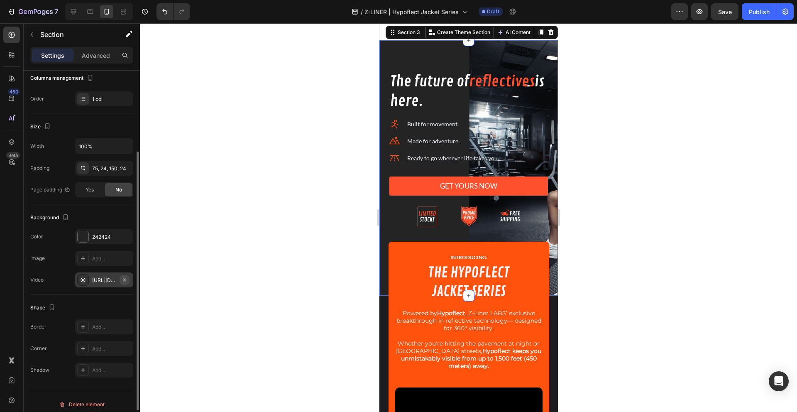
click at [124, 279] on icon "button" at bounding box center [124, 279] width 3 height 3
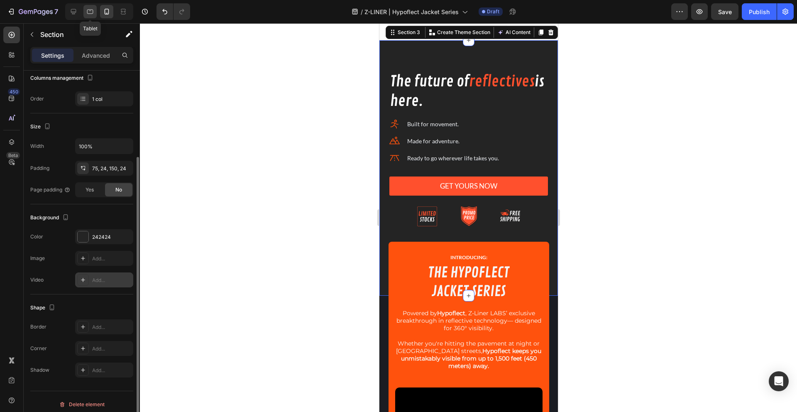
click at [93, 17] on div at bounding box center [89, 11] width 13 height 13
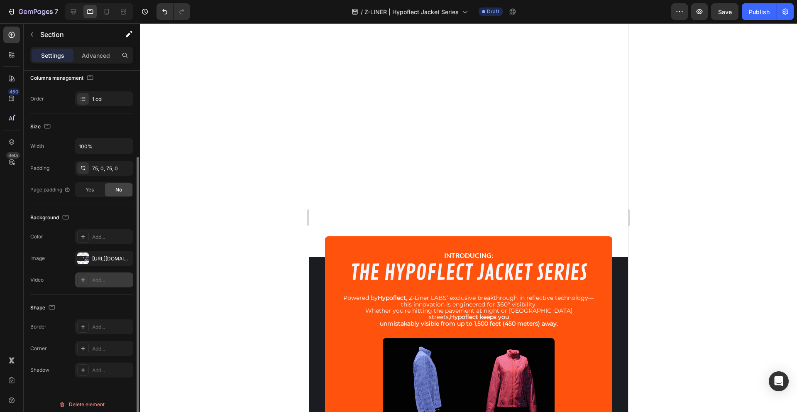
scroll to position [514, 0]
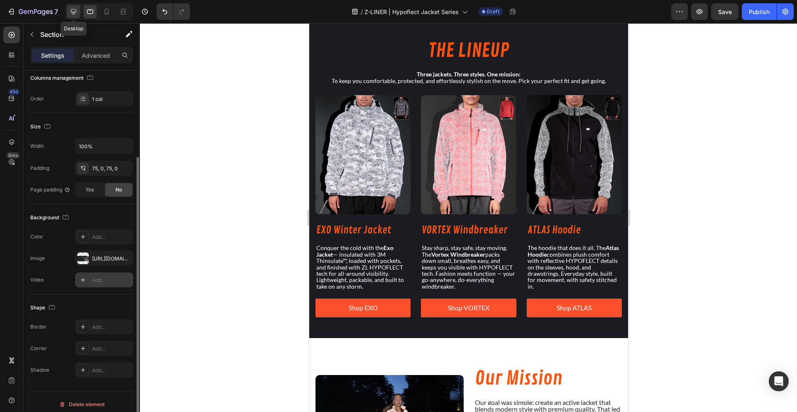
click at [71, 16] on div at bounding box center [73, 11] width 13 height 13
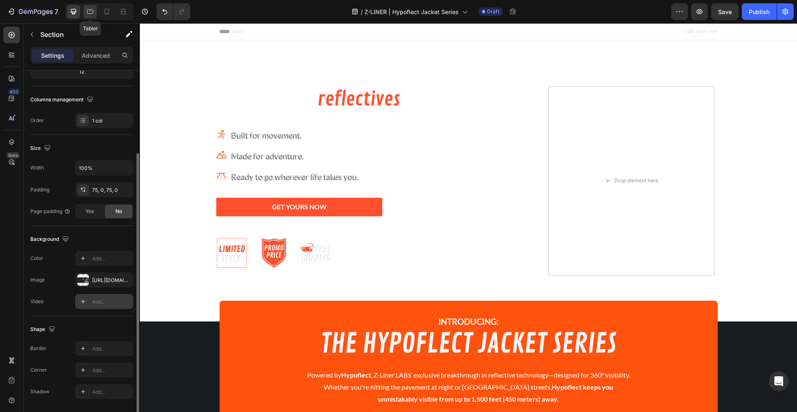
click at [93, 10] on icon at bounding box center [90, 12] width 6 height 5
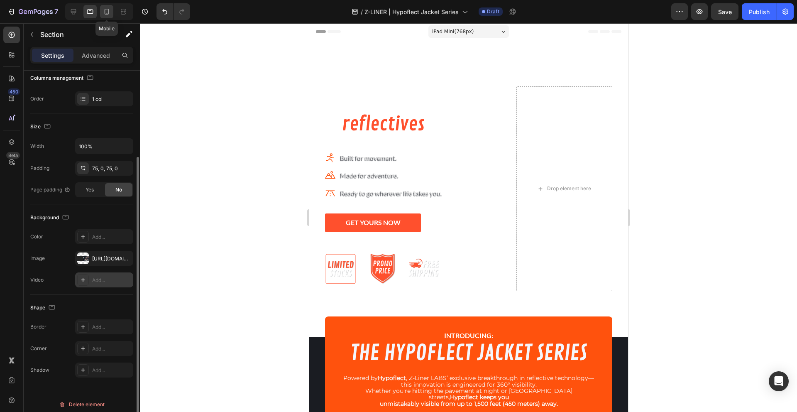
click at [105, 13] on icon at bounding box center [106, 11] width 8 height 8
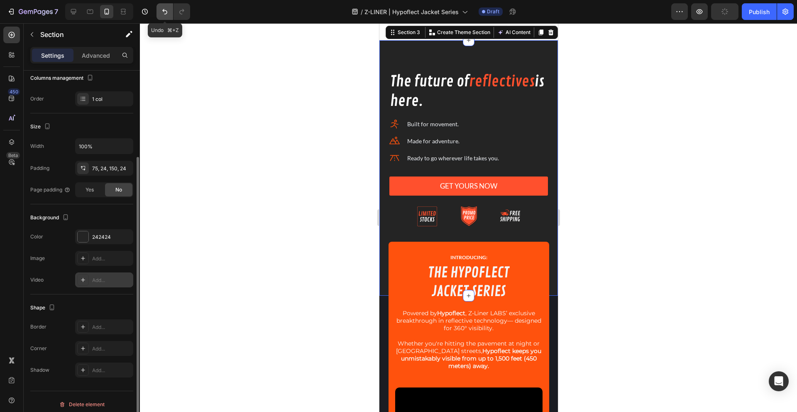
click at [161, 12] on icon "Undo/Redo" at bounding box center [165, 11] width 8 height 8
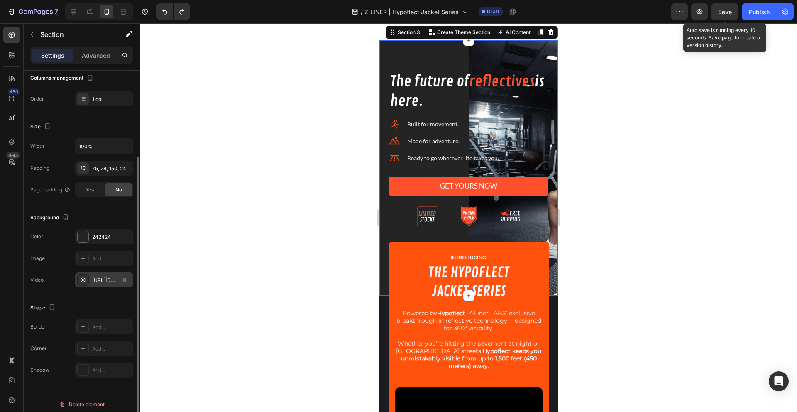
click at [727, 10] on span "Save" at bounding box center [725, 11] width 14 height 7
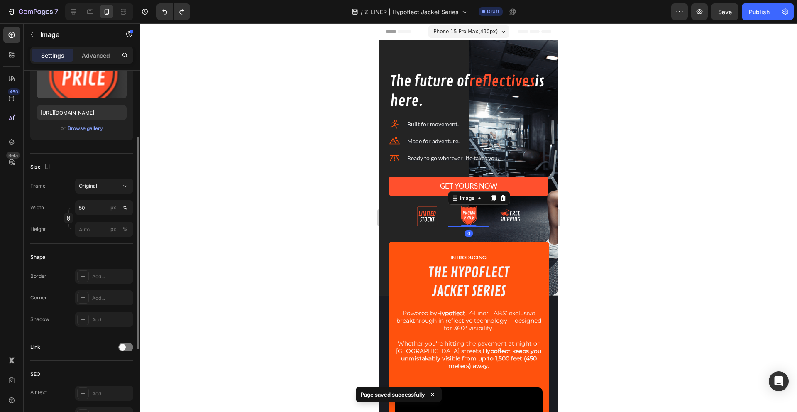
click at [449, 220] on div at bounding box center [467, 216] width 41 height 21
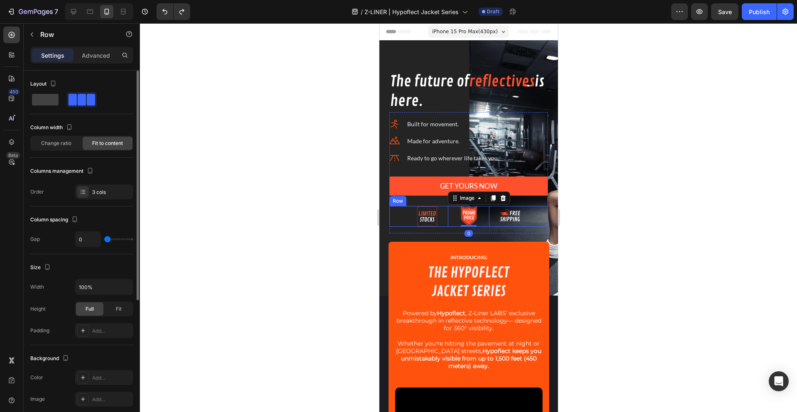
click at [398, 212] on div "Image Image 0 Image Row" at bounding box center [468, 216] width 158 height 21
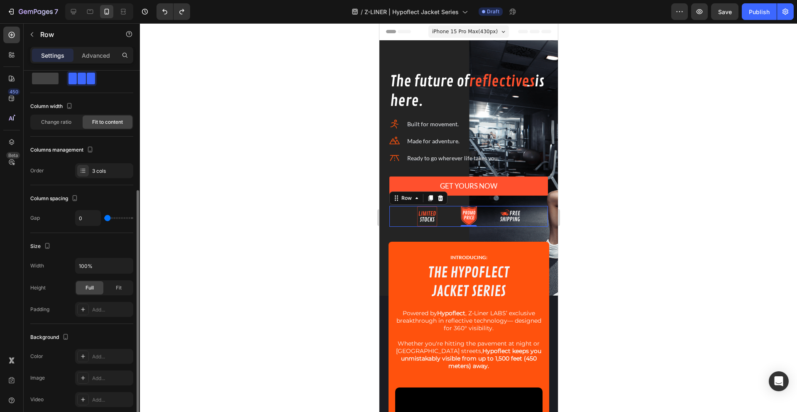
scroll to position [86, 0]
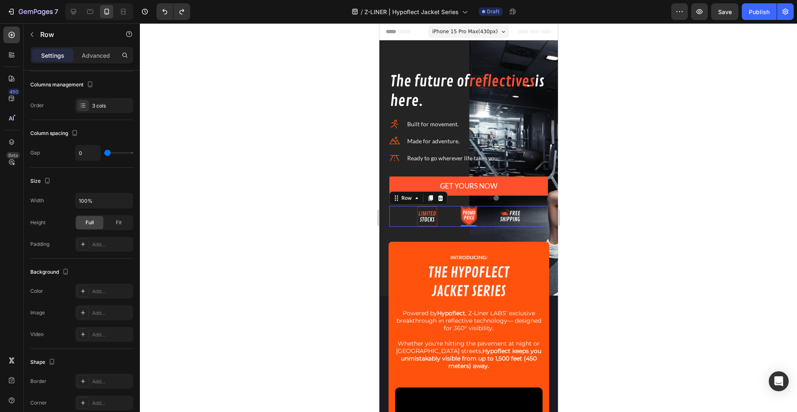
click at [396, 222] on div "Image Image Image Row 0" at bounding box center [468, 216] width 158 height 21
click at [440, 200] on icon at bounding box center [439, 198] width 5 height 6
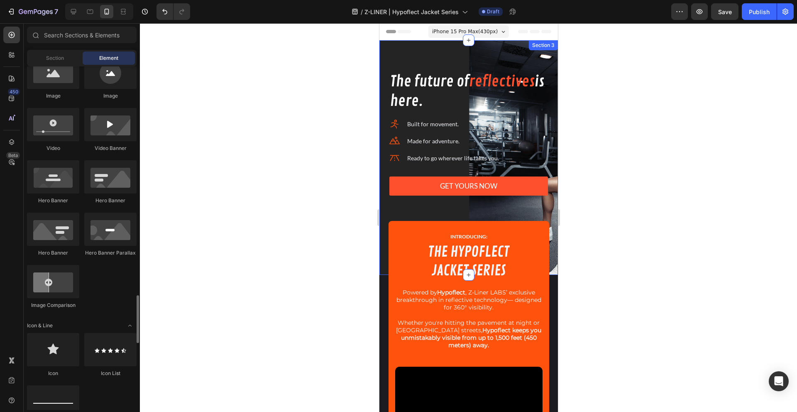
scroll to position [129, 0]
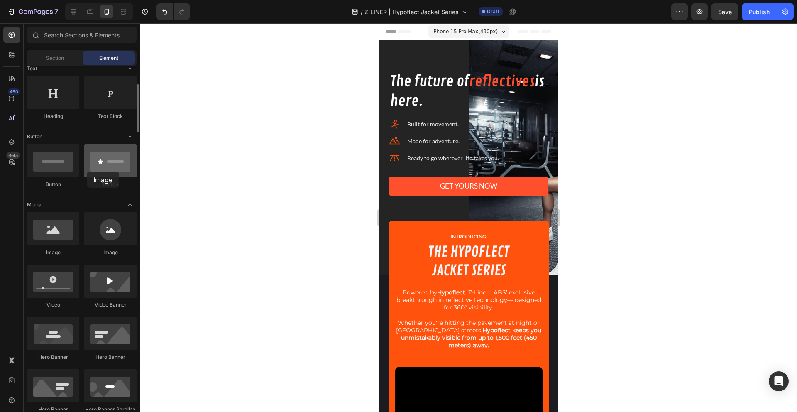
drag, startPoint x: 98, startPoint y: 235, endPoint x: 87, endPoint y: 171, distance: 64.5
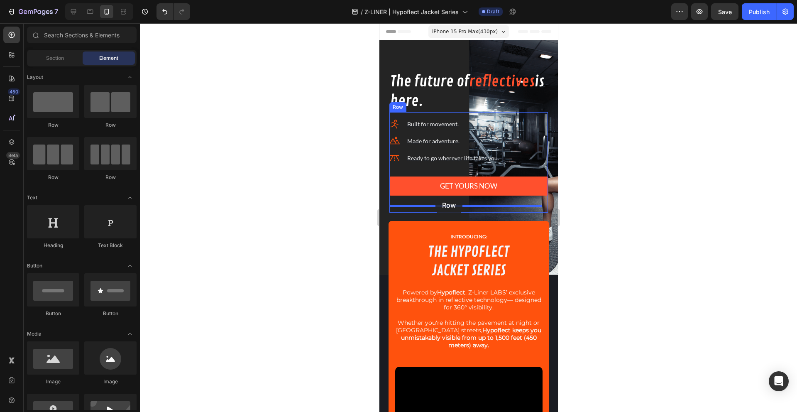
drag, startPoint x: 438, startPoint y: 133, endPoint x: 435, endPoint y: 197, distance: 64.0
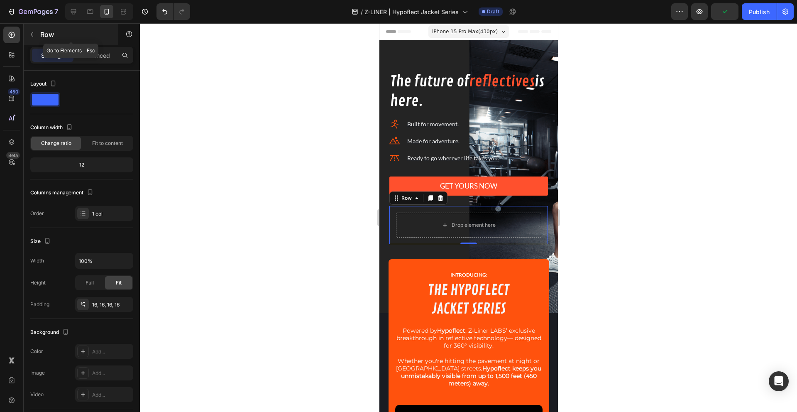
click at [37, 35] on button "button" at bounding box center [31, 34] width 13 height 13
click at [400, 209] on div "Drop element here Row 0" at bounding box center [468, 225] width 158 height 38
click at [444, 200] on div at bounding box center [440, 198] width 10 height 10
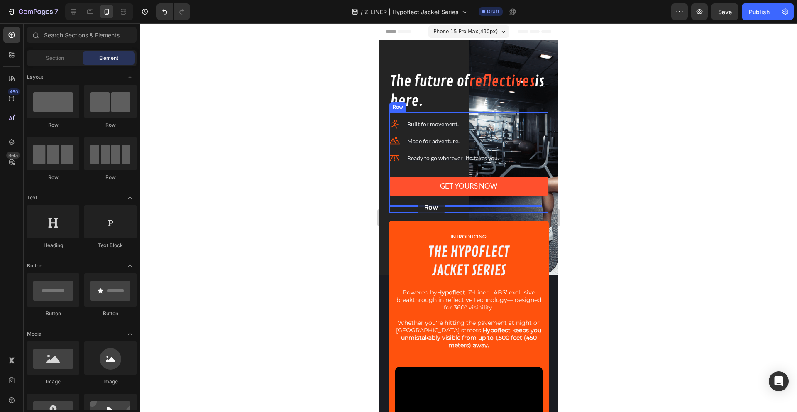
drag, startPoint x: 449, startPoint y: 180, endPoint x: 417, endPoint y: 199, distance: 37.4
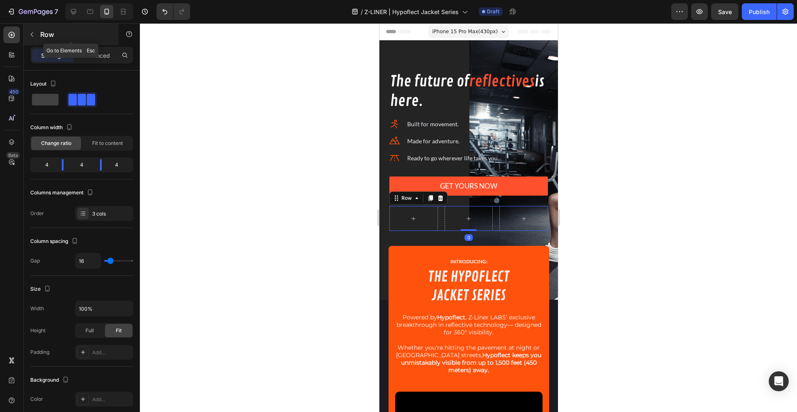
click at [31, 36] on icon "button" at bounding box center [32, 34] width 7 height 7
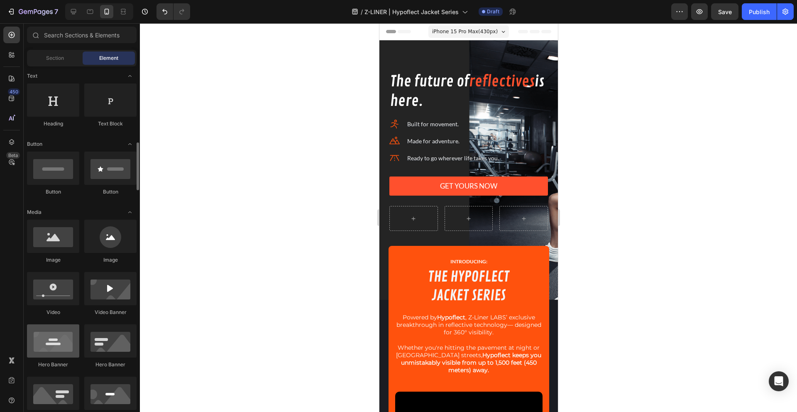
scroll to position [173, 0]
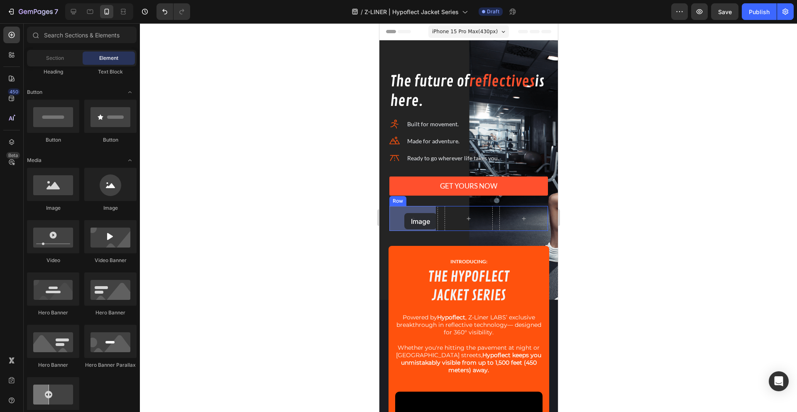
drag, startPoint x: 430, startPoint y: 209, endPoint x: 404, endPoint y: 213, distance: 26.8
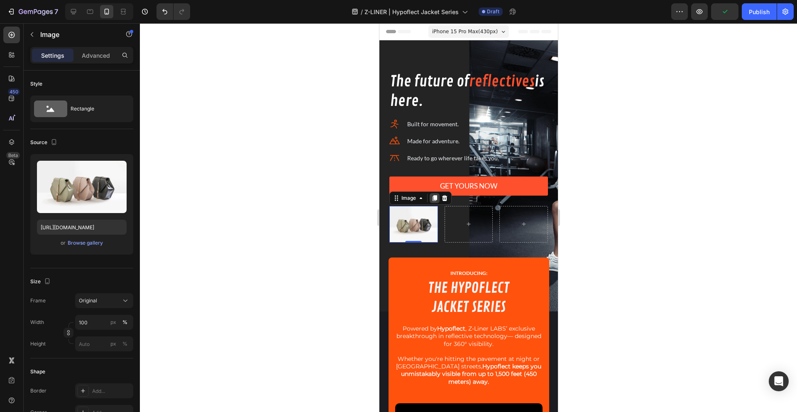
click at [435, 196] on icon at bounding box center [434, 198] width 5 height 6
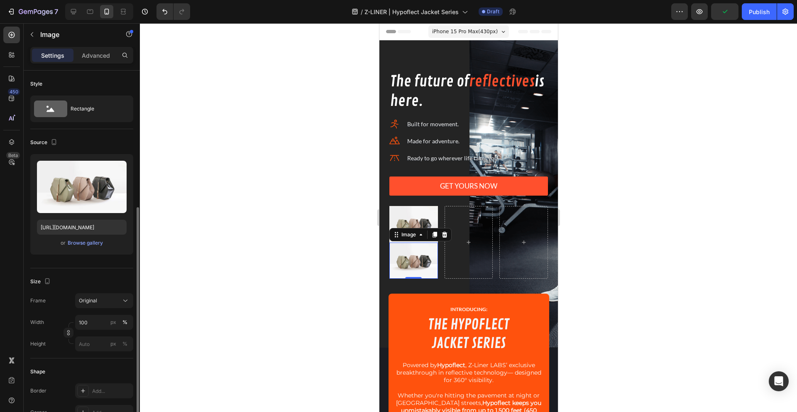
scroll to position [86, 0]
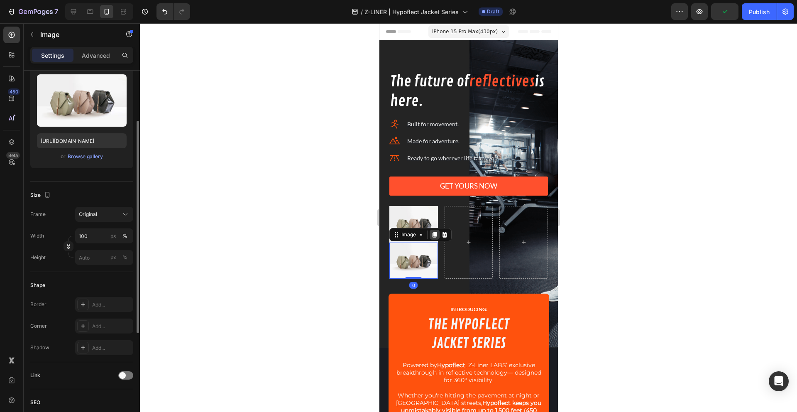
click at [434, 231] on icon at bounding box center [434, 234] width 7 height 7
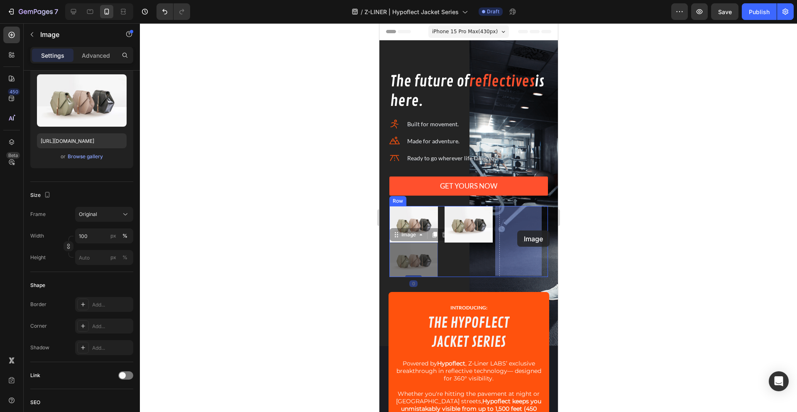
drag, startPoint x: 416, startPoint y: 256, endPoint x: 517, endPoint y: 230, distance: 104.0
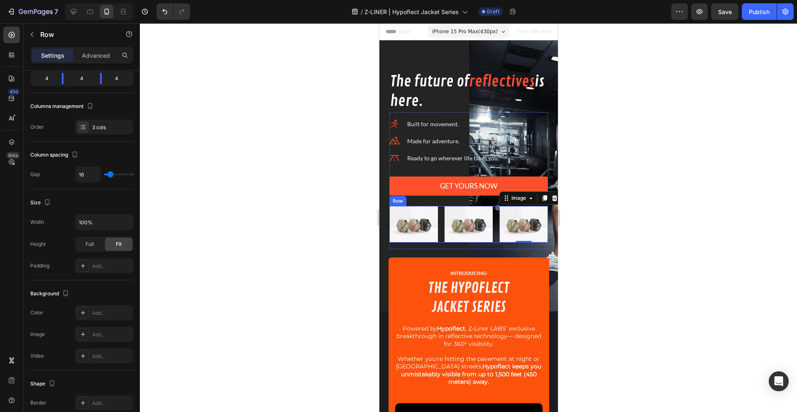
click at [441, 239] on div "Image Image Image 0 Row" at bounding box center [468, 224] width 158 height 37
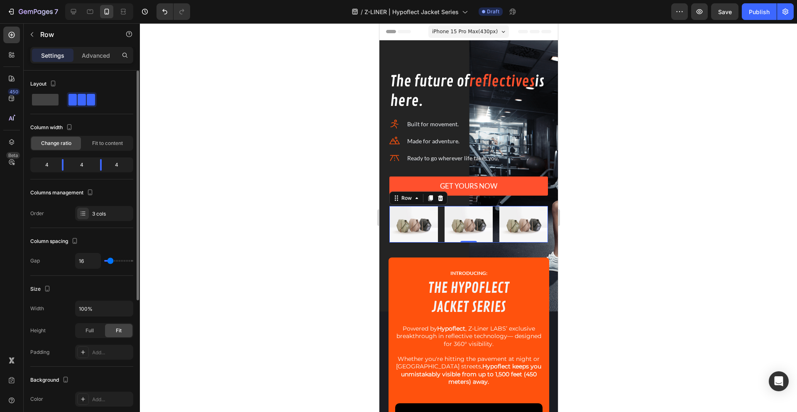
type input "2"
type input "0"
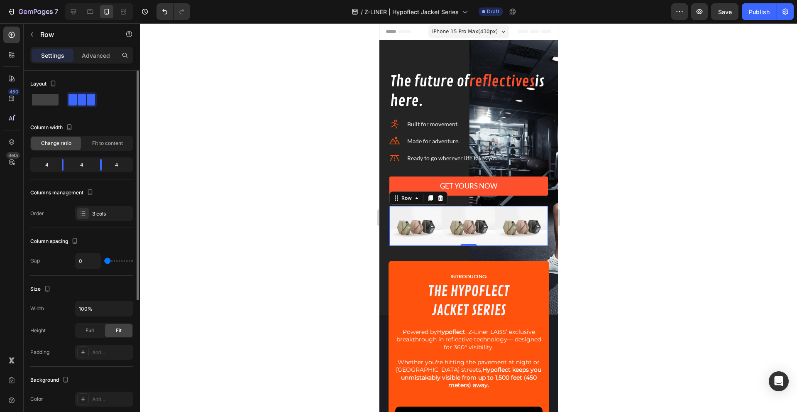
drag, startPoint x: 113, startPoint y: 262, endPoint x: 103, endPoint y: 261, distance: 10.0
type input "0"
click at [104, 261] on input "range" at bounding box center [118, 261] width 29 height 2
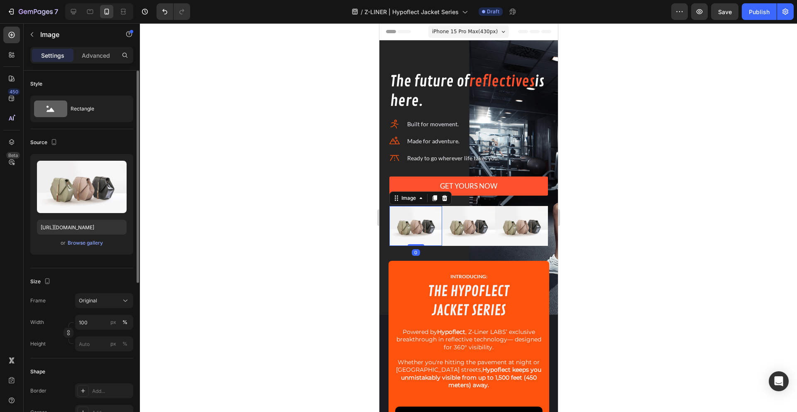
click at [422, 231] on img at bounding box center [415, 225] width 53 height 39
click at [85, 248] on div "Upload Image https://cdn.shopify.com/s/files/1/2005/9307/files/image_demo.jpg o…" at bounding box center [81, 204] width 103 height 100
click at [85, 244] on div "Browse gallery" at bounding box center [85, 242] width 35 height 7
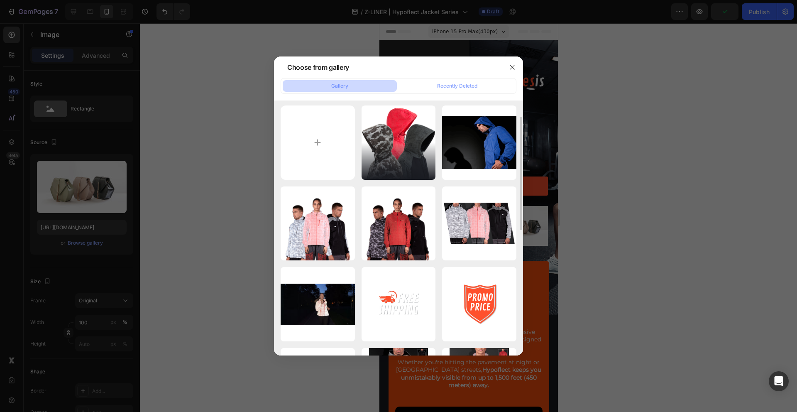
scroll to position [95, 0]
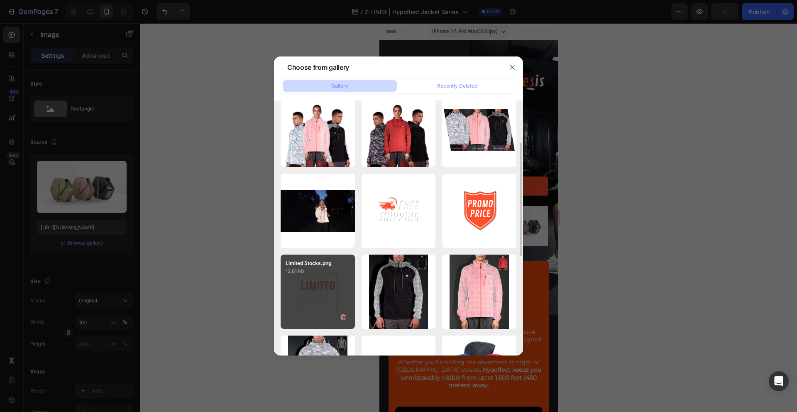
click at [331, 271] on p "12.81 kb" at bounding box center [317, 271] width 64 height 8
type input "[URL][DOMAIN_NAME]"
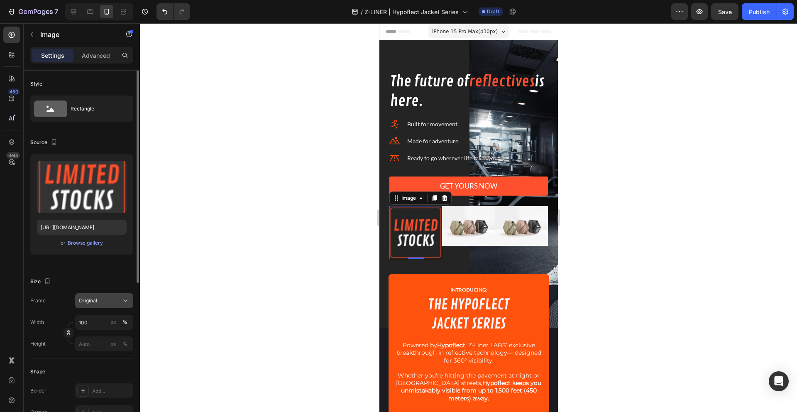
click at [118, 298] on div "Original" at bounding box center [99, 300] width 41 height 7
click at [117, 301] on div "Original" at bounding box center [99, 300] width 41 height 7
click at [88, 323] on input "100" at bounding box center [104, 321] width 58 height 15
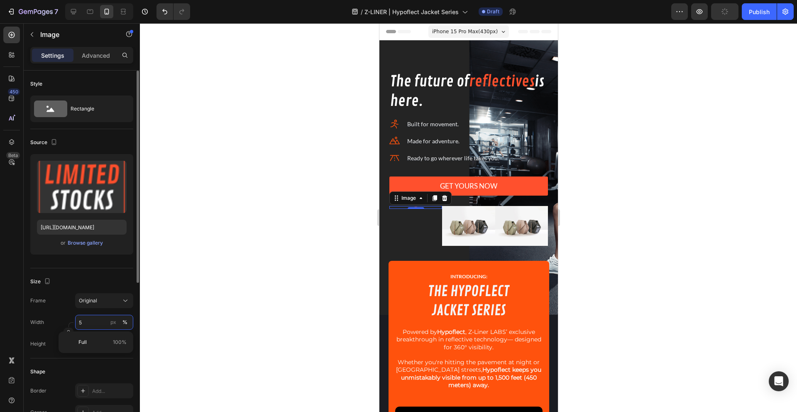
type input "50"
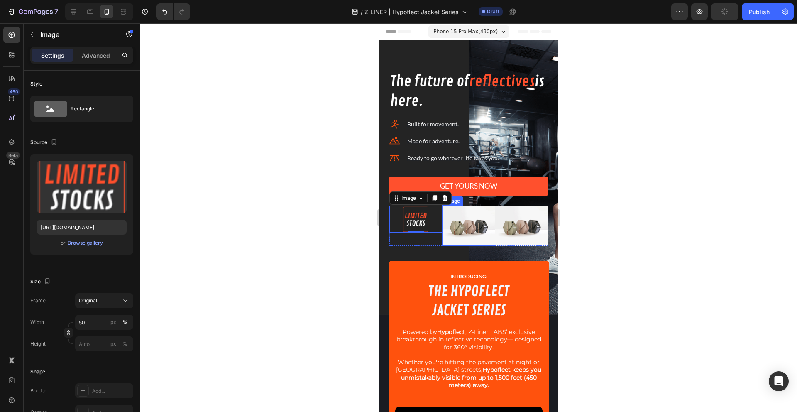
click at [453, 227] on img at bounding box center [467, 225] width 53 height 39
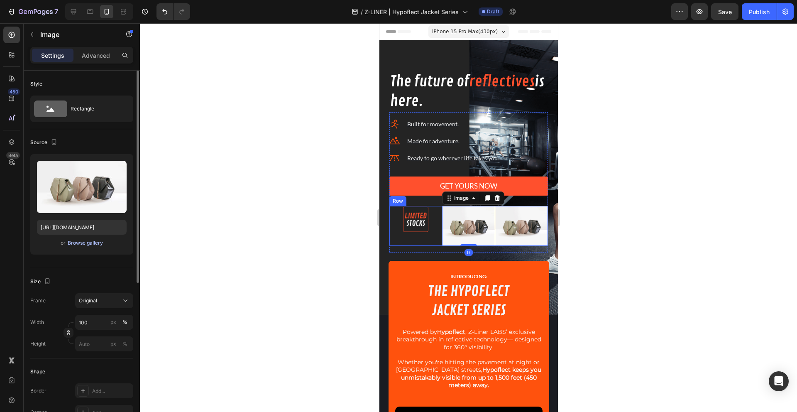
click at [78, 246] on div "Browse gallery" at bounding box center [85, 242] width 35 height 7
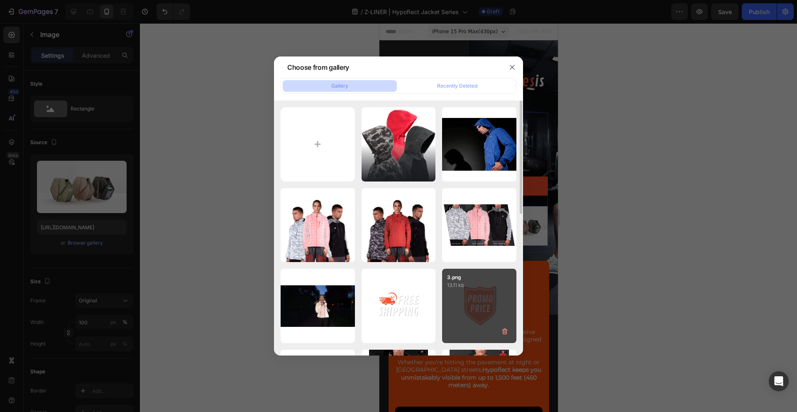
click at [470, 297] on div "3.png 13.11 kb" at bounding box center [479, 305] width 74 height 74
type input "[URL][DOMAIN_NAME]"
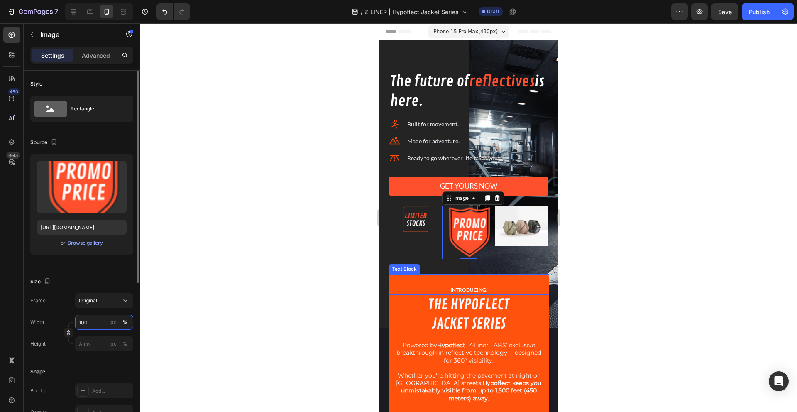
click at [86, 325] on input "100" at bounding box center [104, 321] width 58 height 15
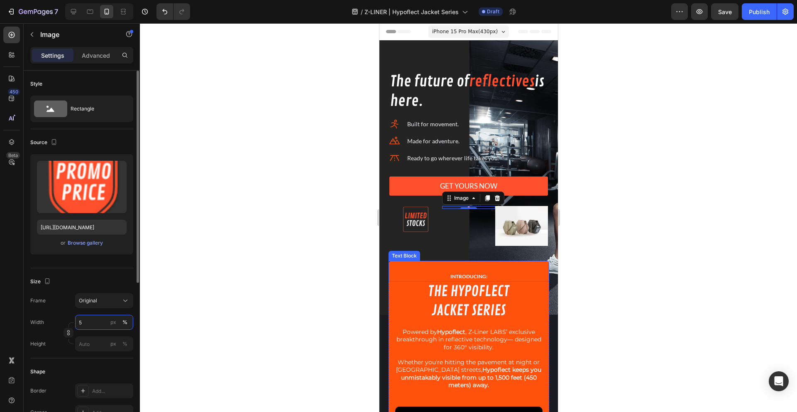
type input "50"
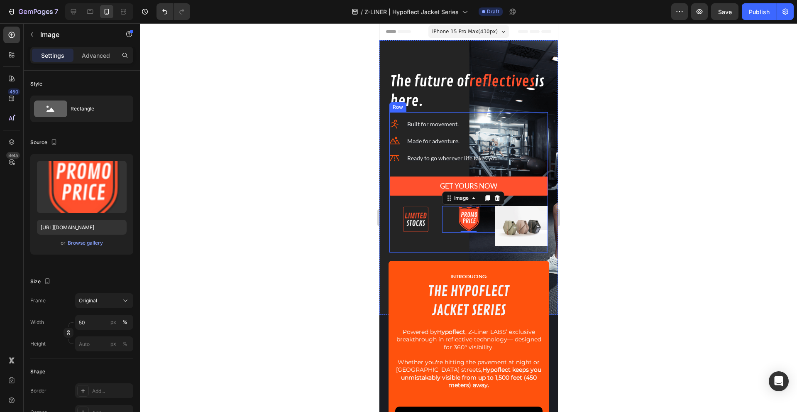
click at [505, 233] on img at bounding box center [521, 226] width 53 height 40
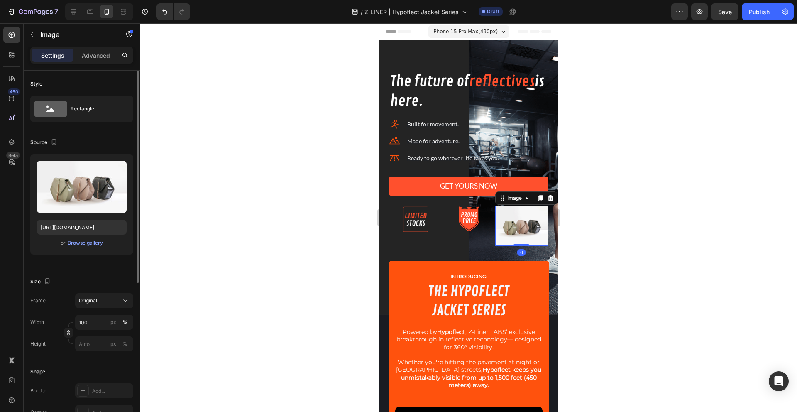
click at [76, 247] on div "or Browse gallery" at bounding box center [82, 243] width 90 height 10
click at [81, 242] on div "Browse gallery" at bounding box center [85, 242] width 35 height 7
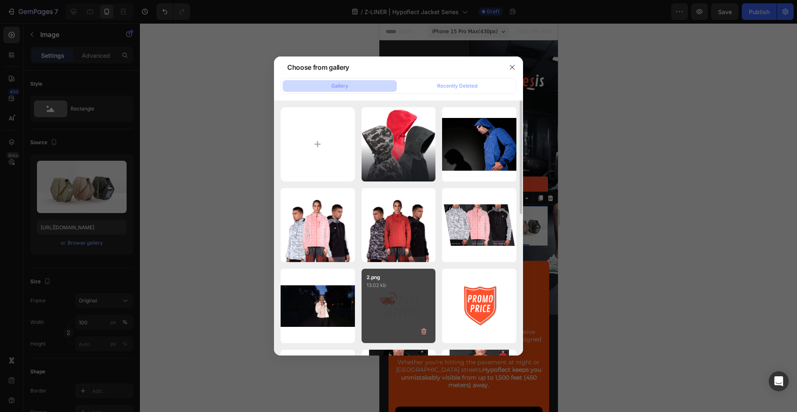
click at [397, 314] on div "2.png 13.02 kb" at bounding box center [398, 305] width 74 height 74
type input "https://cdn.shopify.com/s/files/1/1577/2279/files/gempages_558079350130345040-9…"
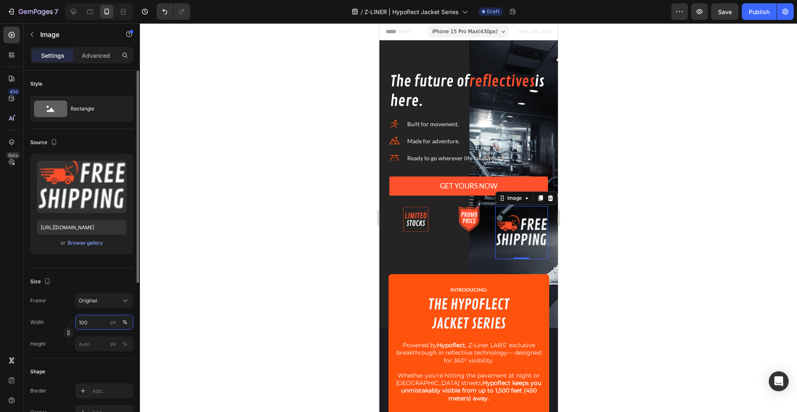
click at [90, 321] on input "100" at bounding box center [104, 321] width 58 height 15
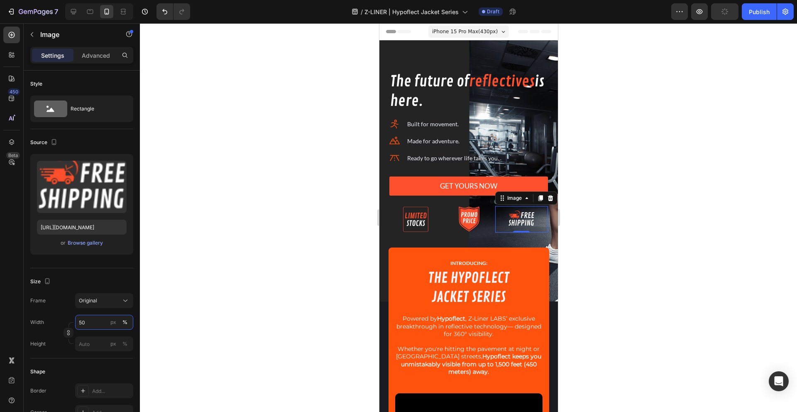
type input "50"
click at [610, 194] on div at bounding box center [468, 217] width 657 height 388
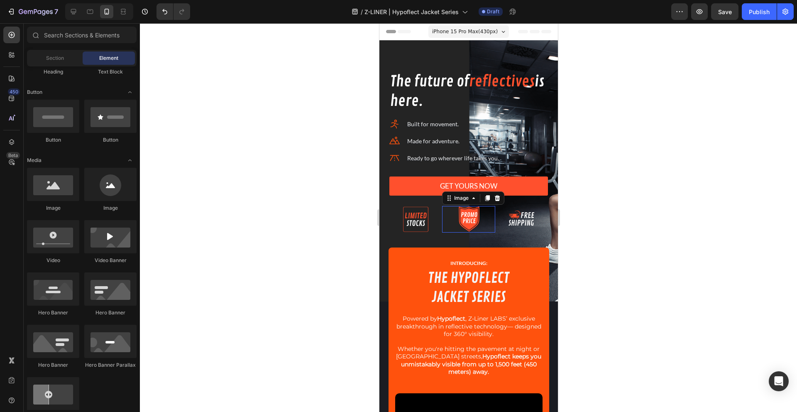
click at [442, 222] on div at bounding box center [467, 219] width 53 height 27
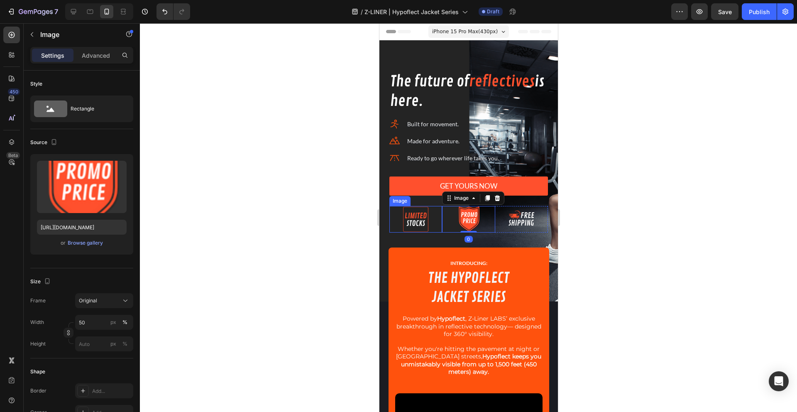
click at [420, 227] on img at bounding box center [415, 219] width 27 height 27
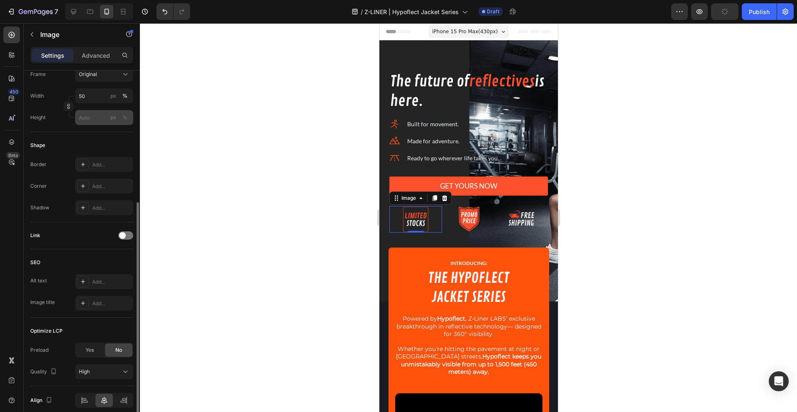
scroll to position [262, 0]
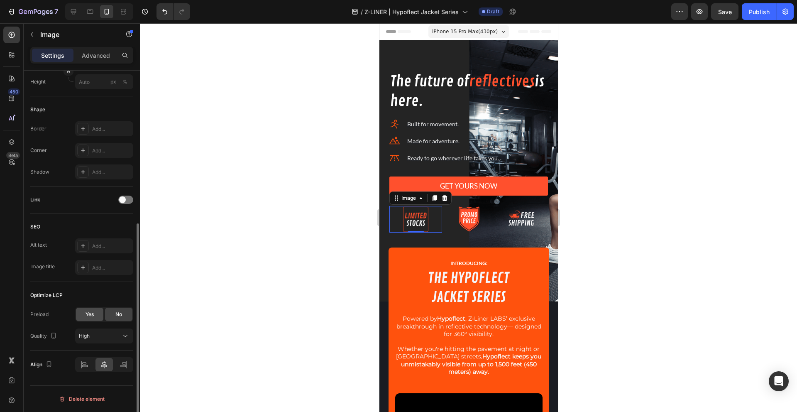
click at [95, 315] on div "Yes" at bounding box center [89, 313] width 27 height 13
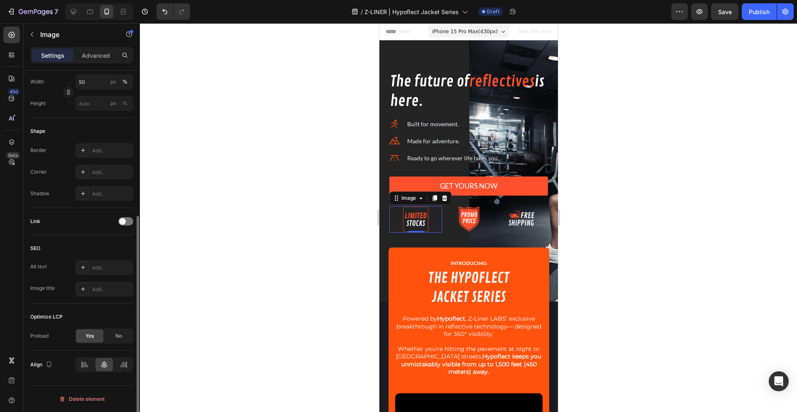
scroll to position [240, 0]
click at [84, 363] on icon at bounding box center [84, 364] width 8 height 8
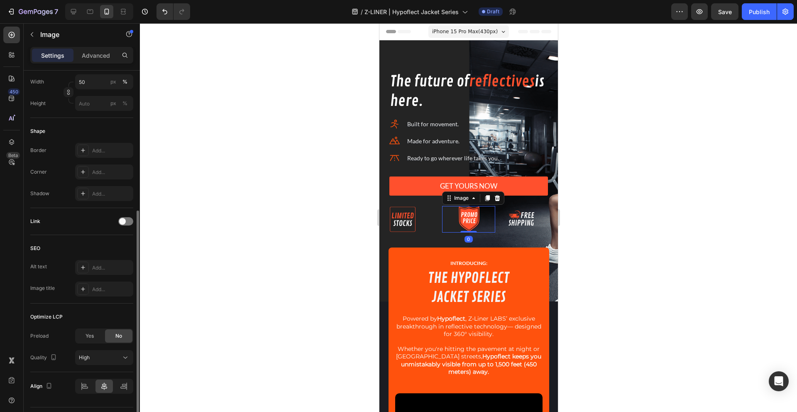
click at [450, 225] on div at bounding box center [467, 219] width 53 height 27
click at [414, 228] on img at bounding box center [402, 219] width 27 height 27
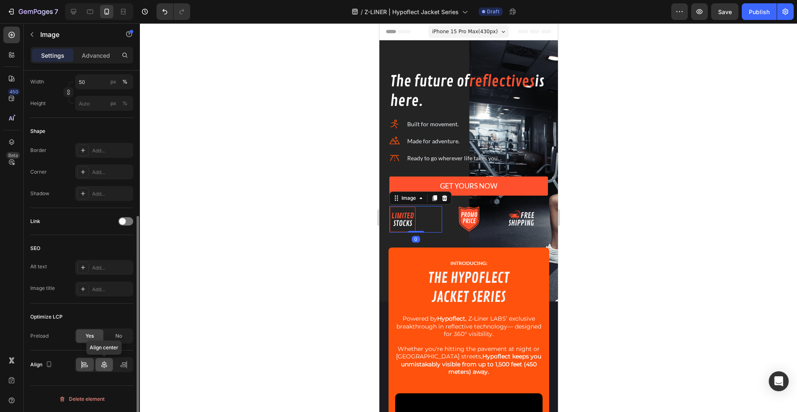
click at [102, 361] on icon at bounding box center [104, 364] width 8 height 8
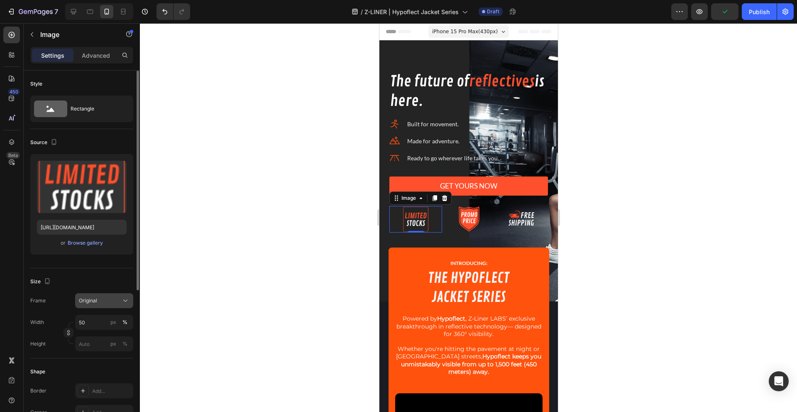
click at [102, 297] on div "Original" at bounding box center [99, 300] width 41 height 7
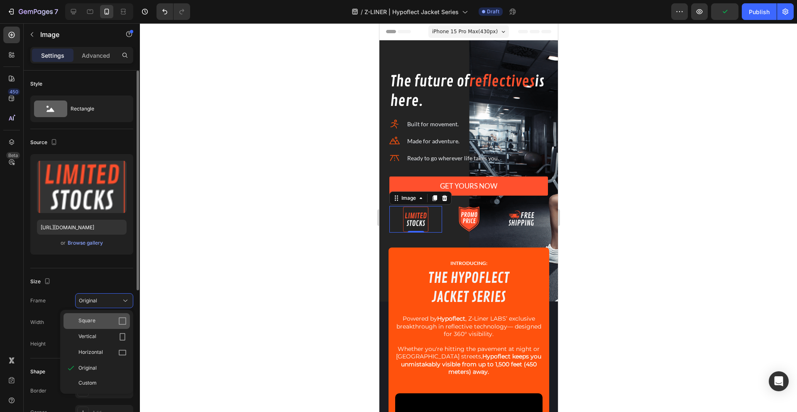
click at [97, 314] on div "Square" at bounding box center [96, 321] width 66 height 16
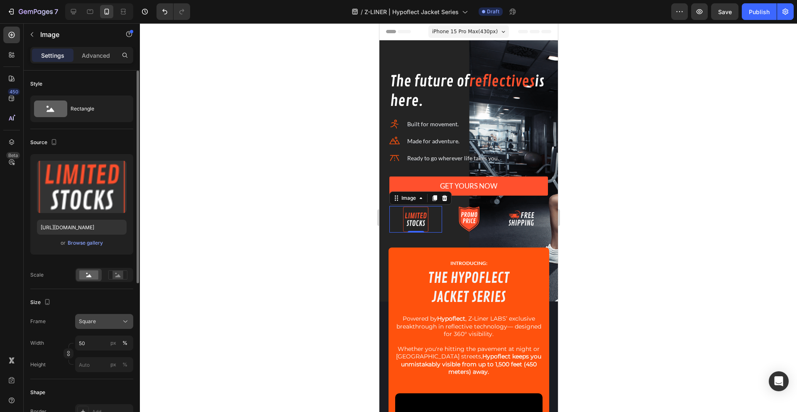
click at [97, 320] on div "Square" at bounding box center [99, 320] width 41 height 7
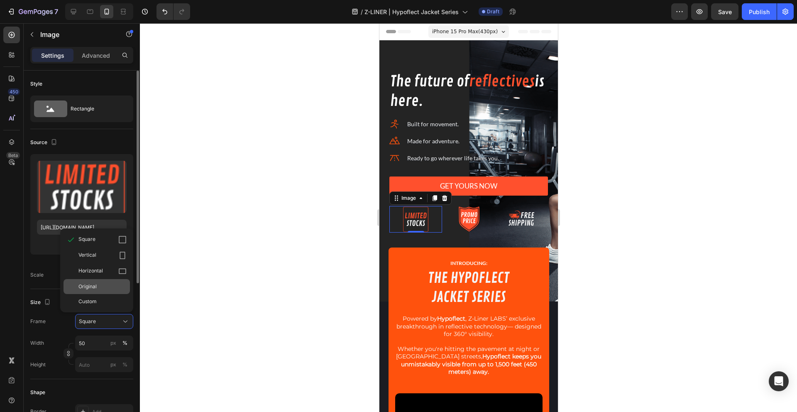
click at [99, 288] on div "Original" at bounding box center [102, 286] width 48 height 7
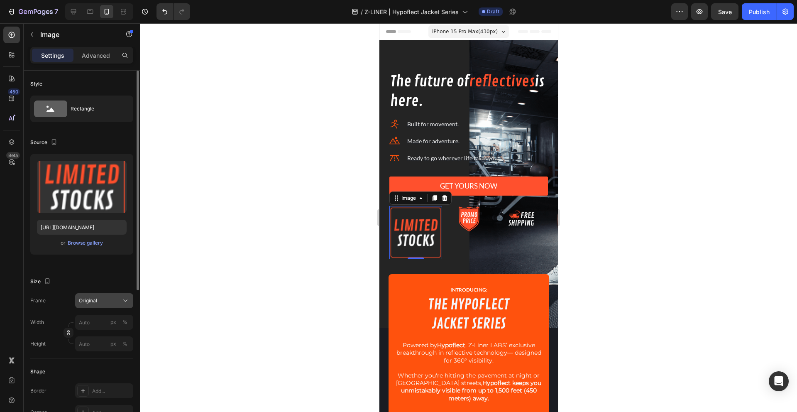
click at [105, 302] on div "Original" at bounding box center [99, 300] width 41 height 7
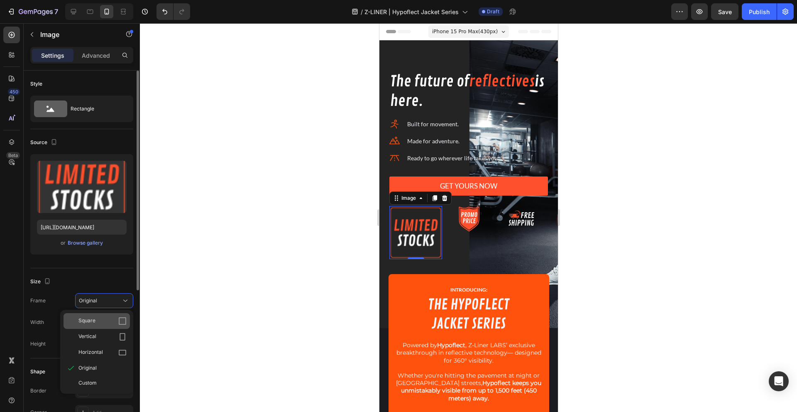
click at [99, 318] on div "Square" at bounding box center [102, 321] width 48 height 8
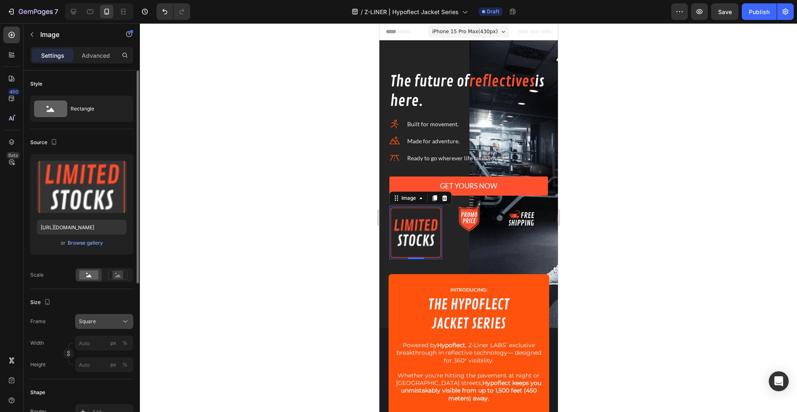
click at [102, 320] on div "Square" at bounding box center [99, 320] width 41 height 7
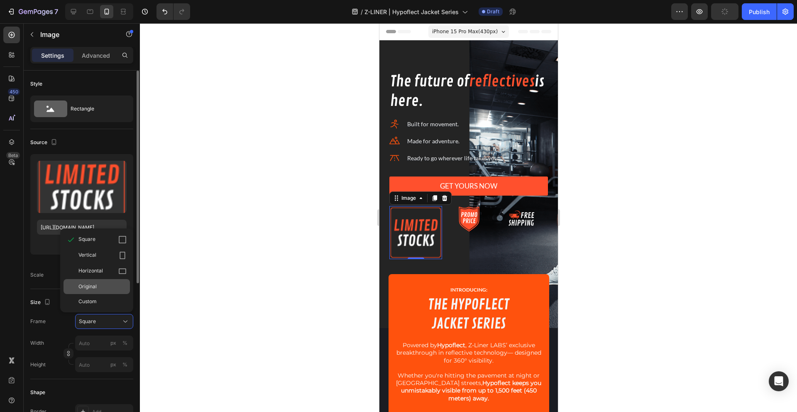
drag, startPoint x: 100, startPoint y: 300, endPoint x: 104, endPoint y: 280, distance: 20.2
click at [104, 280] on div "Square Vertical Horizontal Original Custom" at bounding box center [96, 270] width 73 height 77
click at [106, 283] on div "Original" at bounding box center [102, 286] width 48 height 7
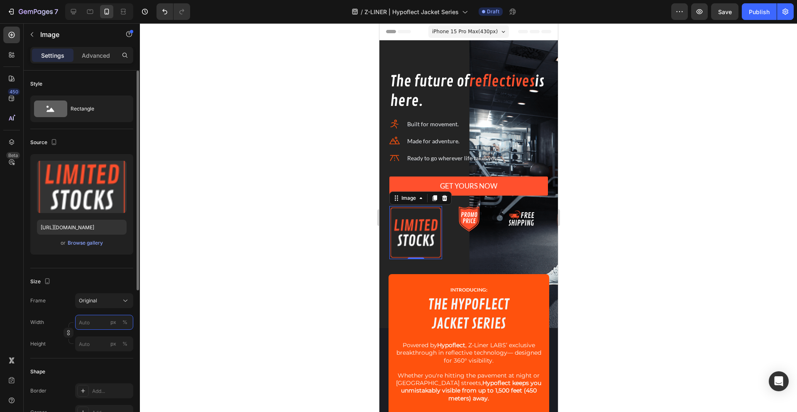
click at [90, 321] on input "px %" at bounding box center [104, 321] width 58 height 15
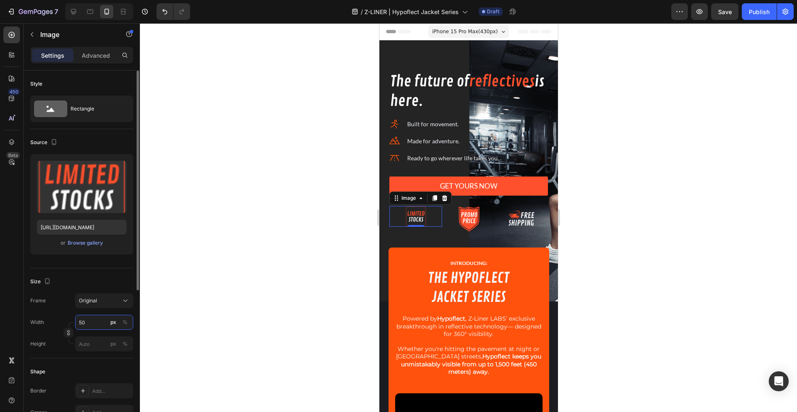
type input "50"
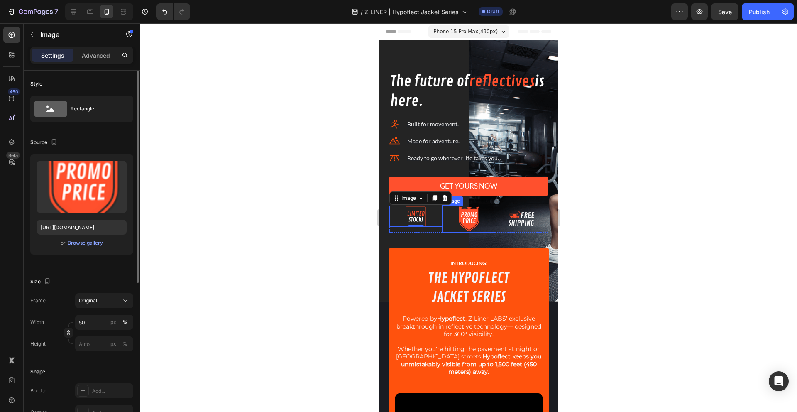
click at [463, 216] on img at bounding box center [468, 219] width 27 height 27
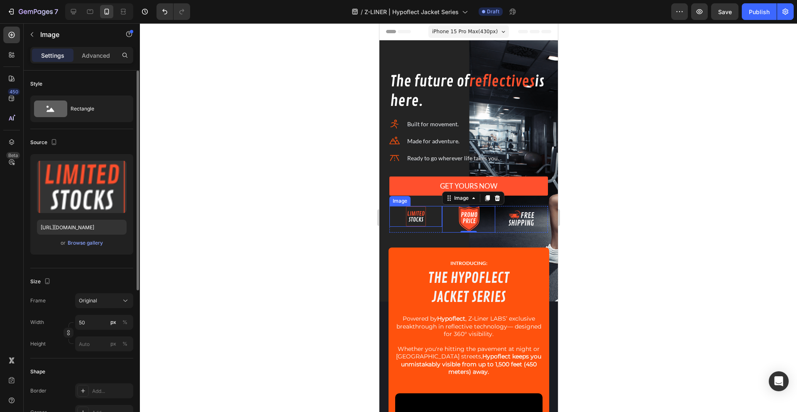
click at [415, 216] on img at bounding box center [415, 216] width 21 height 21
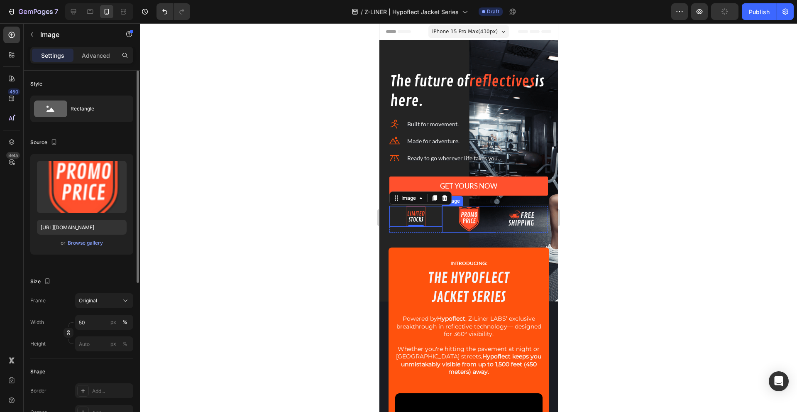
click at [449, 220] on div at bounding box center [467, 219] width 53 height 27
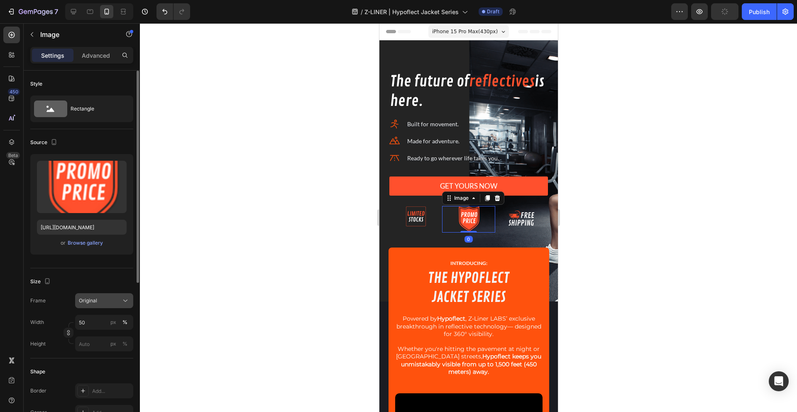
click at [89, 307] on button "Original" at bounding box center [104, 300] width 58 height 15
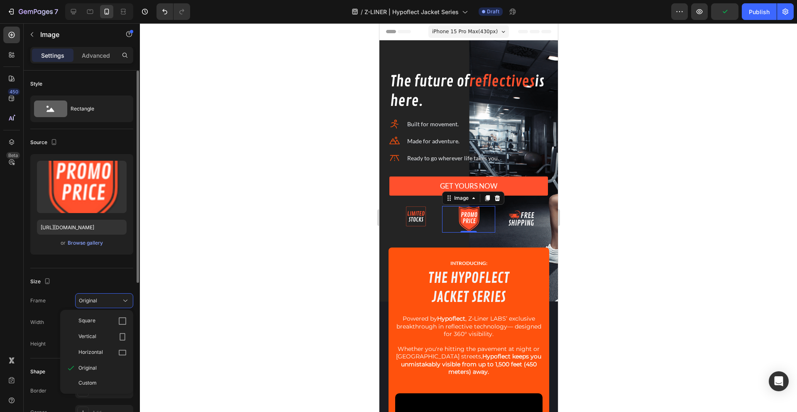
click at [88, 368] on span "Original" at bounding box center [87, 367] width 18 height 7
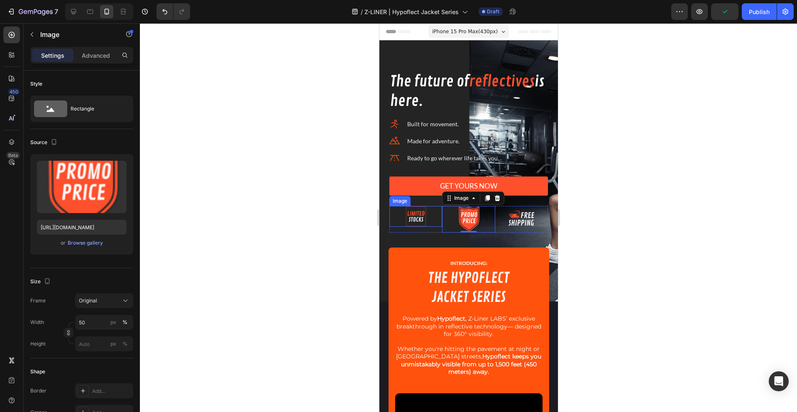
click at [415, 219] on img at bounding box center [415, 216] width 21 height 21
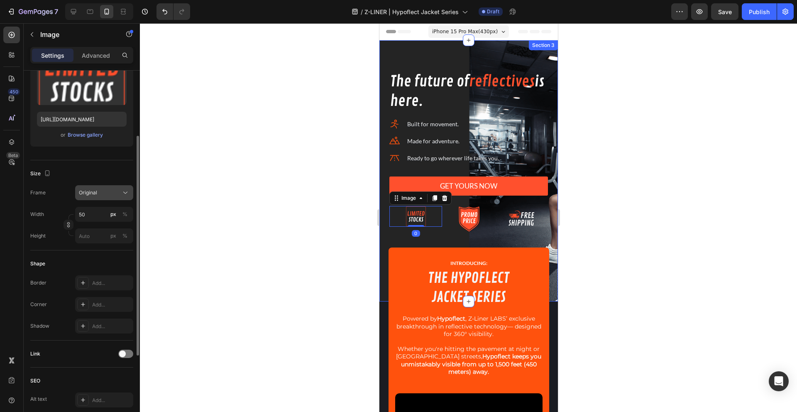
scroll to position [240, 0]
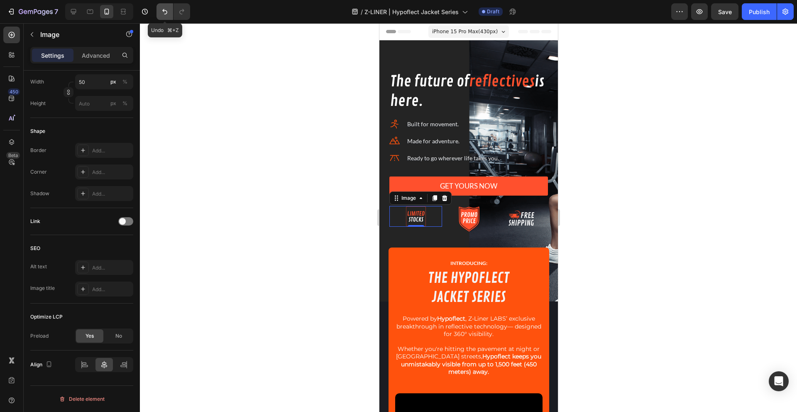
click at [163, 10] on icon "Undo/Redo" at bounding box center [164, 11] width 5 height 5
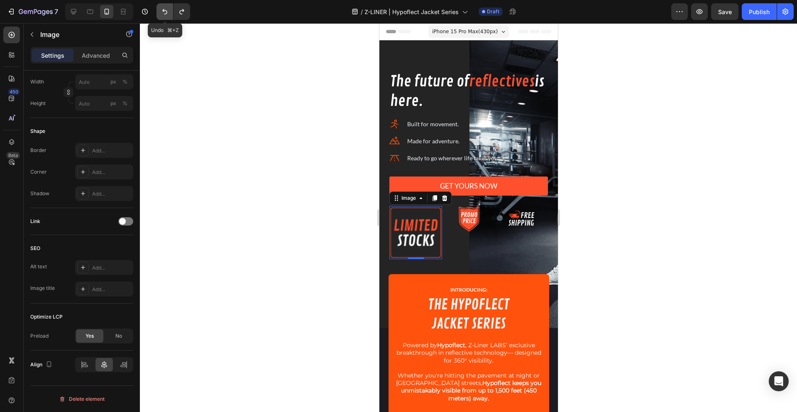
click at [163, 10] on icon "Undo/Redo" at bounding box center [164, 11] width 5 height 5
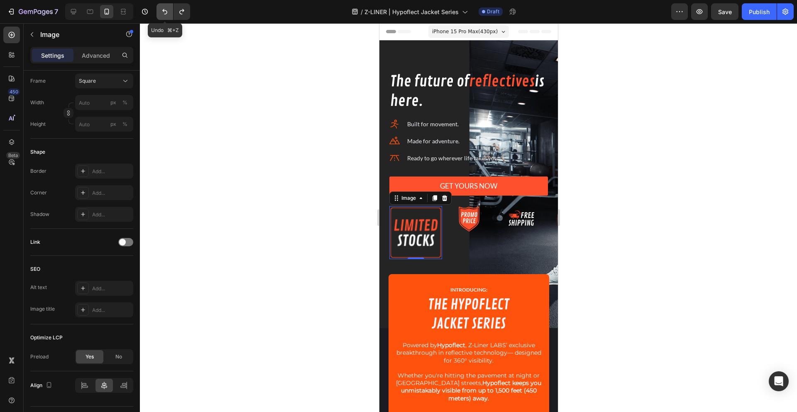
click at [163, 10] on icon "Undo/Redo" at bounding box center [164, 11] width 5 height 5
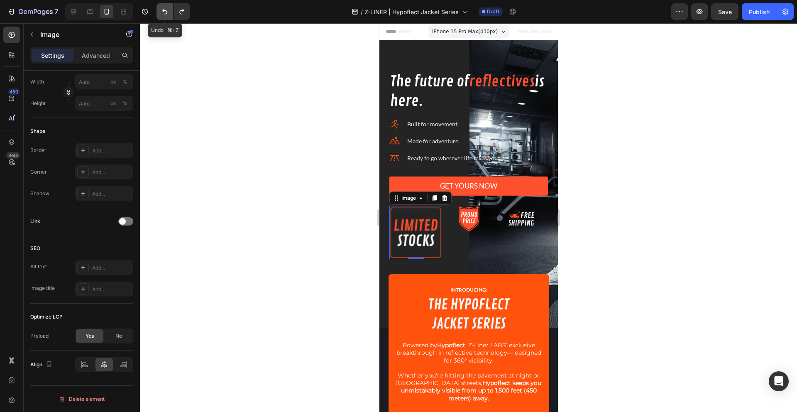
click at [163, 10] on icon "Undo/Redo" at bounding box center [164, 11] width 5 height 5
type input "50"
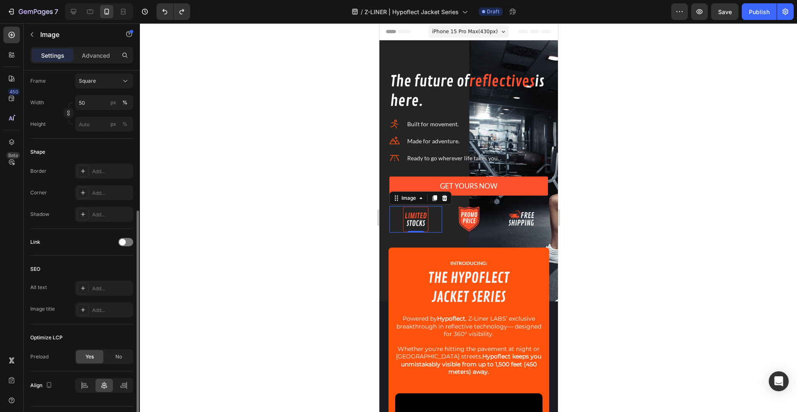
scroll to position [0, 0]
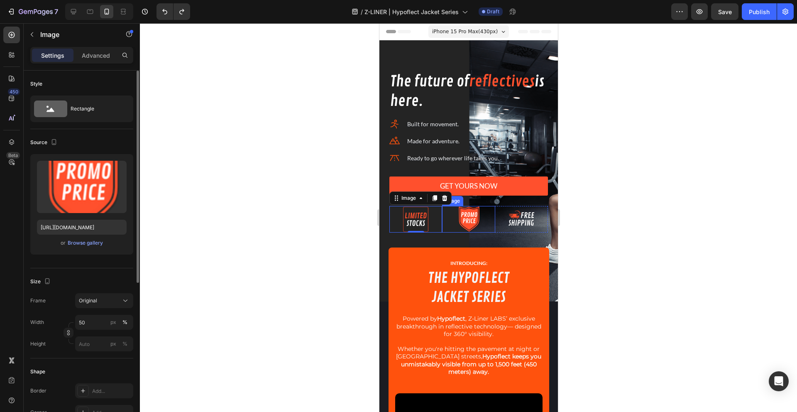
click at [444, 224] on div at bounding box center [467, 219] width 53 height 27
click at [446, 196] on icon at bounding box center [448, 198] width 7 height 7
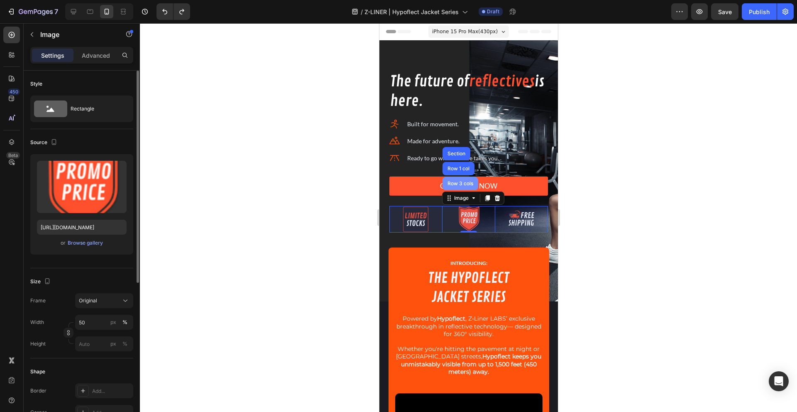
click at [450, 183] on div "Row 3 cols" at bounding box center [459, 183] width 29 height 5
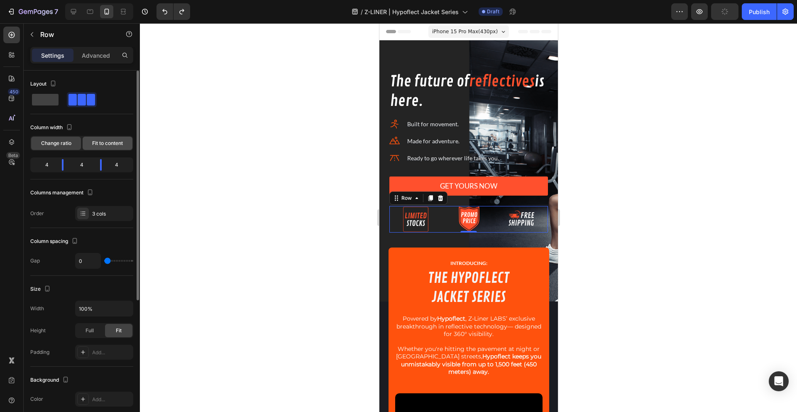
click at [99, 144] on span "Fit to content" at bounding box center [107, 142] width 31 height 7
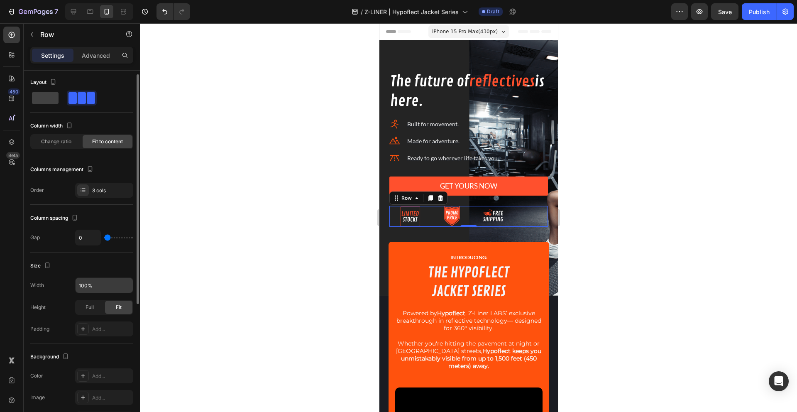
scroll to position [3, 0]
click at [122, 280] on icon "button" at bounding box center [125, 283] width 8 height 8
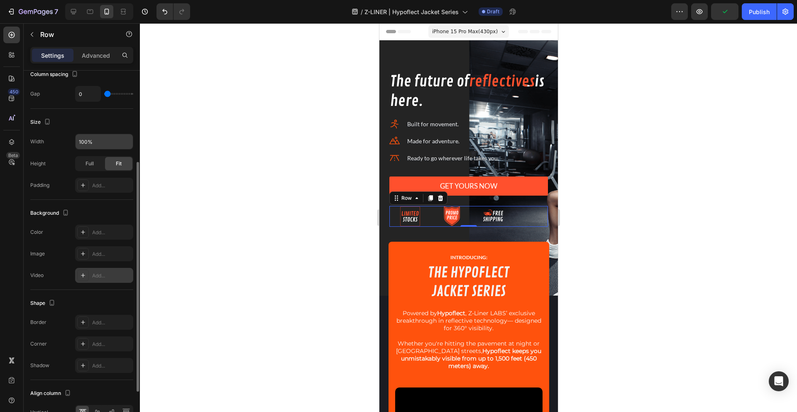
scroll to position [215, 0]
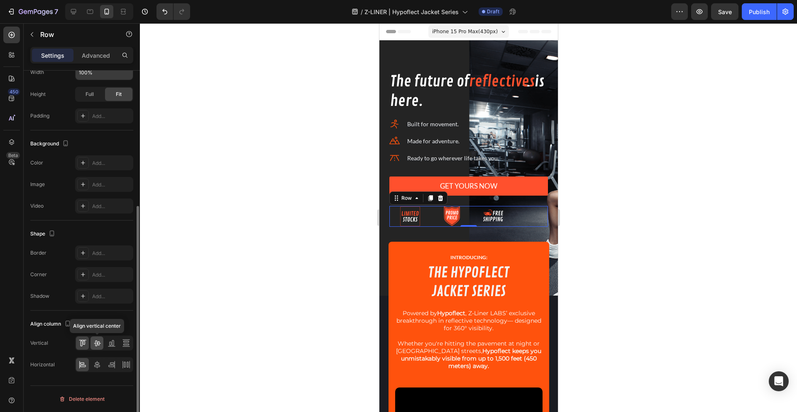
click at [98, 341] on icon at bounding box center [97, 343] width 8 height 8
click at [97, 366] on icon at bounding box center [97, 364] width 6 height 7
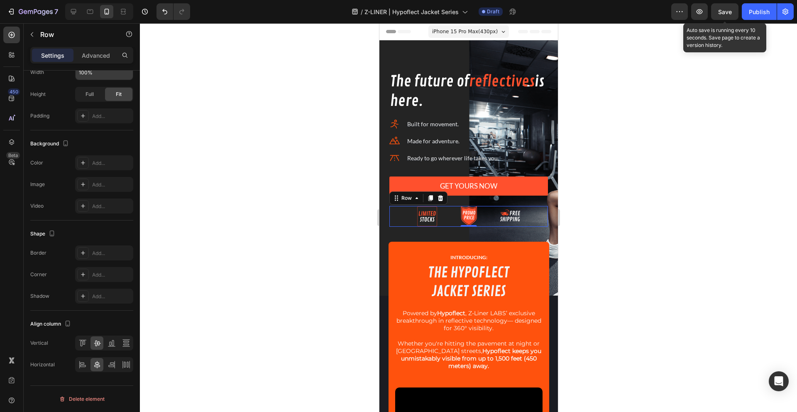
click at [727, 13] on span "Save" at bounding box center [725, 11] width 14 height 7
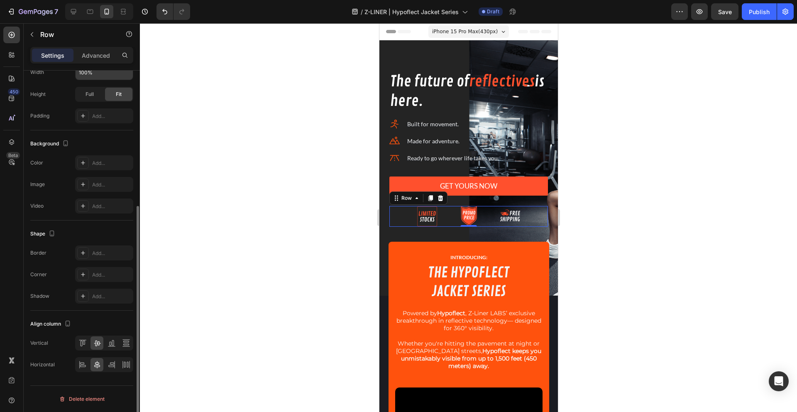
click at [92, 62] on div "Settings Advanced" at bounding box center [81, 55] width 103 height 17
click at [94, 57] on p "Advanced" at bounding box center [96, 55] width 28 height 9
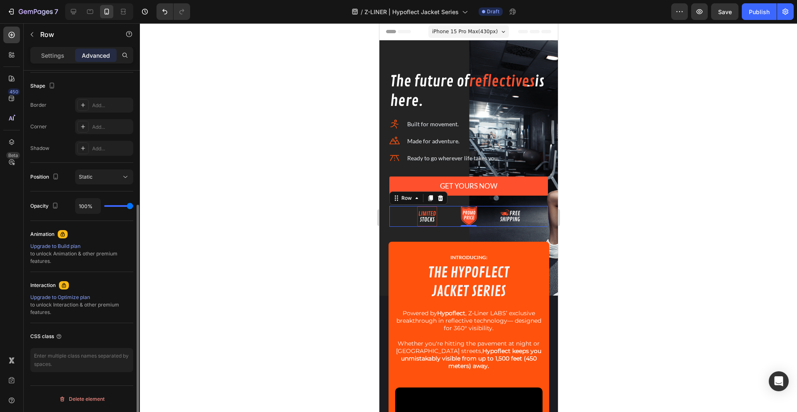
scroll to position [0, 0]
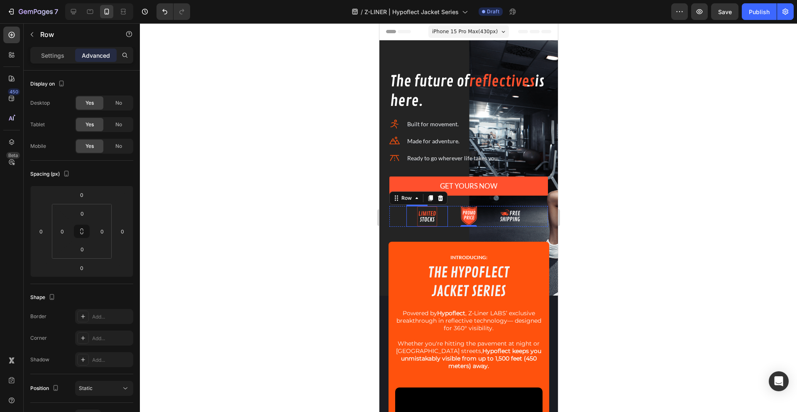
click at [409, 213] on div at bounding box center [426, 216] width 41 height 21
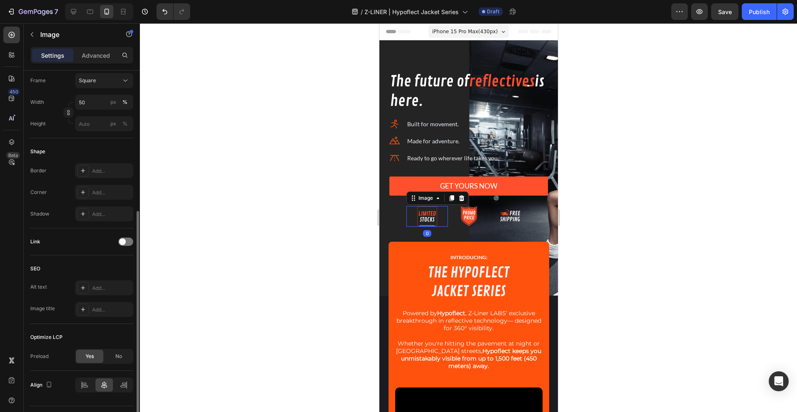
scroll to position [261, 0]
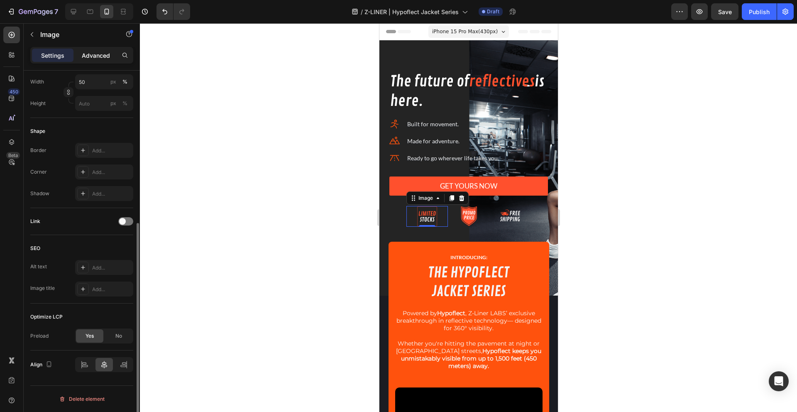
click at [91, 57] on p "Advanced" at bounding box center [96, 55] width 28 height 9
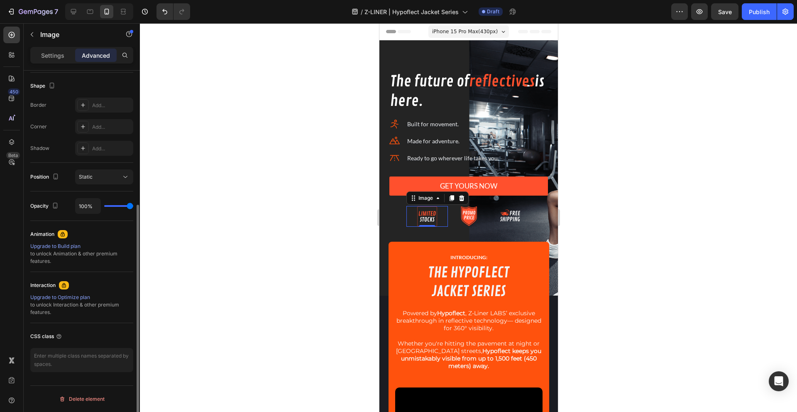
scroll to position [0, 0]
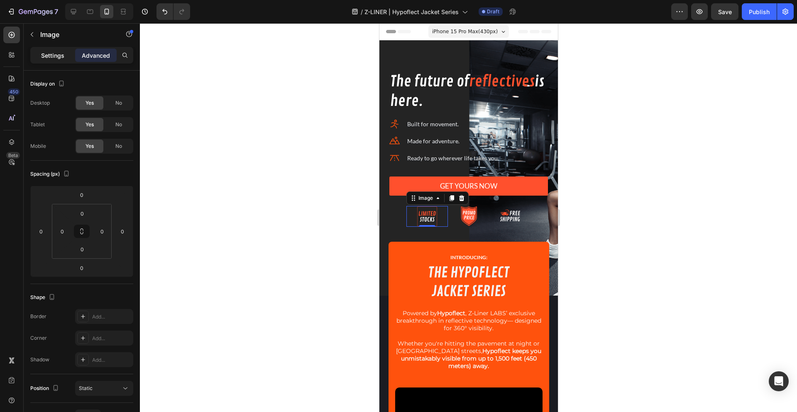
click at [60, 58] on p "Settings" at bounding box center [52, 55] width 23 height 9
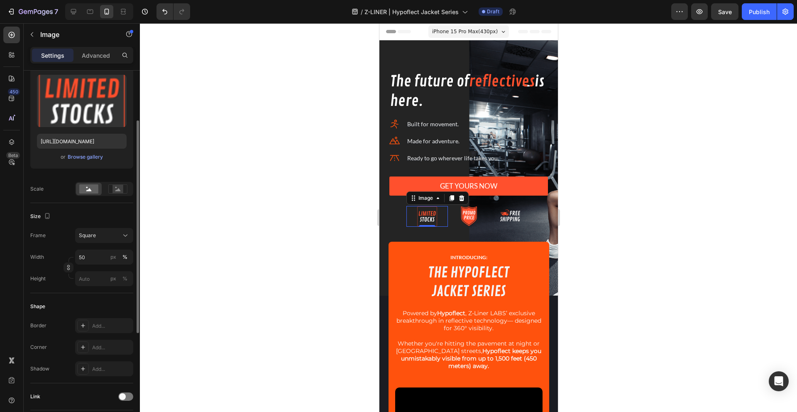
scroll to position [161, 0]
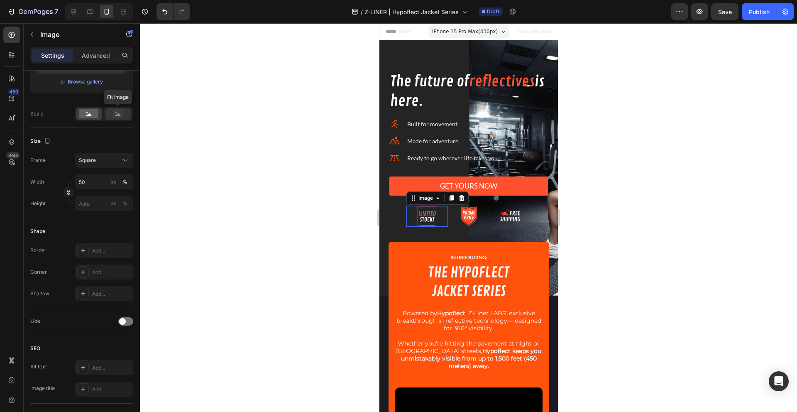
click at [116, 111] on rect at bounding box center [117, 114] width 11 height 8
click at [88, 110] on rect at bounding box center [88, 113] width 19 height 9
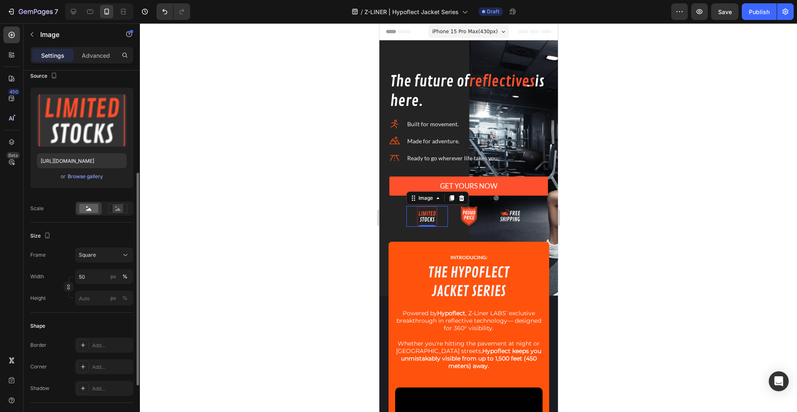
scroll to position [107, 0]
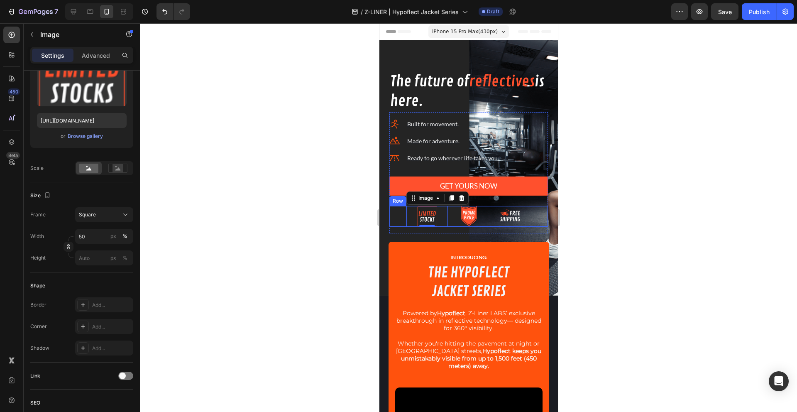
click at [396, 221] on div "Image 0 Image Image Row" at bounding box center [468, 216] width 158 height 21
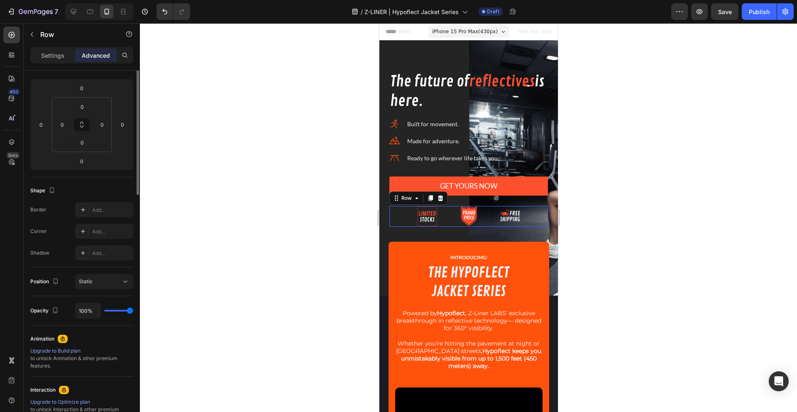
scroll to position [0, 0]
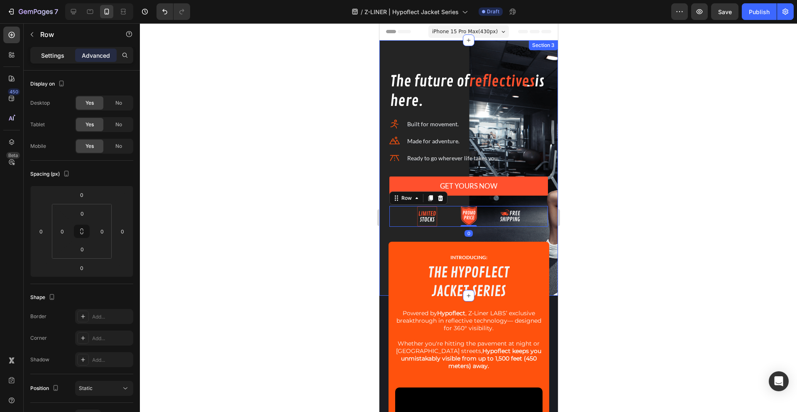
click at [48, 56] on p "Settings" at bounding box center [52, 55] width 23 height 9
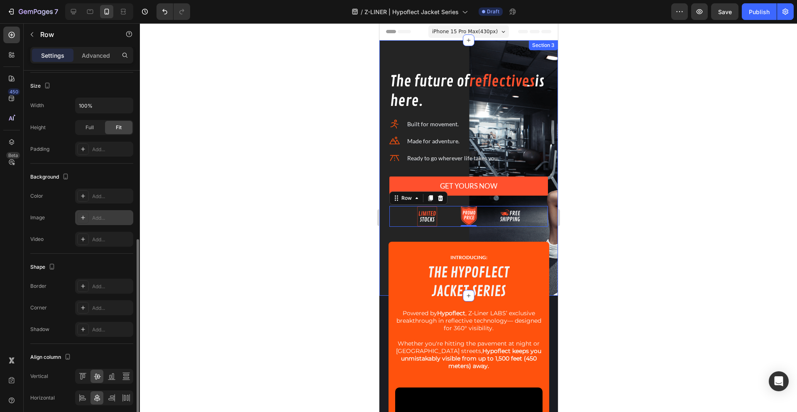
scroll to position [215, 0]
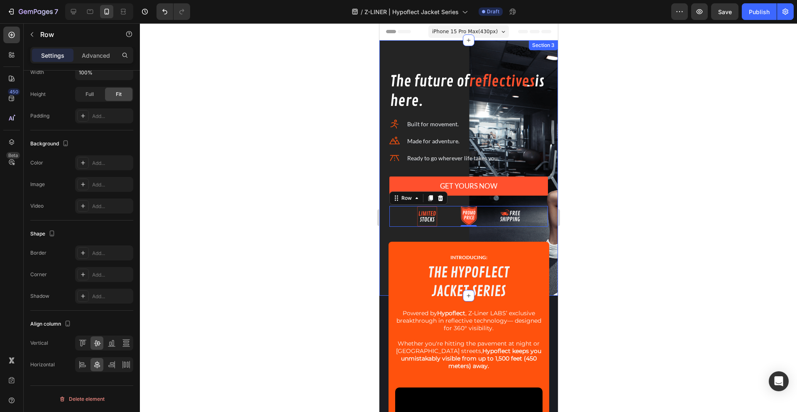
click at [202, 198] on div at bounding box center [468, 217] width 657 height 388
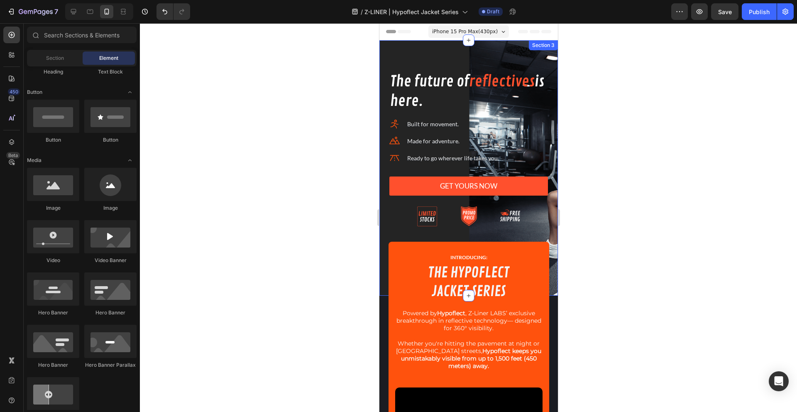
click at [418, 48] on div at bounding box center [468, 167] width 178 height 255
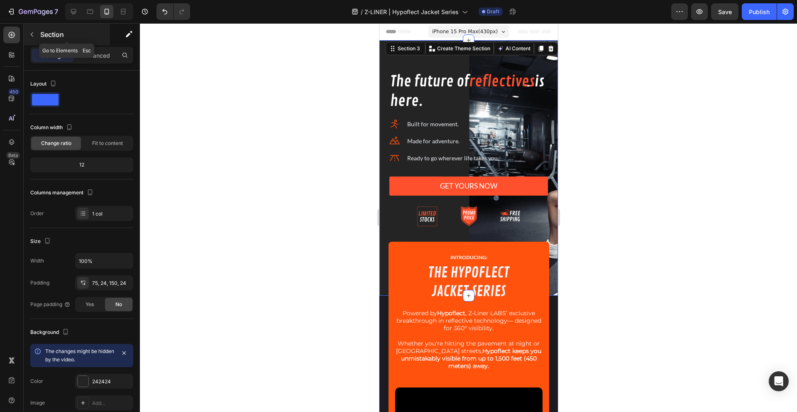
click at [28, 34] on button "button" at bounding box center [31, 34] width 13 height 13
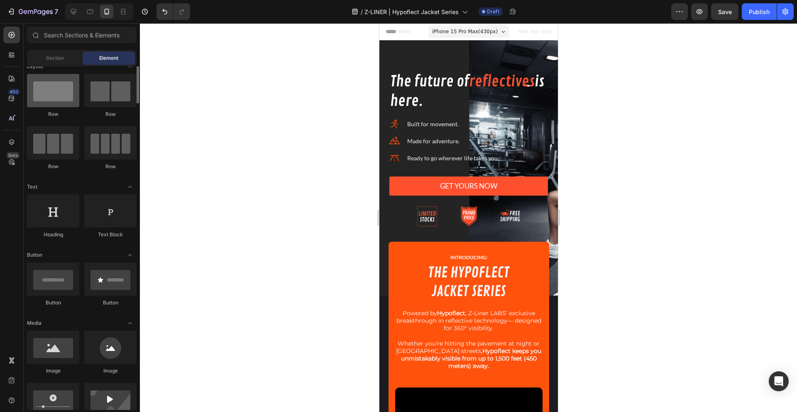
scroll to position [0, 0]
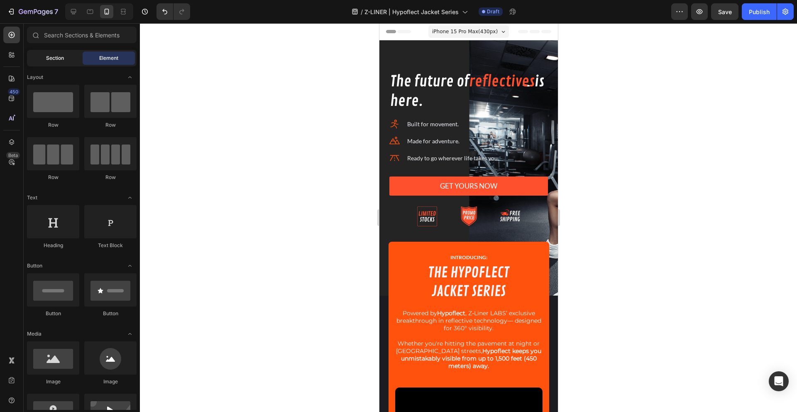
click at [48, 55] on span "Section" at bounding box center [55, 57] width 18 height 7
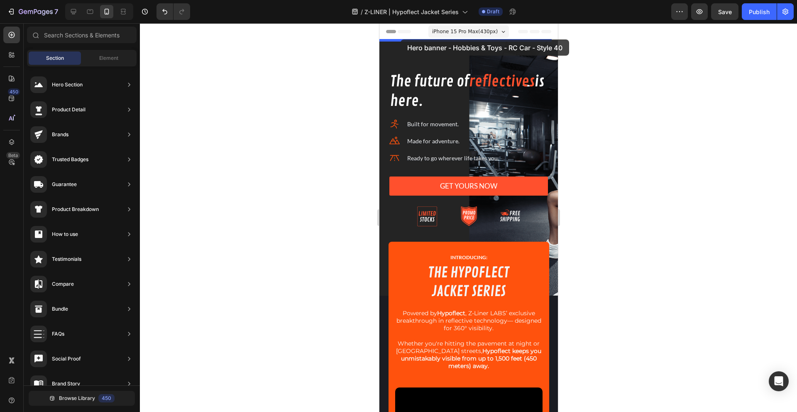
drag, startPoint x: 577, startPoint y: 96, endPoint x: 400, endPoint y: 40, distance: 185.4
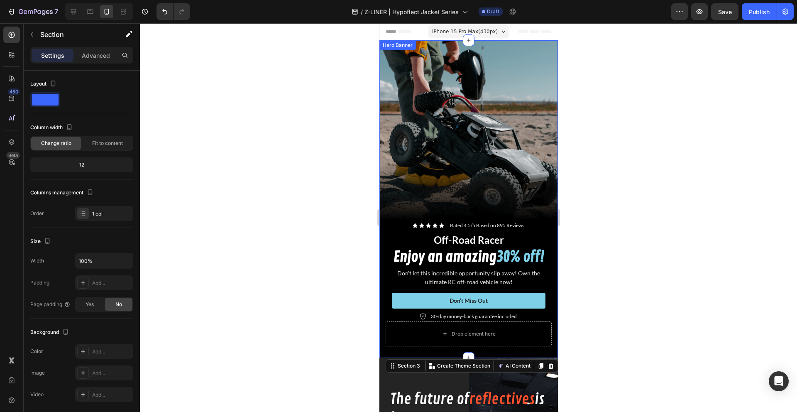
click at [435, 82] on div "Background Image" at bounding box center [468, 198] width 178 height 317
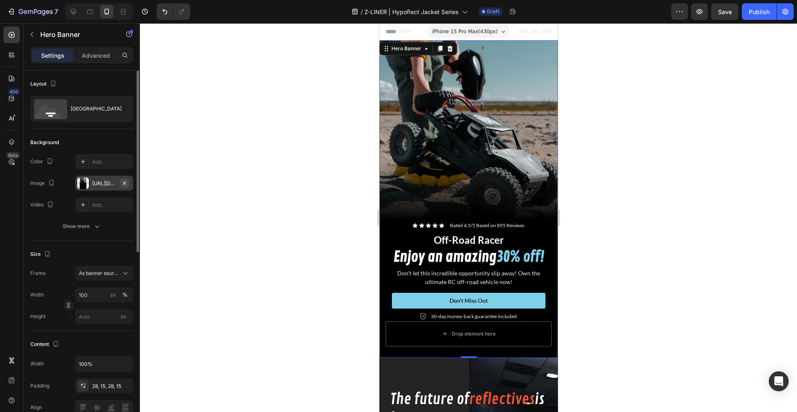
click at [126, 184] on icon "button" at bounding box center [124, 183] width 7 height 7
type input "Auto"
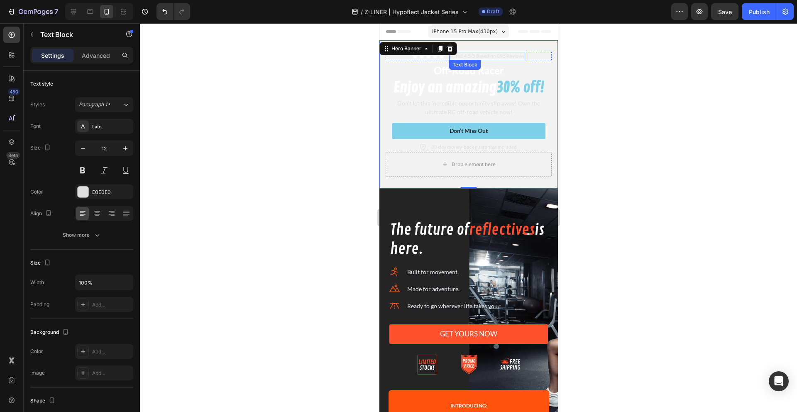
click at [505, 53] on p "Rated 4.5/5 Based on 895 Reviews" at bounding box center [486, 56] width 74 height 7
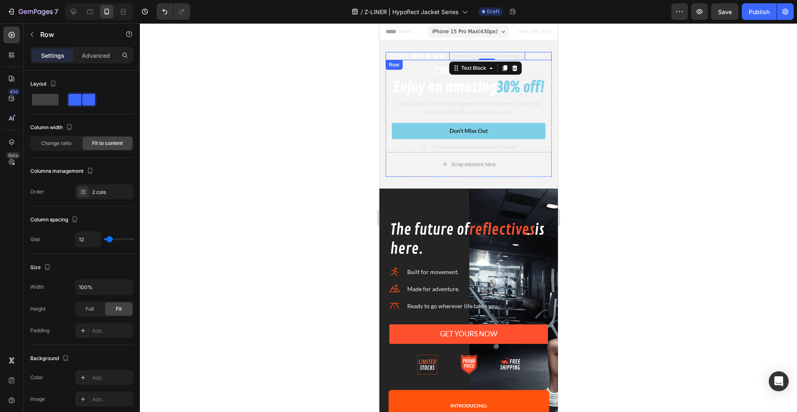
click at [524, 54] on div "Icon Icon Icon Icon Icon Icon List Rated 4.5/5 Based on 895 Reviews Text Block …" at bounding box center [468, 56] width 166 height 8
click at [538, 119] on div "Icon Icon Icon Icon Icon Icon List Rated 4.5/5 Based on 895 Reviews Text Block …" at bounding box center [468, 102] width 166 height 100
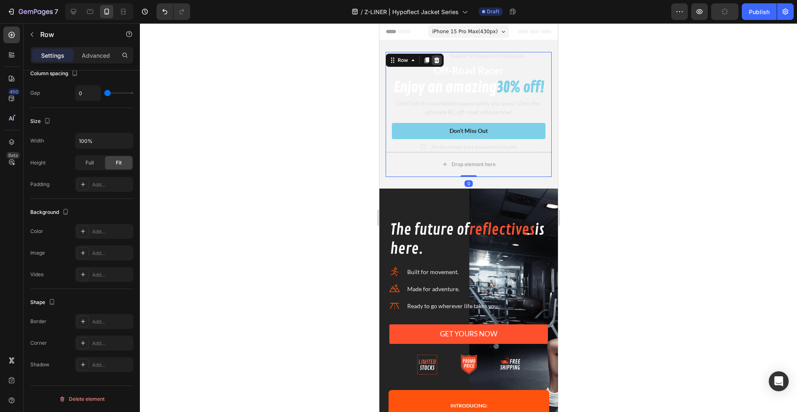
click at [433, 56] on div at bounding box center [436, 60] width 10 height 10
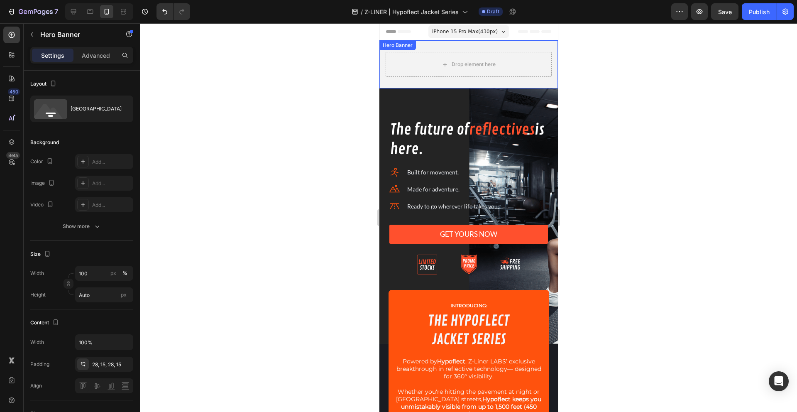
click at [394, 82] on div "Drop element here" at bounding box center [468, 64] width 178 height 48
click at [84, 54] on p "Advanced" at bounding box center [96, 55] width 28 height 9
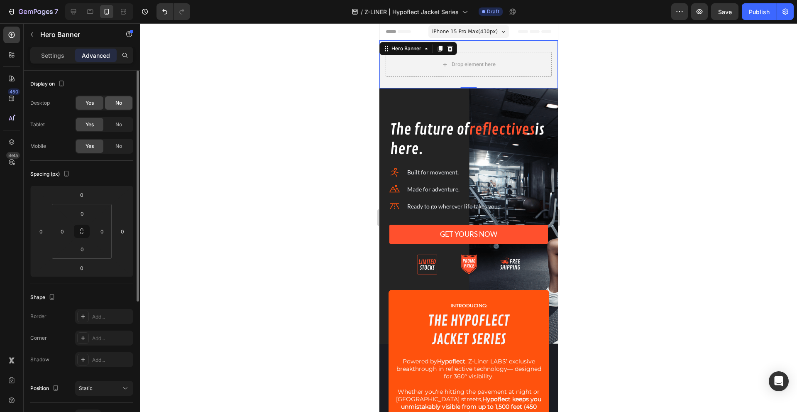
click at [118, 120] on div "No" at bounding box center [118, 124] width 27 height 13
click at [121, 102] on span "No" at bounding box center [118, 102] width 7 height 7
click at [397, 82] on div "Drop element here" at bounding box center [468, 64] width 178 height 48
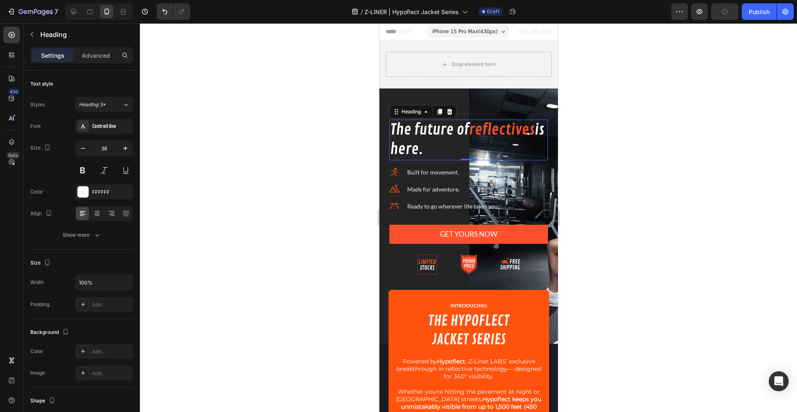
click at [436, 135] on h2 "The future of reflectives is here." at bounding box center [468, 139] width 158 height 41
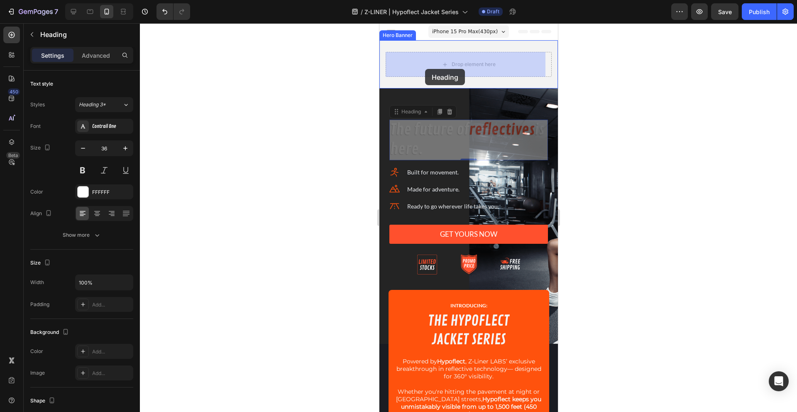
drag, startPoint x: 420, startPoint y: 116, endPoint x: 424, endPoint y: 69, distance: 47.1
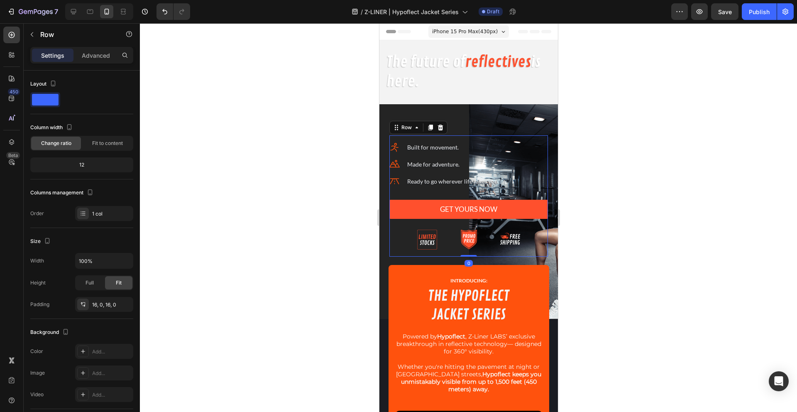
click at [514, 190] on div "Icon Built for movement. Text block Icon Made for adventure. Text block Icon Re…" at bounding box center [468, 196] width 158 height 108
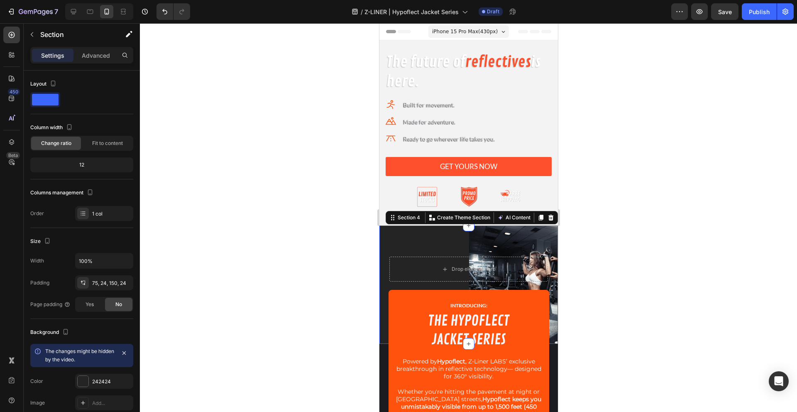
click at [396, 236] on div at bounding box center [468, 284] width 178 height 118
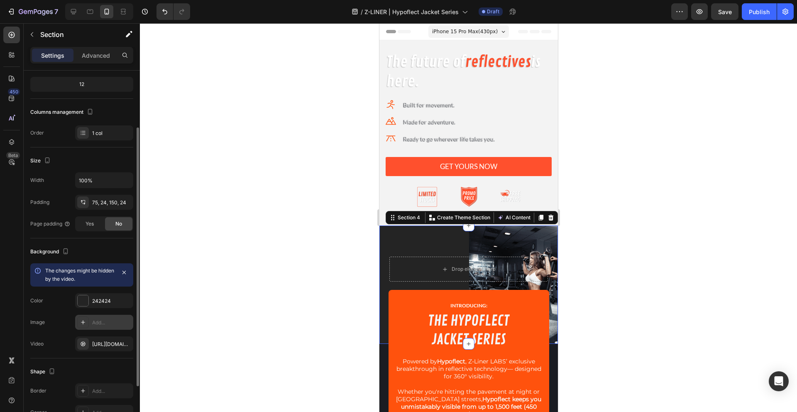
scroll to position [149, 0]
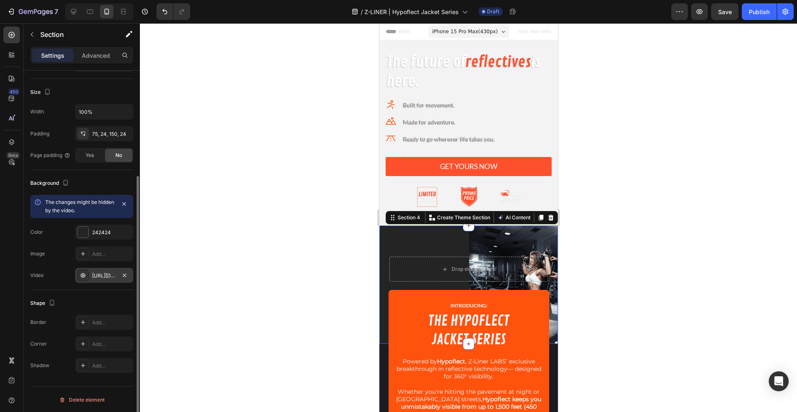
click at [106, 273] on div "[URL][DOMAIN_NAME]" at bounding box center [104, 275] width 24 height 7
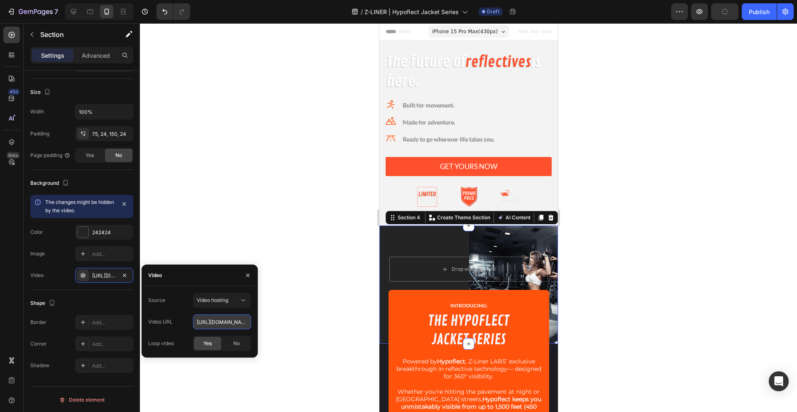
click at [212, 323] on input "[URL][DOMAIN_NAME]" at bounding box center [222, 321] width 58 height 15
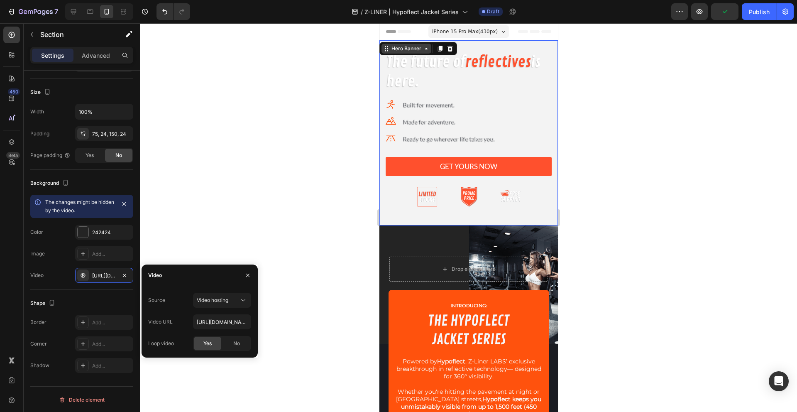
click at [385, 46] on div "Hero Banner" at bounding box center [406, 49] width 50 height 10
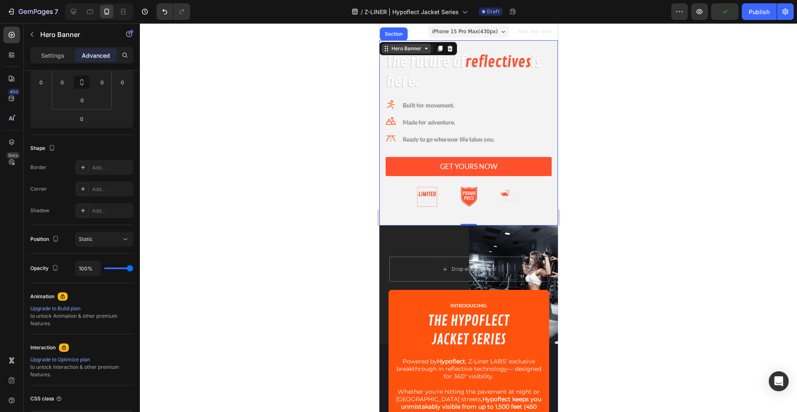
scroll to position [0, 0]
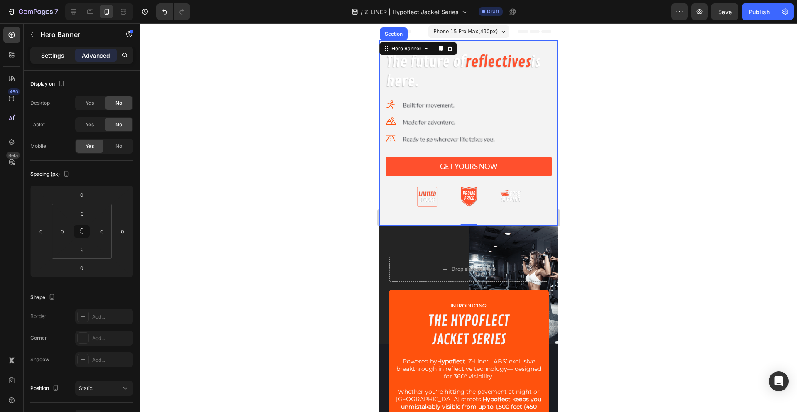
drag, startPoint x: 44, startPoint y: 52, endPoint x: 42, endPoint y: 58, distance: 5.8
click at [44, 52] on p "Settings" at bounding box center [52, 55] width 23 height 9
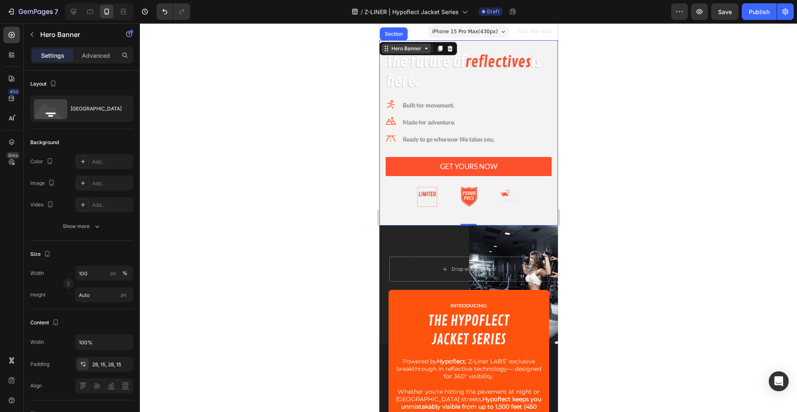
click at [412, 50] on div "Hero Banner" at bounding box center [405, 48] width 33 height 7
click at [413, 50] on div "Hero Banner" at bounding box center [405, 48] width 33 height 7
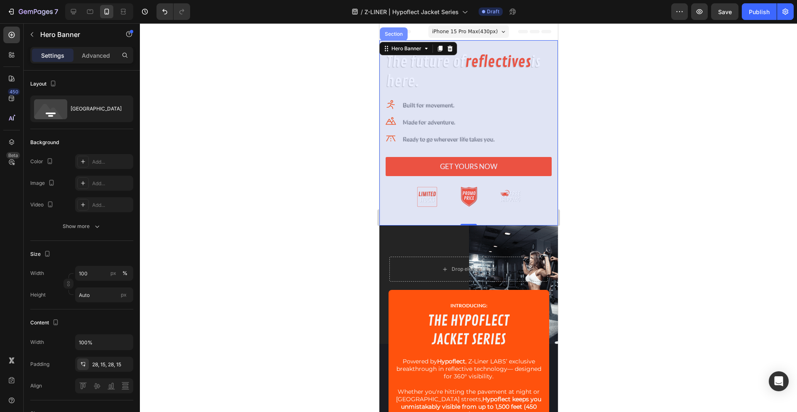
click at [399, 32] on div "Section" at bounding box center [393, 34] width 21 height 5
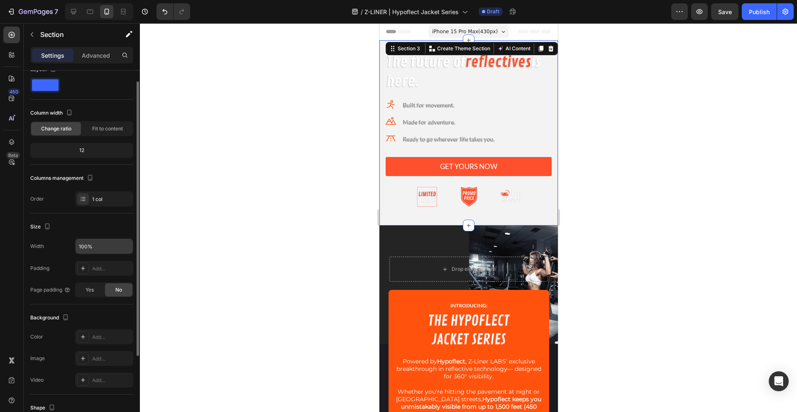
scroll to position [120, 0]
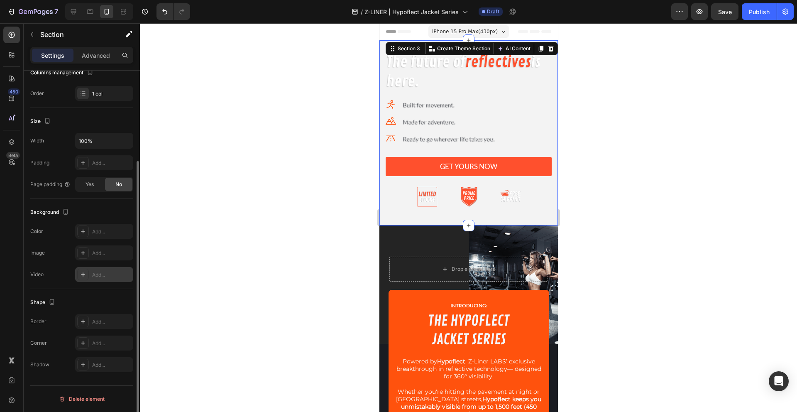
click at [100, 273] on div "Add..." at bounding box center [111, 274] width 39 height 7
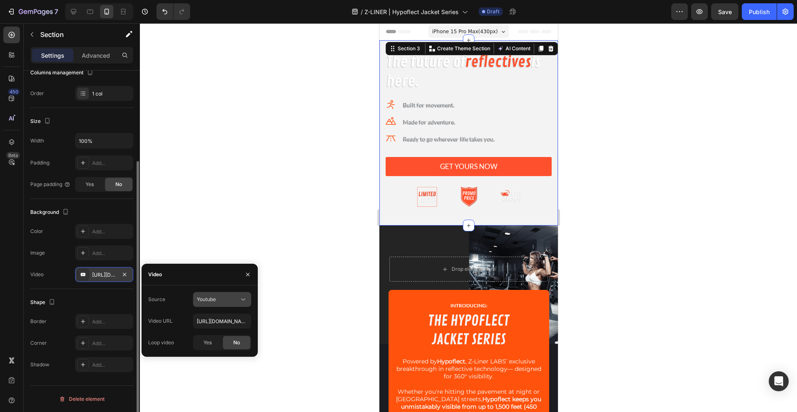
click at [197, 300] on span "Youtube" at bounding box center [206, 299] width 19 height 6
click at [205, 317] on span "Video hosting" at bounding box center [213, 319] width 32 height 7
click at [205, 316] on input "[URL][DOMAIN_NAME]" at bounding box center [222, 320] width 58 height 15
paste input "[DOMAIN_NAME][URL]"
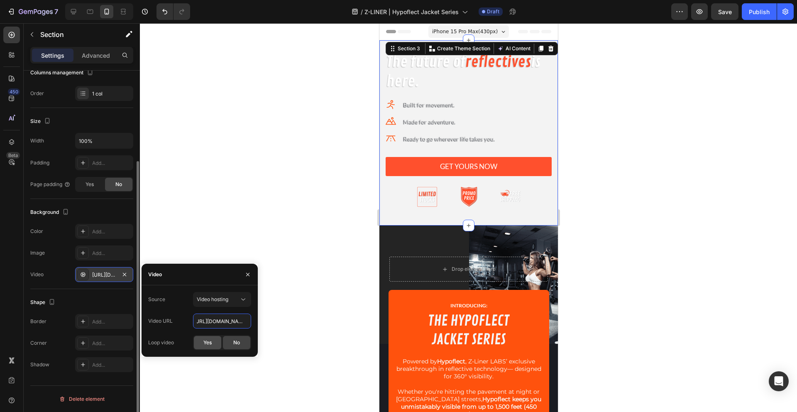
type input "[URL][DOMAIN_NAME]"
click at [201, 344] on div "Yes" at bounding box center [207, 342] width 27 height 13
drag, startPoint x: 247, startPoint y: 275, endPoint x: 267, endPoint y: 315, distance: 44.5
click at [267, 0] on div "7 / Z-LINER | Hypoflect Jacket Series Draft Preview Save Publish 450 Beta Secti…" at bounding box center [398, 0] width 797 height 0
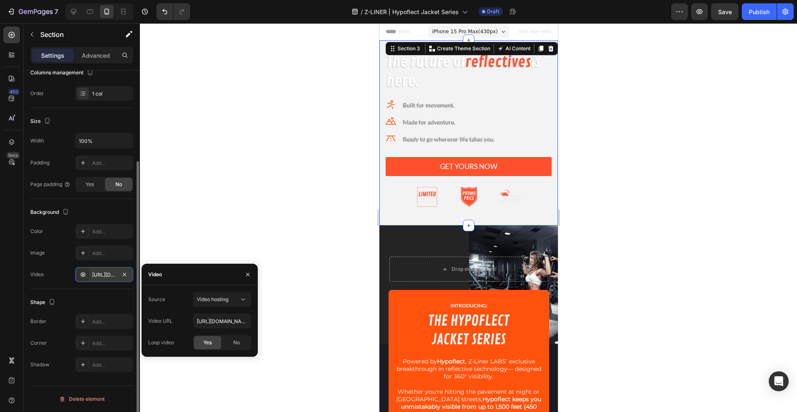
click button "button" at bounding box center [247, 274] width 13 height 13
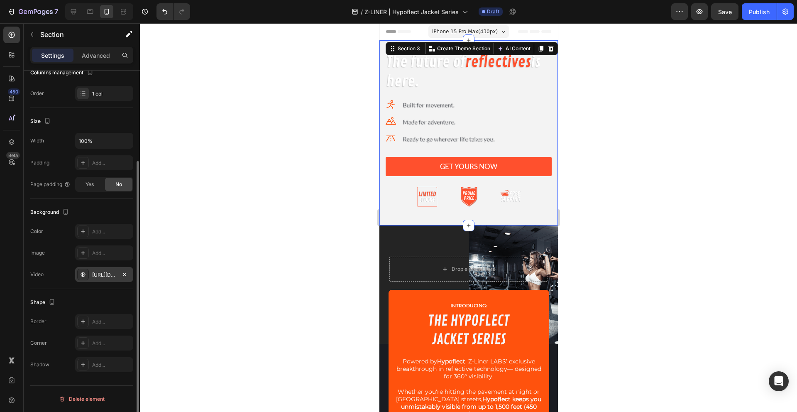
scroll to position [118, 0]
click at [396, 217] on div "The future of reflectives is here. Heading Icon Built for movement. Text block …" at bounding box center [468, 132] width 178 height 185
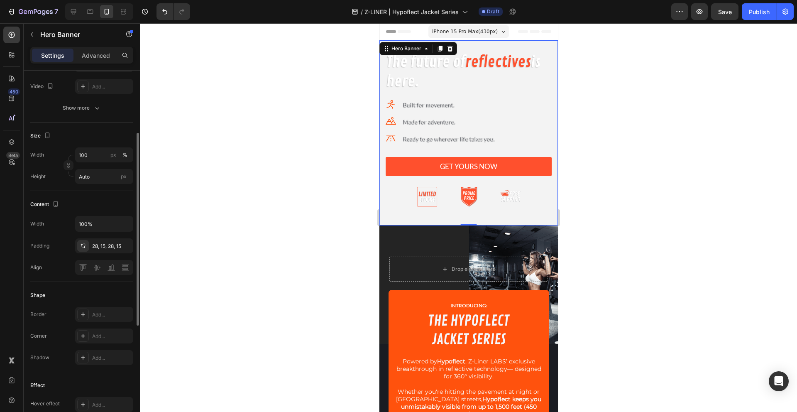
scroll to position [0, 0]
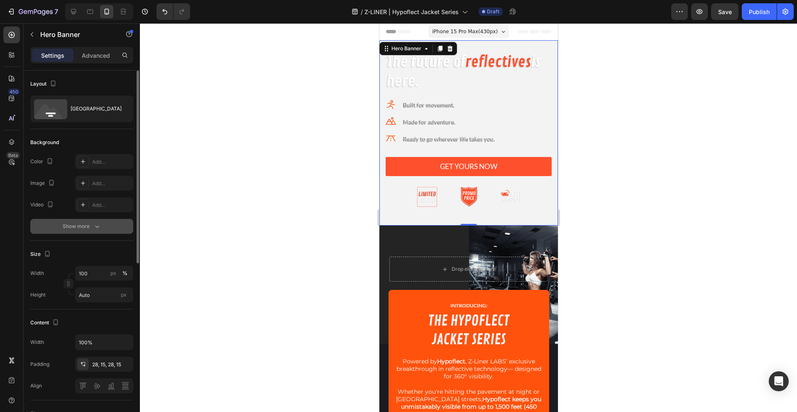
click at [90, 220] on button "Show more" at bounding box center [81, 226] width 103 height 15
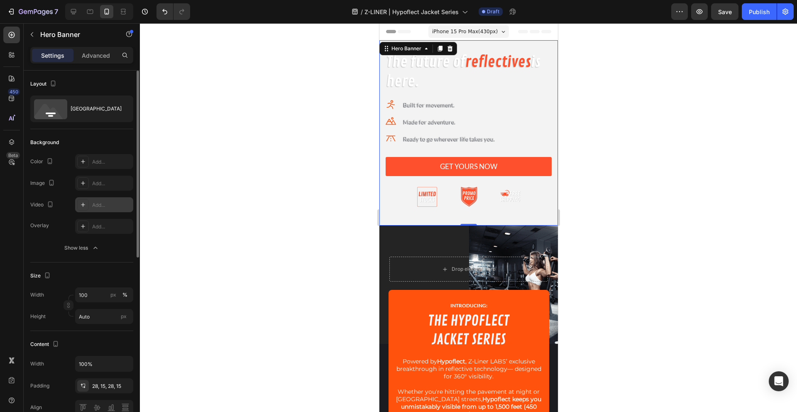
click at [104, 210] on div "Add..." at bounding box center [104, 204] width 58 height 15
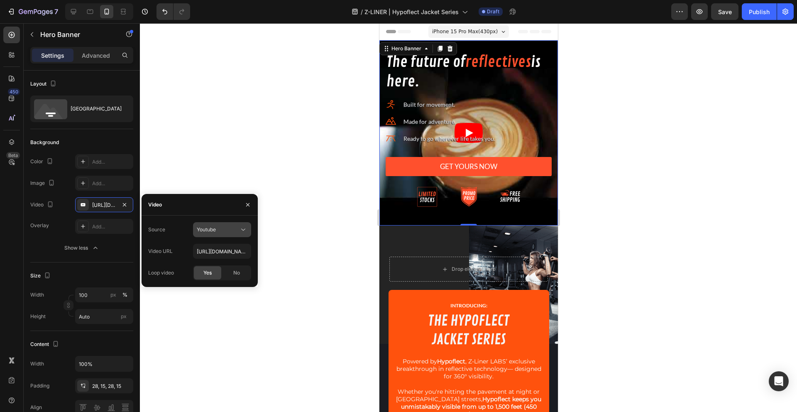
click at [243, 230] on icon at bounding box center [243, 230] width 4 height 2
click at [230, 261] on div "Youtube" at bounding box center [214, 266] width 68 height 16
click at [229, 233] on div "Youtube" at bounding box center [218, 229] width 42 height 7
click at [226, 251] on span "Video hosting" at bounding box center [213, 249] width 32 height 7
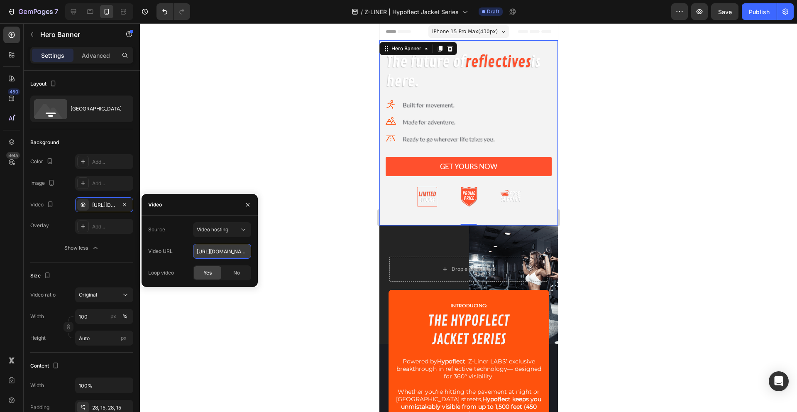
click at [224, 250] on input "[URL][DOMAIN_NAME]" at bounding box center [222, 251] width 58 height 15
paste input "b4d86091fb6044bd919472c7ef832818"
type input "[URL][DOMAIN_NAME]"
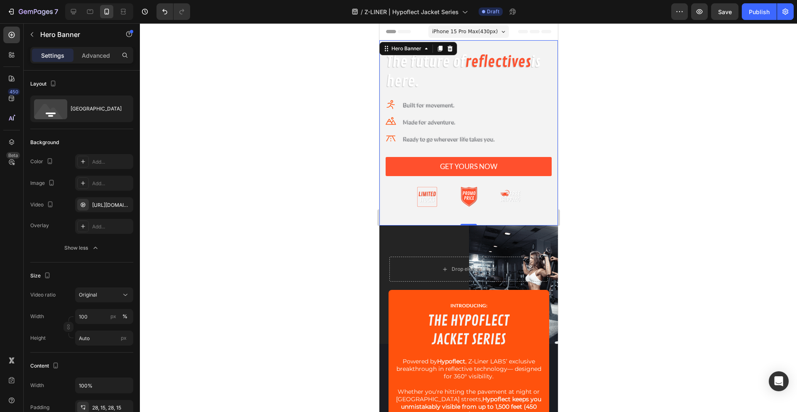
scroll to position [0, 0]
click at [299, 250] on div at bounding box center [468, 217] width 657 height 388
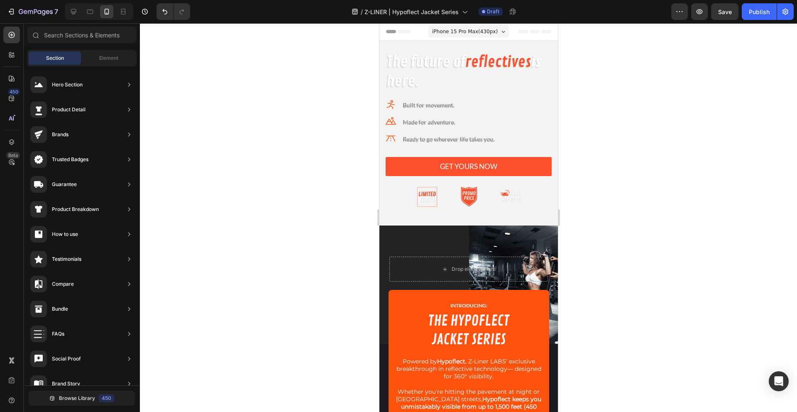
click at [306, 211] on div at bounding box center [468, 217] width 657 height 388
click at [116, 59] on span "Element" at bounding box center [108, 57] width 19 height 7
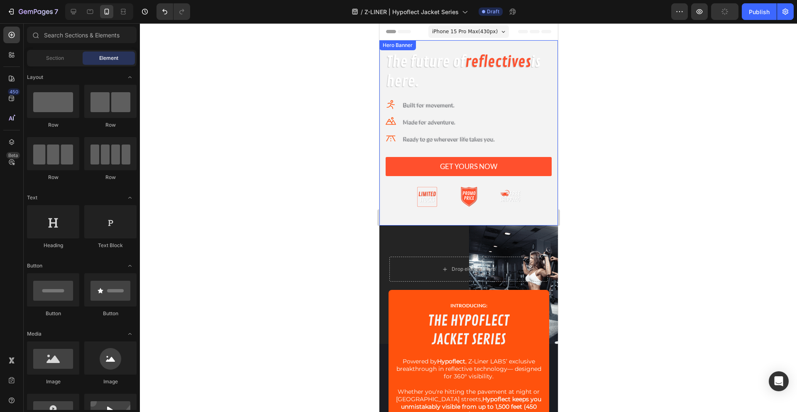
click at [471, 48] on div "The future of reflectives is here. Heading Icon Built for movement. Text block …" at bounding box center [468, 132] width 178 height 185
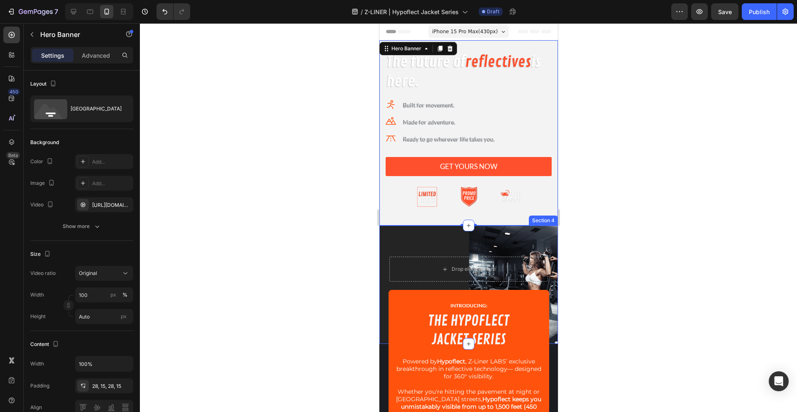
click at [408, 233] on div at bounding box center [468, 284] width 178 height 118
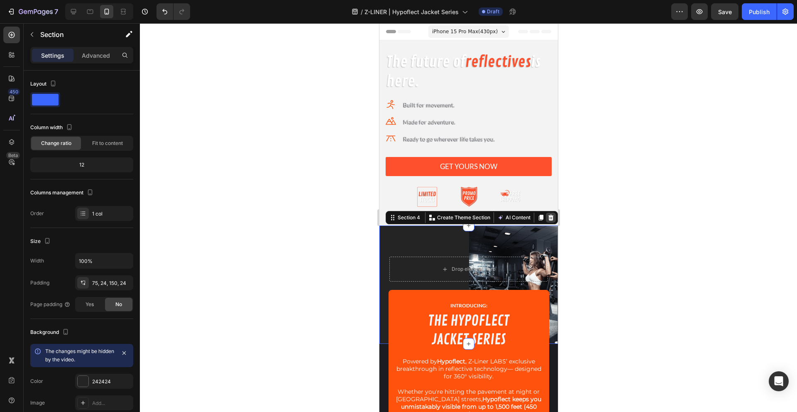
click at [547, 218] on icon at bounding box center [550, 217] width 7 height 7
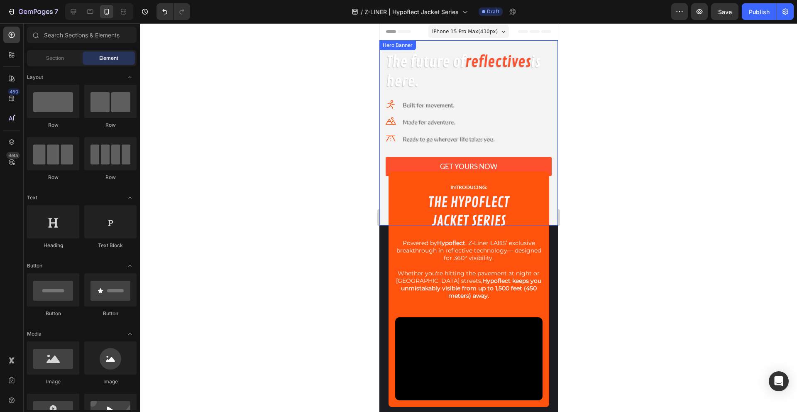
click at [380, 204] on div "The future of reflectives is here. Heading Icon Built for movement. Text block …" at bounding box center [468, 132] width 178 height 185
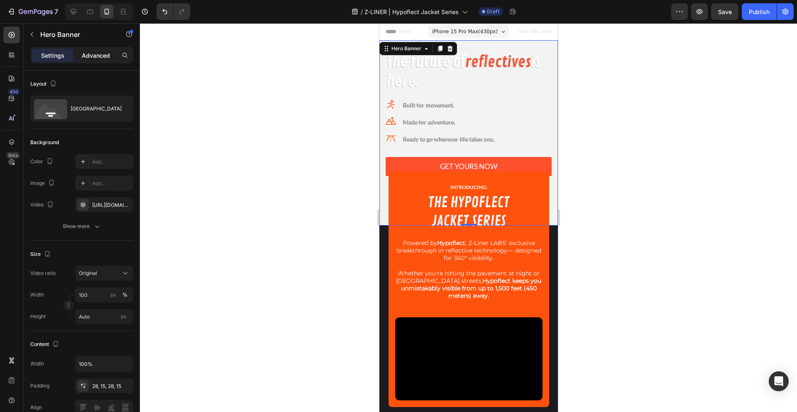
click at [91, 54] on p "Advanced" at bounding box center [96, 55] width 28 height 9
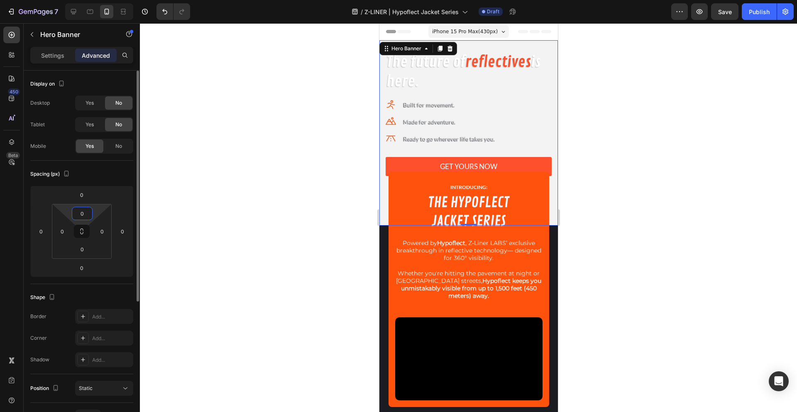
click at [80, 210] on input "0" at bounding box center [82, 213] width 17 height 12
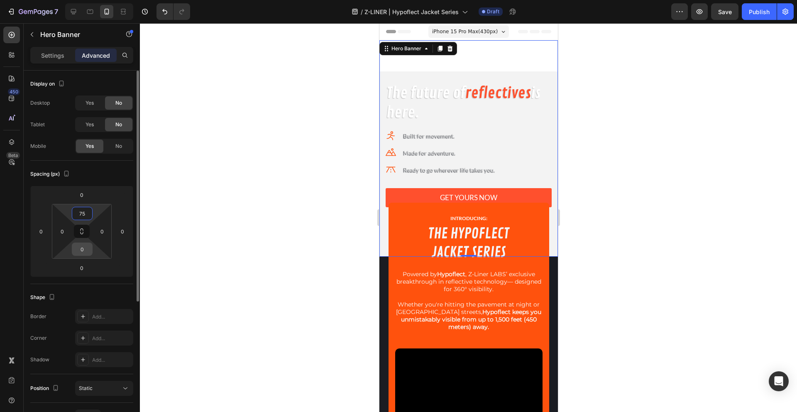
type input "75"
click at [85, 251] on input "0" at bounding box center [82, 249] width 17 height 12
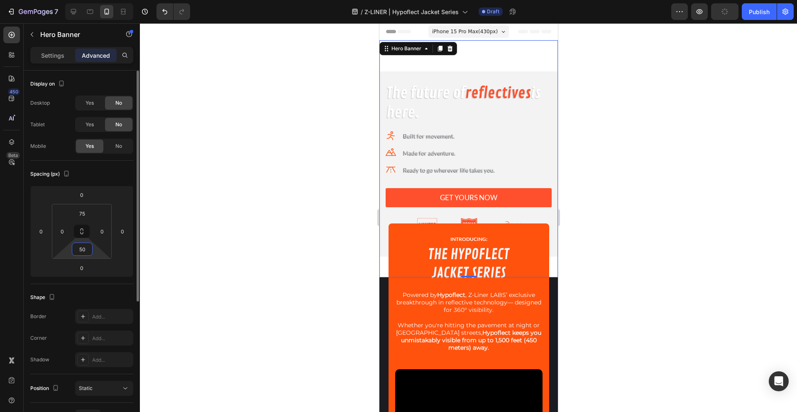
click at [77, 249] on input "50" at bounding box center [82, 249] width 17 height 12
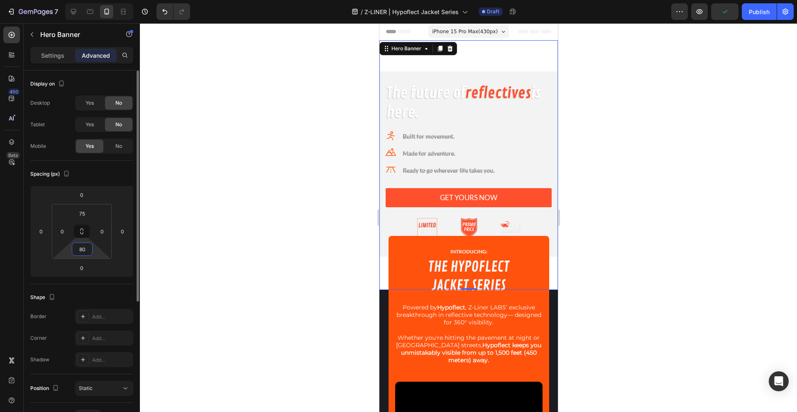
click at [81, 248] on input "80" at bounding box center [82, 249] width 17 height 12
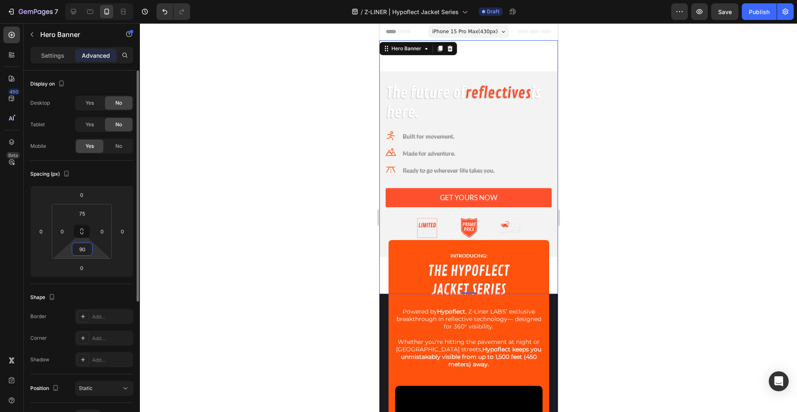
click at [88, 248] on input "90" at bounding box center [82, 249] width 17 height 12
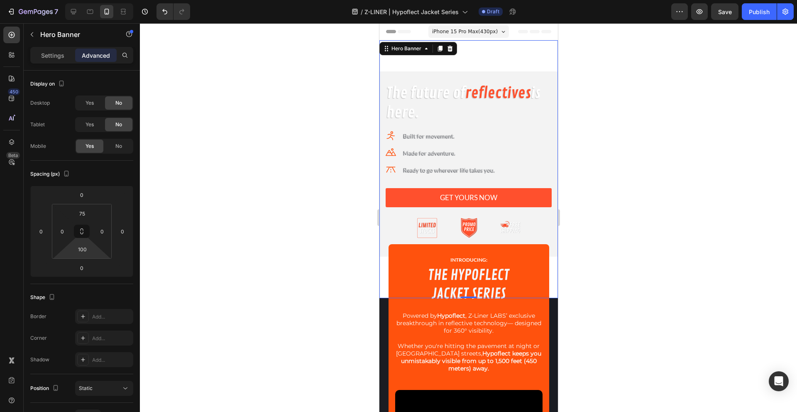
click at [381, 285] on div "The future of reflectives is here. Heading Icon Built for movement. Text block …" at bounding box center [468, 169] width 178 height 258
click at [81, 250] on input "100" at bounding box center [82, 249] width 17 height 12
type input "25"
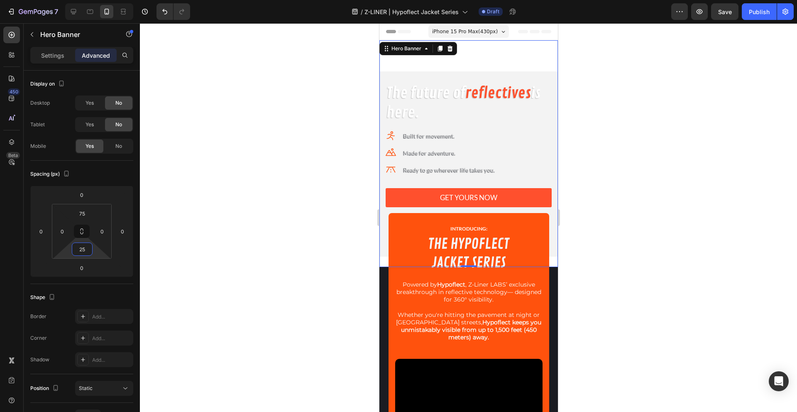
click at [322, 279] on div at bounding box center [468, 217] width 657 height 388
click at [427, 76] on div "The future of reflectives is here. Heading Icon Built for movement. Text block …" at bounding box center [468, 163] width 178 height 185
click at [417, 51] on div "Hero Banner" at bounding box center [405, 48] width 33 height 7
click at [436, 97] on div "The future of reflectives is here. Heading" at bounding box center [468, 103] width 166 height 41
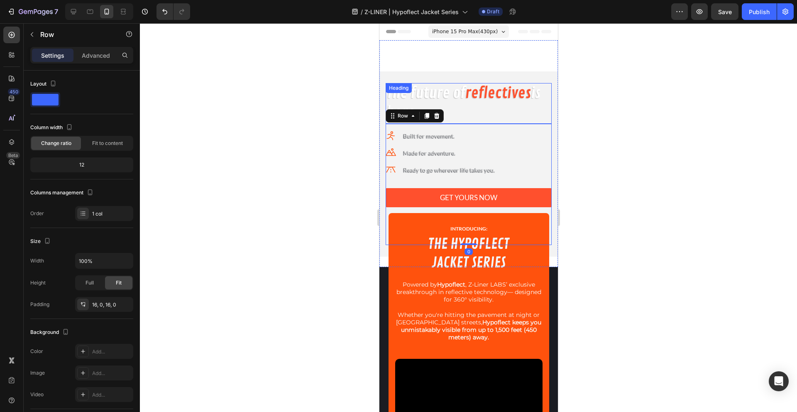
click at [543, 119] on h2 "The future of reflectives is here." at bounding box center [468, 103] width 166 height 41
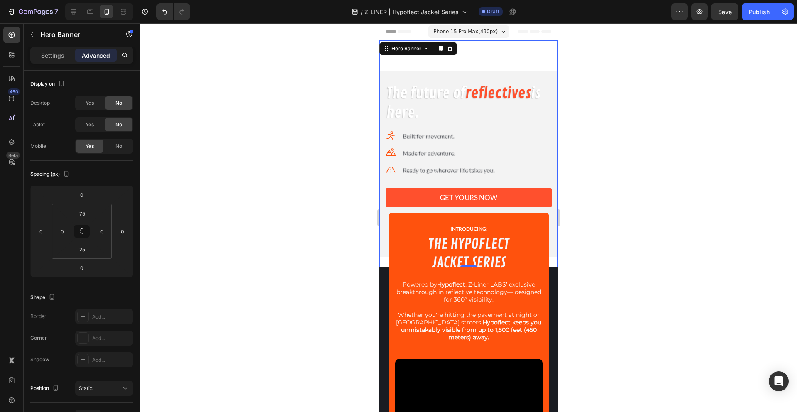
click at [549, 125] on div "The future of reflectives is here. Heading Icon Built for movement. Text block …" at bounding box center [468, 163] width 178 height 185
click at [60, 58] on p "Settings" at bounding box center [52, 55] width 23 height 9
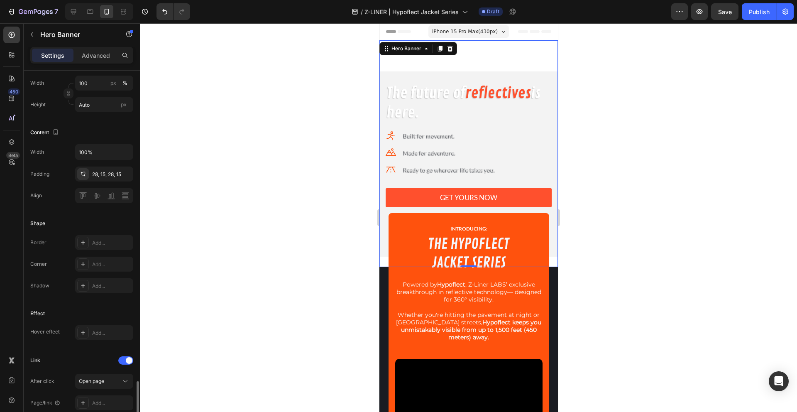
scroll to position [54, 0]
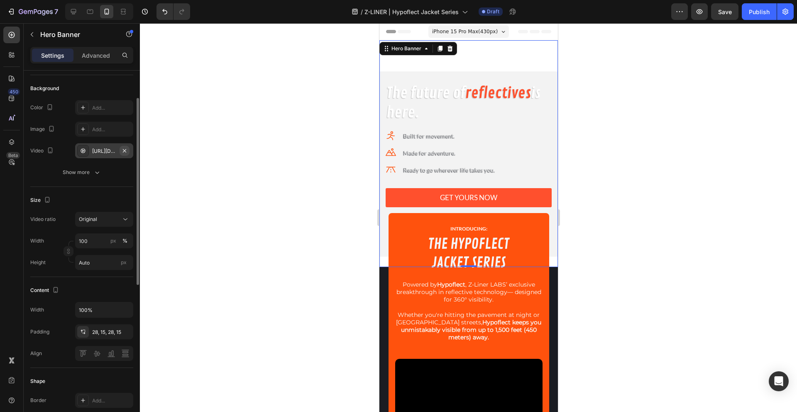
click at [123, 148] on icon "button" at bounding box center [124, 150] width 7 height 7
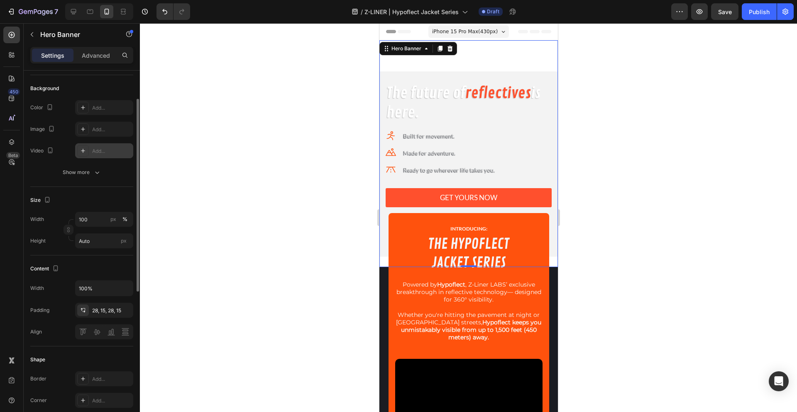
click at [548, 120] on div "The future of reflectives is here. Heading Icon Built for movement. Text block …" at bounding box center [468, 163] width 178 height 185
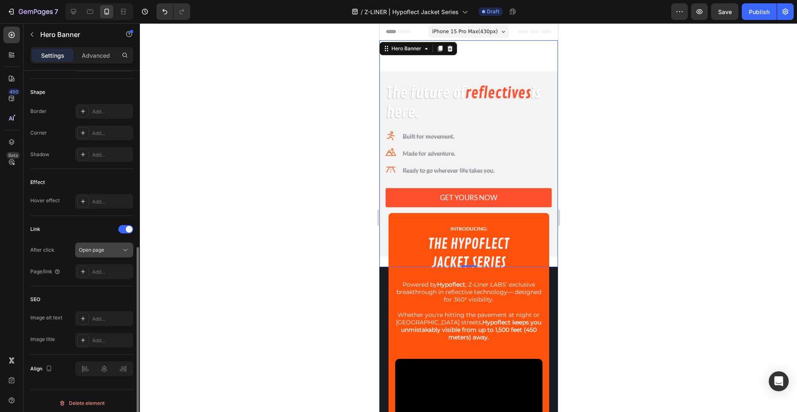
scroll to position [325, 0]
click at [127, 226] on span at bounding box center [129, 225] width 7 height 7
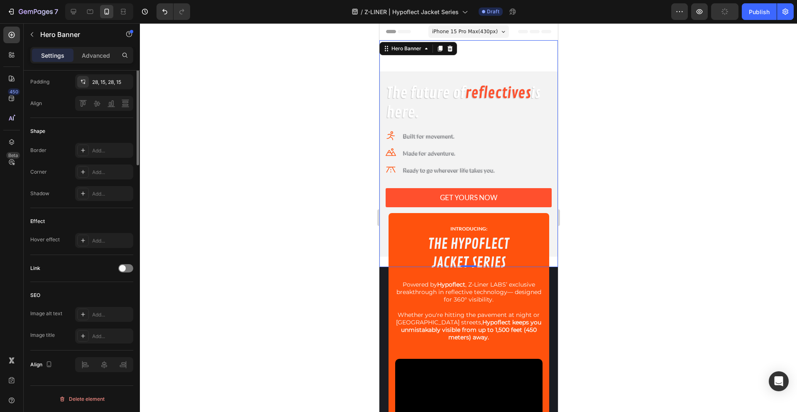
scroll to position [0, 0]
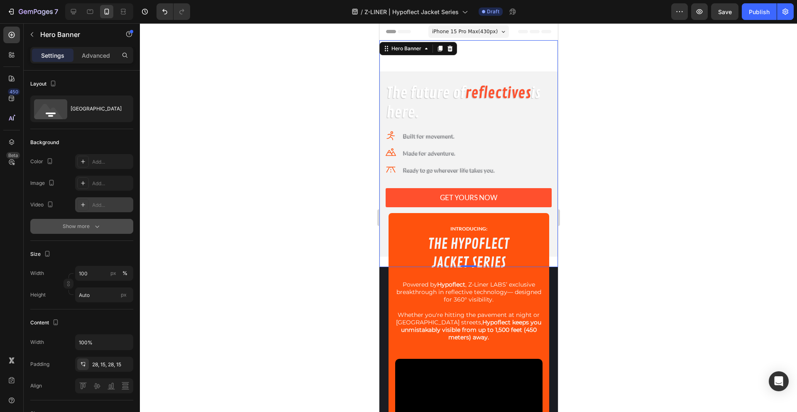
click at [85, 229] on div "Show more" at bounding box center [82, 226] width 39 height 8
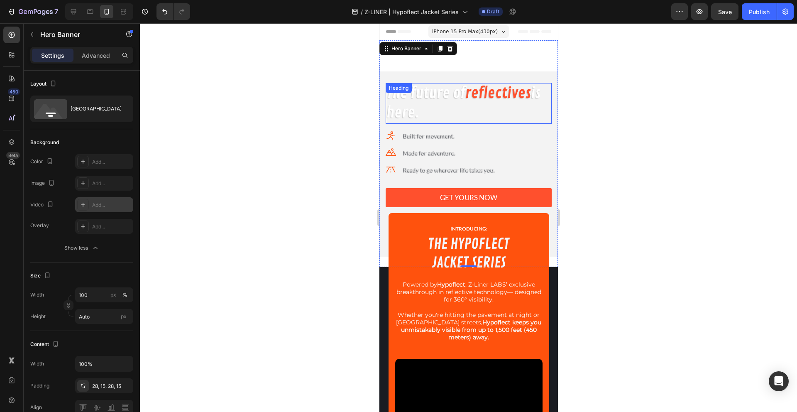
click at [421, 94] on div "The future of reflectives is here. Heading" at bounding box center [468, 103] width 166 height 41
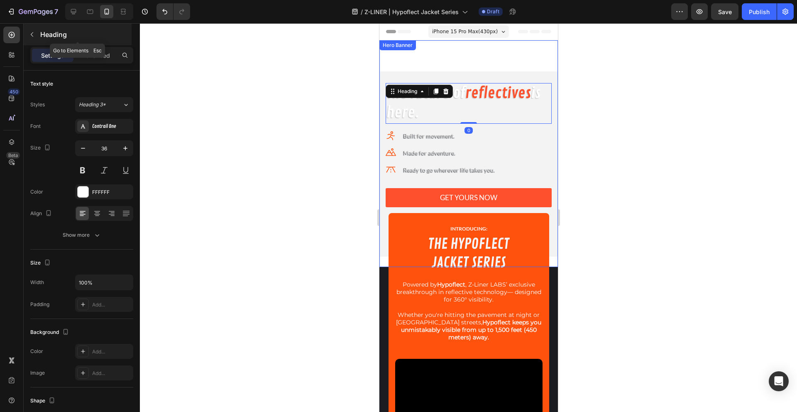
click at [39, 34] on div "Heading" at bounding box center [78, 35] width 108 height 22
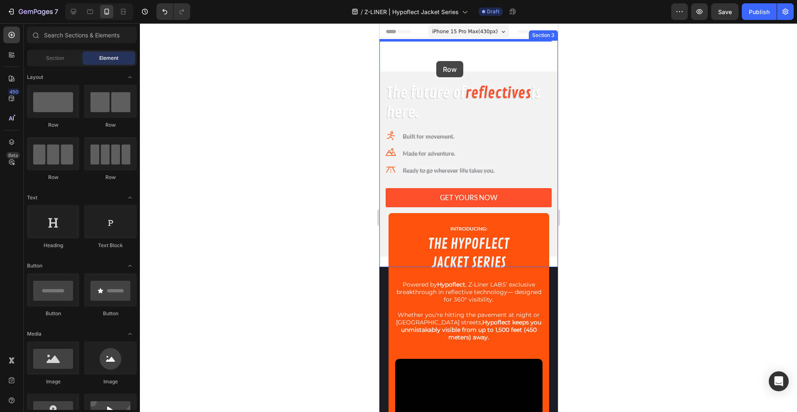
drag, startPoint x: 435, startPoint y: 129, endPoint x: 436, endPoint y: 61, distance: 67.6
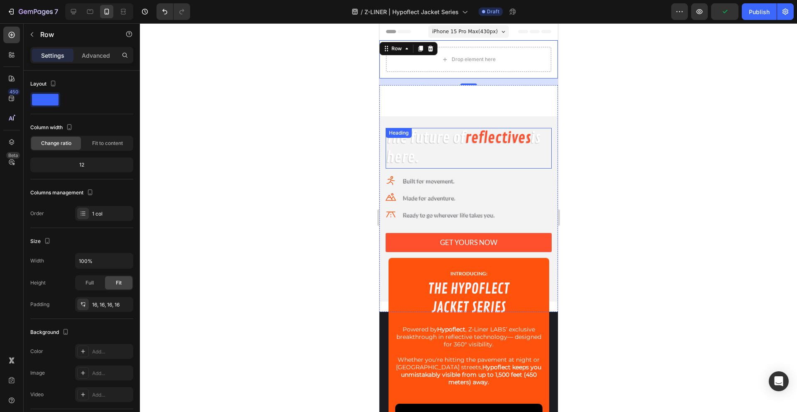
click at [502, 160] on h2 "The future of reflectives is here." at bounding box center [468, 148] width 166 height 41
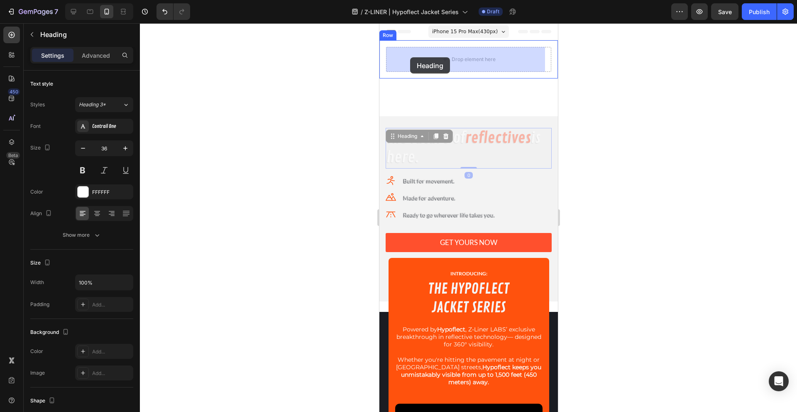
drag, startPoint x: 399, startPoint y: 135, endPoint x: 410, endPoint y: 58, distance: 77.9
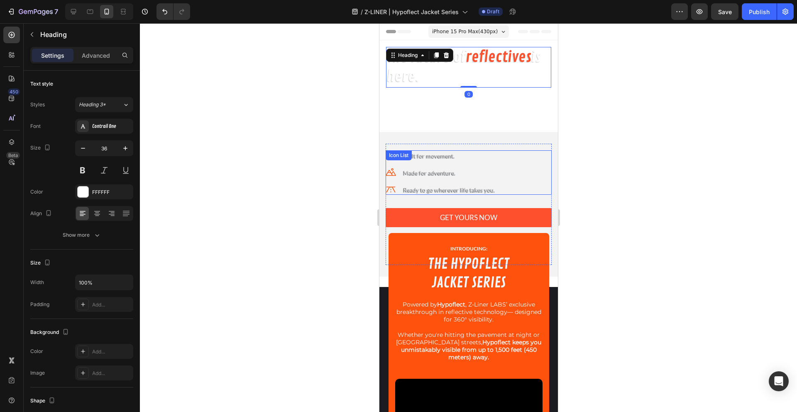
click at [502, 160] on div "Icon Built for movement. Text block Icon Made for adventure. Text block Icon Re…" at bounding box center [468, 172] width 166 height 44
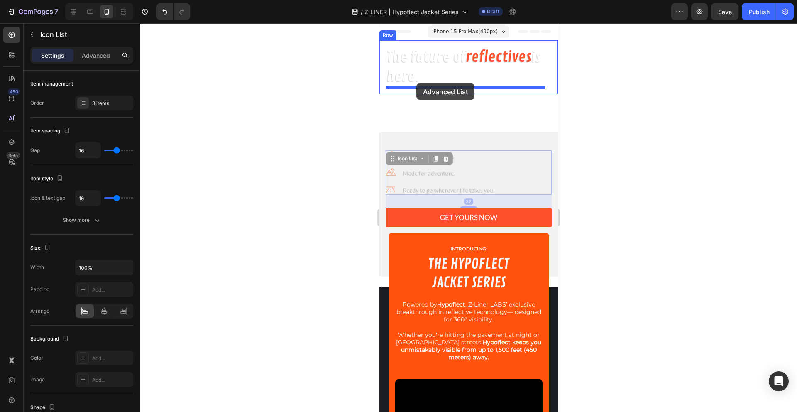
drag, startPoint x: 408, startPoint y: 159, endPoint x: 416, endPoint y: 83, distance: 76.3
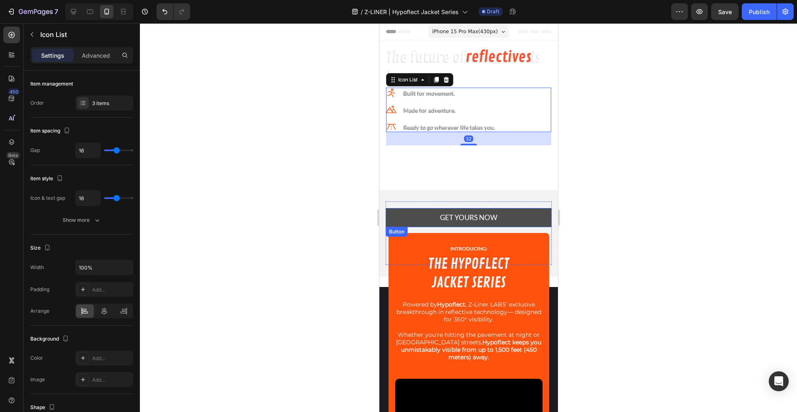
click at [521, 224] on link "GET YOURS NOW" at bounding box center [468, 218] width 166 height 20
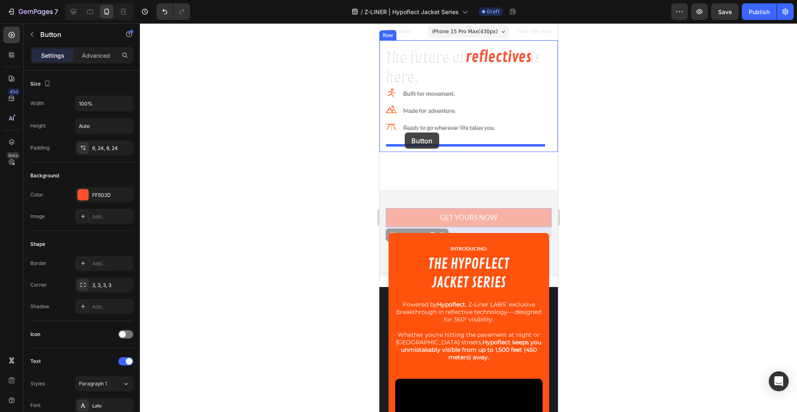
drag, startPoint x: 407, startPoint y: 233, endPoint x: 404, endPoint y: 132, distance: 100.4
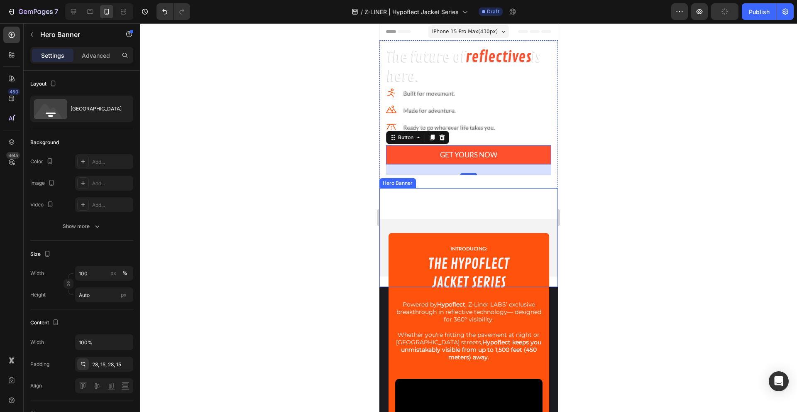
click at [468, 223] on div "Image Image Image Row Row" at bounding box center [468, 247] width 178 height 57
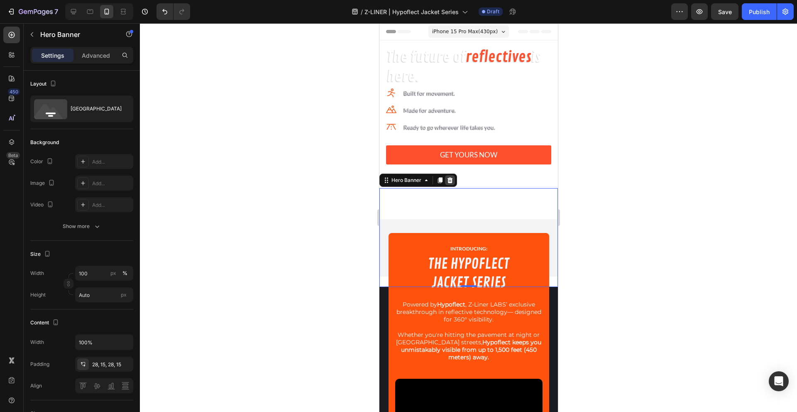
click at [451, 178] on icon at bounding box center [449, 180] width 7 height 7
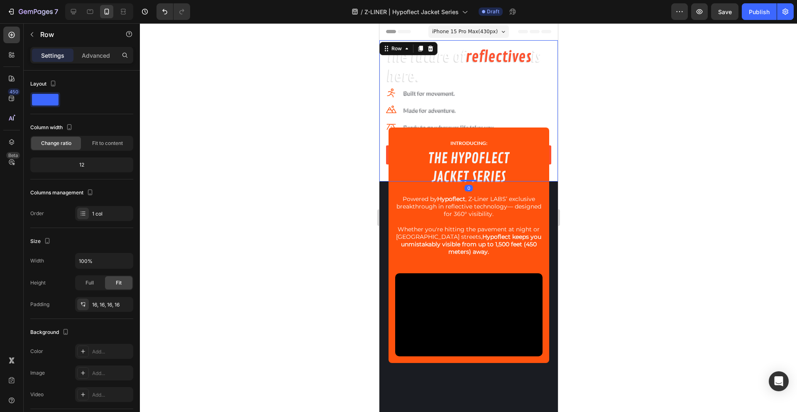
click at [550, 49] on div "The future of reflectives is here. Heading Icon Built for movement. Text block …" at bounding box center [468, 110] width 178 height 141
click at [128, 260] on icon "button" at bounding box center [125, 260] width 8 height 8
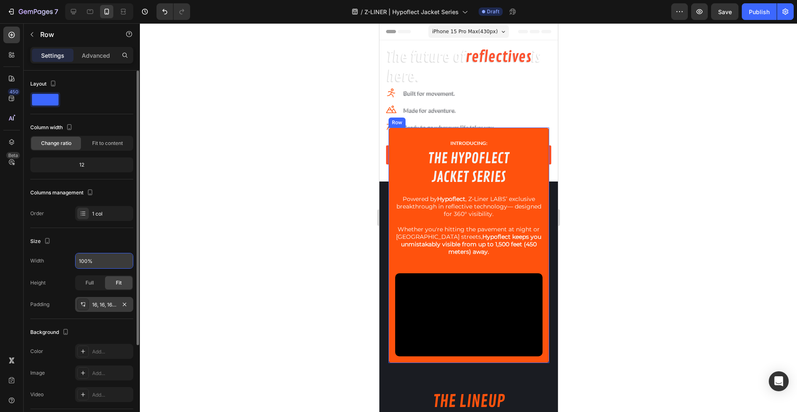
click at [98, 305] on div "16, 16, 16, 16" at bounding box center [104, 304] width 24 height 7
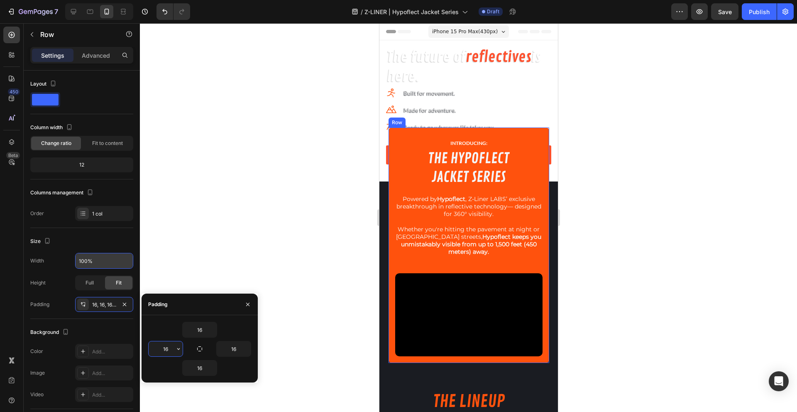
click at [166, 353] on input "16" at bounding box center [166, 348] width 34 height 15
type input "20"
click at [229, 348] on input "16" at bounding box center [234, 348] width 34 height 15
type input "20"
click at [193, 305] on div "Padding" at bounding box center [199, 304] width 116 height 22
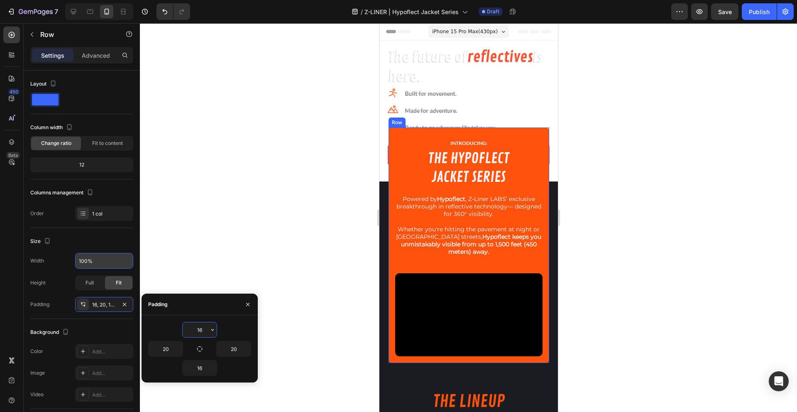
click at [197, 324] on input "16" at bounding box center [200, 329] width 34 height 15
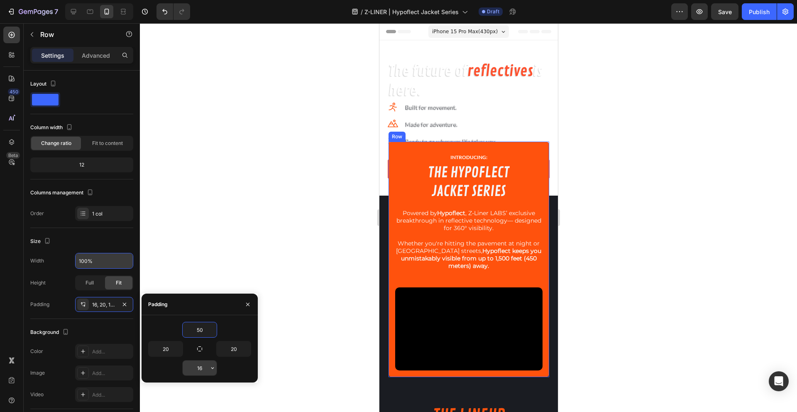
type input "50"
click at [196, 369] on input "16" at bounding box center [200, 367] width 34 height 15
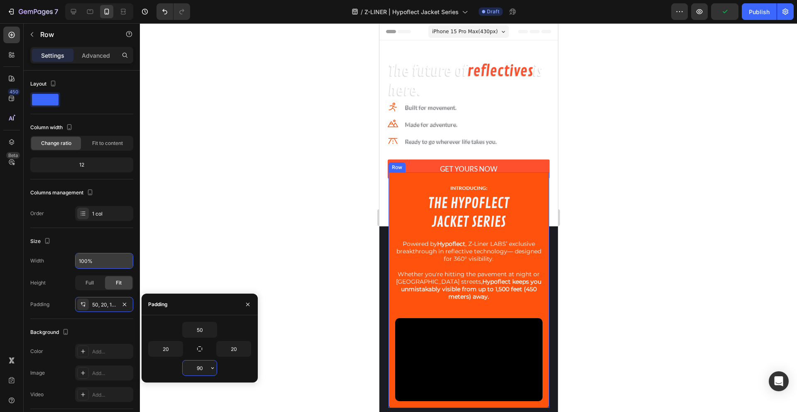
click at [198, 368] on input "90" at bounding box center [200, 367] width 34 height 15
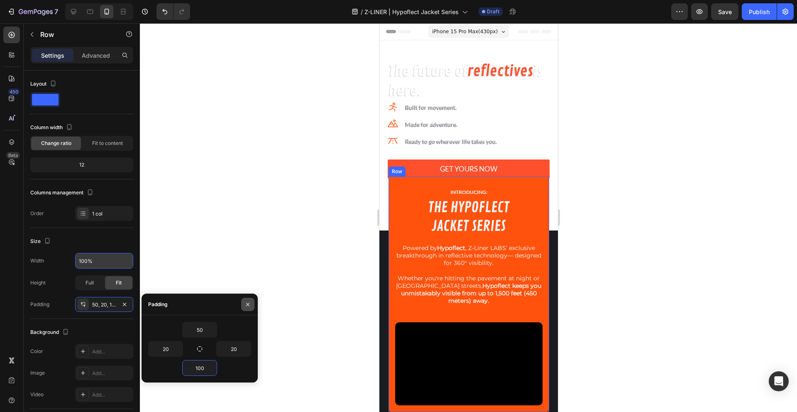
type input "100"
click at [247, 301] on icon "button" at bounding box center [247, 304] width 7 height 7
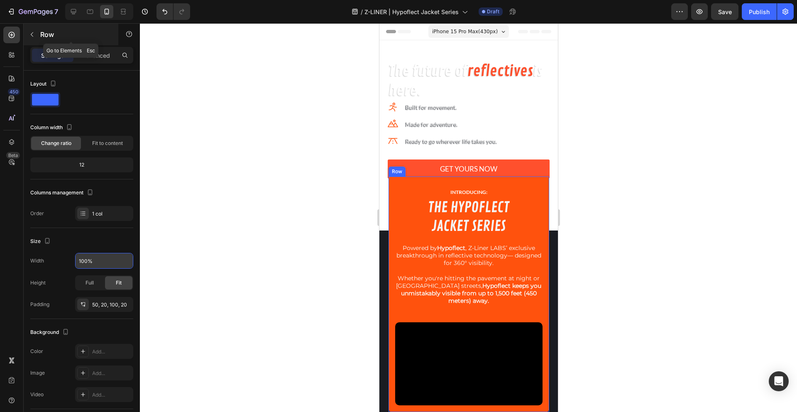
click at [42, 36] on p "Row" at bounding box center [75, 34] width 71 height 10
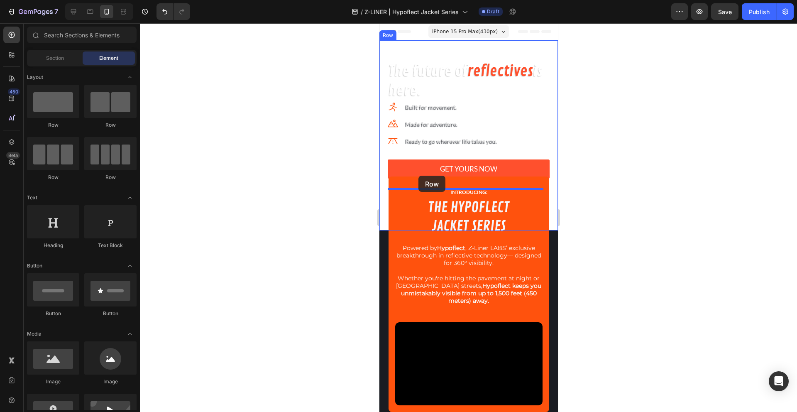
drag, startPoint x: 434, startPoint y: 124, endPoint x: 418, endPoint y: 176, distance: 53.9
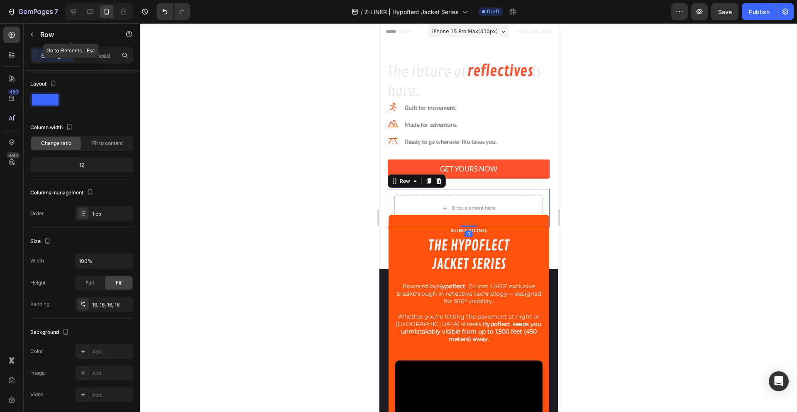
click at [44, 37] on p "Row" at bounding box center [75, 34] width 71 height 10
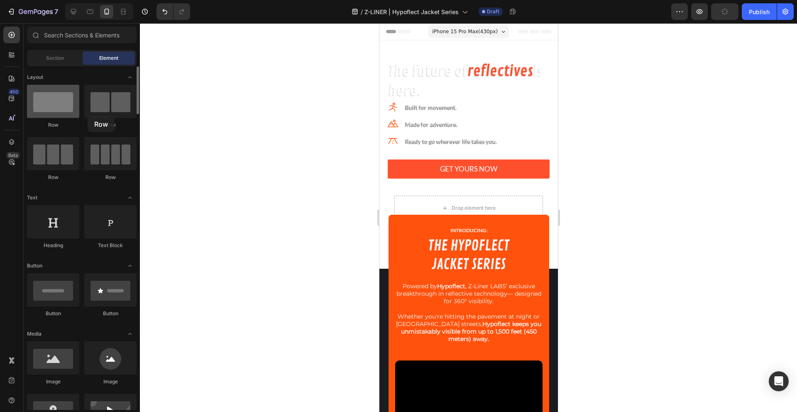
drag, startPoint x: 59, startPoint y: 157, endPoint x: 69, endPoint y: 113, distance: 45.1
click at [69, 205] on div "Row Row Row Row" at bounding box center [82, 230] width 110 height 51
click at [53, 59] on span "Section" at bounding box center [55, 57] width 18 height 7
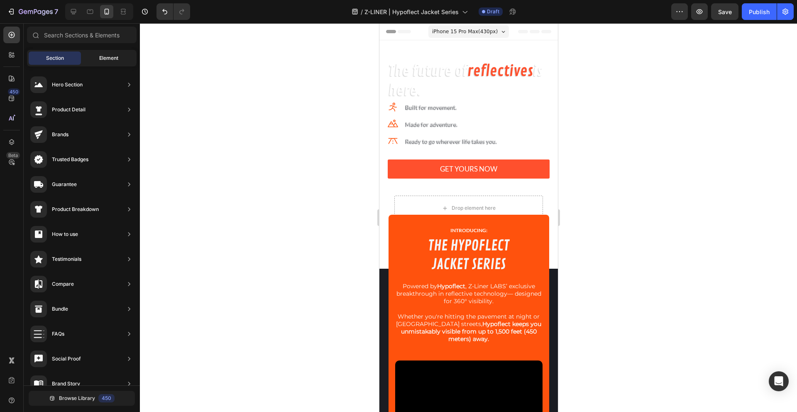
click at [101, 56] on span "Element" at bounding box center [108, 57] width 19 height 7
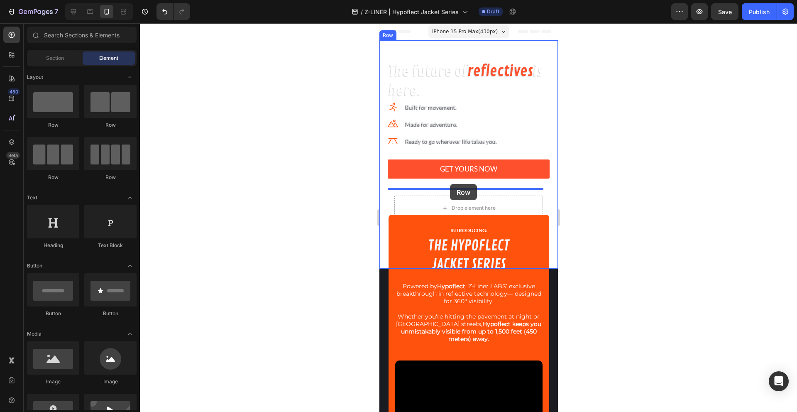
drag, startPoint x: 428, startPoint y: 178, endPoint x: 449, endPoint y: 184, distance: 21.4
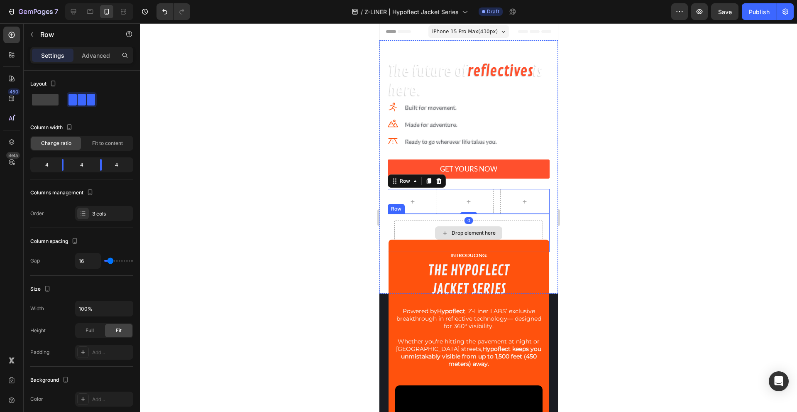
click at [418, 230] on div "Drop element here" at bounding box center [468, 232] width 149 height 25
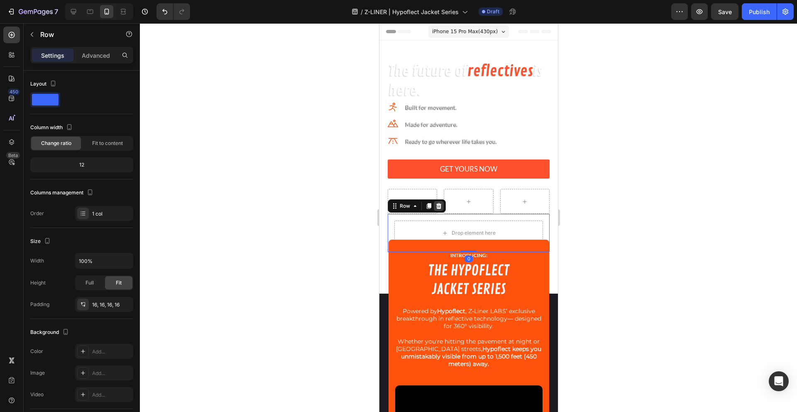
click at [438, 205] on icon at bounding box center [438, 206] width 5 height 6
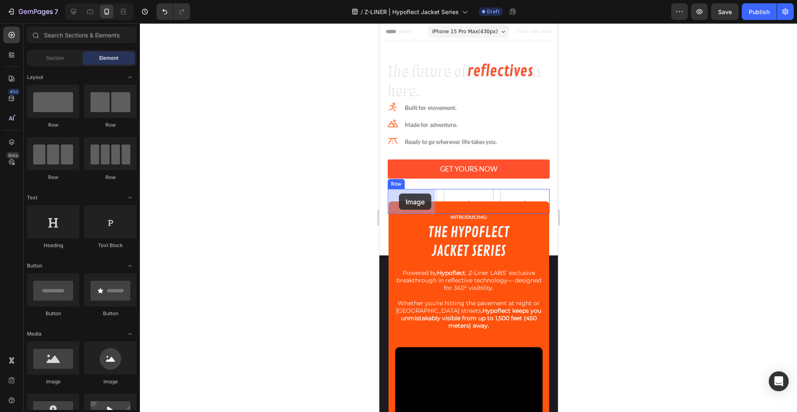
drag, startPoint x: 422, startPoint y: 377, endPoint x: 693, endPoint y: 245, distance: 302.1
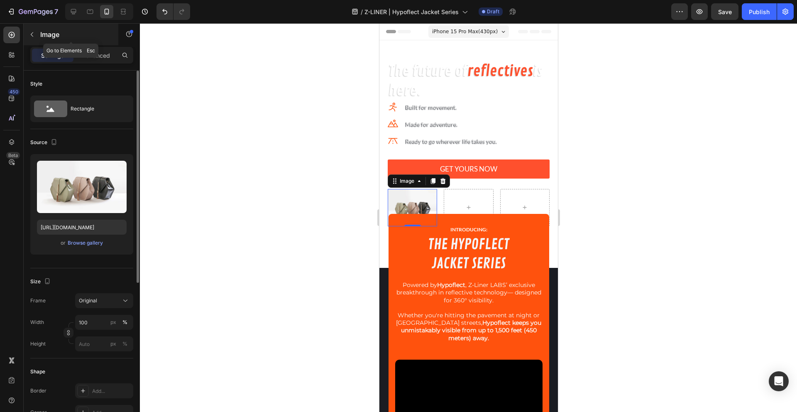
click at [49, 34] on p "Image" at bounding box center [75, 34] width 71 height 10
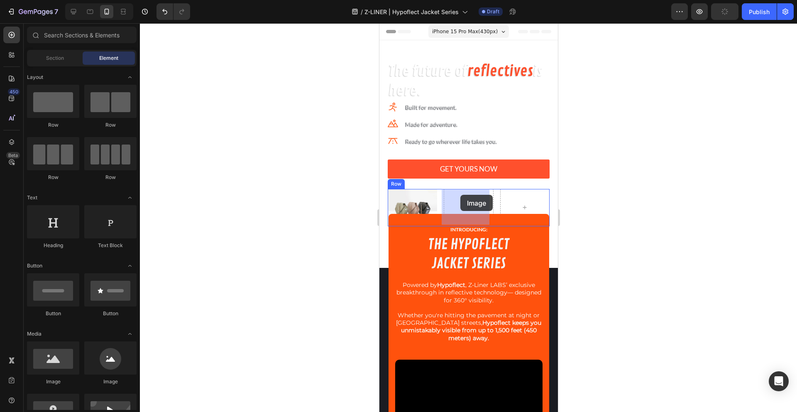
drag, startPoint x: 428, startPoint y: 380, endPoint x: 460, endPoint y: 195, distance: 188.5
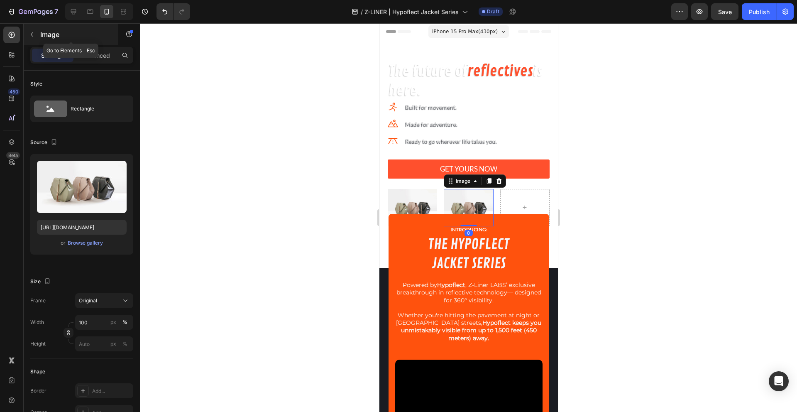
click at [37, 37] on button "button" at bounding box center [31, 34] width 13 height 13
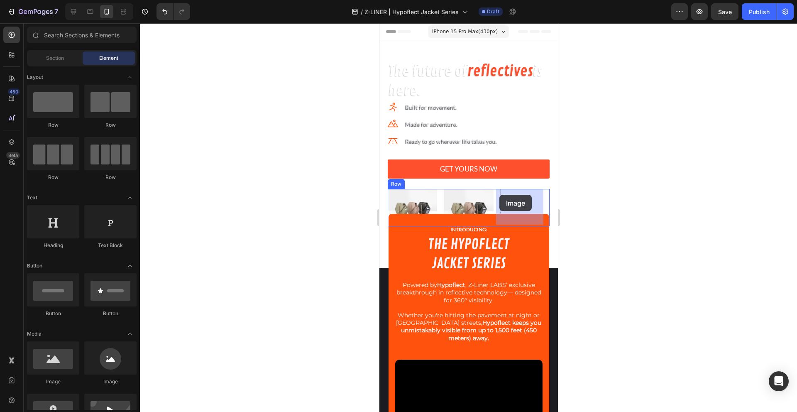
drag, startPoint x: 418, startPoint y: 380, endPoint x: 499, endPoint y: 195, distance: 202.3
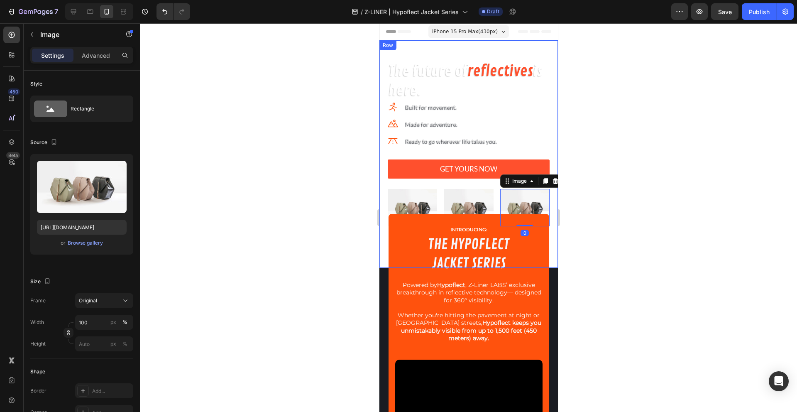
click at [491, 53] on div "The future of reflectives is here. Heading Icon Built for movement. Text block …" at bounding box center [468, 153] width 178 height 227
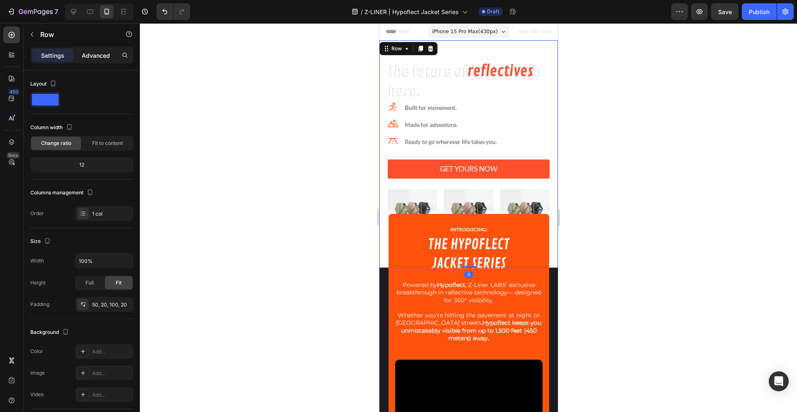
click at [103, 50] on div "Advanced" at bounding box center [95, 55] width 41 height 13
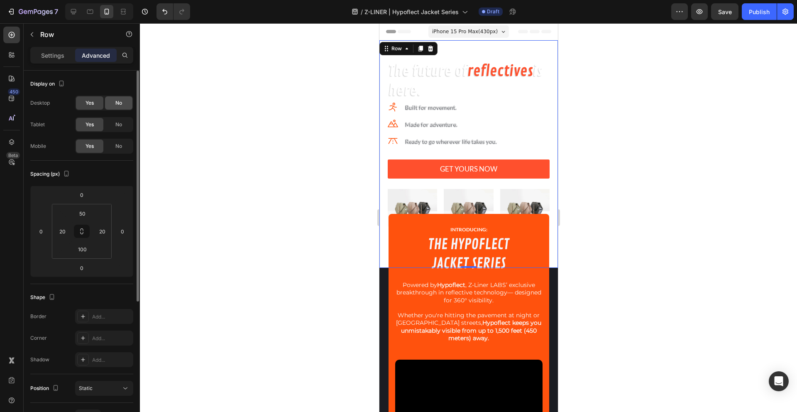
click at [120, 100] on span "No" at bounding box center [118, 102] width 7 height 7
click at [119, 124] on span "No" at bounding box center [118, 124] width 7 height 7
click at [76, 12] on icon at bounding box center [73, 11] width 5 height 5
type input "16"
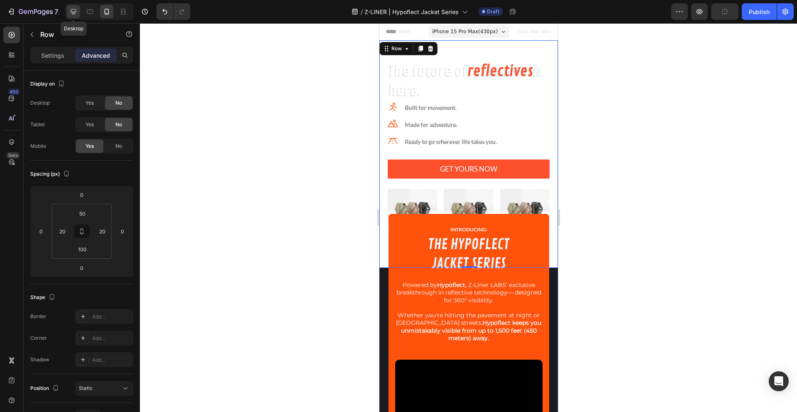
type input "16"
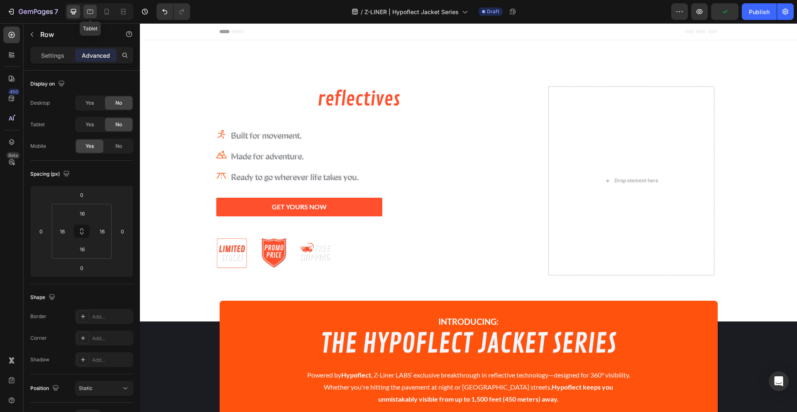
click at [92, 12] on icon at bounding box center [90, 11] width 8 height 8
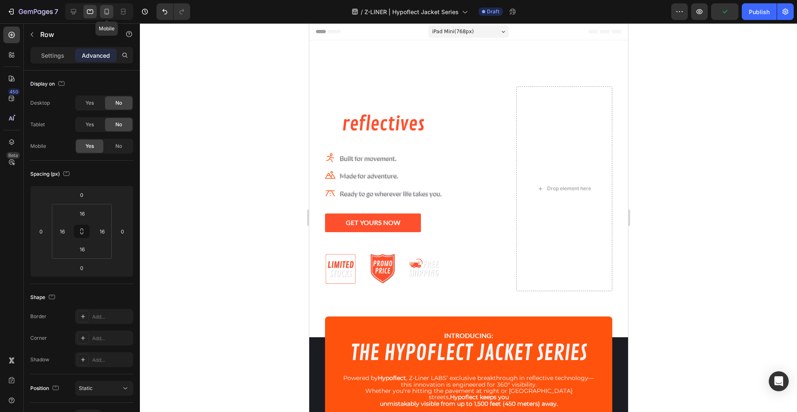
click at [109, 15] on icon at bounding box center [106, 11] width 8 height 8
type input "50"
type input "20"
type input "100"
type input "20"
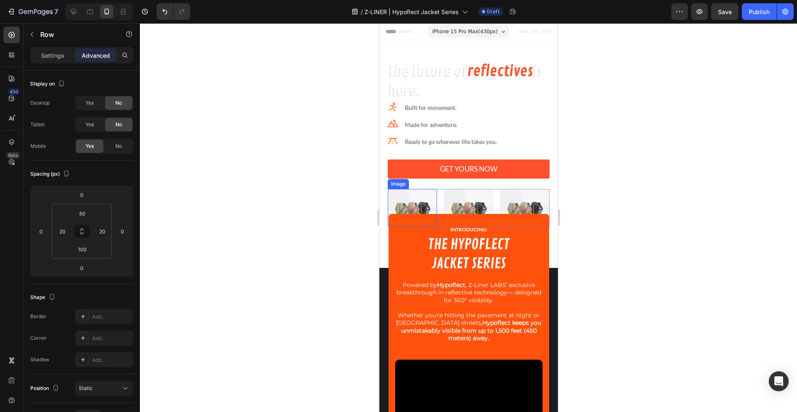
click at [418, 196] on img at bounding box center [411, 207] width 49 height 37
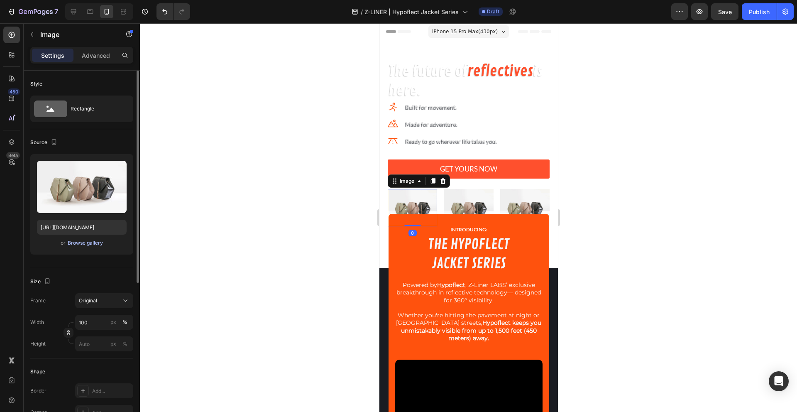
click at [95, 243] on div "Browse gallery" at bounding box center [85, 242] width 35 height 7
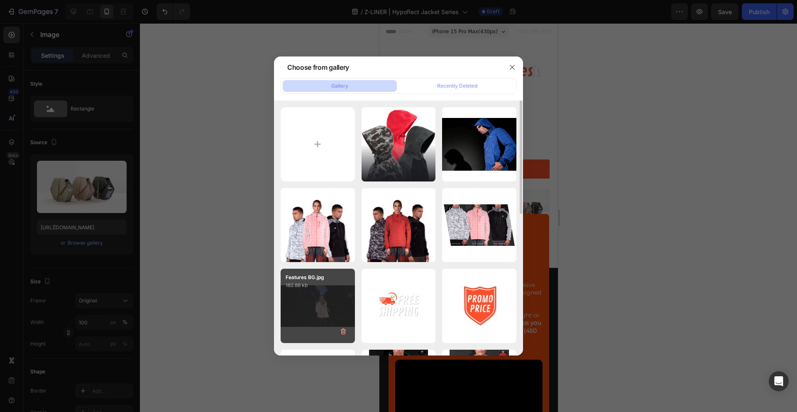
scroll to position [139, 0]
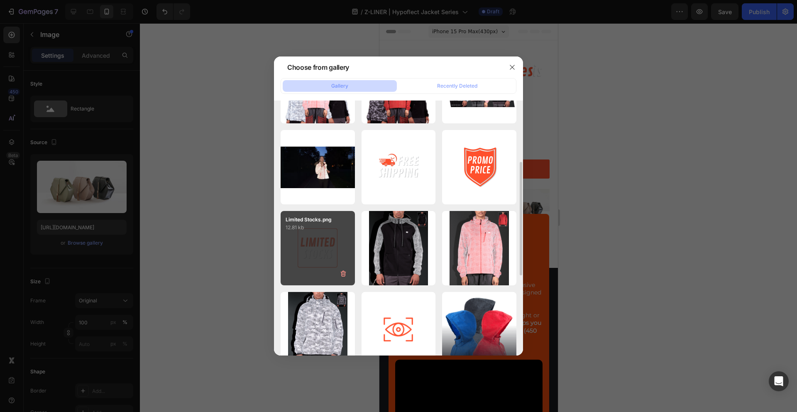
click at [312, 238] on div "Limited Stocks.png 12.81 kb" at bounding box center [317, 248] width 74 height 74
type input "[URL][DOMAIN_NAME]"
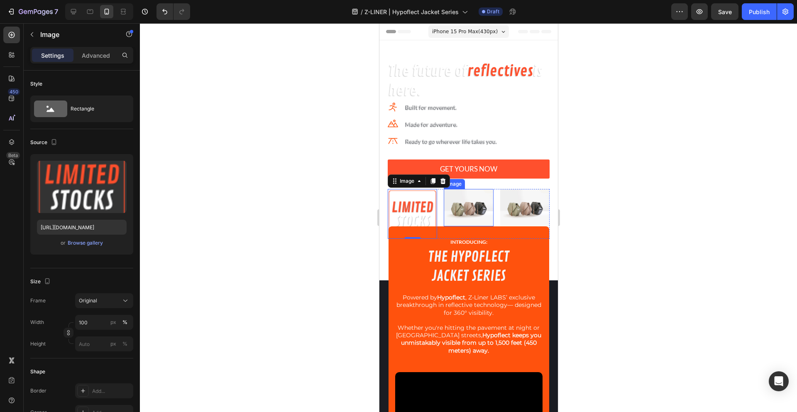
click at [454, 200] on img at bounding box center [467, 207] width 49 height 37
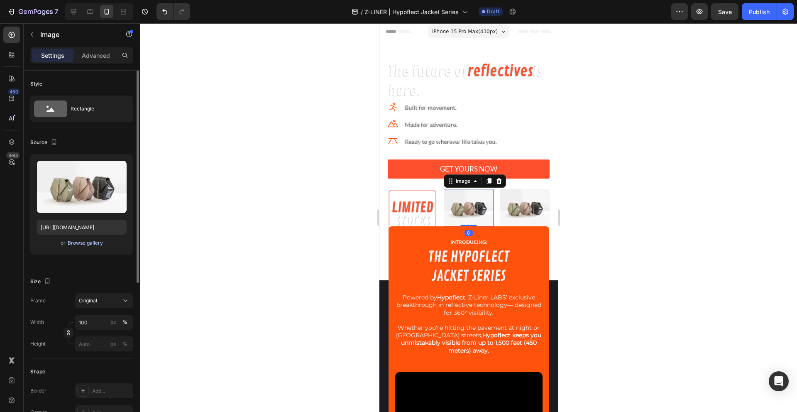
click at [91, 244] on div "Browse gallery" at bounding box center [85, 242] width 35 height 7
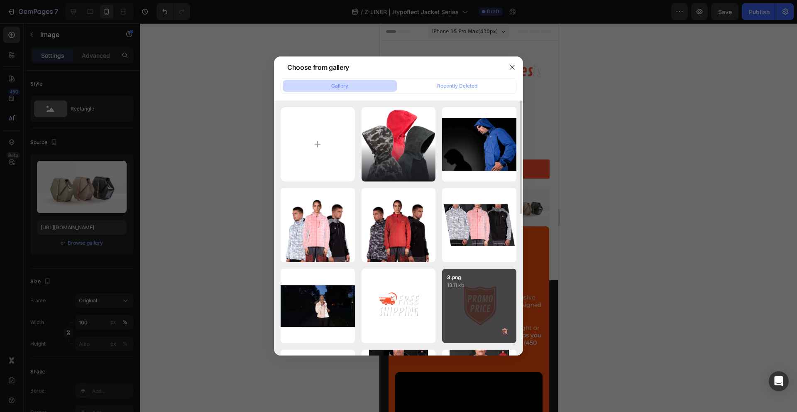
click at [458, 290] on div "3.png 13.11 kb" at bounding box center [479, 305] width 74 height 74
type input "[URL][DOMAIN_NAME]"
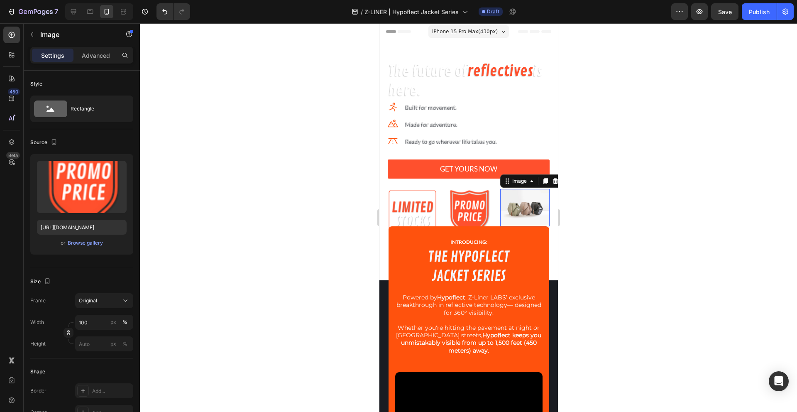
click at [520, 193] on img at bounding box center [524, 207] width 49 height 37
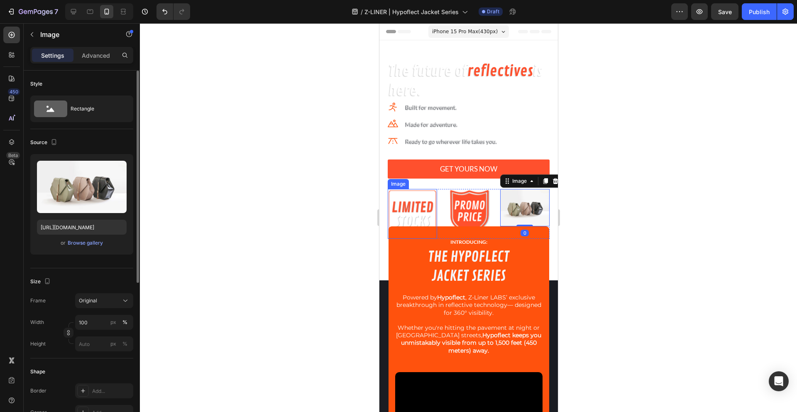
click at [97, 237] on div "Upload Image [URL][DOMAIN_NAME] or Browse gallery" at bounding box center [81, 204] width 103 height 100
click at [88, 241] on div "Browse gallery" at bounding box center [85, 242] width 35 height 7
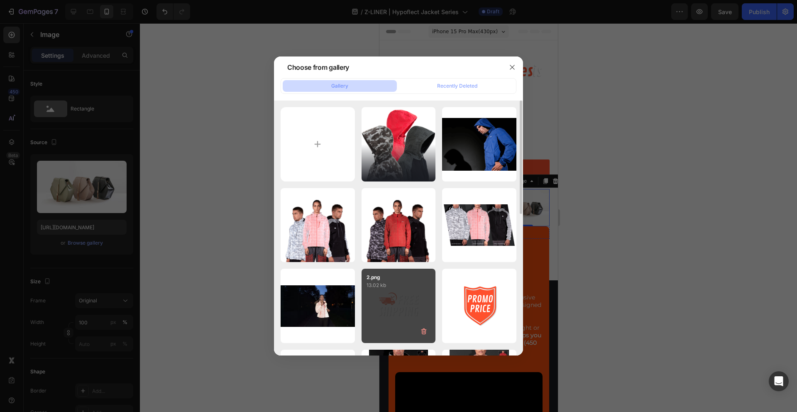
click at [372, 292] on div "2.png 13.02 kb" at bounding box center [398, 305] width 74 height 74
type input "[URL][DOMAIN_NAME]"
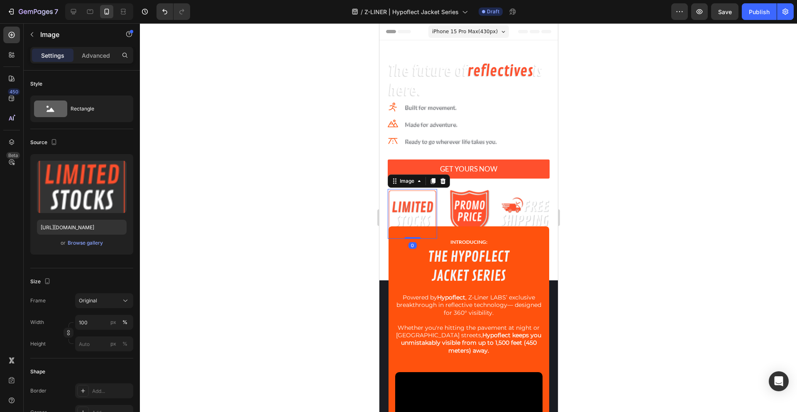
click at [418, 198] on img at bounding box center [411, 213] width 49 height 49
click at [437, 195] on div "Image 0 Image Image Row" at bounding box center [468, 213] width 162 height 49
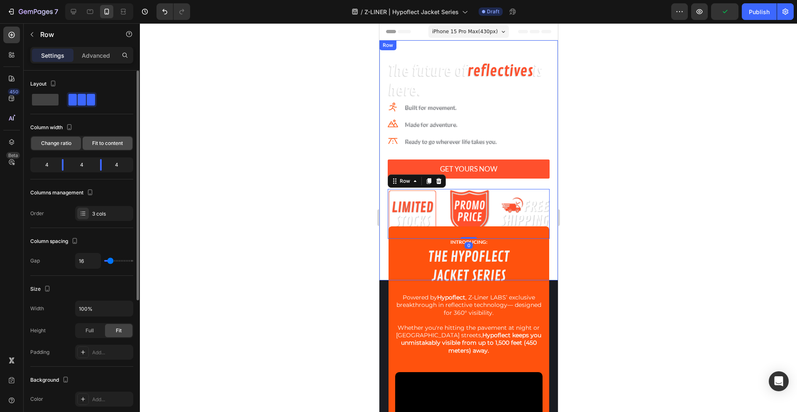
click at [92, 141] on span "Fit to content" at bounding box center [107, 142] width 31 height 7
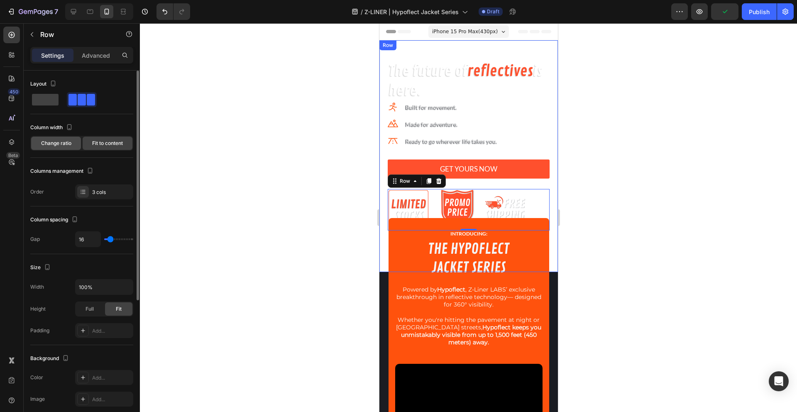
click at [55, 143] on span "Change ratio" at bounding box center [56, 142] width 30 height 7
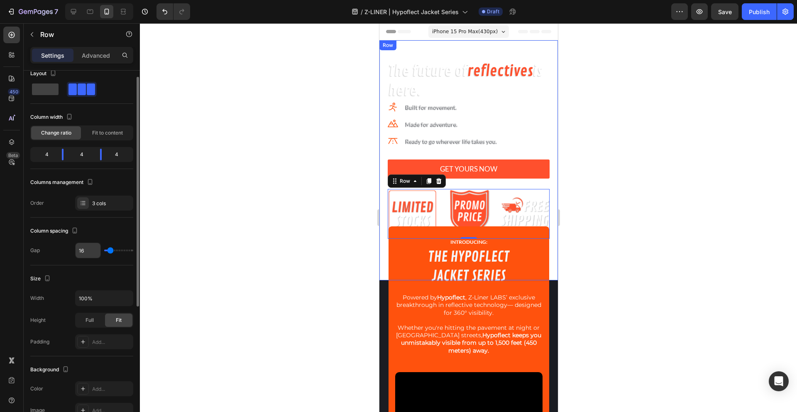
scroll to position [34, 0]
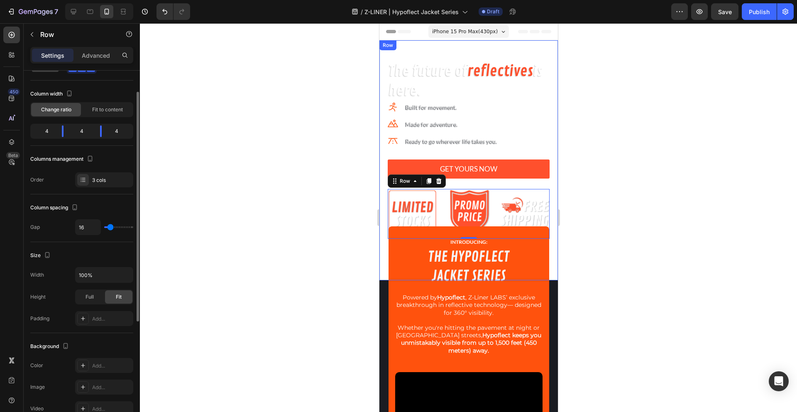
type input "18"
type input "16"
type input "13"
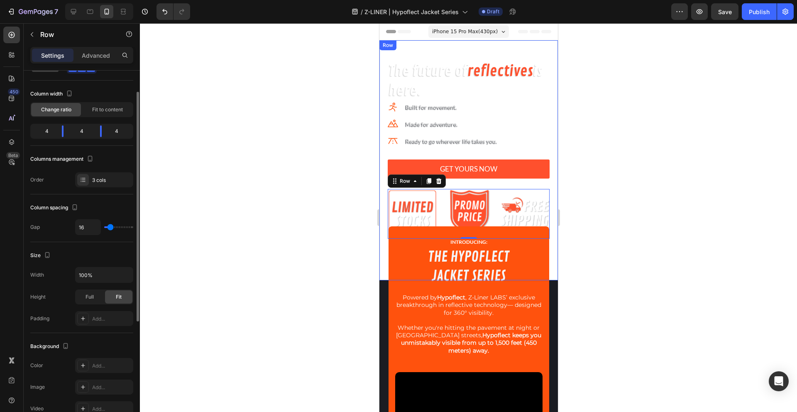
type input "13"
type input "9"
type input "4"
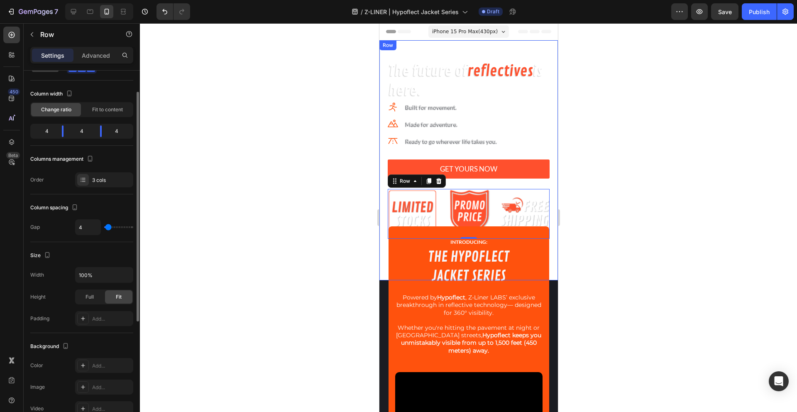
type input "0"
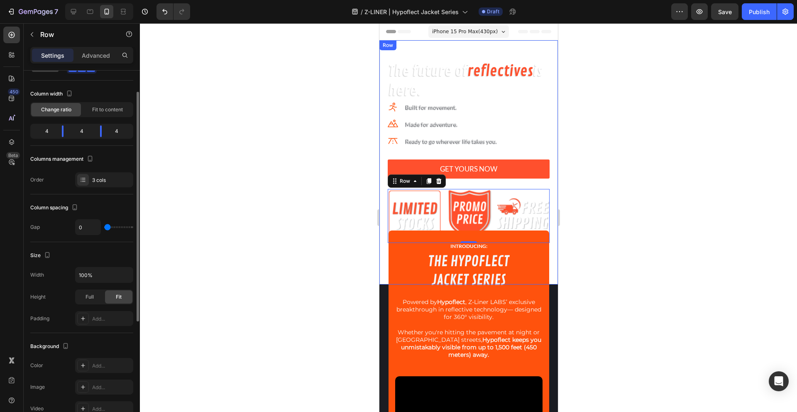
drag, startPoint x: 111, startPoint y: 226, endPoint x: 100, endPoint y: 227, distance: 10.8
type input "0"
click at [104, 227] on input "range" at bounding box center [118, 227] width 29 height 2
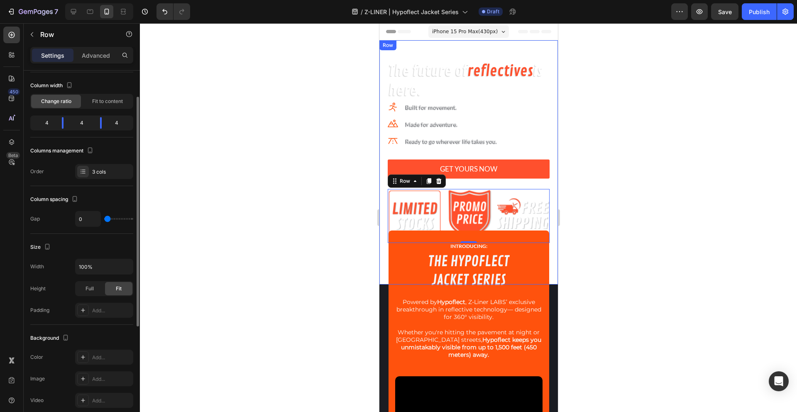
scroll to position [51, 0]
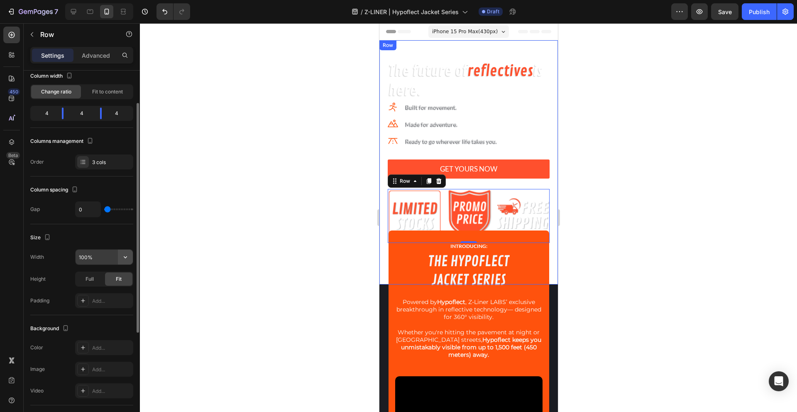
click at [123, 256] on icon "button" at bounding box center [125, 257] width 8 height 8
click at [102, 258] on input "100%" at bounding box center [104, 256] width 57 height 15
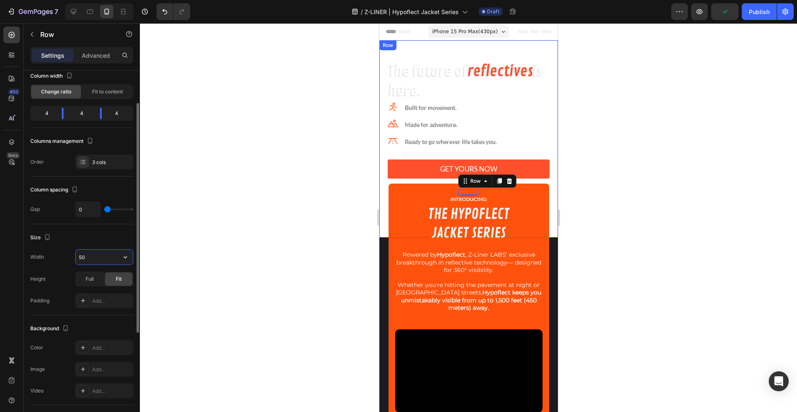
type input "5"
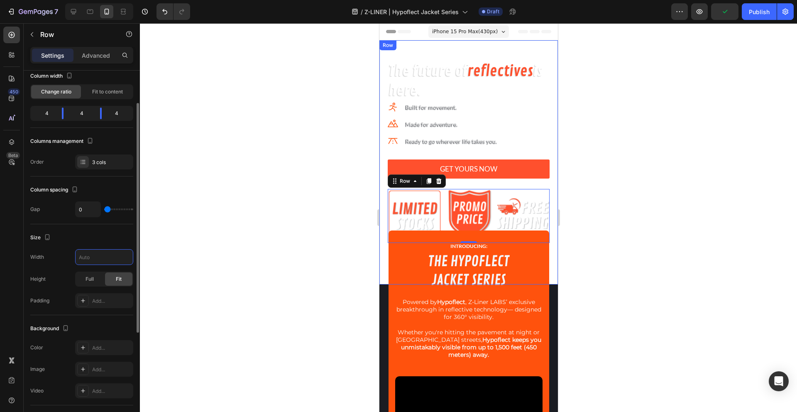
type input "100%"
click at [115, 275] on span "100%" at bounding box center [119, 277] width 14 height 7
click at [193, 247] on div at bounding box center [468, 217] width 657 height 388
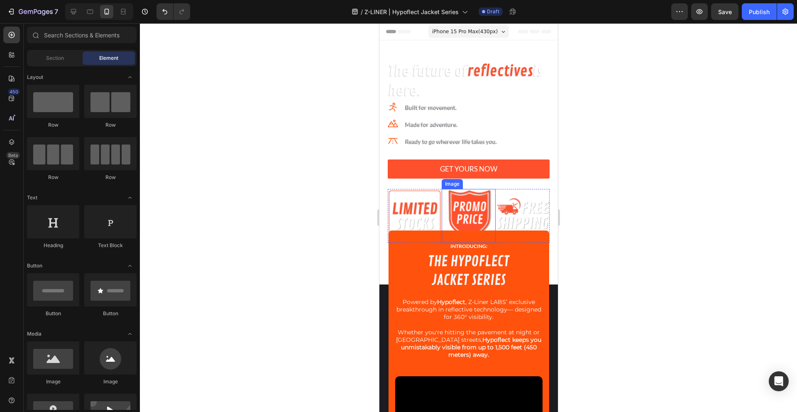
click at [441, 190] on img at bounding box center [468, 216] width 54 height 54
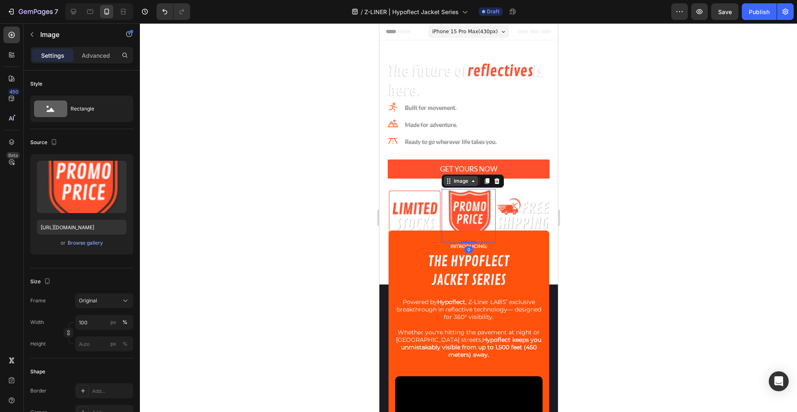
click at [459, 180] on div "Image" at bounding box center [460, 180] width 18 height 7
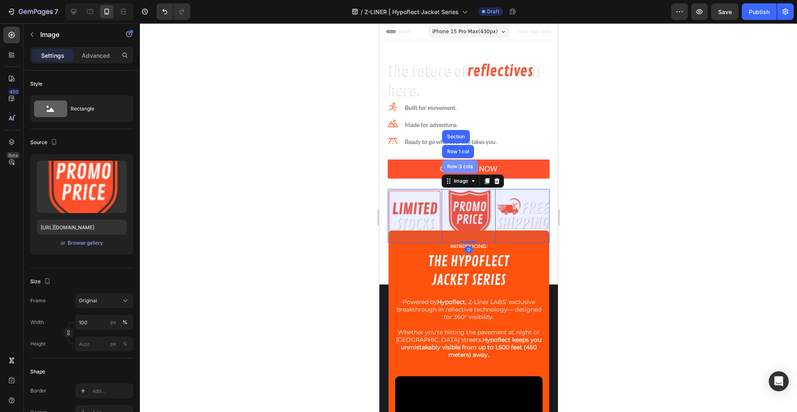
click at [463, 170] on div "Row 3 cols" at bounding box center [459, 166] width 36 height 13
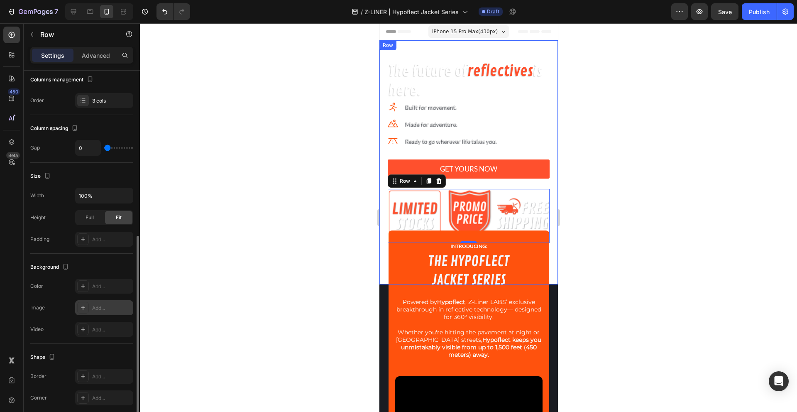
scroll to position [215, 0]
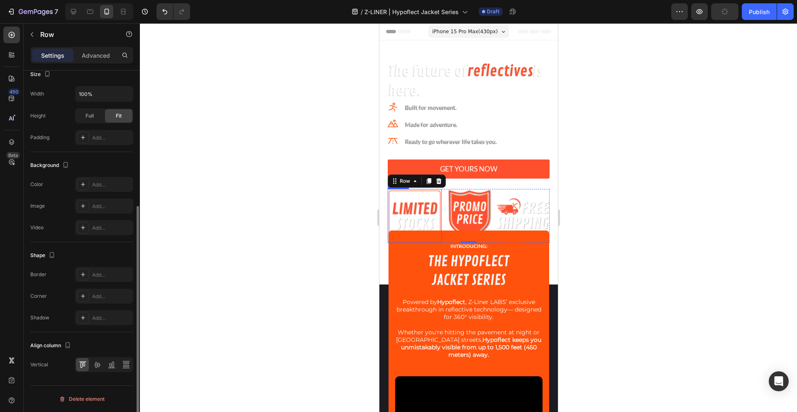
click at [420, 211] on img at bounding box center [414, 216] width 54 height 54
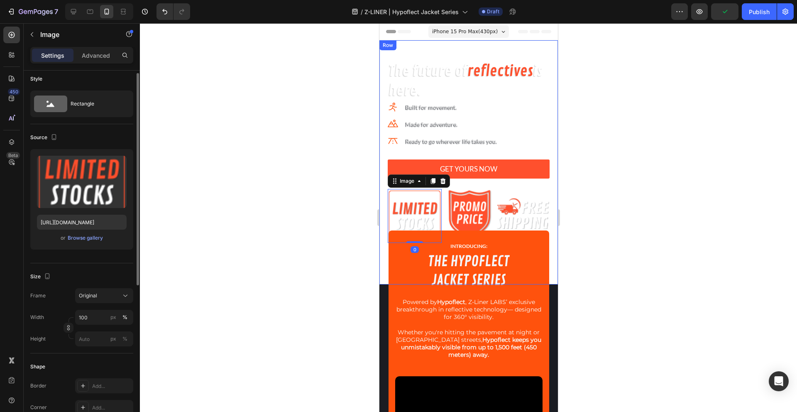
scroll to position [51, 0]
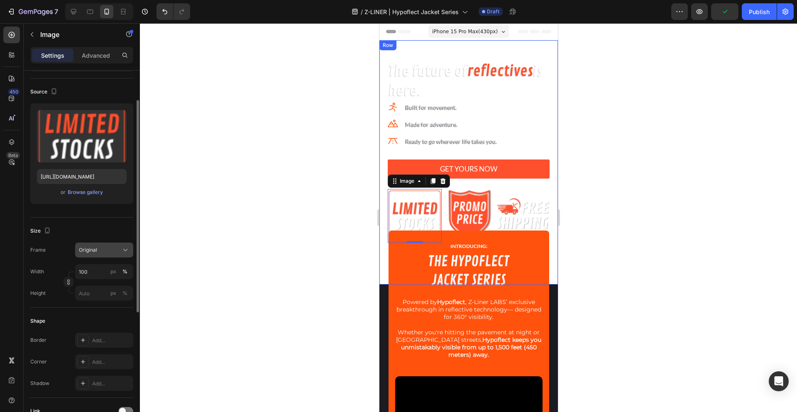
click at [99, 246] on div "Original" at bounding box center [99, 249] width 41 height 7
click at [83, 272] on input "100" at bounding box center [104, 271] width 58 height 15
type input "50"
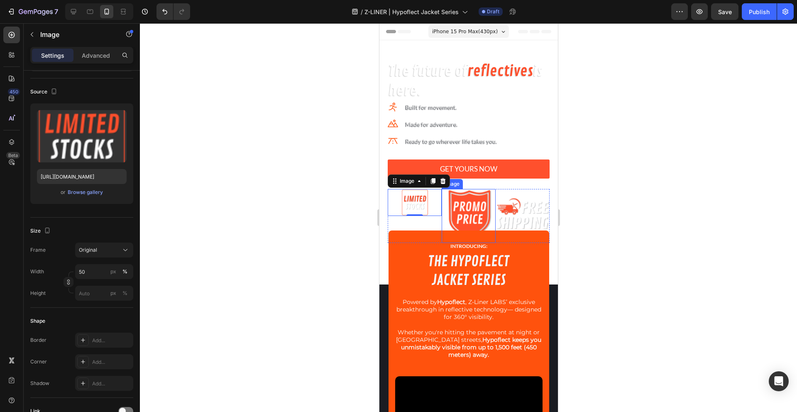
click at [482, 201] on img at bounding box center [468, 216] width 54 height 54
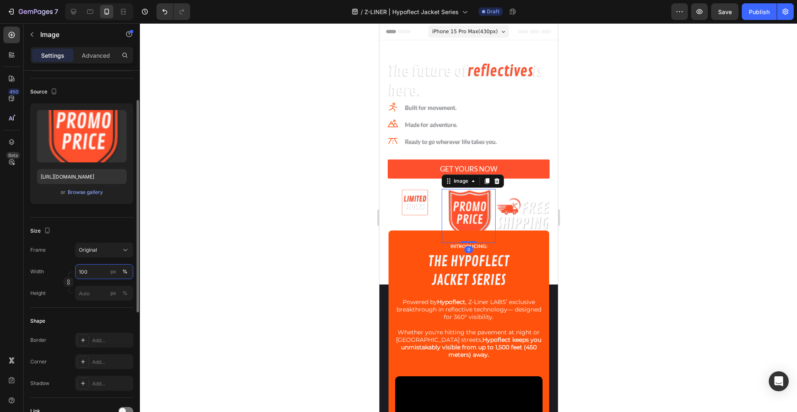
click at [91, 273] on input "100" at bounding box center [104, 271] width 58 height 15
type input "50"
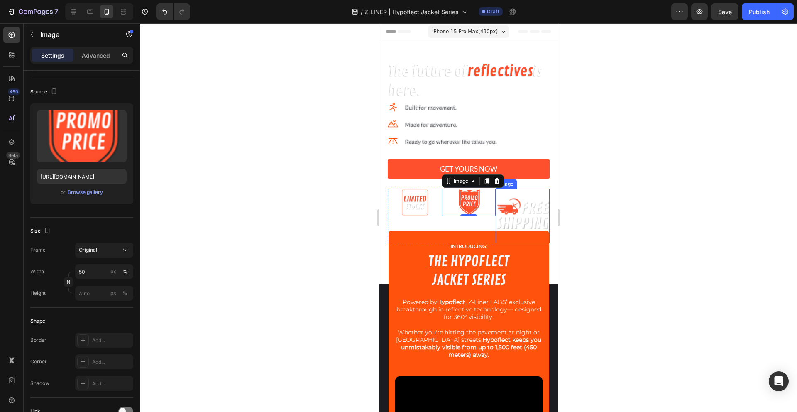
click at [515, 211] on img at bounding box center [522, 216] width 54 height 54
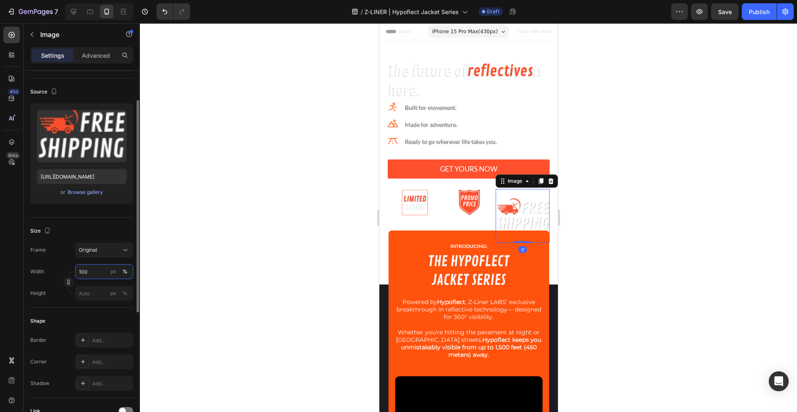
click at [88, 278] on input "100" at bounding box center [104, 271] width 58 height 15
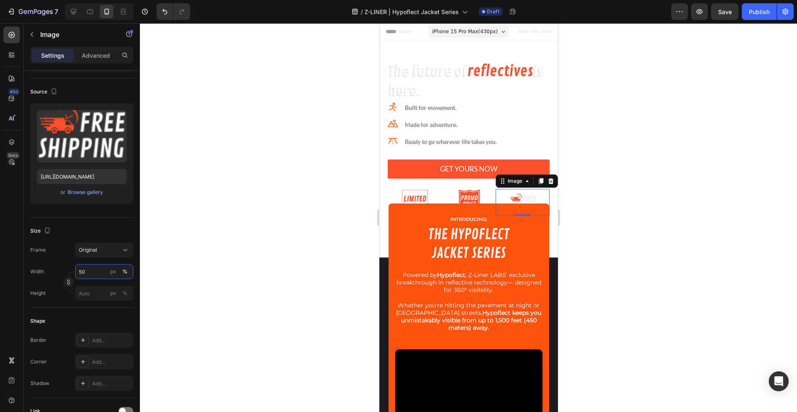
type input "50"
click at [258, 229] on div at bounding box center [468, 217] width 657 height 388
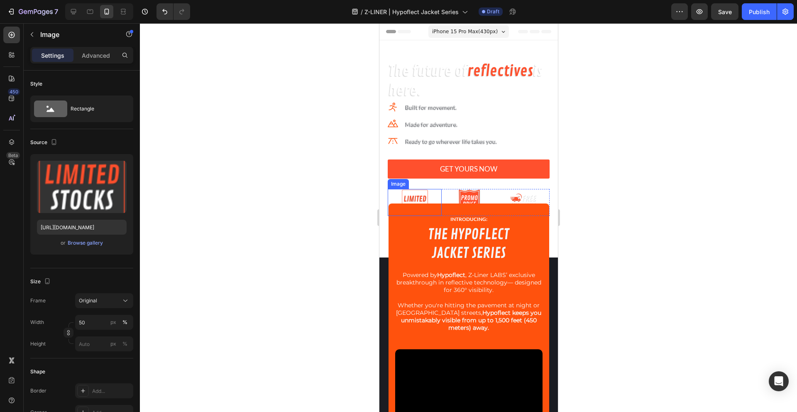
click at [395, 188] on div "The future of reflectives is here. Heading Icon Built for movement. Text block …" at bounding box center [468, 138] width 162 height 155
click at [405, 182] on div "Image" at bounding box center [406, 180] width 18 height 7
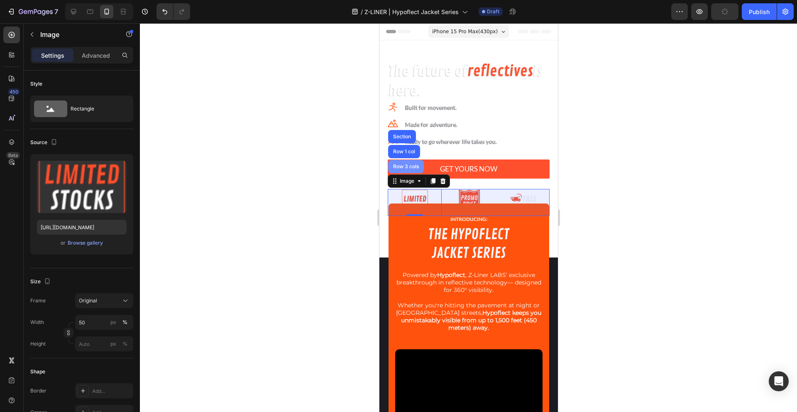
click at [409, 172] on div "Row 3 cols" at bounding box center [406, 166] width 36 height 13
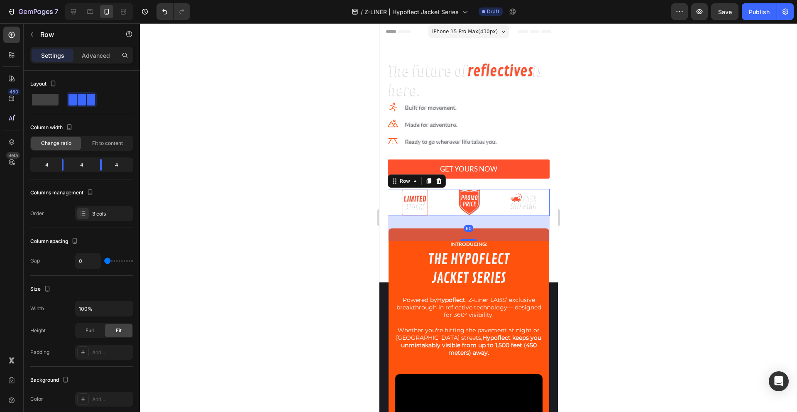
drag, startPoint x: 468, startPoint y: 213, endPoint x: 473, endPoint y: 238, distance: 25.3
click at [473, 216] on div "60" at bounding box center [468, 216] width 162 height 0
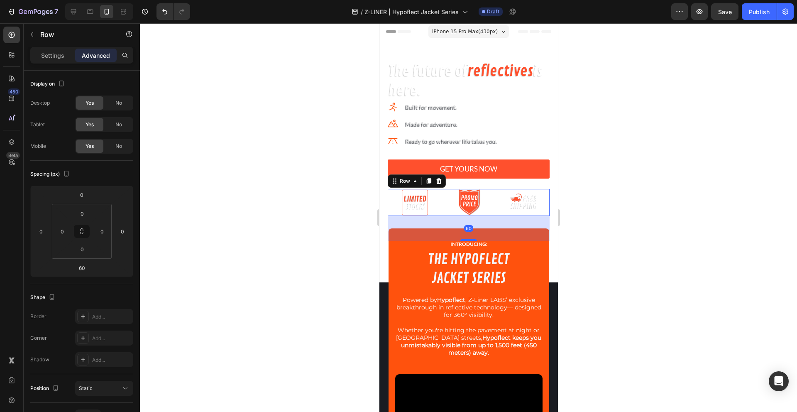
click at [314, 236] on div at bounding box center [468, 217] width 657 height 388
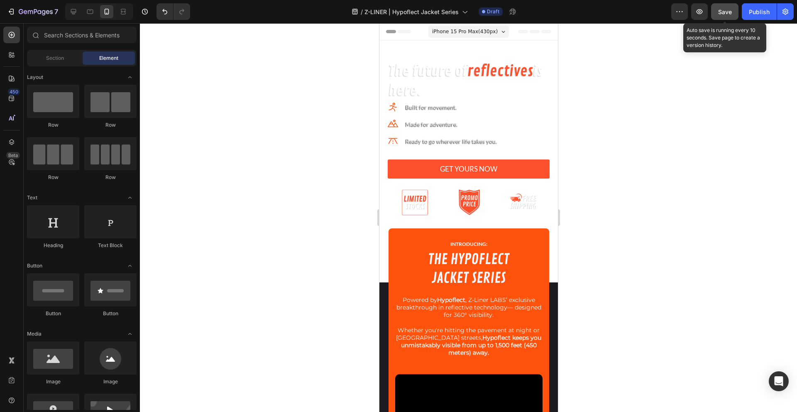
click at [721, 12] on span "Save" at bounding box center [725, 11] width 14 height 7
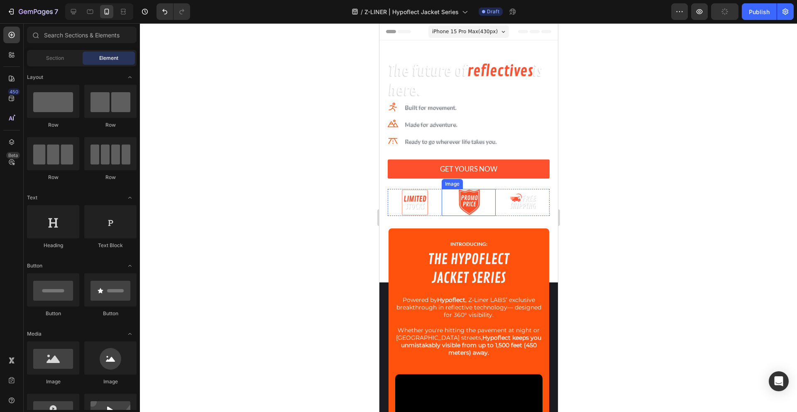
click at [487, 202] on div at bounding box center [468, 202] width 54 height 27
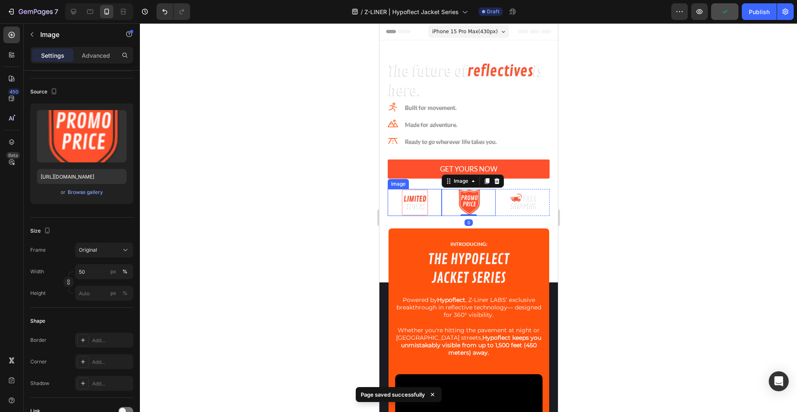
click at [428, 202] on div at bounding box center [414, 202] width 54 height 27
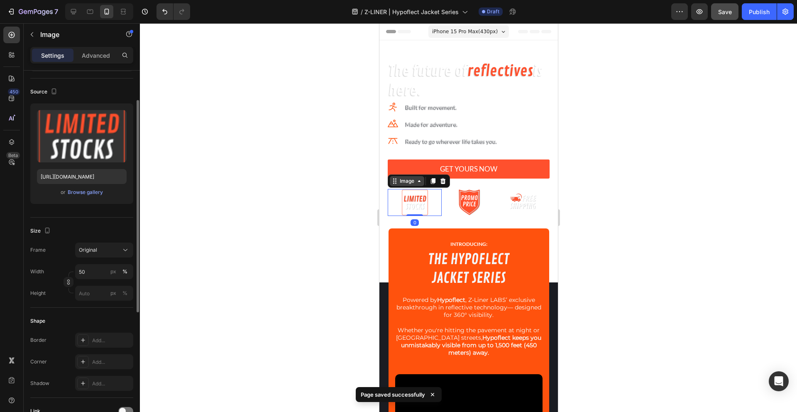
click at [409, 182] on div "Image" at bounding box center [406, 180] width 18 height 7
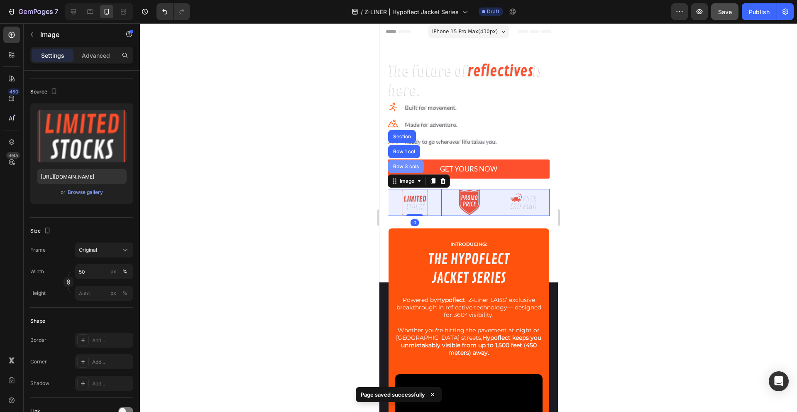
click at [410, 173] on div "Row 3 cols" at bounding box center [406, 166] width 36 height 13
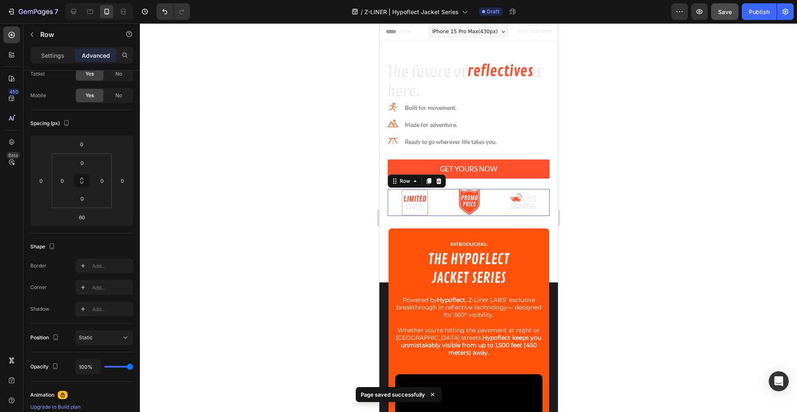
scroll to position [0, 0]
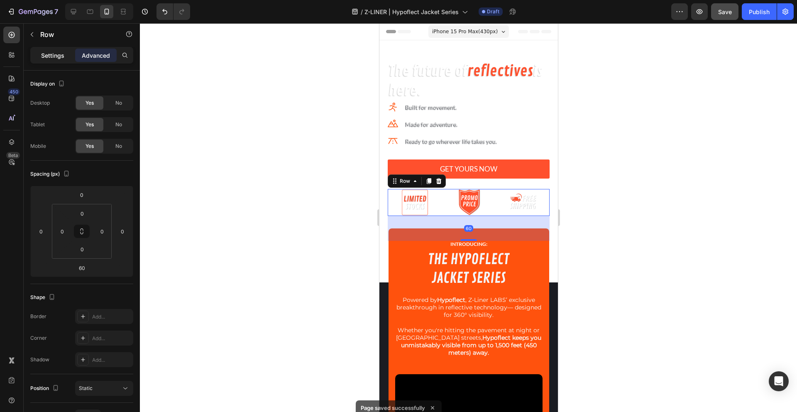
click at [59, 53] on p "Settings" at bounding box center [52, 55] width 23 height 9
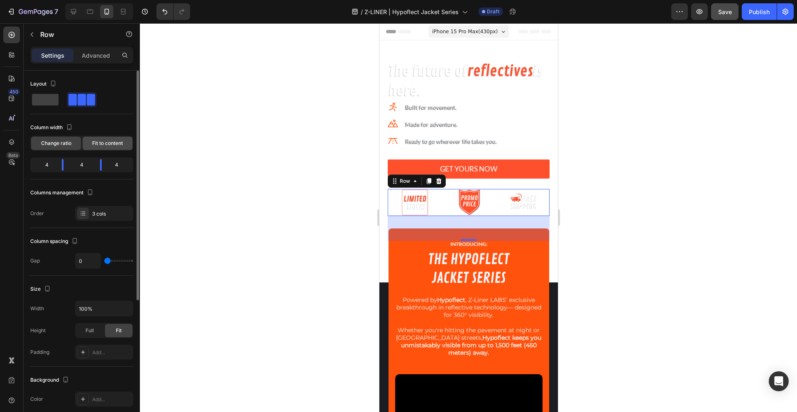
click at [108, 145] on span "Fit to content" at bounding box center [107, 142] width 31 height 7
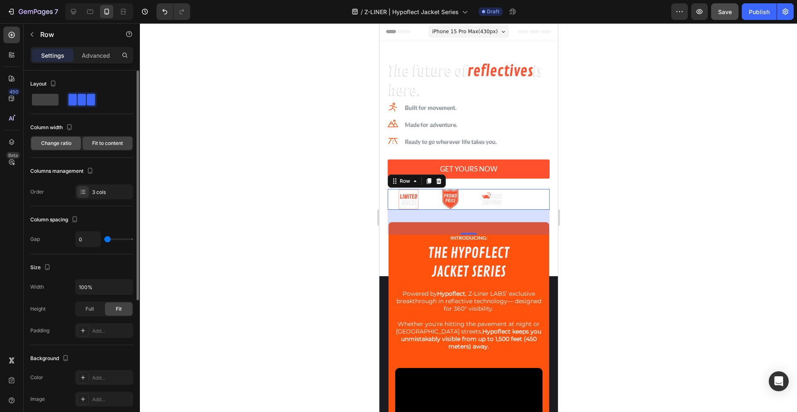
click at [64, 142] on span "Change ratio" at bounding box center [56, 142] width 30 height 7
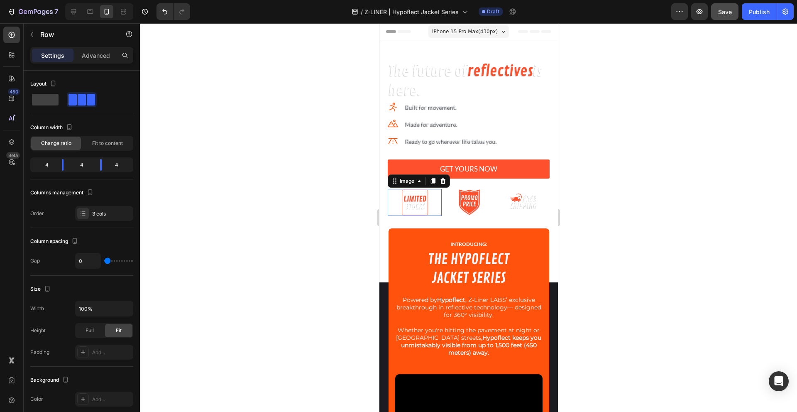
click at [431, 196] on div at bounding box center [414, 202] width 54 height 27
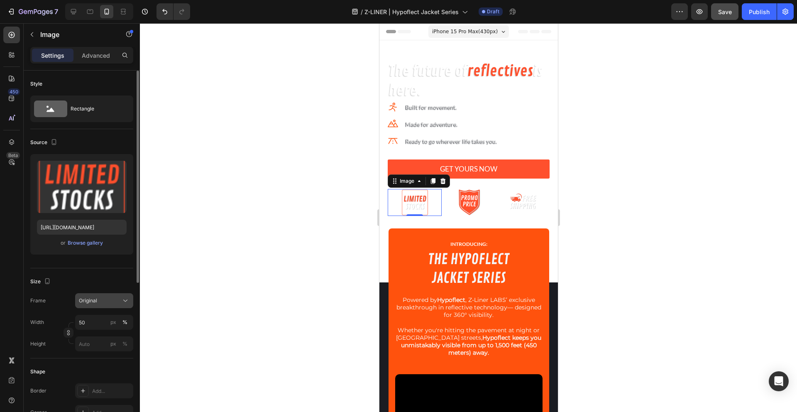
click at [126, 300] on icon at bounding box center [125, 300] width 8 height 8
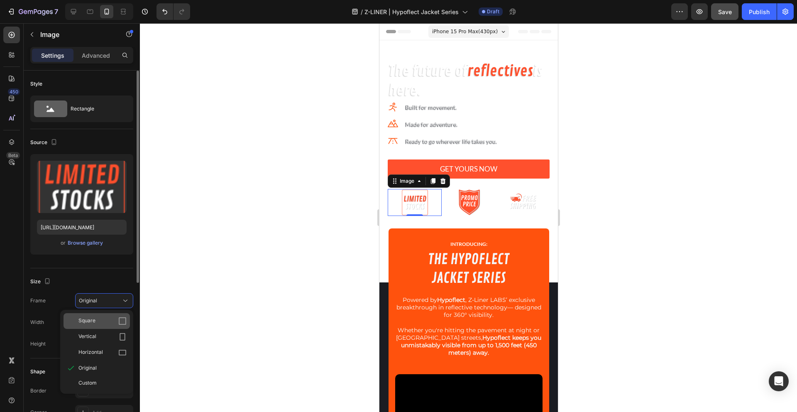
click at [110, 319] on div "Square" at bounding box center [102, 321] width 48 height 8
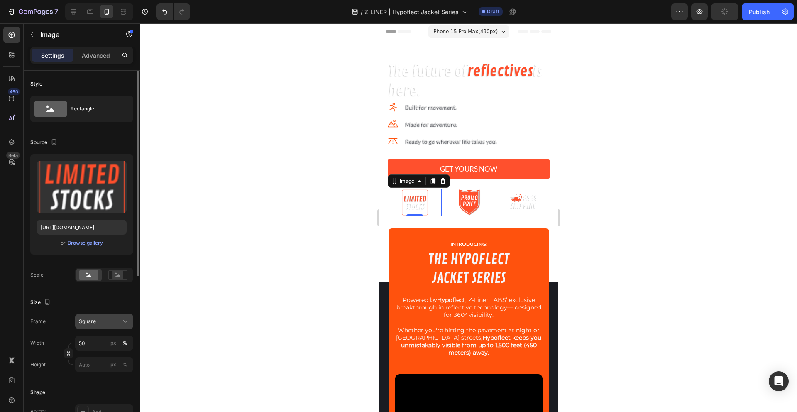
click at [110, 321] on div "Square" at bounding box center [99, 320] width 41 height 7
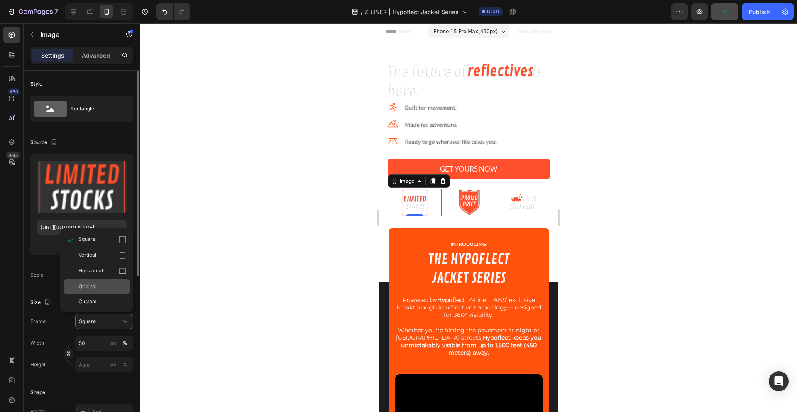
drag, startPoint x: 109, startPoint y: 299, endPoint x: 112, endPoint y: 288, distance: 11.7
click at [112, 288] on div "Square Vertical Horizontal Original Custom" at bounding box center [96, 270] width 73 height 77
click at [112, 288] on div "Original" at bounding box center [102, 286] width 48 height 7
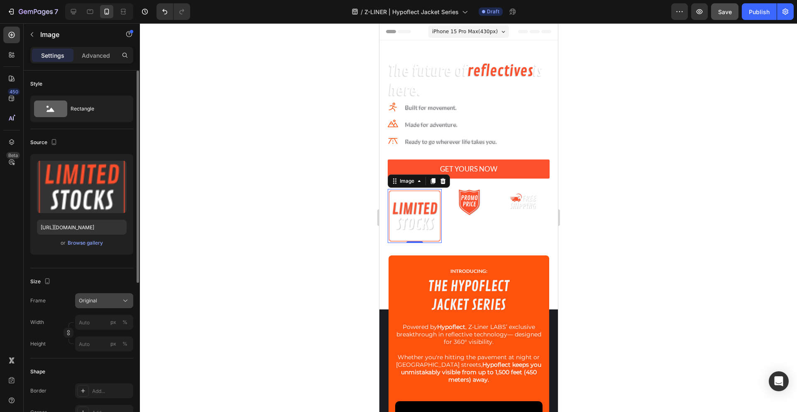
click at [108, 302] on div "Original" at bounding box center [99, 300] width 41 height 7
drag, startPoint x: 128, startPoint y: 264, endPoint x: 123, endPoint y: 271, distance: 8.1
click at [97, 321] on input "px %" at bounding box center [104, 321] width 58 height 15
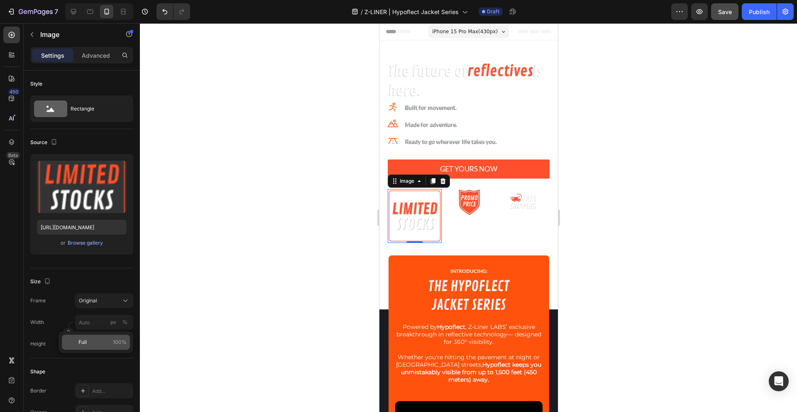
click at [91, 341] on p "Full 100%" at bounding box center [102, 341] width 48 height 7
click at [83, 322] on input "100" at bounding box center [104, 321] width 58 height 15
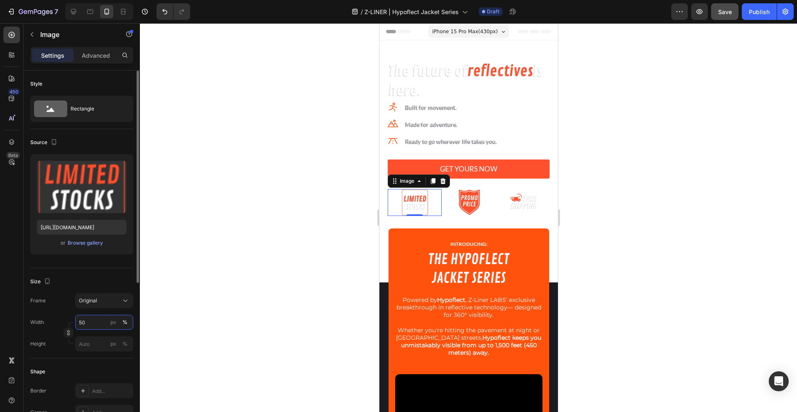
type input "50"
click at [245, 280] on div at bounding box center [468, 217] width 657 height 388
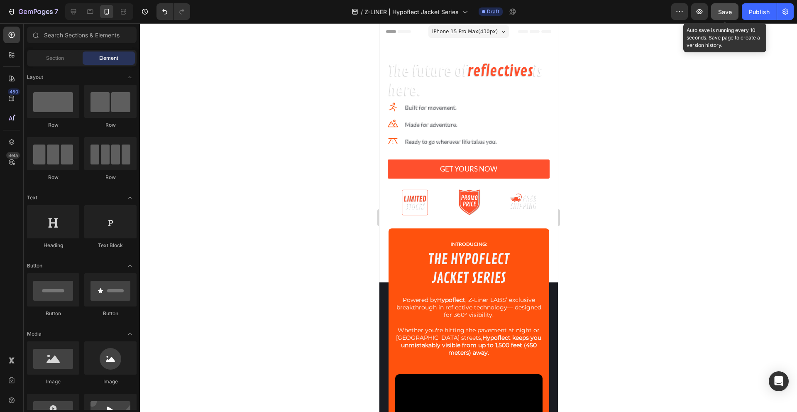
click at [721, 10] on span "Save" at bounding box center [725, 11] width 14 height 7
click at [436, 44] on div "The future of reflectives is here. Heading Icon Built for movement. Text block …" at bounding box center [468, 161] width 178 height 242
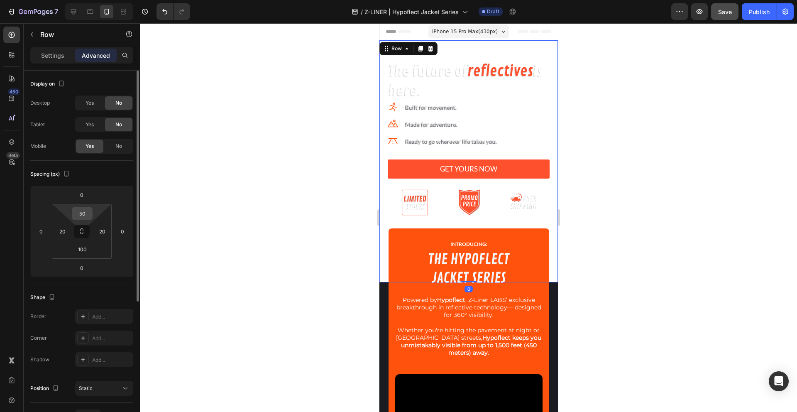
click at [82, 214] on input "50" at bounding box center [82, 213] width 17 height 12
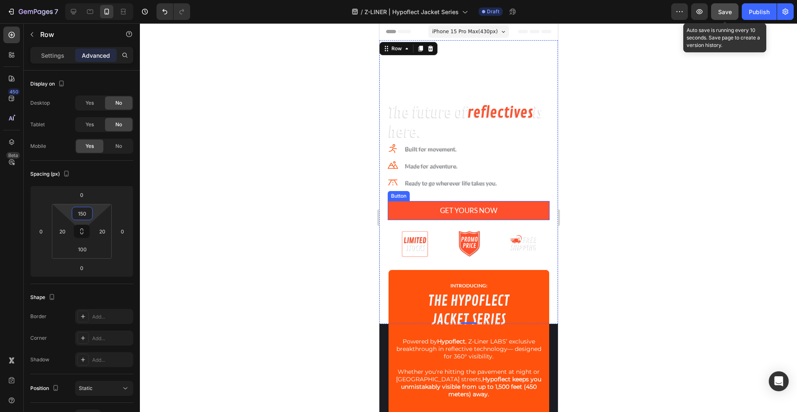
type input "150"
click at [724, 15] on div "Save" at bounding box center [725, 11] width 14 height 9
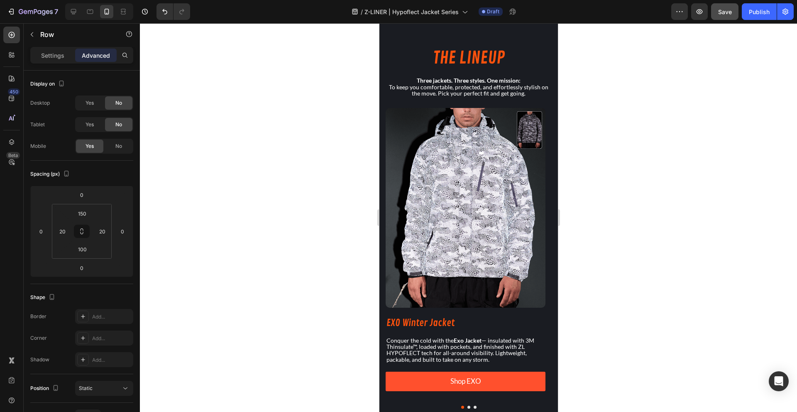
scroll to position [863, 0]
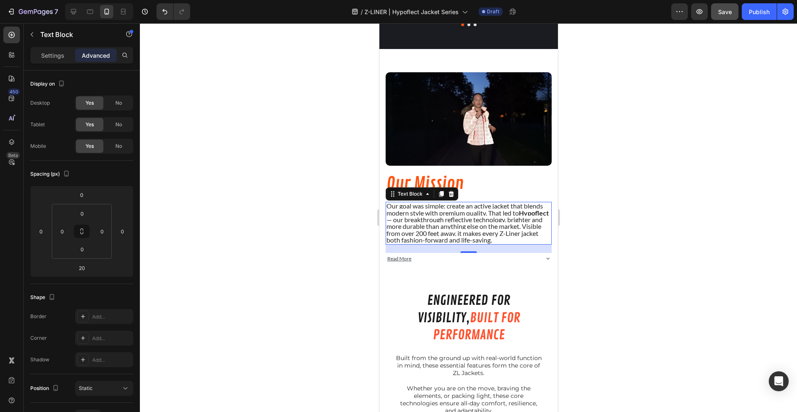
click at [76, 18] on div at bounding box center [99, 11] width 68 height 17
click at [76, 15] on icon at bounding box center [73, 11] width 8 height 8
type input "25"
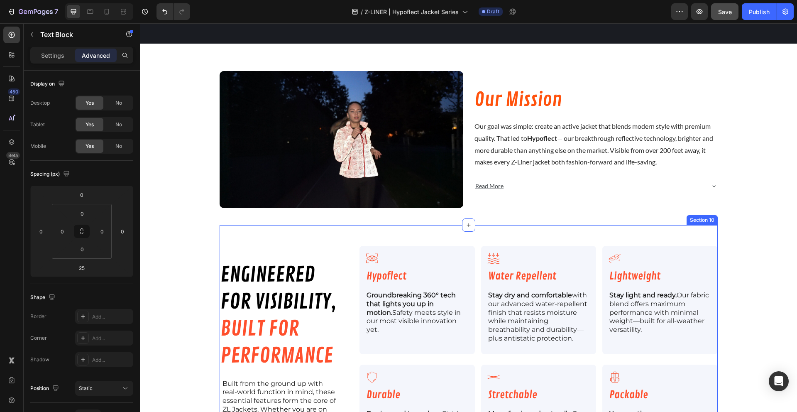
scroll to position [1244, 0]
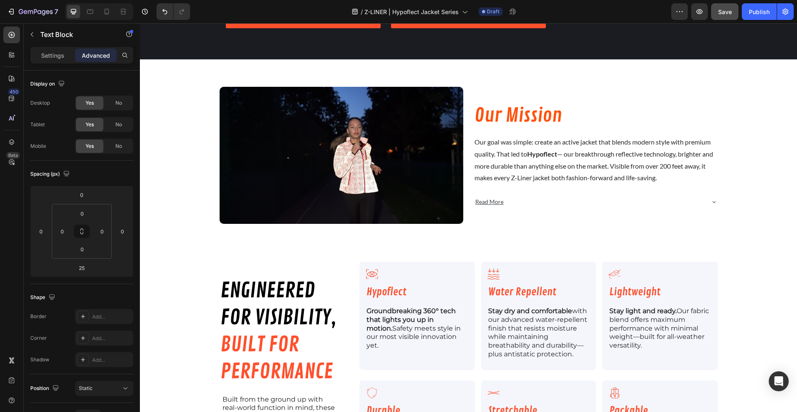
click at [525, 184] on div "Our goal was simple: create an active jacket that blends modern style with prem…" at bounding box center [595, 159] width 244 height 49
click at [520, 173] on p "Our goal was simple: create an active jacket that blends modern style with prem…" at bounding box center [595, 160] width 242 height 48
click at [497, 161] on p "Our goal was simple: create an active jacket that blends modern style with prem…" at bounding box center [595, 160] width 242 height 48
click at [178, 170] on div "Image Our Mission Heading Our goal was simple: create an active jacket that ble…" at bounding box center [468, 155] width 657 height 150
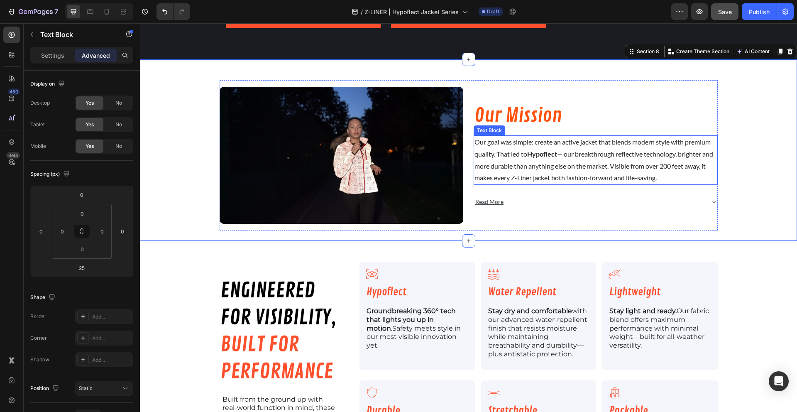
click at [556, 148] on p "Our goal was simple: create an active jacket that blends modern style with prem…" at bounding box center [595, 160] width 242 height 48
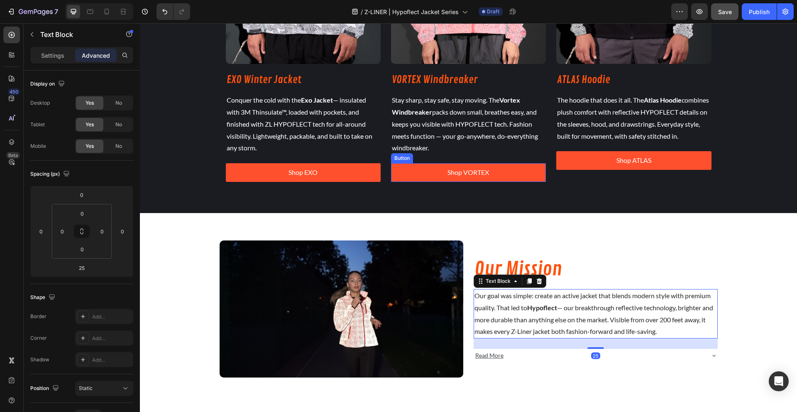
scroll to position [1090, 0]
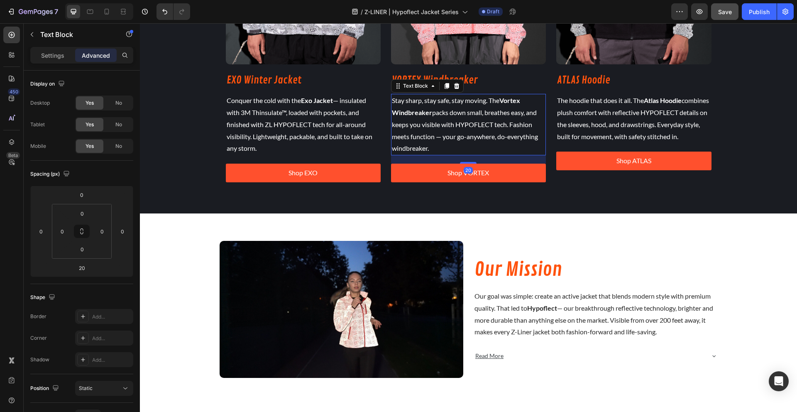
click at [416, 132] on p "Stay sharp, stay safe, stay moving. The Vortex Windbreaker packs down small, br…" at bounding box center [468, 125] width 153 height 60
click at [49, 51] on p "Settings" at bounding box center [52, 55] width 23 height 9
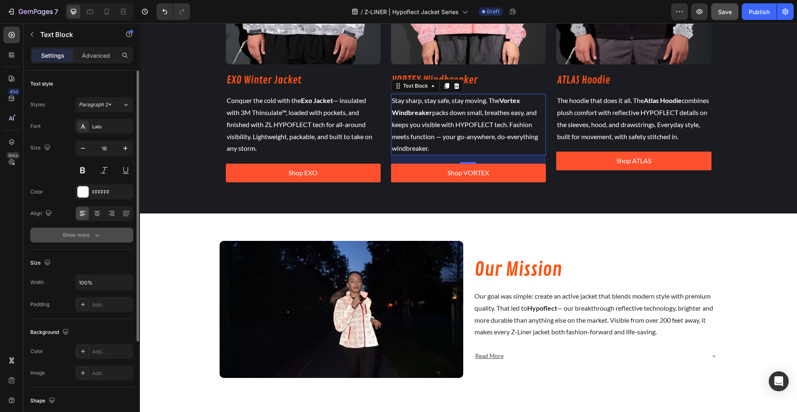
click at [88, 237] on div "Show more" at bounding box center [82, 235] width 39 height 8
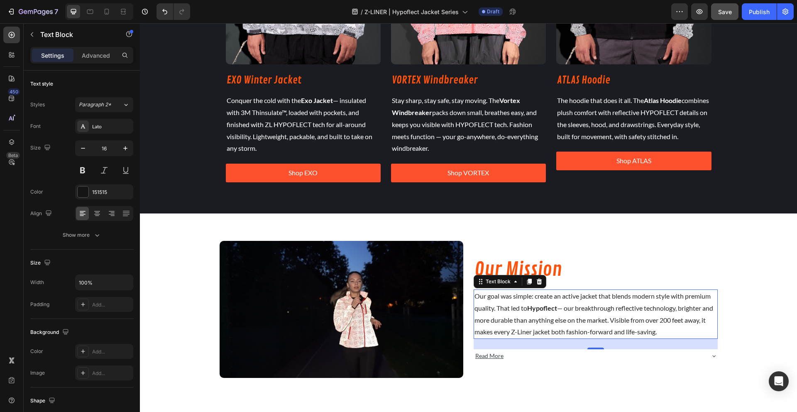
click at [523, 305] on span "Our goal was simple: create an active jacket that blends modern style with prem…" at bounding box center [593, 314] width 239 height 44
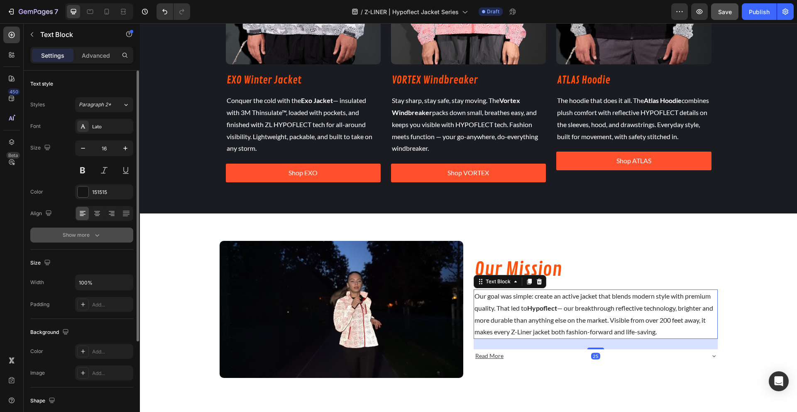
click at [89, 238] on div "Show more" at bounding box center [82, 235] width 39 height 8
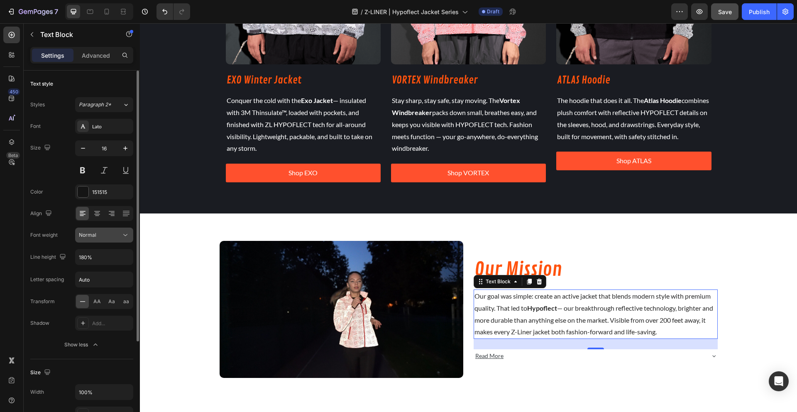
scroll to position [2, 0]
click at [105, 12] on icon at bounding box center [106, 11] width 8 height 8
type input "14"
type input "110%"
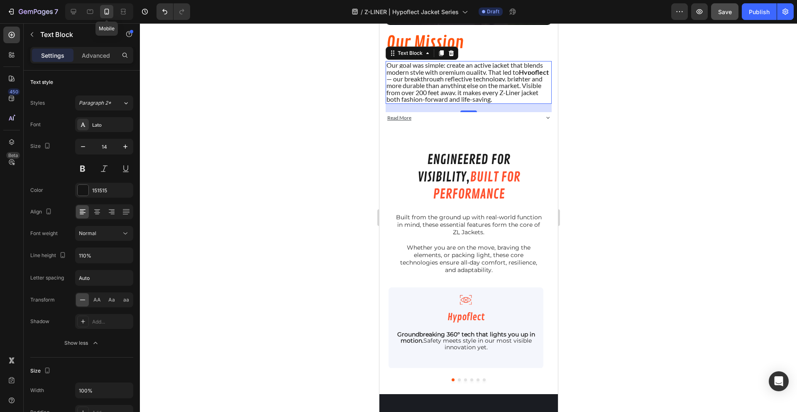
scroll to position [1009, 0]
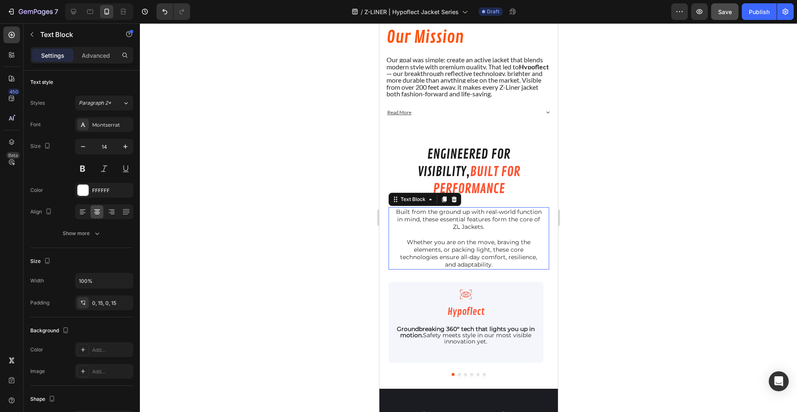
click at [436, 238] on span "Whether you are on the move, braving the elements, or packing light, these core…" at bounding box center [468, 253] width 137 height 30
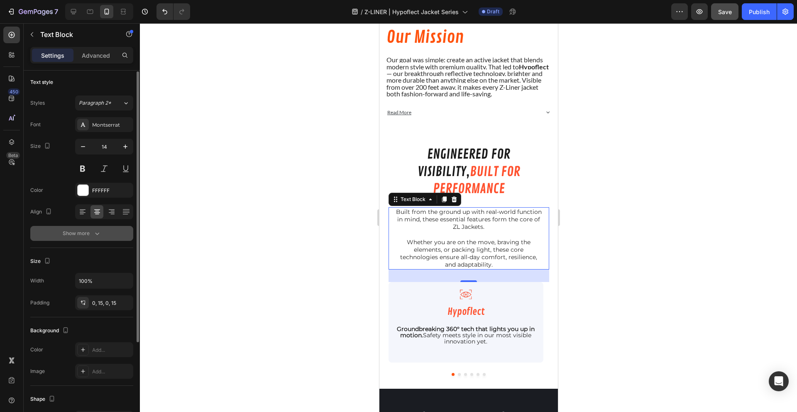
click at [90, 230] on div "Show more" at bounding box center [82, 233] width 39 height 8
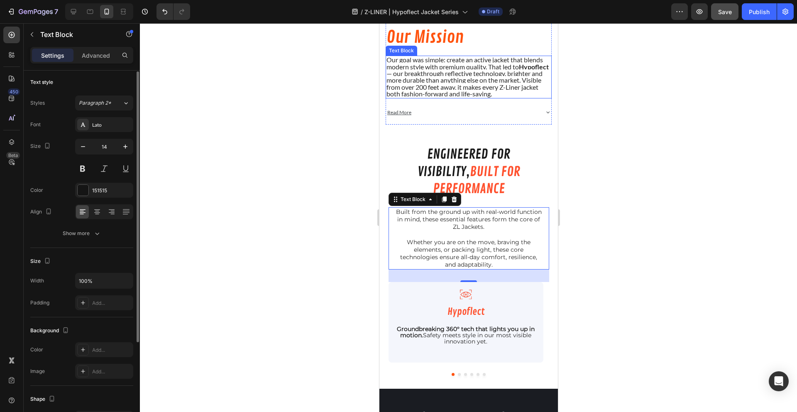
click at [422, 82] on span "Our goal was simple: create an active jacket that blends modern style with prem…" at bounding box center [467, 77] width 162 height 42
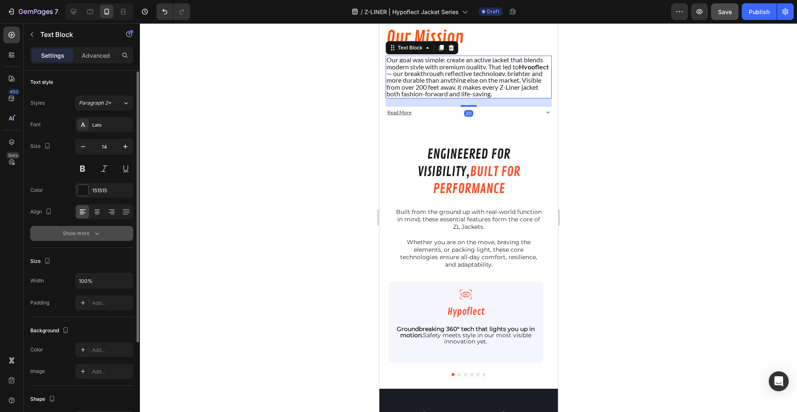
click at [70, 232] on div "Show more" at bounding box center [82, 233] width 39 height 8
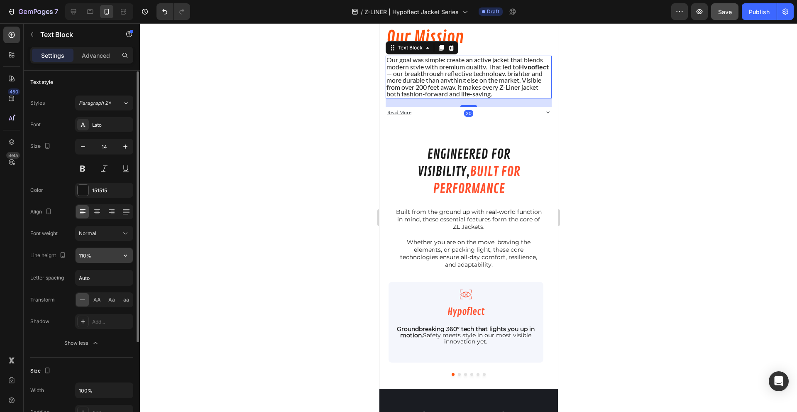
click at [88, 258] on input "110%" at bounding box center [104, 255] width 57 height 15
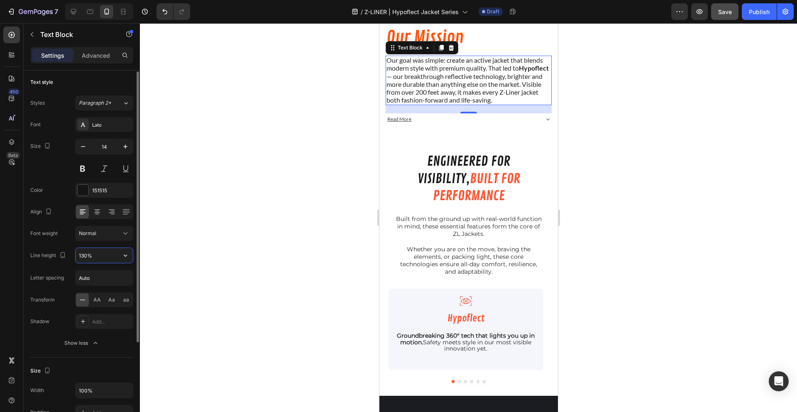
type input "130%"
click at [239, 215] on div at bounding box center [468, 217] width 657 height 388
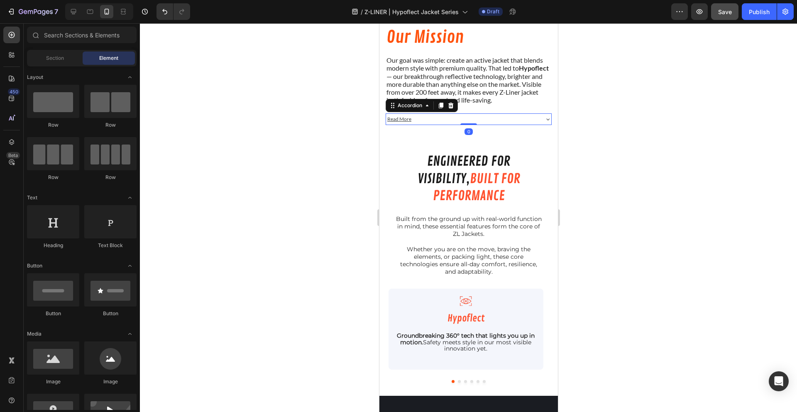
click at [536, 124] on div "Read More" at bounding box center [467, 119] width 165 height 12
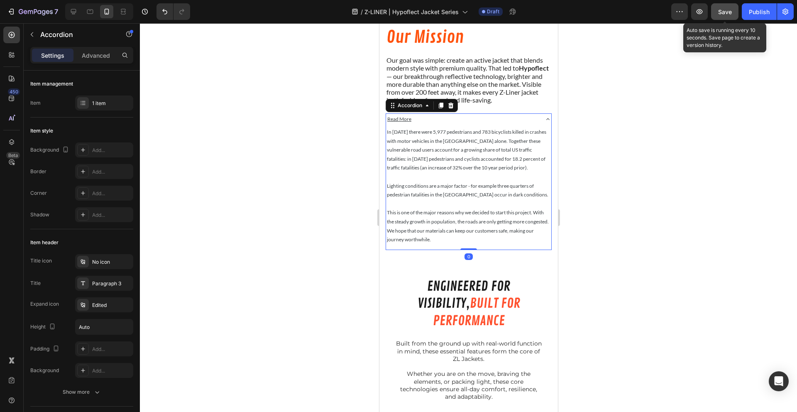
click at [716, 15] on button "Save" at bounding box center [724, 11] width 27 height 17
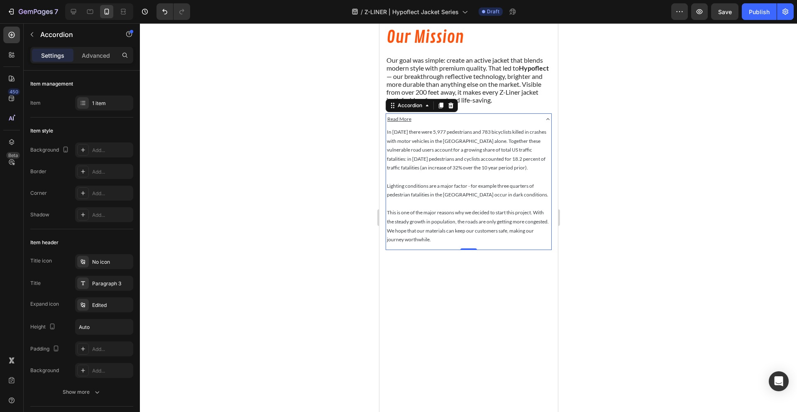
scroll to position [0, 0]
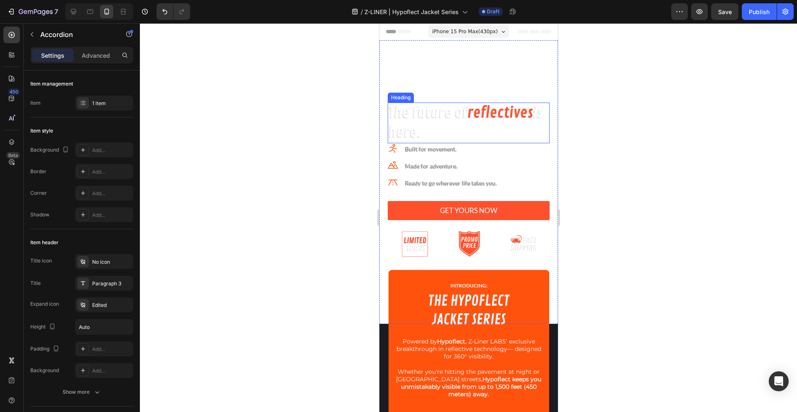
click at [440, 120] on h2 "The future of reflectives is here." at bounding box center [468, 122] width 162 height 41
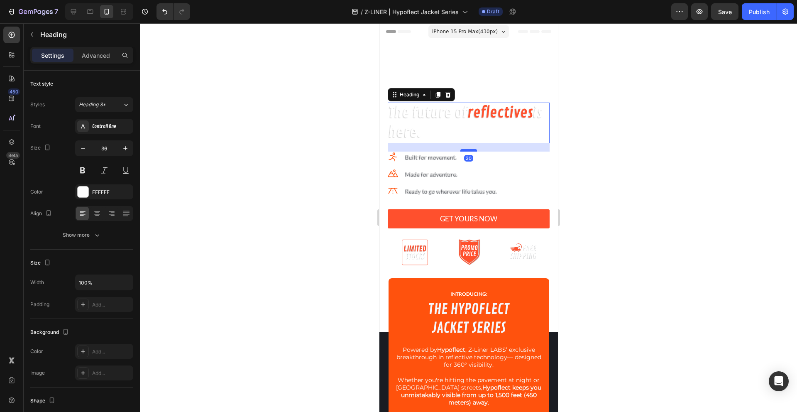
drag, startPoint x: 463, startPoint y: 142, endPoint x: 464, endPoint y: 150, distance: 8.4
click at [464, 150] on div at bounding box center [468, 150] width 17 height 2
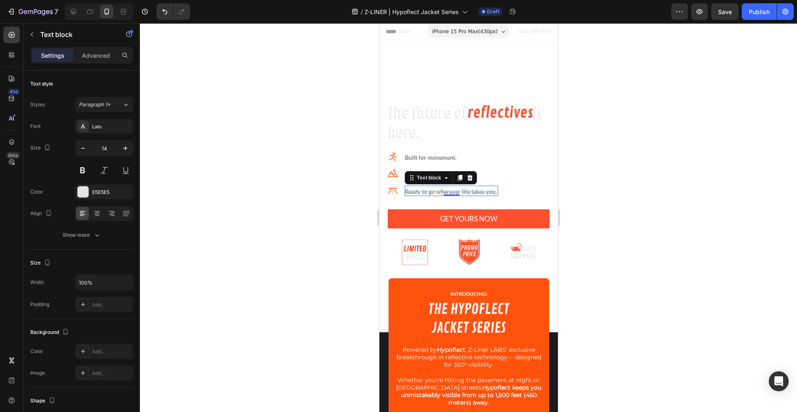
click at [475, 191] on p "Ready to go wherever life takes you." at bounding box center [451, 190] width 92 height 9
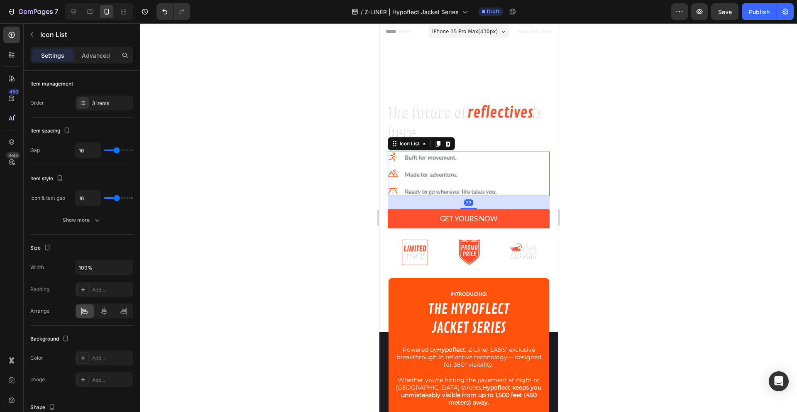
click at [516, 185] on div "Icon Built for movement. Text block Icon Made for adventure. Text block Icon Re…" at bounding box center [468, 173] width 162 height 44
click at [481, 134] on h2 "The future of reflectives is here." at bounding box center [468, 122] width 162 height 41
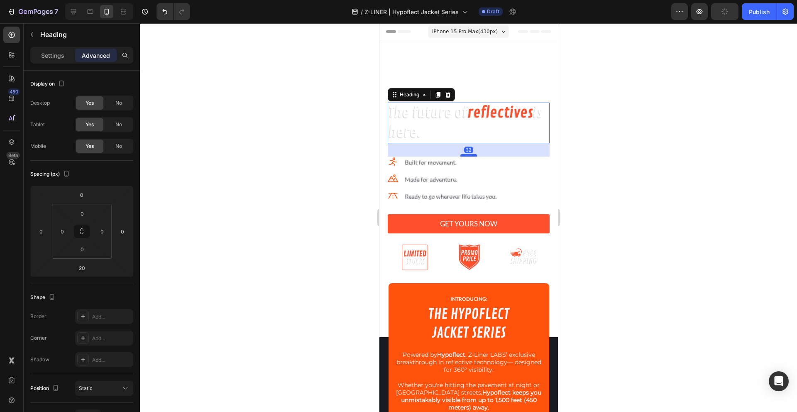
drag, startPoint x: 468, startPoint y: 150, endPoint x: 468, endPoint y: 155, distance: 5.0
click at [468, 155] on div at bounding box center [468, 155] width 17 height 2
type input "32"
click at [722, 11] on span "Save" at bounding box center [725, 11] width 14 height 7
click at [435, 58] on div "The future of reflectives is here. Heading 32 Icon Built for movement. Text blo…" at bounding box center [468, 188] width 178 height 297
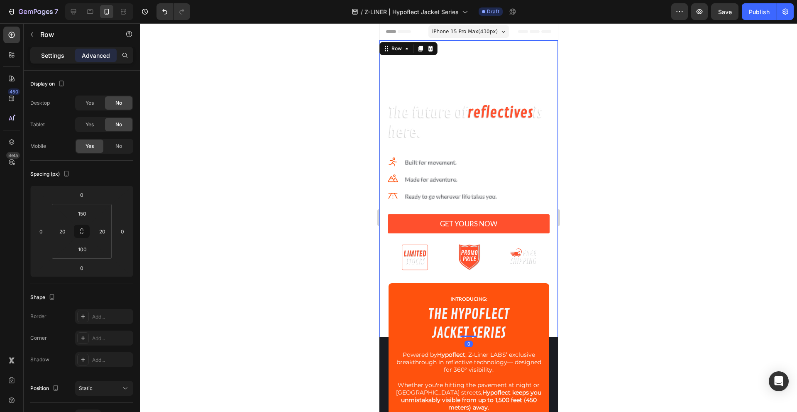
click at [54, 50] on div "Settings" at bounding box center [52, 55] width 41 height 13
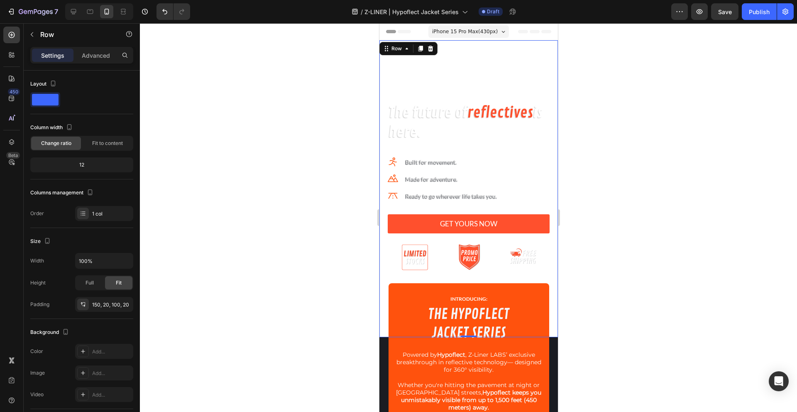
click at [438, 66] on div "The future of reflectives is here. Heading Icon Built for movement. Text block …" at bounding box center [468, 188] width 178 height 297
click at [403, 49] on icon at bounding box center [406, 48] width 7 height 7
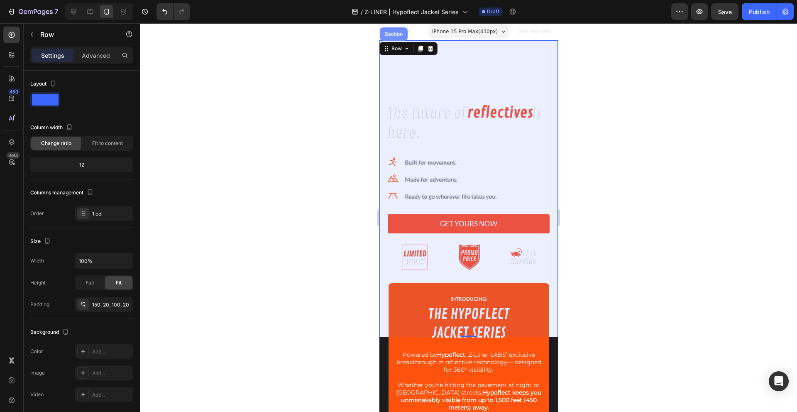
click at [397, 38] on div "Section" at bounding box center [393, 33] width 28 height 13
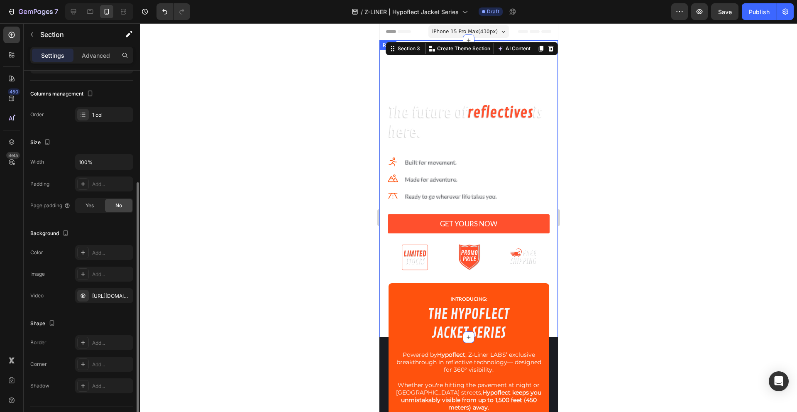
scroll to position [120, 0]
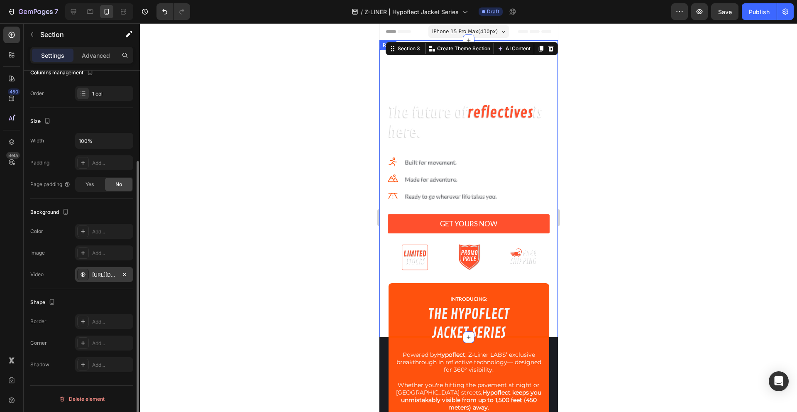
click at [105, 274] on div "https://cdn.shopify.com/videos/c/o/v/b4d86091fb6044bd919472c7ef832818.mp4" at bounding box center [104, 274] width 24 height 7
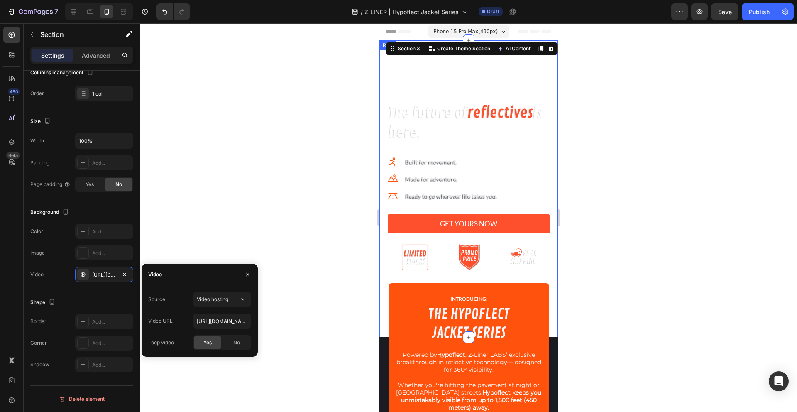
click at [209, 347] on div "Yes" at bounding box center [207, 342] width 27 height 13
click at [207, 338] on div "Yes" at bounding box center [207, 342] width 27 height 13
click at [249, 272] on icon "button" at bounding box center [247, 274] width 7 height 7
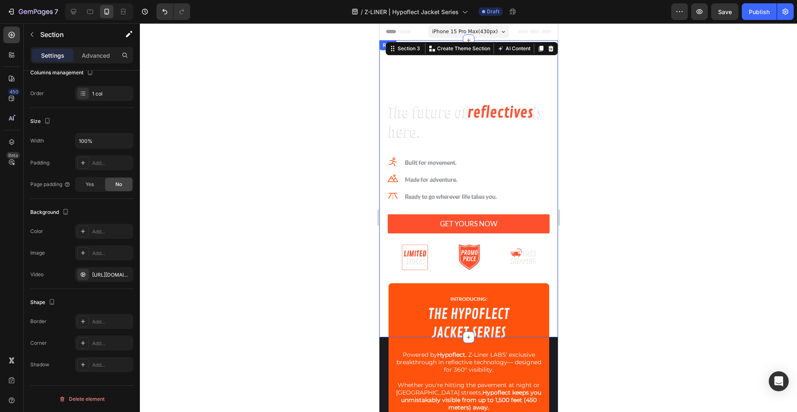
click at [298, 241] on div at bounding box center [468, 217] width 657 height 388
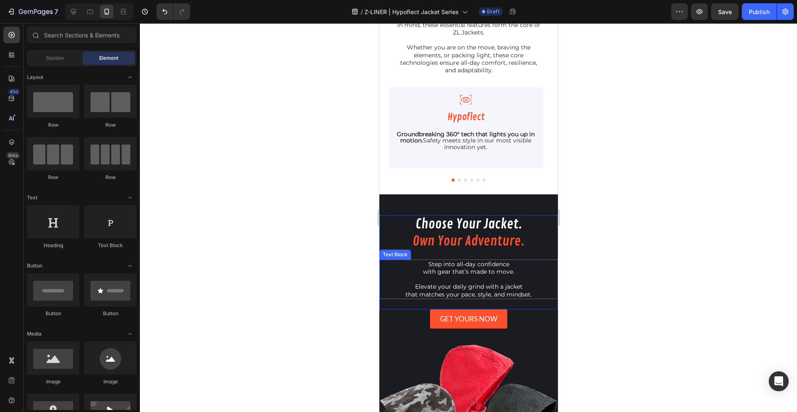
scroll to position [1487, 0]
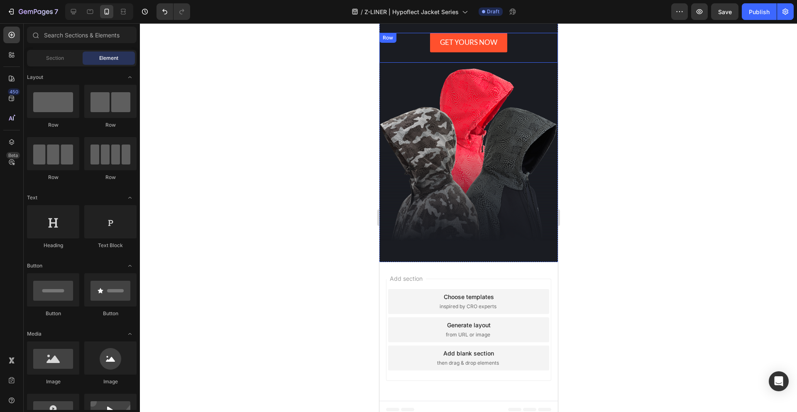
click at [476, 54] on div "GET YOURS NOW Button" at bounding box center [467, 48] width 77 height 30
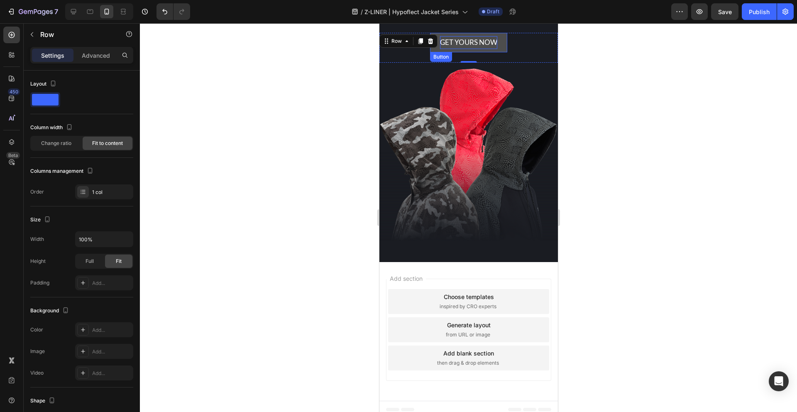
click at [475, 47] on p "GET YOURS NOW" at bounding box center [467, 42] width 57 height 13
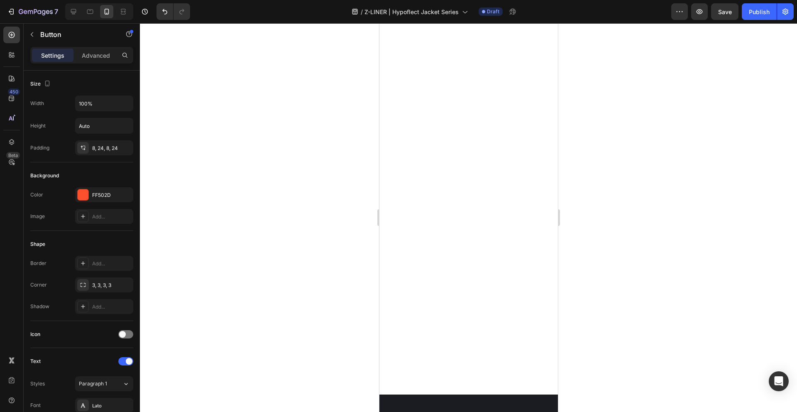
scroll to position [0, 0]
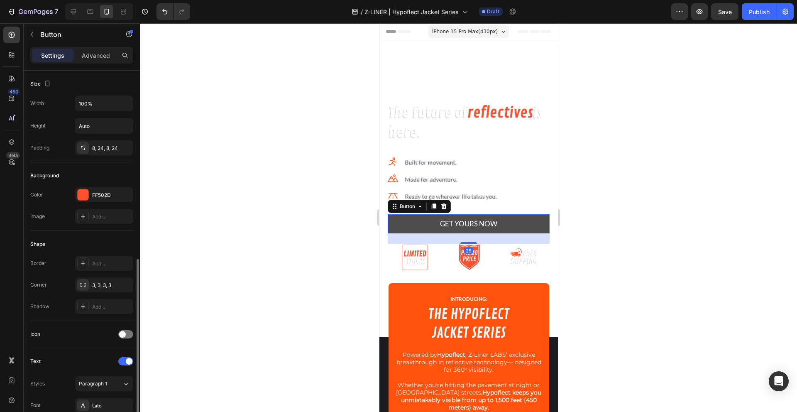
click at [407, 222] on link "GET YOURS NOW" at bounding box center [468, 224] width 162 height 20
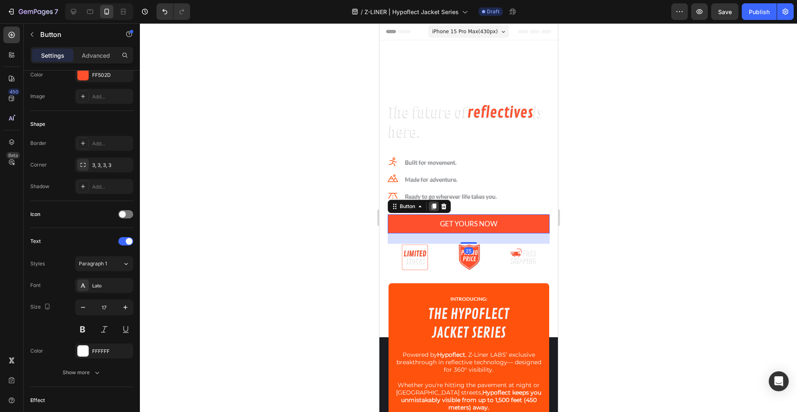
click at [429, 205] on div at bounding box center [433, 206] width 10 height 10
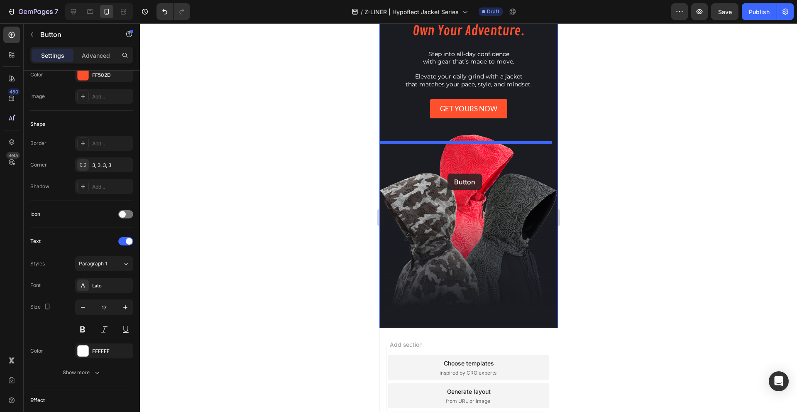
scroll to position [1399, 0]
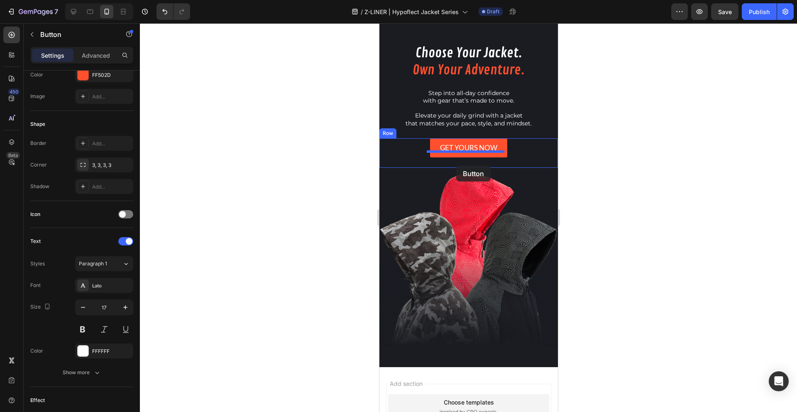
drag, startPoint x: 414, startPoint y: 232, endPoint x: 456, endPoint y: 165, distance: 78.3
click at [363, 174] on div at bounding box center [468, 217] width 657 height 388
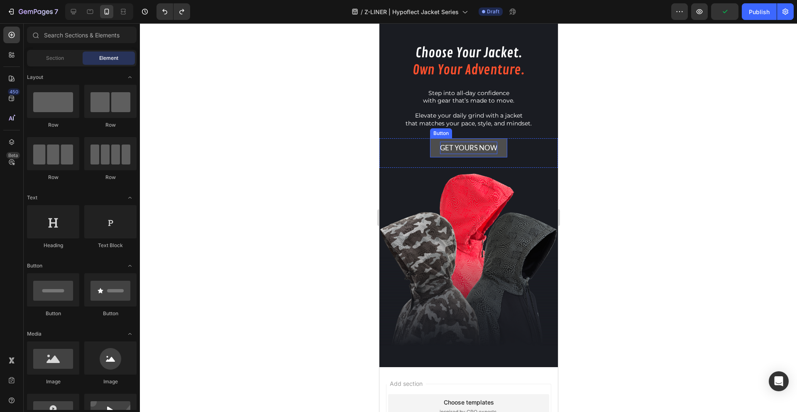
click at [446, 146] on p "GET YOURS NOW" at bounding box center [467, 147] width 57 height 13
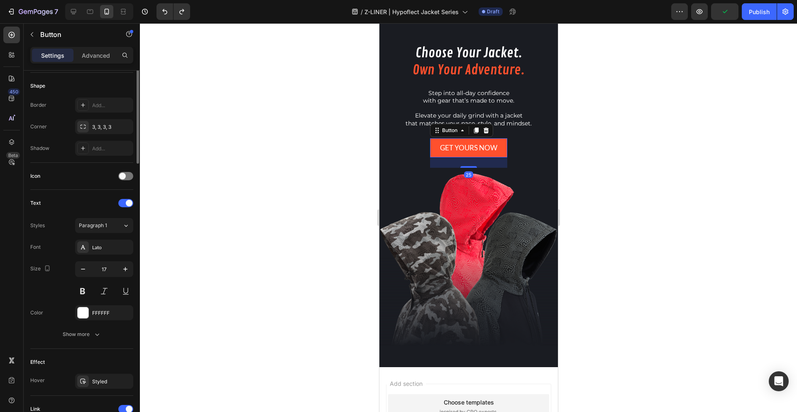
scroll to position [273, 0]
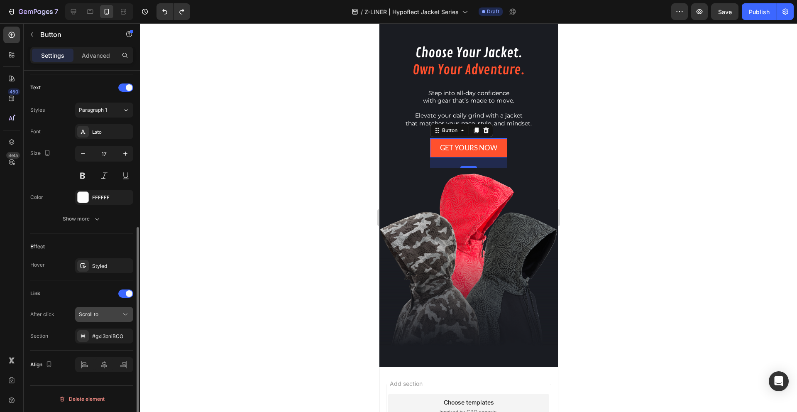
click at [109, 319] on button "Scroll to" at bounding box center [104, 314] width 58 height 15
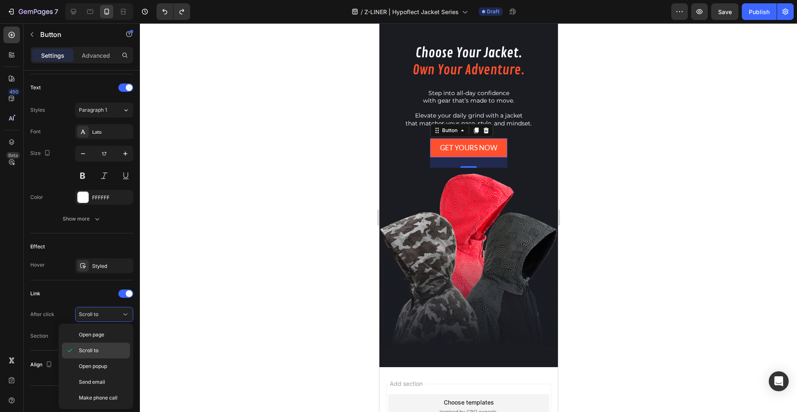
click at [109, 358] on div "Scroll to" at bounding box center [96, 366] width 68 height 16
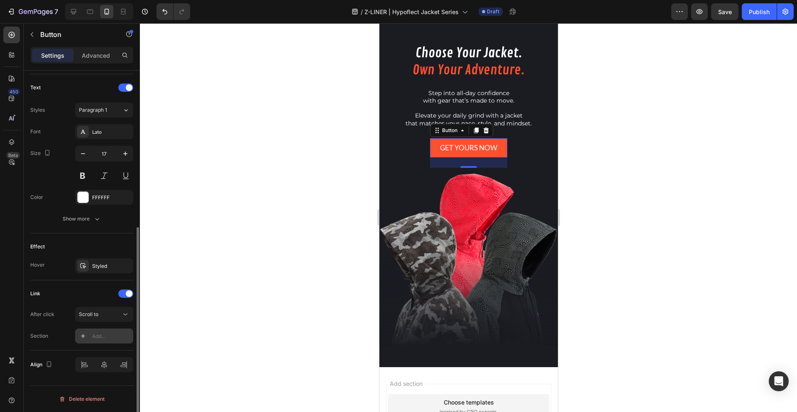
click at [111, 334] on div "Add..." at bounding box center [111, 335] width 39 height 7
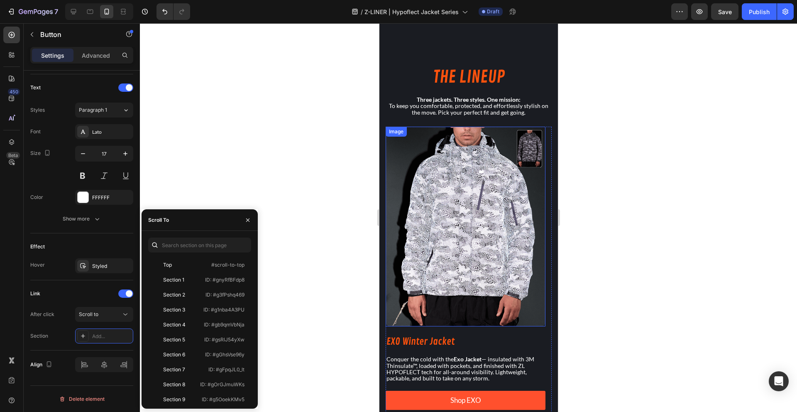
scroll to position [505, 0]
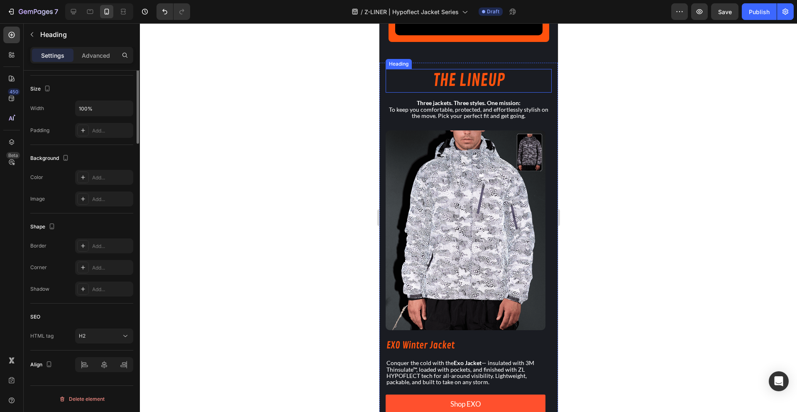
click at [397, 73] on h2 "THE LINEUP" at bounding box center [468, 81] width 166 height 24
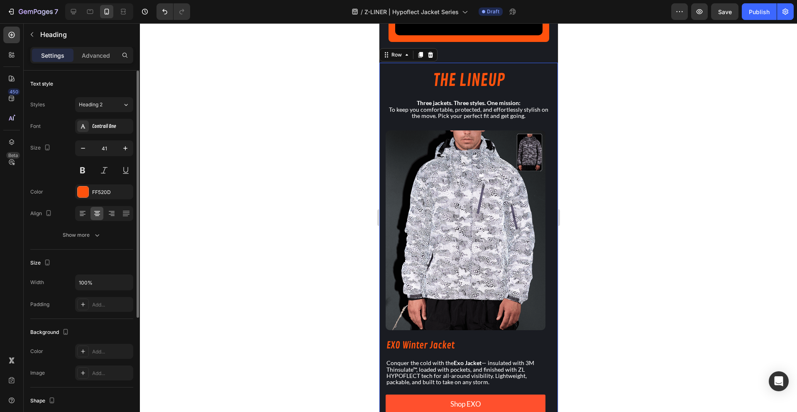
click at [383, 74] on div "THE LINEUP Heading Three jackets. Three styles. One mission: To keep you comfor…" at bounding box center [468, 250] width 178 height 374
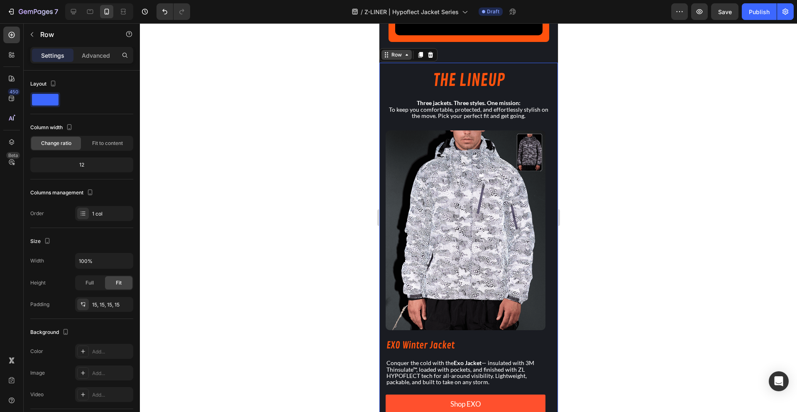
click at [396, 54] on div "Row" at bounding box center [396, 54] width 14 height 7
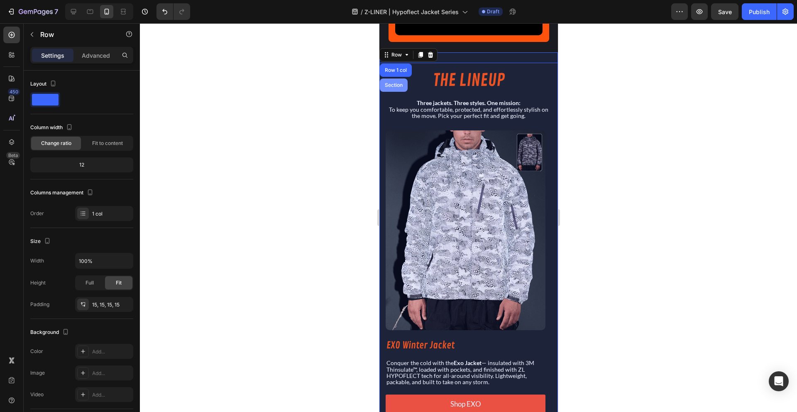
click at [393, 83] on div "Section" at bounding box center [393, 85] width 21 height 5
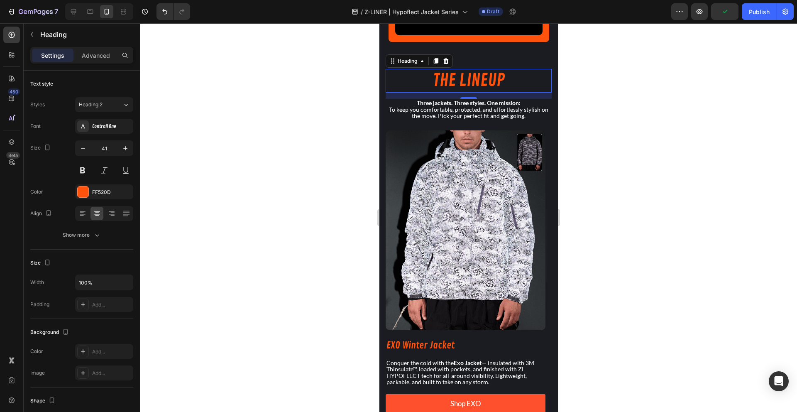
click at [310, 178] on div at bounding box center [468, 217] width 657 height 388
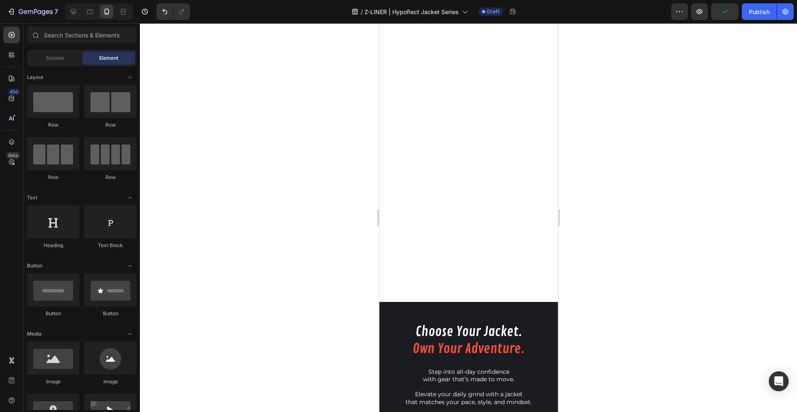
scroll to position [1517, 0]
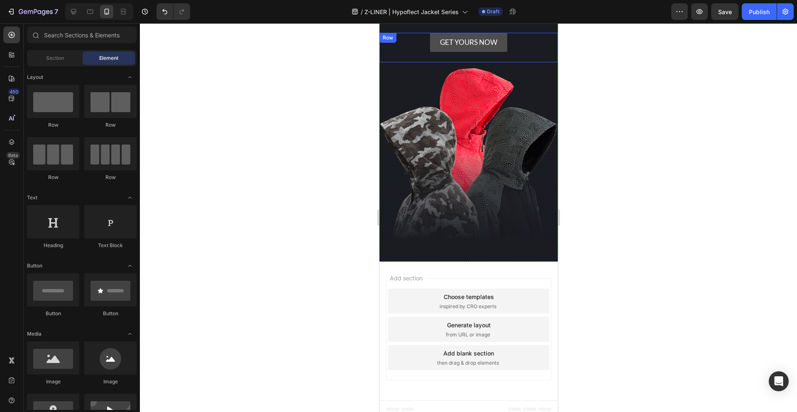
click at [431, 45] on button "GET YOURS NOW" at bounding box center [467, 43] width 77 height 20
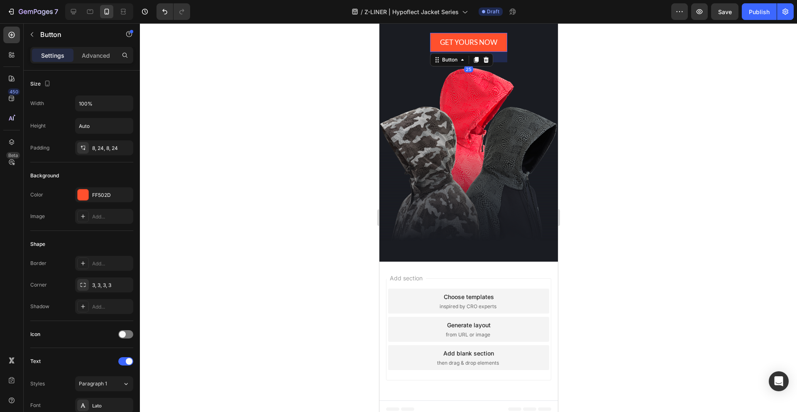
scroll to position [273, 0]
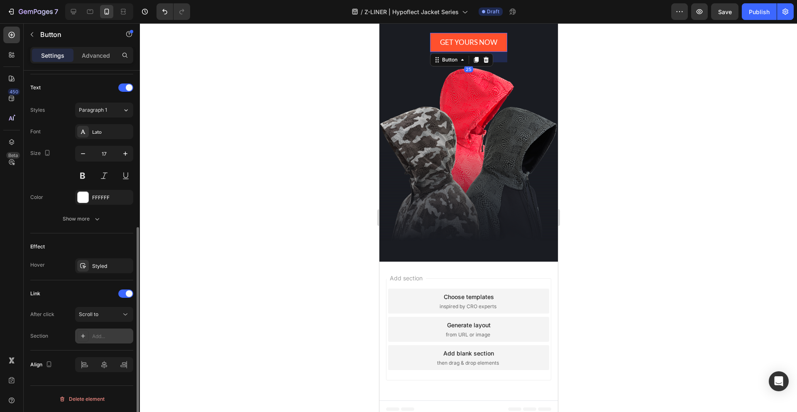
click at [105, 333] on div "Add..." at bounding box center [111, 335] width 39 height 7
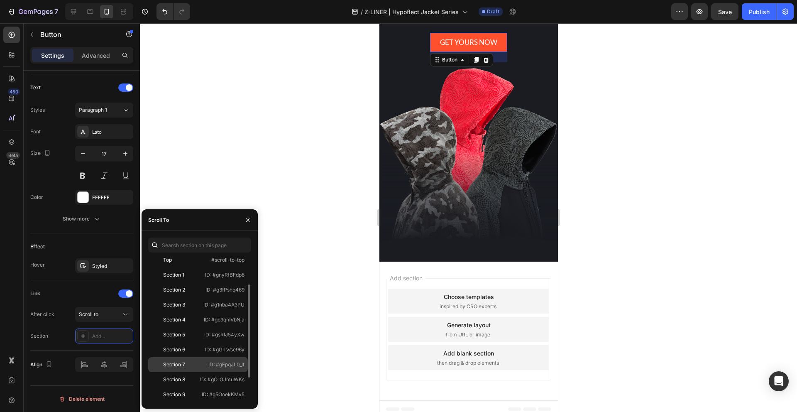
scroll to position [80, 0]
click at [195, 288] on div "Section 7" at bounding box center [175, 289] width 48 height 7
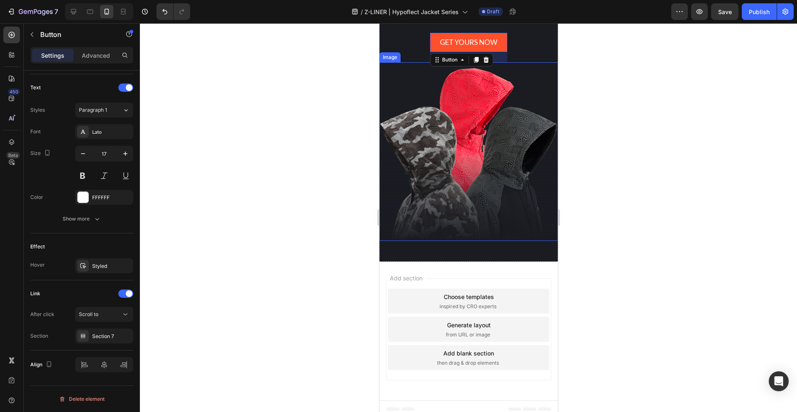
click at [338, 157] on div at bounding box center [468, 217] width 657 height 388
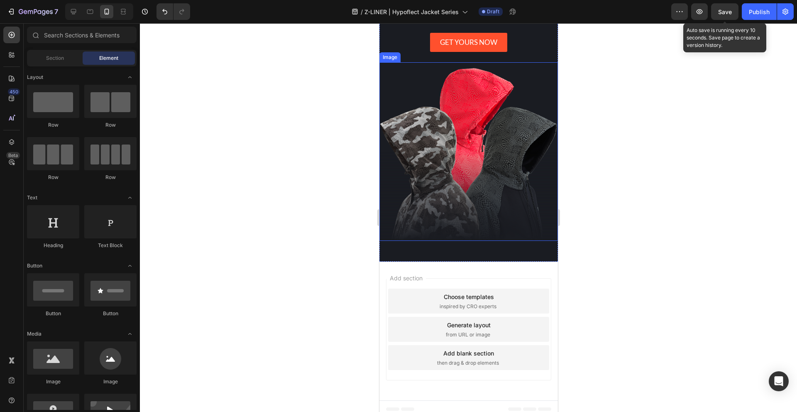
click at [718, 14] on button "Save" at bounding box center [724, 11] width 27 height 17
click at [71, 15] on icon at bounding box center [73, 11] width 8 height 8
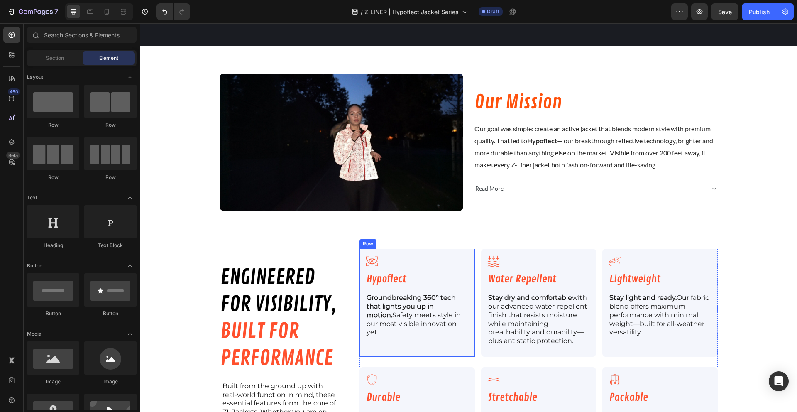
scroll to position [1216, 0]
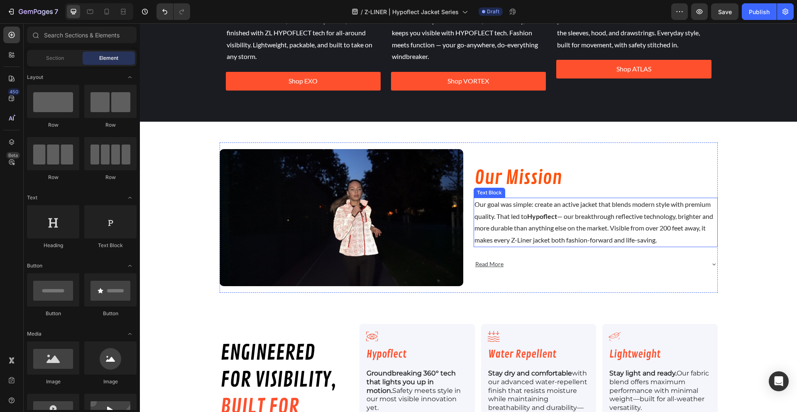
click at [516, 211] on p "Our goal was simple: create an active jacket that blends modern style with prem…" at bounding box center [595, 222] width 242 height 48
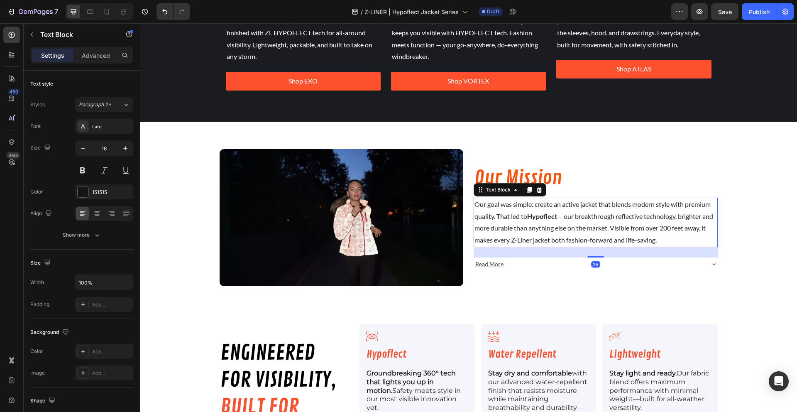
click at [519, 185] on div "Text Block" at bounding box center [509, 189] width 73 height 13
click at [545, 172] on h2 "Our Mission" at bounding box center [595, 178] width 244 height 27
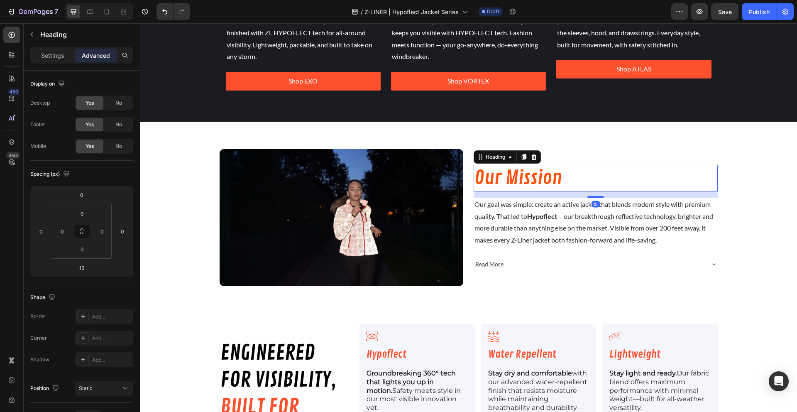
click at [44, 48] on div "Settings Advanced" at bounding box center [81, 55] width 103 height 17
click at [55, 49] on div "Settings" at bounding box center [52, 55] width 41 height 13
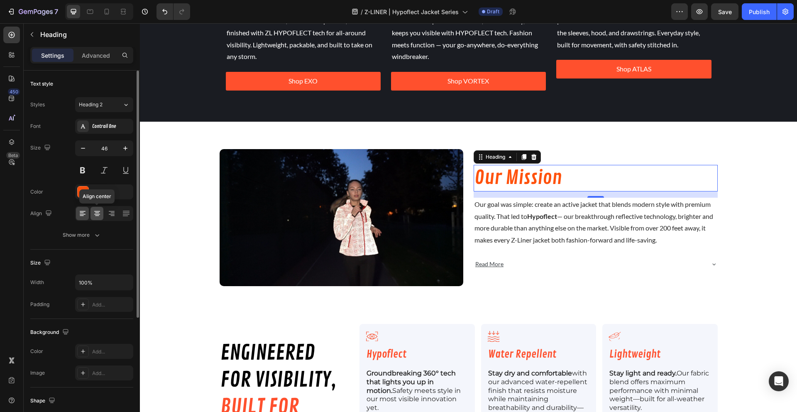
click at [96, 215] on icon at bounding box center [97, 213] width 8 height 8
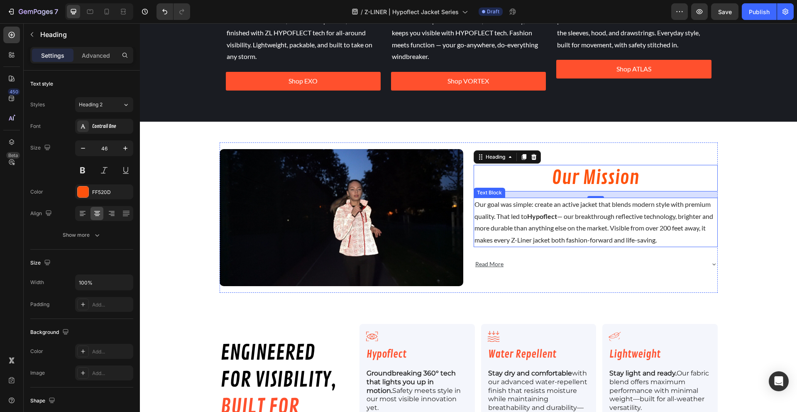
click at [520, 212] on p "Our goal was simple: create an active jacket that blends modern style with prem…" at bounding box center [595, 222] width 242 height 48
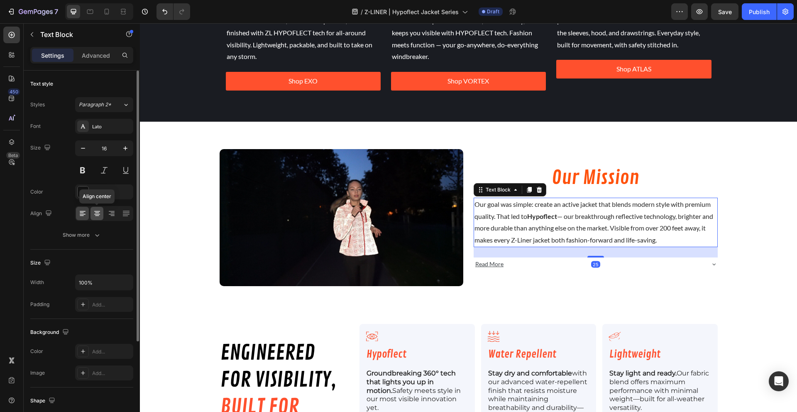
click at [98, 215] on icon at bounding box center [97, 215] width 4 height 1
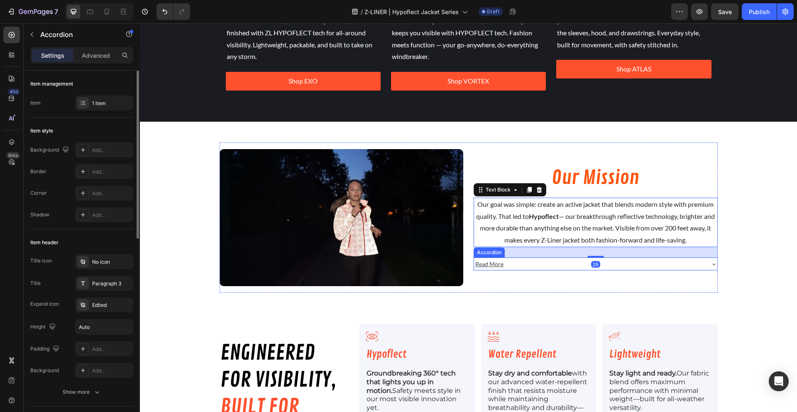
click at [522, 261] on div "Read More" at bounding box center [589, 263] width 230 height 13
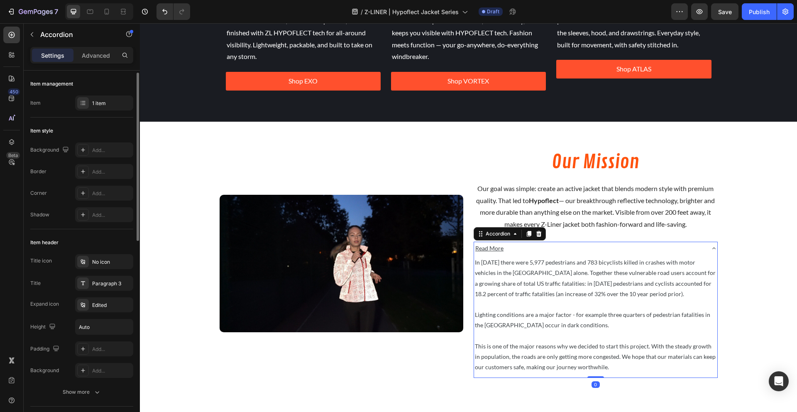
scroll to position [425, 0]
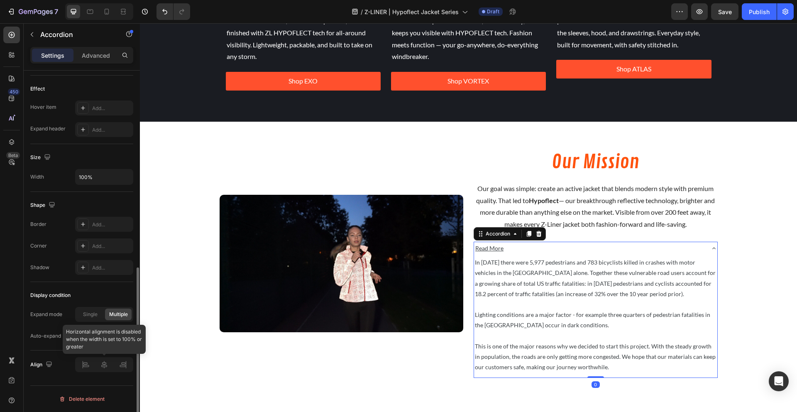
click at [98, 361] on div at bounding box center [104, 364] width 58 height 15
click at [101, 361] on div at bounding box center [104, 364] width 58 height 15
click at [106, 365] on div at bounding box center [104, 364] width 58 height 15
click at [621, 251] on div "Read More" at bounding box center [589, 247] width 230 height 13
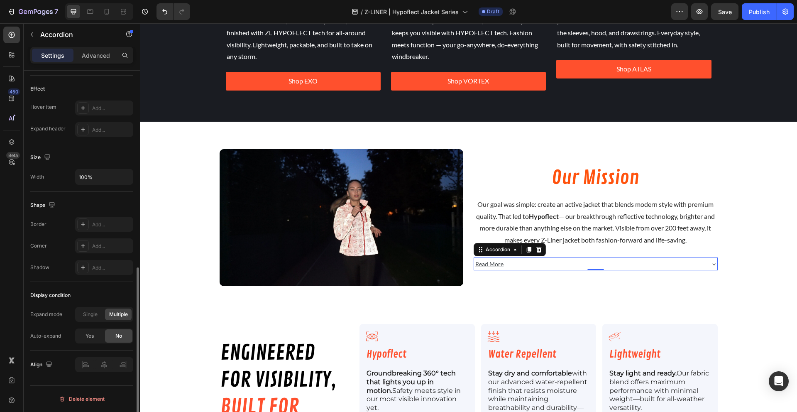
scroll to position [0, 0]
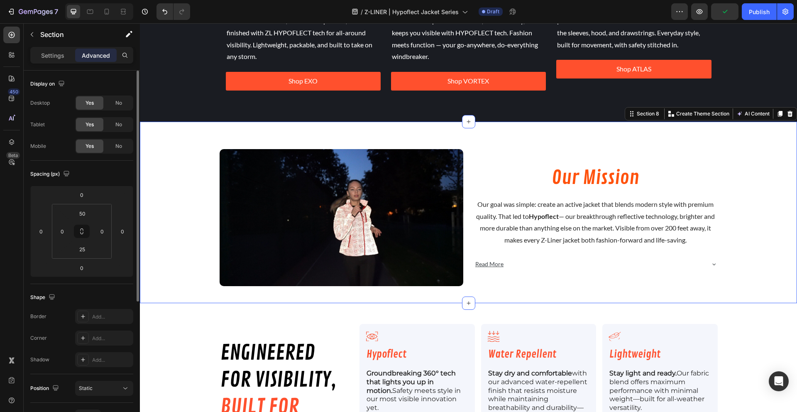
click at [217, 134] on div "Image Our Mission Heading Our goal was simple: create an active jacket that ble…" at bounding box center [468, 212] width 657 height 181
click at [582, 243] on span "Our goal was simple: create an active jacket that blends modern style with prem…" at bounding box center [595, 222] width 239 height 44
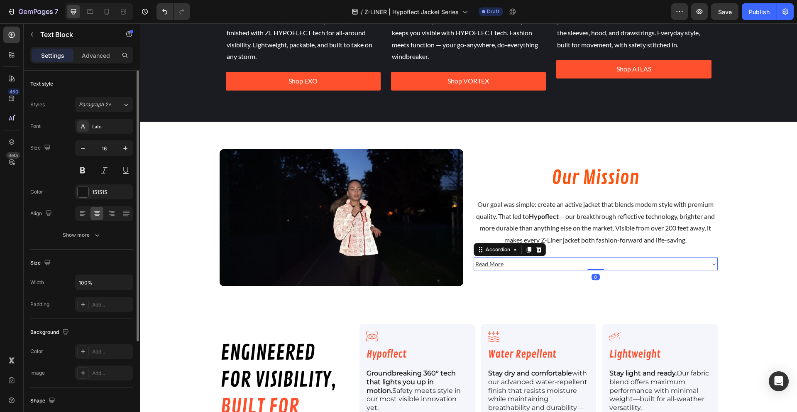
click at [520, 263] on div "Read More" at bounding box center [589, 263] width 230 height 13
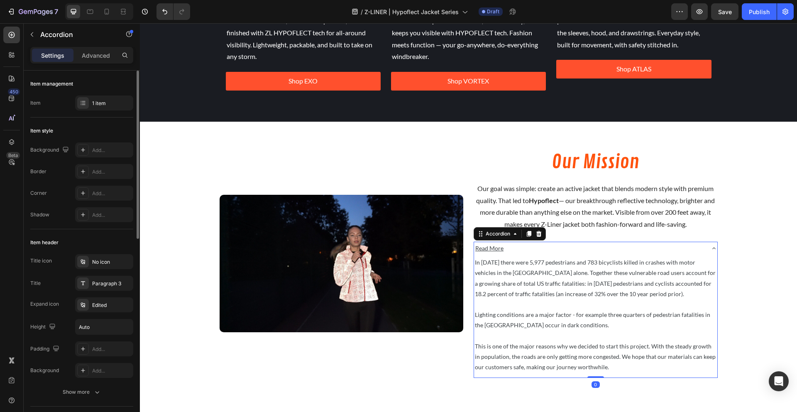
click at [508, 249] on div "Read More" at bounding box center [589, 247] width 230 height 13
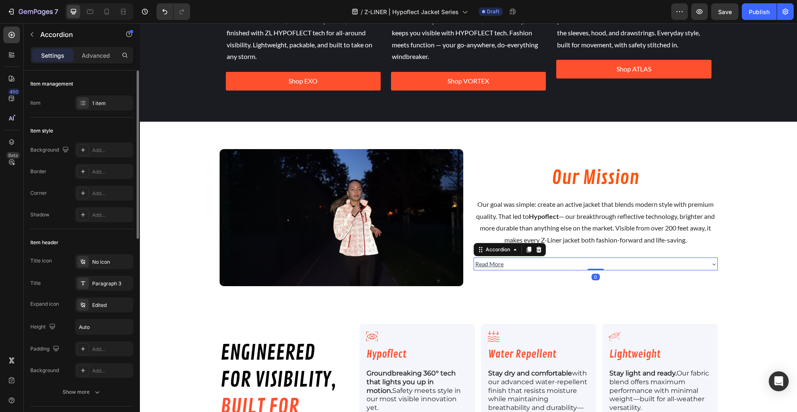
click at [491, 263] on u "Read More" at bounding box center [489, 263] width 28 height 7
click at [490, 262] on u "Read More" at bounding box center [489, 263] width 28 height 7
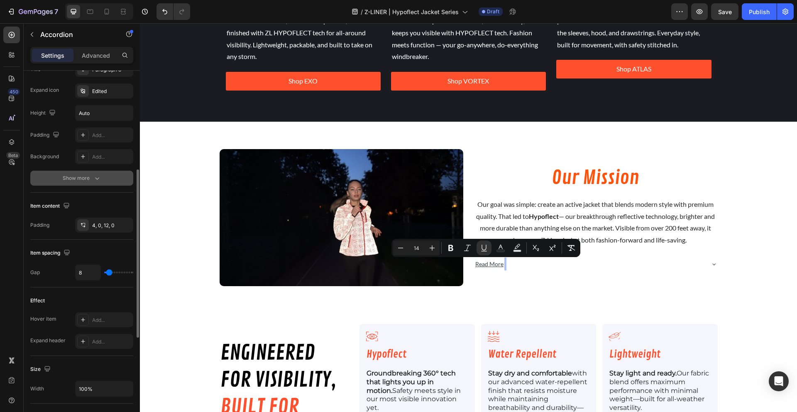
scroll to position [195, 0]
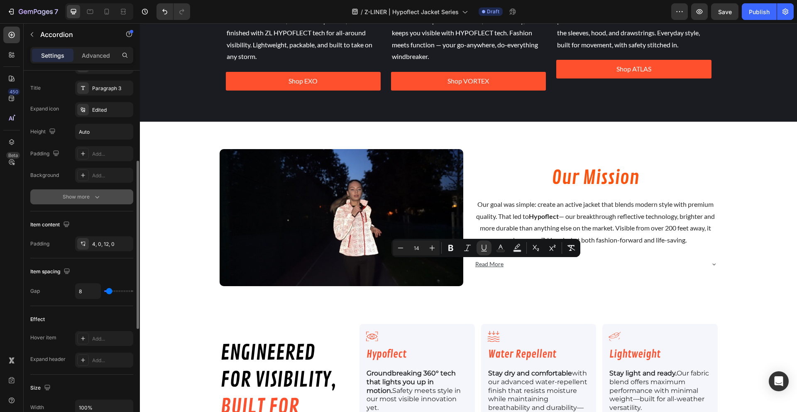
click at [85, 199] on div "Show more" at bounding box center [82, 197] width 39 height 8
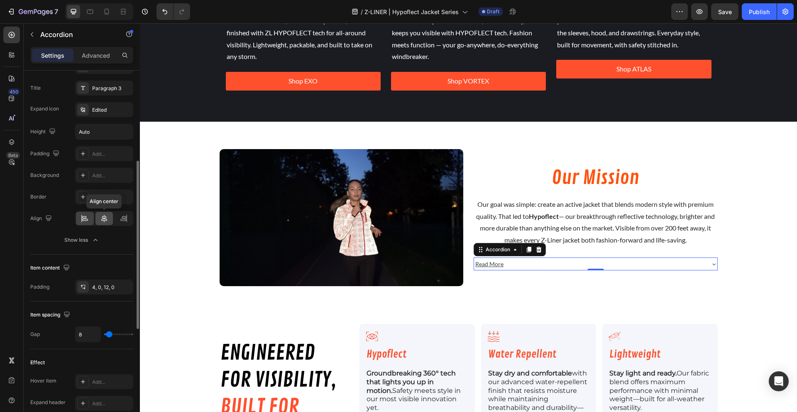
click at [103, 216] on icon at bounding box center [104, 218] width 6 height 7
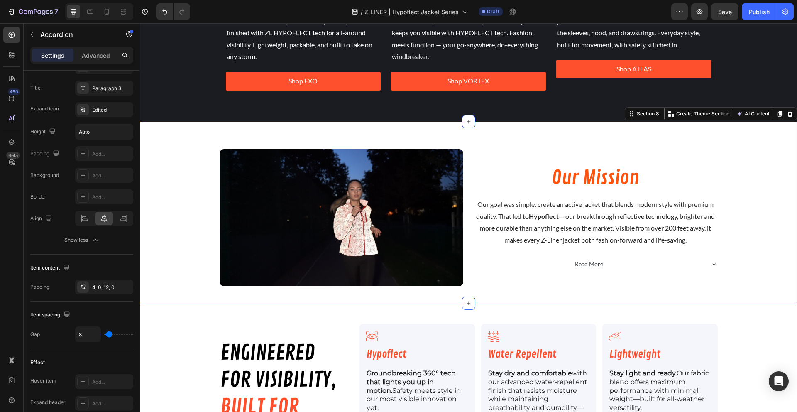
click at [182, 253] on div "Image Our Mission Heading Our goal was simple: create an active jacket that ble…" at bounding box center [468, 217] width 657 height 150
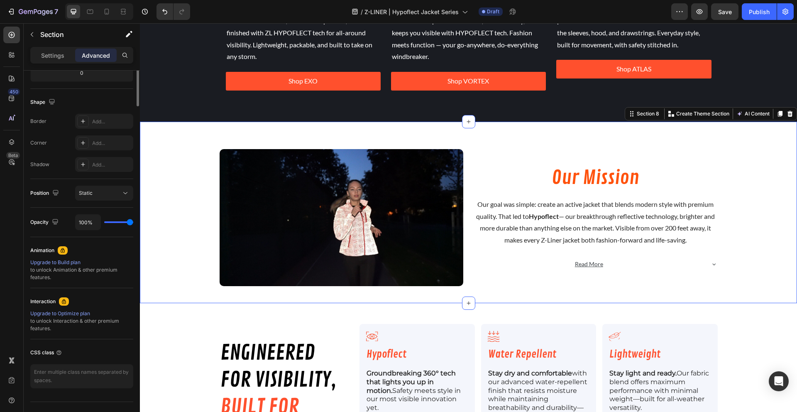
scroll to position [0, 0]
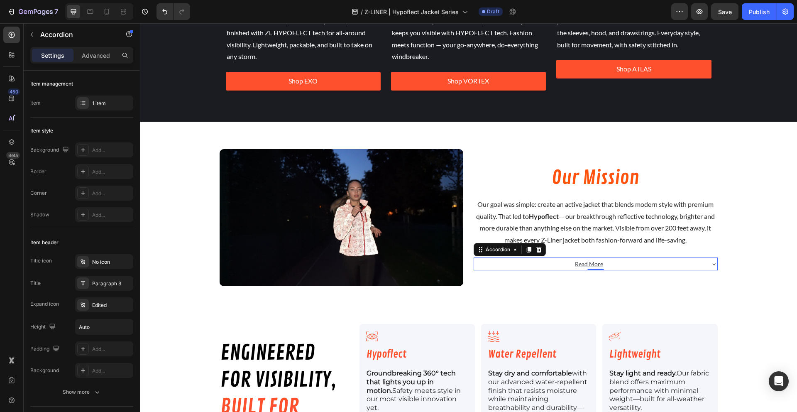
click at [710, 264] on icon at bounding box center [713, 264] width 7 height 7
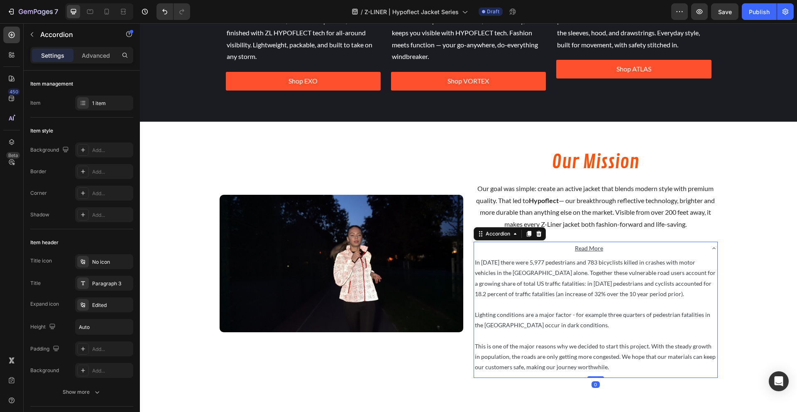
click at [710, 246] on icon at bounding box center [713, 248] width 7 height 7
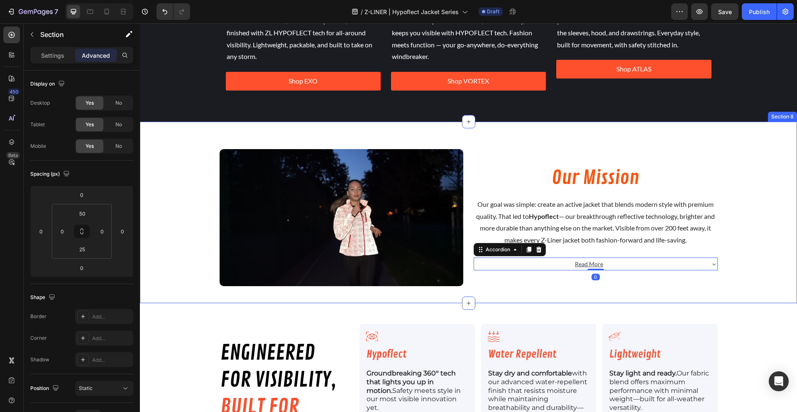
click at [763, 235] on div "Image Our Mission Heading Our goal was simple: create an active jacket that ble…" at bounding box center [468, 217] width 657 height 150
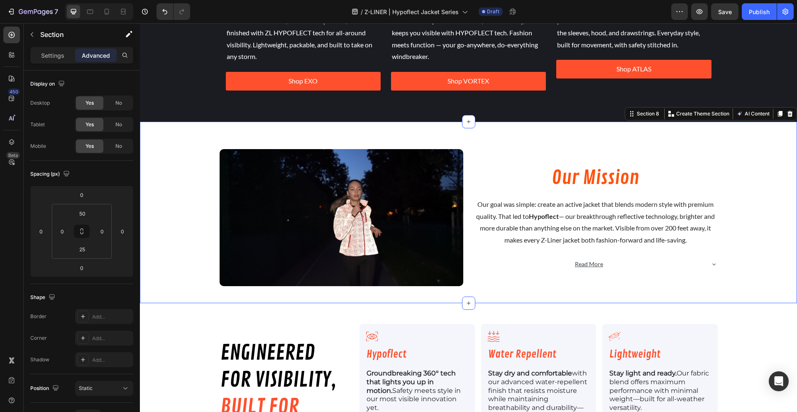
click at [752, 250] on div "Image Our Mission Heading Our goal was simple: create an active jacket that ble…" at bounding box center [468, 217] width 657 height 150
drag, startPoint x: 365, startPoint y: 12, endPoint x: 450, endPoint y: 10, distance: 85.1
click at [450, 10] on span "Z-LINER | Hypoflect Jacket Series" at bounding box center [411, 11] width 94 height 9
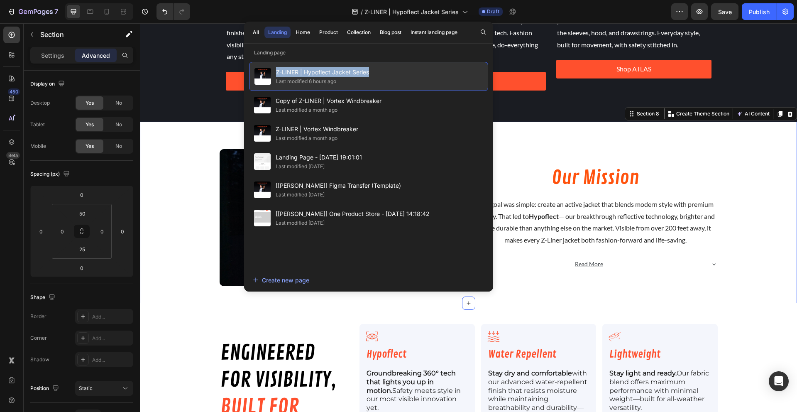
copy span "Z-LINER | Hypoflect Jacket Series"
drag, startPoint x: 373, startPoint y: 70, endPoint x: 276, endPoint y: 71, distance: 96.7
click at [276, 71] on div "Z-LINER | Hypoflect Jacket Series Last modified 6 hours ago" at bounding box center [368, 76] width 239 height 29
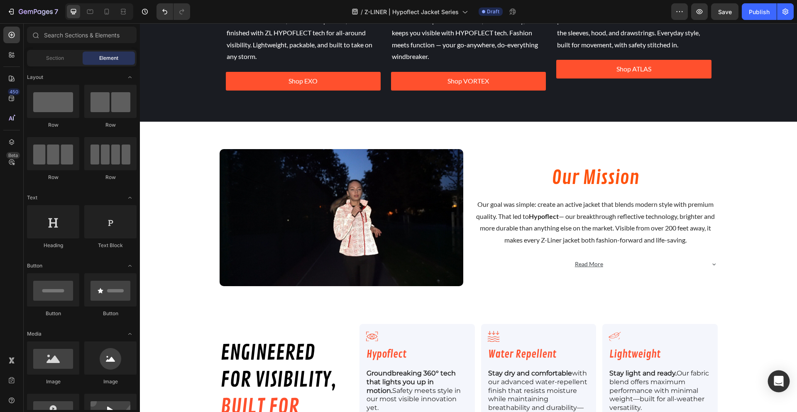
click at [775, 387] on div "Open Intercom Messenger" at bounding box center [779, 381] width 22 height 22
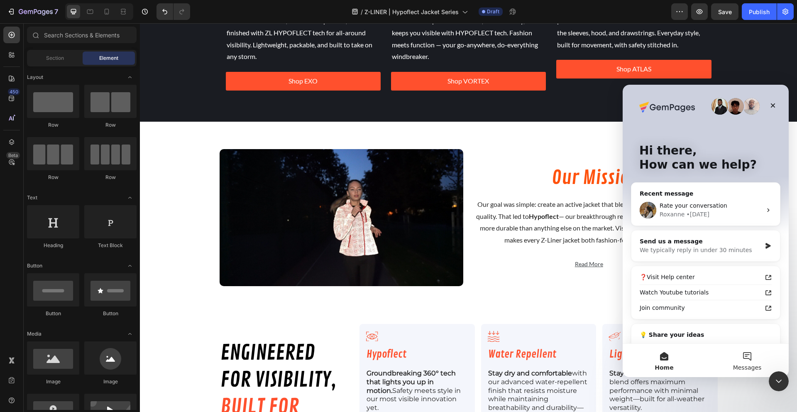
click at [748, 355] on button "Messages" at bounding box center [746, 360] width 83 height 33
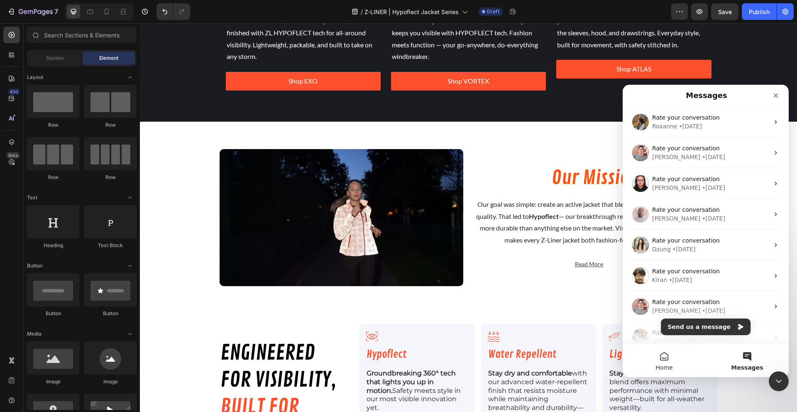
click at [661, 359] on button "Home" at bounding box center [663, 360] width 83 height 33
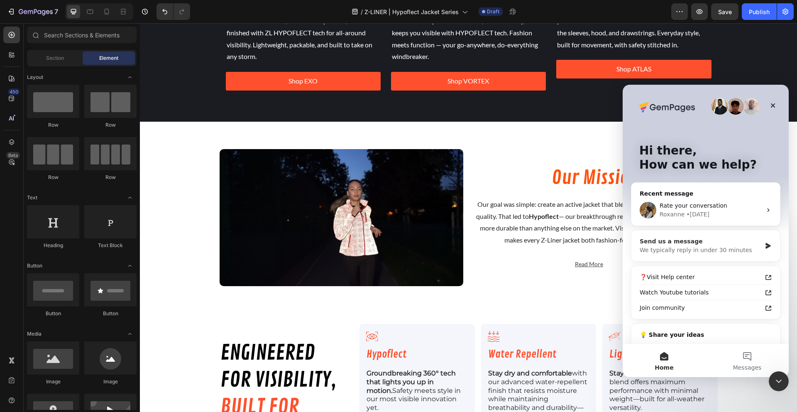
click at [673, 243] on div "Send us a message" at bounding box center [700, 241] width 122 height 9
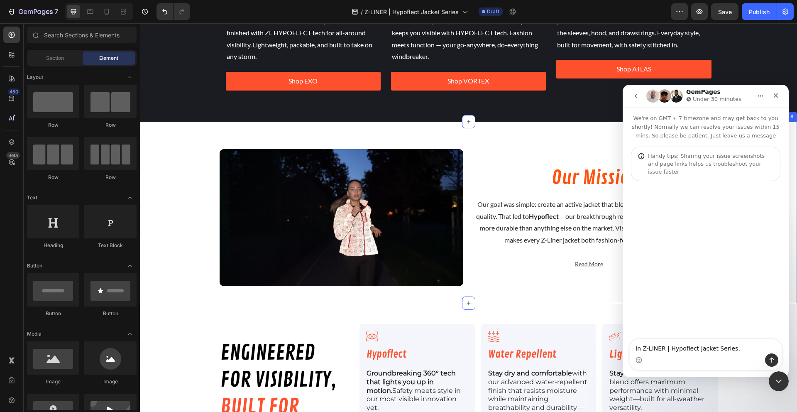
click at [178, 162] on div "Image Our Mission Heading Our goal was simple: create an active jacket that ble…" at bounding box center [468, 217] width 657 height 150
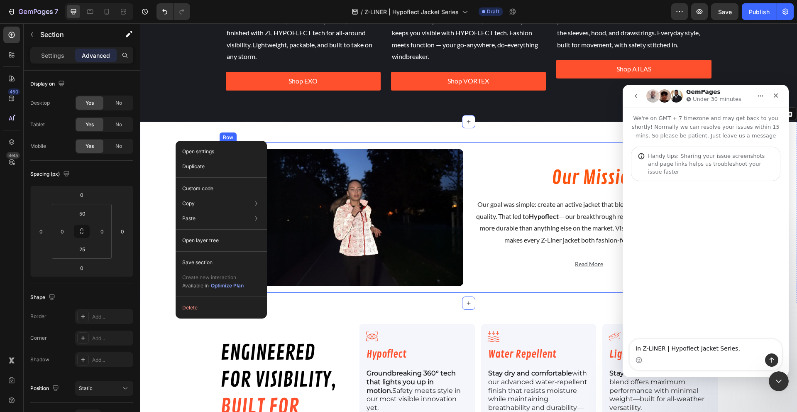
click at [343, 165] on img at bounding box center [341, 217] width 244 height 137
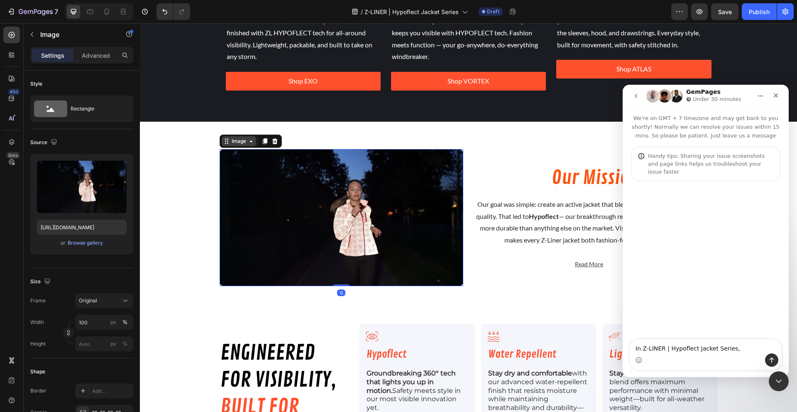
click at [231, 138] on div "Image" at bounding box center [239, 140] width 18 height 7
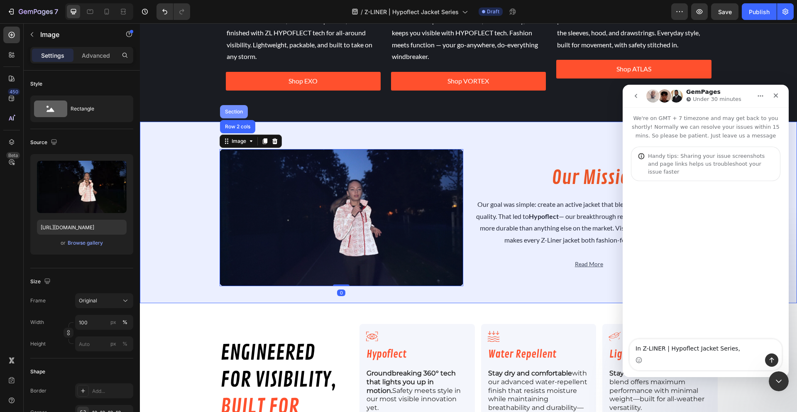
click at [230, 112] on div "Section" at bounding box center [233, 111] width 21 height 5
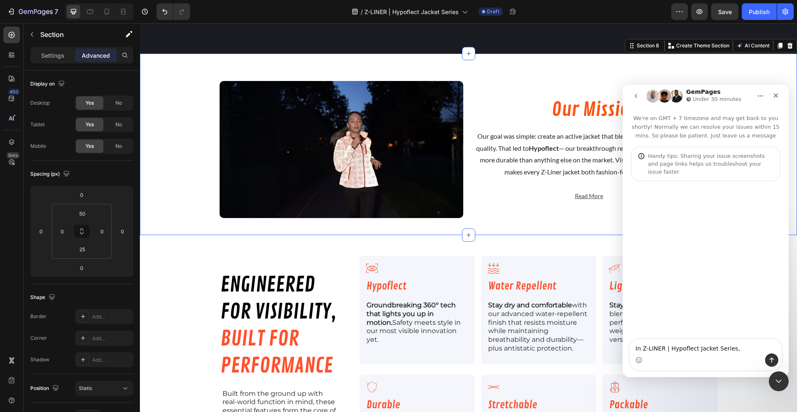
scroll to position [1281, 0]
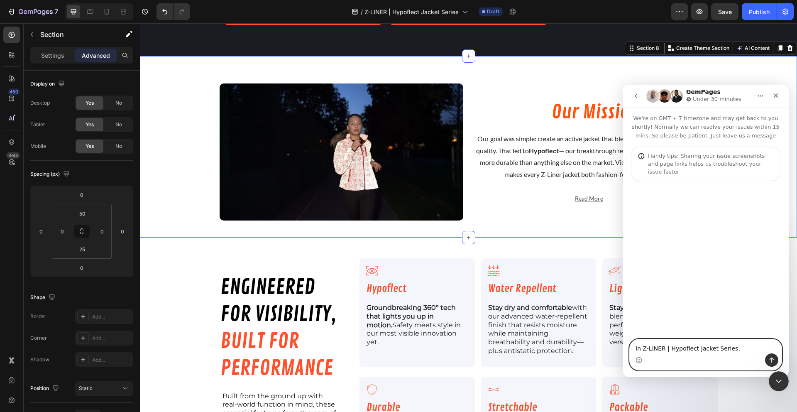
click at [731, 353] on textarea "In Z-LINER | Hypoflect Jacket Series," at bounding box center [705, 346] width 152 height 14
type textarea "In Z-LINER | Hypoflect Jacket Series, section 8... would it be possible to hide…"
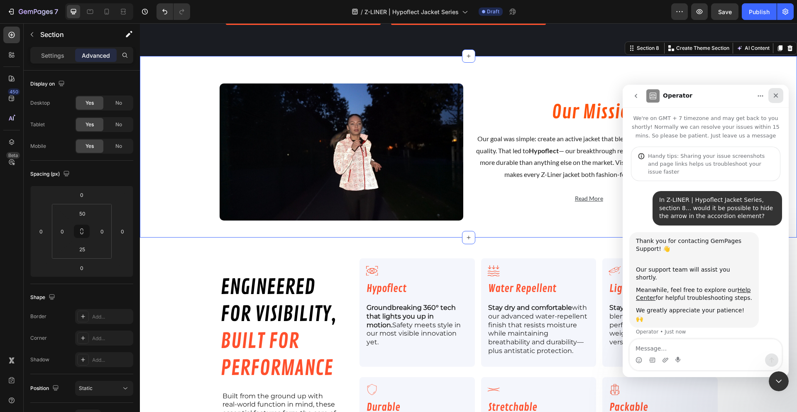
click at [775, 95] on icon "Close" at bounding box center [775, 95] width 5 height 5
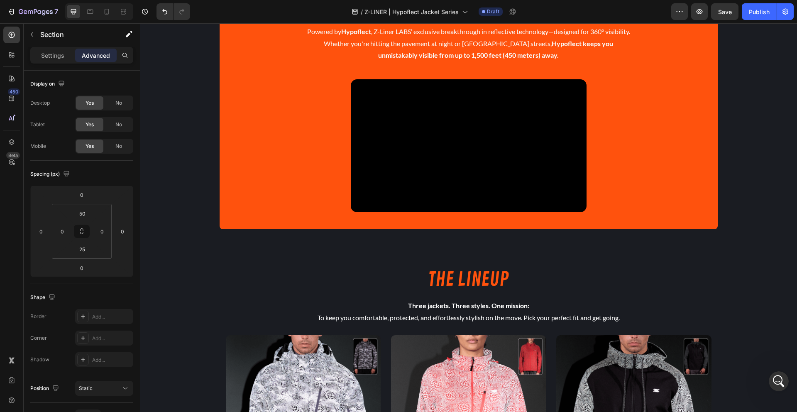
scroll to position [1024, 0]
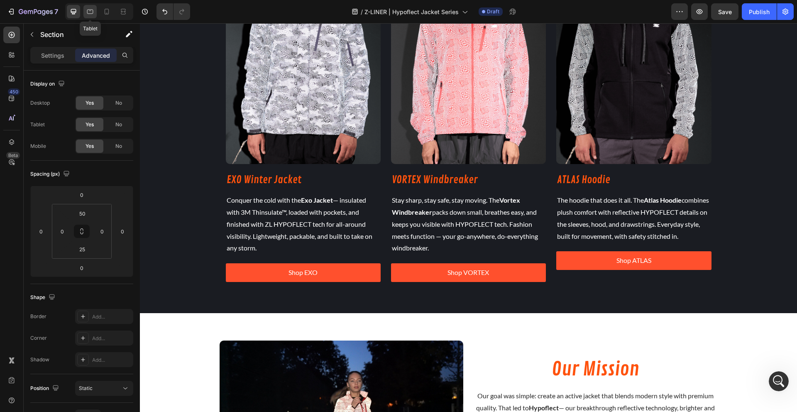
click at [84, 12] on div at bounding box center [89, 11] width 13 height 13
type input "15"
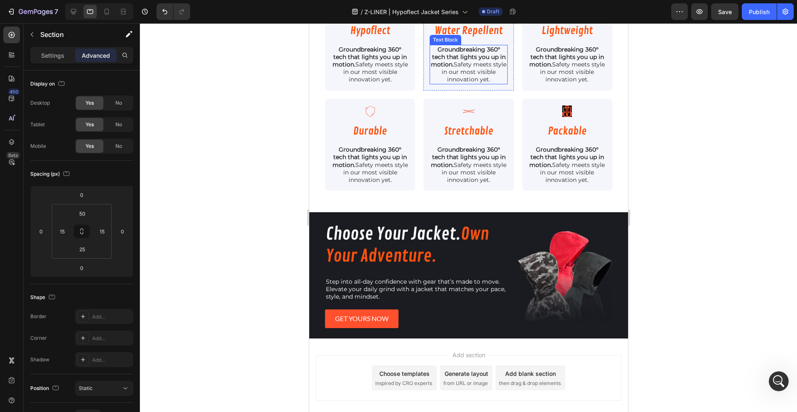
scroll to position [1431, 0]
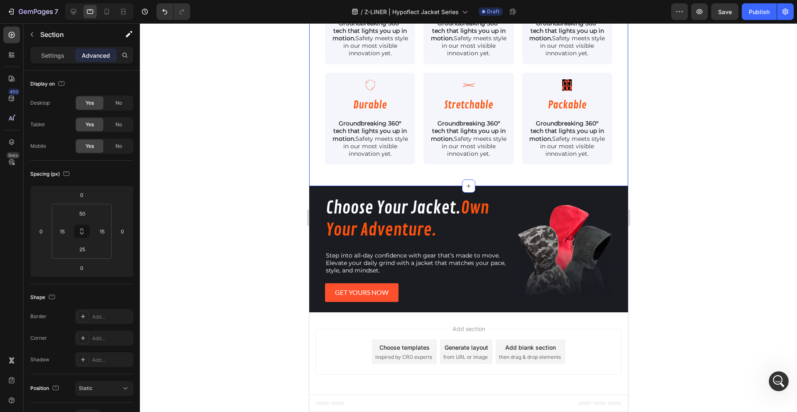
click at [410, 192] on div "Choose Your Jacket. Own Your Adventure. Heading Step into all-day confidence wi…" at bounding box center [468, 249] width 319 height 126
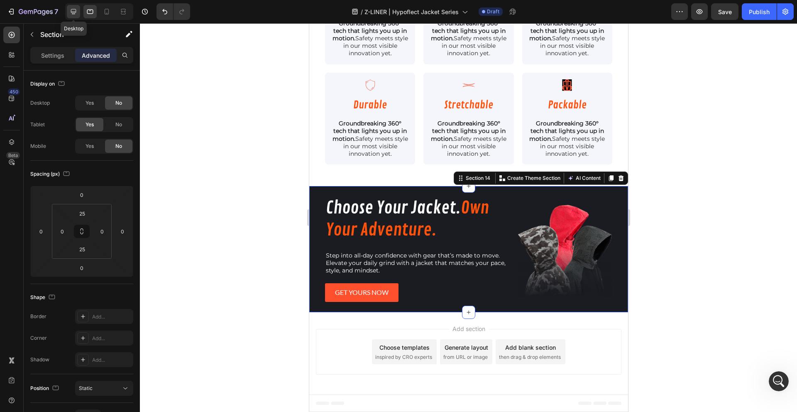
click at [73, 12] on icon at bounding box center [73, 11] width 5 height 5
type input "32"
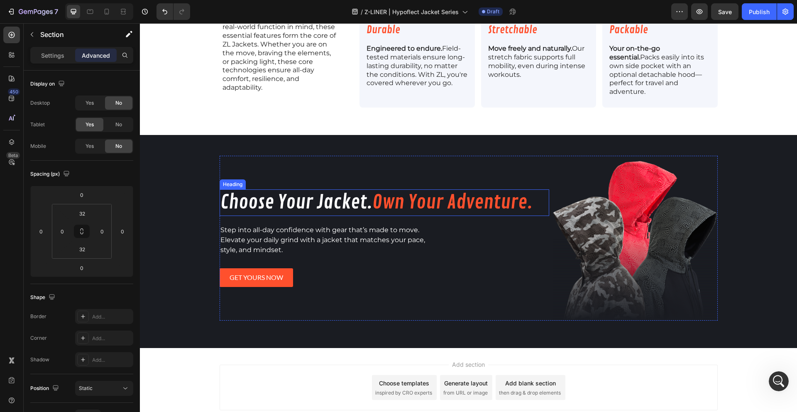
scroll to position [1519, 0]
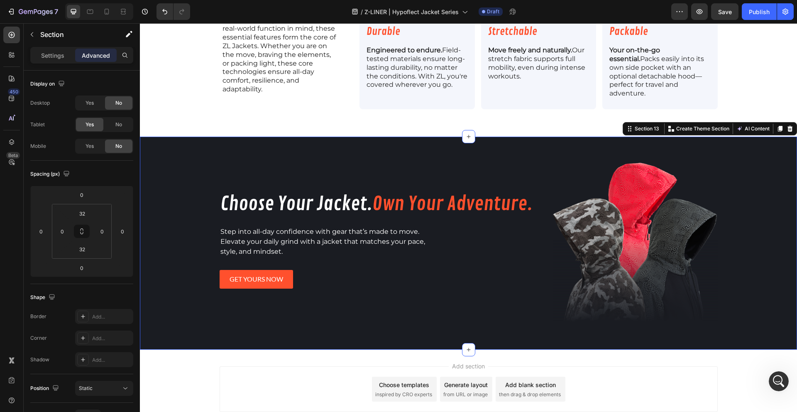
click at [176, 165] on div "Product Images [TEST - [PERSON_NAME]] Vortex Windbreaker Product Title $84.99 P…" at bounding box center [468, 243] width 657 height 213
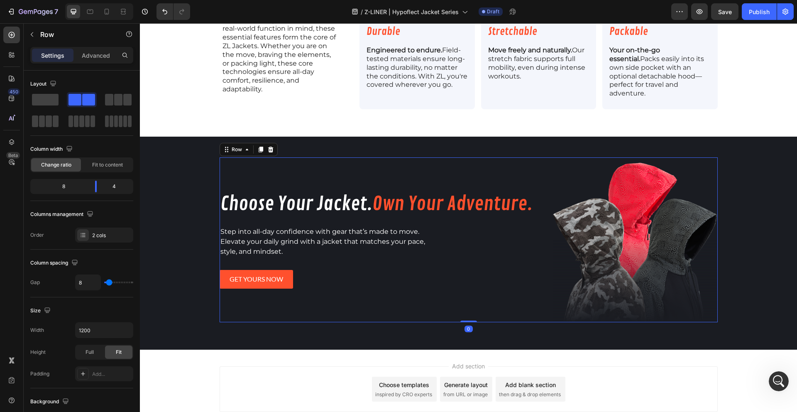
click at [255, 176] on div "Choose Your Jacket. Own Your Adventure. Heading Step into all-day confidence wi…" at bounding box center [384, 239] width 330 height 165
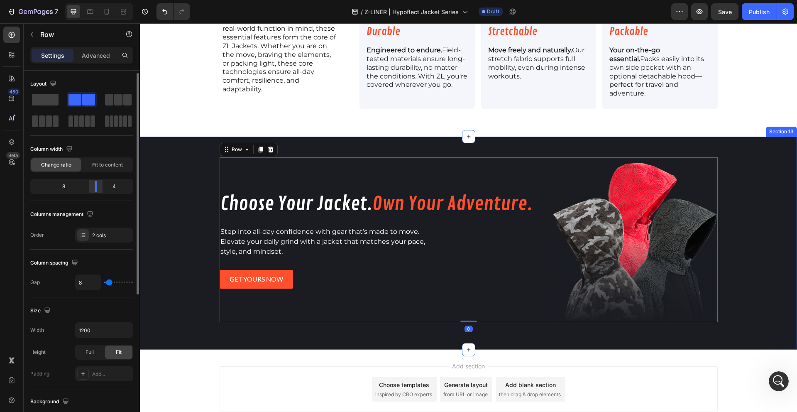
scroll to position [236, 0]
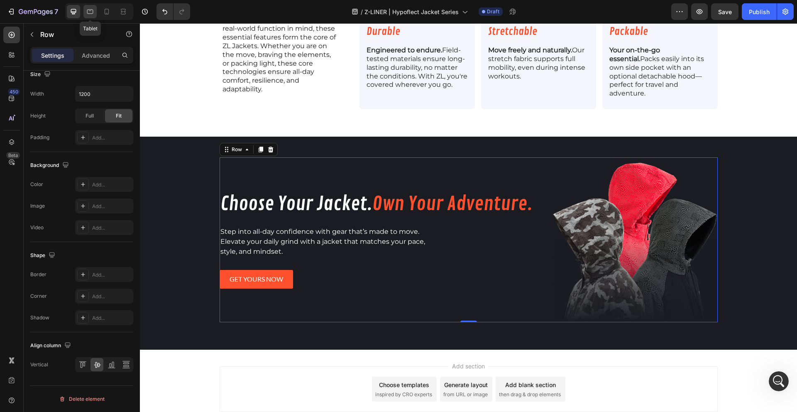
click at [85, 10] on div at bounding box center [89, 11] width 13 height 13
type input "100%"
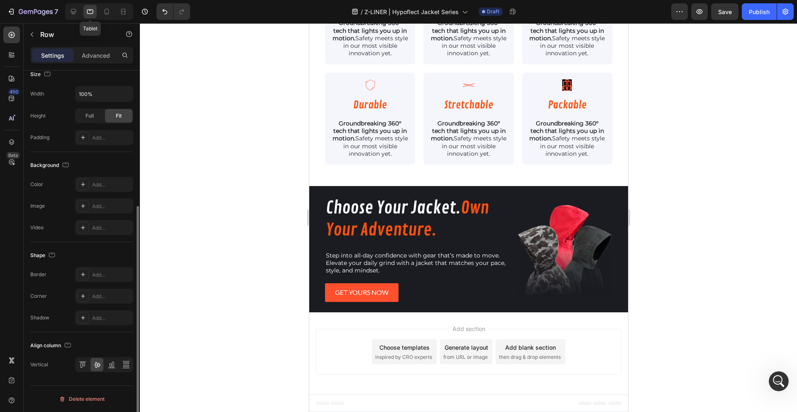
scroll to position [1404, 0]
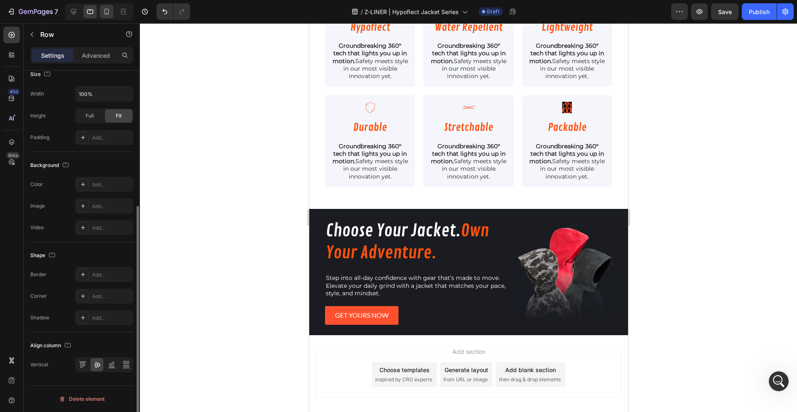
click at [111, 12] on div at bounding box center [106, 11] width 13 height 13
type input "0"
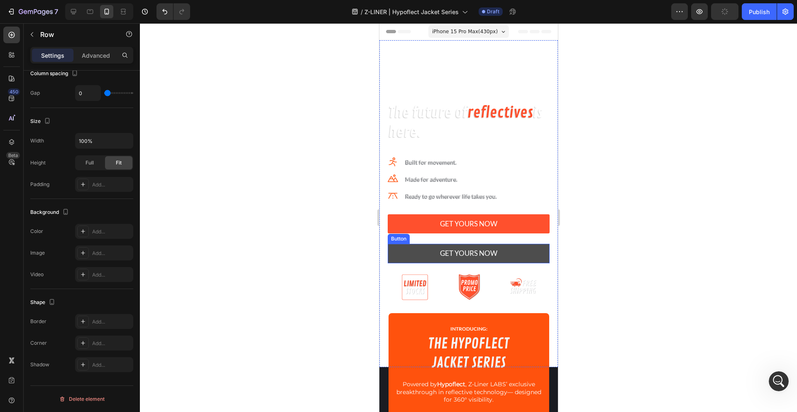
click at [397, 246] on link "GET YOURS NOW" at bounding box center [468, 254] width 162 height 20
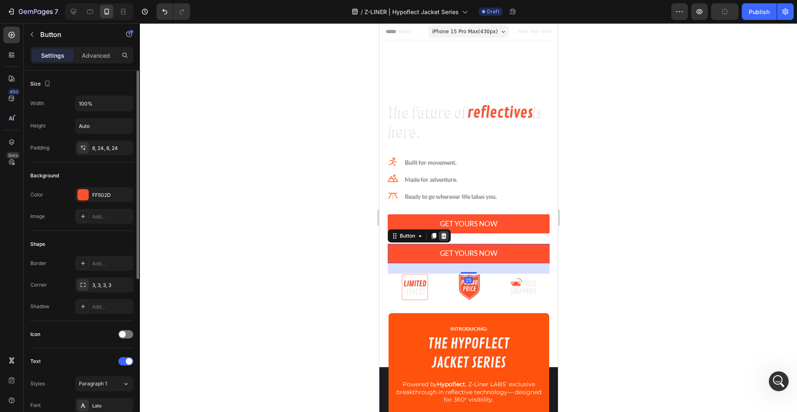
click at [444, 237] on icon at bounding box center [443, 236] width 5 height 6
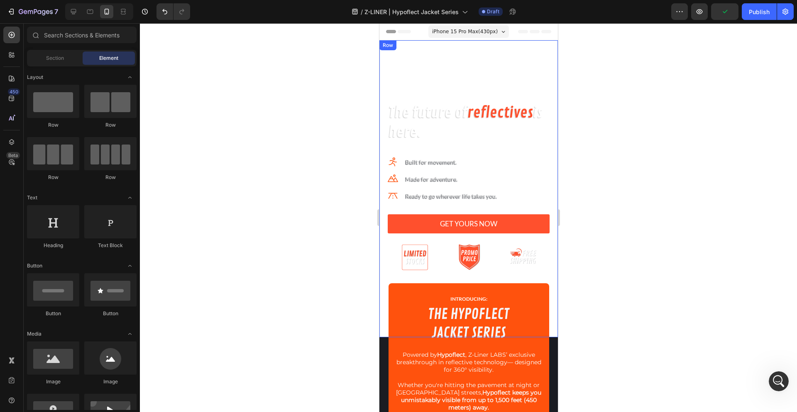
click at [327, 234] on div at bounding box center [468, 217] width 657 height 388
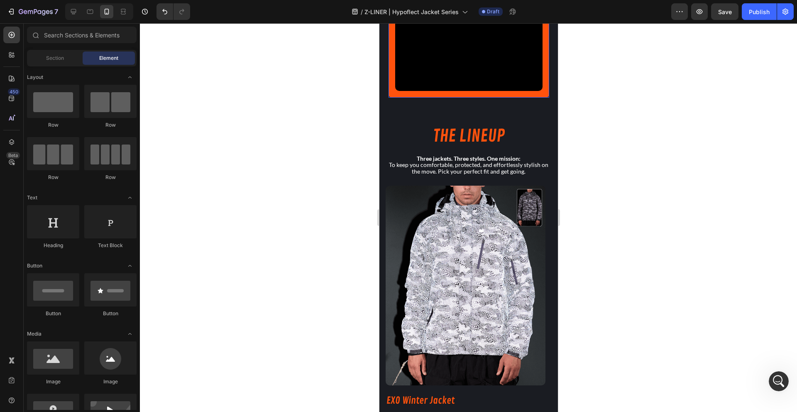
scroll to position [424, 0]
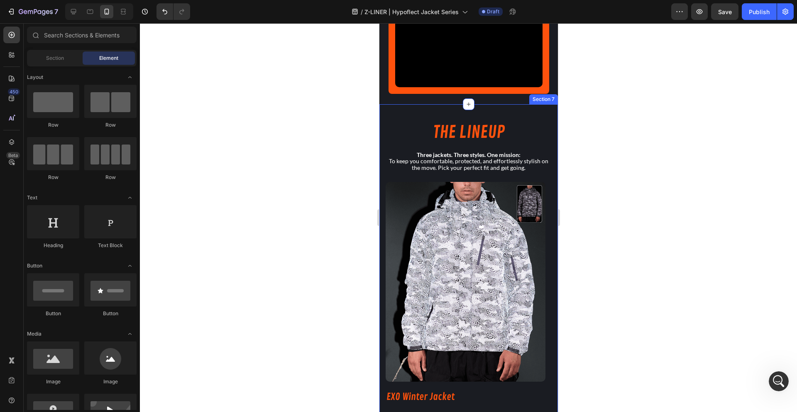
click at [488, 109] on div "THE LINEUP Heading Three jackets. Three styles. One mission: To keep you comfor…" at bounding box center [468, 304] width 178 height 401
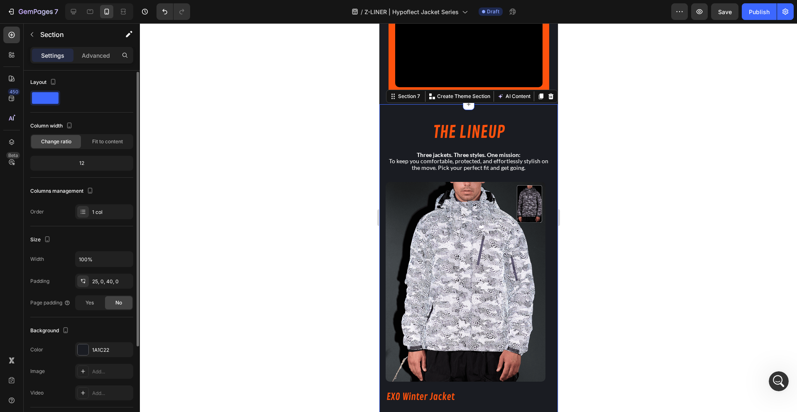
scroll to position [108, 0]
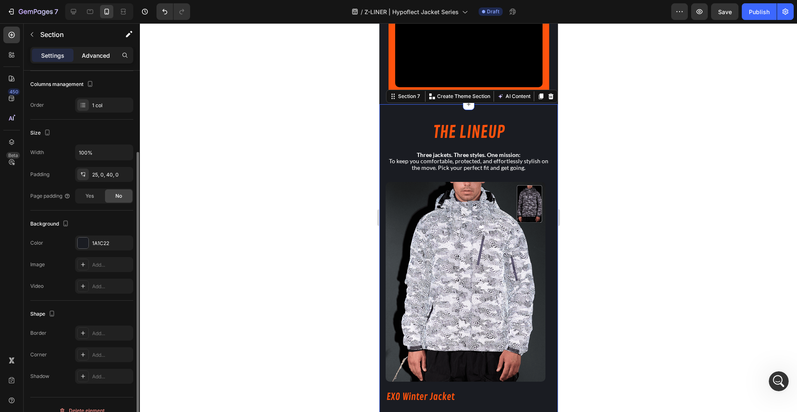
click at [92, 49] on div "Advanced" at bounding box center [95, 55] width 41 height 13
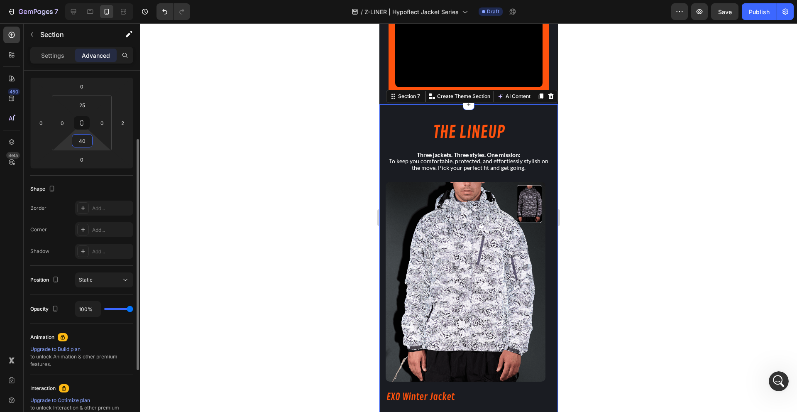
click at [78, 139] on input "40" at bounding box center [82, 140] width 17 height 12
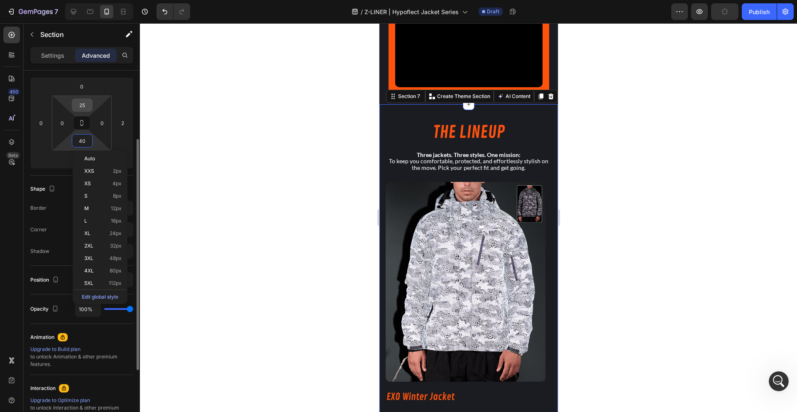
click at [80, 103] on input "25" at bounding box center [82, 105] width 17 height 12
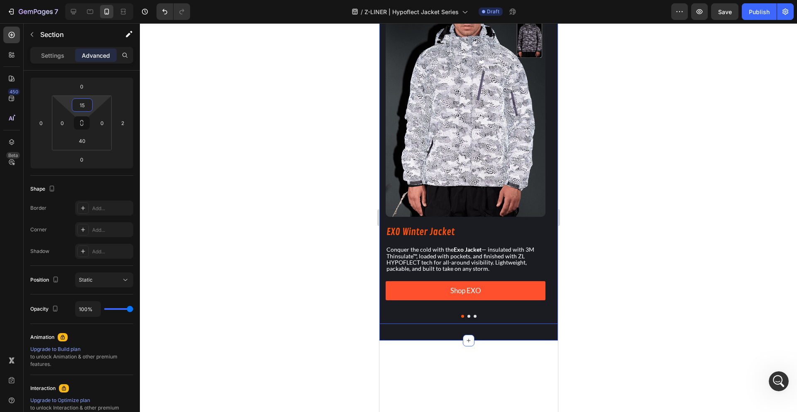
scroll to position [624, 0]
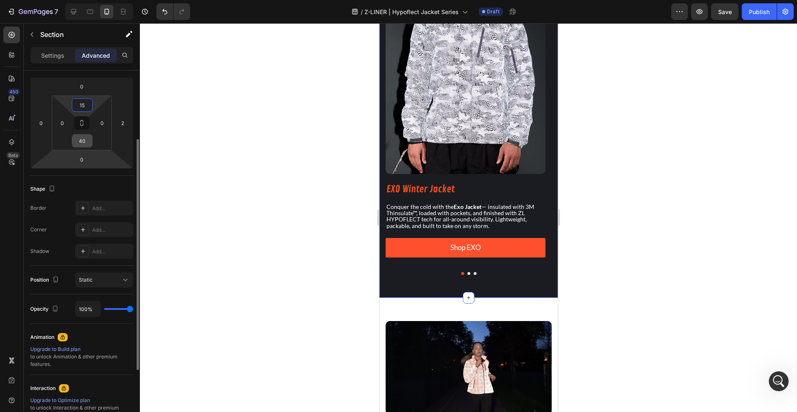
type input "15"
click at [84, 142] on input "40" at bounding box center [82, 140] width 17 height 12
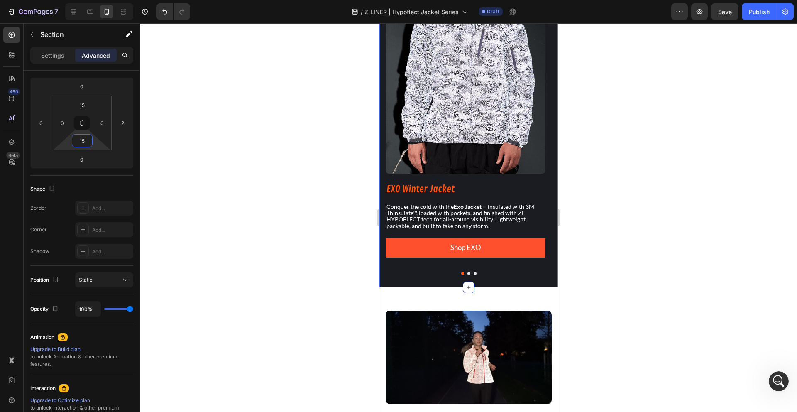
type input "15"
click at [224, 237] on div at bounding box center [468, 217] width 657 height 388
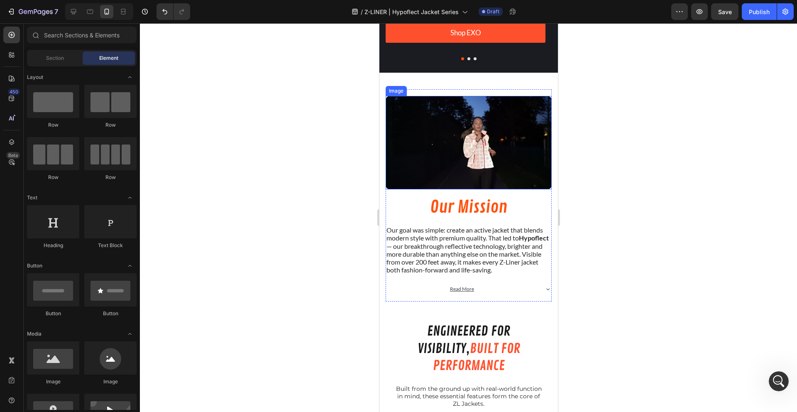
scroll to position [836, 0]
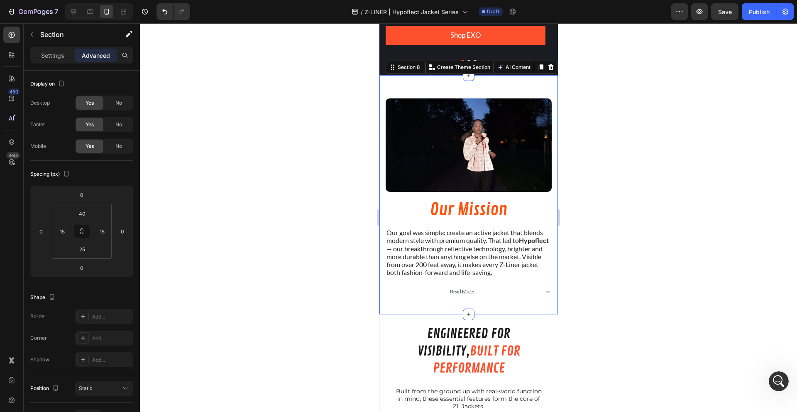
click at [467, 89] on div "Image Our Mission Heading Our goal was simple: create an active jacket that ble…" at bounding box center [468, 194] width 178 height 239
click at [87, 211] on input "40" at bounding box center [82, 213] width 17 height 12
click at [76, 8] on icon at bounding box center [73, 11] width 8 height 8
type input "50"
type input "0"
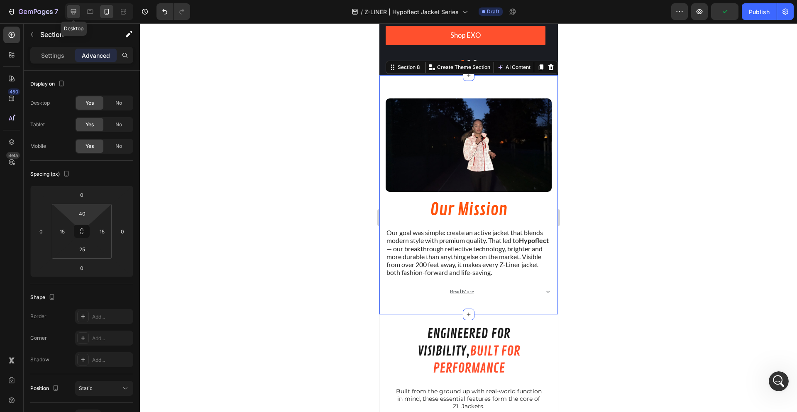
type input "0"
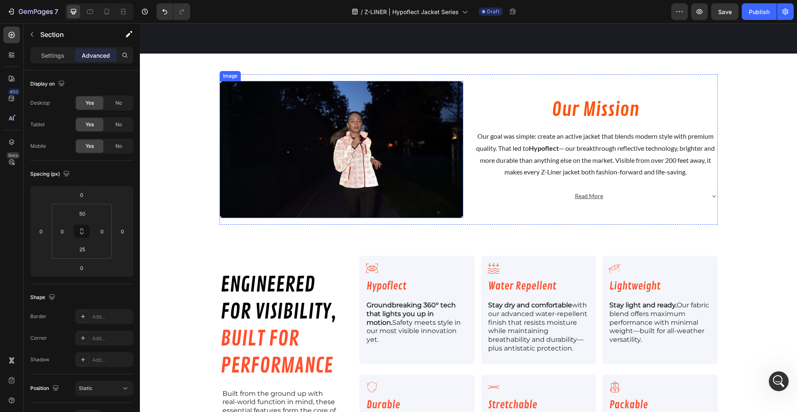
scroll to position [1264, 0]
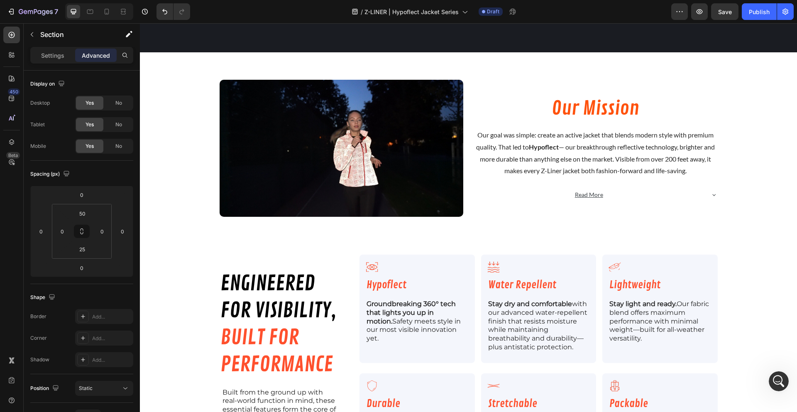
click at [180, 68] on div "Image Our Mission Heading Our goal was simple: create an active jacket that ble…" at bounding box center [468, 142] width 657 height 181
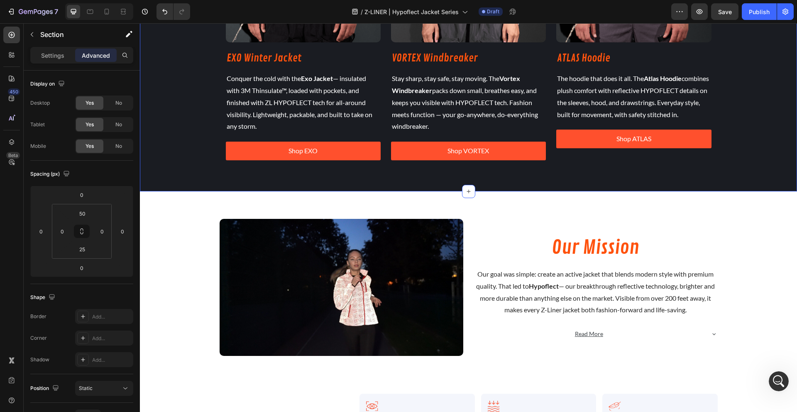
scroll to position [765, 0]
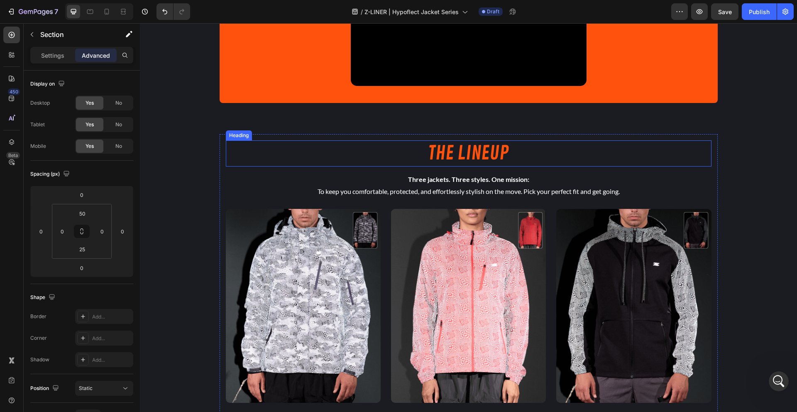
click at [306, 144] on h2 "THE LINEUP" at bounding box center [468, 153] width 485 height 27
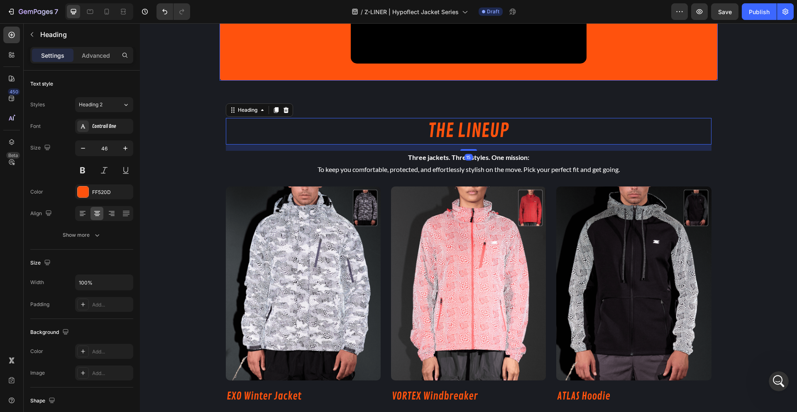
scroll to position [531, 0]
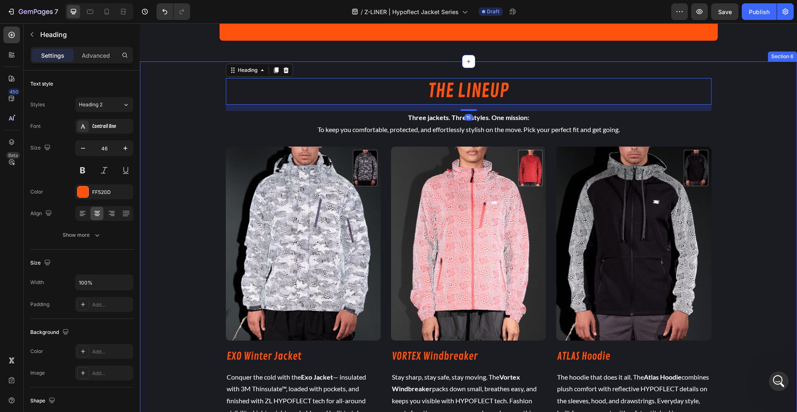
click at [219, 122] on div "THE LINEUP Heading 15 Three jackets. Three styles. One mission: To keep you com…" at bounding box center [468, 270] width 498 height 397
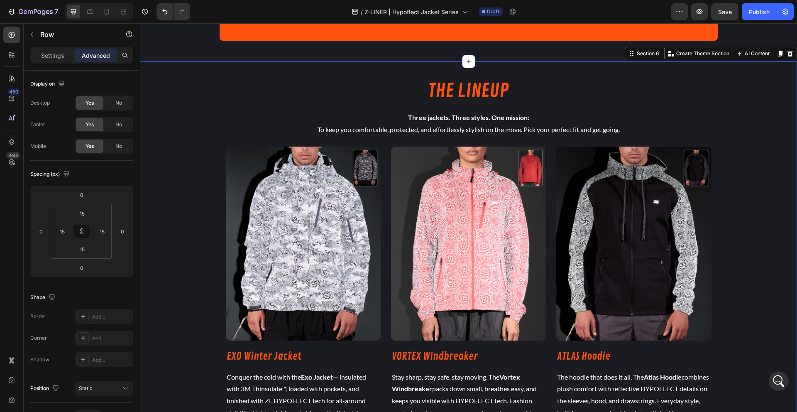
click at [203, 119] on div "THE LINEUP Heading Three jackets. Three styles. One mission: To keep you comfor…" at bounding box center [468, 270] width 657 height 397
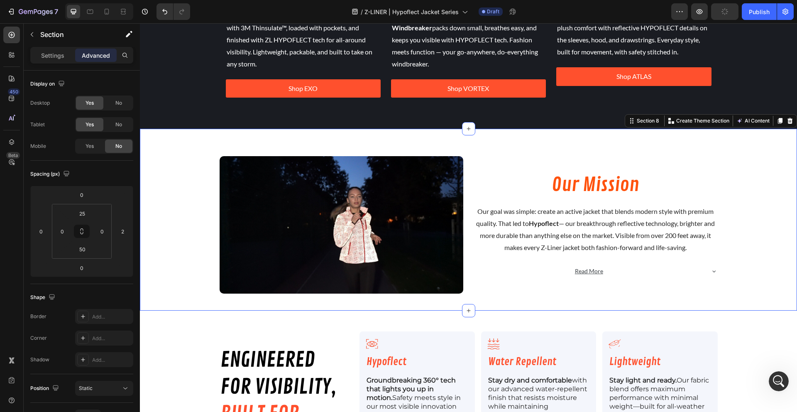
scroll to position [108, 0]
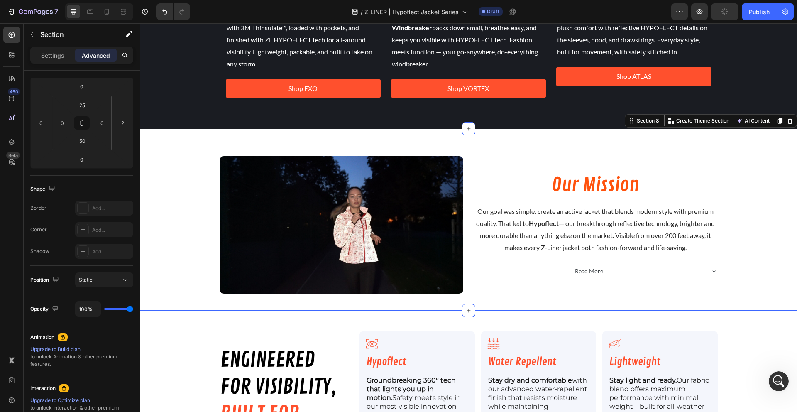
click at [183, 143] on div "Image Our Mission Heading Our goal was simple: create an active jacket that ble…" at bounding box center [468, 219] width 657 height 181
click at [79, 105] on input "50" at bounding box center [82, 105] width 17 height 12
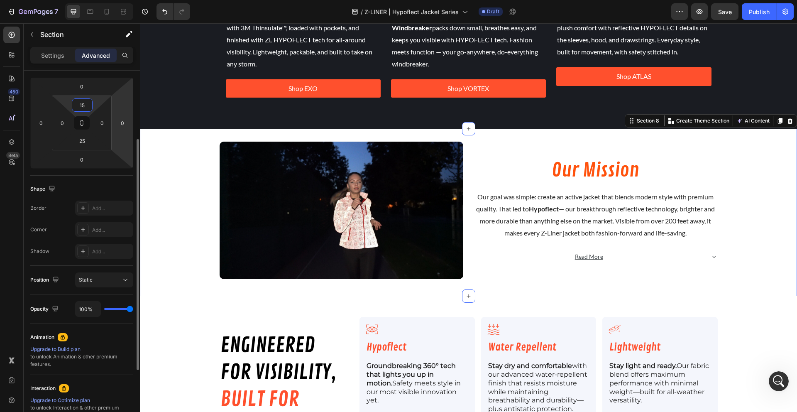
type input "1"
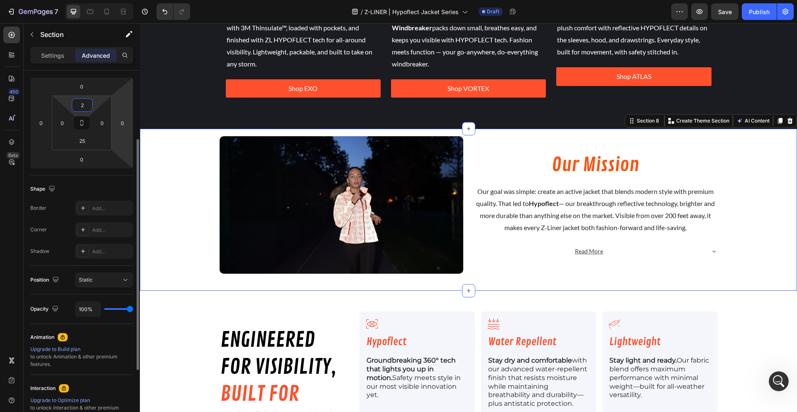
type input "25"
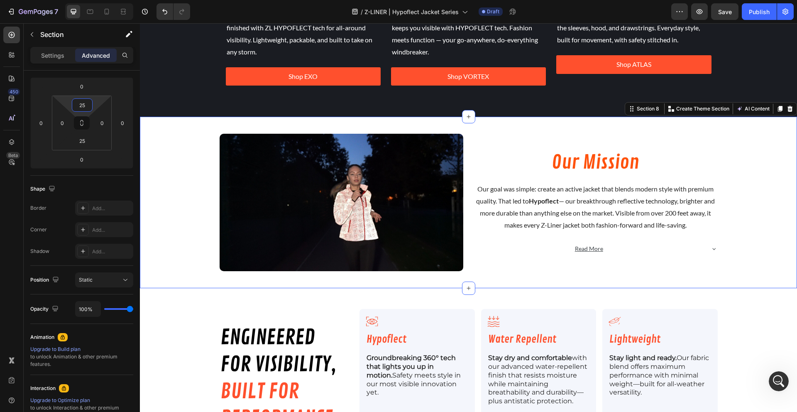
scroll to position [904, 0]
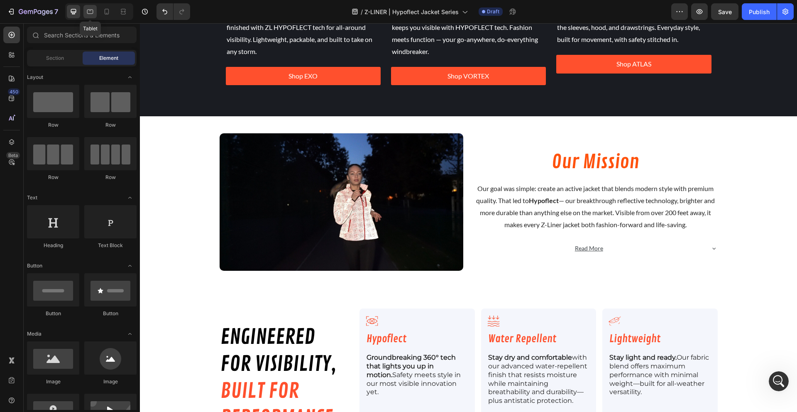
click at [88, 16] on div at bounding box center [89, 11] width 13 height 13
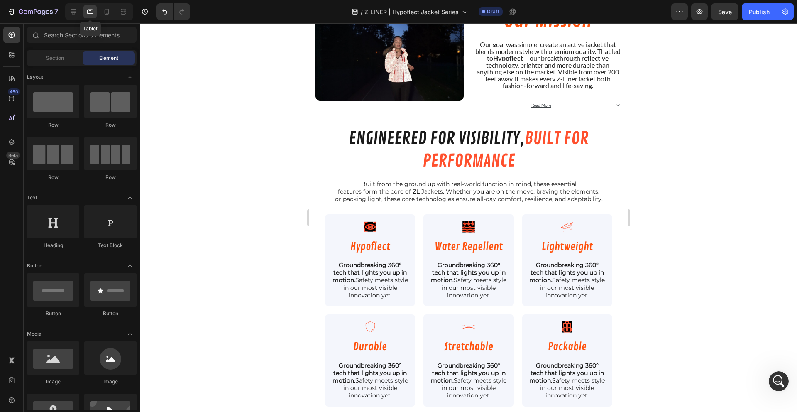
scroll to position [882, 0]
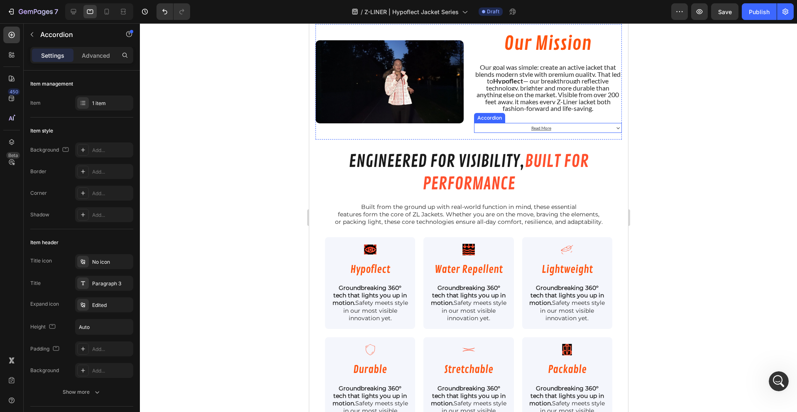
click at [476, 130] on div "Read More" at bounding box center [541, 128] width 134 height 10
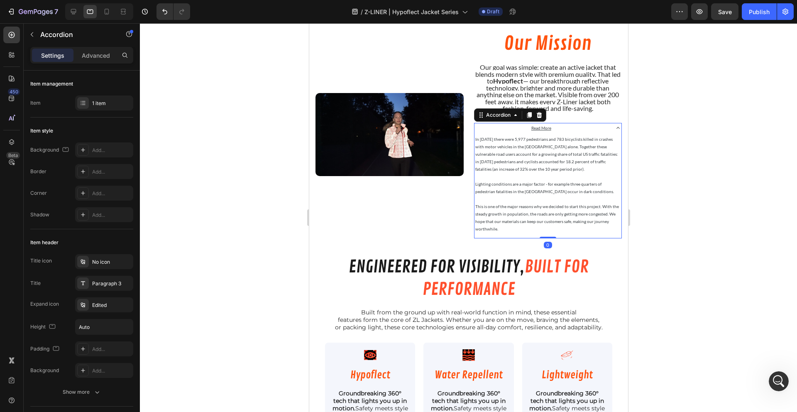
click at [506, 126] on div "Read More" at bounding box center [541, 128] width 134 height 10
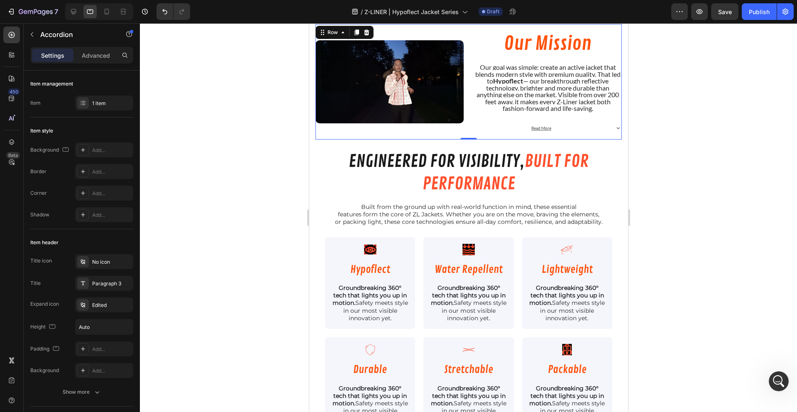
click at [432, 132] on div "Image" at bounding box center [389, 82] width 148 height 102
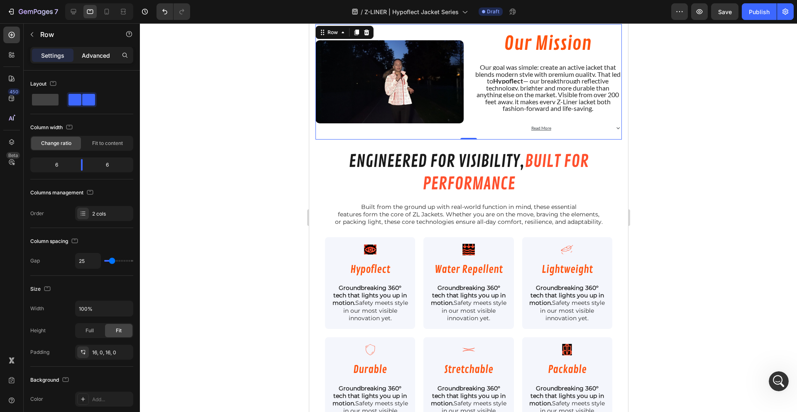
click at [85, 49] on div "Advanced" at bounding box center [95, 55] width 41 height 13
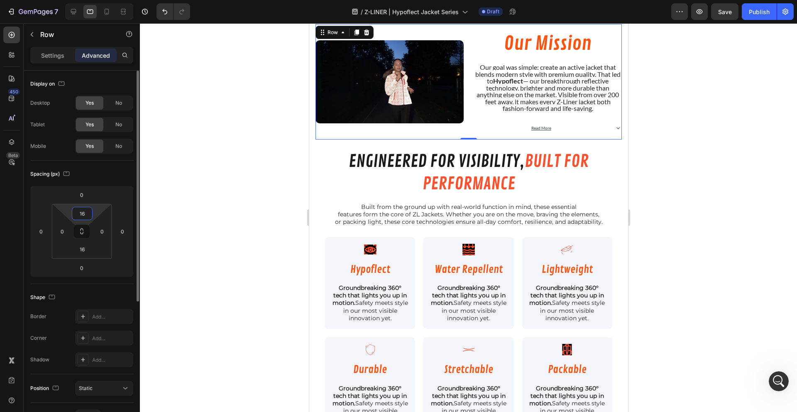
click at [83, 215] on input "16" at bounding box center [82, 213] width 17 height 12
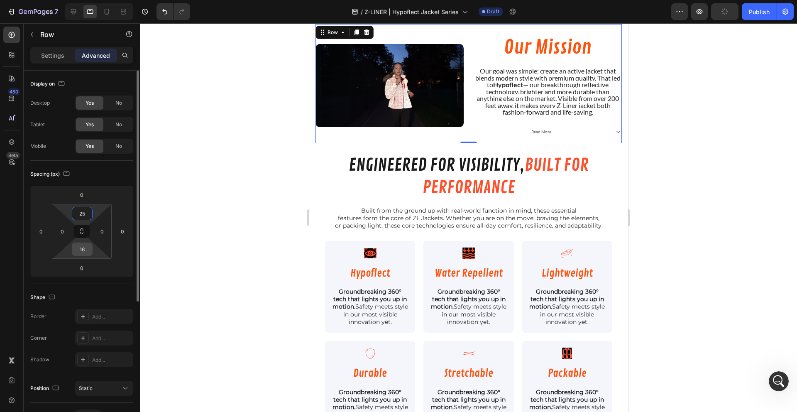
type input "25"
click at [80, 250] on input "16" at bounding box center [82, 249] width 17 height 12
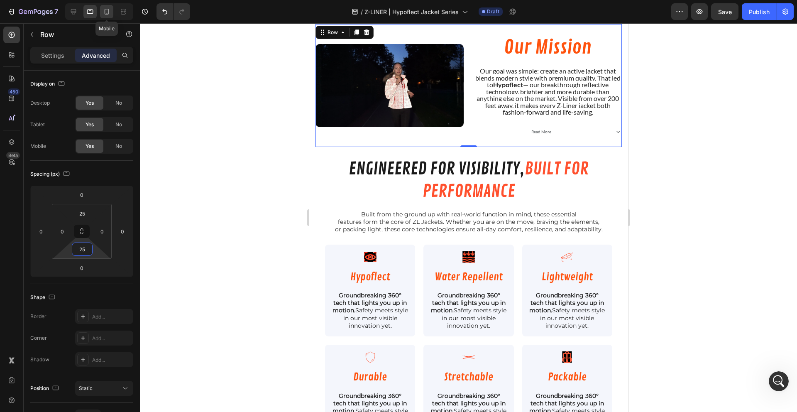
type input "25"
click at [110, 11] on icon at bounding box center [106, 11] width 8 height 8
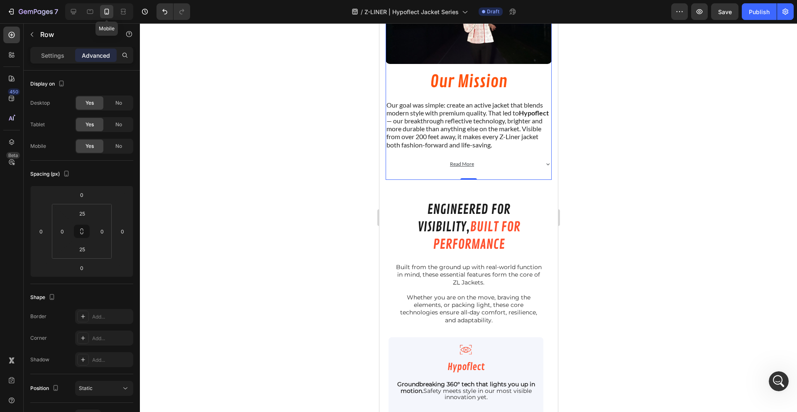
scroll to position [677, 0]
click at [89, 13] on icon at bounding box center [90, 12] width 6 height 5
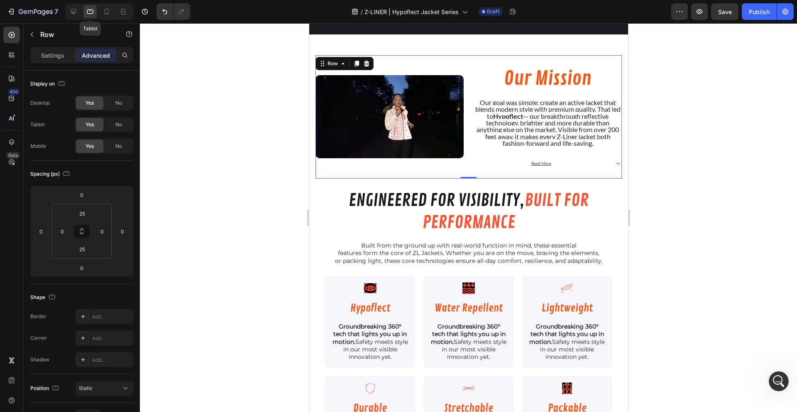
scroll to position [816, 0]
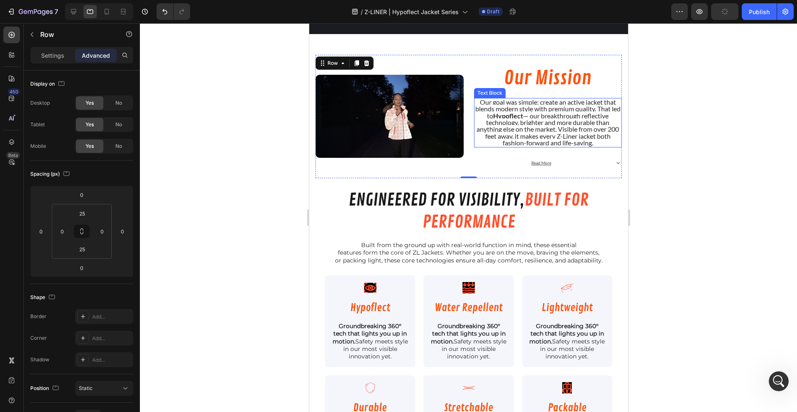
click at [528, 82] on h2 "Our Mission" at bounding box center [547, 78] width 148 height 27
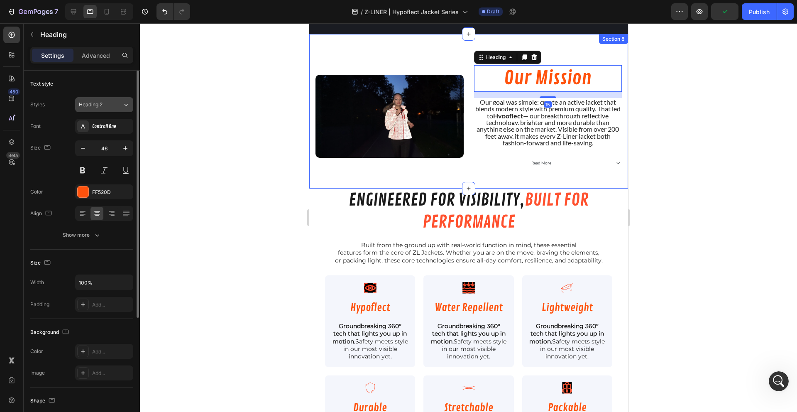
click at [102, 100] on button "Heading 2" at bounding box center [104, 104] width 58 height 15
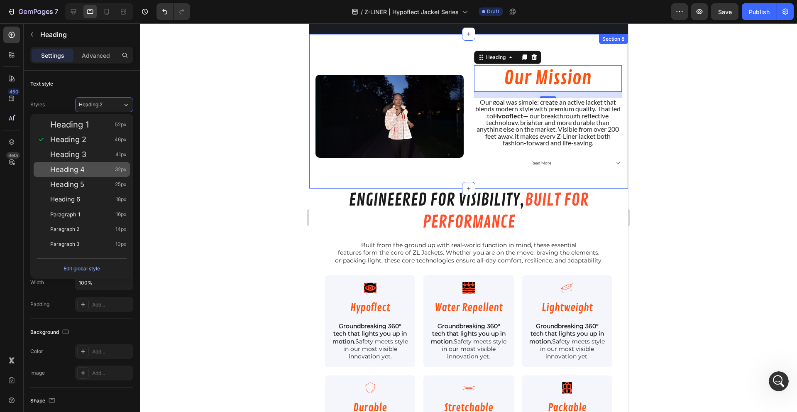
click at [100, 166] on div "Heading 4 32px" at bounding box center [88, 169] width 76 height 8
type input "32"
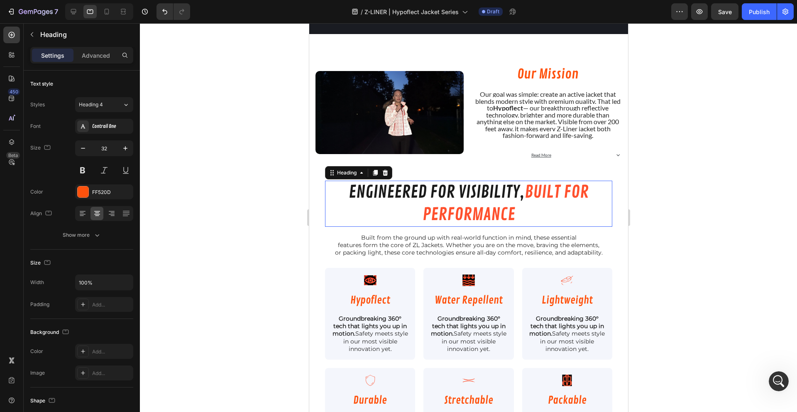
scroll to position [108, 0]
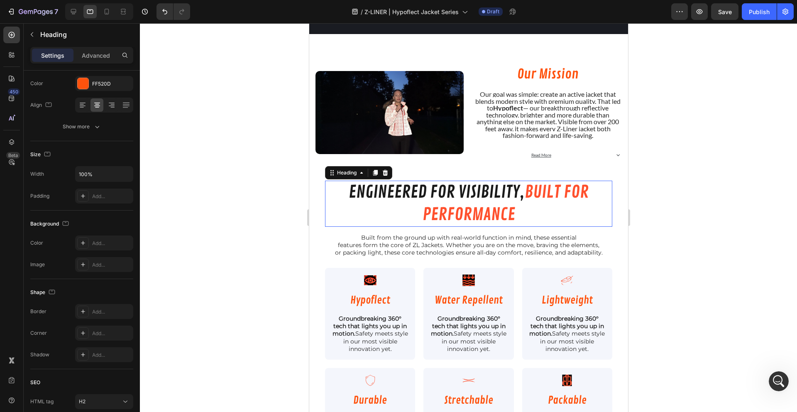
click at [462, 201] on span "built for performance" at bounding box center [505, 203] width 166 height 44
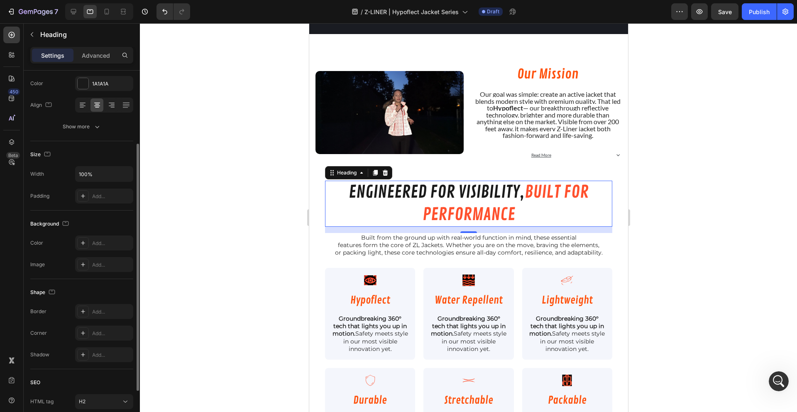
scroll to position [0, 0]
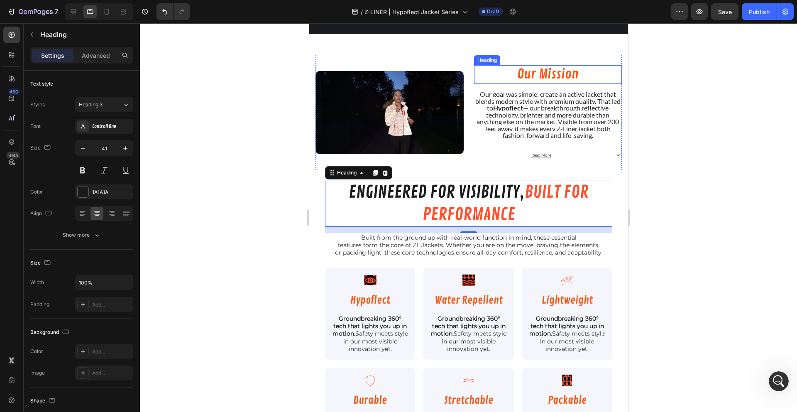
click at [522, 78] on h2 "Our Mission" at bounding box center [547, 74] width 148 height 19
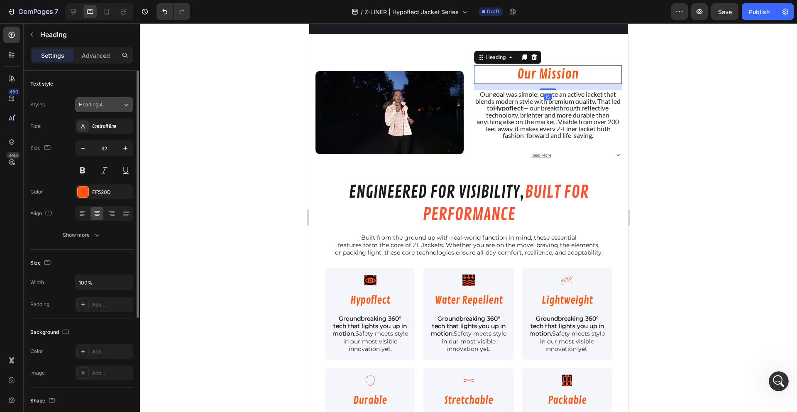
click at [109, 104] on div "Heading 4" at bounding box center [96, 104] width 34 height 7
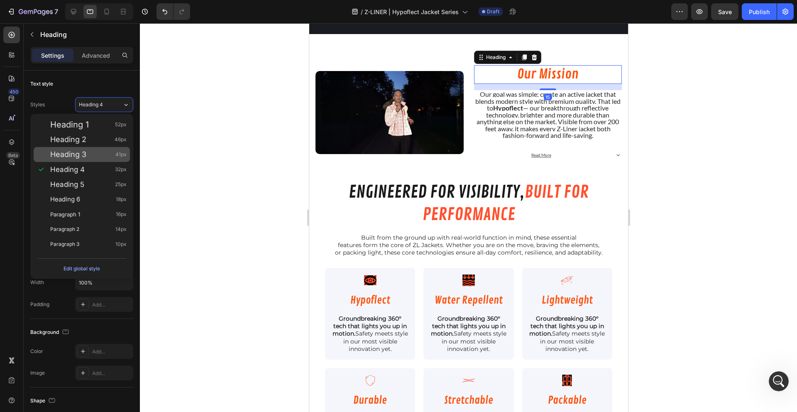
click at [105, 156] on div "Heading 3 41px" at bounding box center [88, 154] width 76 height 8
type input "41"
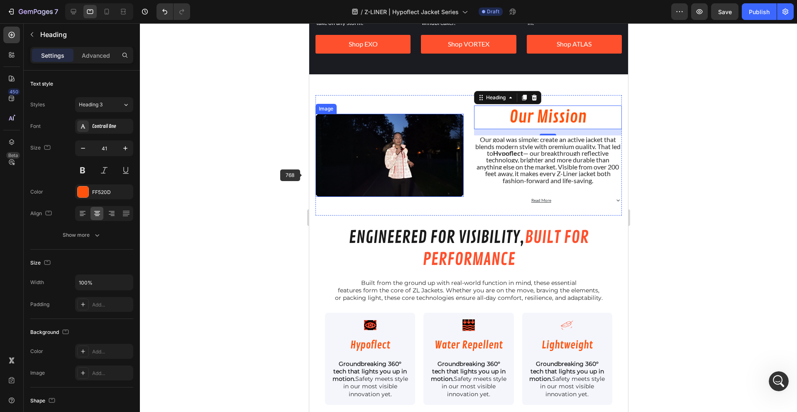
scroll to position [769, 0]
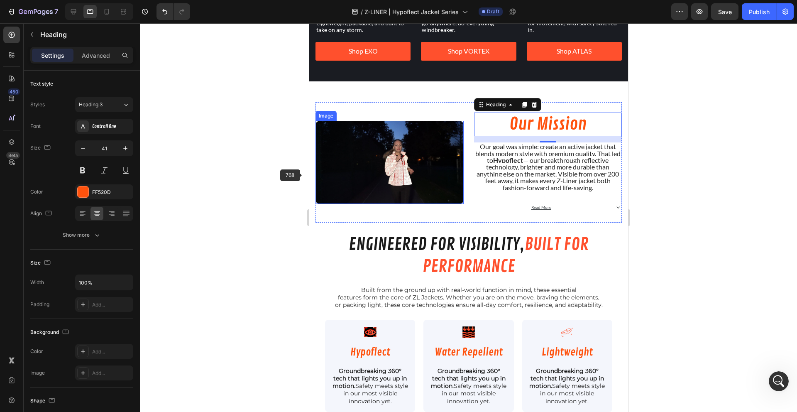
click at [243, 187] on div at bounding box center [468, 217] width 657 height 388
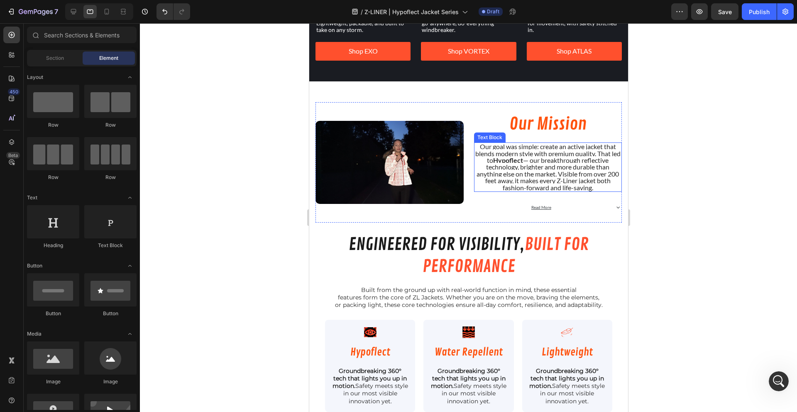
click at [516, 162] on span "Our goal was simple: create an active jacket that blends modern style with prem…" at bounding box center [547, 166] width 145 height 49
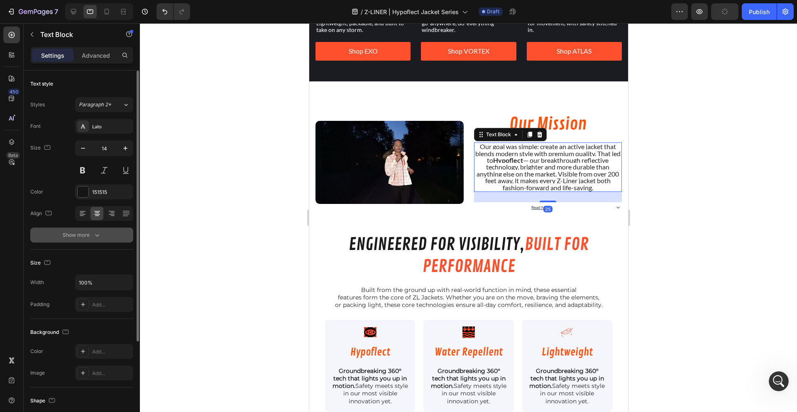
click at [80, 233] on div "Show more" at bounding box center [82, 235] width 39 height 8
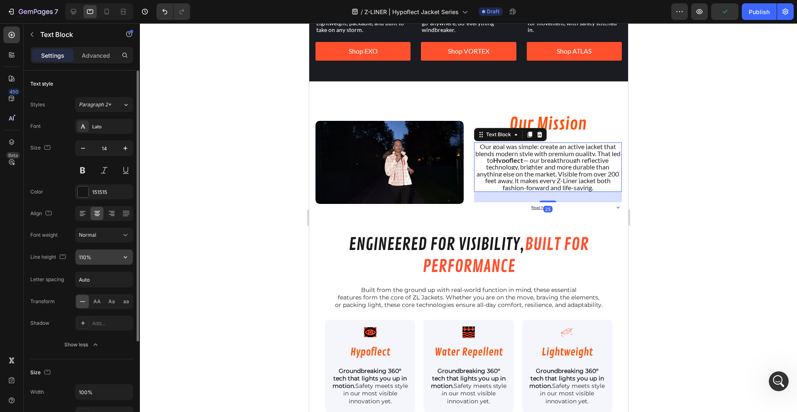
click at [86, 258] on input "110%" at bounding box center [104, 256] width 57 height 15
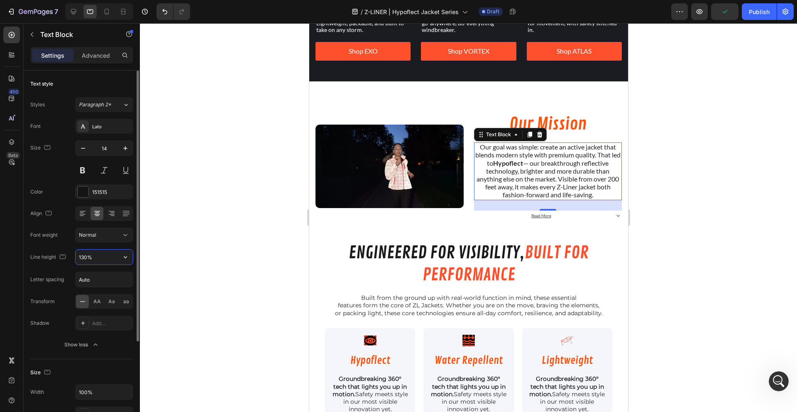
type input "130%"
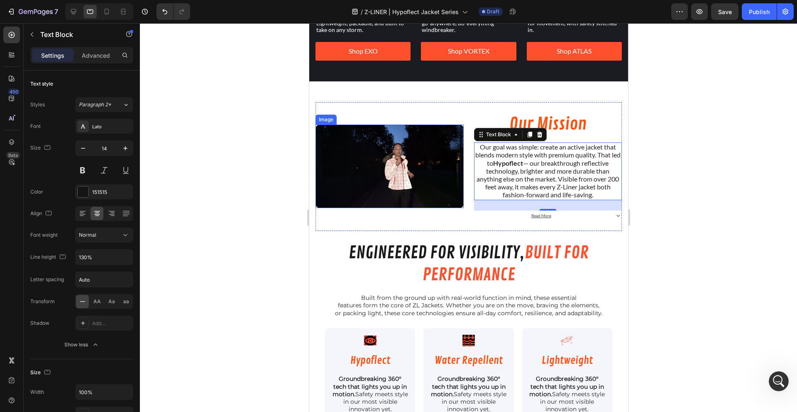
click at [257, 190] on div at bounding box center [468, 217] width 657 height 388
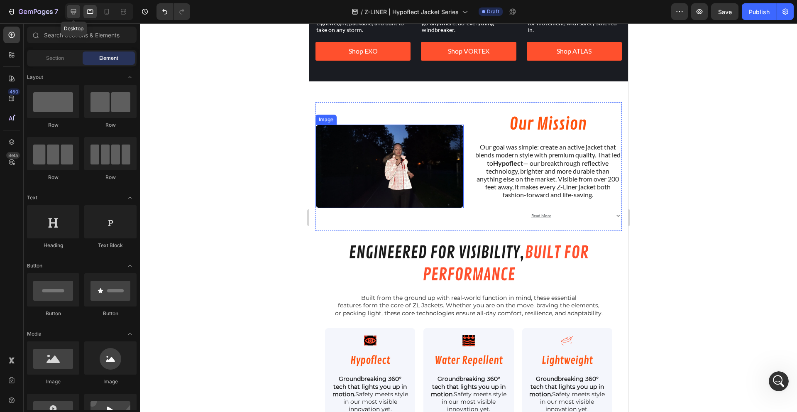
click at [73, 12] on icon at bounding box center [73, 11] width 5 height 5
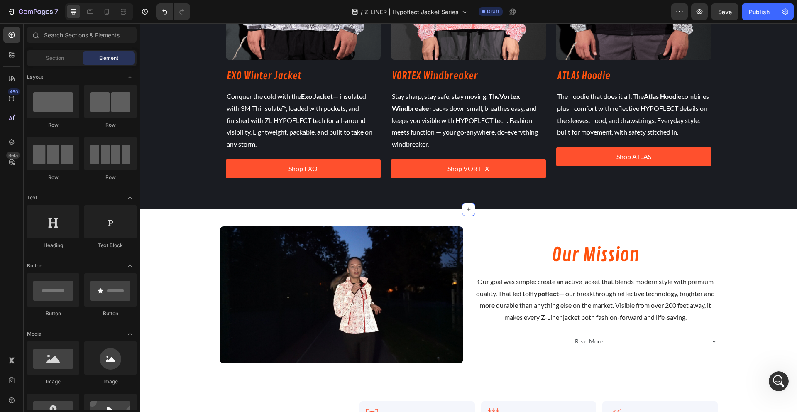
scroll to position [816, 0]
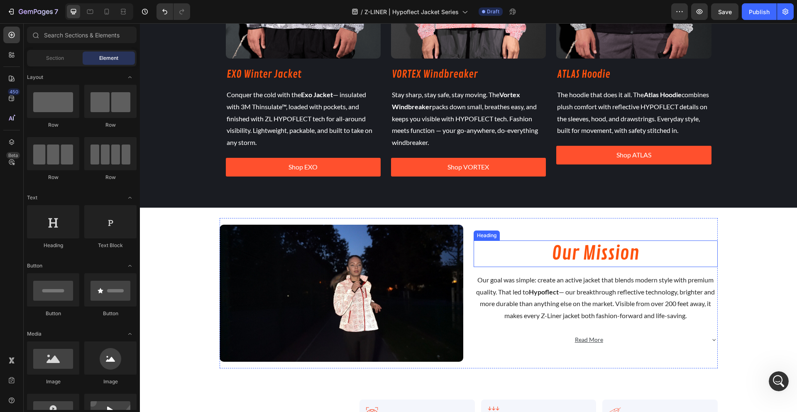
click at [585, 254] on h2 "Our Mission" at bounding box center [595, 253] width 244 height 27
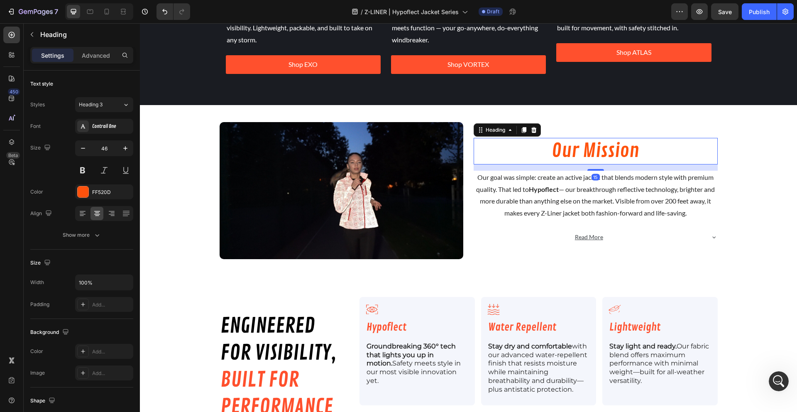
scroll to position [929, 0]
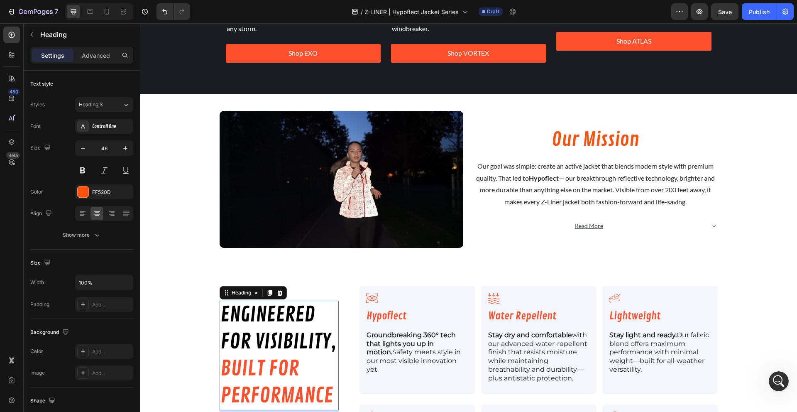
click at [279, 329] on span "for visibility," at bounding box center [278, 342] width 116 height 26
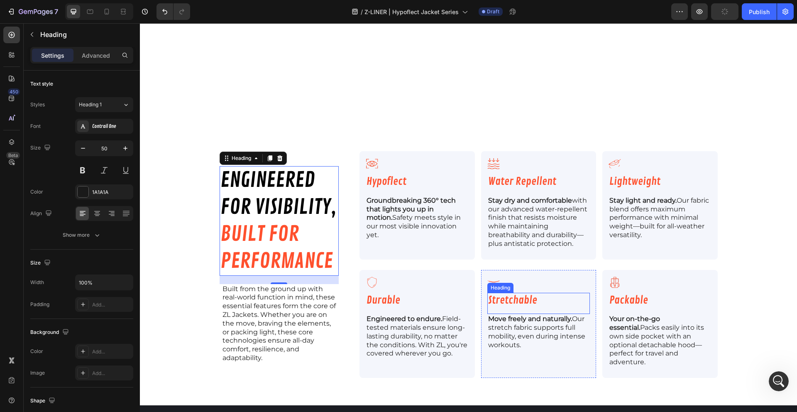
scroll to position [1345, 0]
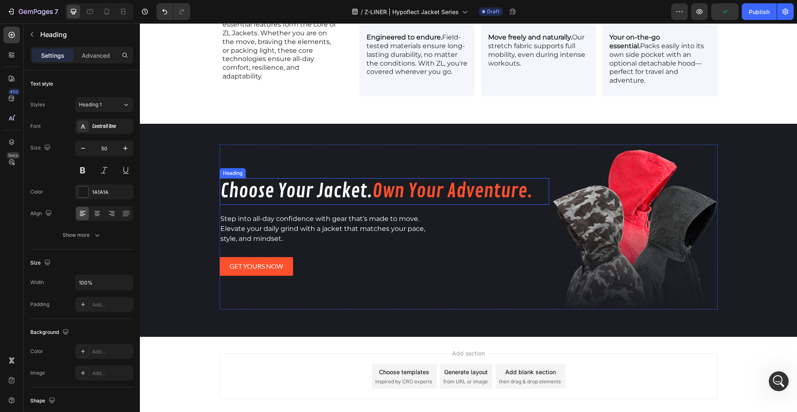
click at [357, 185] on span "Choose Your Jacket." at bounding box center [296, 191] width 152 height 24
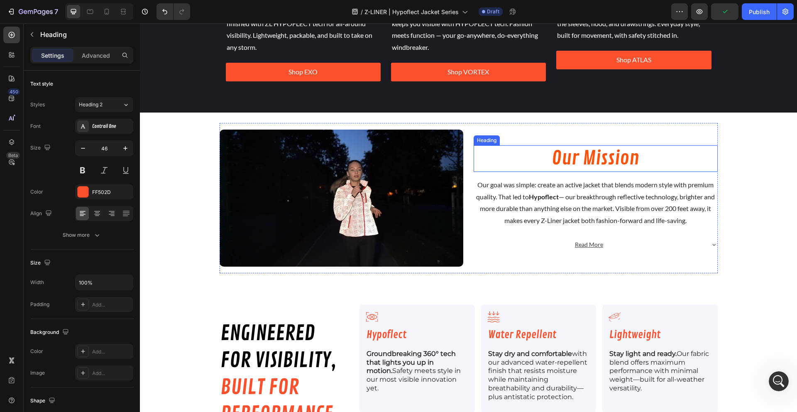
scroll to position [877, 0]
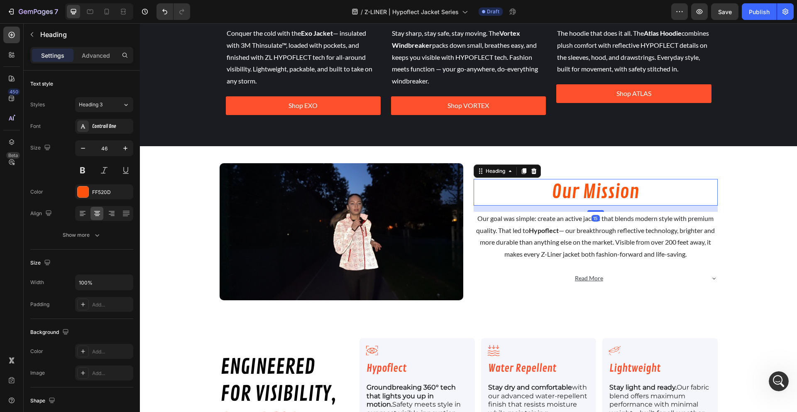
click at [606, 195] on h2 "Our Mission" at bounding box center [595, 192] width 244 height 27
click at [92, 54] on p "Advanced" at bounding box center [96, 55] width 28 height 9
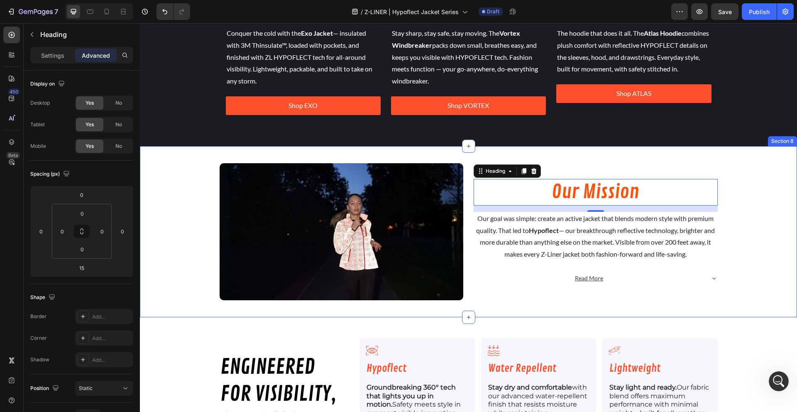
click at [197, 192] on div "Image Our Mission Heading 15 Our goal was simple: create an active jacket that …" at bounding box center [468, 231] width 657 height 150
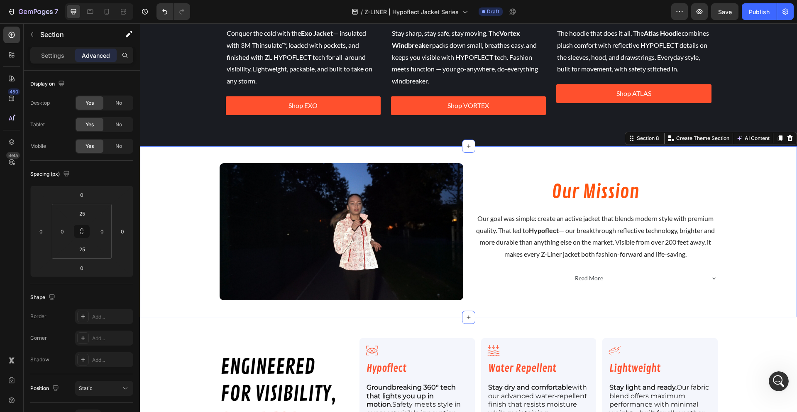
click at [760, 255] on div "Image Our Mission Heading Our goal was simple: create an active jacket that ble…" at bounding box center [468, 231] width 657 height 150
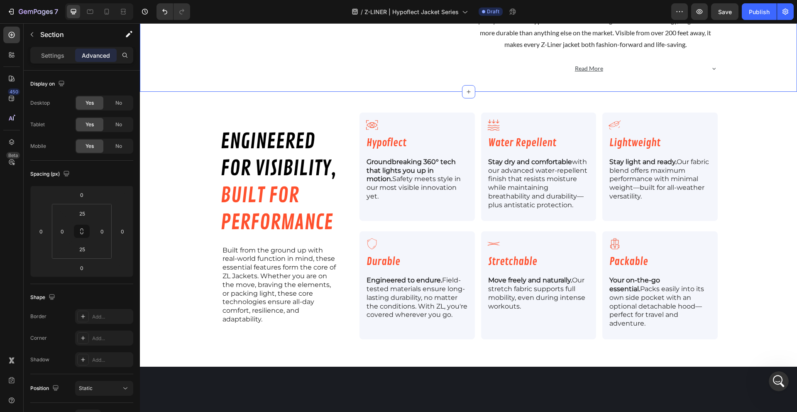
scroll to position [877, 0]
click at [719, 8] on span "Save" at bounding box center [725, 11] width 14 height 7
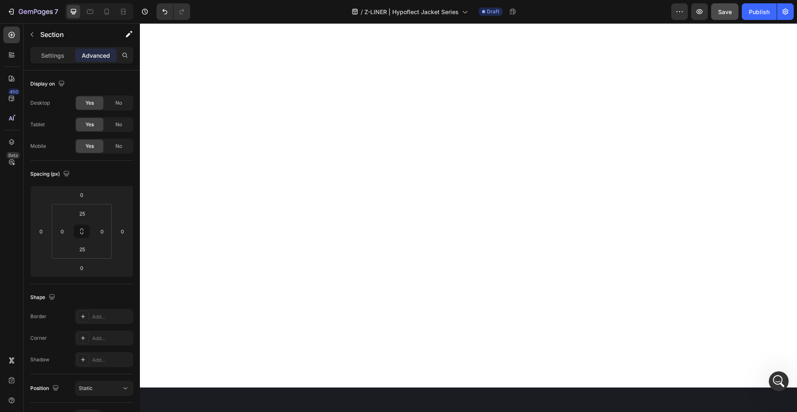
scroll to position [0, 0]
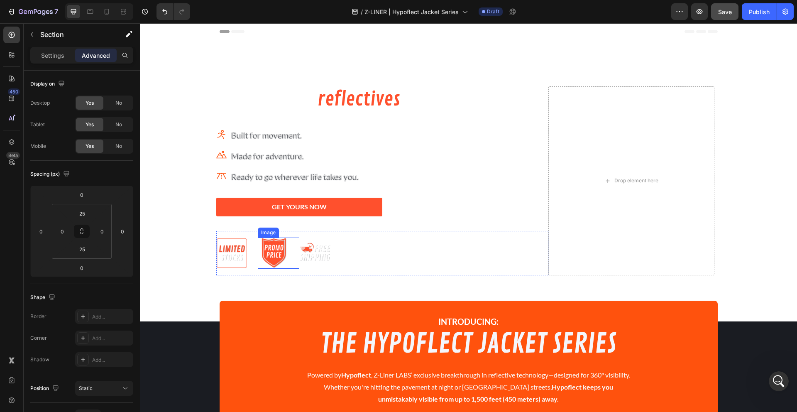
click at [265, 250] on img at bounding box center [273, 252] width 31 height 31
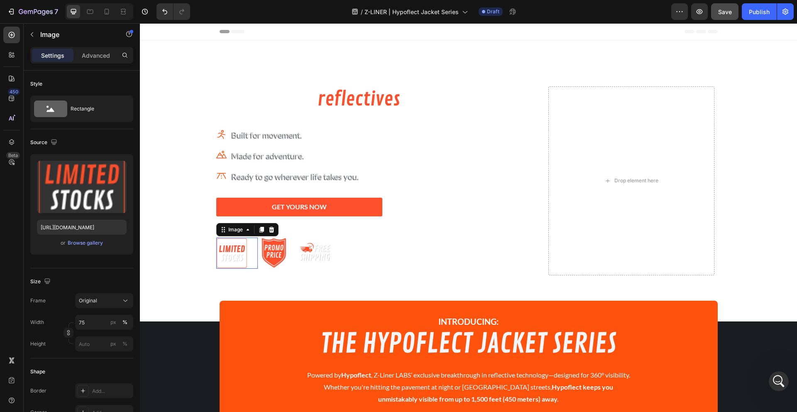
click at [228, 256] on img at bounding box center [231, 252] width 31 height 31
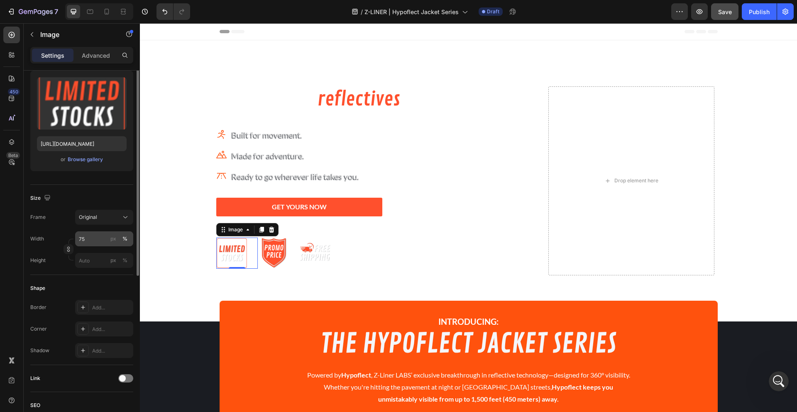
scroll to position [132, 0]
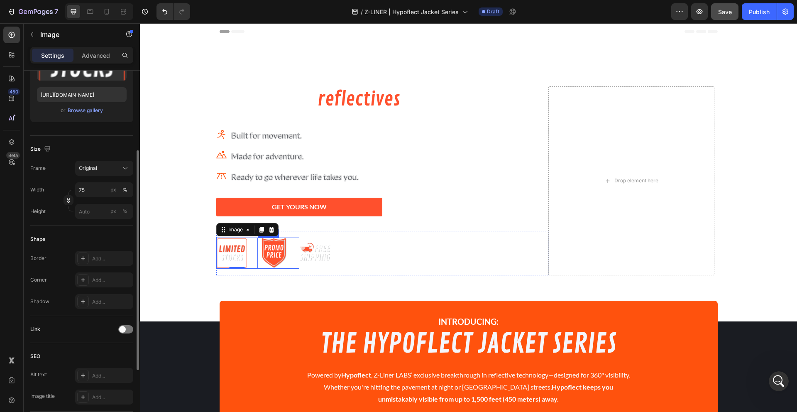
click at [260, 257] on img at bounding box center [273, 252] width 31 height 31
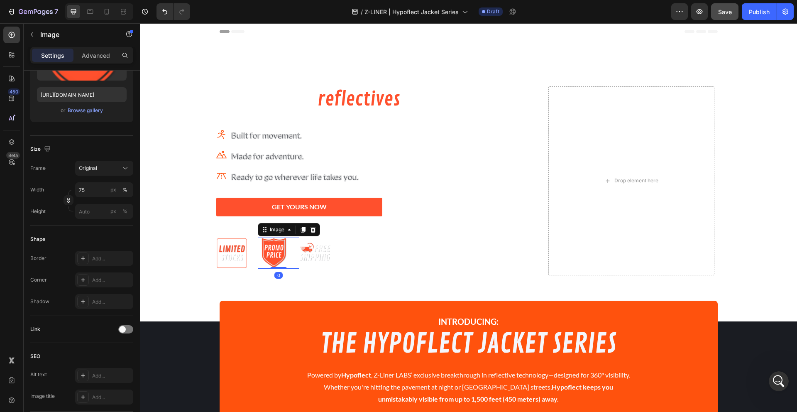
click at [82, 48] on div "Settings Advanced" at bounding box center [81, 55] width 103 height 17
click at [83, 58] on p "Advanced" at bounding box center [96, 55] width 28 height 9
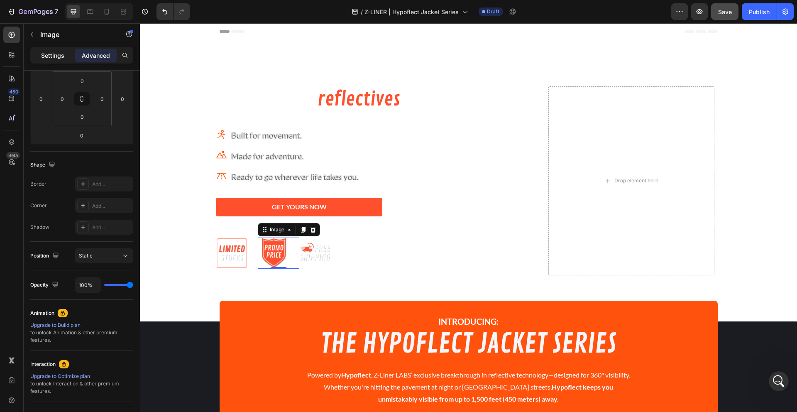
click at [53, 58] on p "Settings" at bounding box center [52, 55] width 23 height 9
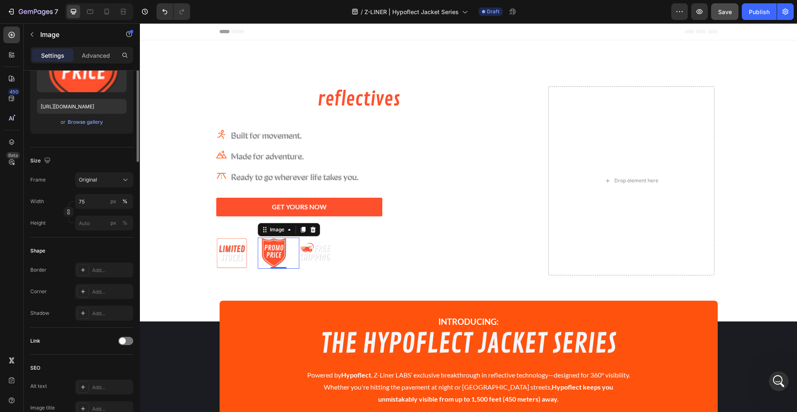
scroll to position [0, 0]
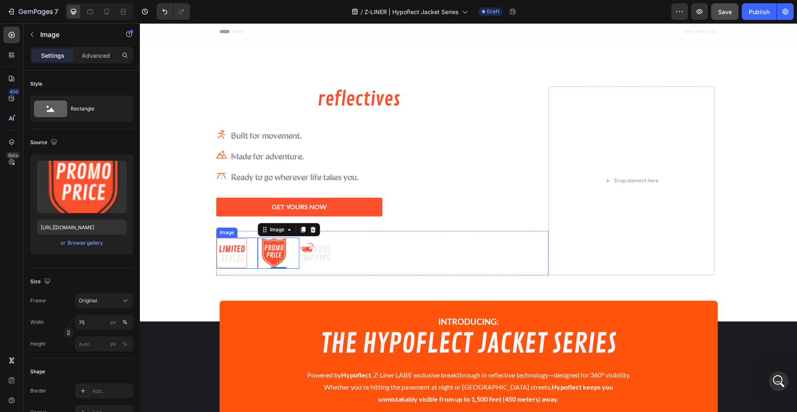
click at [239, 248] on img at bounding box center [231, 252] width 31 height 31
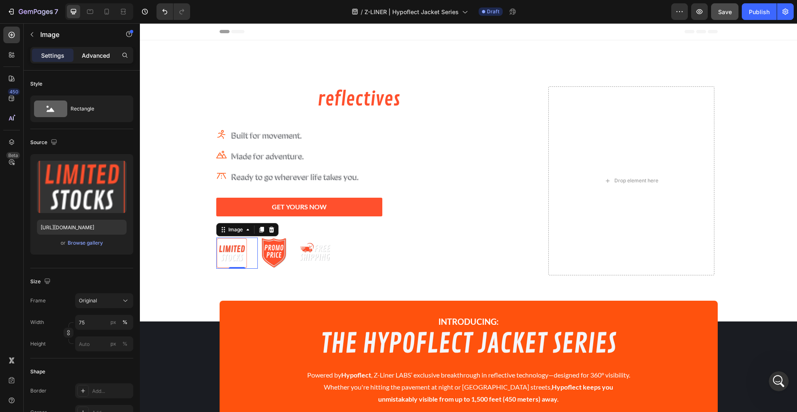
click at [100, 56] on p "Advanced" at bounding box center [96, 55] width 28 height 9
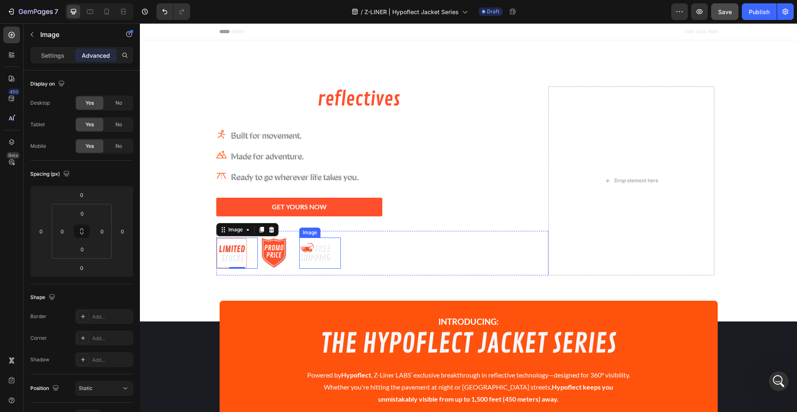
click at [318, 251] on img at bounding box center [314, 252] width 31 height 31
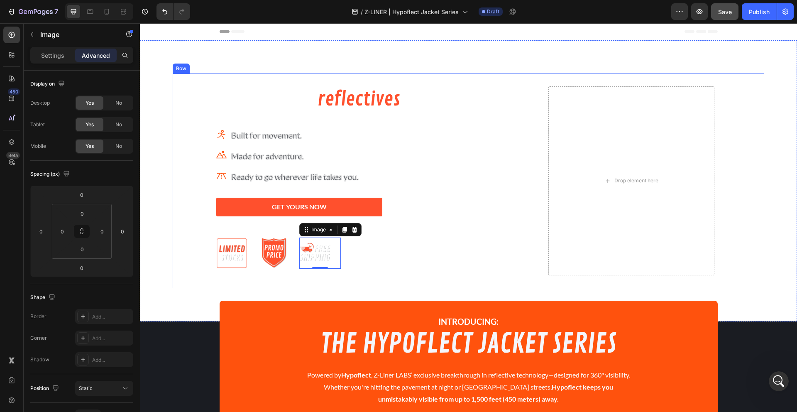
click at [212, 253] on div "The future of reflectives is here. Heading Icon Built for movement. Text block …" at bounding box center [465, 181] width 585 height 202
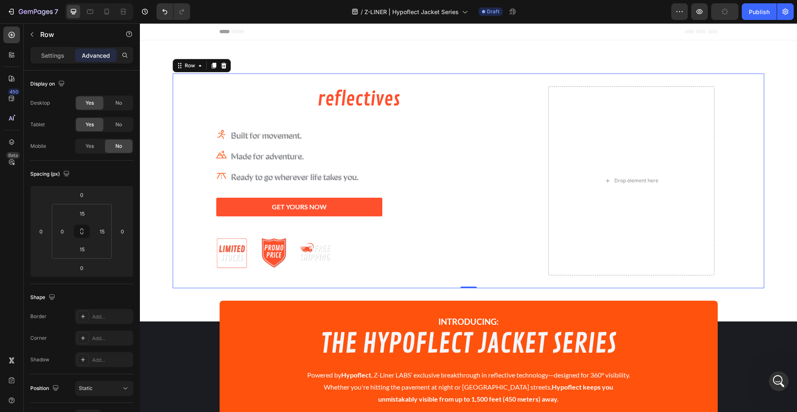
click at [188, 246] on div "The future of reflectives is here. Heading Icon Built for movement. Text block …" at bounding box center [465, 181] width 585 height 202
click at [150, 228] on div "The future of reflectives is here. Heading Icon Built for movement. Text block …" at bounding box center [468, 180] width 657 height 215
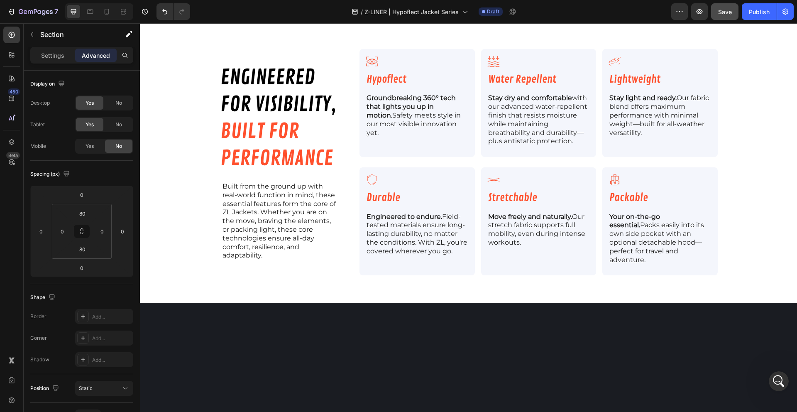
scroll to position [950, 0]
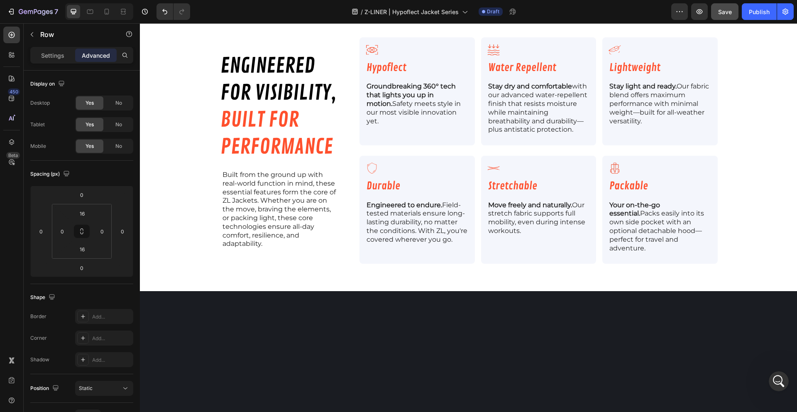
click at [85, 216] on input "16" at bounding box center [82, 213] width 17 height 12
type input "15"
click at [78, 248] on input "16" at bounding box center [82, 249] width 17 height 12
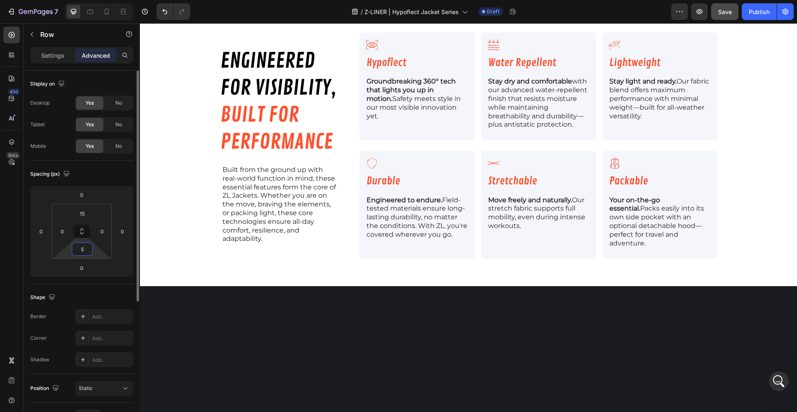
click at [74, 248] on input "5" at bounding box center [82, 249] width 17 height 12
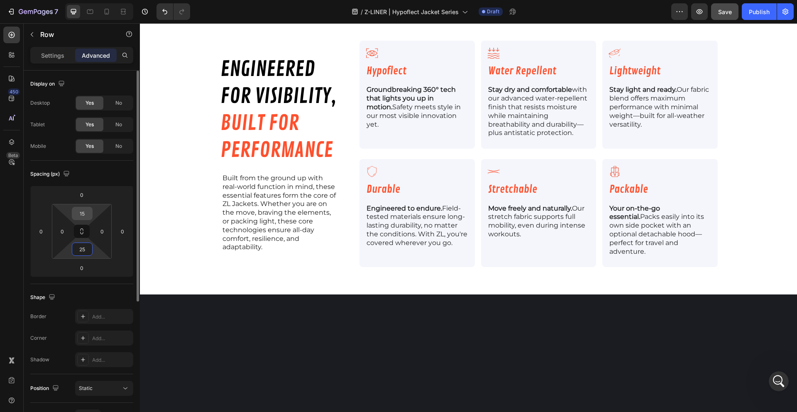
type input "25"
click at [82, 213] on input "15" at bounding box center [82, 213] width 17 height 12
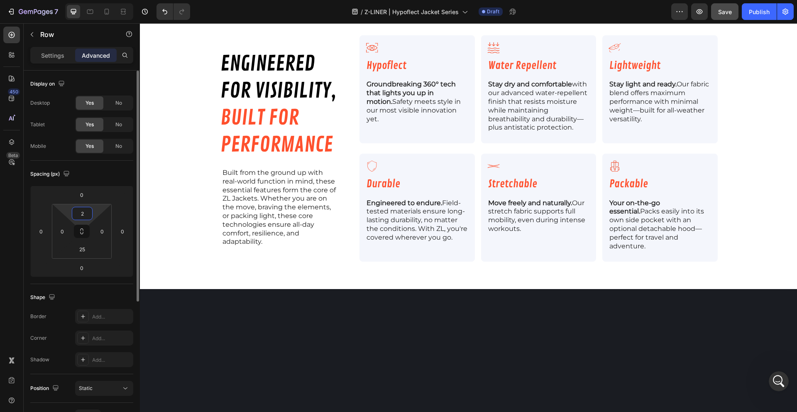
type input "25"
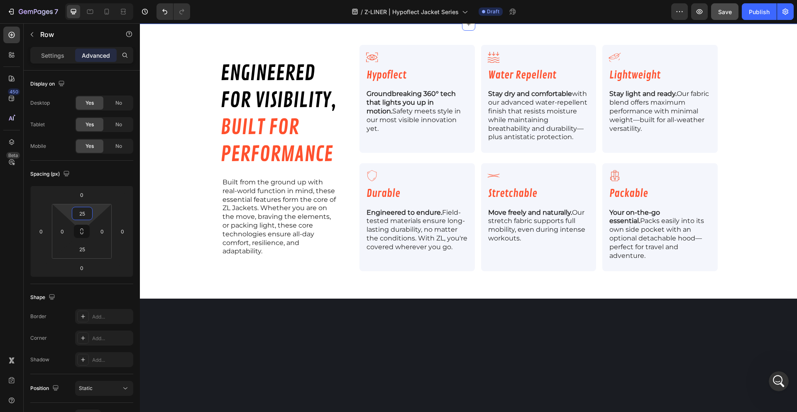
click at [86, 10] on icon at bounding box center [90, 11] width 8 height 8
type input "50"
type input "15"
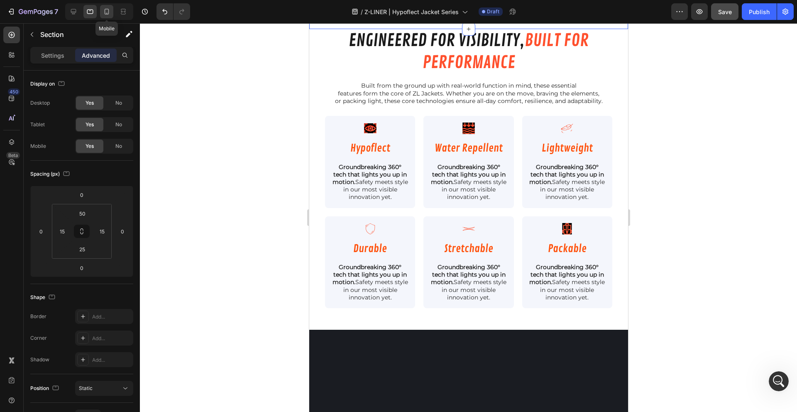
scroll to position [802, 0]
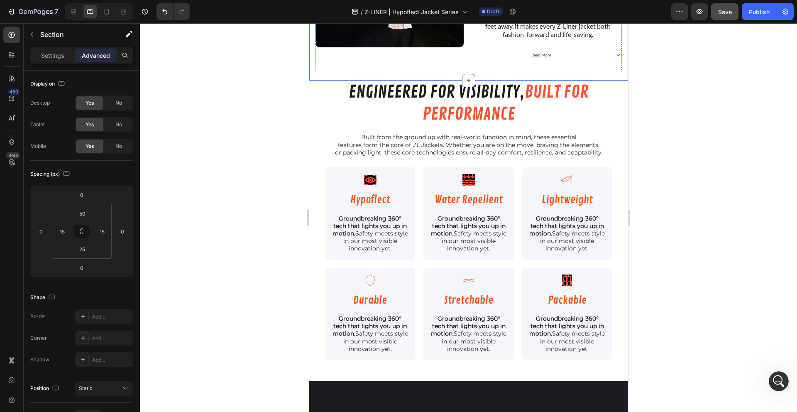
click at [56, 60] on div "Settings" at bounding box center [52, 55] width 41 height 13
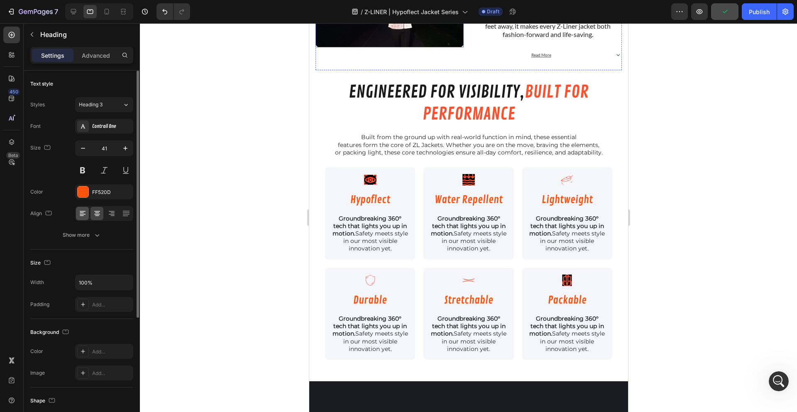
click at [77, 219] on div at bounding box center [82, 213] width 13 height 13
click at [478, 38] on span "Our goal was simple: create an active jacket that blends modern style with prem…" at bounding box center [547, 10] width 145 height 56
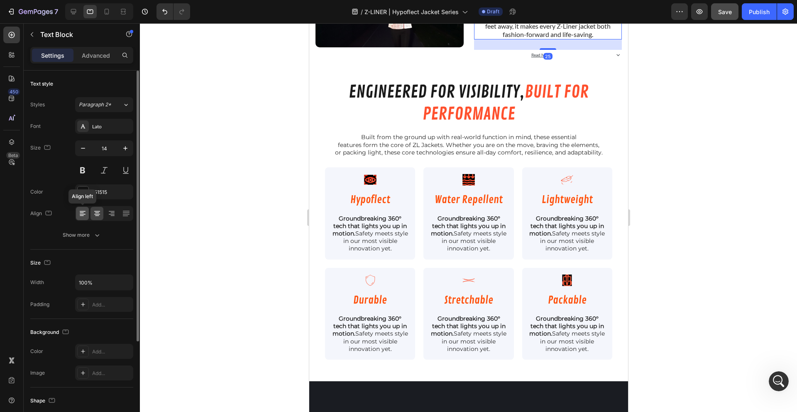
click at [85, 213] on icon at bounding box center [82, 213] width 8 height 8
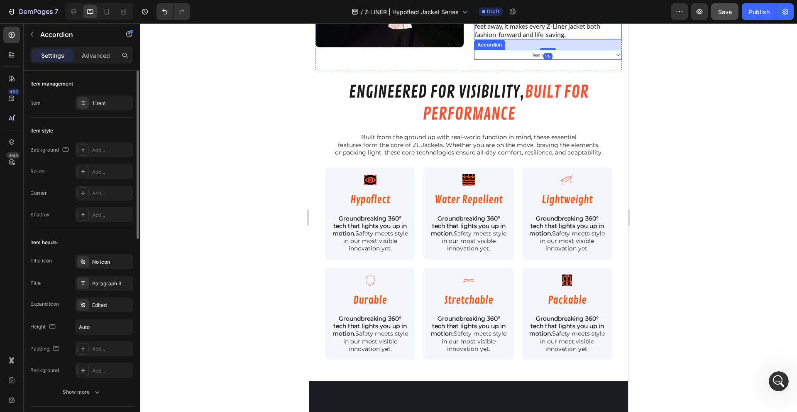
click at [501, 60] on div "Read More" at bounding box center [541, 55] width 134 height 10
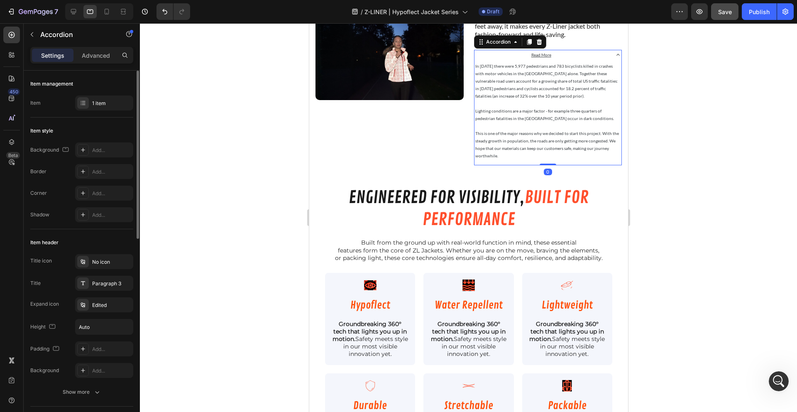
click at [534, 59] on p "Read More" at bounding box center [541, 54] width 20 height 7
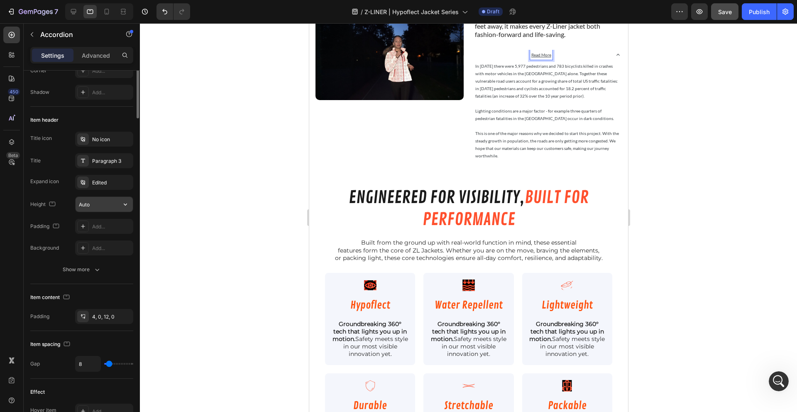
scroll to position [228, 0]
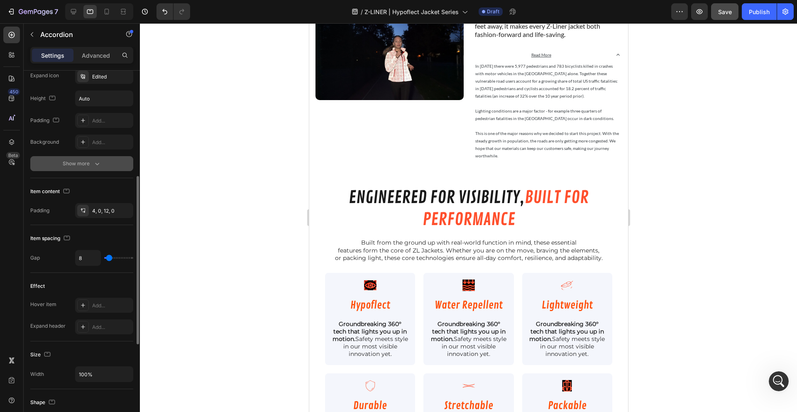
click at [80, 159] on div "Show more" at bounding box center [82, 163] width 39 height 8
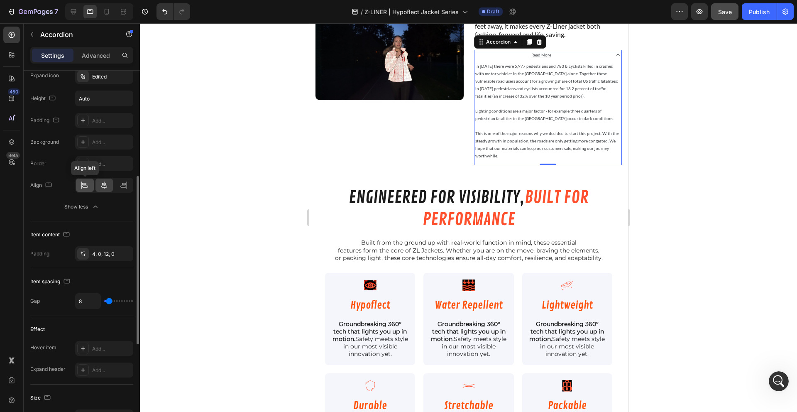
click at [79, 185] on div at bounding box center [85, 184] width 18 height 13
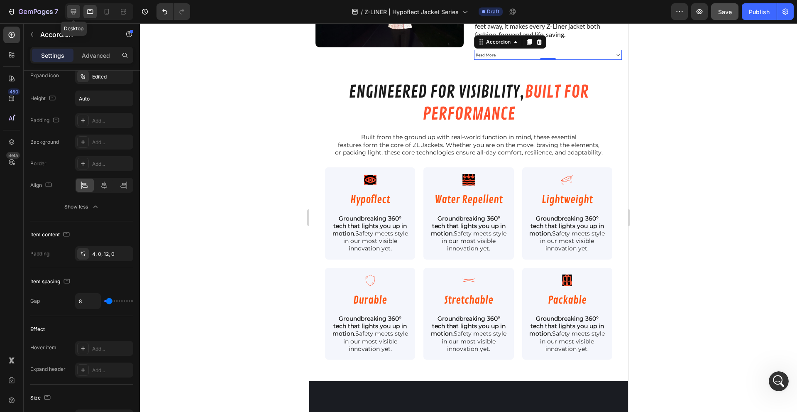
click at [76, 12] on icon at bounding box center [73, 11] width 5 height 5
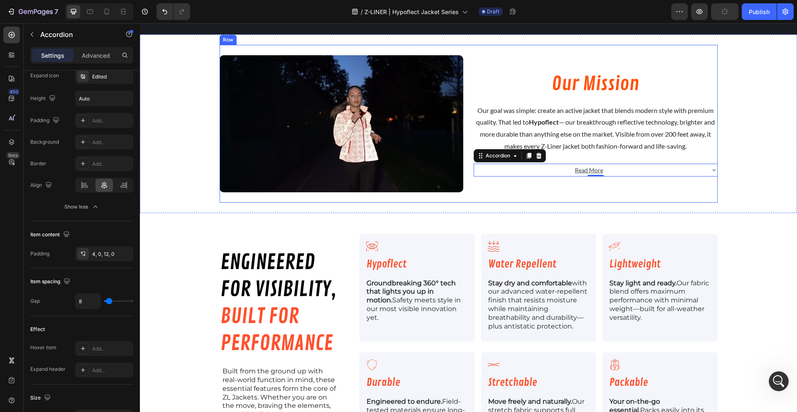
scroll to position [975, 0]
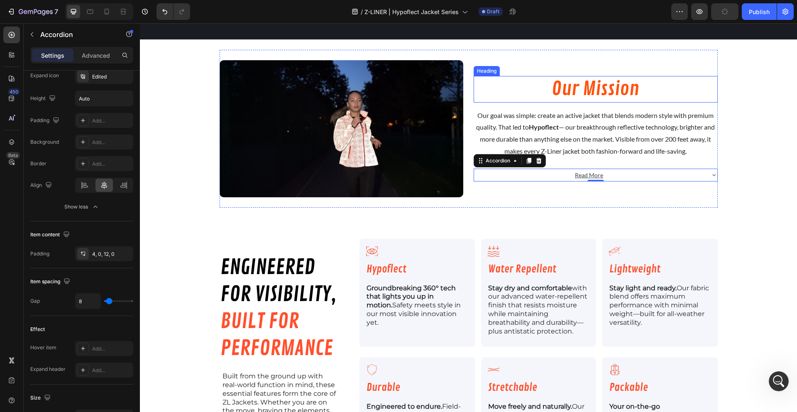
click at [574, 80] on h2 "Our Mission" at bounding box center [595, 89] width 244 height 27
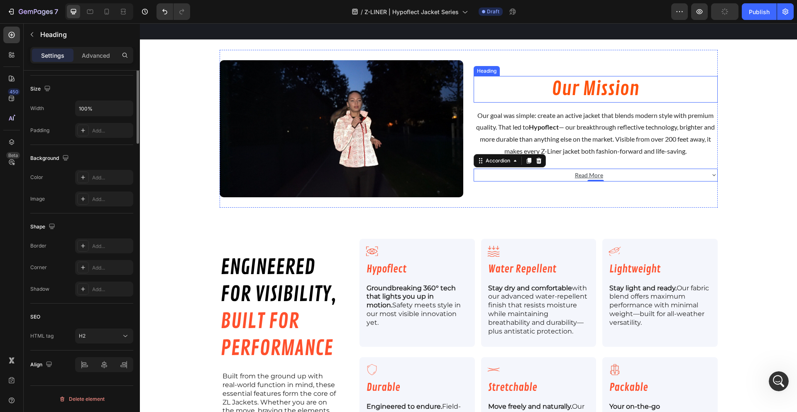
scroll to position [0, 0]
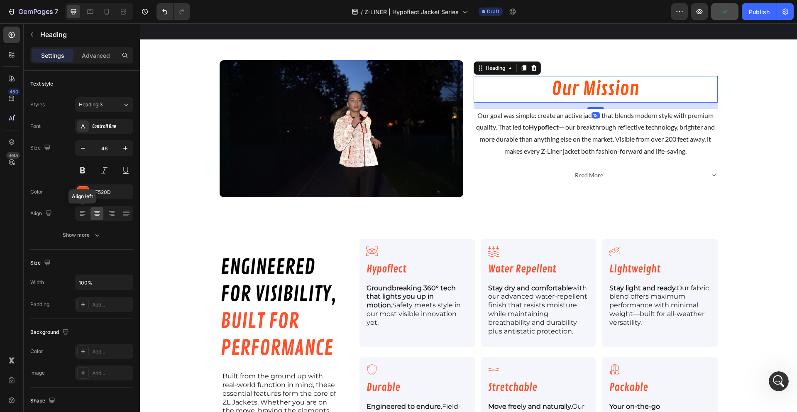
drag, startPoint x: 81, startPoint y: 211, endPoint x: 97, endPoint y: 211, distance: 15.8
click at [81, 211] on icon at bounding box center [83, 211] width 6 height 1
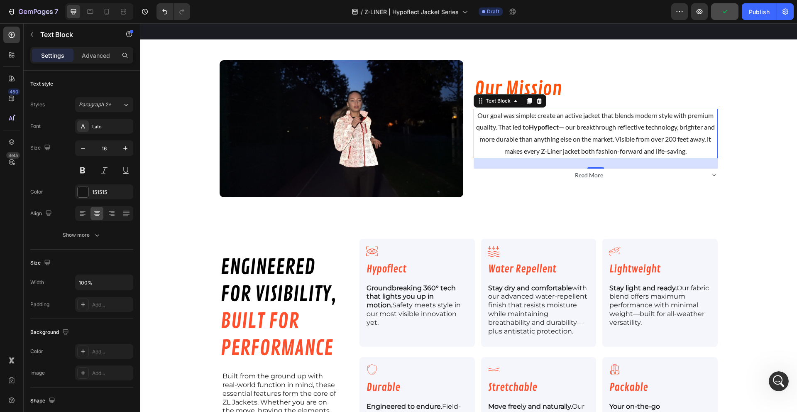
click at [519, 137] on span "Our goal was simple: create an active jacket that blends modern style with prem…" at bounding box center [595, 133] width 239 height 44
click at [85, 213] on icon at bounding box center [82, 213] width 8 height 8
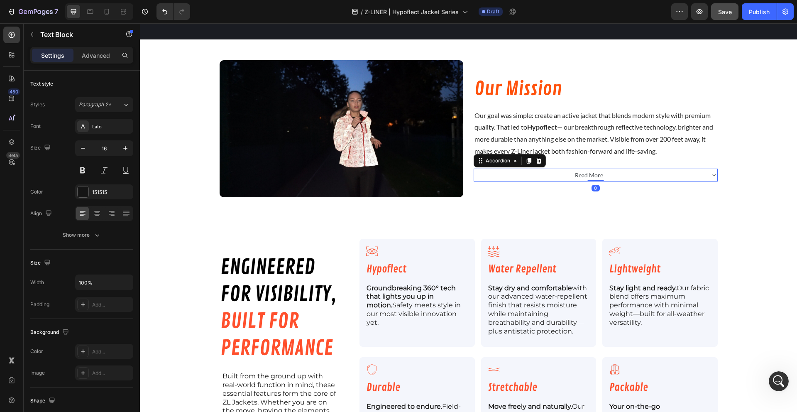
click at [581, 174] on u "Read More" at bounding box center [589, 174] width 28 height 7
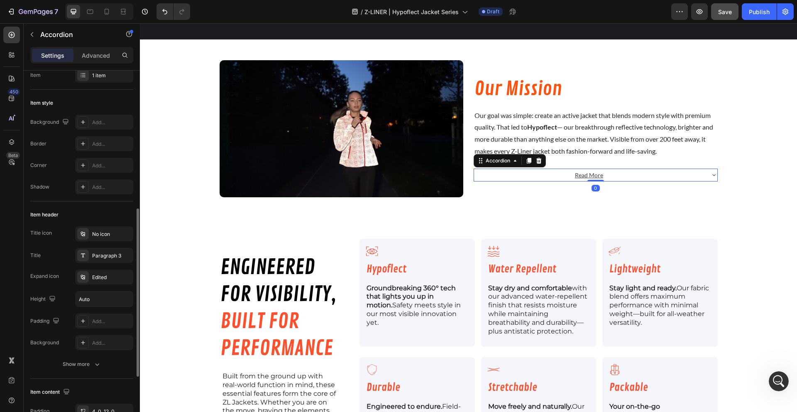
scroll to position [113, 0]
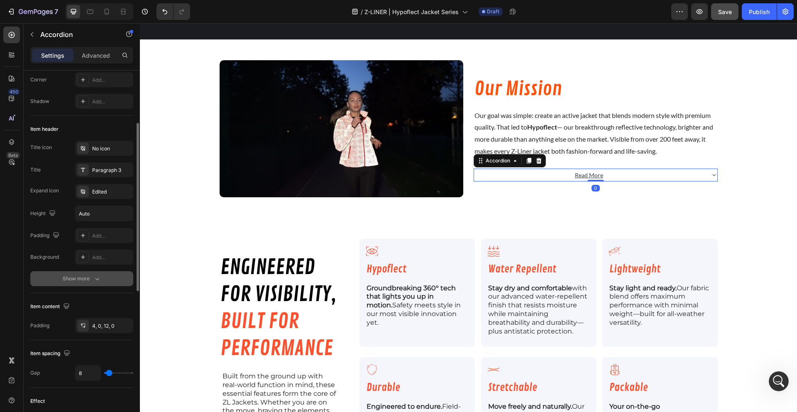
click at [88, 282] on div "Show more" at bounding box center [82, 278] width 39 height 8
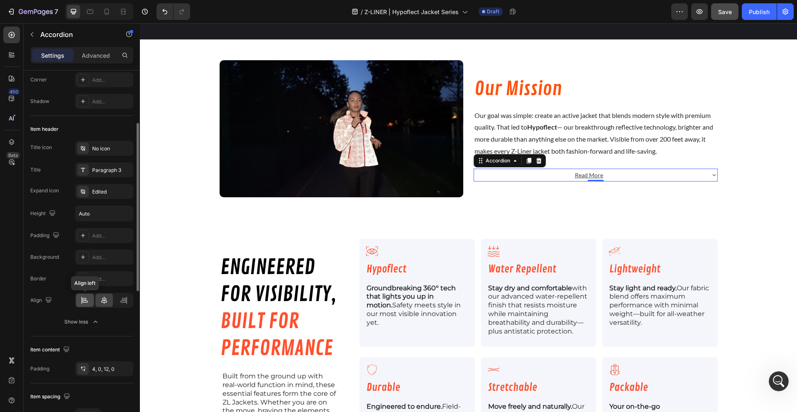
click at [83, 300] on icon at bounding box center [84, 298] width 4 height 2
click at [102, 6] on div at bounding box center [106, 11] width 13 height 13
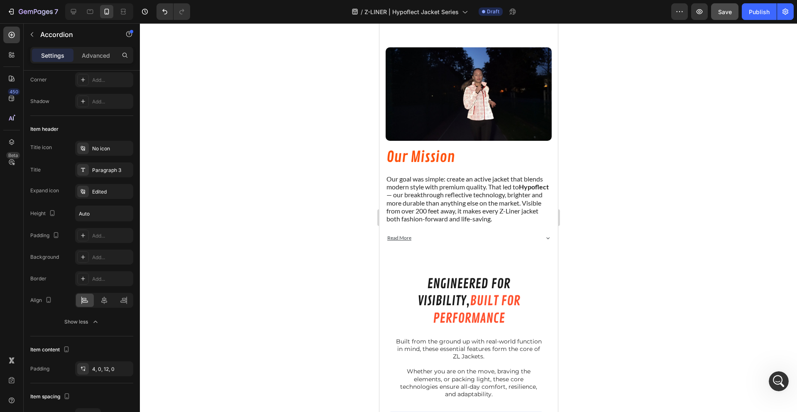
scroll to position [612, 0]
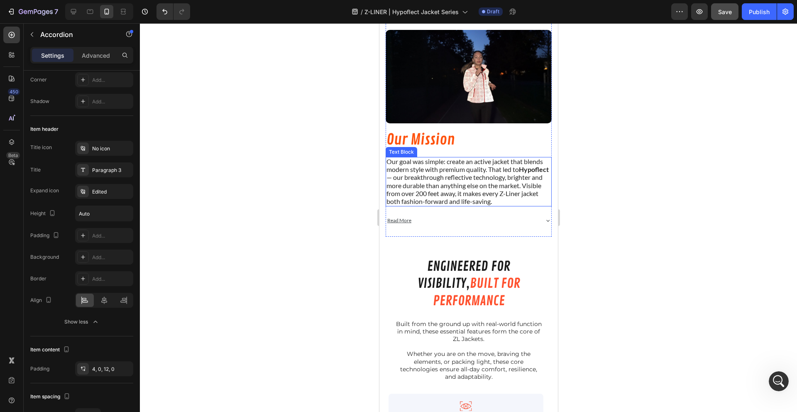
click at [327, 205] on div at bounding box center [468, 217] width 657 height 388
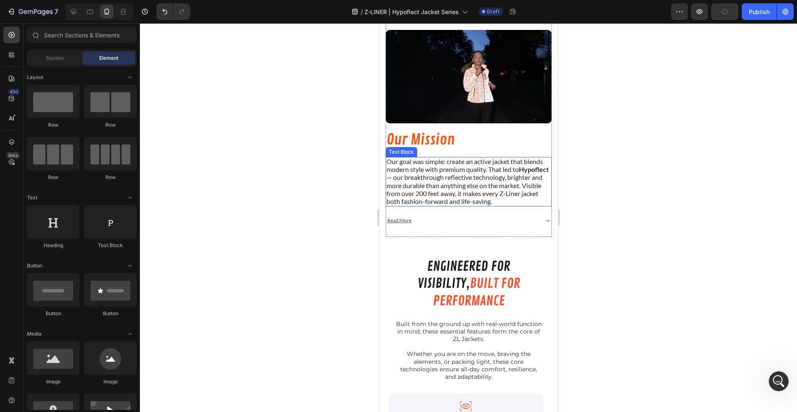
click at [344, 171] on div at bounding box center [468, 217] width 657 height 388
click at [620, 120] on div at bounding box center [468, 217] width 657 height 388
click at [487, 124] on div "Our Mission Heading Our goal was simple: create an active jacket that blends mo…" at bounding box center [468, 174] width 166 height 103
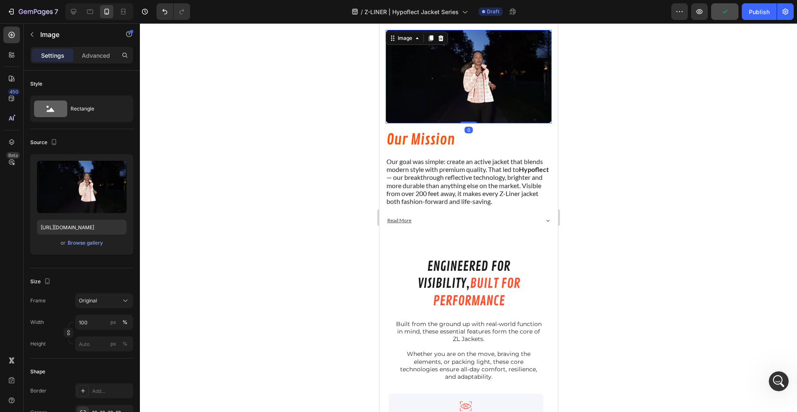
click at [480, 118] on img at bounding box center [468, 76] width 166 height 93
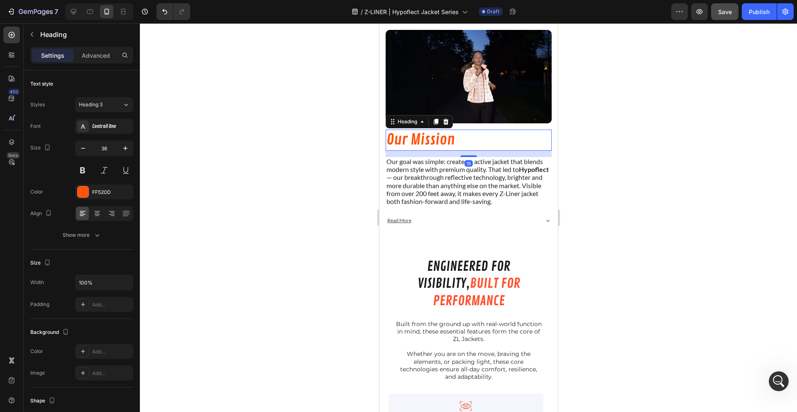
click at [444, 132] on h2 "Our Mission" at bounding box center [468, 139] width 166 height 21
click at [461, 115] on img at bounding box center [468, 76] width 166 height 93
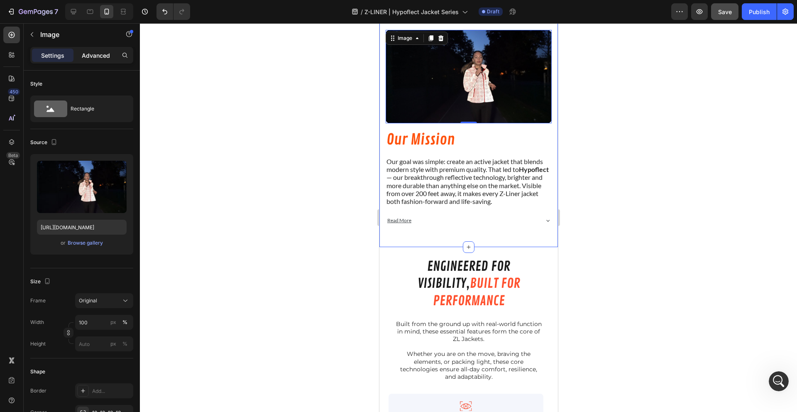
click at [94, 54] on p "Advanced" at bounding box center [96, 55] width 28 height 9
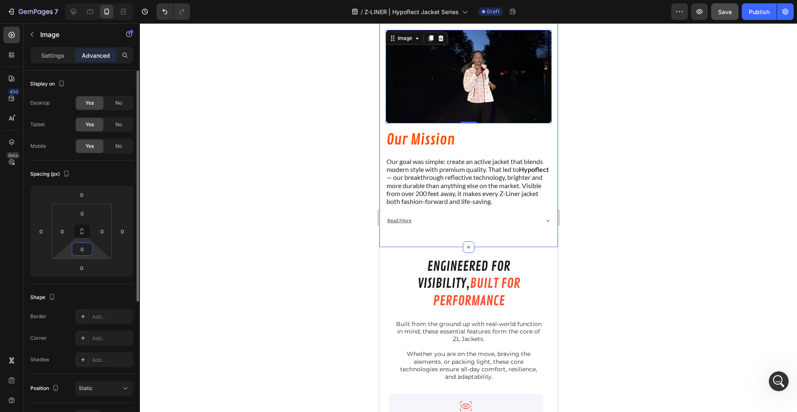
click at [82, 251] on input "0" at bounding box center [82, 249] width 17 height 12
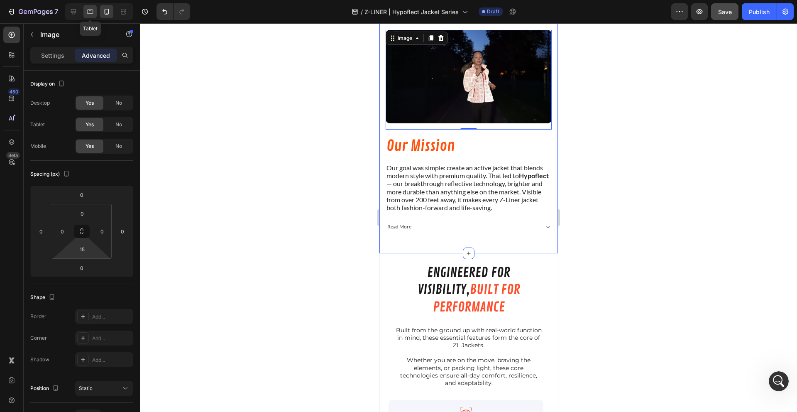
click at [95, 14] on div at bounding box center [89, 11] width 13 height 13
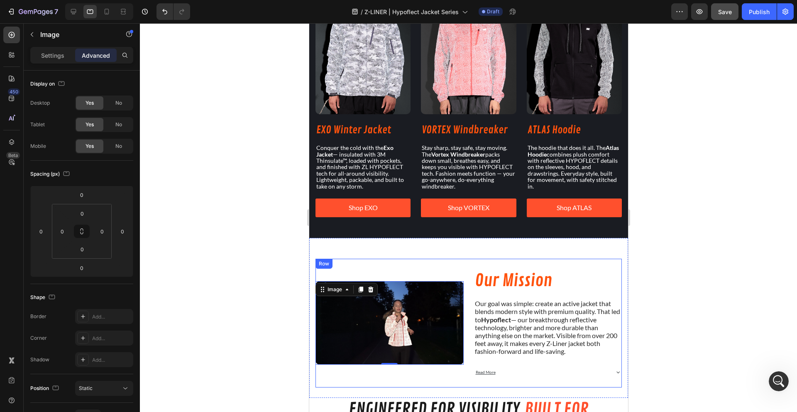
scroll to position [839, 0]
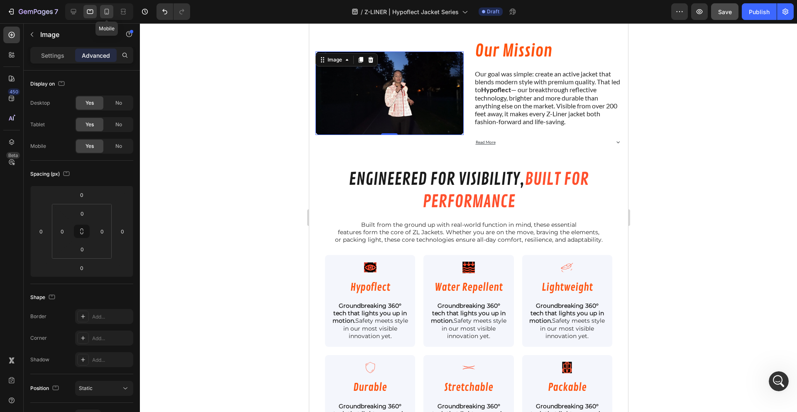
click at [102, 16] on div at bounding box center [106, 11] width 13 height 13
type input "15"
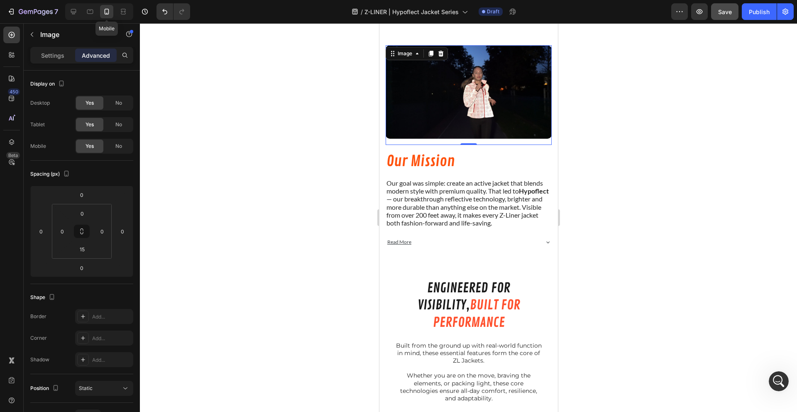
scroll to position [665, 0]
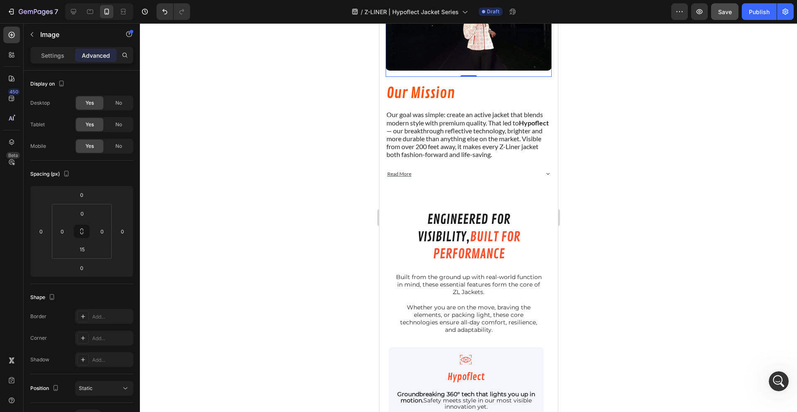
click at [295, 176] on div at bounding box center [468, 217] width 657 height 388
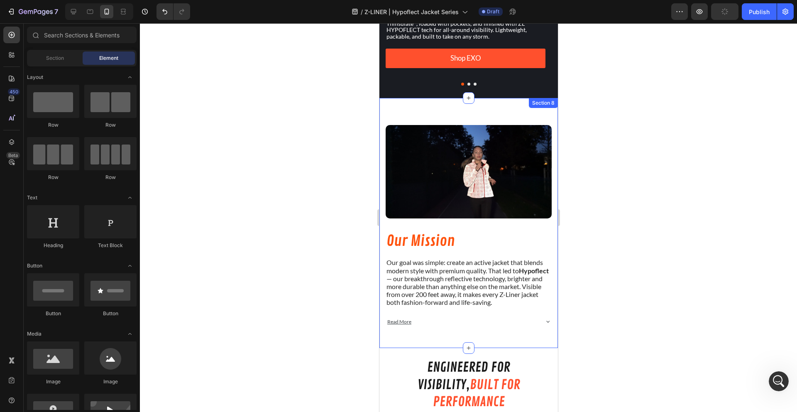
scroll to position [532, 0]
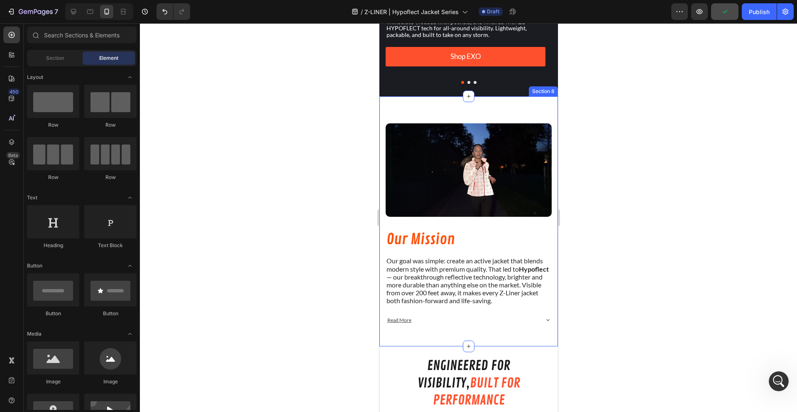
click at [431, 111] on div "Image Our Mission Heading Our goal was simple: create an active jacket that ble…" at bounding box center [468, 221] width 178 height 250
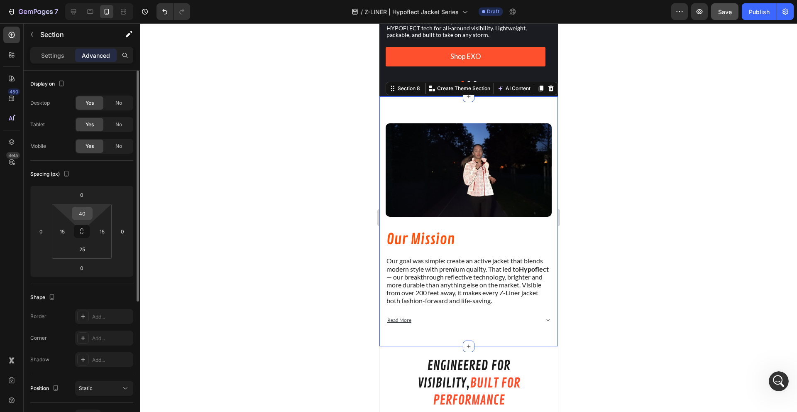
click at [74, 212] on input "40" at bounding box center [82, 213] width 17 height 12
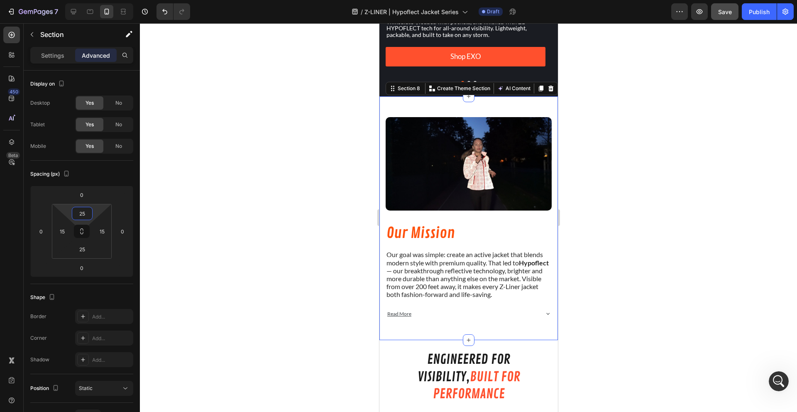
type input "25"
click at [257, 218] on div at bounding box center [468, 217] width 657 height 388
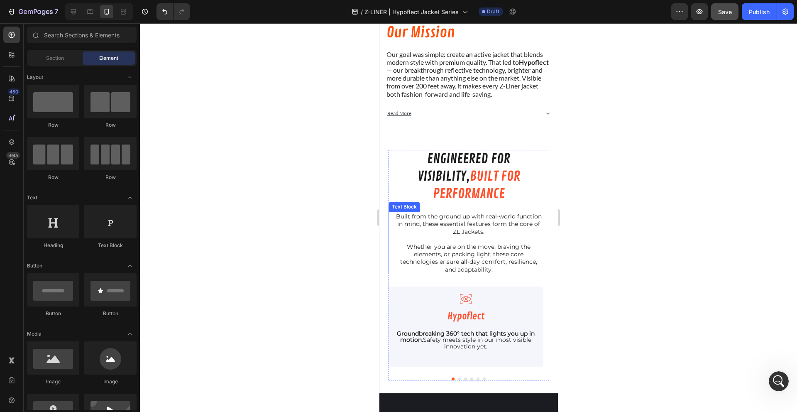
scroll to position [1019, 0]
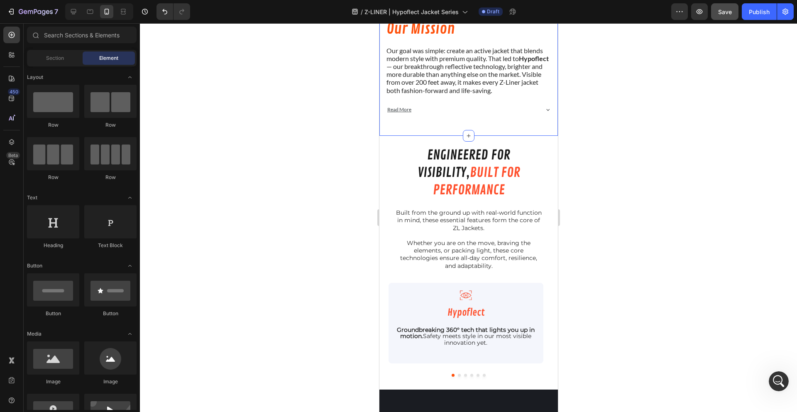
click at [431, 134] on div "Image Our Mission Heading Our goal was simple: create an active jacket that ble…" at bounding box center [468, 14] width 178 height 244
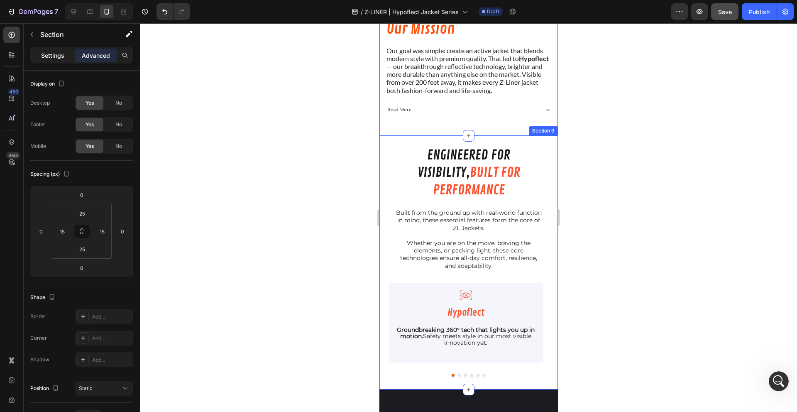
click at [68, 58] on div "Settings" at bounding box center [52, 55] width 41 height 13
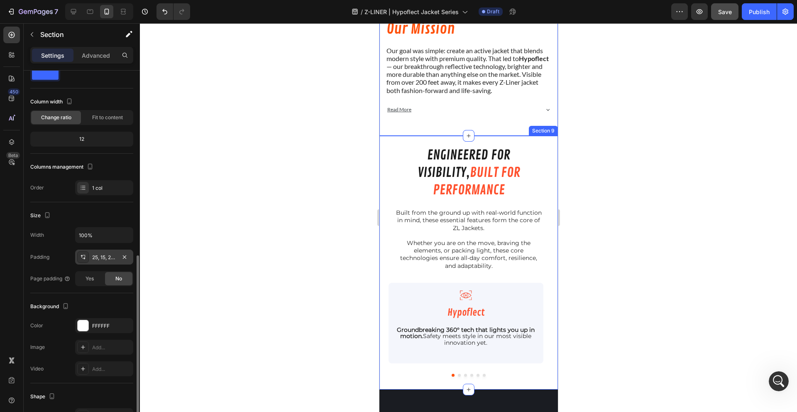
scroll to position [120, 0]
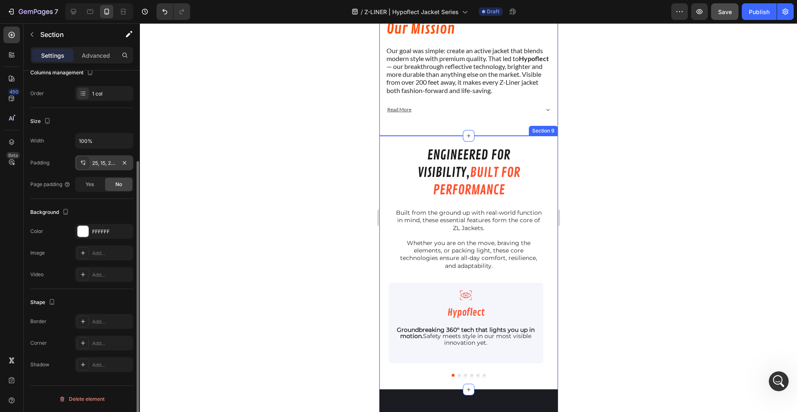
click at [105, 158] on div "25, 15, 25, 15" at bounding box center [104, 162] width 58 height 15
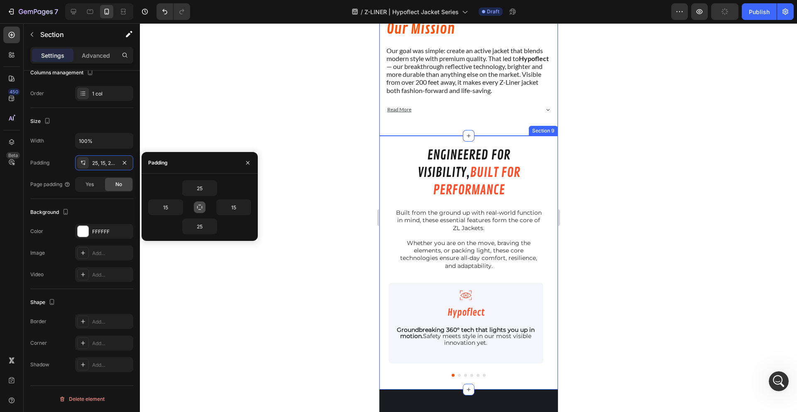
click at [200, 210] on icon "button" at bounding box center [199, 207] width 7 height 7
type input "25"
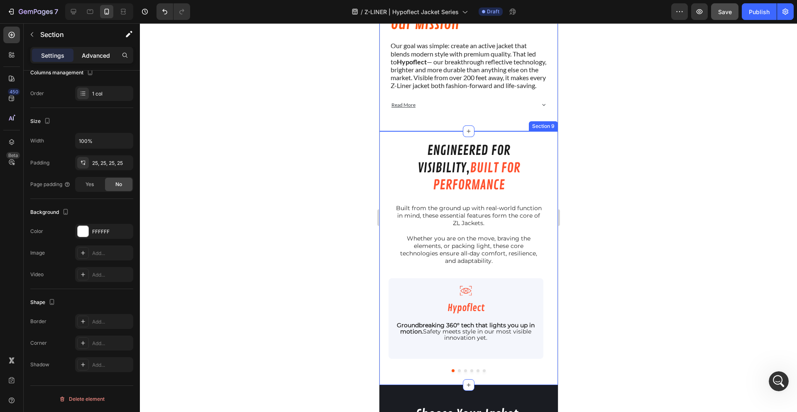
click at [101, 50] on div "Advanced" at bounding box center [95, 55] width 41 height 13
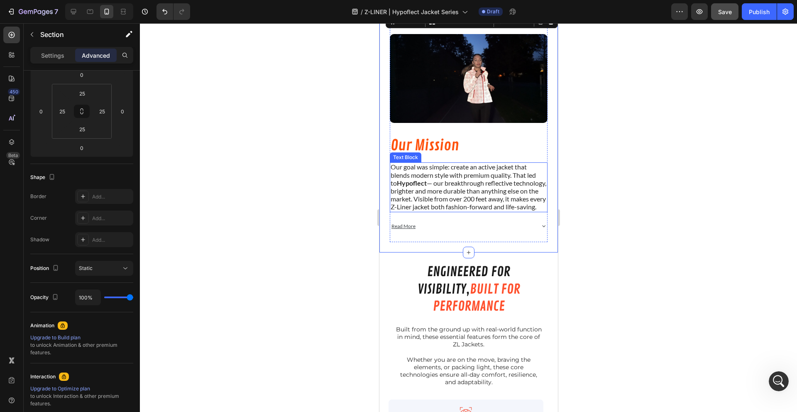
scroll to position [636, 0]
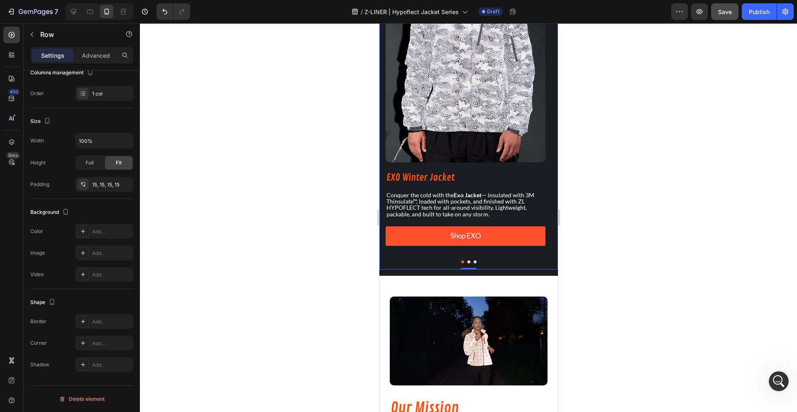
click at [390, 265] on div "THE LINEUP Heading Three jackets. Three styles. One mission: To keep you comfor…" at bounding box center [468, 82] width 178 height 374
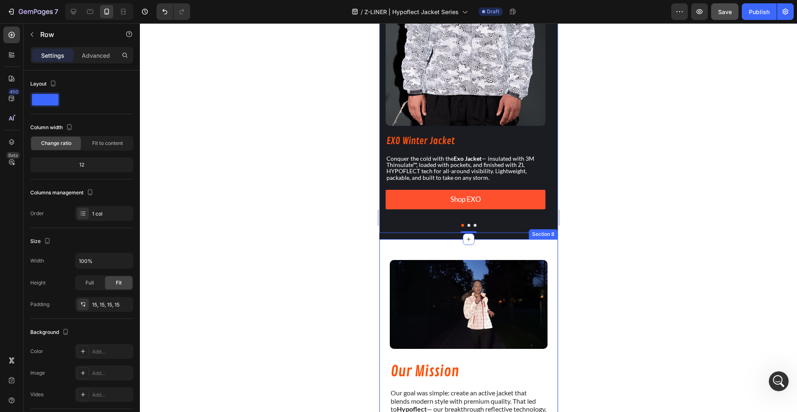
scroll to position [910, 0]
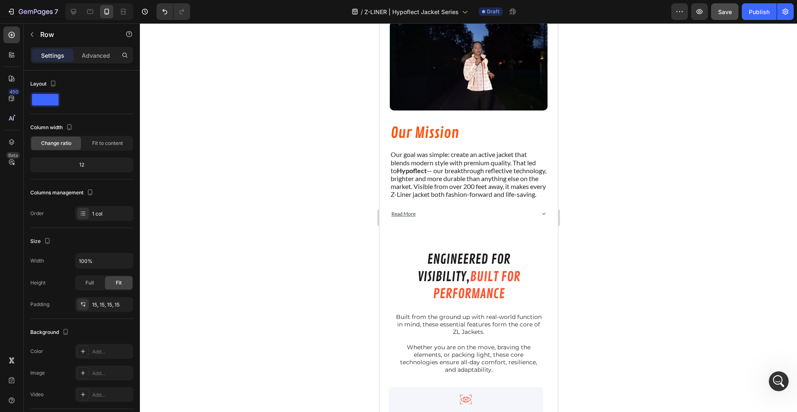
click at [82, 12] on div at bounding box center [99, 11] width 68 height 17
click at [94, 13] on div at bounding box center [89, 11] width 13 height 13
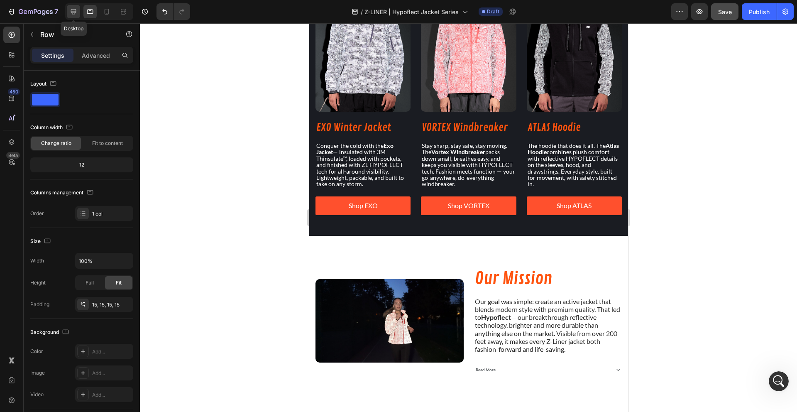
scroll to position [881, 0]
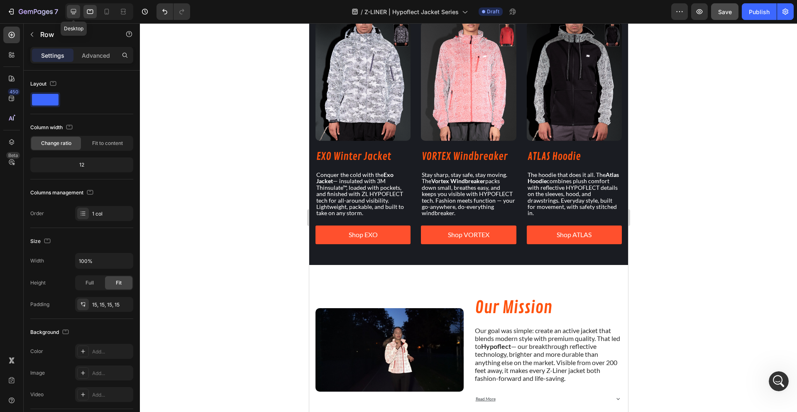
click at [76, 10] on icon at bounding box center [73, 11] width 8 height 8
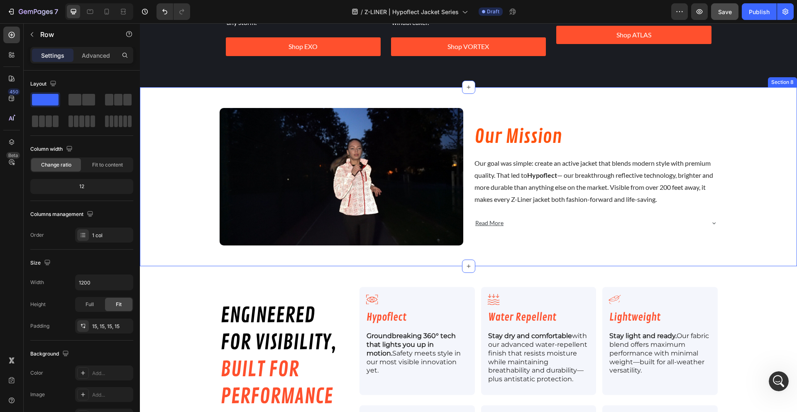
scroll to position [1269, 0]
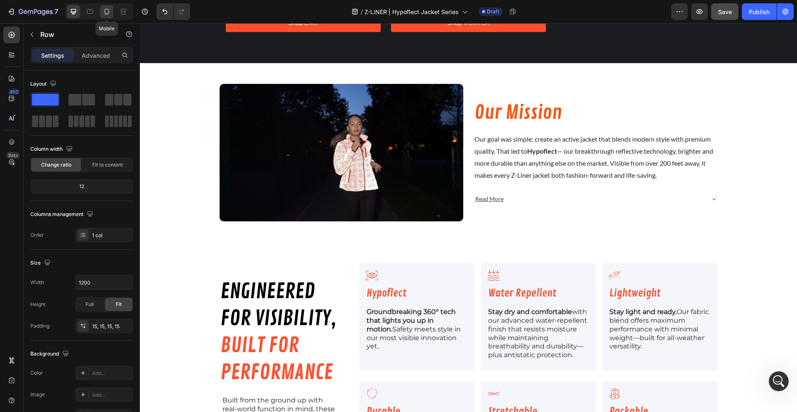
click at [104, 17] on div at bounding box center [106, 11] width 13 height 13
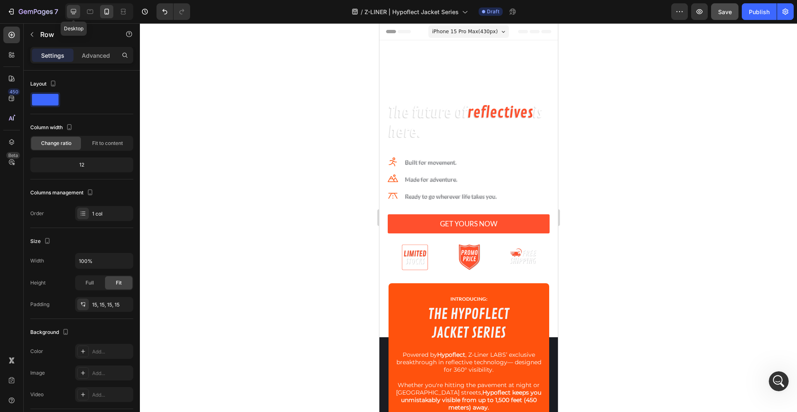
click at [72, 11] on icon at bounding box center [73, 11] width 8 height 8
type input "1200"
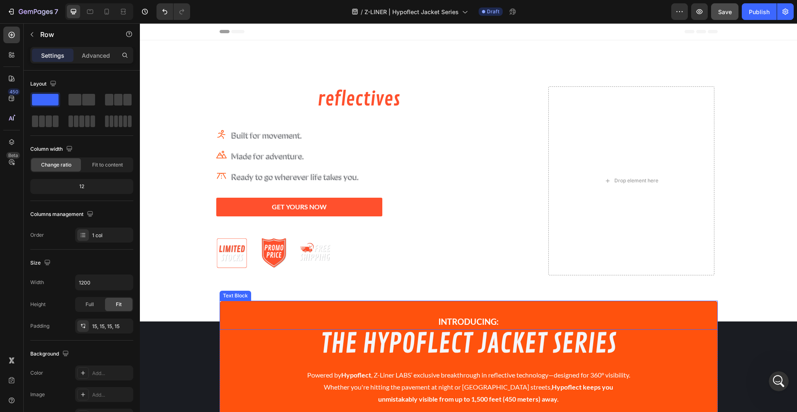
click at [290, 313] on div "INTRODUCING:" at bounding box center [468, 321] width 498 height 17
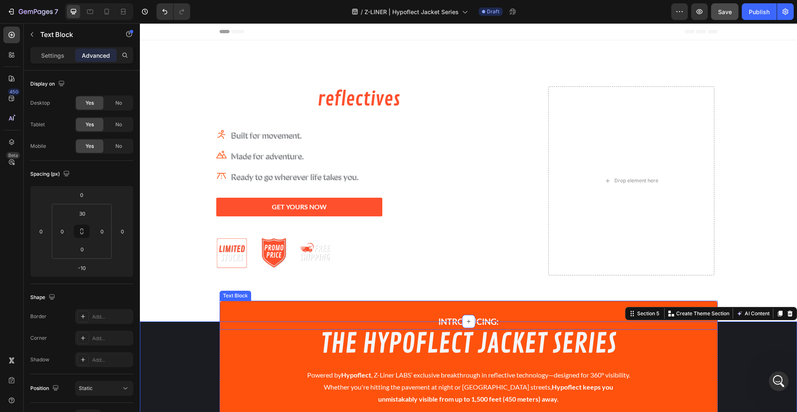
click at [227, 311] on div "INTRODUCING: Text Block" at bounding box center [468, 314] width 498 height 29
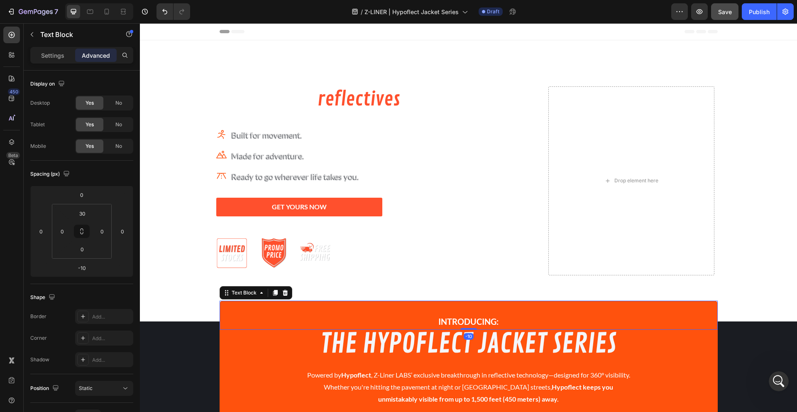
click at [427, 321] on p "INTRODUCING:" at bounding box center [468, 321] width 496 height 15
click at [446, 320] on strong "INTRODUCING:" at bounding box center [468, 321] width 60 height 10
click at [236, 294] on div "Text Block" at bounding box center [244, 292] width 28 height 7
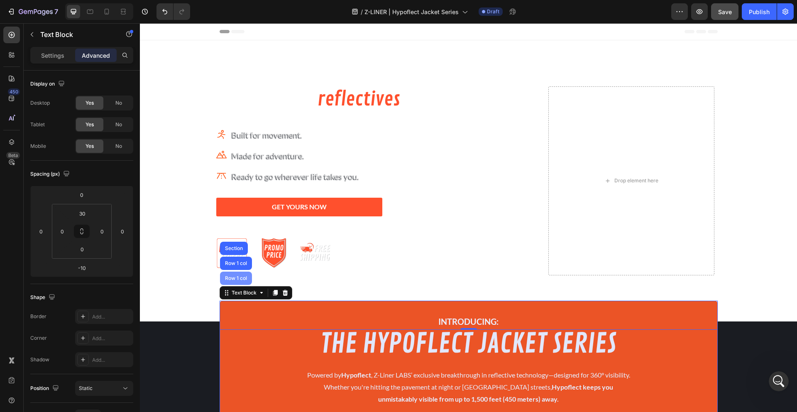
click at [235, 285] on div "Row 1 col" at bounding box center [236, 277] width 32 height 13
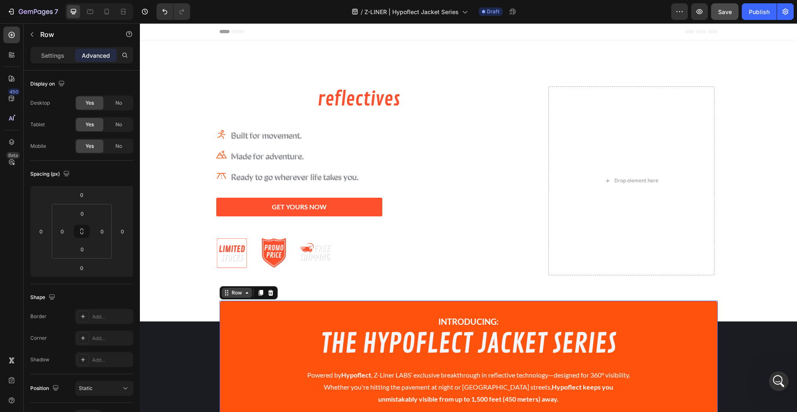
click at [236, 289] on div "Row" at bounding box center [237, 292] width 14 height 7
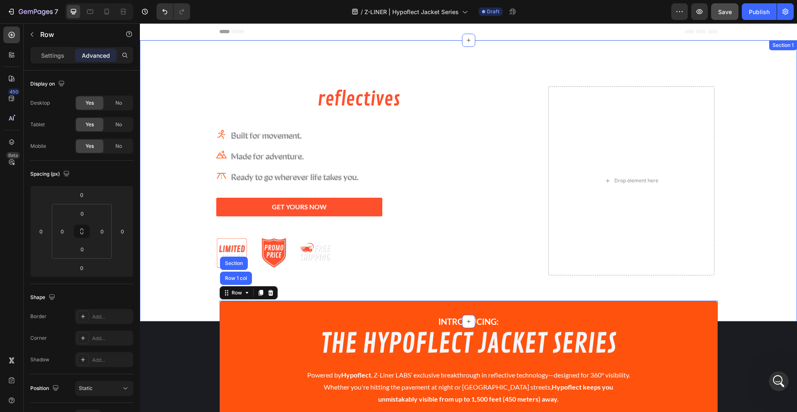
click at [160, 304] on div at bounding box center [468, 180] width 657 height 281
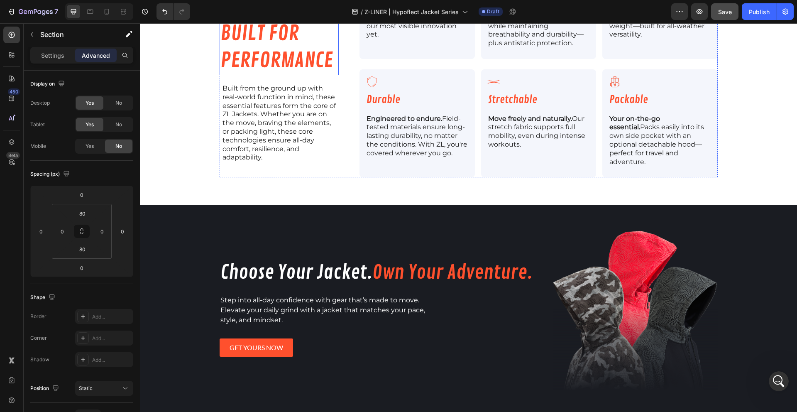
scroll to position [1286, 0]
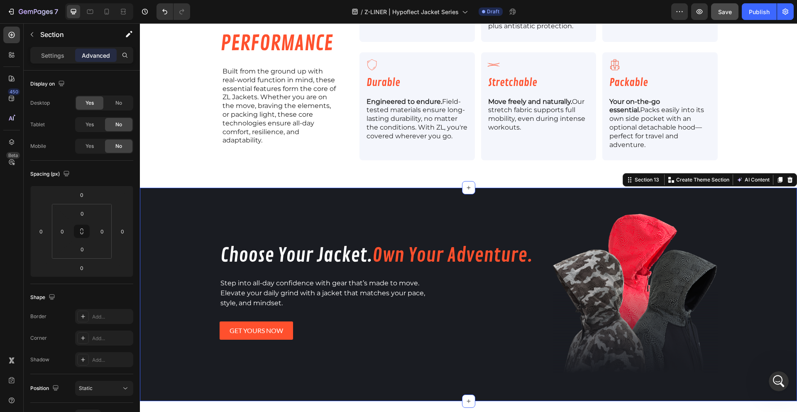
click at [180, 241] on div "Product Images [TEST - [PERSON_NAME]] Vortex Windbreaker Product Title $84.99 P…" at bounding box center [468, 294] width 657 height 213
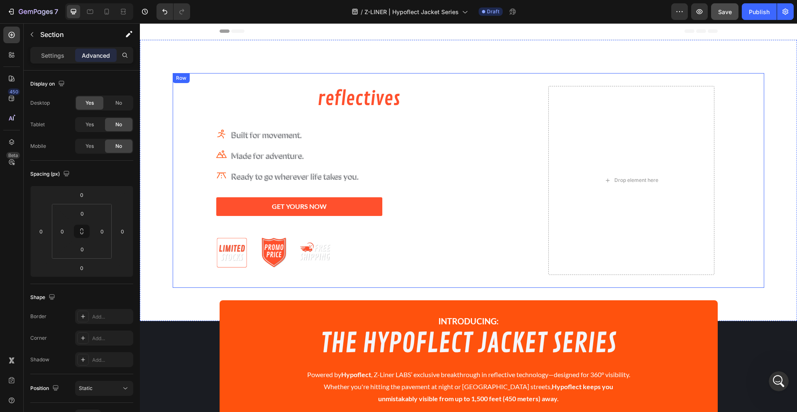
scroll to position [0, 0]
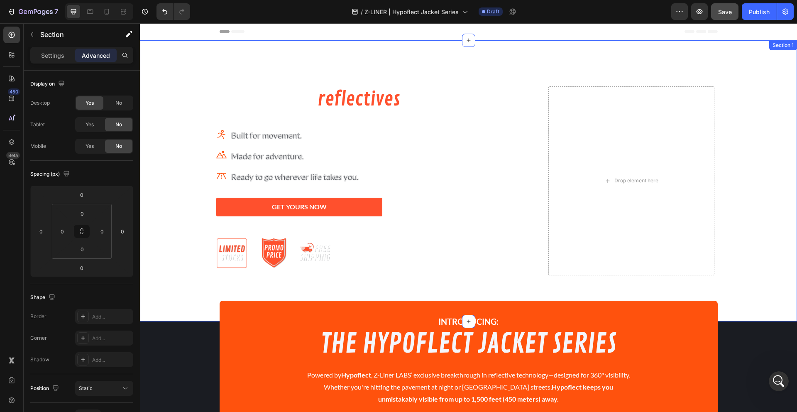
click at [149, 169] on div "The future of reflectives is here. Heading Icon Built for movement. Text block …" at bounding box center [468, 180] width 657 height 215
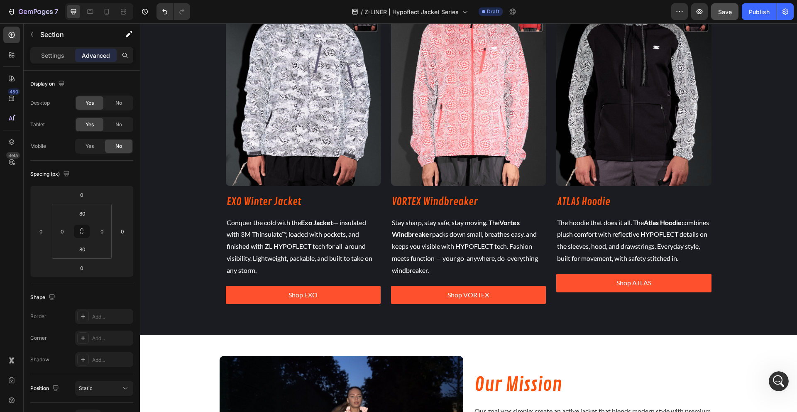
scroll to position [717, 0]
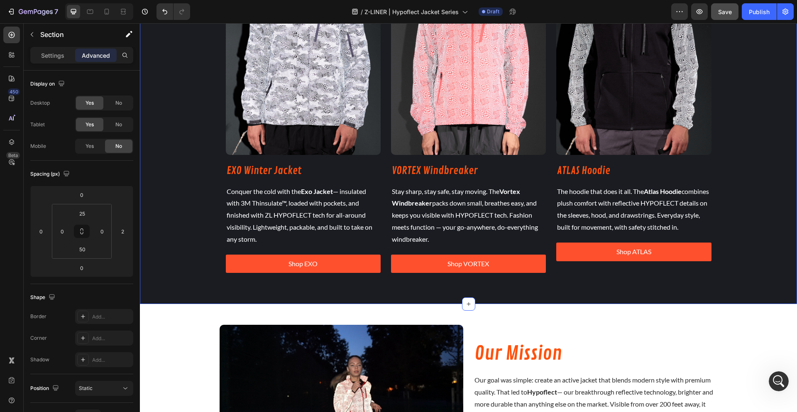
click at [172, 171] on div "THE LINEUP Heading Three jackets. Three styles. One mission: To keep you comfor…" at bounding box center [468, 84] width 657 height 397
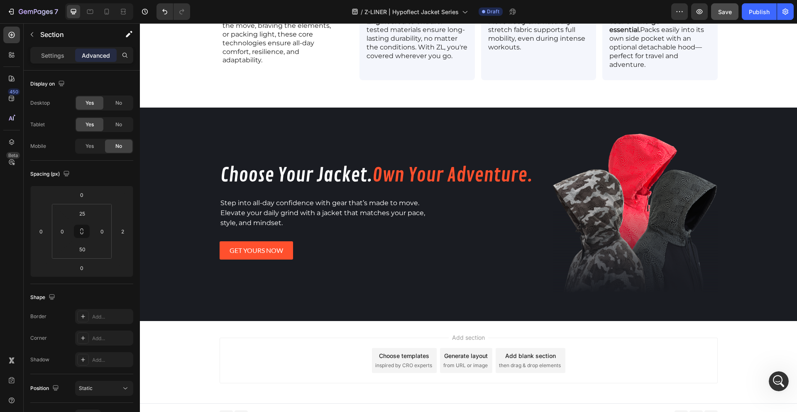
scroll to position [11, 0]
